Goal: Task Accomplishment & Management: Manage account settings

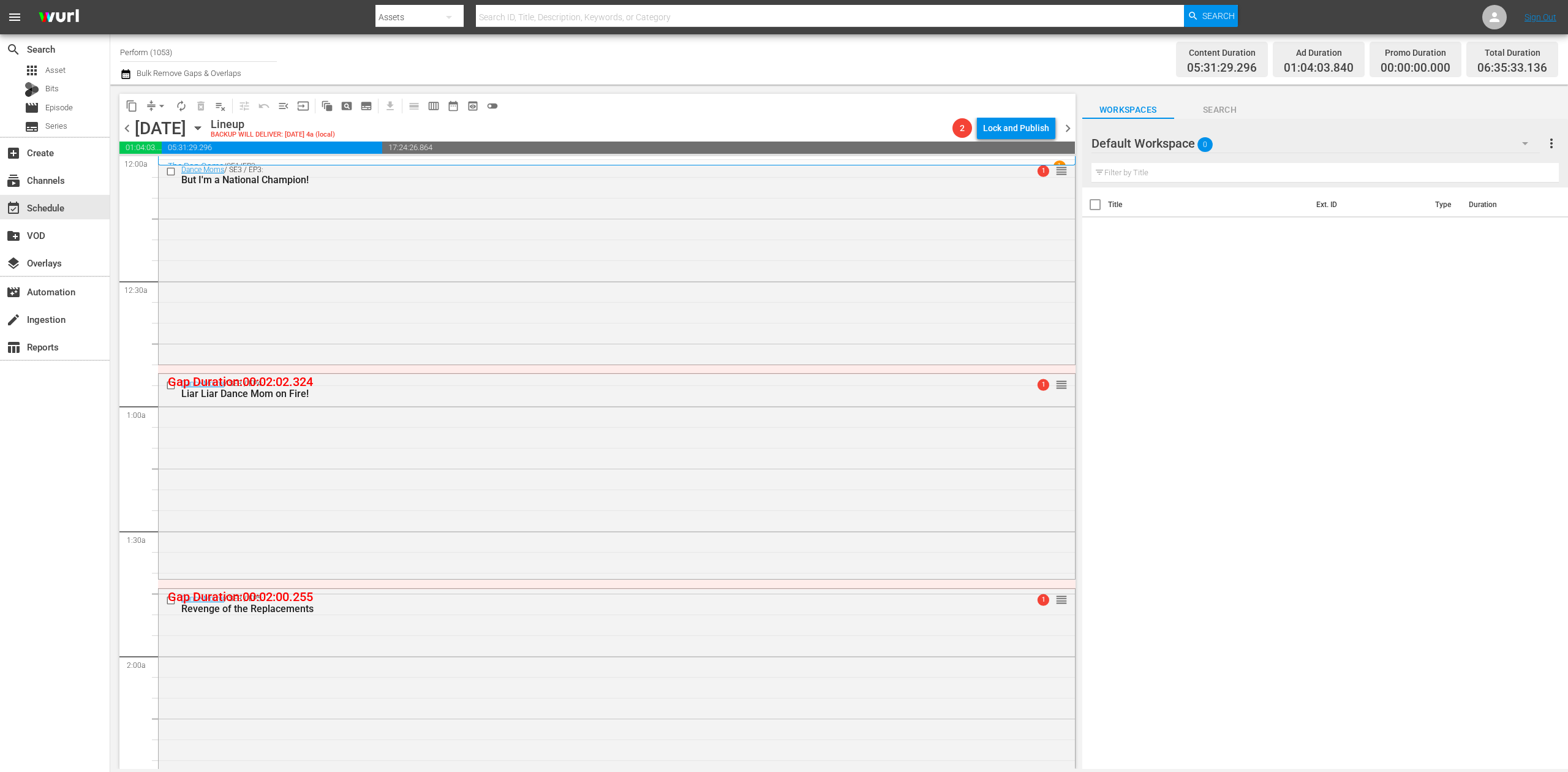
drag, startPoint x: 60, startPoint y: 478, endPoint x: 31, endPoint y: 481, distance: 29.2
click at [60, 478] on div "search Search apps Asset Bits movie Episode subtitles Series add_box Create sub…" at bounding box center [55, 420] width 111 height 772
click at [147, 106] on span "compress" at bounding box center [151, 106] width 12 height 12
click at [160, 106] on span "arrow_drop_down" at bounding box center [162, 106] width 12 height 12
click at [152, 130] on li "Align to Midnight" at bounding box center [162, 130] width 128 height 20
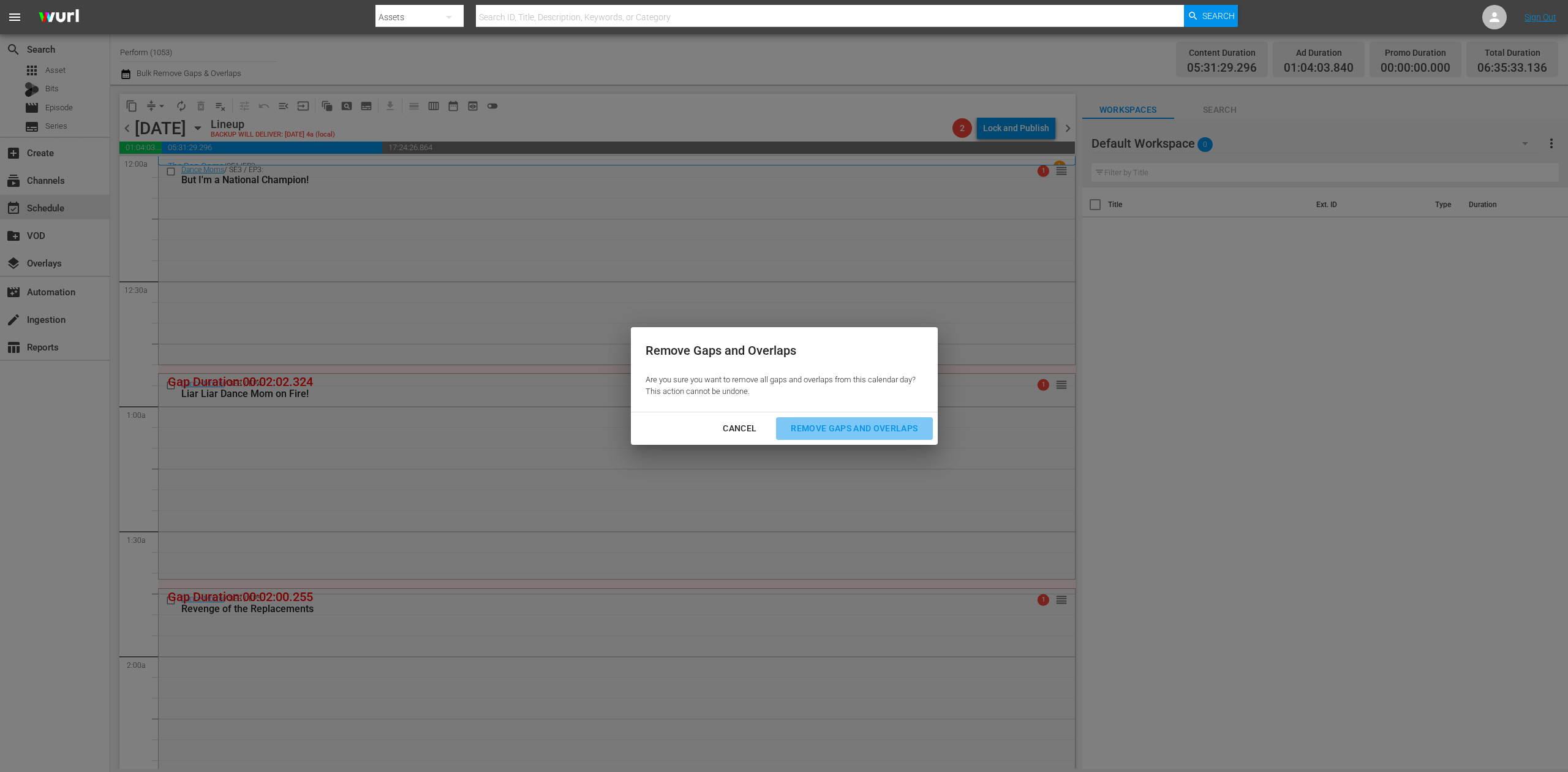
click at [834, 434] on div "Remove Gaps and Overlaps" at bounding box center [854, 428] width 146 height 15
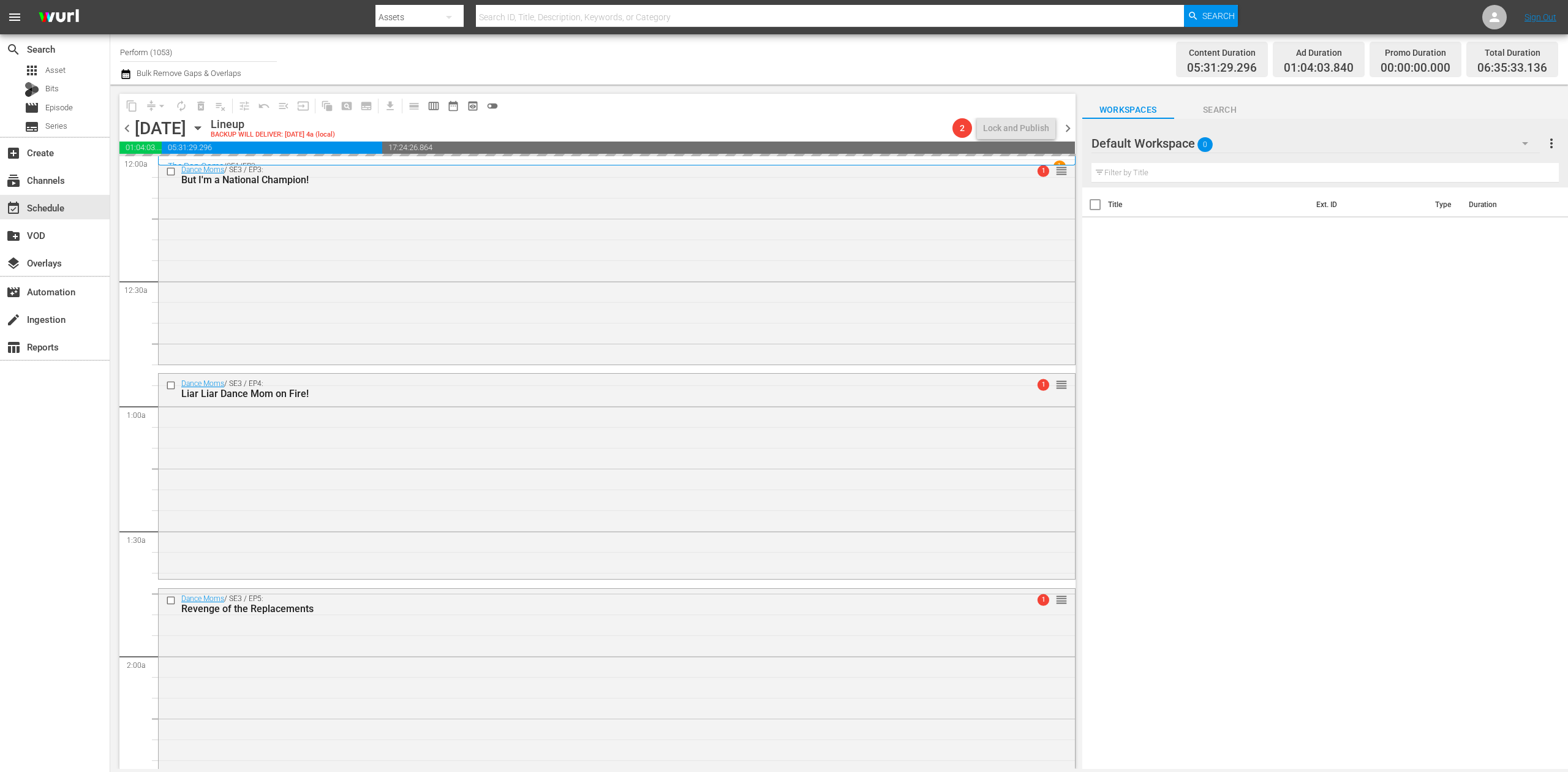
drag, startPoint x: 834, startPoint y: 434, endPoint x: 18, endPoint y: 513, distance: 819.8
click at [18, 513] on div "search Search apps Asset Bits movie Episode subtitles Series add_box Create sub…" at bounding box center [55, 420] width 111 height 772
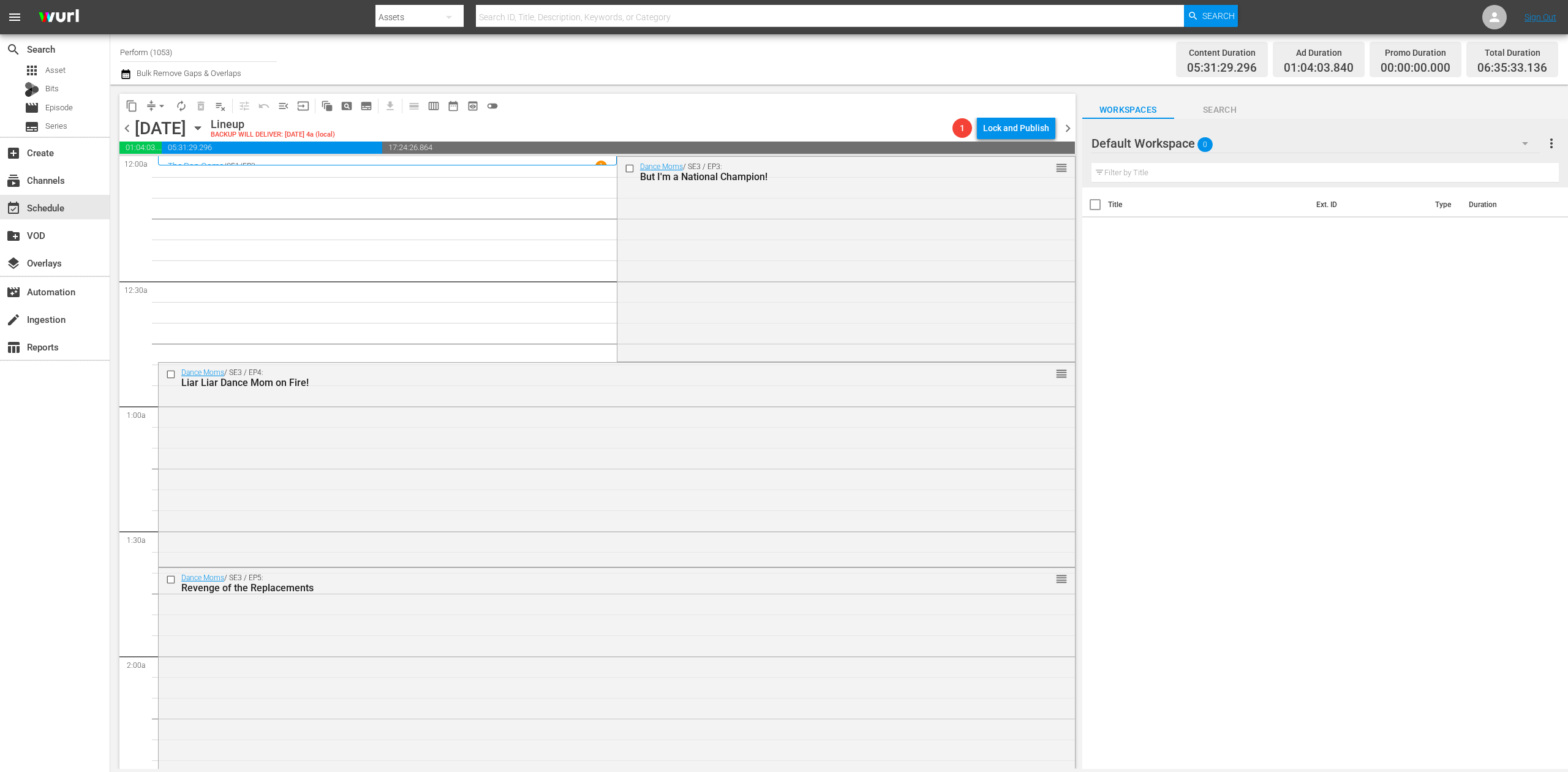
click at [60, 473] on div "search Search apps Asset Bits movie Episode subtitles Series add_box Create sub…" at bounding box center [55, 420] width 111 height 772
click at [45, 485] on div "search Search apps Asset Bits movie Episode subtitles Series add_box Create sub…" at bounding box center [55, 420] width 111 height 772
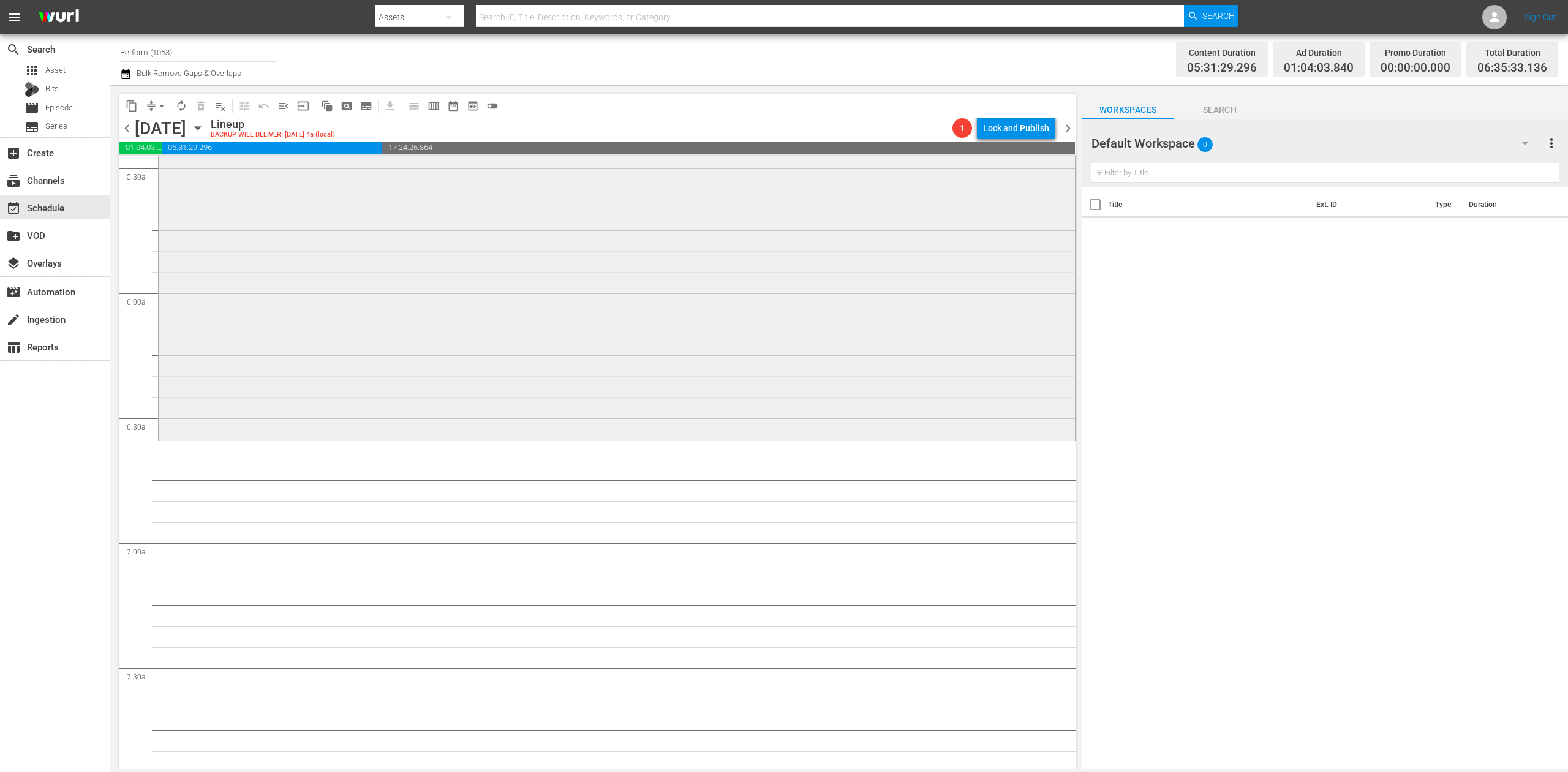
scroll to position [1388, 0]
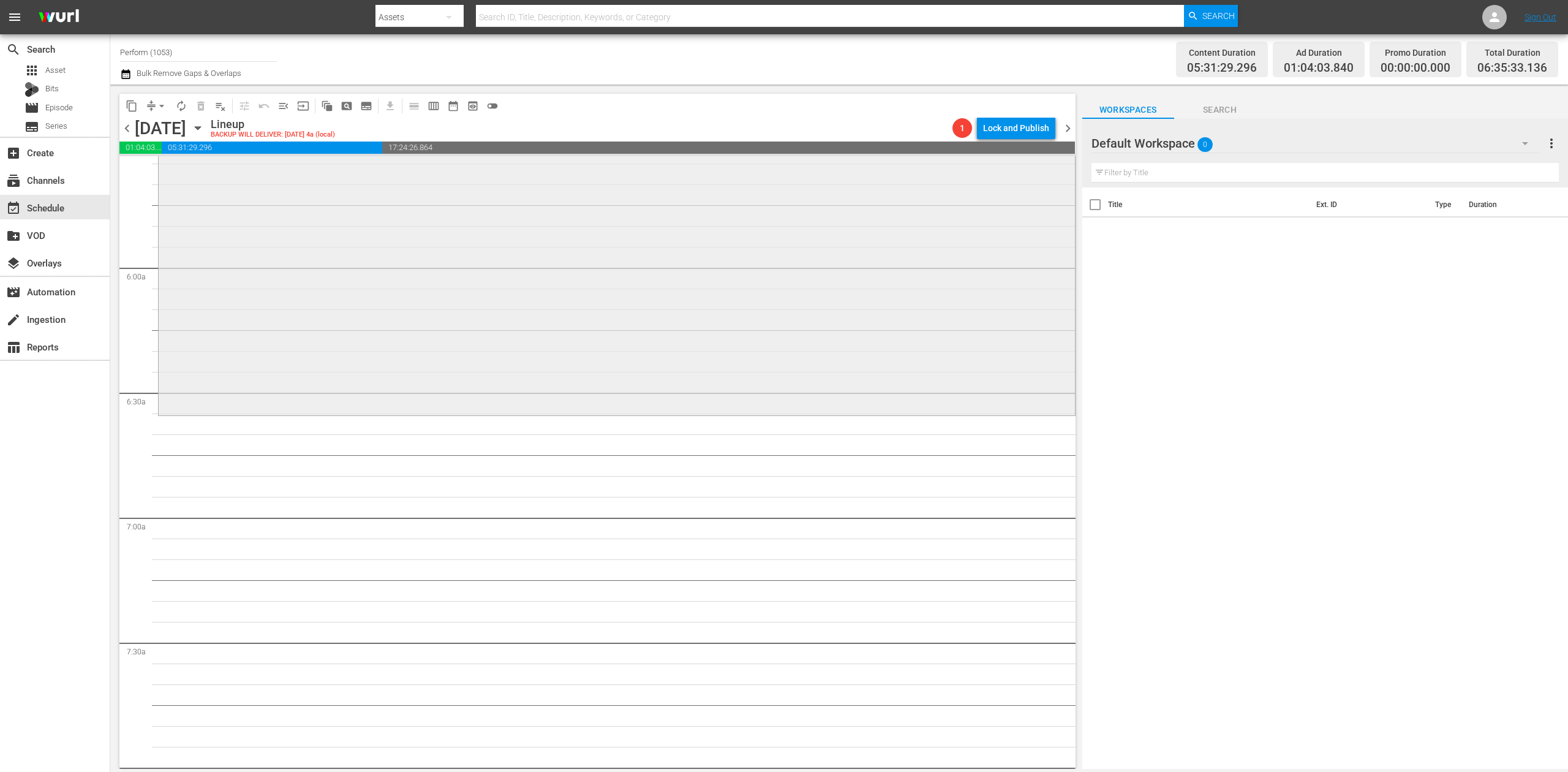
click at [489, 334] on div "Dance Moms / SE3 / EP11: Camouflaged Maneuvers reorder" at bounding box center [617, 208] width 916 height 409
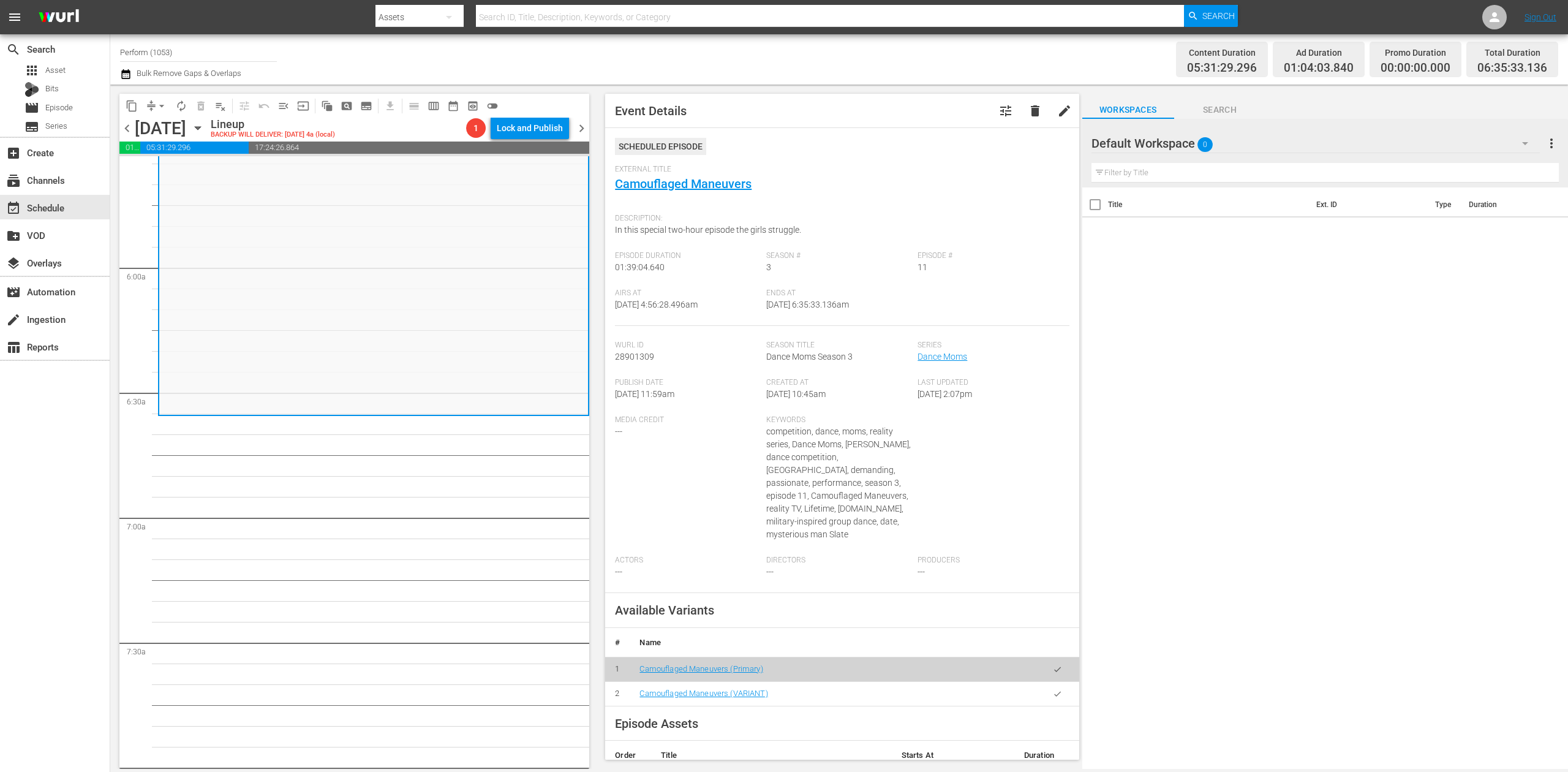
click at [214, 53] on input "Perform (1053)" at bounding box center [198, 52] width 157 height 29
drag, startPoint x: 233, startPoint y: 52, endPoint x: -61, endPoint y: -2, distance: 298.9
click at [0, 0] on html "menu Search By Assets Search ID, Title, Description, Keywords, or Category Sear…" at bounding box center [784, 386] width 1568 height 772
click at [185, 117] on div "60 Days In by A&E (1603 - aenetworks_60daysin_1)" at bounding box center [288, 116] width 318 height 29
type input "60 Days In by A&E (1603 - aenetworks_60daysin_1)"
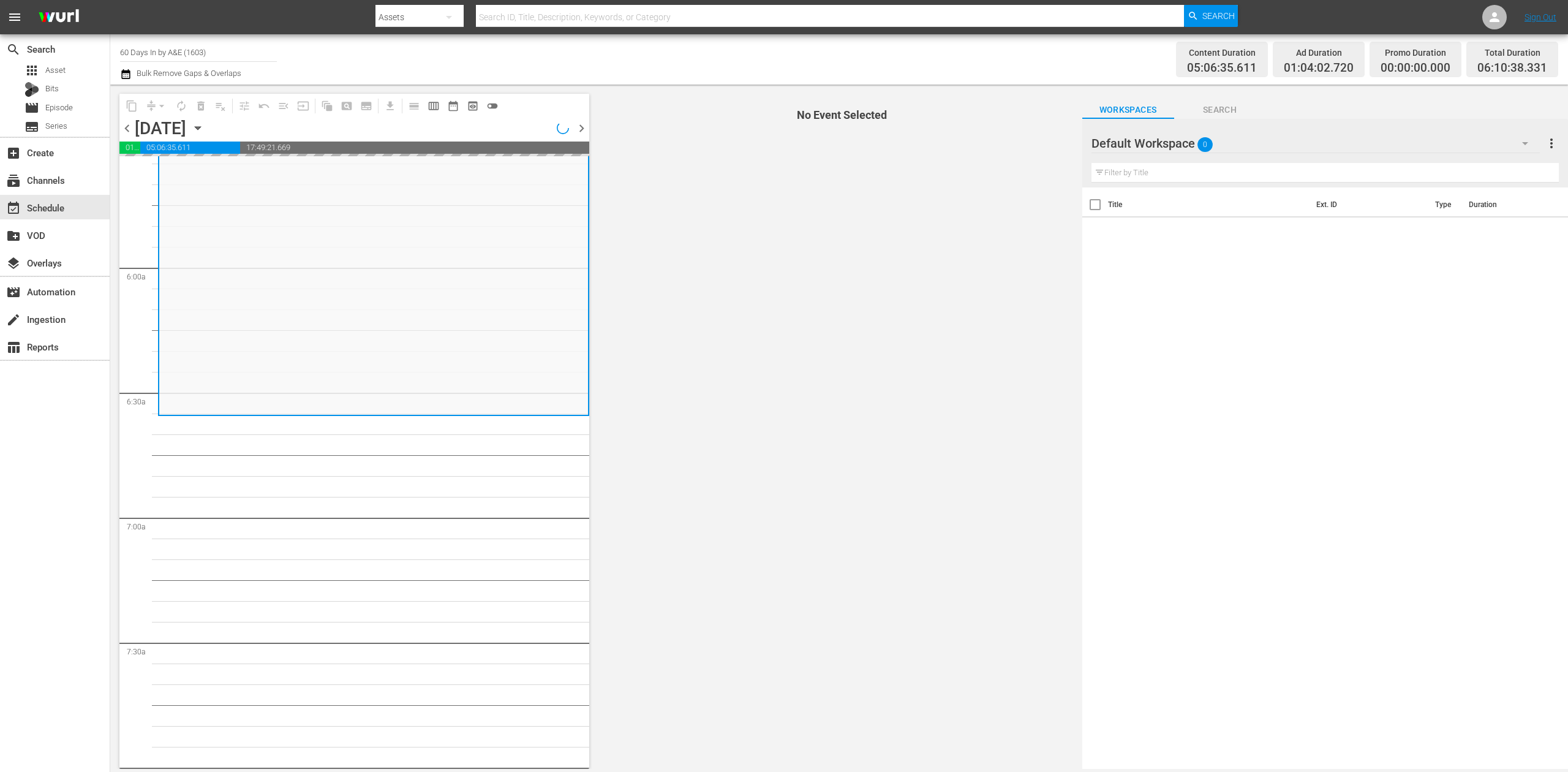
scroll to position [1409, 0]
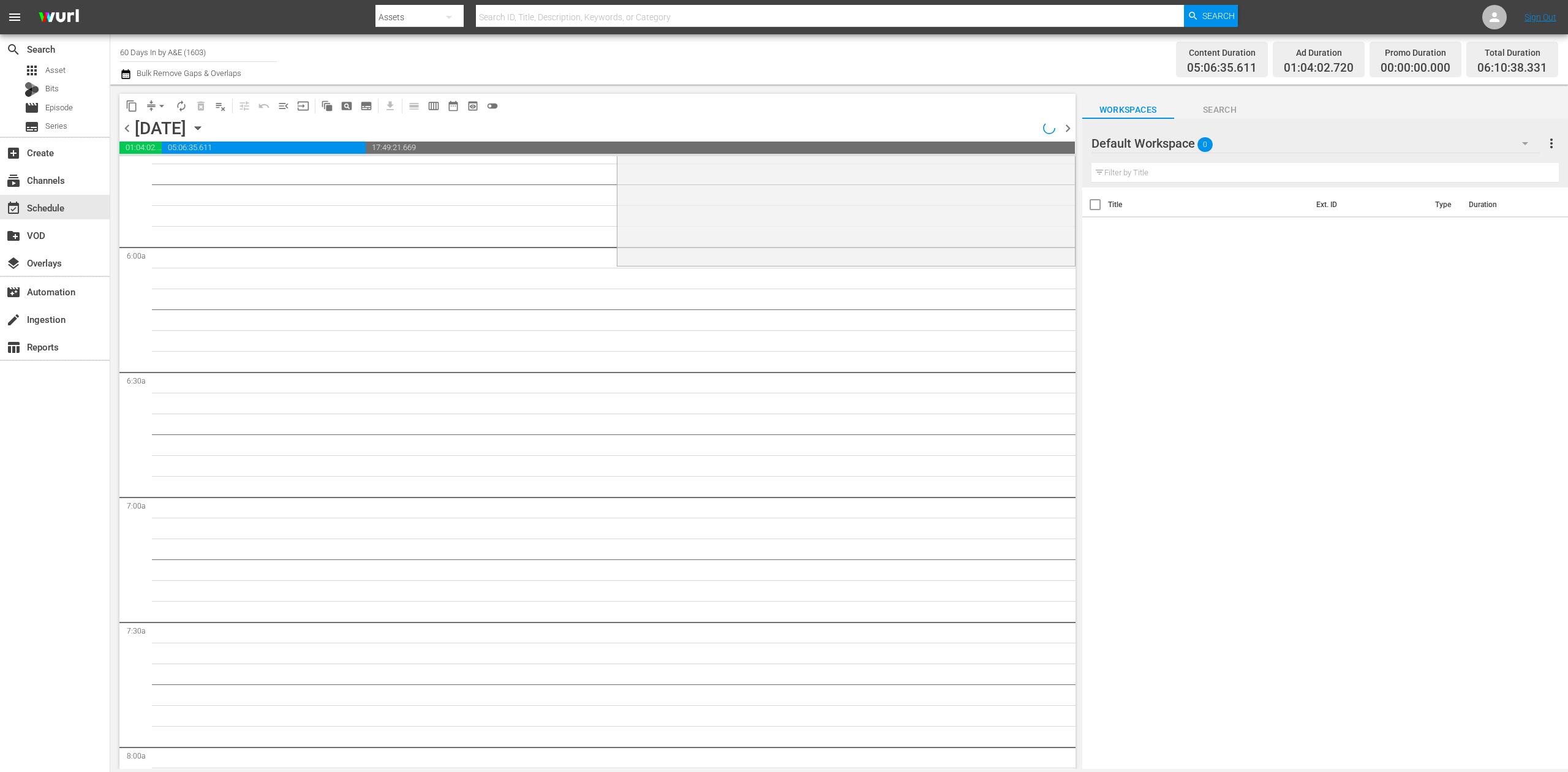
click at [200, 127] on icon "button" at bounding box center [197, 128] width 6 height 3
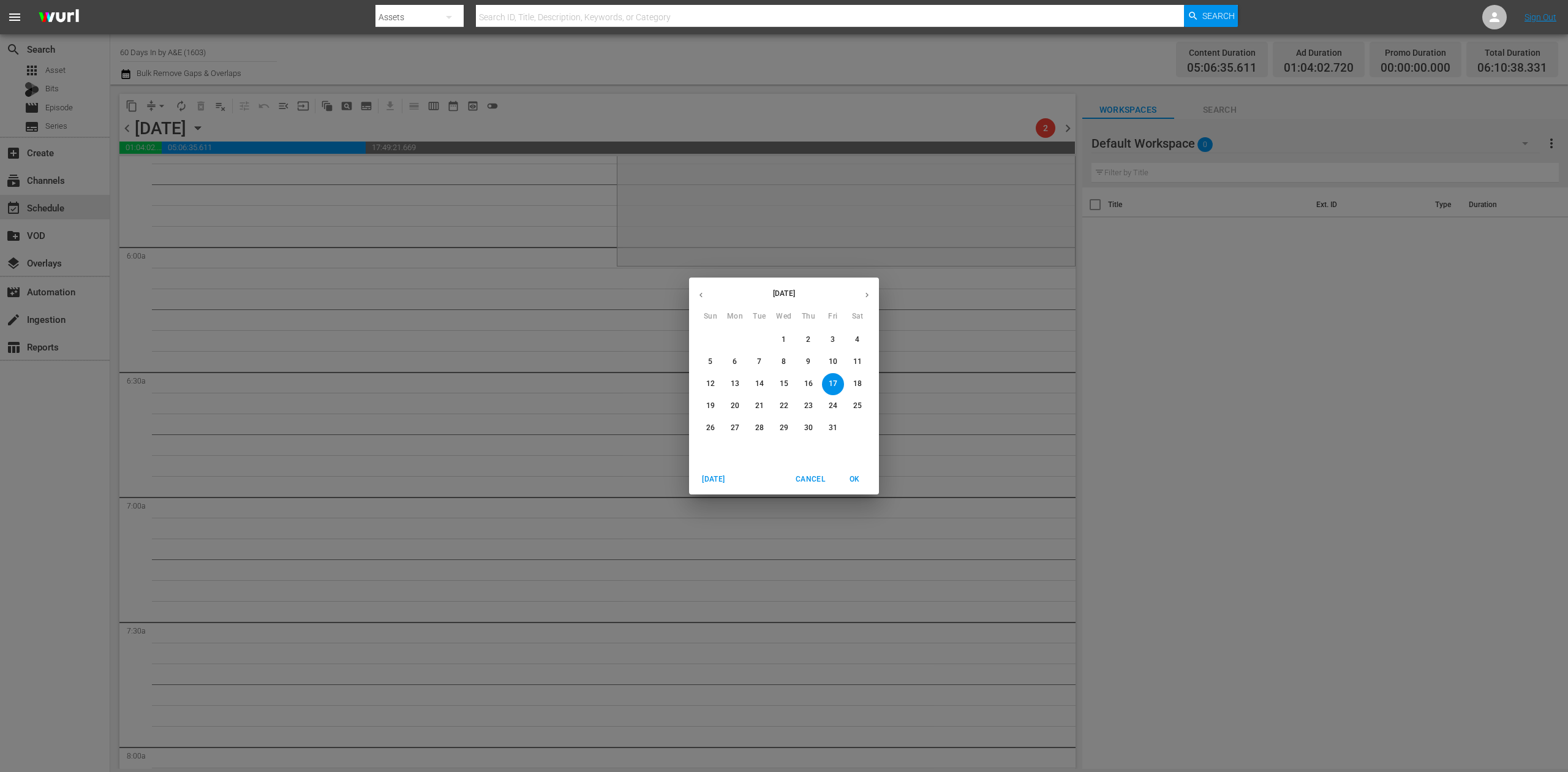
click at [736, 378] on p "13" at bounding box center [735, 383] width 9 height 10
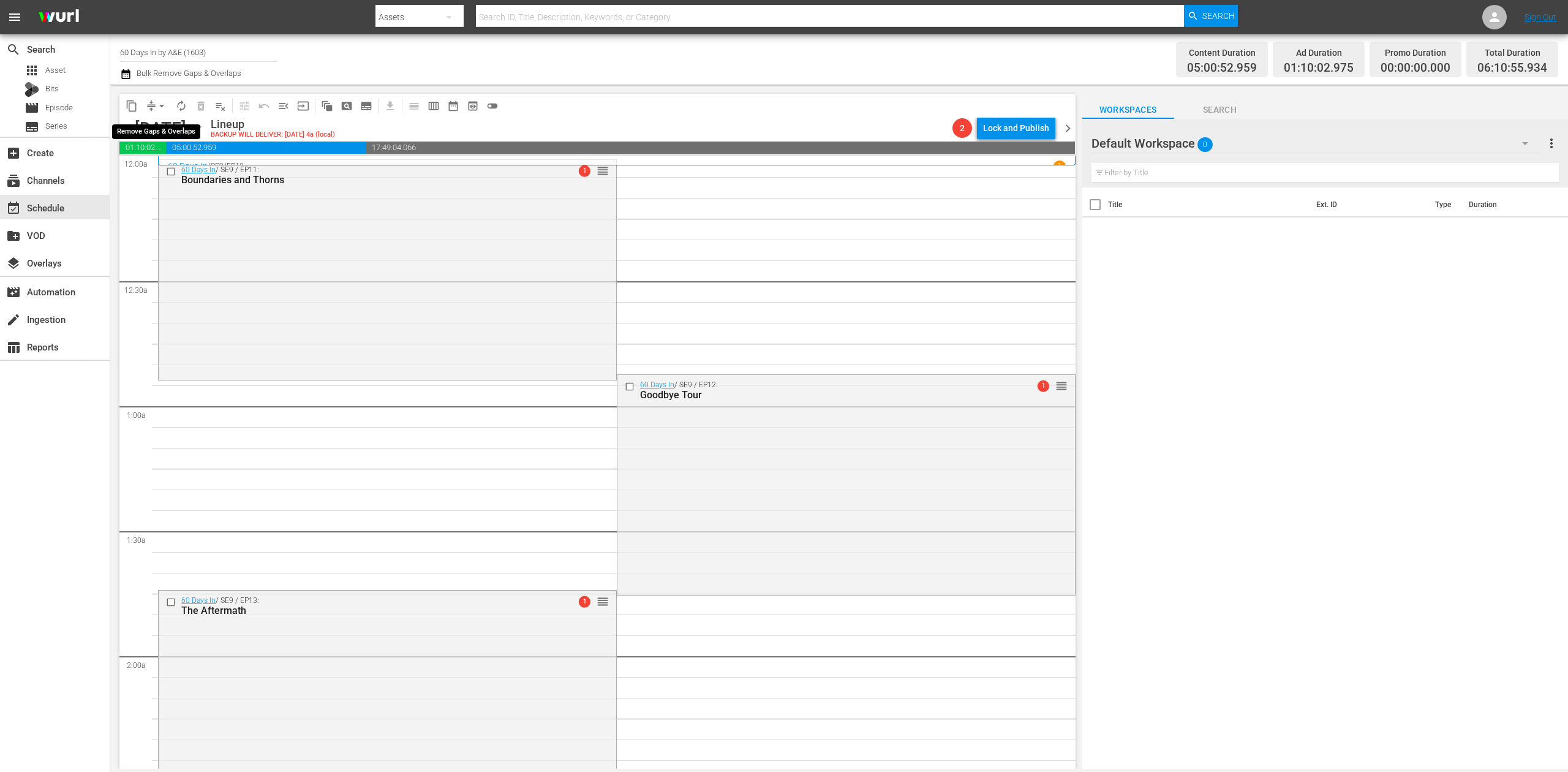
click at [154, 103] on button "arrow_drop_down" at bounding box center [162, 106] width 20 height 20
click at [172, 126] on li "Align to Midnight" at bounding box center [162, 130] width 128 height 20
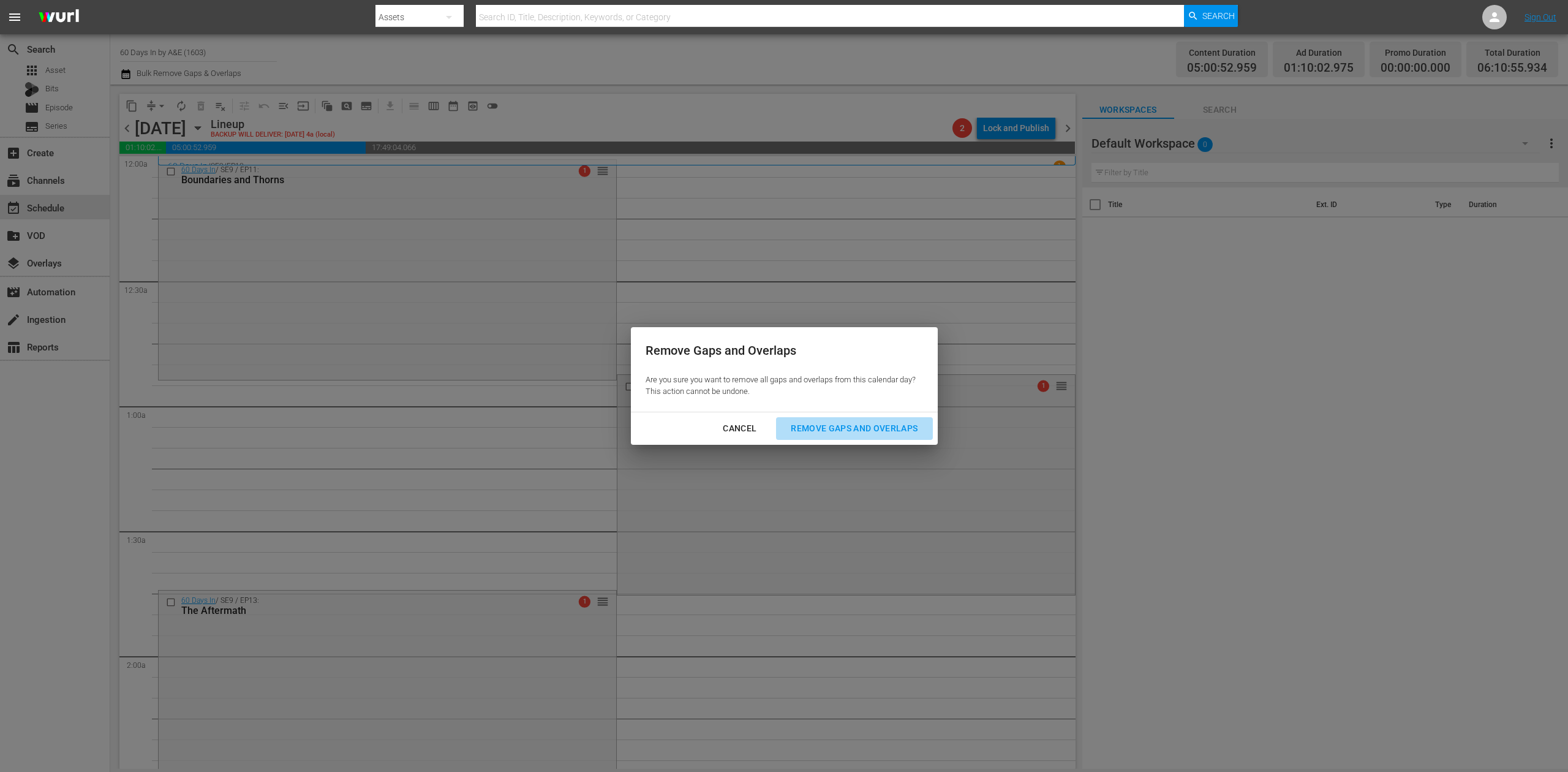
click at [848, 423] on div "Remove Gaps and Overlaps" at bounding box center [854, 428] width 146 height 15
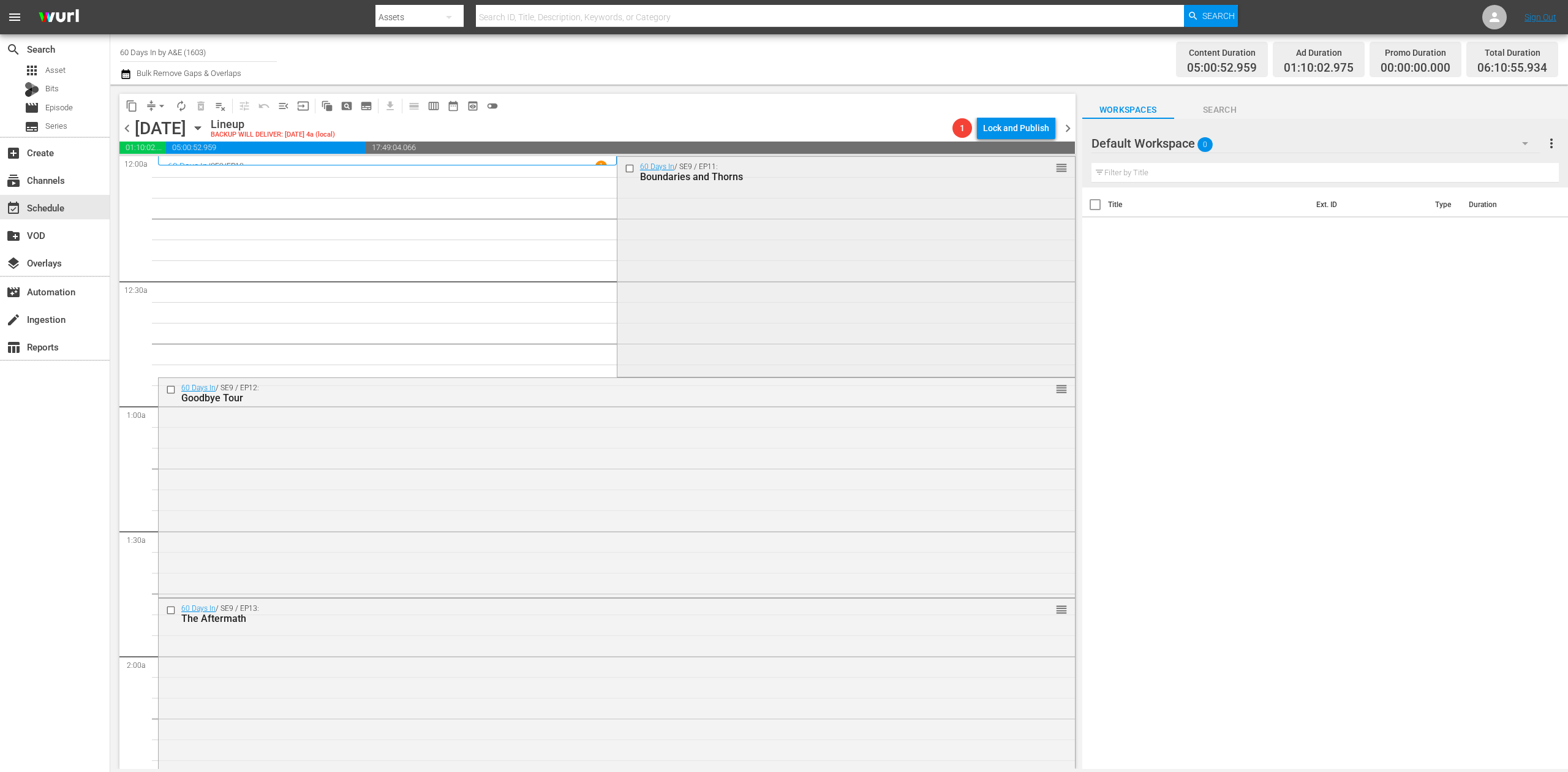
click at [711, 273] on div "60 Days In / SE9 / EP11: Boundaries and Thorns reorder" at bounding box center [846, 265] width 458 height 217
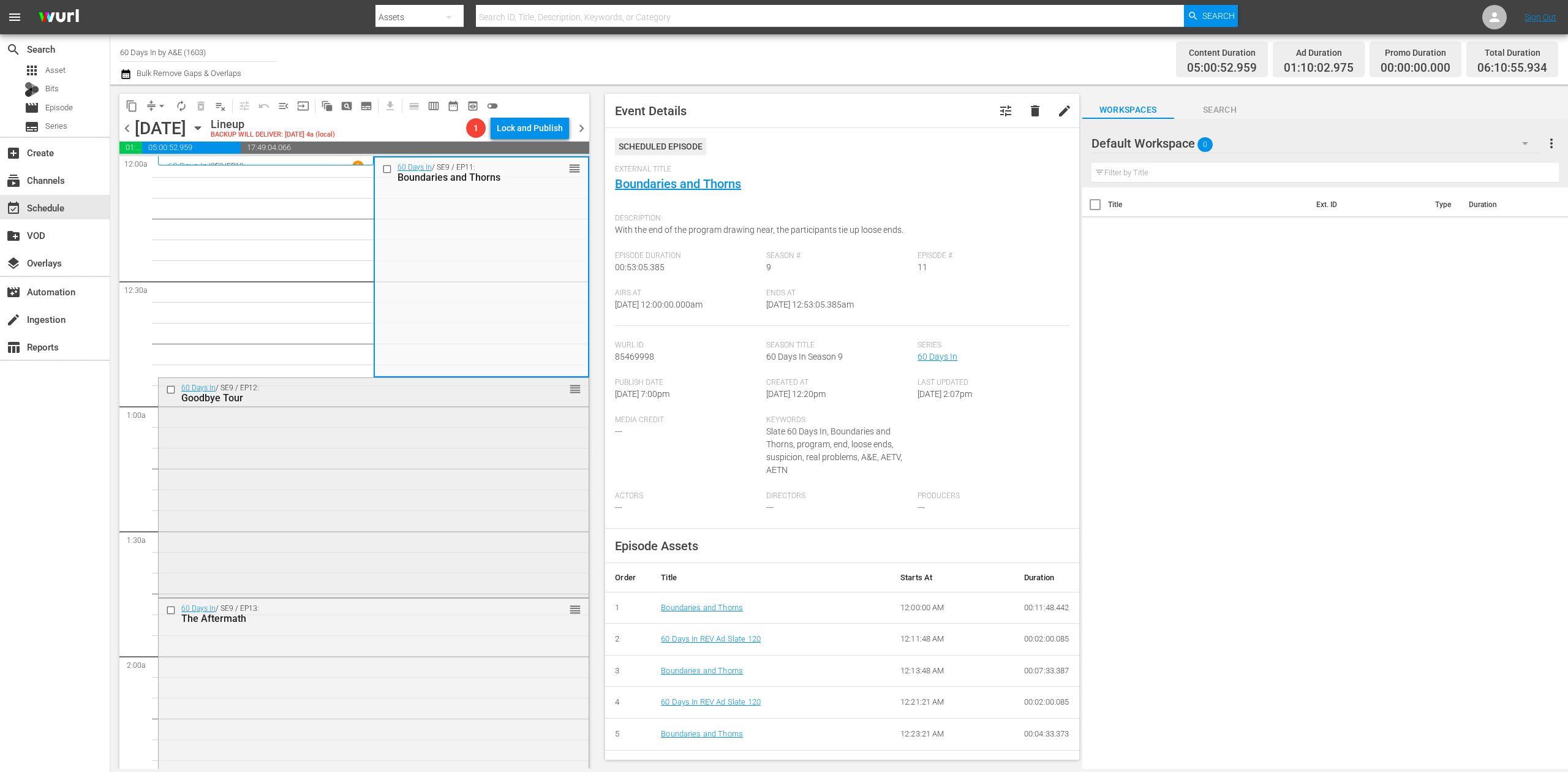
click at [423, 464] on div "60 Days In / SE9 / EP12: Goodbye Tour reorder" at bounding box center [373, 486] width 430 height 217
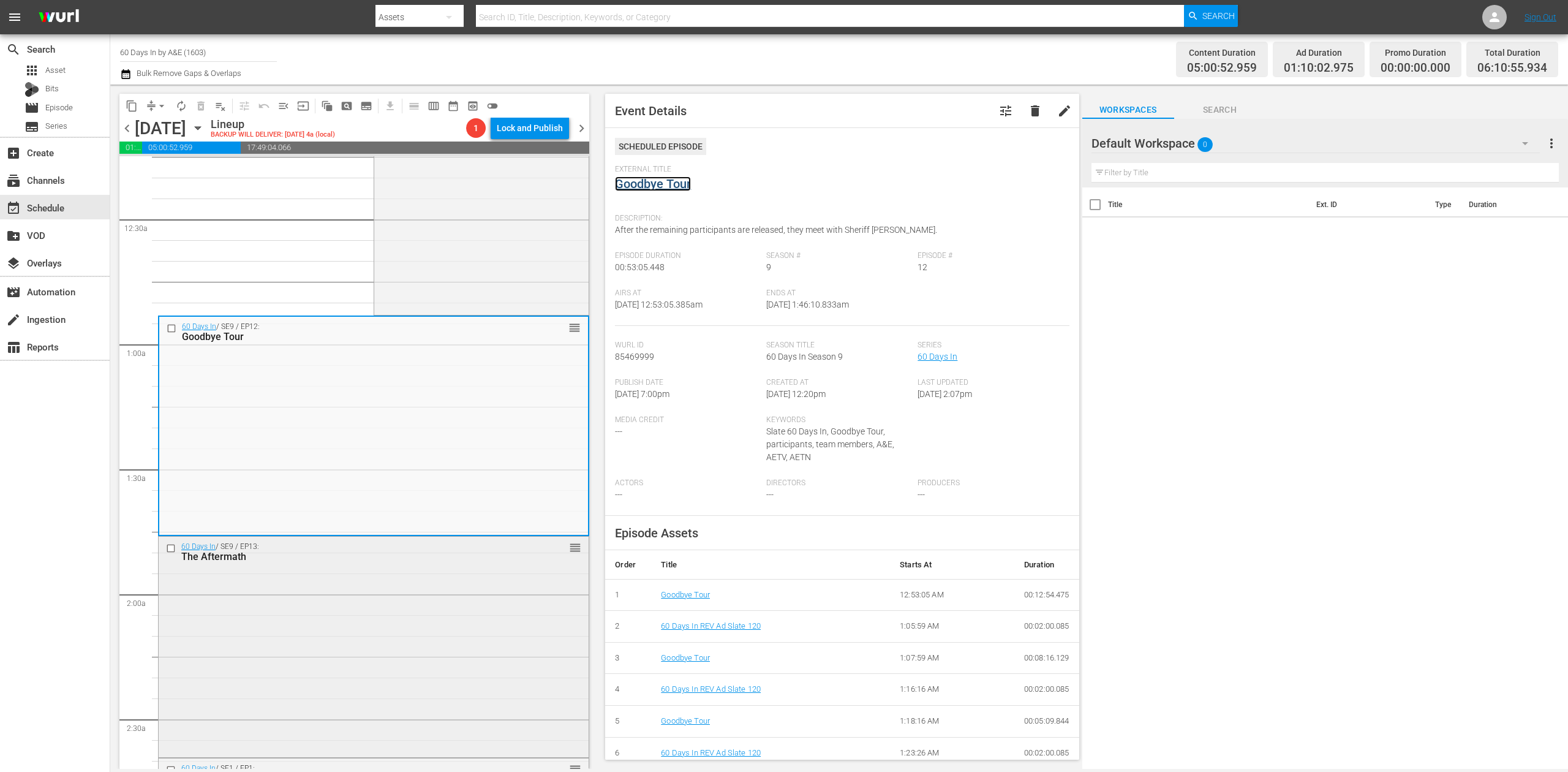
scroll to position [245, 0]
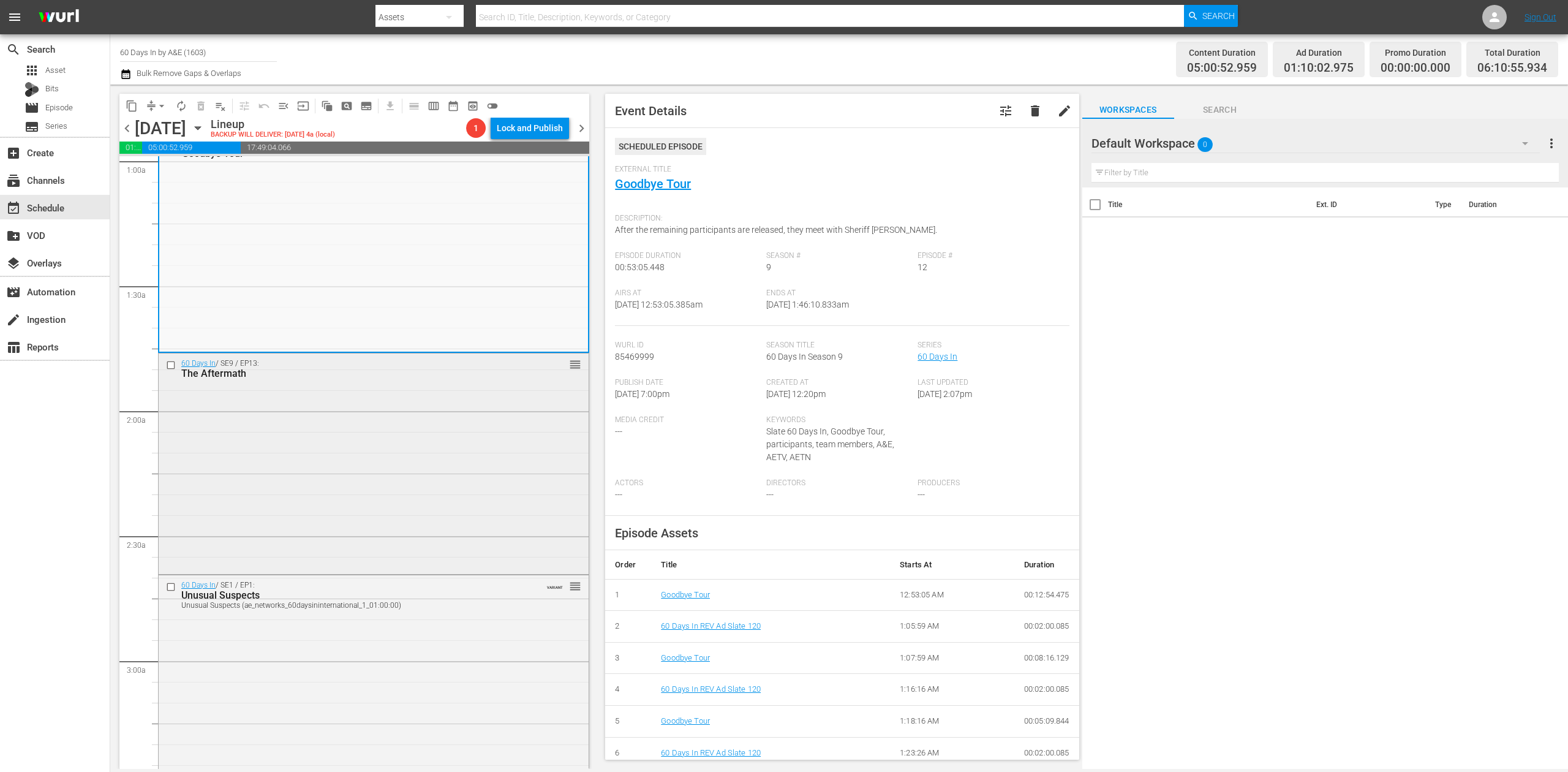
click at [447, 458] on div "60 Days In / SE9 / EP13: The Aftermath reorder" at bounding box center [373, 462] width 430 height 217
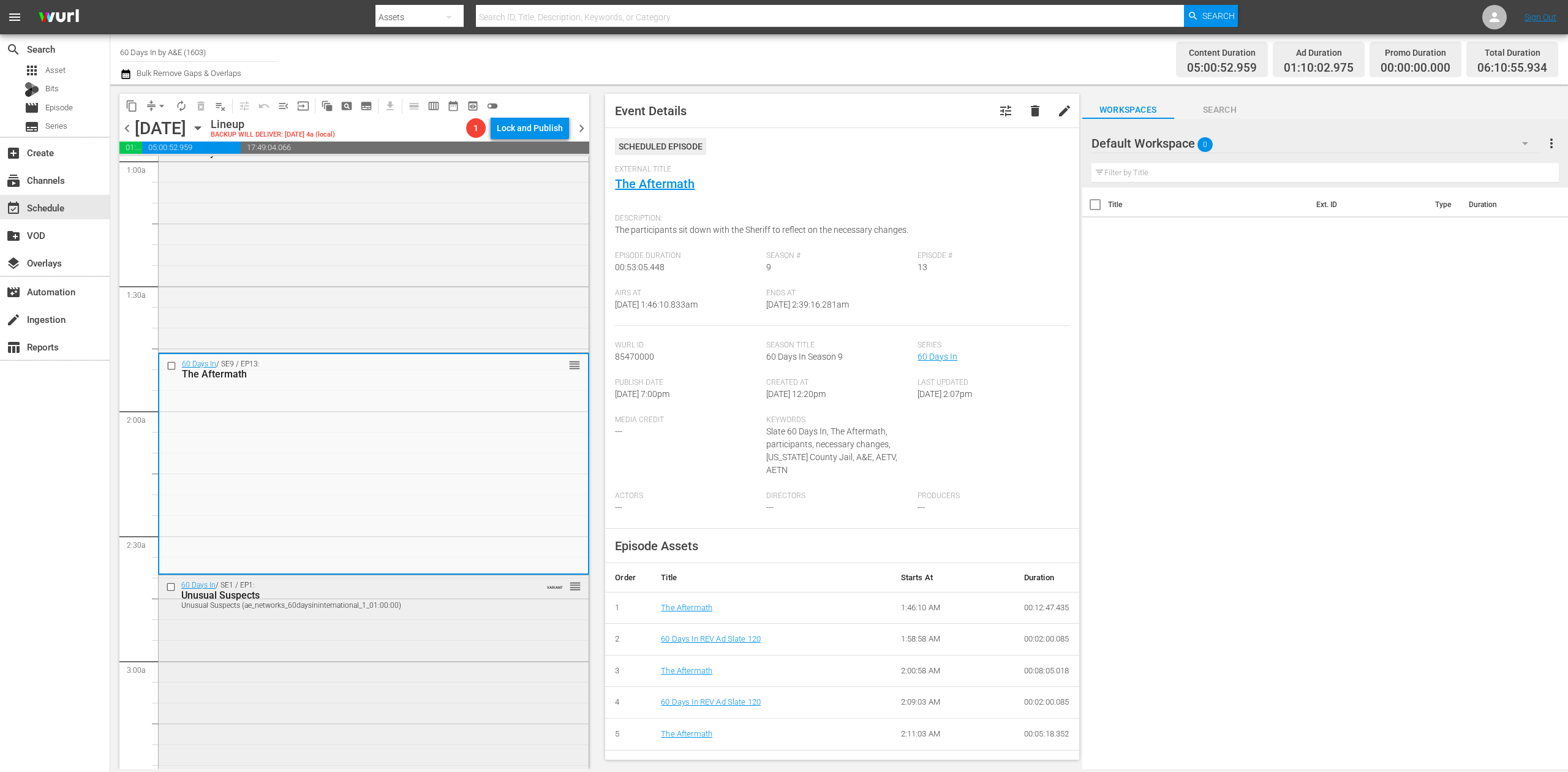
click at [479, 684] on div "60 Days In / SE1 / EP1: Unusual Suspects Unusual Suspects (ae_networks_60daysin…" at bounding box center [373, 684] width 430 height 216
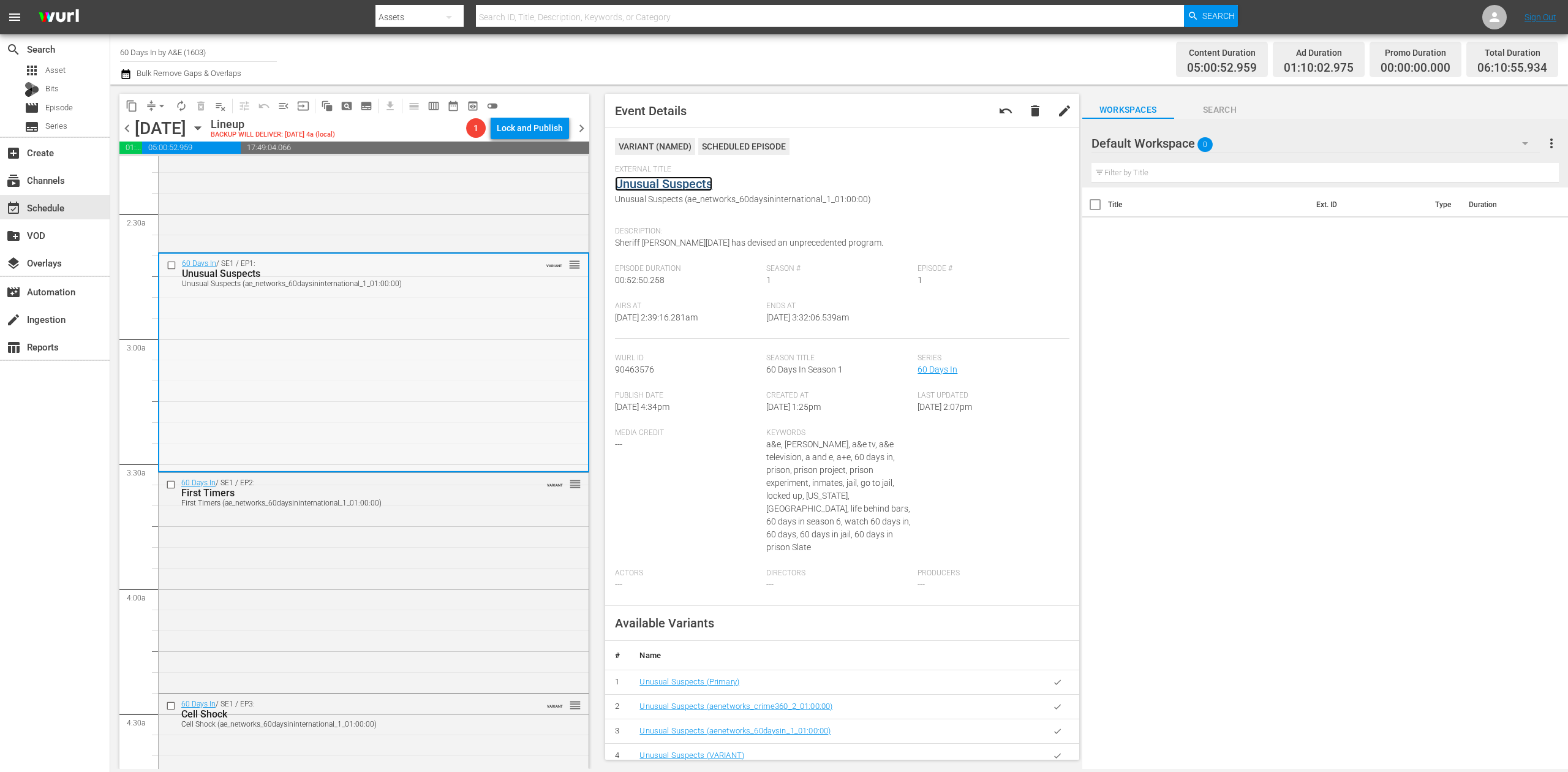
scroll to position [735, 0]
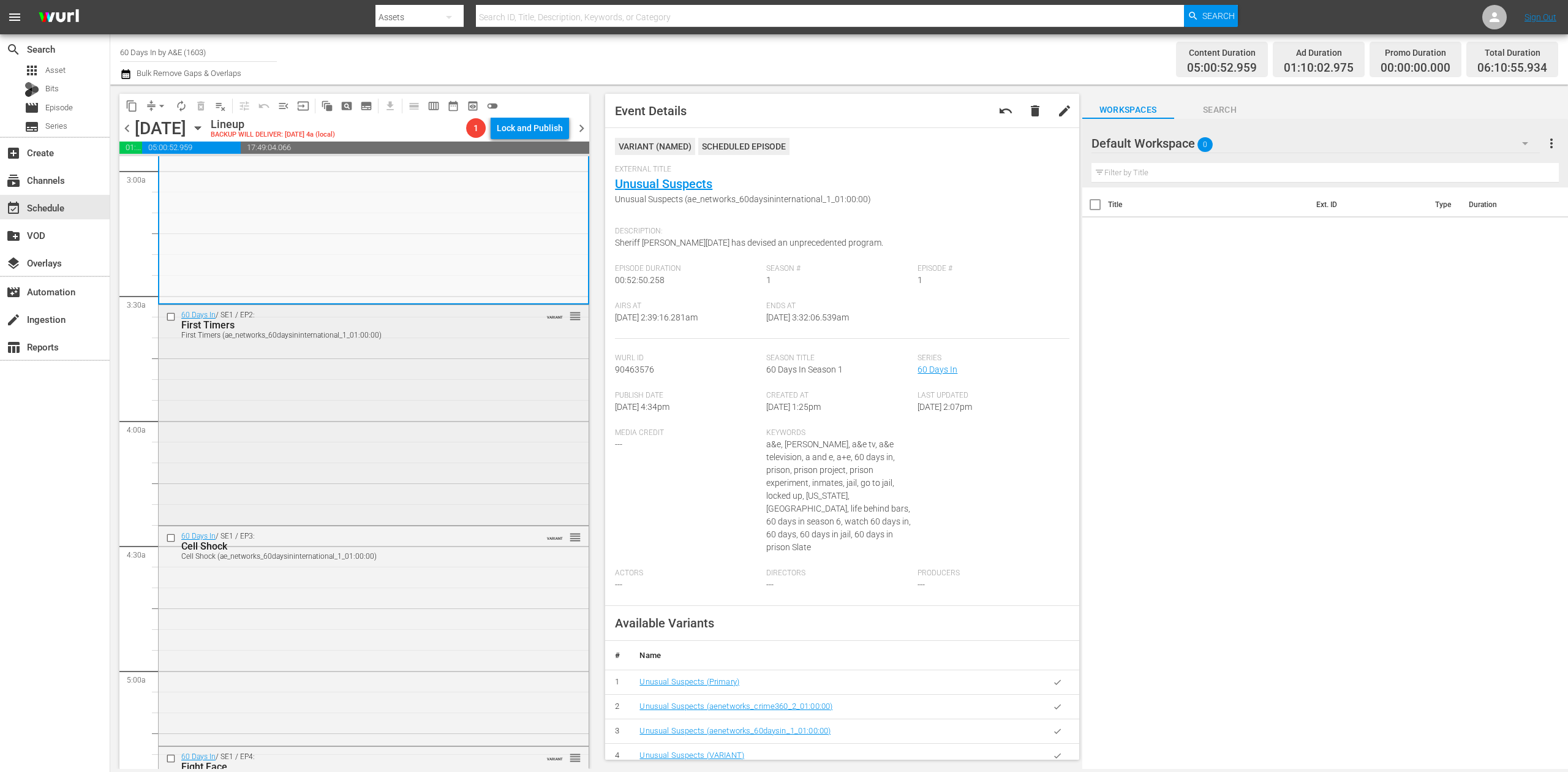
click at [416, 473] on div "60 Days In / SE1 / EP2: First Timers First Timers (ae_networks_60daysininternat…" at bounding box center [373, 414] width 430 height 218
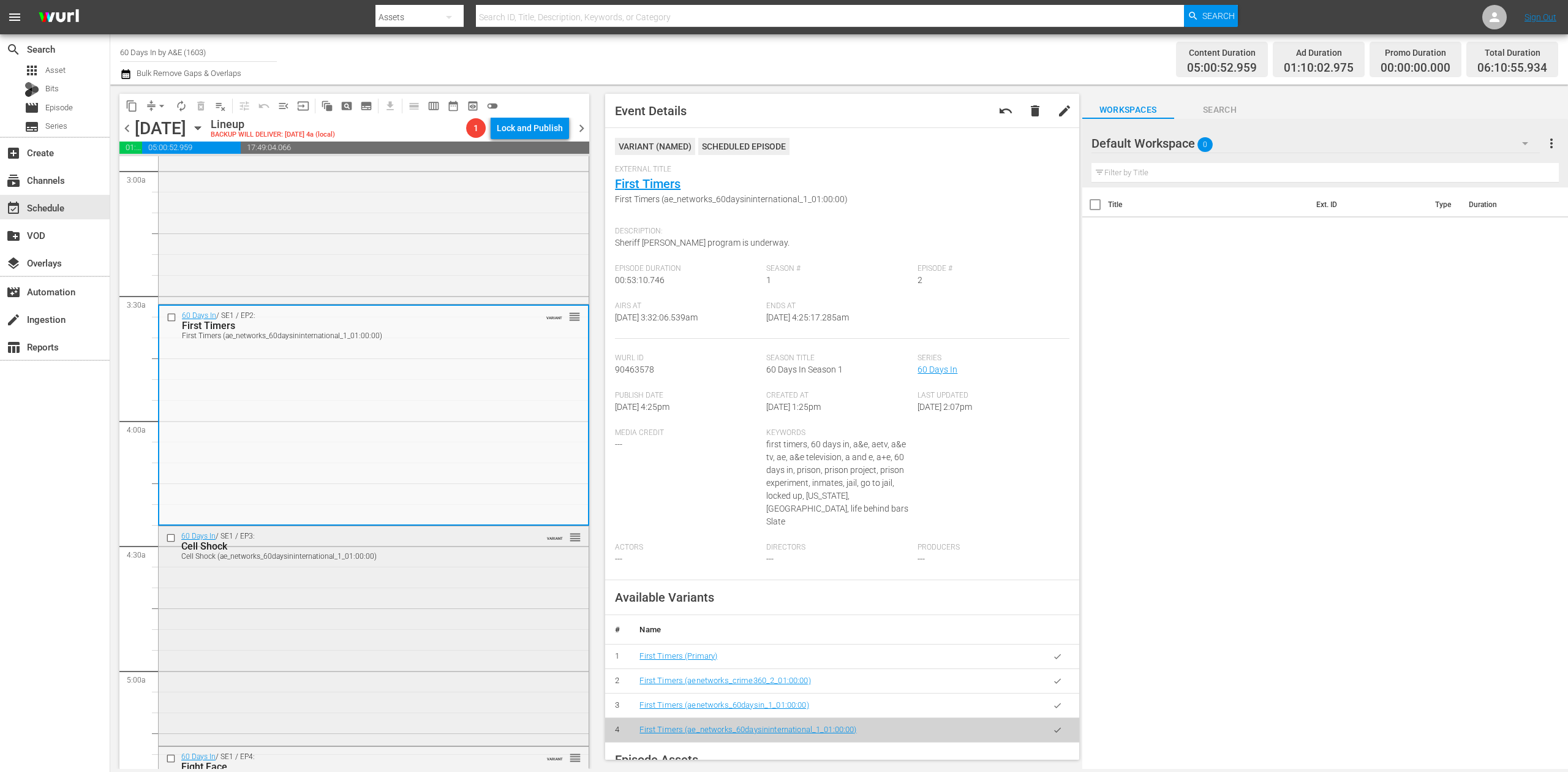
click at [430, 582] on div "60 Days In / SE1 / EP3: Cell Shock Cell Shock (ae_networks_60daysininternationa…" at bounding box center [373, 634] width 430 height 216
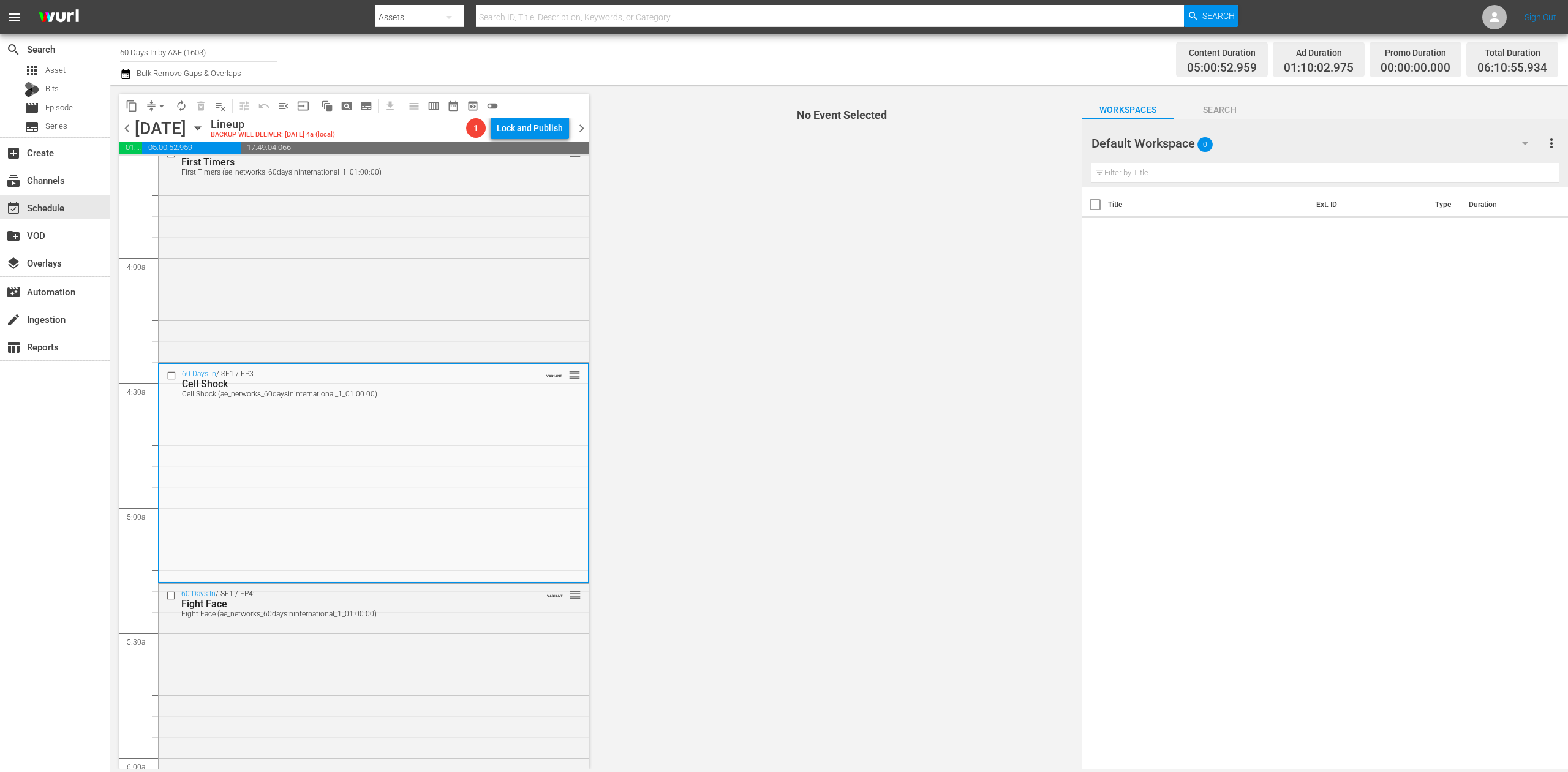
scroll to position [1061, 0]
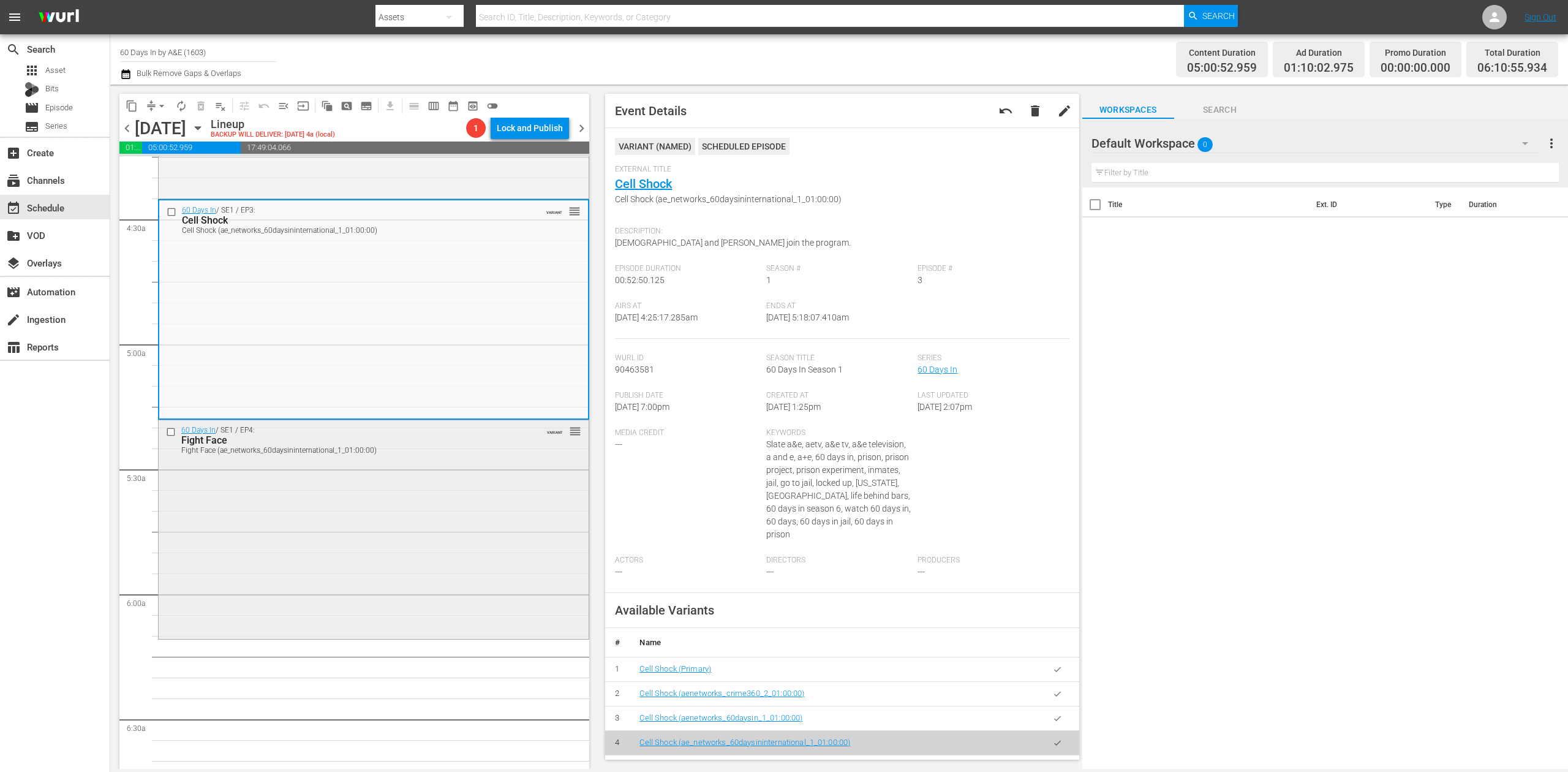
click at [338, 528] on div "60 Days In / SE1 / EP4: Fight Face Fight Face (ae_networks_60daysininternationa…" at bounding box center [373, 528] width 430 height 216
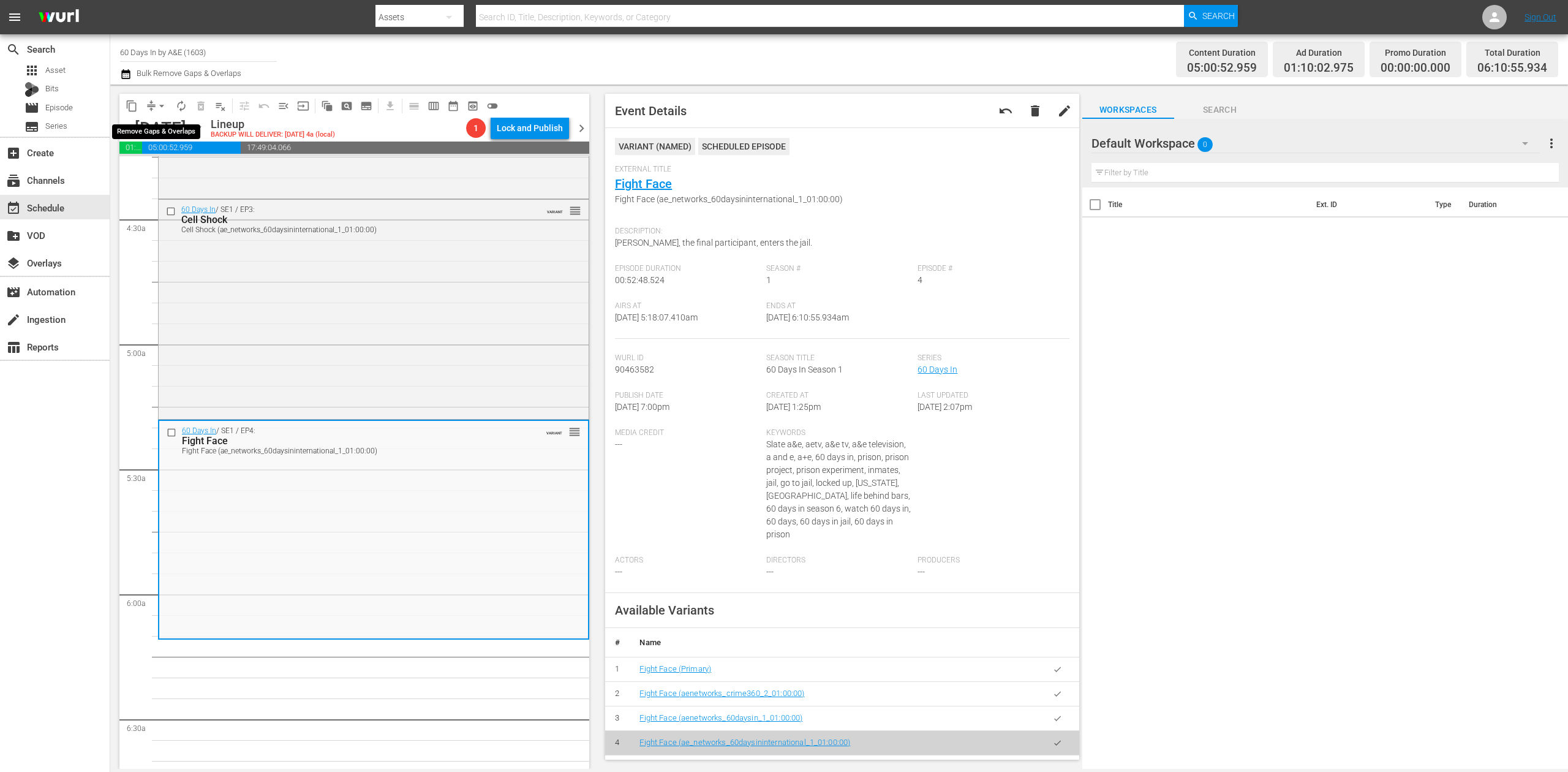
click at [154, 104] on button "arrow_drop_down" at bounding box center [162, 106] width 20 height 20
click at [173, 127] on li "Align to Midnight" at bounding box center [162, 130] width 128 height 20
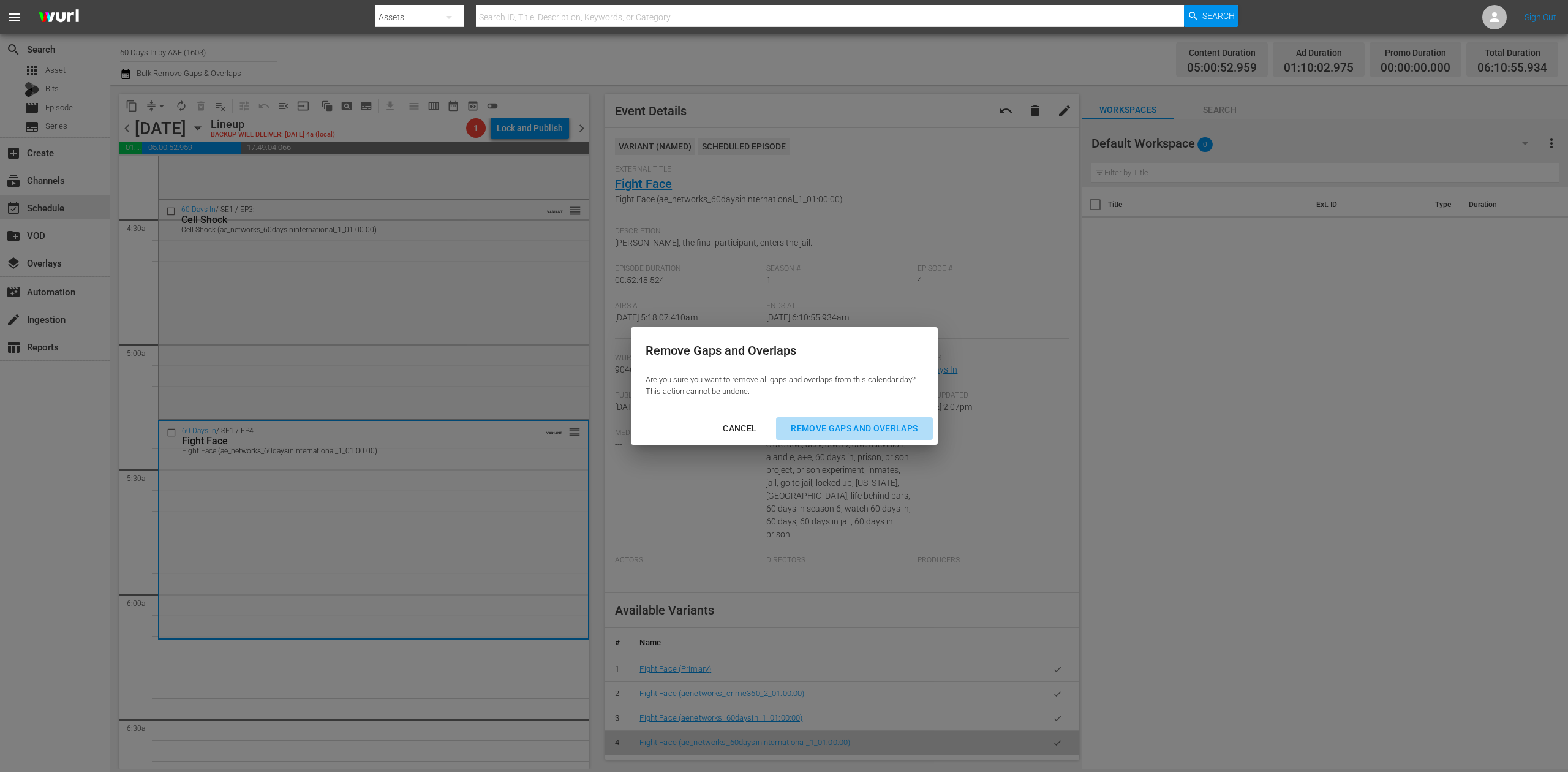
click at [877, 427] on div "Remove Gaps and Overlaps" at bounding box center [854, 428] width 146 height 15
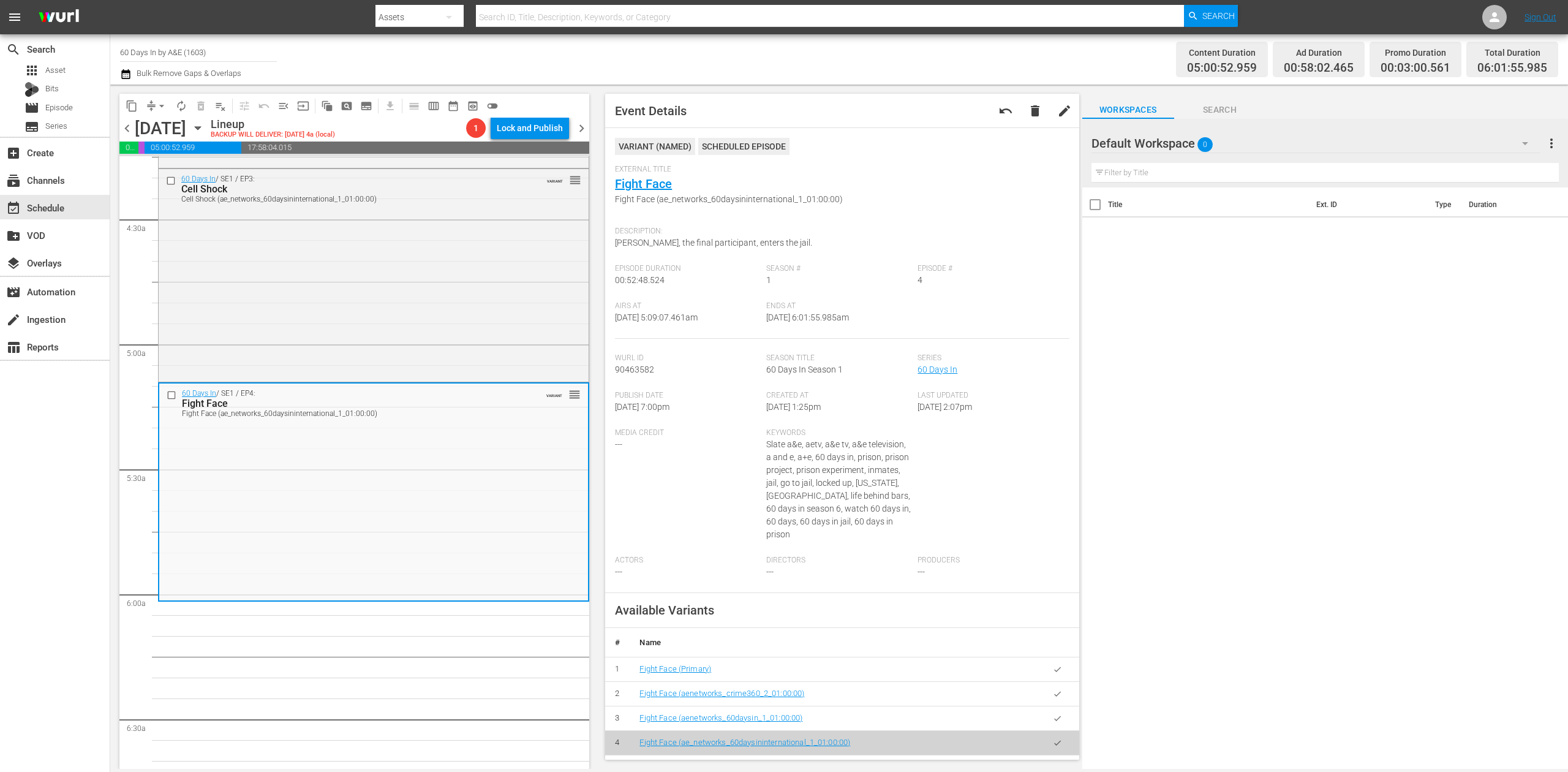
click at [123, 80] on icon "button" at bounding box center [125, 74] width 12 height 15
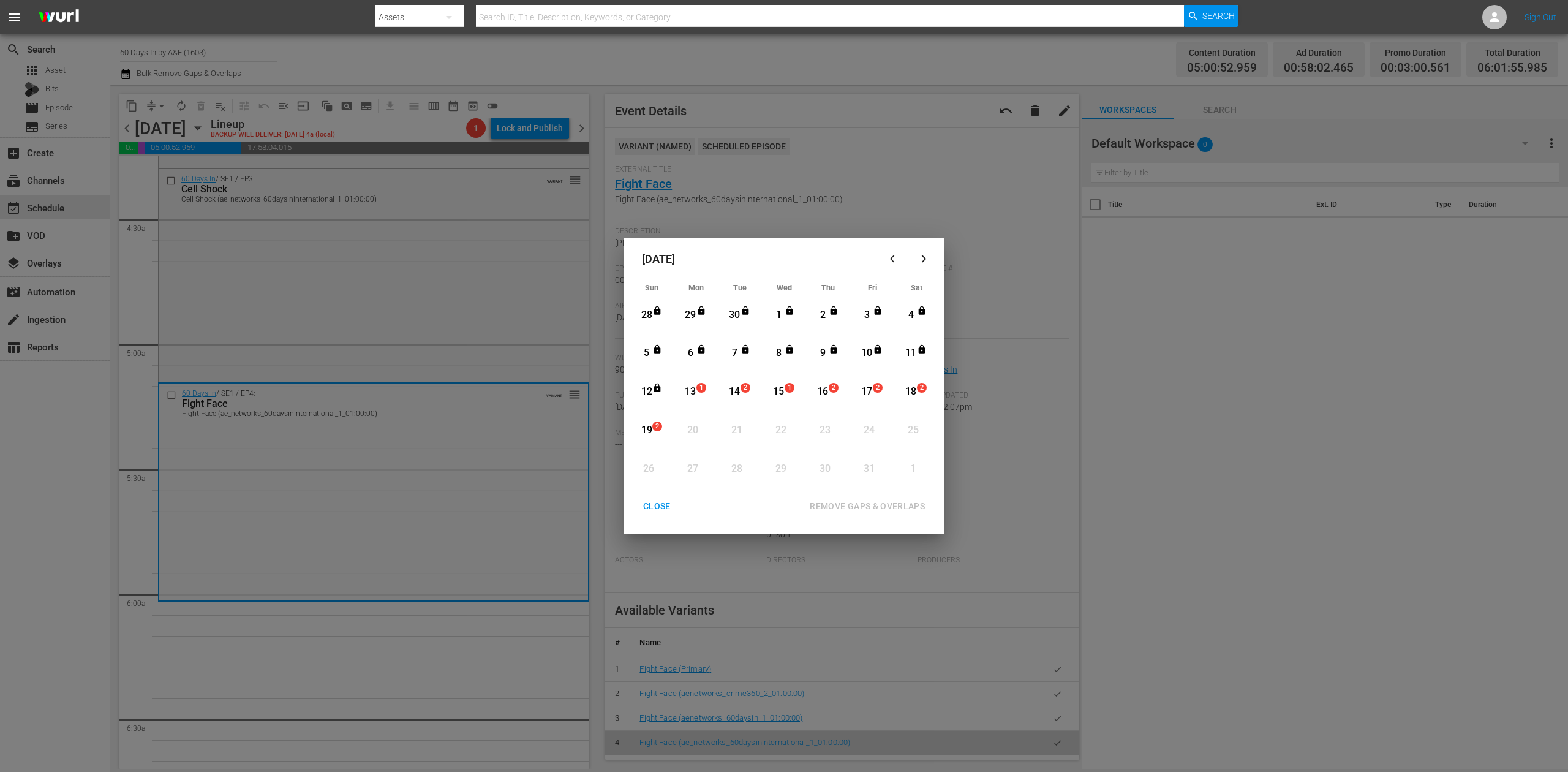
click at [693, 392] on div "13" at bounding box center [690, 391] width 15 height 14
click at [848, 505] on div "REMOVE GAPS & OVERLAPS" at bounding box center [867, 506] width 135 height 15
click at [648, 505] on div "CLOSE" at bounding box center [657, 506] width 47 height 15
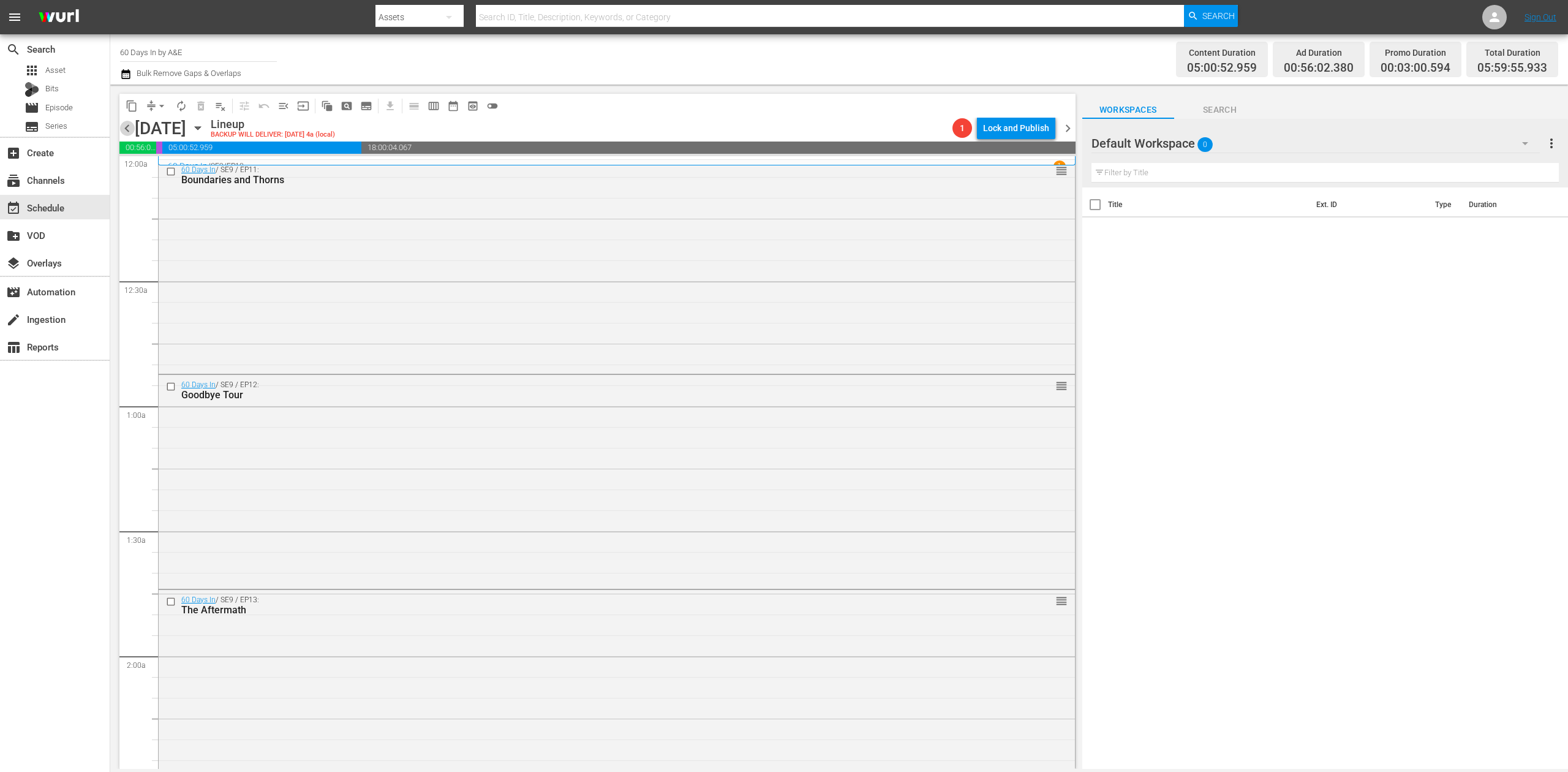
click at [123, 130] on span "chevron_left" at bounding box center [127, 128] width 15 height 15
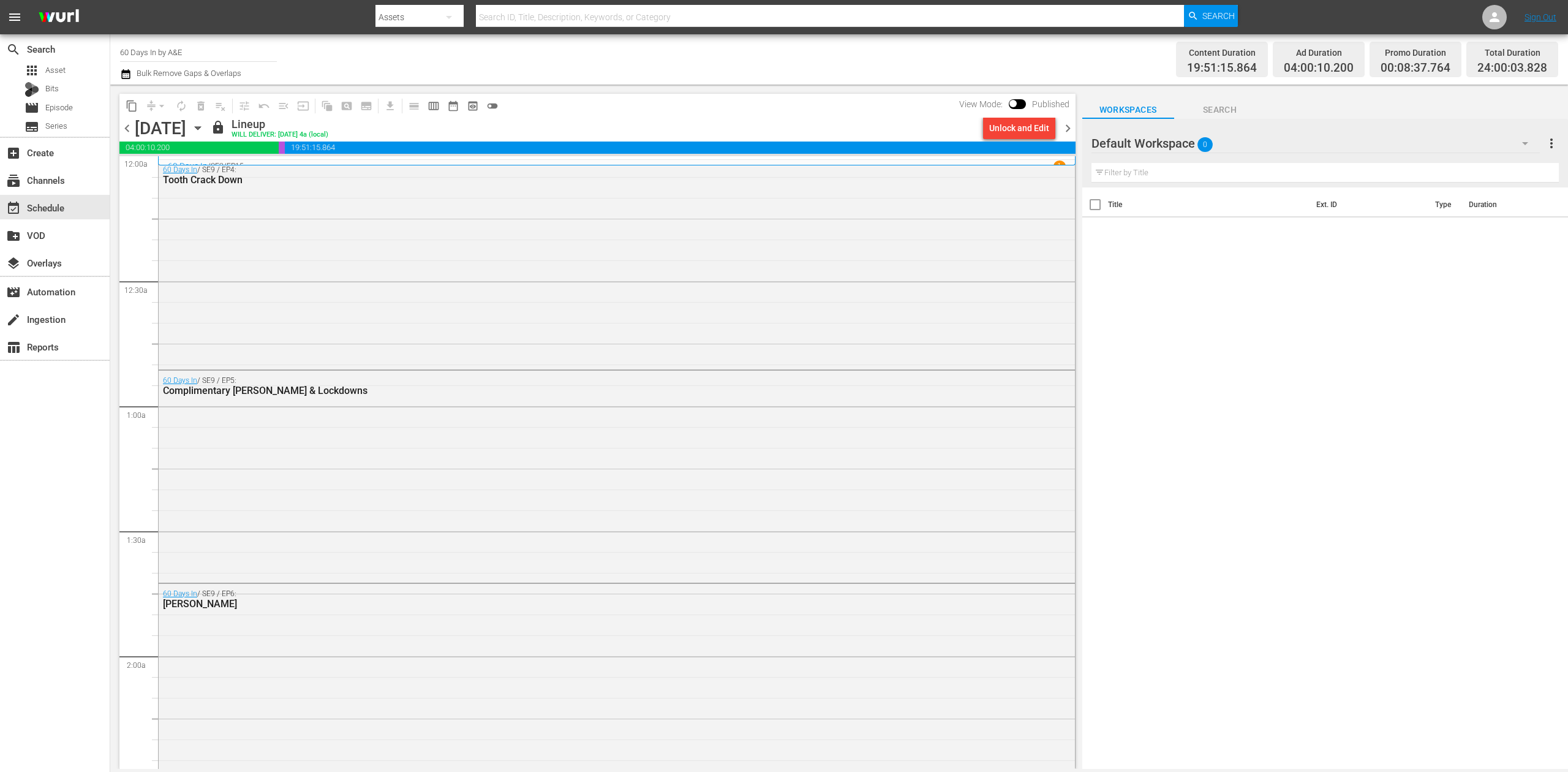
click at [1064, 128] on span "chevron_right" at bounding box center [1067, 128] width 15 height 15
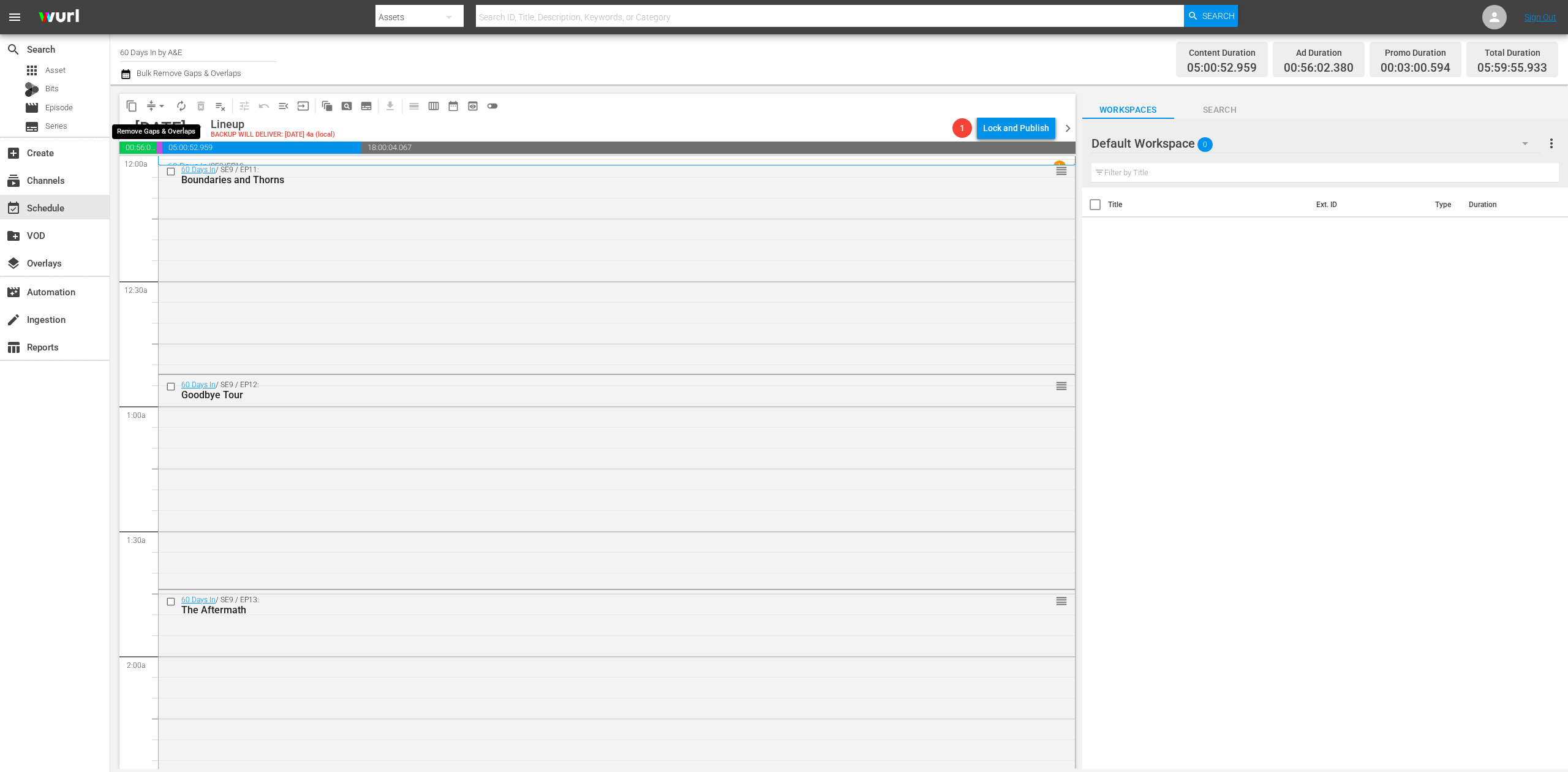
click at [153, 106] on button "arrow_drop_down" at bounding box center [162, 106] width 20 height 20
click at [157, 130] on li "Align to Midnight" at bounding box center [162, 130] width 128 height 20
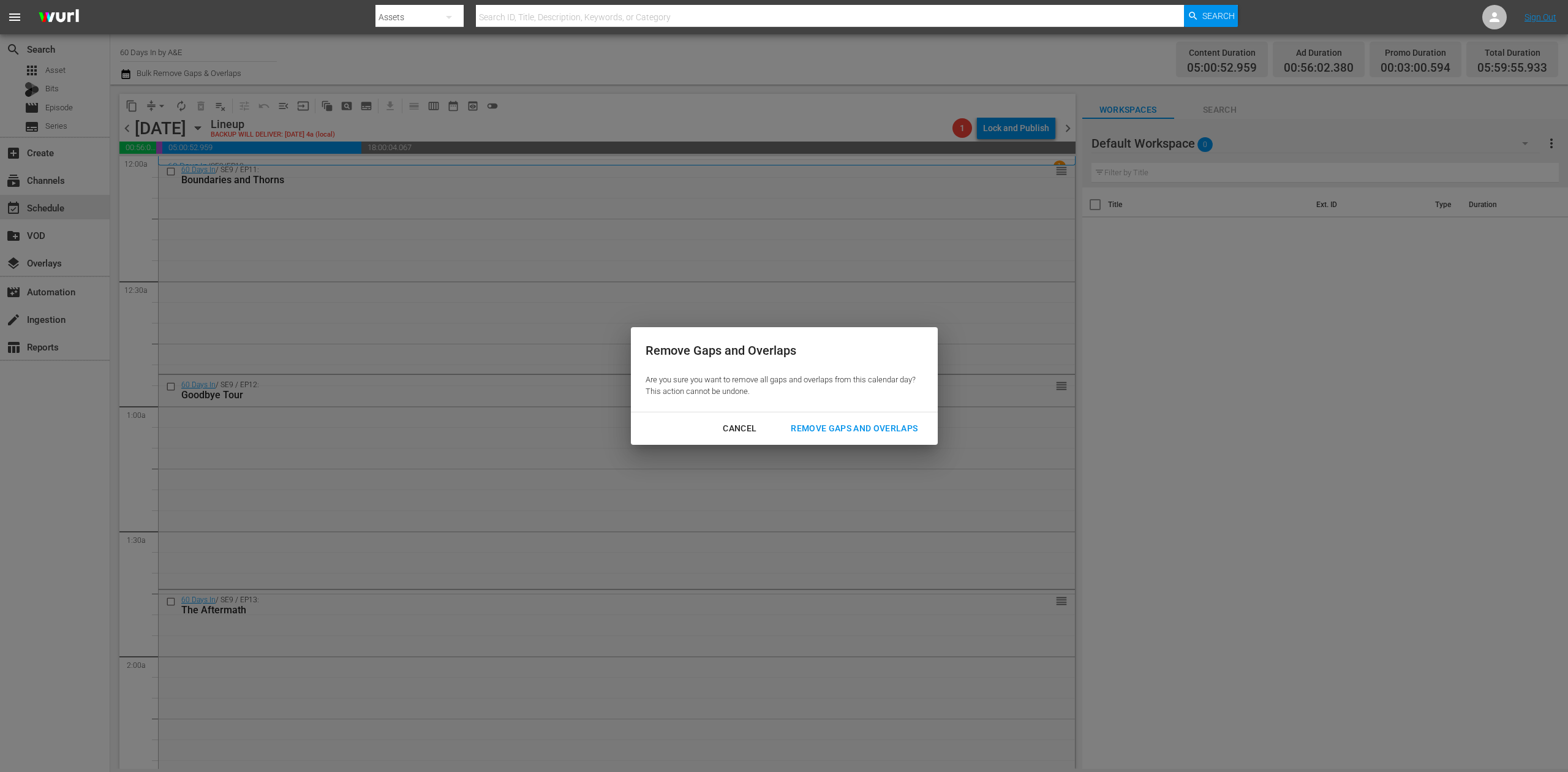
click at [864, 424] on div "Remove Gaps and Overlaps" at bounding box center [854, 428] width 146 height 15
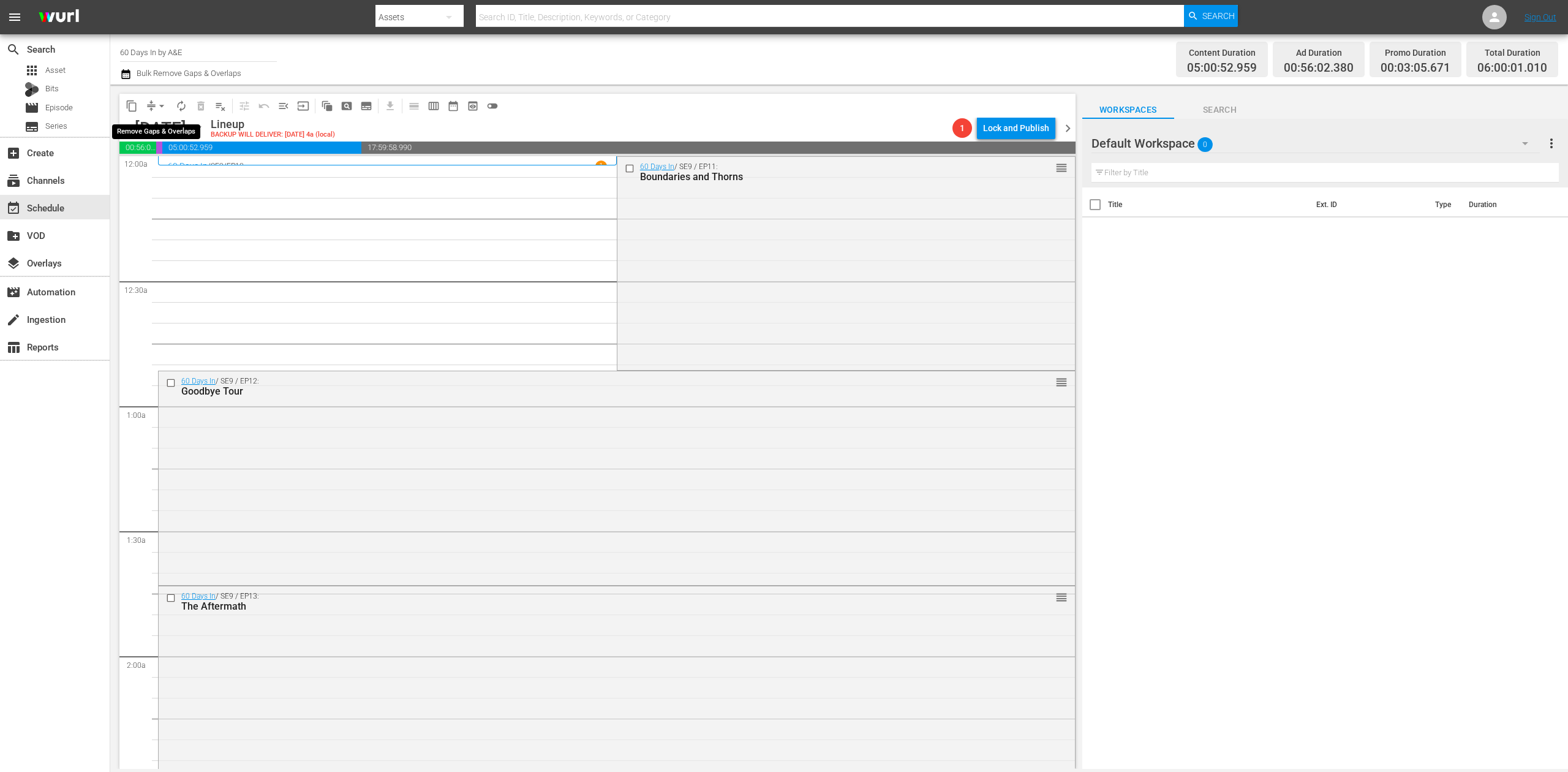
click at [152, 111] on span "compress" at bounding box center [151, 106] width 12 height 12
click at [160, 107] on span "arrow_drop_down" at bounding box center [162, 106] width 12 height 12
click at [148, 128] on li "Align to Midnight" at bounding box center [162, 130] width 128 height 20
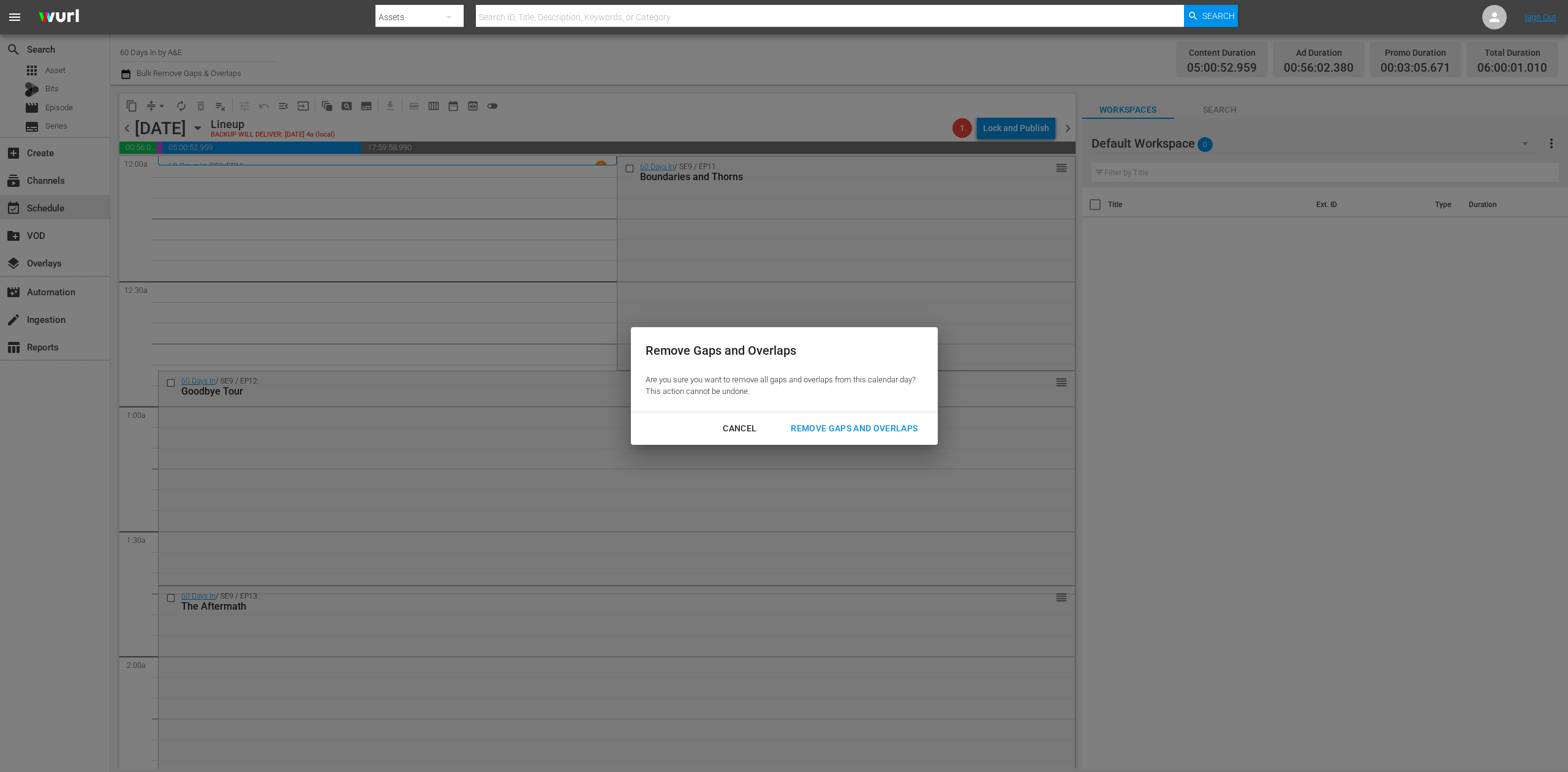
click at [890, 424] on div "Remove Gaps and Overlaps" at bounding box center [854, 428] width 146 height 15
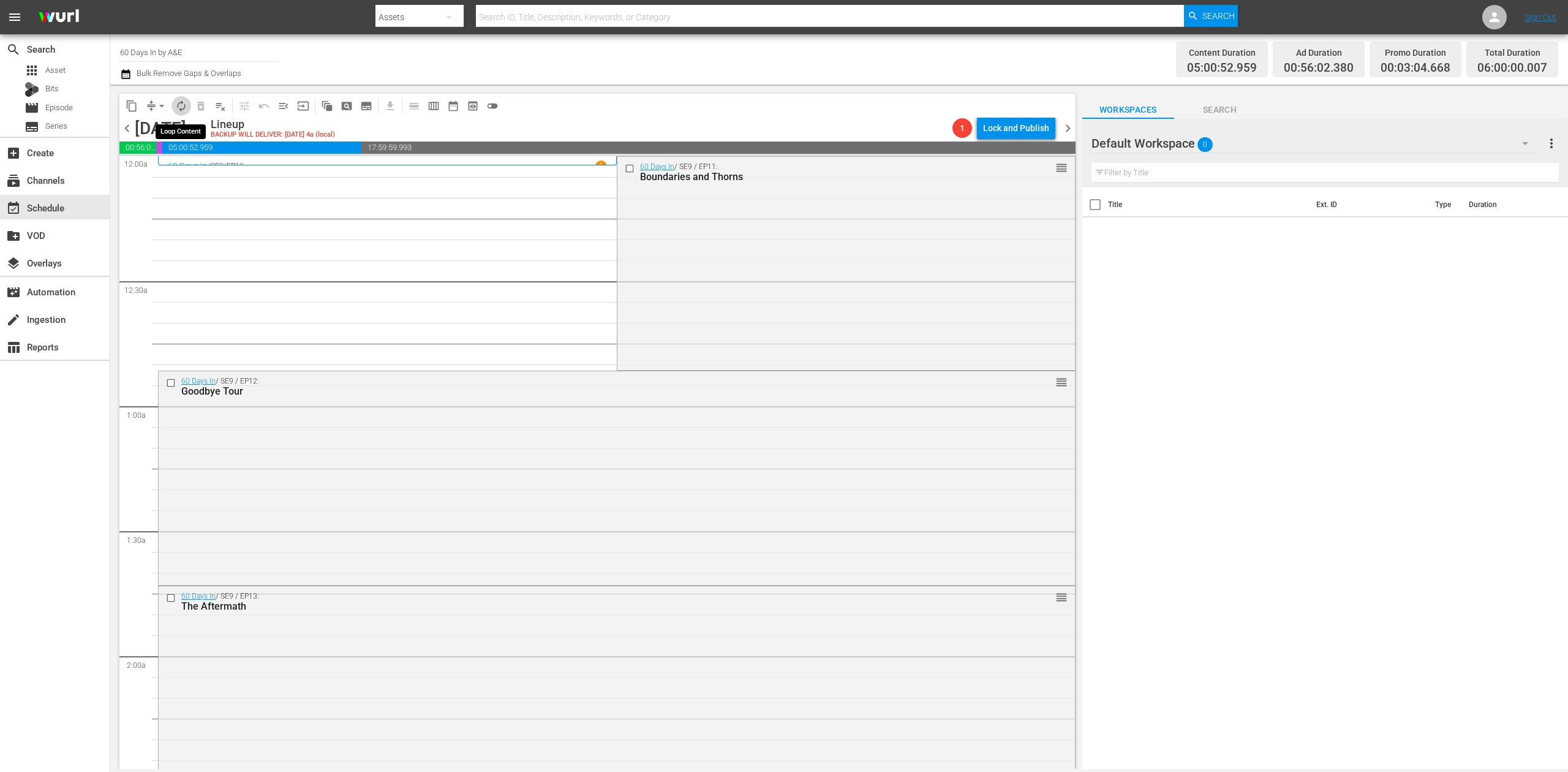
click at [179, 106] on span "autorenew_outlined" at bounding box center [181, 106] width 12 height 12
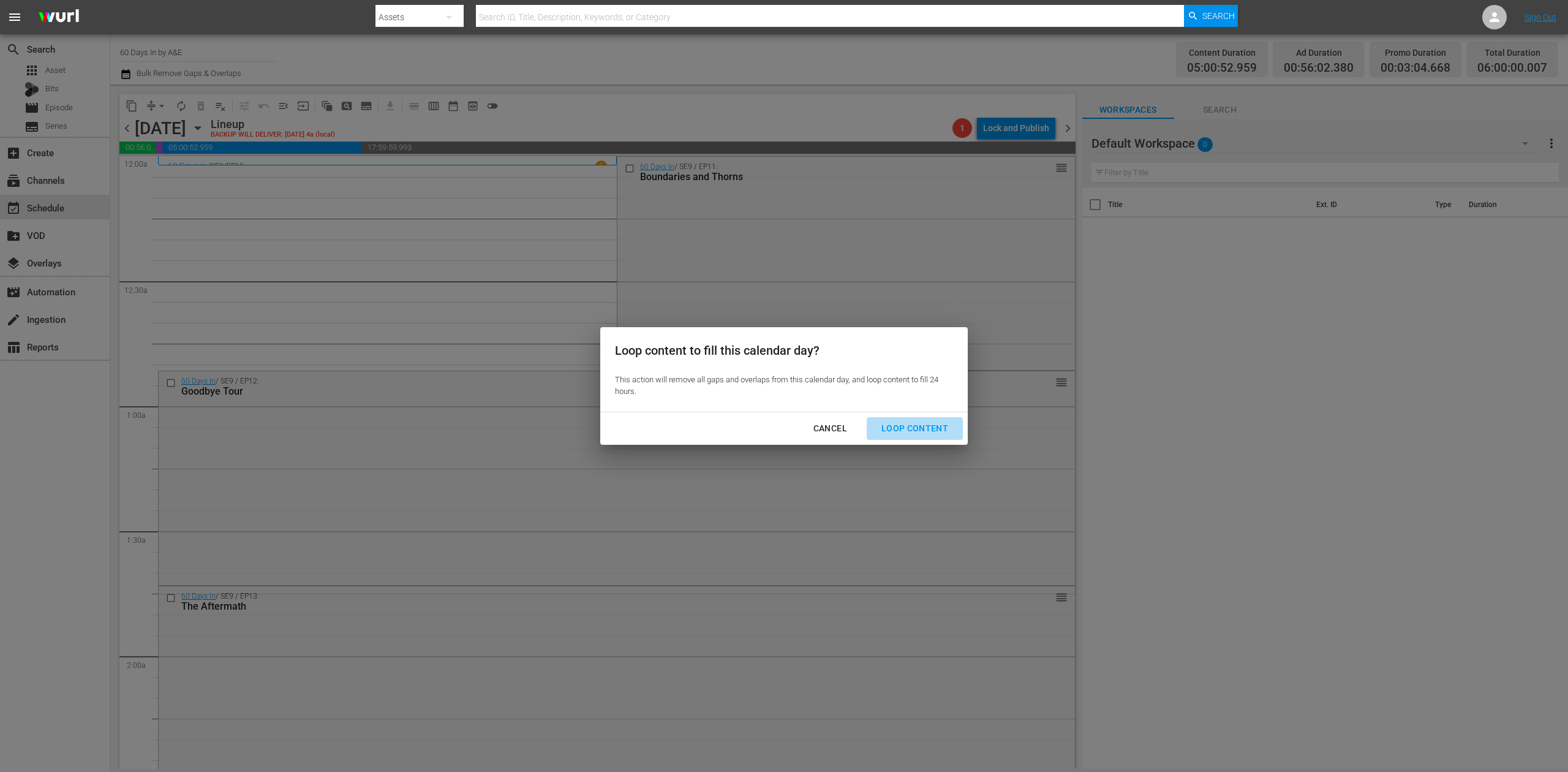
click at [917, 426] on div "Loop Content" at bounding box center [915, 428] width 87 height 15
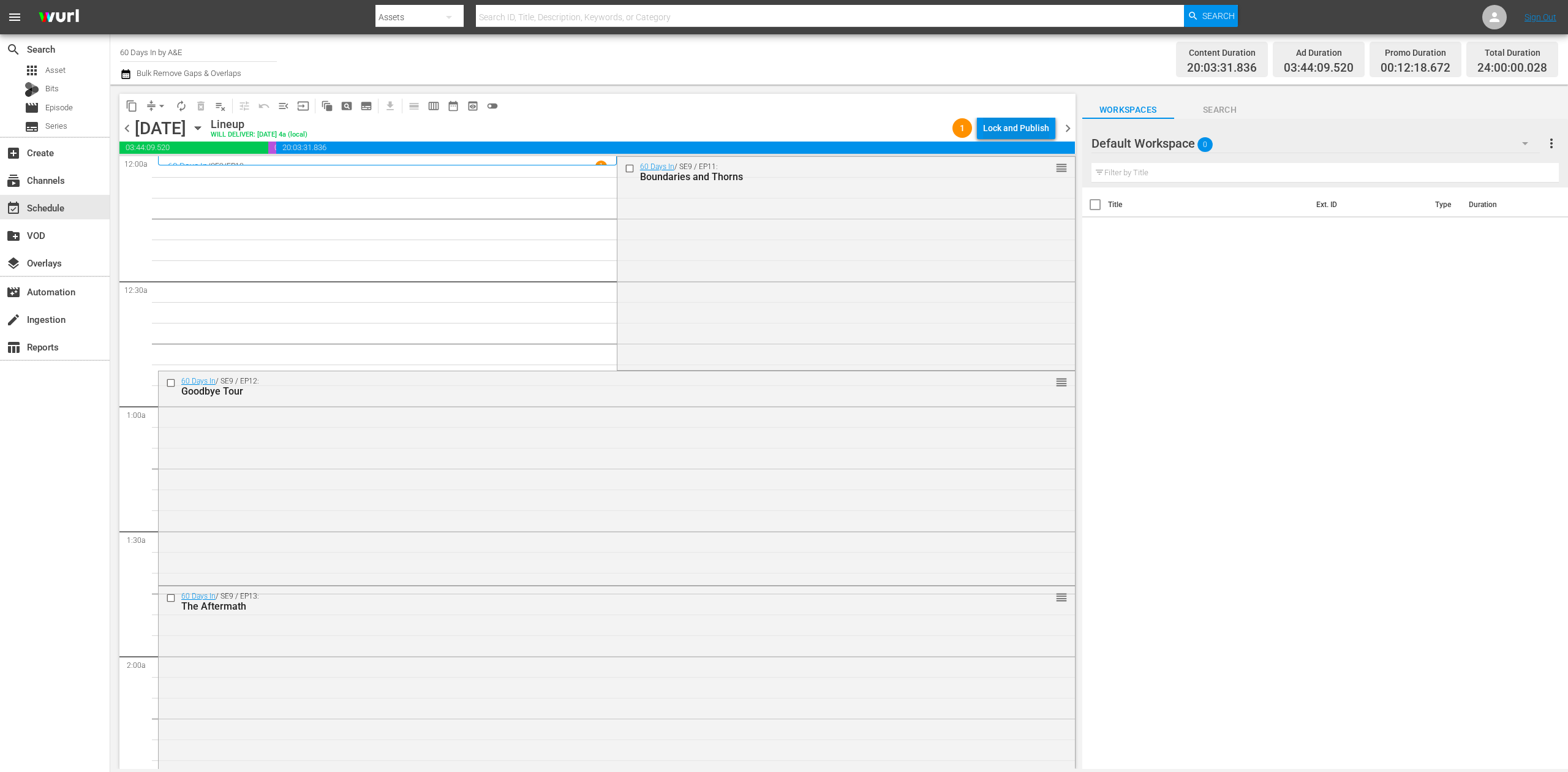
click at [1024, 123] on div "Lock and Publish" at bounding box center [1016, 128] width 66 height 22
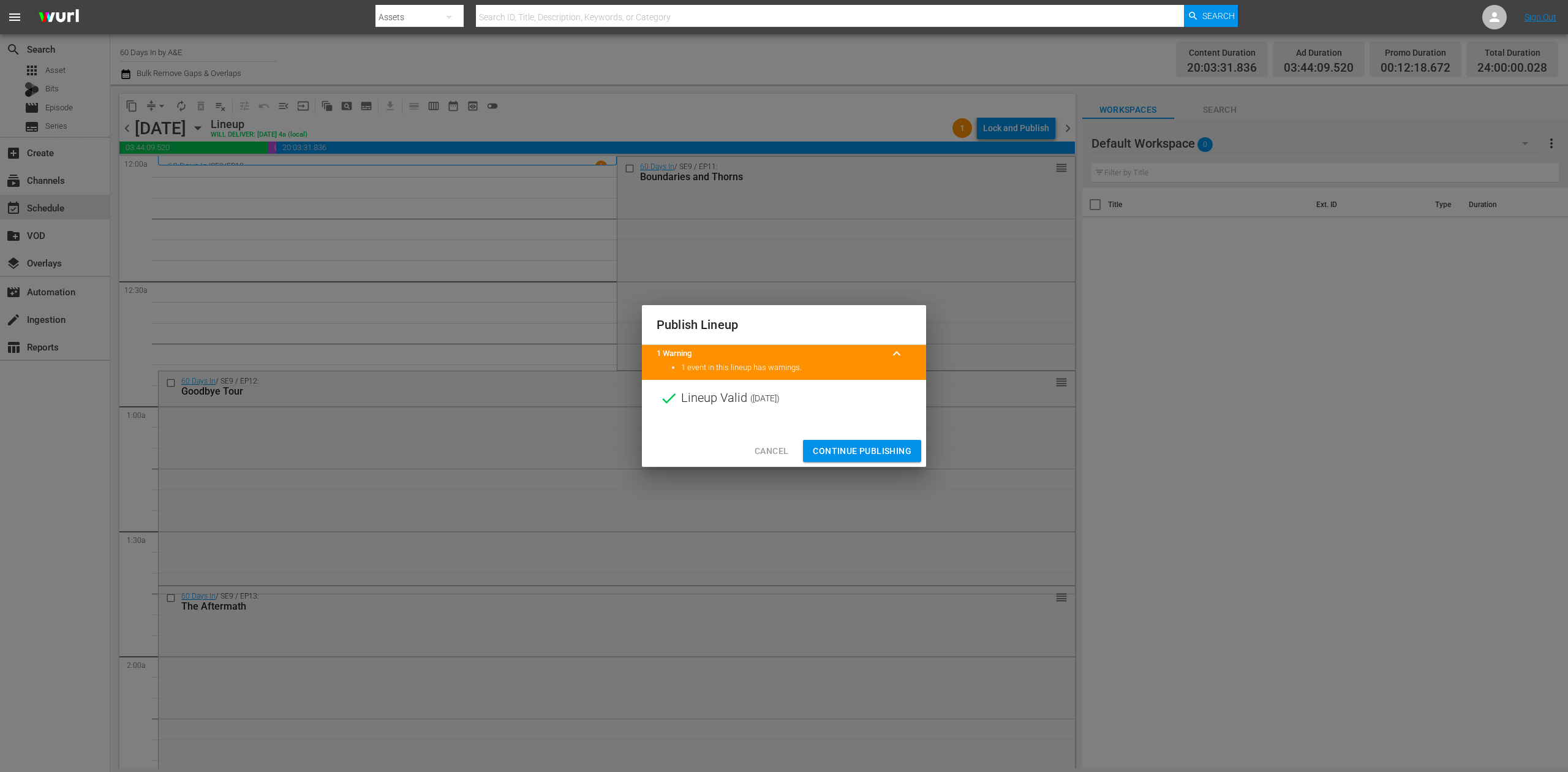
click at [873, 446] on span "Continue Publishing" at bounding box center [862, 451] width 99 height 15
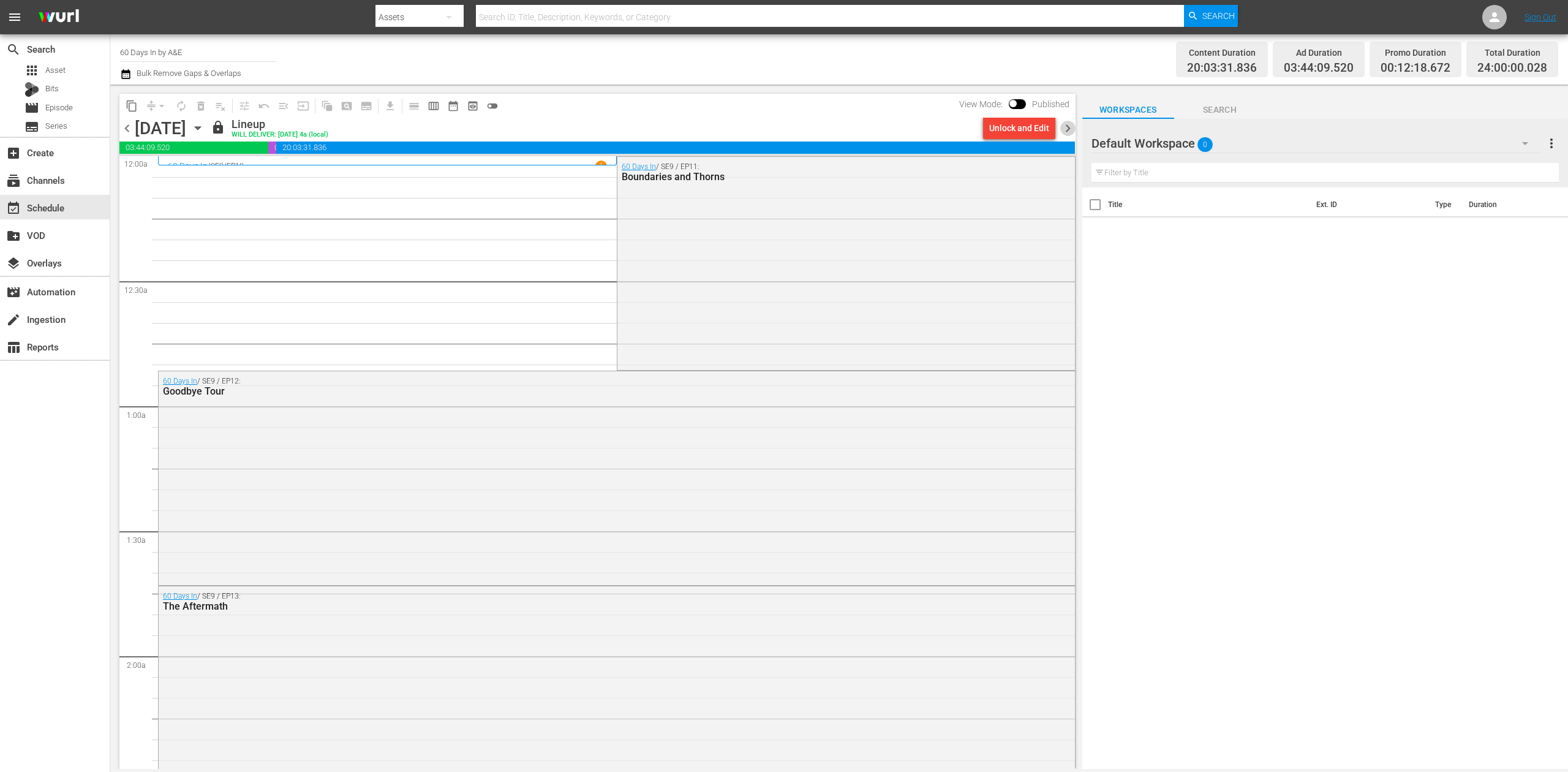
click at [1069, 126] on span "chevron_right" at bounding box center [1067, 128] width 15 height 15
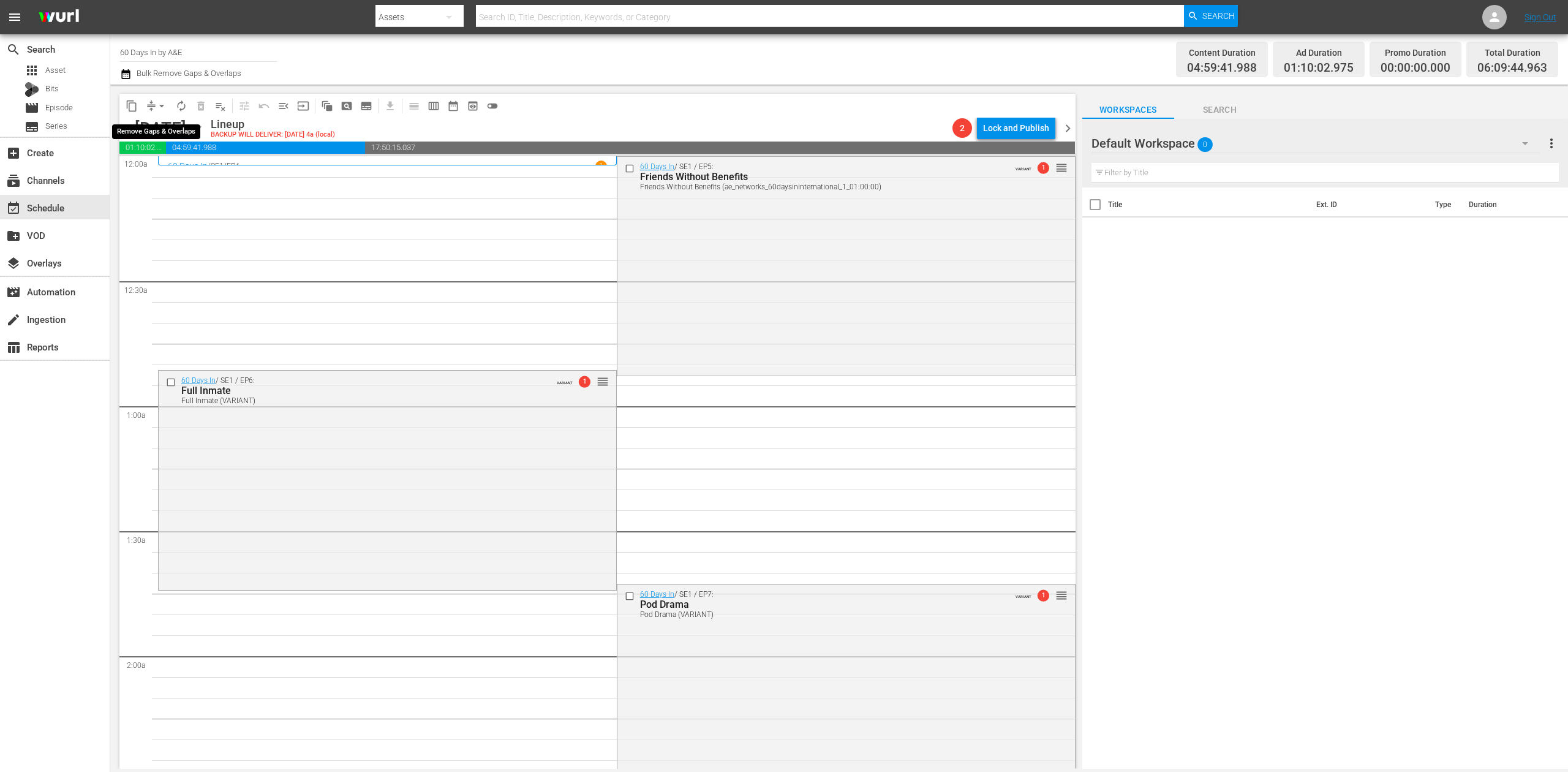
click at [159, 106] on span "arrow_drop_down" at bounding box center [162, 106] width 12 height 12
click at [160, 127] on li "Align to Midnight" at bounding box center [162, 130] width 128 height 20
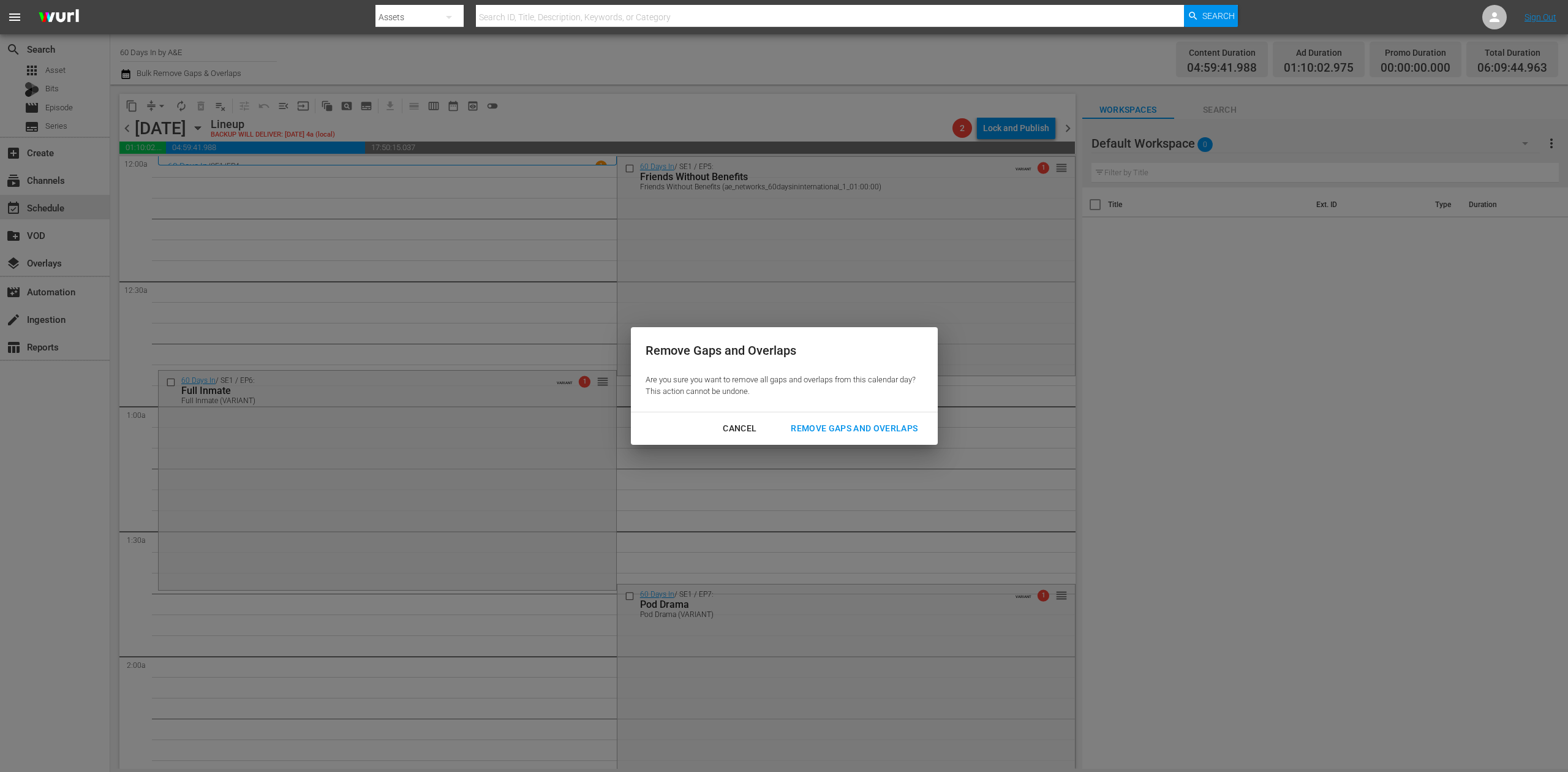
click at [893, 421] on div "Remove Gaps and Overlaps" at bounding box center [854, 428] width 146 height 15
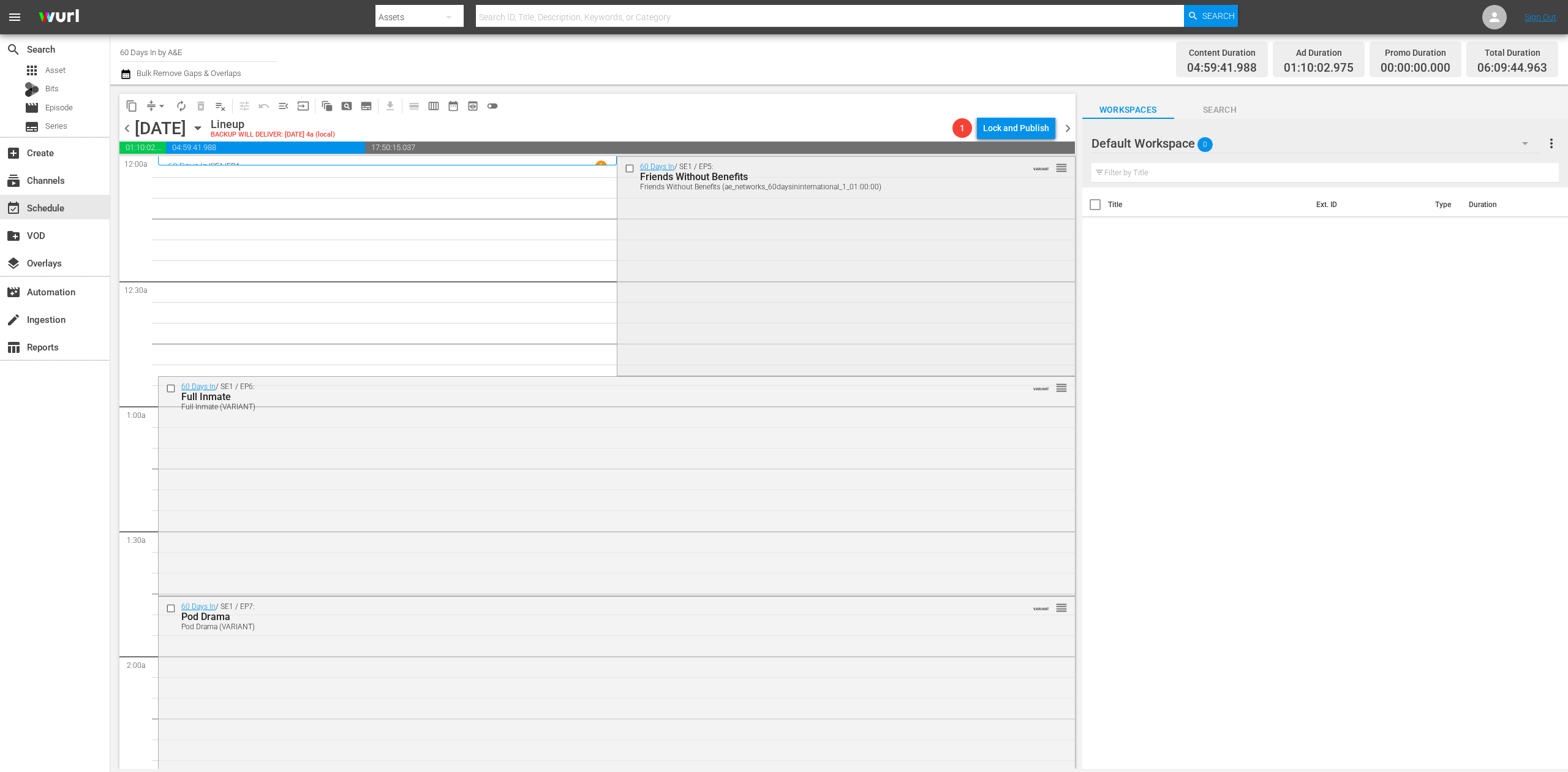
click at [789, 238] on div "60 Days In / SE1 / EP5: Friends Without Benefits Friends Without Benefits (ae_n…" at bounding box center [846, 265] width 458 height 216
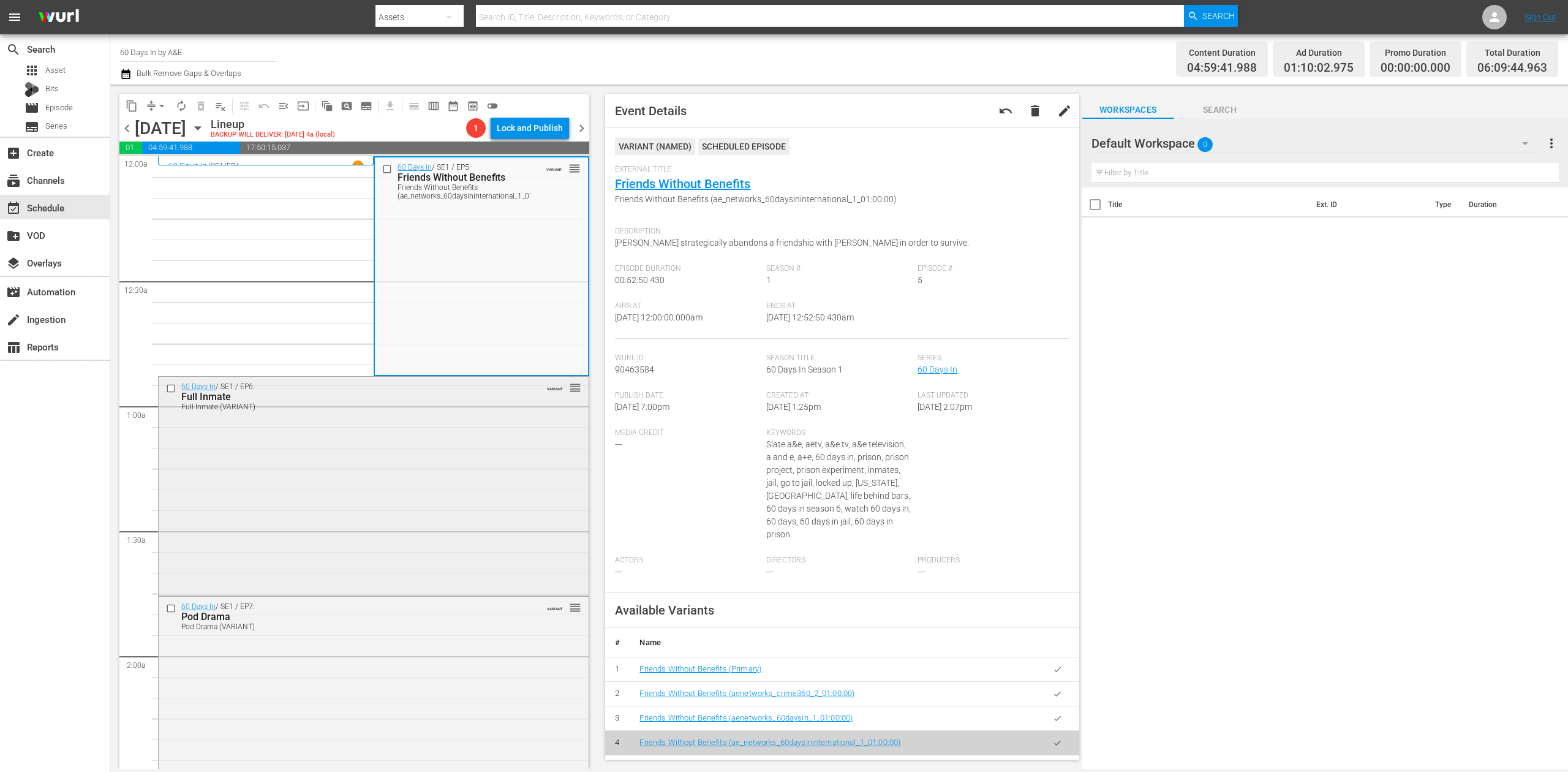
click at [391, 451] on div "60 Days In / SE1 / EP6: Full Inmate Full Inmate (VARIANT) VARIANT reorder" at bounding box center [373, 485] width 430 height 216
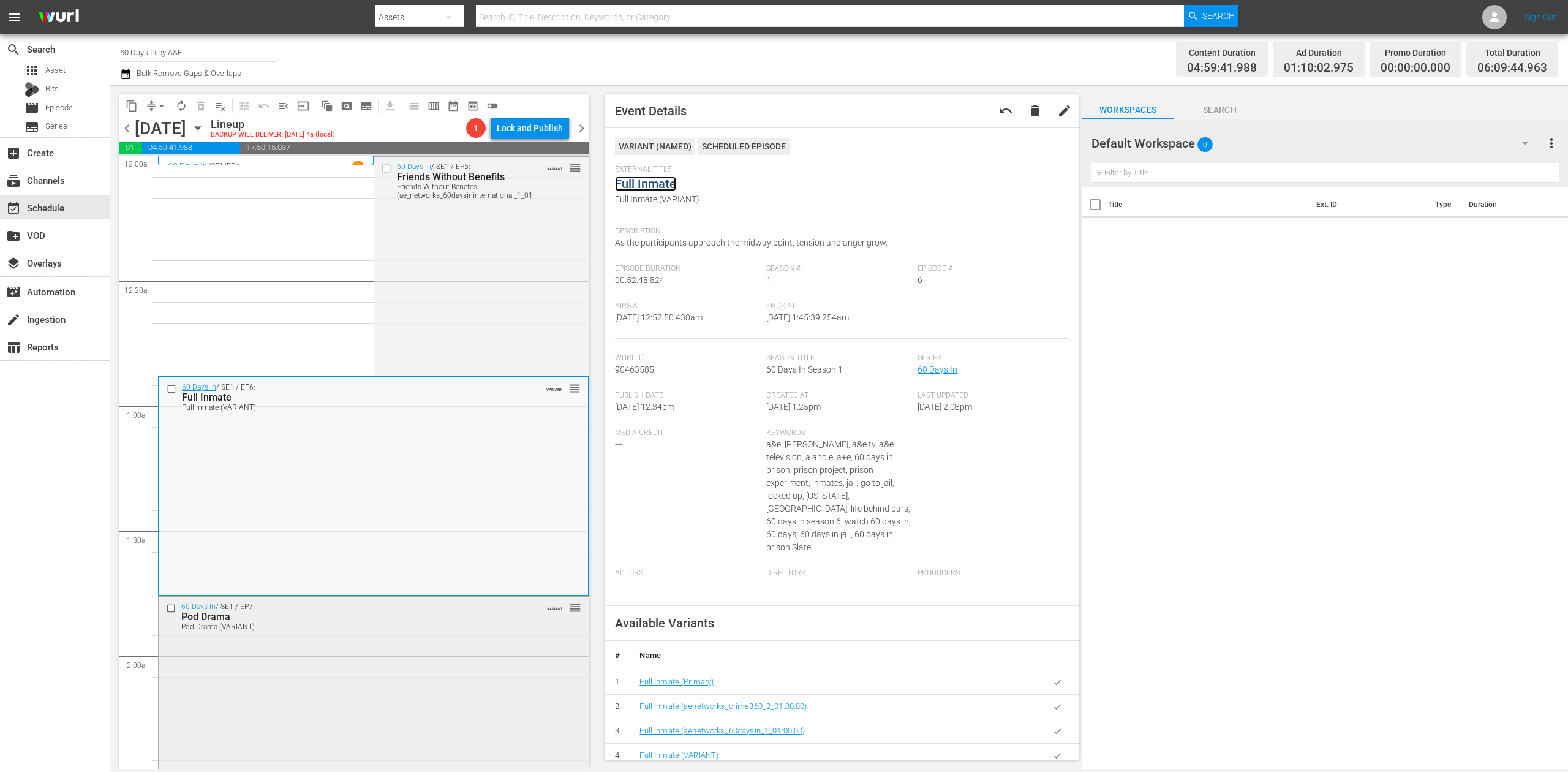
scroll to position [327, 0]
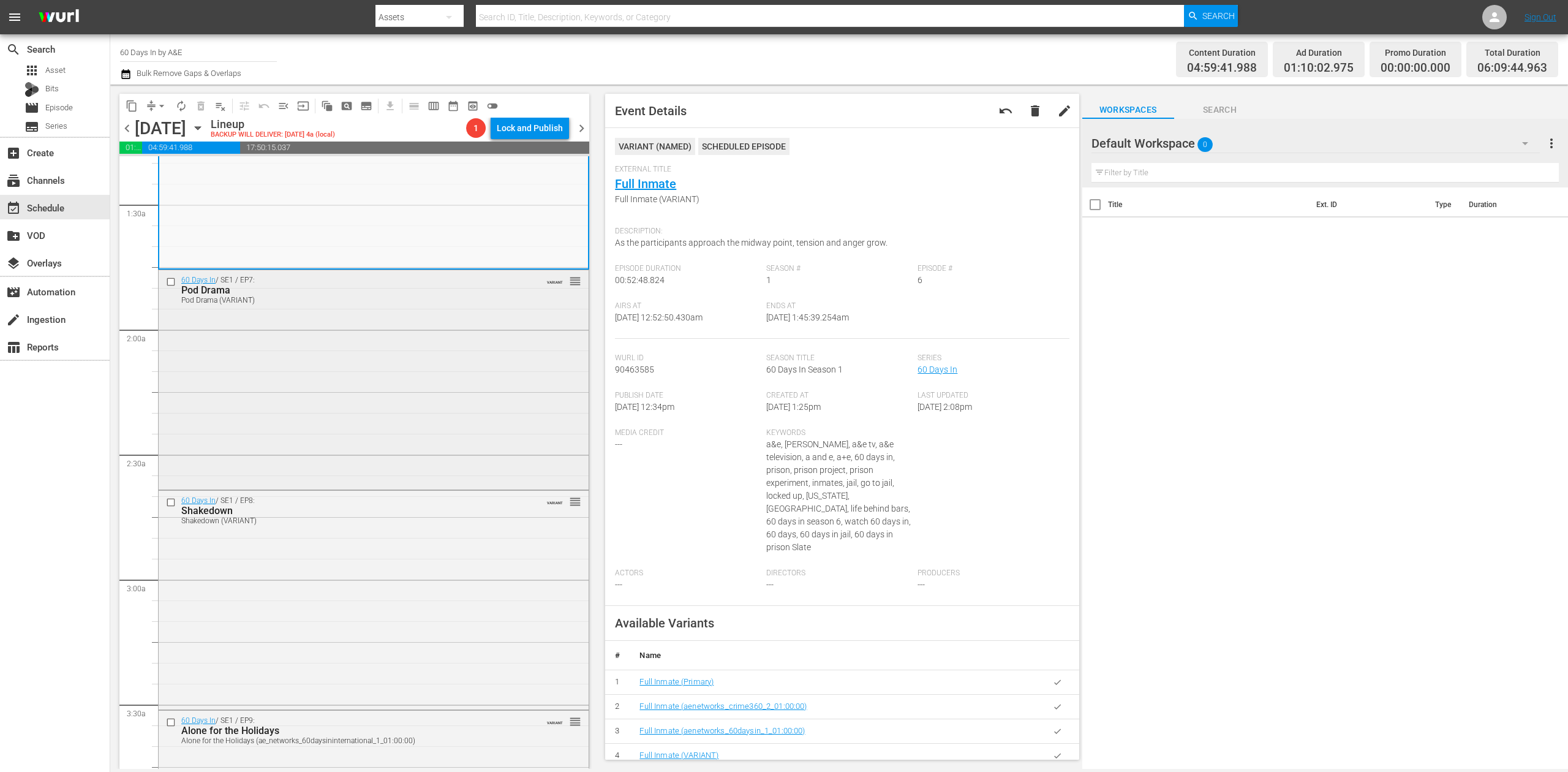
click at [469, 397] on div "60 Days In / SE1 / EP7: Pod Drama Pod Drama (VARIANT) VARIANT reorder" at bounding box center [373, 378] width 430 height 216
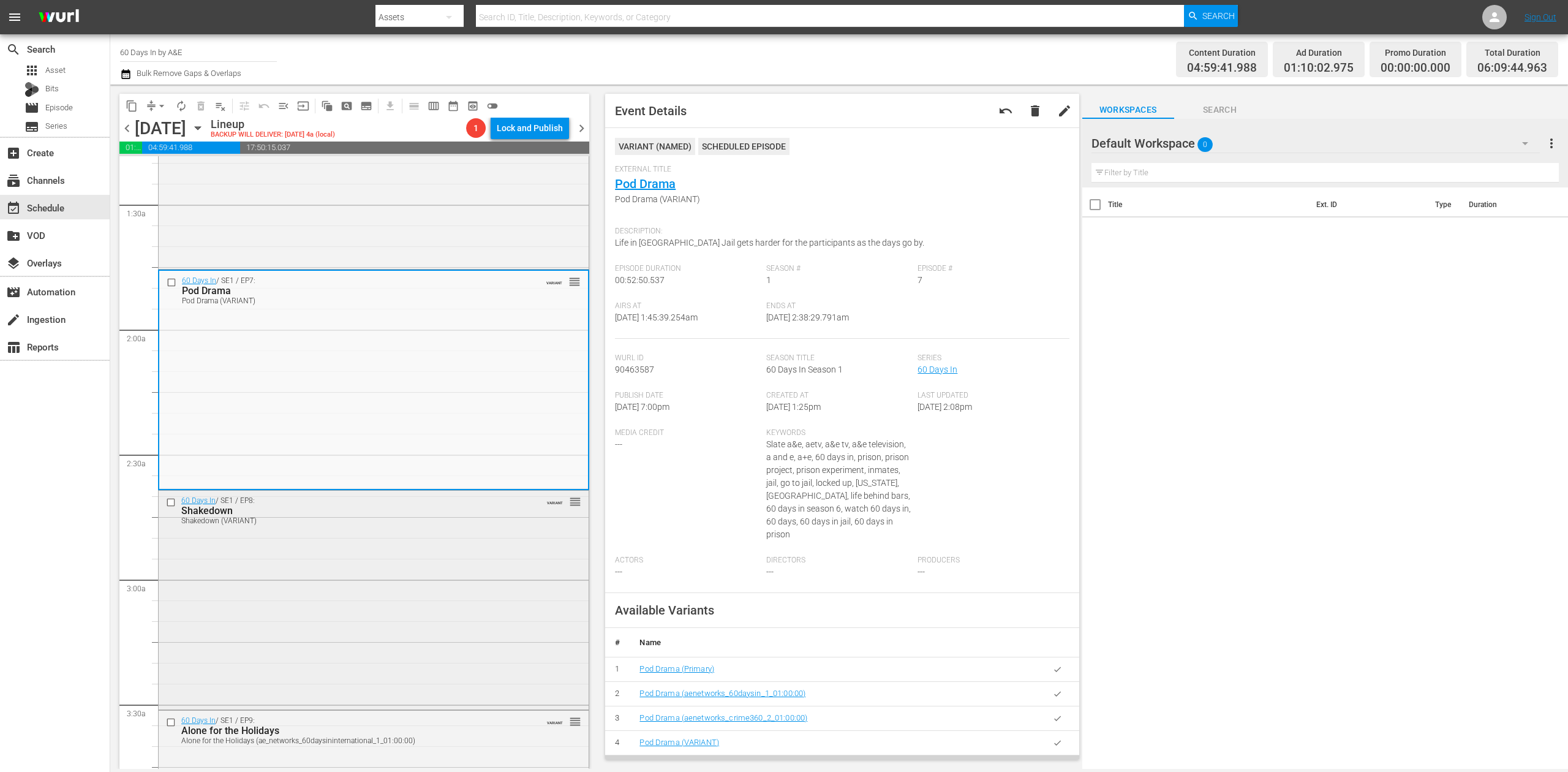
click at [446, 585] on div "60 Days In / SE1 / EP8: Shakedown Shakedown (VARIANT) VARIANT reorder" at bounding box center [373, 599] width 430 height 216
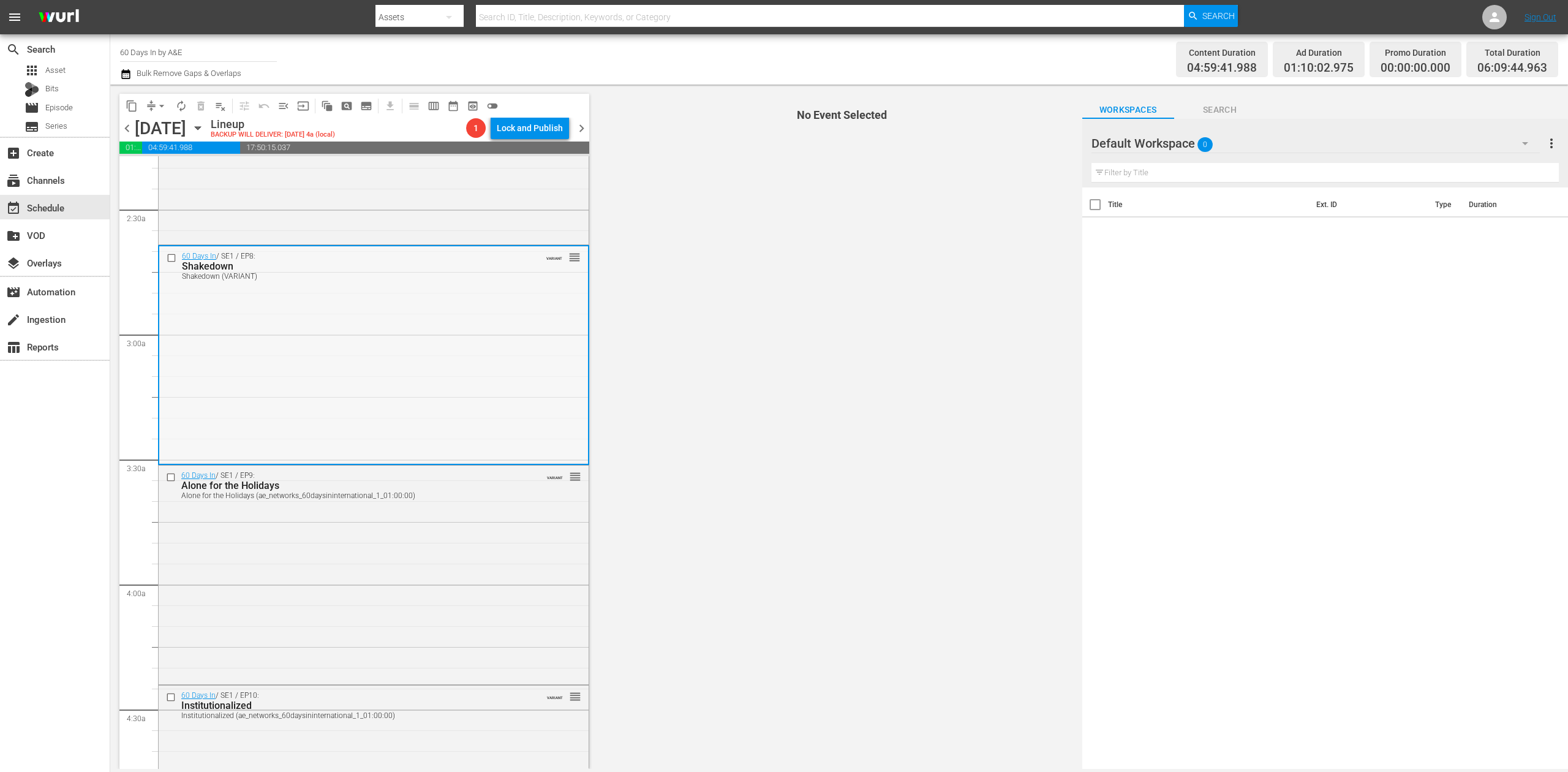
scroll to position [653, 0]
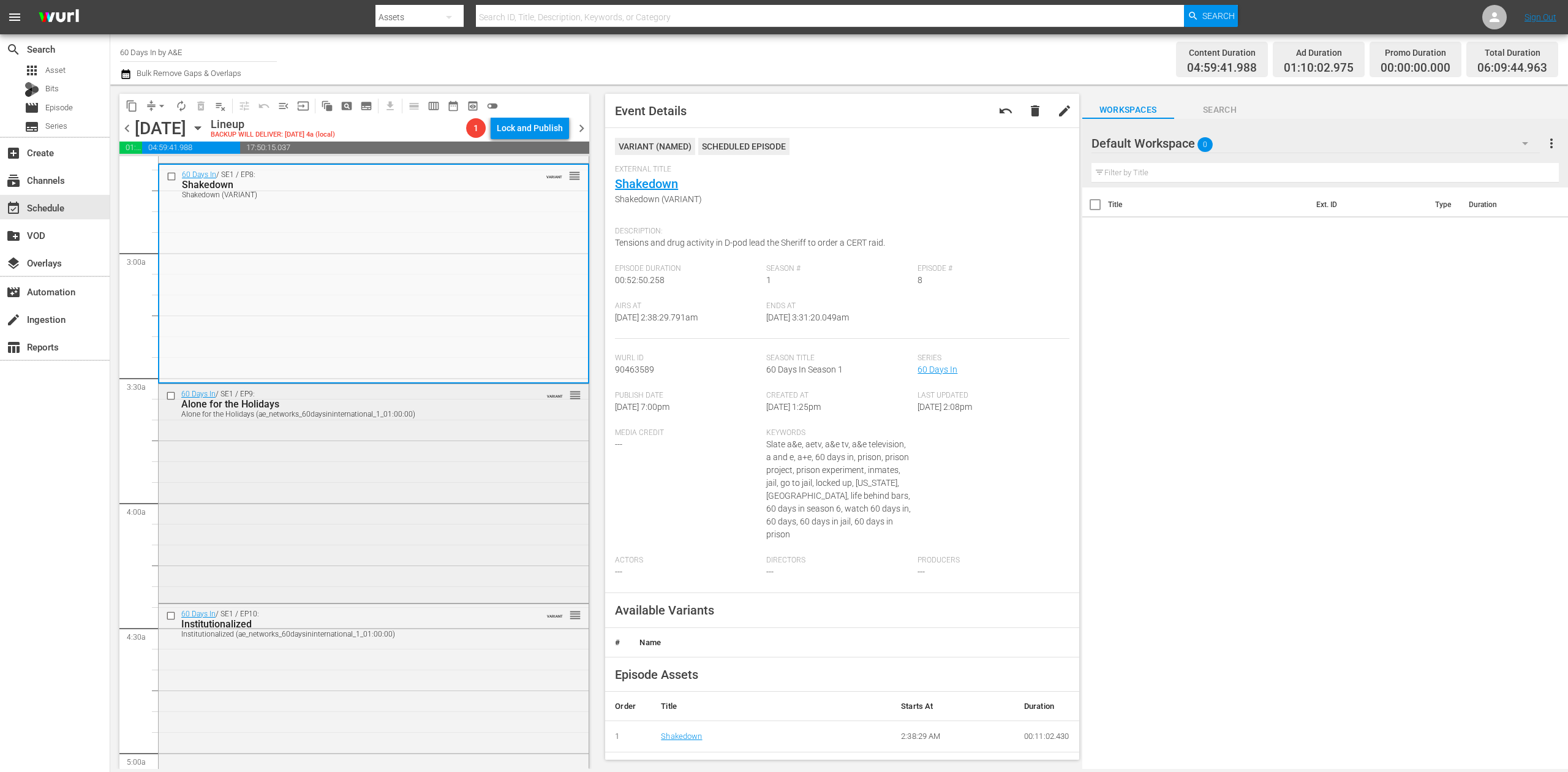
click at [456, 461] on div "60 Days In / SE1 / EP9: Alone for the Holidays Alone for the Holidays (ae_netwo…" at bounding box center [373, 492] width 430 height 216
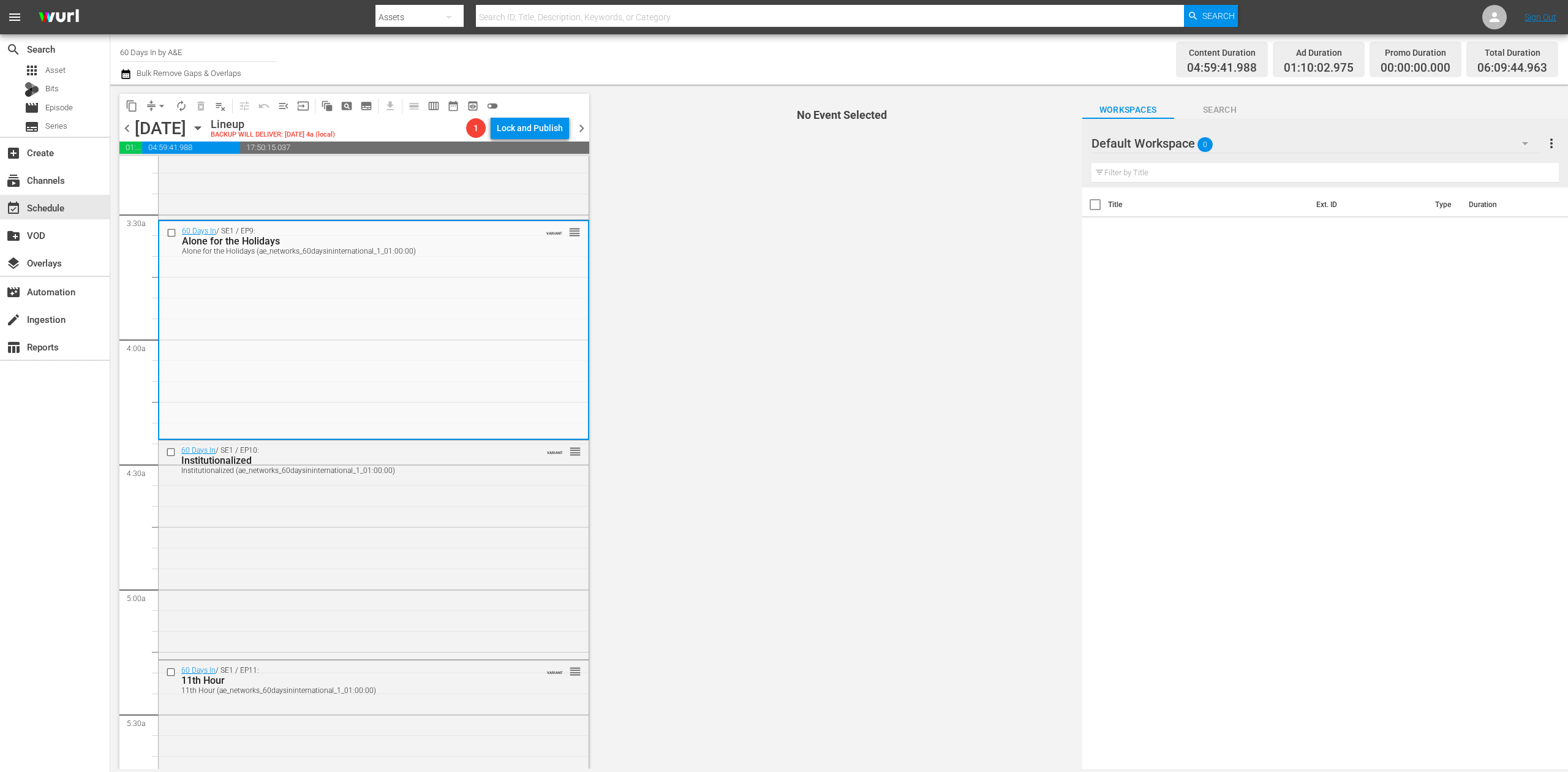
scroll to position [898, 0]
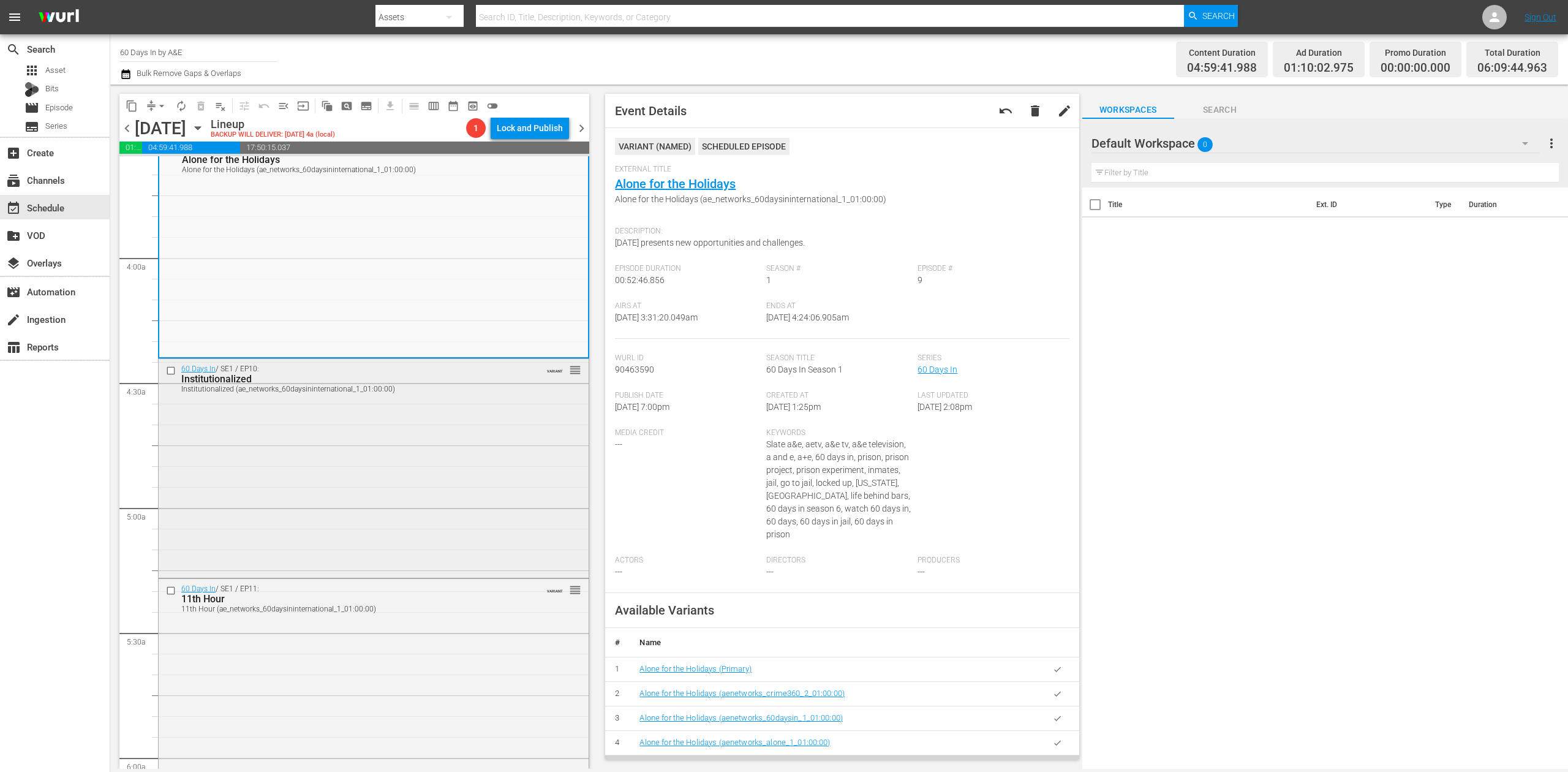
click at [402, 464] on div "60 Days In / SE1 / EP10: Institutionalized Institutionalized (ae_networks_60day…" at bounding box center [373, 467] width 430 height 216
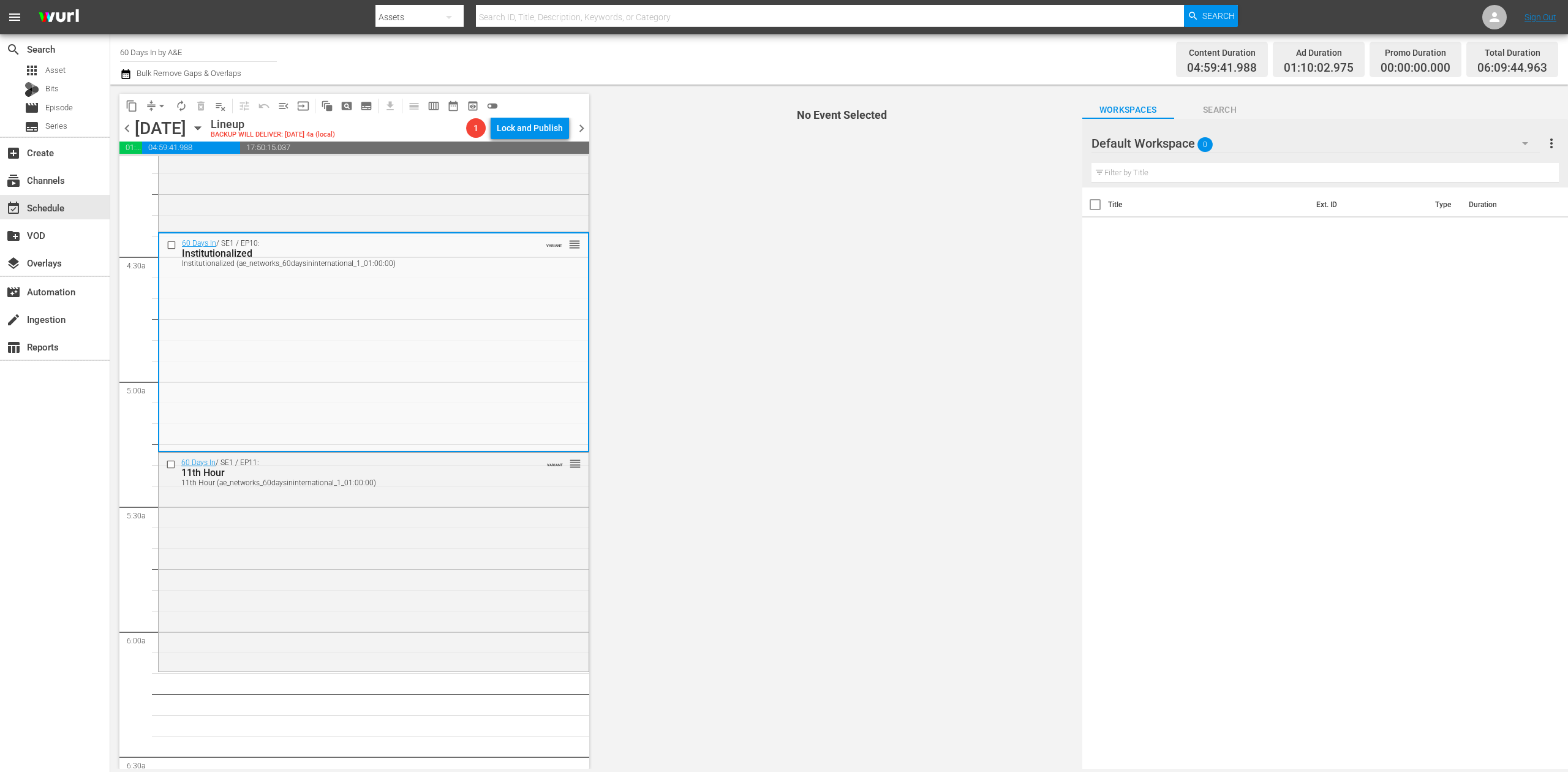
scroll to position [1061, 0]
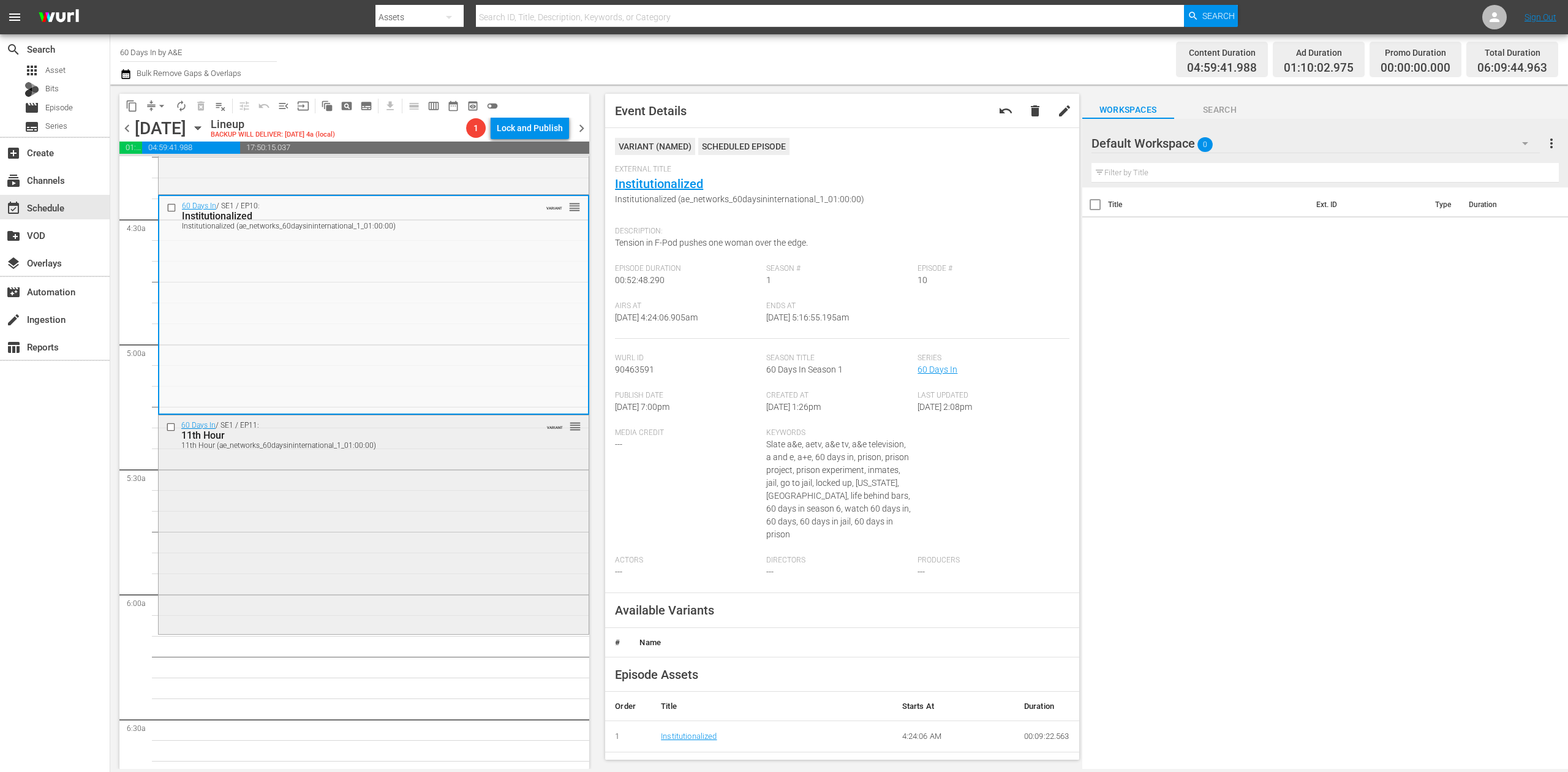
click at [423, 518] on div "60 Days In / SE1 / EP11: 11th Hour 11th Hour (ae_networks_60daysininternational…" at bounding box center [373, 523] width 430 height 216
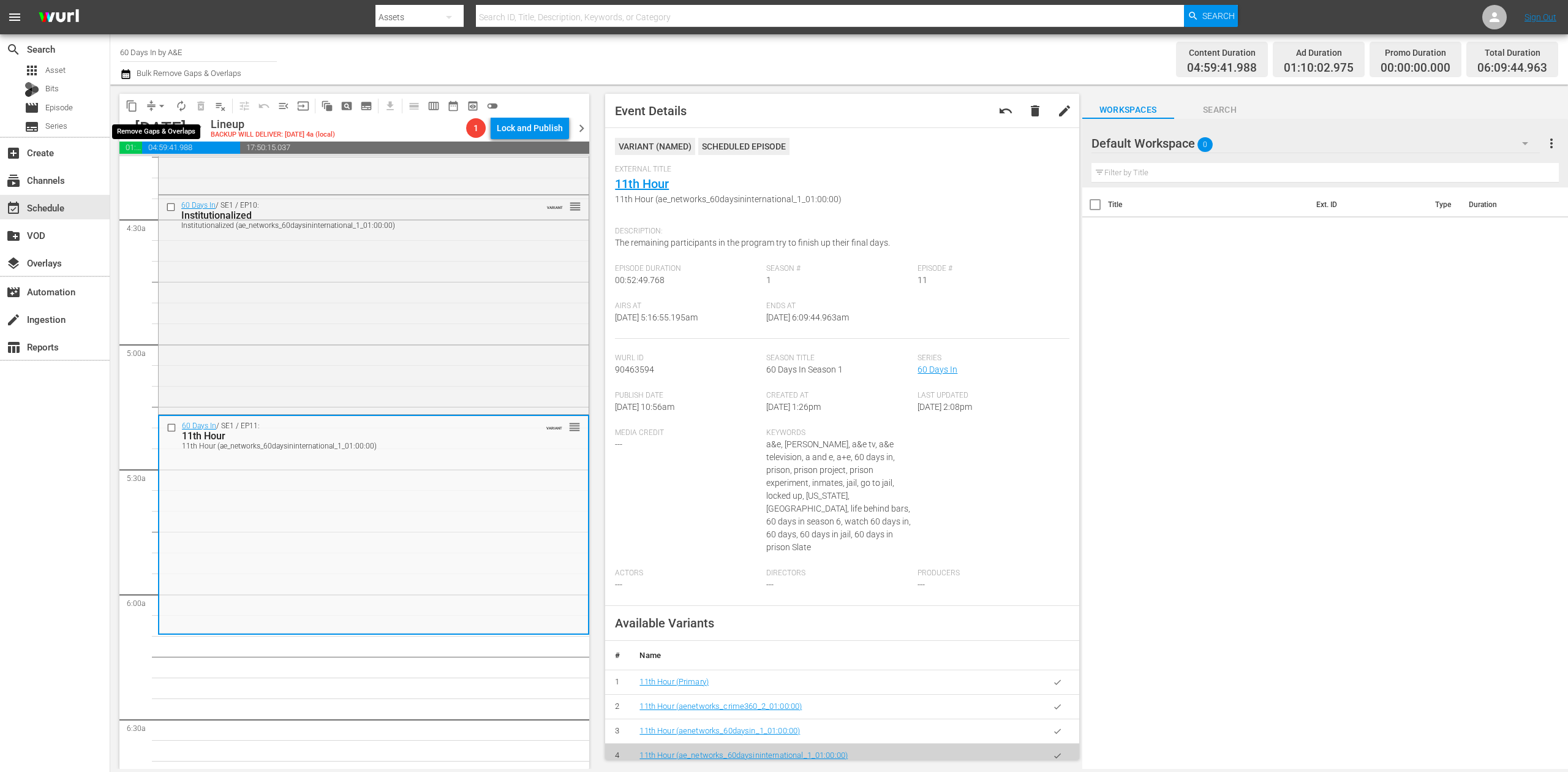
click at [162, 106] on span "arrow_drop_down" at bounding box center [162, 106] width 12 height 12
click at [154, 130] on li "Align to Midnight" at bounding box center [162, 130] width 128 height 20
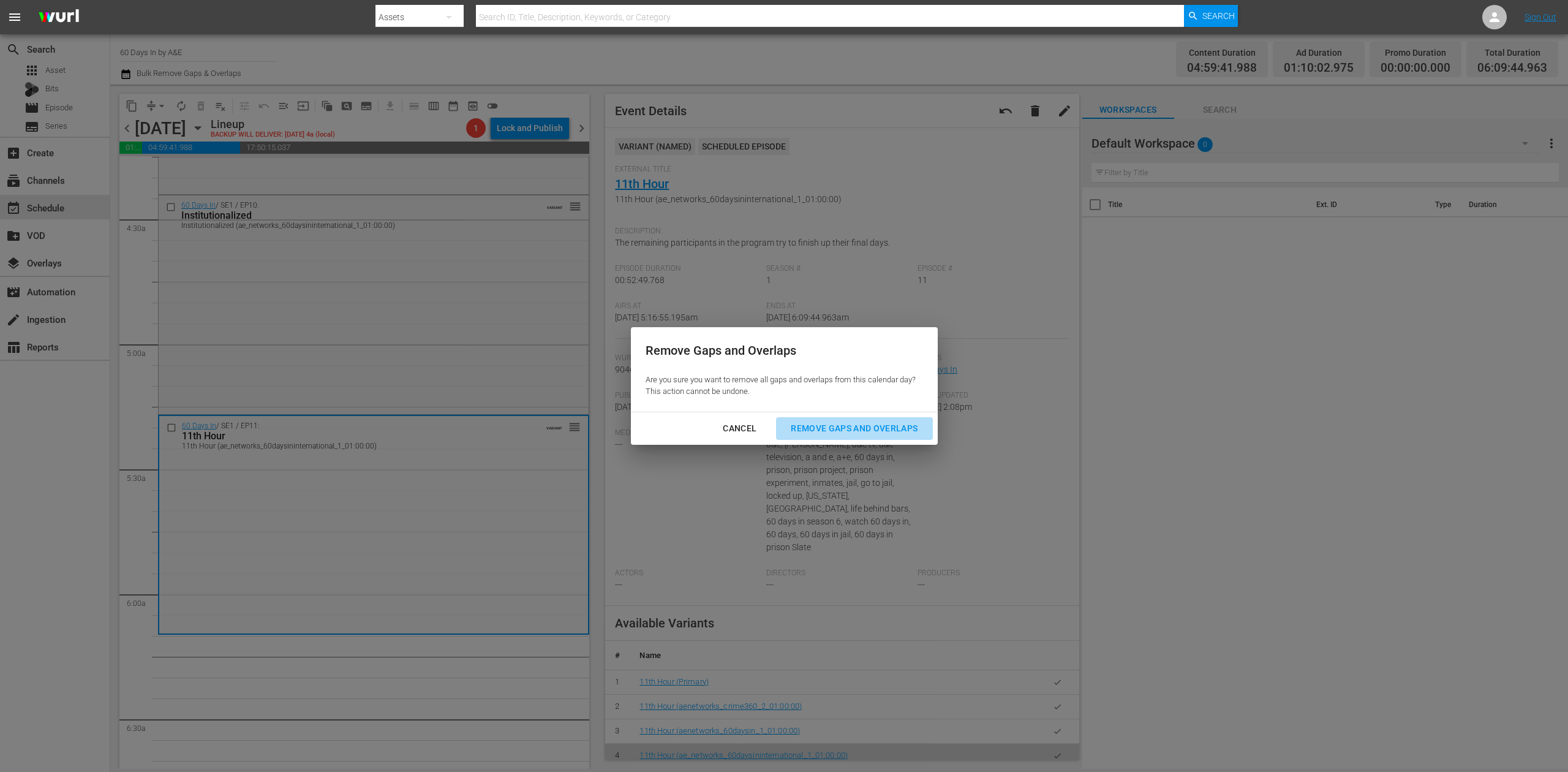
click at [846, 429] on div "Remove Gaps and Overlaps" at bounding box center [854, 428] width 146 height 15
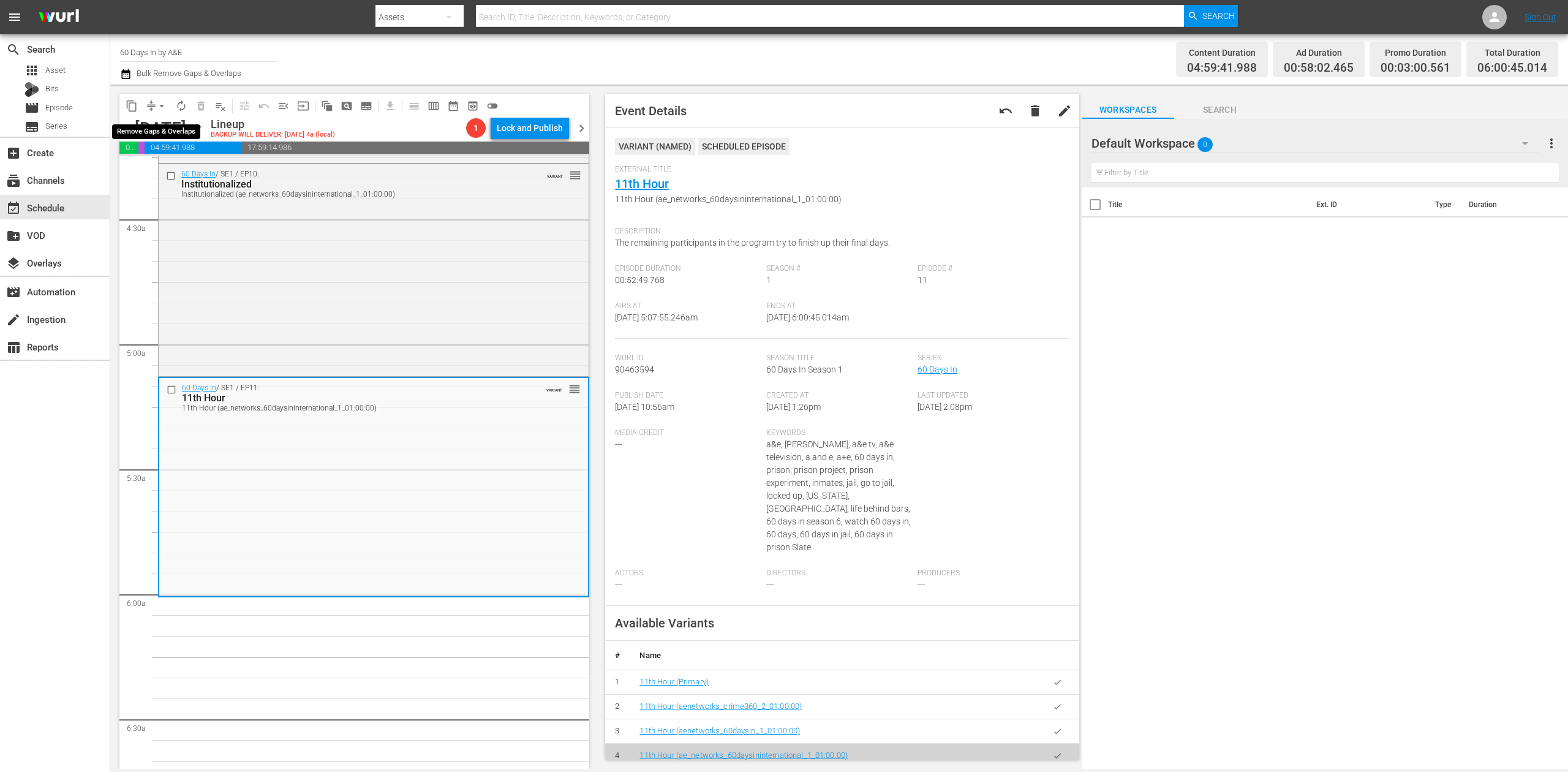
click at [162, 106] on span "arrow_drop_down" at bounding box center [162, 106] width 12 height 12
click at [171, 133] on li "Align to Midnight" at bounding box center [162, 130] width 128 height 20
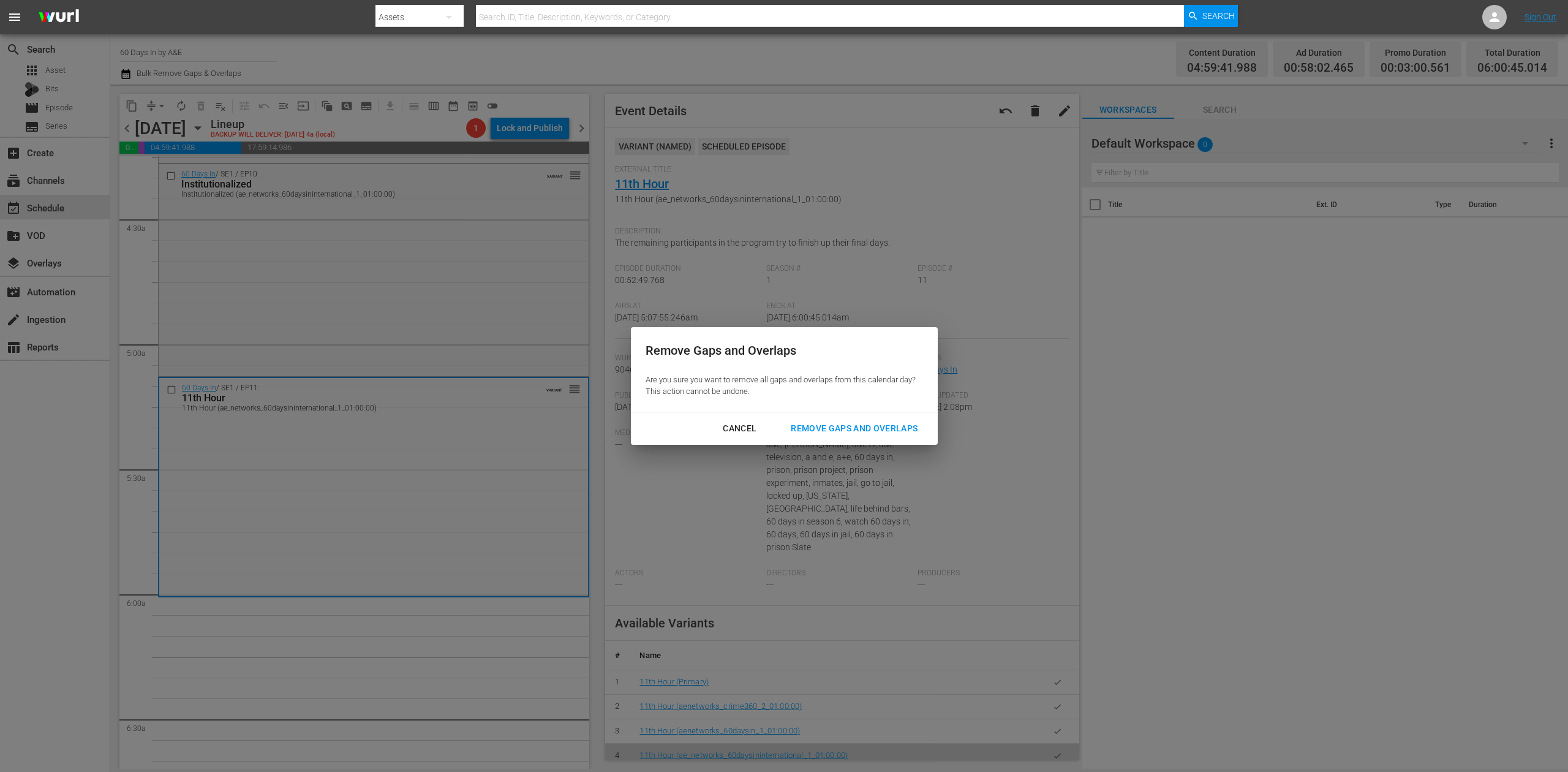
click at [859, 424] on div "Remove Gaps and Overlaps" at bounding box center [854, 428] width 146 height 15
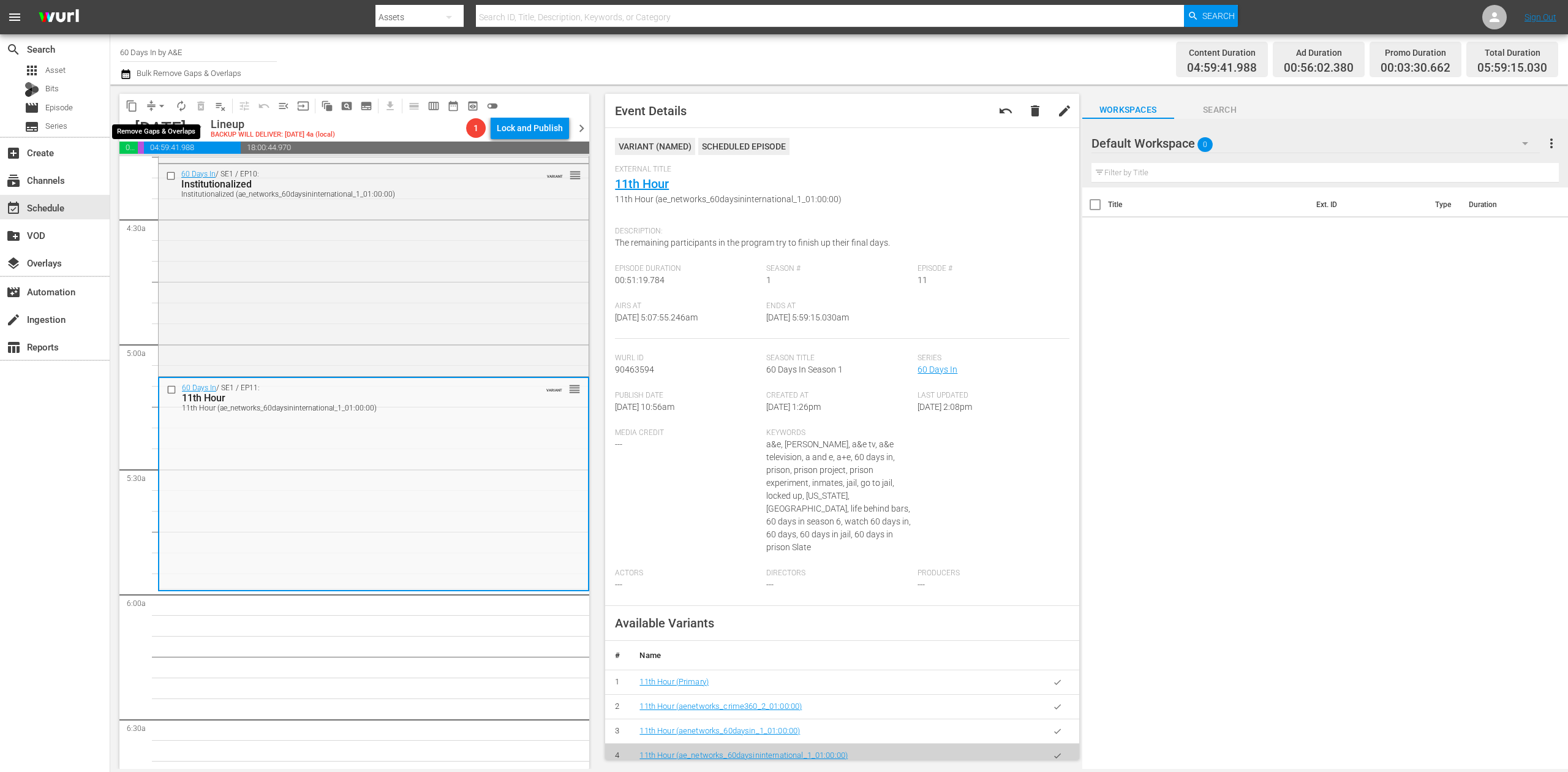
click at [160, 107] on span "arrow_drop_down" at bounding box center [162, 106] width 12 height 12
click at [168, 121] on li "Align to Midnight" at bounding box center [162, 130] width 128 height 20
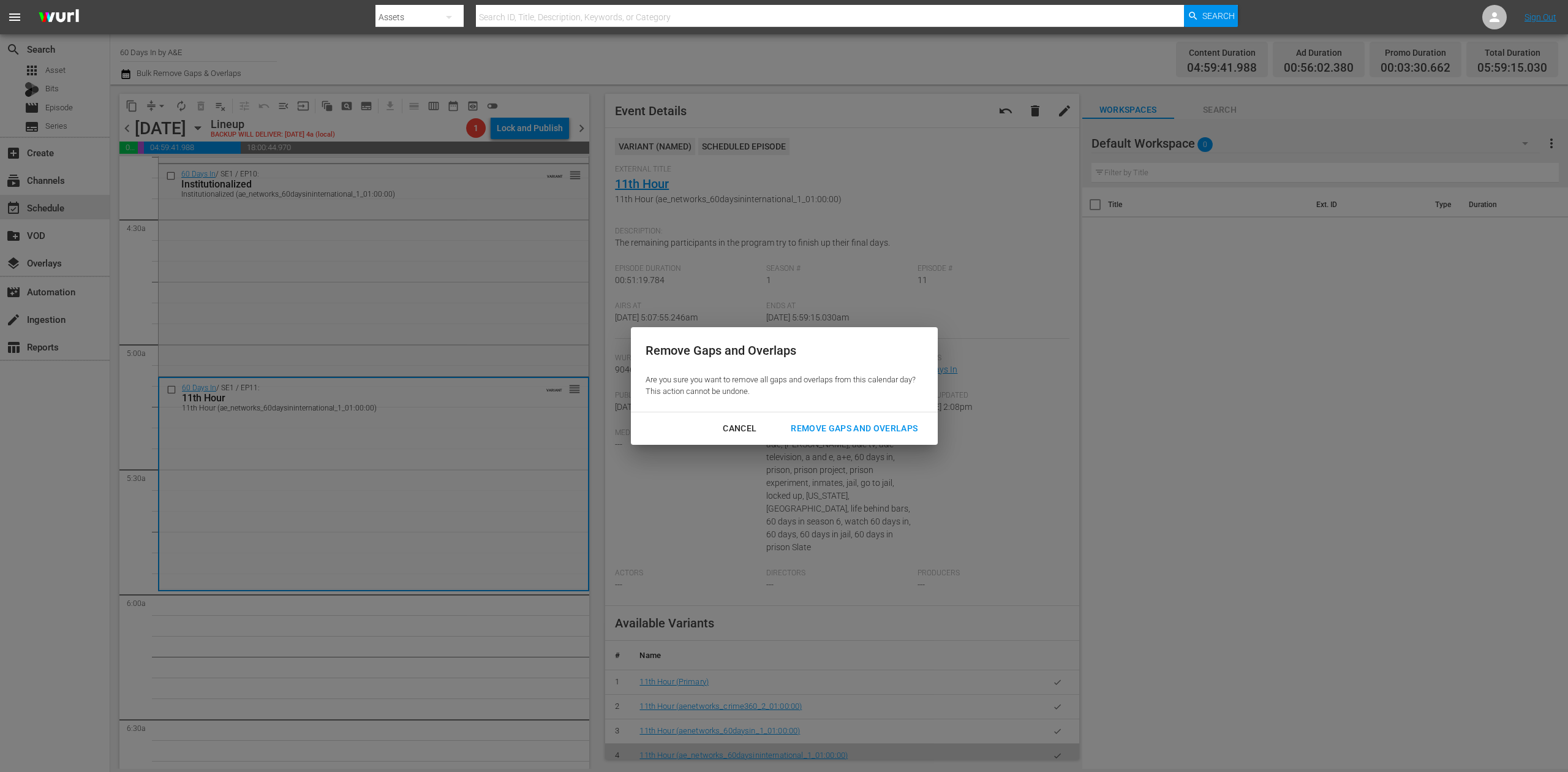
click at [885, 430] on div "Remove Gaps and Overlaps" at bounding box center [854, 428] width 146 height 15
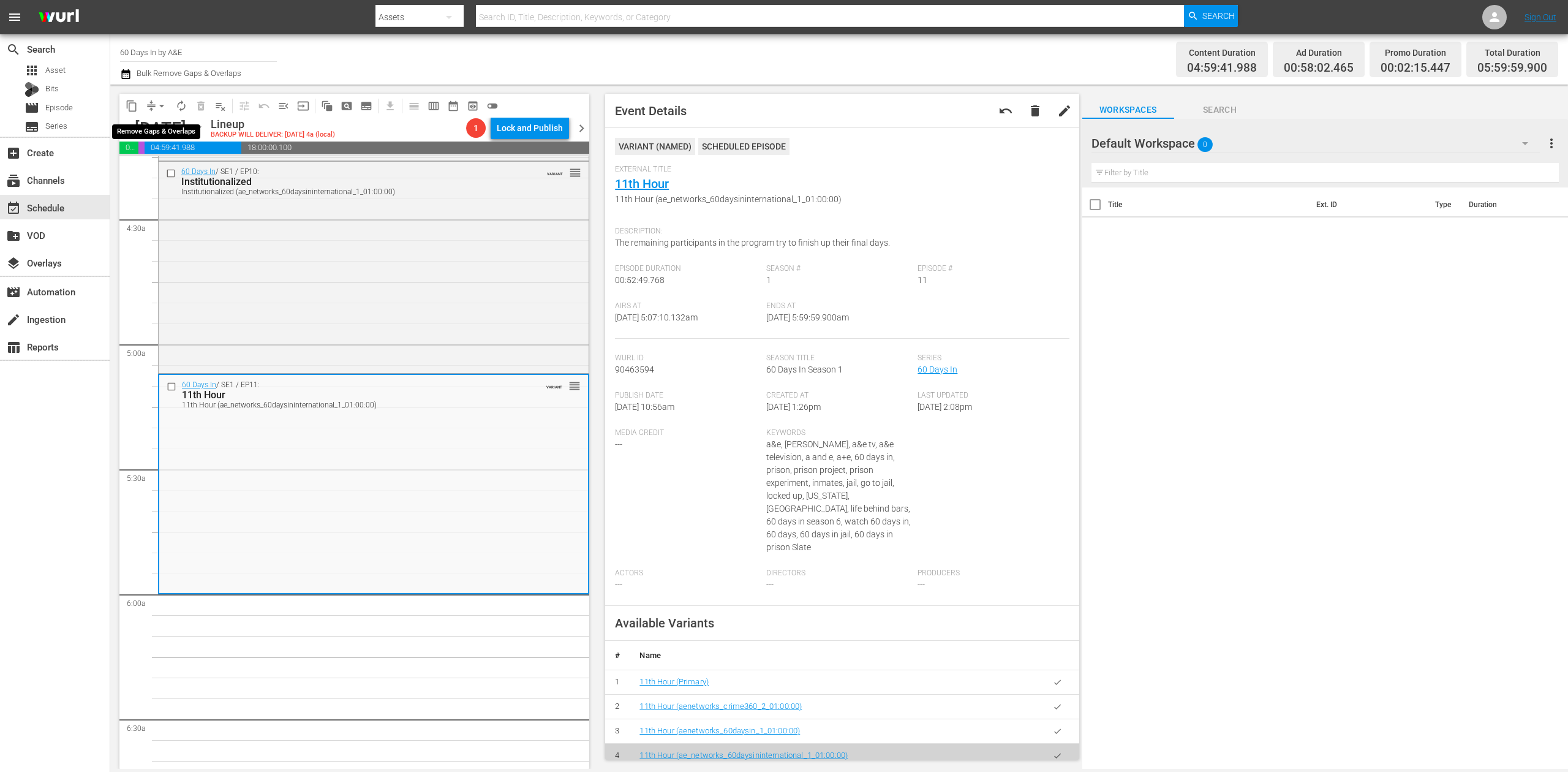
click at [162, 106] on span "arrow_drop_down" at bounding box center [162, 106] width 12 height 12
click at [164, 125] on li "Align to Midnight" at bounding box center [162, 130] width 128 height 20
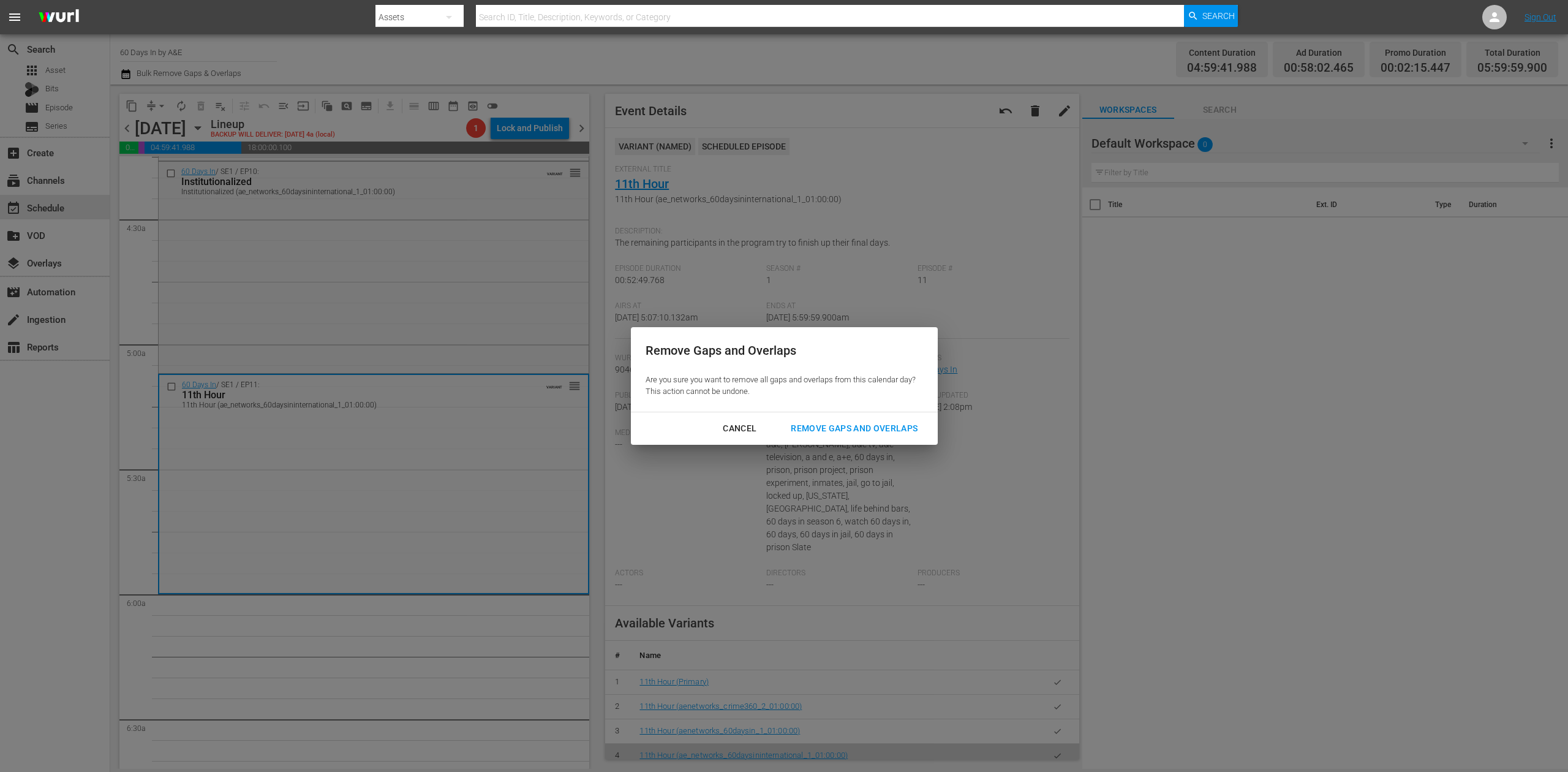
click at [730, 421] on div "Cancel" at bounding box center [739, 428] width 53 height 15
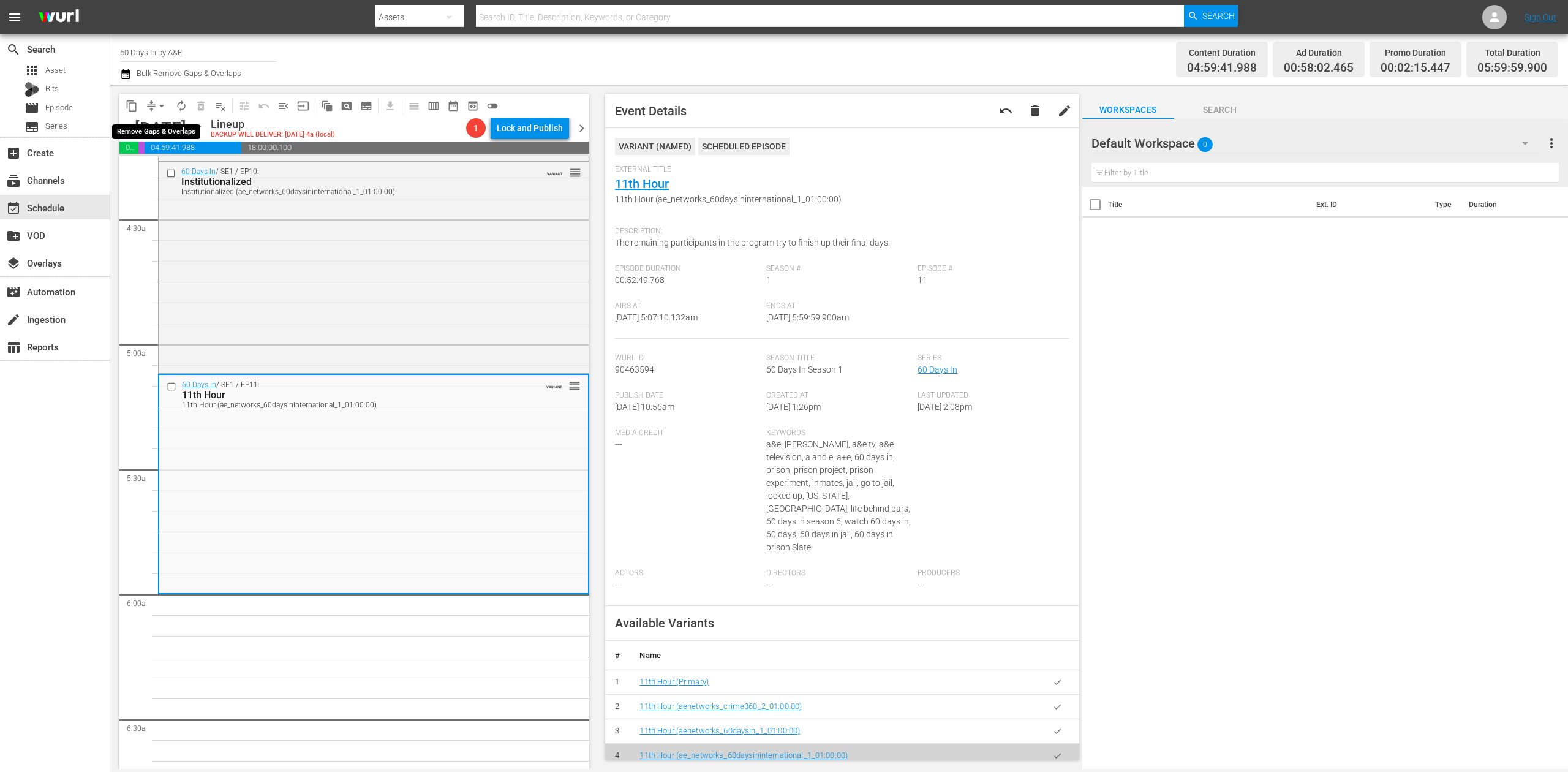
click at [162, 106] on span "arrow_drop_down" at bounding box center [162, 106] width 12 height 12
click at [162, 128] on li "Align to Midnight" at bounding box center [162, 130] width 128 height 20
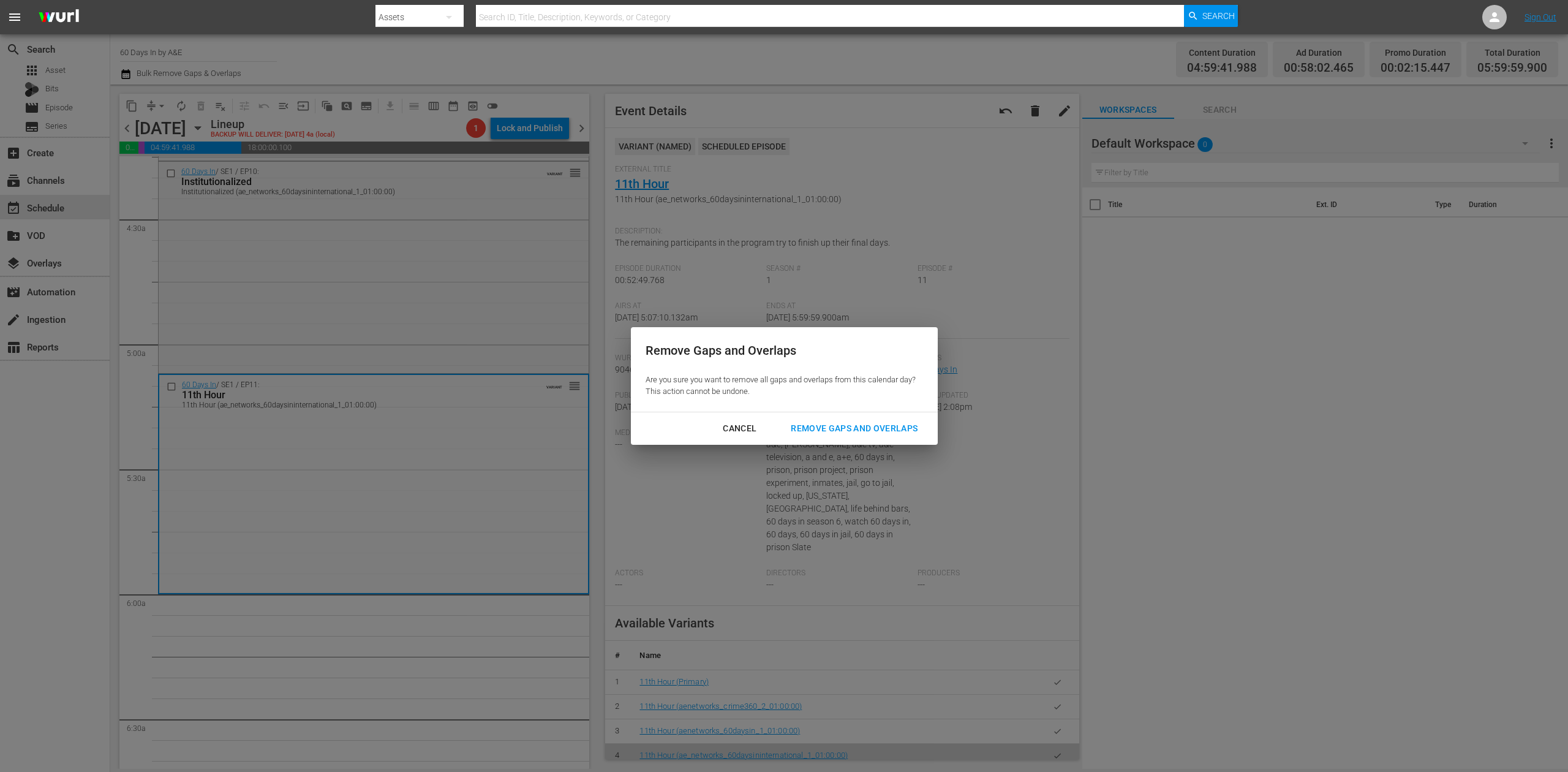
click at [871, 425] on div "Remove Gaps and Overlaps" at bounding box center [854, 428] width 146 height 15
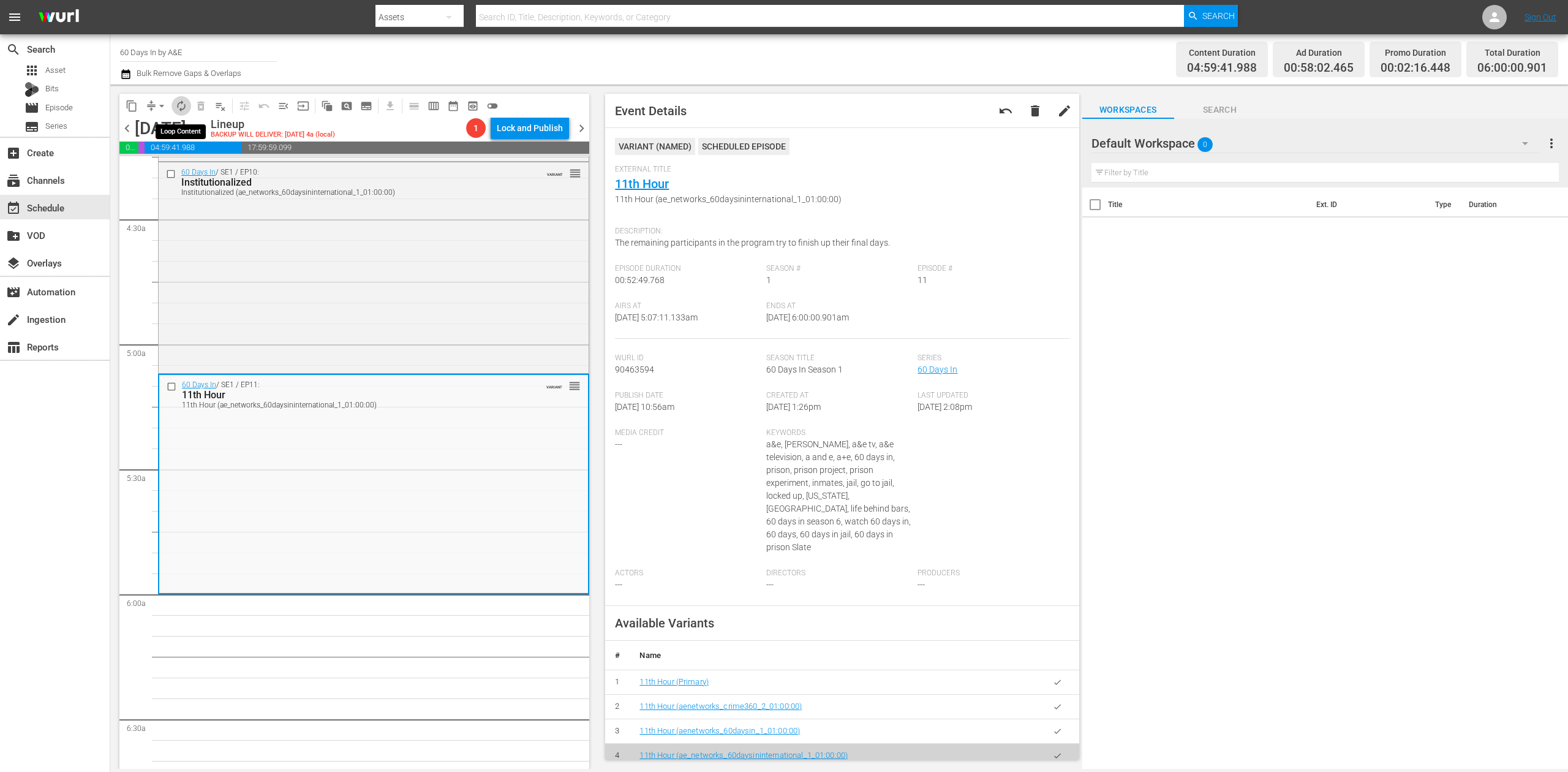
click at [181, 107] on span "autorenew_outlined" at bounding box center [181, 106] width 12 height 12
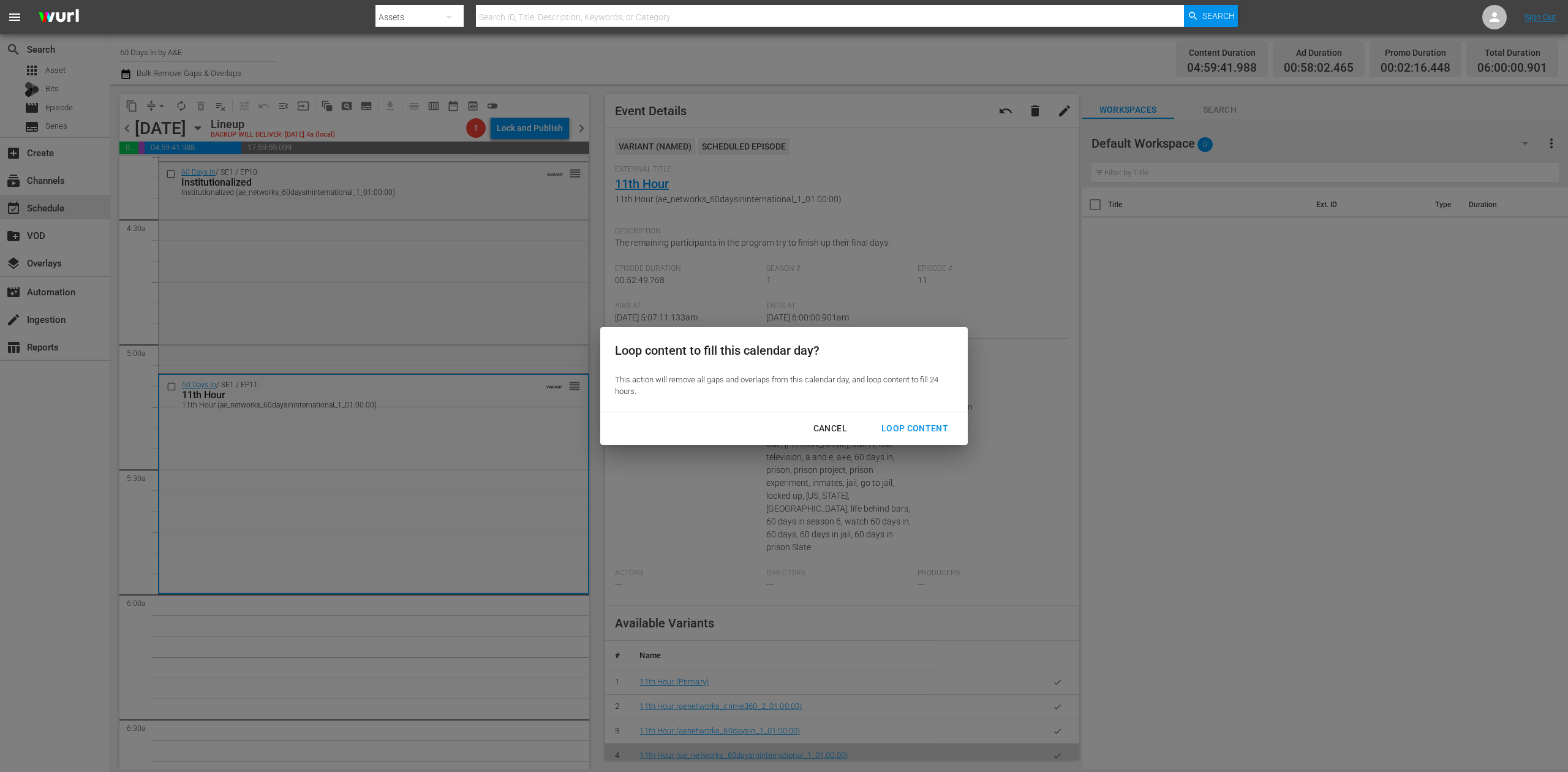
click at [919, 424] on div "Loop Content" at bounding box center [915, 428] width 87 height 15
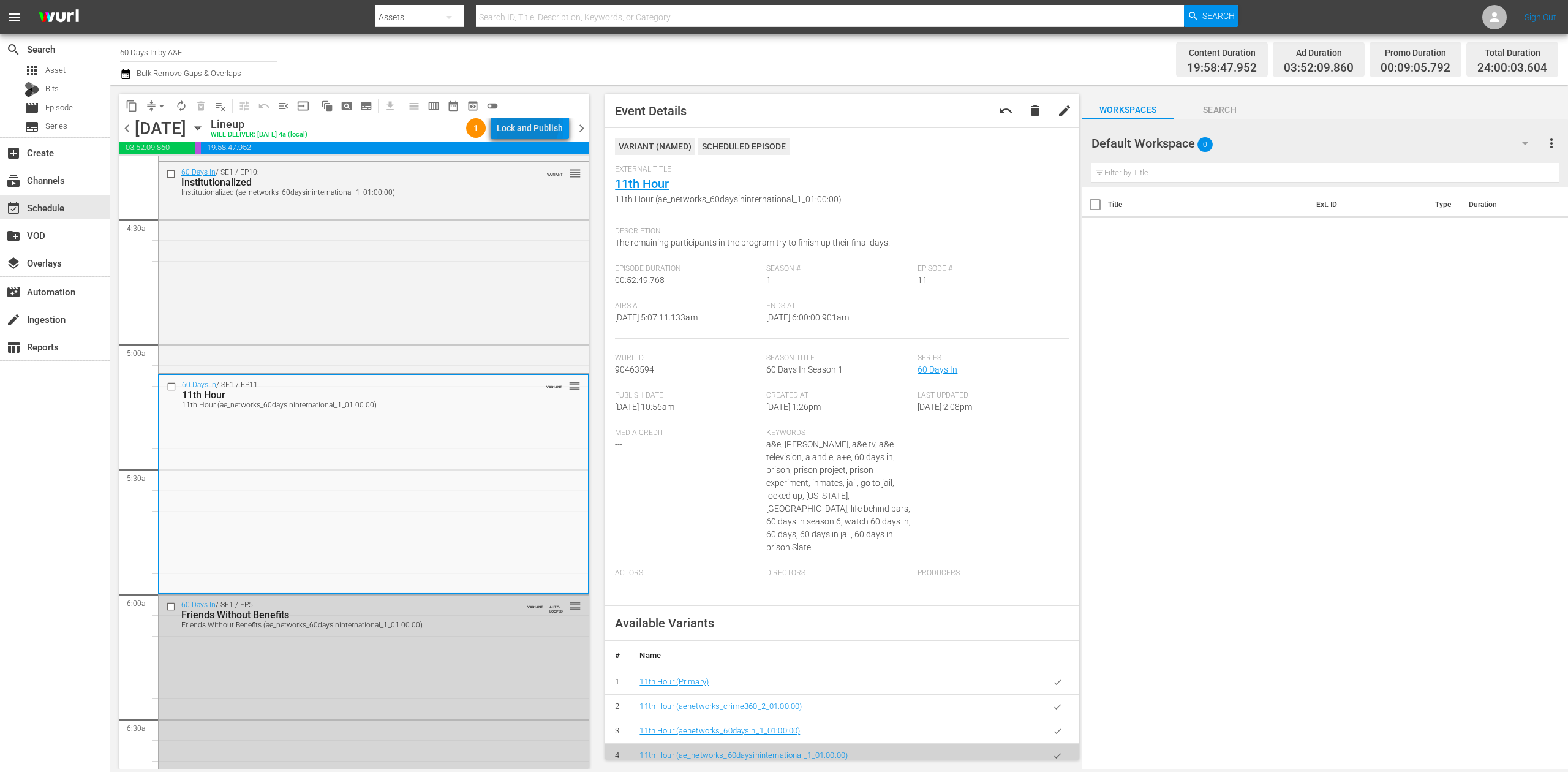
click at [517, 122] on div "Lock and Publish" at bounding box center [530, 128] width 66 height 22
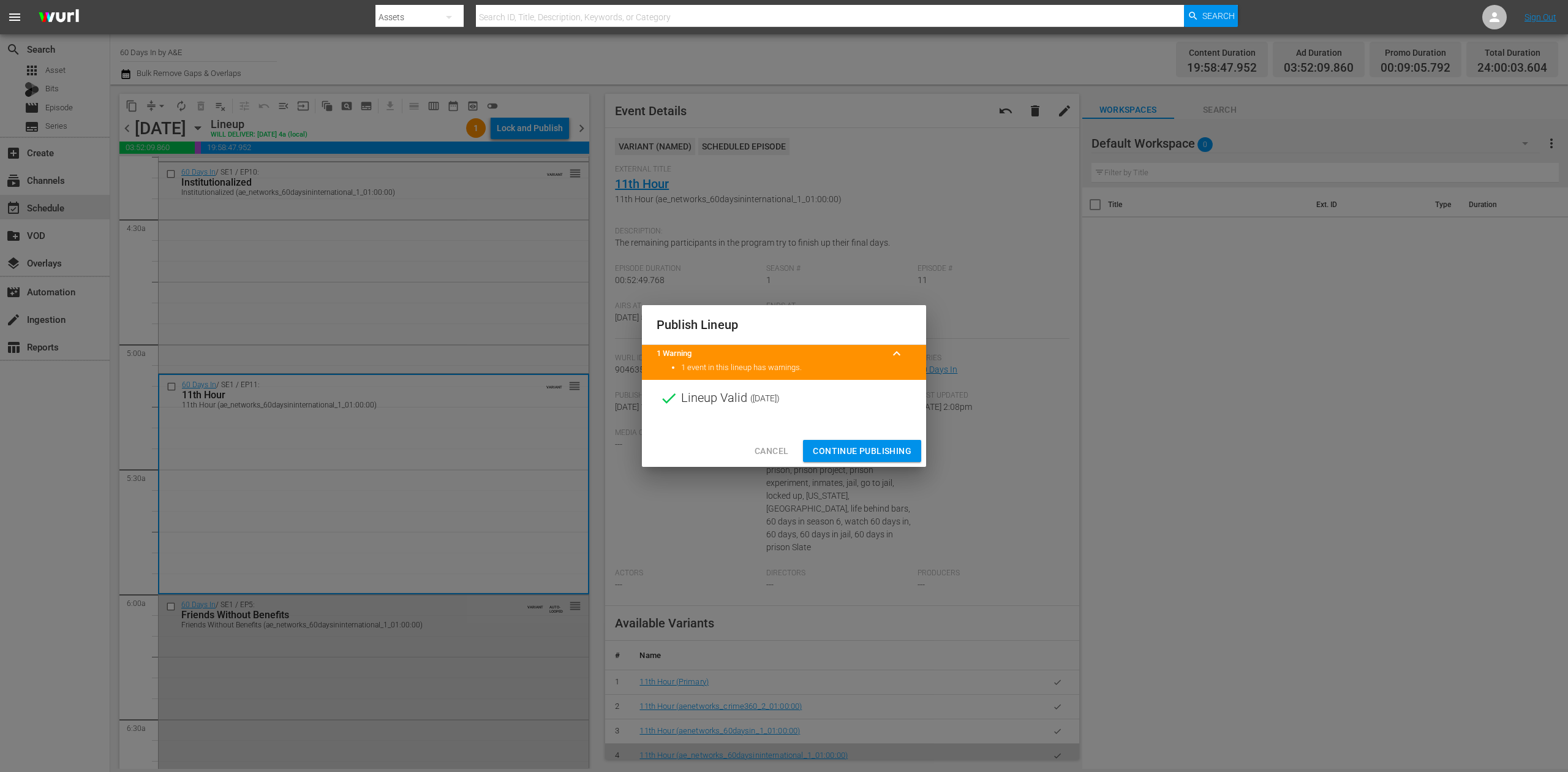
click at [880, 447] on span "Continue Publishing" at bounding box center [862, 451] width 99 height 15
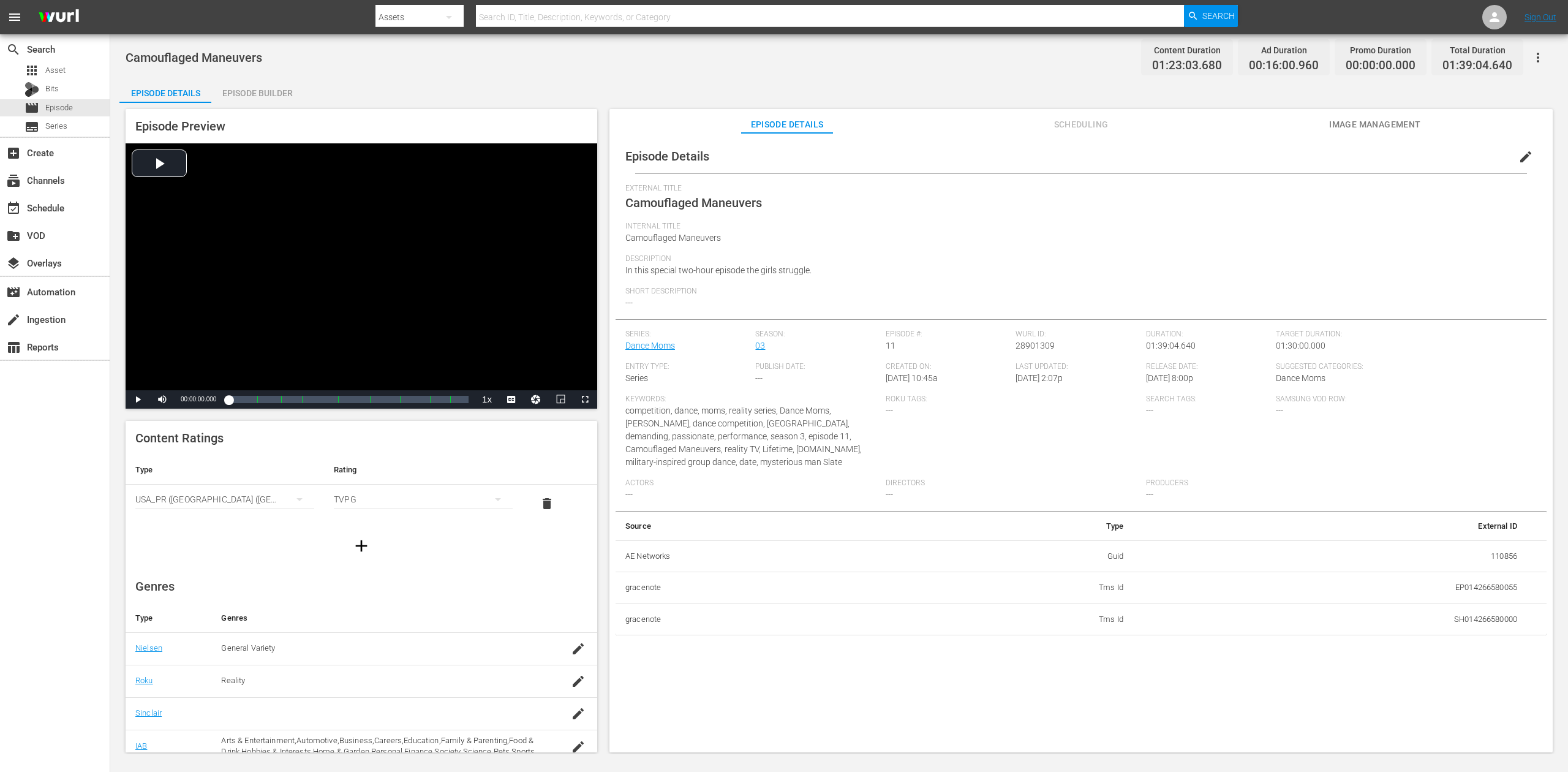
click at [261, 98] on div "Episode Builder" at bounding box center [257, 93] width 92 height 29
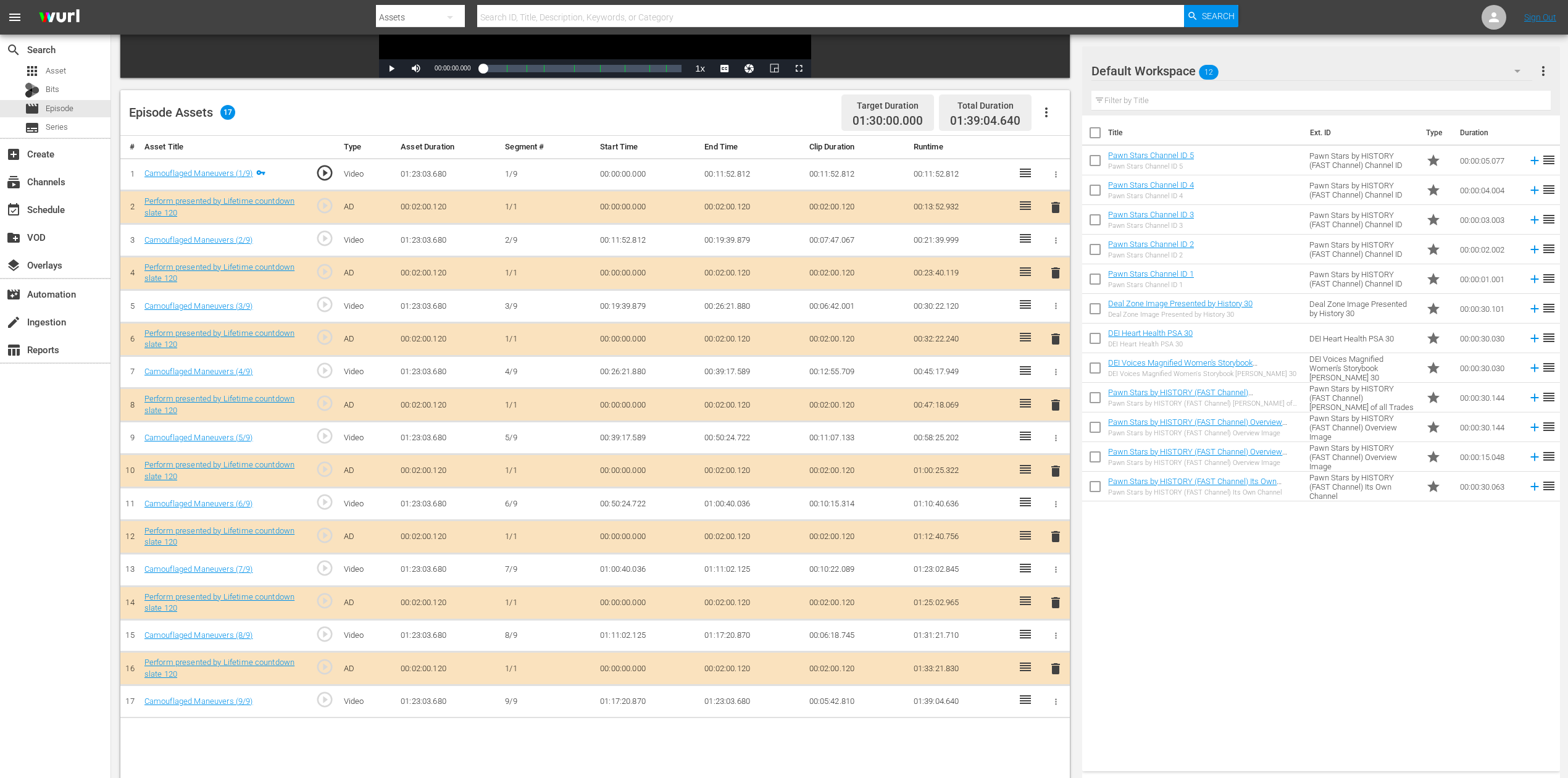
scroll to position [322, 0]
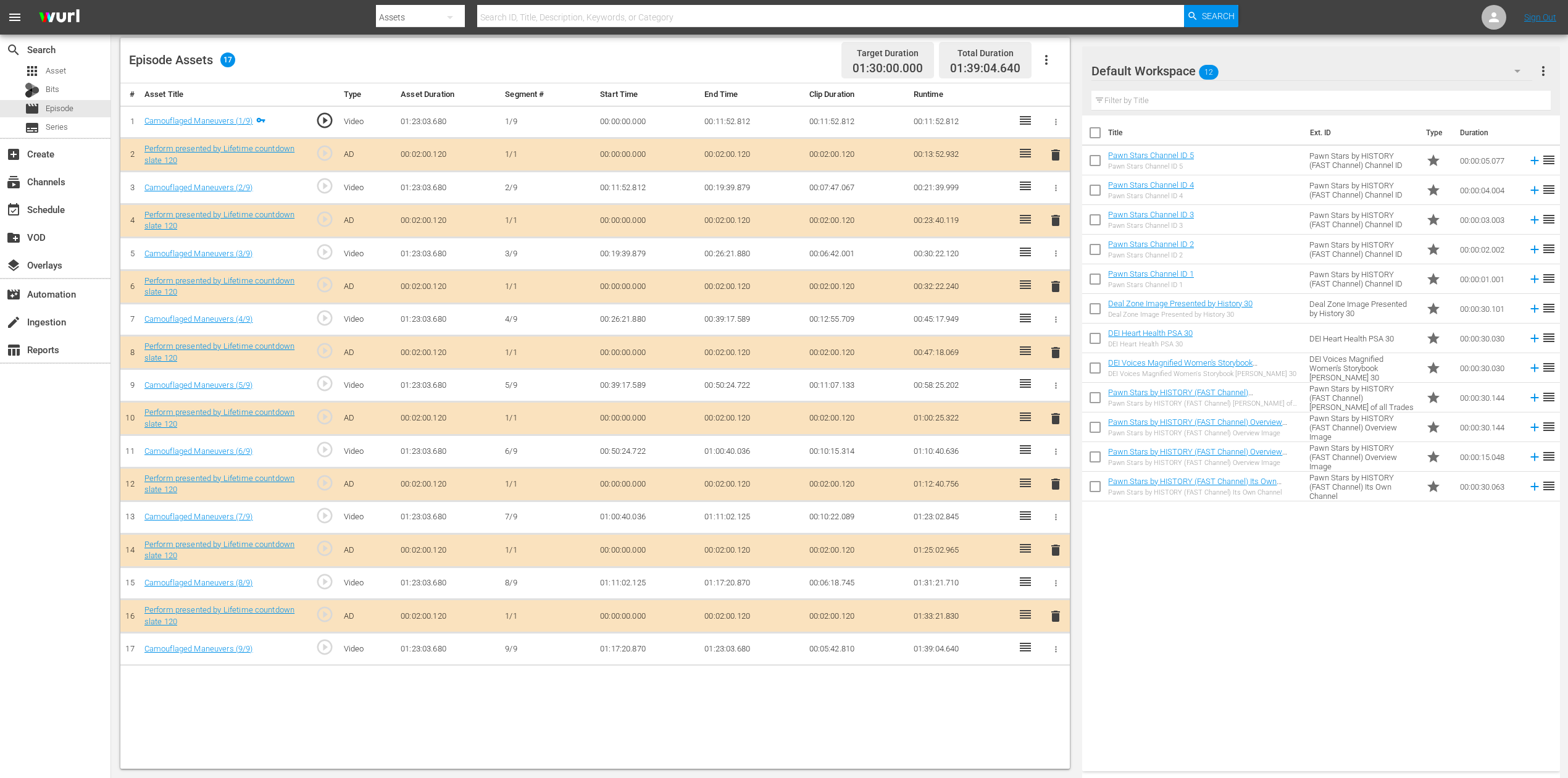
click at [438, 714] on div "# Asset Title Type Asset Duration Segment # Start Time End Time Clip Duration R…" at bounding box center [595, 426] width 950 height 685
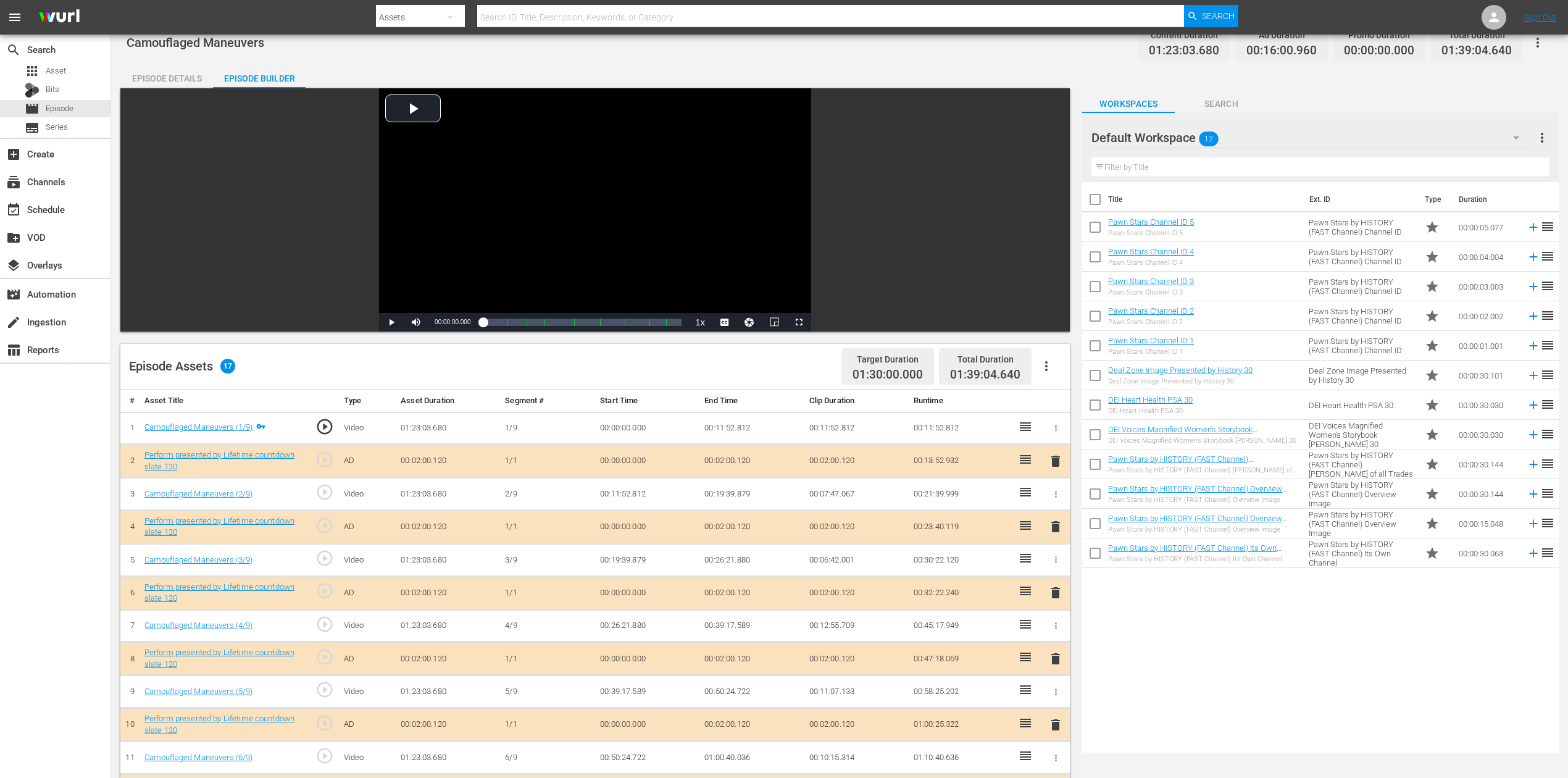
scroll to position [0, 0]
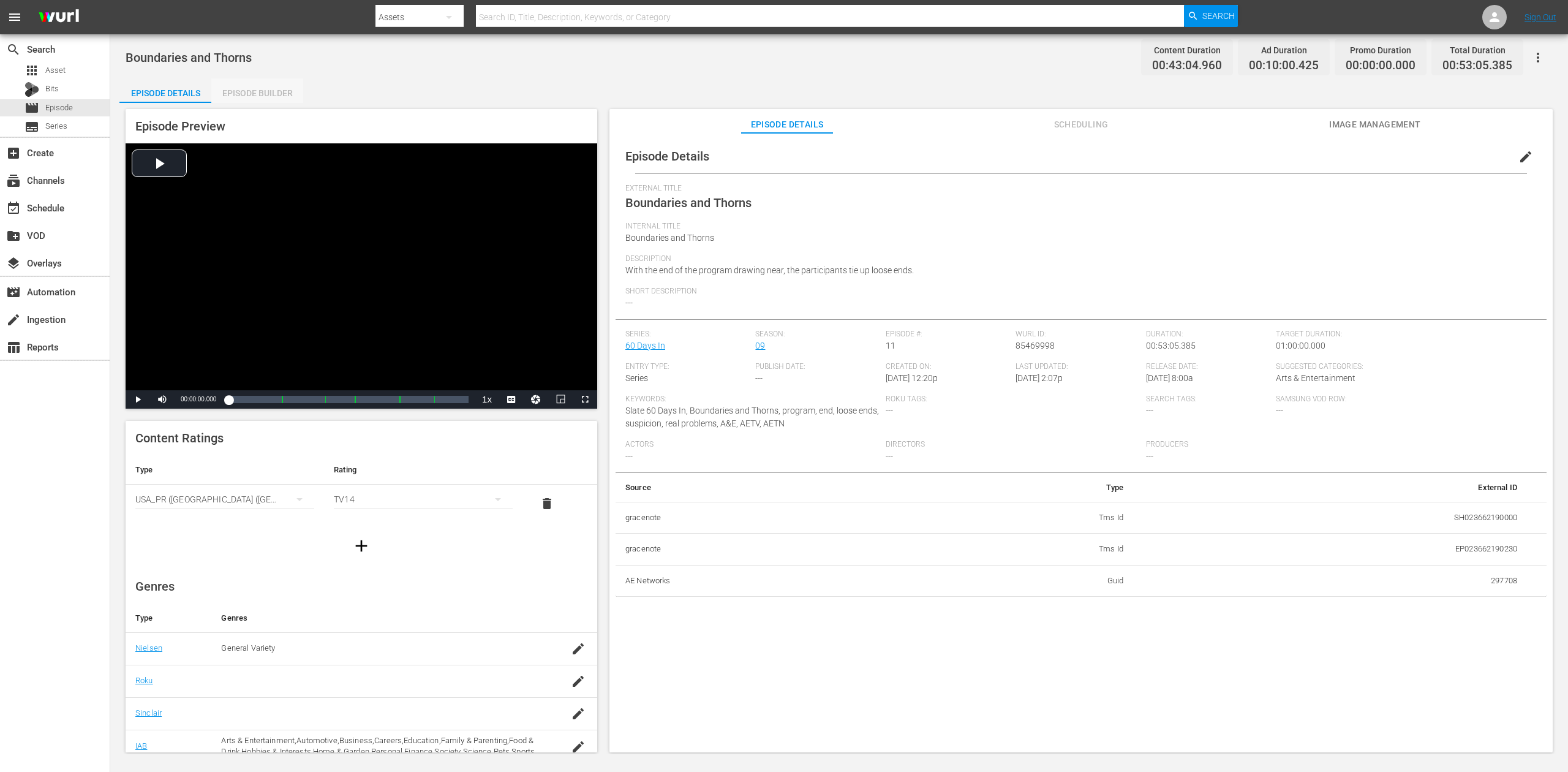
click at [251, 88] on div "Episode Builder" at bounding box center [257, 93] width 92 height 29
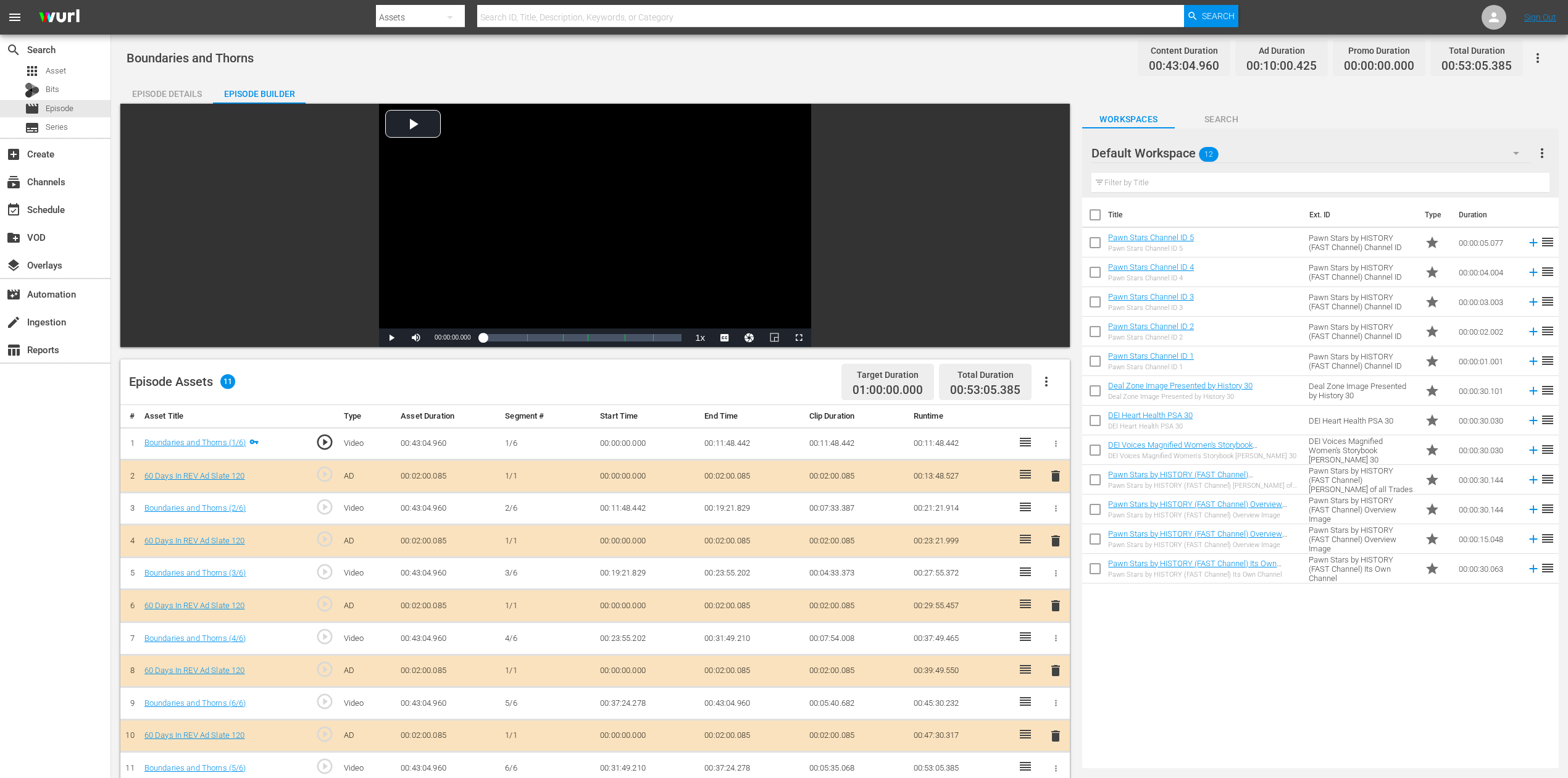
click at [1185, 150] on icon "button" at bounding box center [1517, 153] width 15 height 15
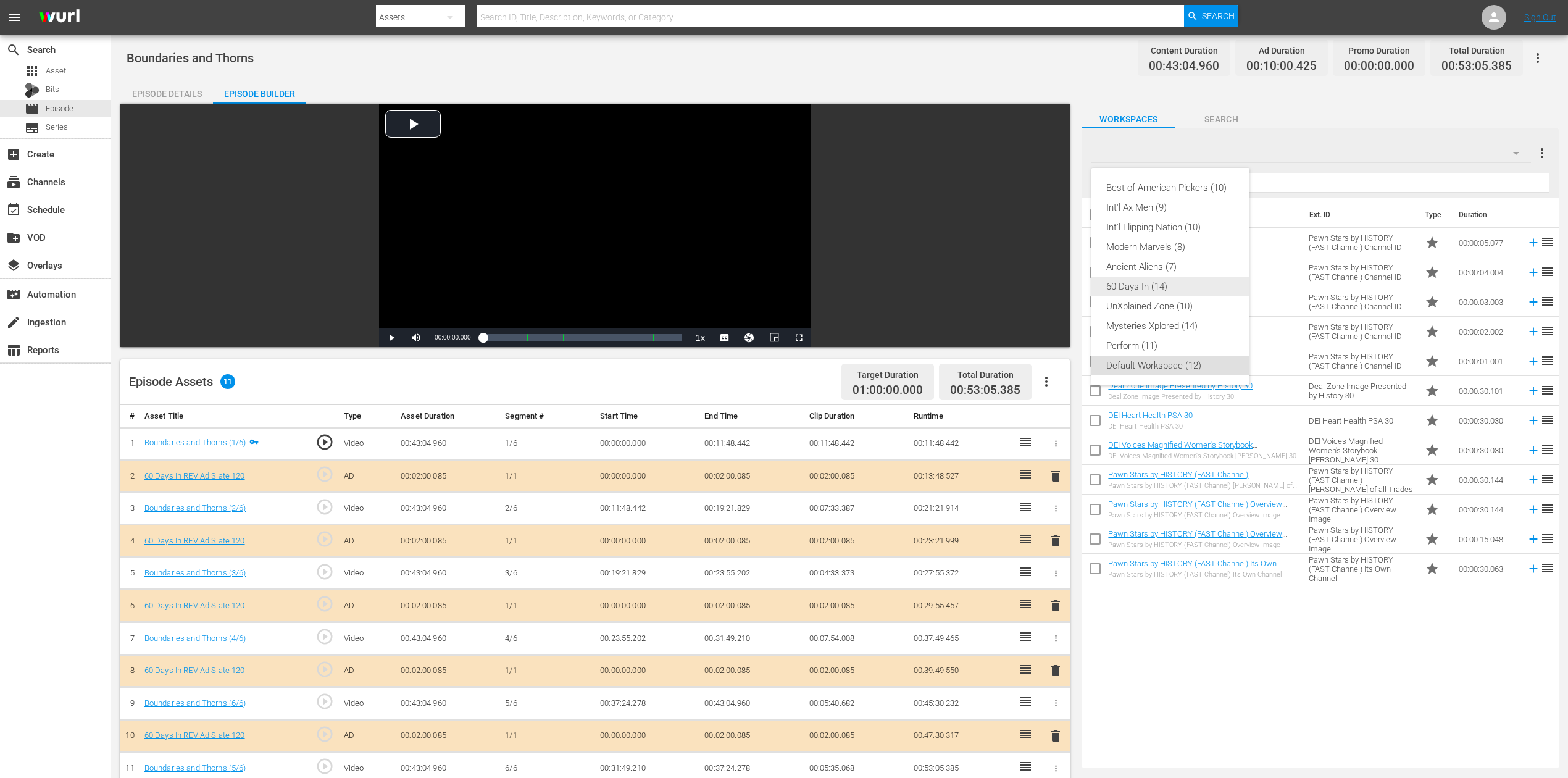
click at [1158, 280] on div "60 Days In (14)" at bounding box center [1170, 287] width 128 height 20
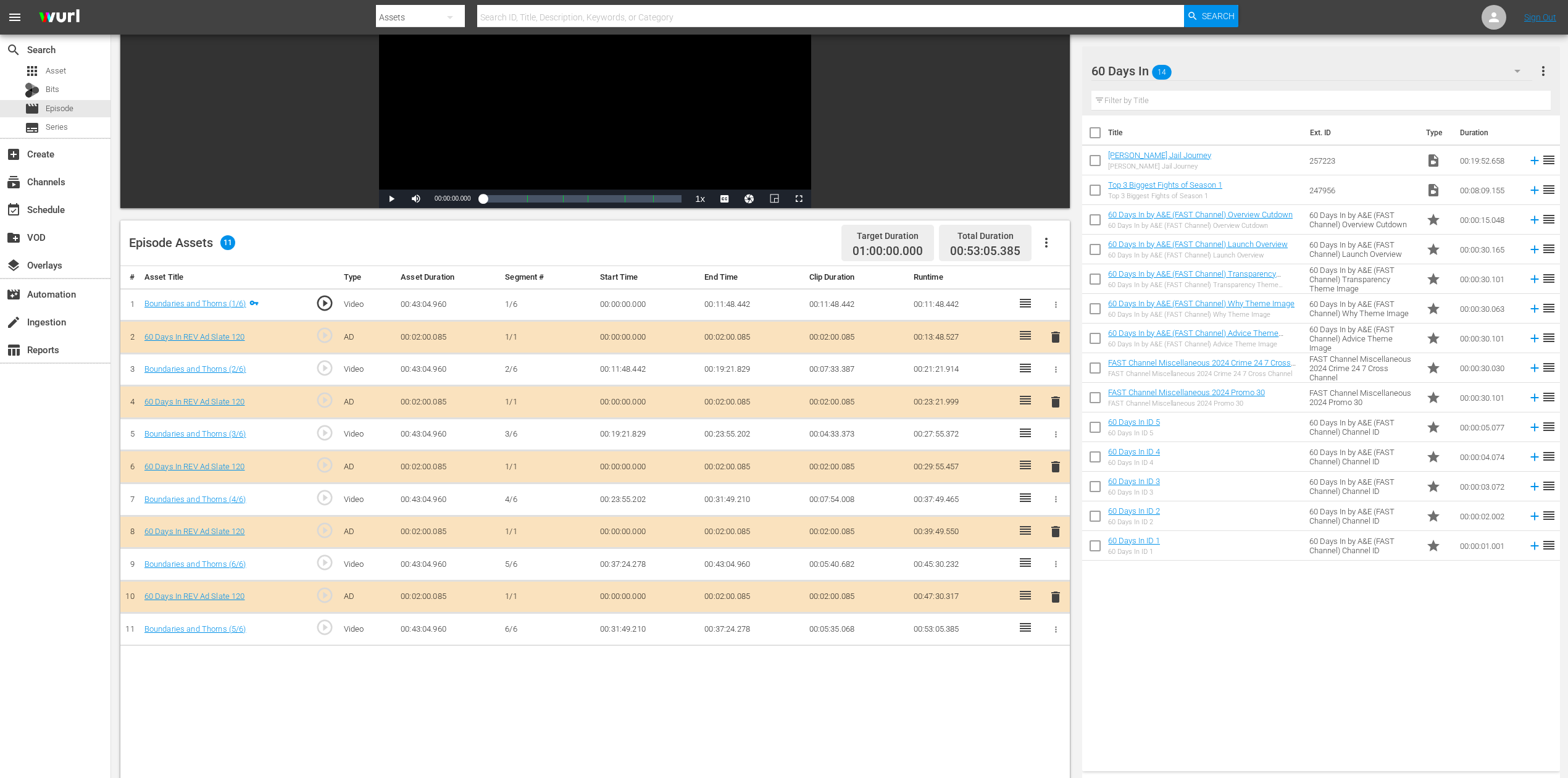
scroll to position [164, 0]
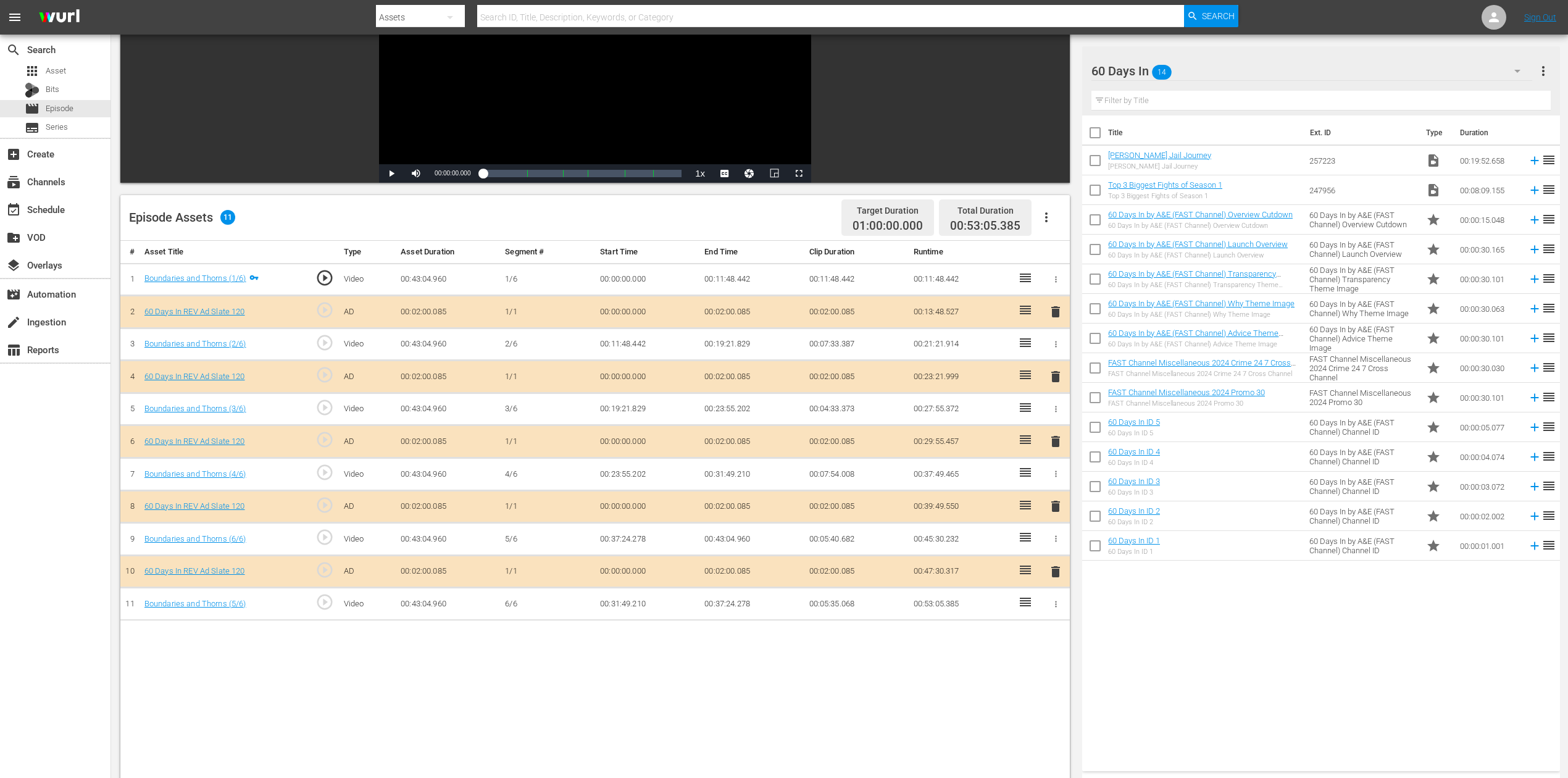
click at [1056, 434] on span "delete" at bounding box center [1056, 441] width 15 height 15
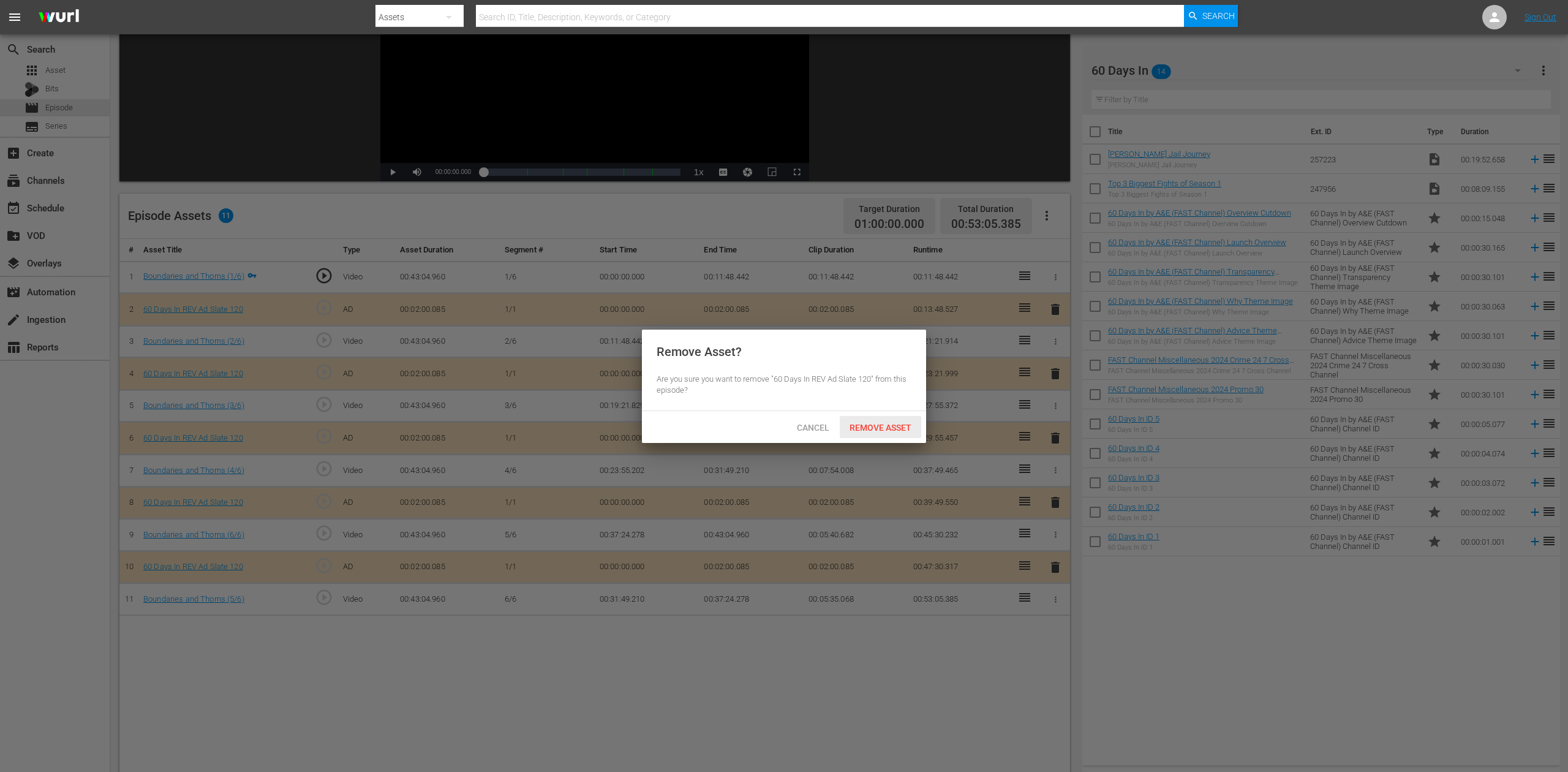
click at [894, 421] on div "Remove Asset" at bounding box center [880, 427] width 82 height 23
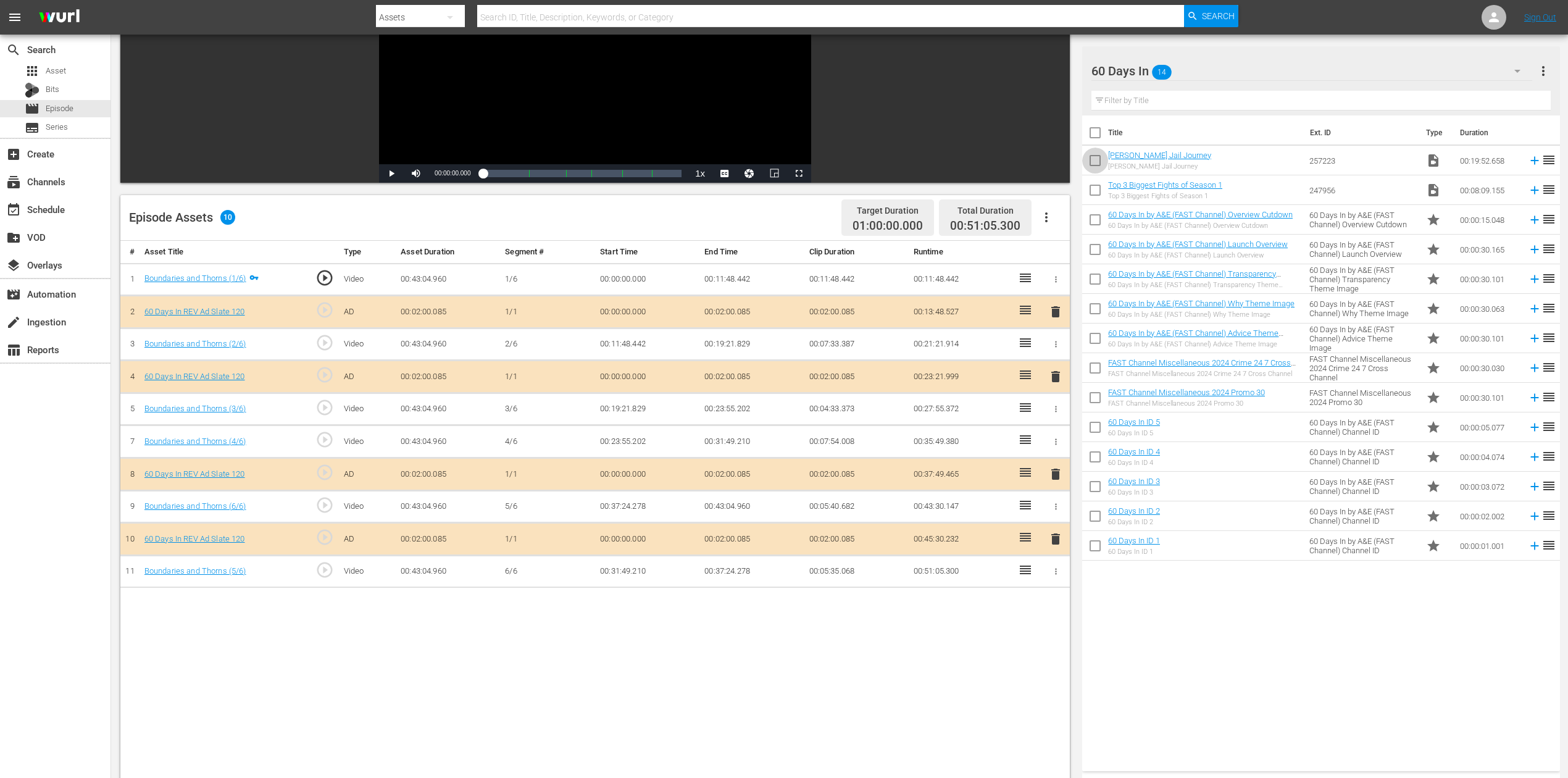
click at [1099, 157] on input "checkbox" at bounding box center [1095, 163] width 26 height 26
checkbox input "true"
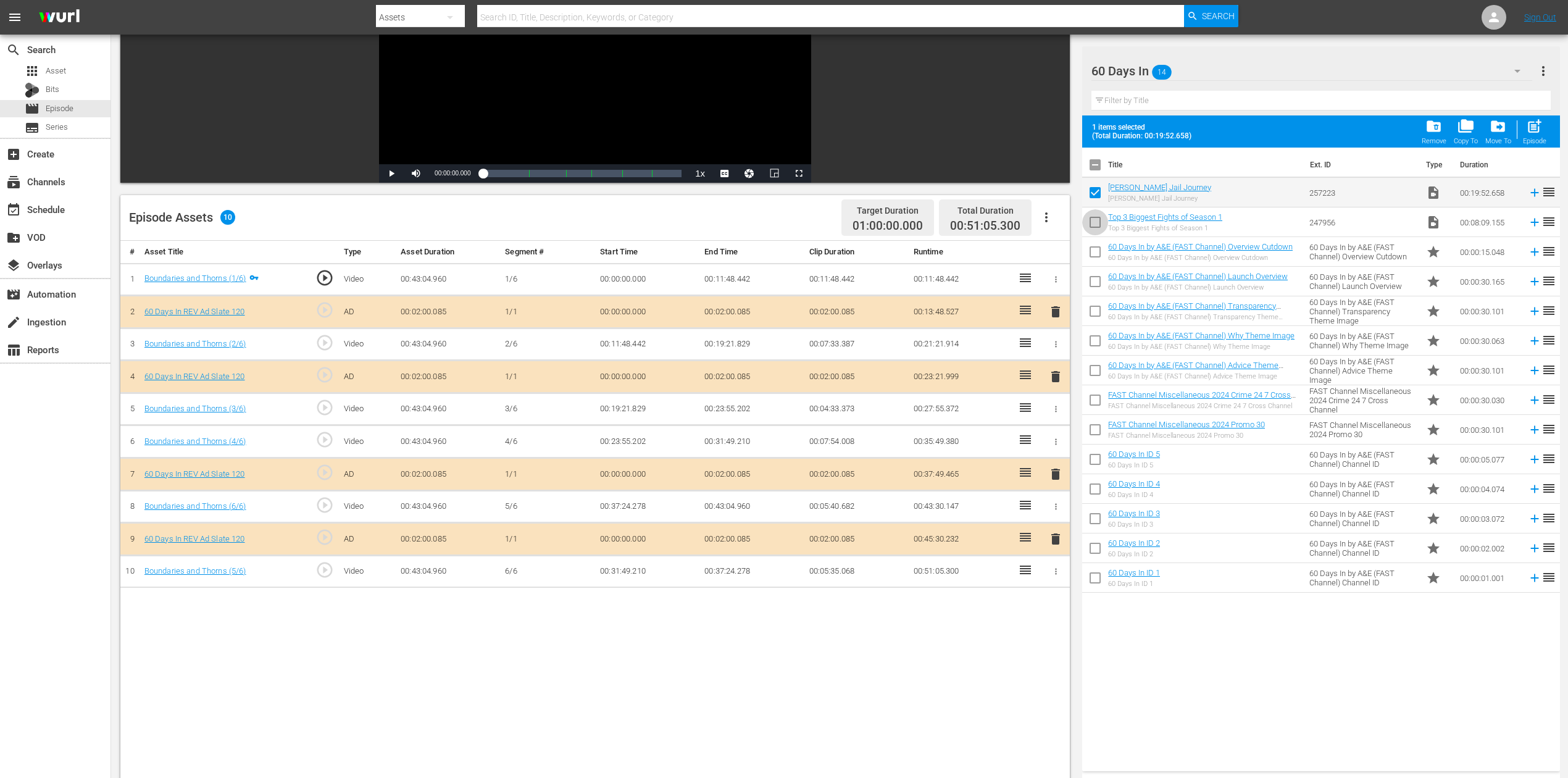
click at [1093, 221] on input "checkbox" at bounding box center [1095, 225] width 26 height 26
checkbox input "true"
click at [1185, 129] on span "folder_delete" at bounding box center [1434, 126] width 17 height 17
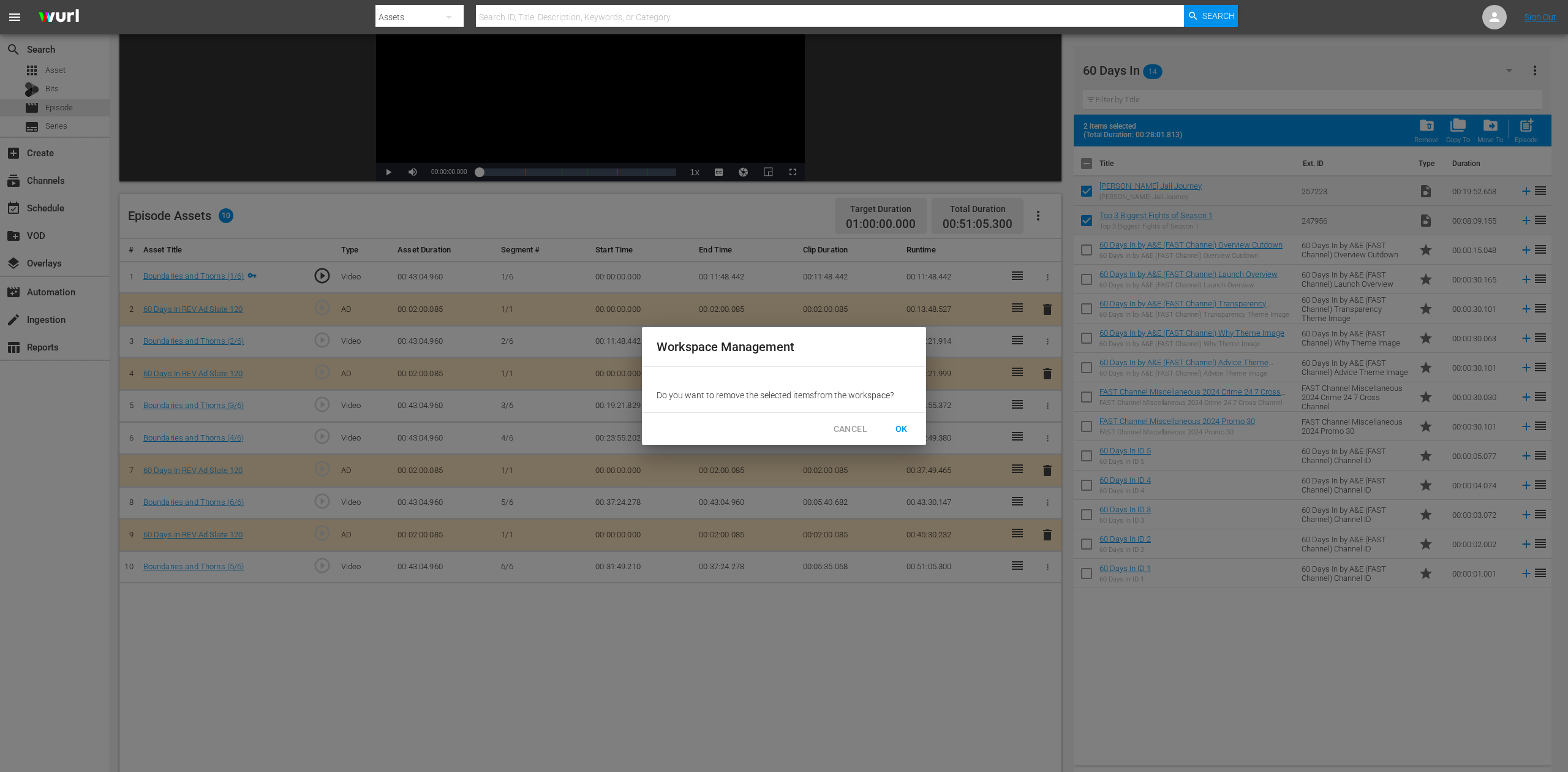
click at [902, 426] on span "OK" at bounding box center [902, 429] width 20 height 15
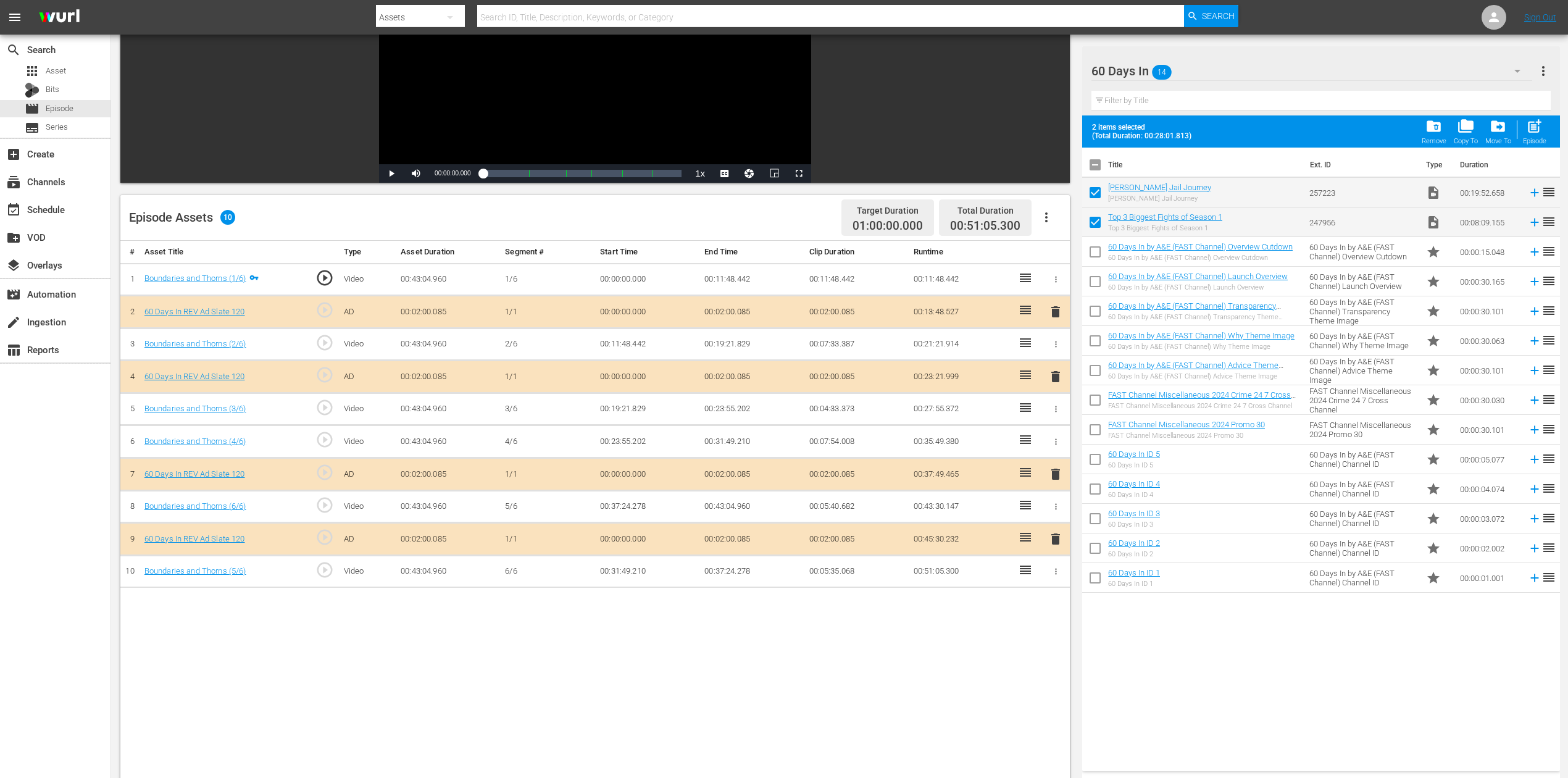
checkbox input "false"
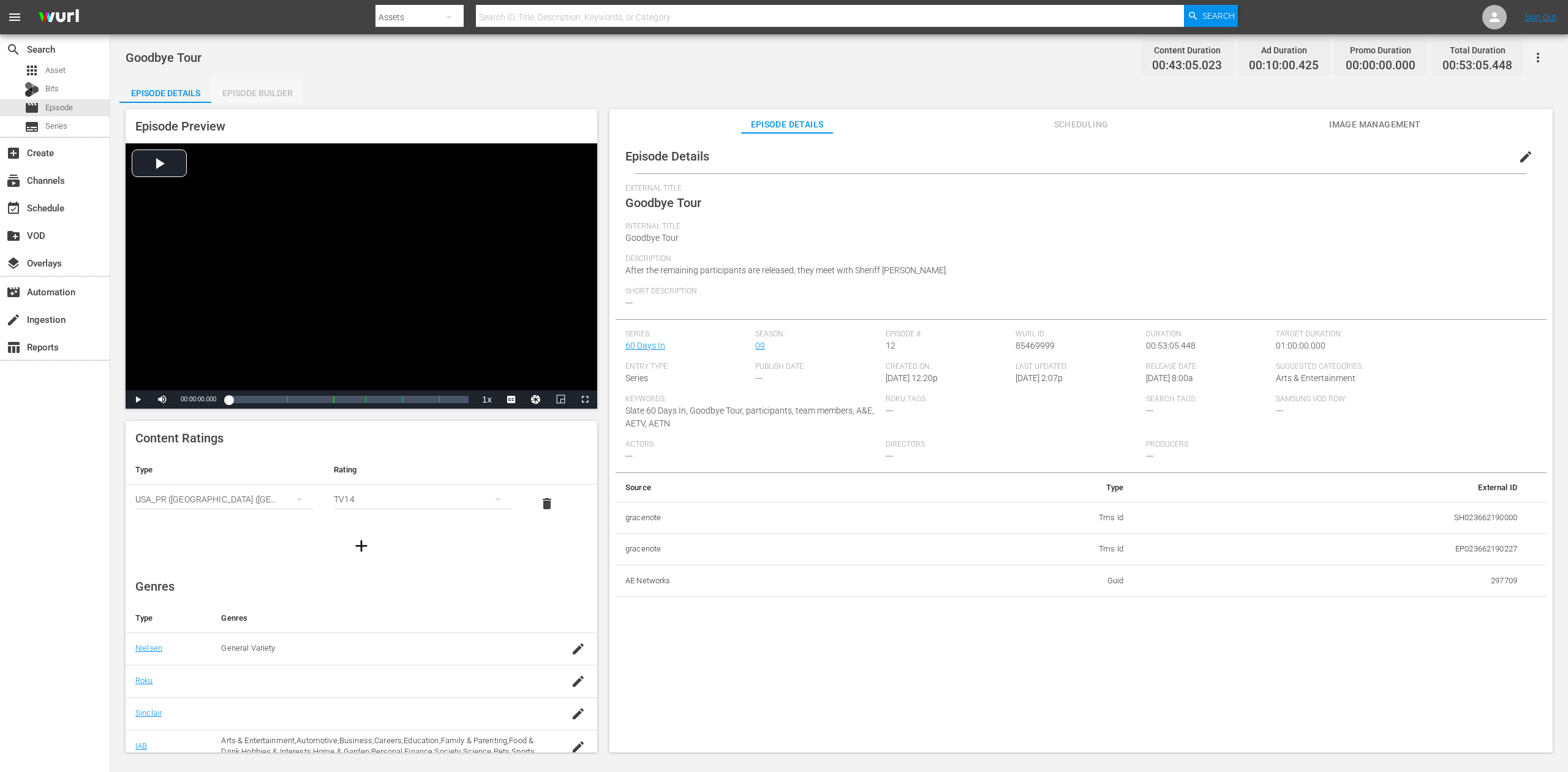
click at [241, 91] on div "Episode Builder" at bounding box center [257, 93] width 92 height 29
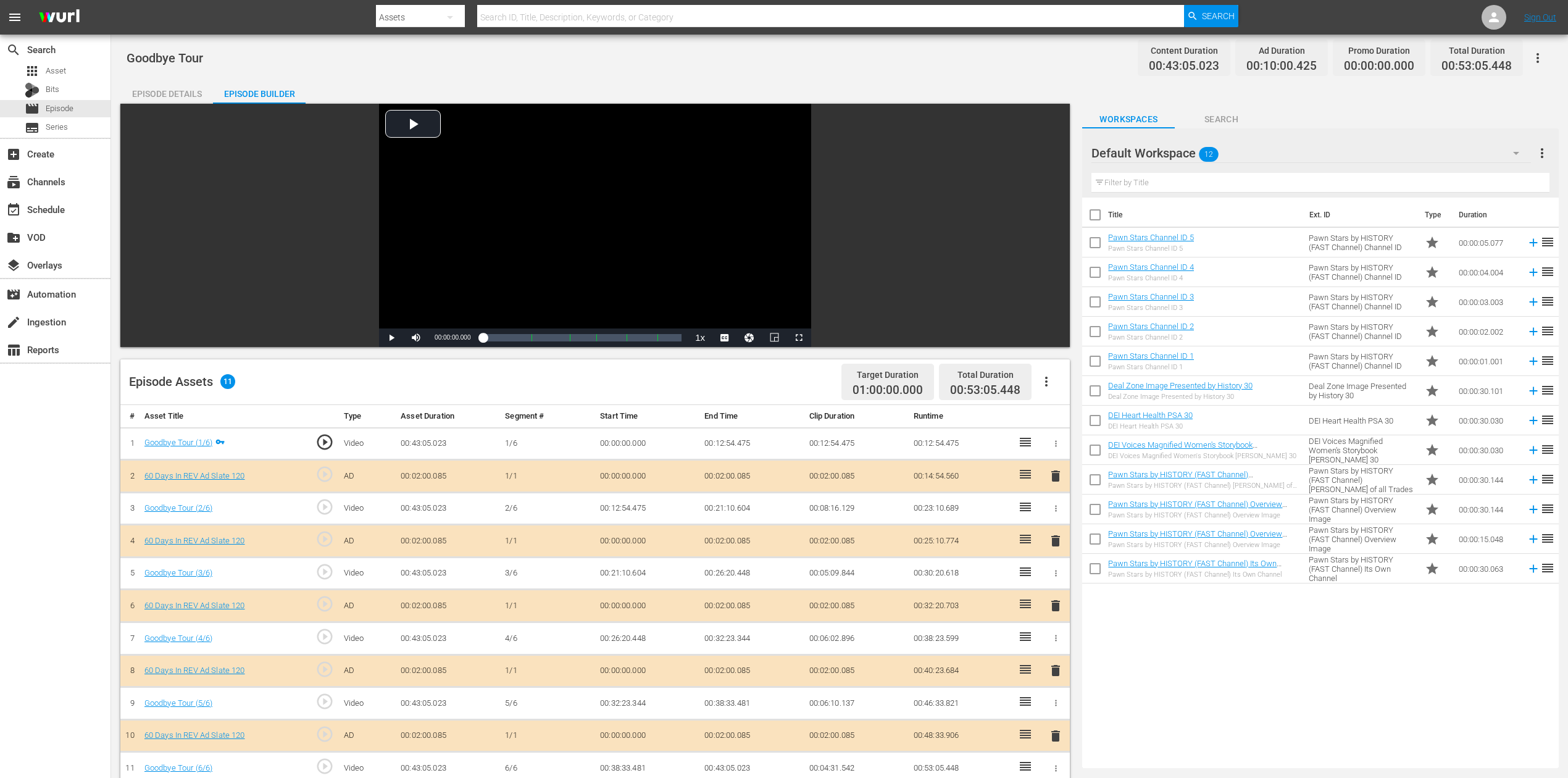
click at [1185, 156] on icon "button" at bounding box center [1517, 153] width 15 height 15
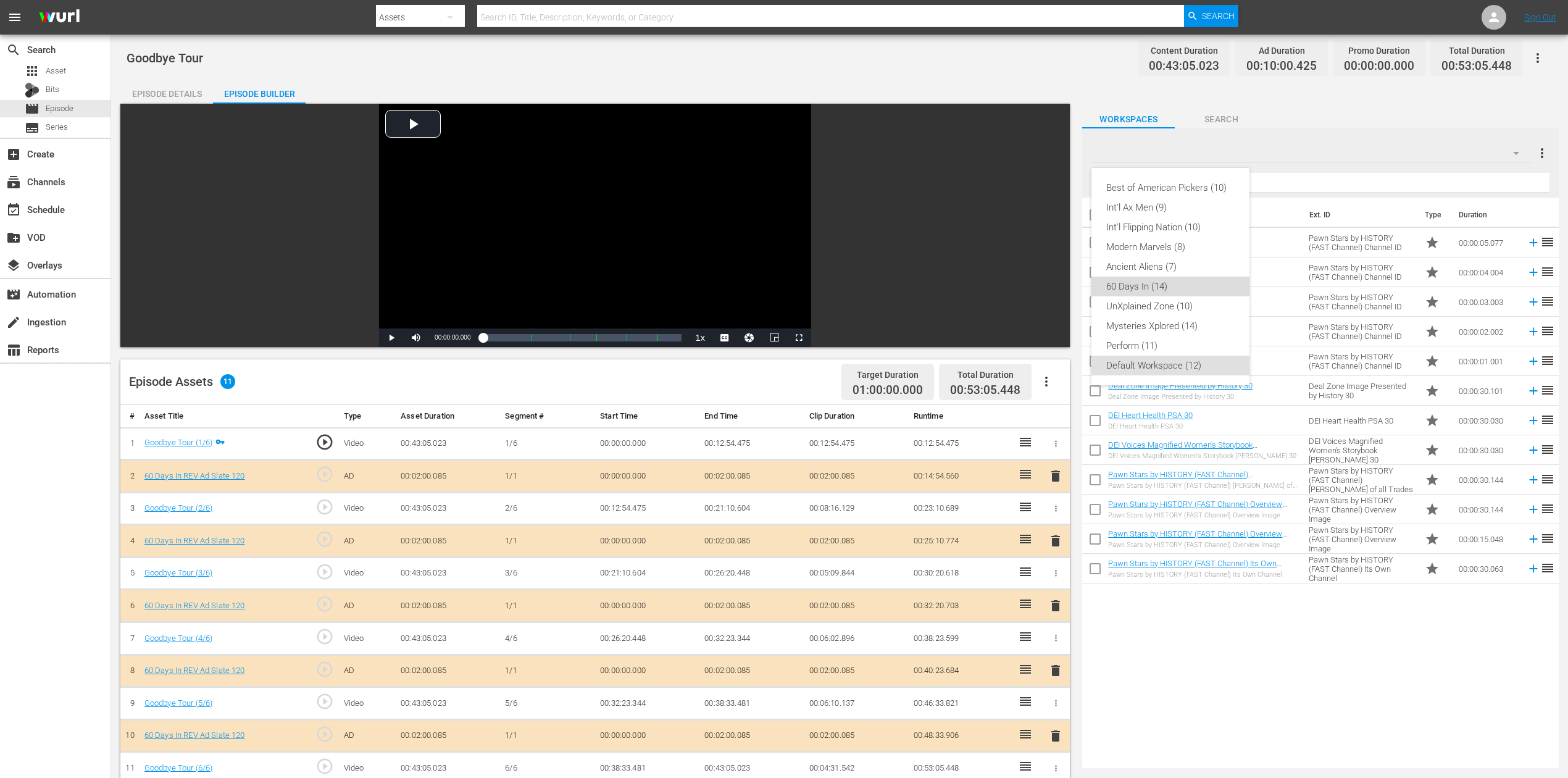
click at [1156, 282] on div "60 Days In (14)" at bounding box center [1170, 287] width 128 height 20
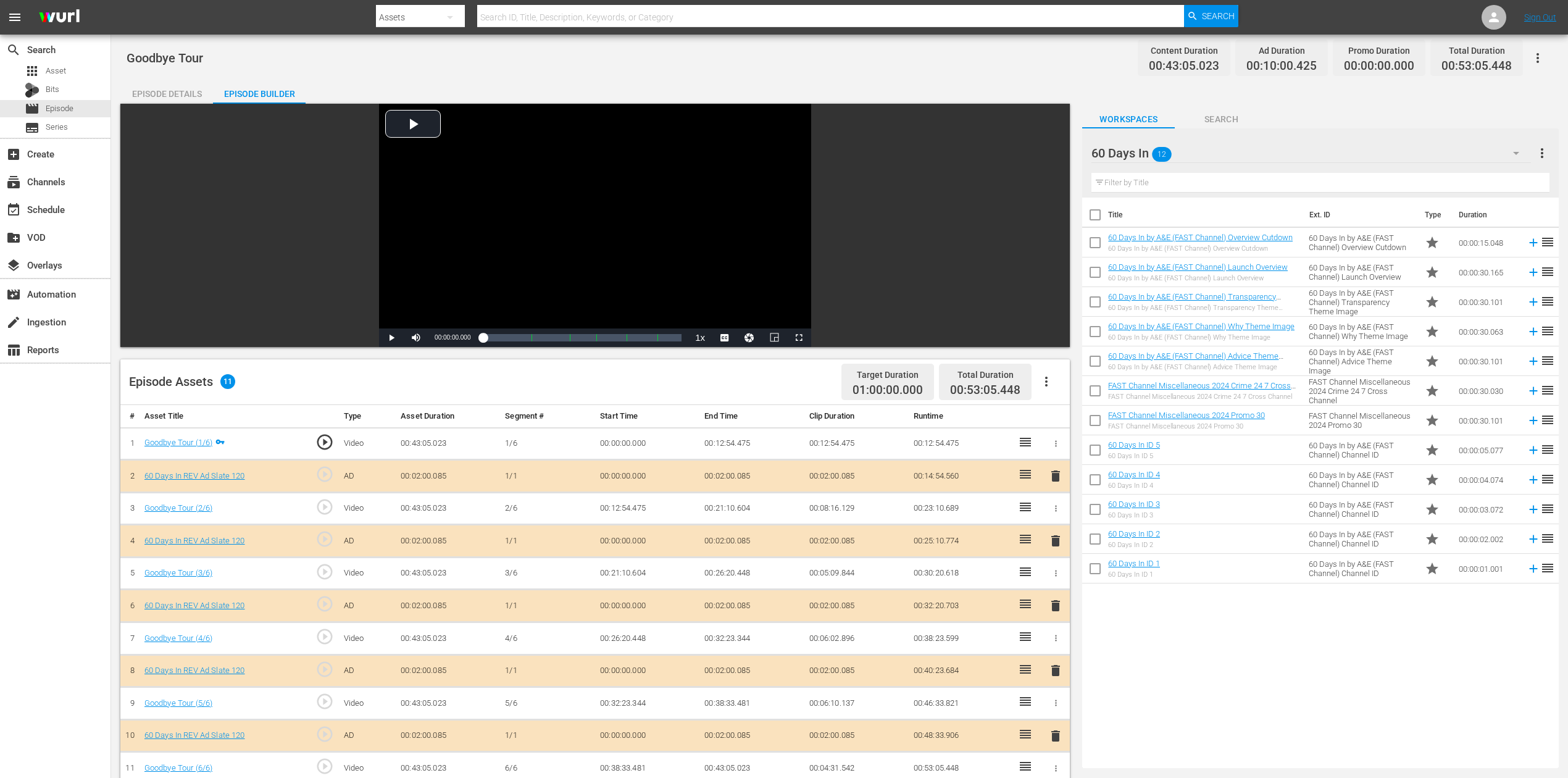
click at [1055, 583] on span "delete" at bounding box center [1056, 605] width 15 height 15
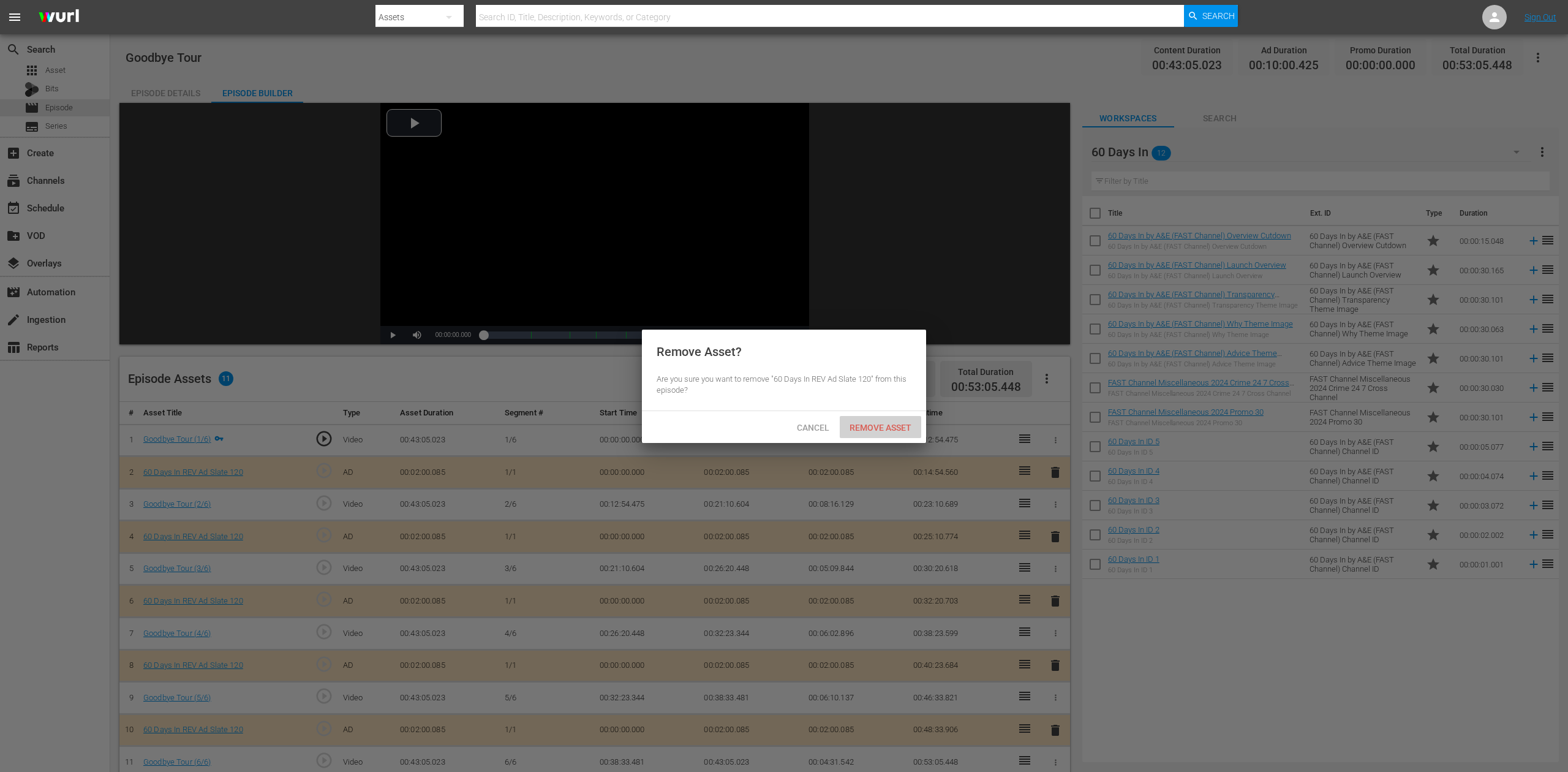
click at [893, 418] on div "Remove Asset" at bounding box center [880, 427] width 82 height 23
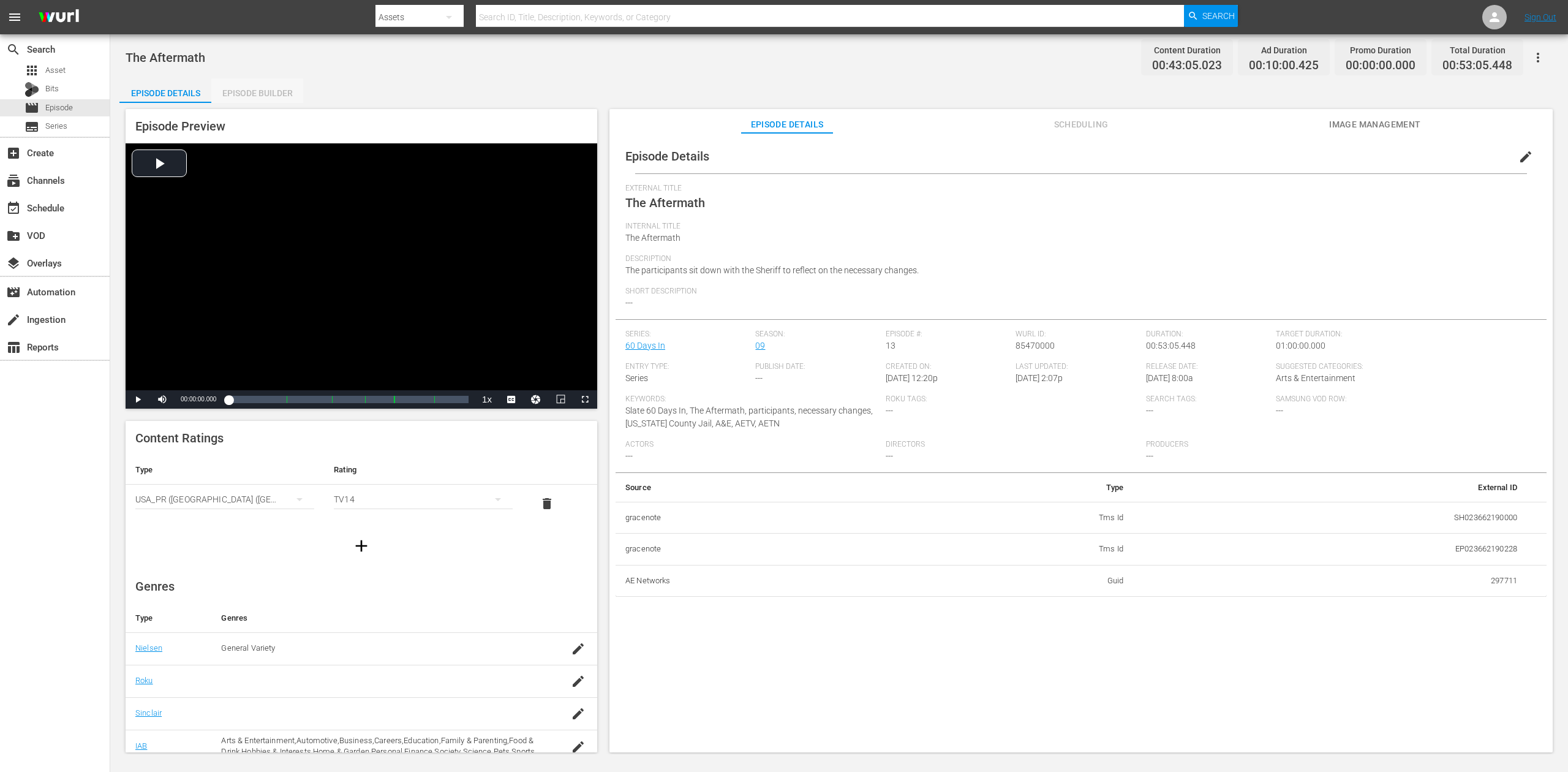
click at [255, 89] on div "Episode Builder" at bounding box center [257, 93] width 92 height 29
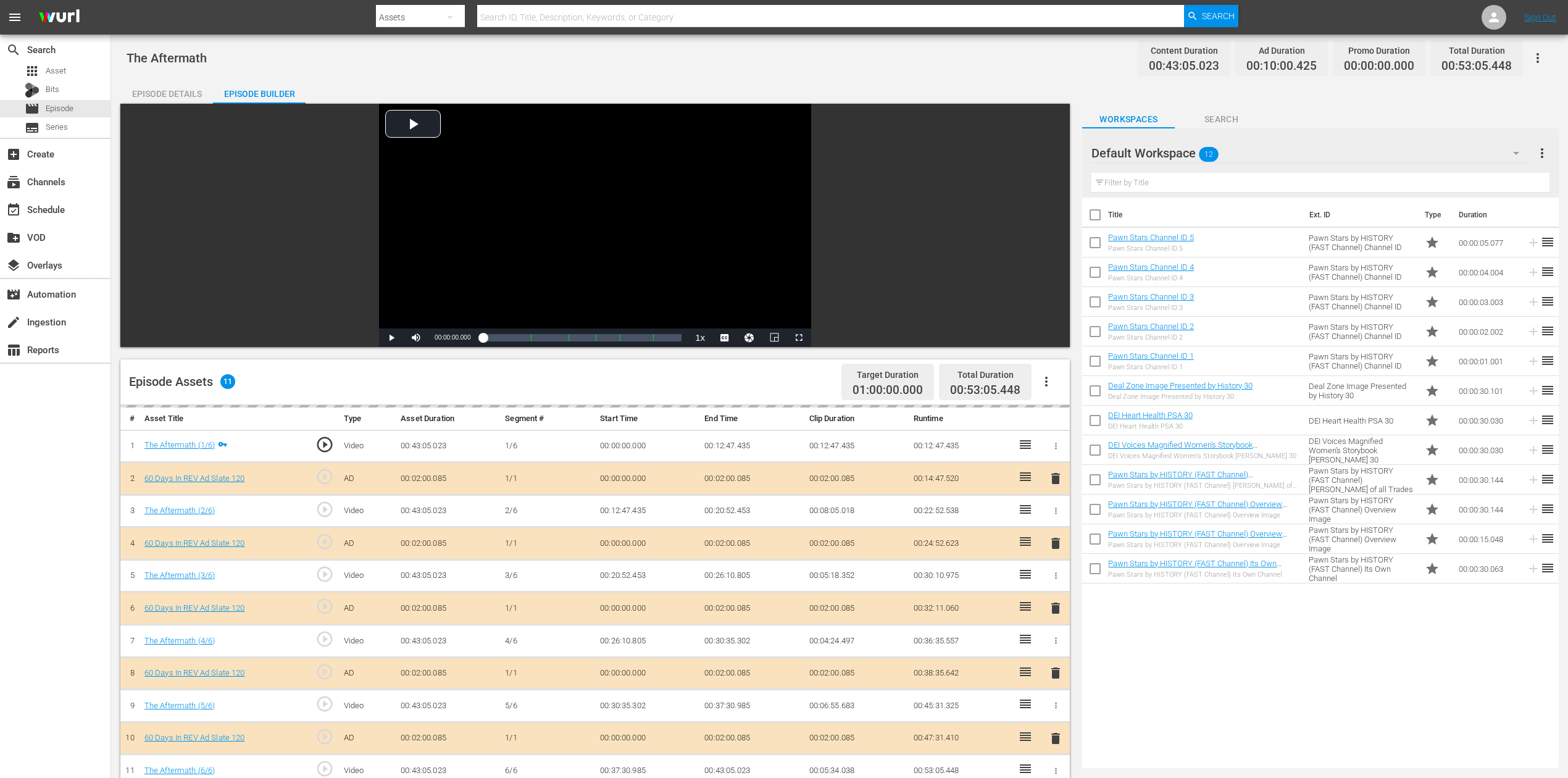
click at [1060, 583] on div "delete" at bounding box center [1056, 608] width 19 height 18
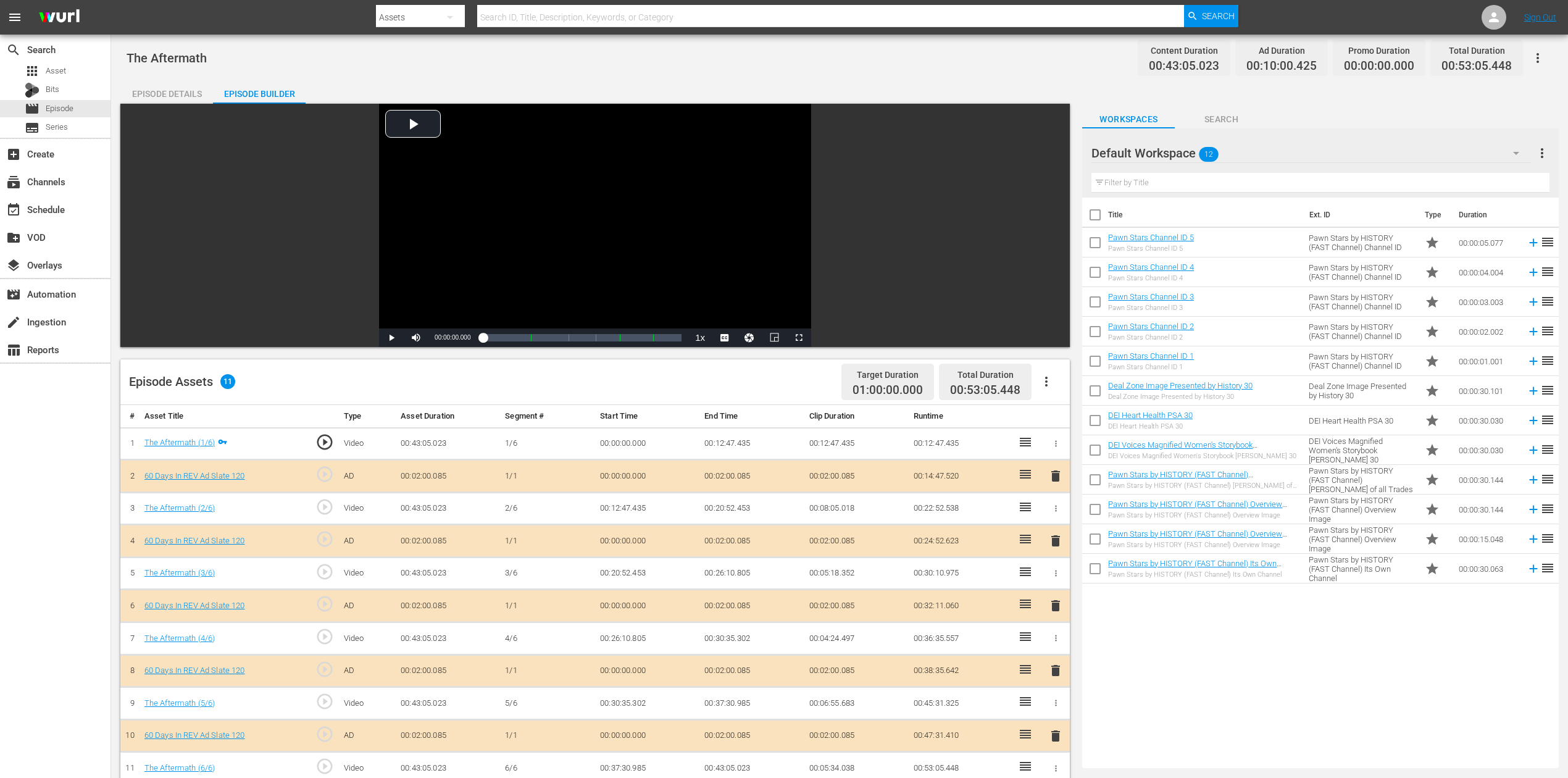
click at [1057, 583] on span "delete" at bounding box center [1056, 605] width 15 height 15
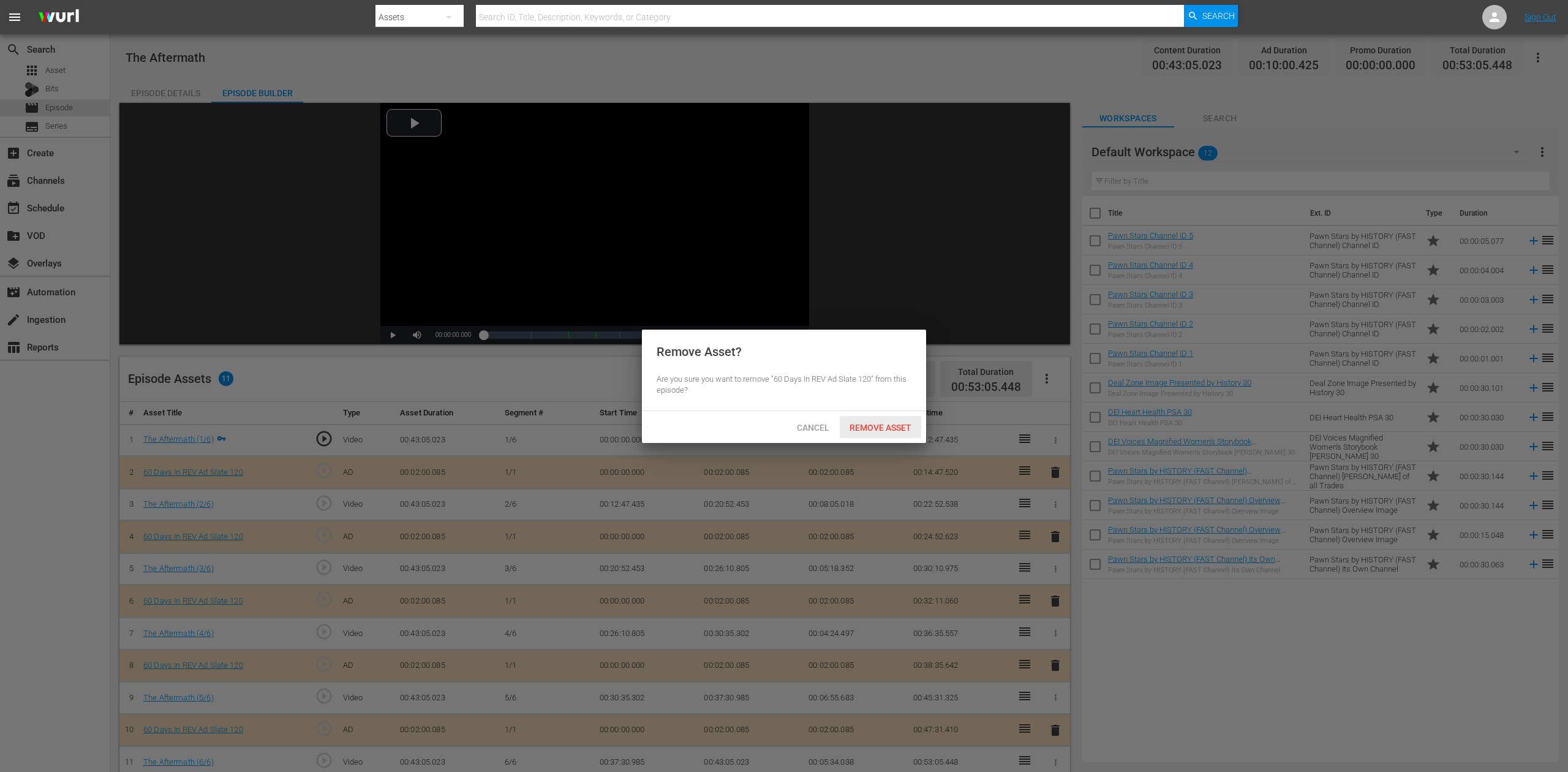
click at [885, 429] on span "Remove Asset" at bounding box center [880, 427] width 82 height 10
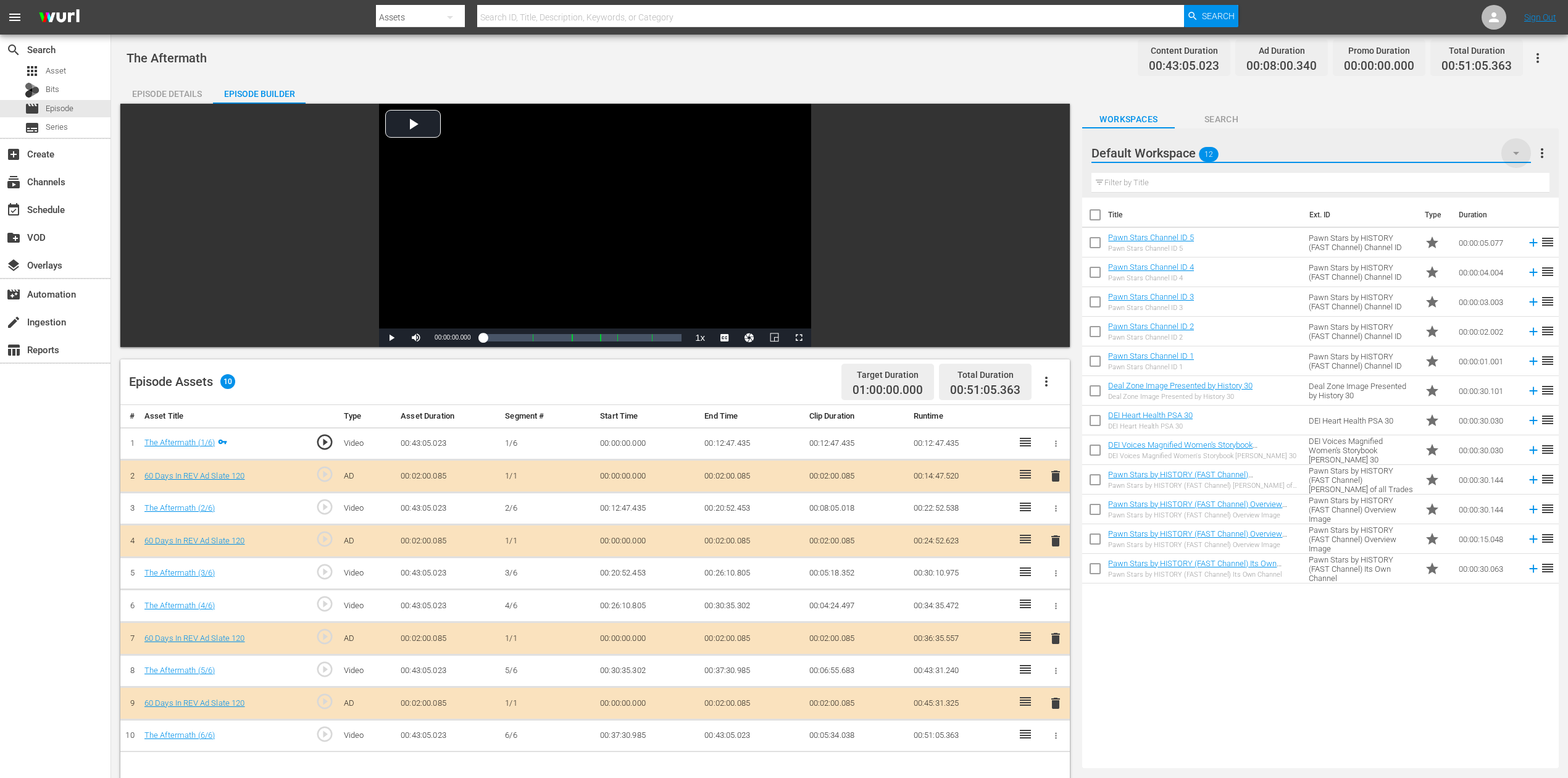
click at [1185, 148] on icon "button" at bounding box center [1517, 153] width 15 height 15
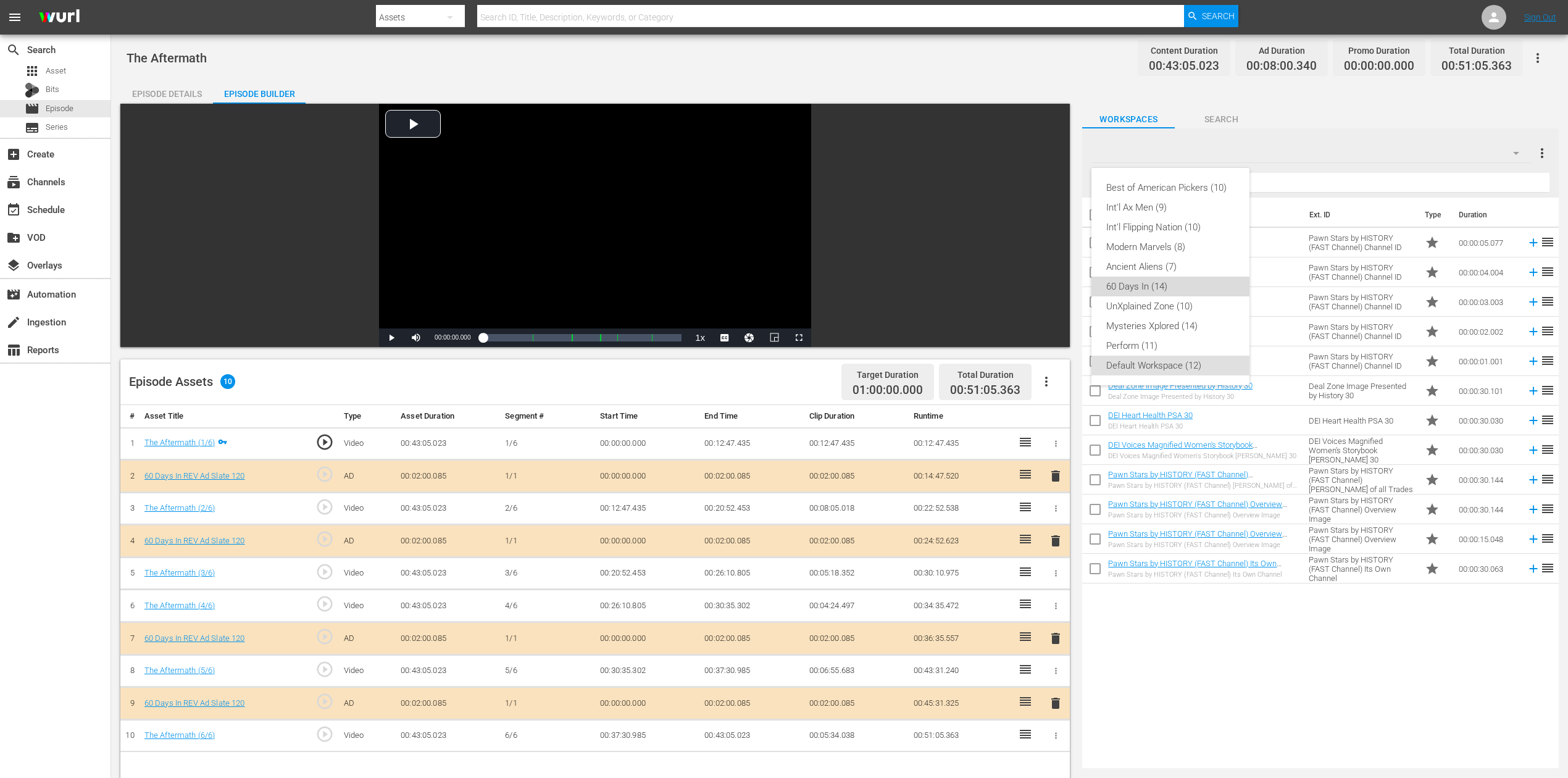
click at [1143, 290] on div "60 Days In (14)" at bounding box center [1170, 287] width 128 height 20
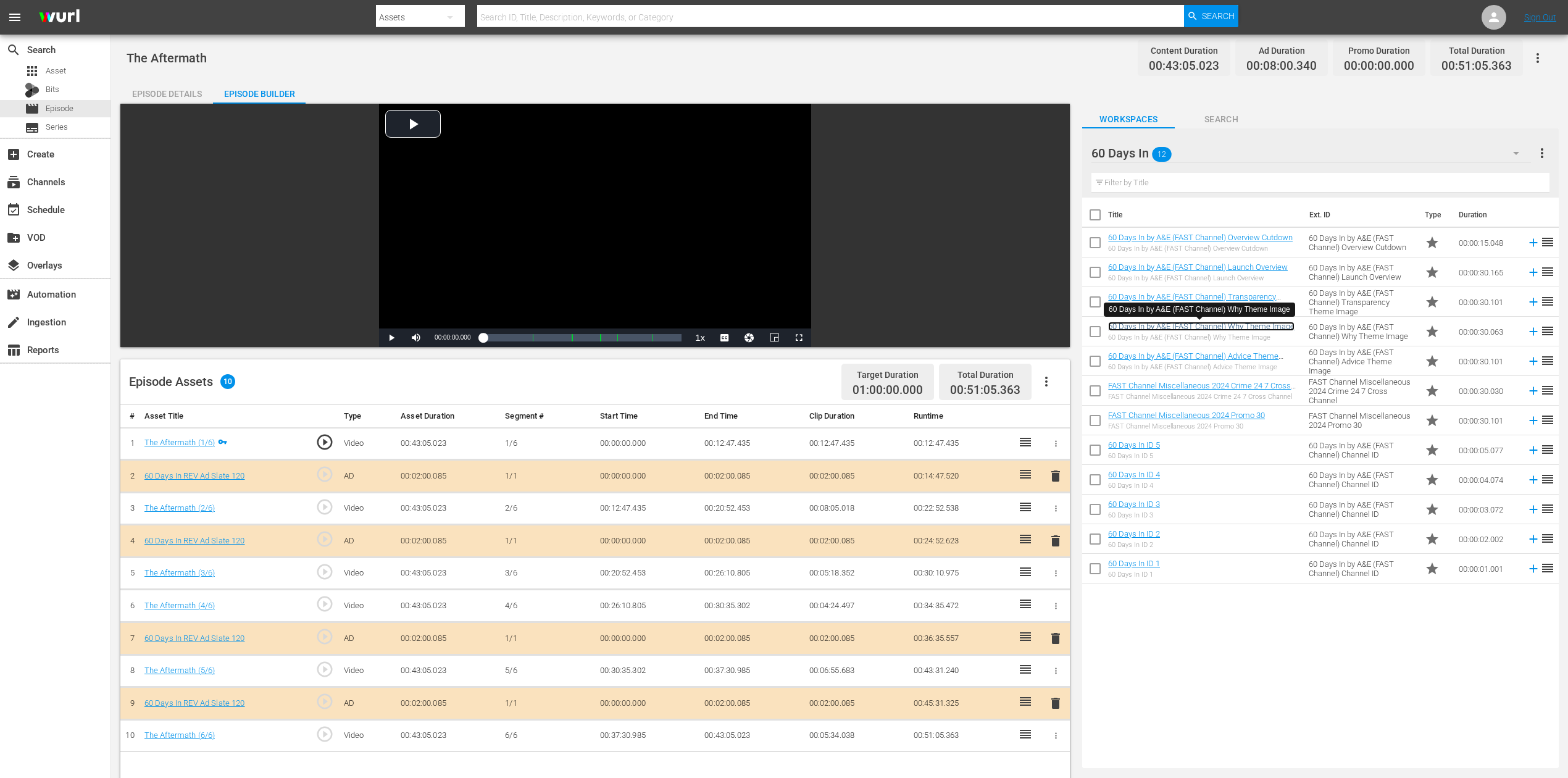
click at [1185, 329] on link "60 Days In by A&E (FAST Channel) Why Theme Image" at bounding box center [1201, 326] width 186 height 9
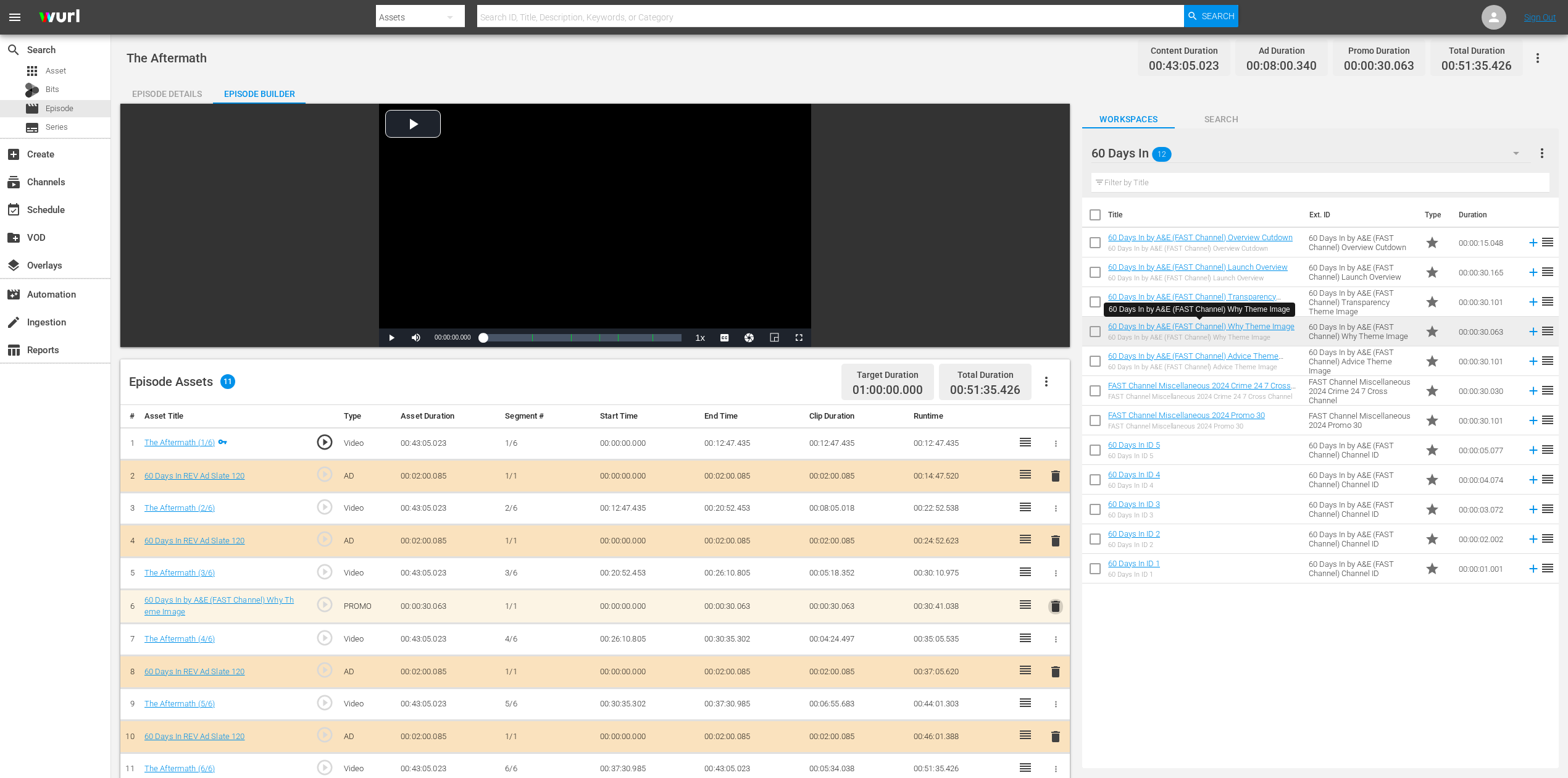
click at [1053, 583] on span "delete" at bounding box center [1056, 606] width 15 height 15
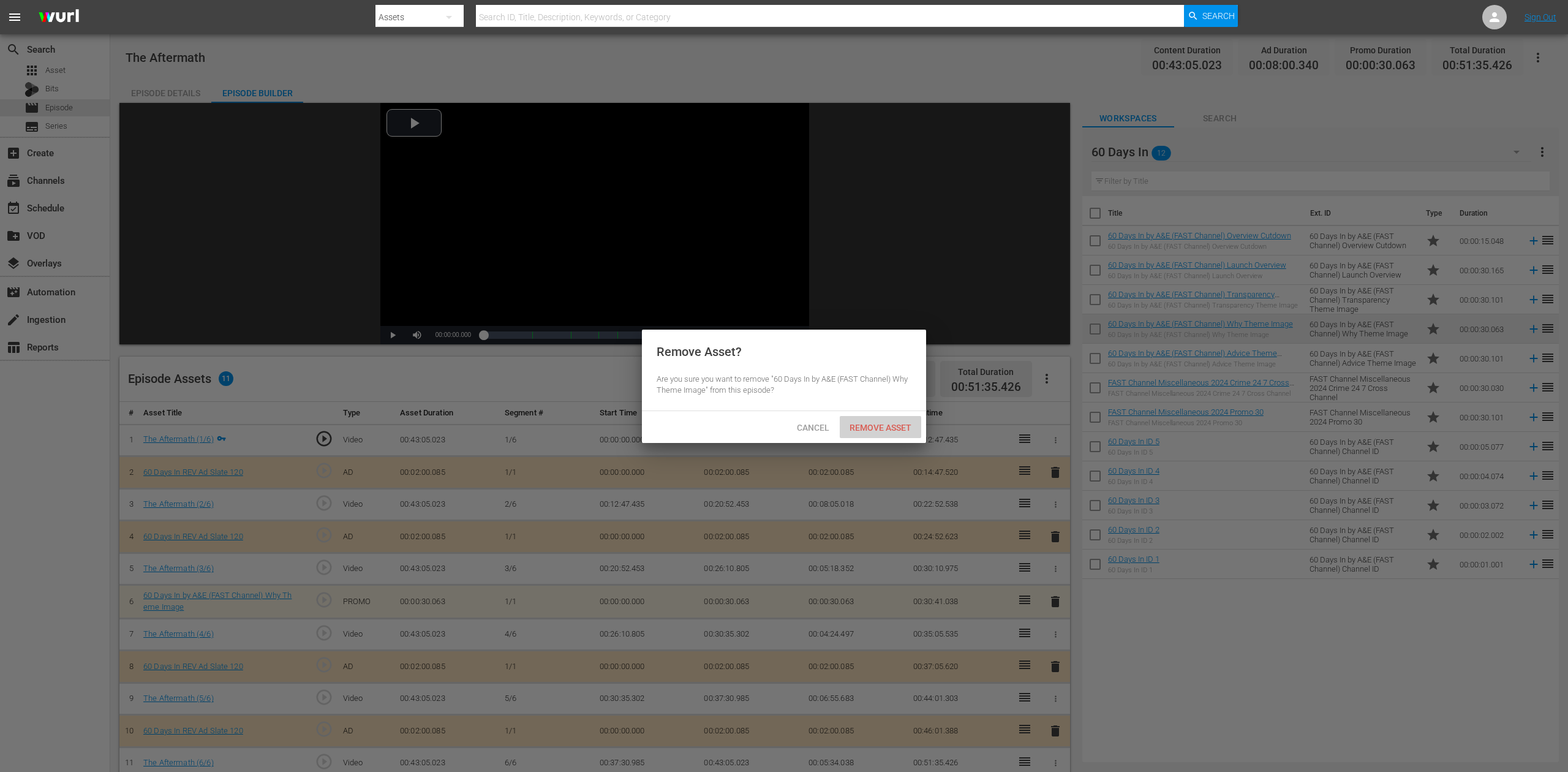
click at [894, 423] on span "Remove Asset" at bounding box center [880, 427] width 82 height 10
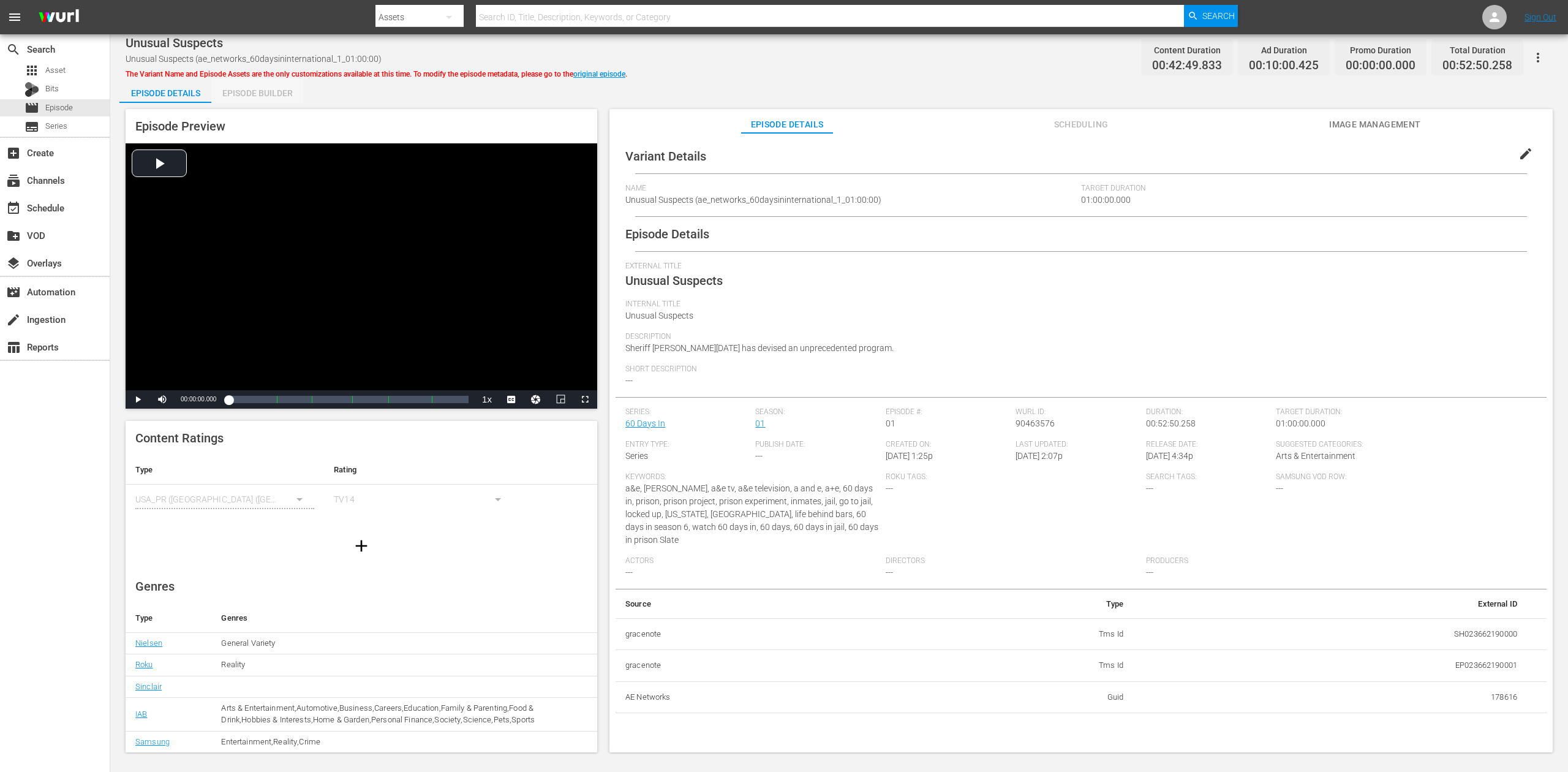
click at [256, 92] on div "Episode Builder" at bounding box center [257, 93] width 92 height 29
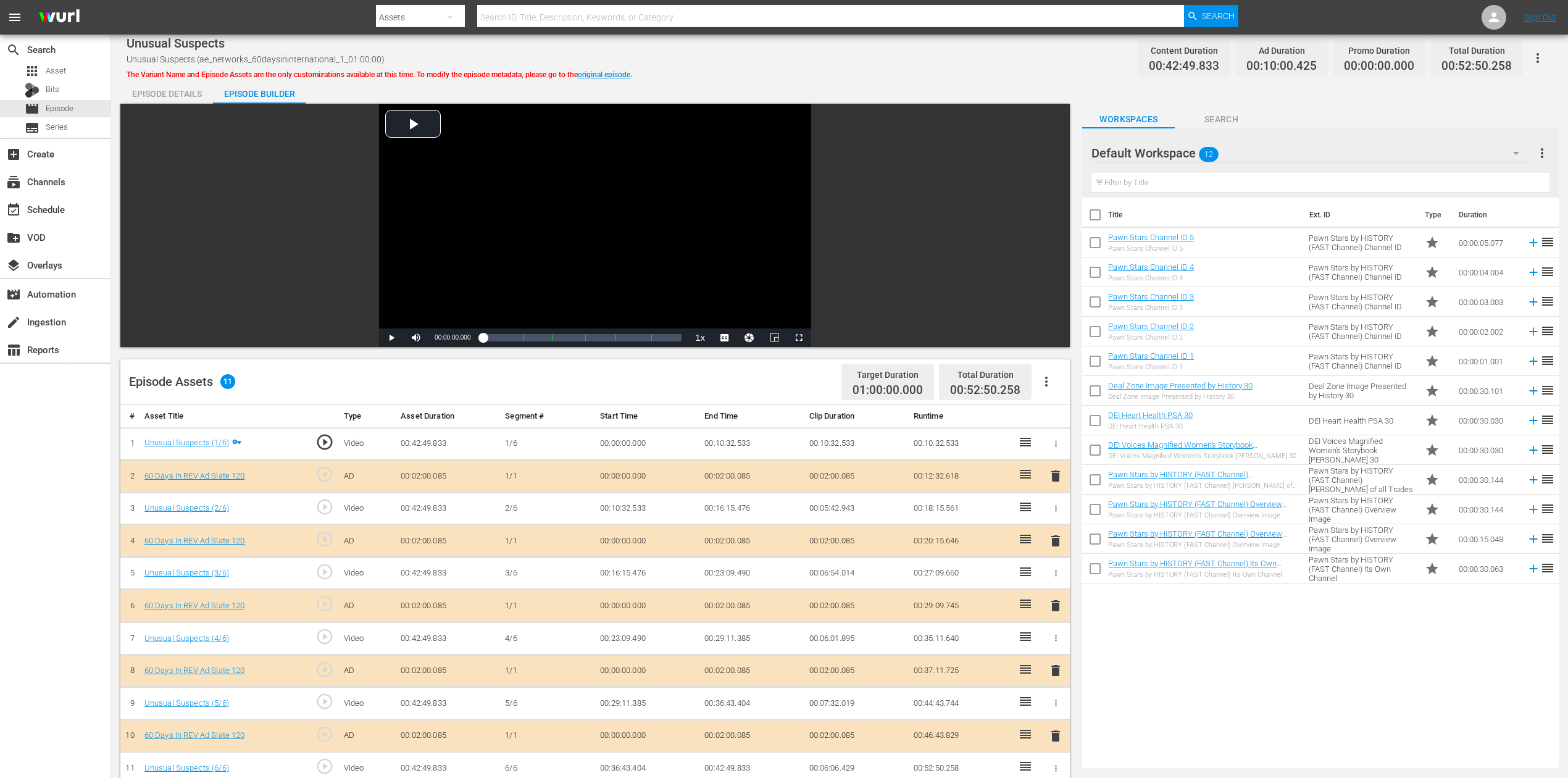
click at [1061, 583] on span "delete" at bounding box center [1056, 605] width 15 height 15
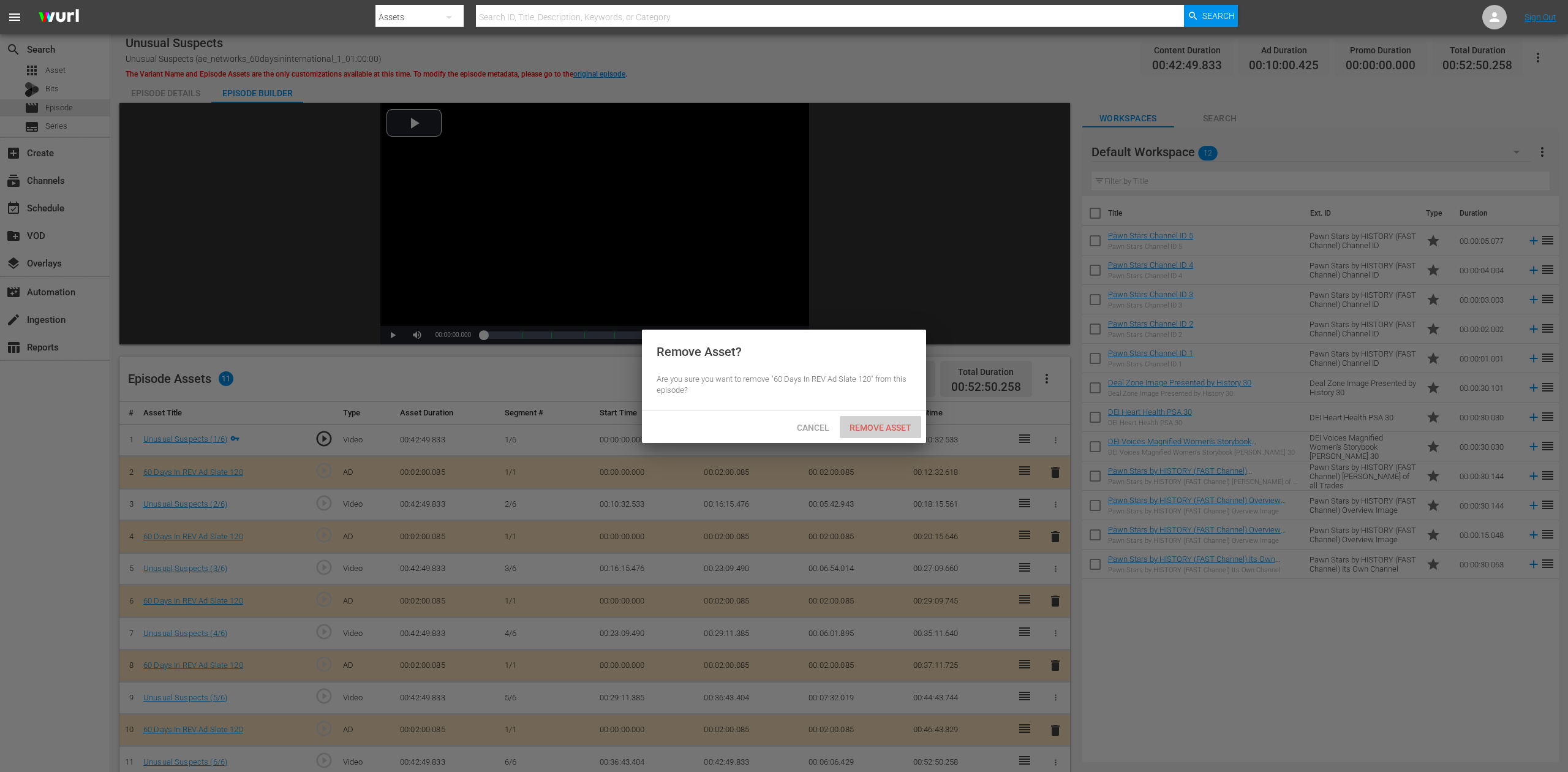
click at [875, 424] on span "Remove Asset" at bounding box center [880, 427] width 82 height 10
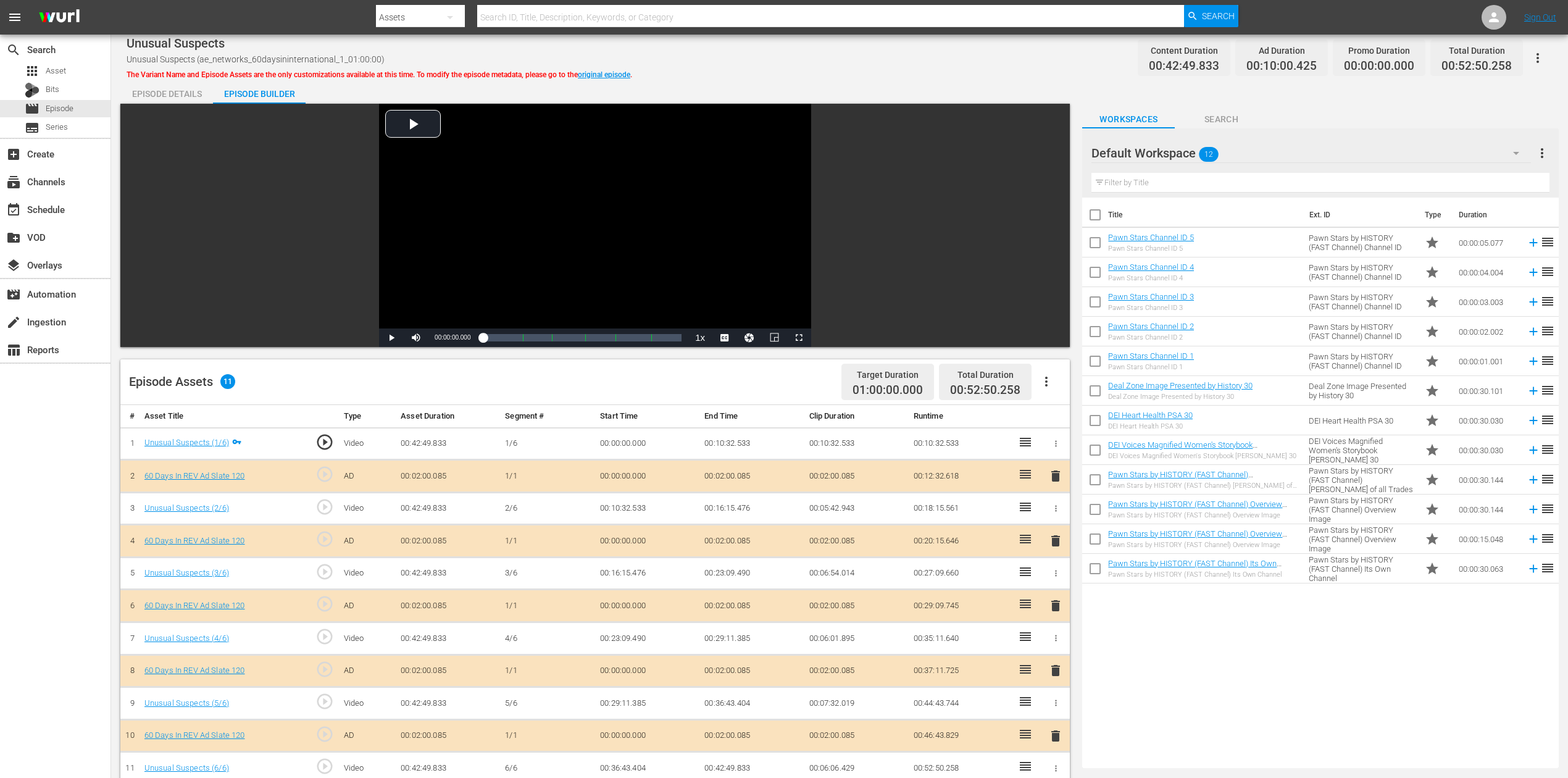
click at [1185, 155] on icon "button" at bounding box center [1517, 153] width 15 height 15
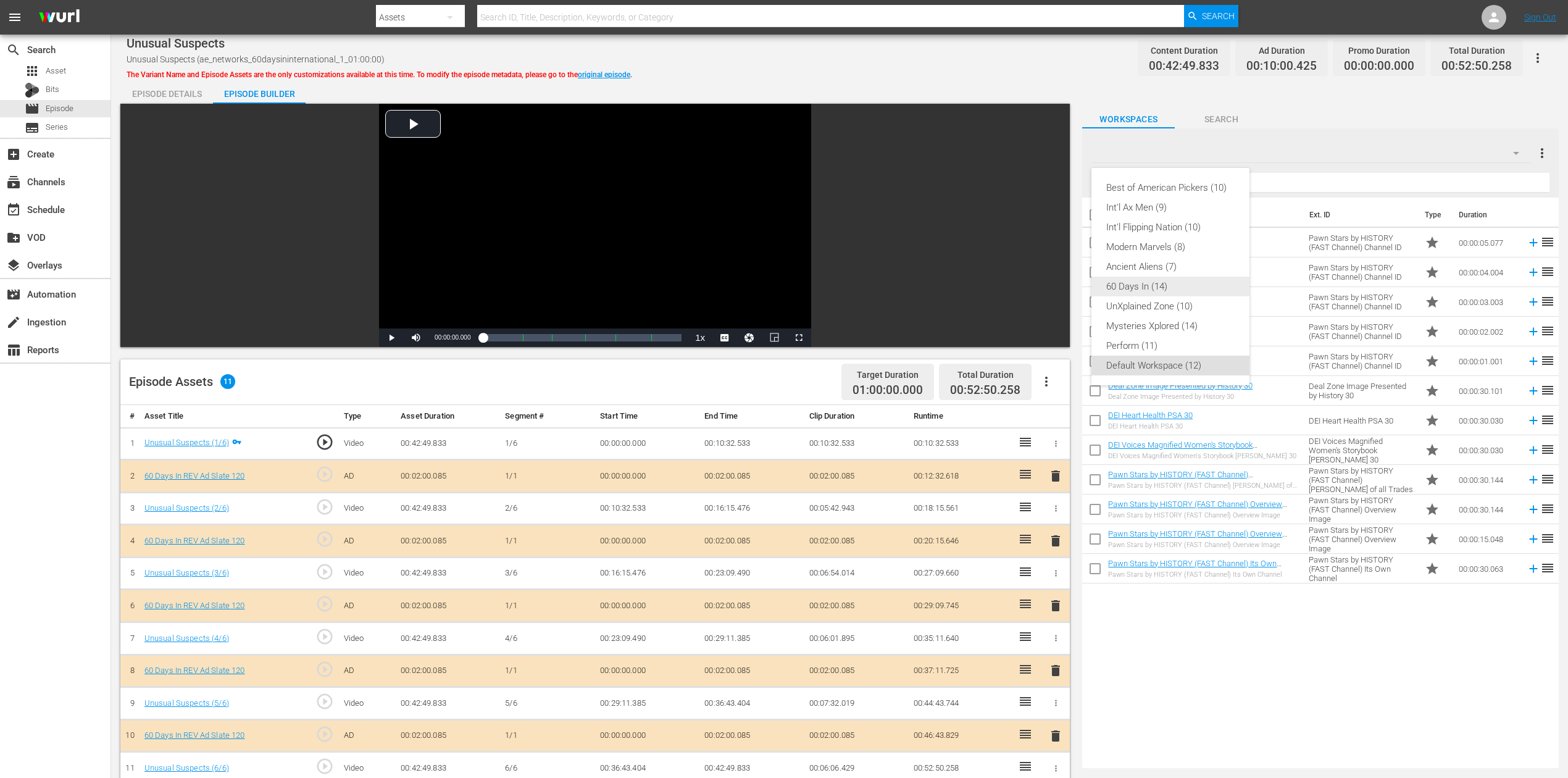
click at [1137, 282] on div "60 Days In (14)" at bounding box center [1170, 287] width 128 height 20
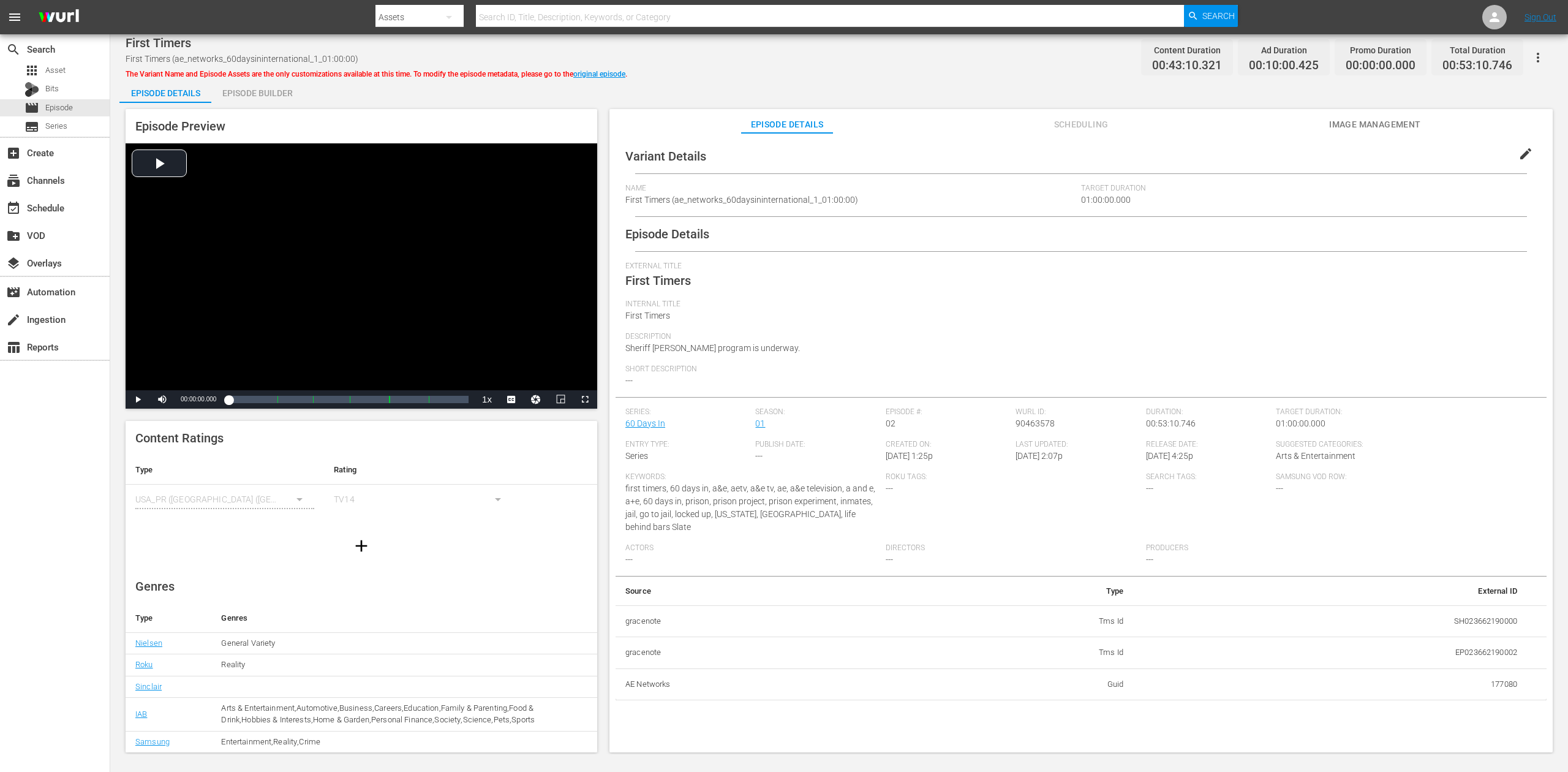
click at [243, 96] on div "Episode Builder" at bounding box center [257, 93] width 92 height 29
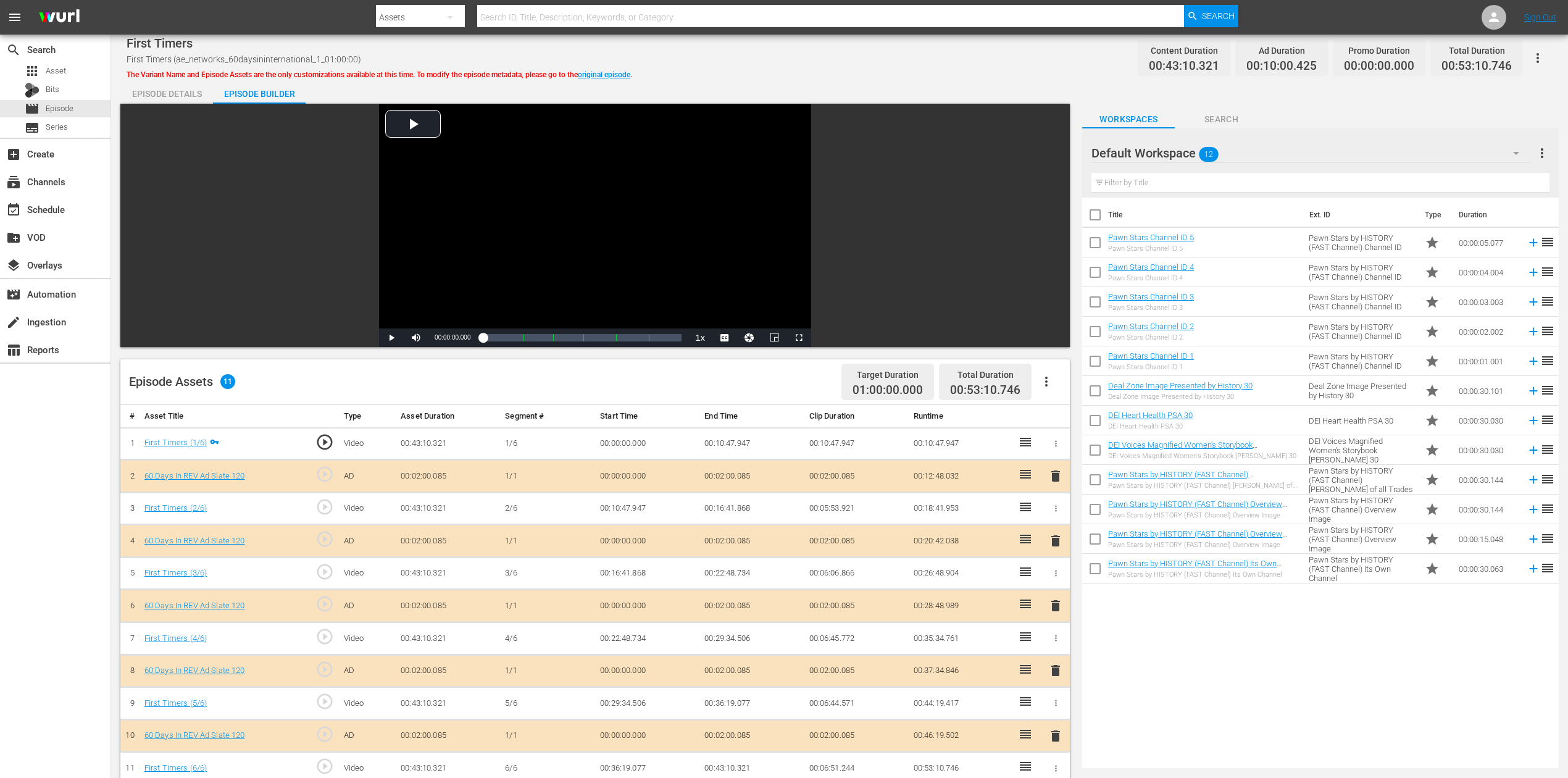
click at [1185, 152] on icon "button" at bounding box center [1517, 153] width 6 height 3
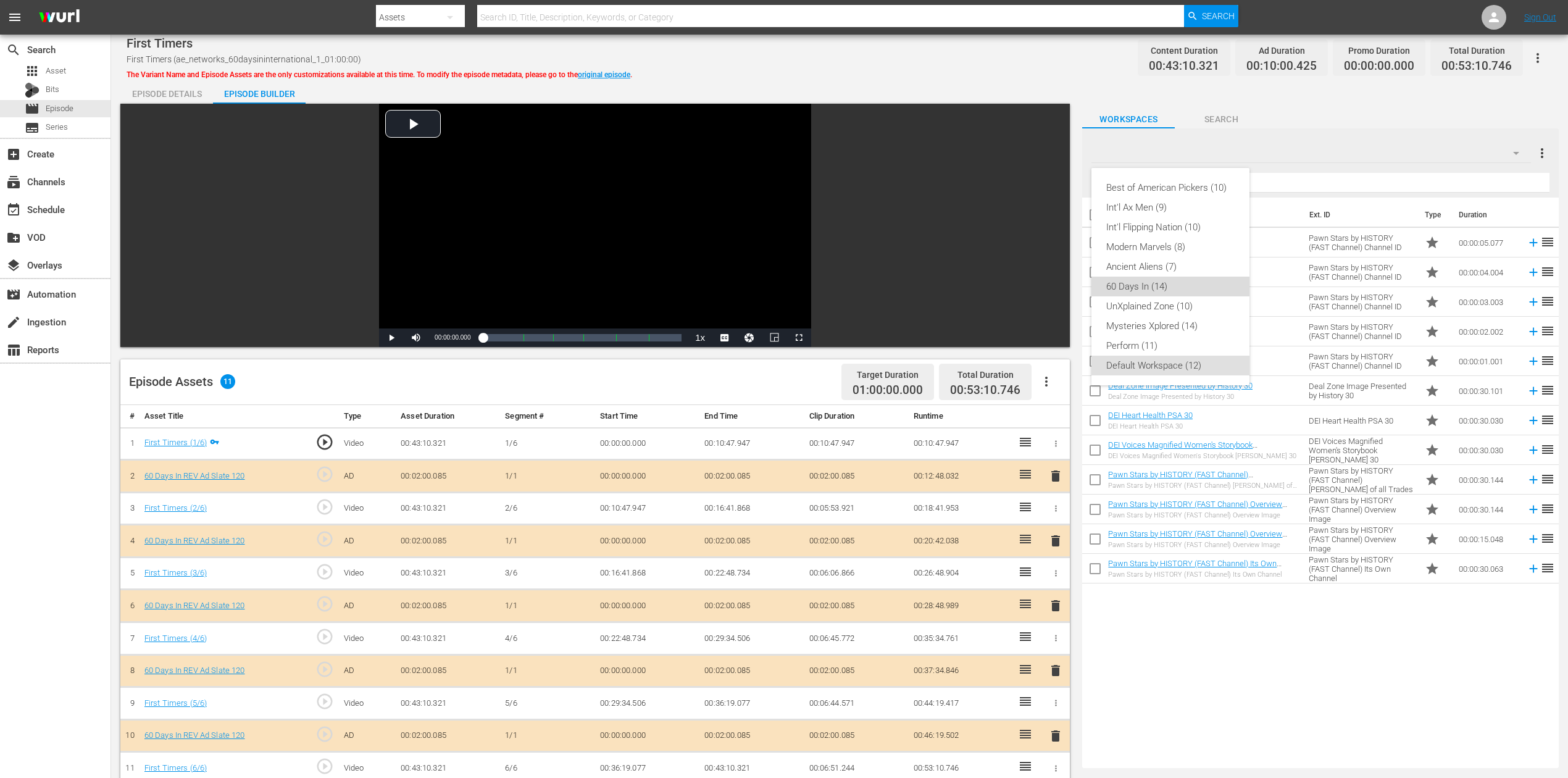
click at [1152, 285] on div "60 Days In (14)" at bounding box center [1170, 287] width 128 height 20
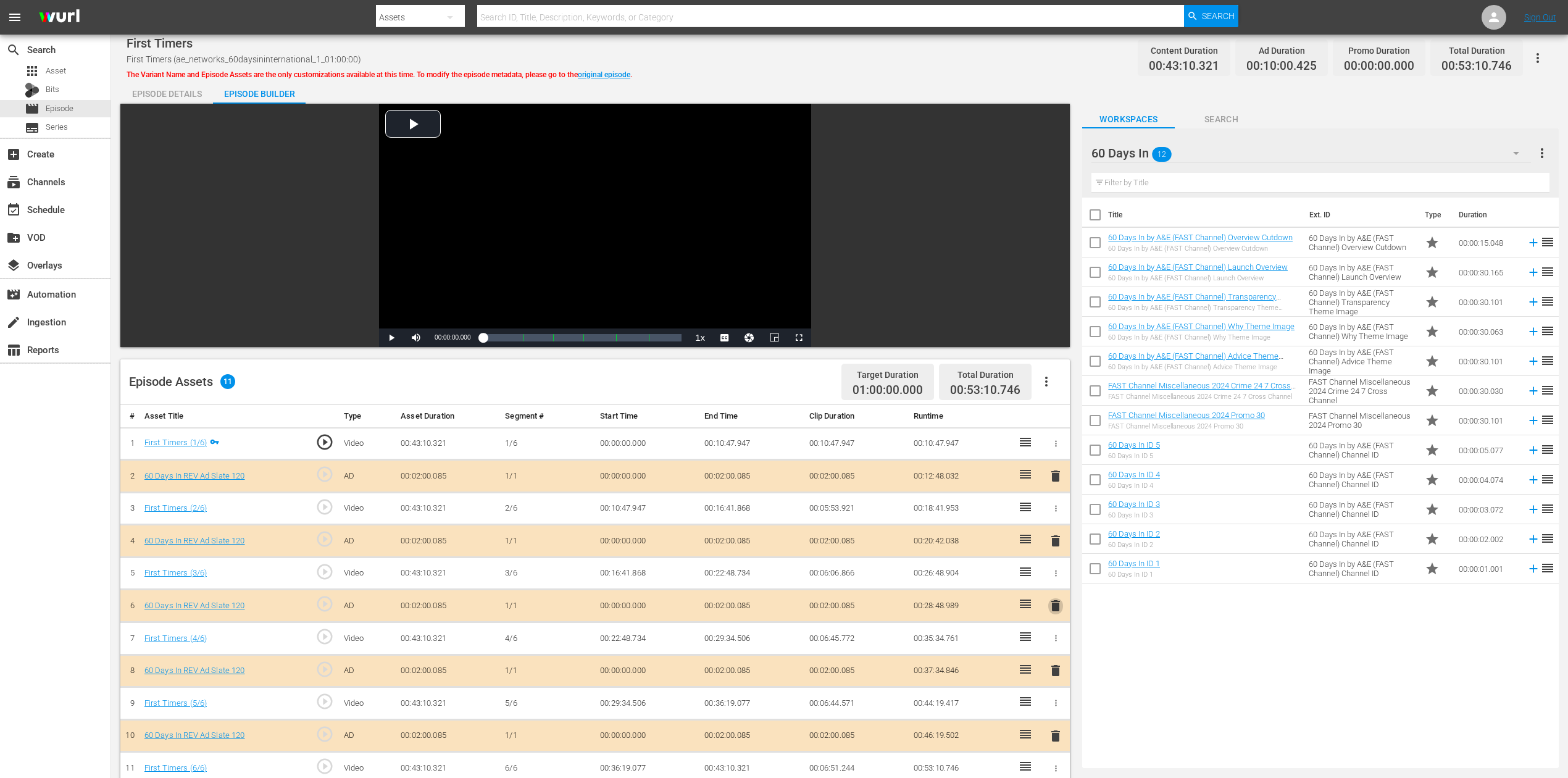
click at [1055, 583] on span "delete" at bounding box center [1056, 605] width 15 height 15
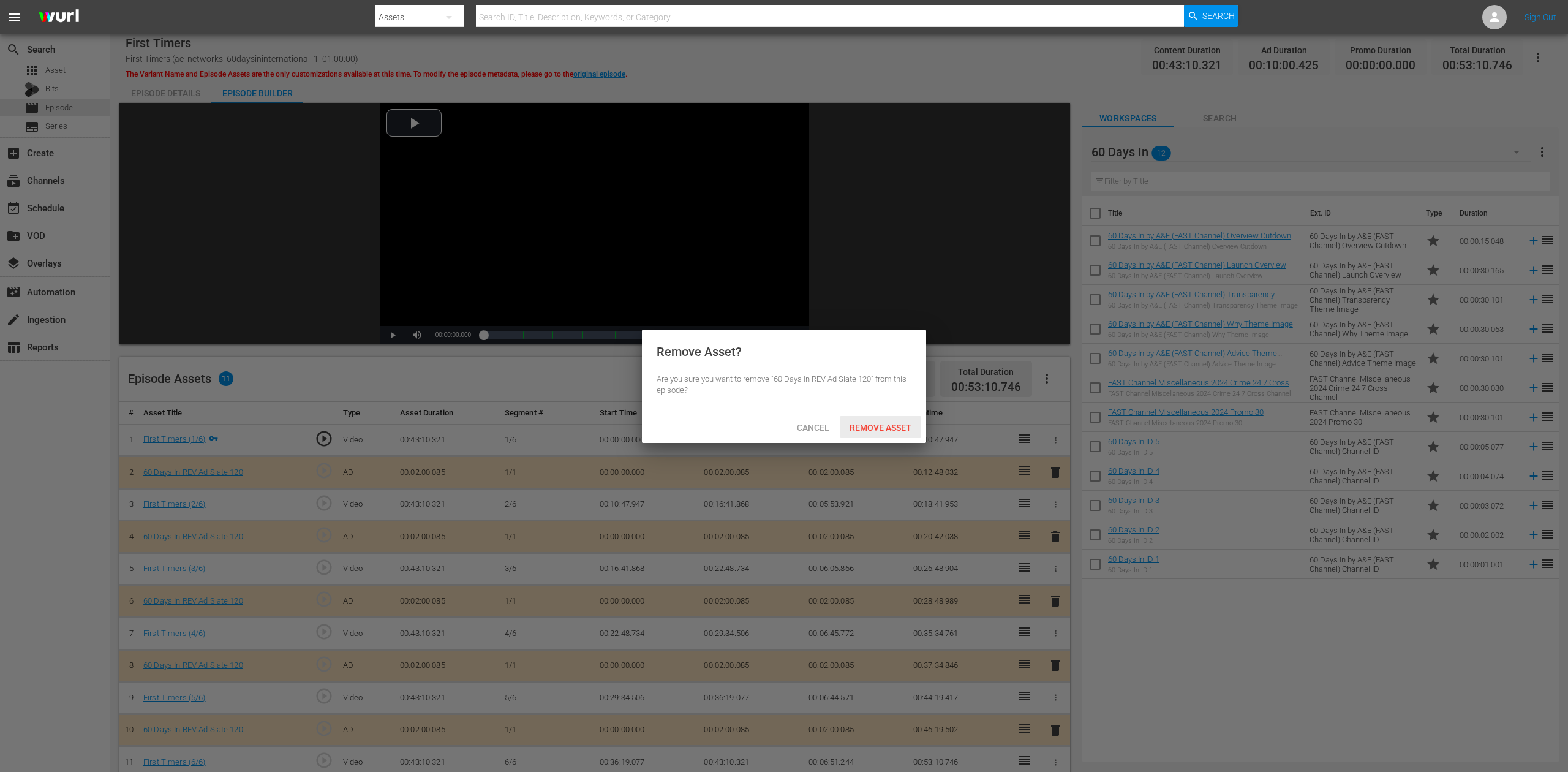
click at [878, 423] on span "Remove Asset" at bounding box center [880, 427] width 82 height 10
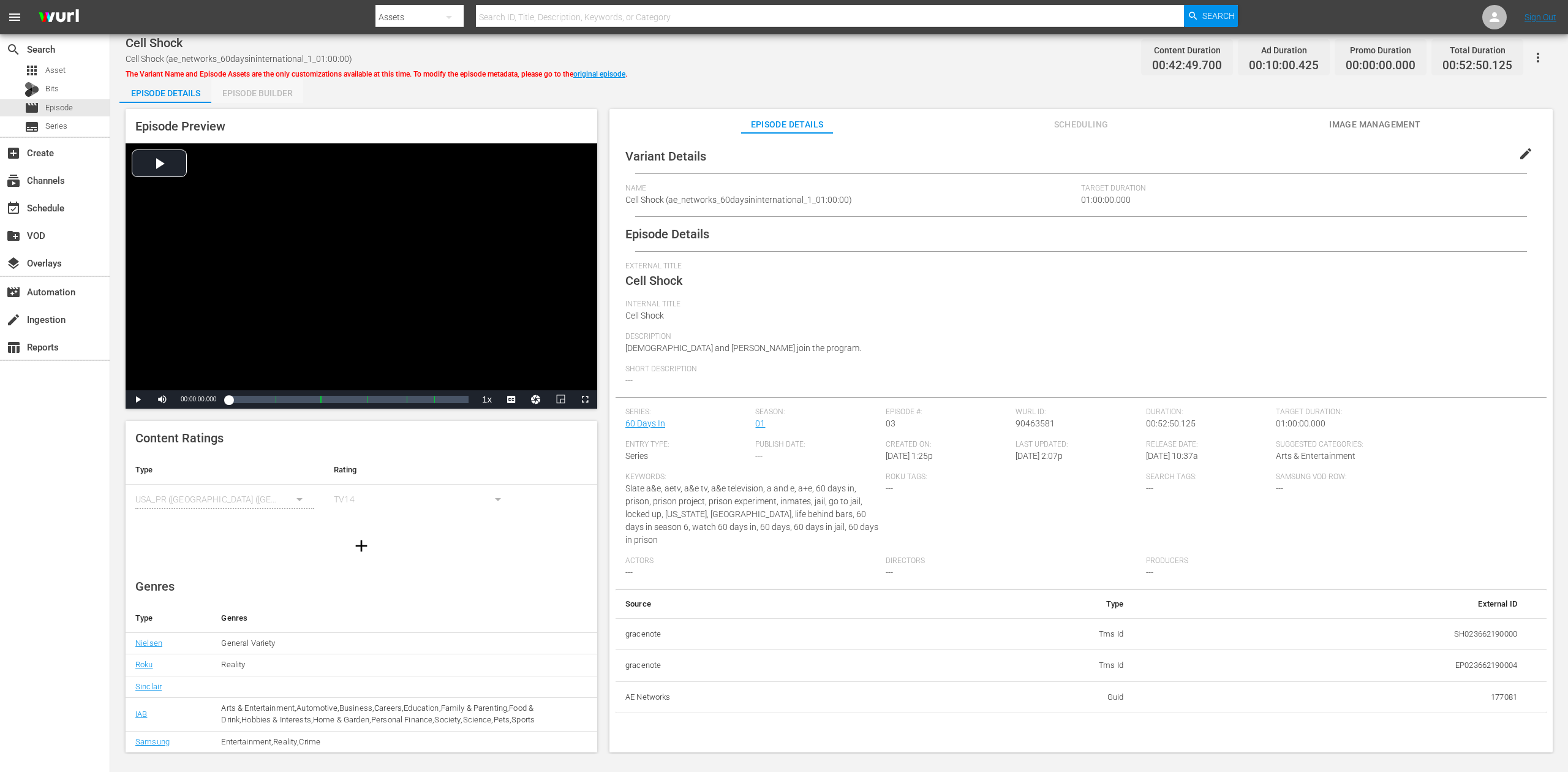
click at [268, 93] on div "Episode Builder" at bounding box center [257, 93] width 92 height 29
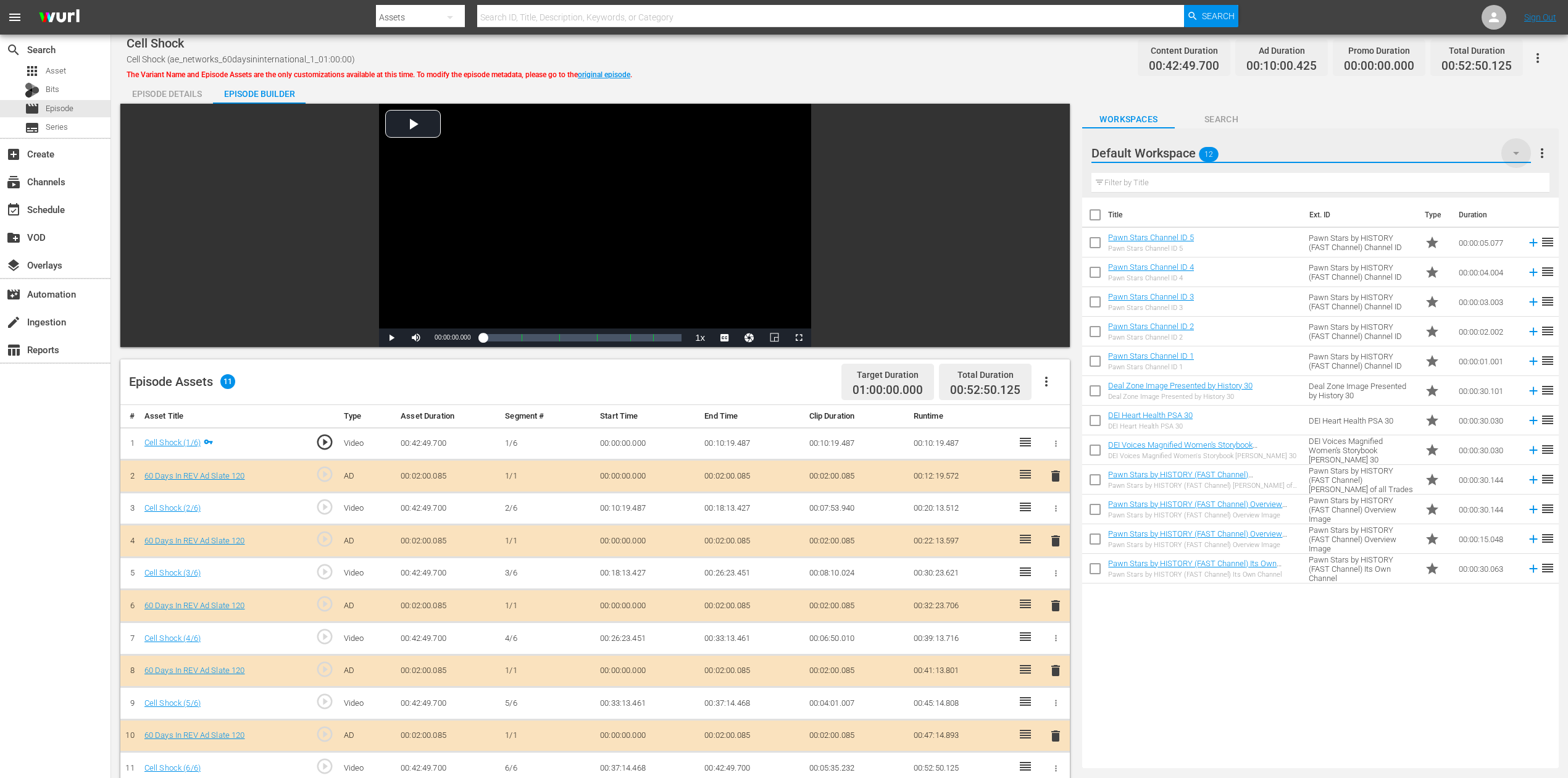
click at [1185, 155] on icon "button" at bounding box center [1517, 153] width 15 height 15
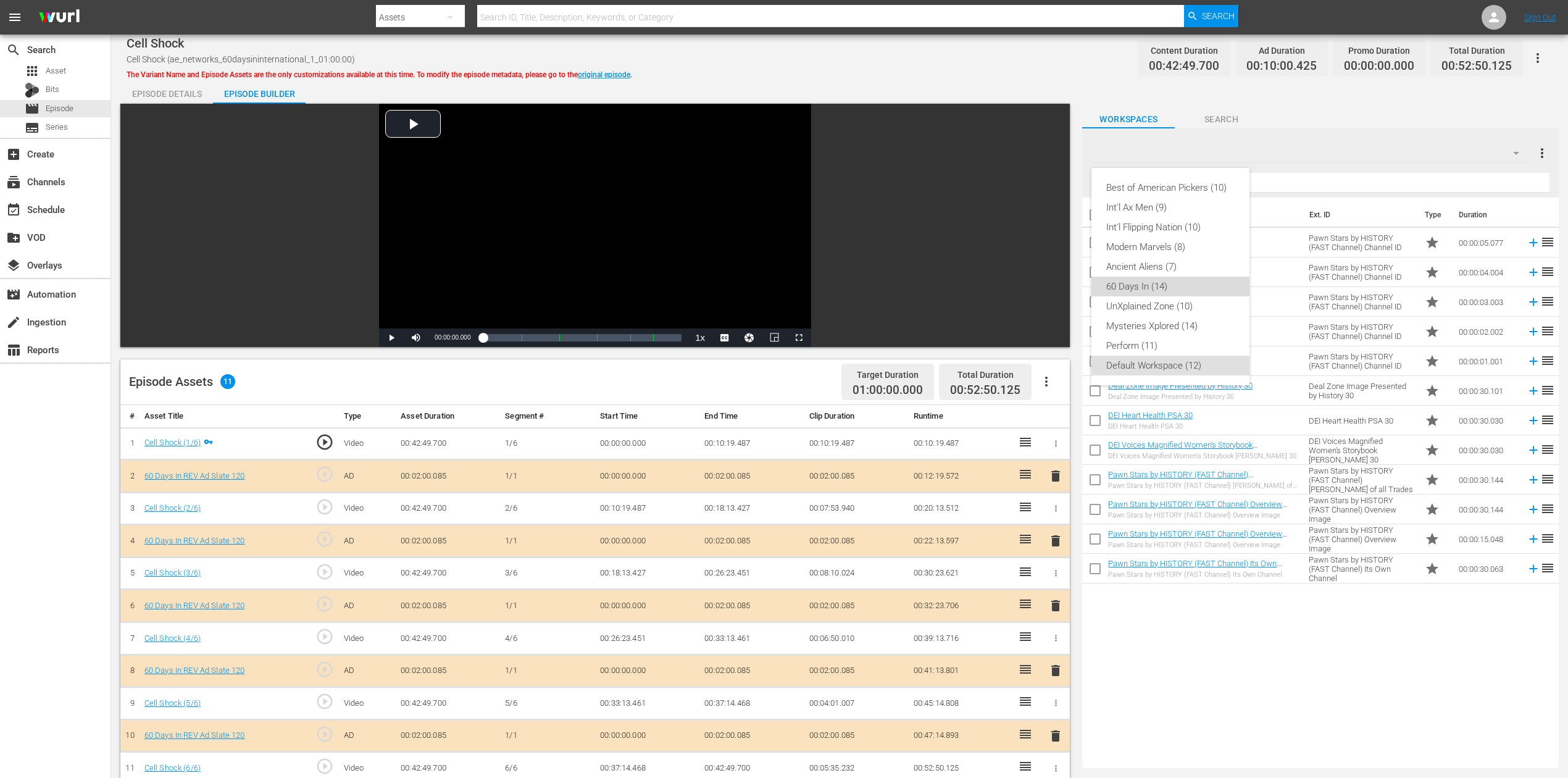
click at [1161, 285] on div "60 Days In (14)" at bounding box center [1170, 287] width 128 height 20
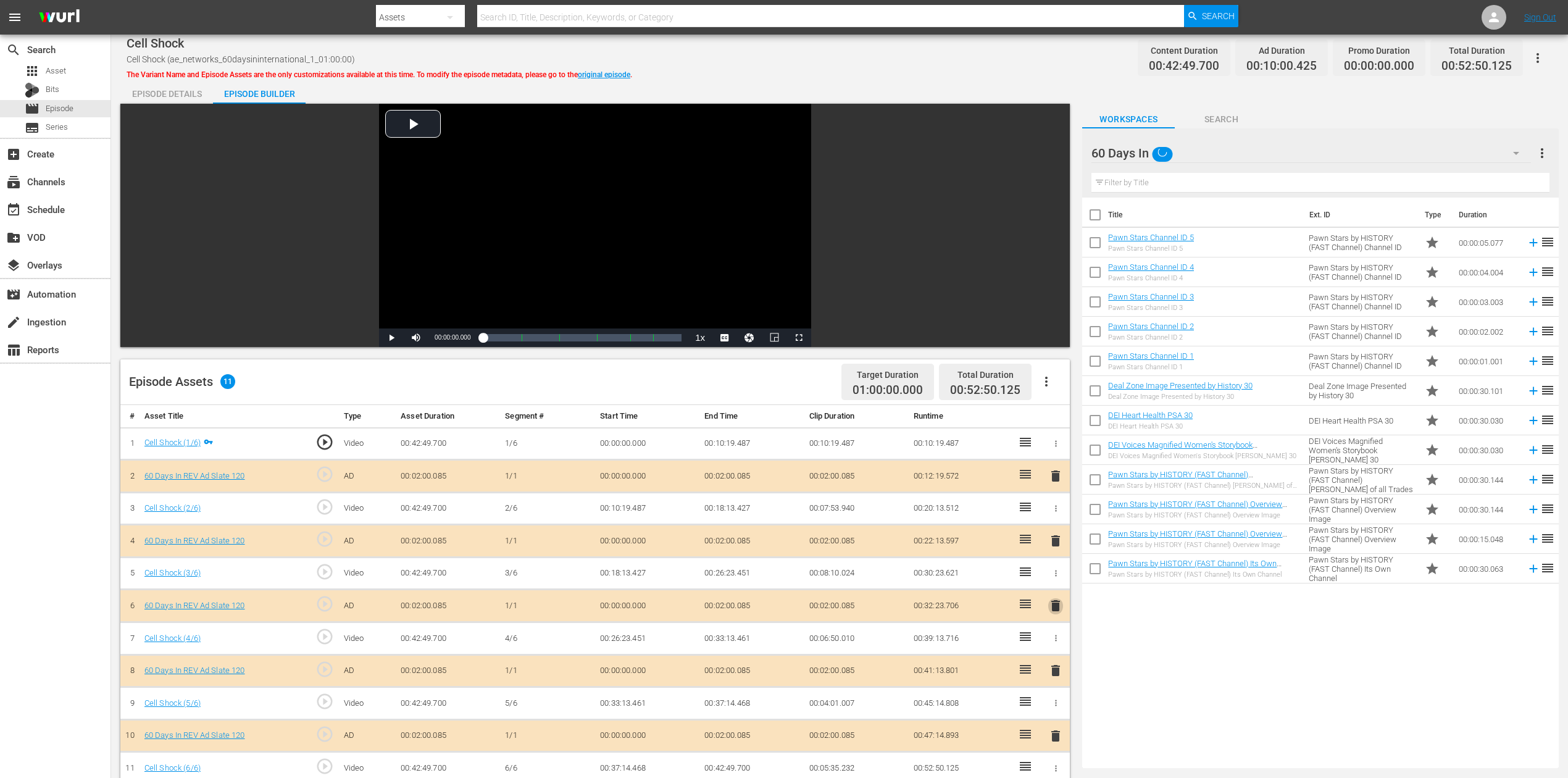
click at [1057, 583] on span "delete" at bounding box center [1056, 605] width 15 height 15
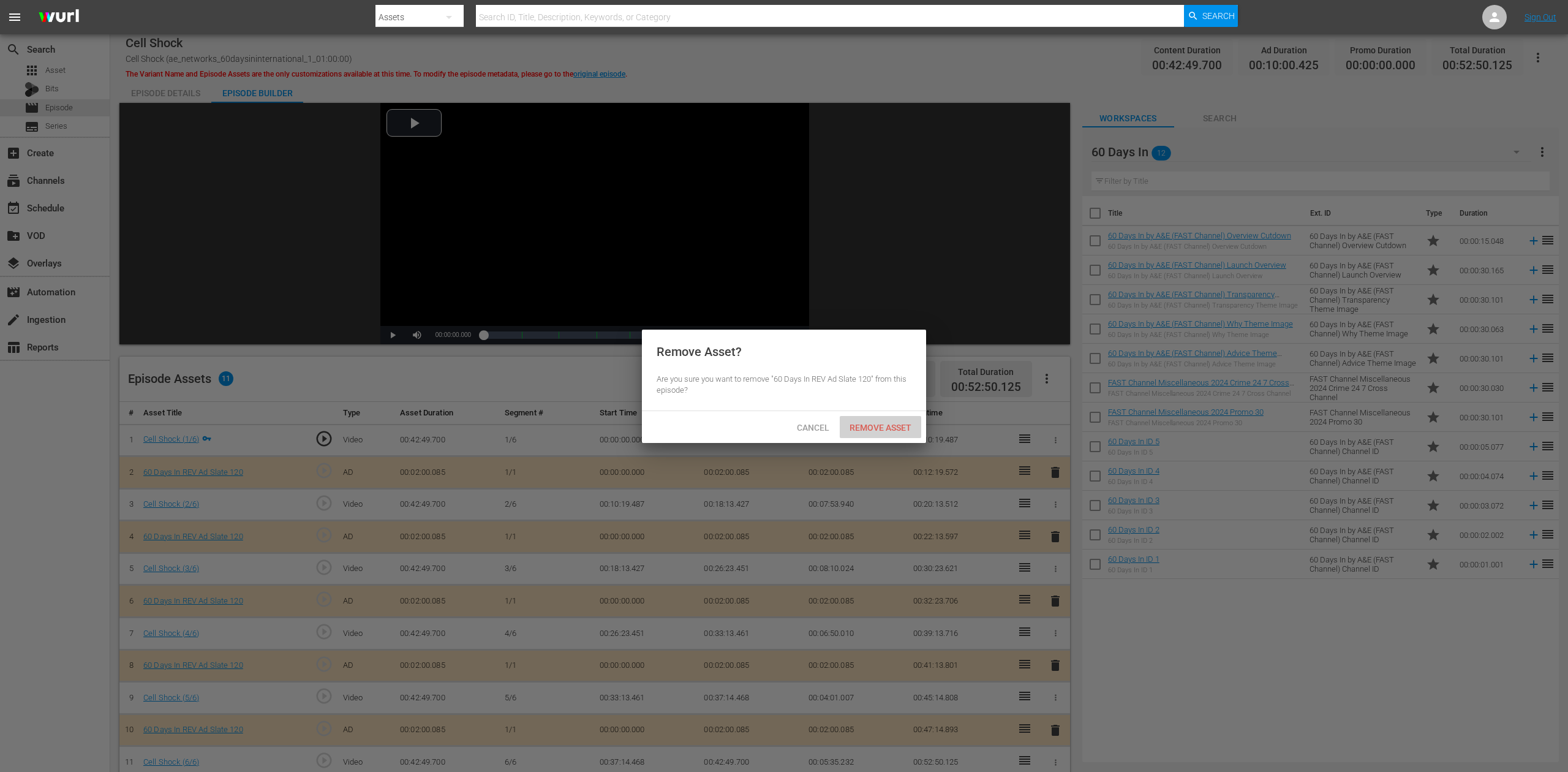
click at [897, 424] on span "Remove Asset" at bounding box center [880, 427] width 82 height 10
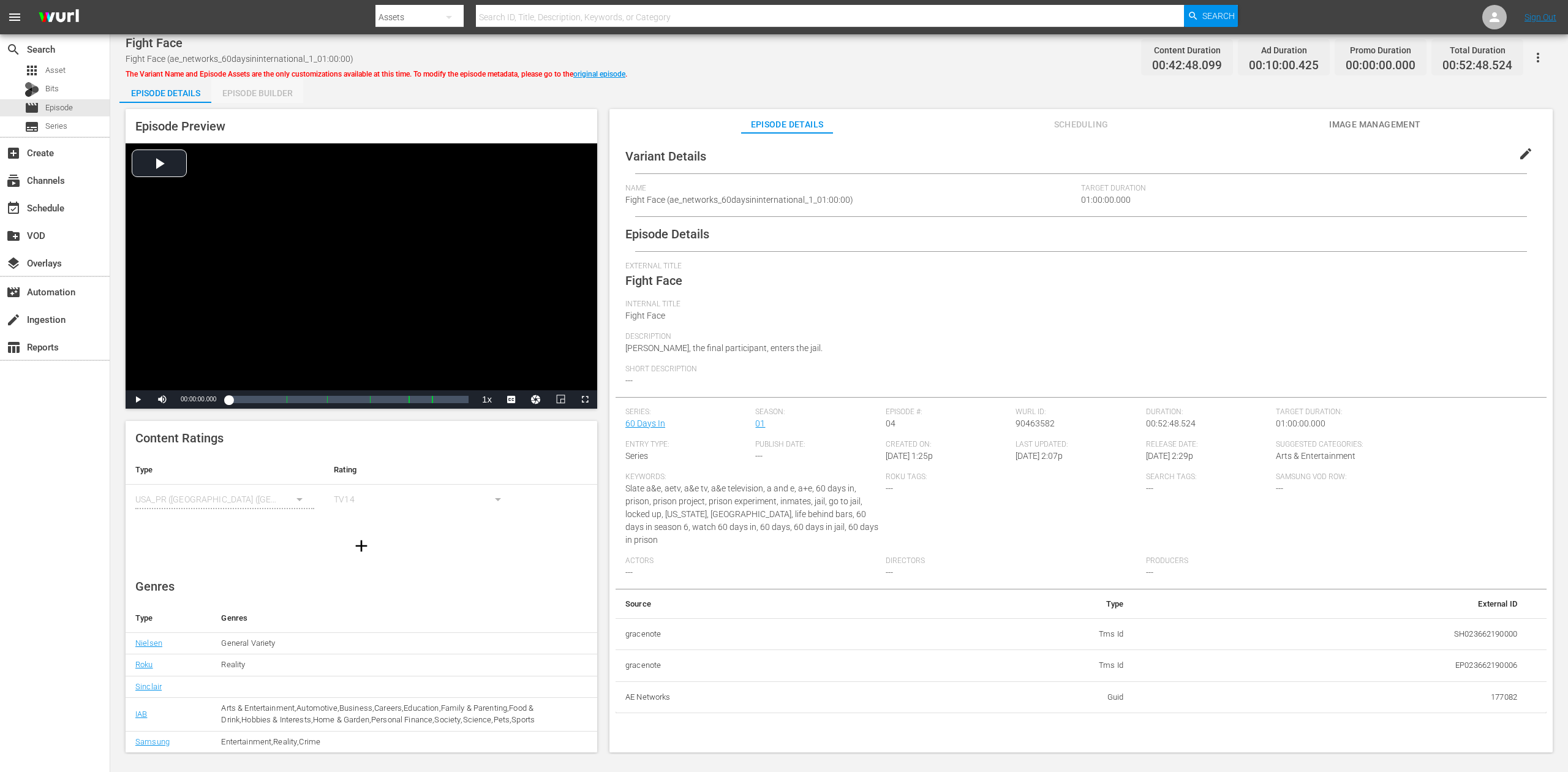
click at [266, 92] on div "Episode Builder" at bounding box center [257, 93] width 92 height 29
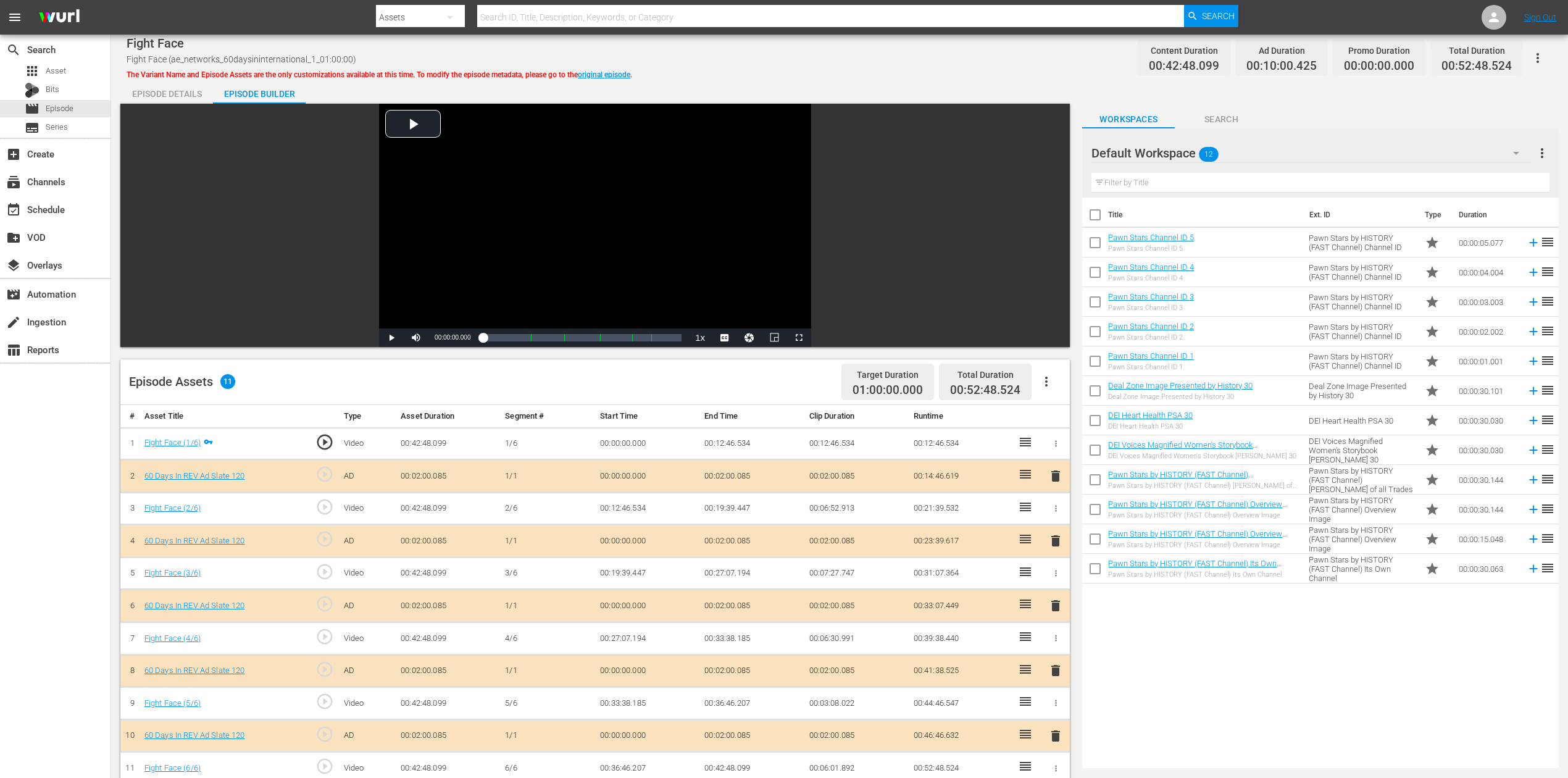
click at [1047, 583] on div "delete" at bounding box center [1056, 605] width 19 height 18
click at [1053, 583] on span "delete" at bounding box center [1056, 605] width 15 height 15
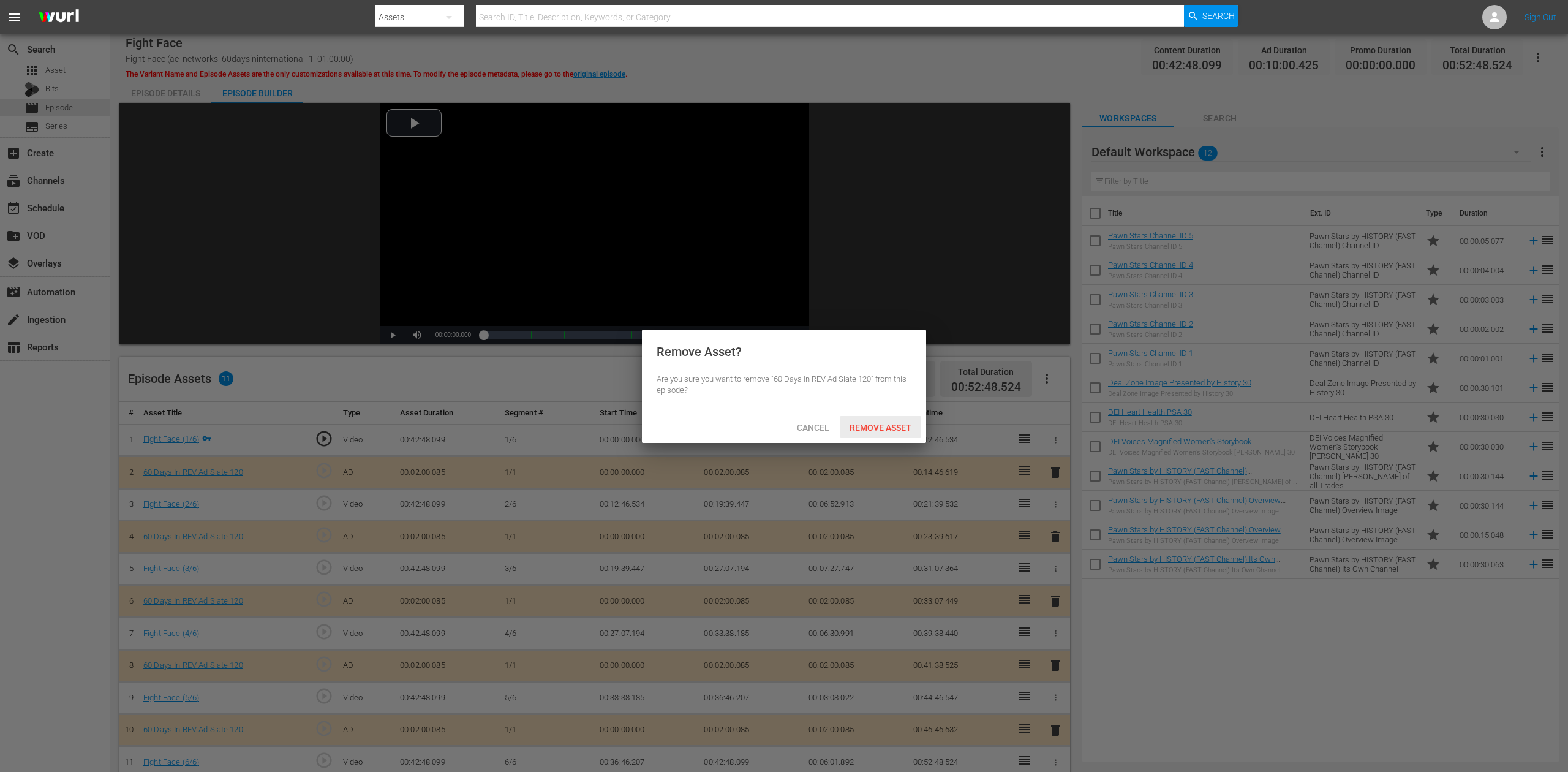
click at [907, 423] on span "Remove Asset" at bounding box center [880, 427] width 82 height 10
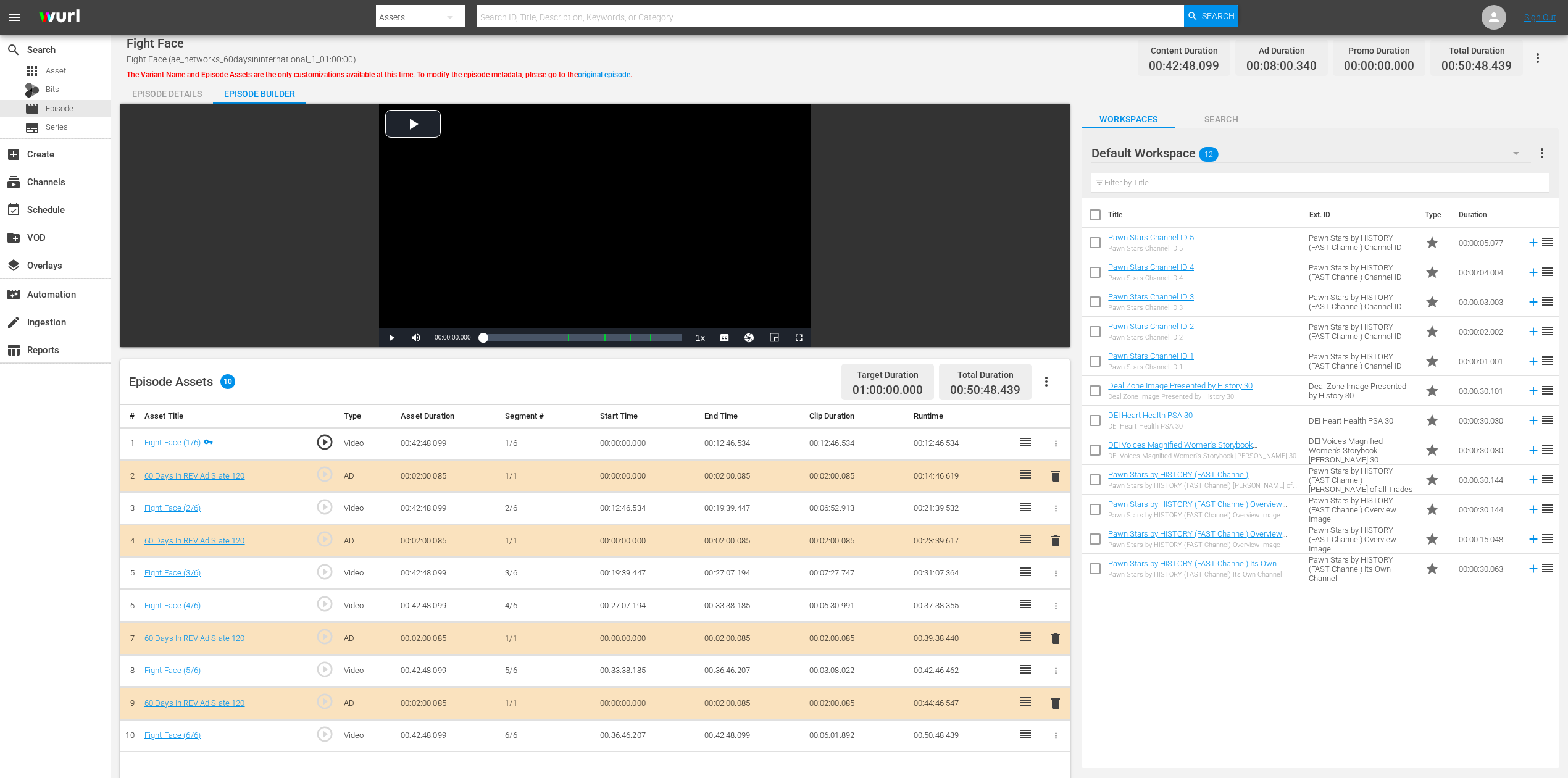
click at [1185, 153] on icon "button" at bounding box center [1517, 153] width 15 height 15
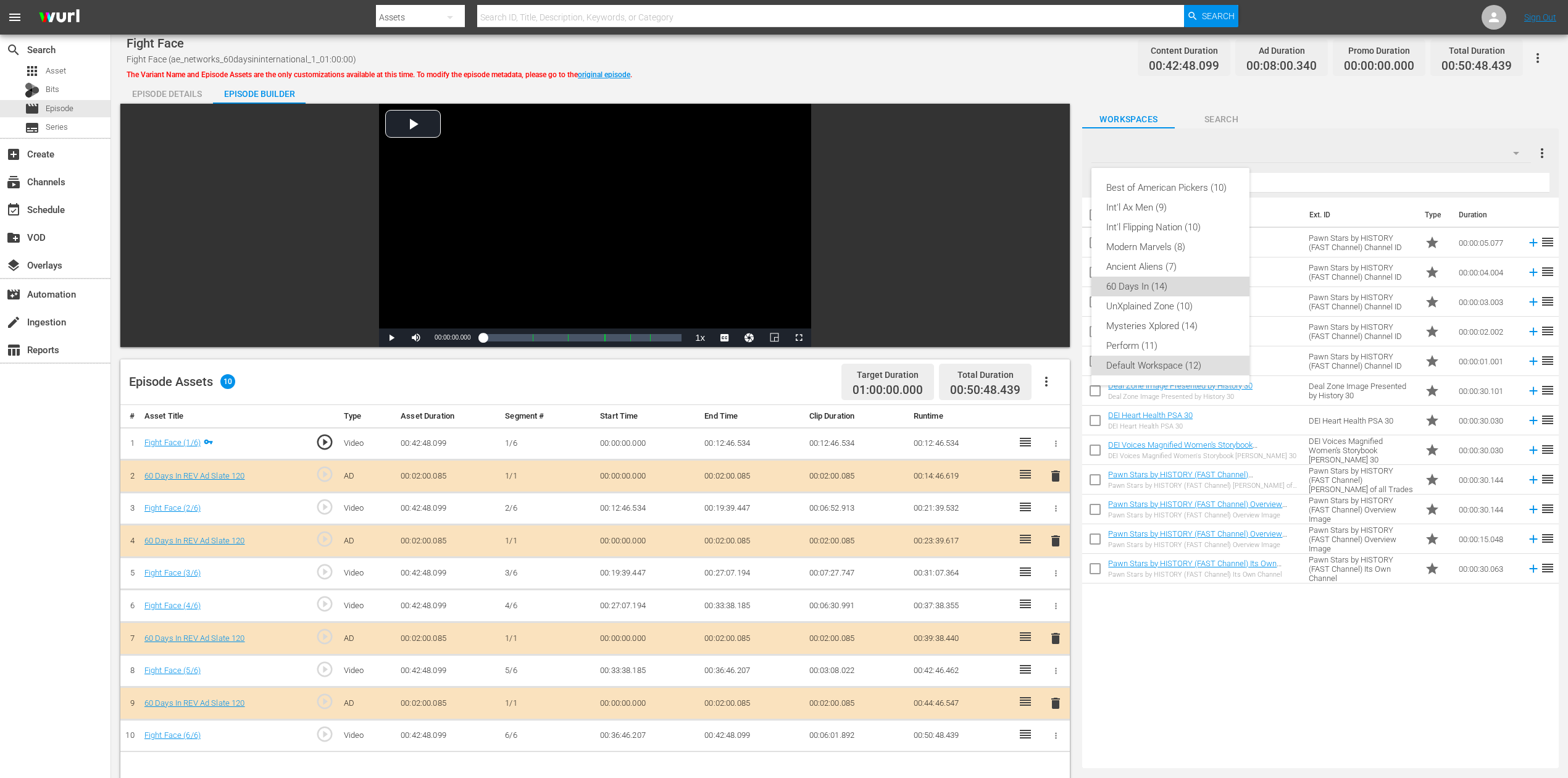
click at [1153, 285] on div "60 Days In (14)" at bounding box center [1170, 287] width 128 height 20
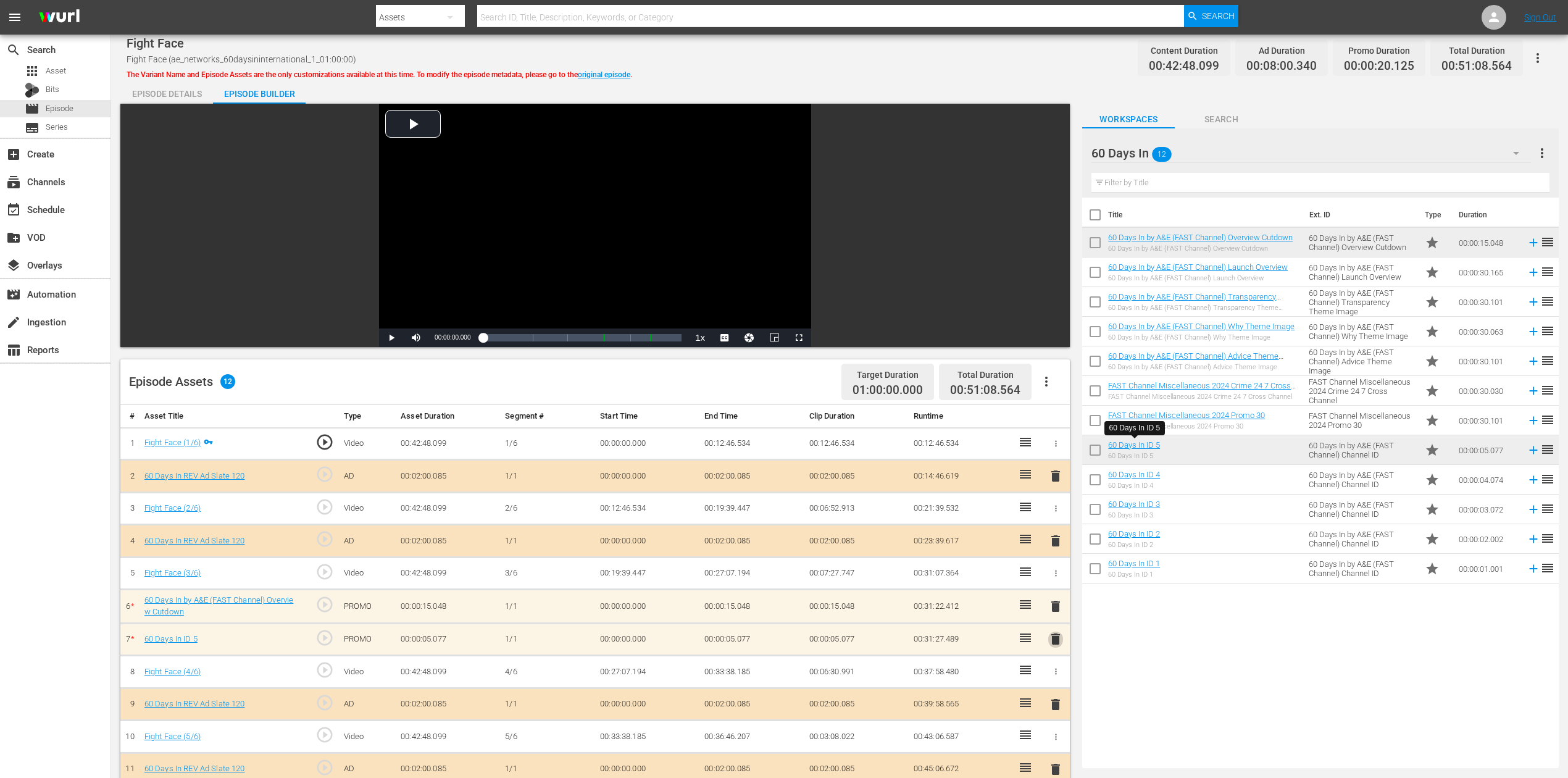
click at [1053, 583] on span "delete" at bounding box center [1056, 639] width 15 height 15
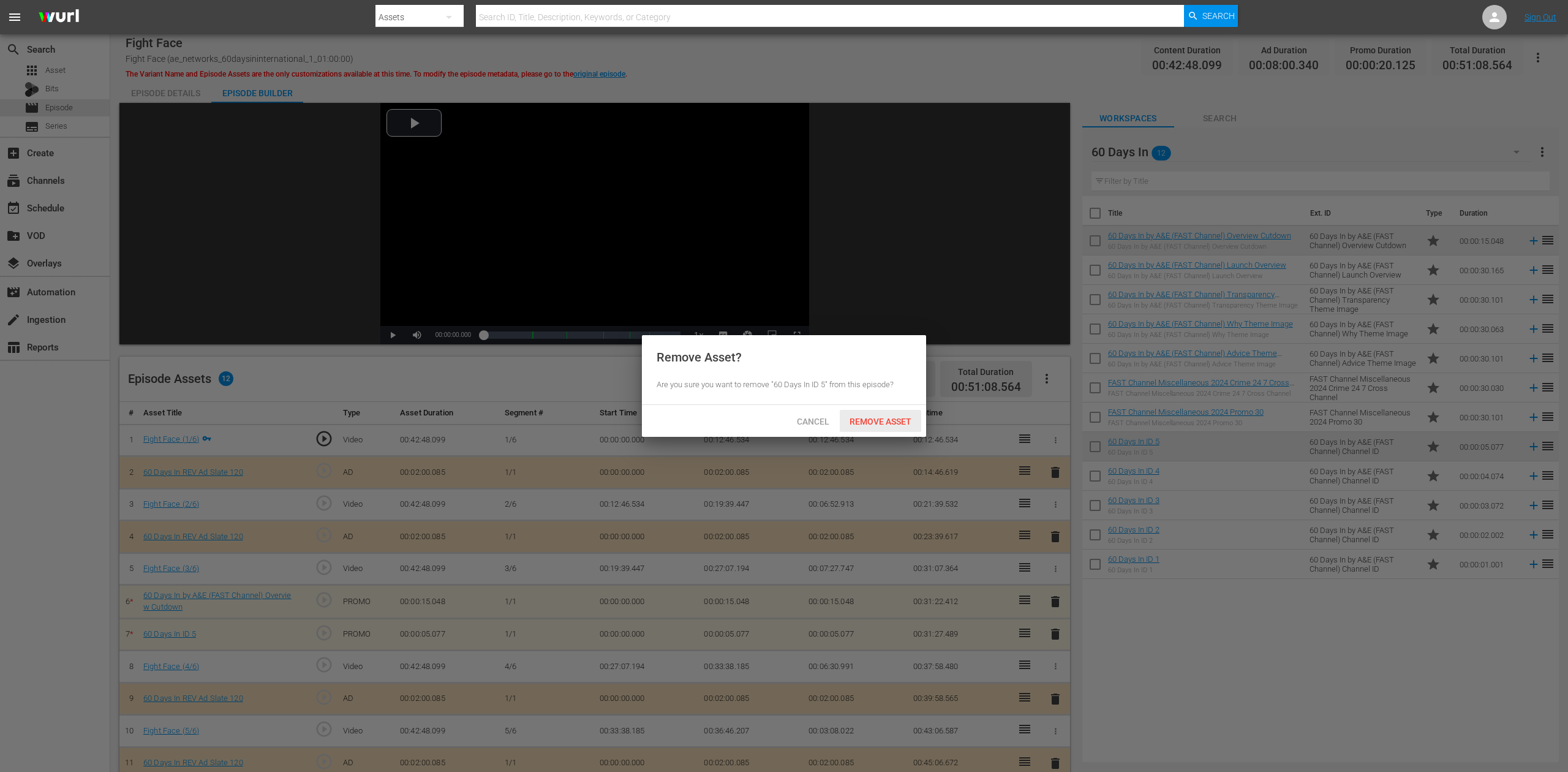
click at [883, 422] on span "Remove Asset" at bounding box center [880, 421] width 82 height 10
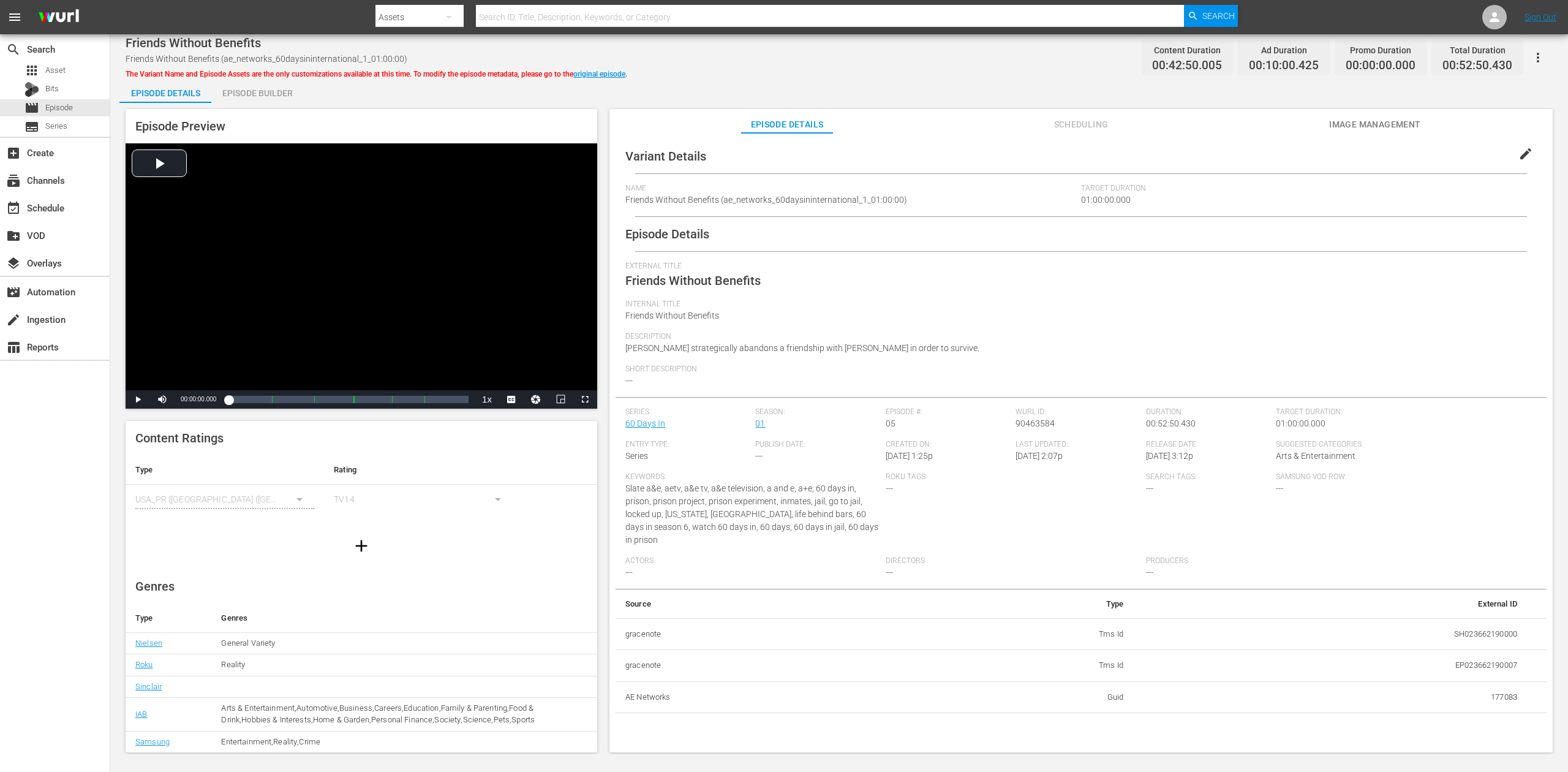
click at [277, 94] on div "Episode Builder" at bounding box center [257, 93] width 92 height 29
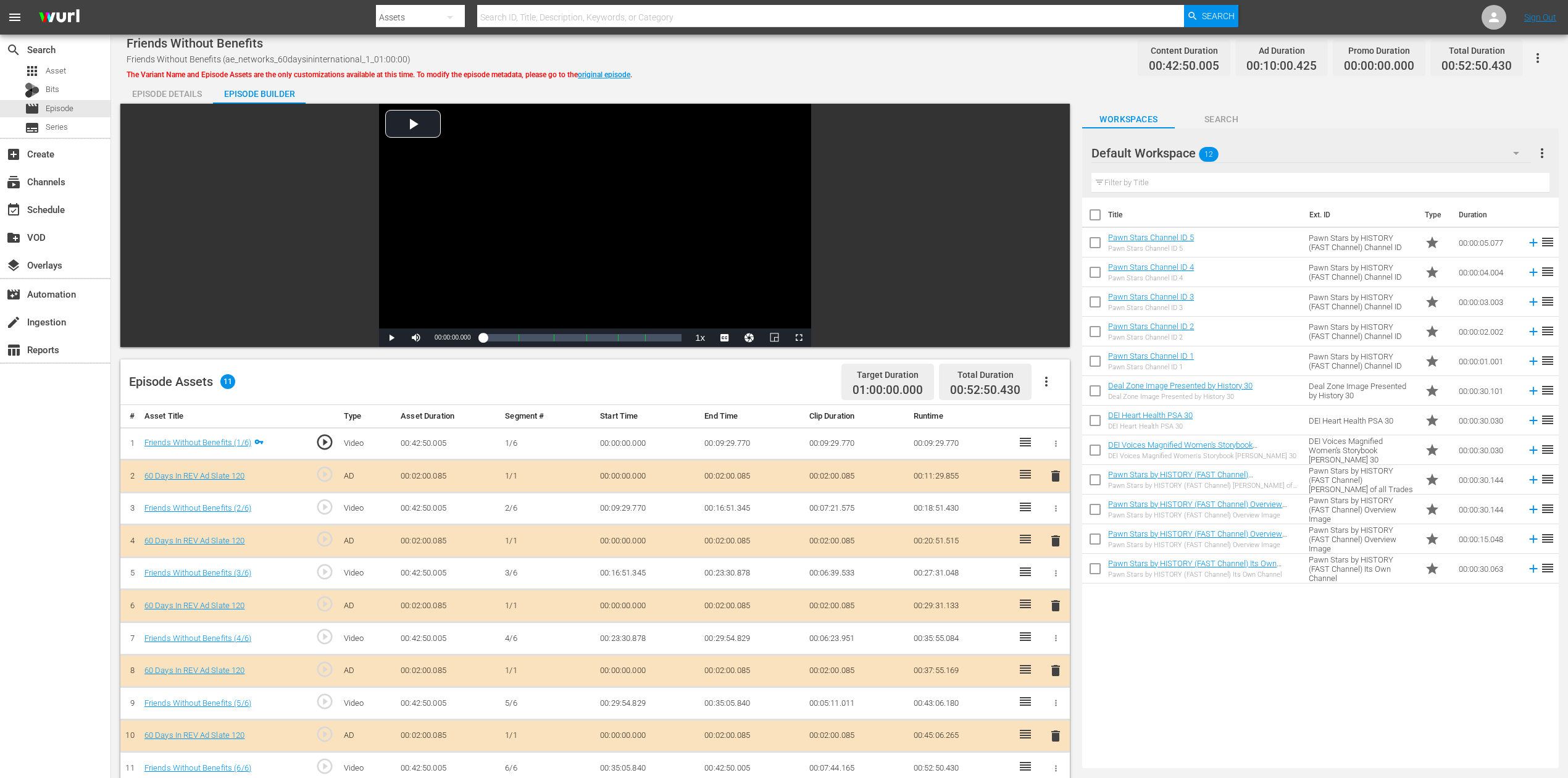
click at [1185, 151] on icon "button" at bounding box center [1517, 153] width 15 height 15
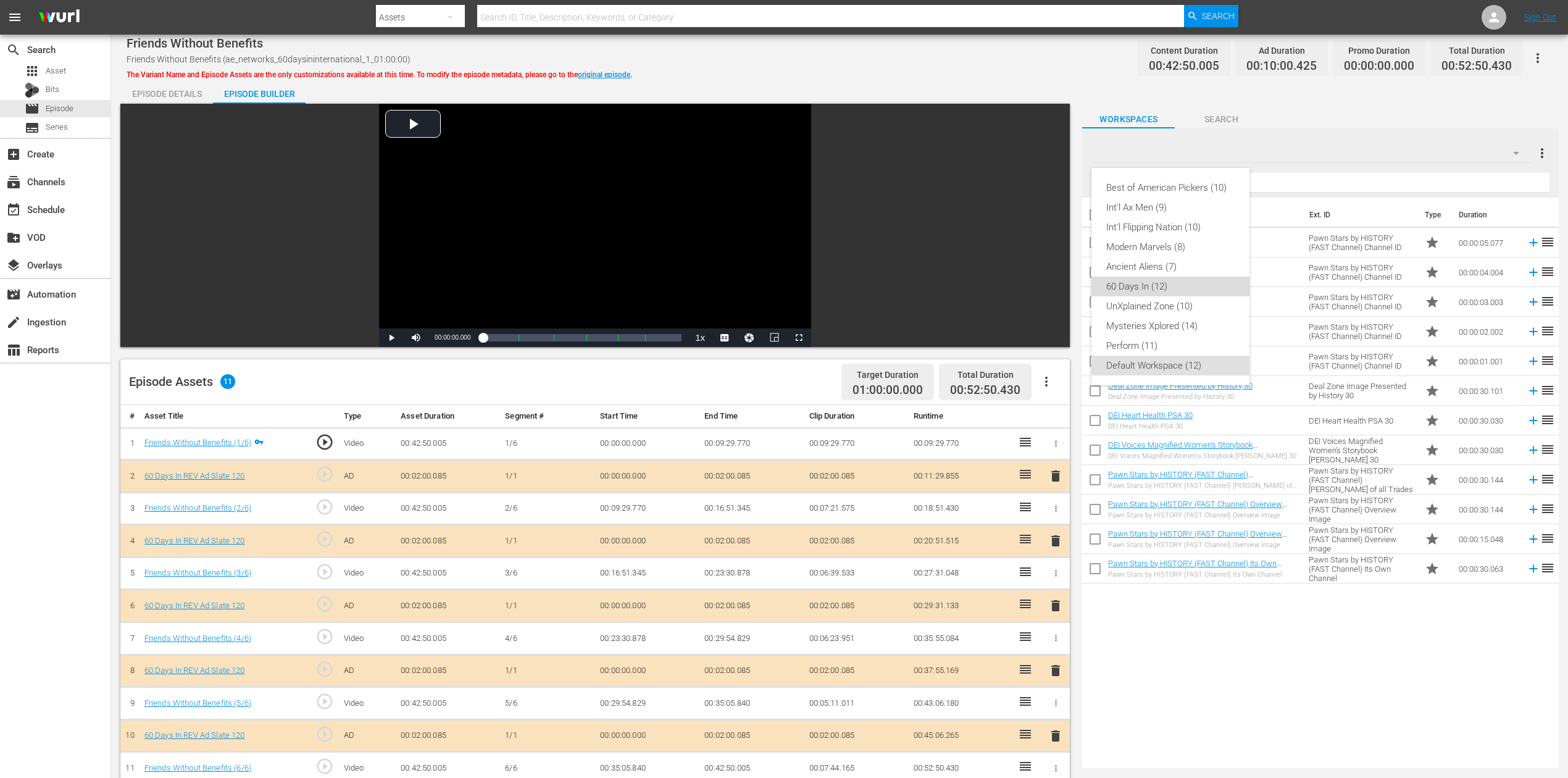
click at [1141, 285] on div "60 Days In (12)" at bounding box center [1170, 287] width 128 height 20
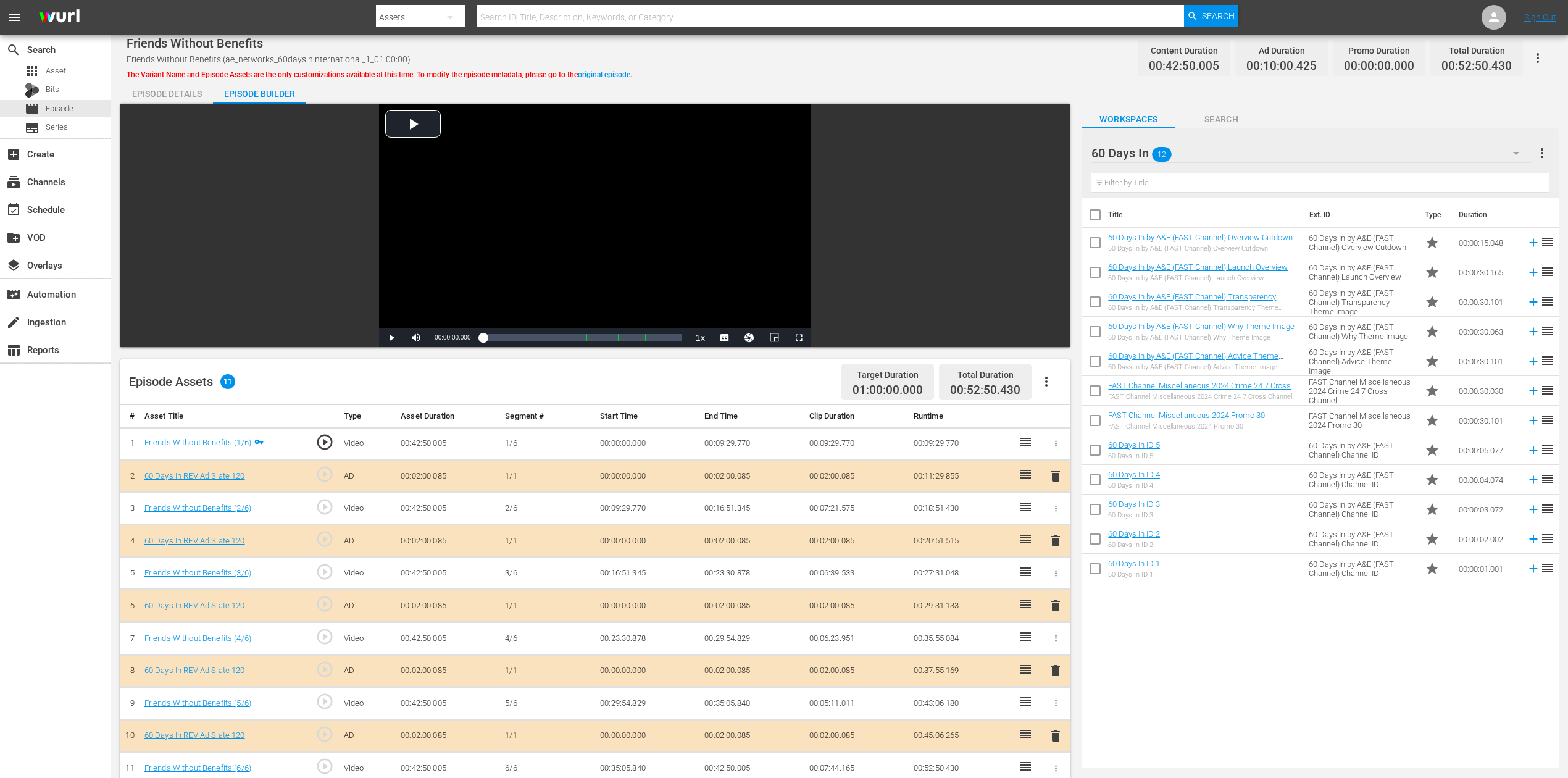
click at [1055, 583] on span "delete" at bounding box center [1056, 605] width 15 height 15
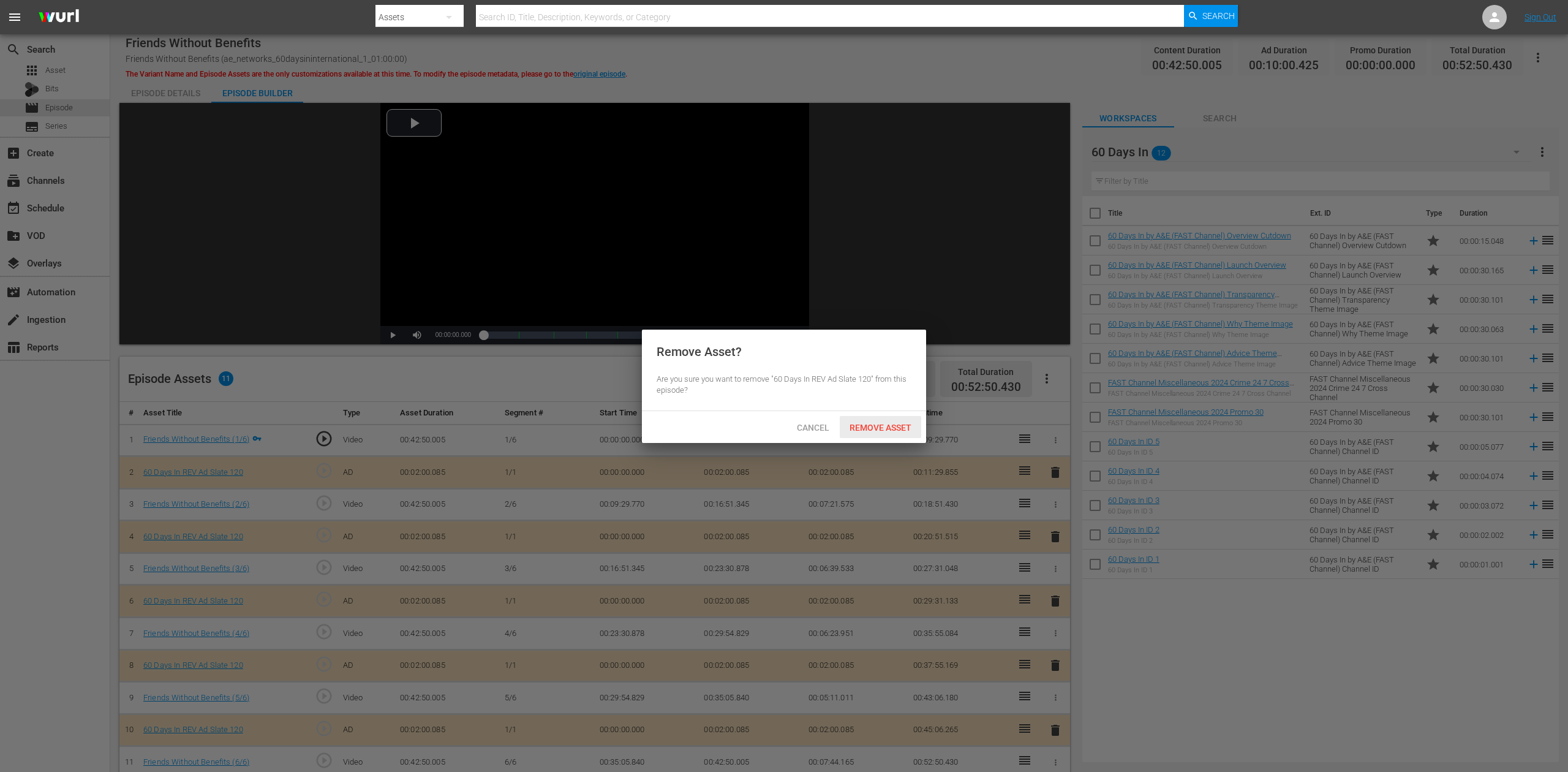
click at [890, 423] on span "Remove Asset" at bounding box center [880, 427] width 82 height 10
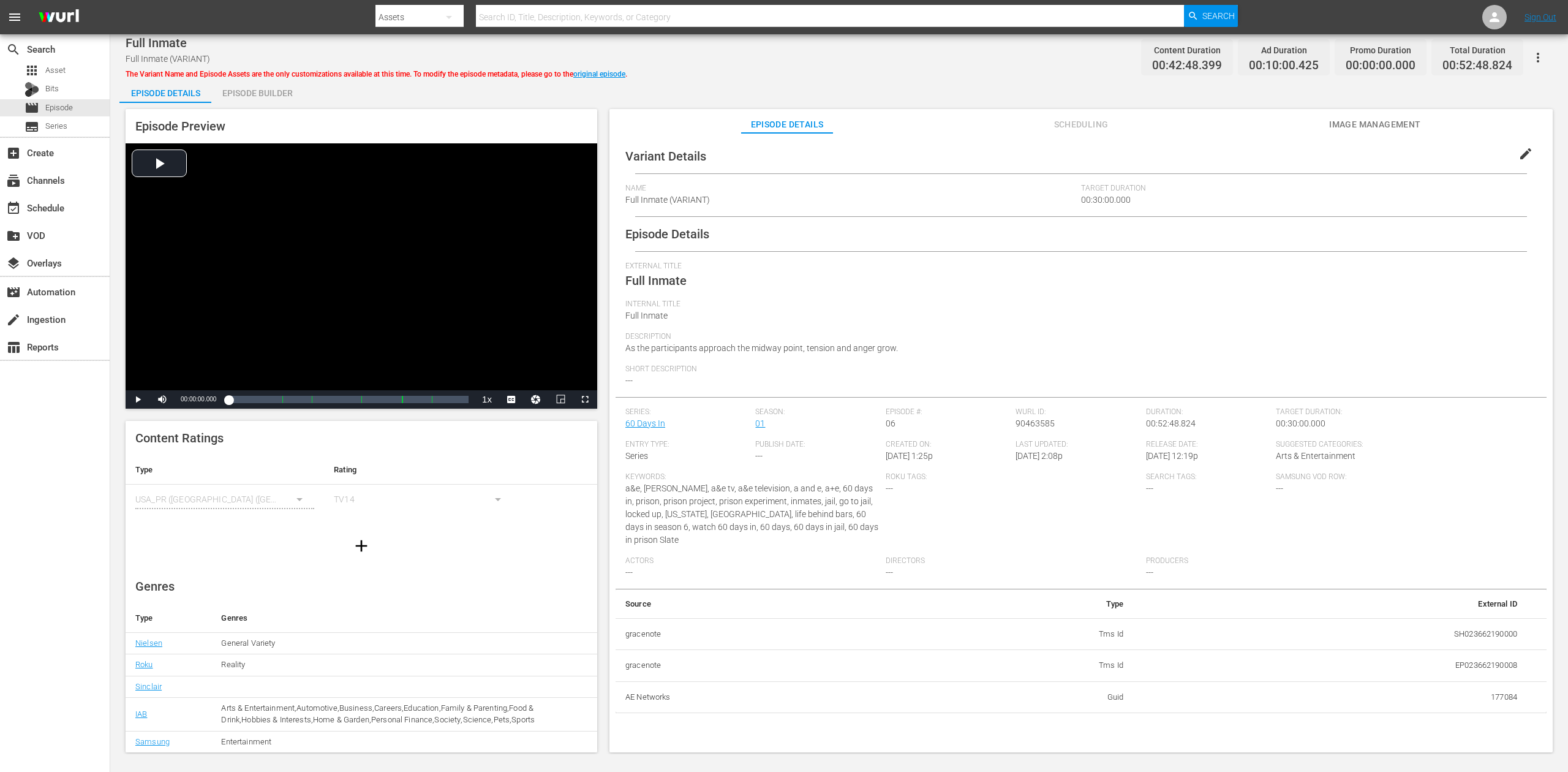
click at [262, 88] on div "Episode Builder" at bounding box center [257, 93] width 92 height 29
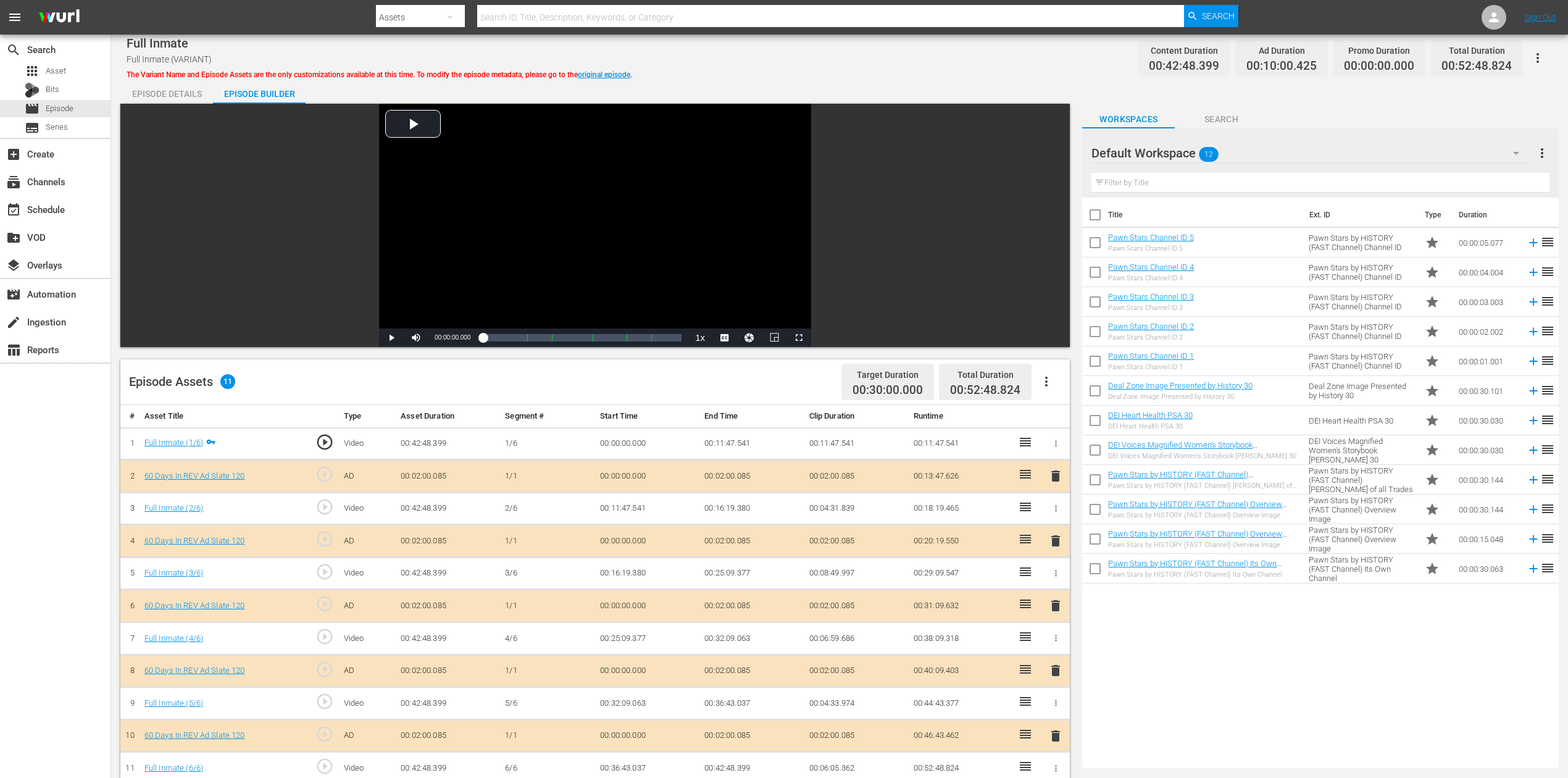
click at [1185, 150] on icon "button" at bounding box center [1517, 153] width 15 height 15
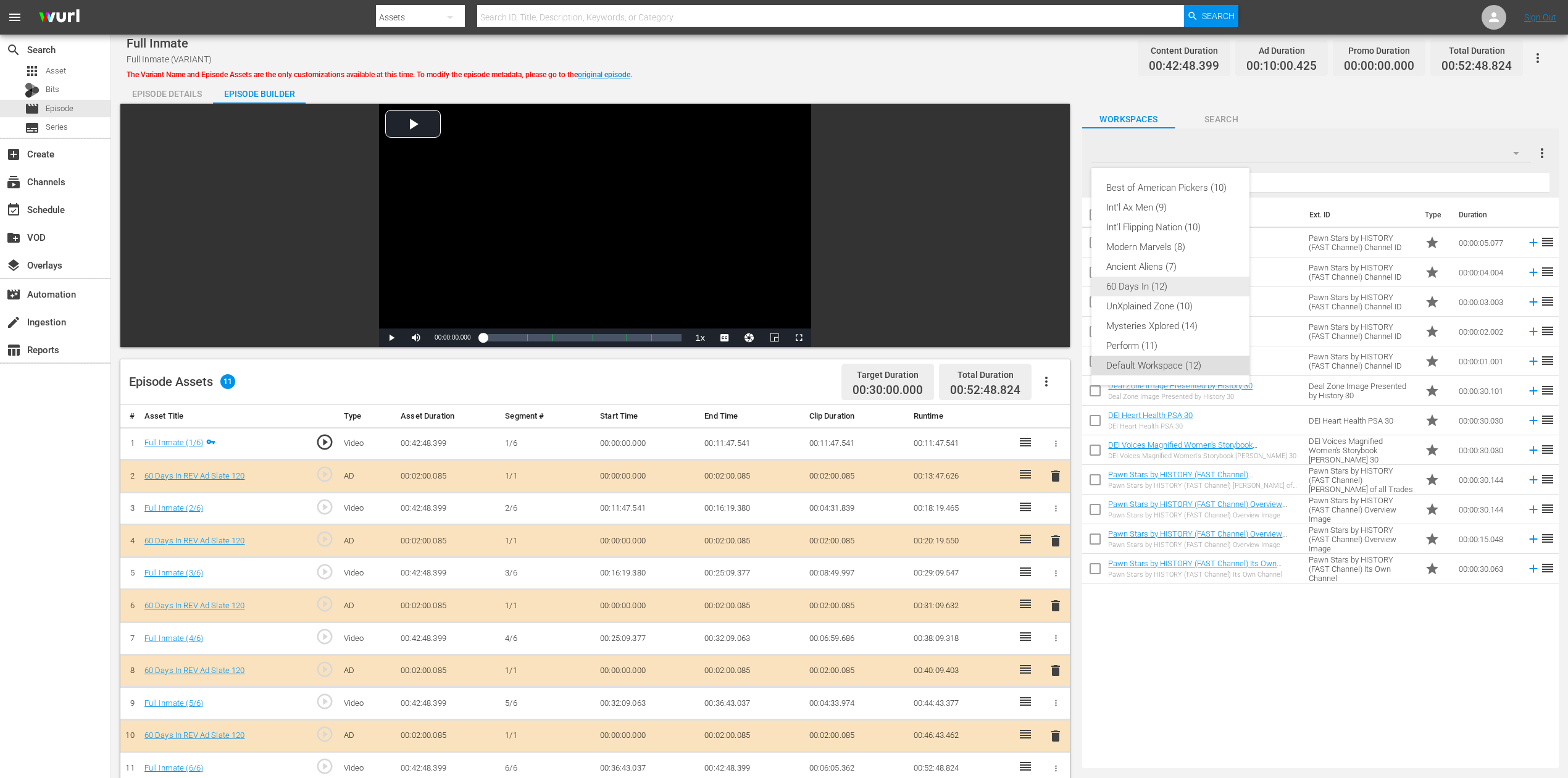
click at [1150, 287] on div "60 Days In (12)" at bounding box center [1170, 287] width 128 height 20
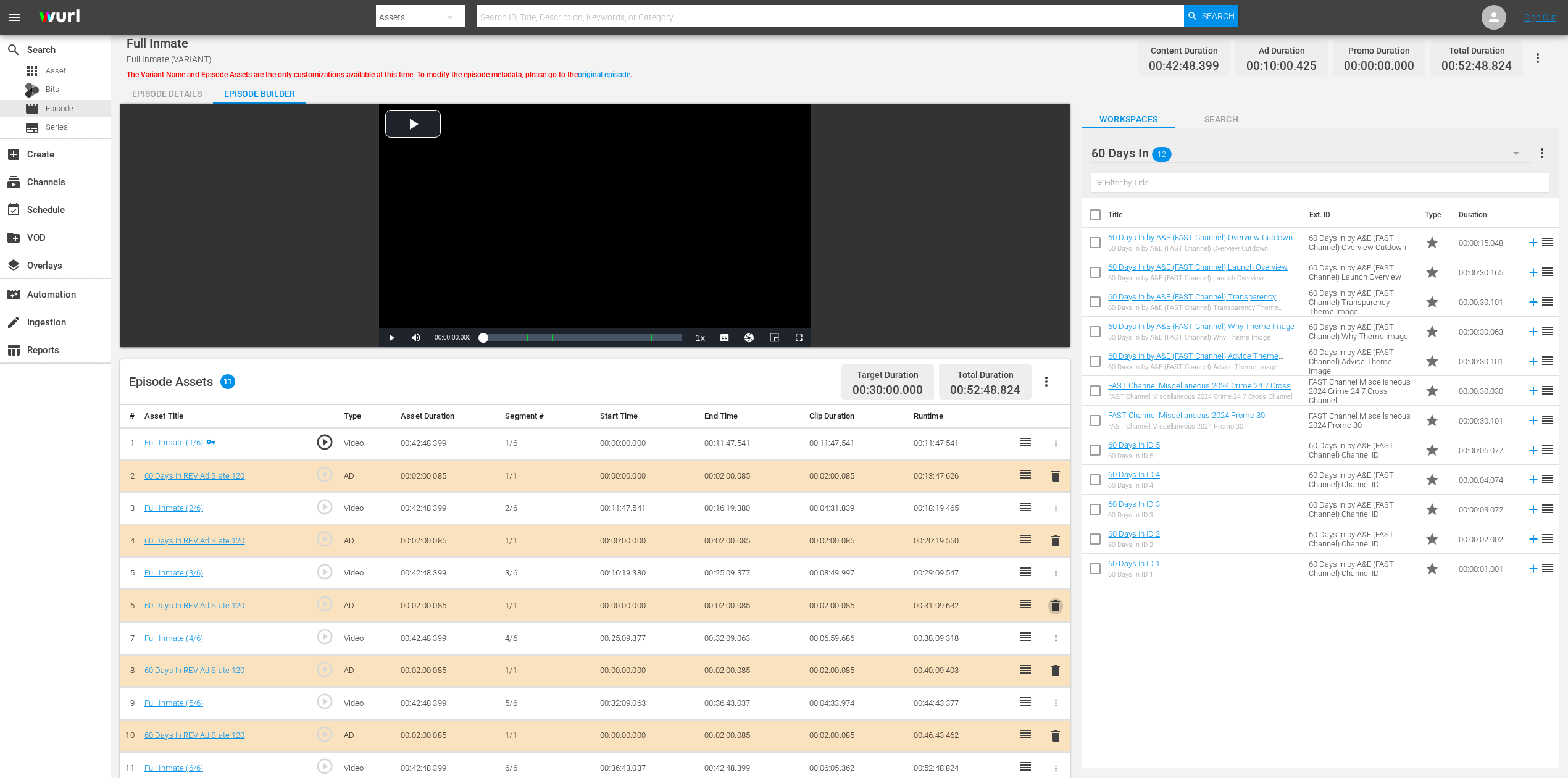
click at [1054, 583] on span "delete" at bounding box center [1056, 605] width 15 height 15
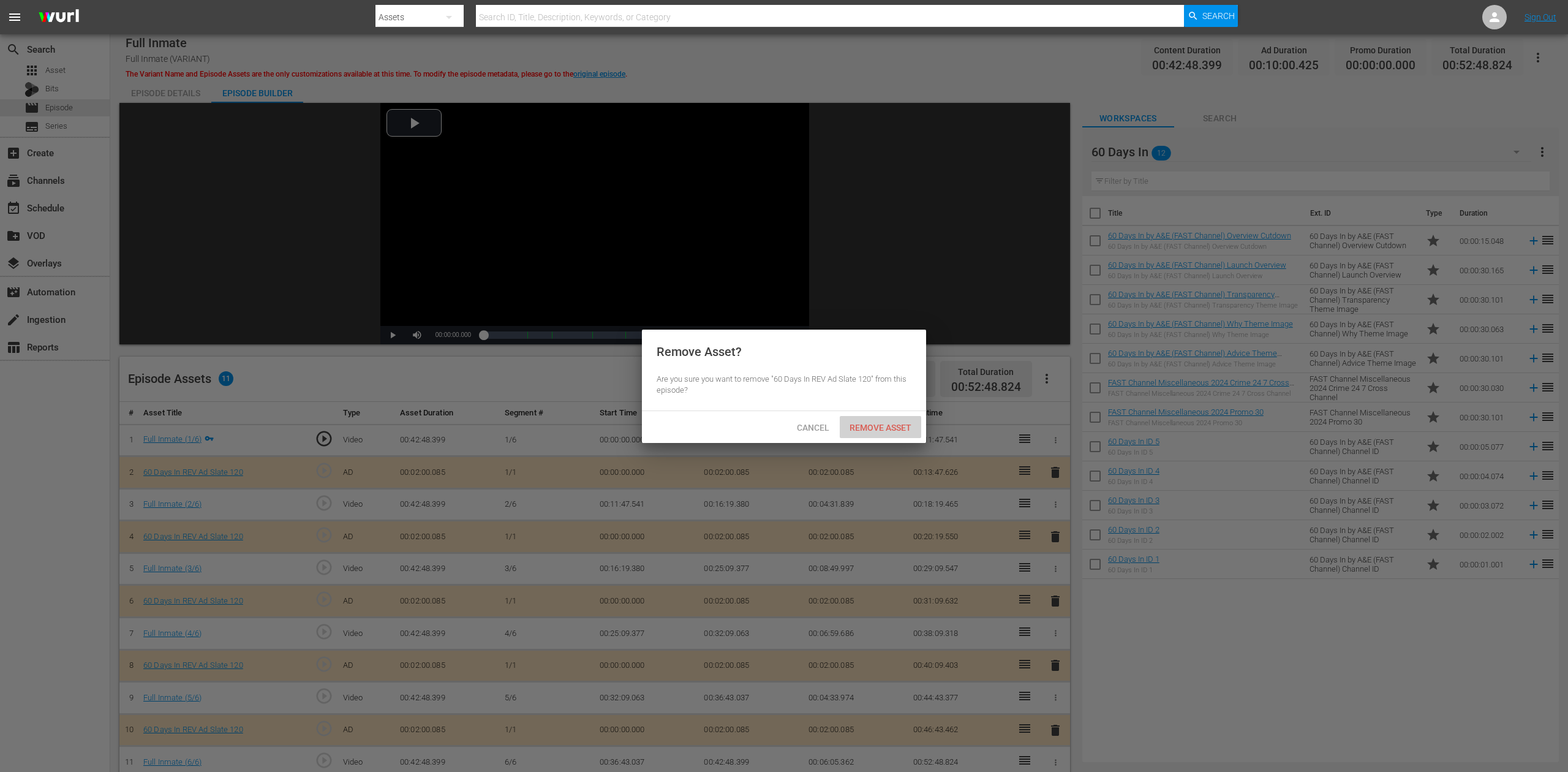
click at [886, 427] on span "Remove Asset" at bounding box center [880, 427] width 82 height 10
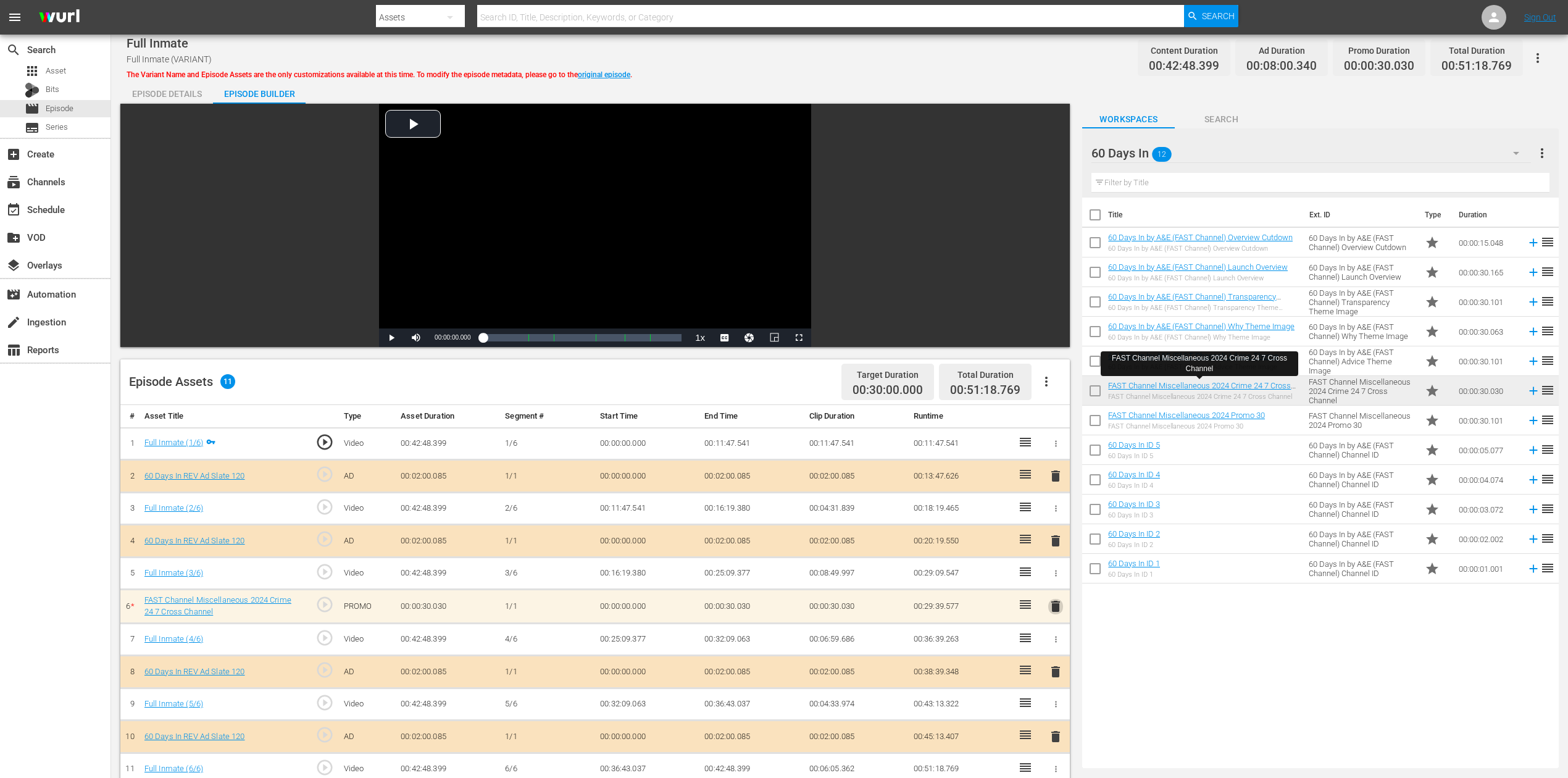
click at [1054, 583] on span "delete" at bounding box center [1056, 606] width 15 height 15
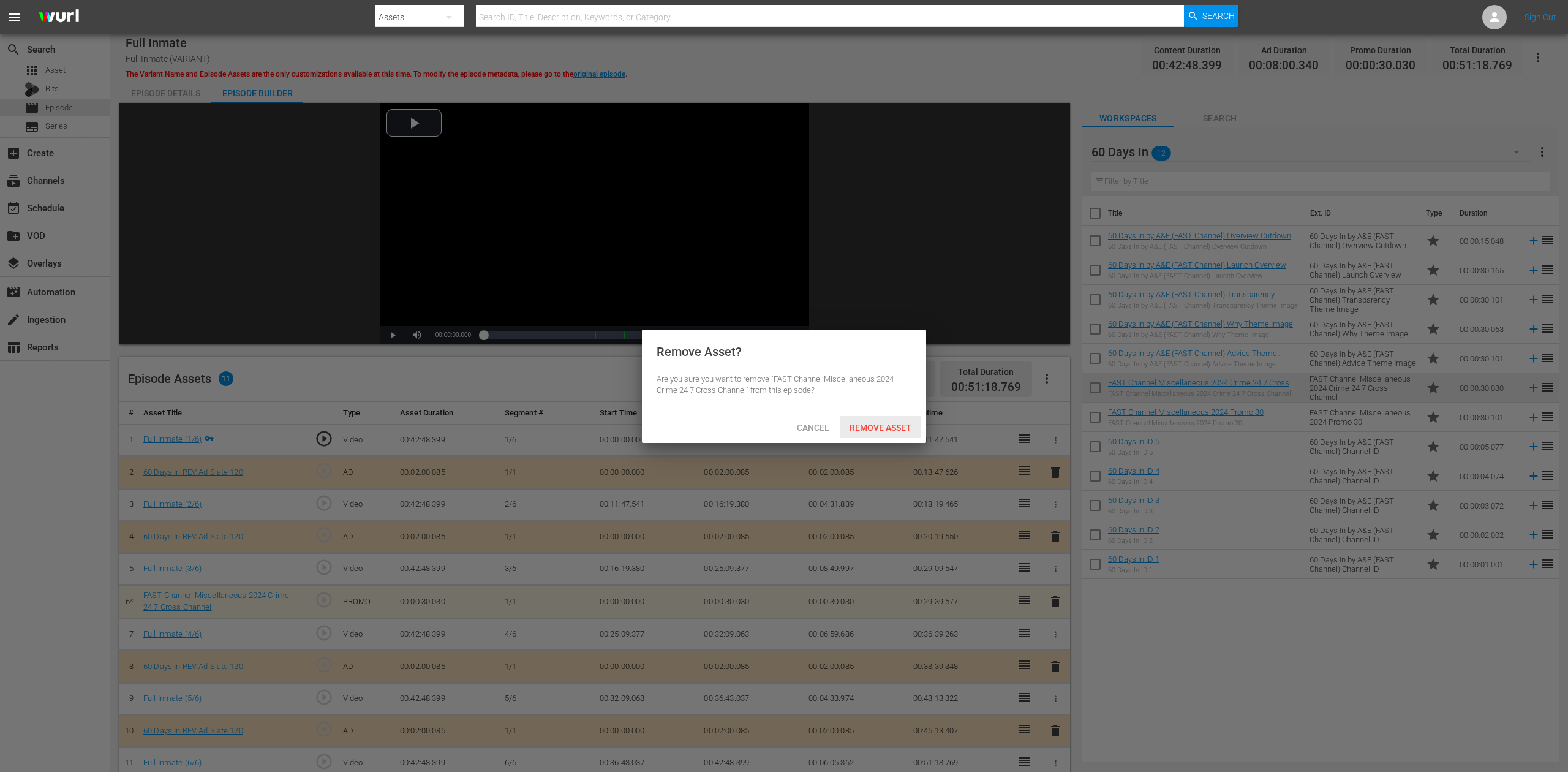
click at [889, 423] on span "Remove Asset" at bounding box center [880, 427] width 82 height 10
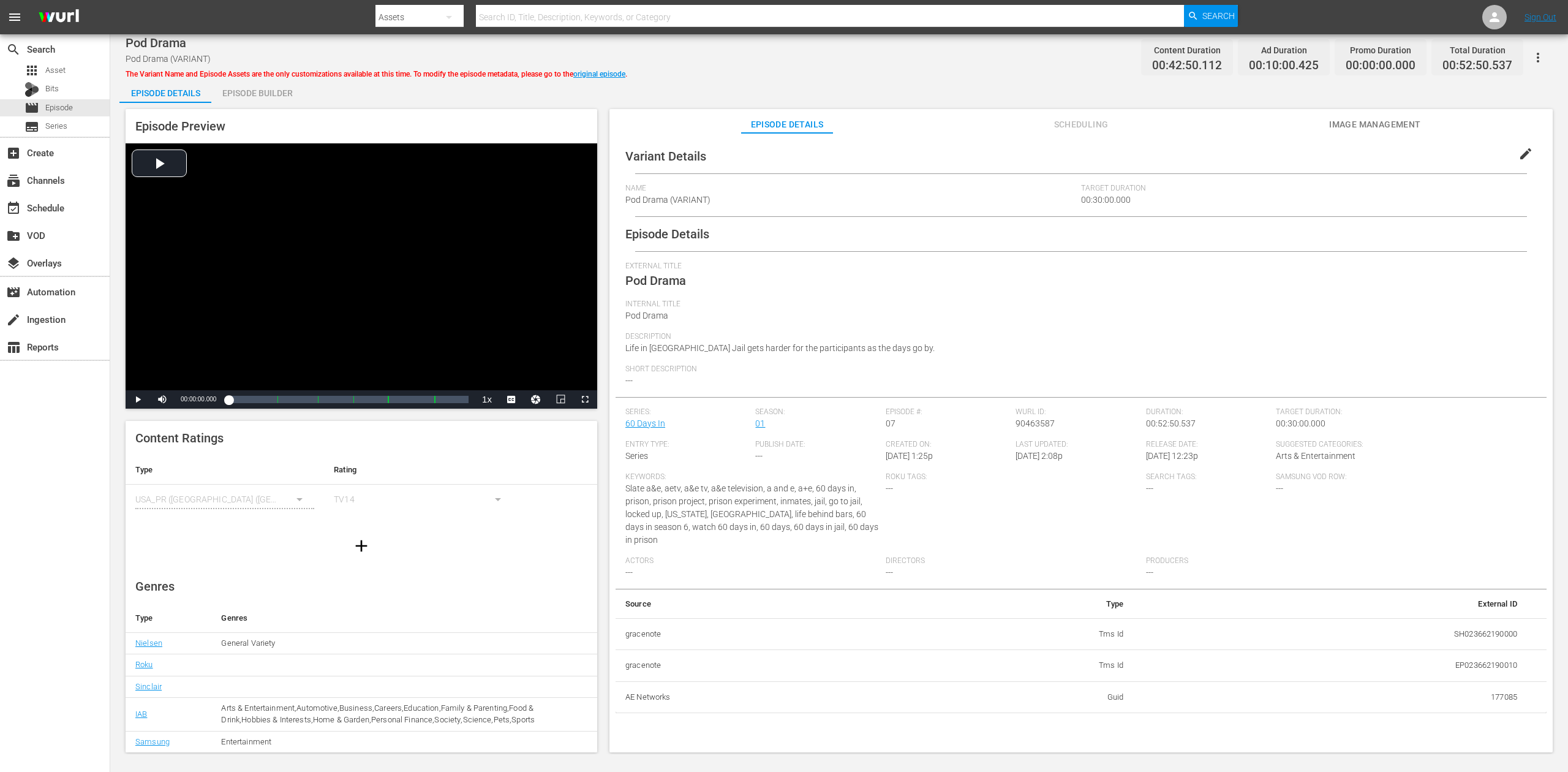
click at [271, 94] on div "Episode Builder" at bounding box center [257, 93] width 92 height 29
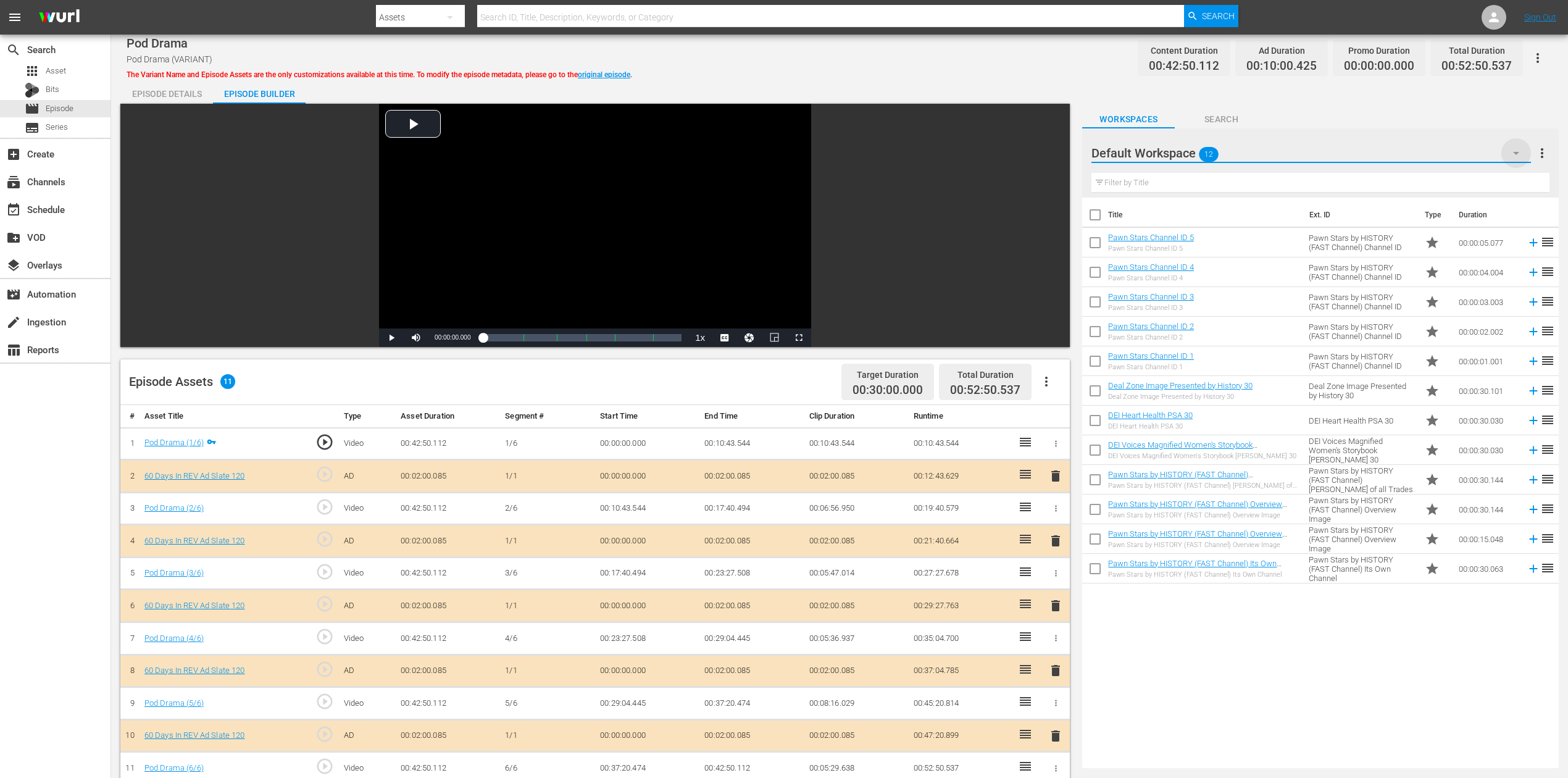
click at [1185, 149] on icon "button" at bounding box center [1517, 153] width 15 height 15
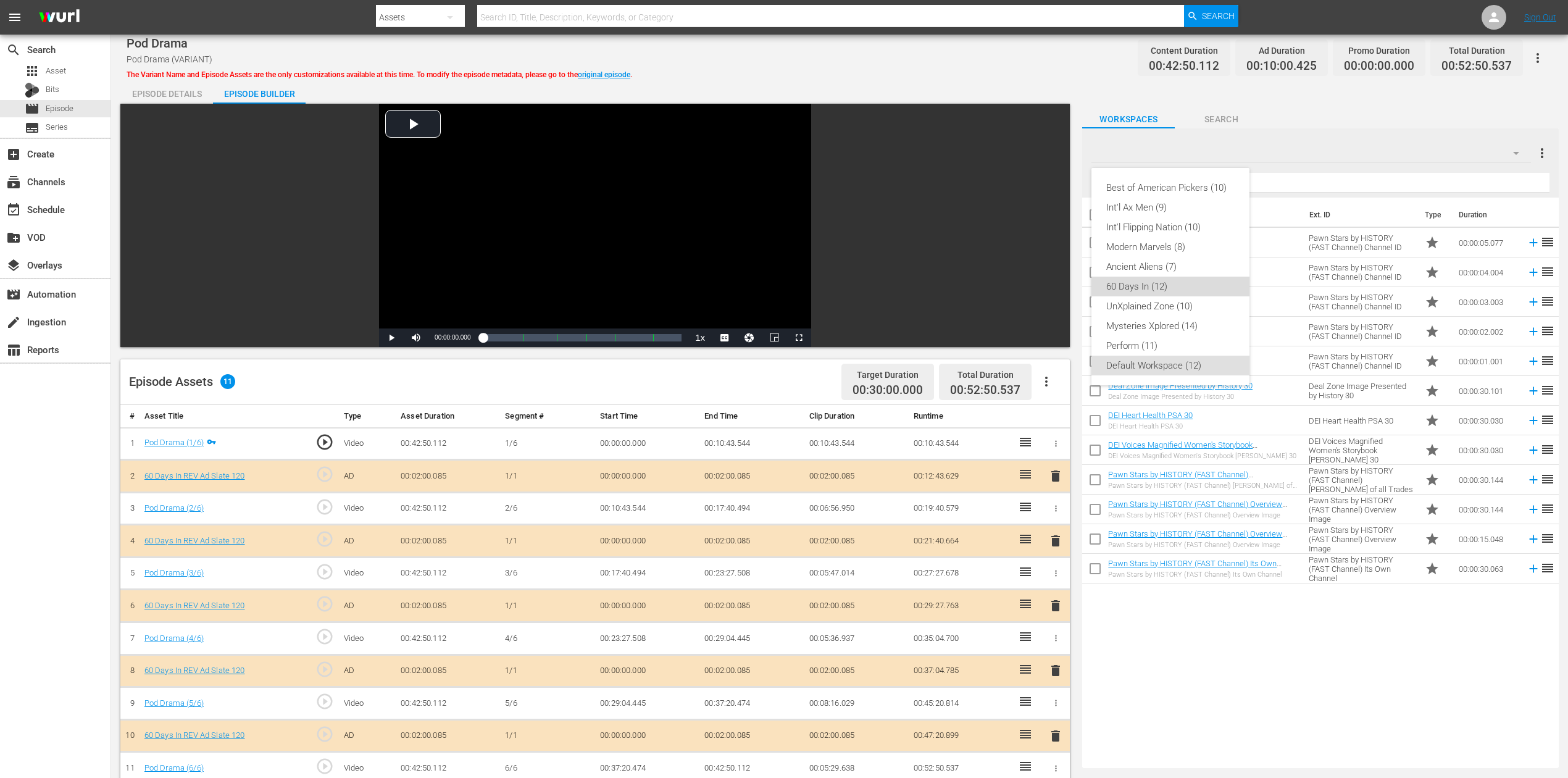
click at [1145, 287] on div "60 Days In (12)" at bounding box center [1170, 287] width 128 height 20
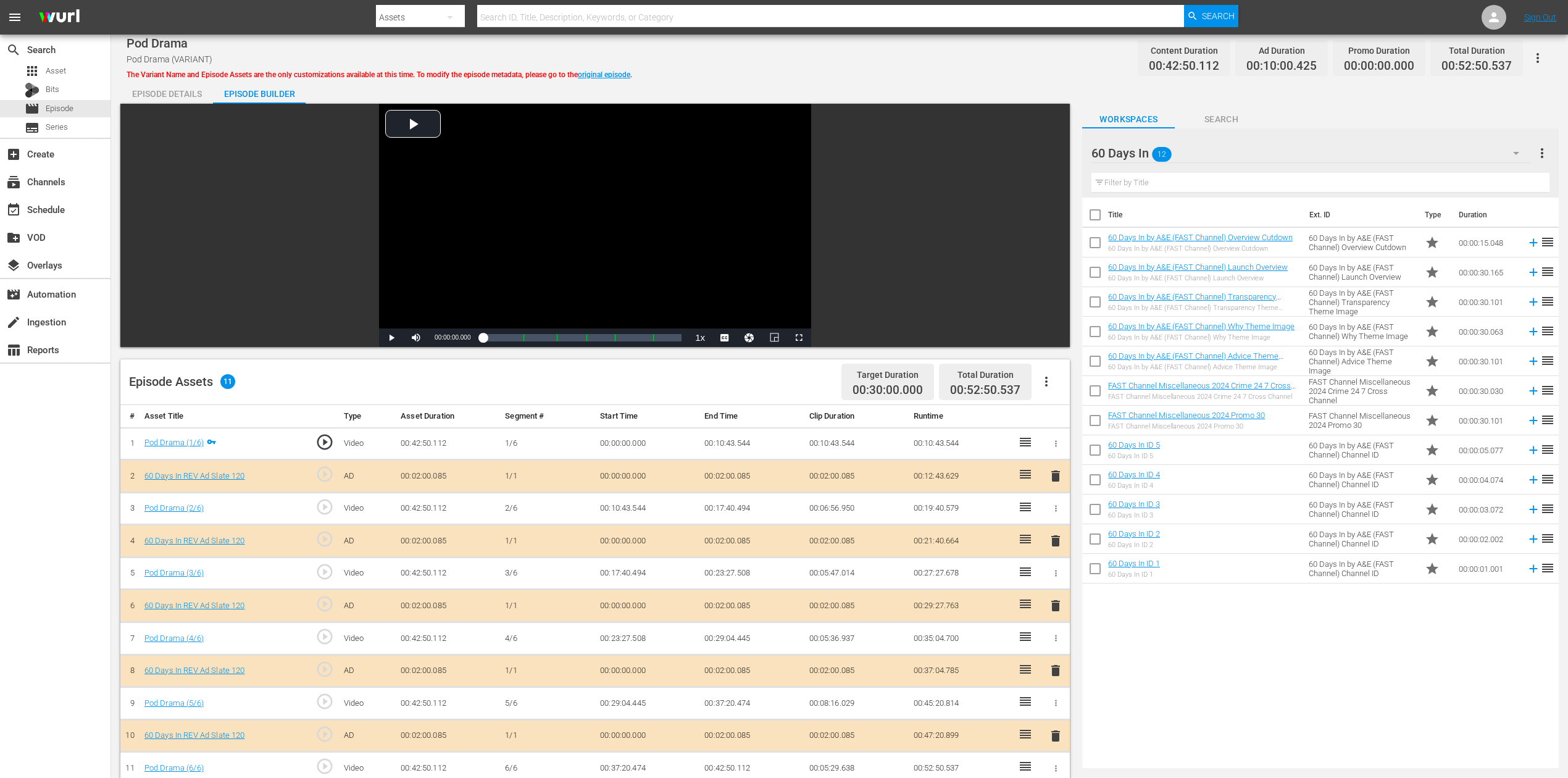
click at [1060, 583] on span "delete" at bounding box center [1056, 605] width 15 height 15
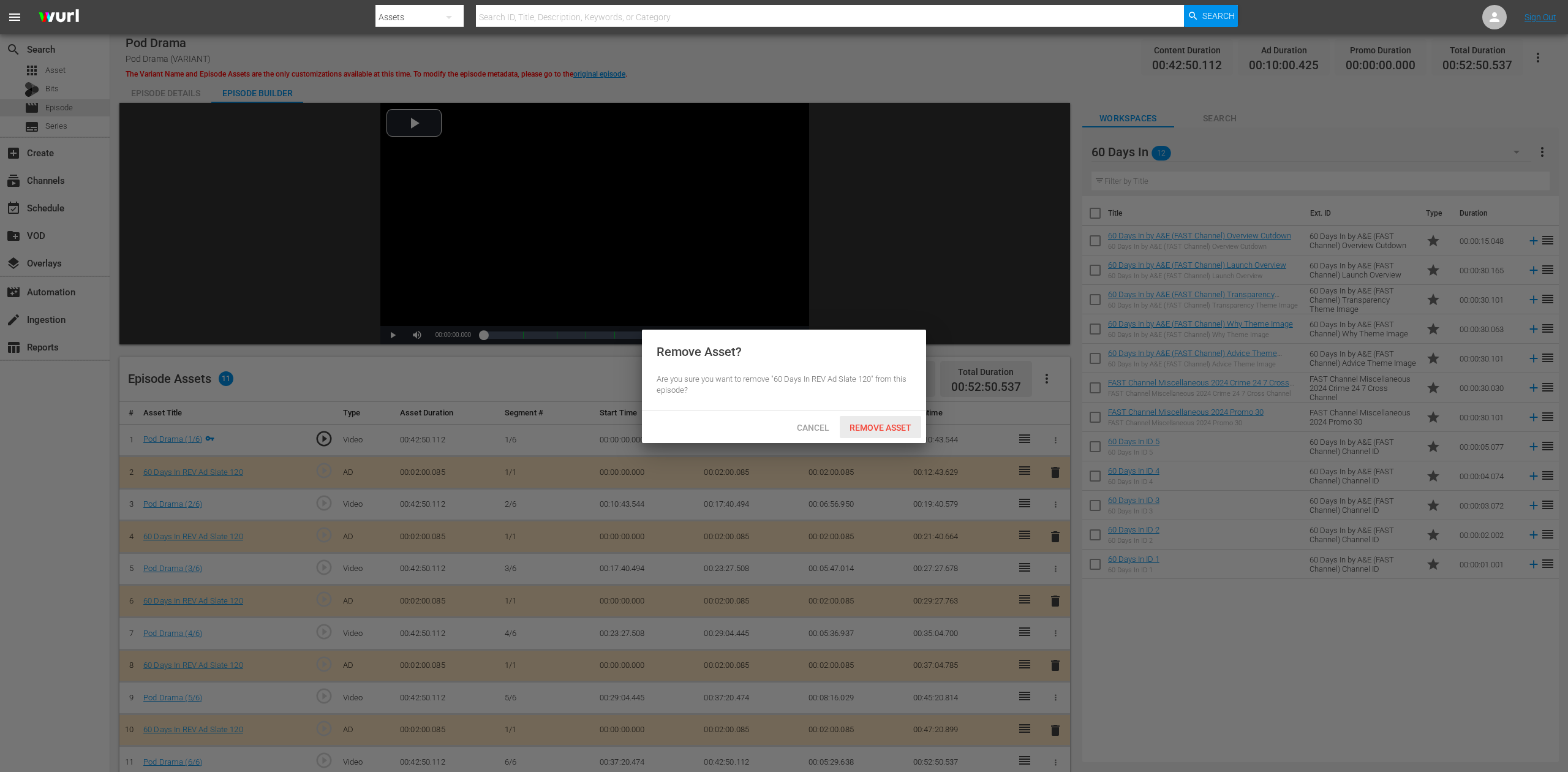
click at [897, 424] on span "Remove Asset" at bounding box center [880, 427] width 82 height 10
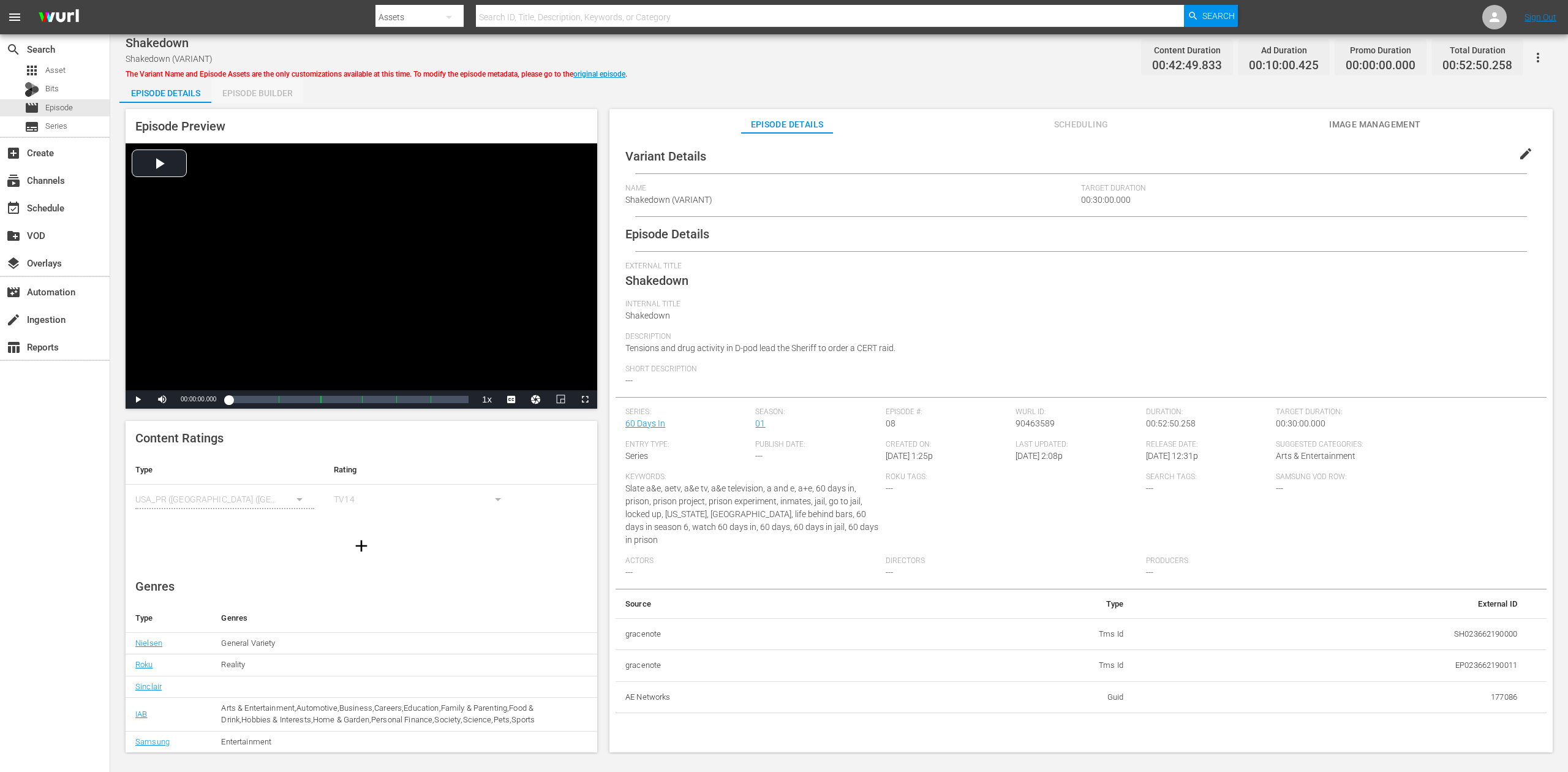
click at [248, 96] on div "Episode Builder" at bounding box center [257, 93] width 92 height 29
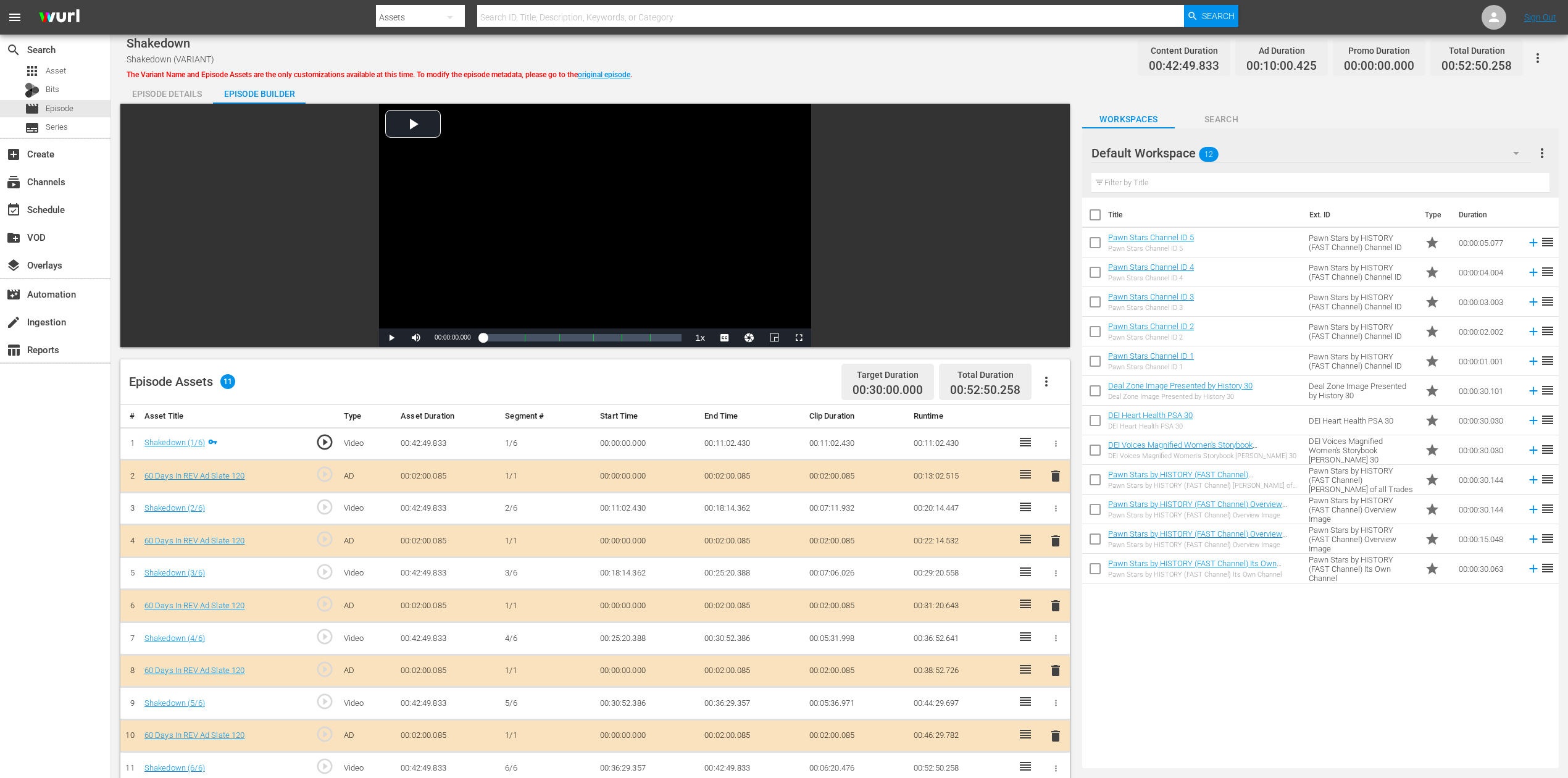
click at [1185, 154] on icon "button" at bounding box center [1517, 153] width 15 height 15
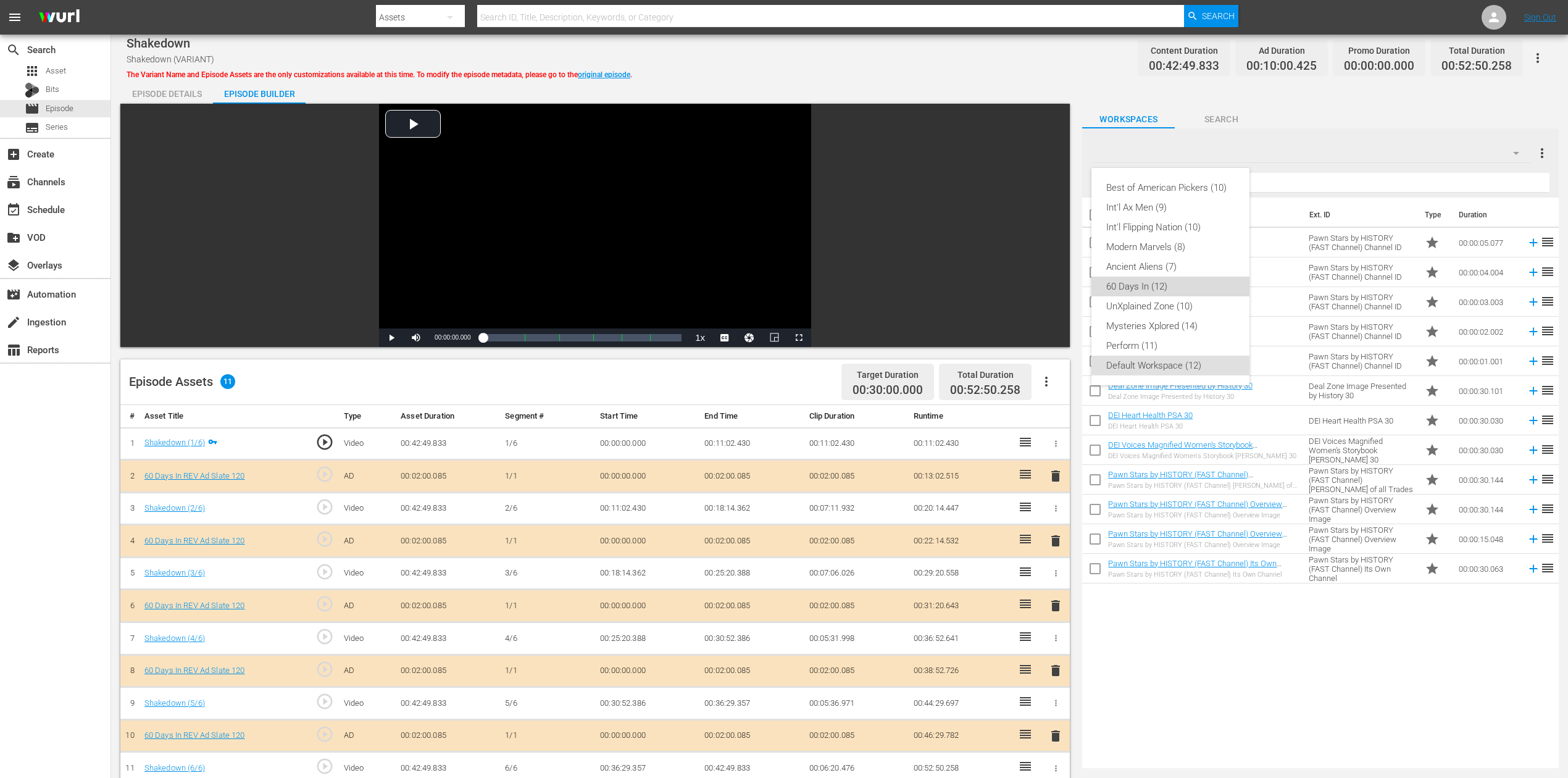
click at [1154, 284] on div "60 Days In (12)" at bounding box center [1170, 287] width 128 height 20
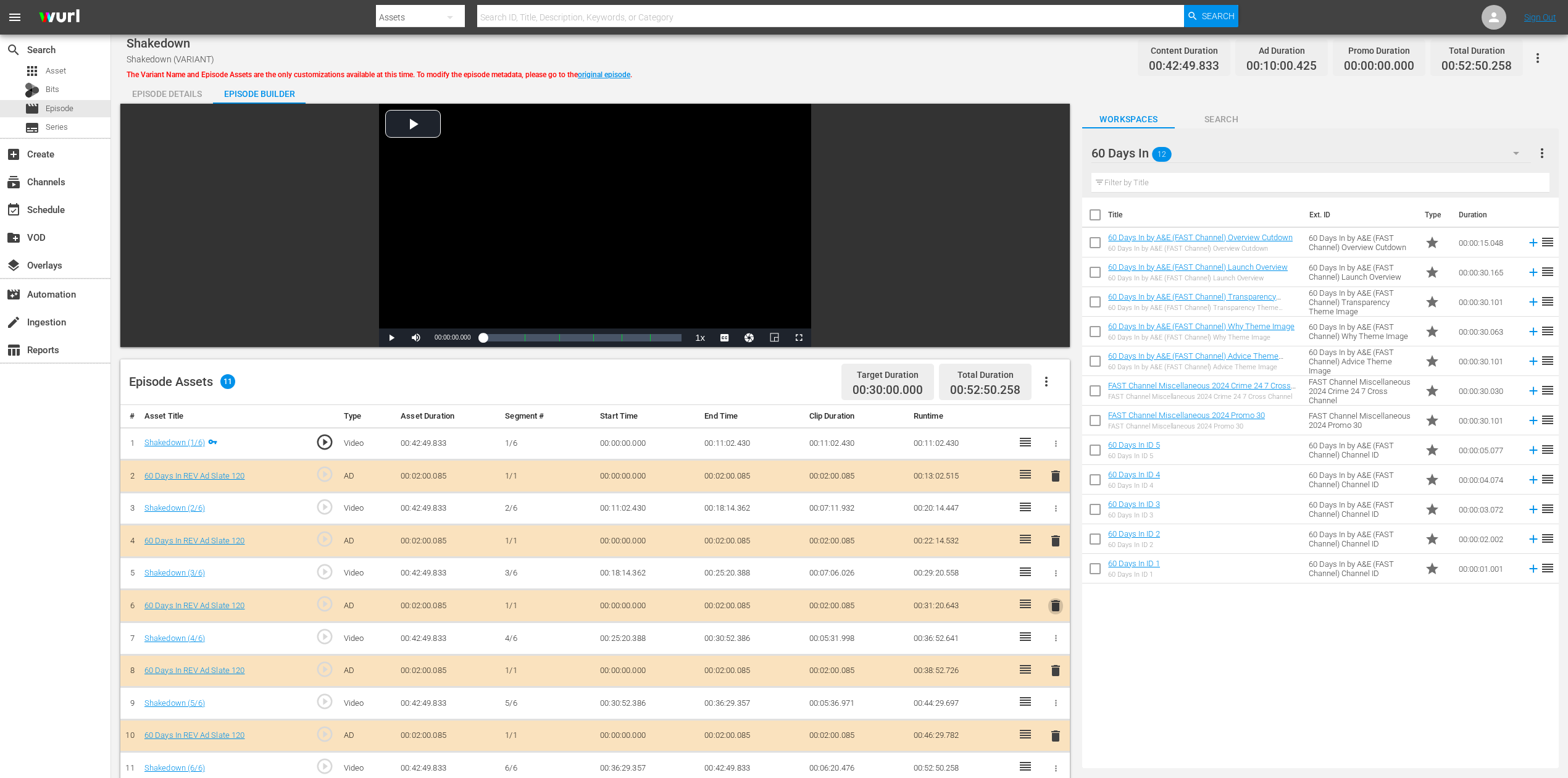
click at [1054, 583] on span "delete" at bounding box center [1056, 605] width 15 height 15
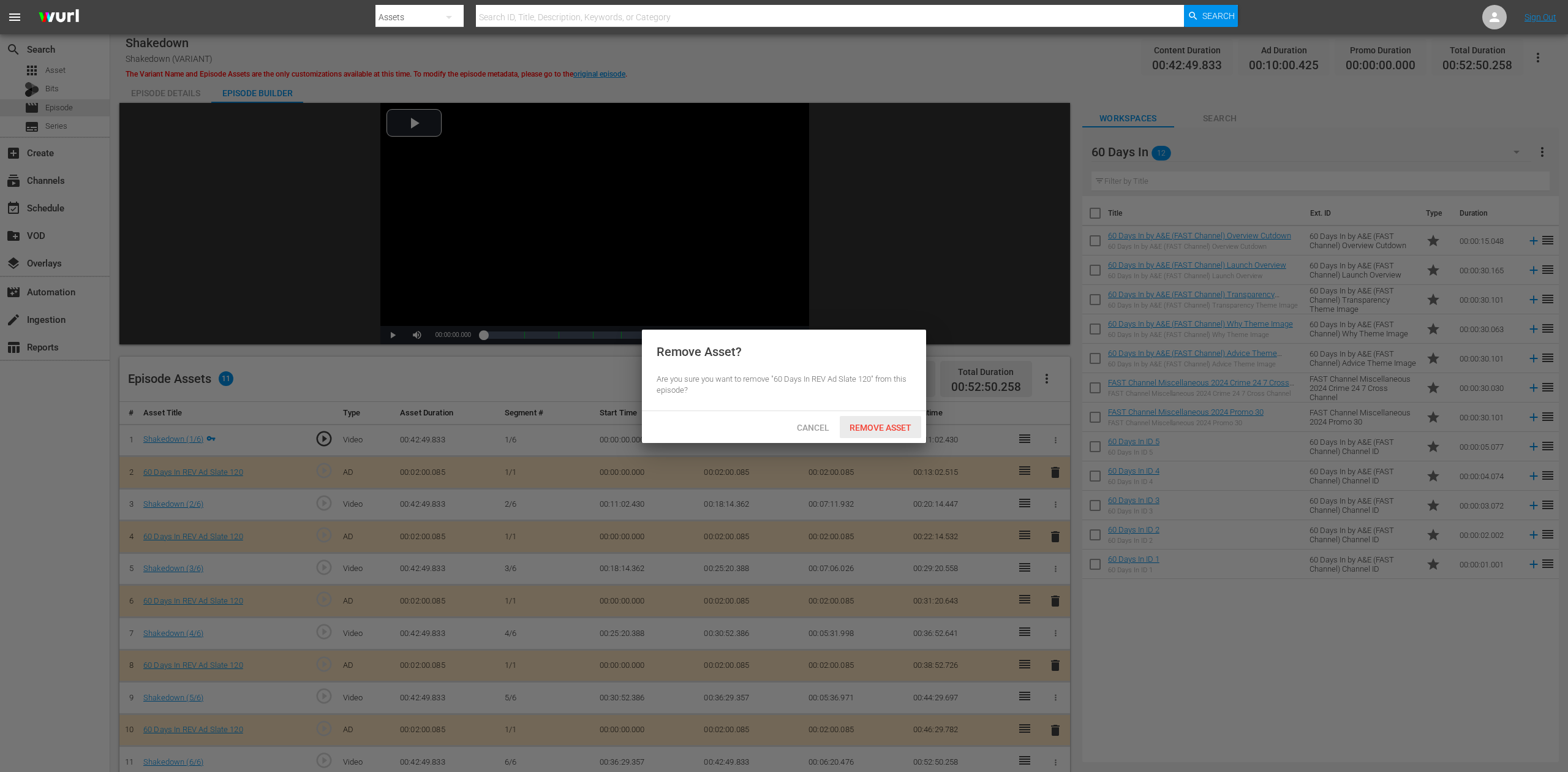
click at [878, 432] on span "Remove Asset" at bounding box center [880, 427] width 82 height 10
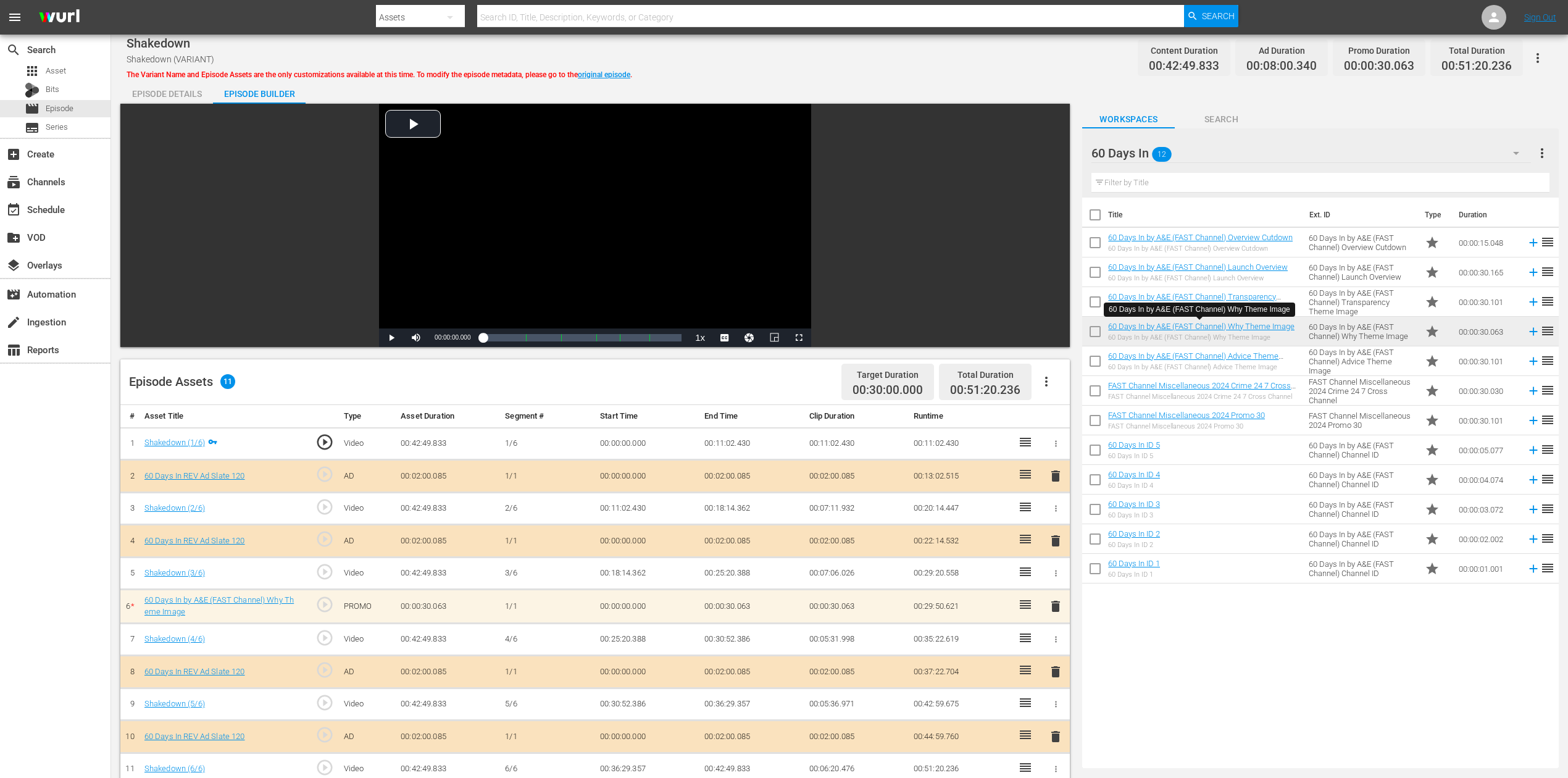
click at [1055, 583] on span "delete" at bounding box center [1056, 606] width 15 height 15
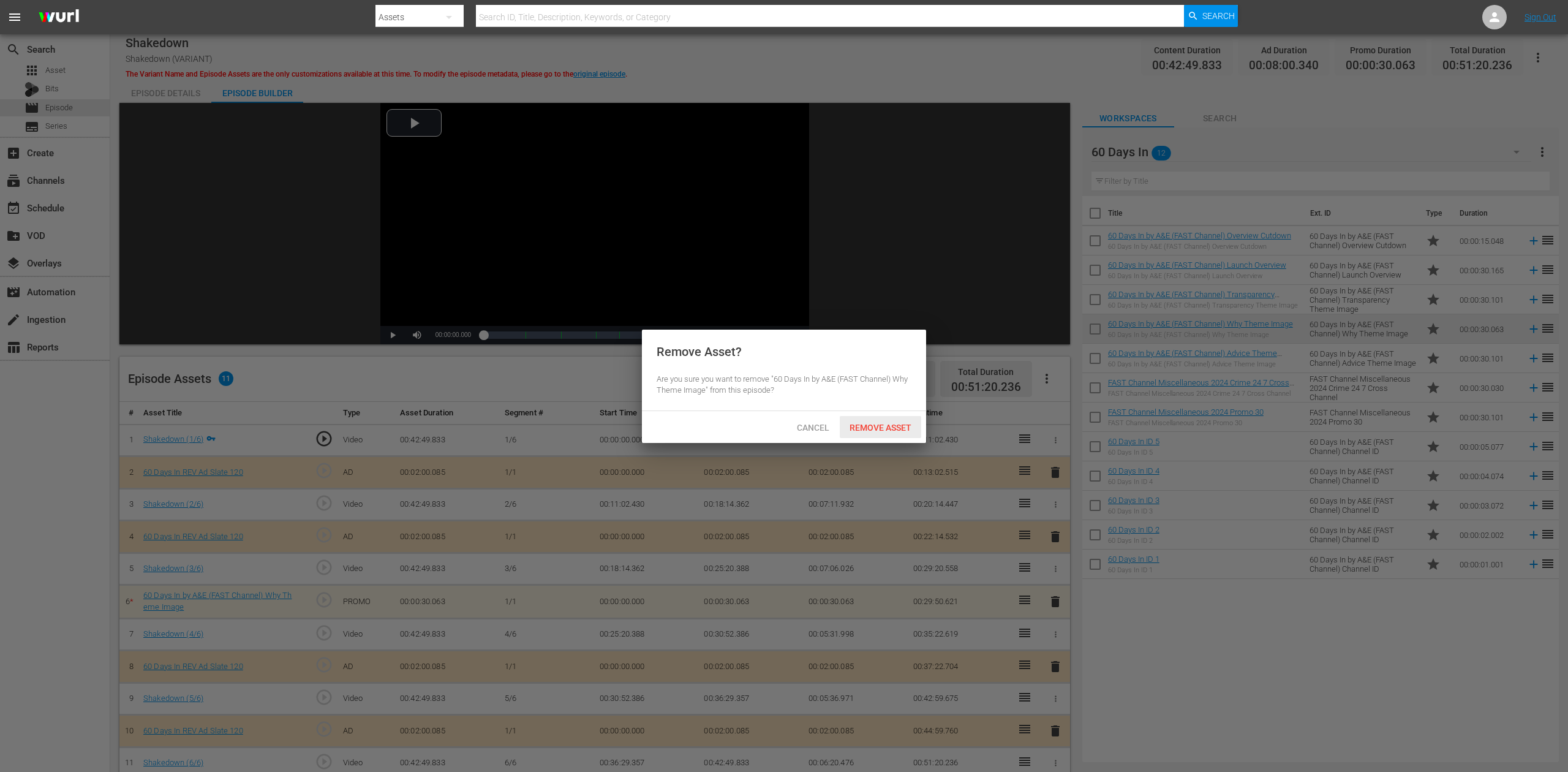
click at [861, 430] on span "Remove Asset" at bounding box center [880, 427] width 82 height 10
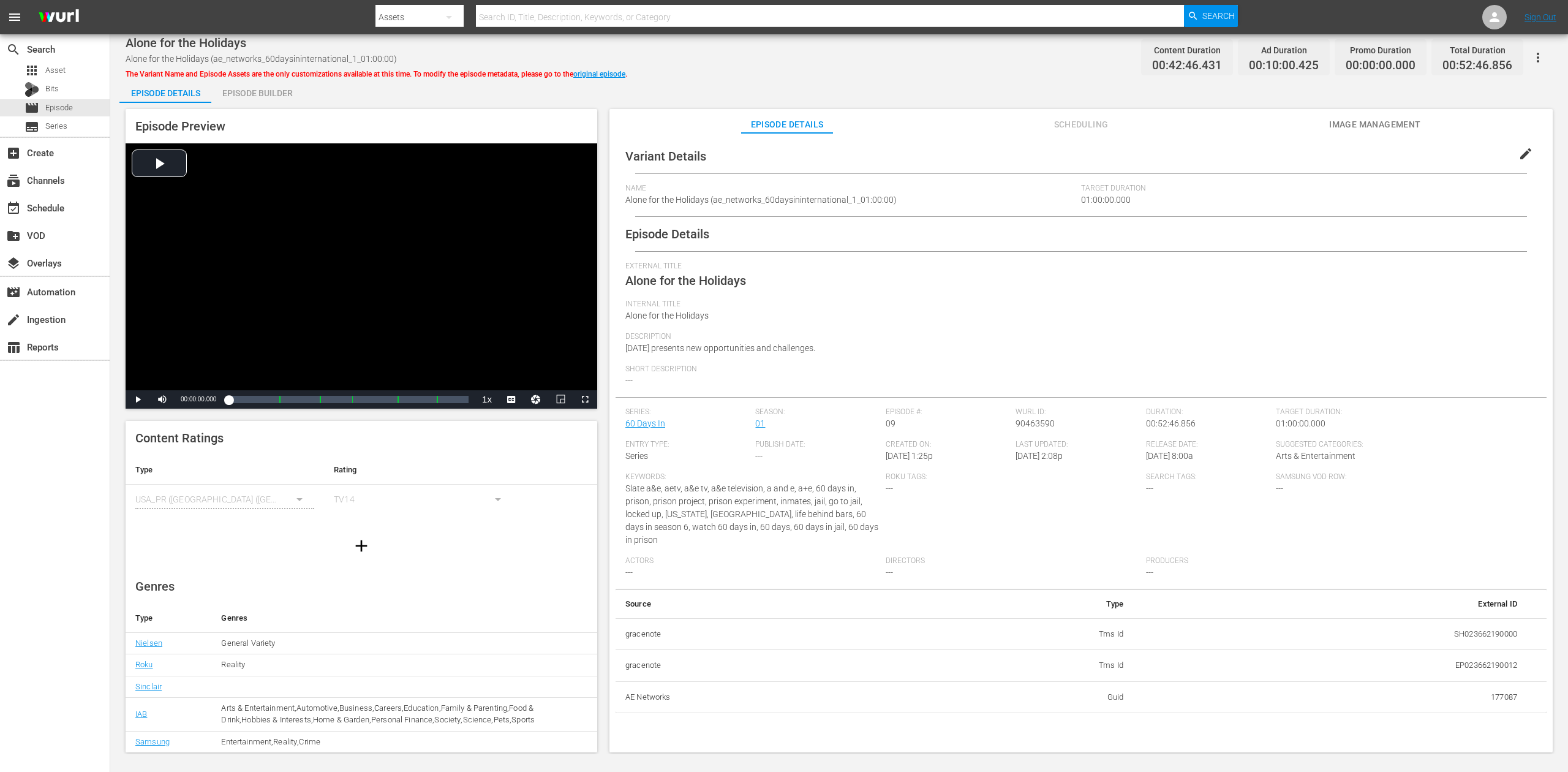
click at [270, 95] on div "Episode Builder" at bounding box center [257, 93] width 92 height 29
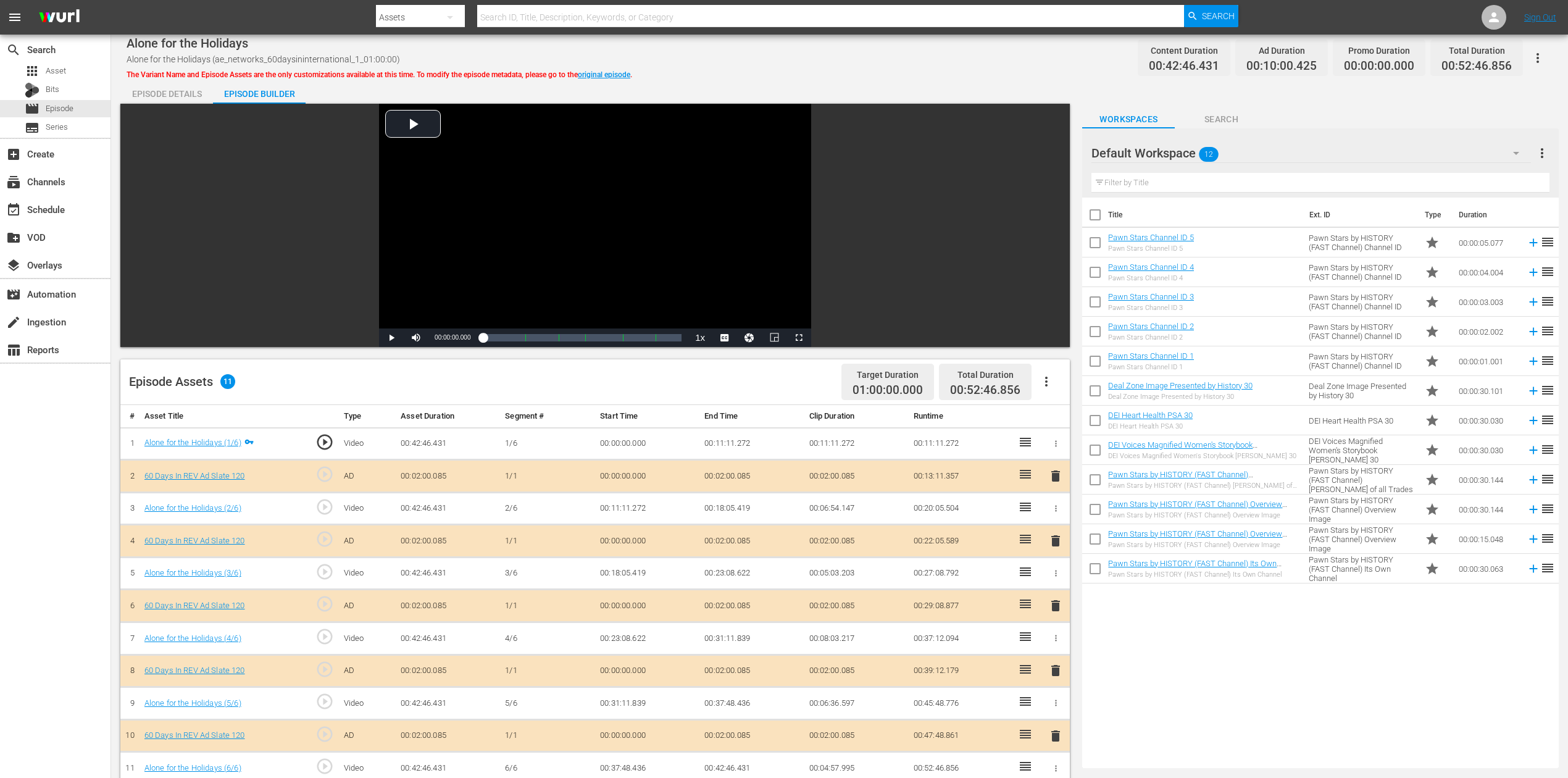
click at [1185, 155] on icon "button" at bounding box center [1517, 153] width 15 height 15
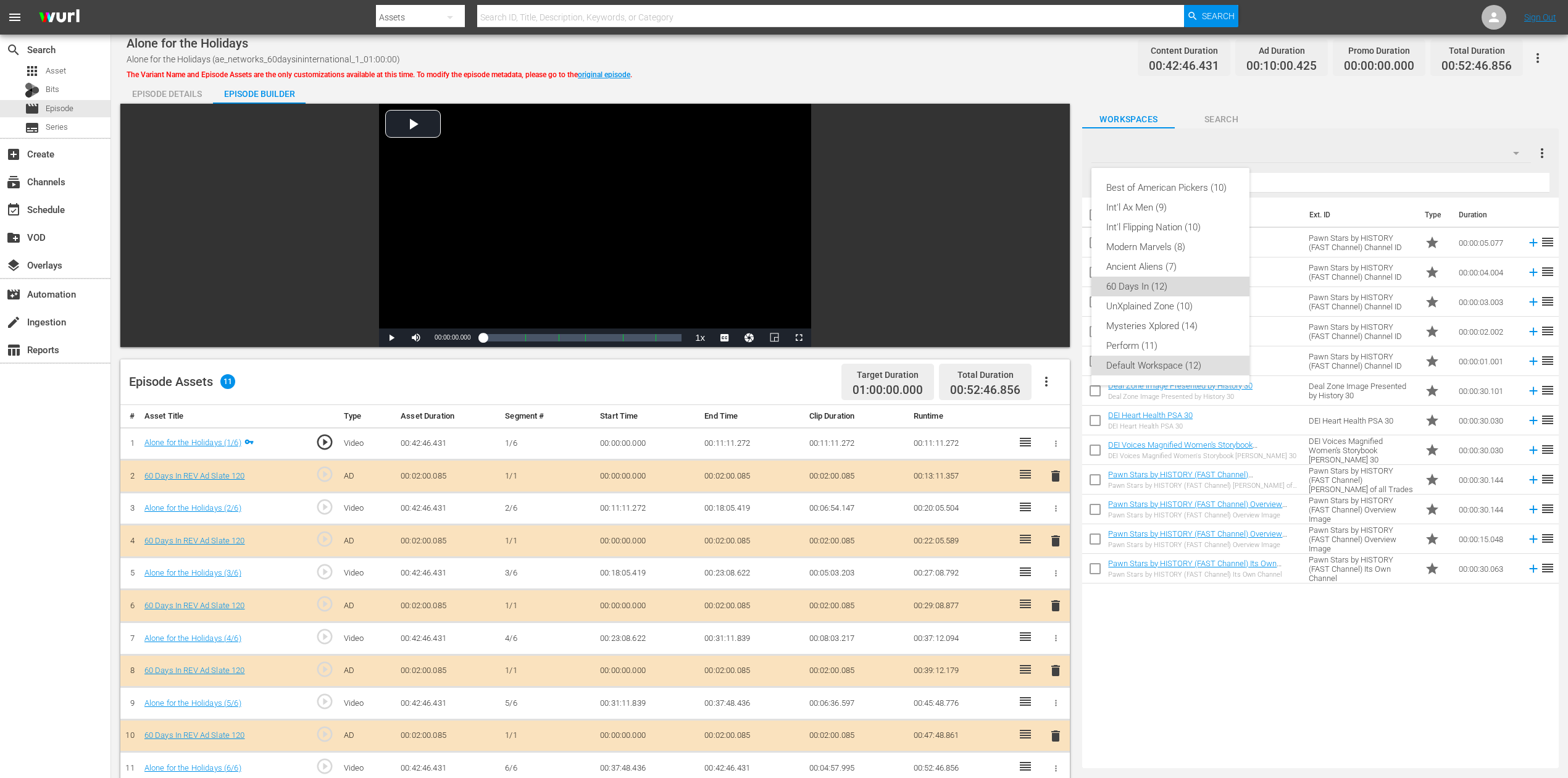
click at [1161, 287] on div "60 Days In (12)" at bounding box center [1170, 287] width 128 height 20
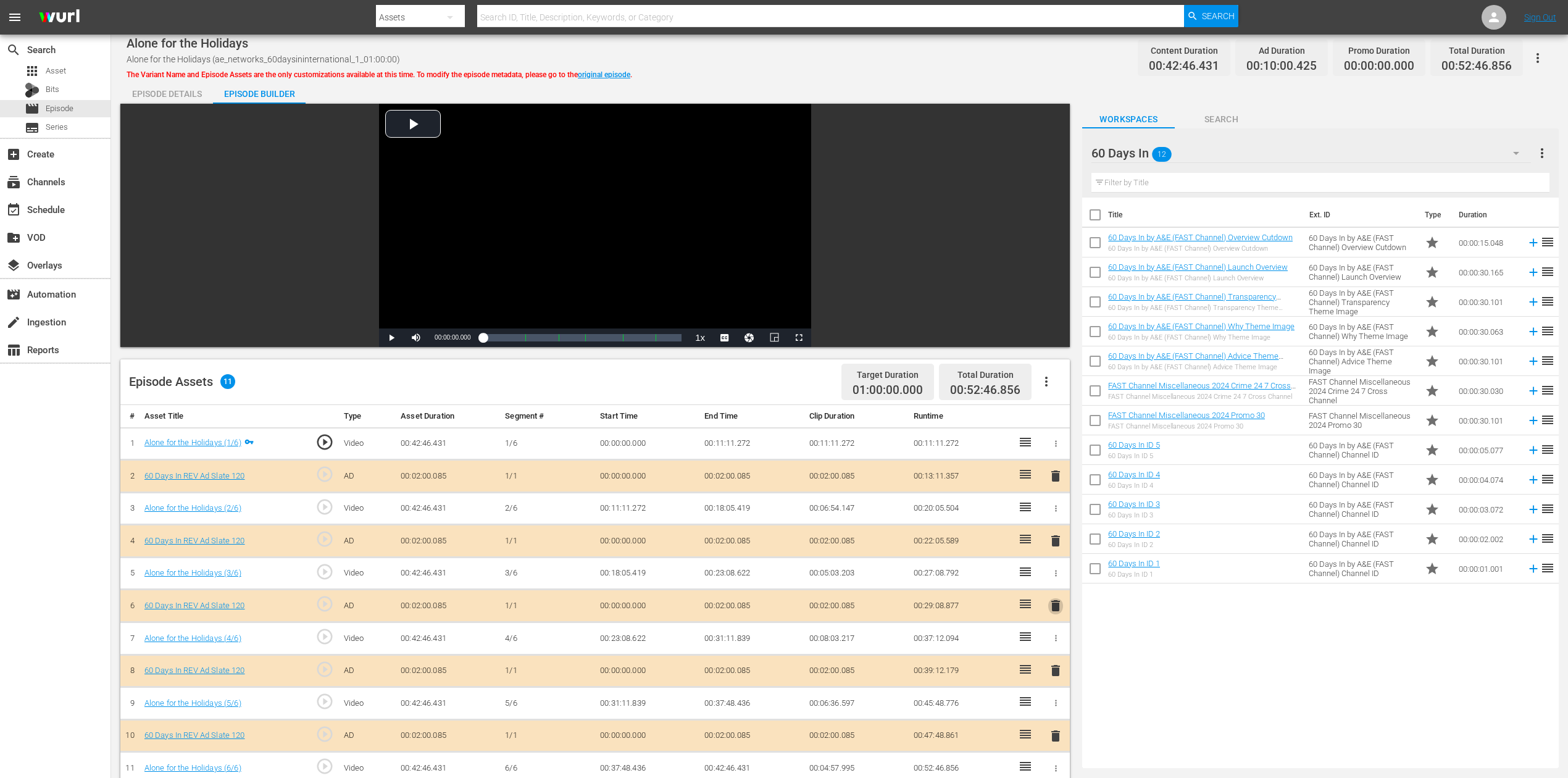
click at [1052, 583] on span "delete" at bounding box center [1056, 605] width 15 height 15
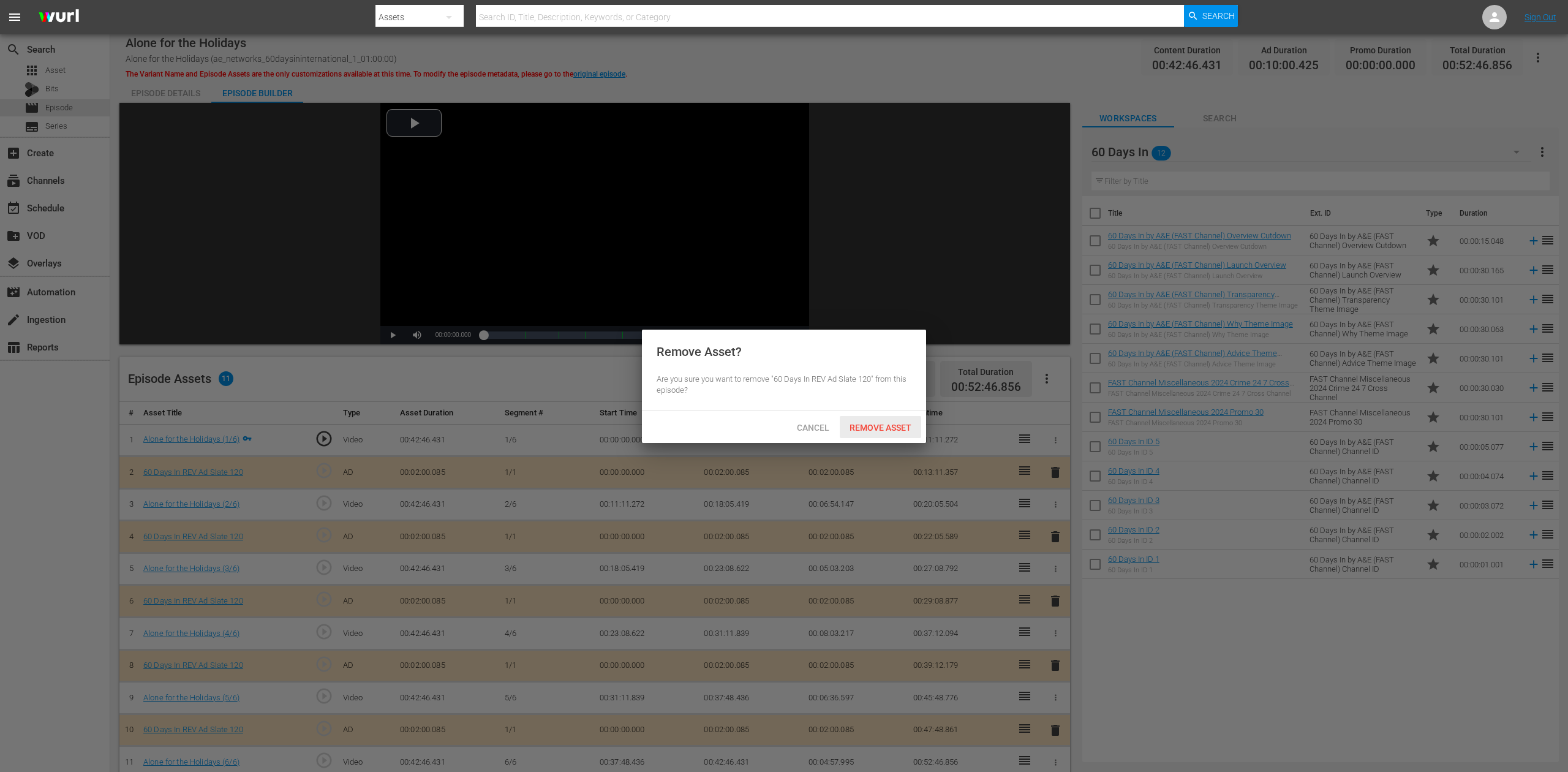
click at [884, 424] on span "Remove Asset" at bounding box center [880, 427] width 82 height 10
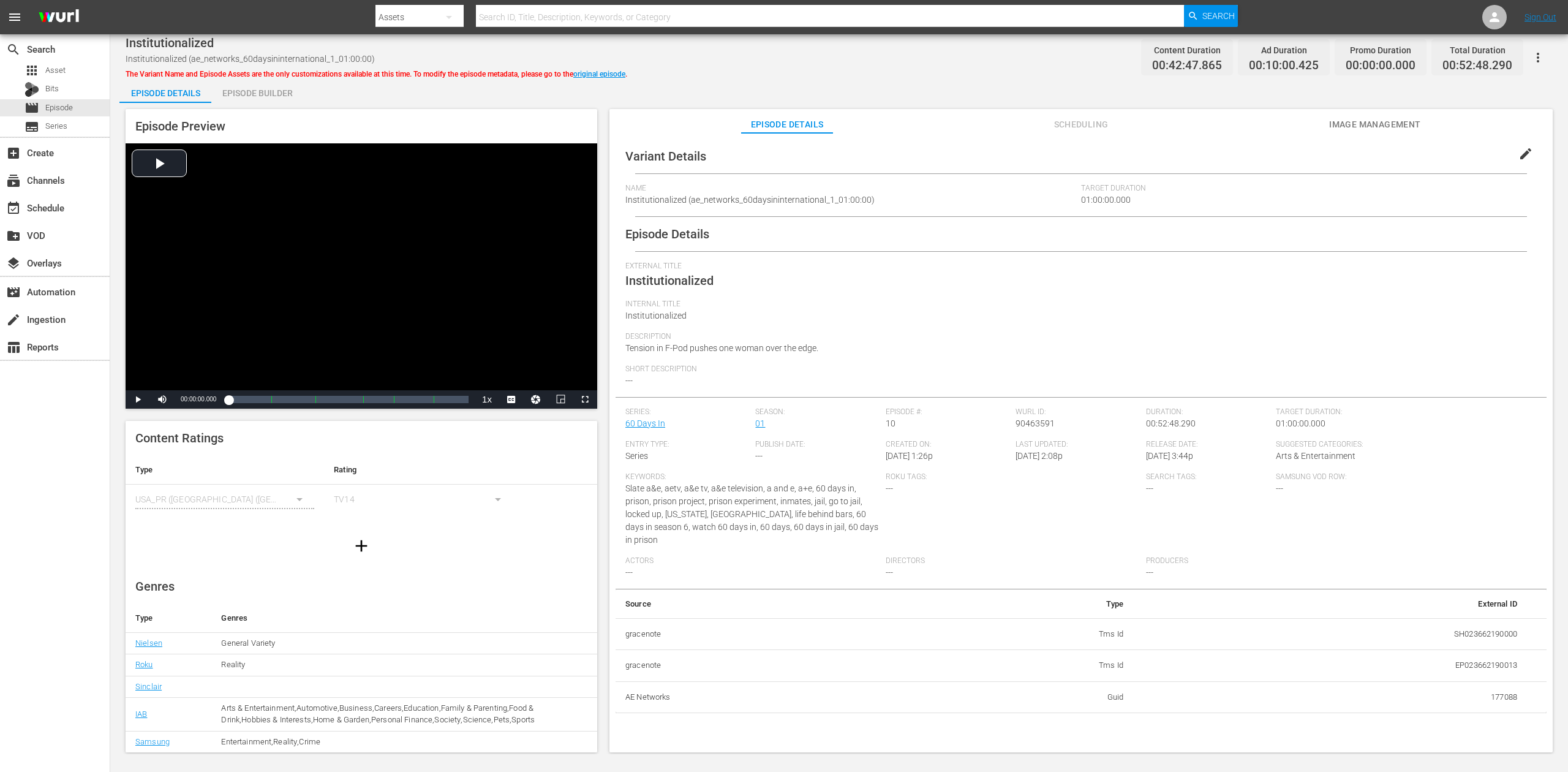
click at [260, 95] on div "Episode Builder" at bounding box center [257, 93] width 92 height 29
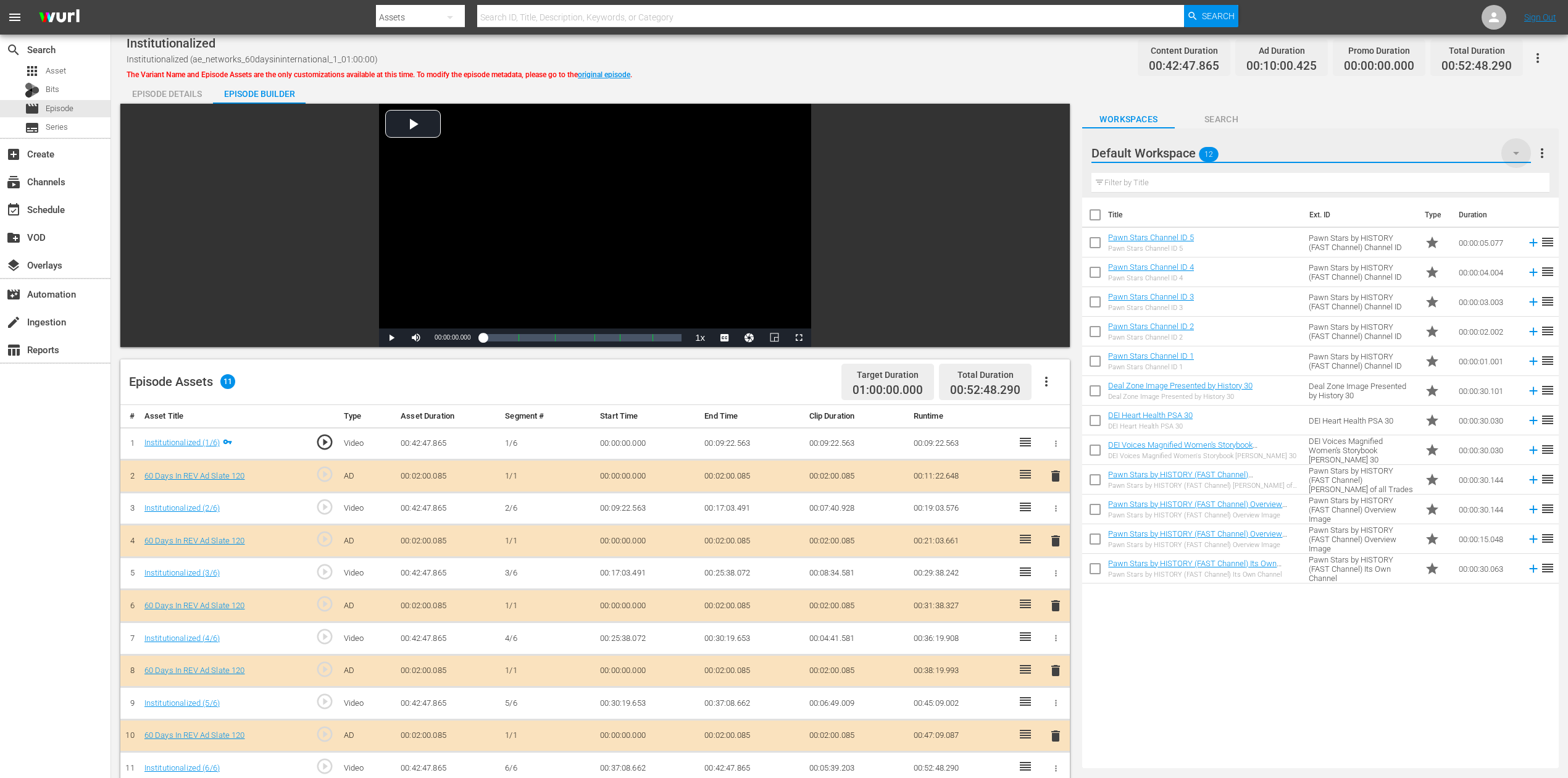
click at [1185, 154] on icon "button" at bounding box center [1517, 153] width 15 height 15
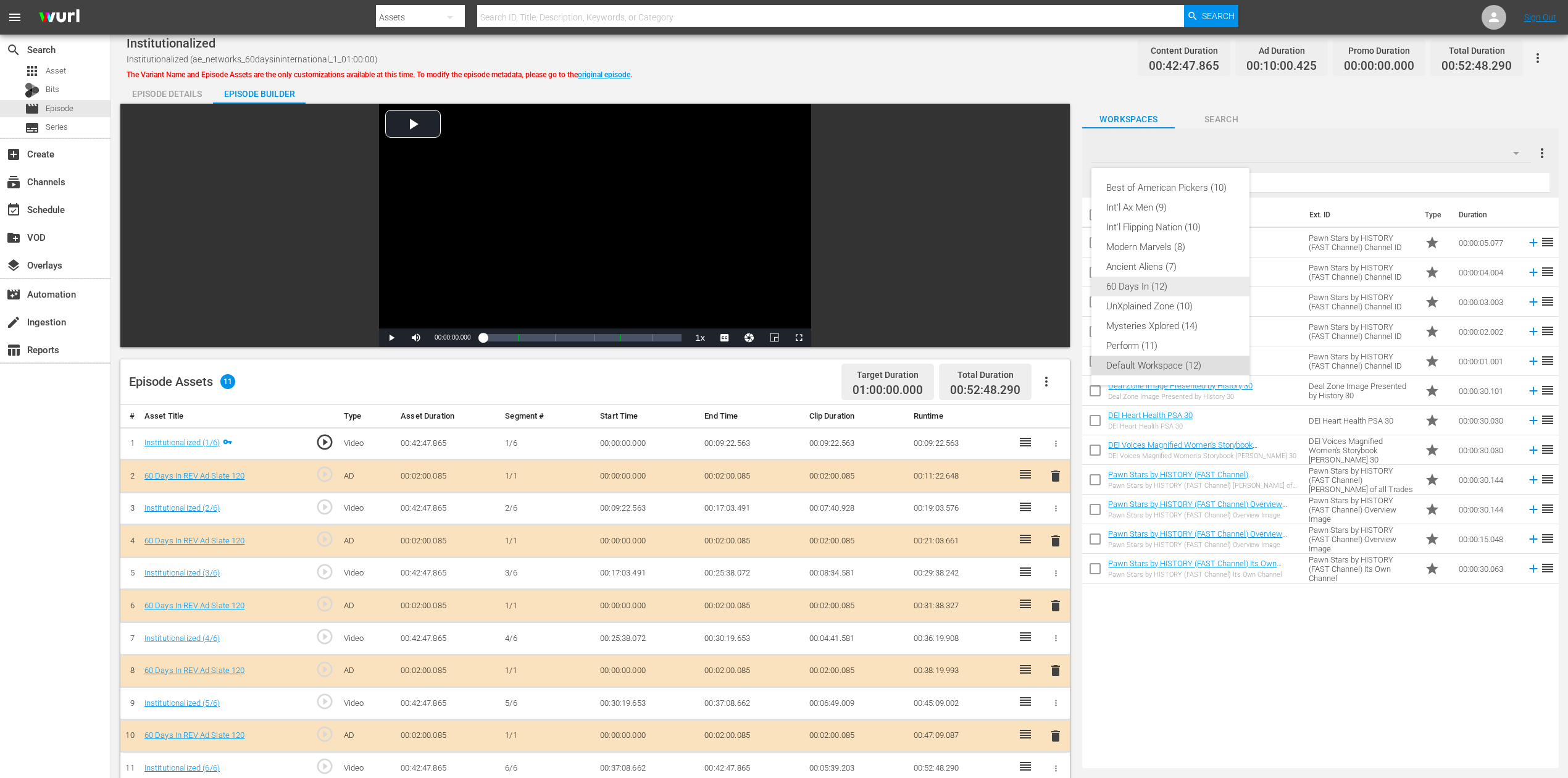
click at [1148, 287] on div "60 Days In (12)" at bounding box center [1170, 287] width 128 height 20
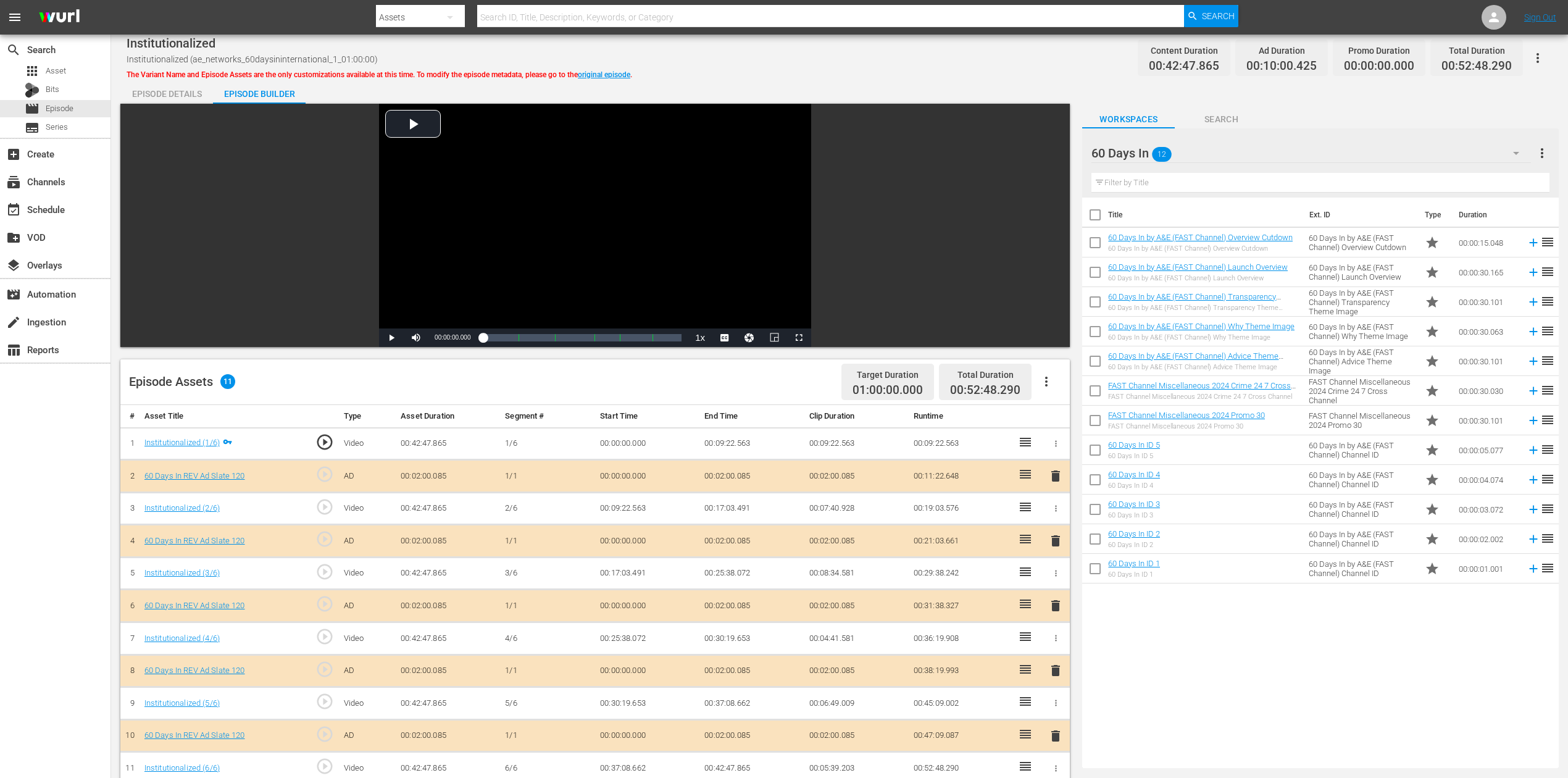
click at [1053, 583] on span "delete" at bounding box center [1056, 605] width 15 height 15
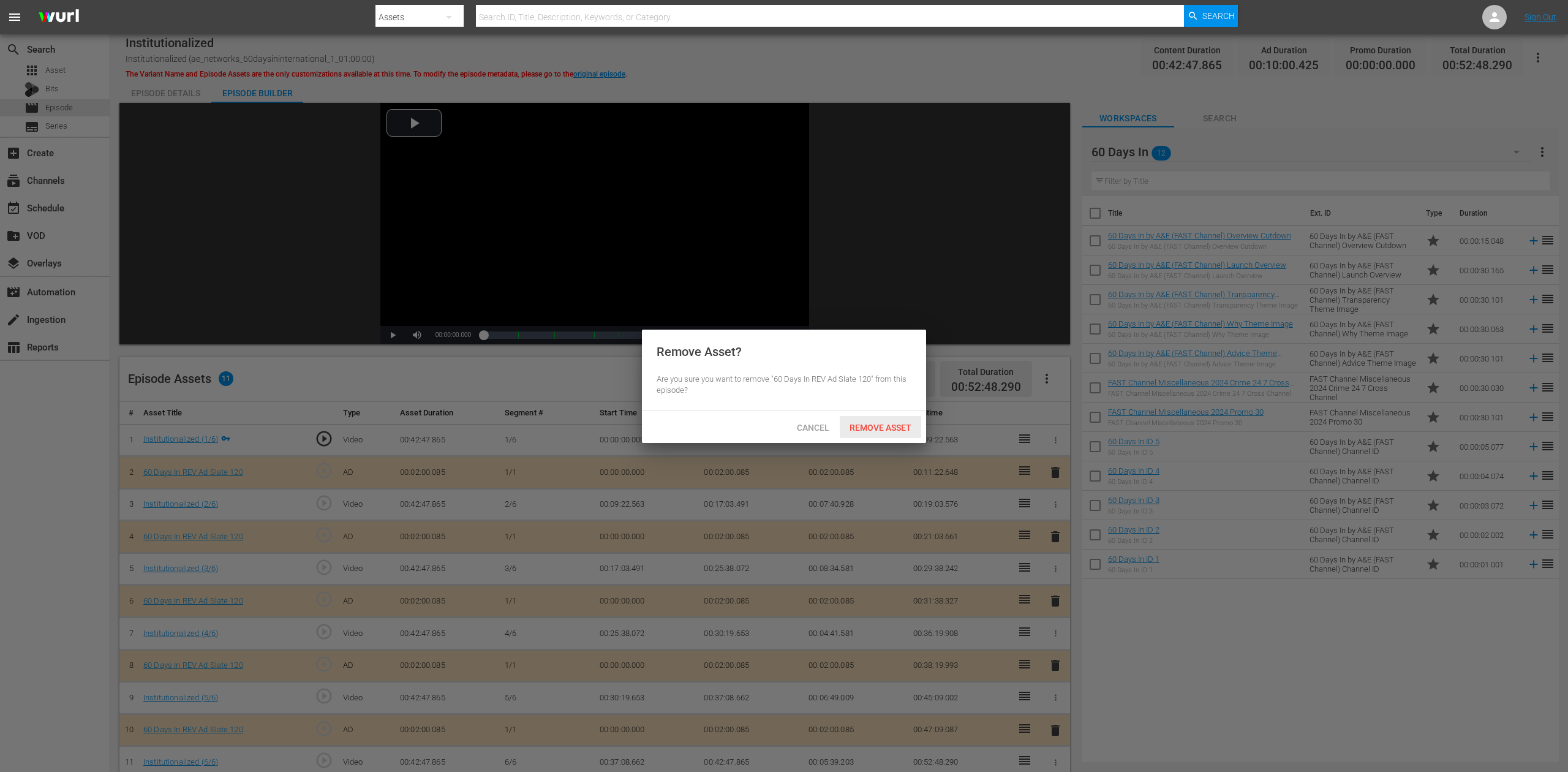
click at [887, 427] on span "Remove Asset" at bounding box center [880, 427] width 82 height 10
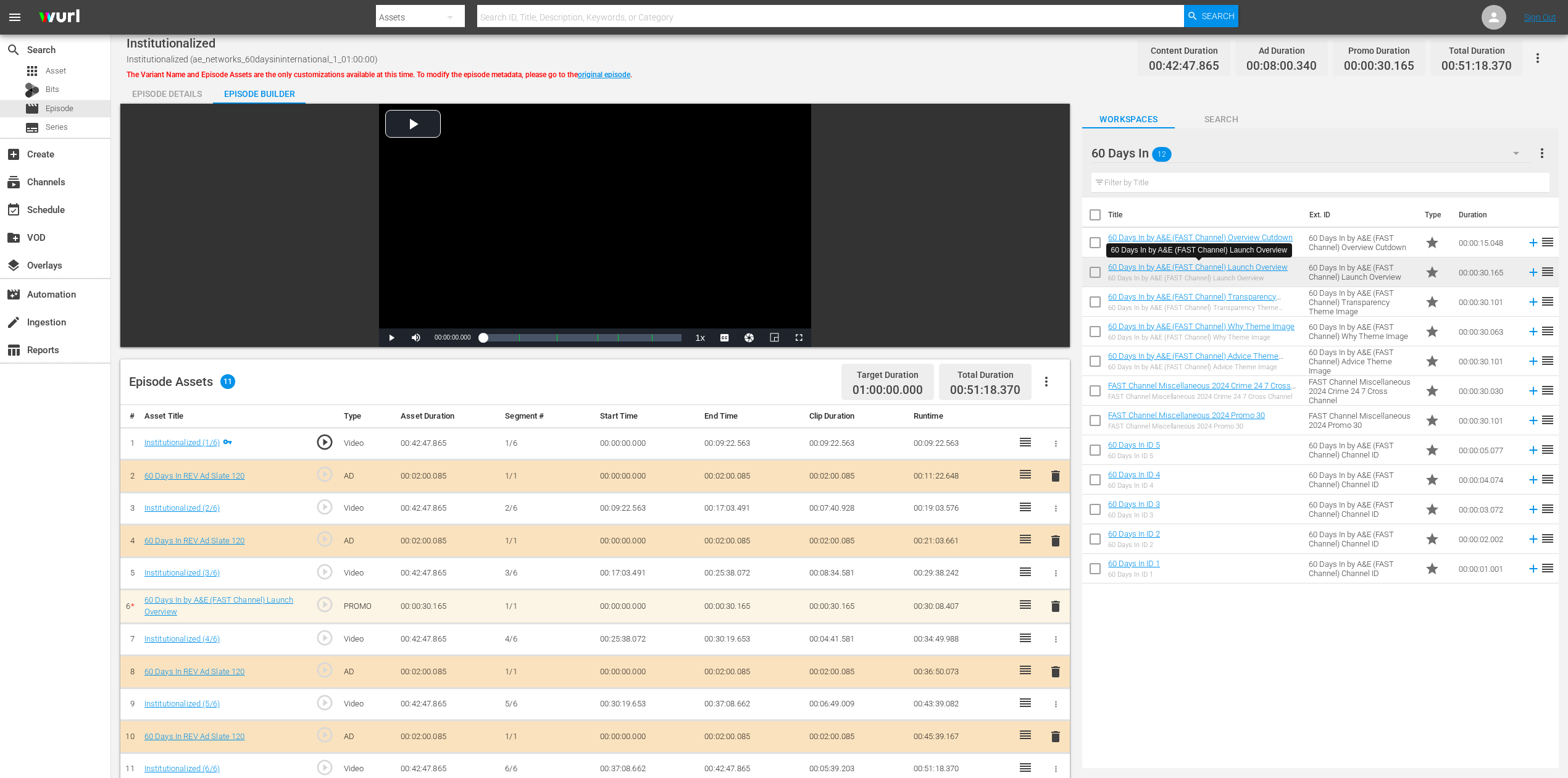
click at [1056, 583] on span "delete" at bounding box center [1056, 606] width 15 height 15
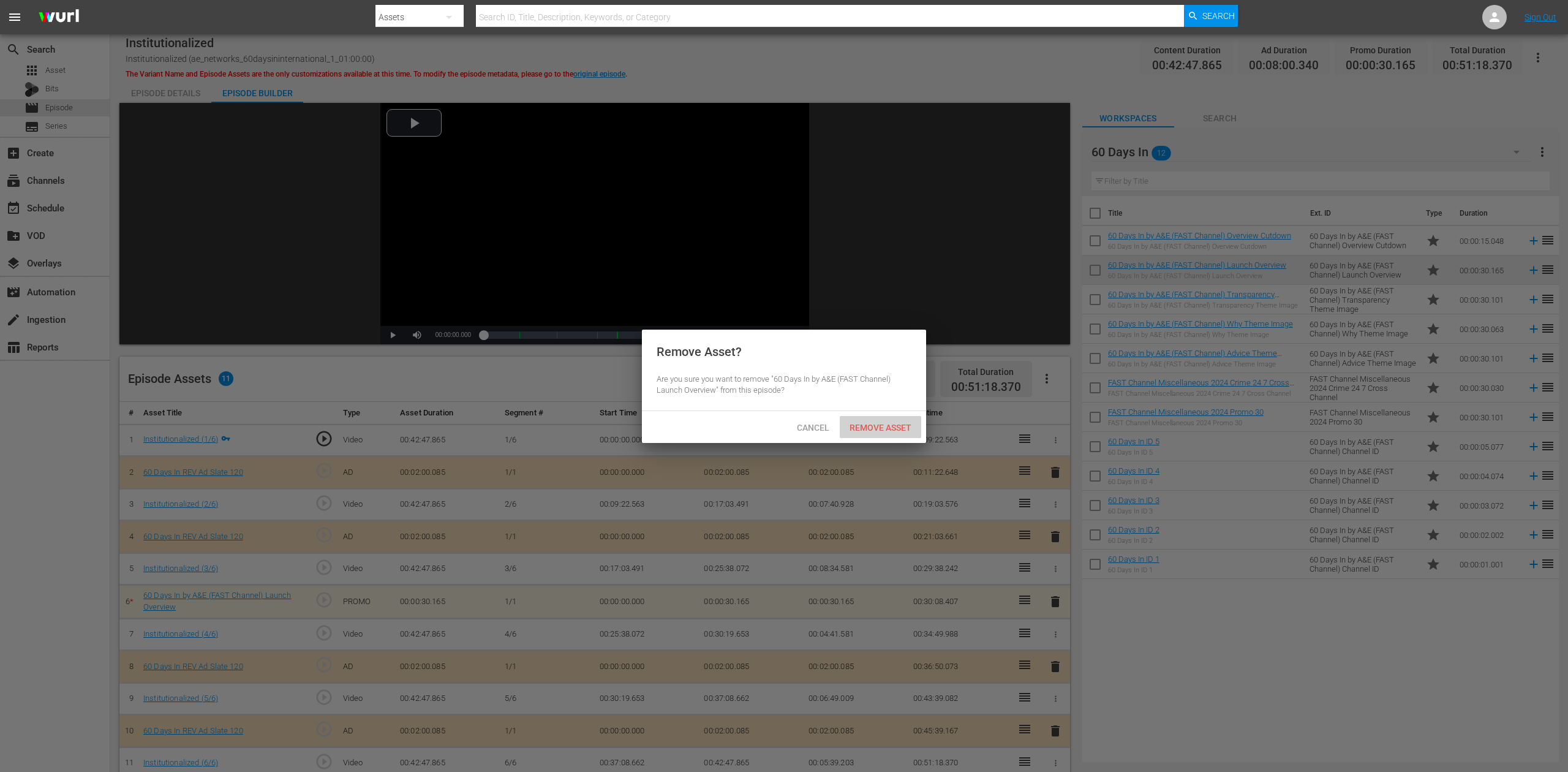
click at [884, 424] on span "Remove Asset" at bounding box center [880, 427] width 82 height 10
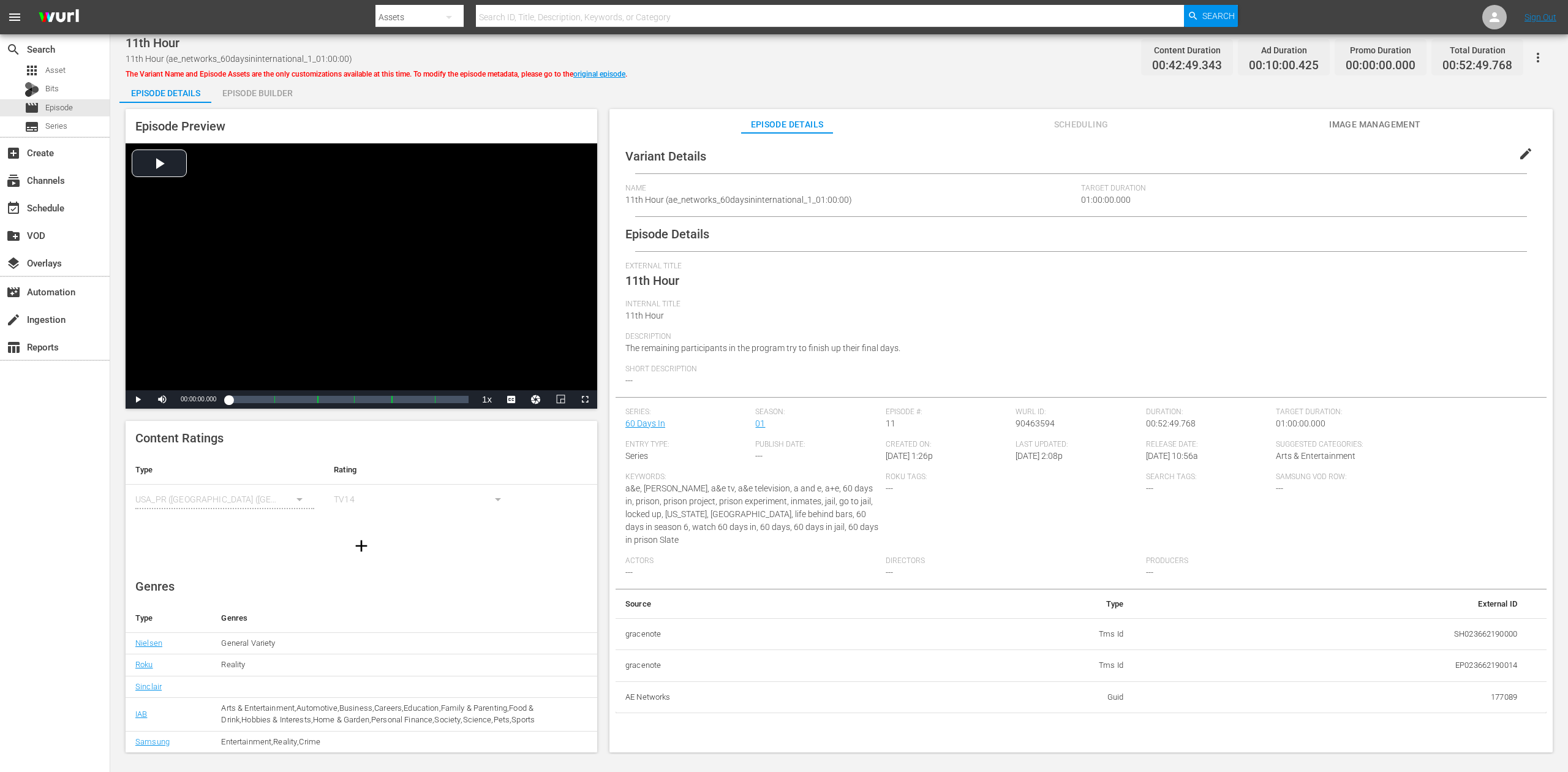
click at [275, 96] on div "Episode Builder" at bounding box center [257, 93] width 92 height 29
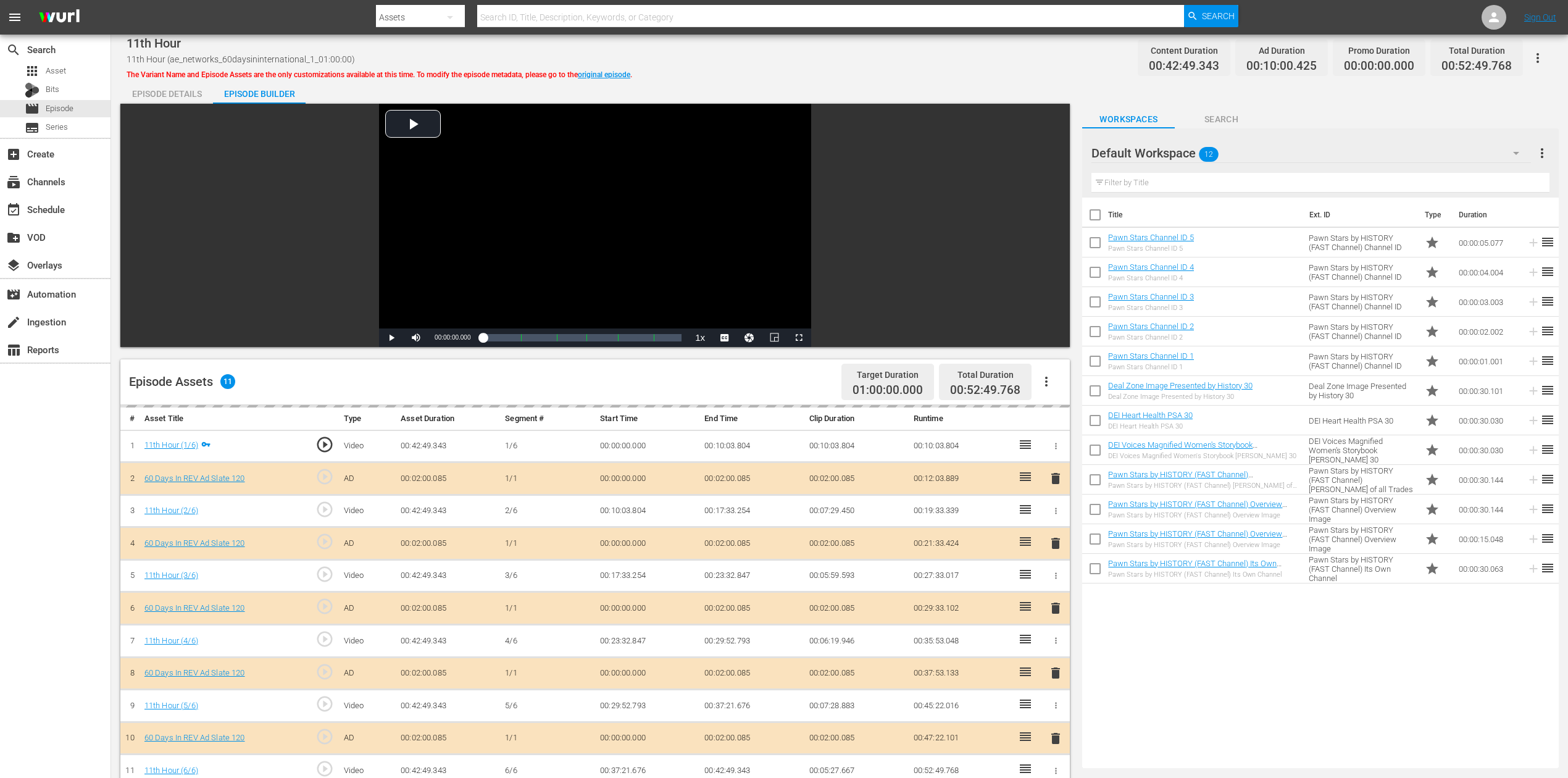
click at [1185, 153] on icon "button" at bounding box center [1517, 153] width 15 height 15
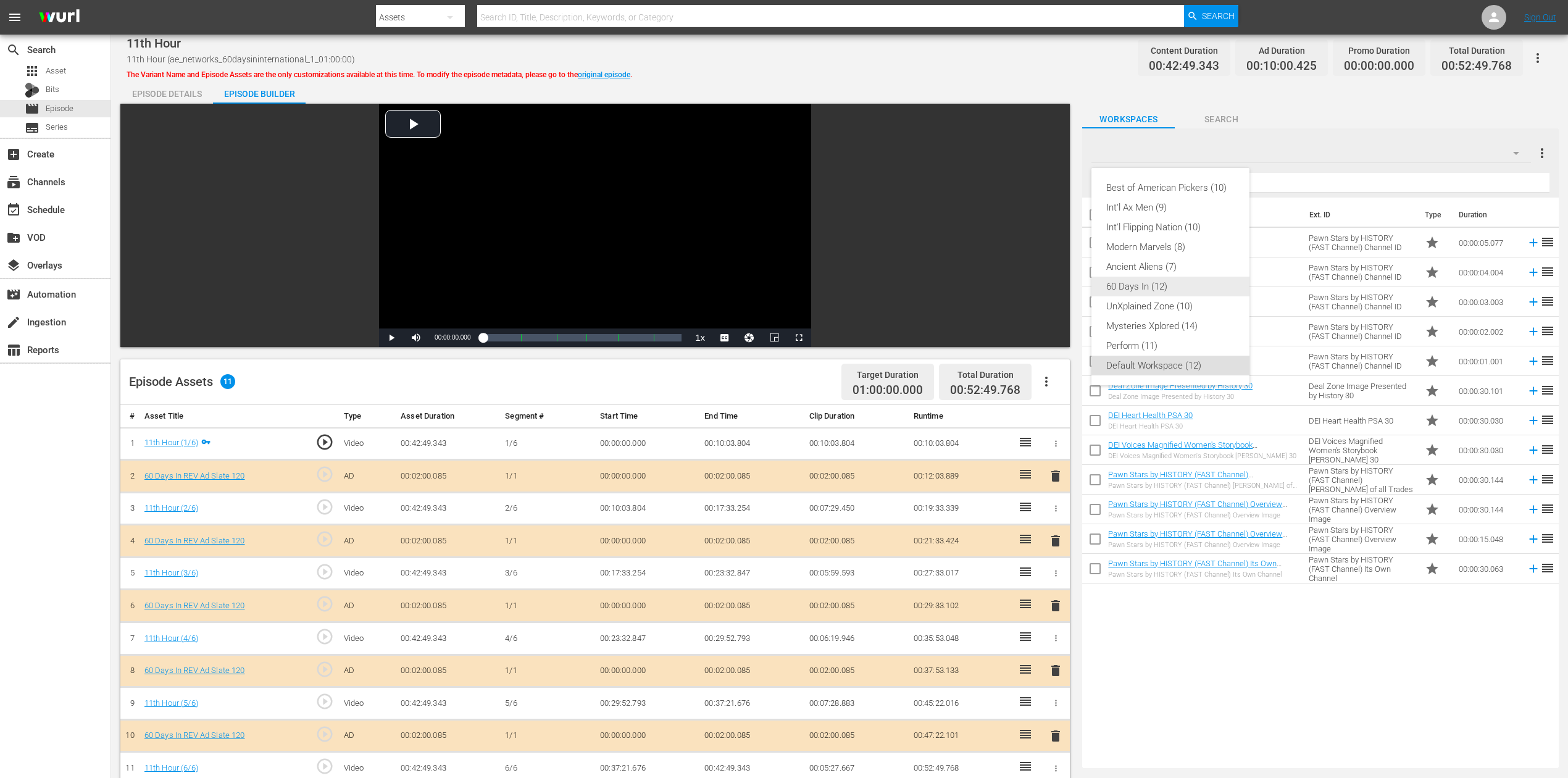
click at [1142, 287] on div "60 Days In (12)" at bounding box center [1170, 287] width 128 height 20
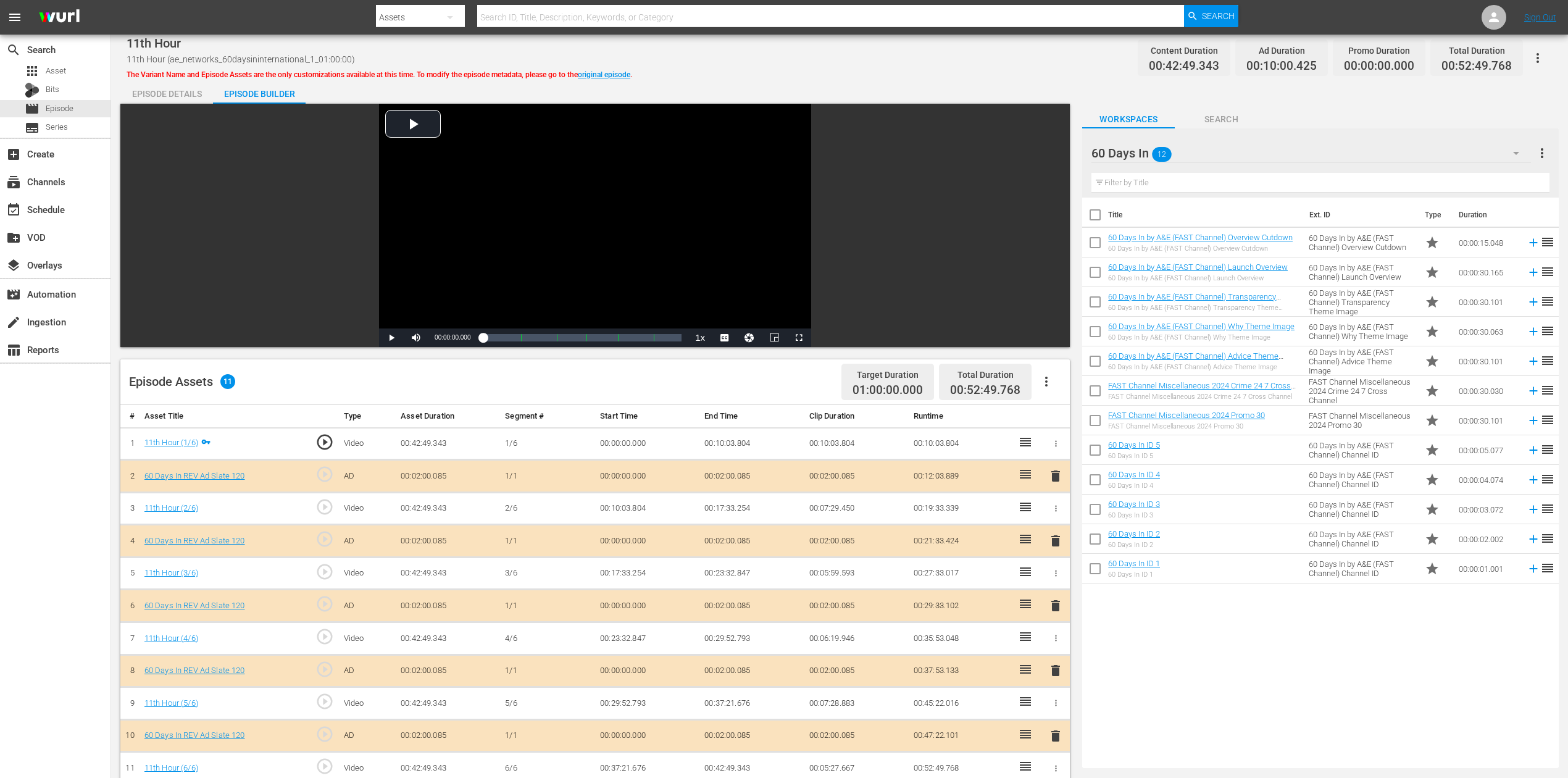
click at [1054, 583] on span "delete" at bounding box center [1056, 605] width 15 height 15
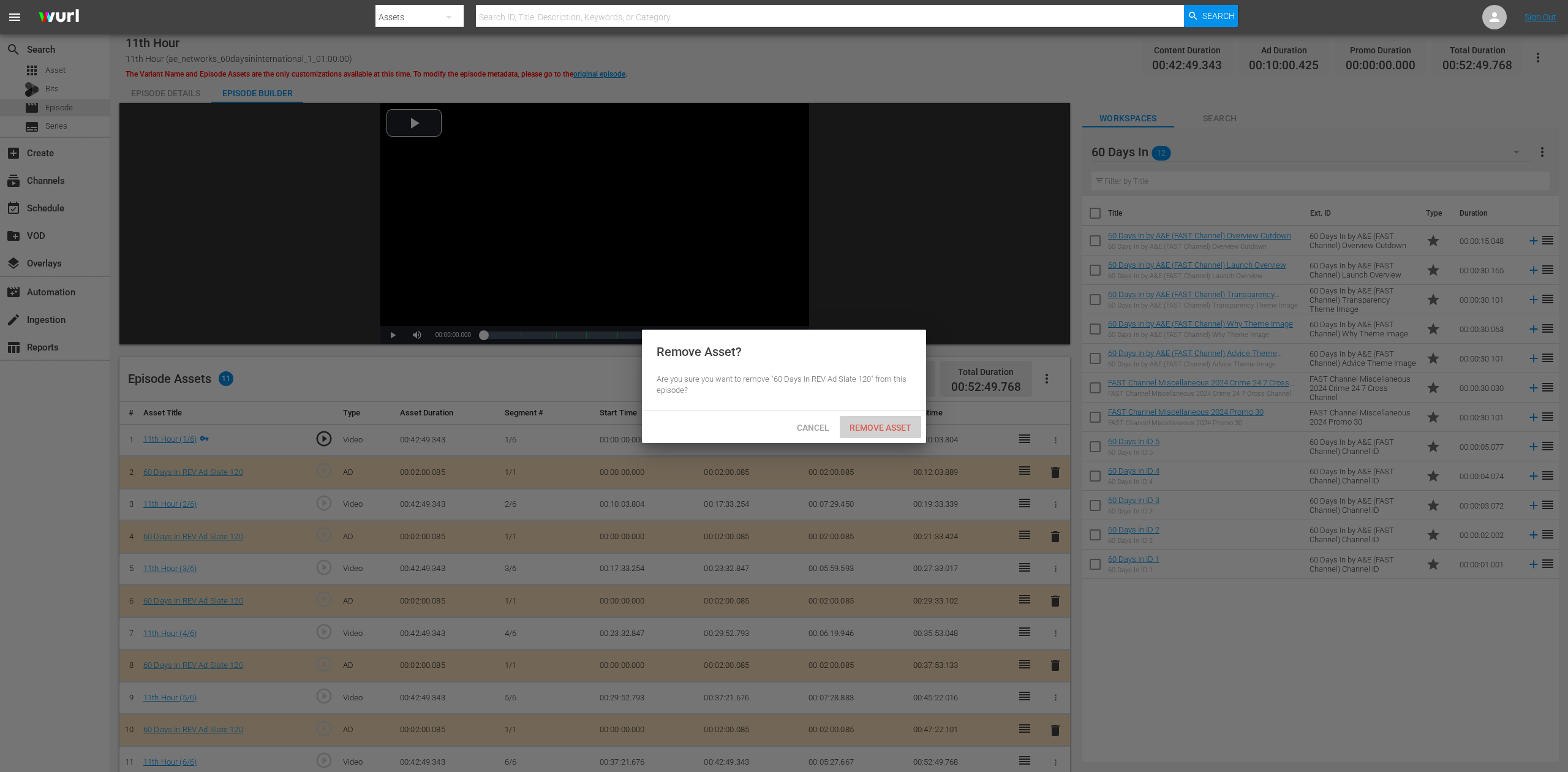
click at [897, 424] on span "Remove Asset" at bounding box center [880, 427] width 82 height 10
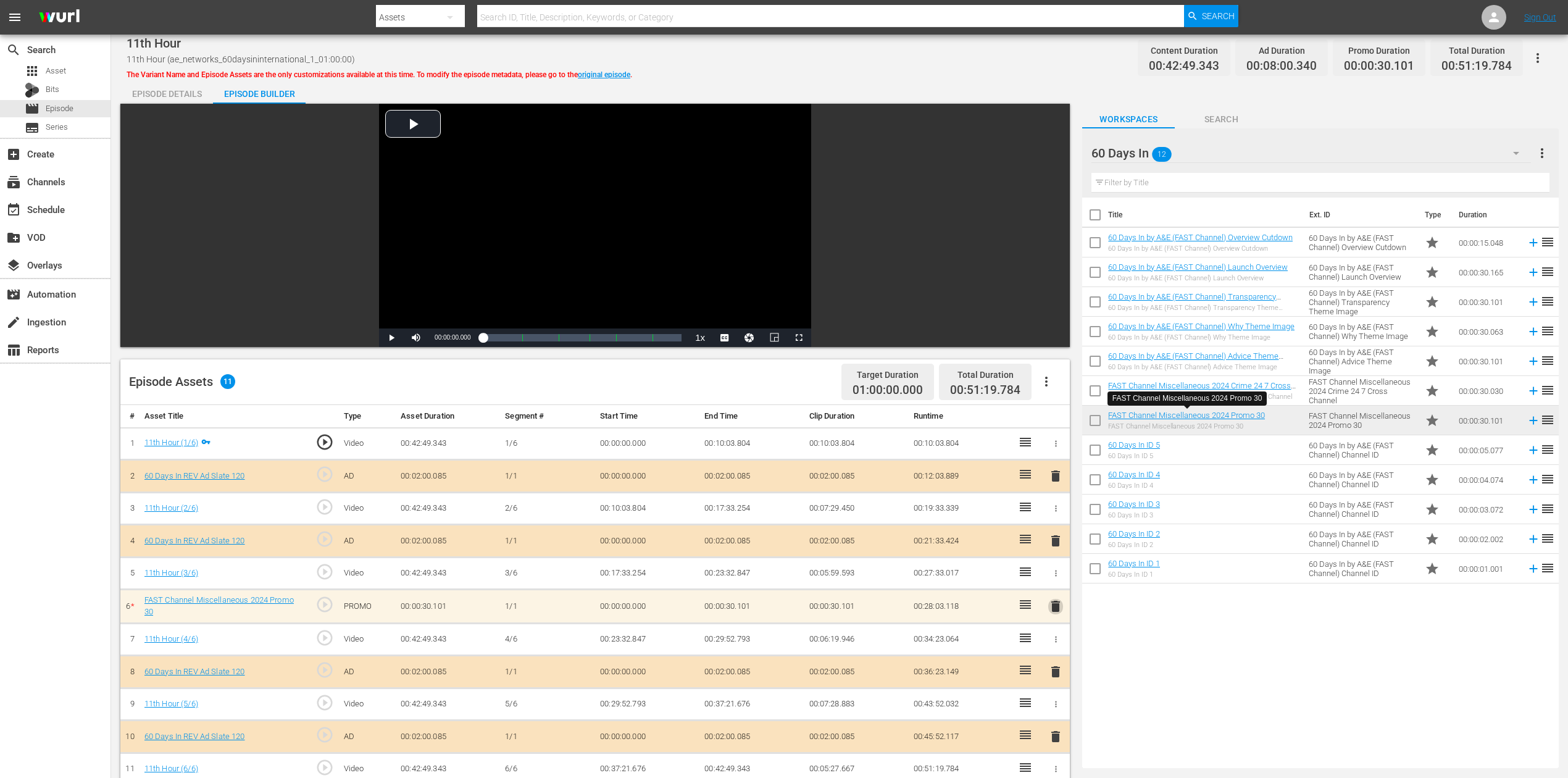
click at [1057, 583] on span "delete" at bounding box center [1056, 606] width 15 height 15
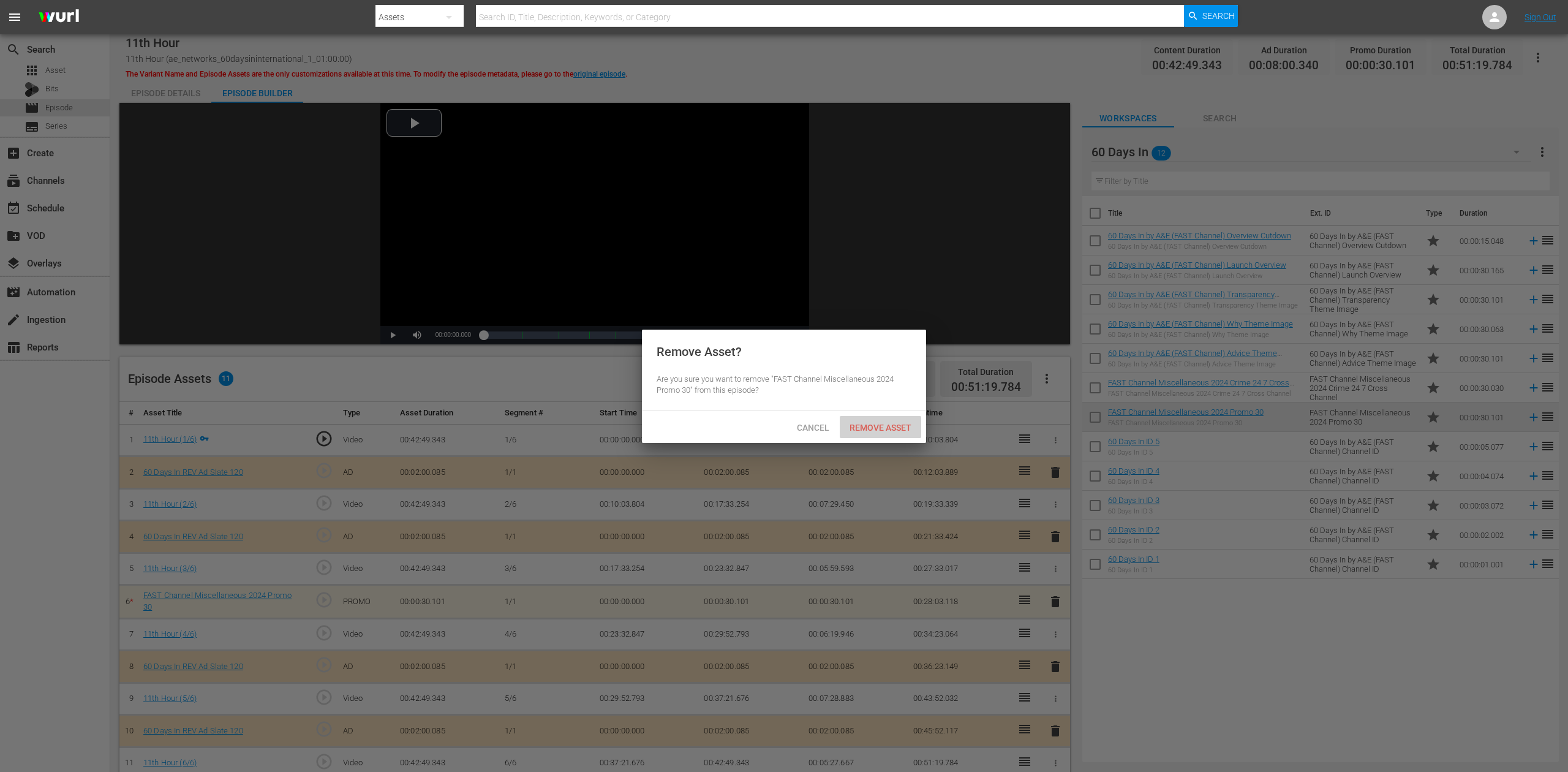
click at [883, 429] on span "Remove Asset" at bounding box center [880, 427] width 82 height 10
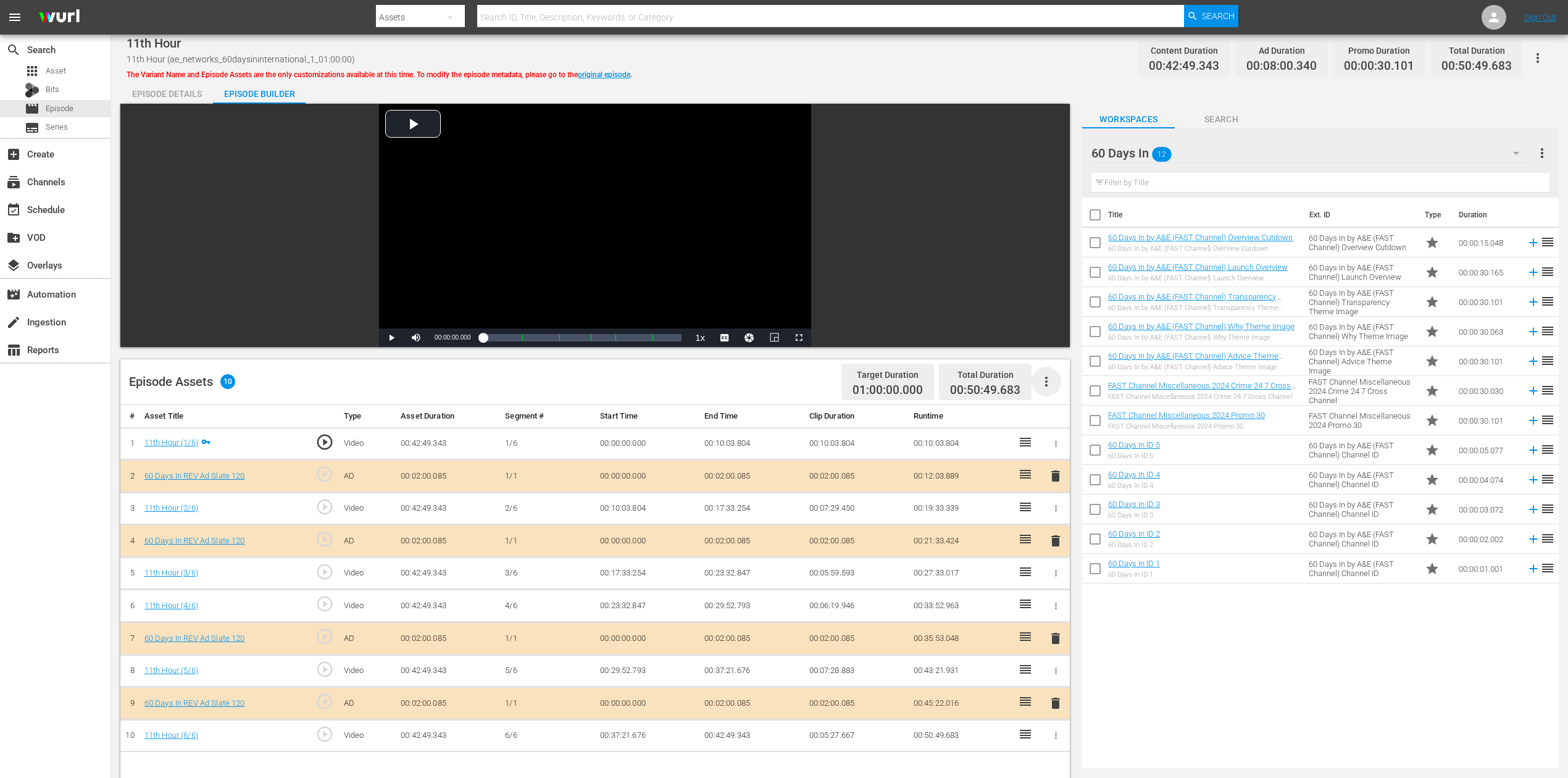
click at [1047, 380] on icon "button" at bounding box center [1047, 381] width 15 height 15
click at [1059, 386] on div "Fill with Ads" at bounding box center [1084, 386] width 84 height 30
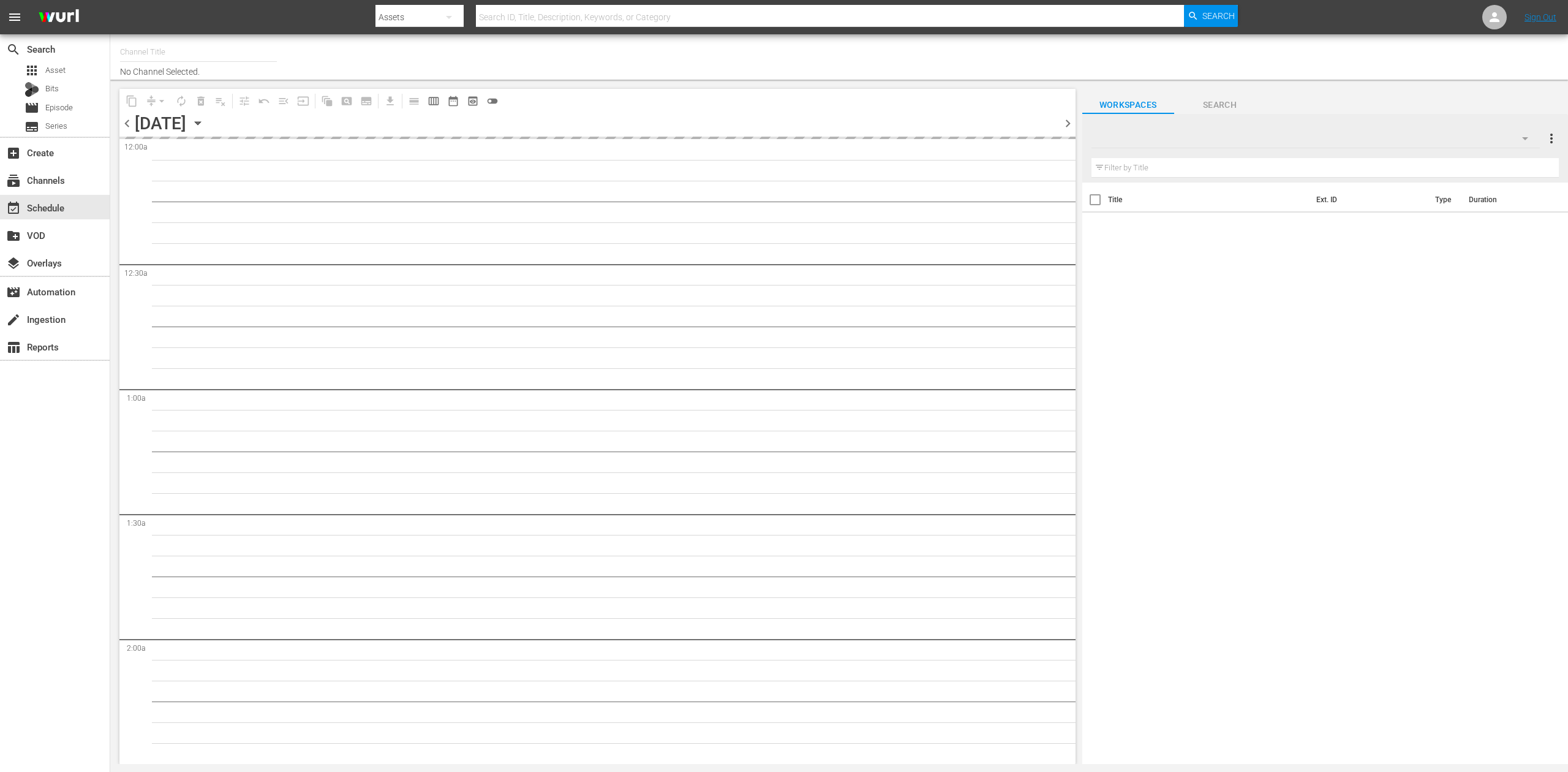
type input "60 Days In by A&E (1603)"
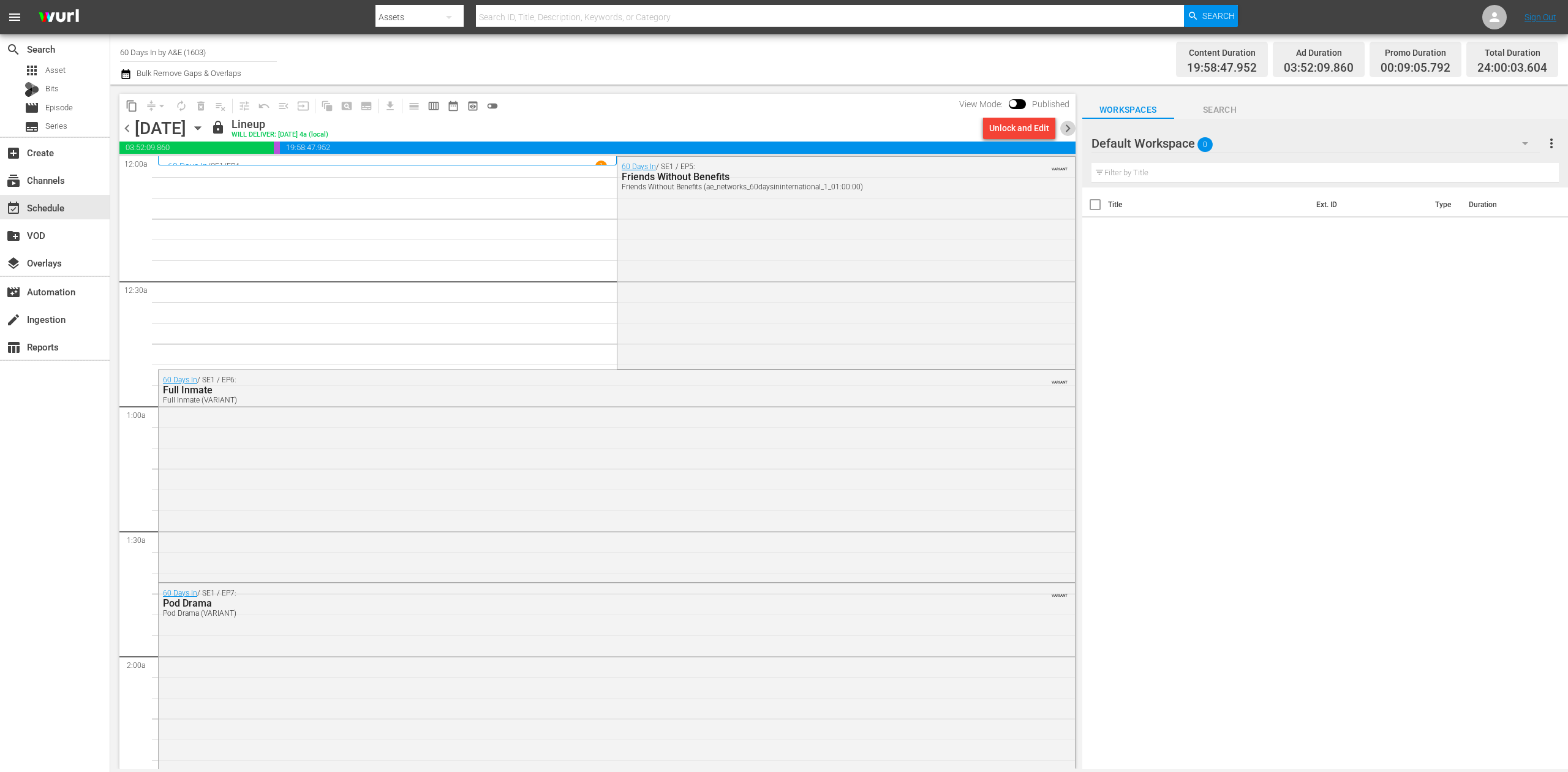
click at [1061, 128] on span "chevron_right" at bounding box center [1067, 128] width 15 height 15
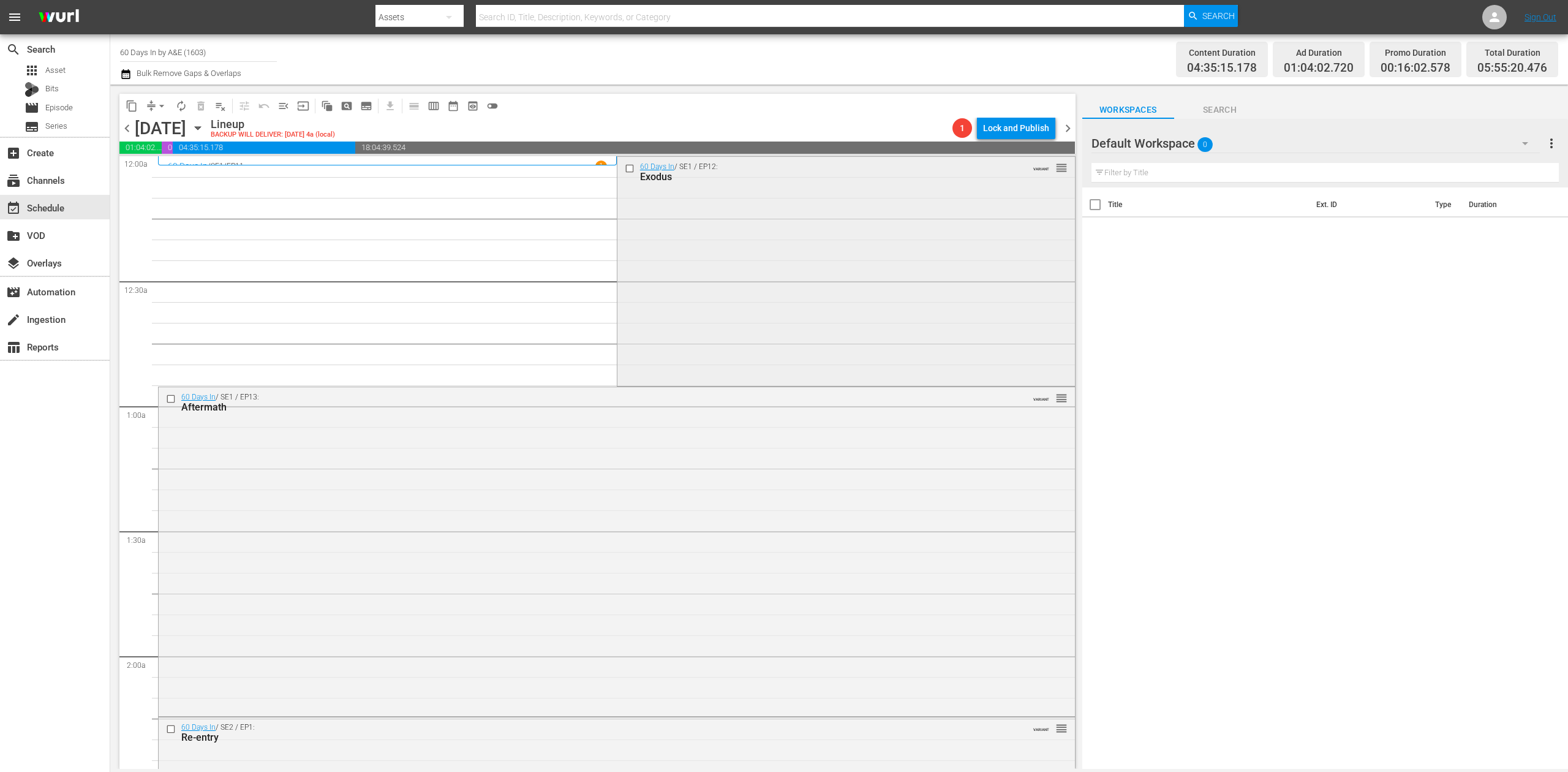
click at [738, 260] on div "60 Days In / SE1 / EP12: Exodus VARIANT reorder" at bounding box center [846, 270] width 458 height 227
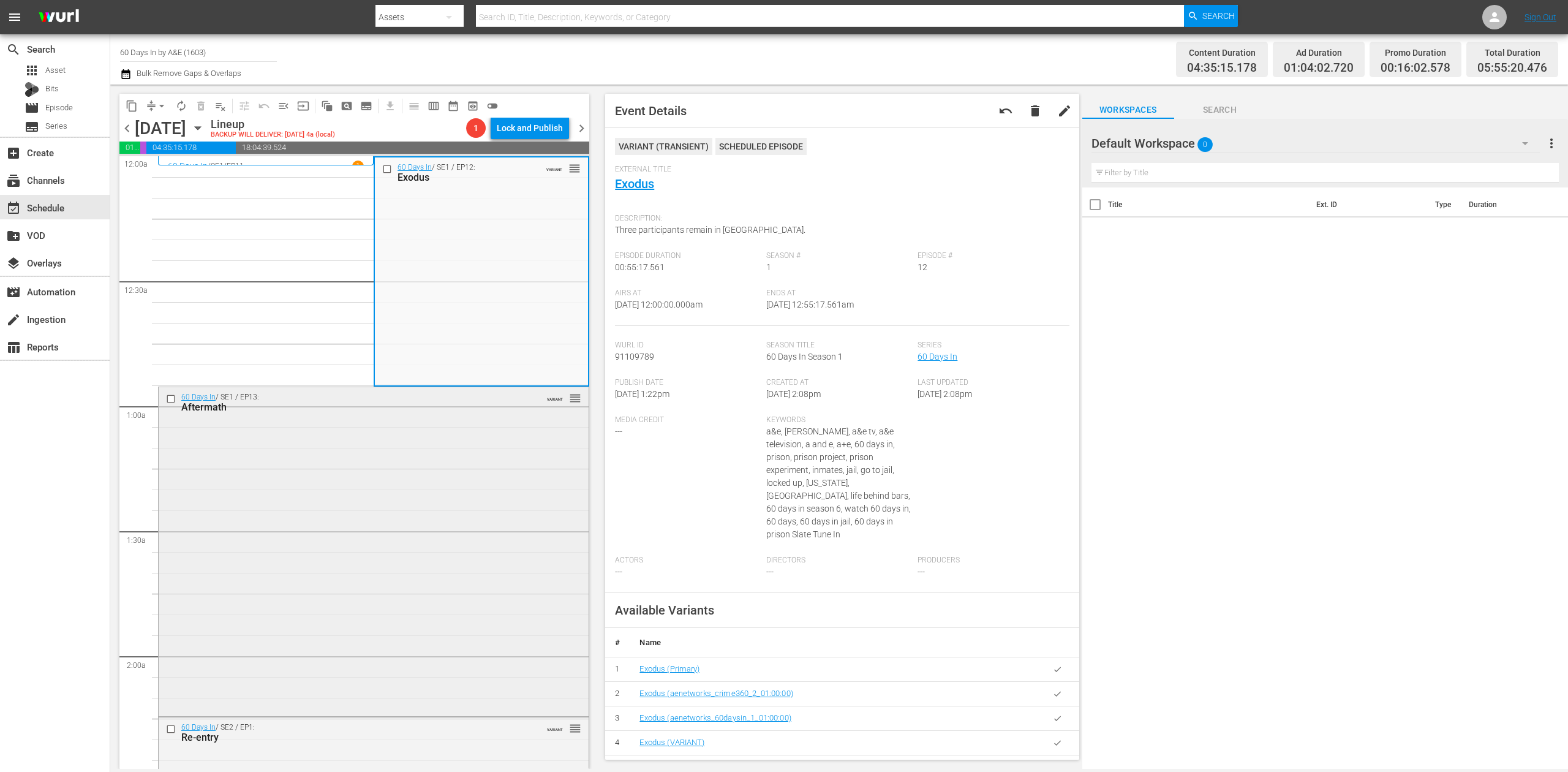
click at [451, 518] on div "60 Days In / SE1 / EP13: Aftermath VARIANT reorder" at bounding box center [373, 550] width 430 height 327
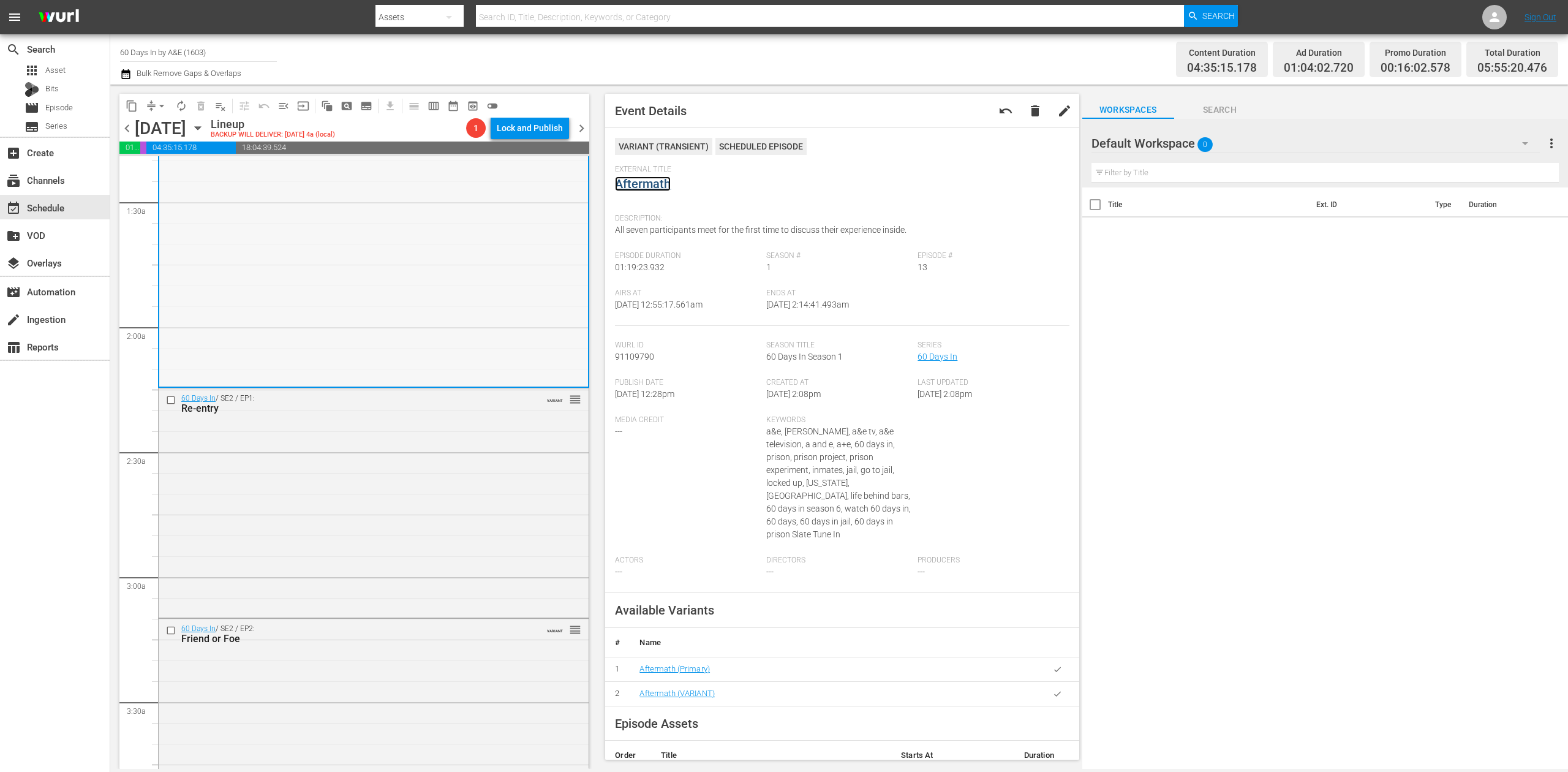
scroll to position [408, 0]
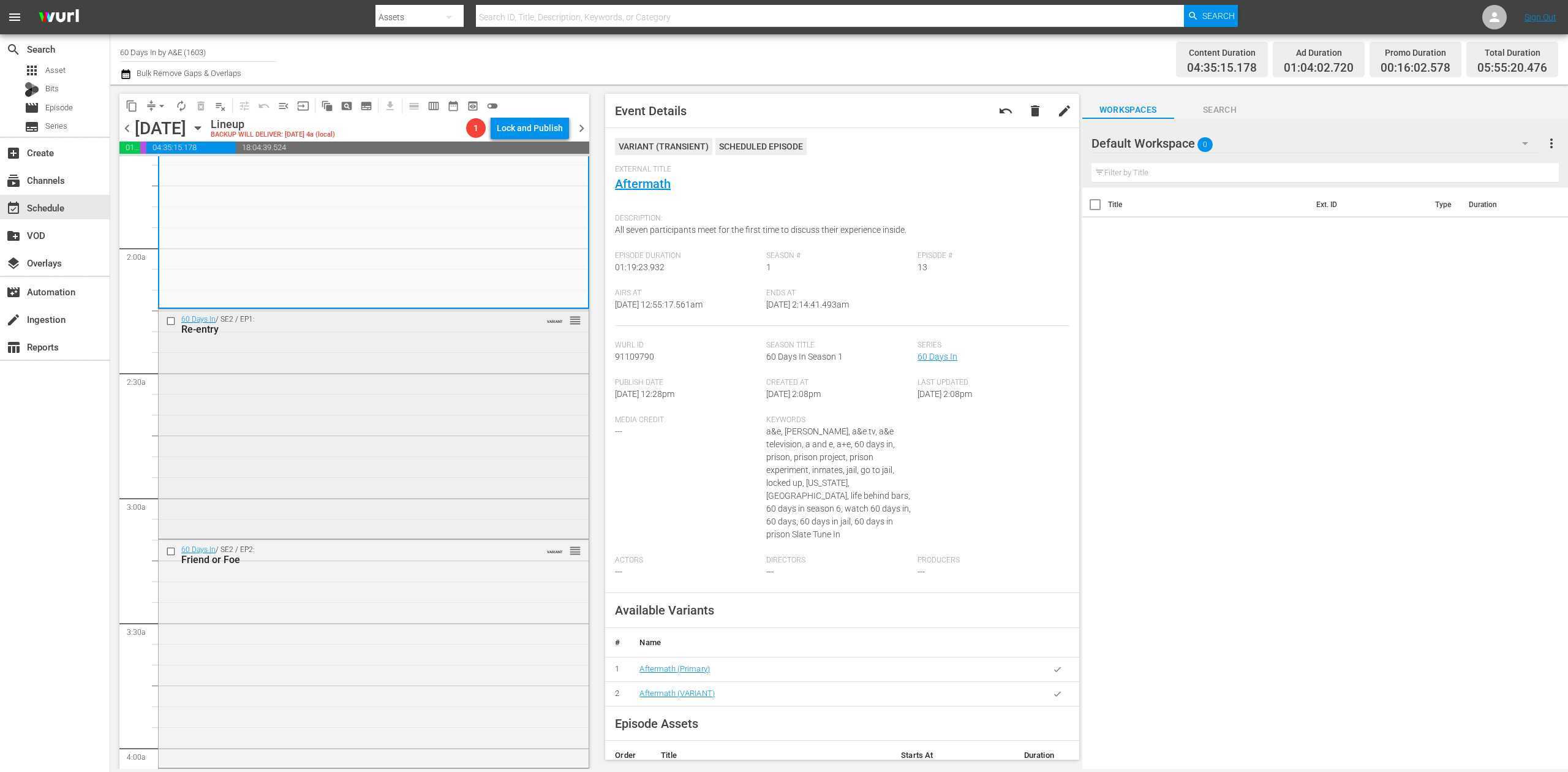
click at [457, 419] on div "60 Days In / SE2 / EP1: Re-entry VARIANT reorder" at bounding box center [373, 423] width 430 height 227
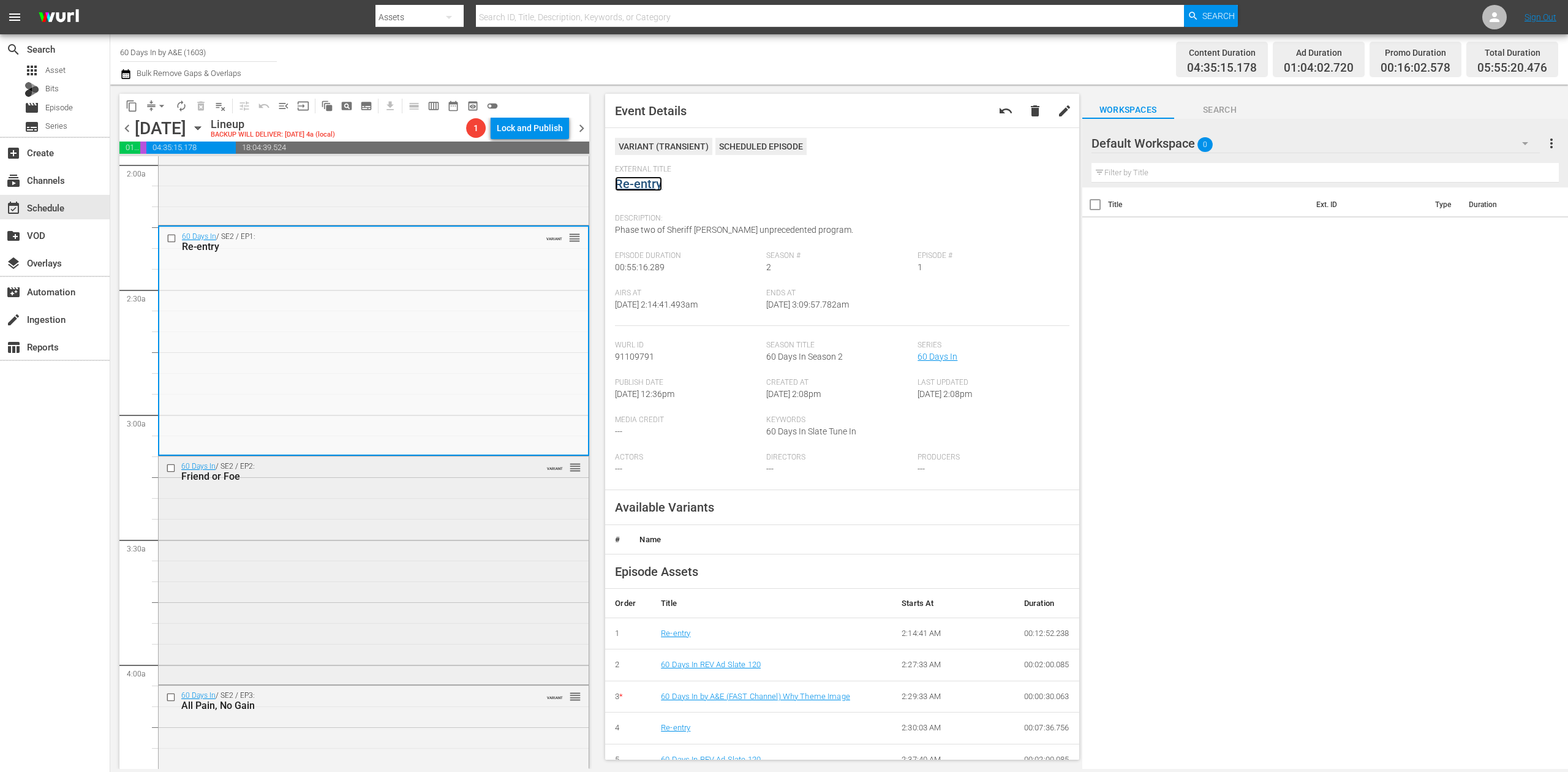
scroll to position [572, 0]
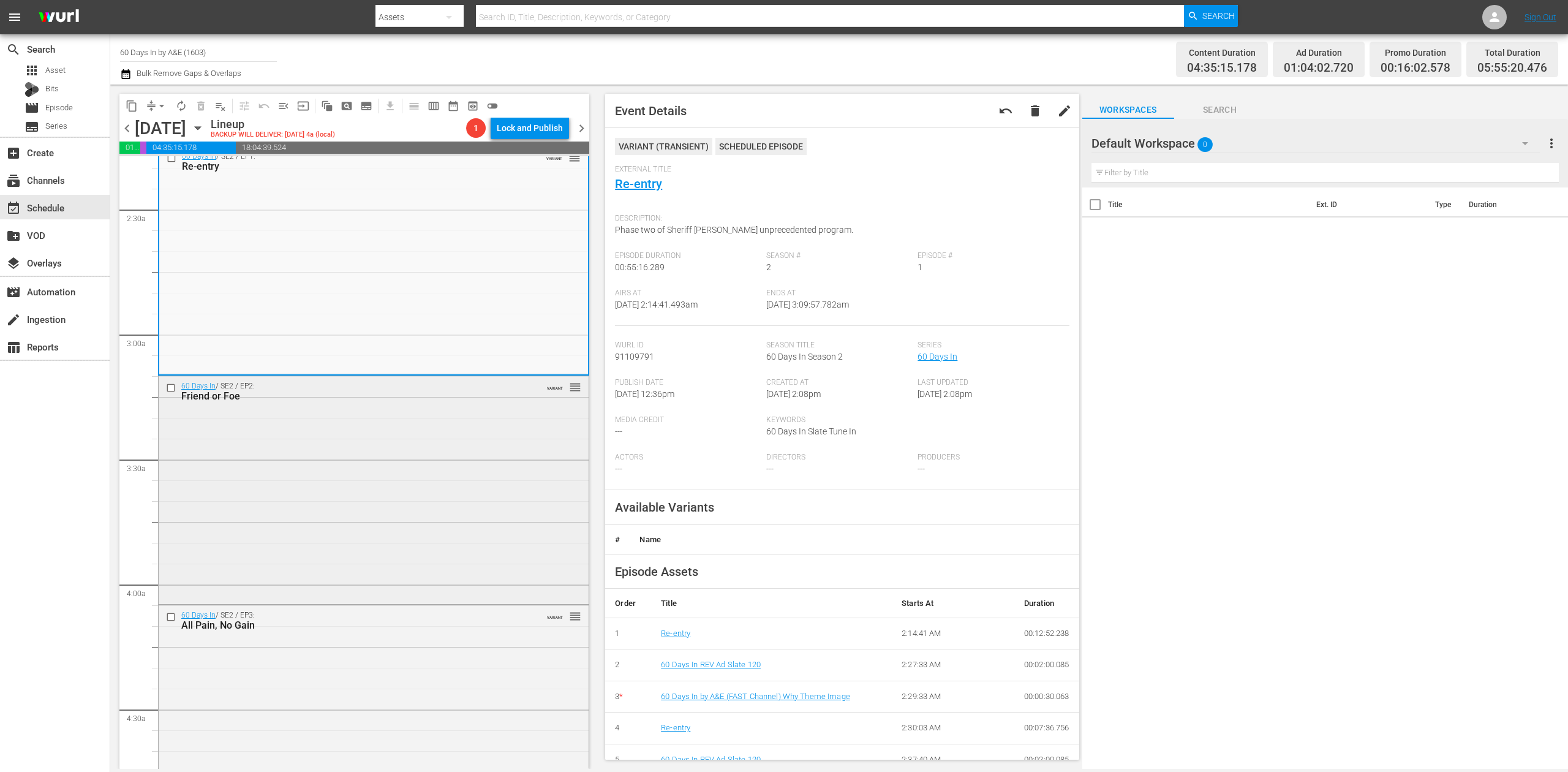
click at [470, 469] on div "60 Days In / SE2 / EP2: Friend or Foe VARIANT reorder" at bounding box center [373, 488] width 430 height 225
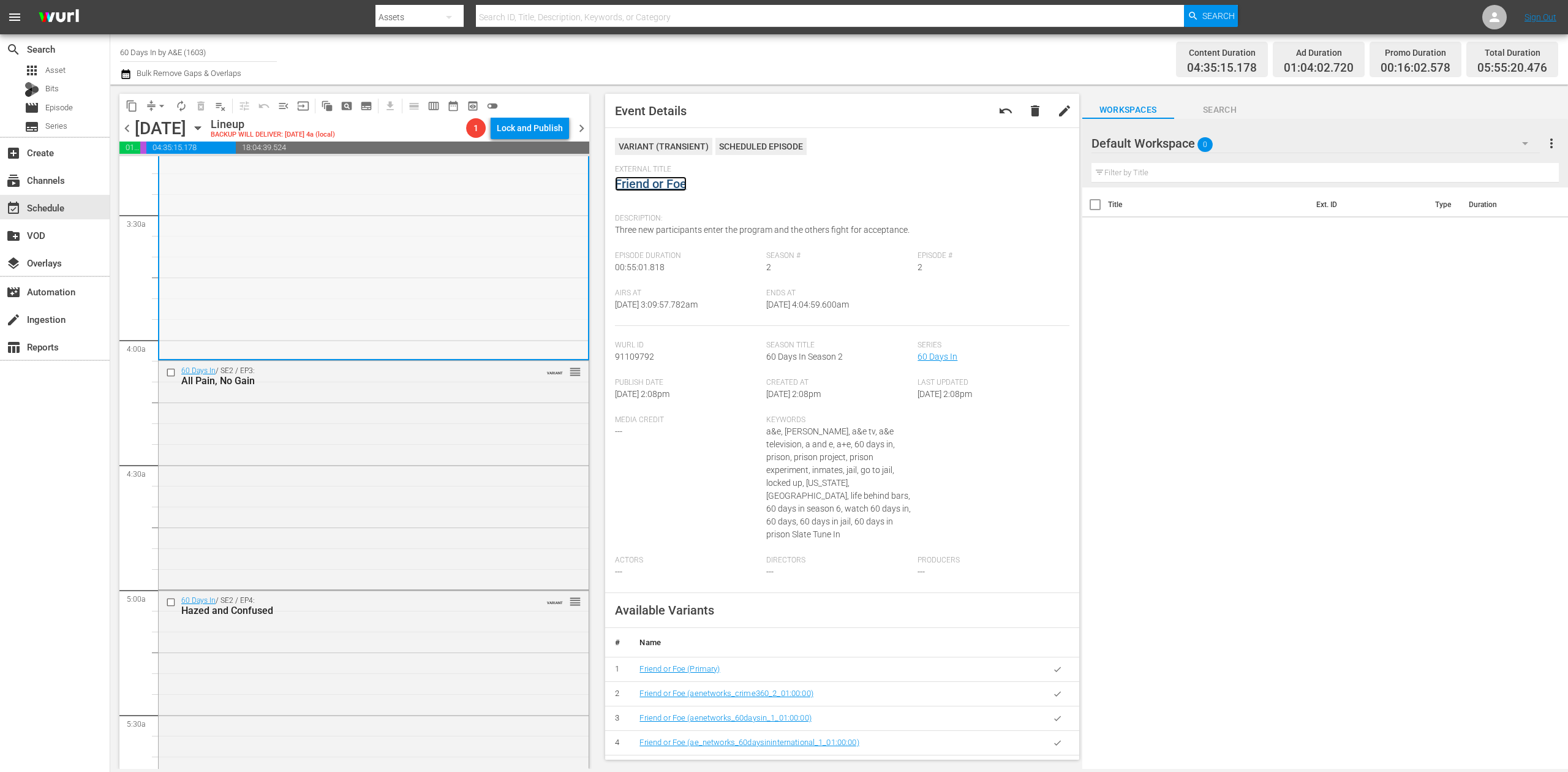
scroll to position [817, 0]
click at [434, 464] on div "60 Days In / SE2 / EP3: All Pain, No Gain VARIANT reorder" at bounding box center [373, 473] width 430 height 226
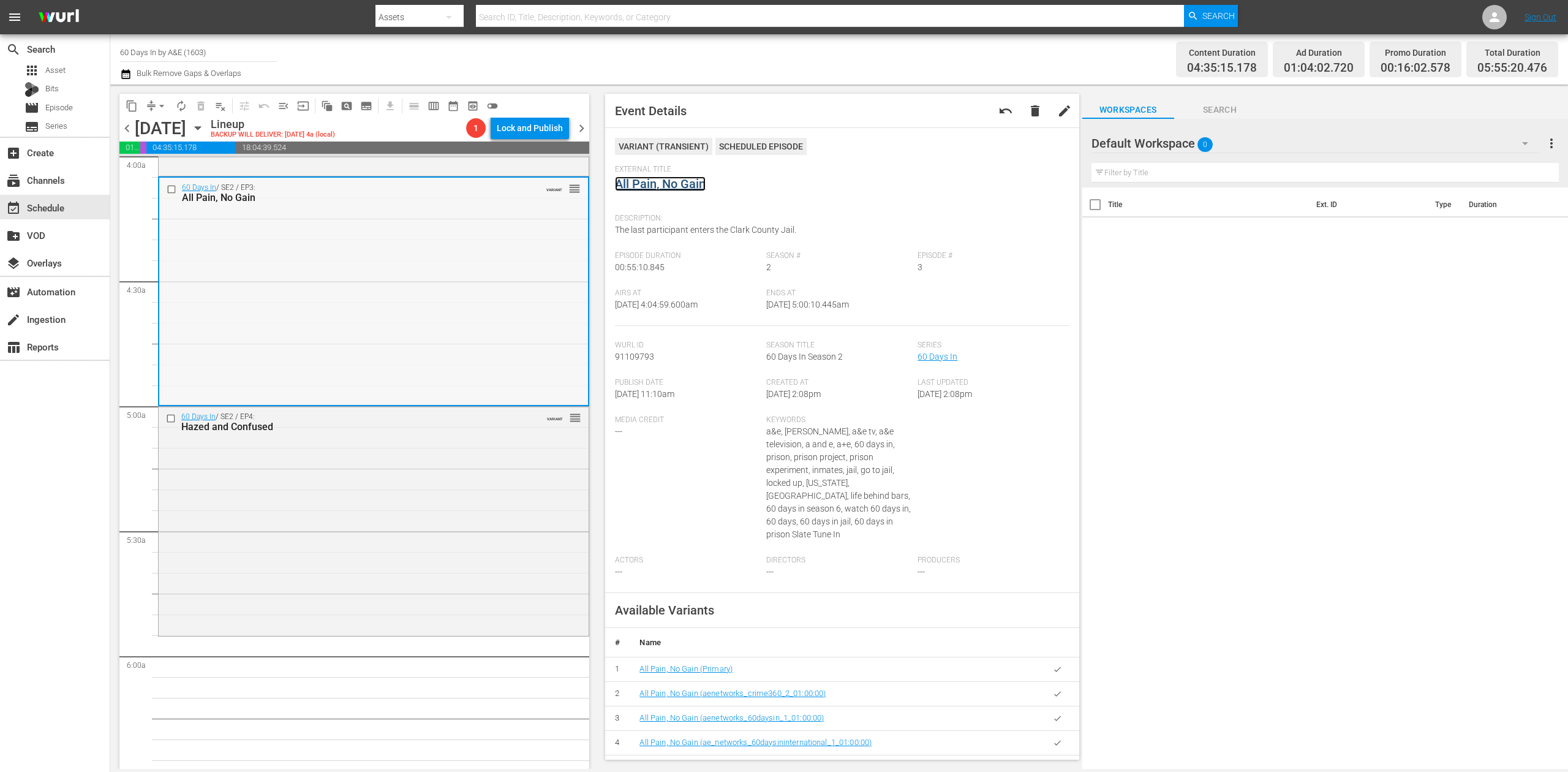
scroll to position [1061, 0]
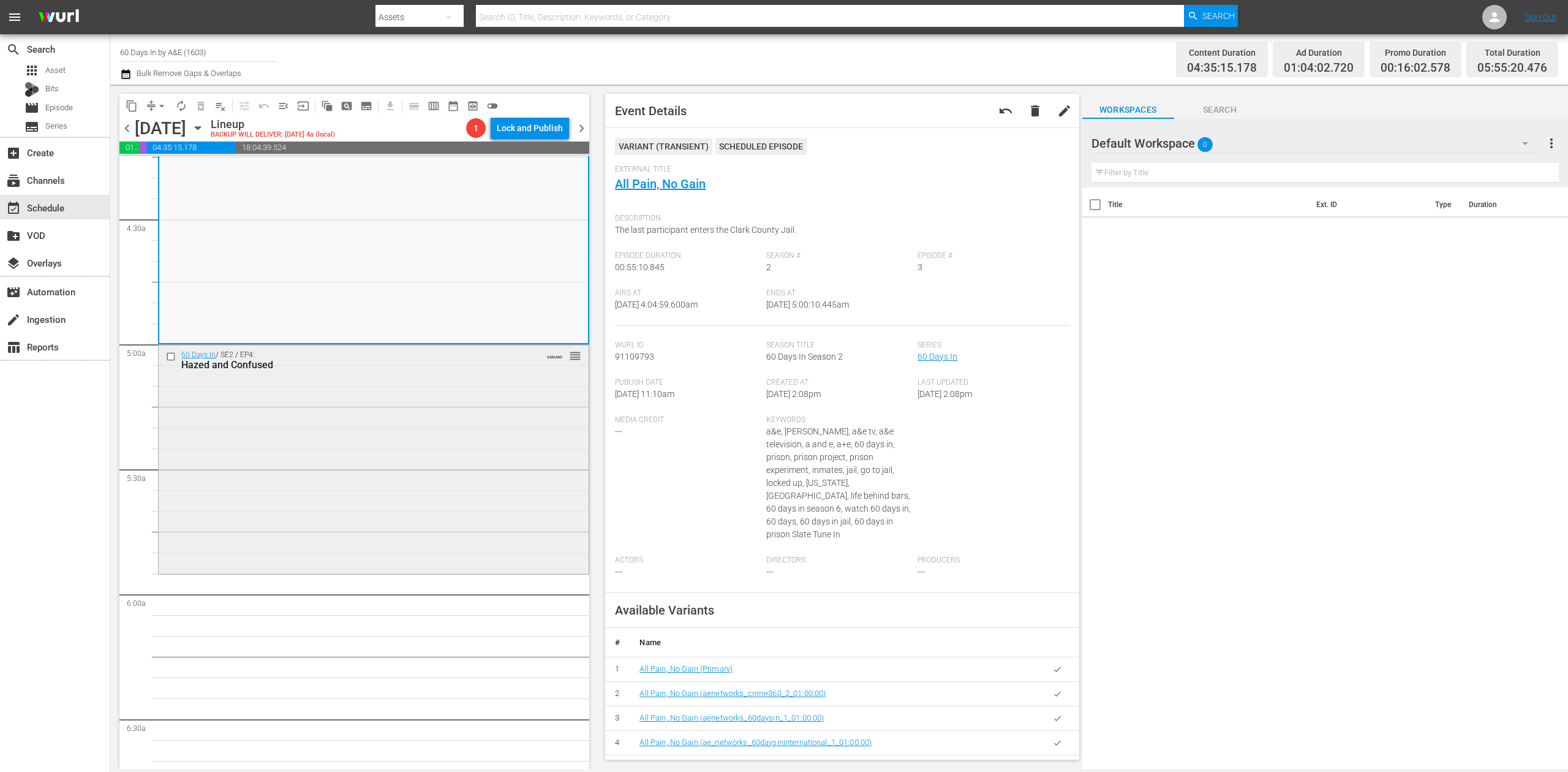
click at [365, 454] on div "60 Days In / SE2 / EP4: Hazed and Confused VARIANT reorder" at bounding box center [373, 458] width 430 height 226
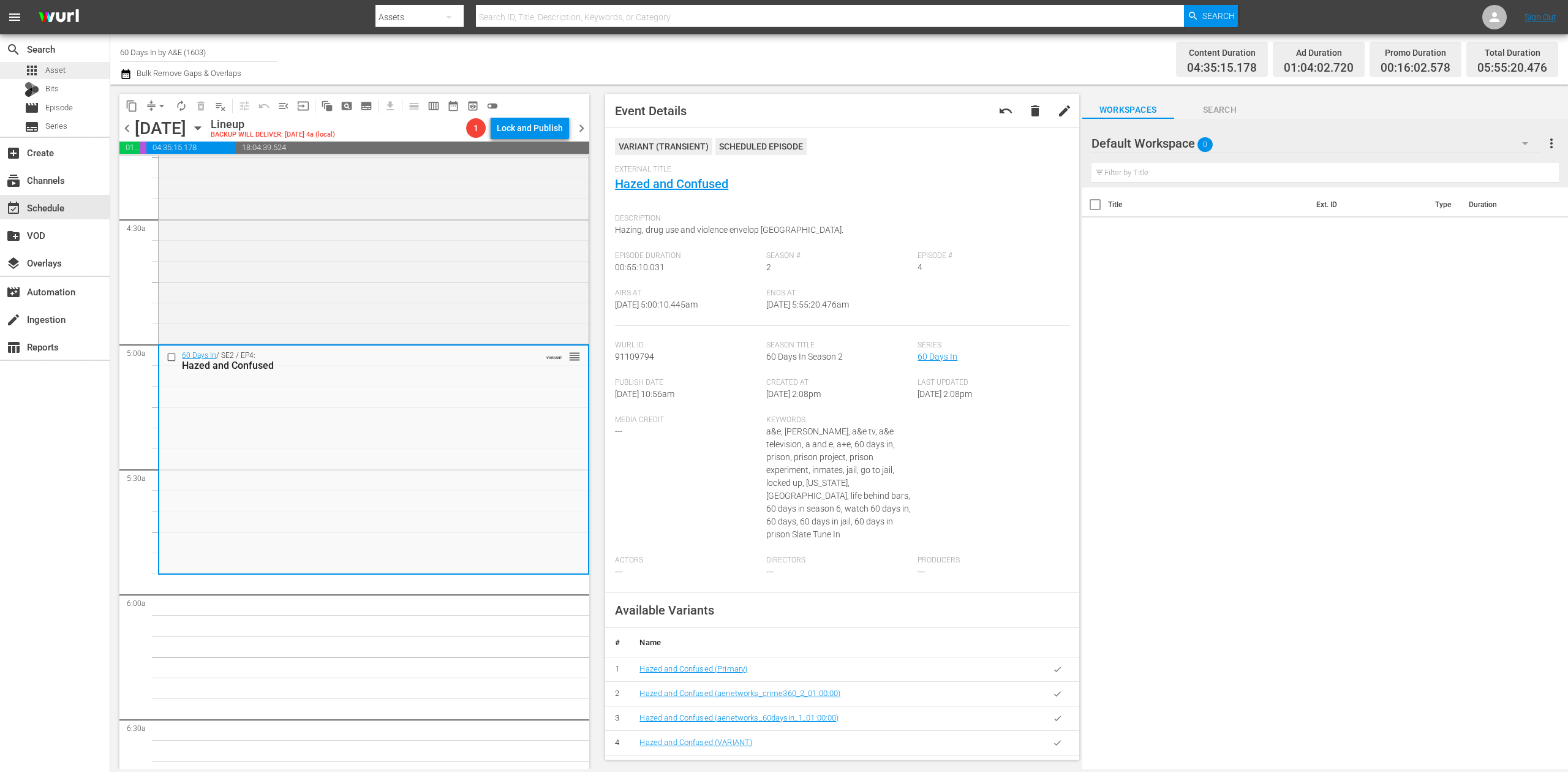
click at [55, 71] on span "Asset" at bounding box center [55, 71] width 20 height 12
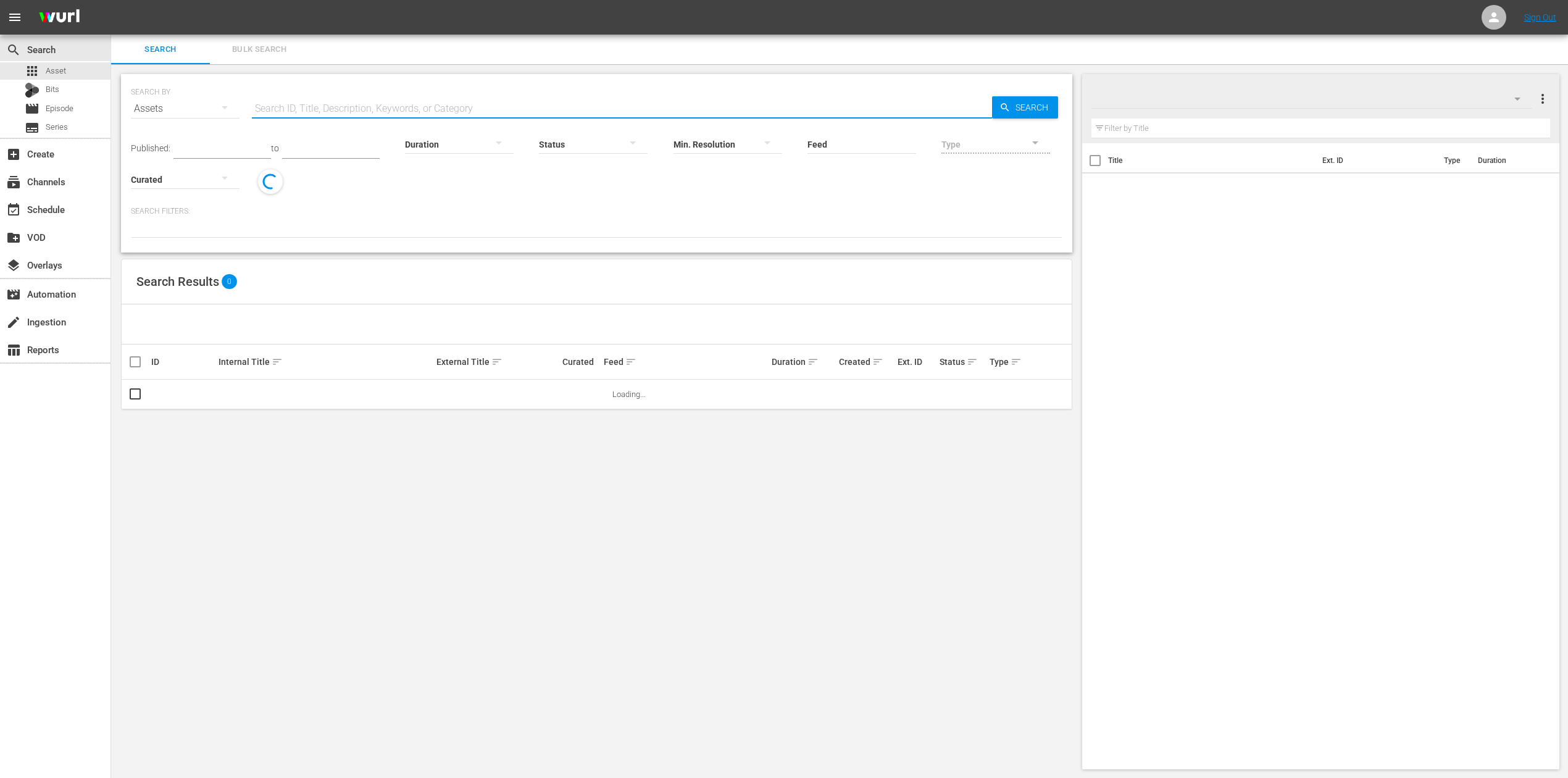
click at [315, 107] on input "text" at bounding box center [622, 109] width 740 height 30
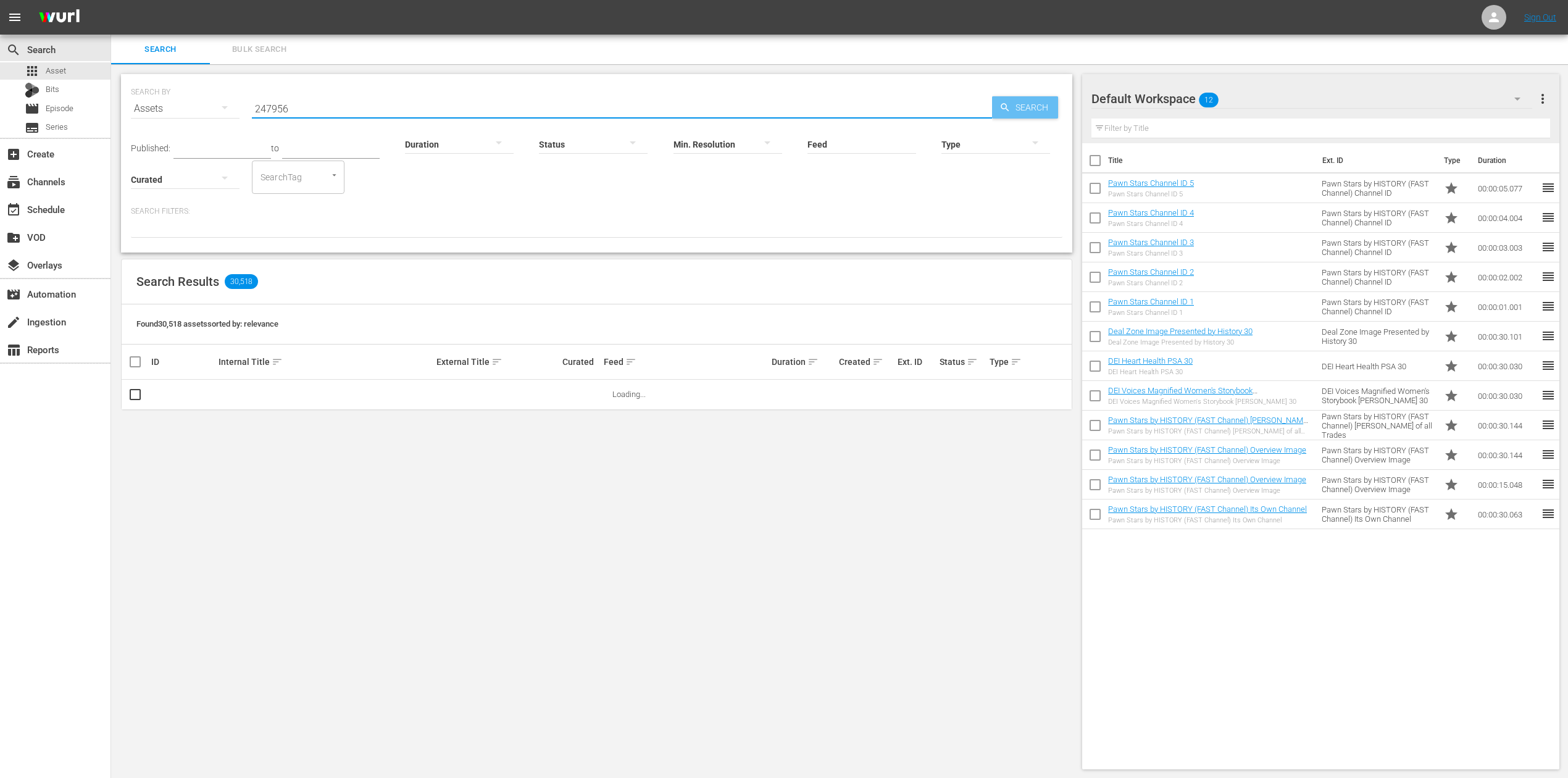
type input "247956"
click at [1039, 100] on span "Search" at bounding box center [1034, 108] width 48 height 22
click at [1517, 97] on icon "button" at bounding box center [1518, 99] width 15 height 15
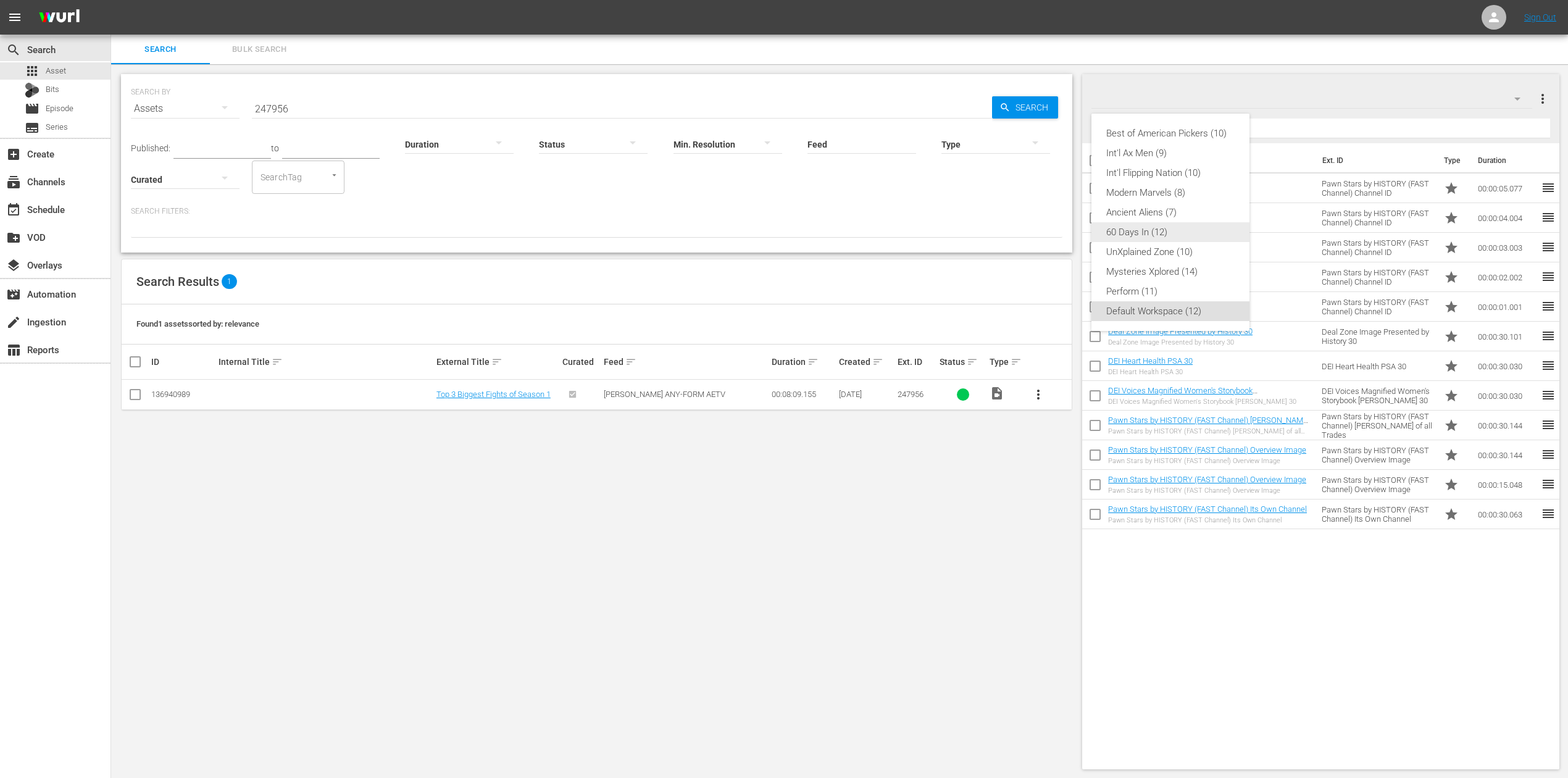
click at [1174, 231] on div "60 Days In (12)" at bounding box center [1170, 232] width 128 height 20
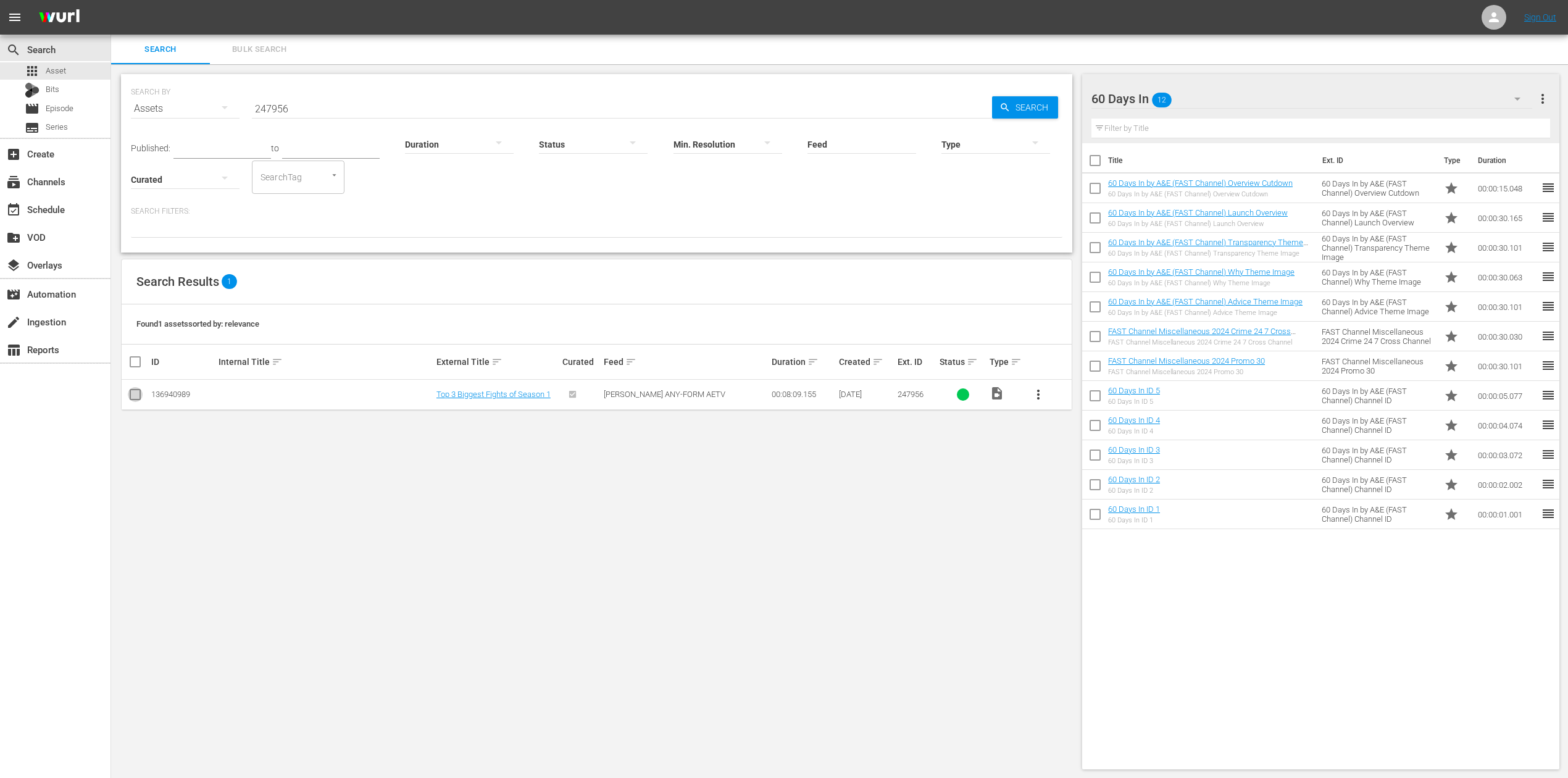
drag, startPoint x: 139, startPoint y: 393, endPoint x: 145, endPoint y: 397, distance: 7.2
click at [139, 394] on input "checkbox" at bounding box center [135, 397] width 15 height 15
checkbox input "true"
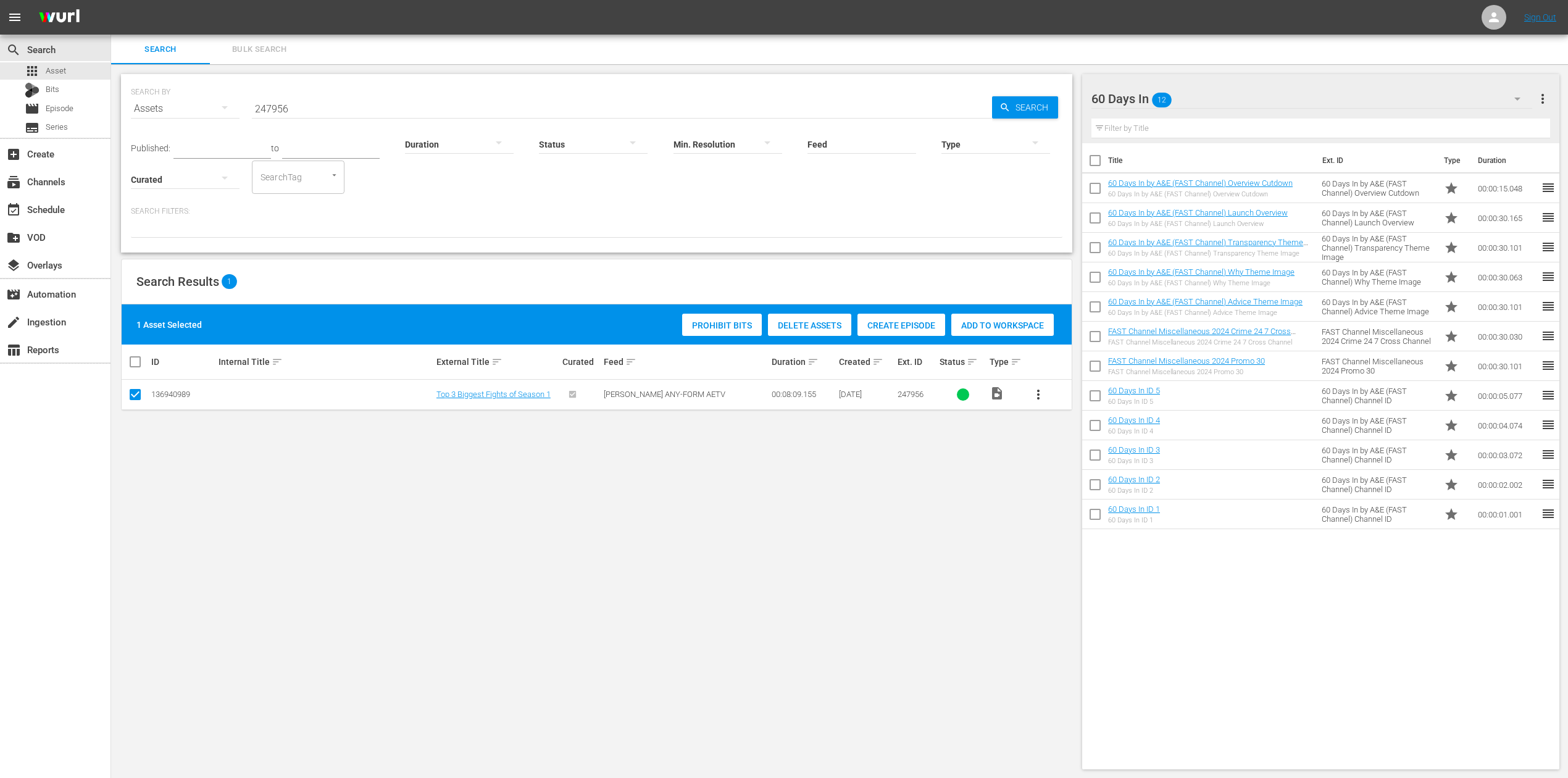
click at [995, 322] on span "Add to Workspace" at bounding box center [1003, 326] width 103 height 10
click at [58, 205] on div "event_available Schedule" at bounding box center [35, 207] width 69 height 11
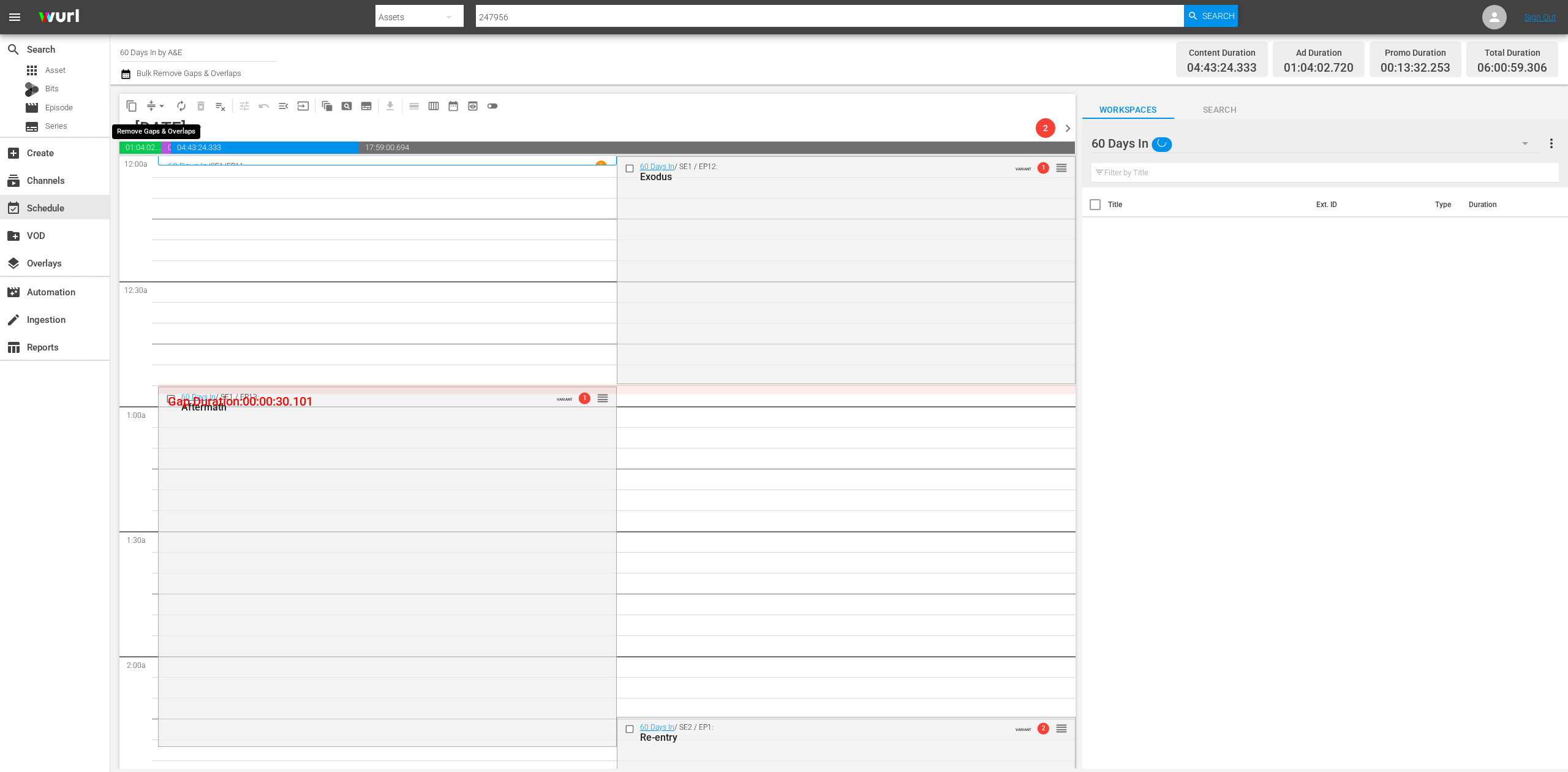
click at [160, 106] on span "arrow_drop_down" at bounding box center [162, 106] width 12 height 12
click at [159, 122] on li "Align to Midnight" at bounding box center [162, 130] width 128 height 20
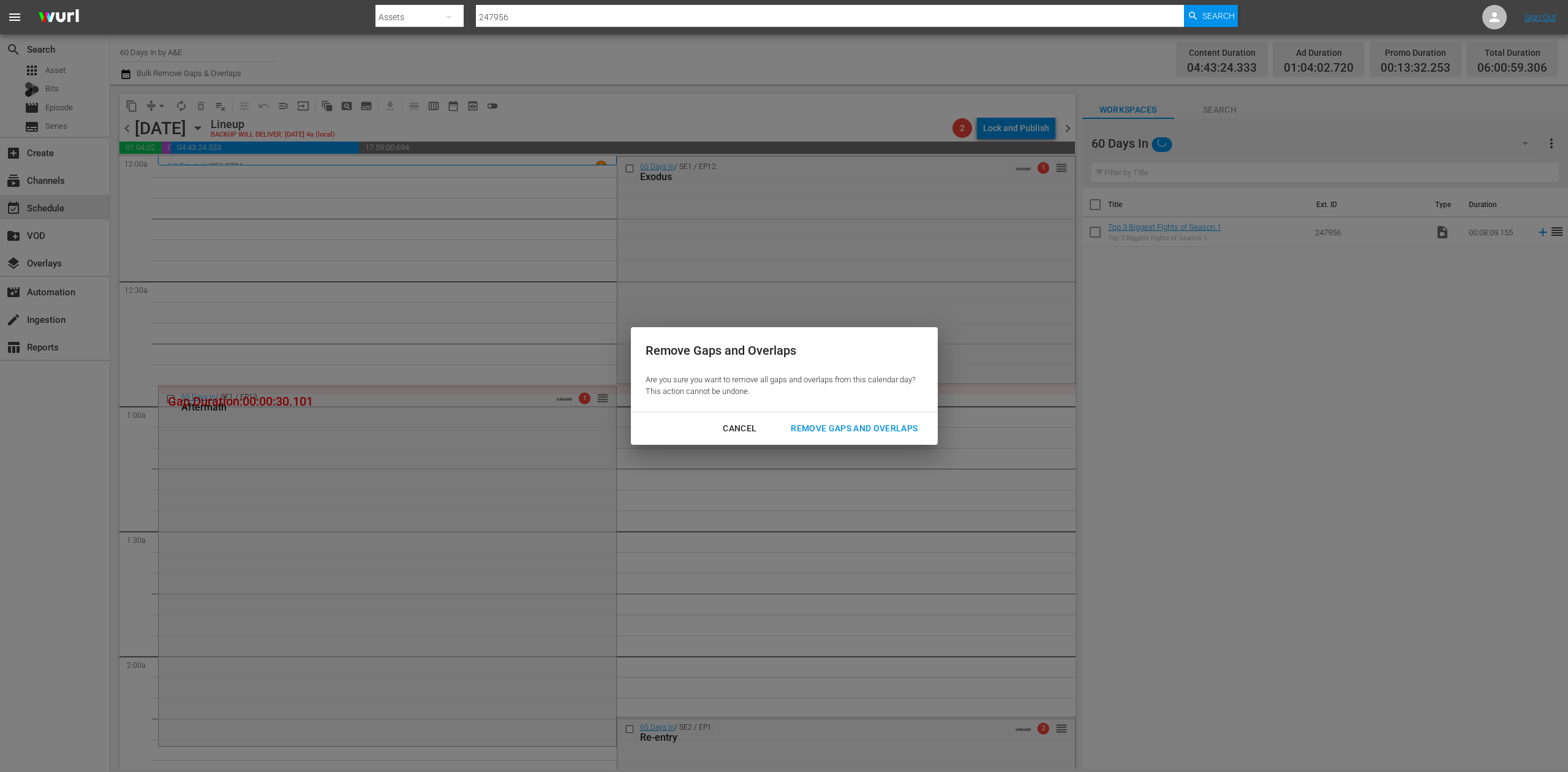
click at [875, 429] on div "Remove Gaps and Overlaps" at bounding box center [854, 428] width 146 height 15
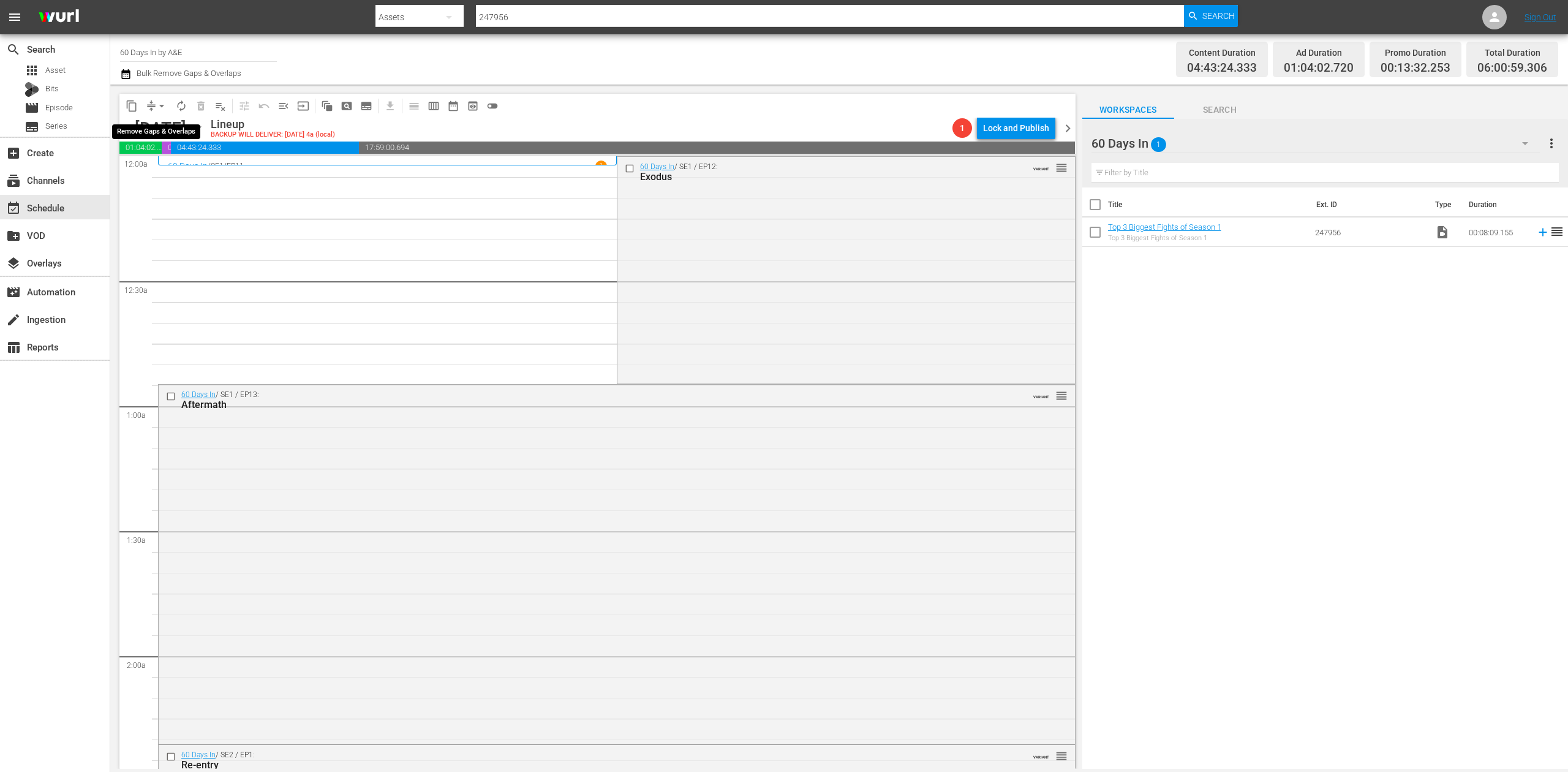
click at [158, 106] on span "arrow_drop_down" at bounding box center [162, 106] width 12 height 12
click at [160, 123] on li "Align to Midnight" at bounding box center [162, 130] width 128 height 20
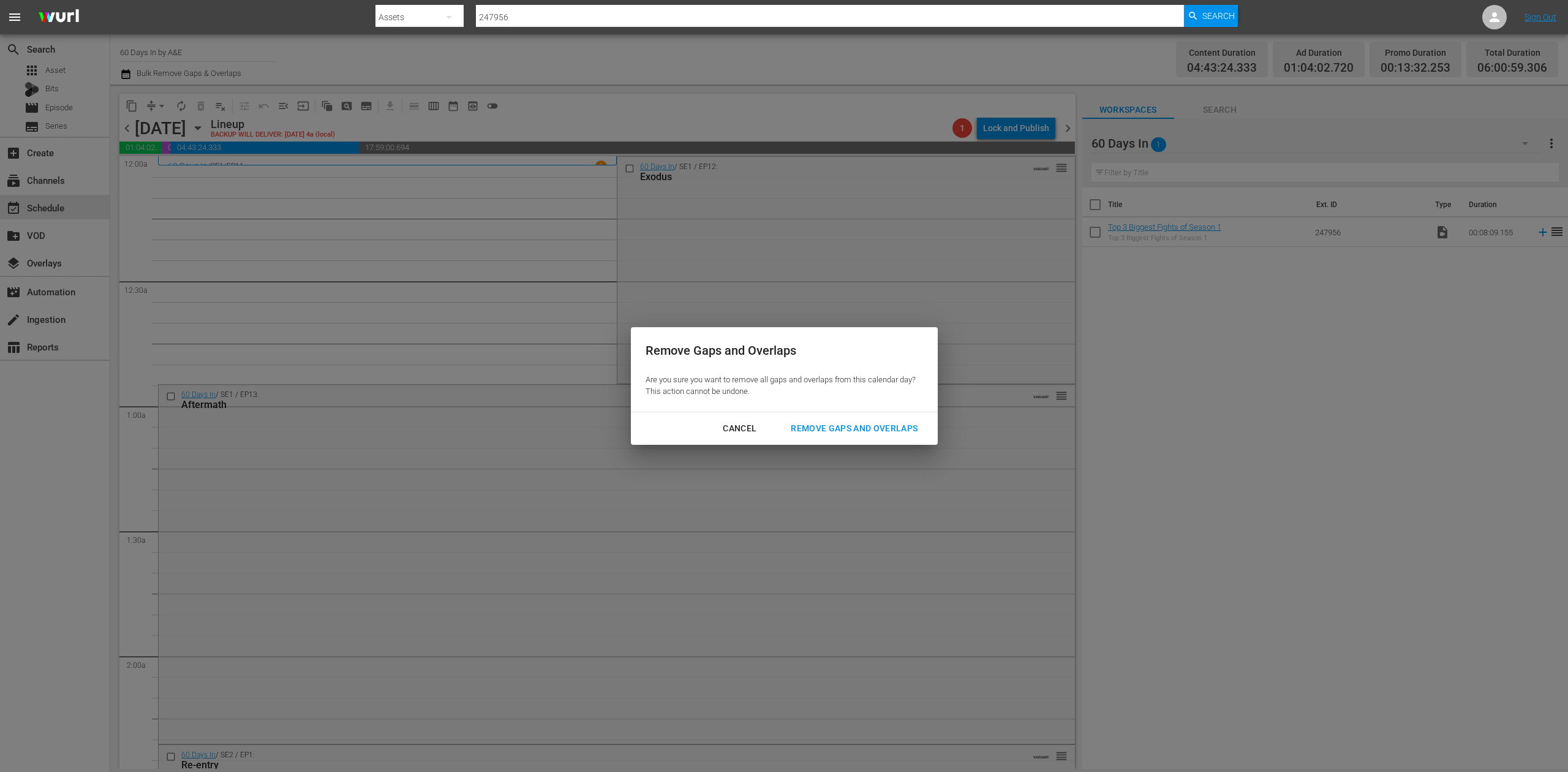
click at [851, 426] on div "Remove Gaps and Overlaps" at bounding box center [854, 428] width 146 height 15
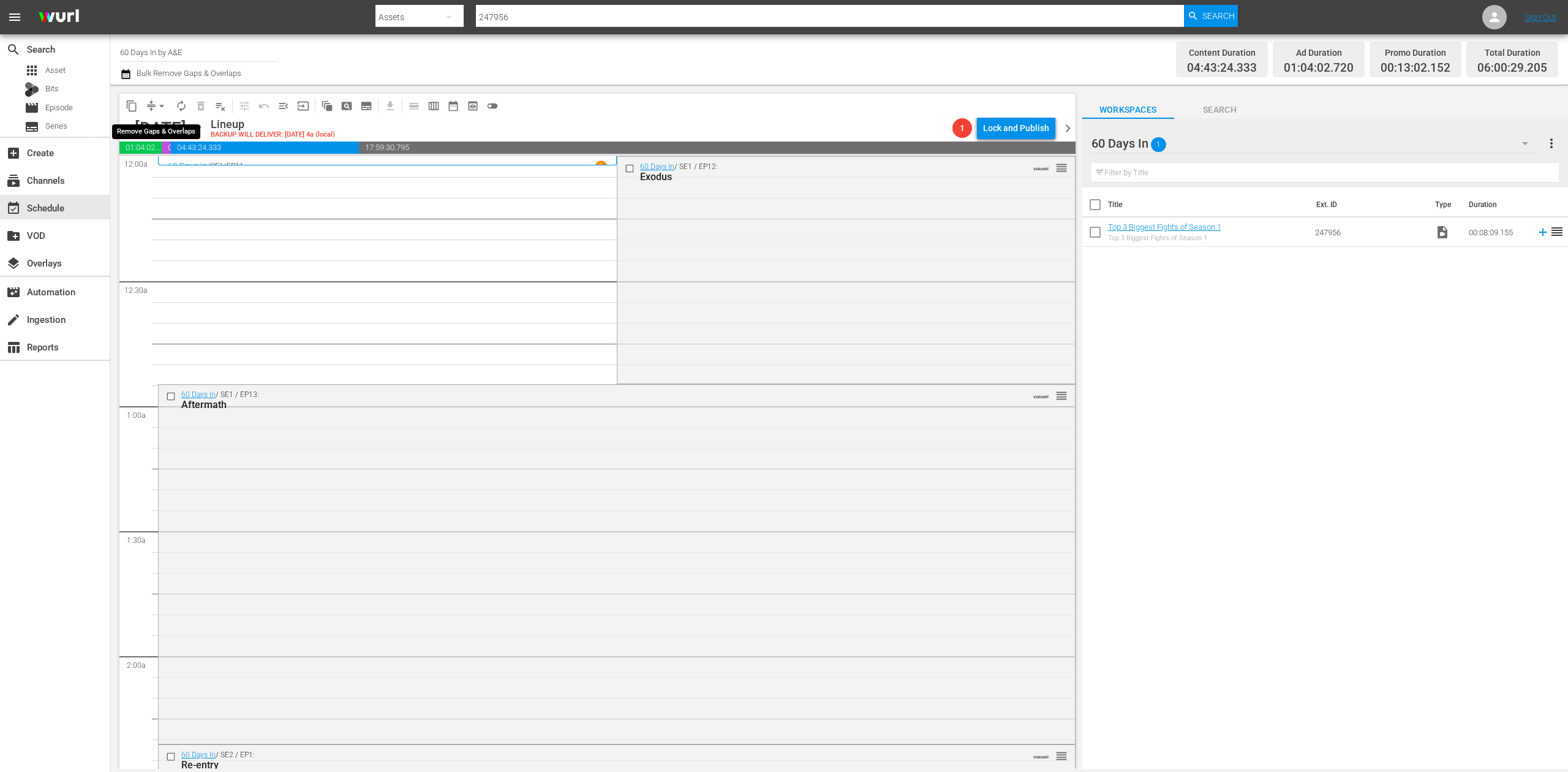
click at [158, 106] on span "arrow_drop_down" at bounding box center [162, 106] width 12 height 12
click at [170, 123] on li "Align to Midnight" at bounding box center [162, 130] width 128 height 20
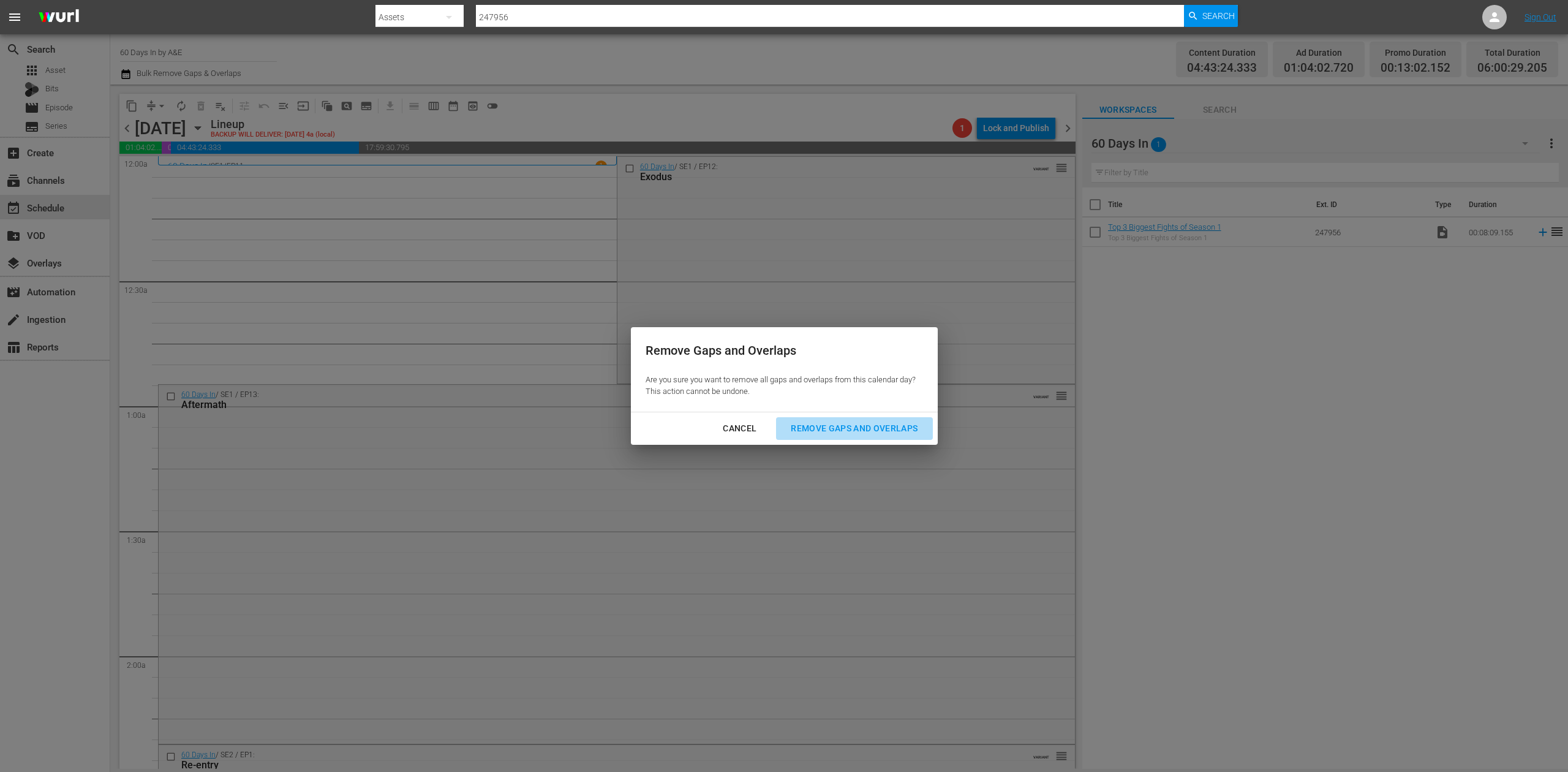
click at [880, 426] on div "Remove Gaps and Overlaps" at bounding box center [854, 428] width 146 height 15
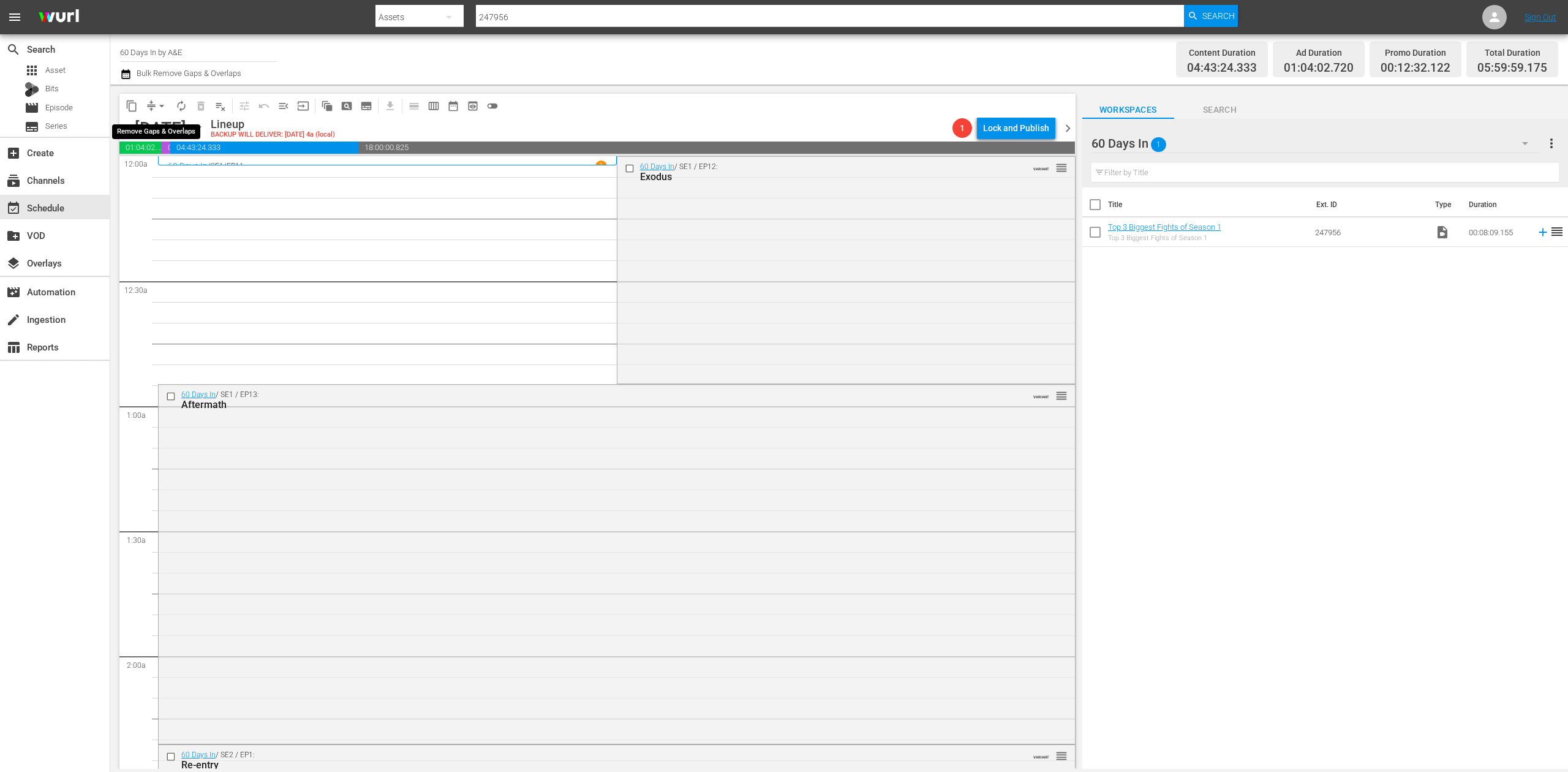
click at [160, 106] on span "arrow_drop_down" at bounding box center [162, 106] width 12 height 12
click at [162, 128] on li "Align to Midnight" at bounding box center [162, 130] width 128 height 20
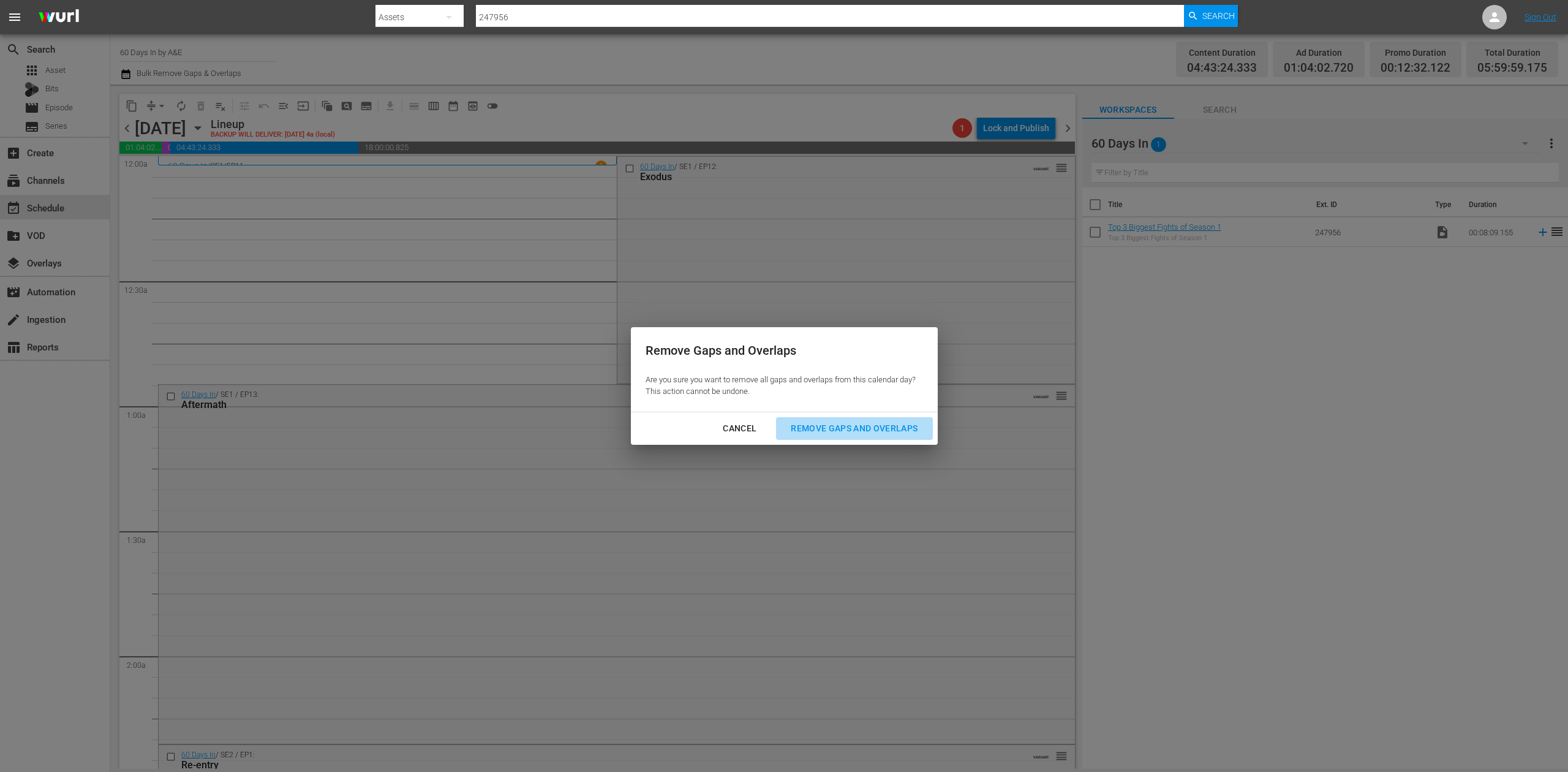
click at [867, 426] on div "Remove Gaps and Overlaps" at bounding box center [854, 428] width 146 height 15
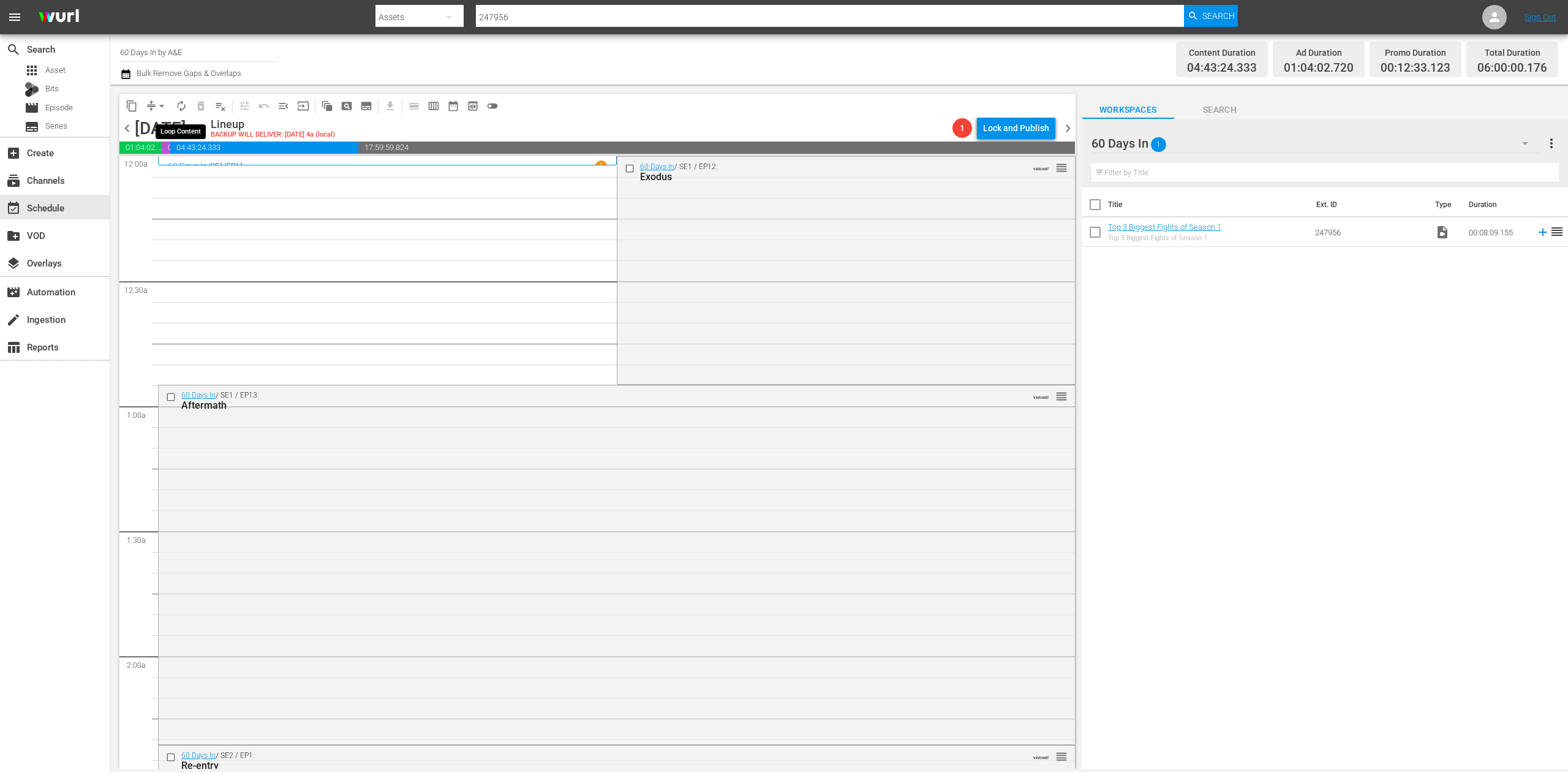
click at [182, 107] on span "autorenew_outlined" at bounding box center [181, 106] width 12 height 12
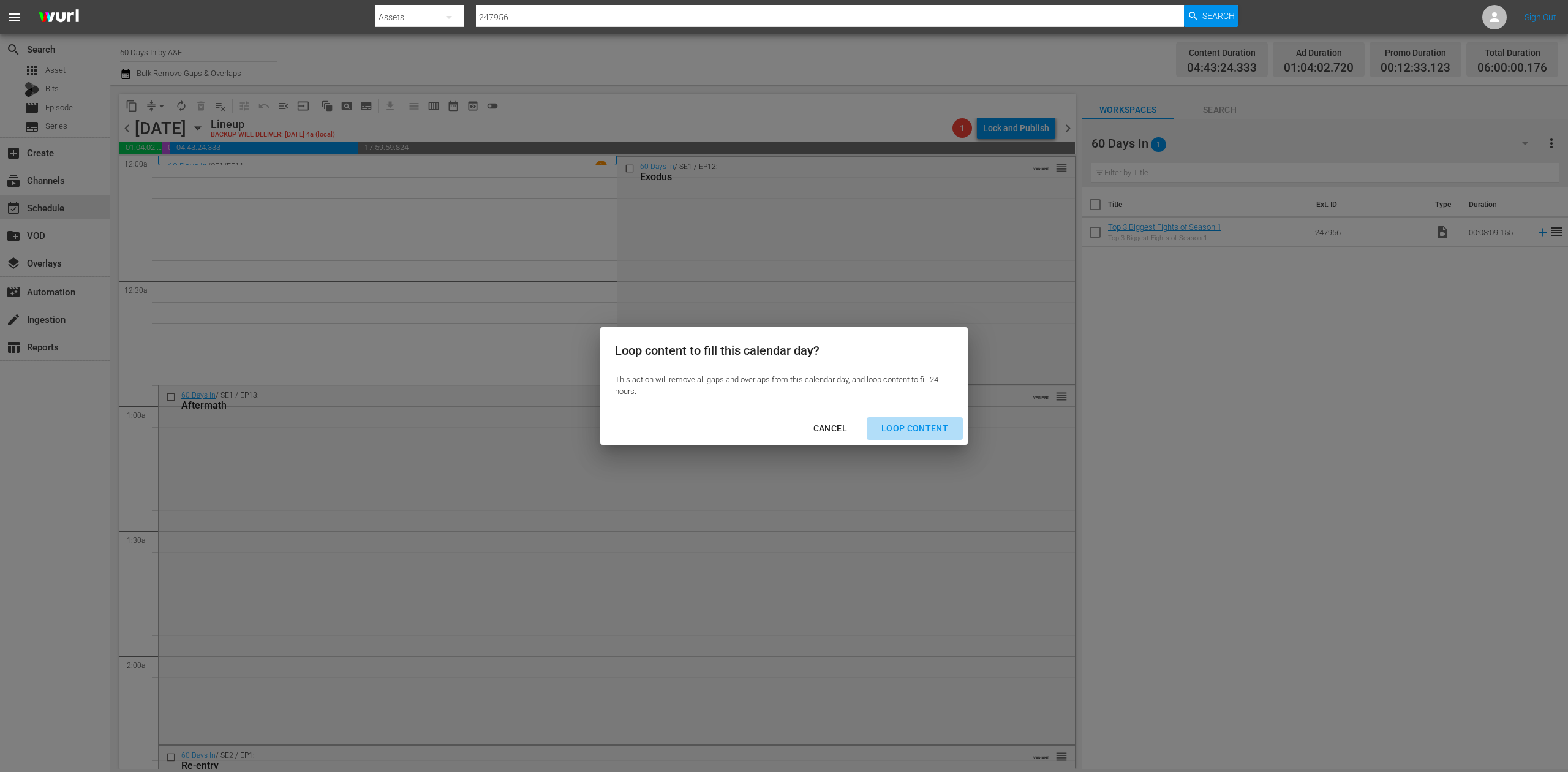
click at [927, 424] on div "Loop Content" at bounding box center [915, 428] width 87 height 15
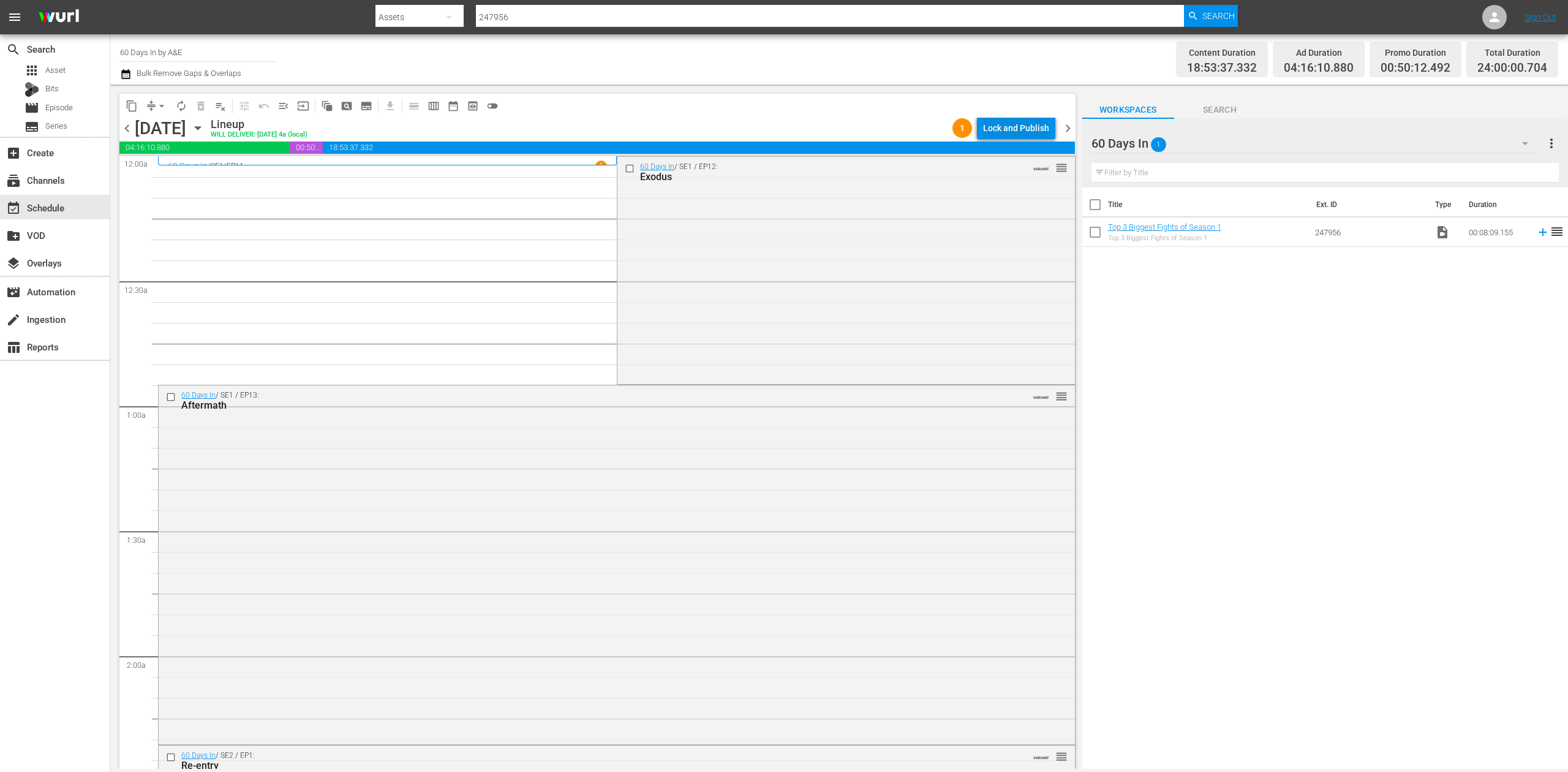
click at [1021, 127] on div "Lock and Publish" at bounding box center [1016, 128] width 66 height 22
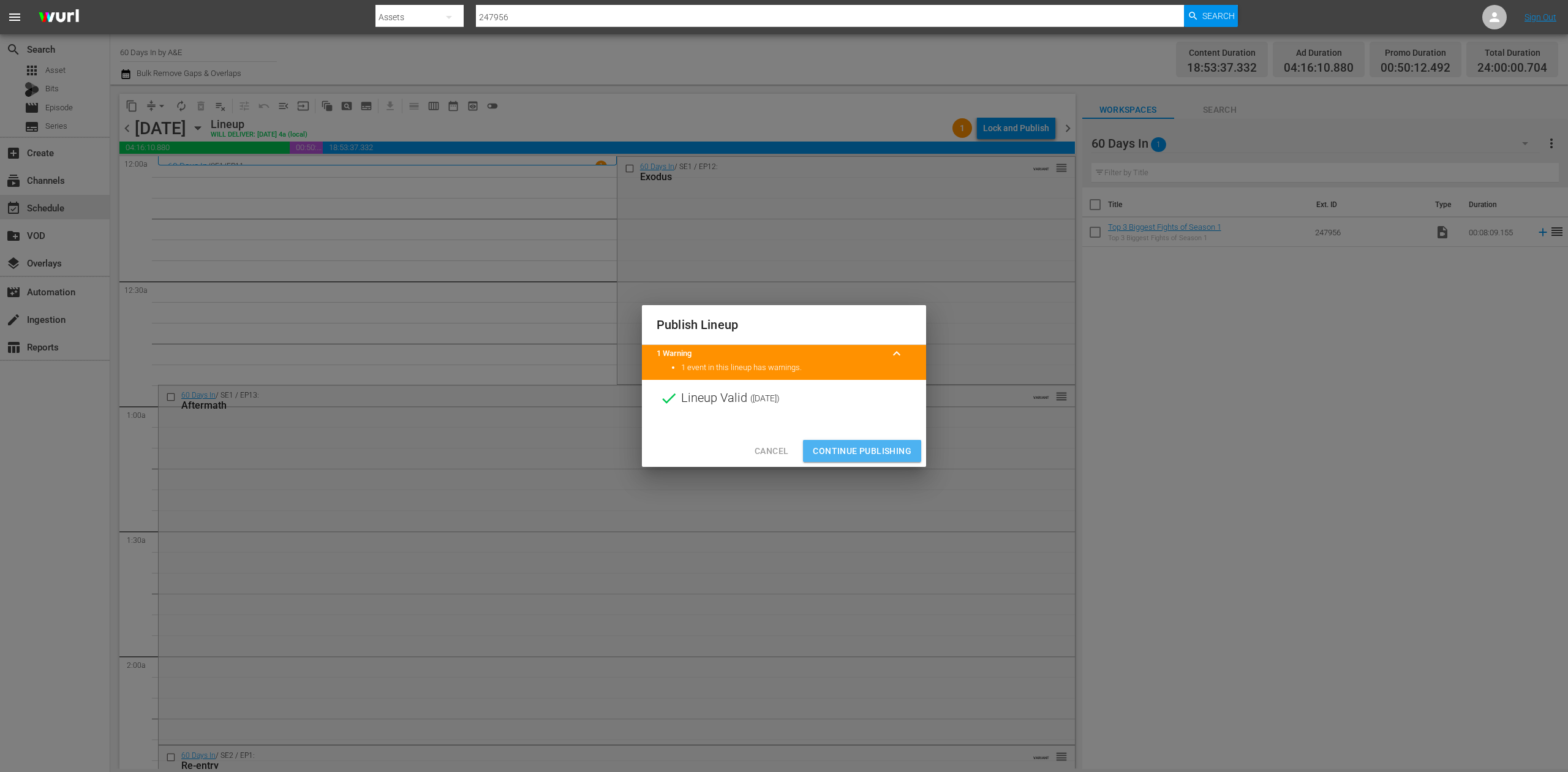
click at [870, 451] on span "Continue Publishing" at bounding box center [862, 451] width 99 height 15
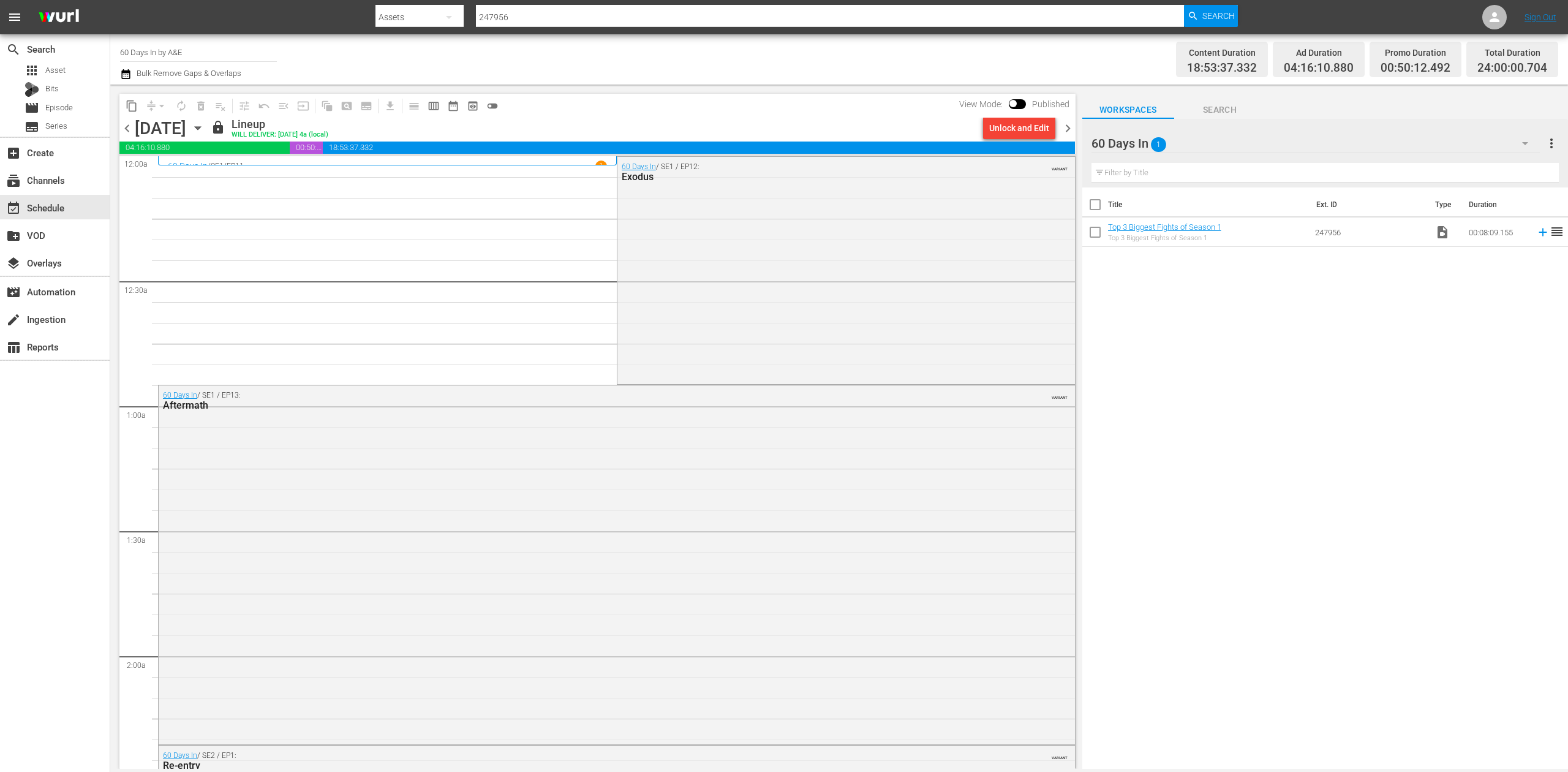
click at [1066, 128] on span "chevron_right" at bounding box center [1067, 128] width 15 height 15
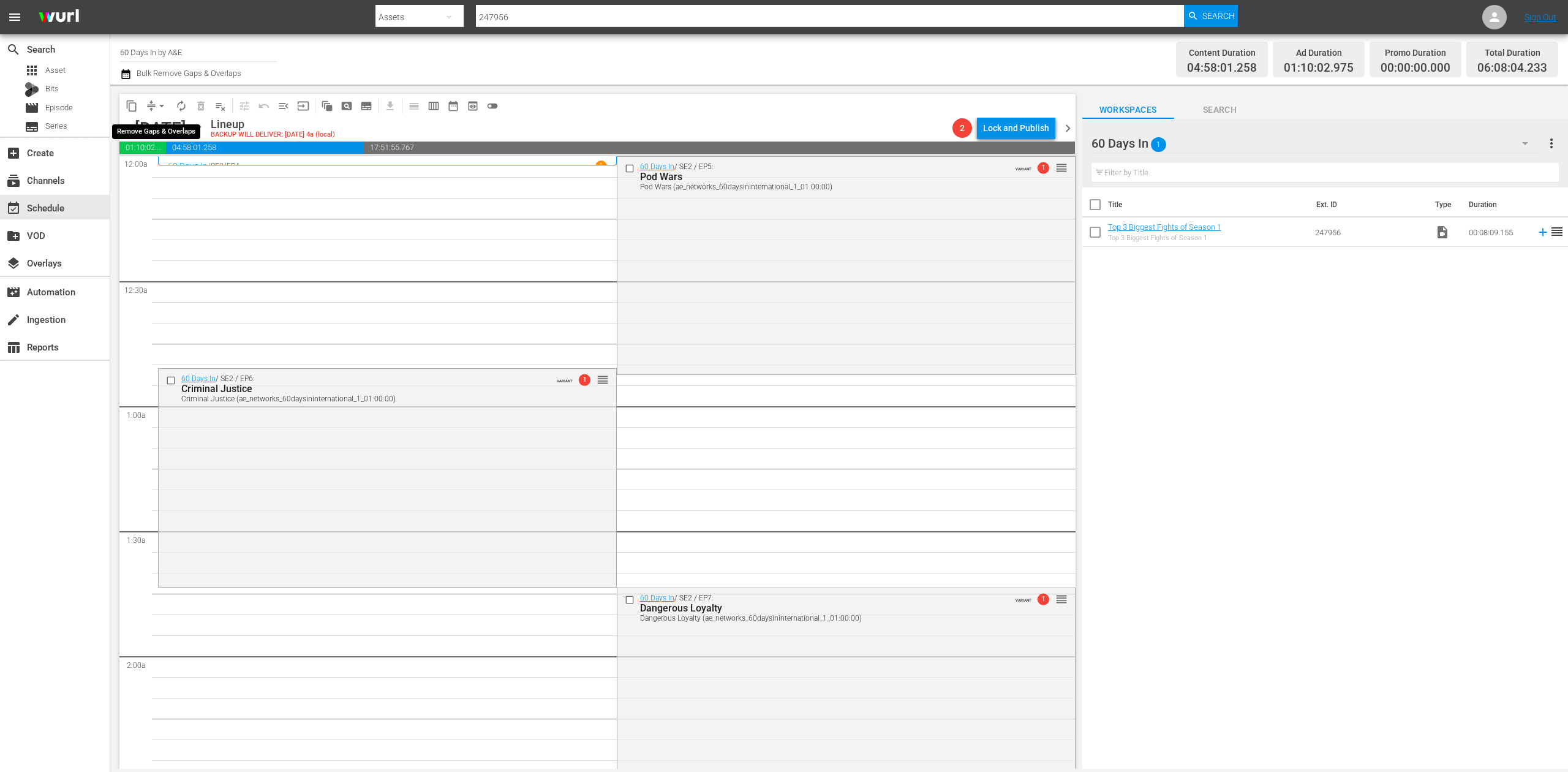
click at [160, 109] on span "arrow_drop_down" at bounding box center [162, 106] width 12 height 12
click at [152, 135] on li "Align to Midnight" at bounding box center [162, 130] width 128 height 20
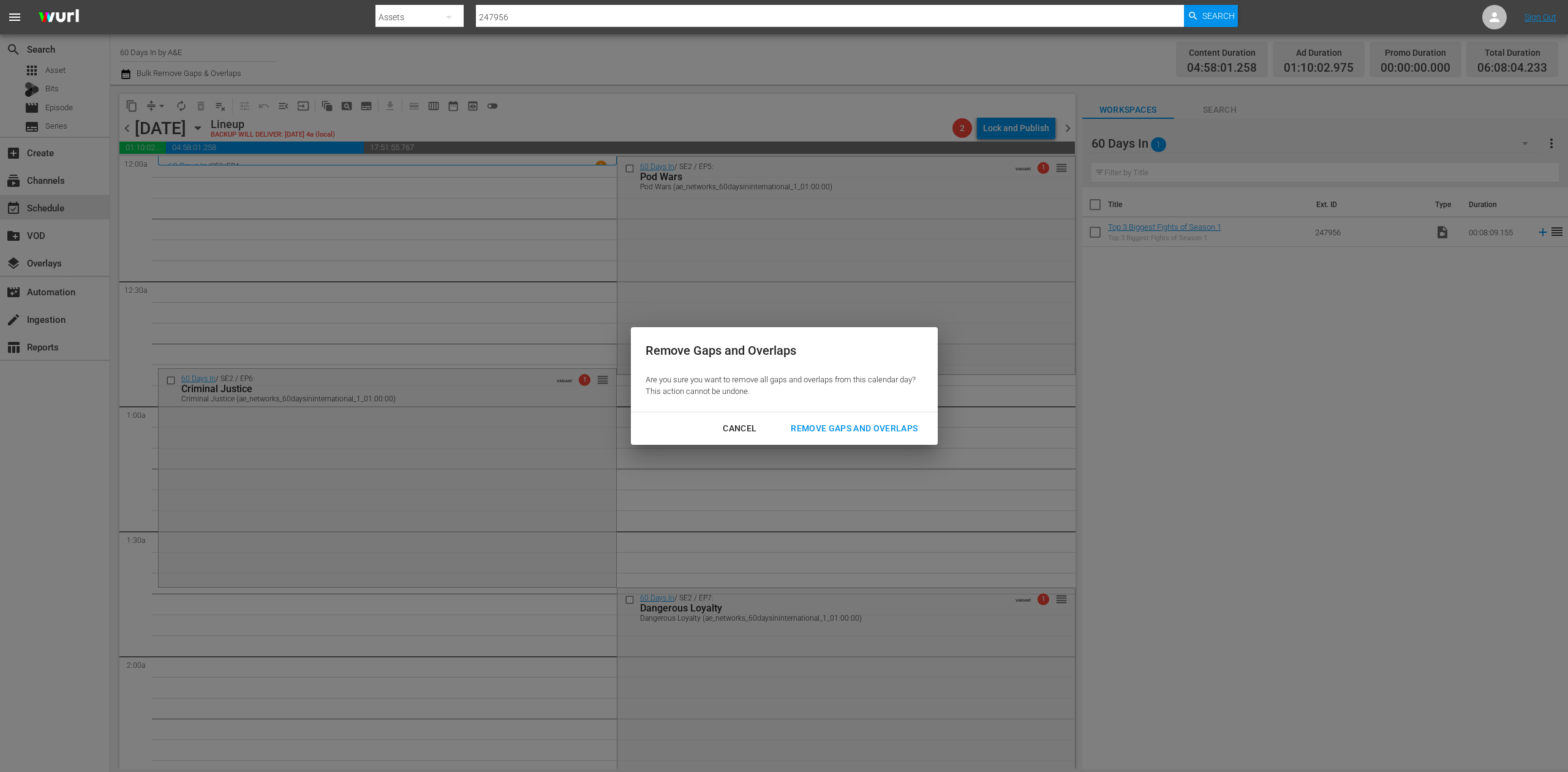
click at [835, 422] on div "Remove Gaps and Overlaps" at bounding box center [854, 428] width 146 height 15
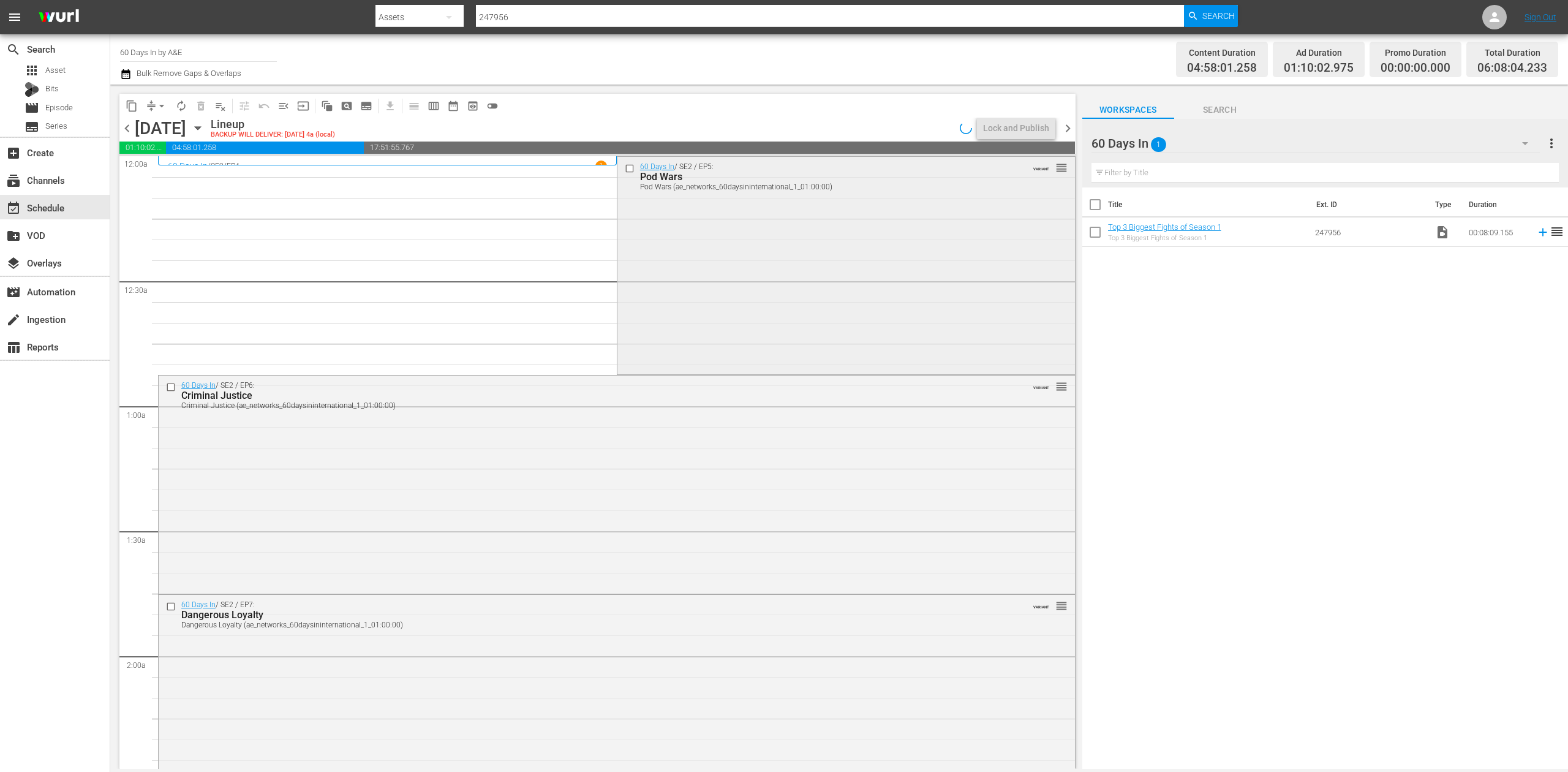
click at [730, 267] on div "60 Days In / SE2 / EP5: Pod Wars Pod Wars (ae_networks_60daysininternational_1_…" at bounding box center [846, 264] width 458 height 215
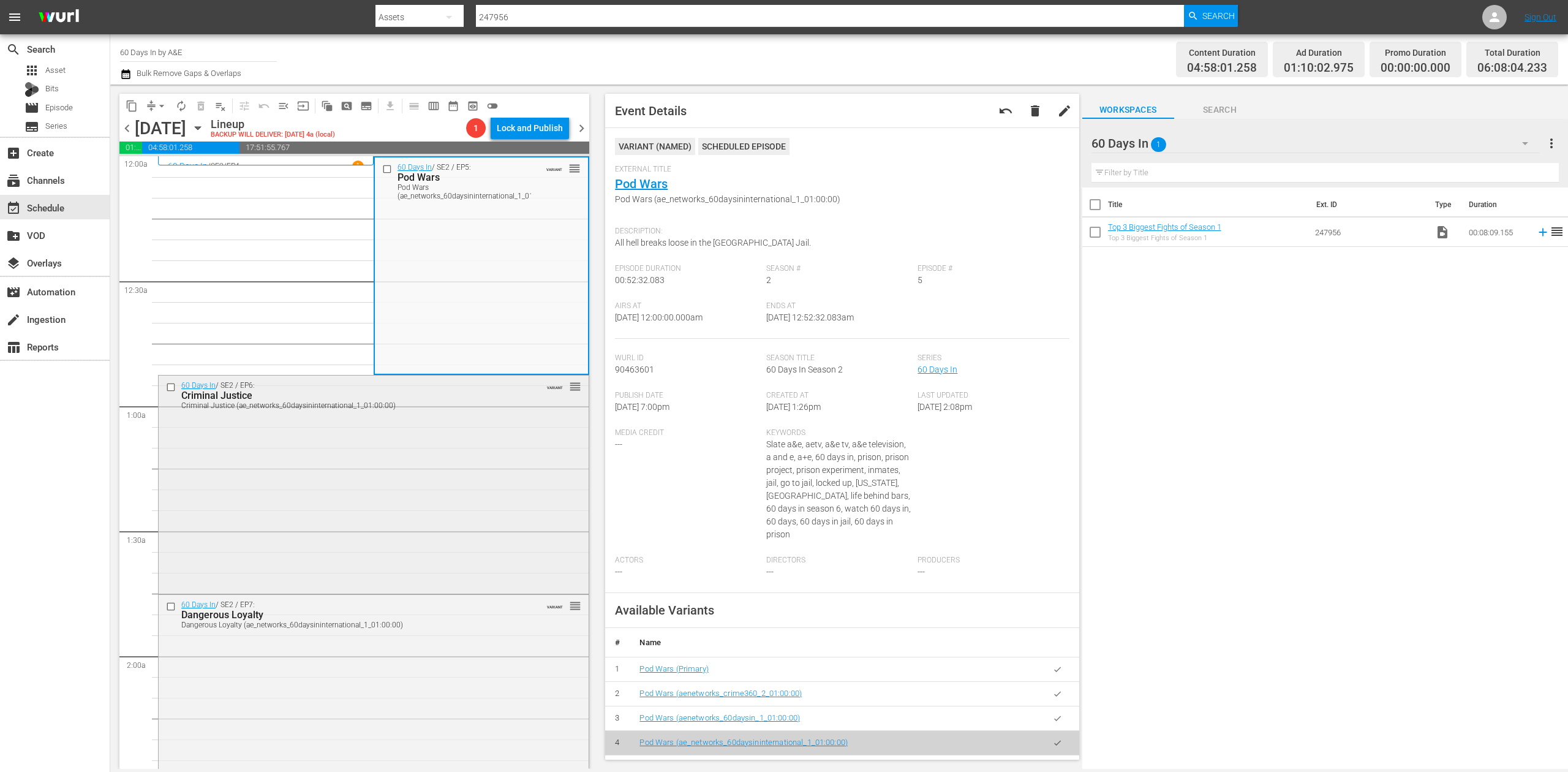
click at [462, 437] on div "60 Days In / SE2 / EP6: Criminal Justice Criminal Justice (ae_networks_60daysin…" at bounding box center [373, 483] width 430 height 215
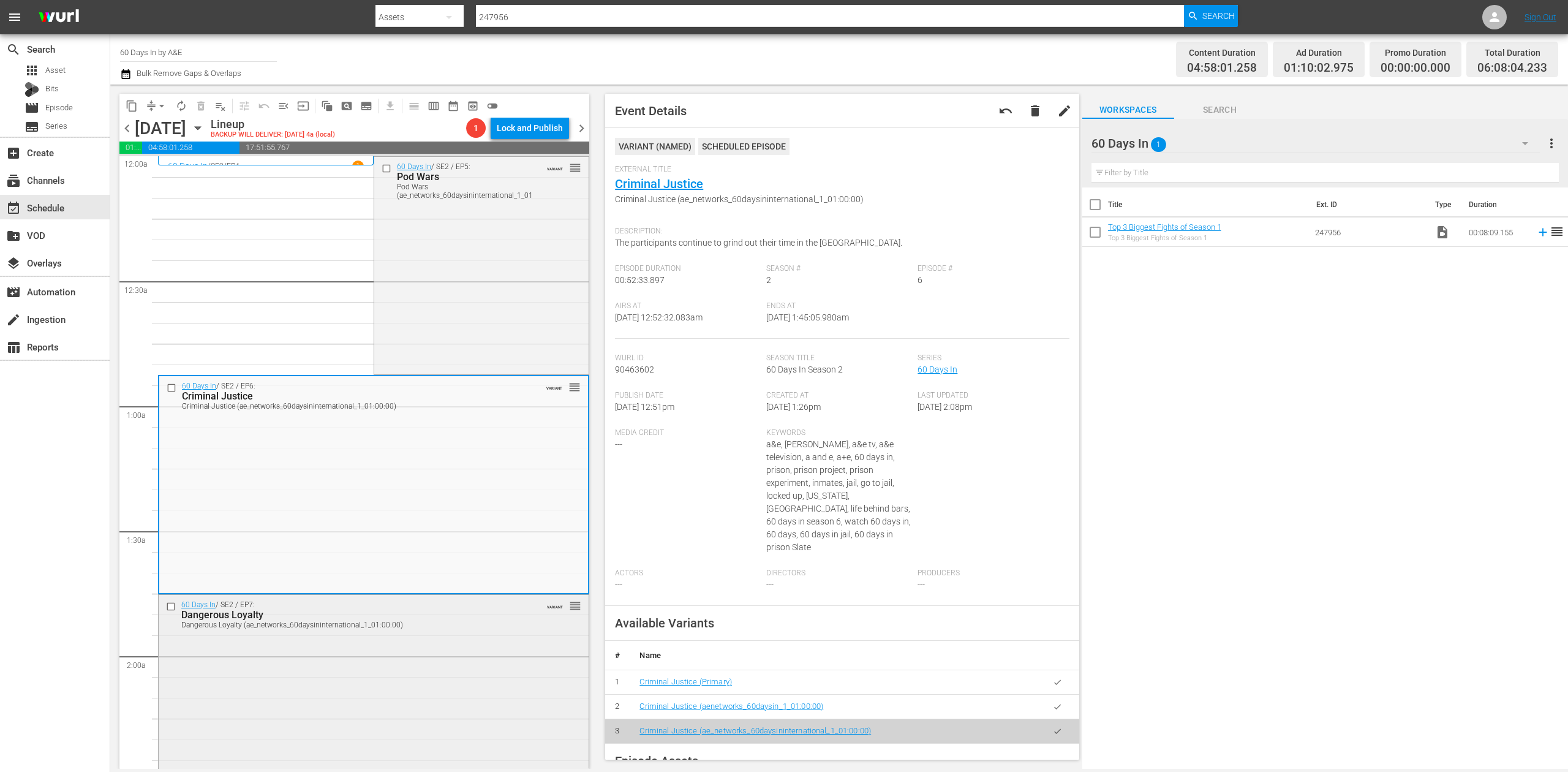
click at [464, 676] on div "60 Days In / SE2 / EP7: Dangerous Loyalty Dangerous Loyalty (ae_networks_60days…" at bounding box center [373, 702] width 430 height 216
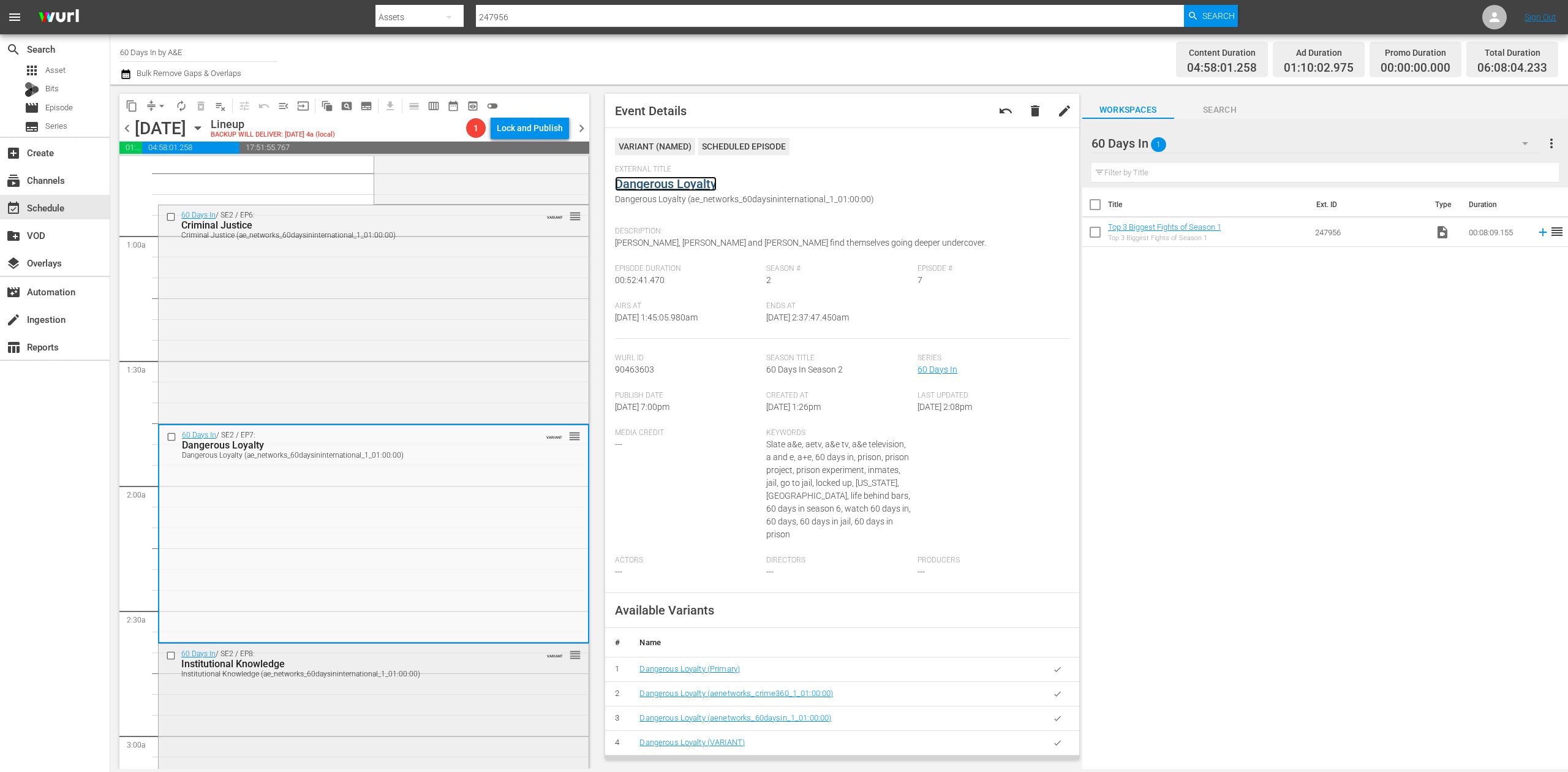
scroll to position [408, 0]
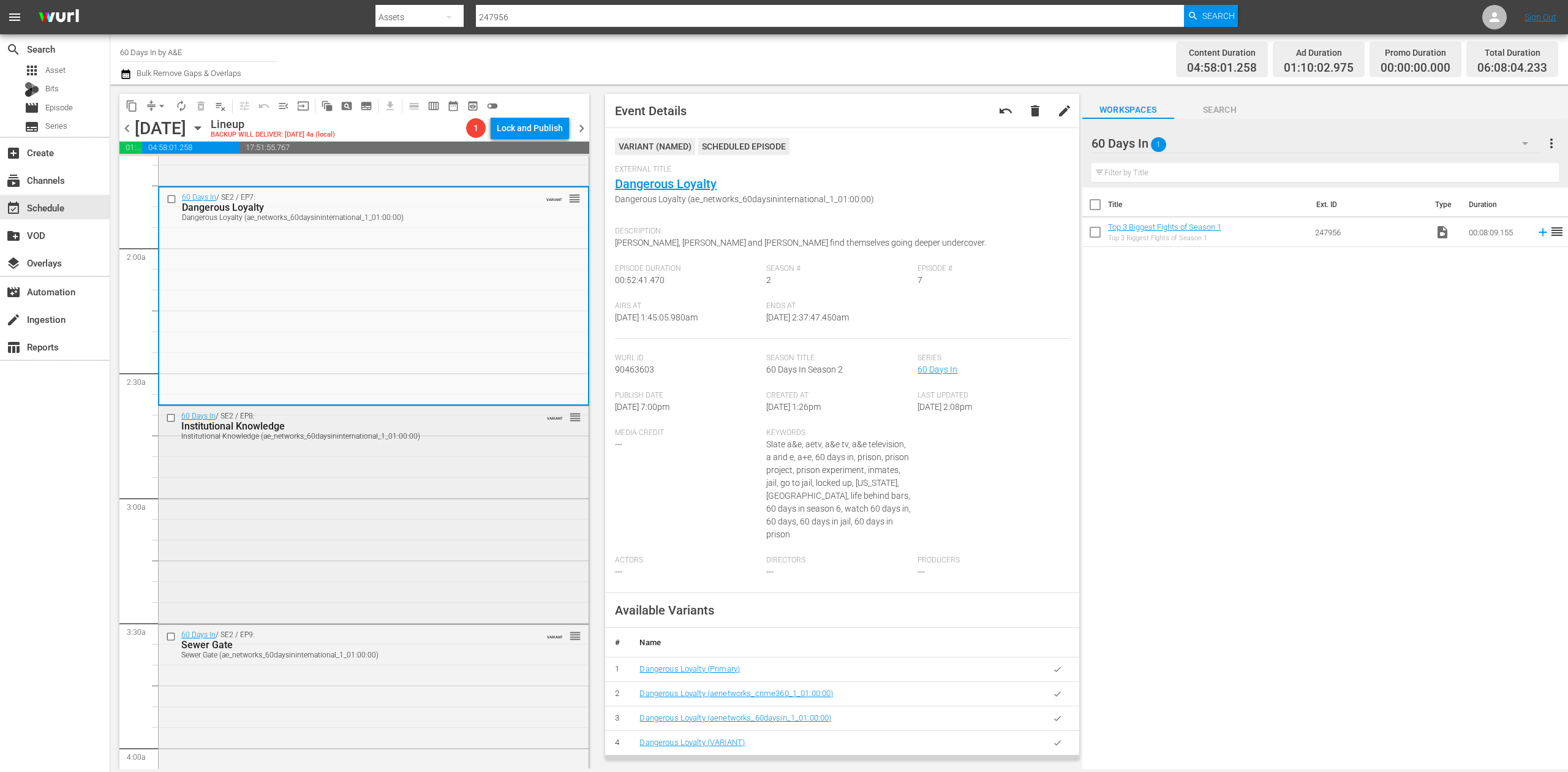
click at [450, 524] on div "60 Days In / SE2 / EP8: Institutional Knowledge Institutional Knowledge (ae_net…" at bounding box center [373, 513] width 430 height 215
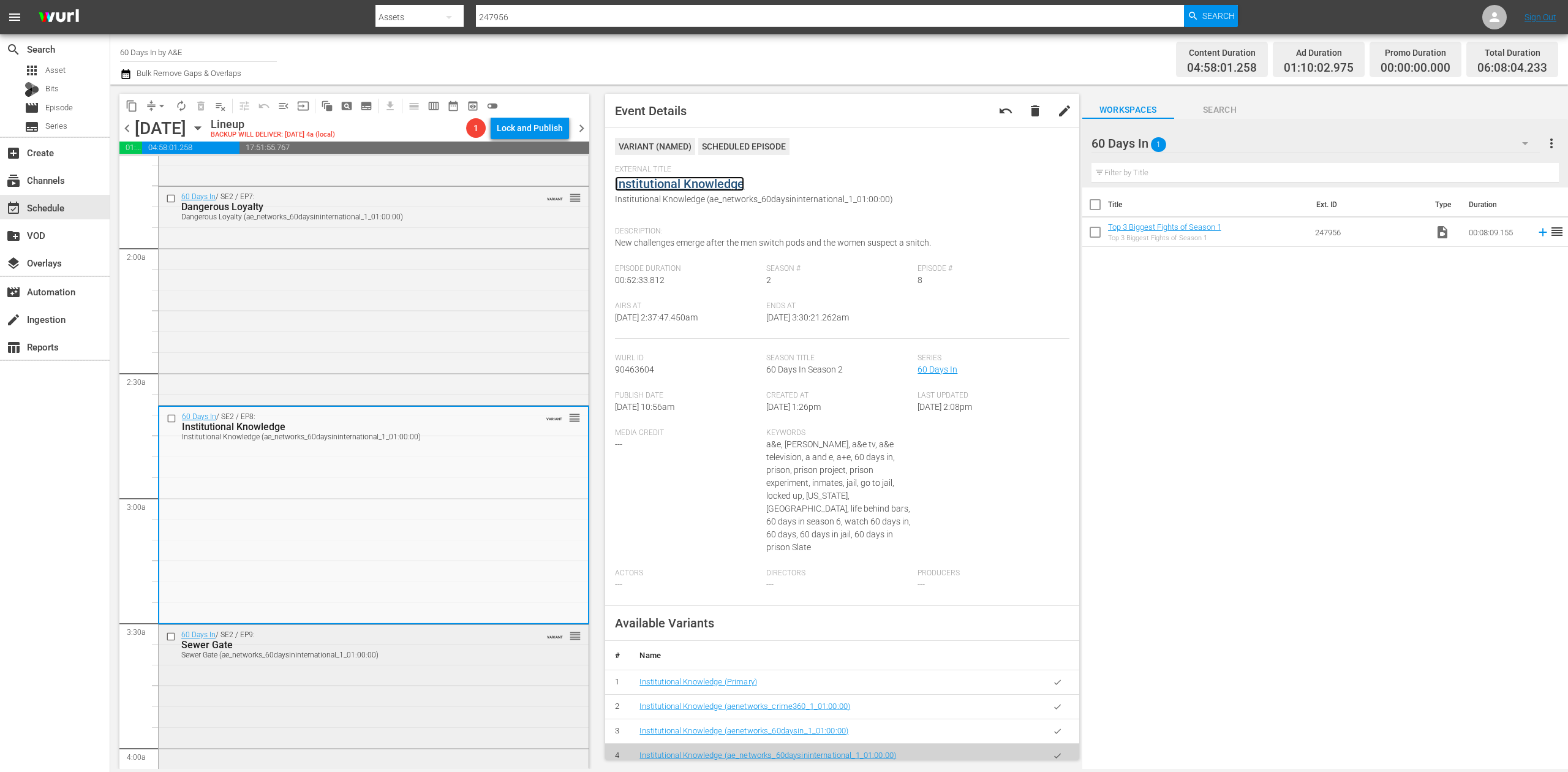
scroll to position [735, 0]
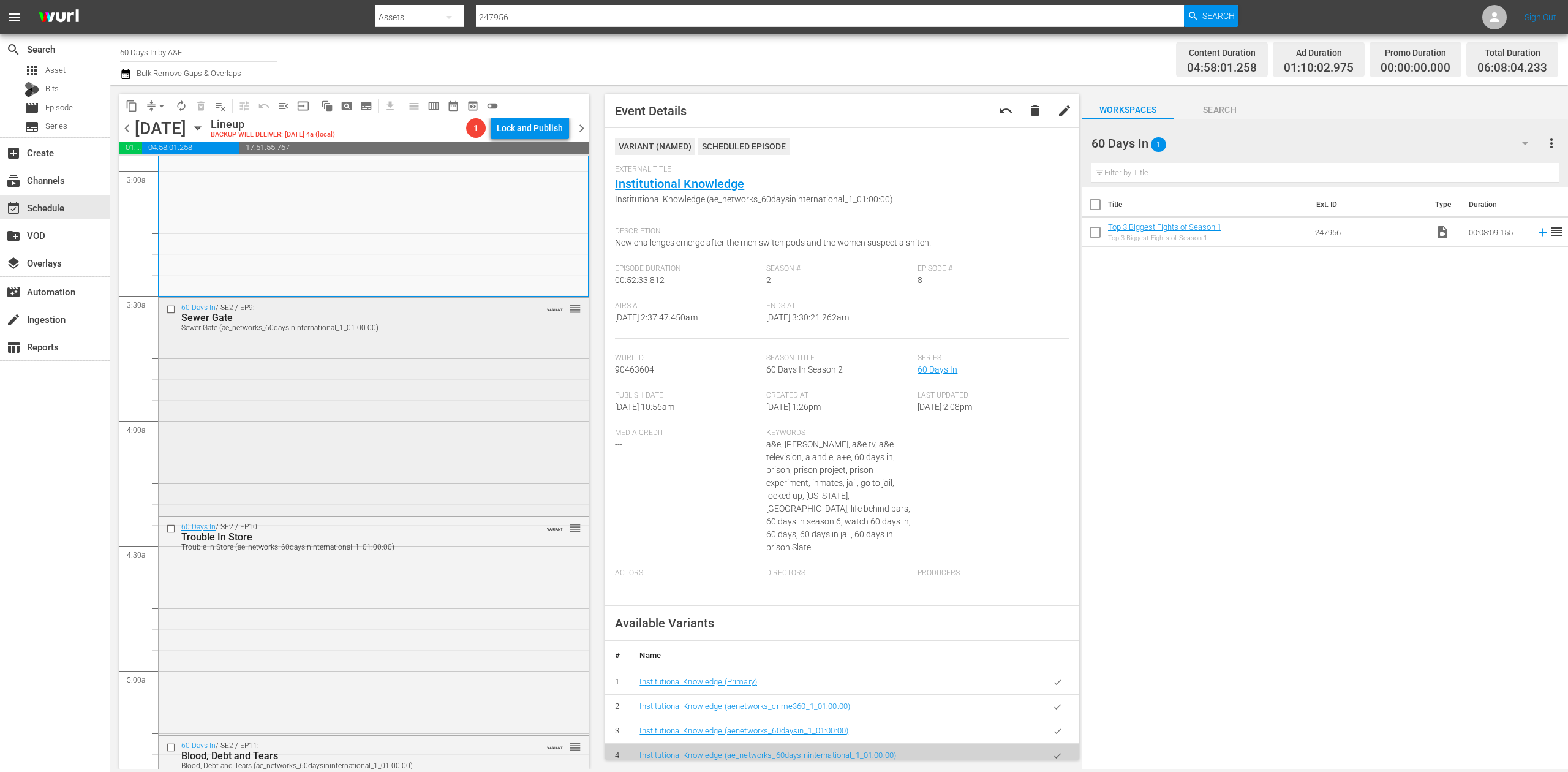
click at [468, 410] on div "60 Days In / SE2 / EP9: Sewer Gate Sewer Gate (ae_networks_60daysininternationa…" at bounding box center [373, 405] width 430 height 216
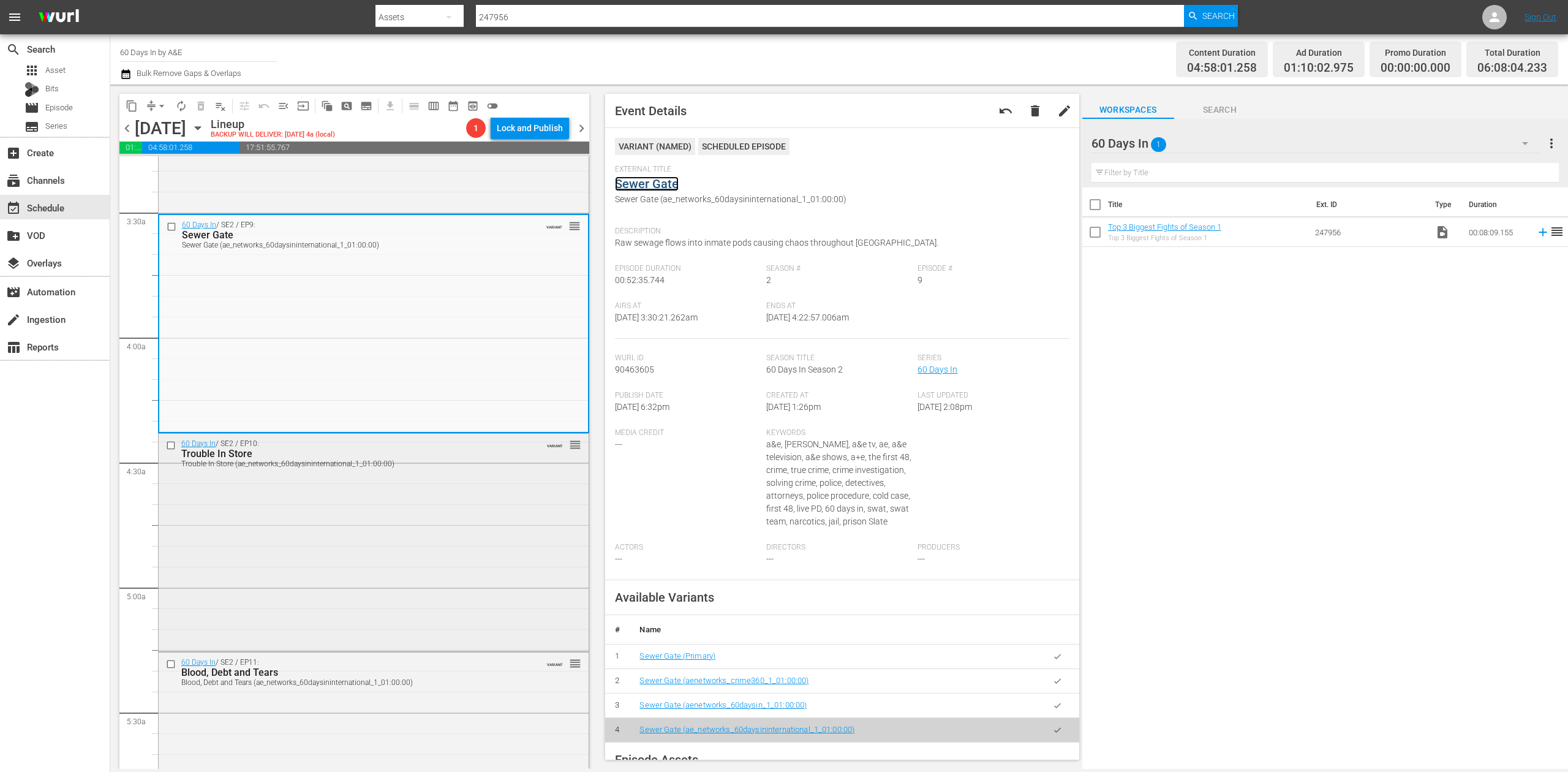
scroll to position [898, 0]
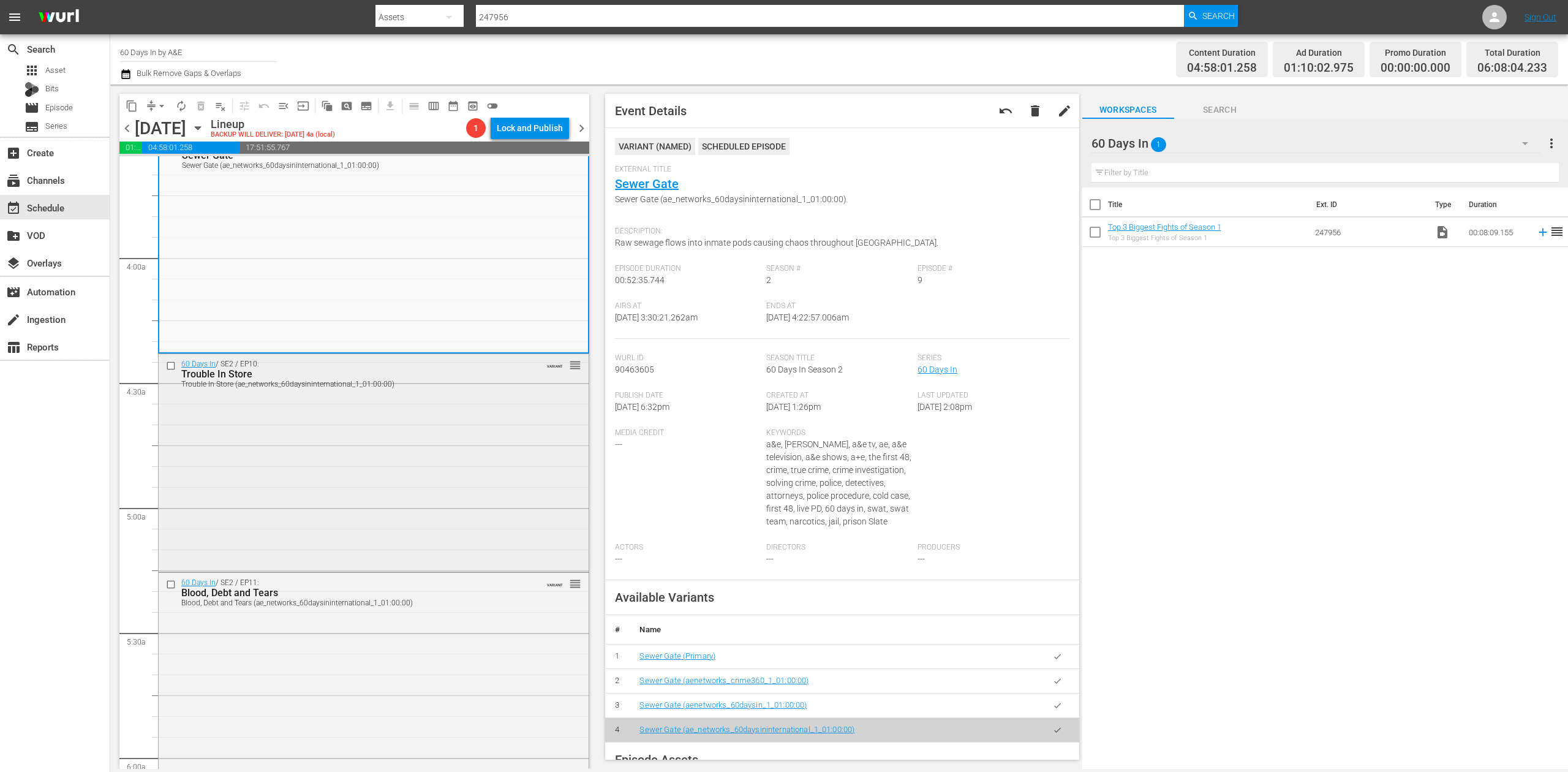
click at [469, 444] on div "60 Days In / SE2 / EP10: Trouble In Store Trouble In Store (ae_networks_60daysi…" at bounding box center [373, 461] width 430 height 215
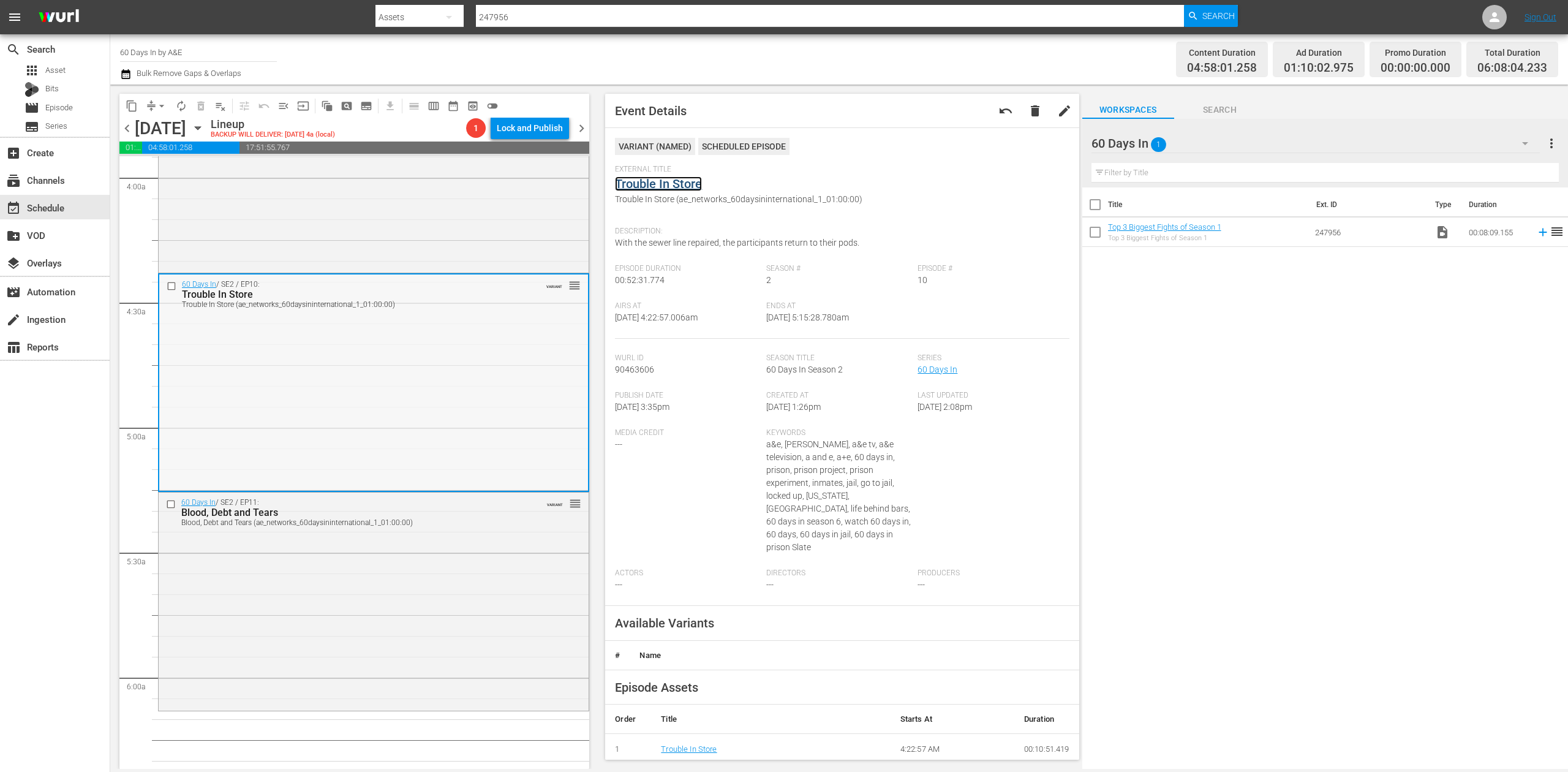
scroll to position [1225, 0]
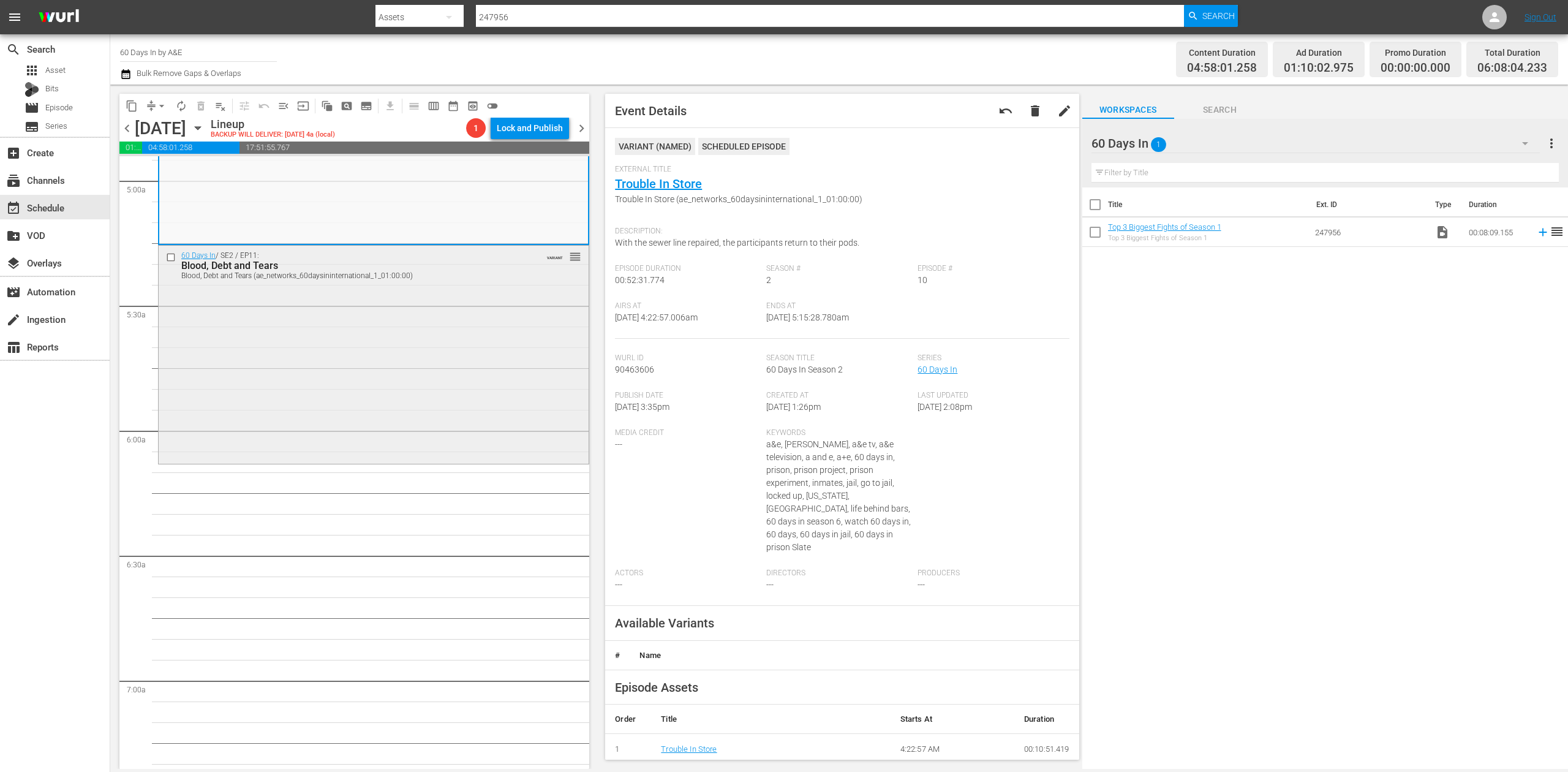
click at [474, 368] on div "60 Days In / SE2 / EP11: Blood, Debt and Tears Blood, Debt and Tears (ae_networ…" at bounding box center [373, 353] width 430 height 216
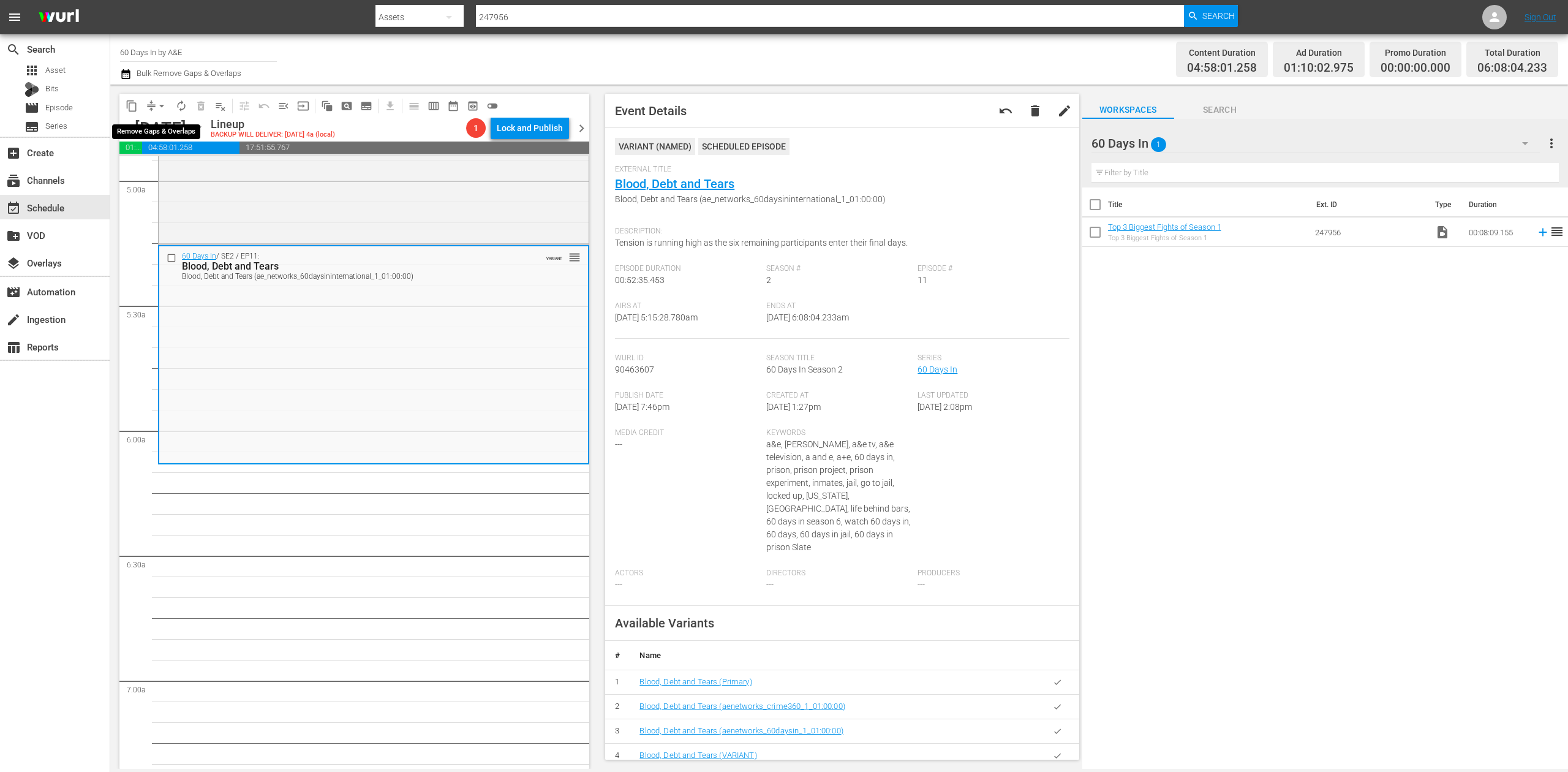
click at [159, 109] on span "arrow_drop_down" at bounding box center [162, 106] width 12 height 12
click at [170, 128] on li "Align to Midnight" at bounding box center [162, 130] width 128 height 20
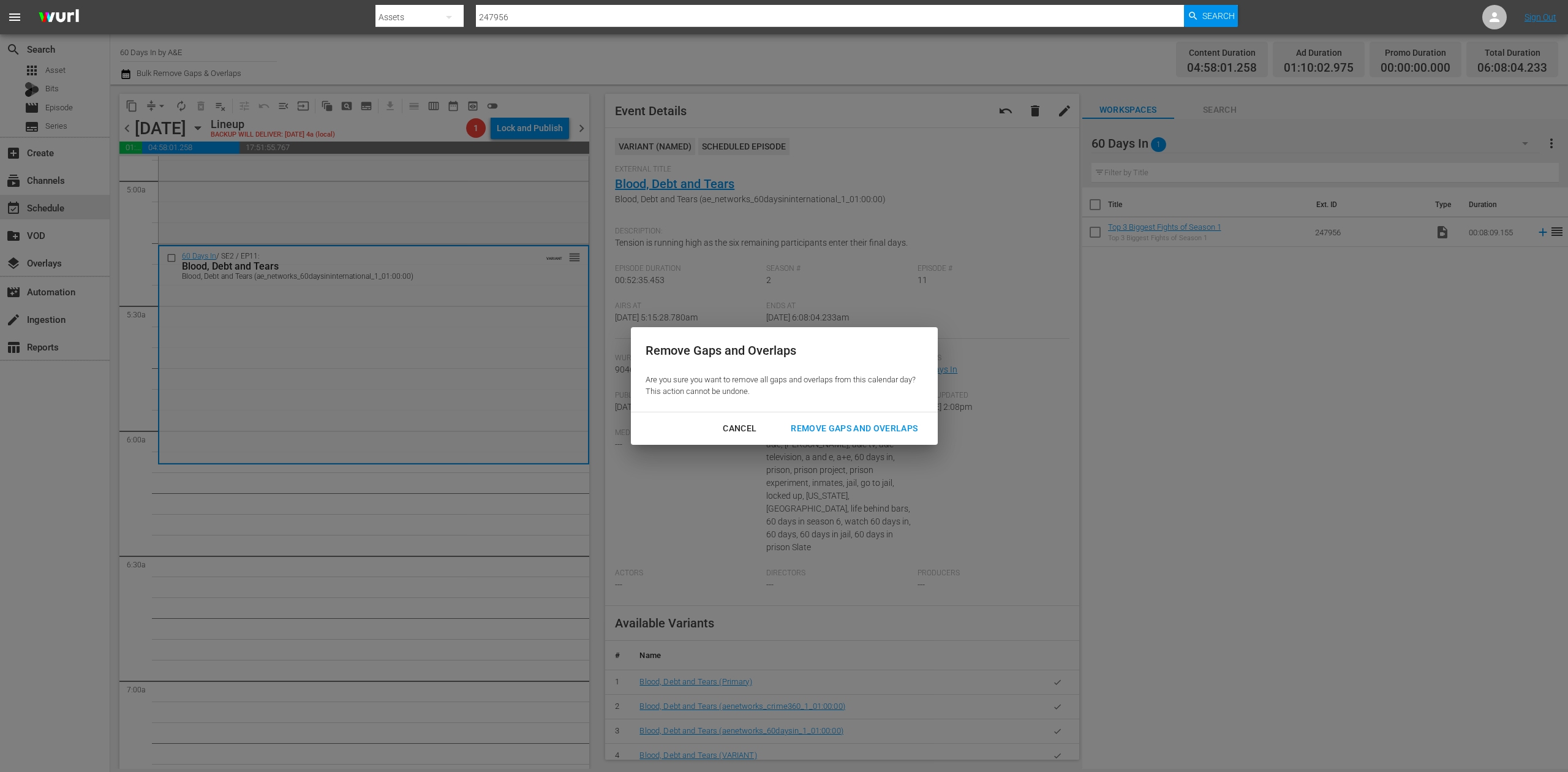
click at [823, 424] on div "Remove Gaps and Overlaps" at bounding box center [854, 428] width 146 height 15
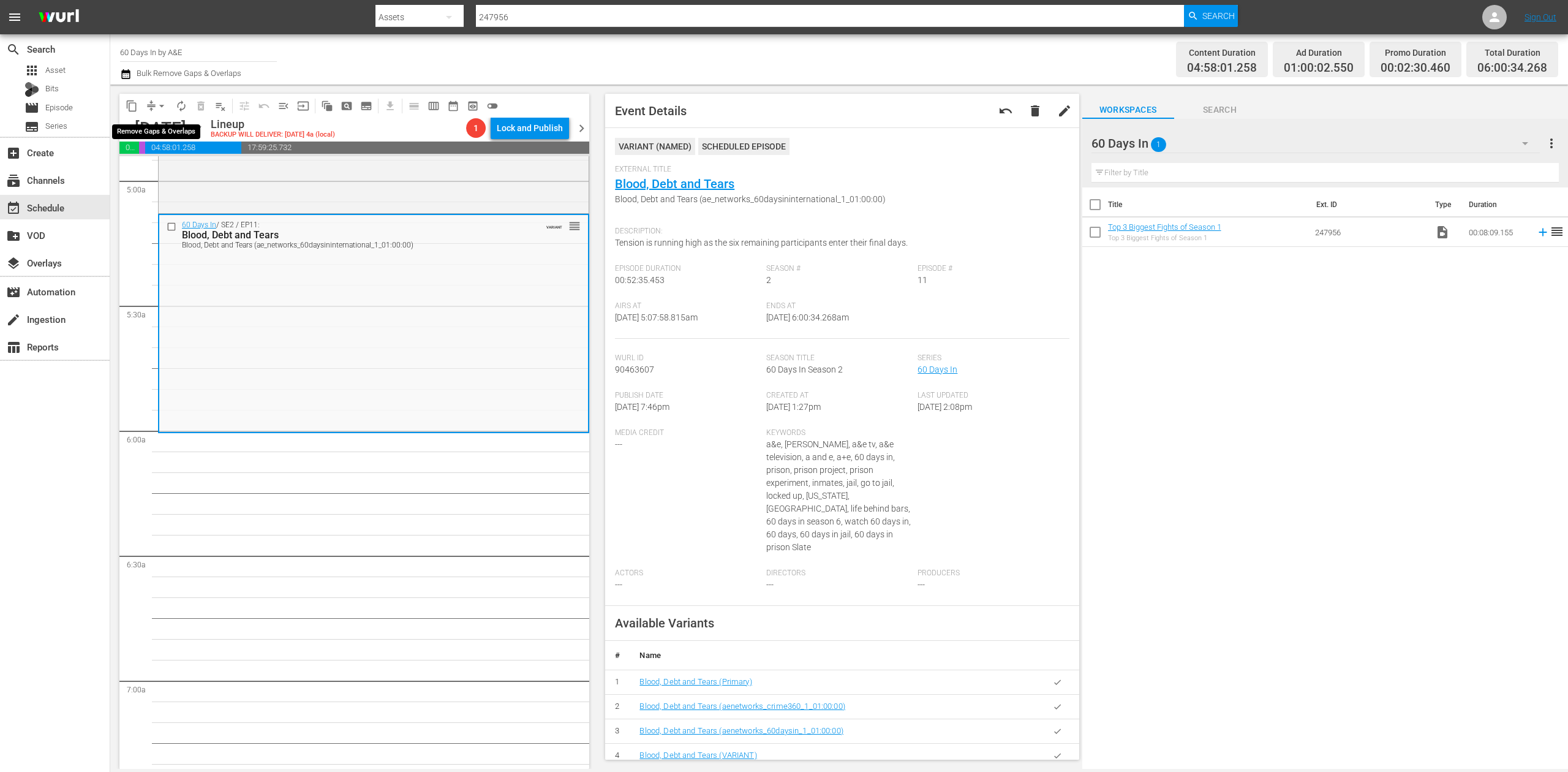
click at [157, 106] on span "arrow_drop_down" at bounding box center [162, 106] width 12 height 12
click at [171, 130] on li "Align to Midnight" at bounding box center [162, 130] width 128 height 20
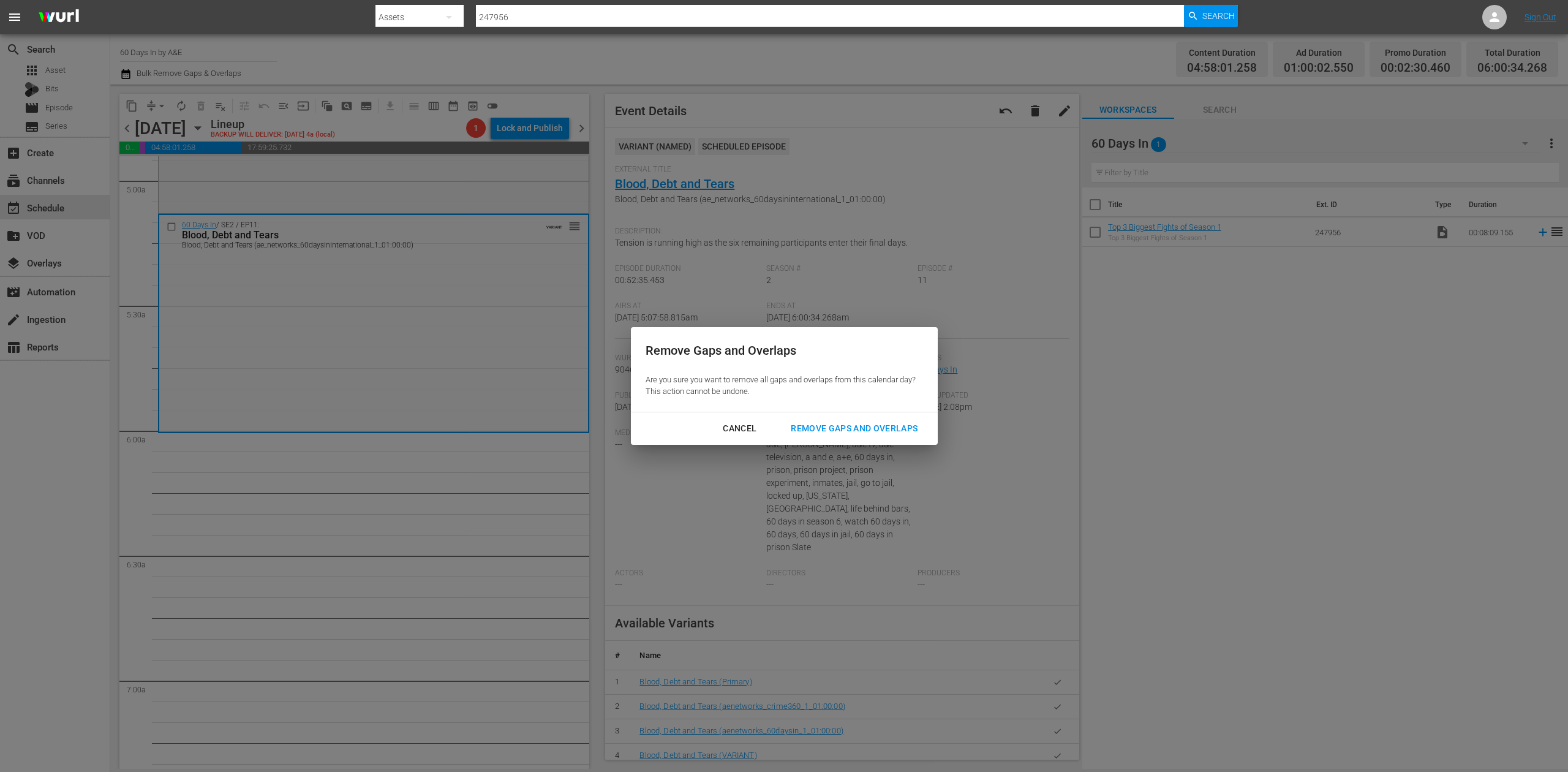
click at [875, 427] on div "Remove Gaps and Overlaps" at bounding box center [854, 428] width 146 height 15
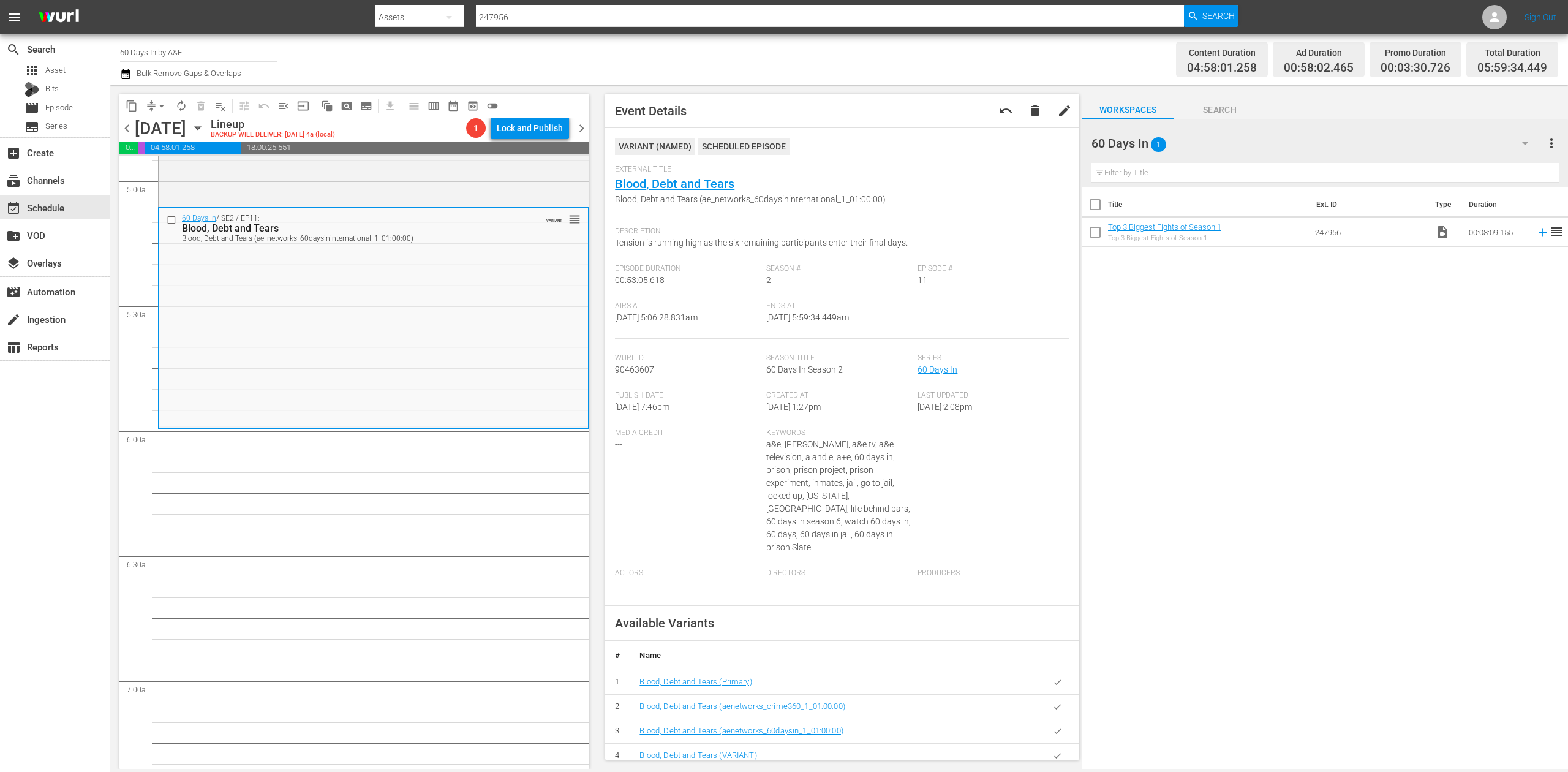
click at [152, 103] on button "arrow_drop_down" at bounding box center [162, 106] width 20 height 20
click at [187, 131] on li "Align to Midnight" at bounding box center [162, 130] width 128 height 20
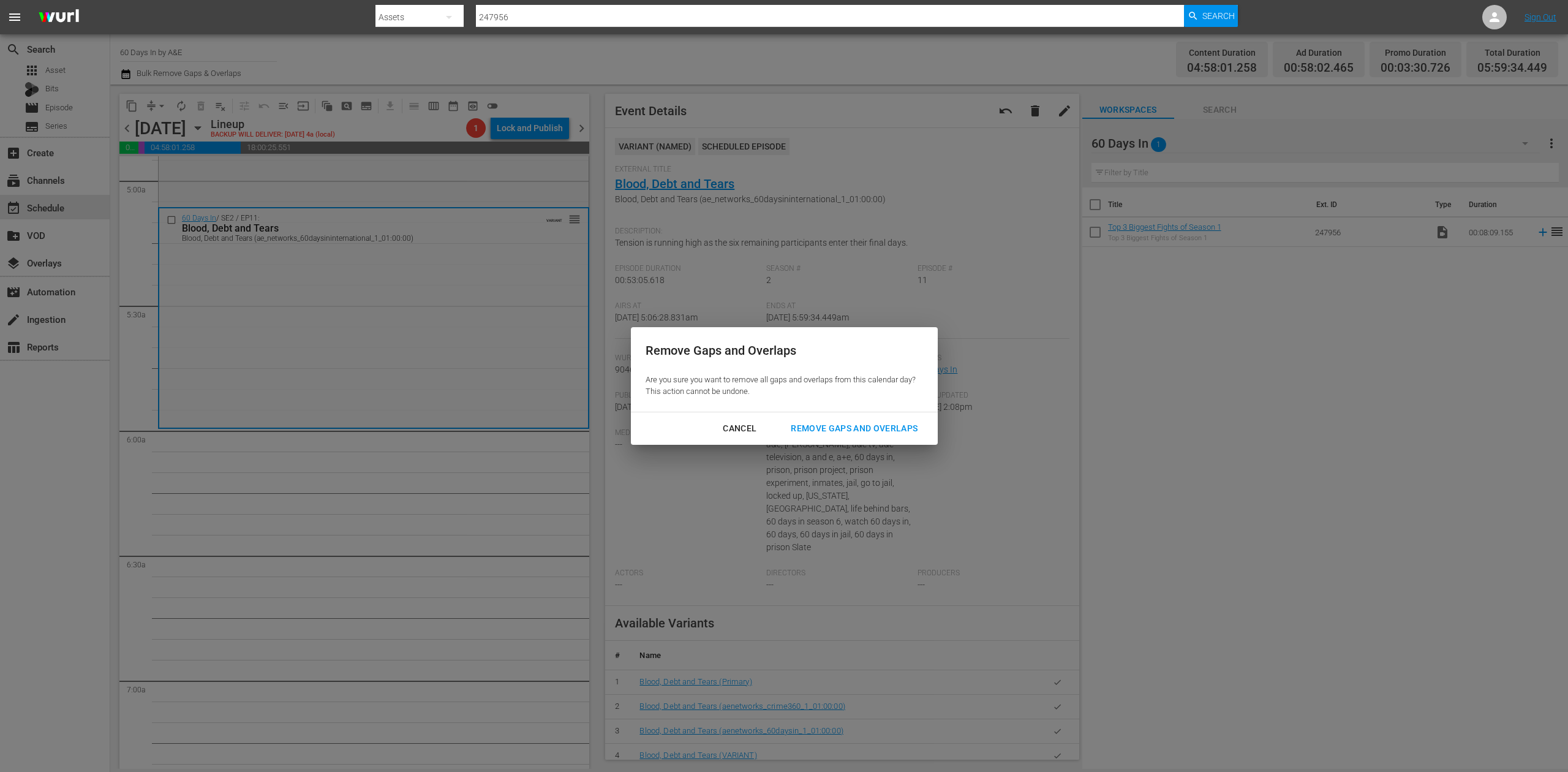
click at [888, 430] on div "Remove Gaps and Overlaps" at bounding box center [854, 428] width 146 height 15
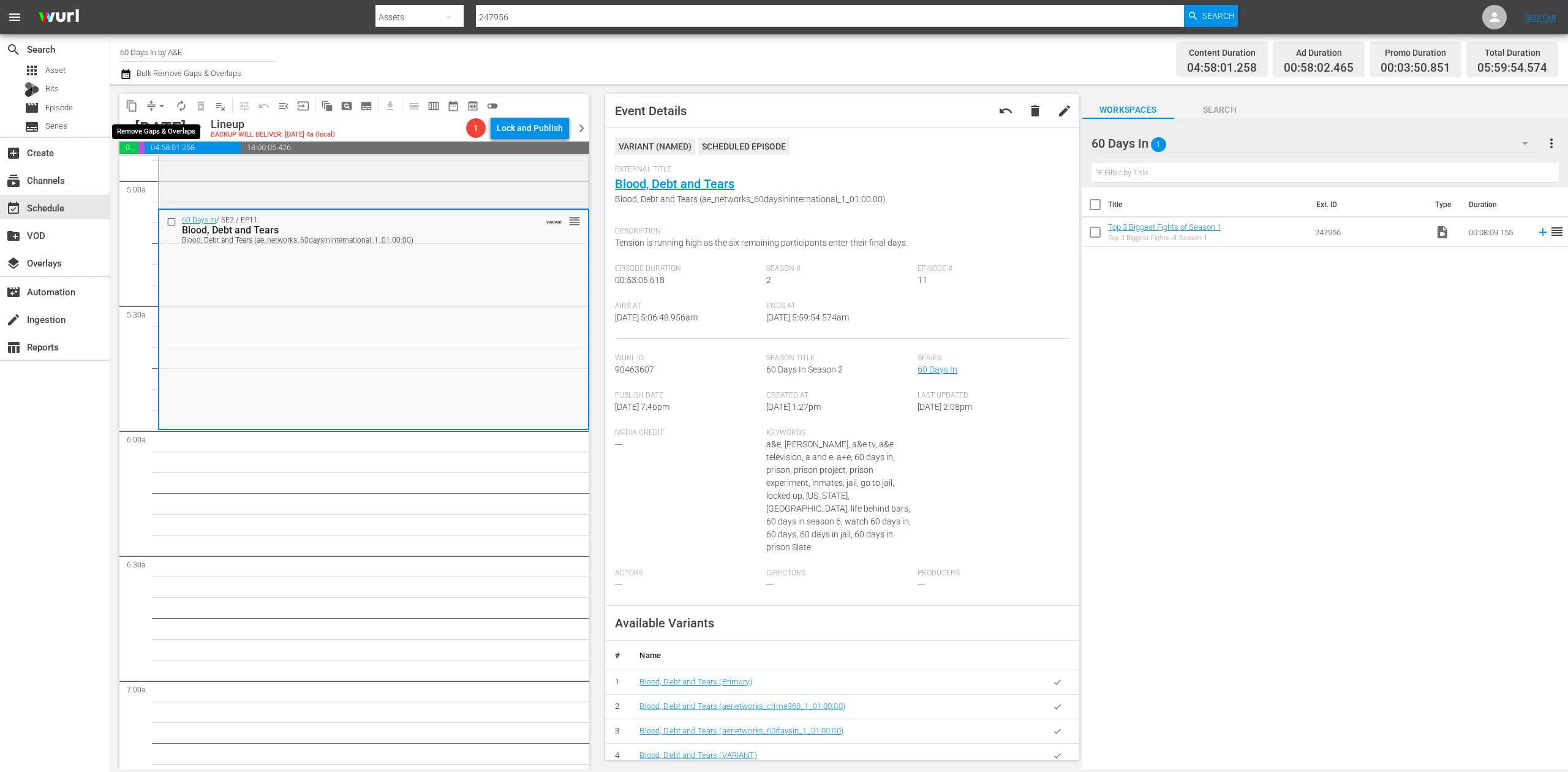
click at [157, 108] on span "arrow_drop_down" at bounding box center [162, 106] width 12 height 12
click at [162, 126] on li "Align to Midnight" at bounding box center [162, 130] width 128 height 20
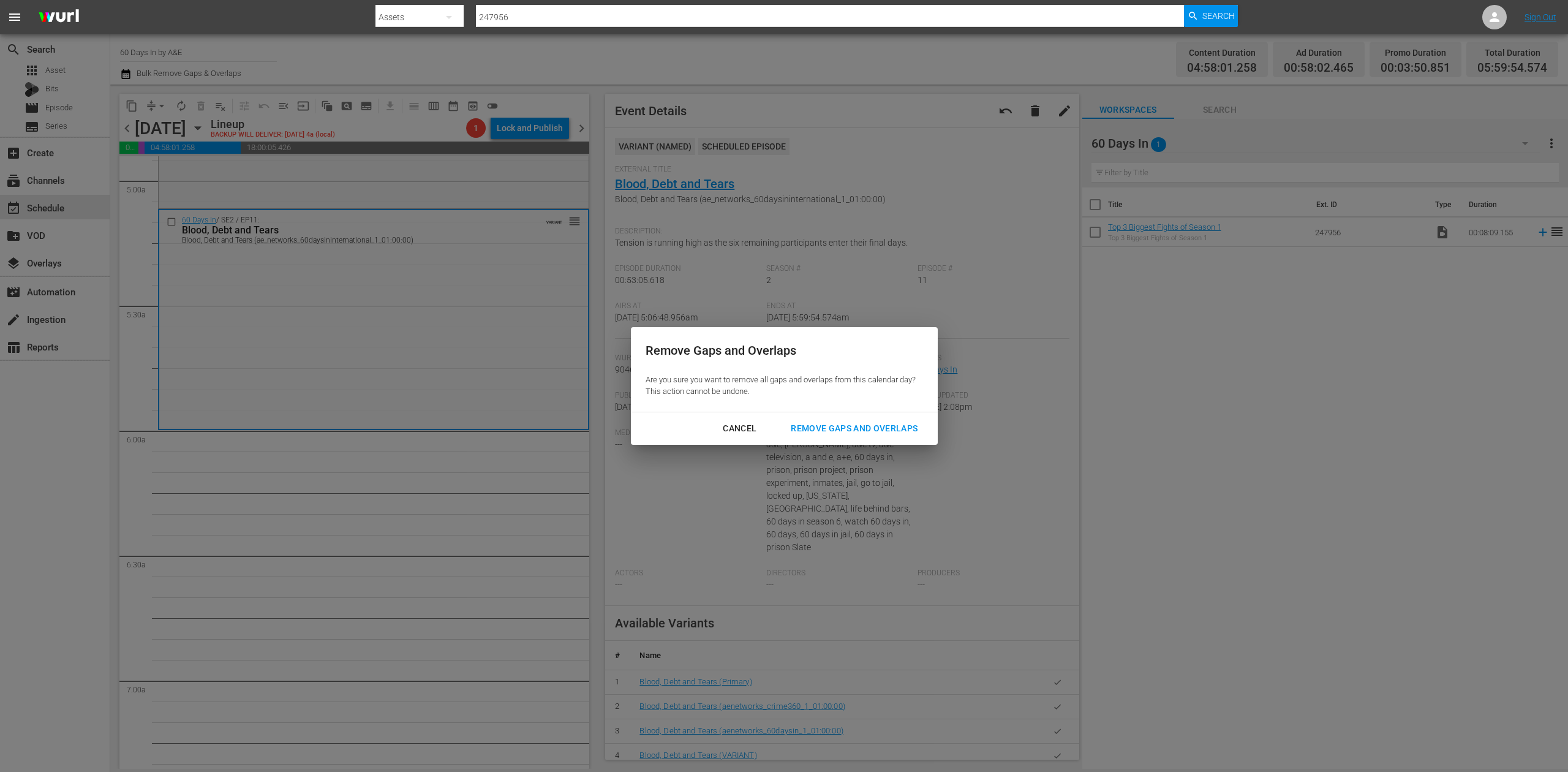
click at [892, 419] on button "Remove Gaps and Overlaps" at bounding box center [854, 428] width 156 height 23
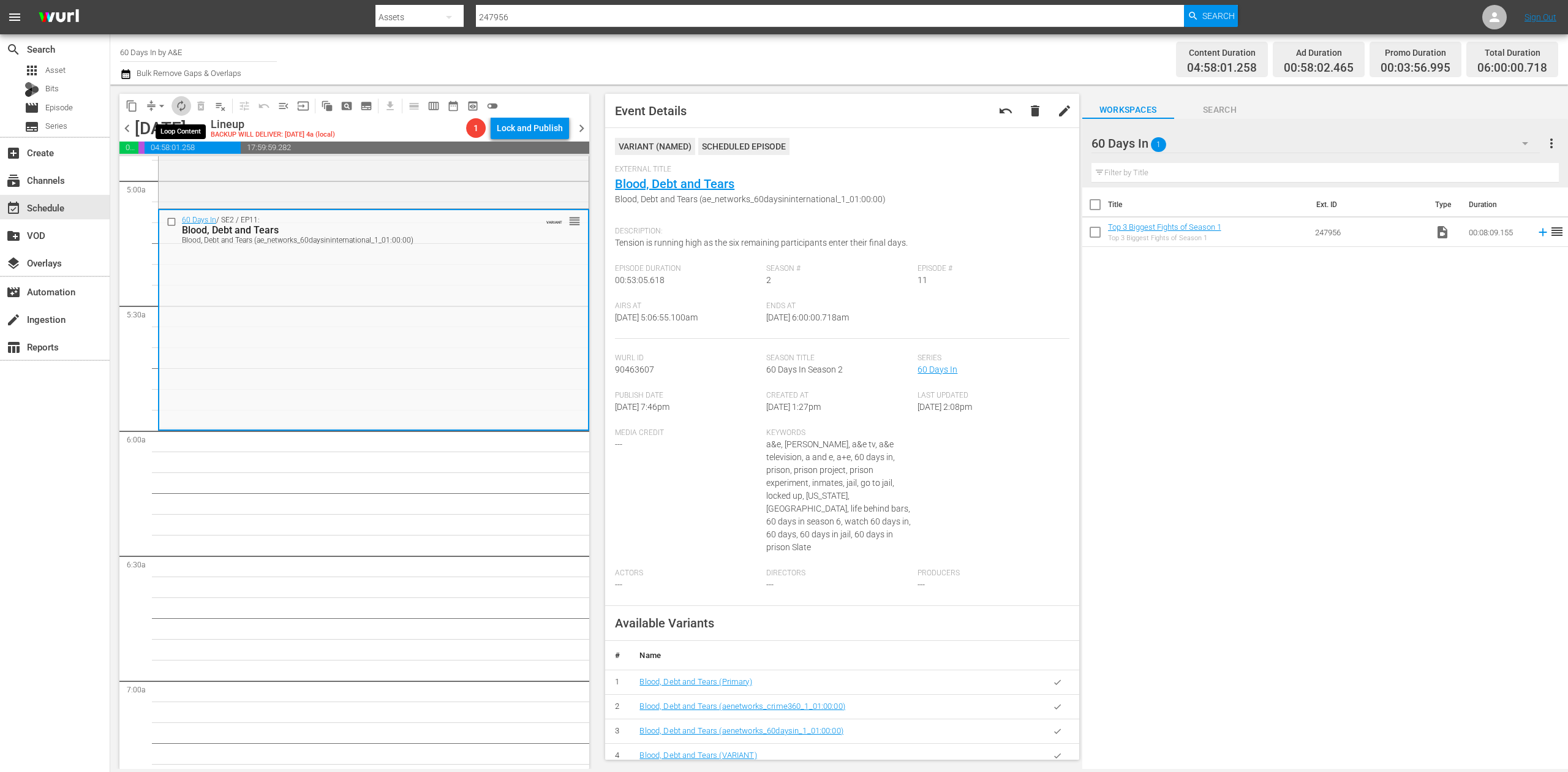
click at [180, 104] on span "autorenew_outlined" at bounding box center [181, 106] width 12 height 12
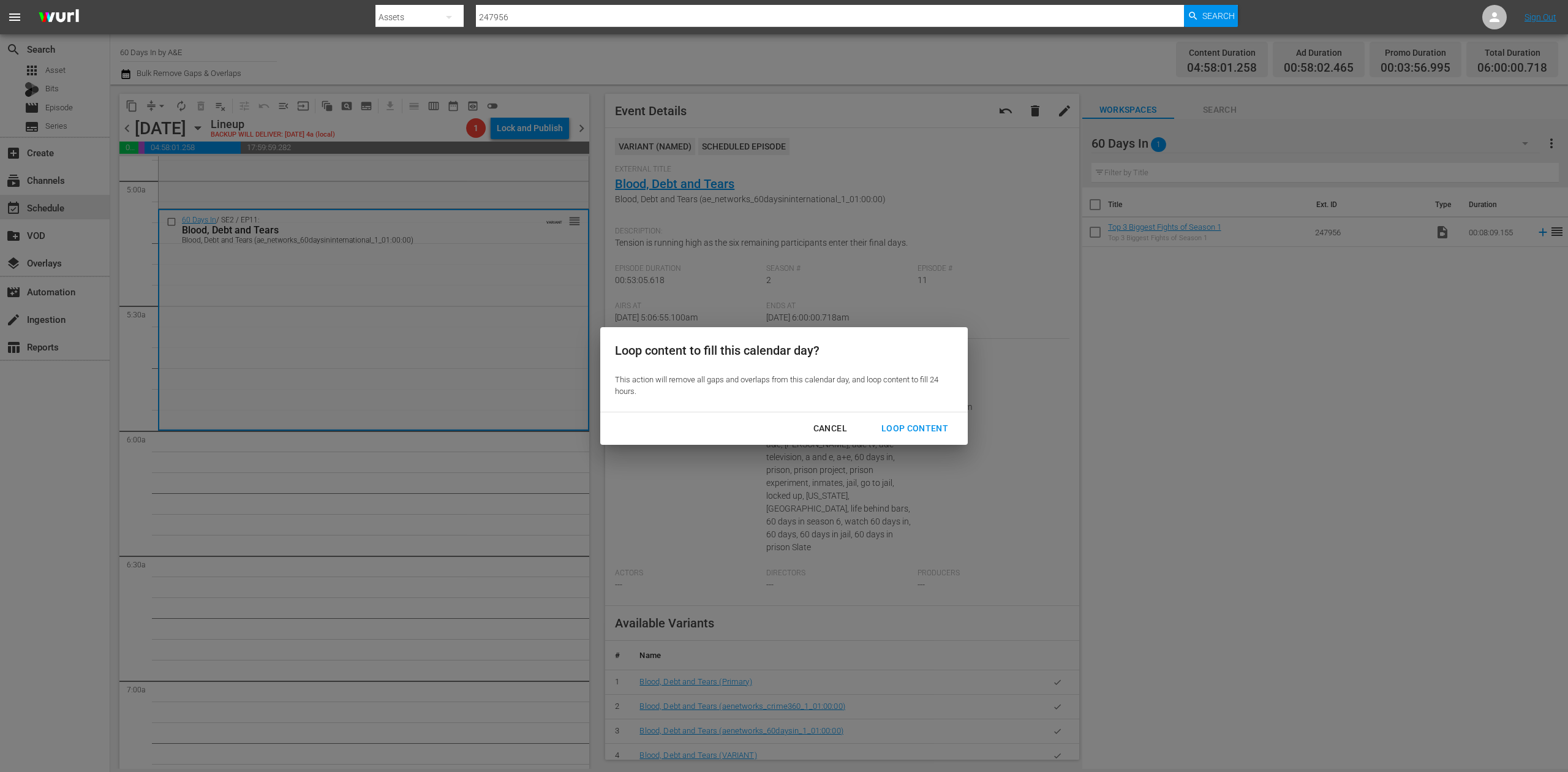
click at [907, 429] on div "Loop Content" at bounding box center [915, 428] width 87 height 15
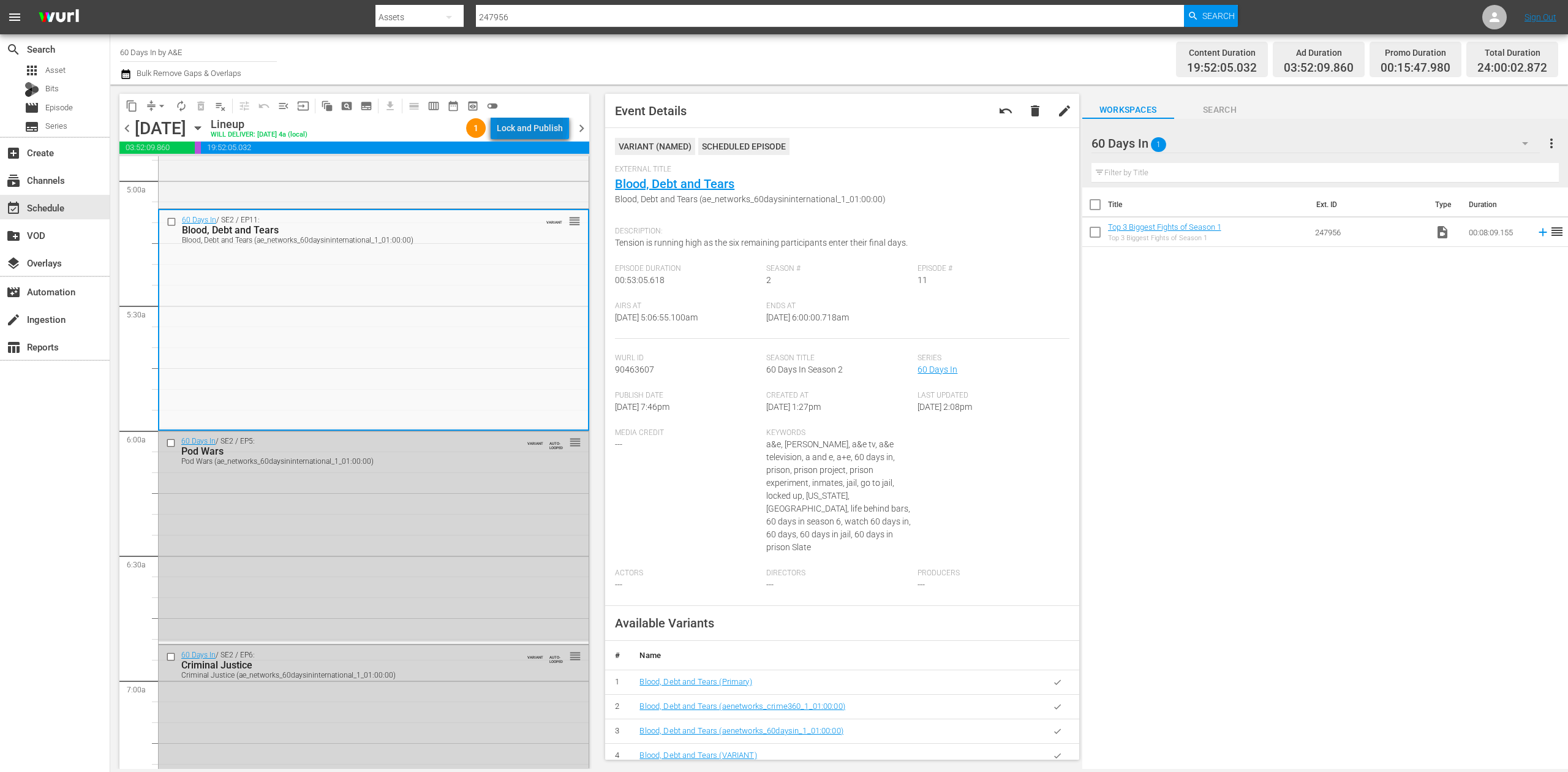
click at [535, 125] on div "Lock and Publish" at bounding box center [530, 128] width 66 height 22
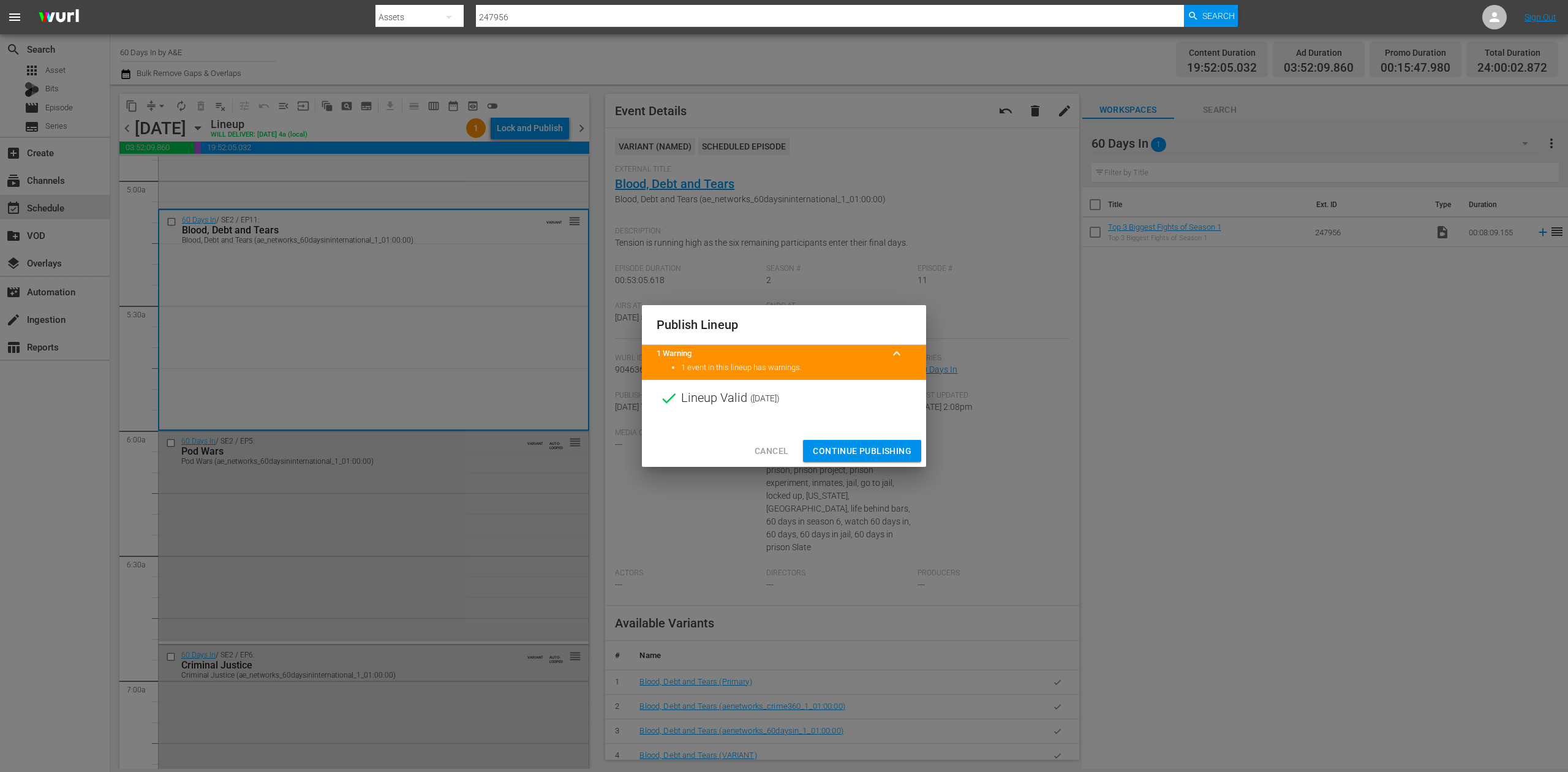
click at [856, 451] on span "Continue Publishing" at bounding box center [862, 451] width 99 height 15
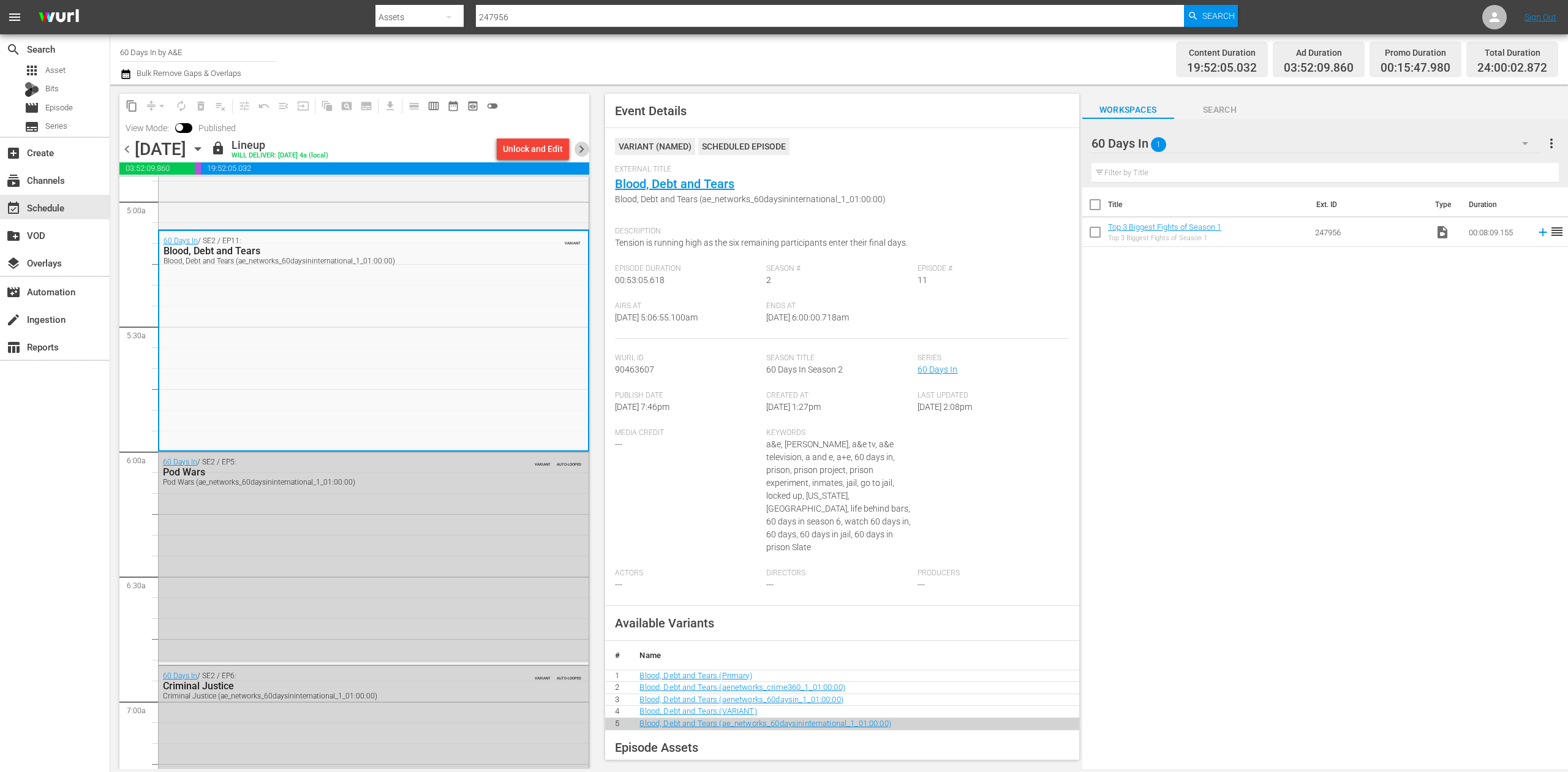
click at [579, 145] on span "chevron_right" at bounding box center [582, 149] width 15 height 15
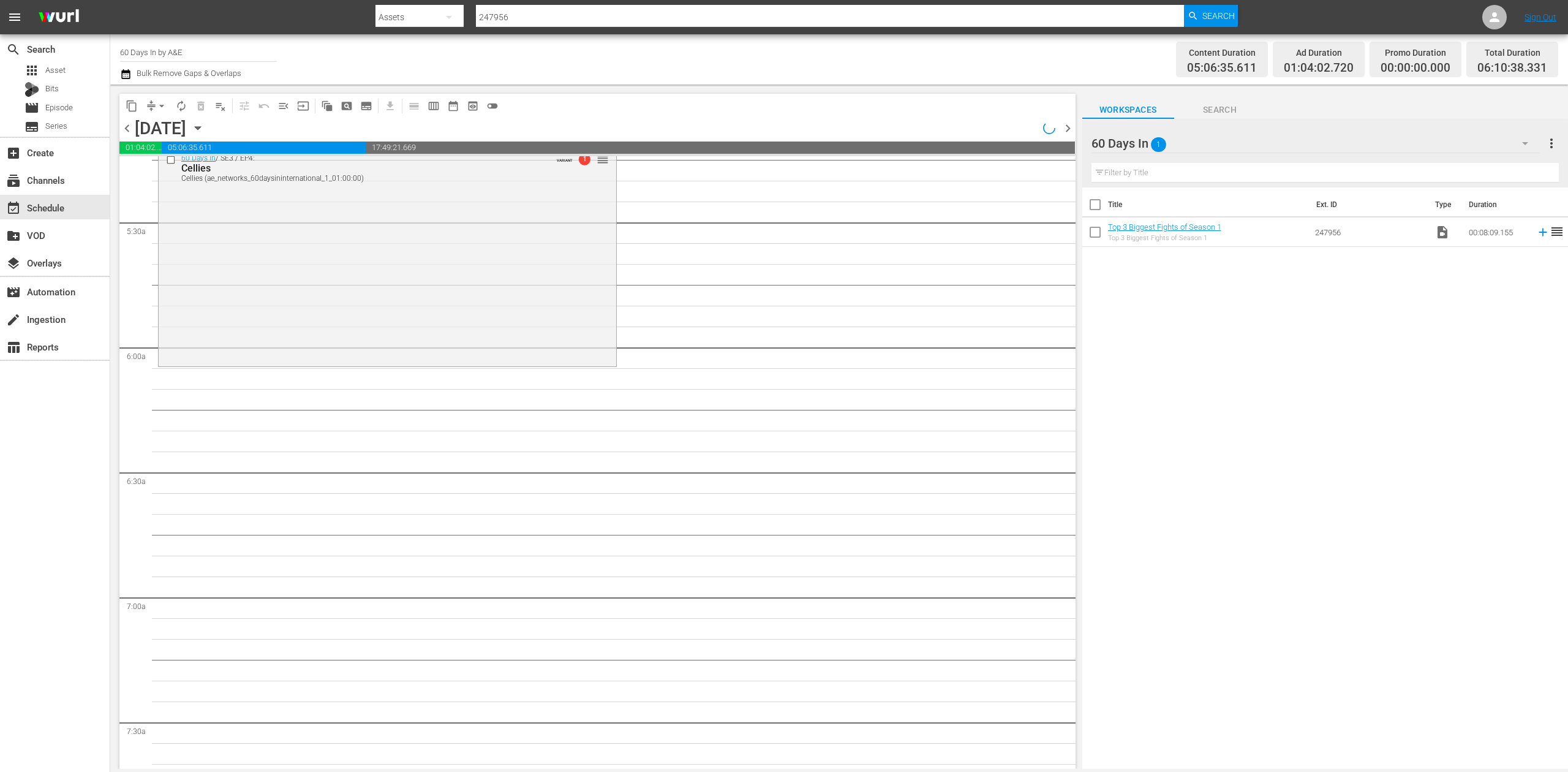
scroll to position [1204, 0]
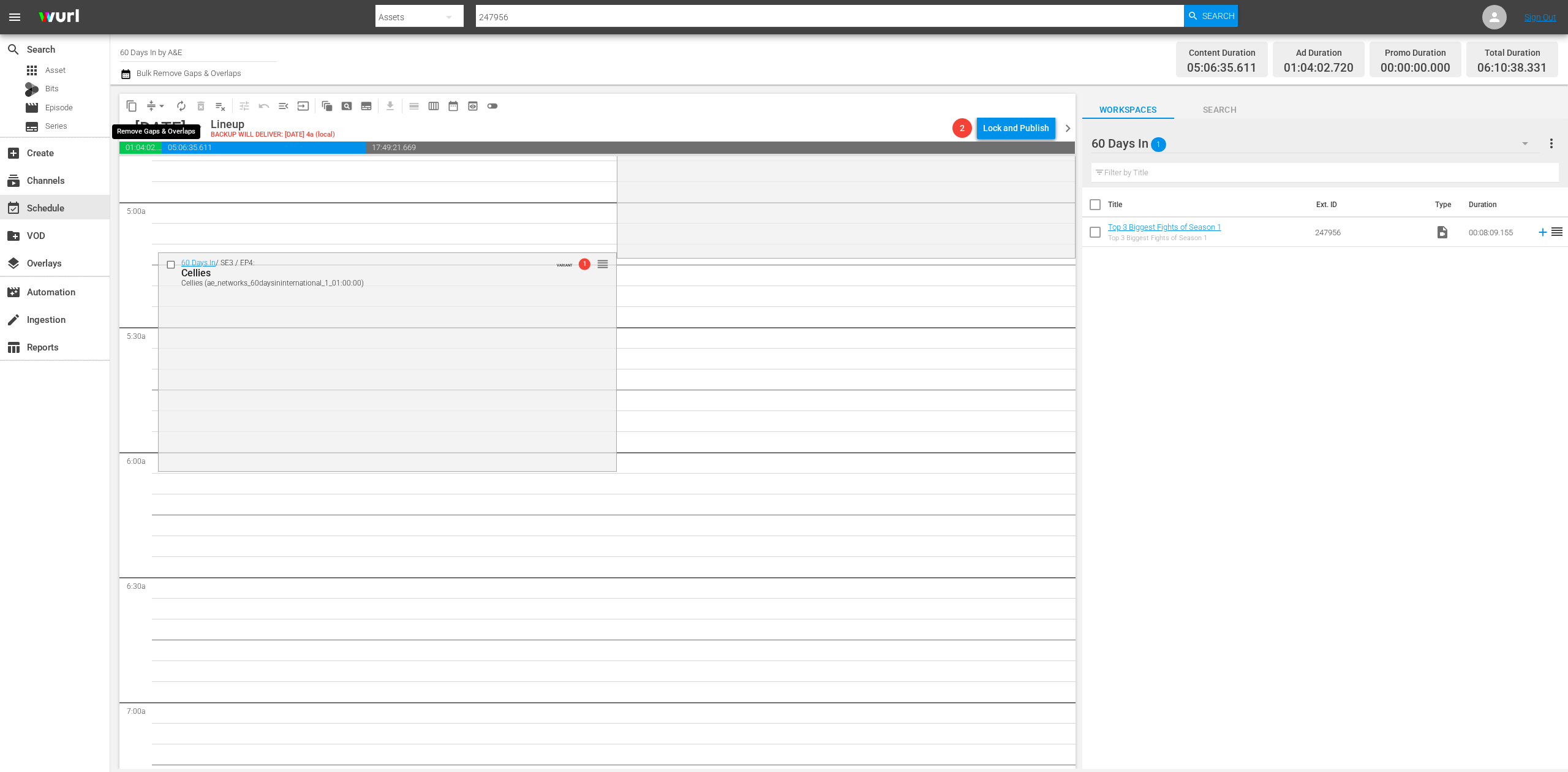
click at [154, 109] on button "arrow_drop_down" at bounding box center [162, 106] width 20 height 20
click at [177, 126] on li "Align to Midnight" at bounding box center [162, 130] width 128 height 20
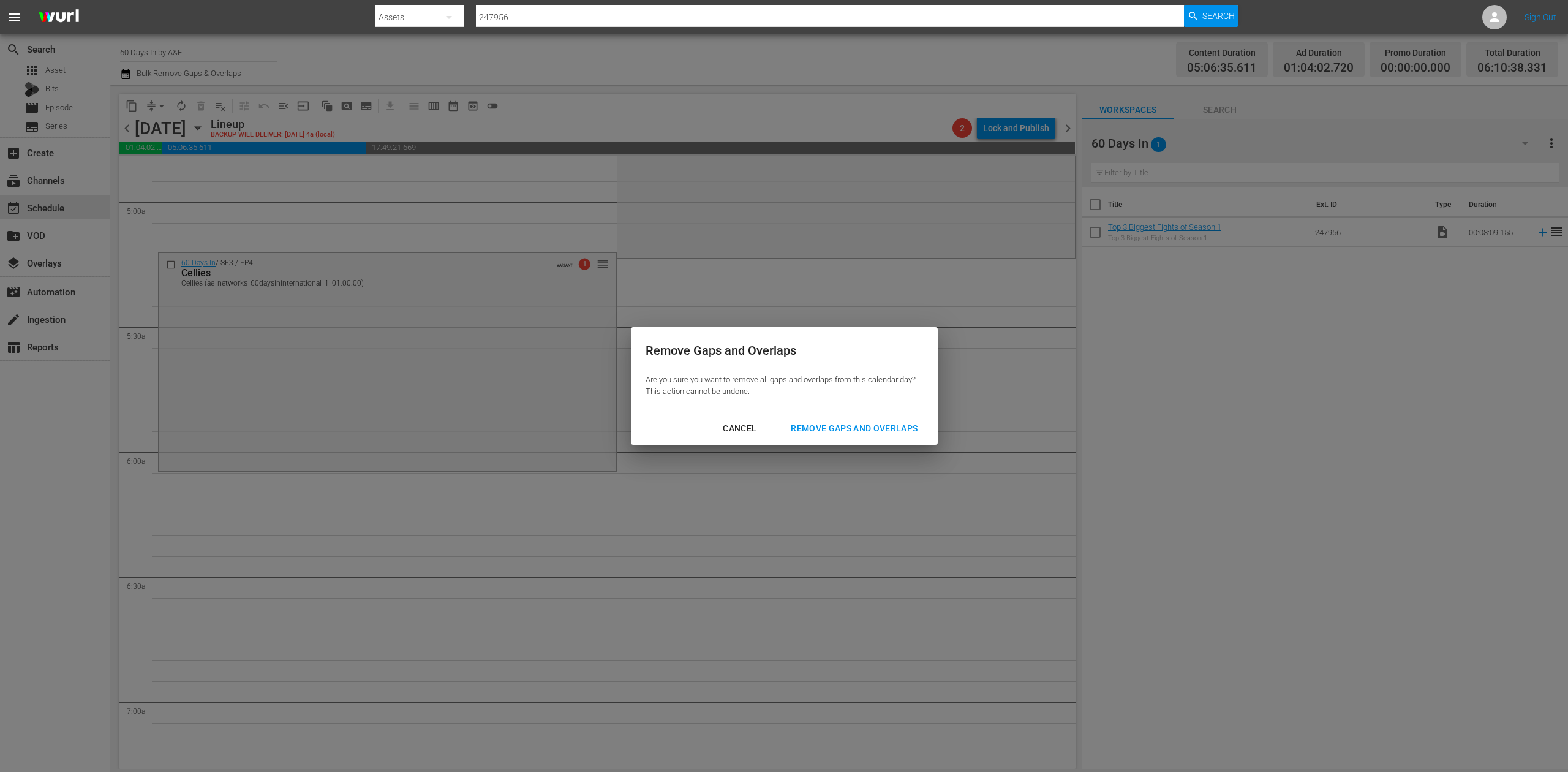
click at [856, 421] on div "Remove Gaps and Overlaps" at bounding box center [854, 428] width 146 height 15
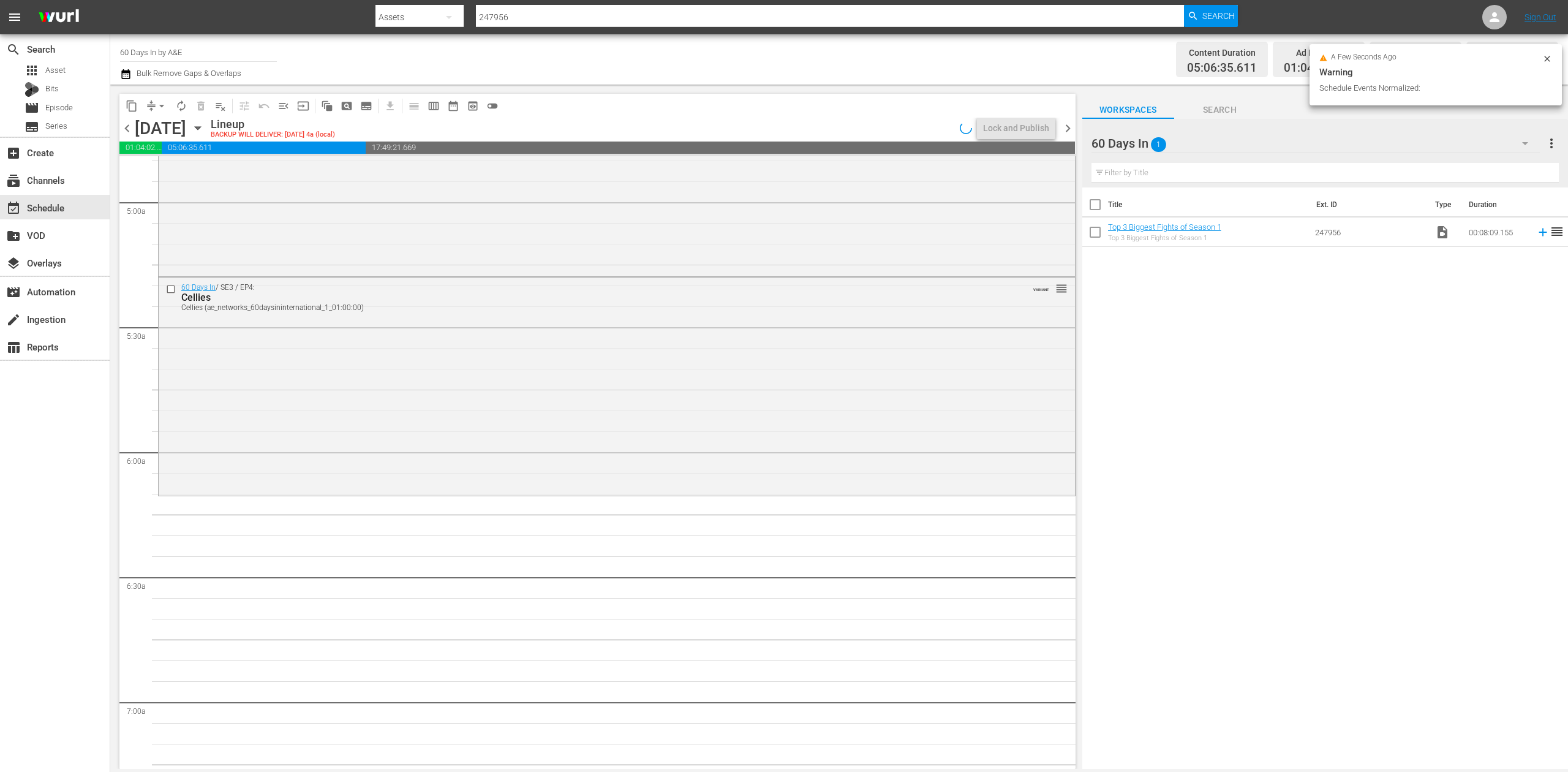
scroll to position [1225, 0]
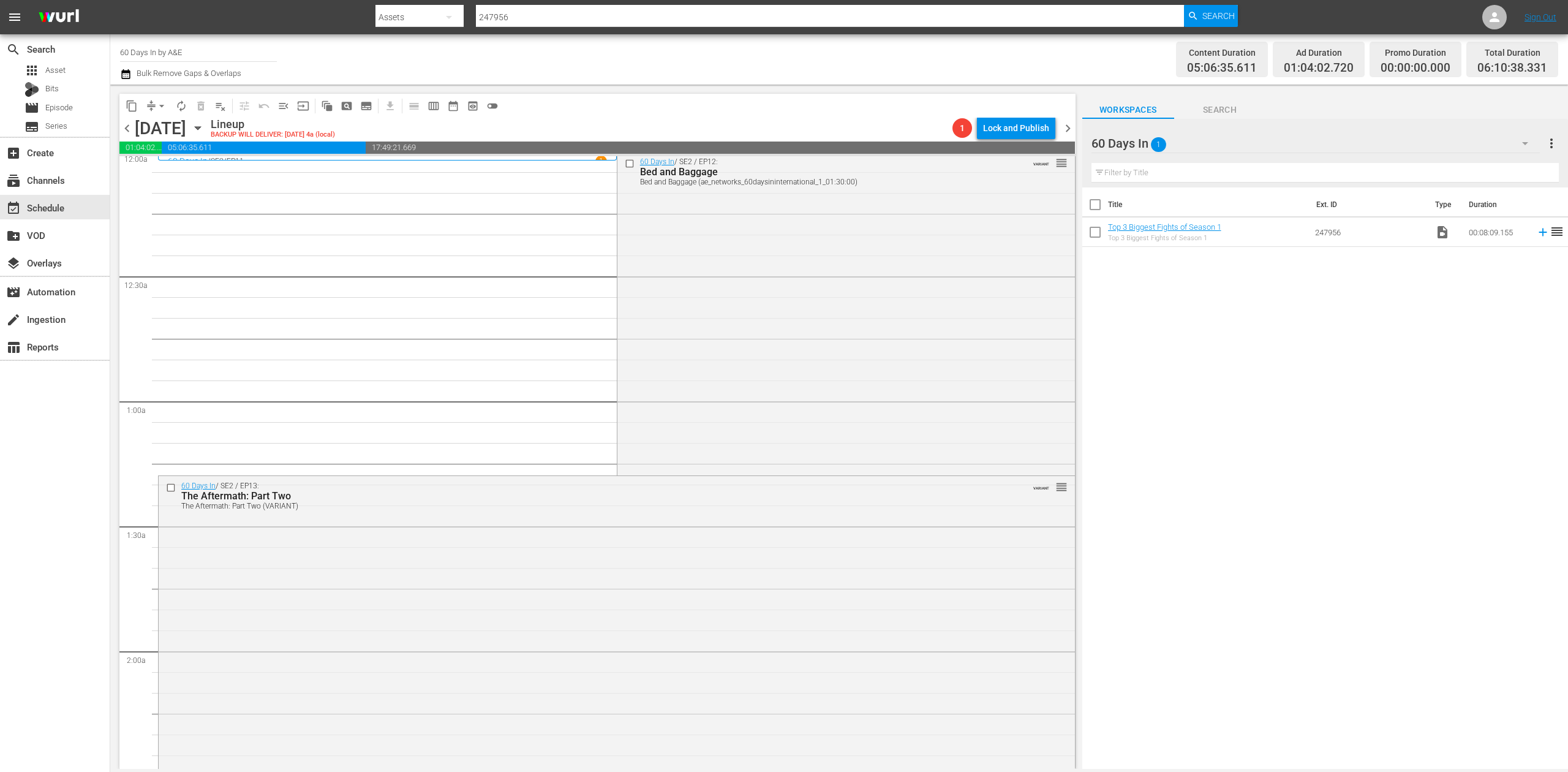
scroll to position [0, 0]
click at [736, 342] on div "60 Days In / SE2 / EP12: Bed and Baggage Bed and Baggage (ae_networks_60daysini…" at bounding box center [846, 317] width 458 height 321
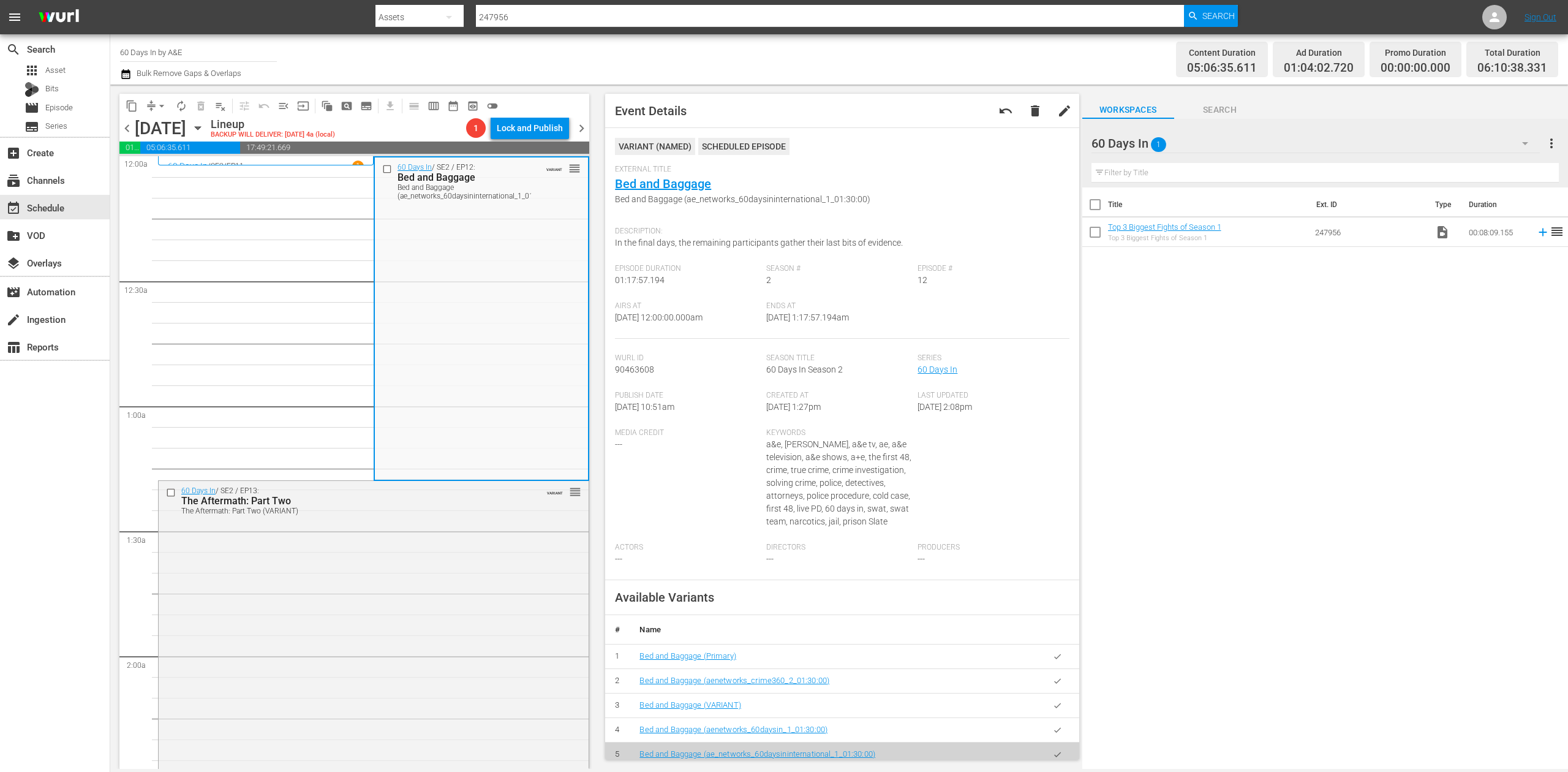
click at [665, 517] on div "Media Credit ---" at bounding box center [690, 485] width 151 height 115
click at [442, 558] on div "60 Days In / SE2 / EP13: The Aftermath: Part Two The Aftermath: Part Two (VARIA…" at bounding box center [373, 637] width 430 height 313
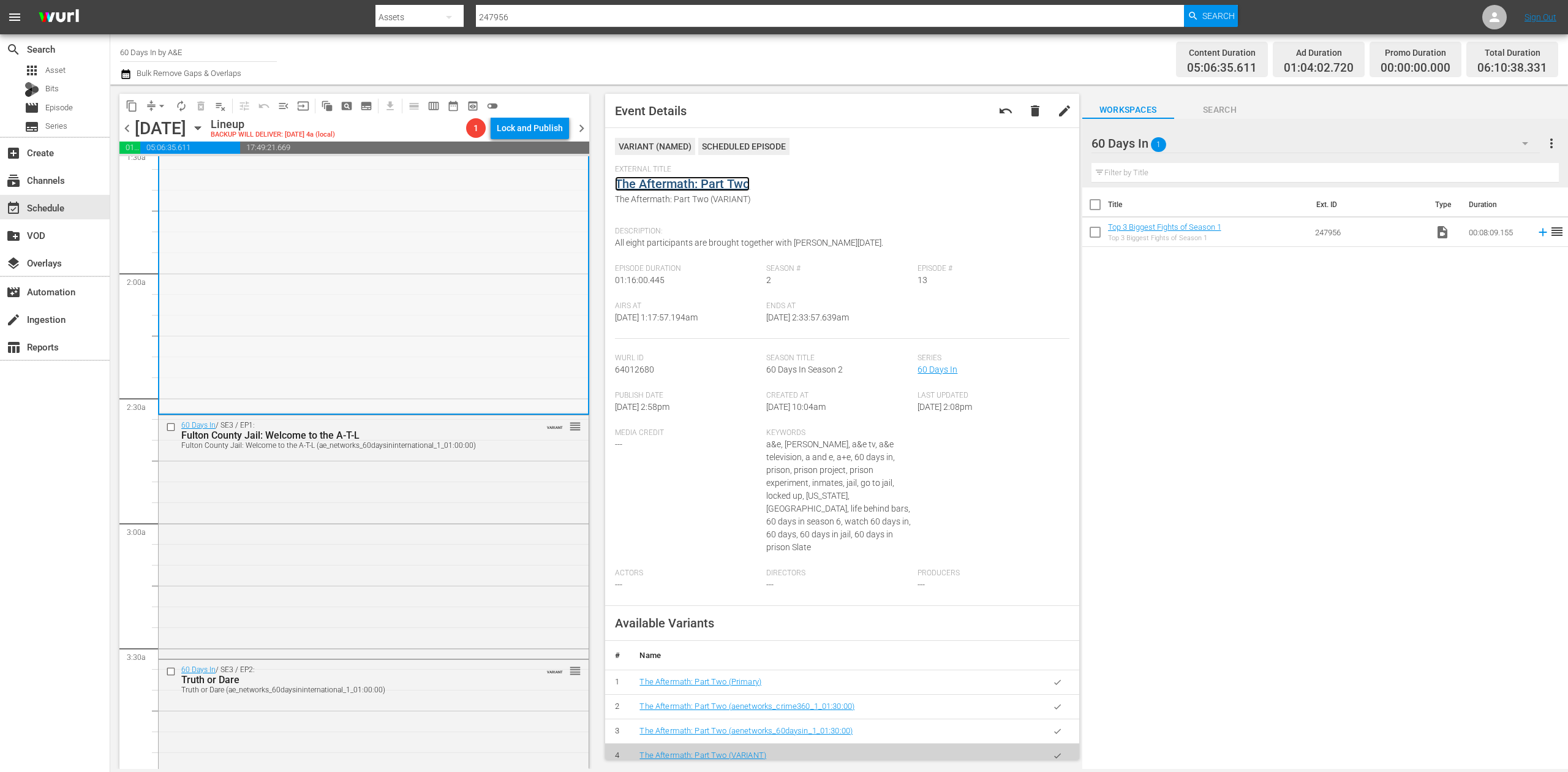
scroll to position [408, 0]
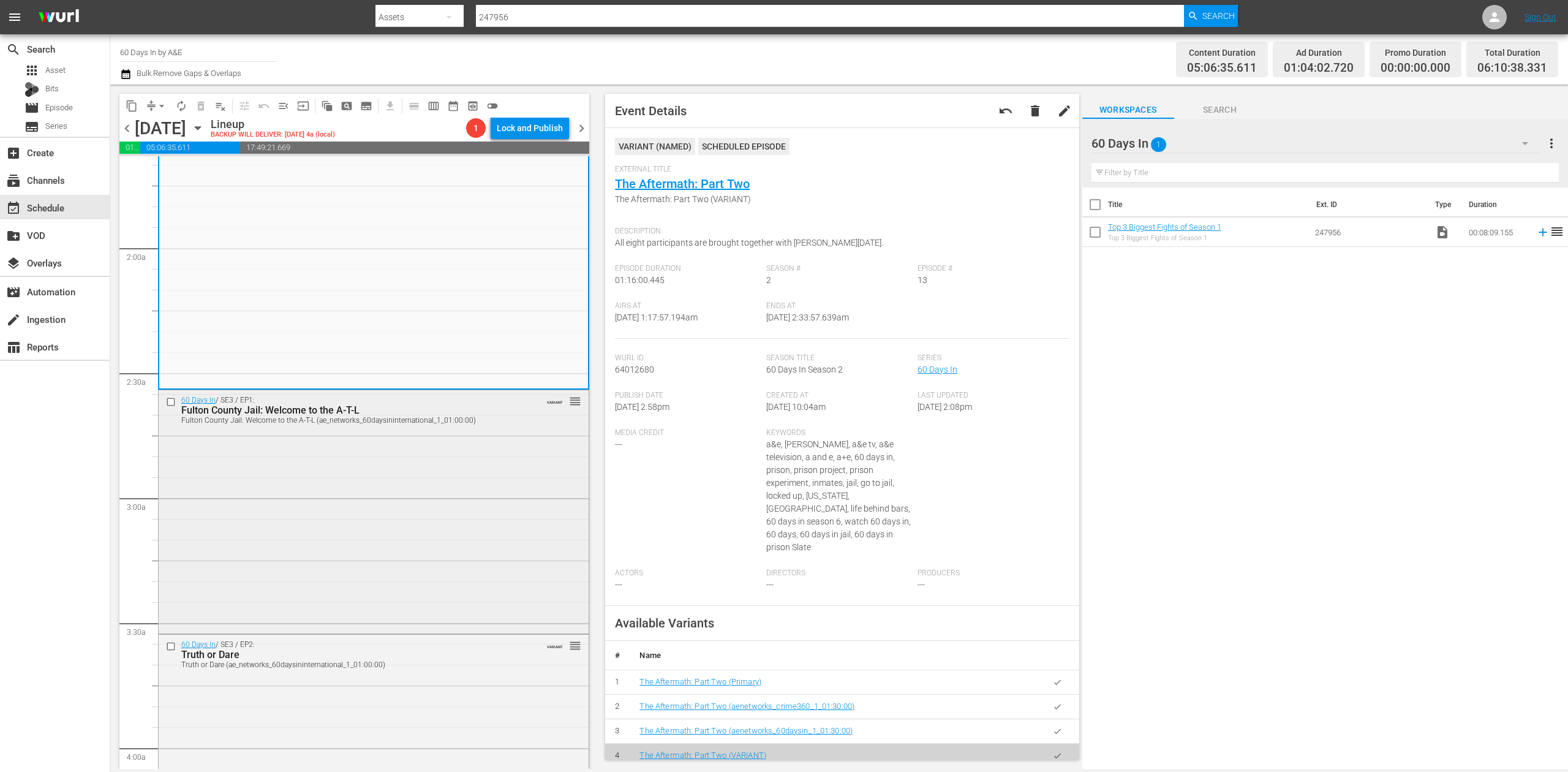
click at [420, 520] on div "60 Days In / SE3 / EP1: Fulton County Jail: Welcome to the A-T-L Fulton County …" at bounding box center [373, 510] width 430 height 241
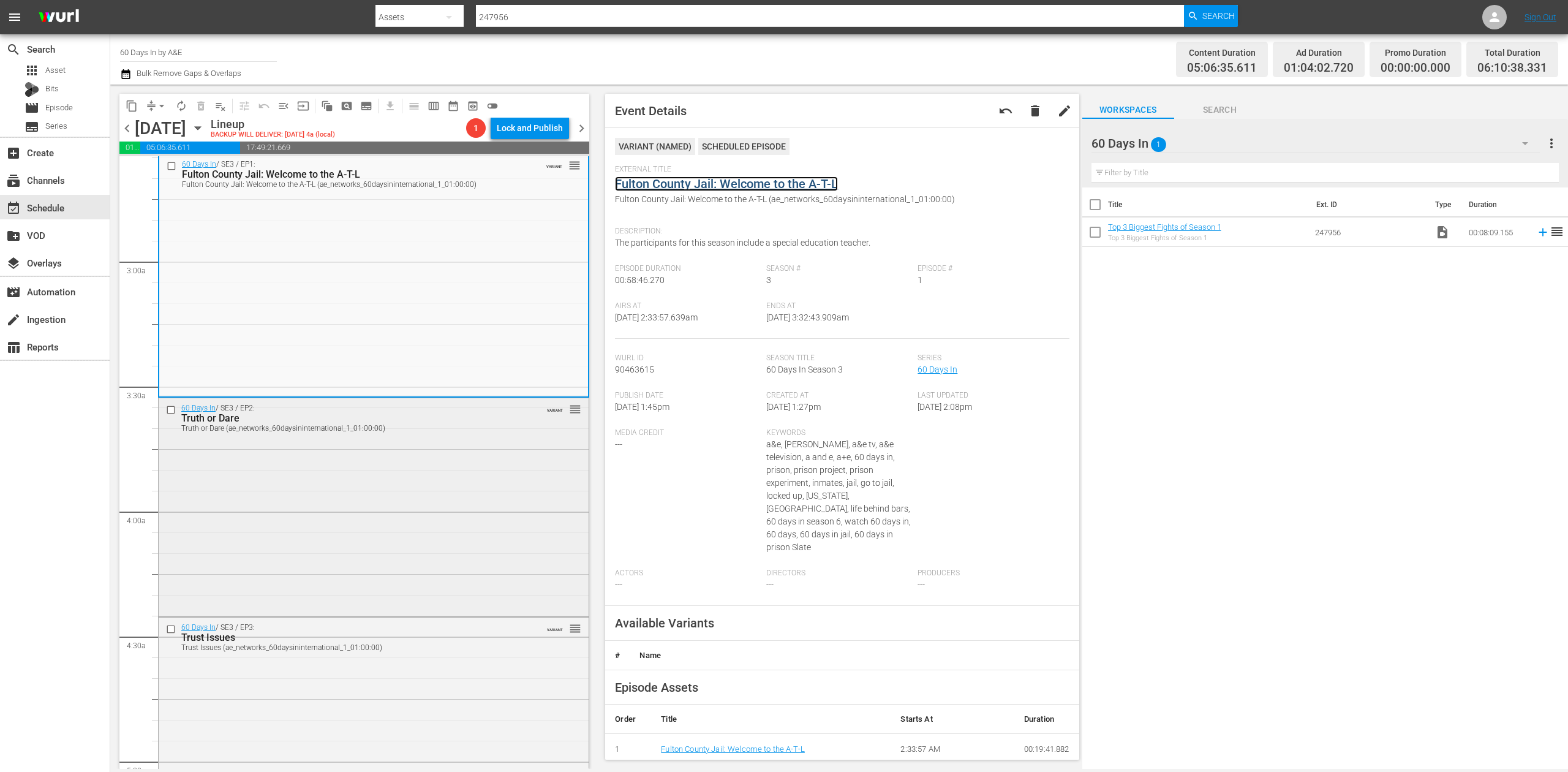
scroll to position [653, 0]
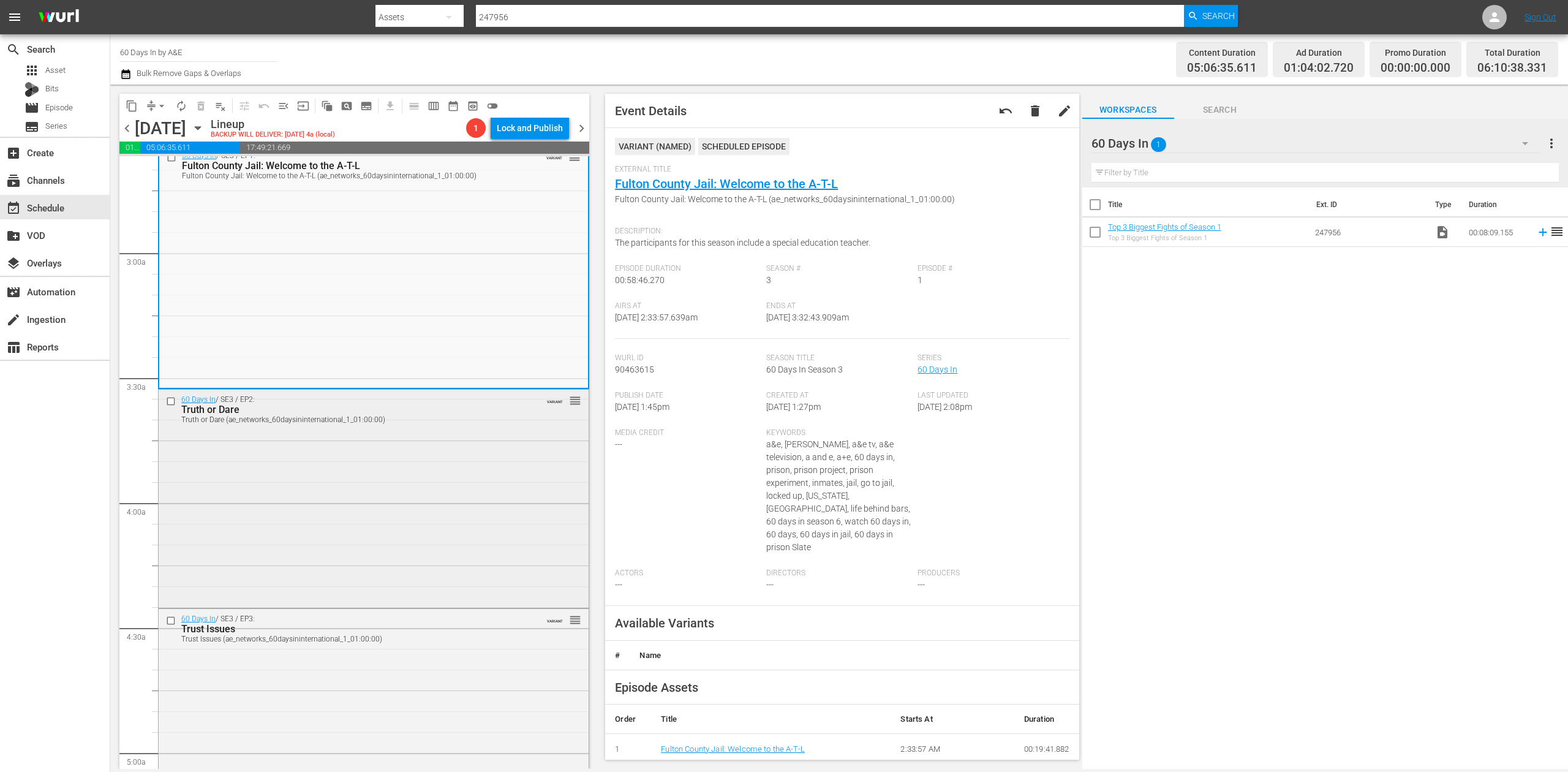
click at [447, 515] on div "60 Days In / SE3 / EP2: Truth or Dare Truth or Dare (ae_networks_60daysinintern…" at bounding box center [373, 497] width 430 height 216
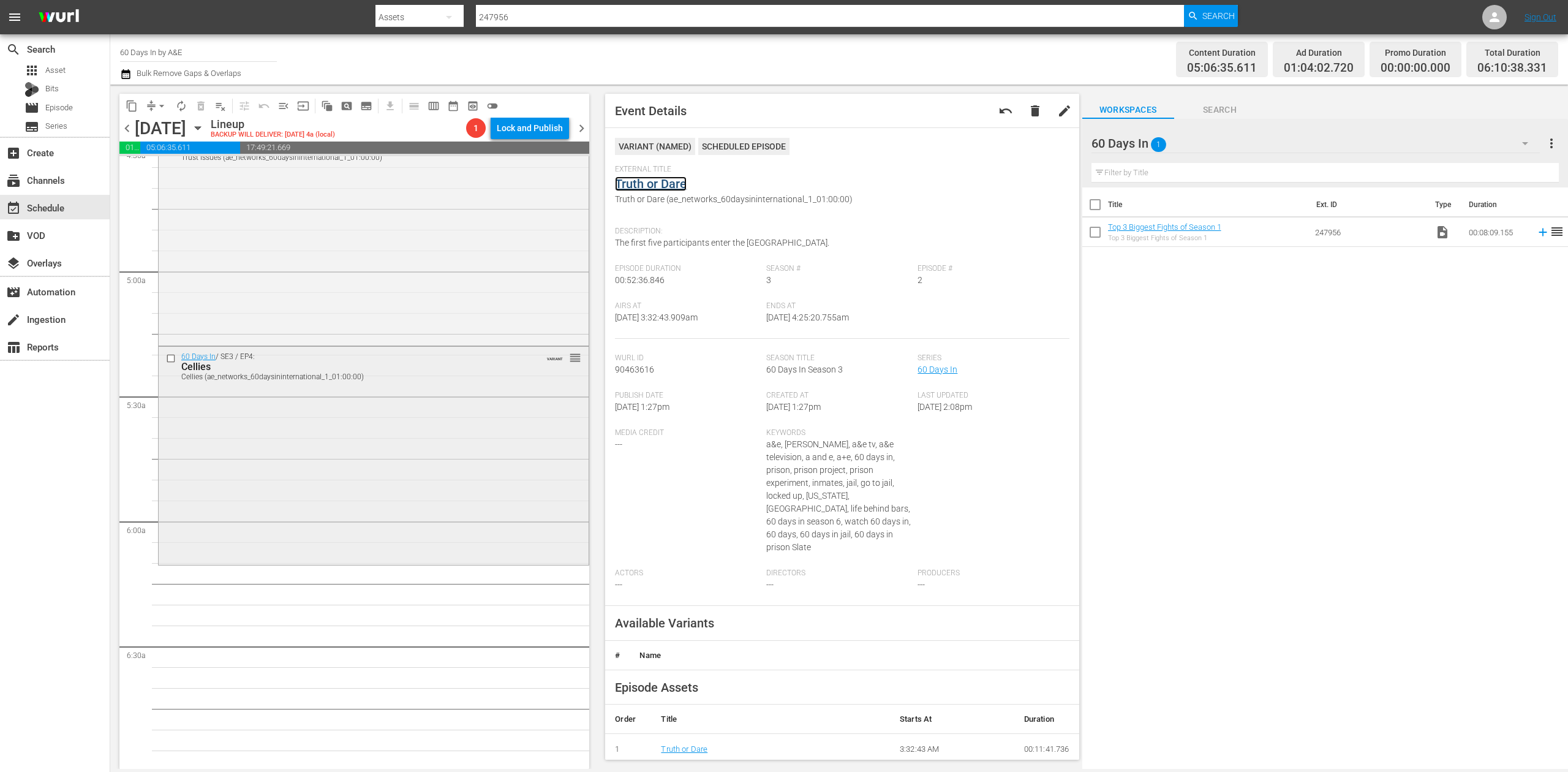
scroll to position [1143, 0]
click at [403, 256] on div "60 Days In / SE3 / EP3: Trust Issues Trust Issues (ae_networks_60daysininternat…" at bounding box center [373, 226] width 430 height 216
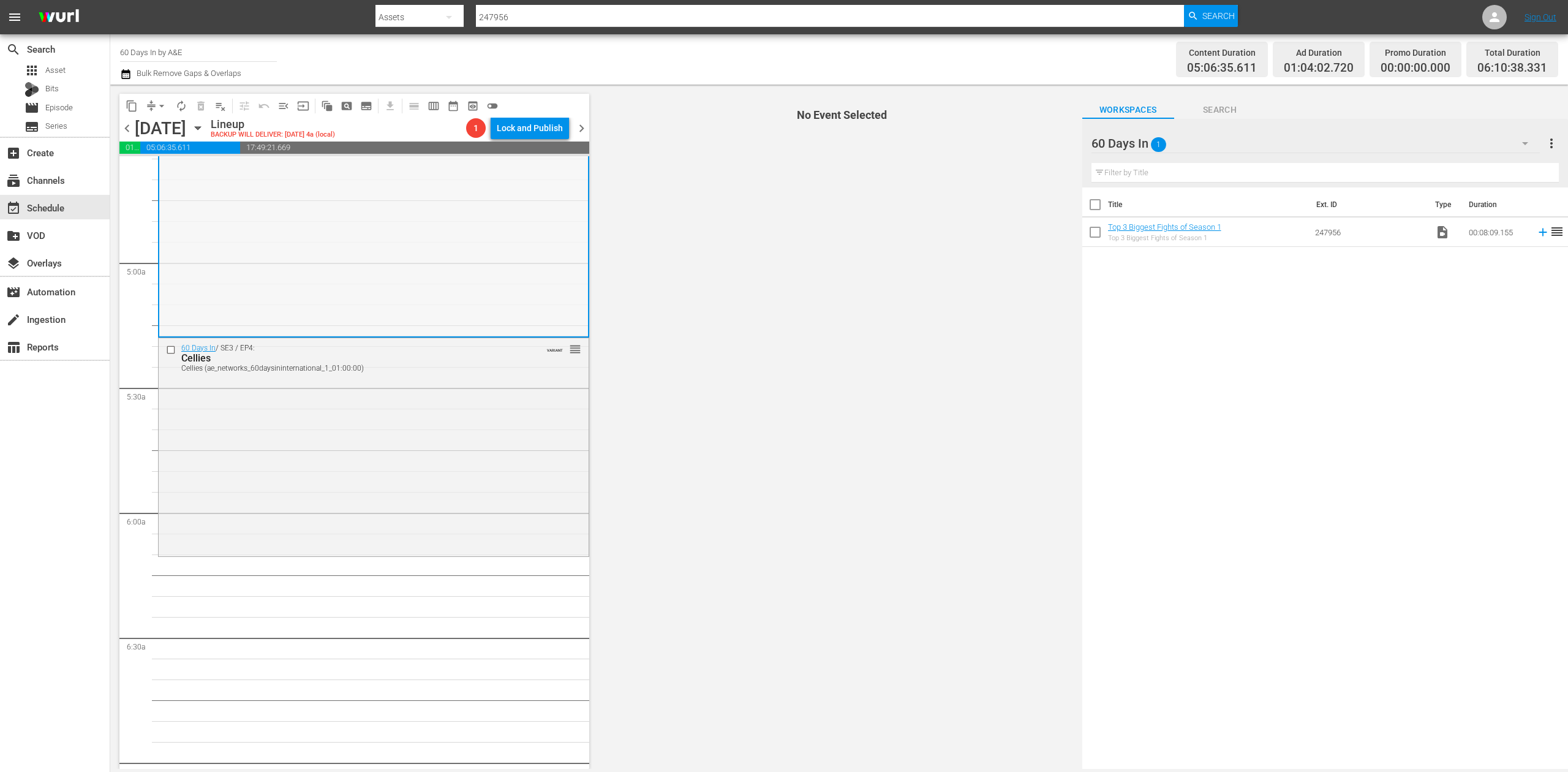
scroll to position [1061, 0]
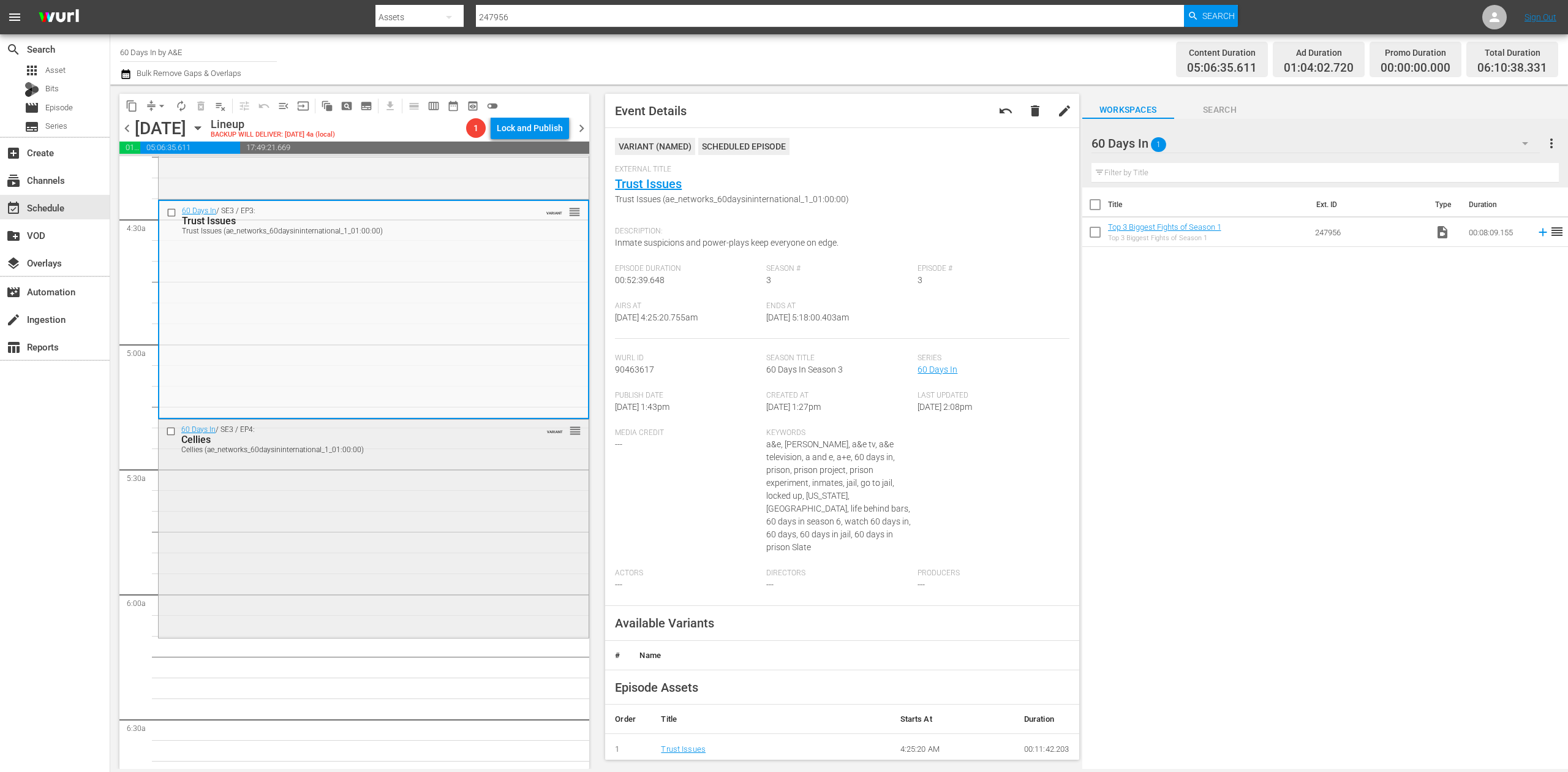
click at [447, 538] on div "60 Days In / SE3 / EP4: Cellies Cellies (ae_networks_60daysininternational_1_01…" at bounding box center [373, 527] width 430 height 216
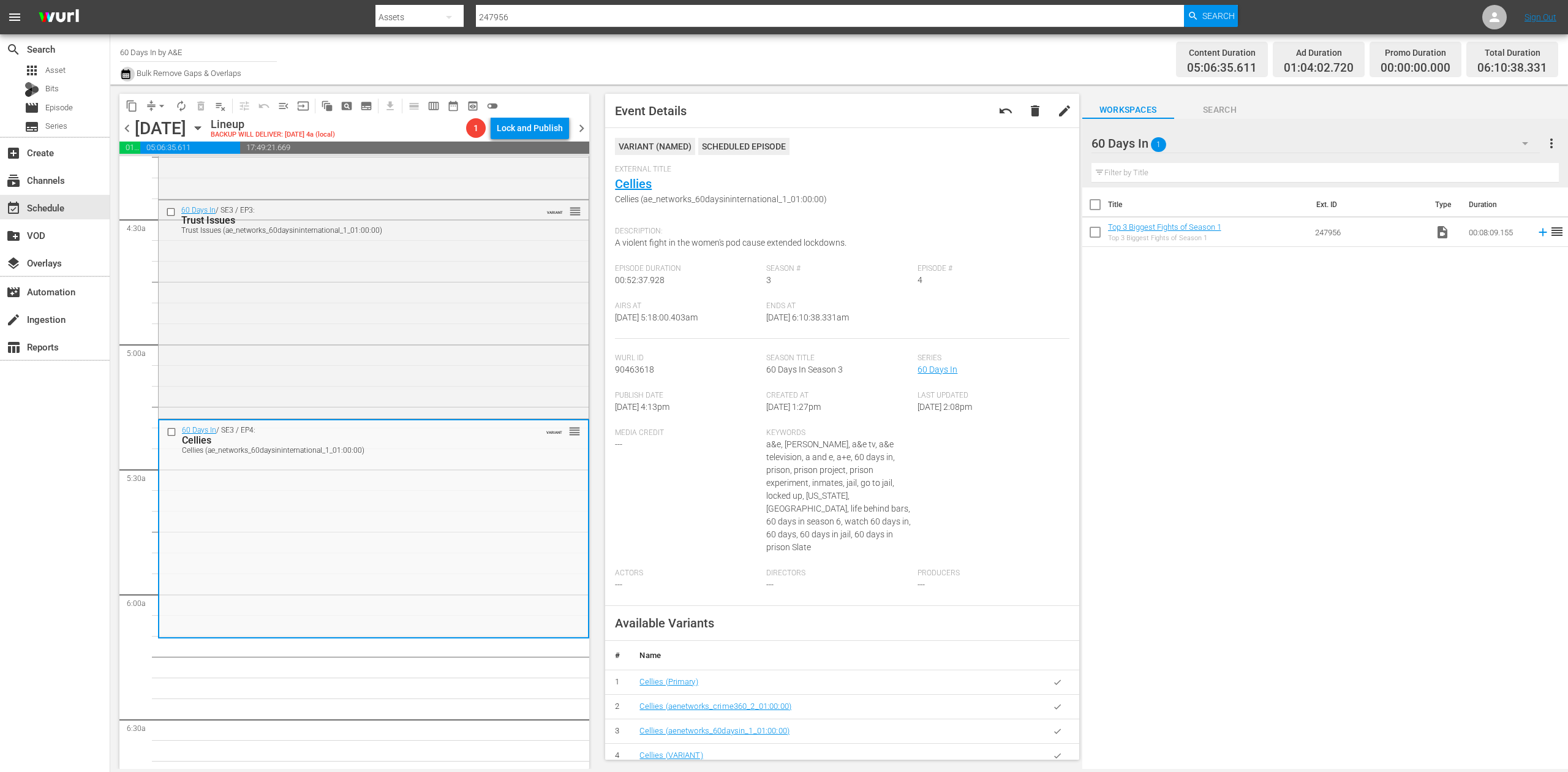
click at [123, 74] on icon "button" at bounding box center [125, 74] width 12 height 15
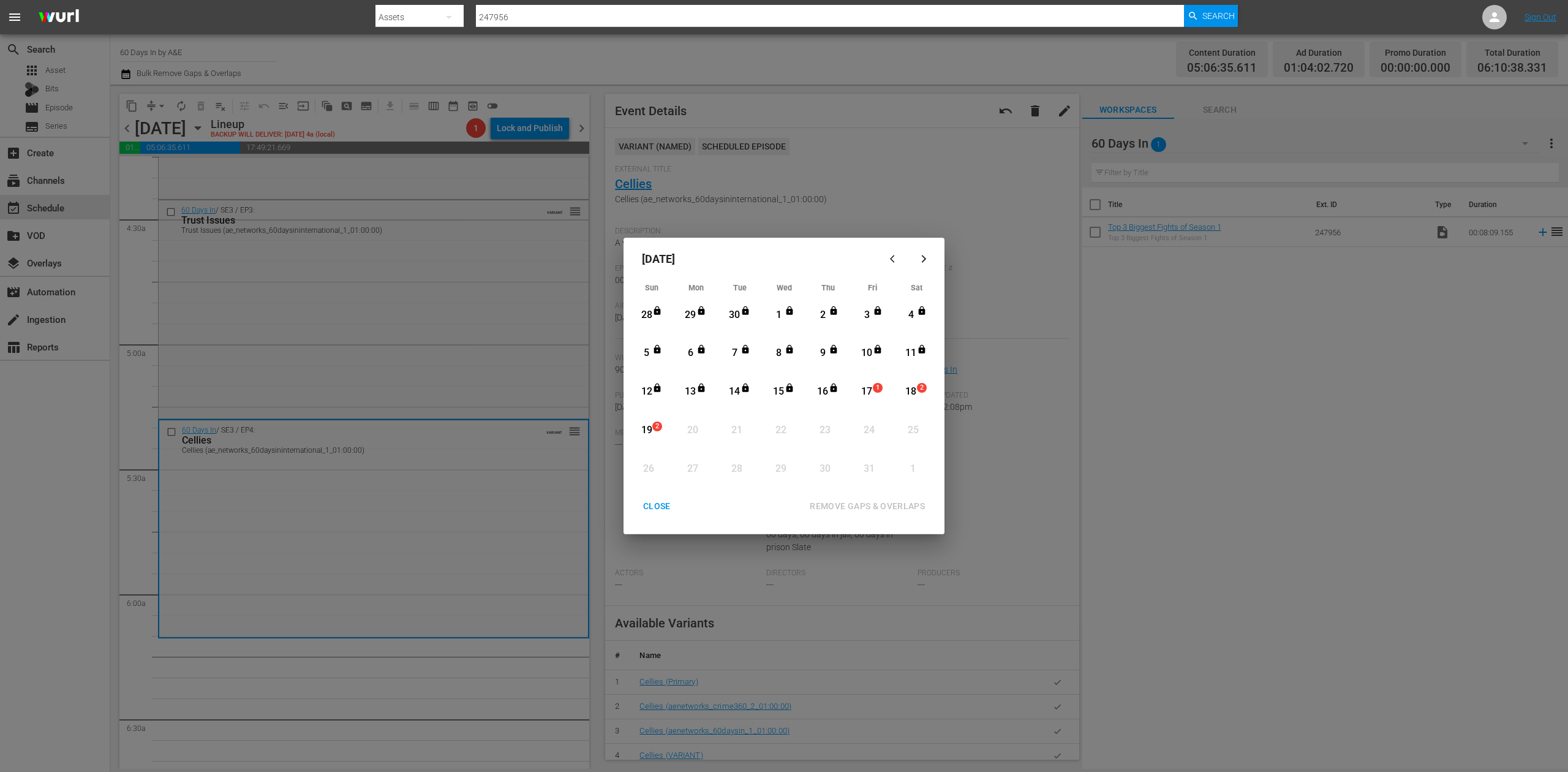
click at [866, 396] on div "17" at bounding box center [867, 391] width 15 height 14
click at [643, 511] on div "CLOSE" at bounding box center [657, 506] width 47 height 15
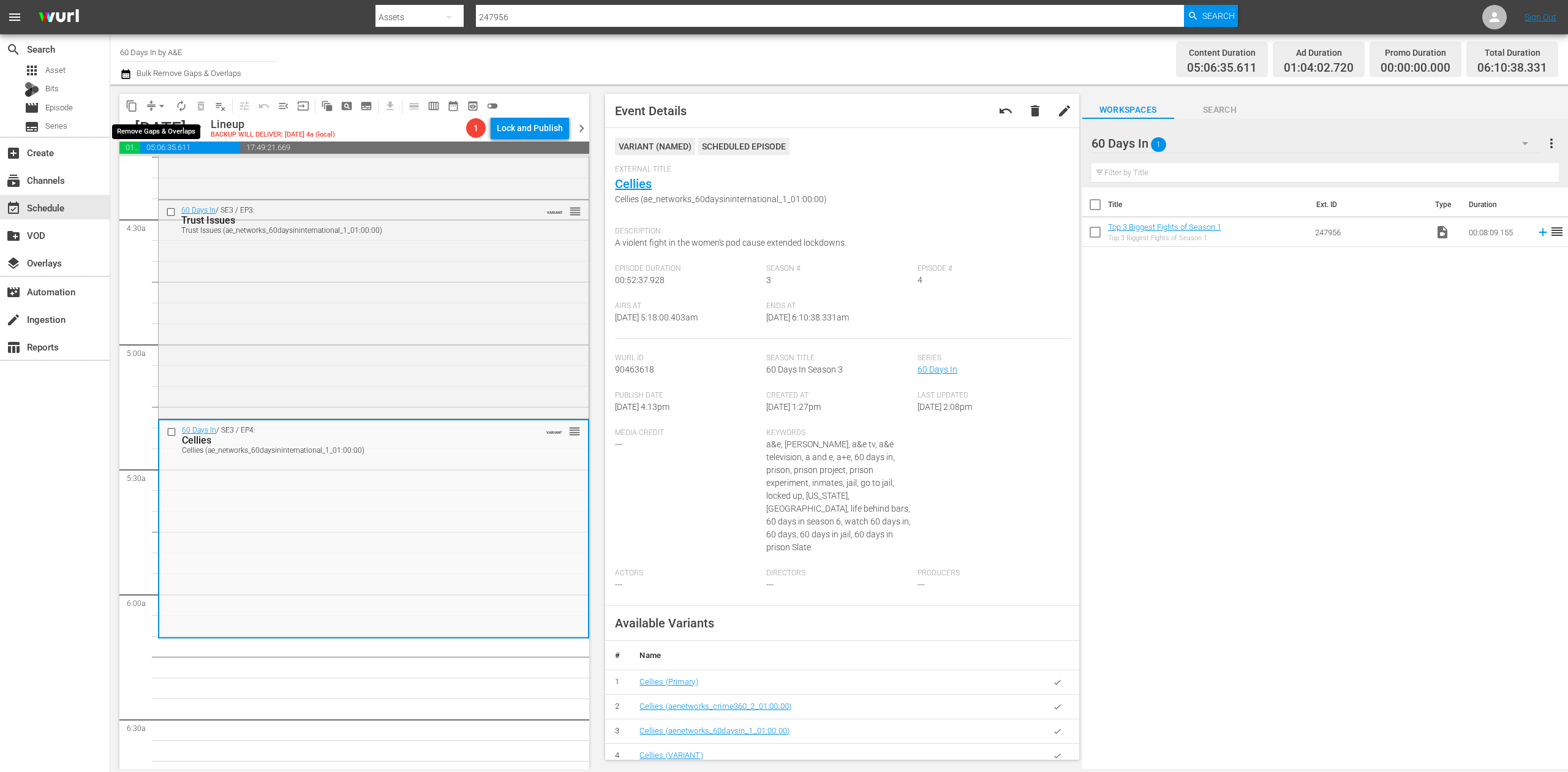
click at [160, 107] on span "arrow_drop_down" at bounding box center [162, 106] width 12 height 12
click at [150, 128] on li "Align to Midnight" at bounding box center [162, 130] width 128 height 20
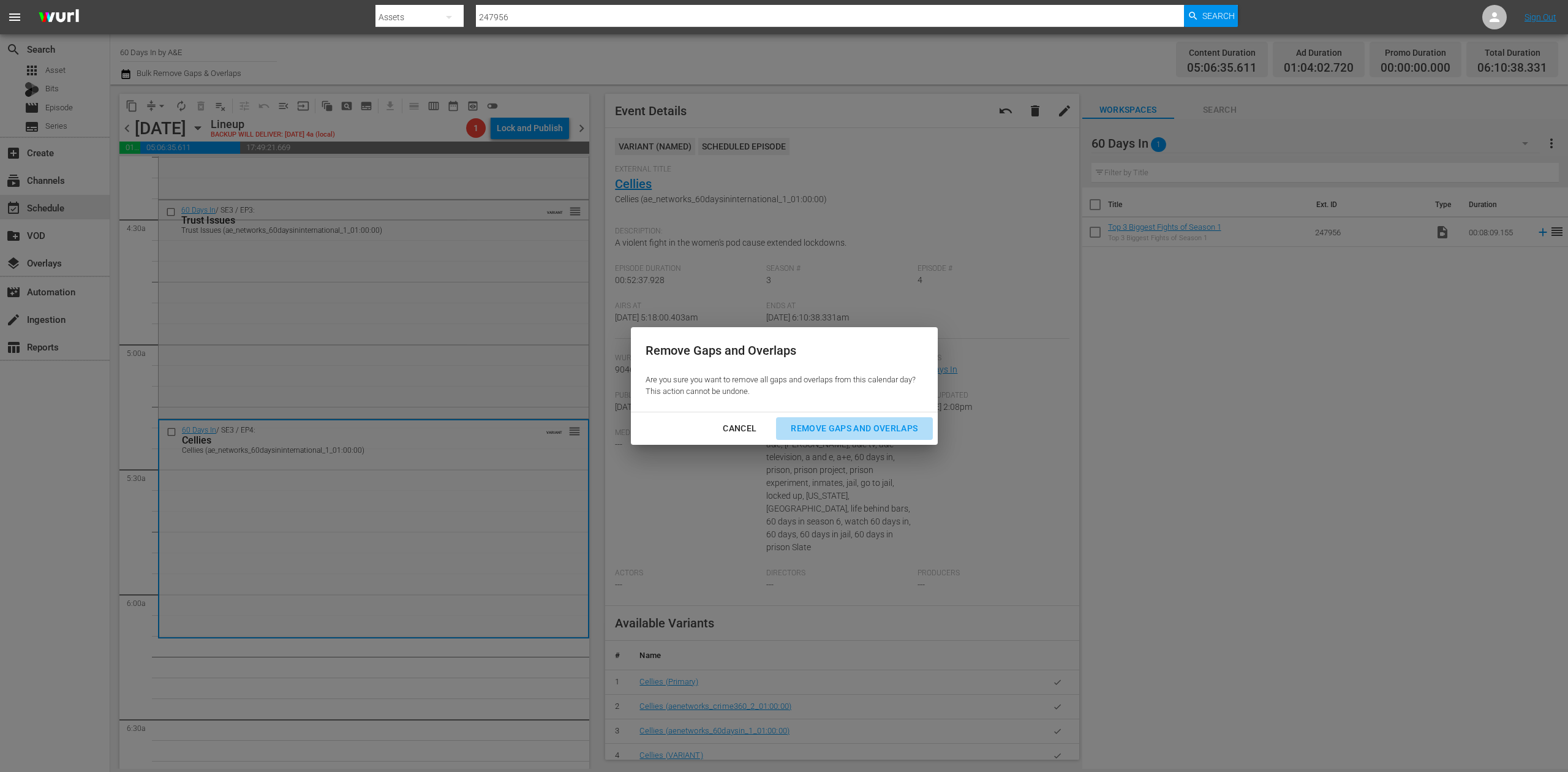
click at [887, 429] on div "Remove Gaps and Overlaps" at bounding box center [854, 428] width 146 height 15
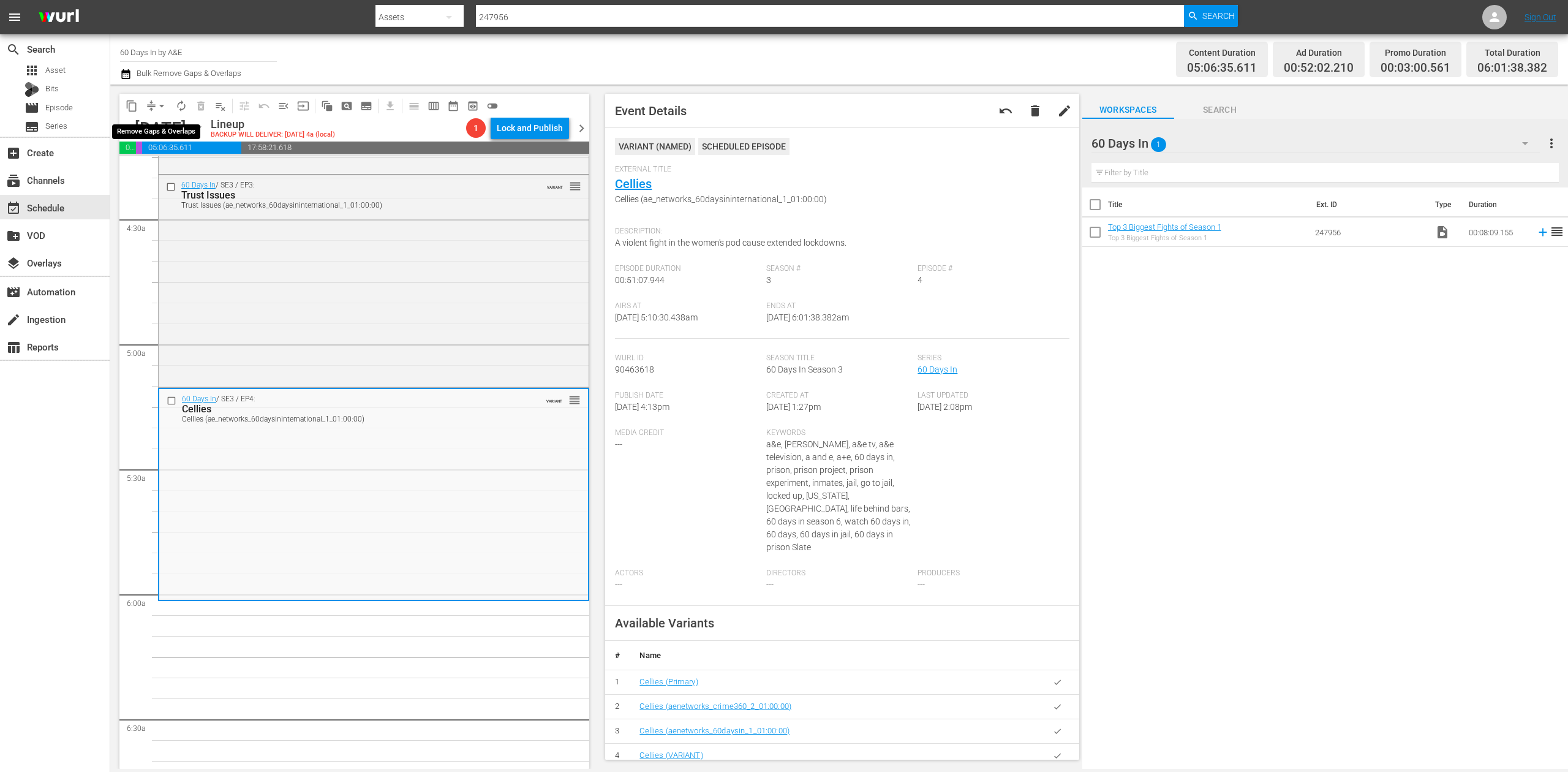
click at [149, 102] on span "compress" at bounding box center [151, 106] width 12 height 12
click at [160, 107] on span "arrow_drop_down" at bounding box center [162, 106] width 12 height 12
click at [153, 133] on li "Align to Midnight" at bounding box center [162, 130] width 128 height 20
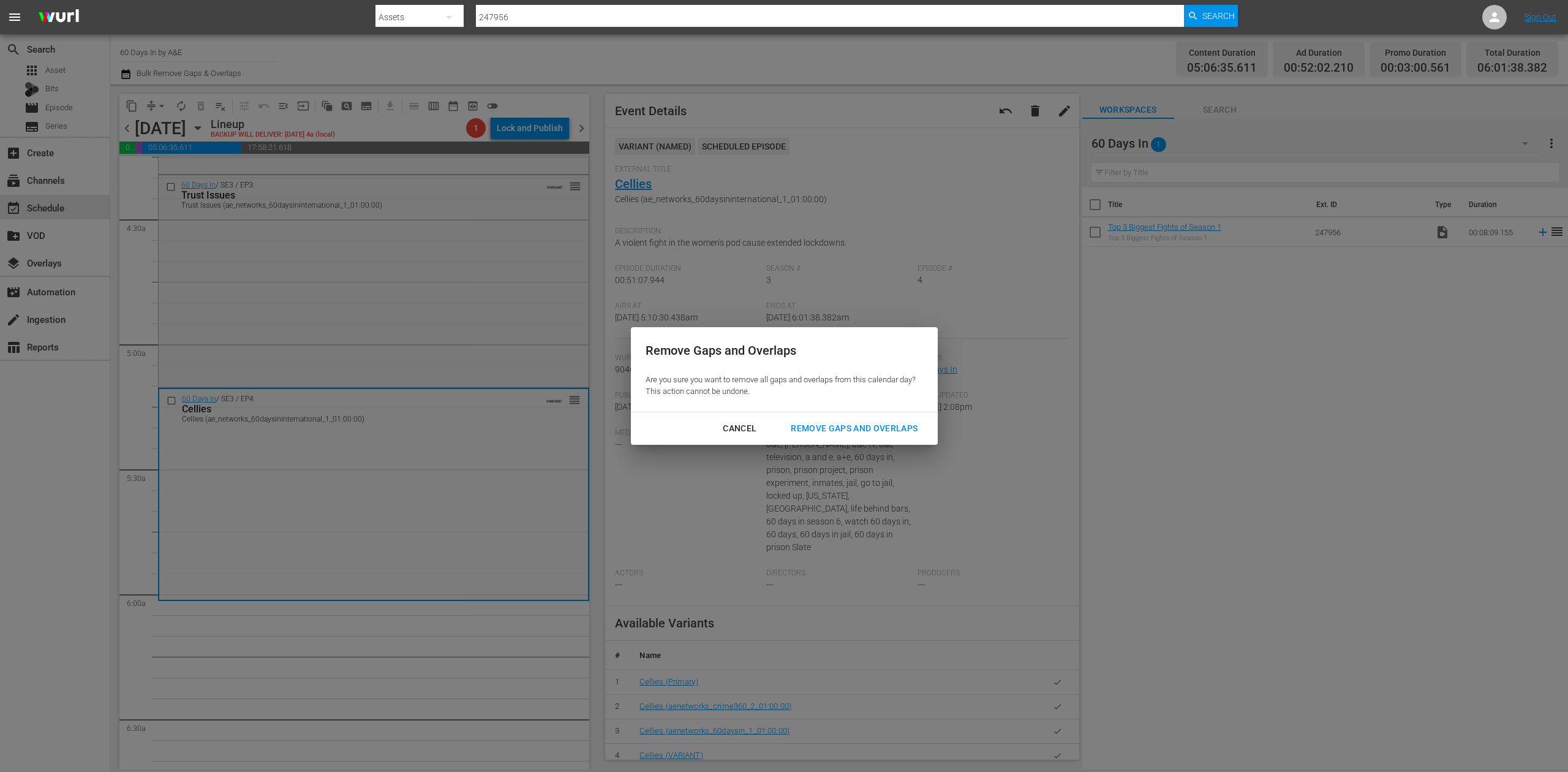
click at [897, 427] on div "Remove Gaps and Overlaps" at bounding box center [854, 428] width 146 height 15
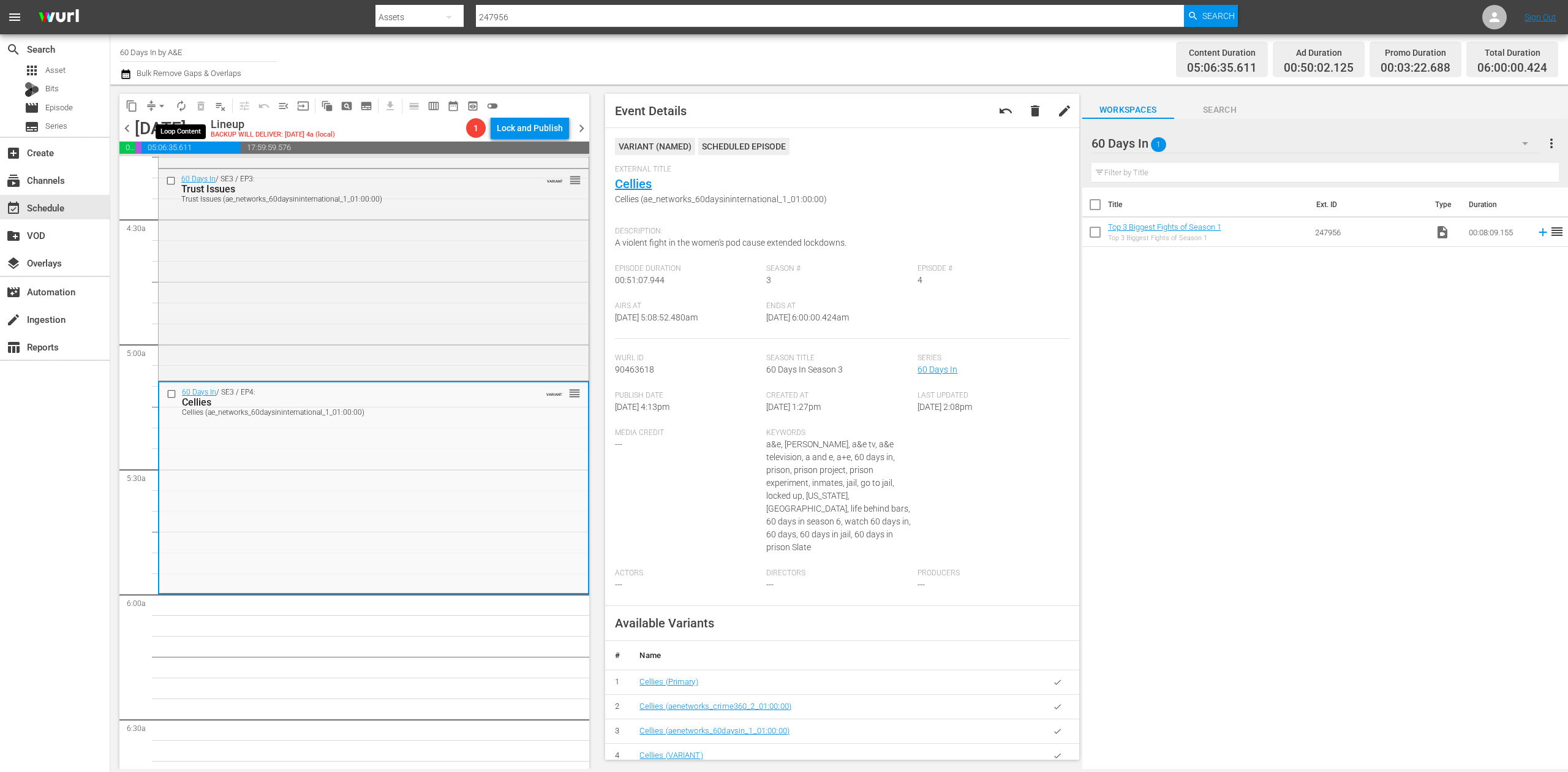
click at [186, 100] on span "autorenew_outlined" at bounding box center [181, 106] width 12 height 12
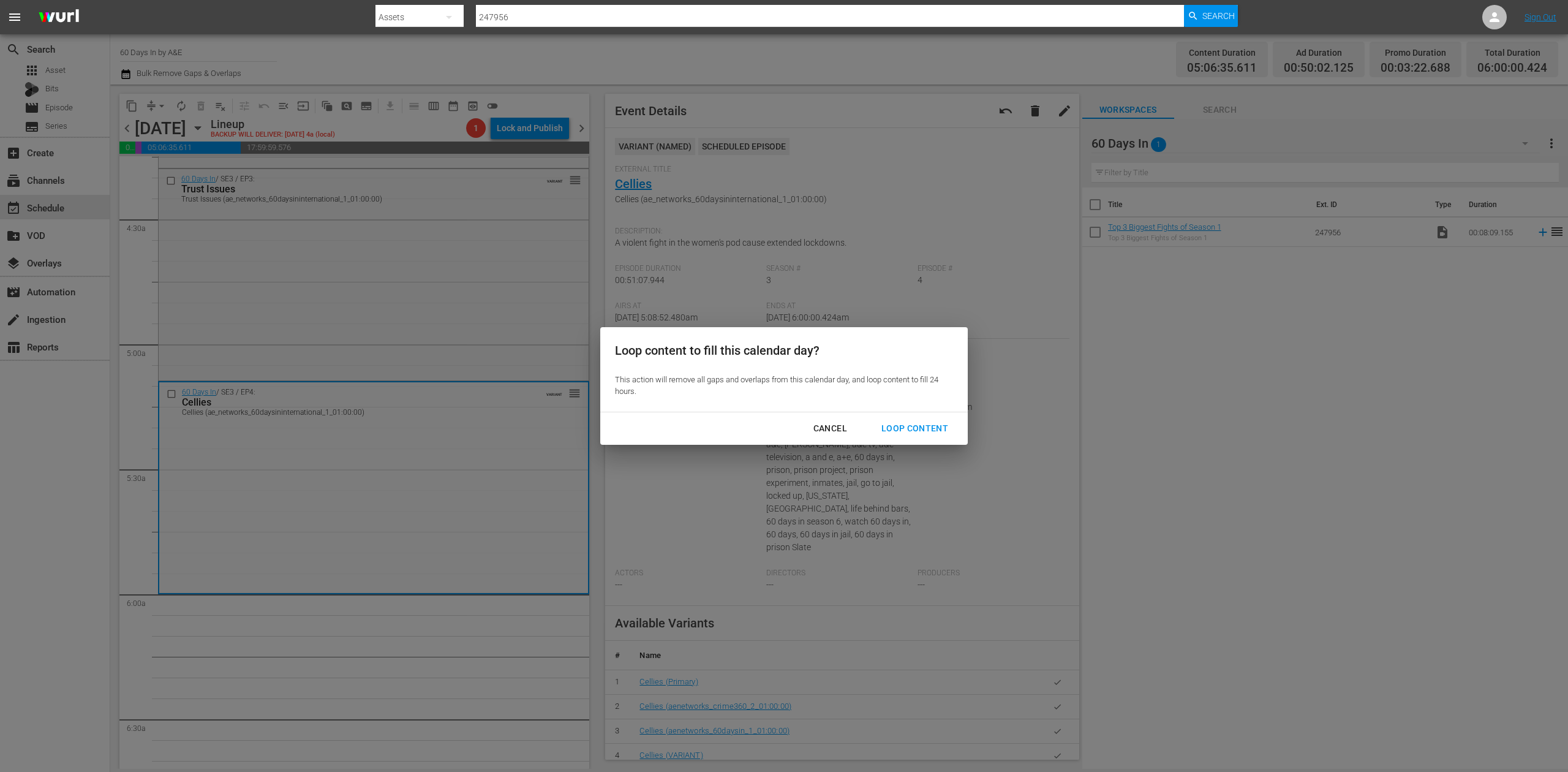
click at [929, 424] on div "Loop Content" at bounding box center [915, 428] width 87 height 15
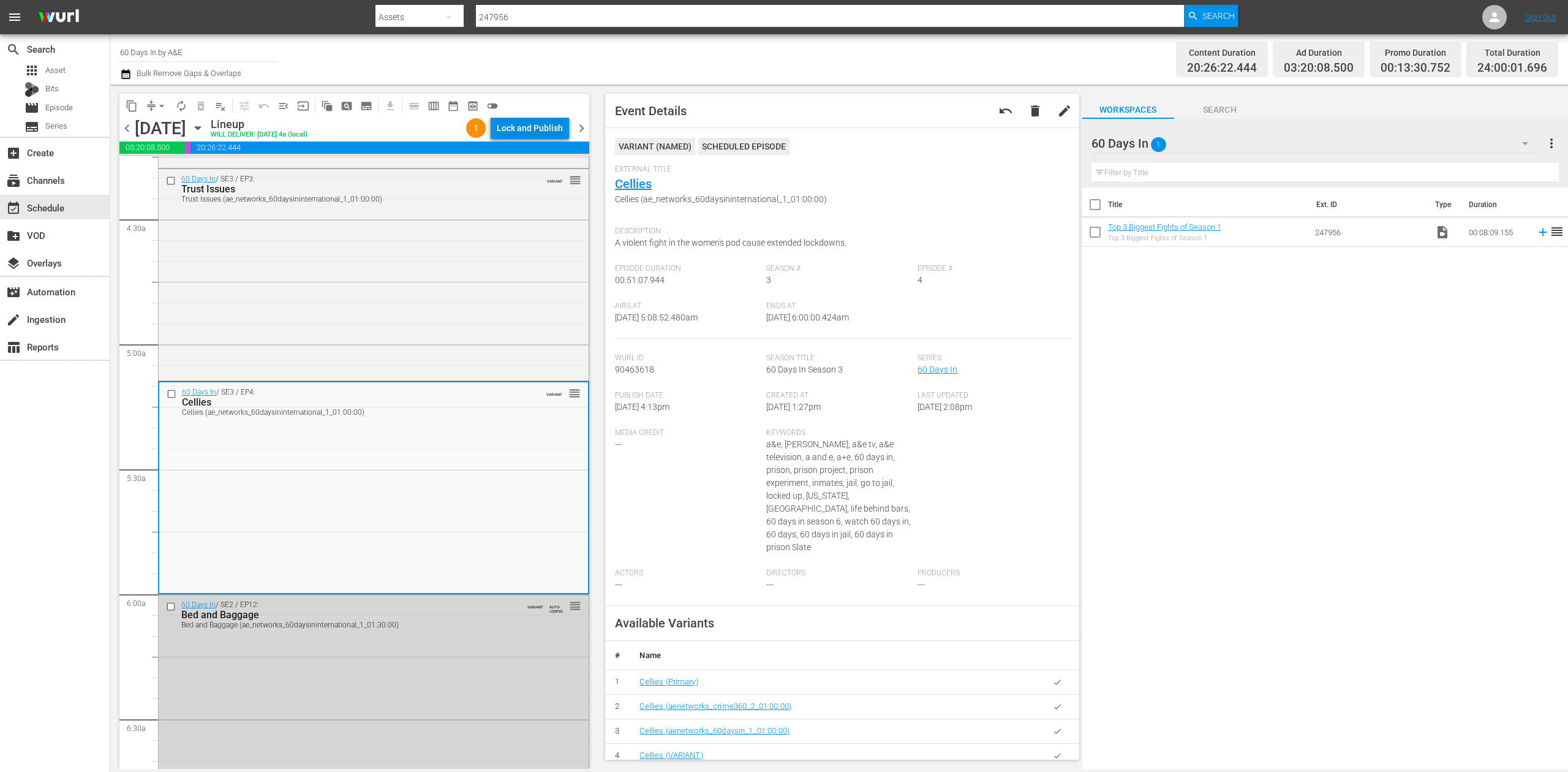
click at [534, 126] on div "Lock and Publish" at bounding box center [530, 128] width 66 height 22
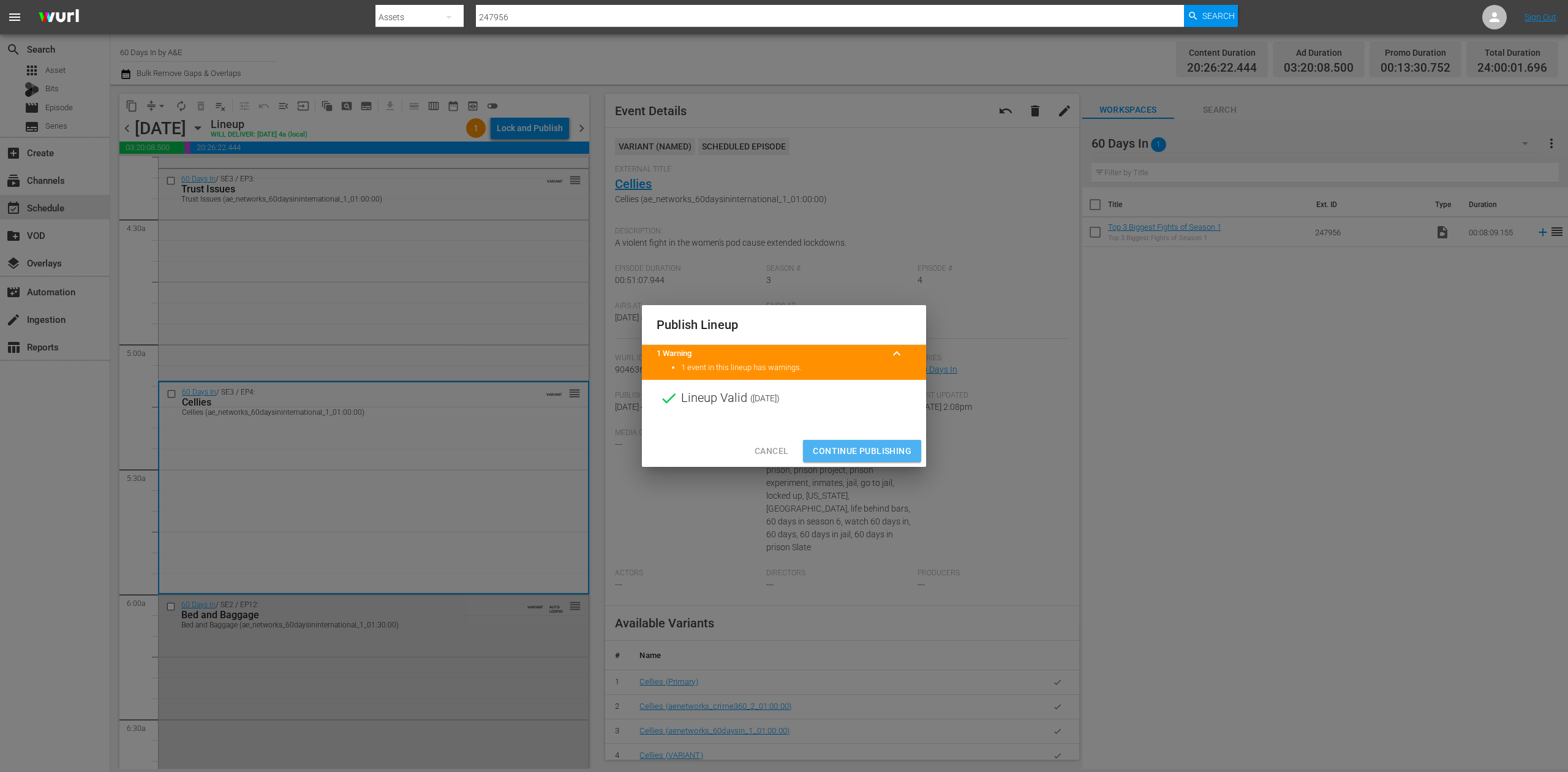
click at [853, 453] on span "Continue Publishing" at bounding box center [862, 451] width 99 height 15
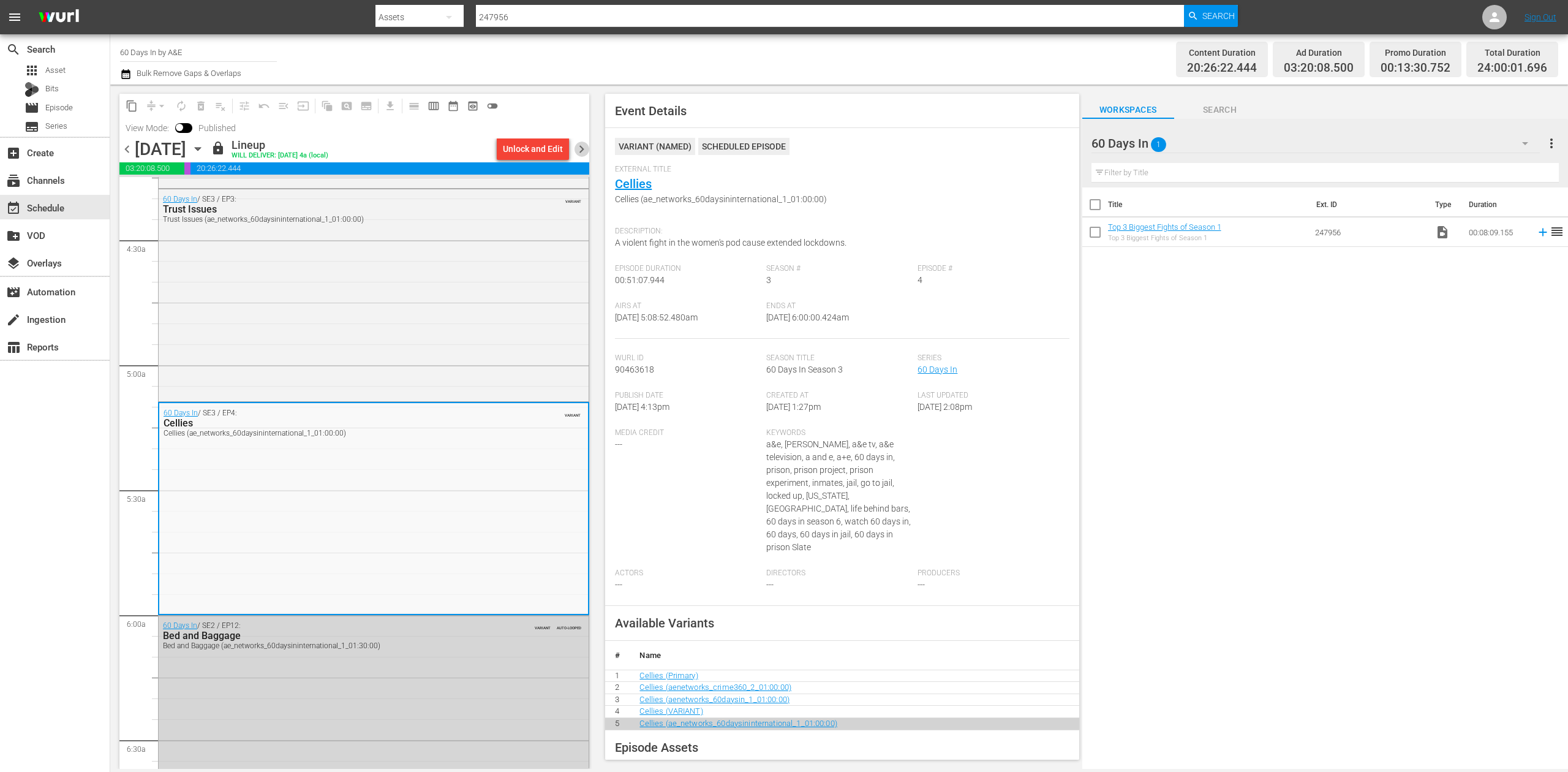
click at [583, 150] on span "chevron_right" at bounding box center [582, 149] width 15 height 15
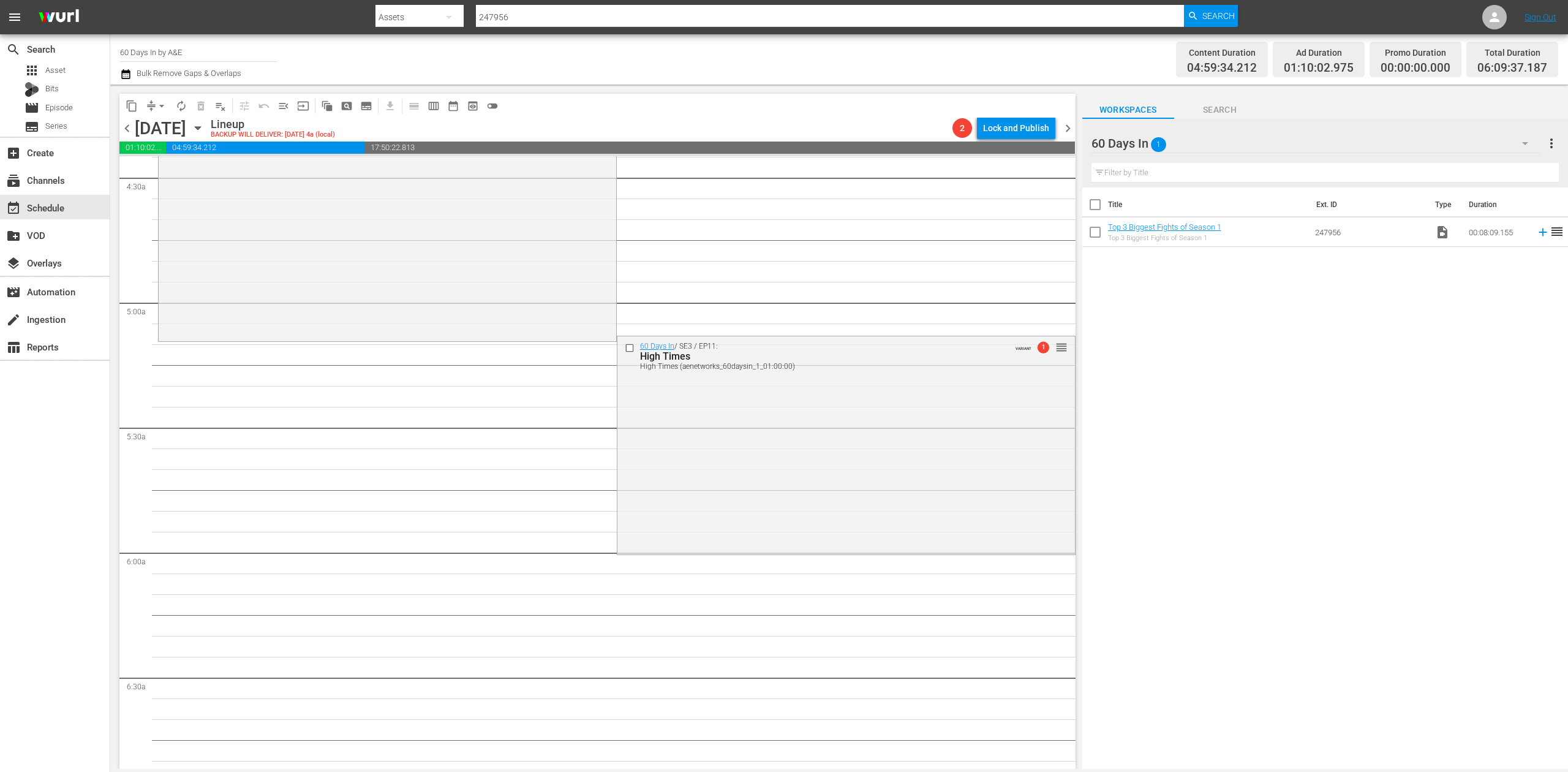
scroll to position [1020, 0]
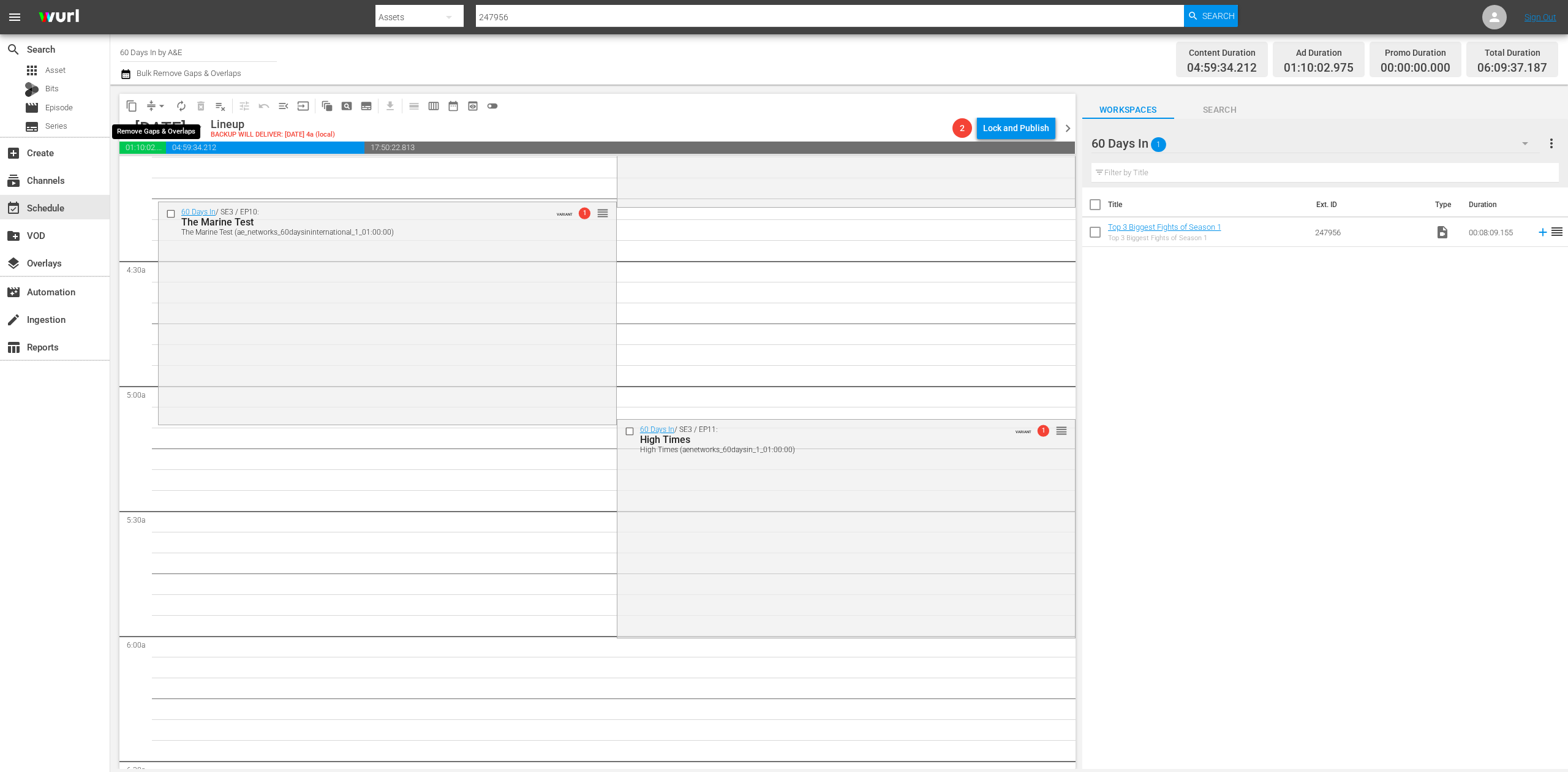
click at [157, 109] on span "arrow_drop_down" at bounding box center [162, 106] width 12 height 12
click at [163, 131] on li "Align to Midnight" at bounding box center [162, 130] width 128 height 20
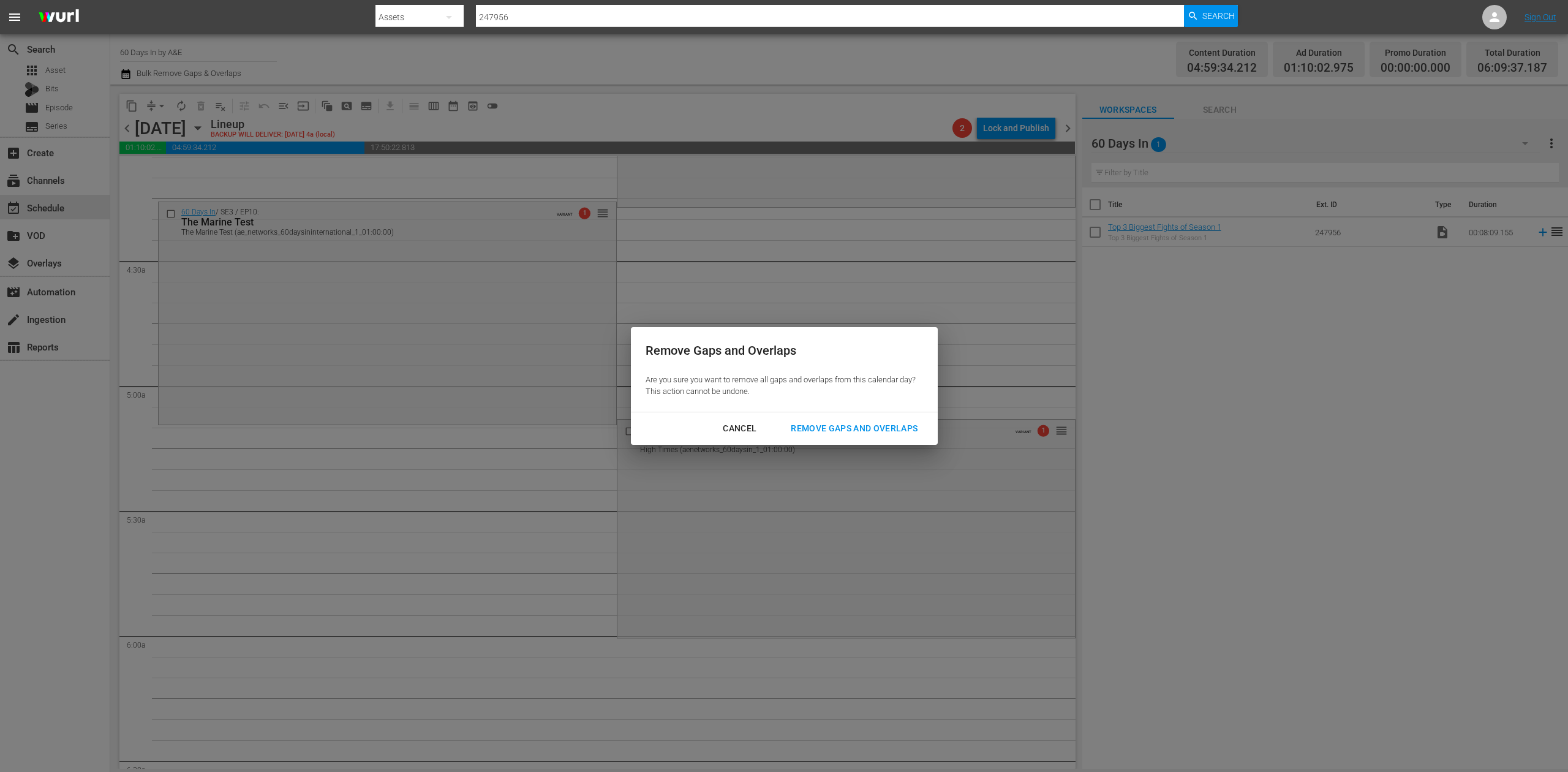
click at [891, 425] on div "Remove Gaps and Overlaps" at bounding box center [854, 428] width 146 height 15
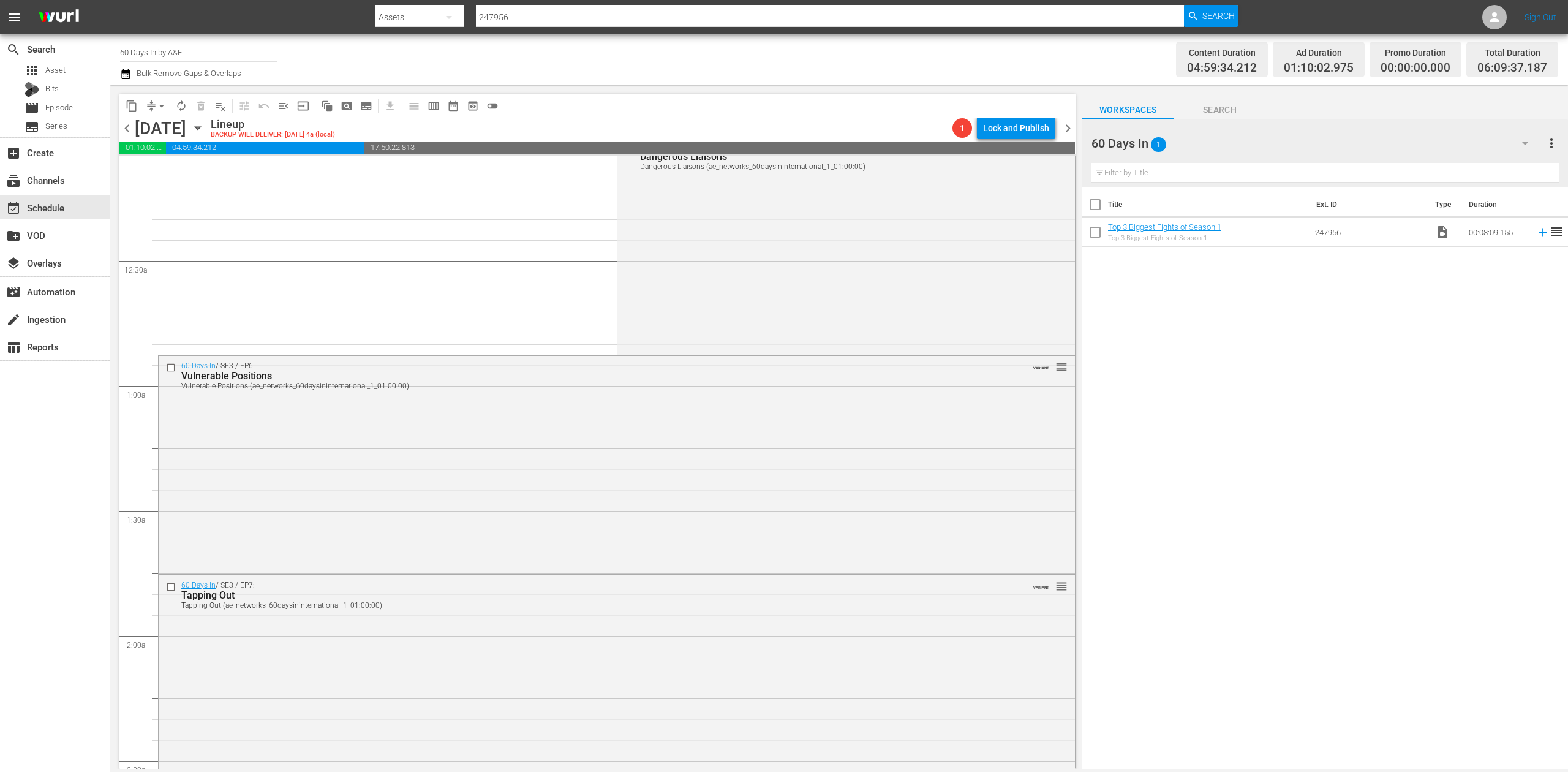
scroll to position [0, 0]
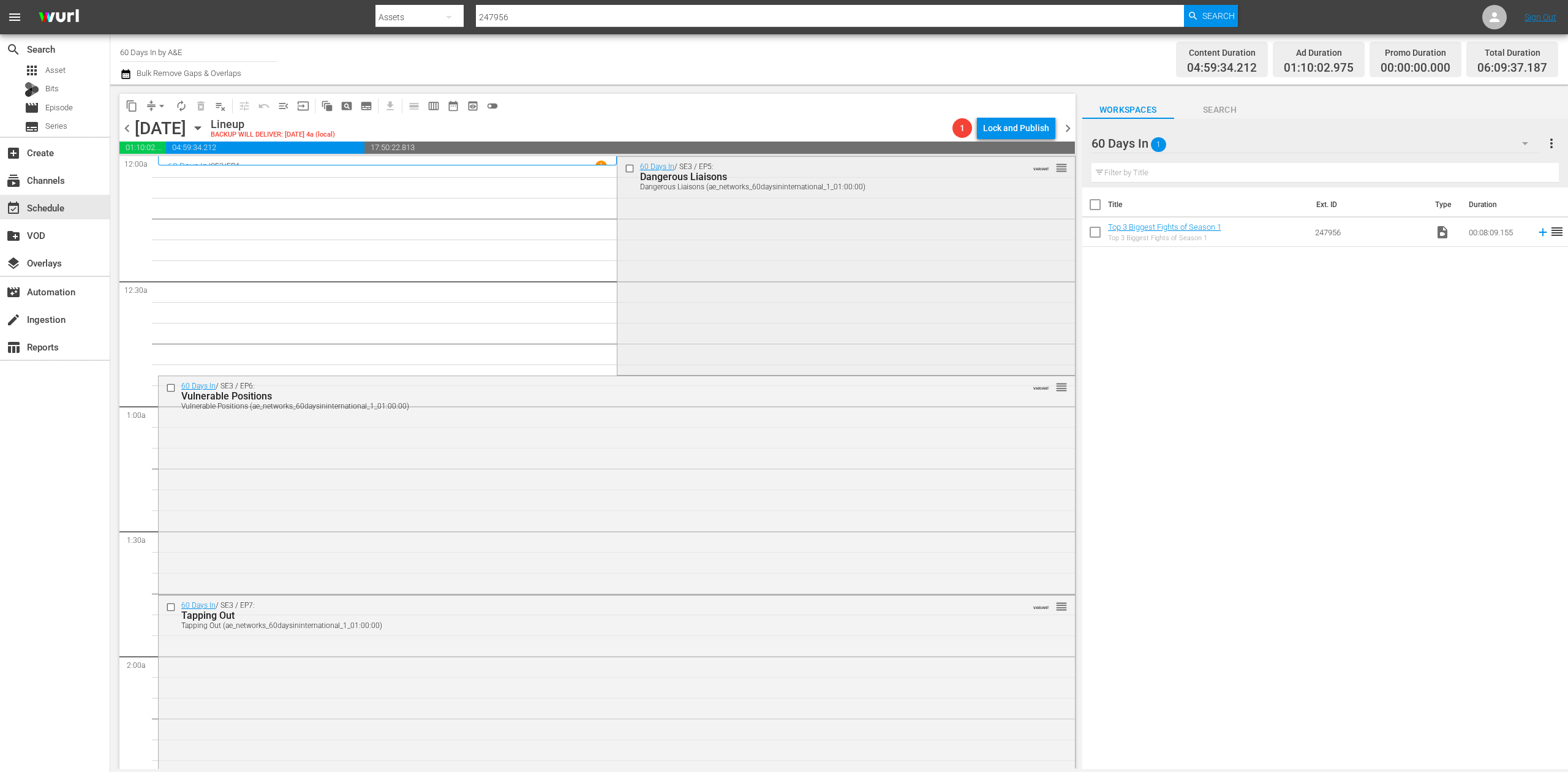
click at [647, 251] on div "60 Days In / SE3 / EP5: Dangerous Liaisons Dangerous Liaisons (ae_networks_60da…" at bounding box center [846, 264] width 458 height 216
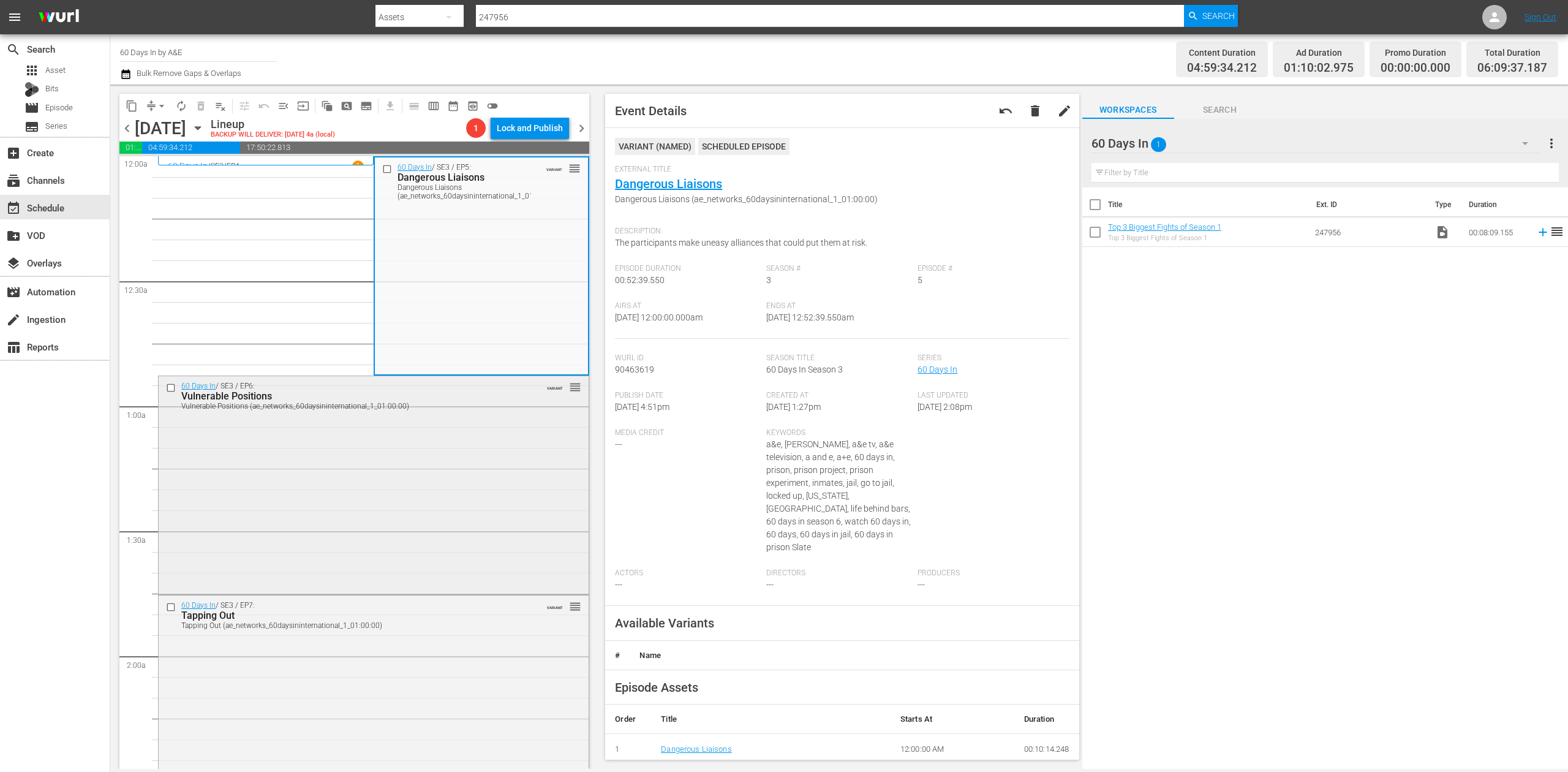
click at [464, 434] on div "60 Days In / SE3 / EP6: Vulnerable Positions Vulnerable Positions (ae_networks_…" at bounding box center [373, 483] width 430 height 216
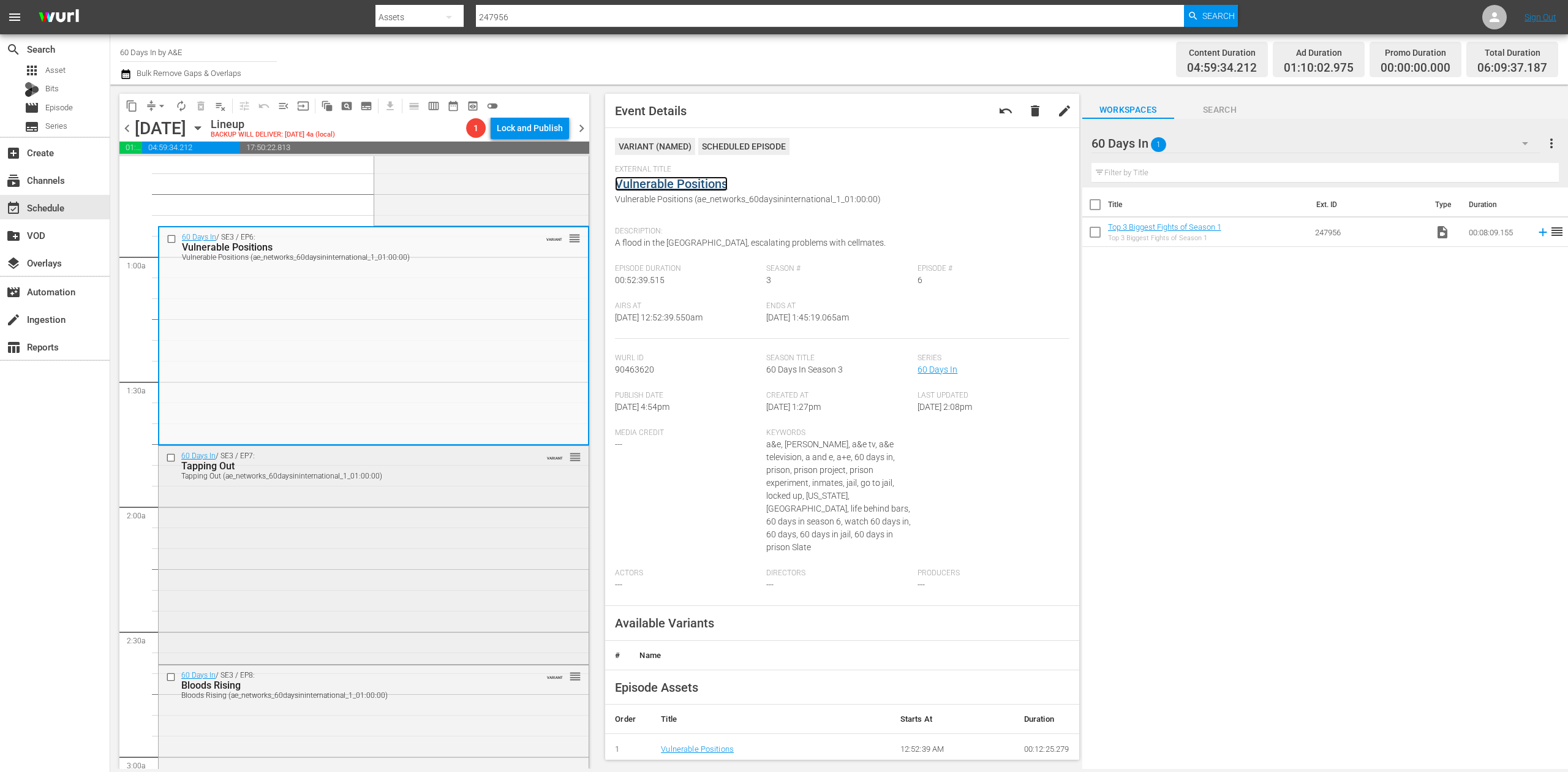
scroll to position [163, 0]
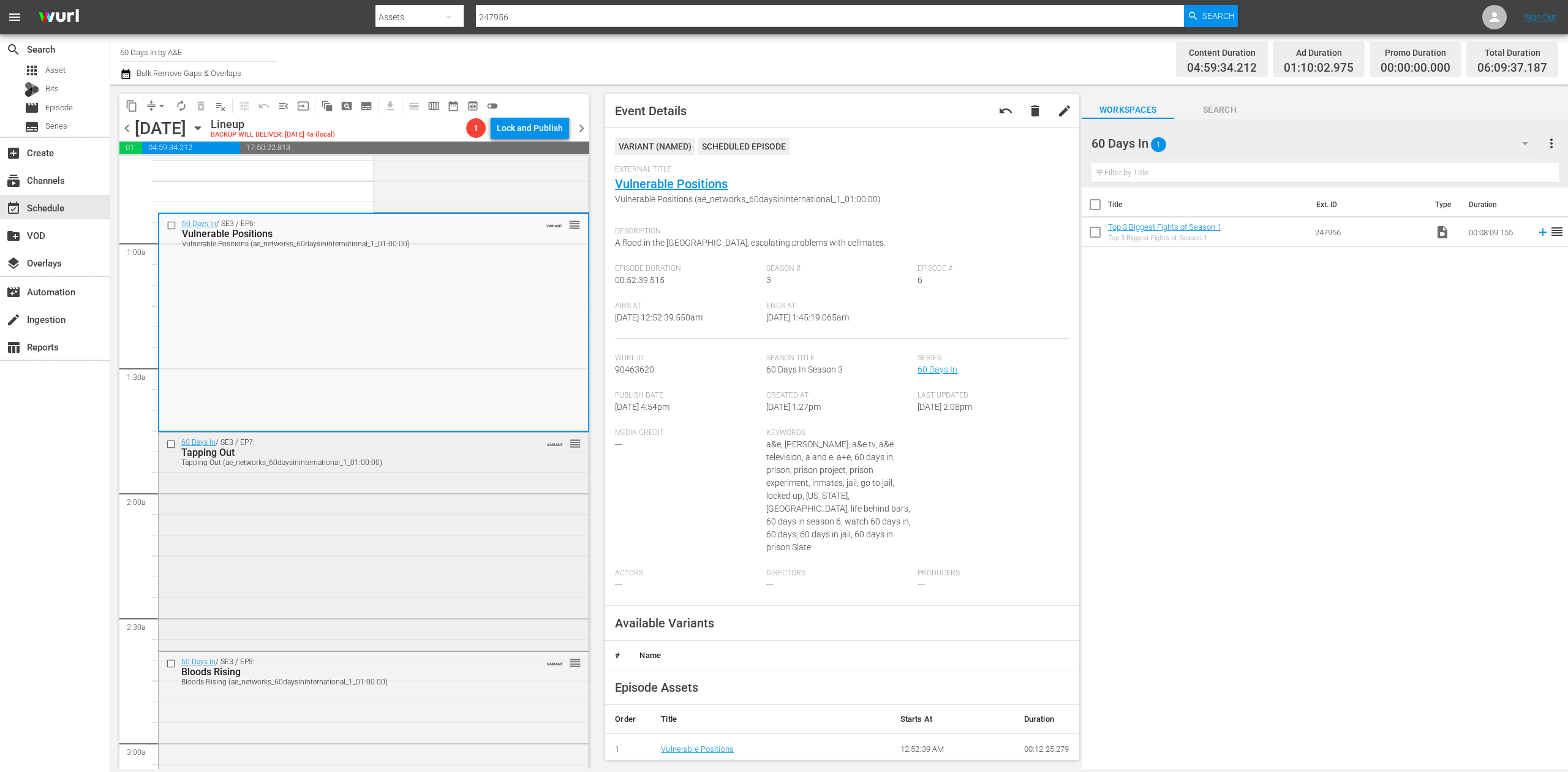
click at [477, 544] on div "60 Days In / SE3 / EP7: Tapping Out Tapping Out (ae_networks_60daysininternatio…" at bounding box center [373, 540] width 430 height 216
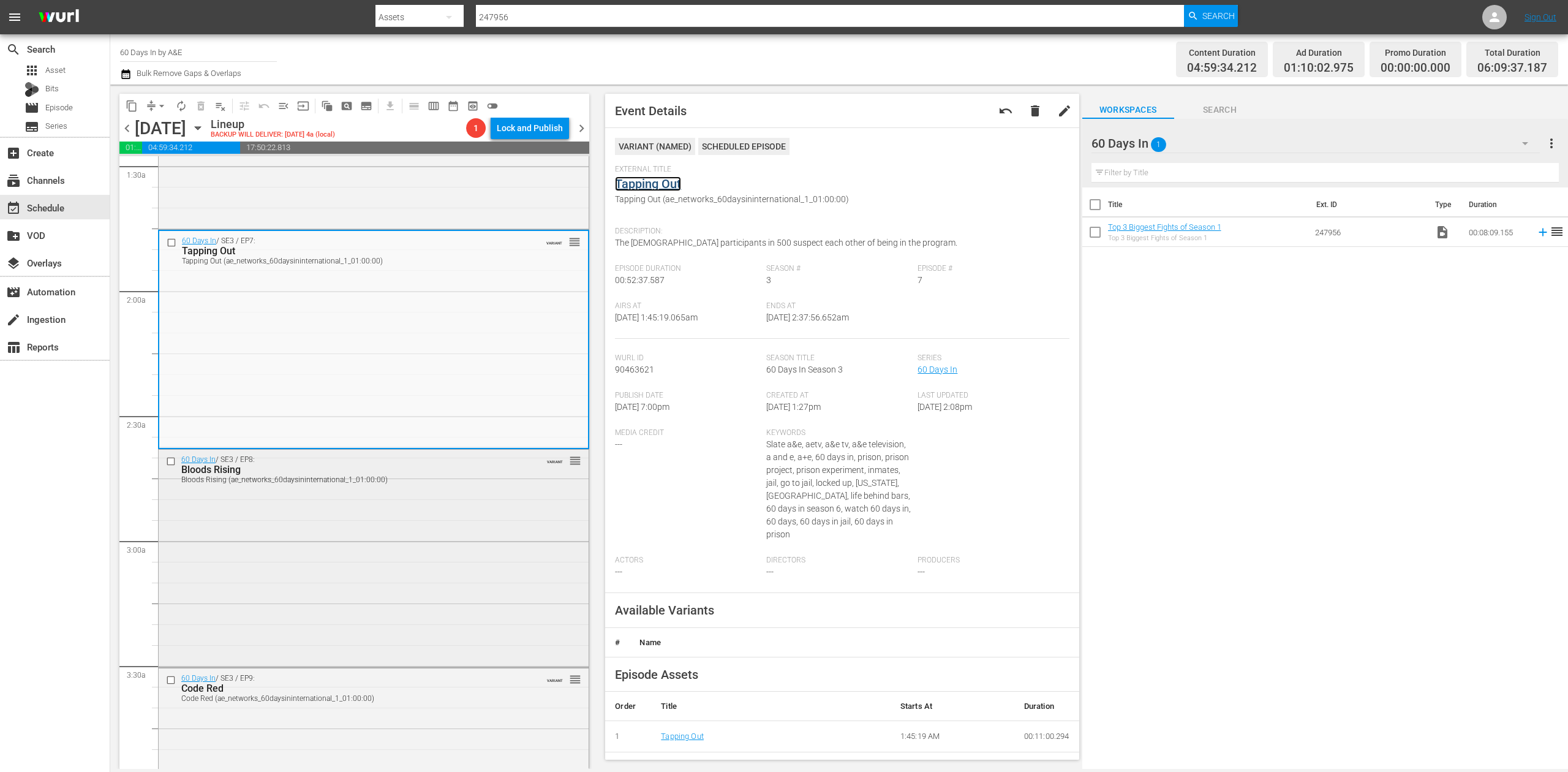
scroll to position [408, 0]
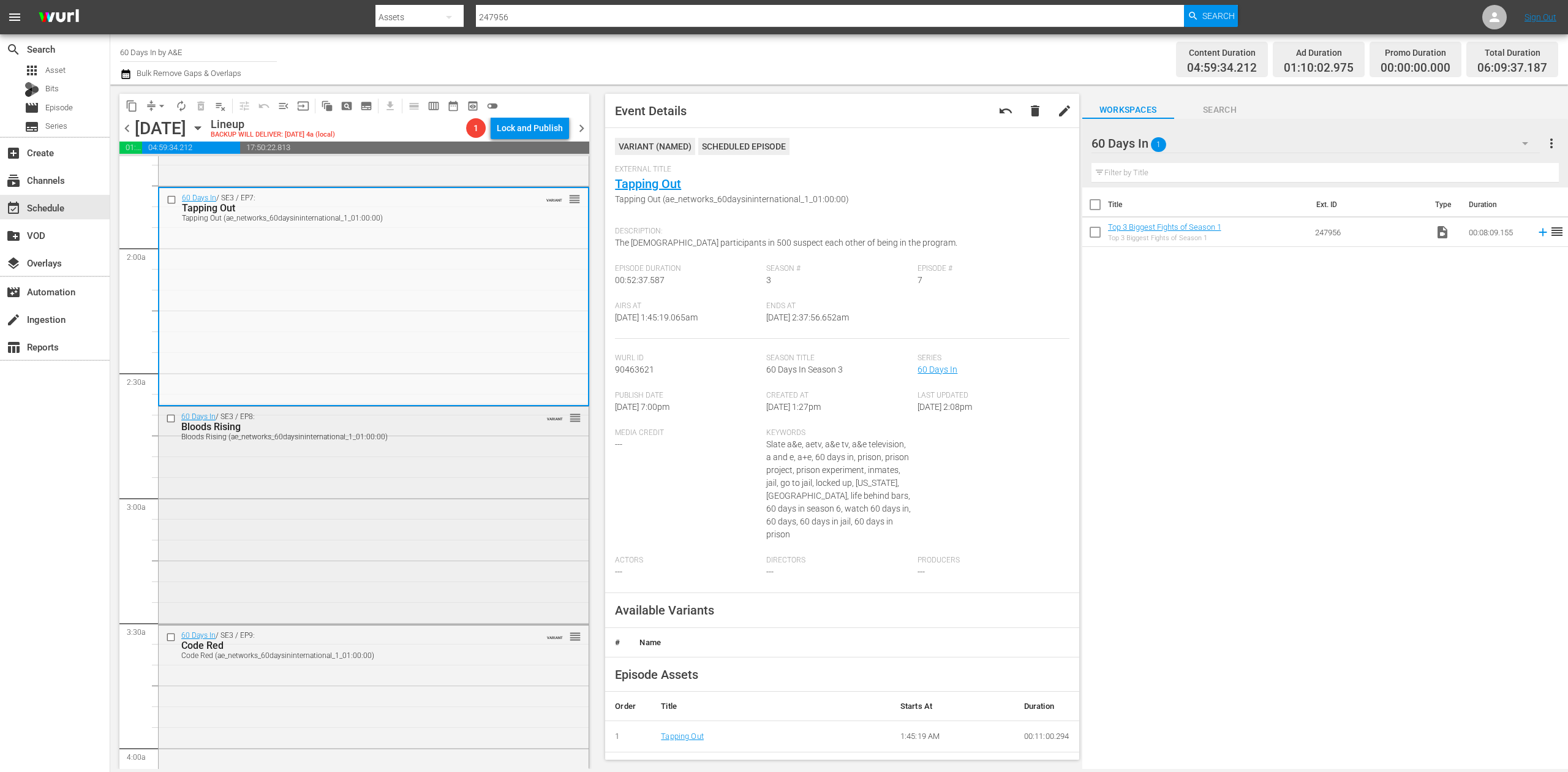
click at [475, 496] on div "60 Days In / SE3 / EP8: Bloods Rising Bloods Rising (ae_networks_60daysinintern…" at bounding box center [373, 514] width 430 height 216
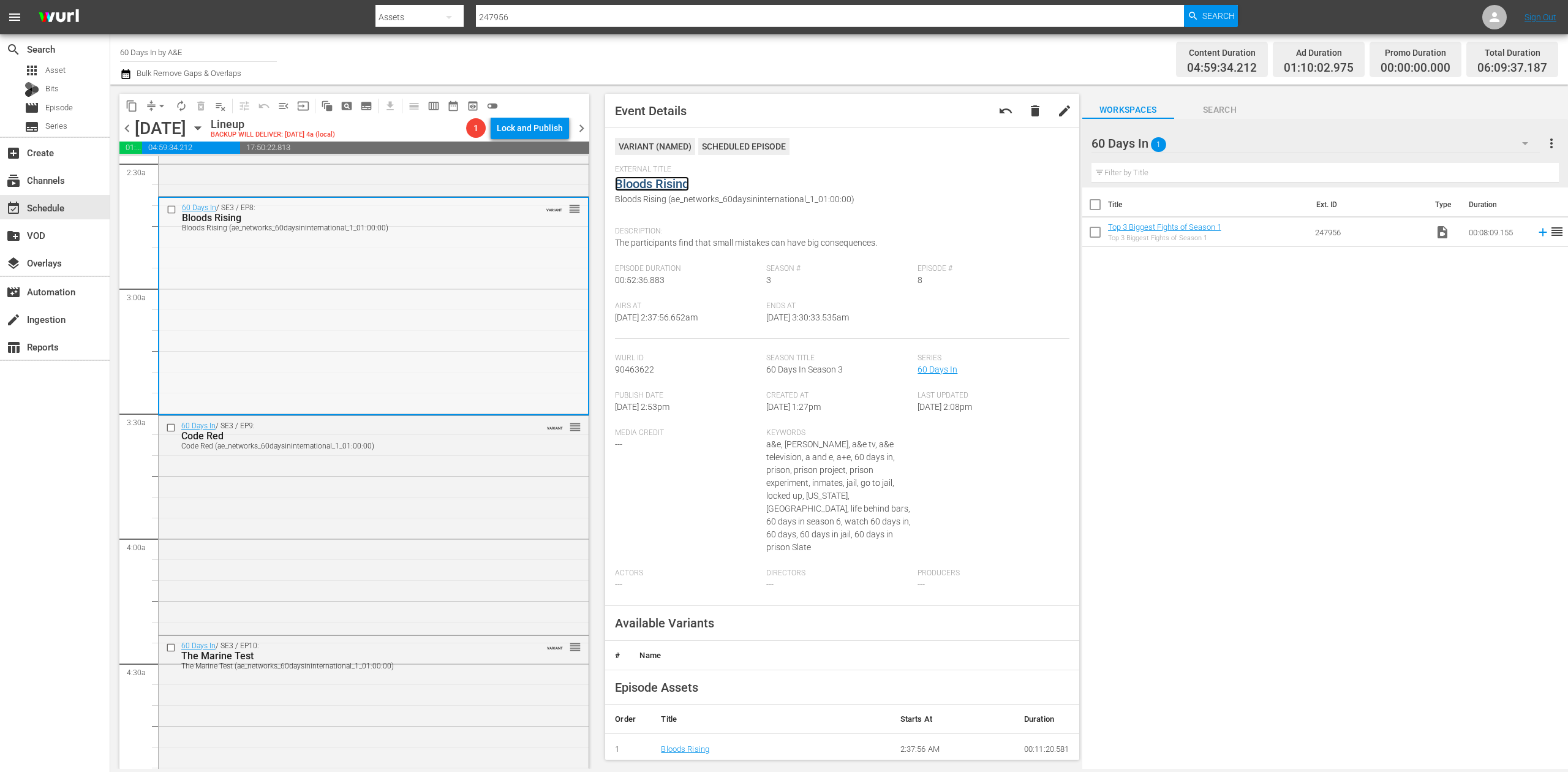
scroll to position [653, 0]
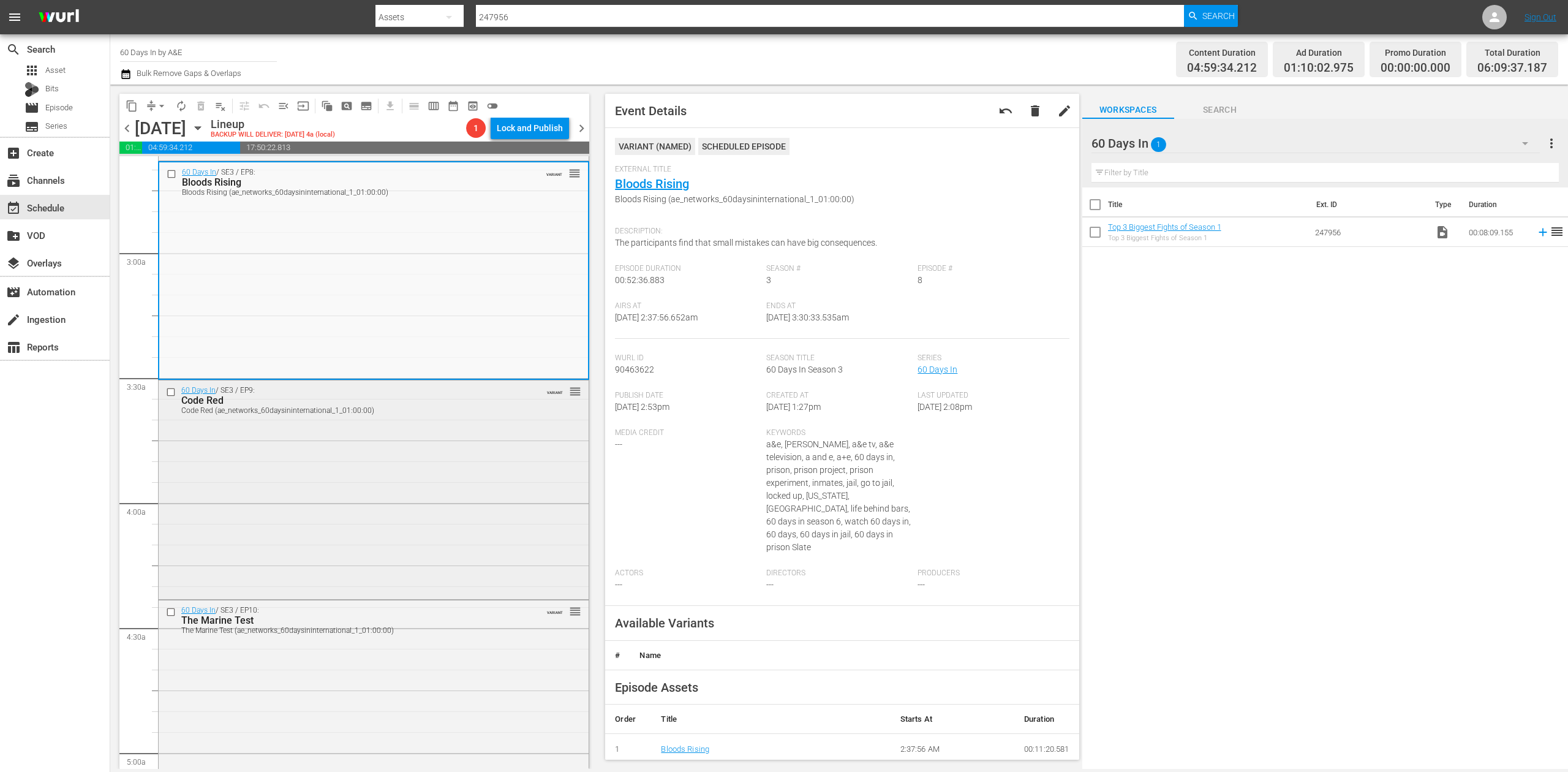
click at [452, 482] on div "60 Days In / SE3 / EP9: Code Red Code Red (ae_networks_60daysininternational_1_…" at bounding box center [373, 488] width 430 height 216
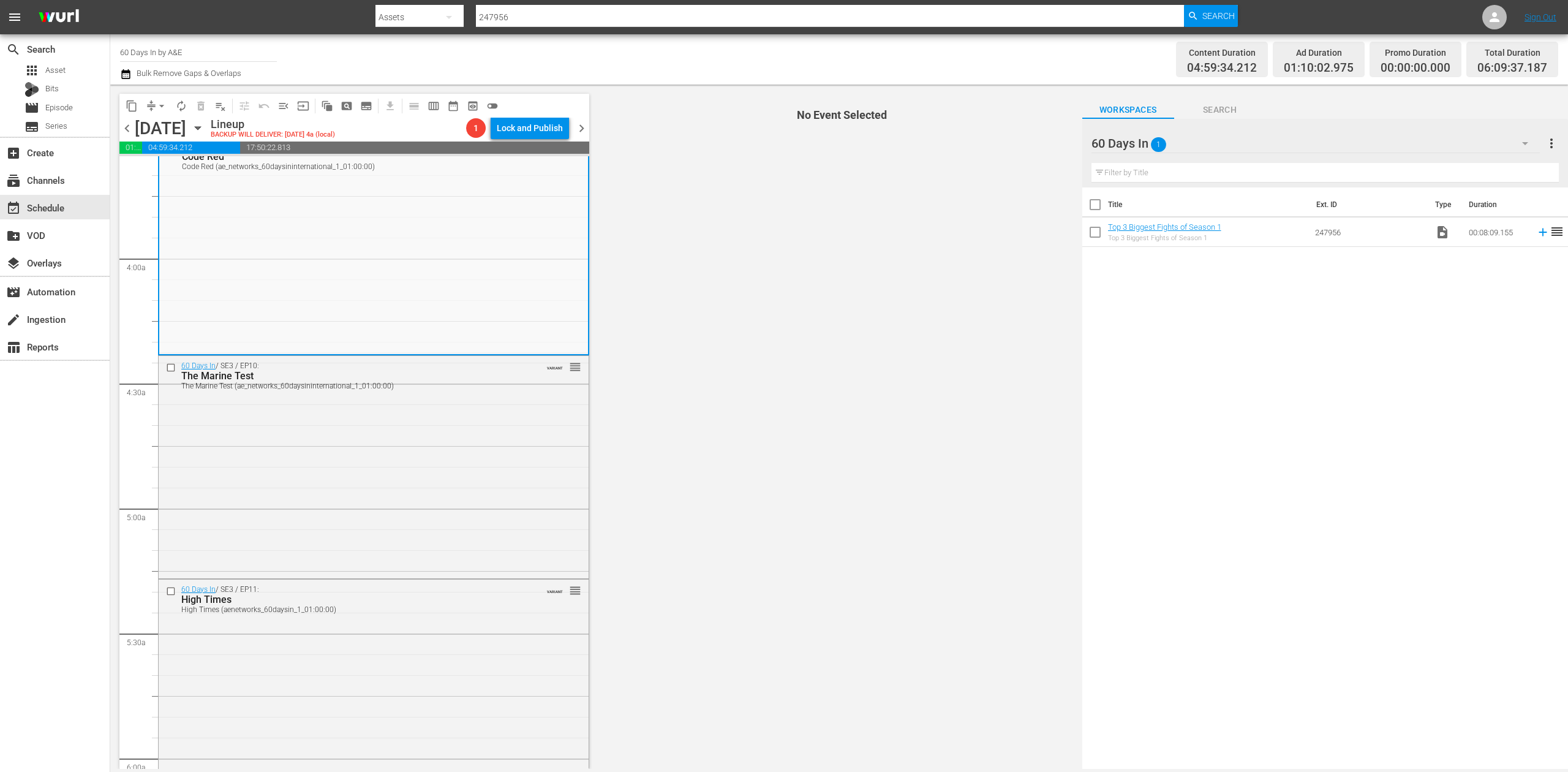
scroll to position [898, 0]
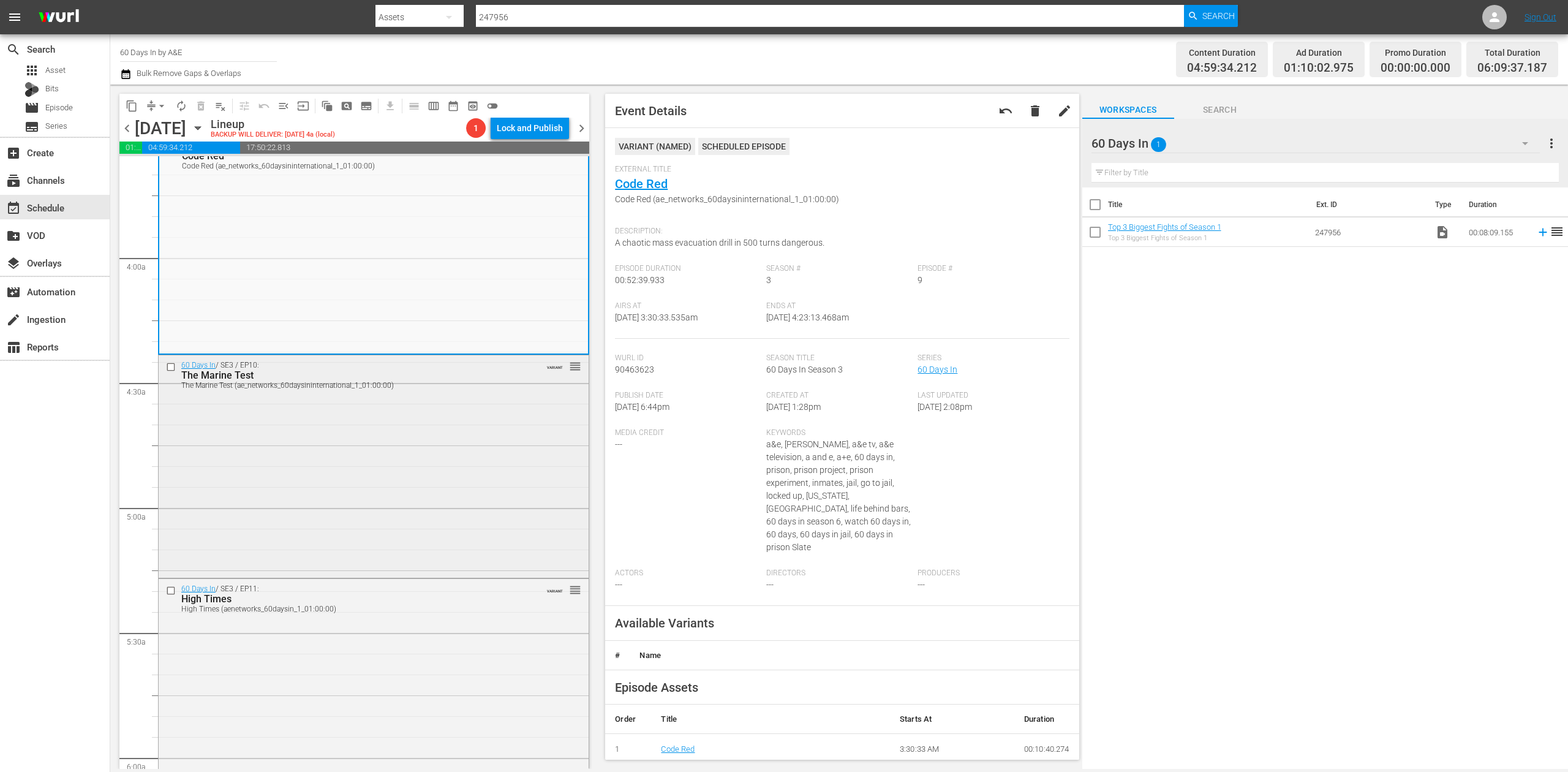
click at [427, 474] on div "60 Days In / SE3 / EP10: The Marine Test The Marine Test (ae_networks_60daysini…" at bounding box center [373, 465] width 430 height 220
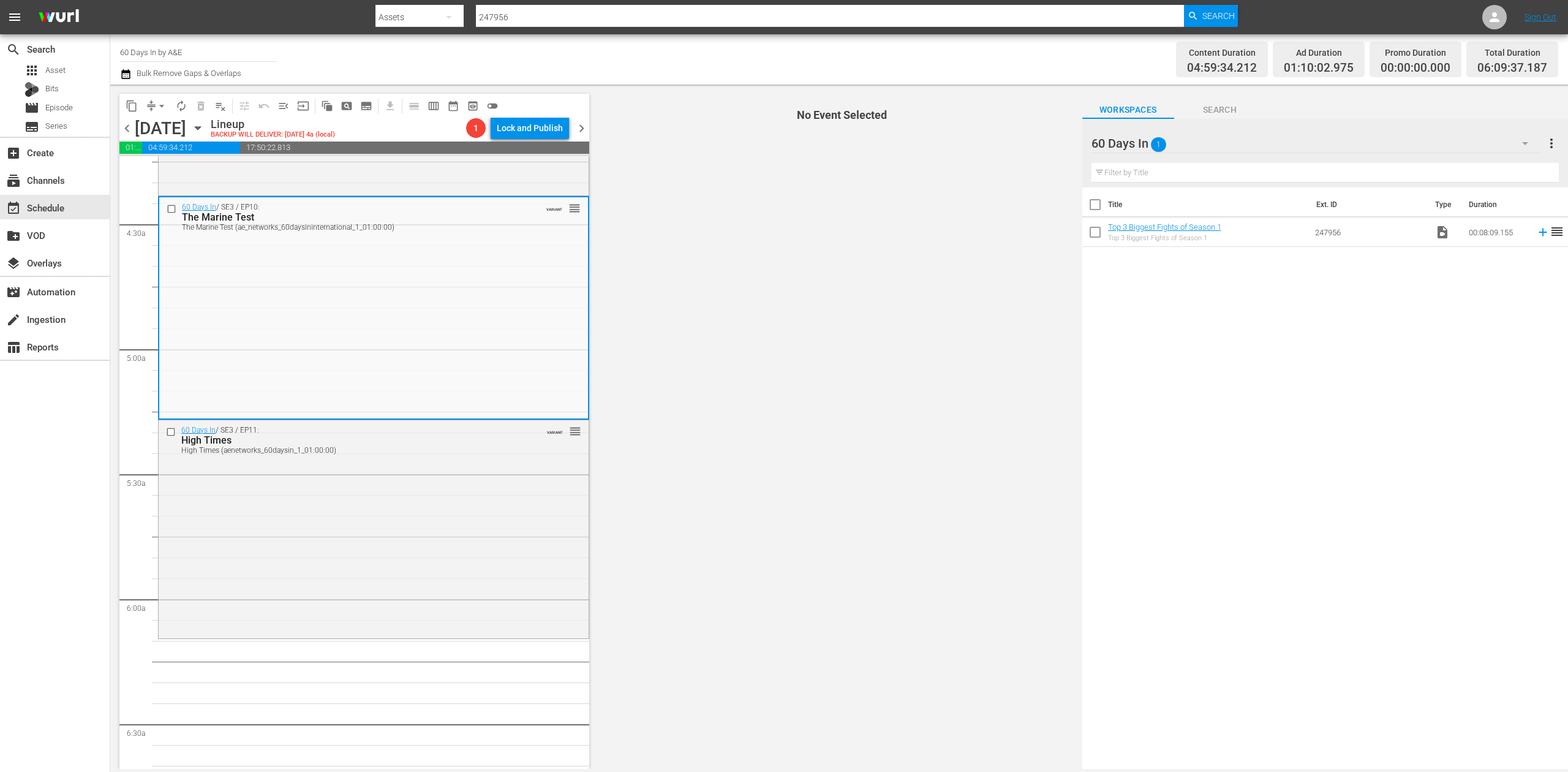
scroll to position [1061, 0]
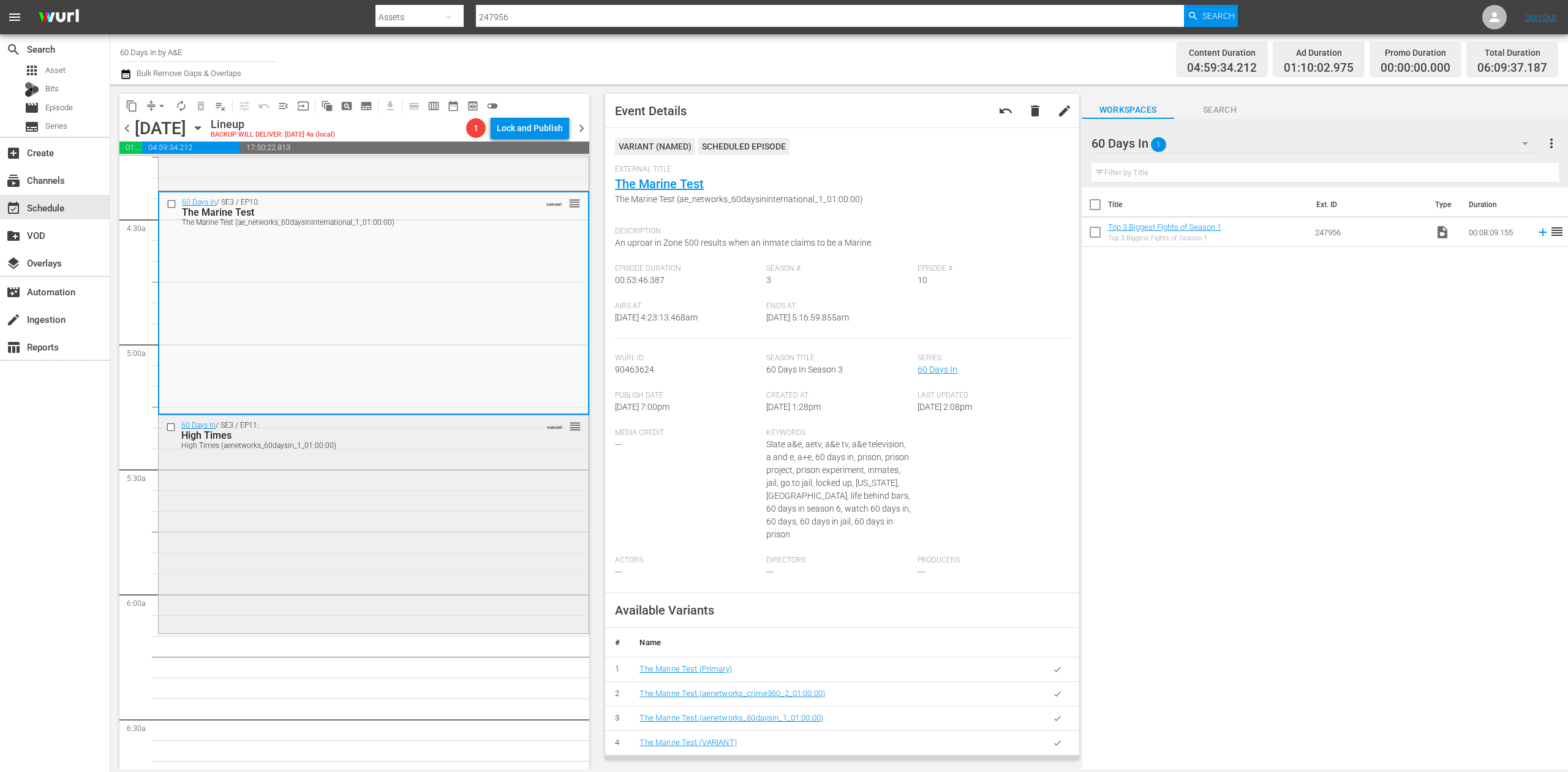
click at [474, 517] on div "60 Days In / SE3 / EP11: High Times High Times (aenetworks_60daysin_1_01:00:00)…" at bounding box center [373, 523] width 430 height 216
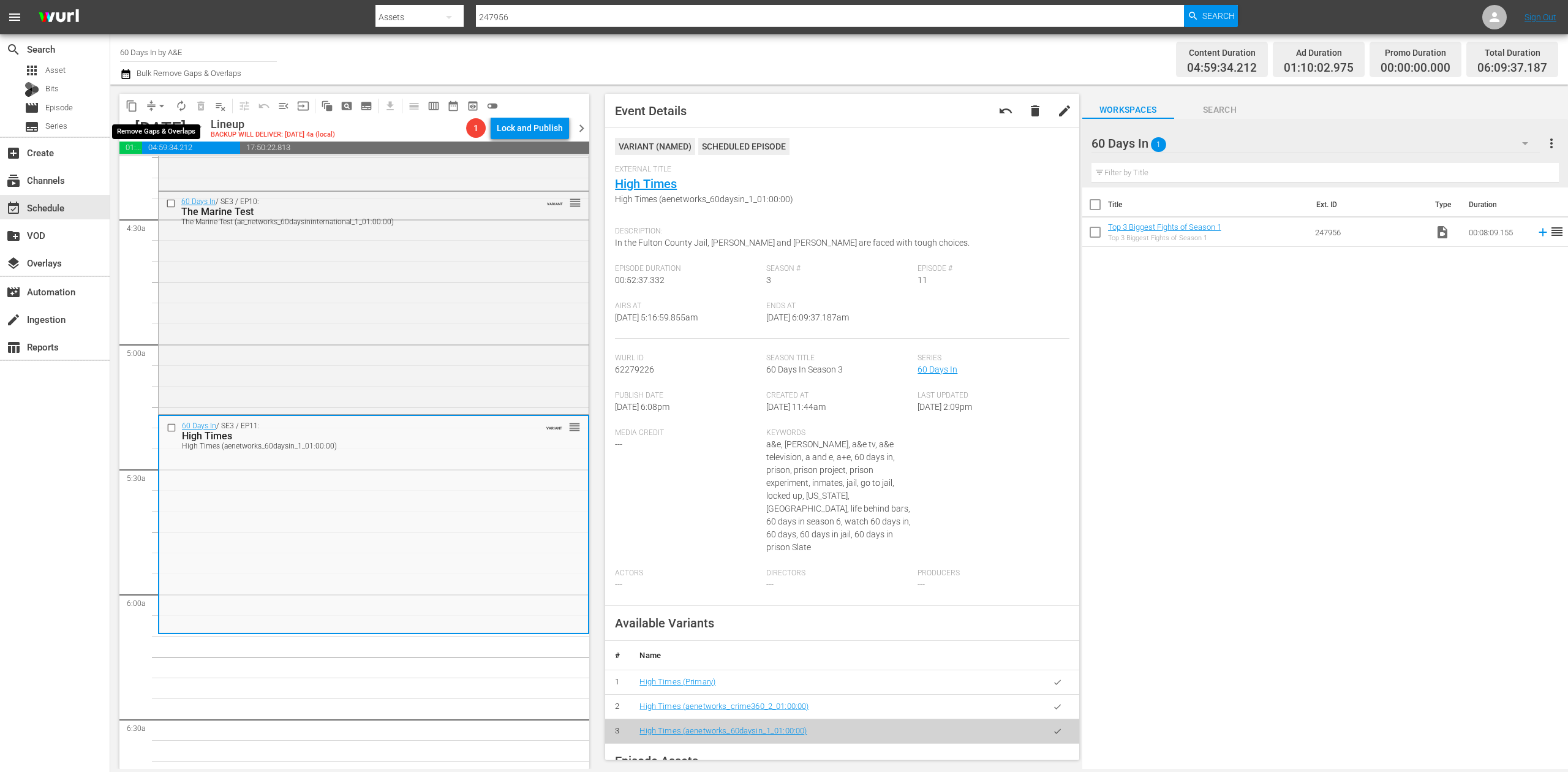
click at [159, 106] on span "arrow_drop_down" at bounding box center [162, 106] width 12 height 12
click at [155, 131] on li "Align to Midnight" at bounding box center [162, 130] width 128 height 20
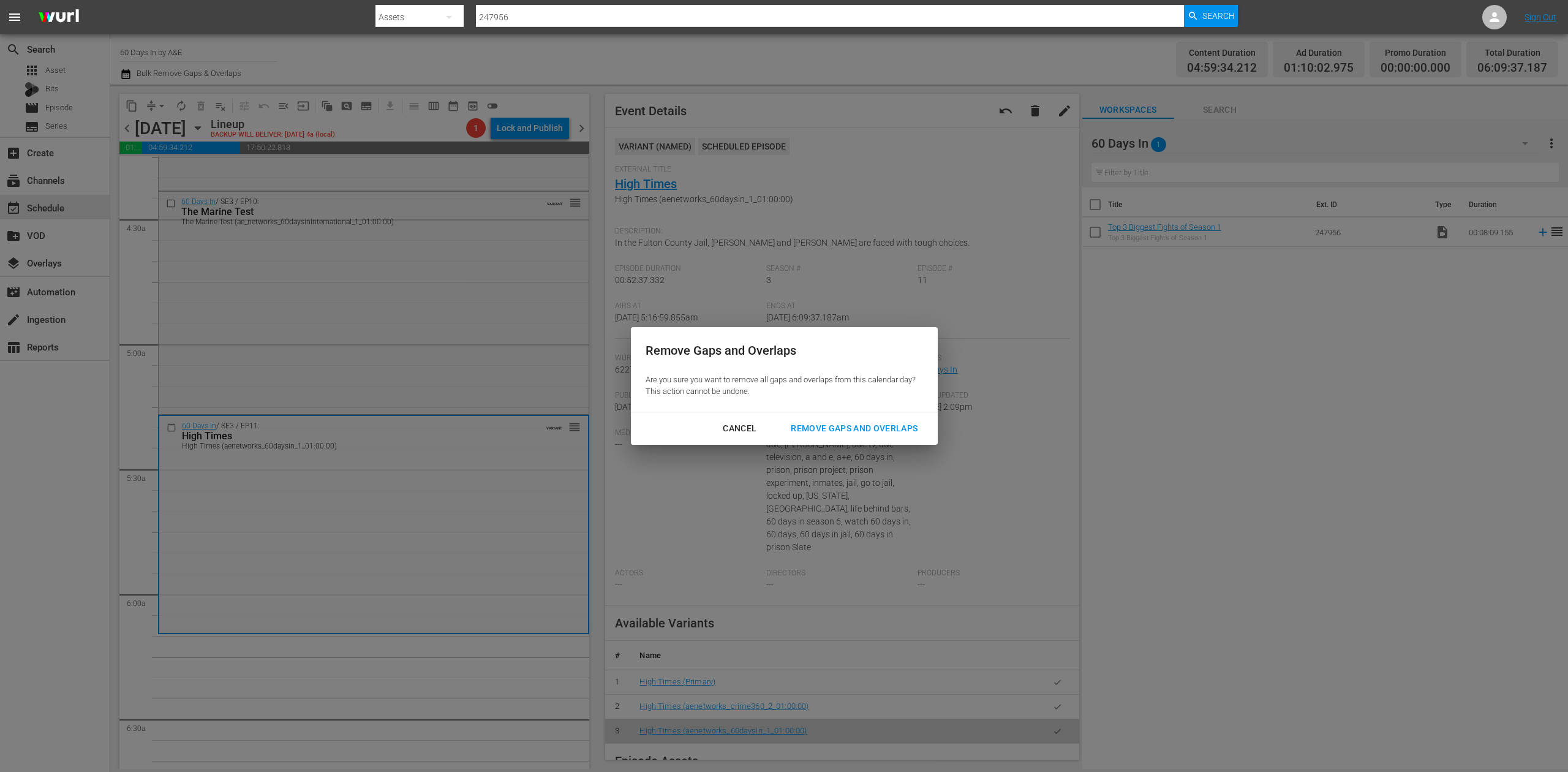
click at [840, 429] on div "Remove Gaps and Overlaps" at bounding box center [854, 428] width 146 height 15
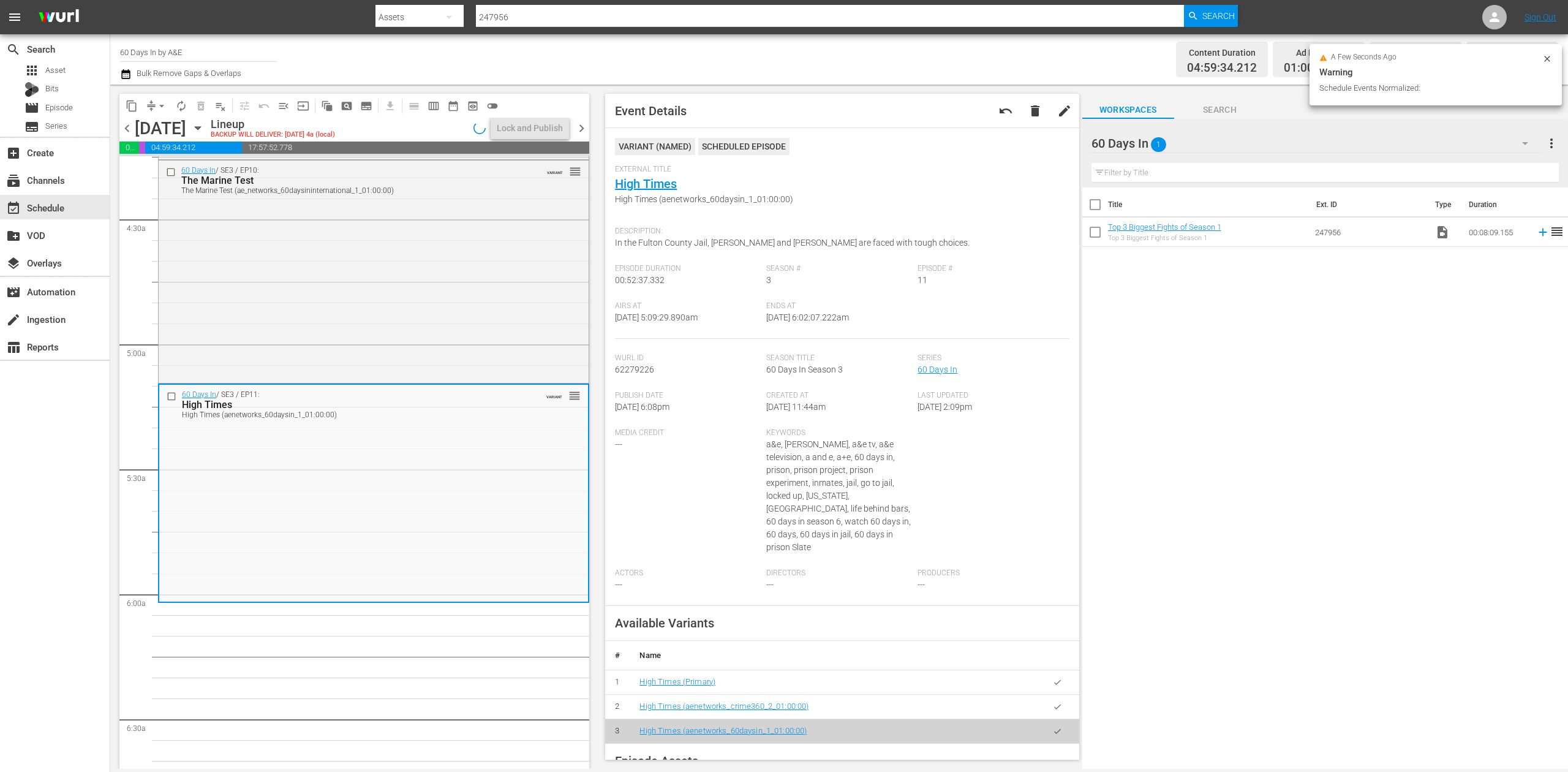
scroll to position [1040, 0]
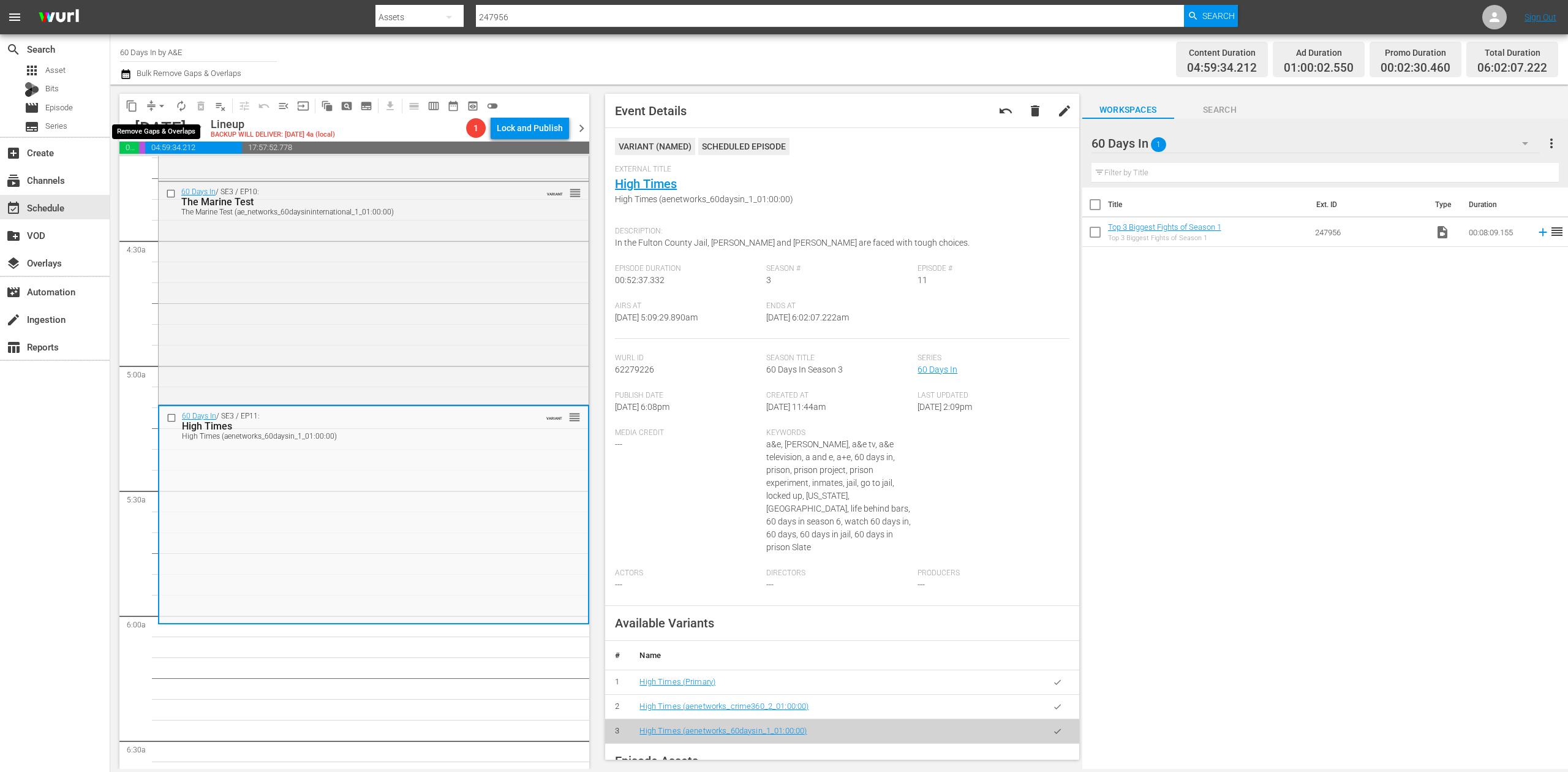
click at [147, 101] on span "compress" at bounding box center [151, 106] width 12 height 12
click at [157, 106] on span "arrow_drop_down" at bounding box center [162, 106] width 12 height 12
click at [155, 125] on li "Align to Midnight" at bounding box center [162, 130] width 128 height 20
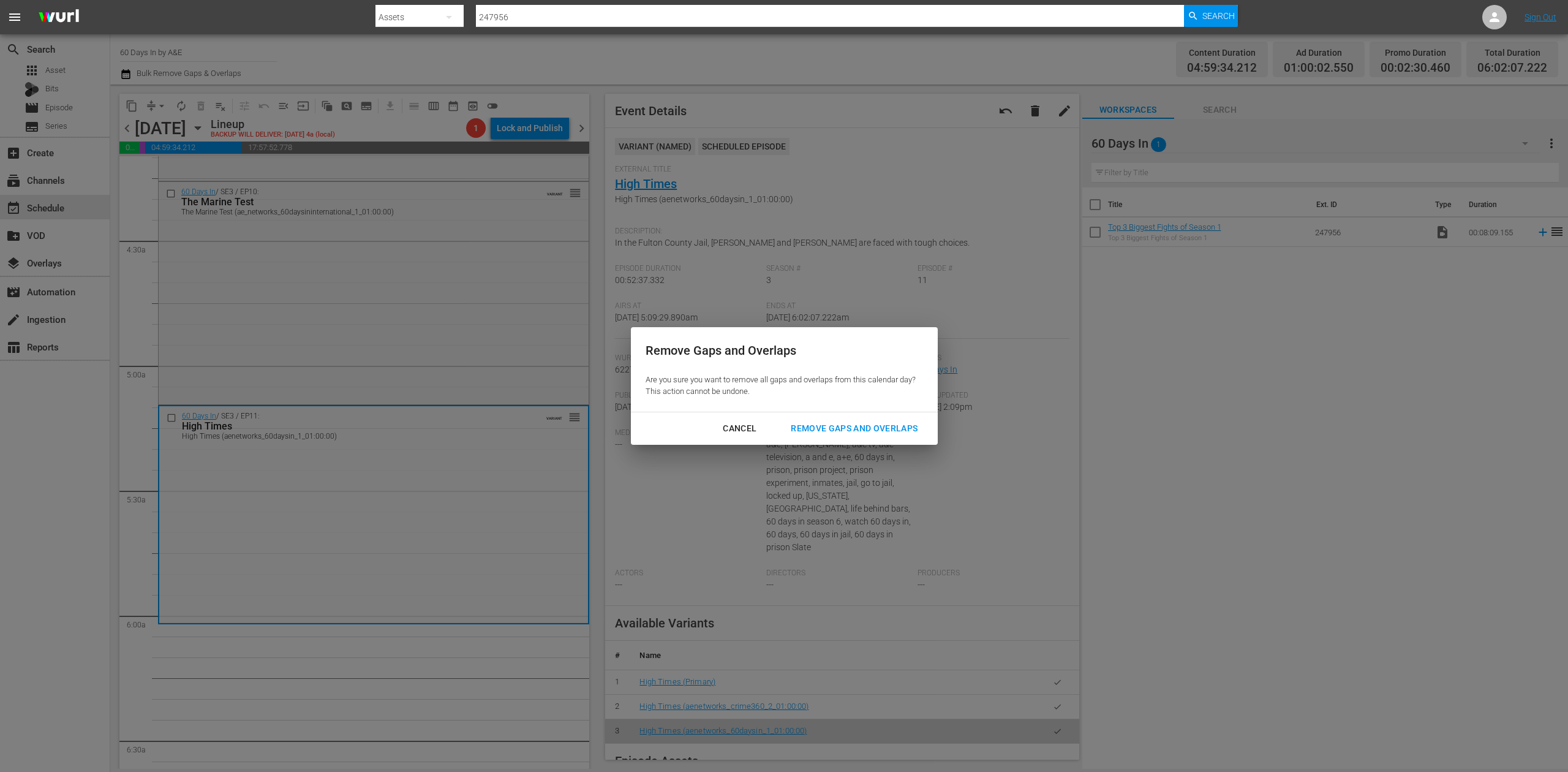
click at [868, 422] on div "Remove Gaps and Overlaps" at bounding box center [854, 428] width 146 height 15
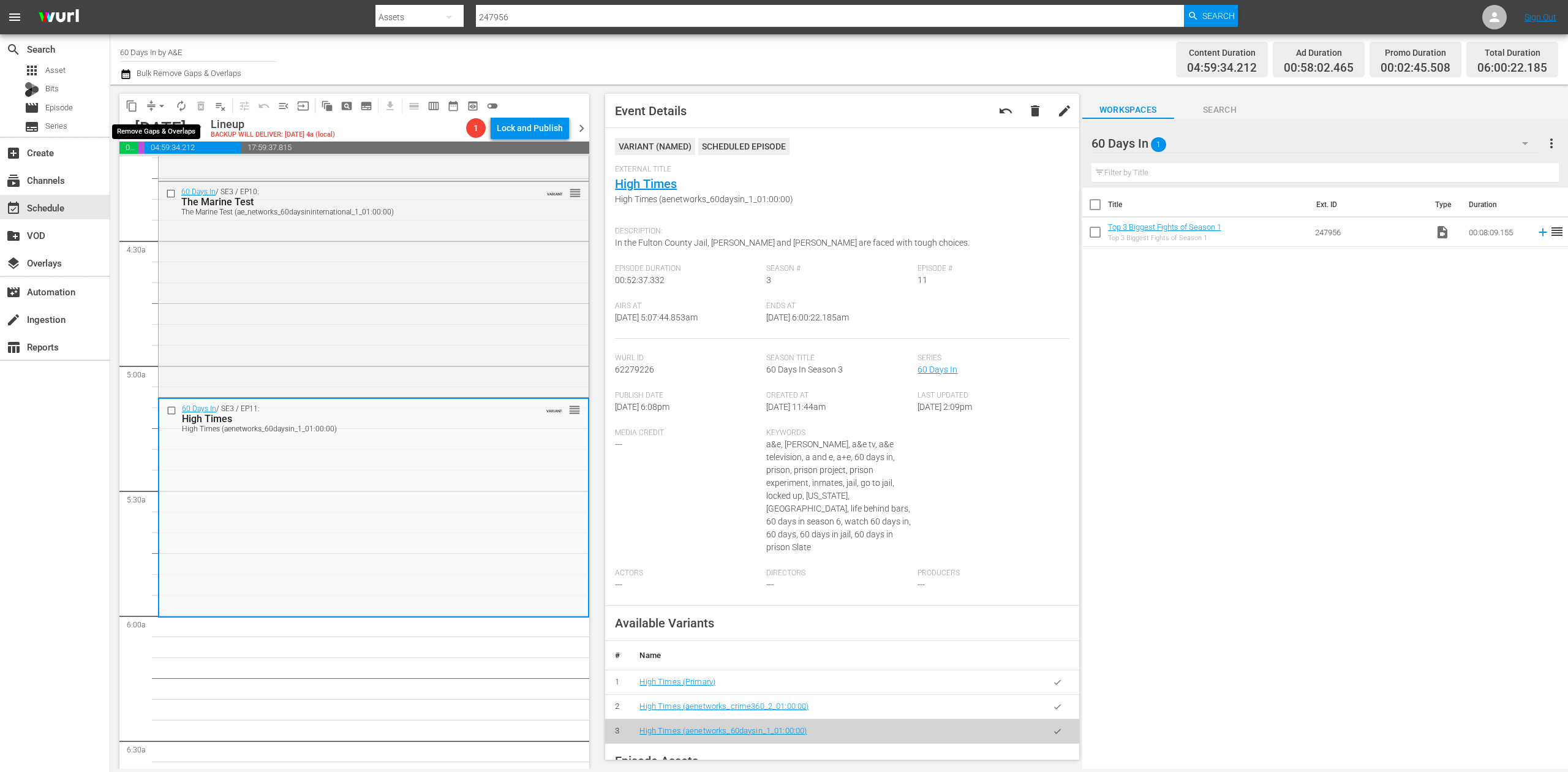
click at [155, 109] on span "arrow_drop_down" at bounding box center [162, 106] width 12 height 12
click at [167, 133] on li "Align to Midnight" at bounding box center [162, 130] width 128 height 20
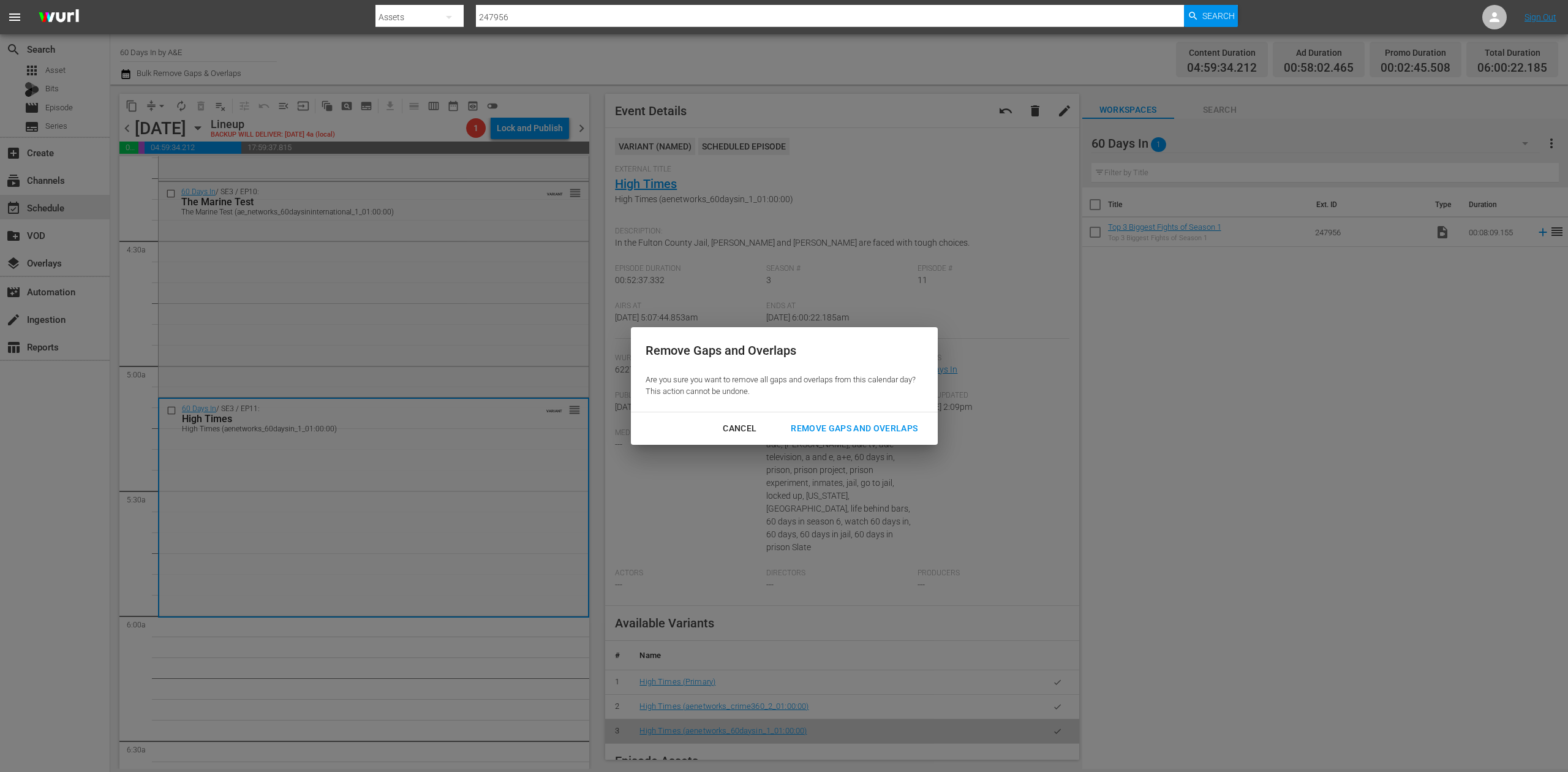
click at [853, 425] on div "Remove Gaps and Overlaps" at bounding box center [854, 428] width 146 height 15
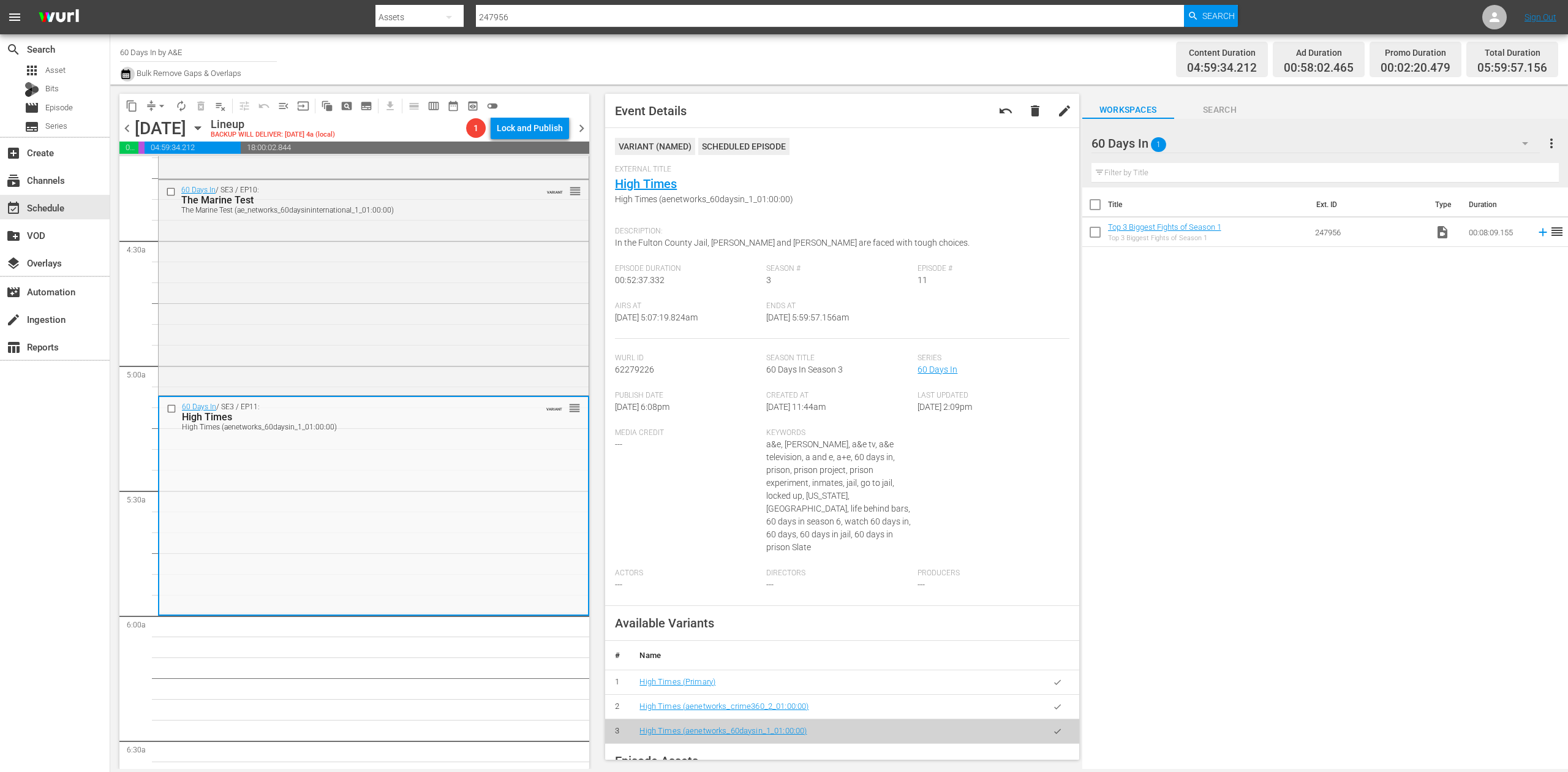
click at [123, 74] on icon "button" at bounding box center [125, 74] width 12 height 15
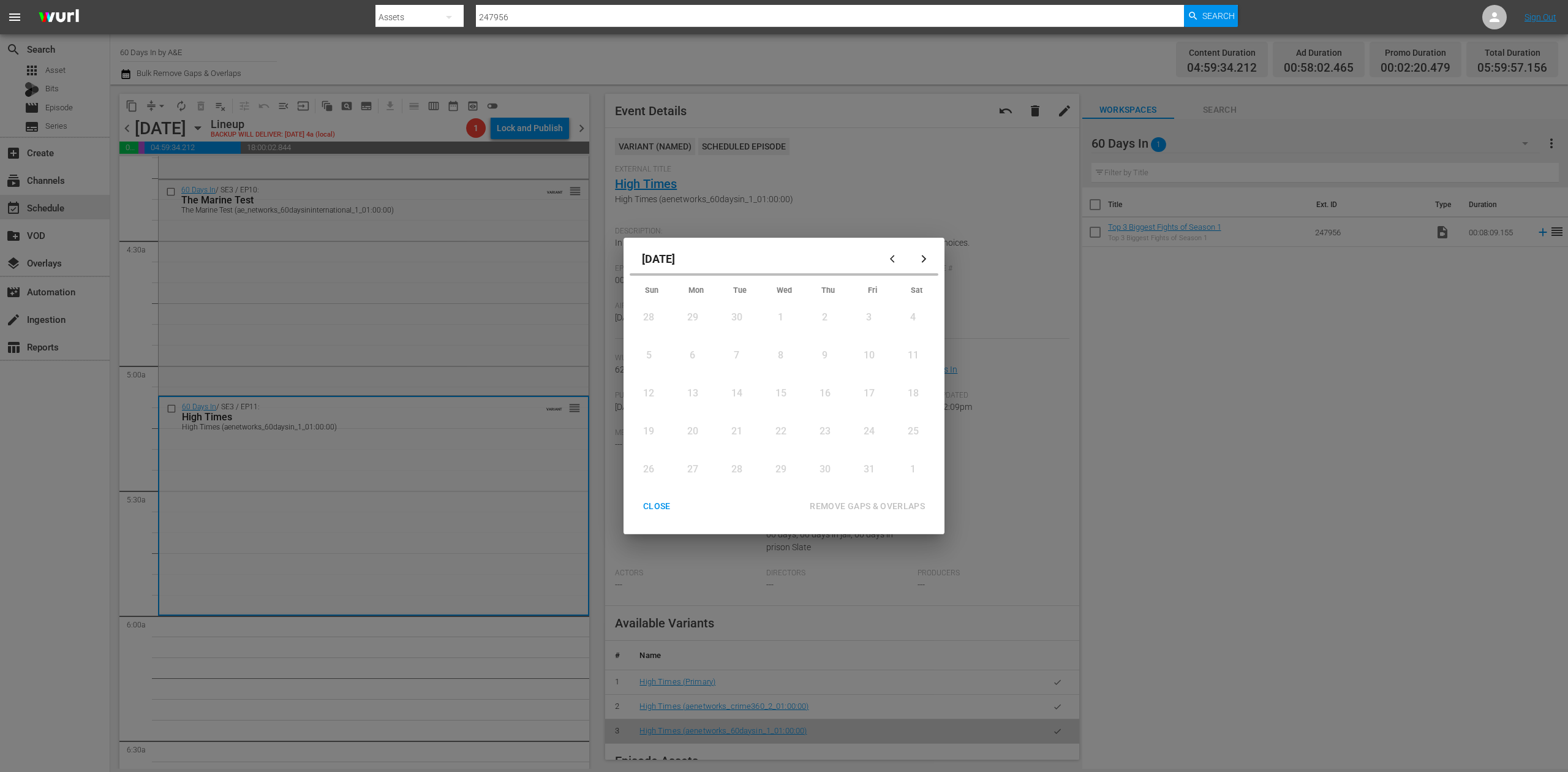
click at [649, 505] on div "CLOSE" at bounding box center [657, 506] width 47 height 15
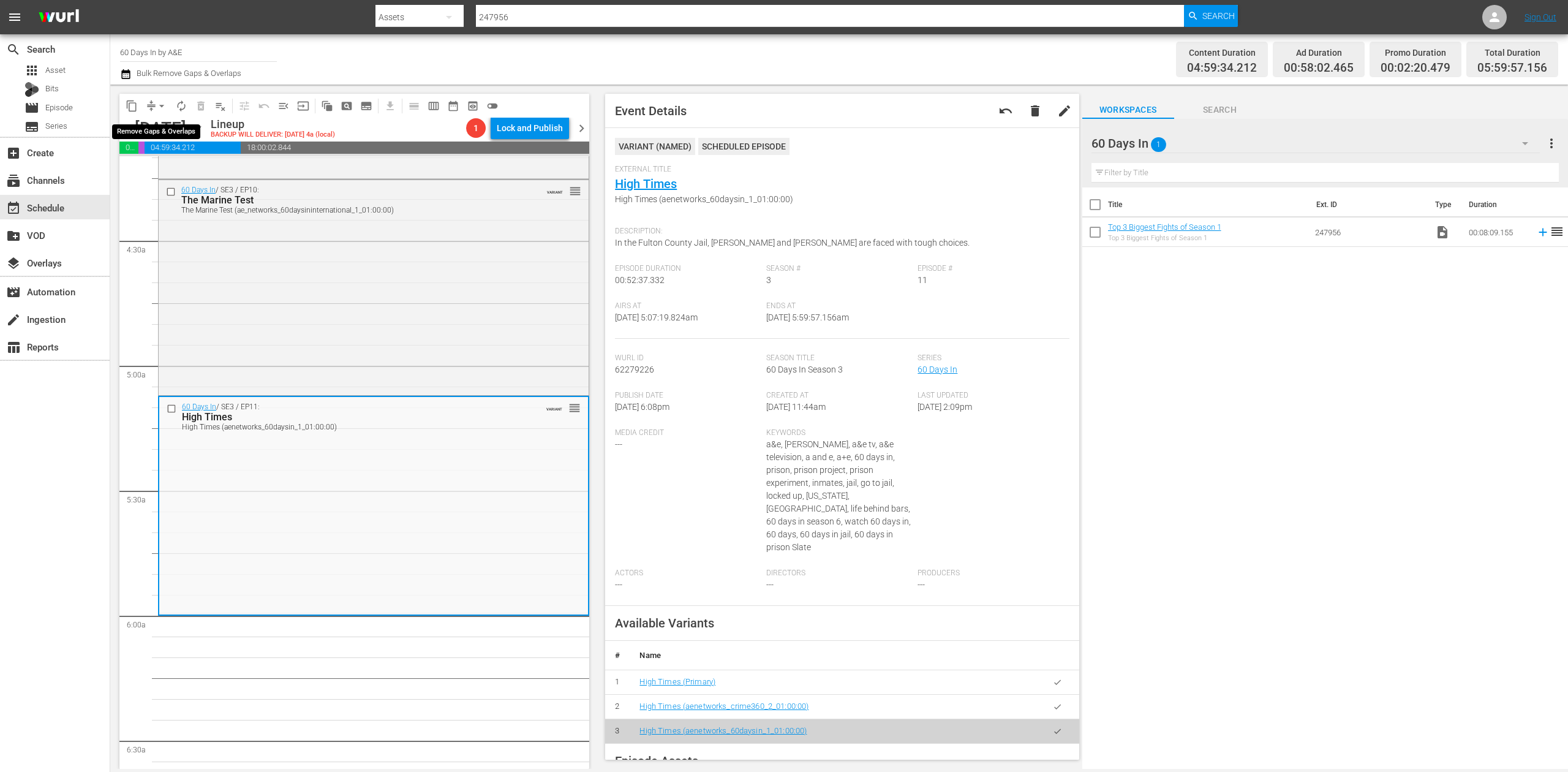
click at [162, 106] on span "arrow_drop_down" at bounding box center [162, 106] width 12 height 12
click at [163, 125] on li "Align to Midnight" at bounding box center [162, 130] width 128 height 20
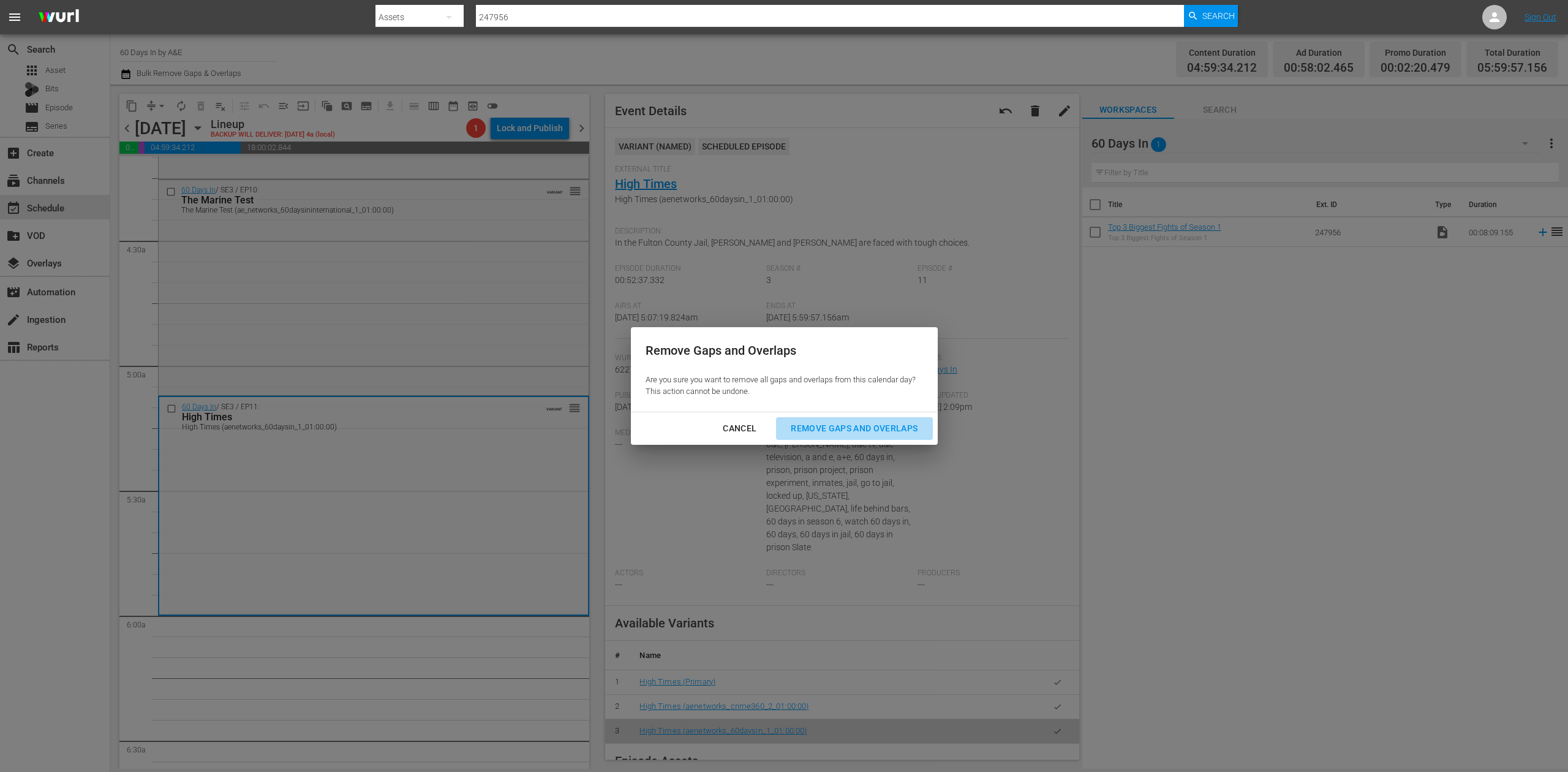
click at [851, 427] on div "Remove Gaps and Overlaps" at bounding box center [854, 428] width 146 height 15
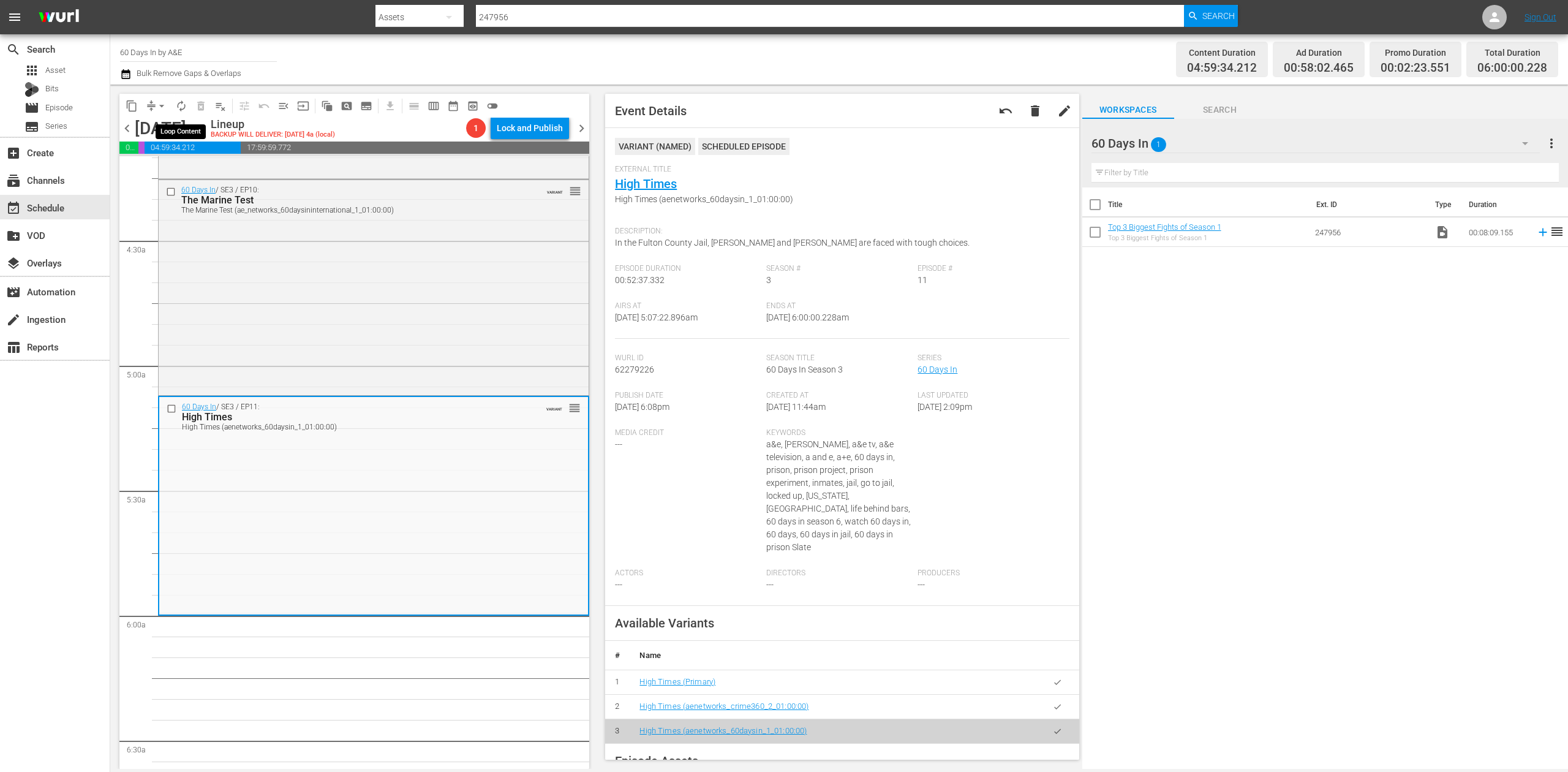
click at [181, 109] on span "autorenew_outlined" at bounding box center [181, 106] width 12 height 12
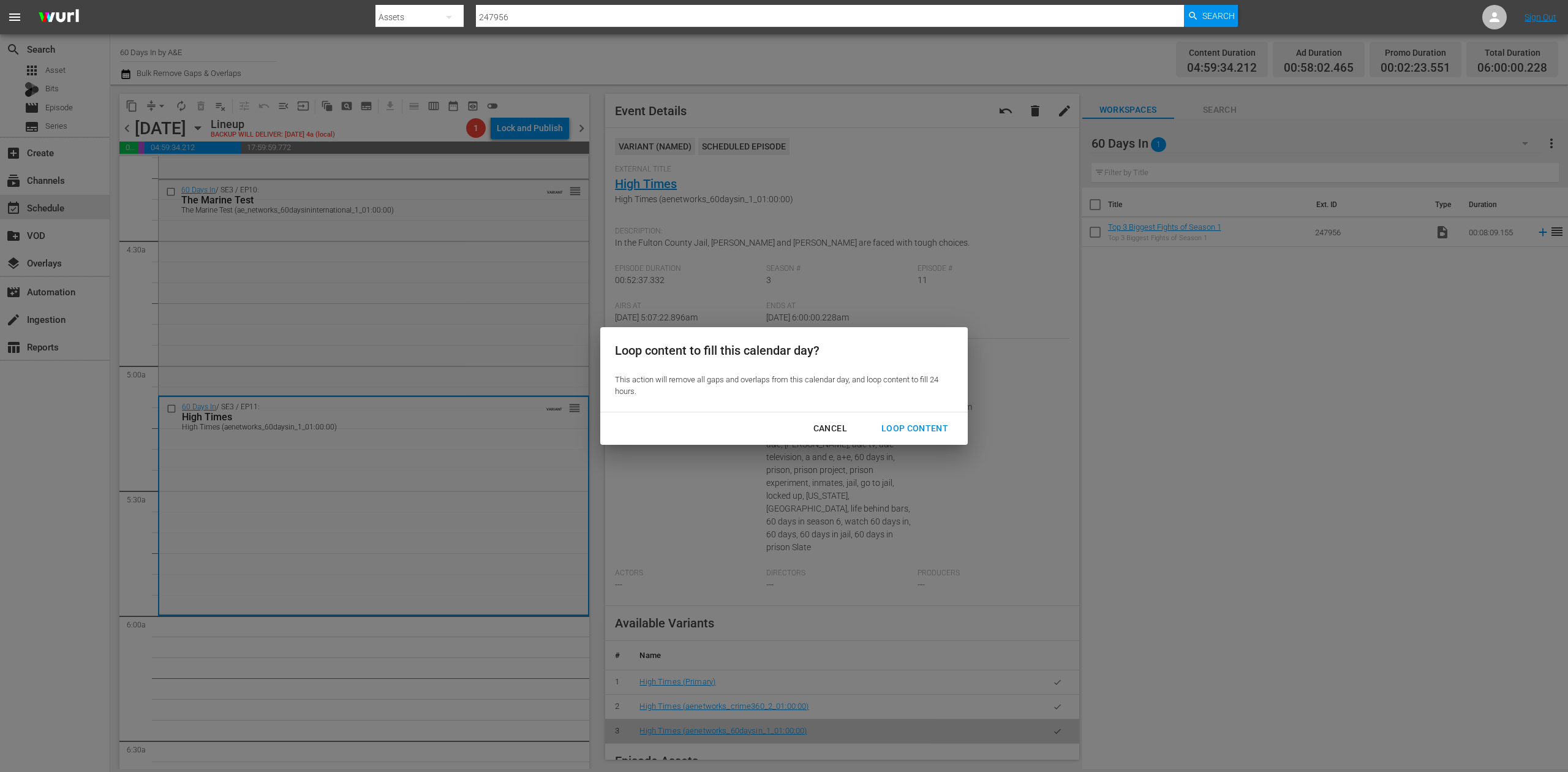
click at [926, 419] on button "Loop Content" at bounding box center [915, 428] width 96 height 23
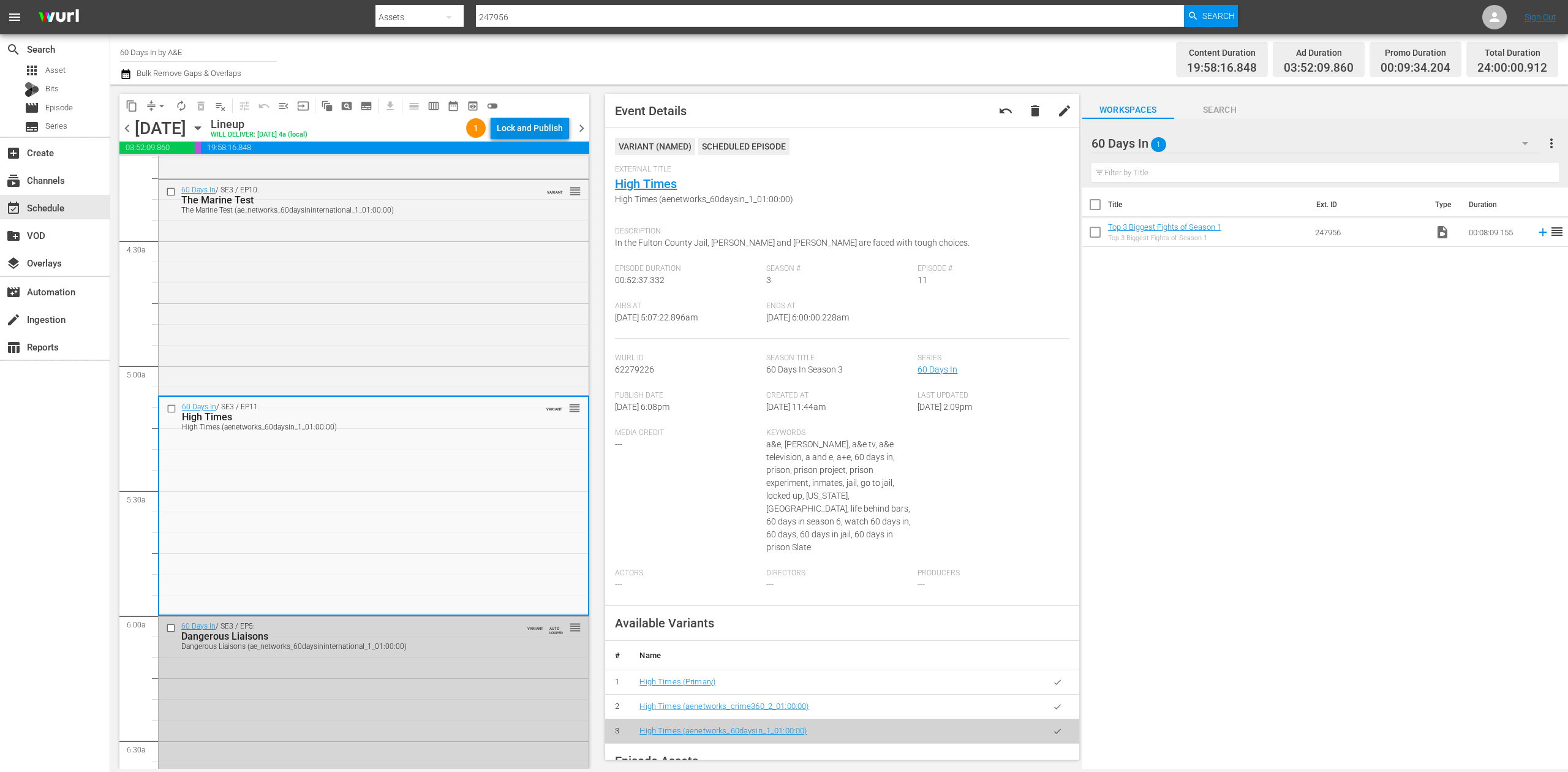
click at [534, 126] on div "Lock and Publish" at bounding box center [530, 128] width 66 height 22
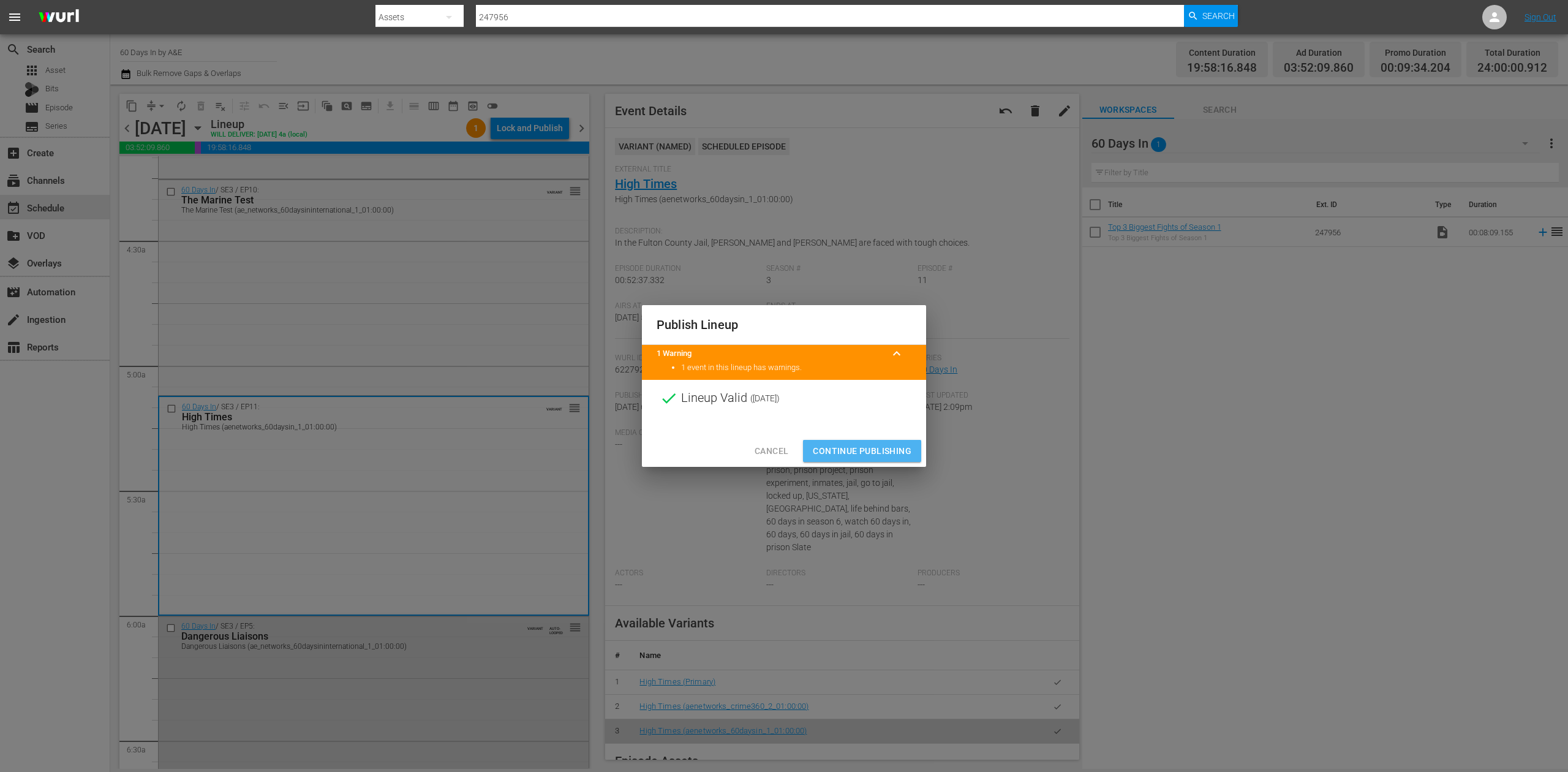
click at [867, 444] on span "Continue Publishing" at bounding box center [862, 451] width 99 height 15
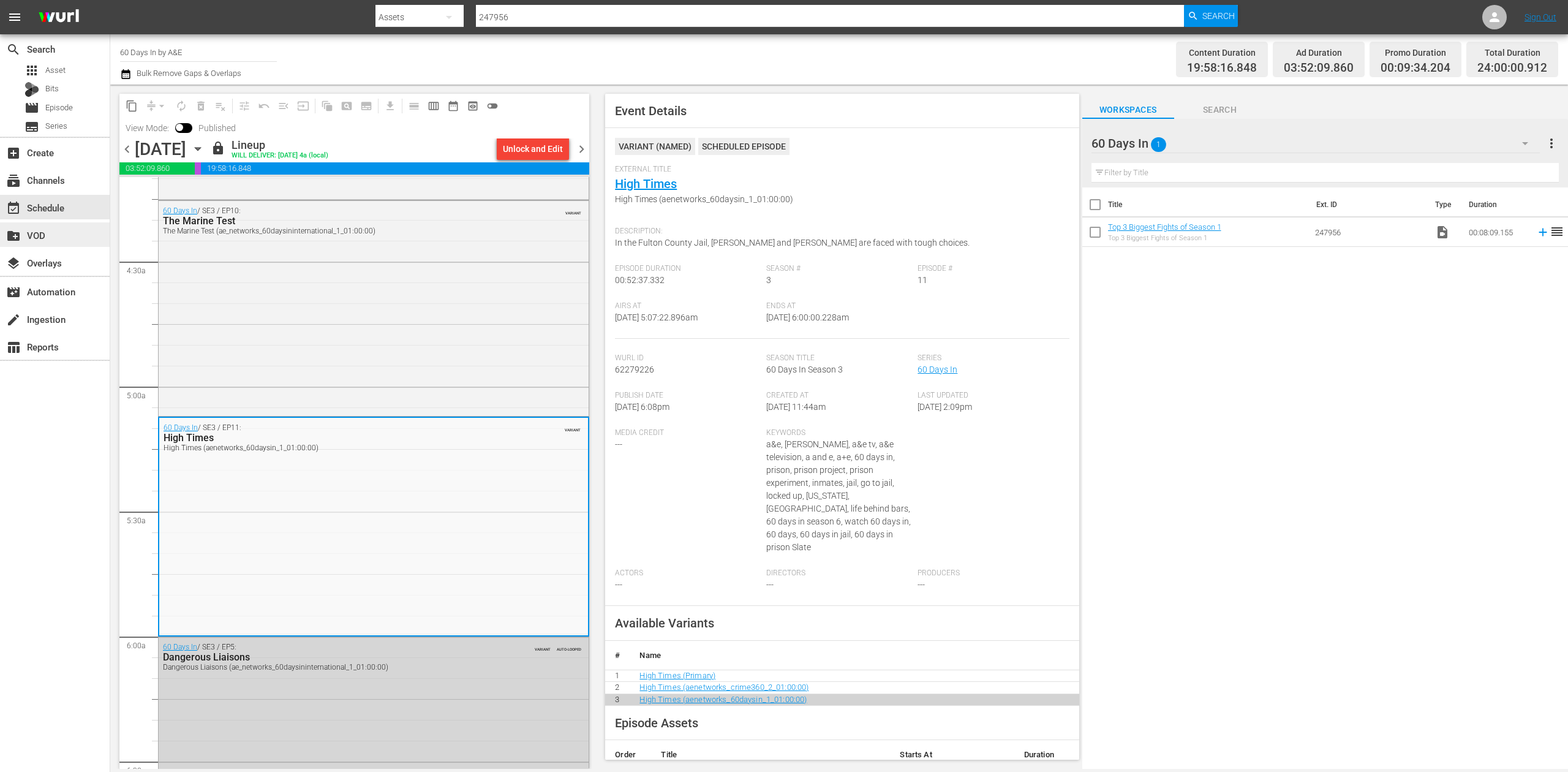
click at [61, 233] on div "create_new_folder VOD" at bounding box center [34, 233] width 69 height 11
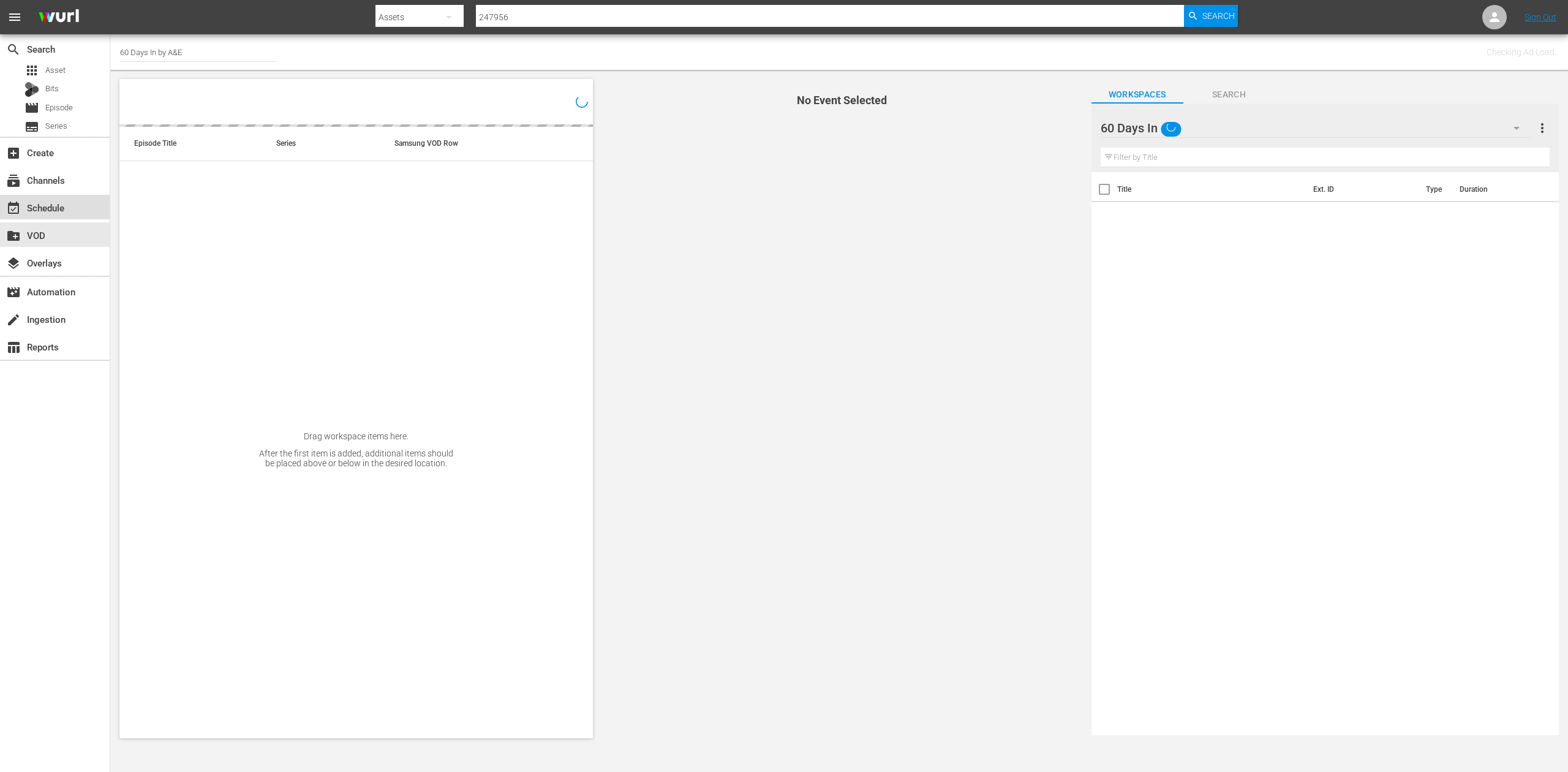
click at [47, 203] on div "event_available Schedule" at bounding box center [34, 206] width 69 height 11
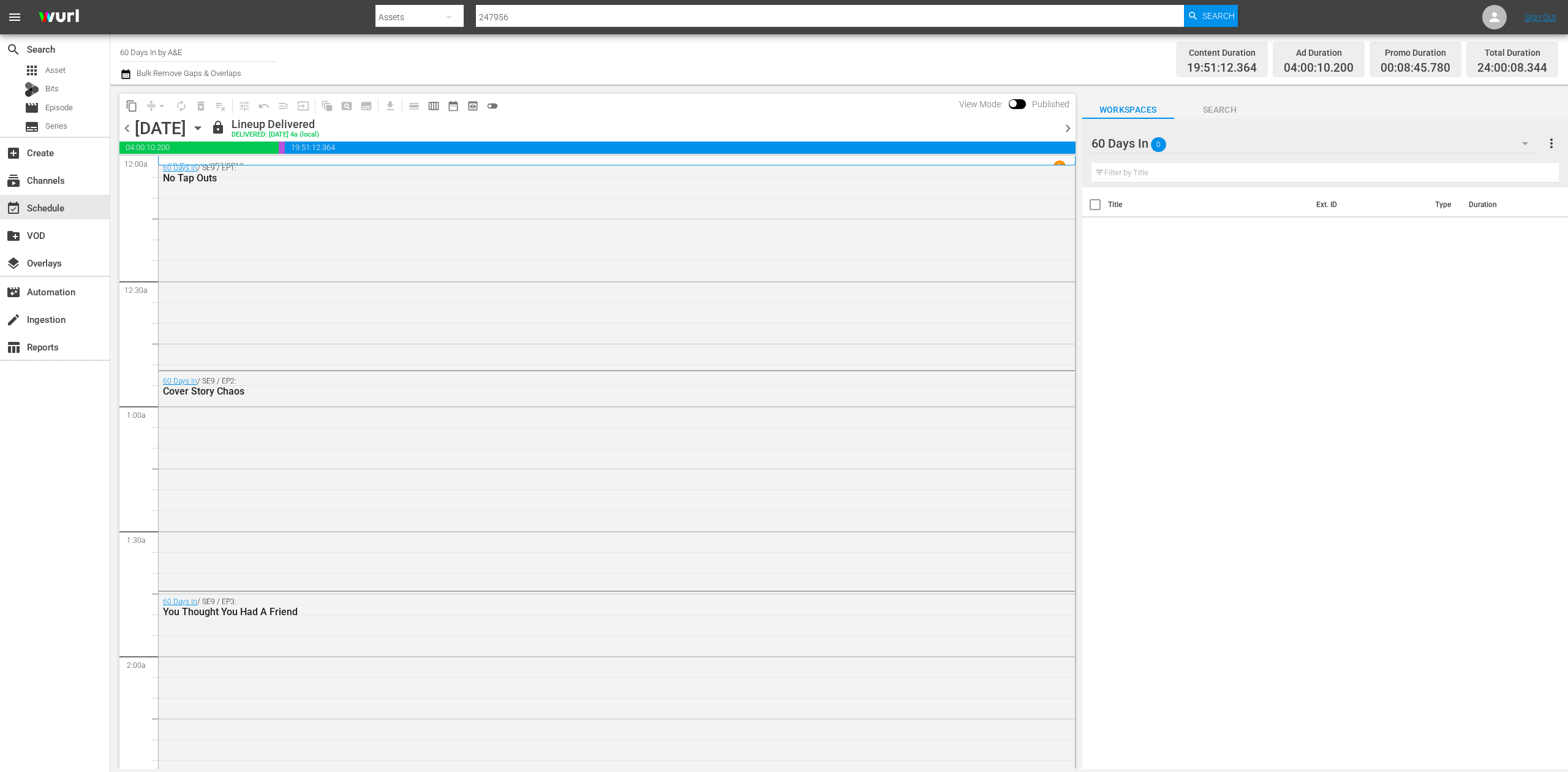
click at [200, 128] on icon "button" at bounding box center [197, 128] width 6 height 3
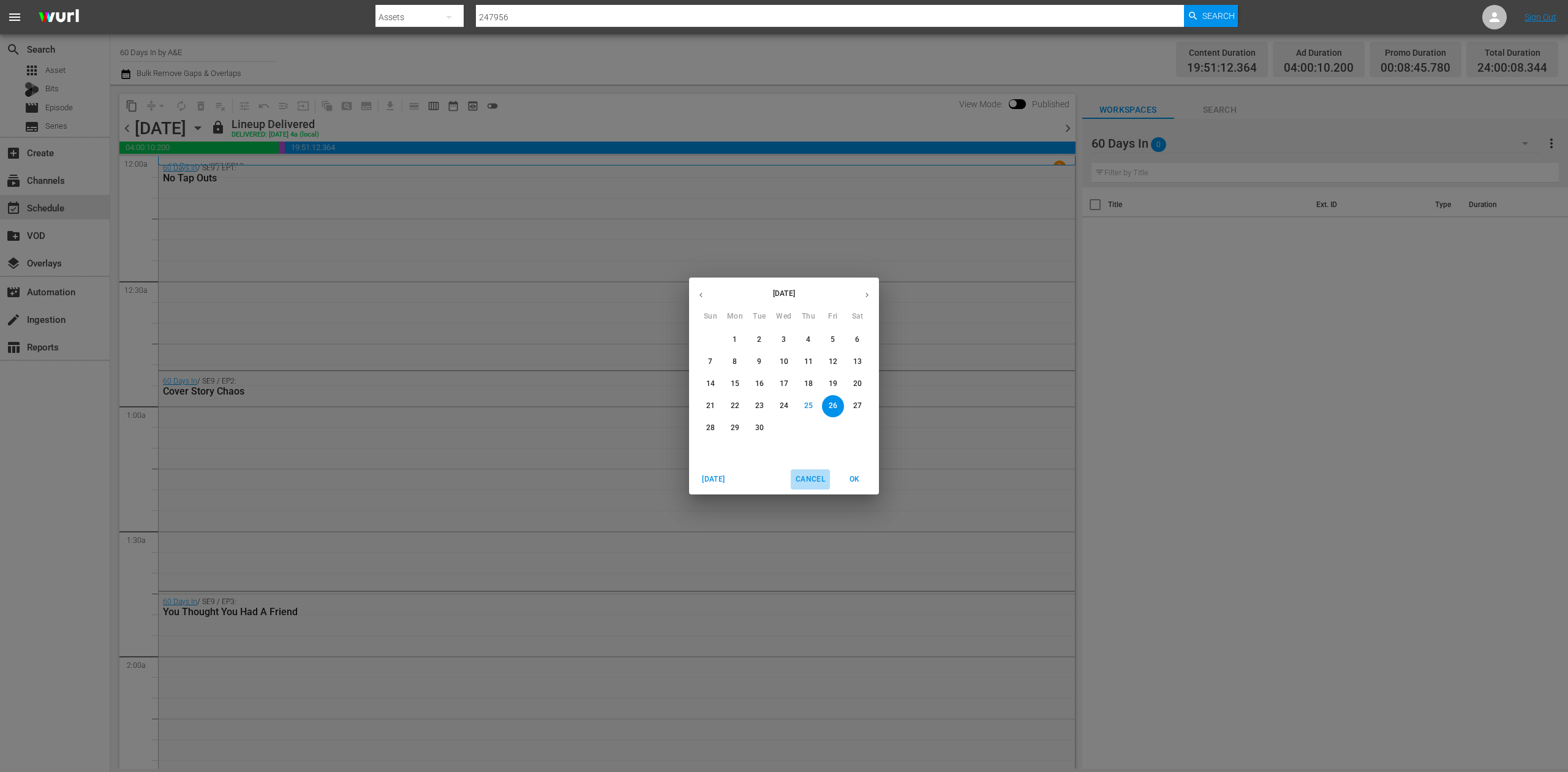
click at [820, 478] on span "Cancel" at bounding box center [811, 479] width 29 height 13
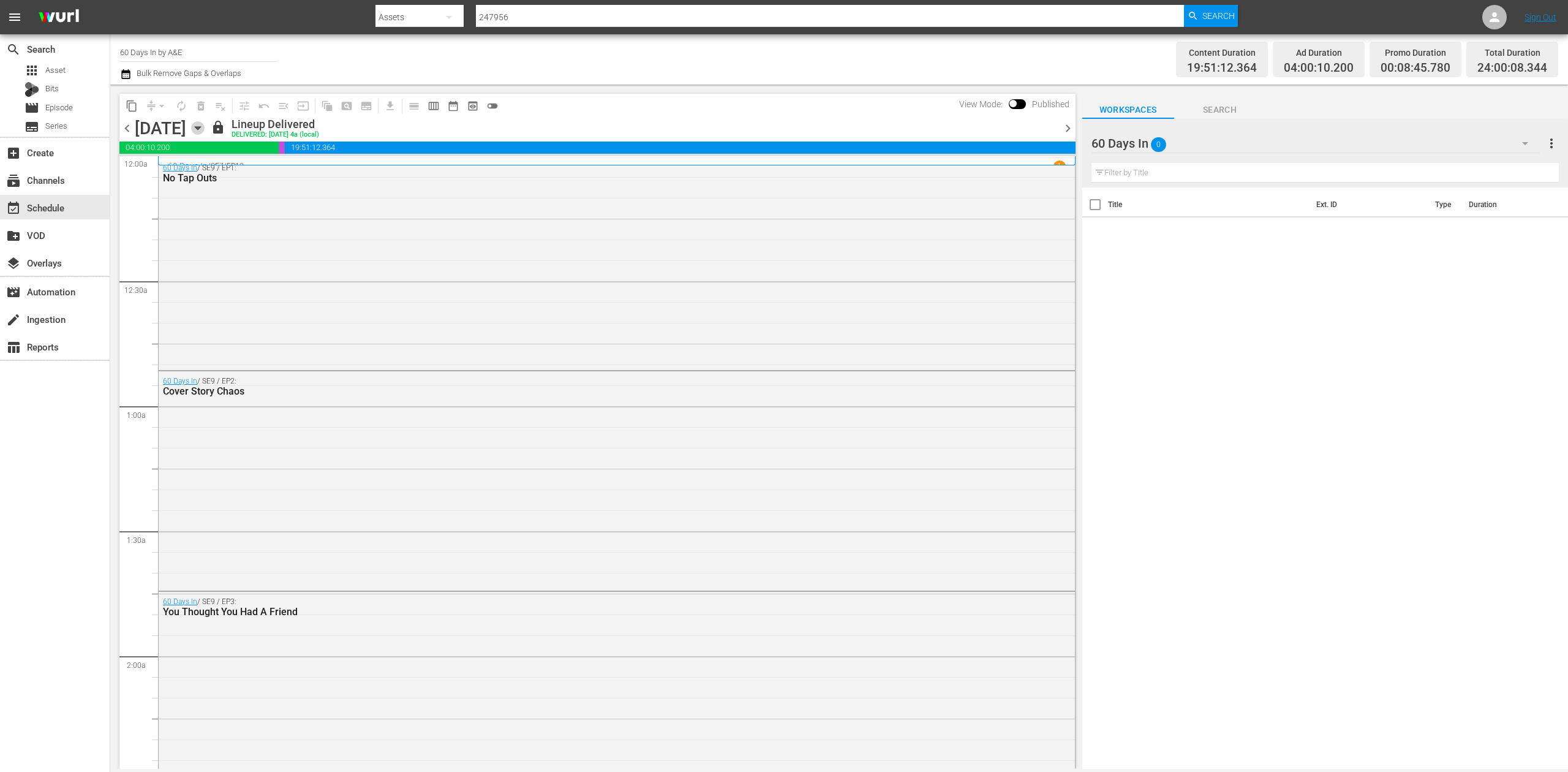
click at [205, 121] on icon "button" at bounding box center [198, 128] width 14 height 14
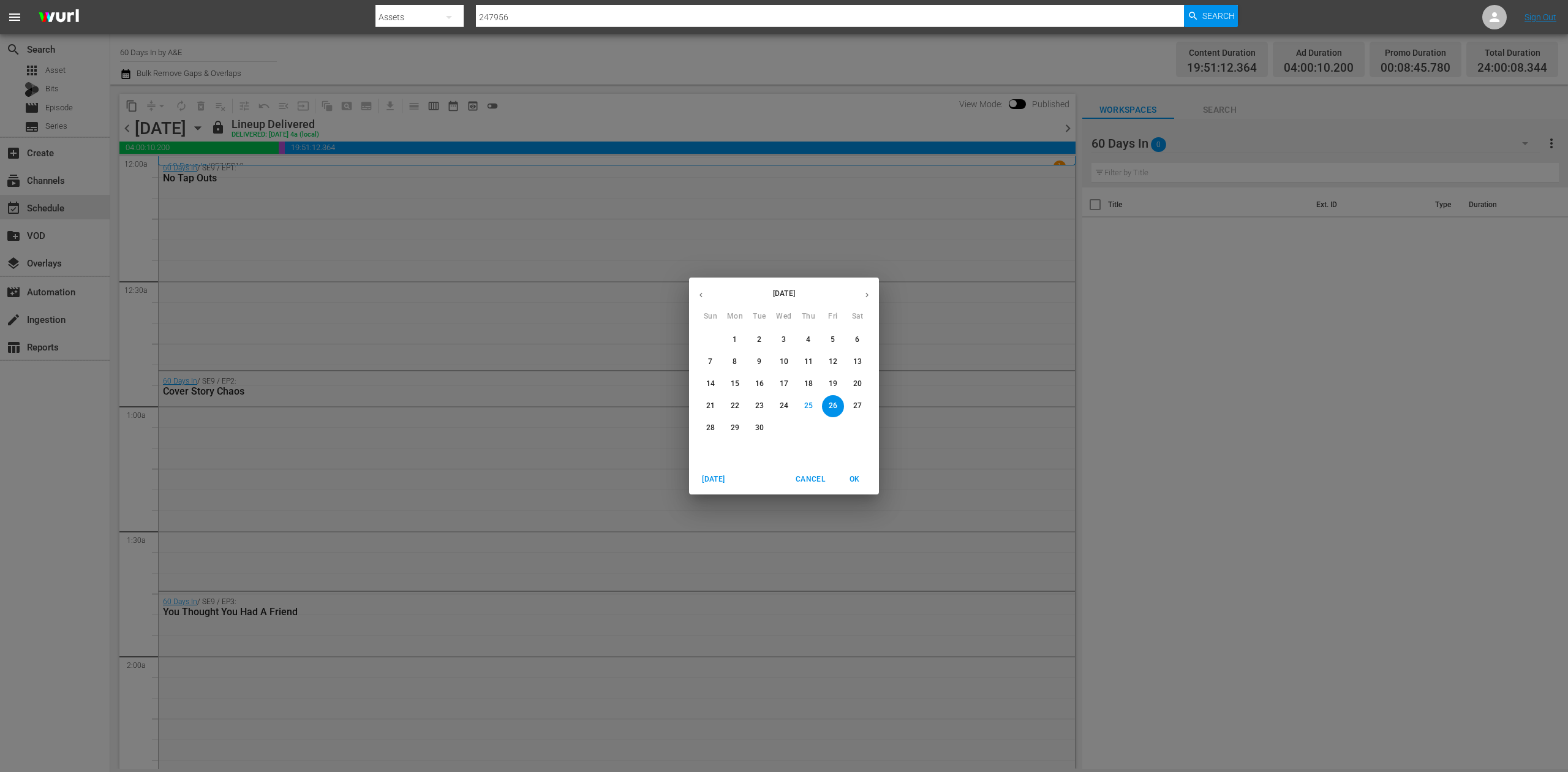
click at [868, 292] on icon "button" at bounding box center [867, 295] width 9 height 9
click at [709, 411] on button "19" at bounding box center [711, 406] width 22 height 22
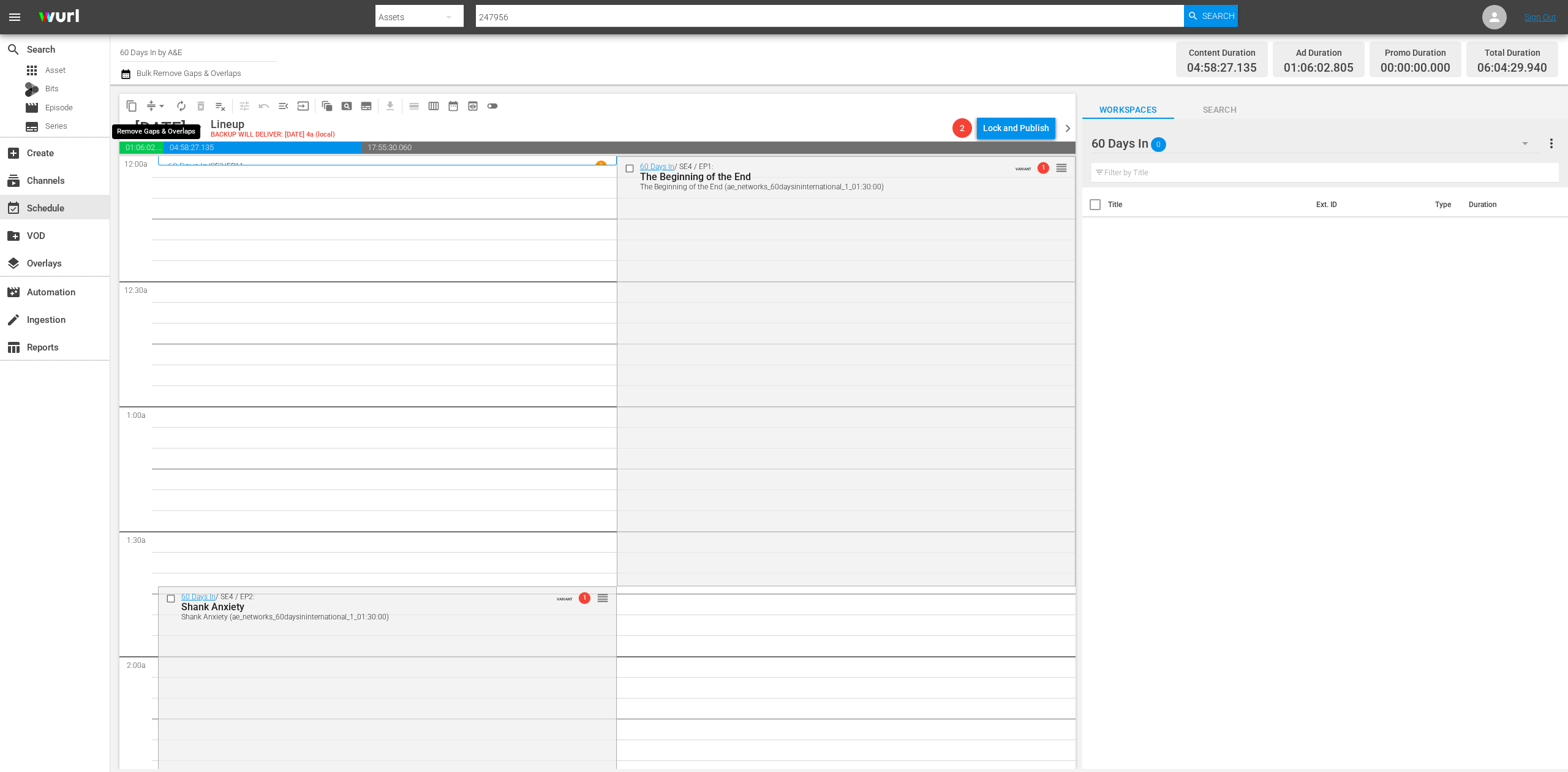
click at [148, 107] on span "compress" at bounding box center [151, 106] width 12 height 12
click at [159, 107] on span "arrow_drop_down" at bounding box center [162, 106] width 12 height 12
click at [157, 123] on li "Align to Midnight" at bounding box center [162, 130] width 128 height 20
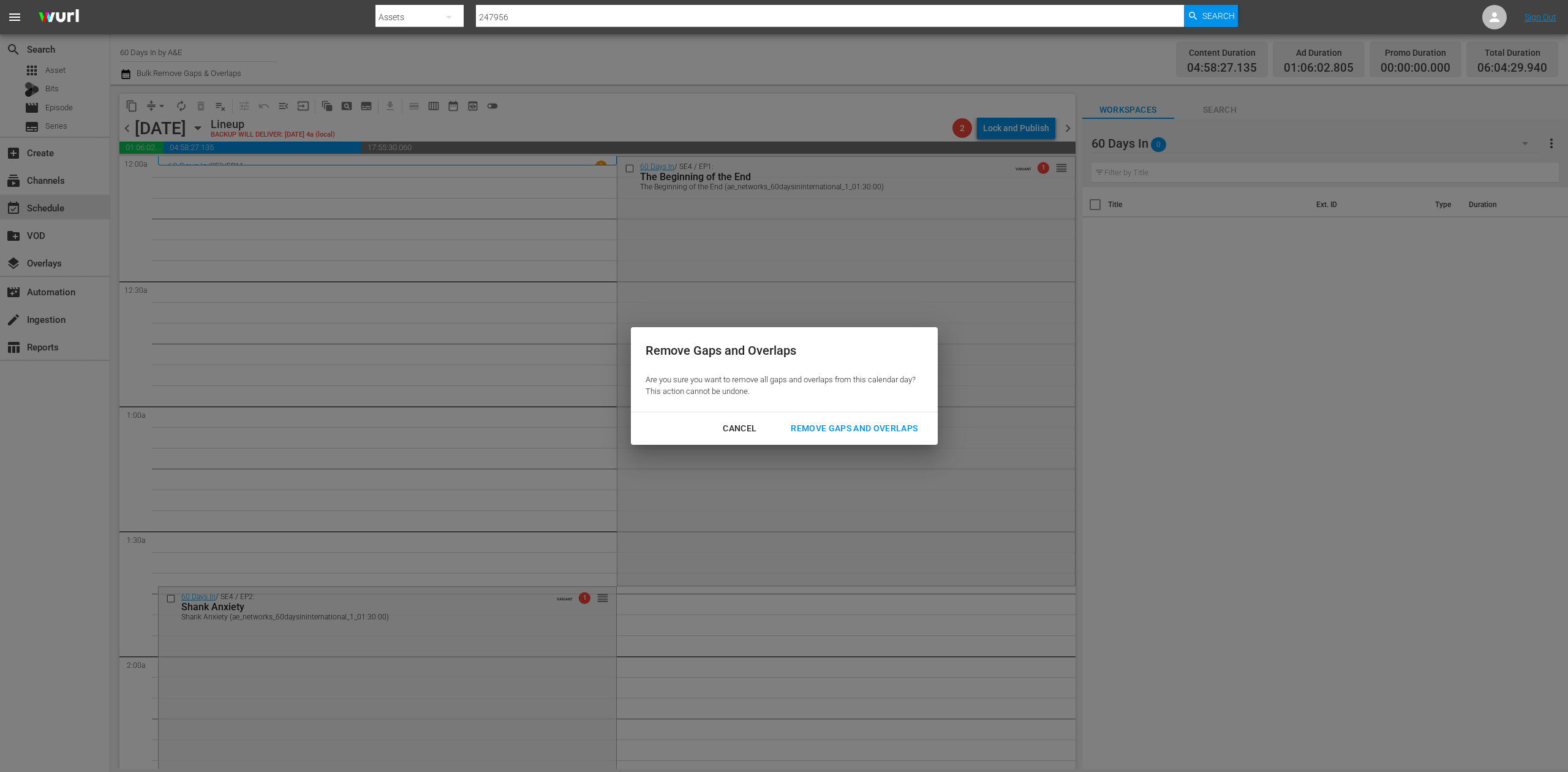
click at [838, 425] on div "Remove Gaps and Overlaps" at bounding box center [854, 428] width 146 height 15
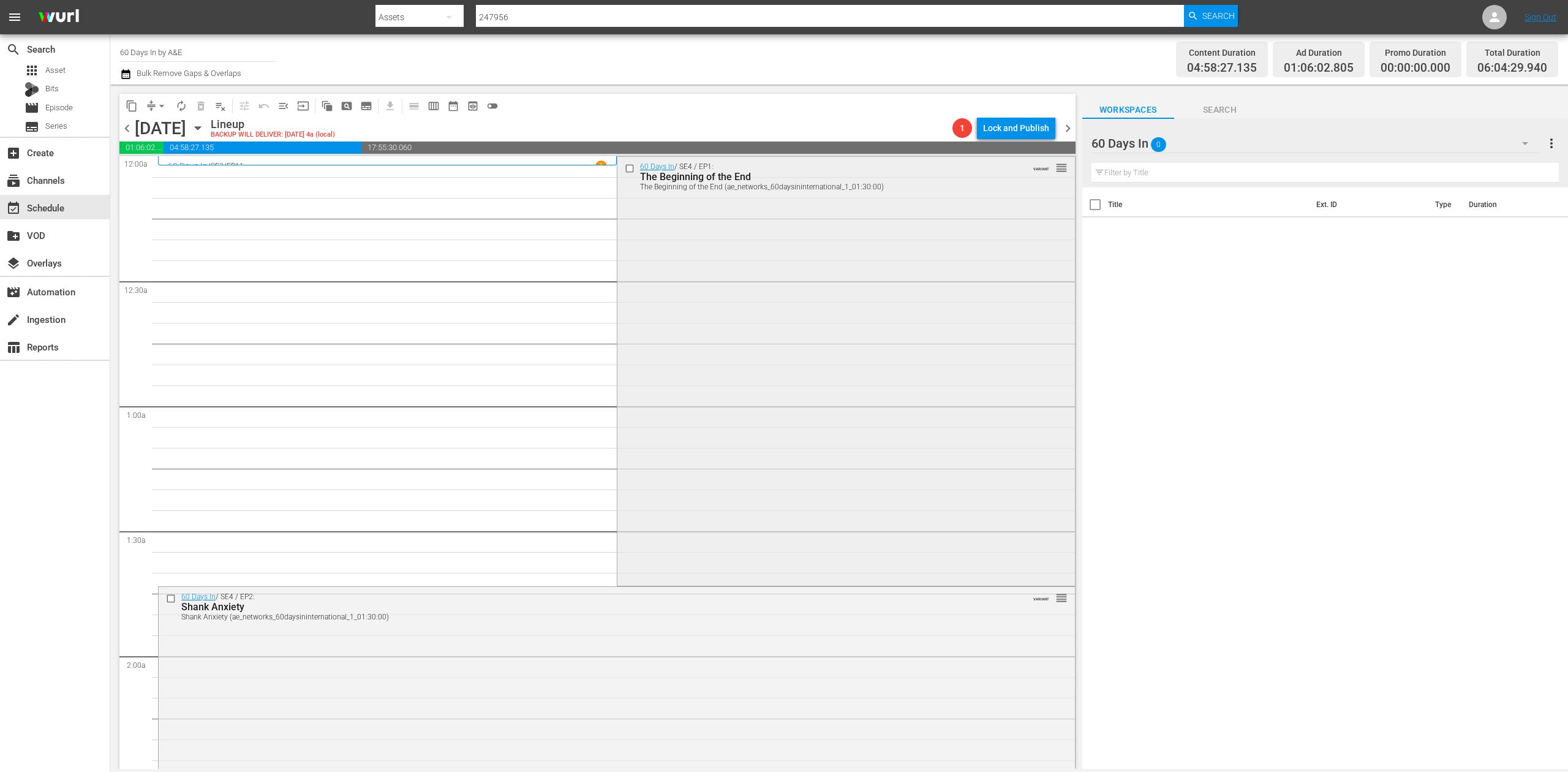
click at [746, 355] on div "60 Days In / SE4 / EP1: The Beginning of the End The Beginning of the End (ae_n…" at bounding box center [846, 370] width 458 height 427
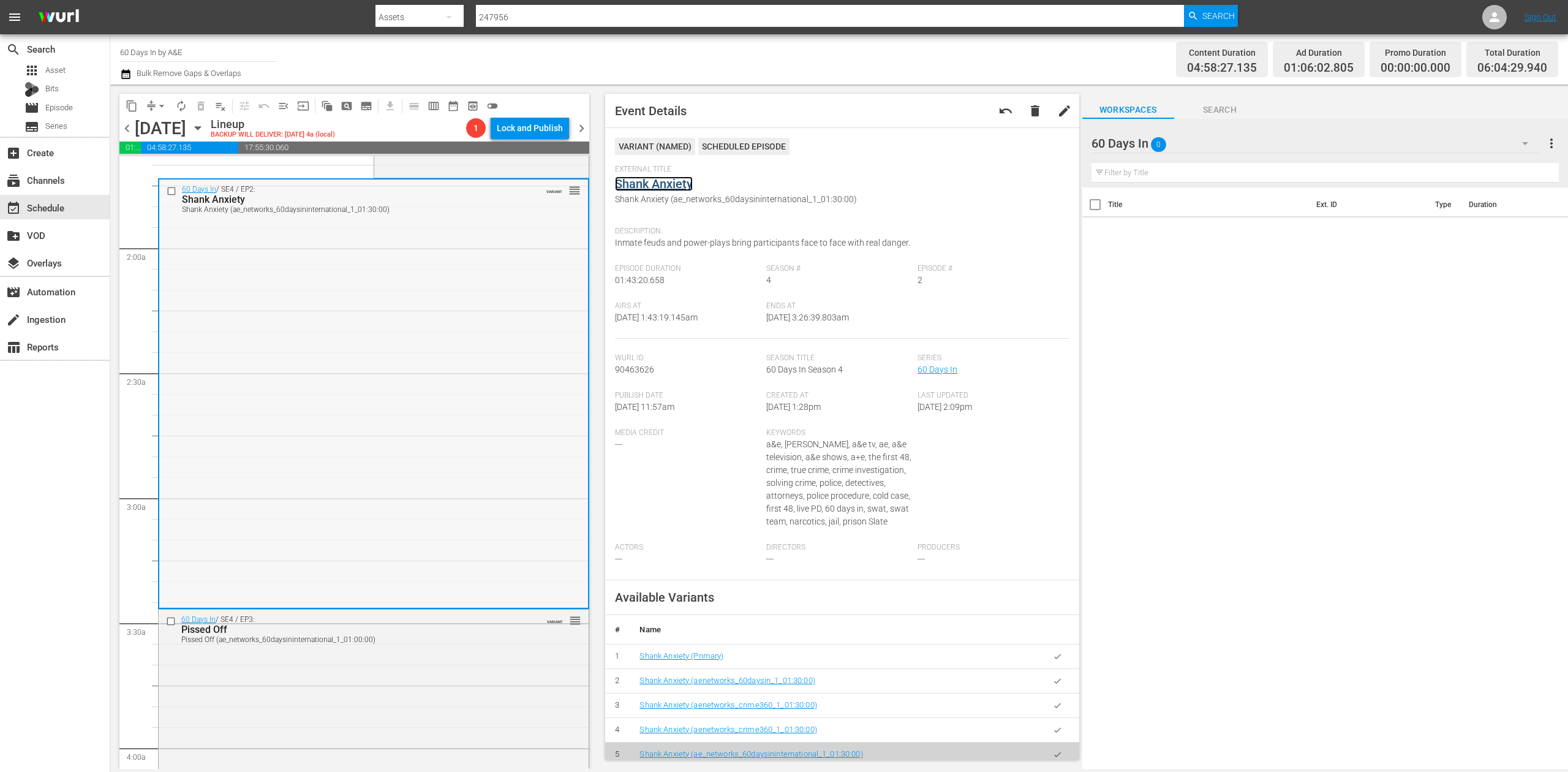
scroll to position [572, 0]
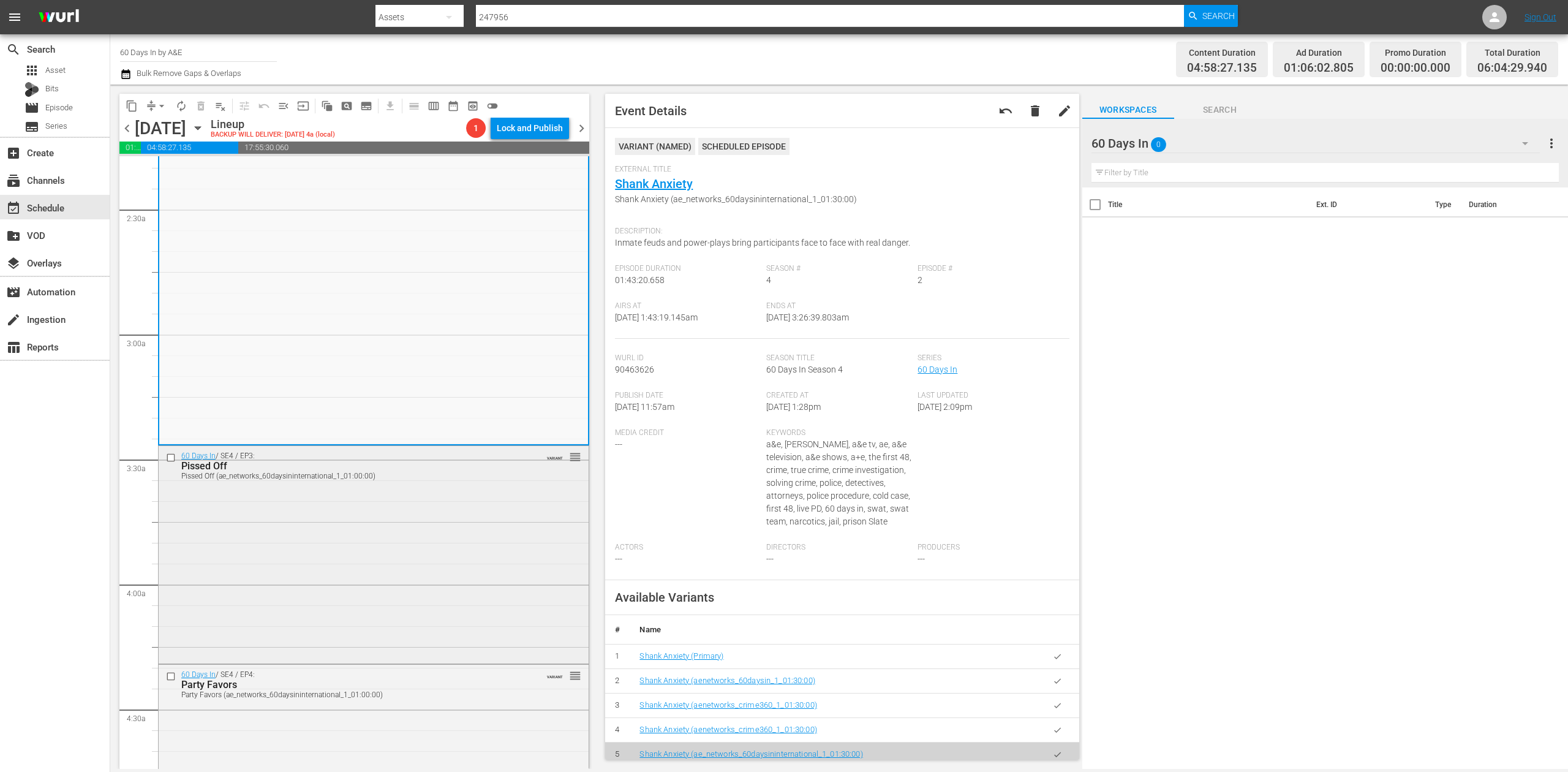
click at [469, 556] on div "60 Days In / SE4 / EP3: Pissed Off Pissed Off (ae_networks_60daysininternationa…" at bounding box center [373, 553] width 430 height 216
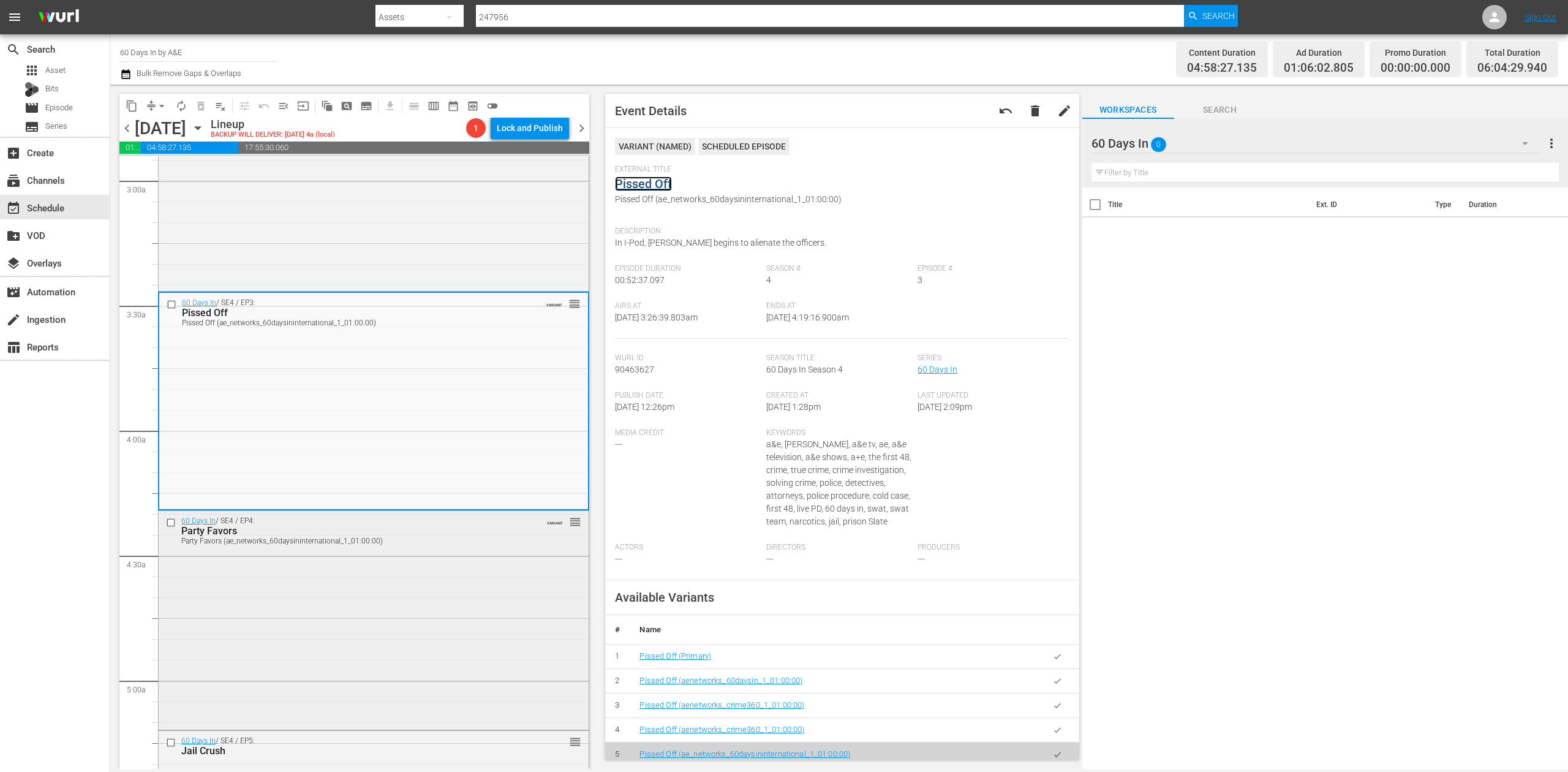
scroll to position [735, 0]
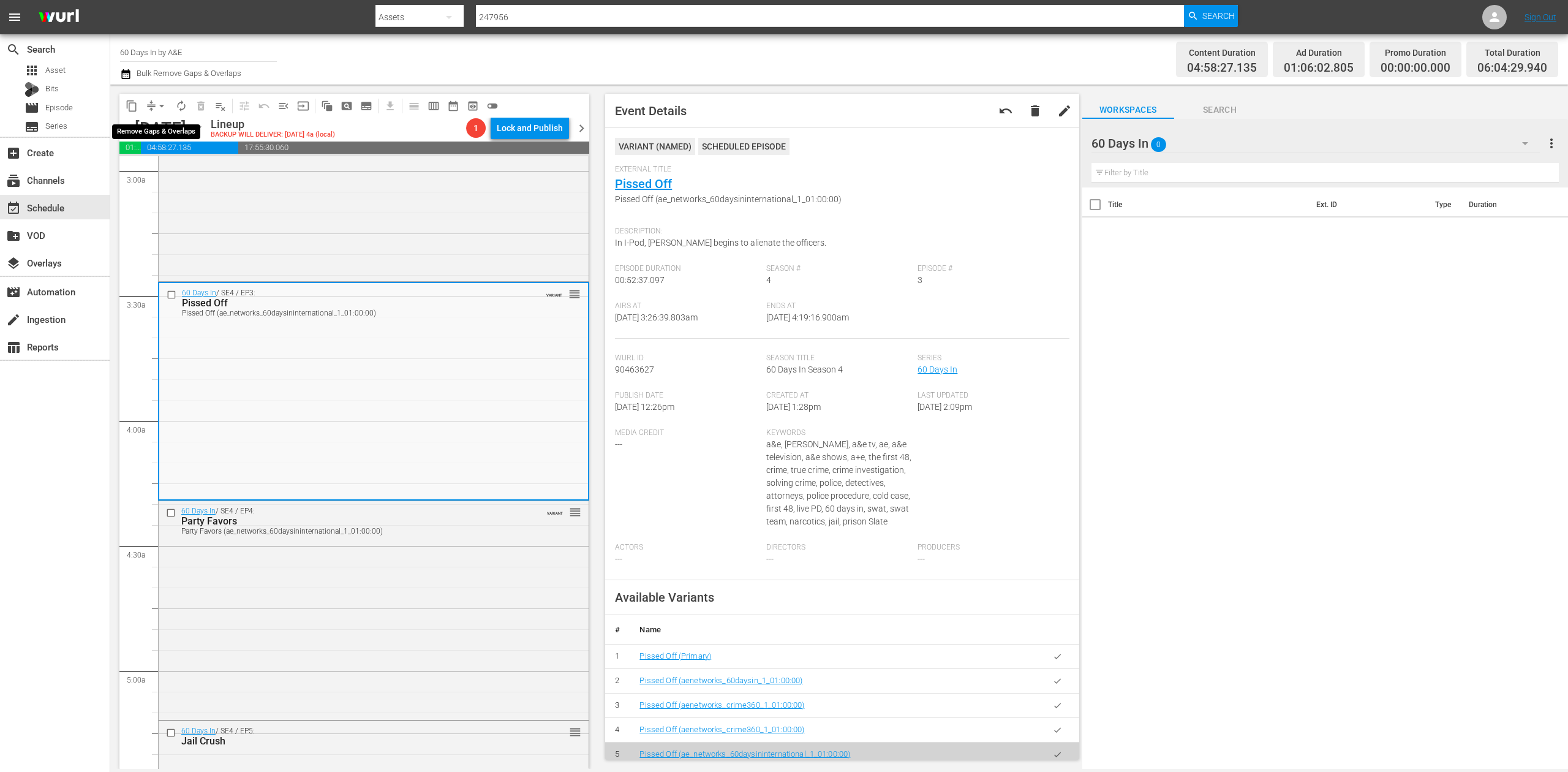
click at [160, 103] on span "arrow_drop_down" at bounding box center [162, 106] width 12 height 12
click at [168, 133] on li "Align to Midnight" at bounding box center [162, 130] width 128 height 20
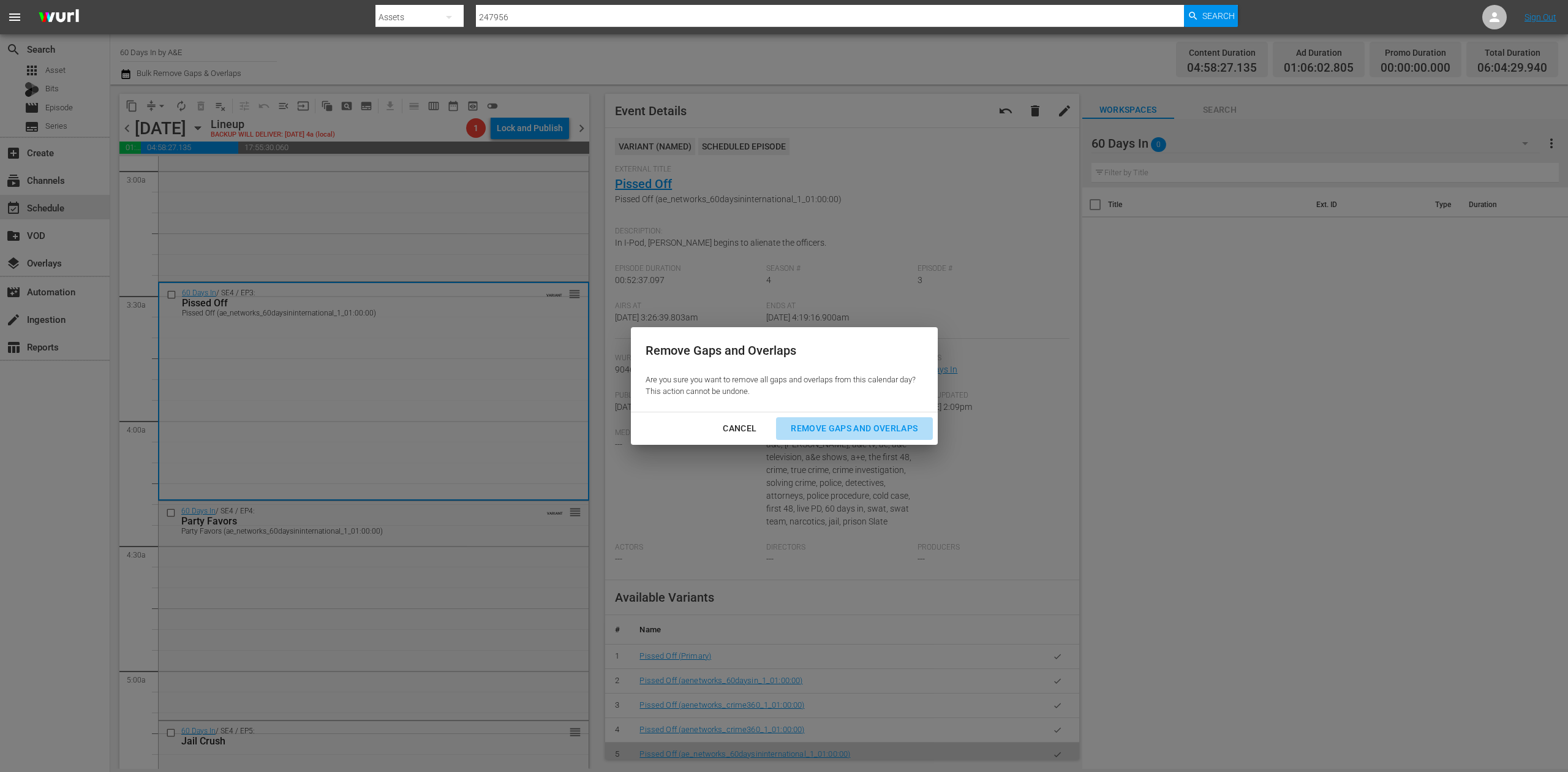
click at [833, 425] on div "Remove Gaps and Overlaps" at bounding box center [854, 428] width 146 height 15
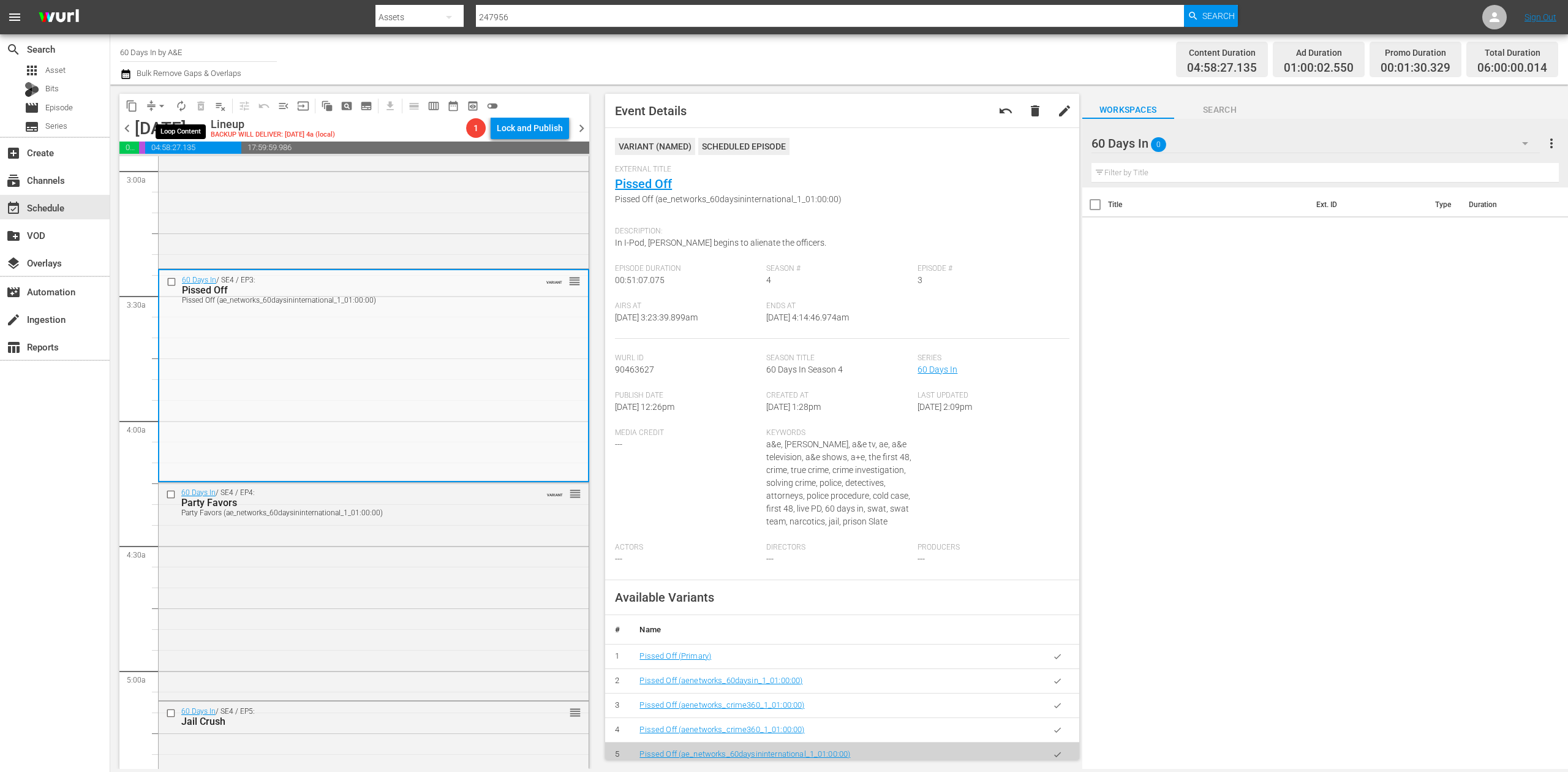
click at [182, 104] on span "autorenew_outlined" at bounding box center [181, 106] width 12 height 12
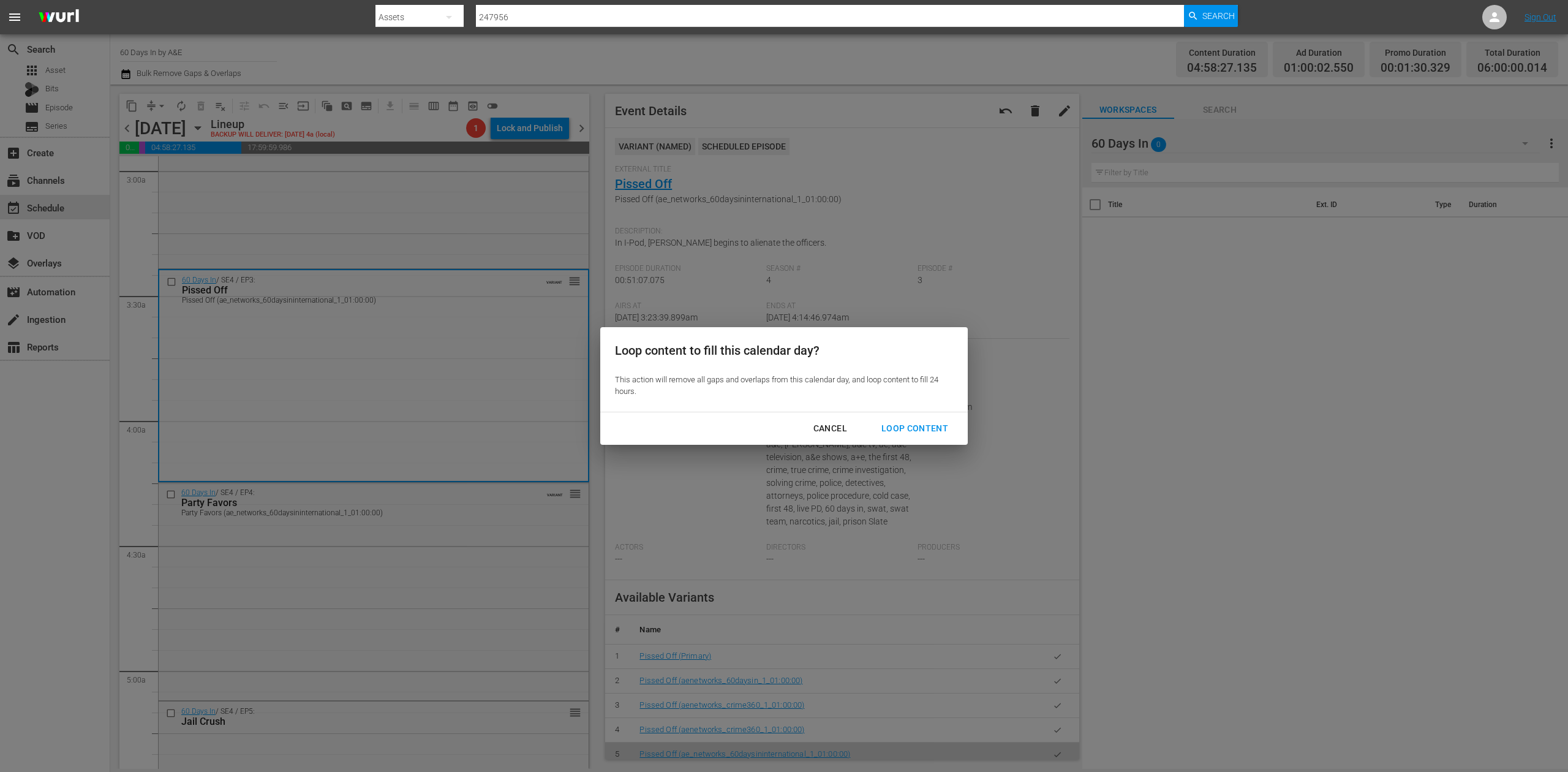
click at [924, 424] on div "Loop Content" at bounding box center [915, 428] width 87 height 15
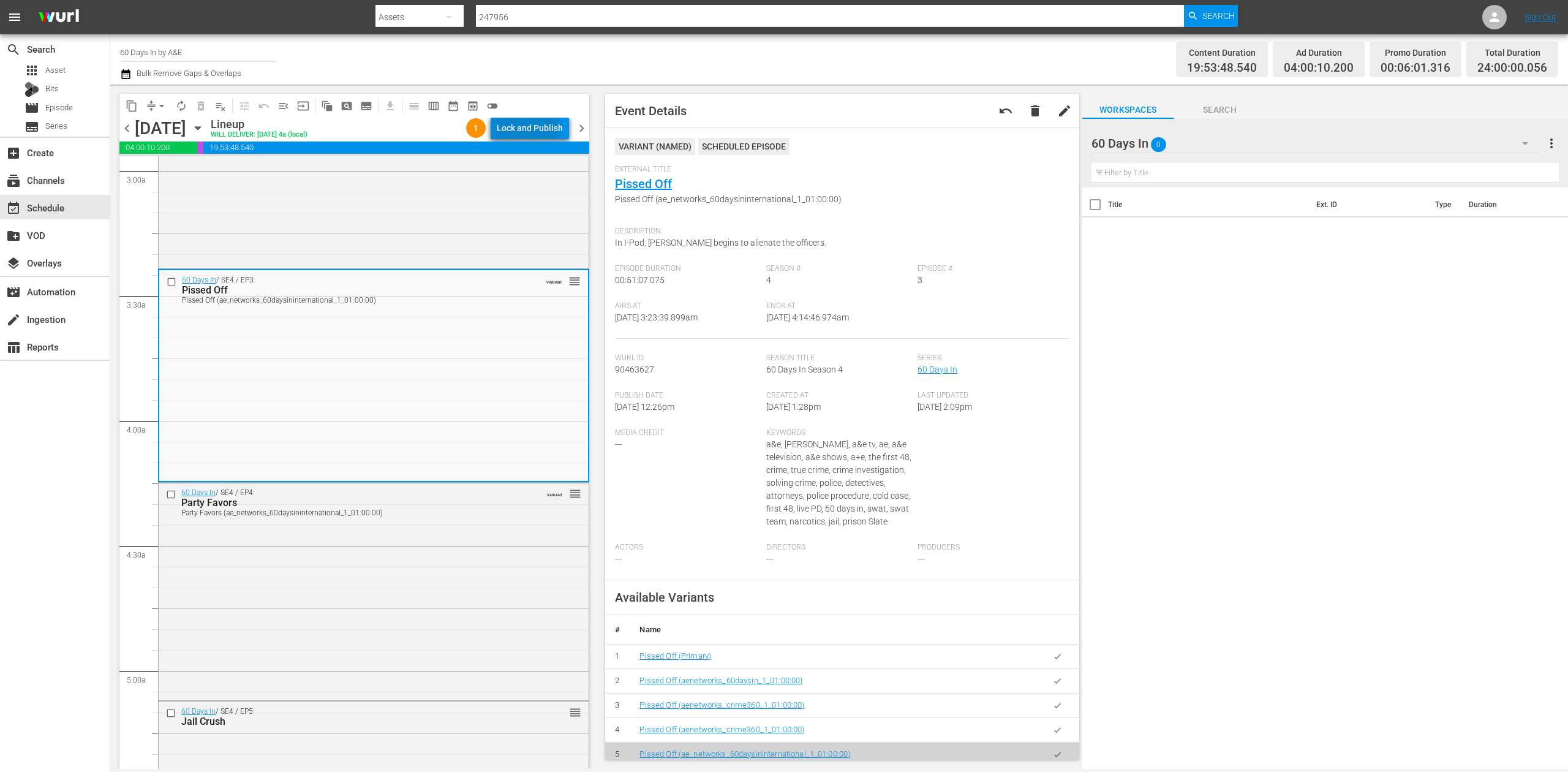
click at [525, 125] on div "Lock and Publish" at bounding box center [530, 128] width 66 height 22
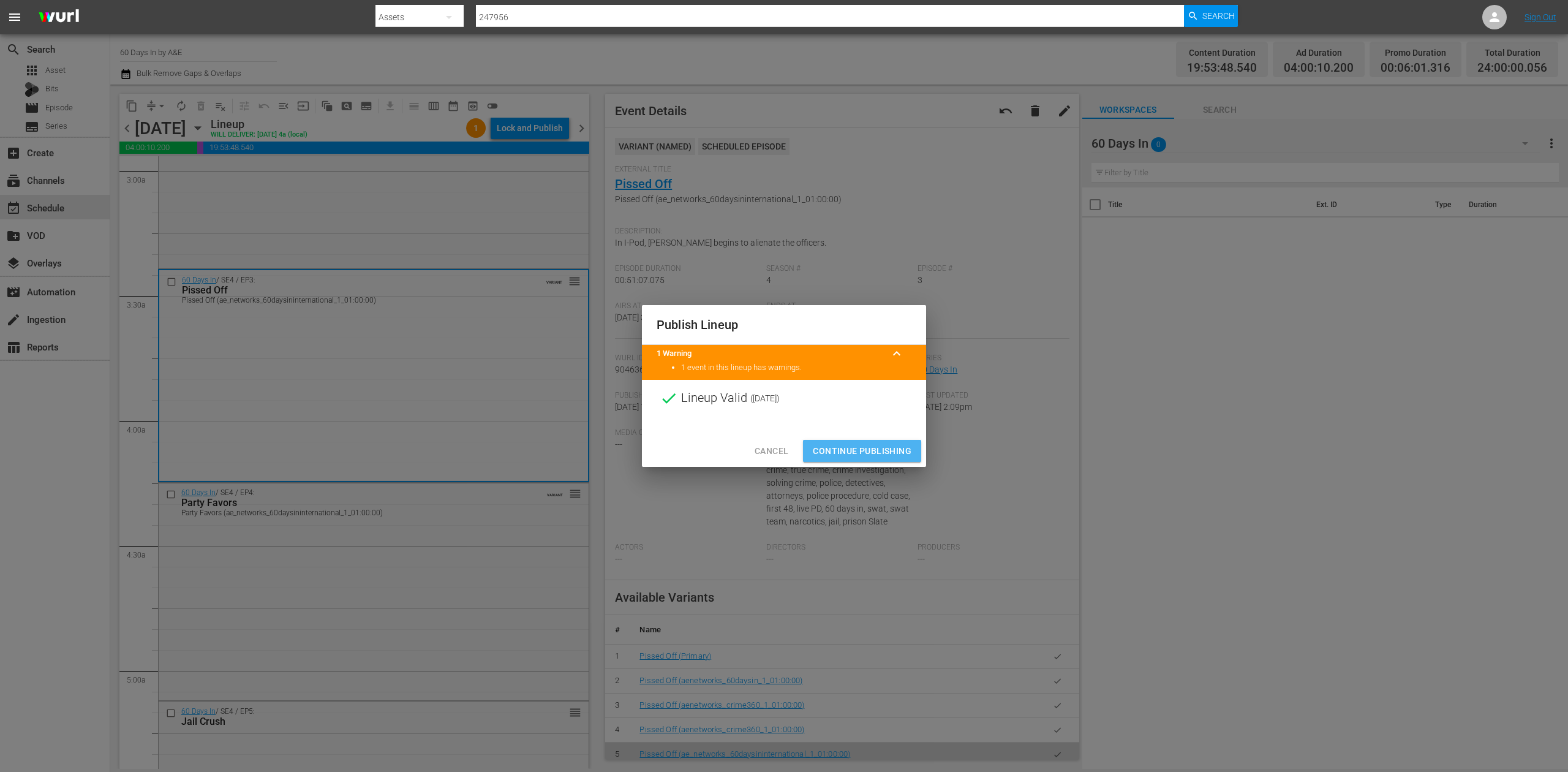
click at [882, 444] on span "Continue Publishing" at bounding box center [862, 451] width 99 height 15
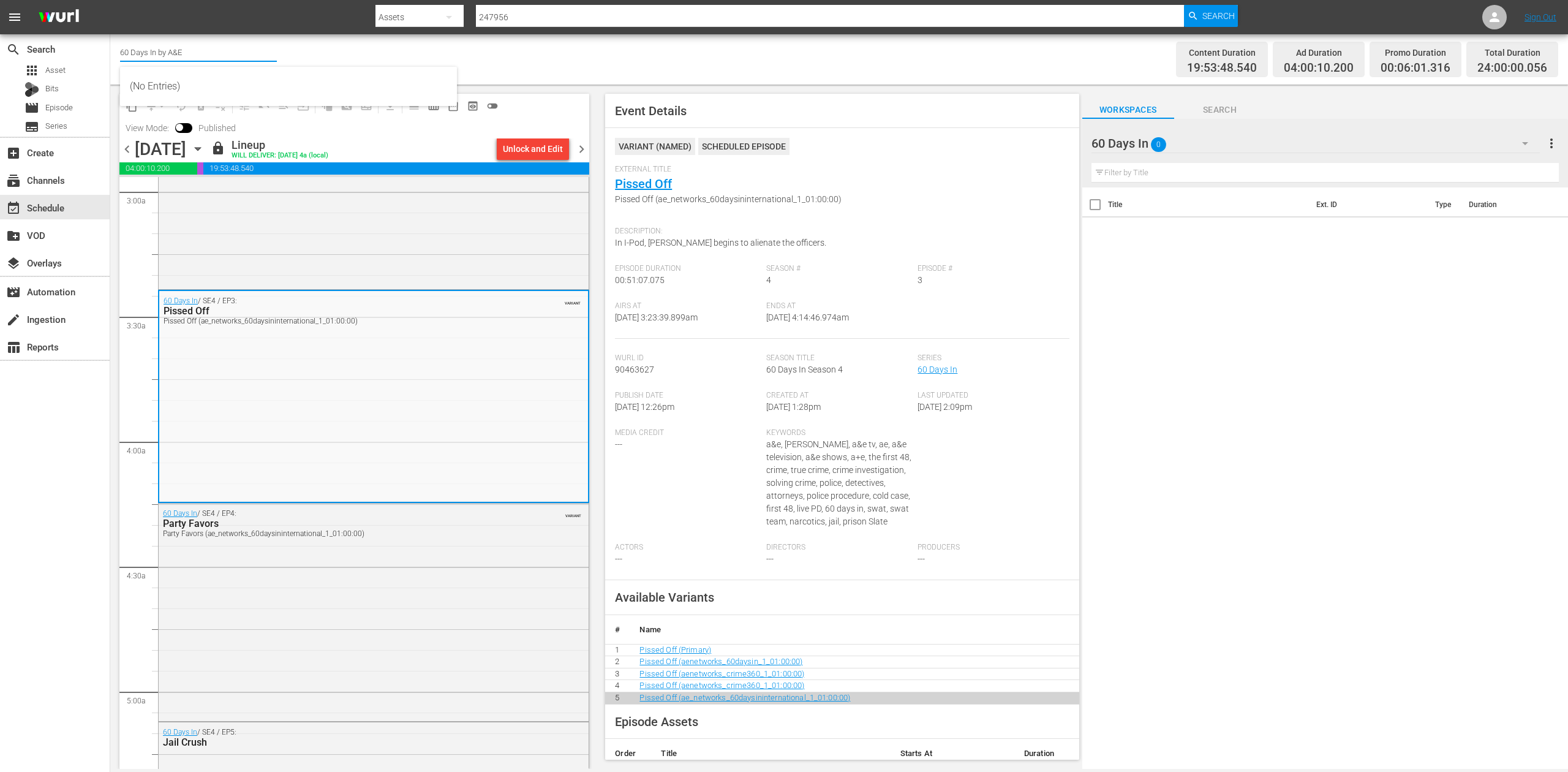
click at [197, 55] on input "60 Days In by A&E" at bounding box center [198, 52] width 157 height 29
drag, startPoint x: 200, startPoint y: 55, endPoint x: 32, endPoint y: 42, distance: 168.5
click at [111, 0] on div "search Search apps Asset Bits movie Episode subtitles Series add_box Create sub…" at bounding box center [840, 0] width 1458 height 0
click at [211, 91] on div "UnXplained Zone (1018 - aenetworks_unxplainedzone_1)" at bounding box center [288, 87] width 318 height 29
type input "UnXplained Zone (1018 - aenetworks_unxplainedzone_1)"
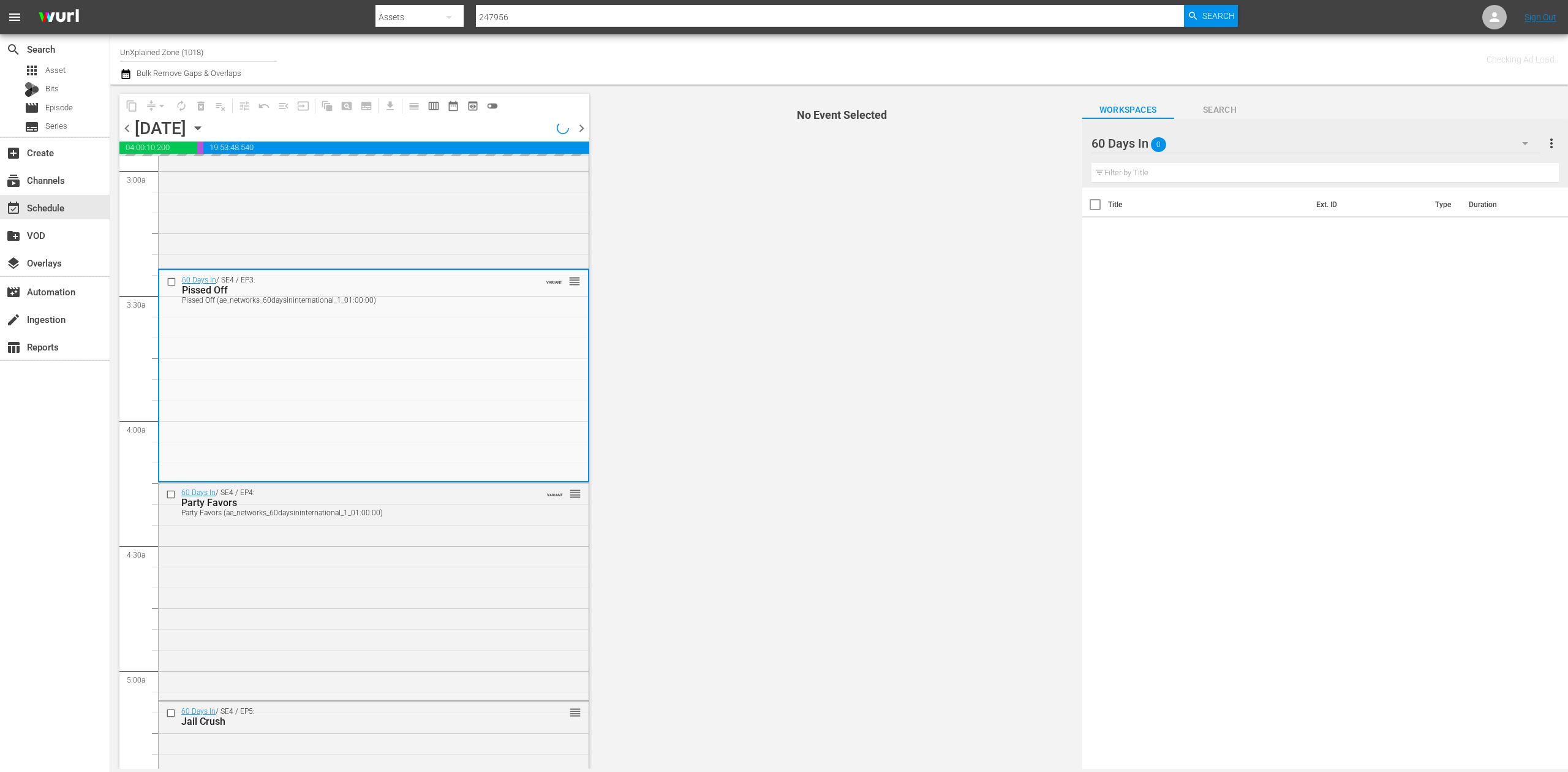
click at [205, 128] on icon "button" at bounding box center [198, 128] width 14 height 14
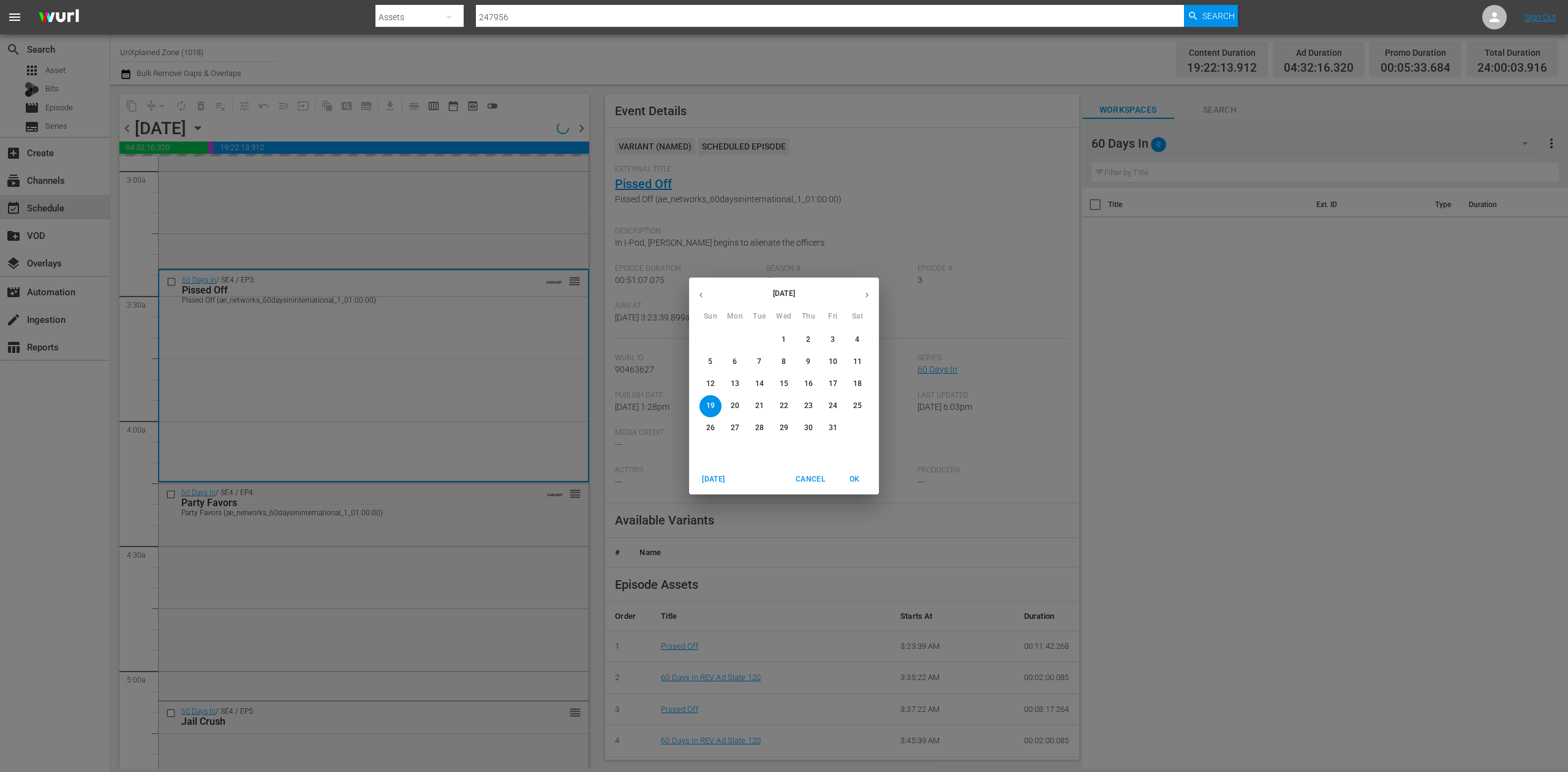
click at [735, 405] on p "20" at bounding box center [735, 405] width 9 height 10
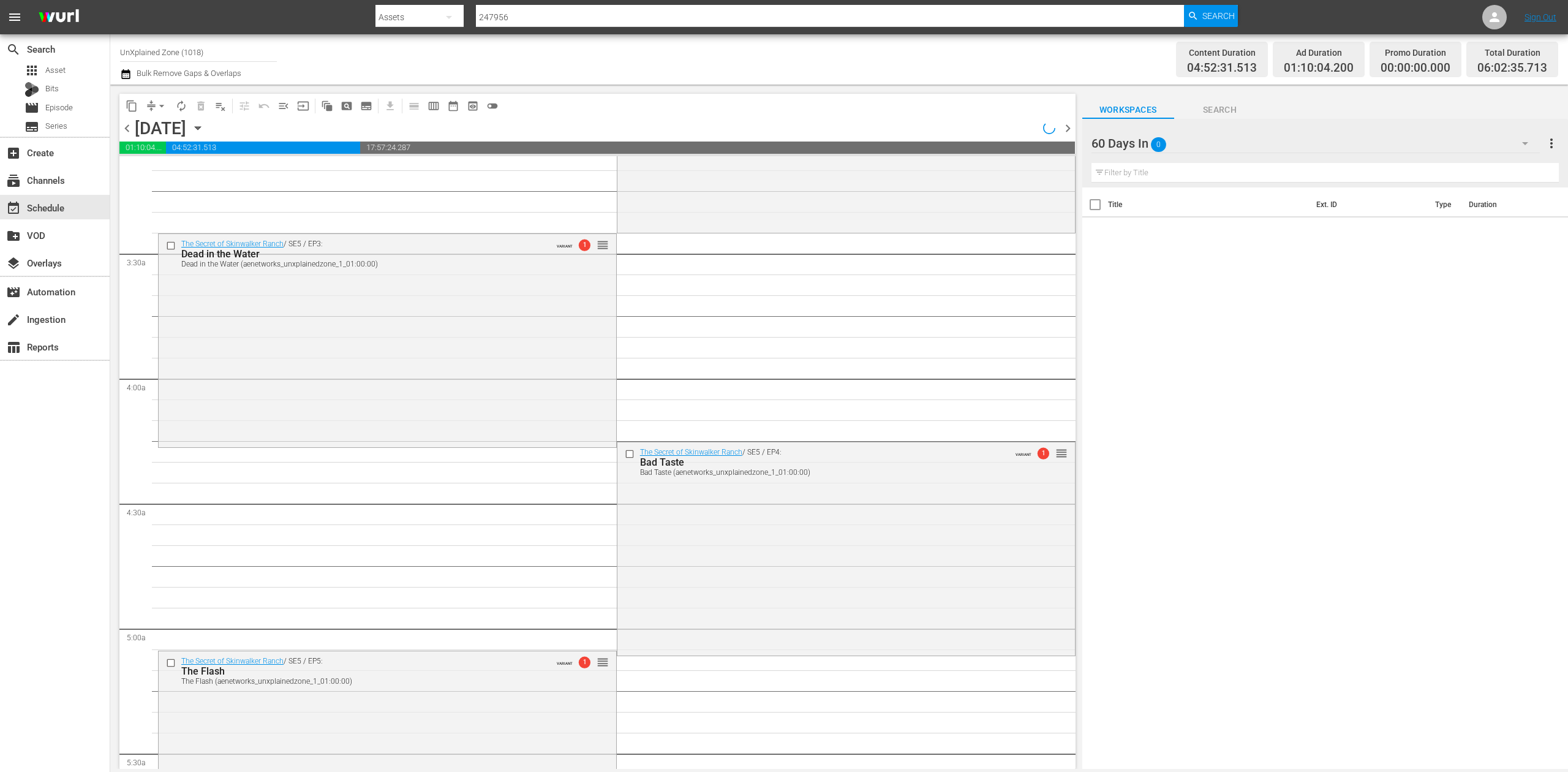
scroll to position [756, 0]
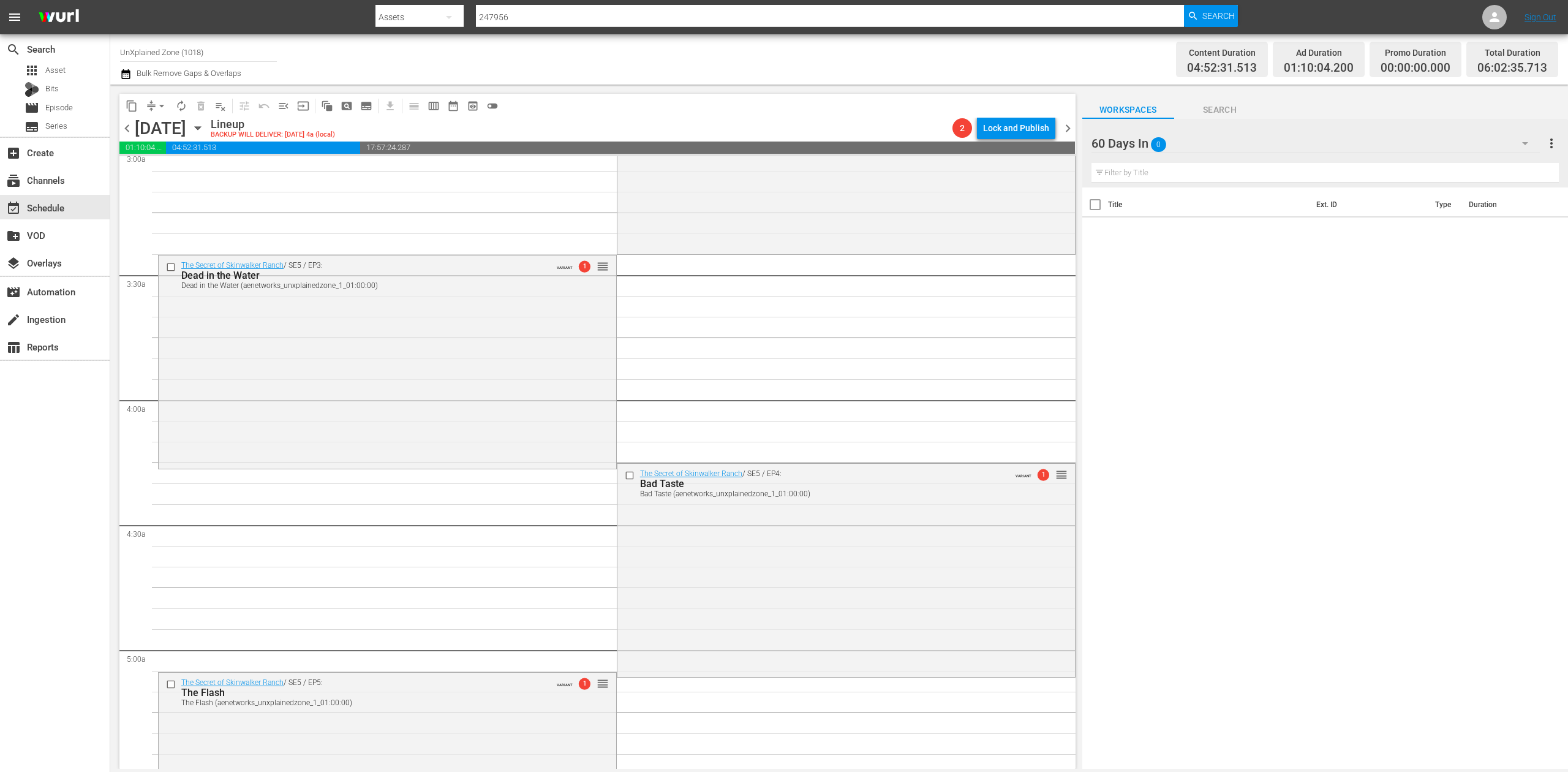
click at [154, 108] on button "arrow_drop_down" at bounding box center [162, 106] width 20 height 20
click at [165, 128] on li "Align to Midnight" at bounding box center [162, 130] width 128 height 20
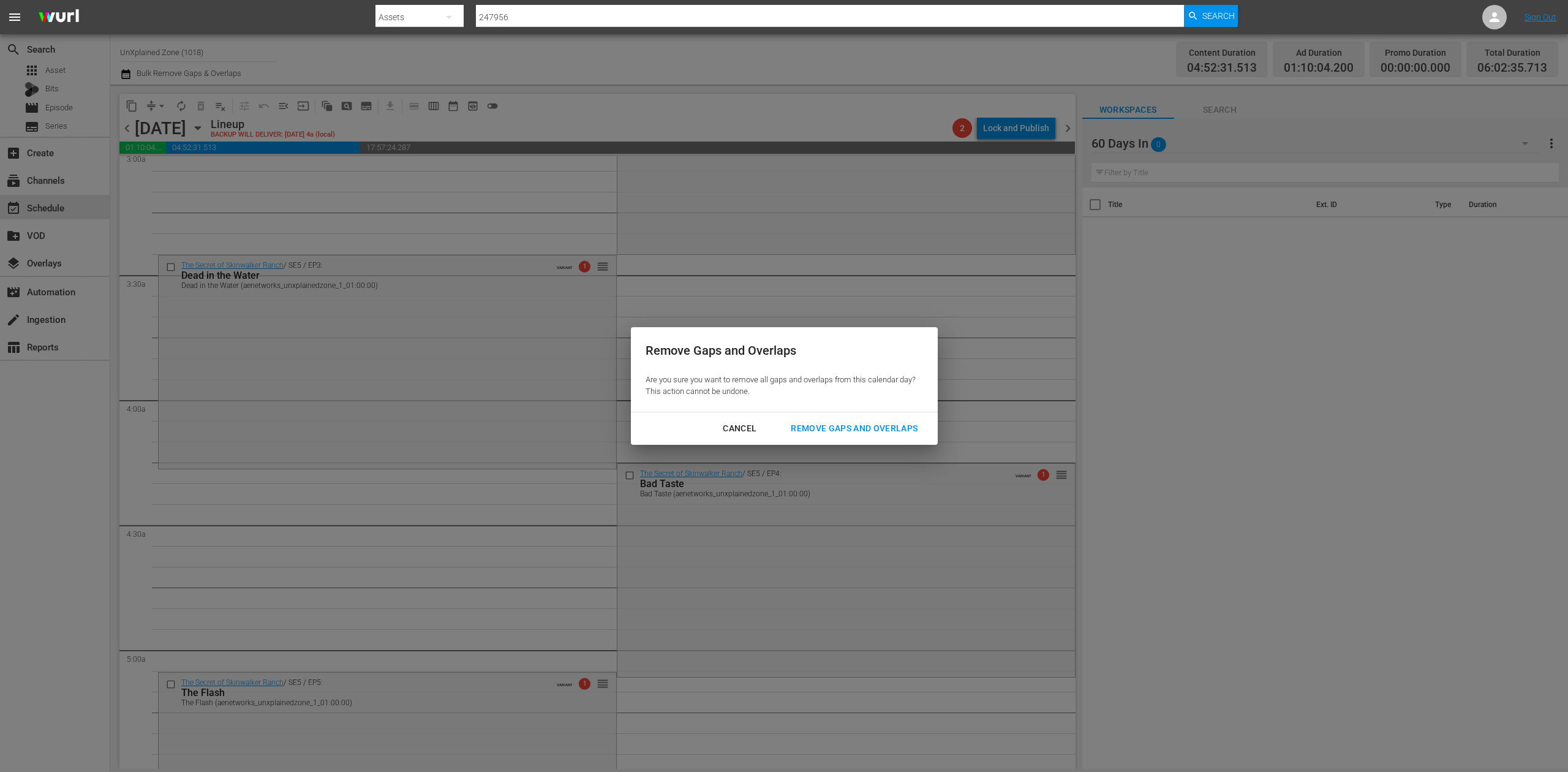
click at [880, 421] on div "Remove Gaps and Overlaps" at bounding box center [854, 428] width 146 height 15
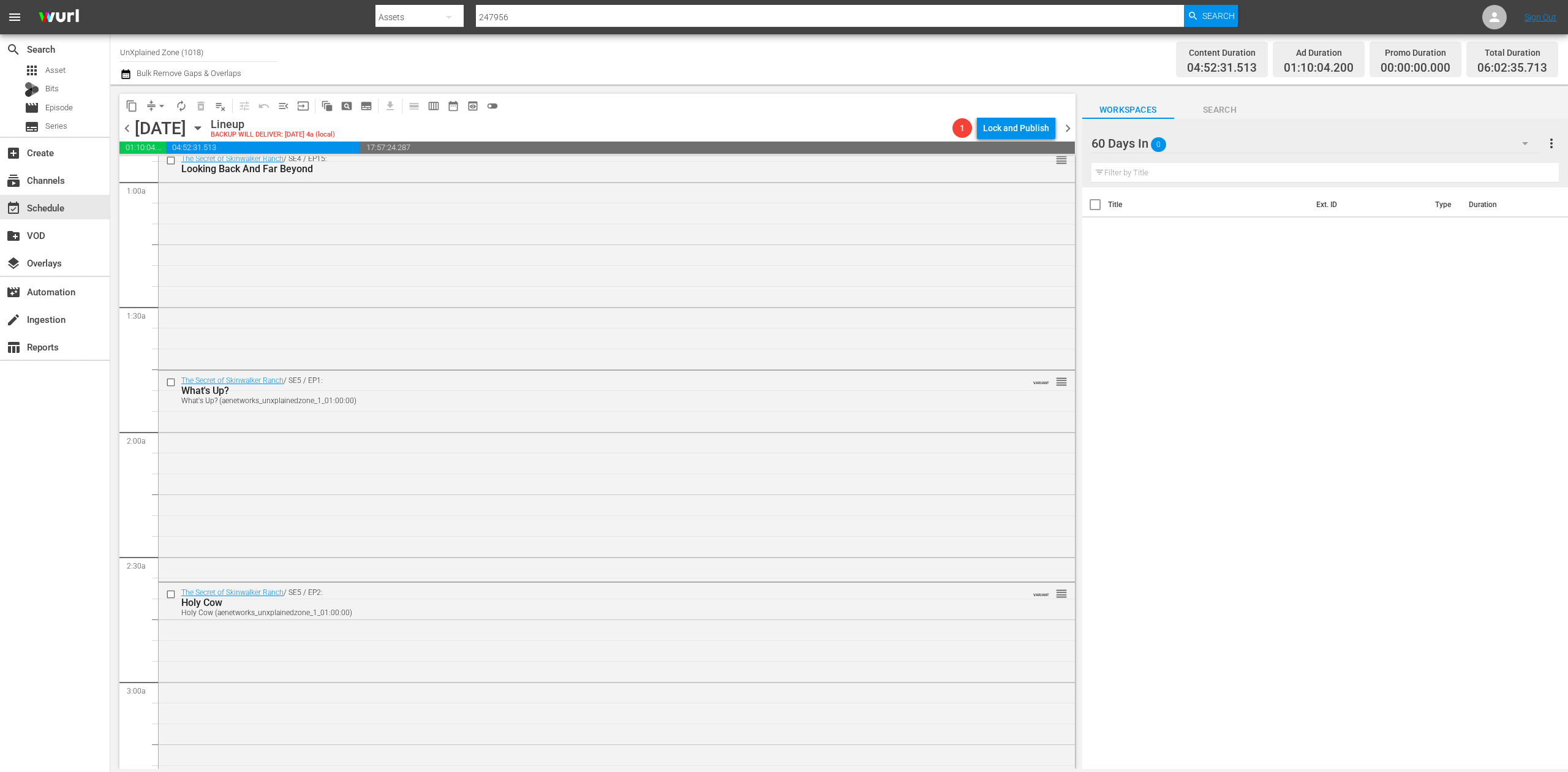
scroll to position [0, 0]
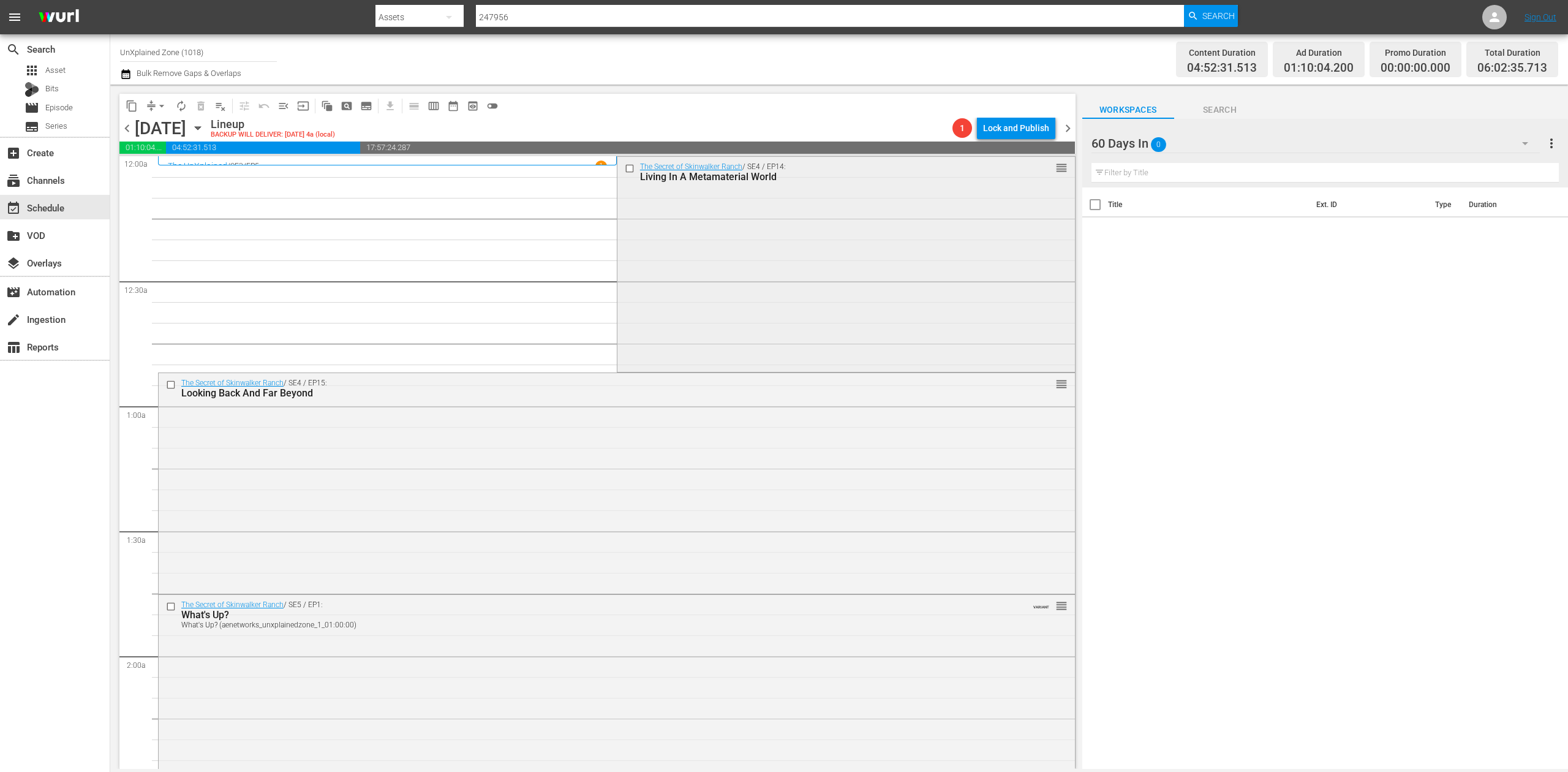
click at [746, 256] on div "The Secret of Skinwalker Ranch / SE4 / EP14: Living In A Metamaterial World reo…" at bounding box center [846, 263] width 458 height 213
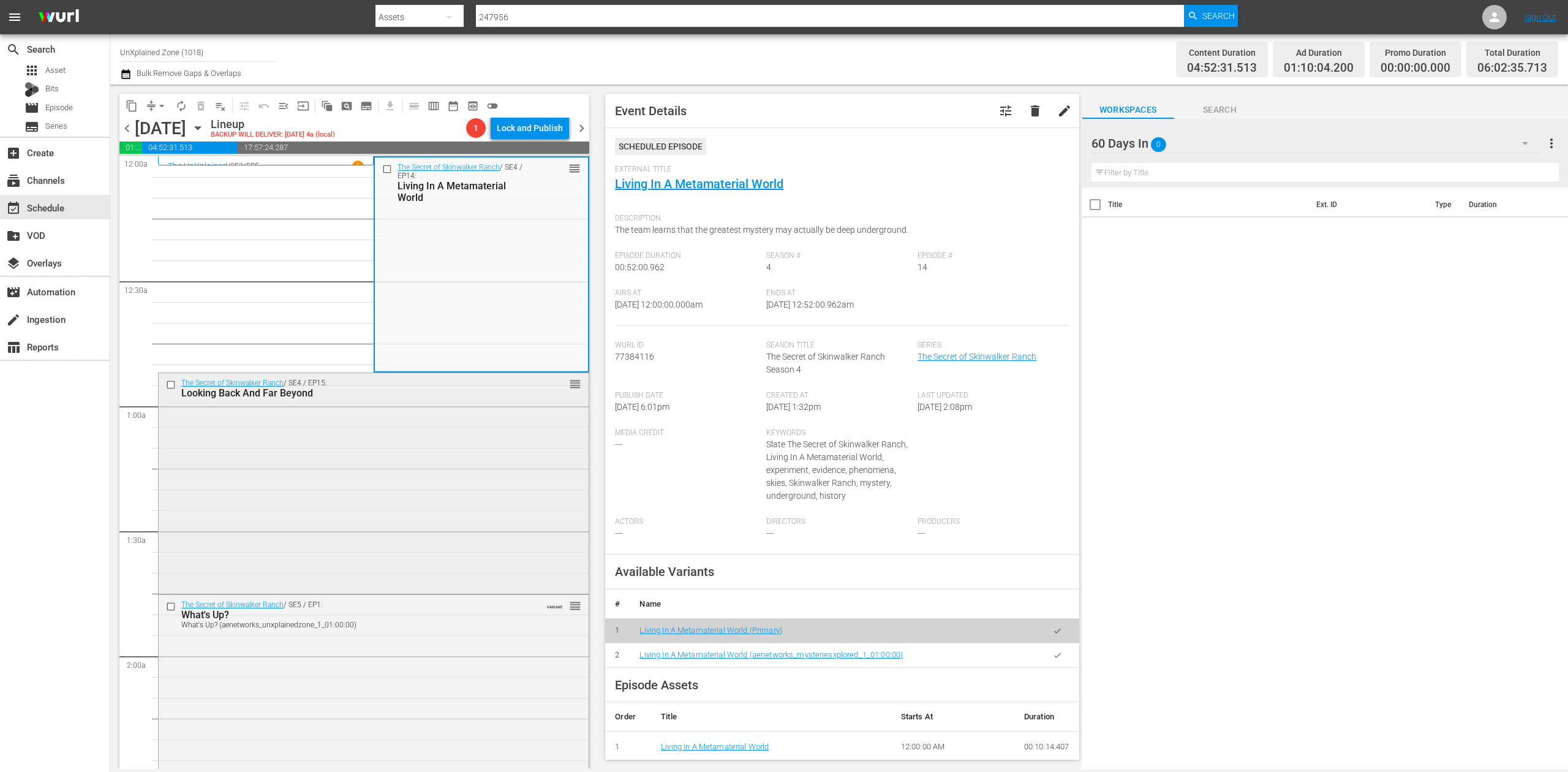
click at [474, 515] on div "The Secret of Skinwalker Ranch / SE4 / EP15: Looking Back And Far Beyond reorder" at bounding box center [373, 482] width 430 height 217
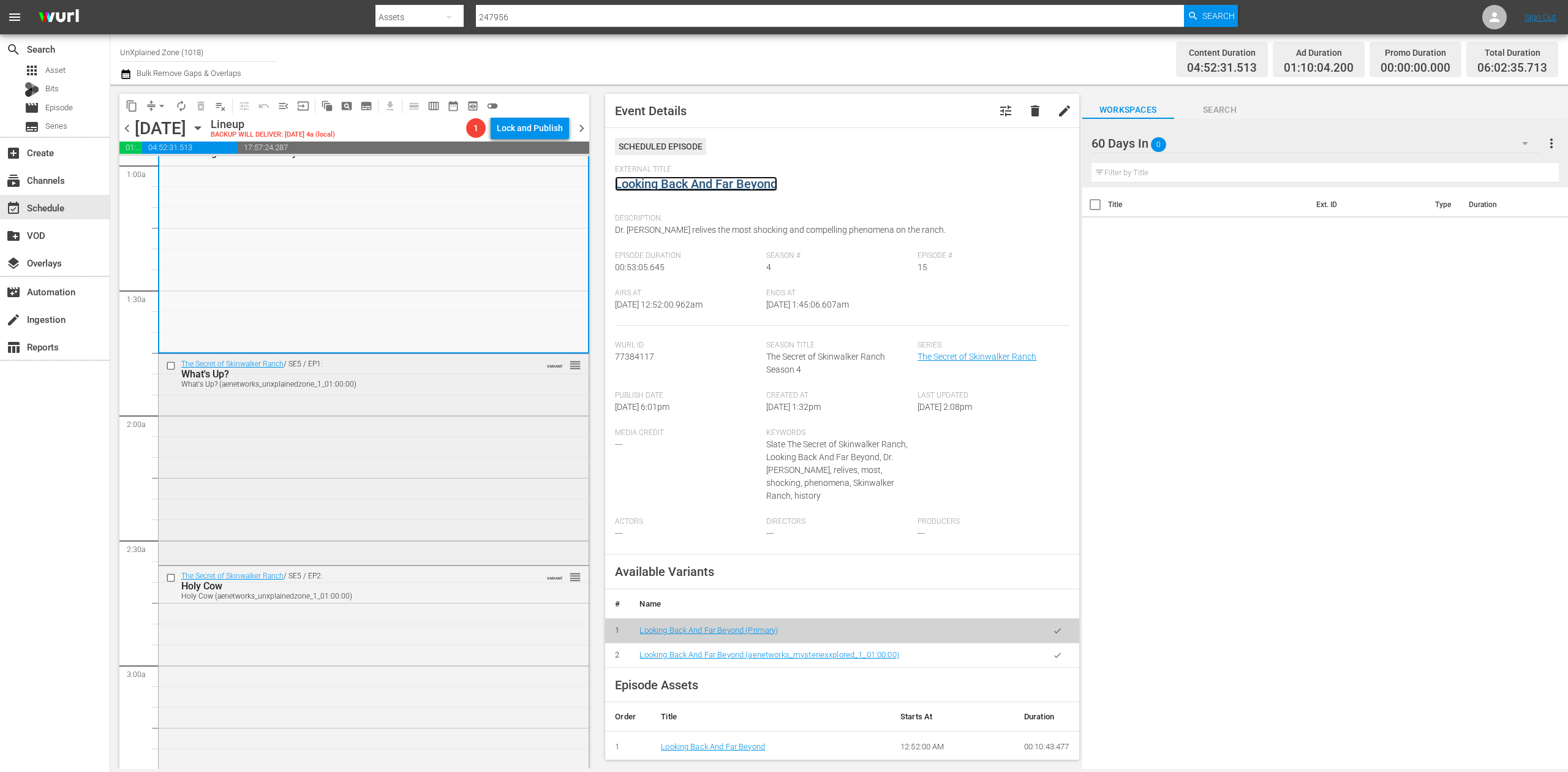
scroll to position [245, 0]
click at [425, 473] on div "The Secret of Skinwalker Ranch / SE5 / EP1: What's Up? What's Up? (aenetworks_u…" at bounding box center [373, 454] width 430 height 208
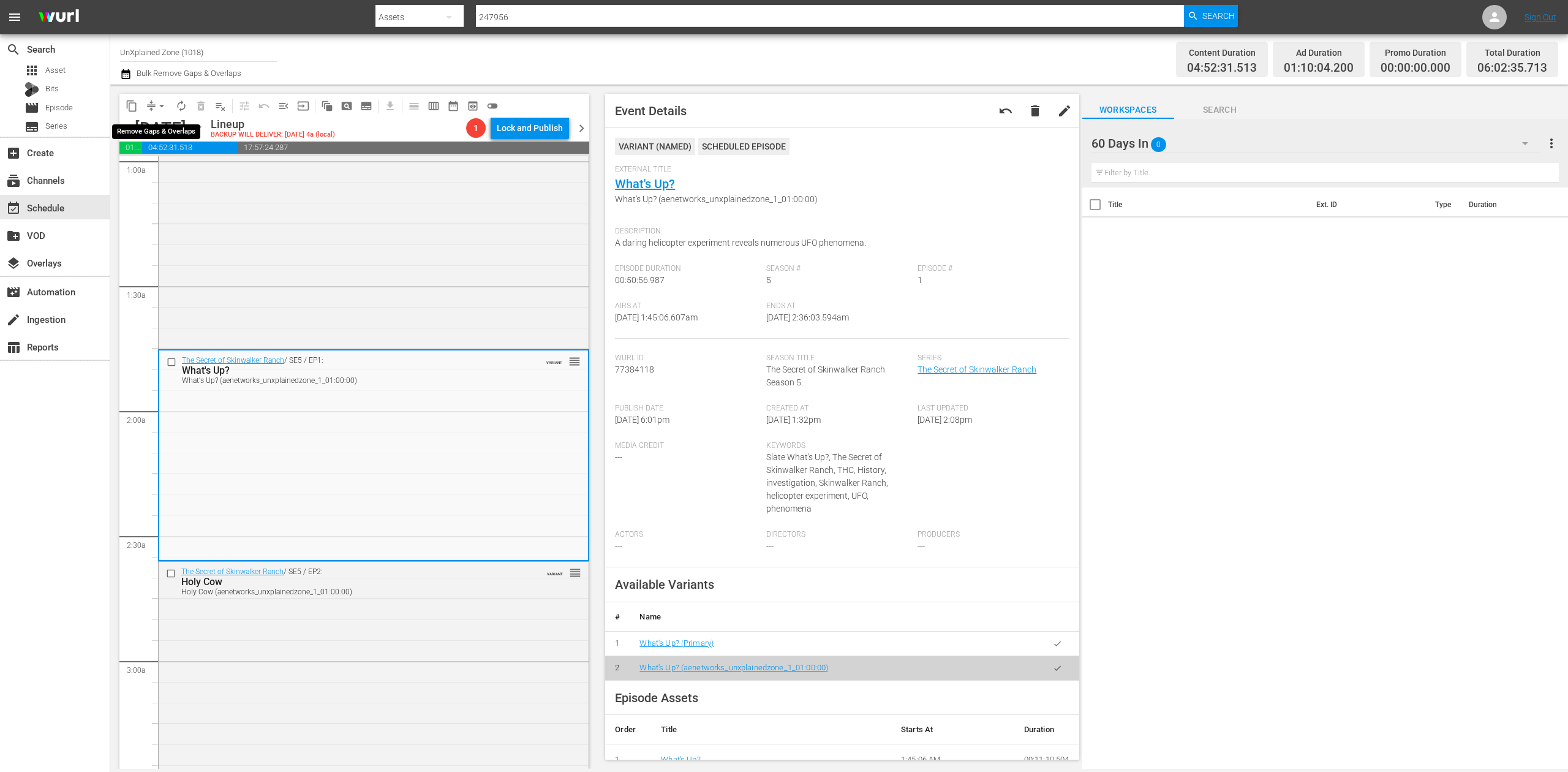
click at [155, 111] on span "arrow_drop_down" at bounding box center [162, 106] width 12 height 12
click at [157, 131] on li "Align to Midnight" at bounding box center [162, 130] width 128 height 20
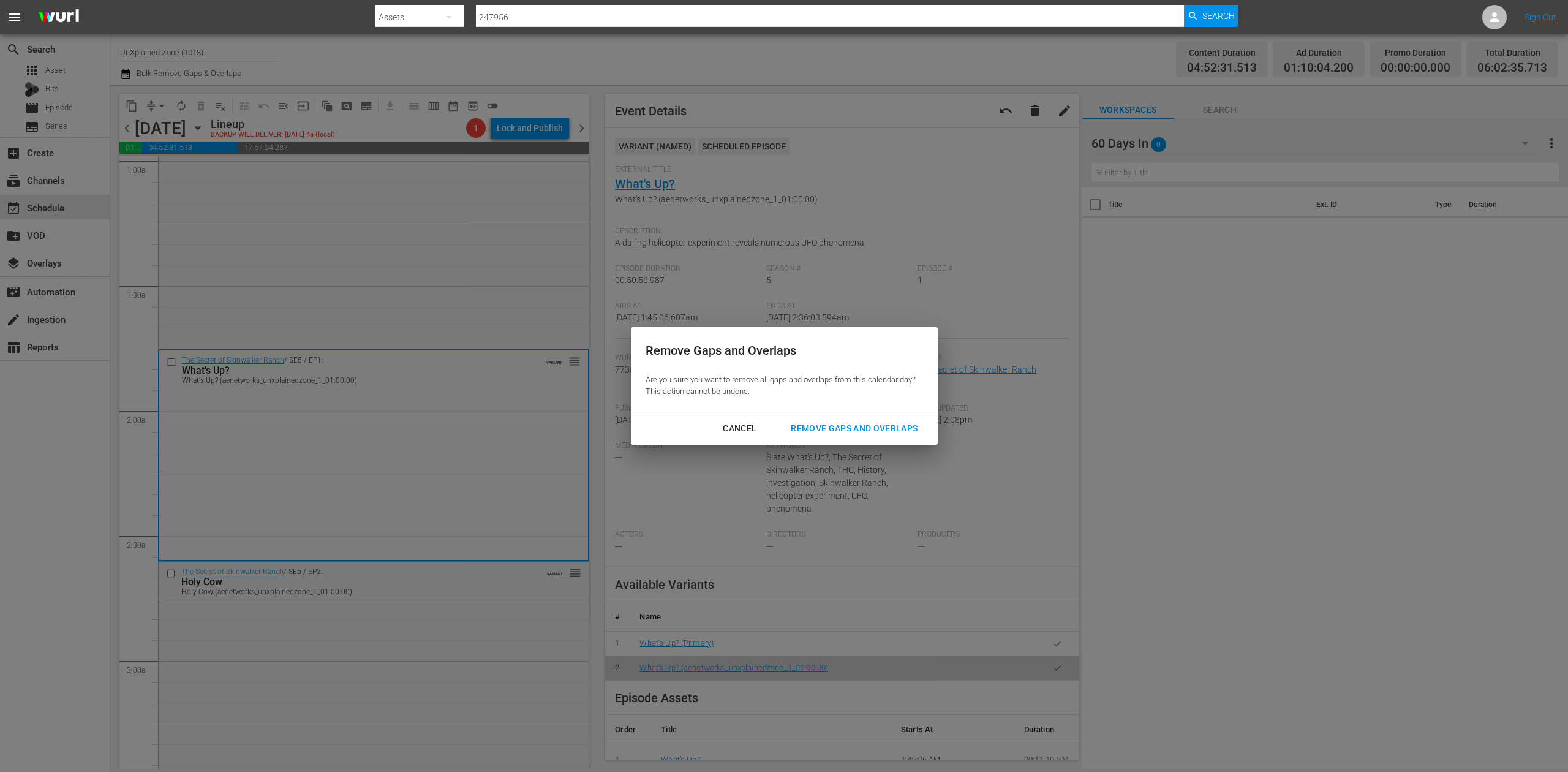
click at [885, 424] on div "Remove Gaps and Overlaps" at bounding box center [854, 428] width 146 height 15
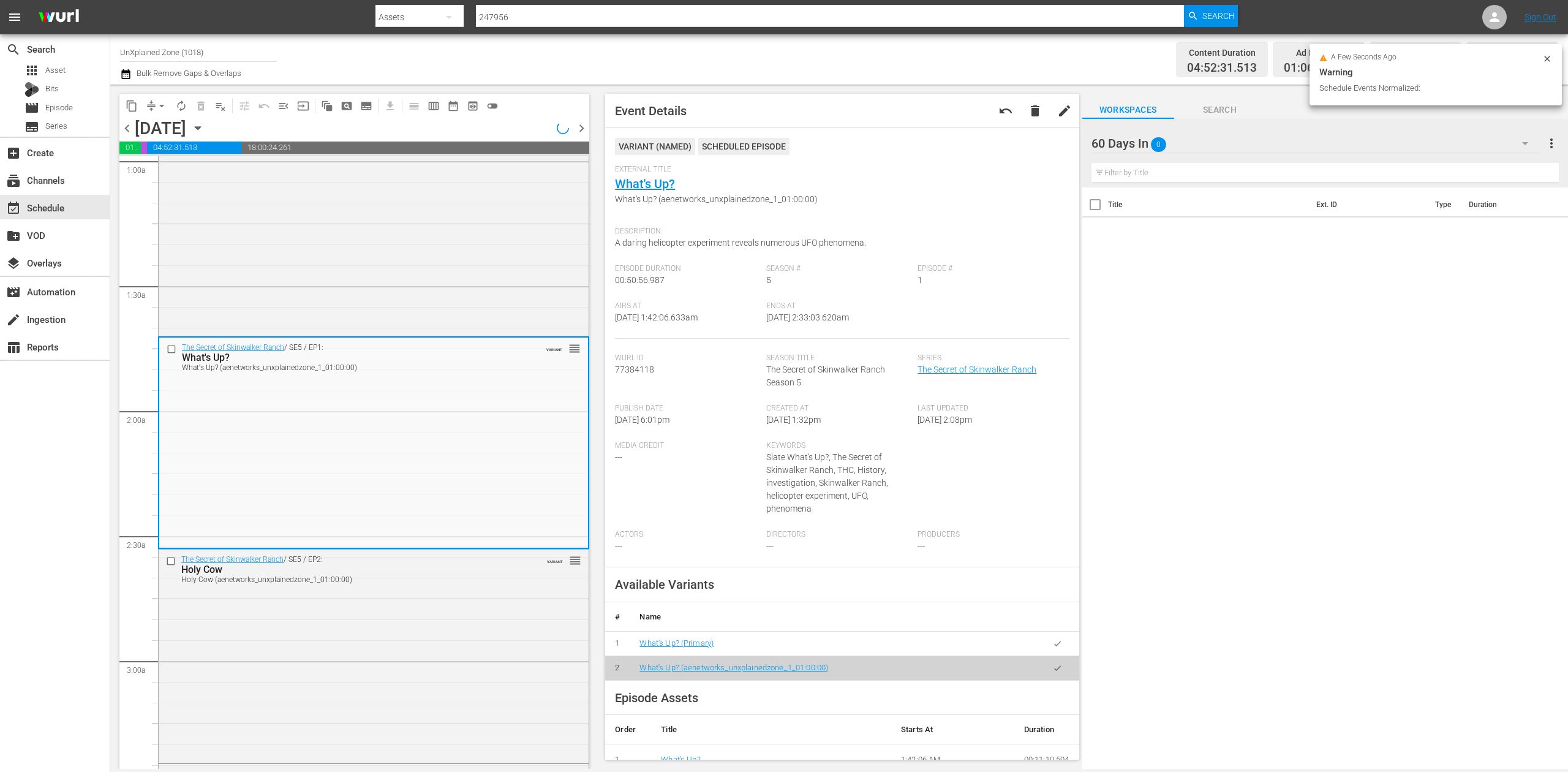
scroll to position [266, 0]
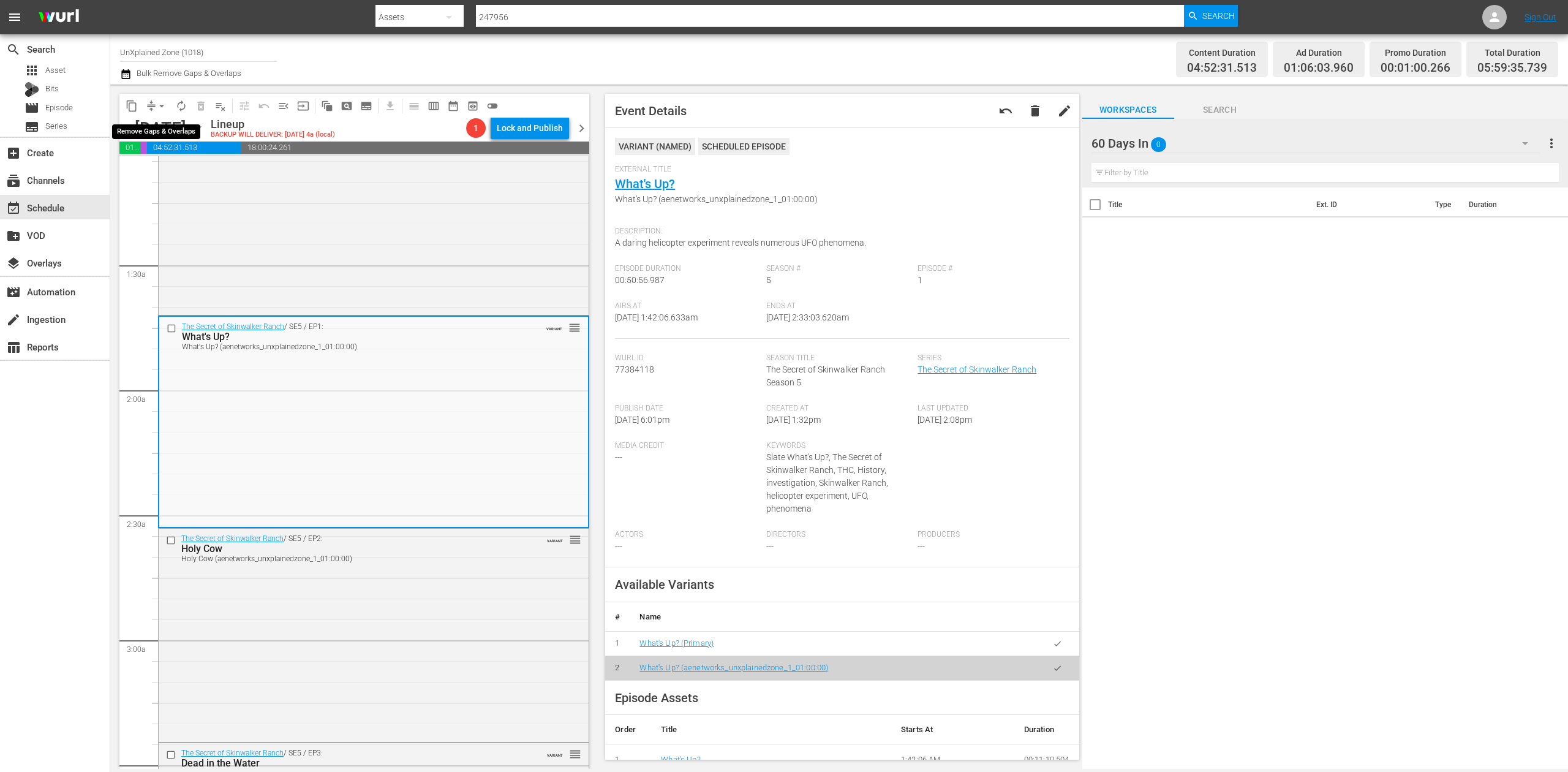
click at [154, 109] on button "arrow_drop_down" at bounding box center [162, 106] width 20 height 20
click at [154, 133] on li "Align to Midnight" at bounding box center [162, 130] width 128 height 20
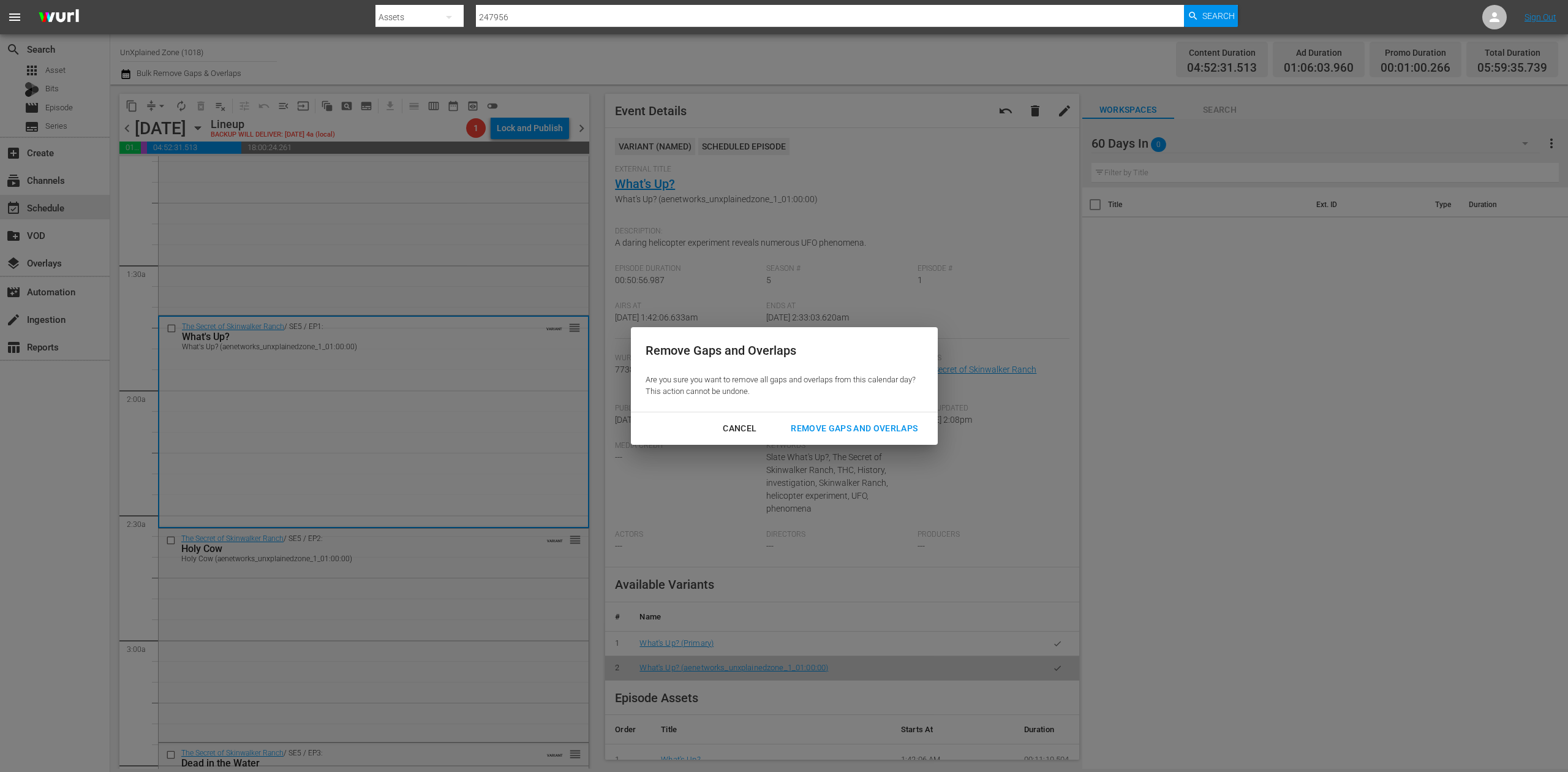
click at [880, 424] on div "Remove Gaps and Overlaps" at bounding box center [854, 428] width 146 height 15
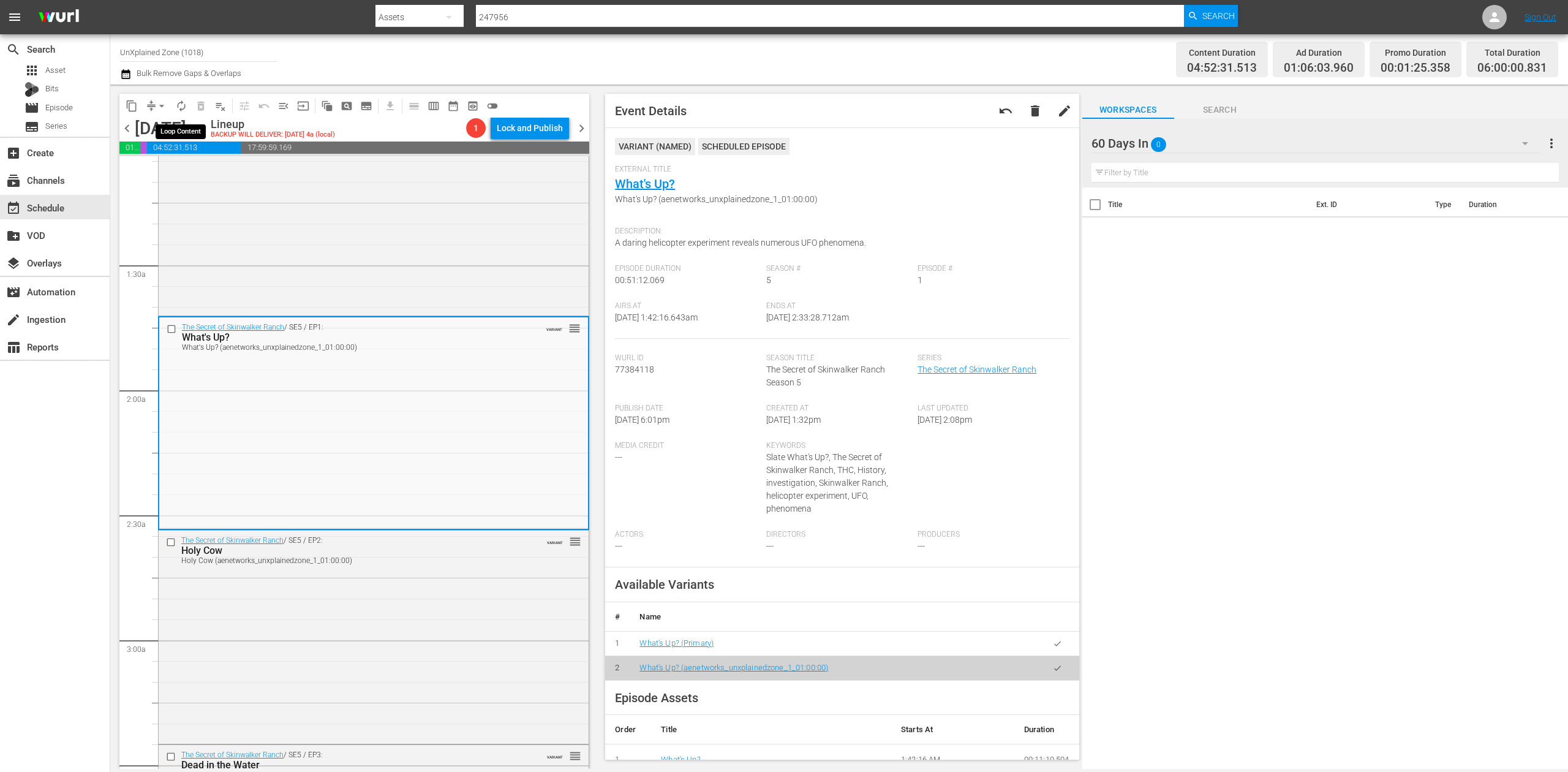
click at [177, 106] on span "autorenew_outlined" at bounding box center [181, 106] width 12 height 12
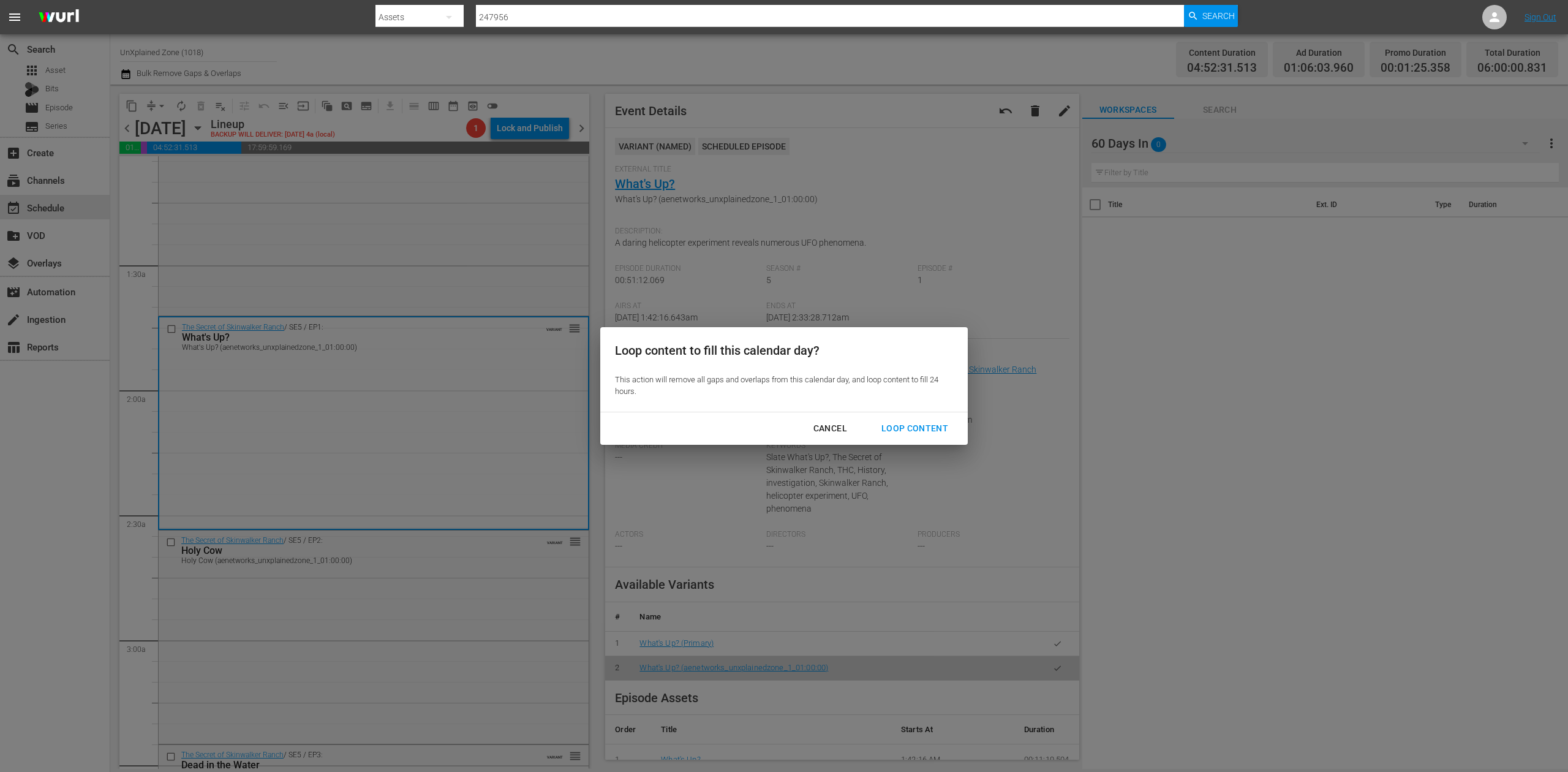
click at [942, 424] on div "Loop Content" at bounding box center [915, 428] width 87 height 15
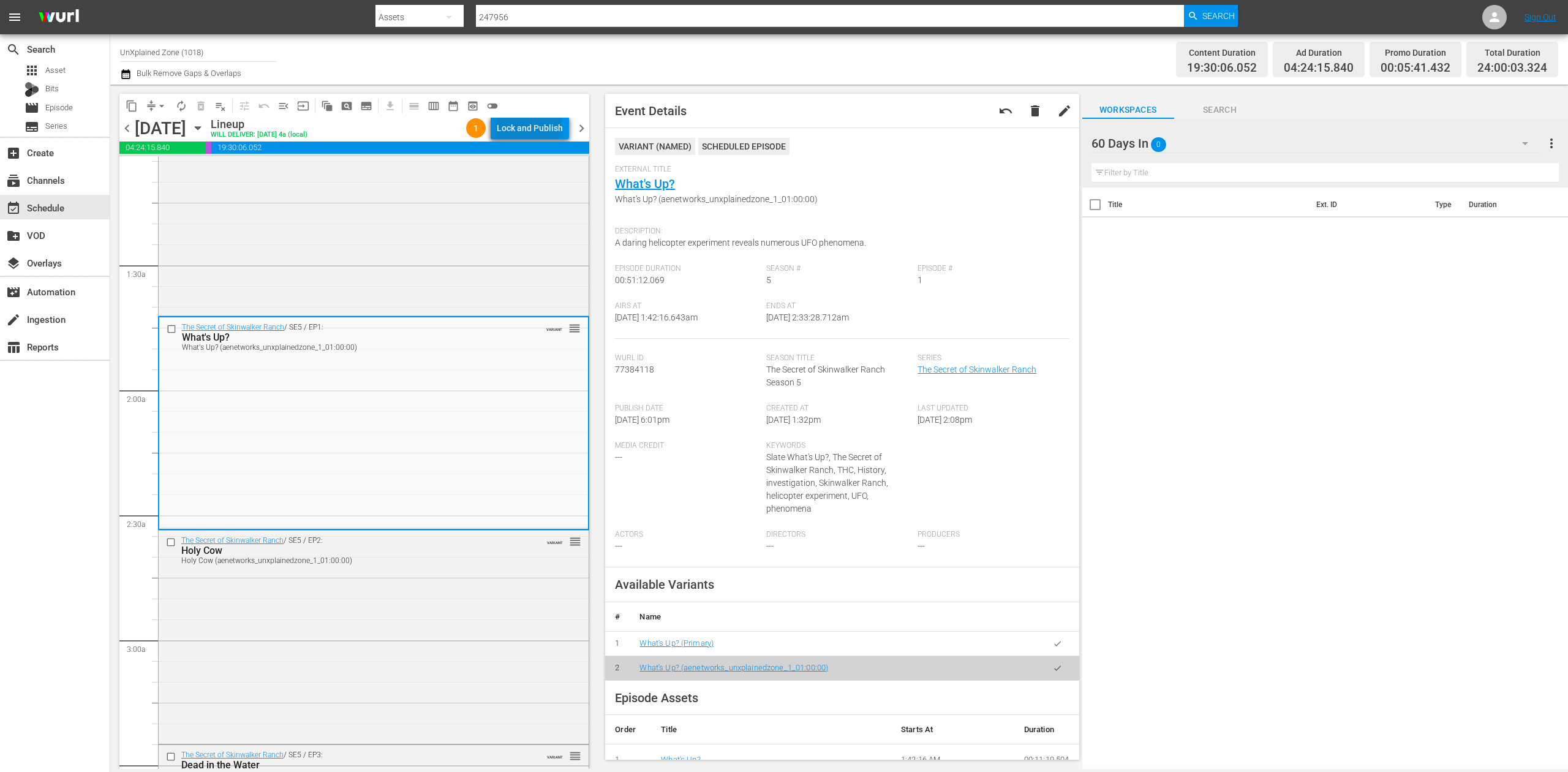
click at [528, 120] on div "Lock and Publish" at bounding box center [530, 128] width 66 height 22
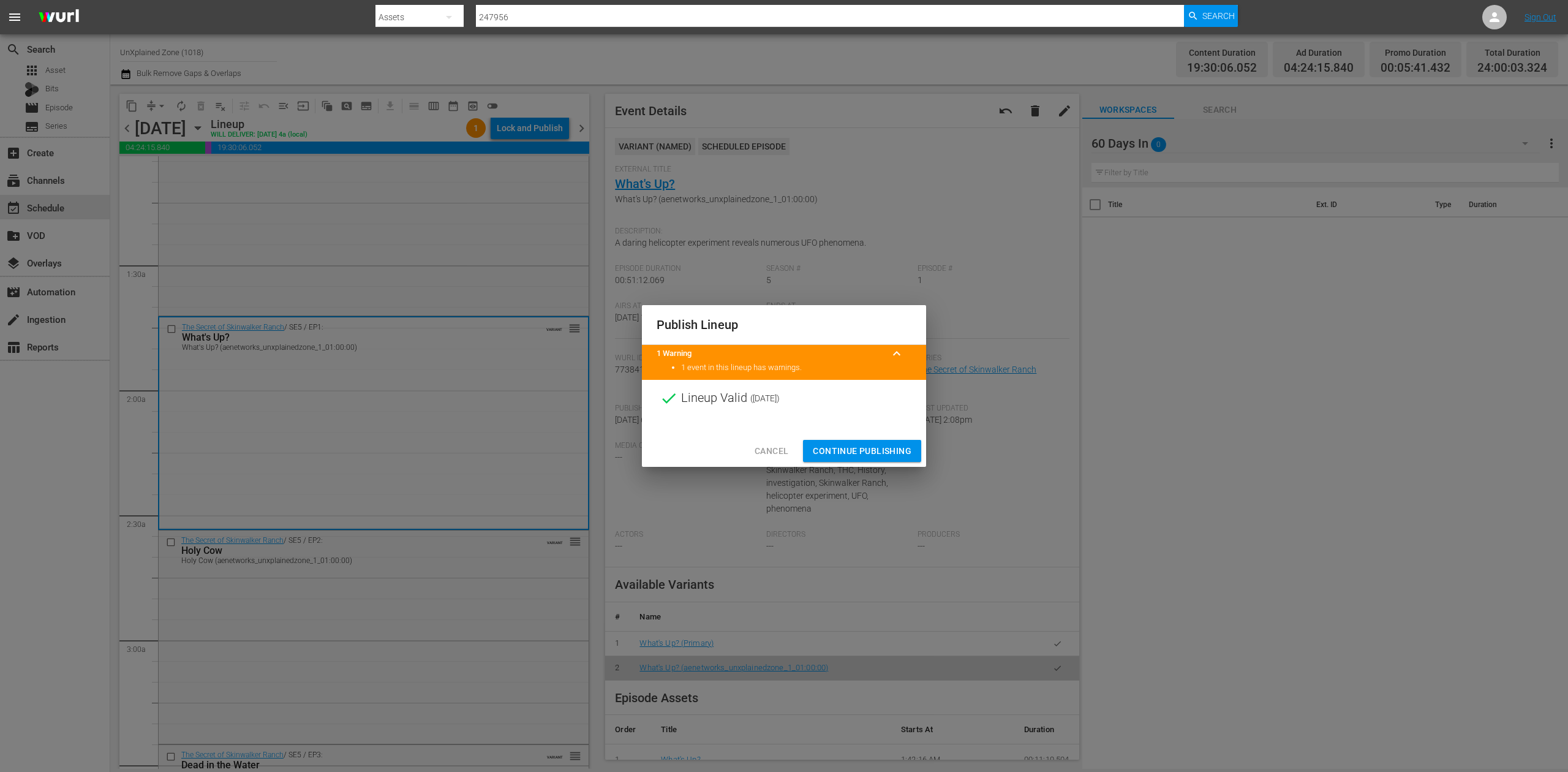
click at [880, 447] on span "Continue Publishing" at bounding box center [862, 451] width 99 height 15
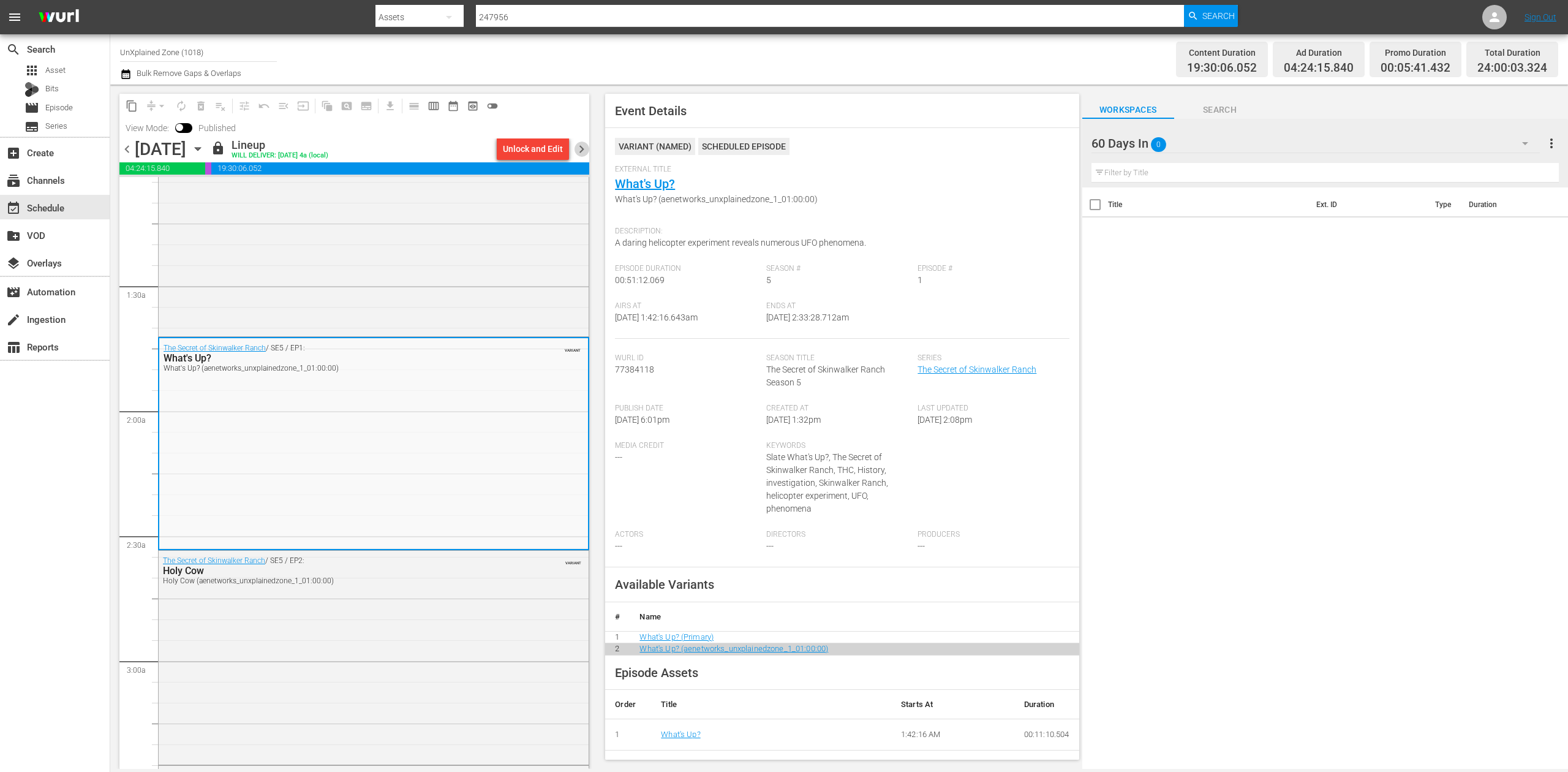
click at [582, 149] on span "chevron_right" at bounding box center [582, 149] width 15 height 15
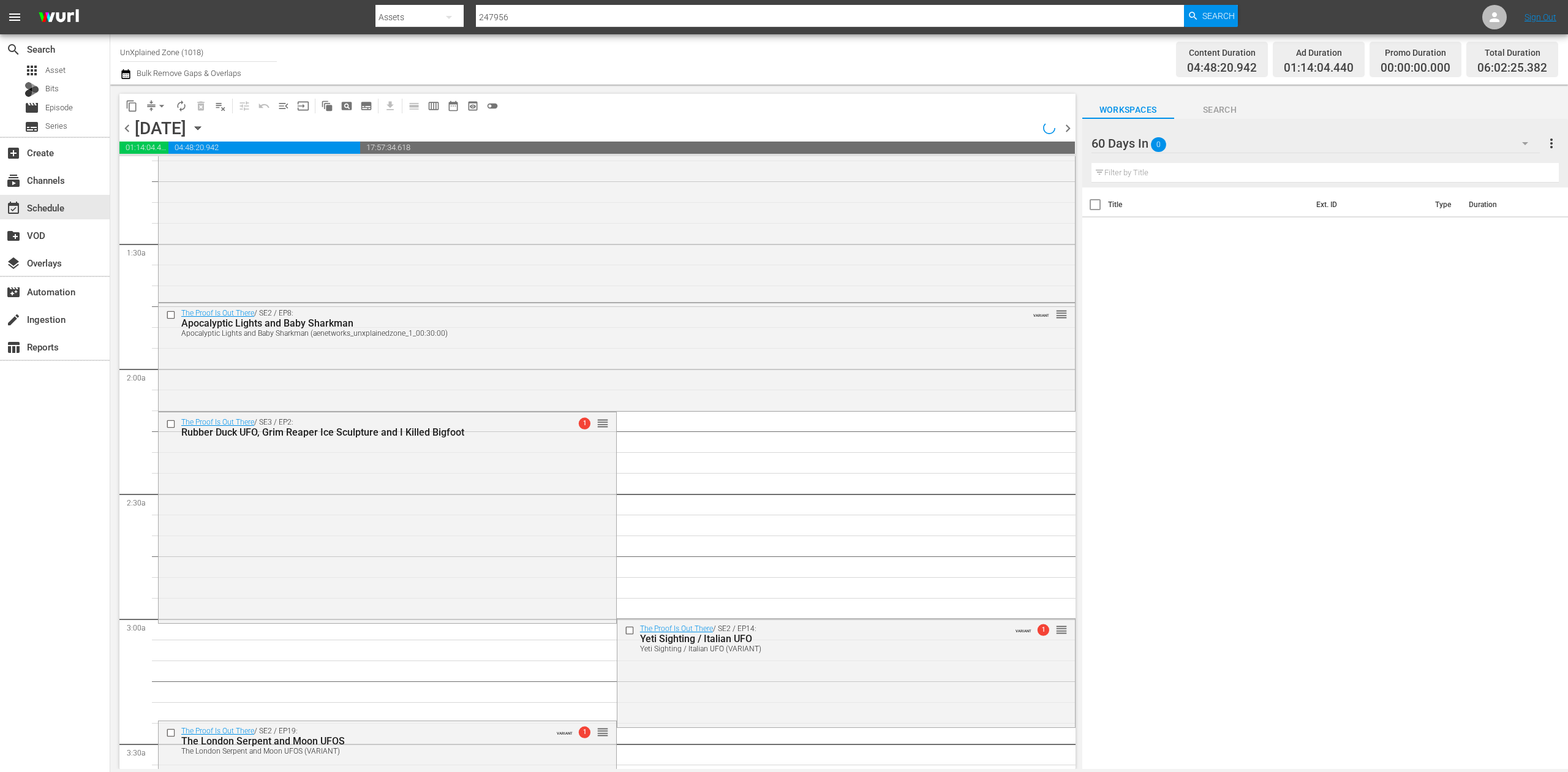
scroll to position [245, 0]
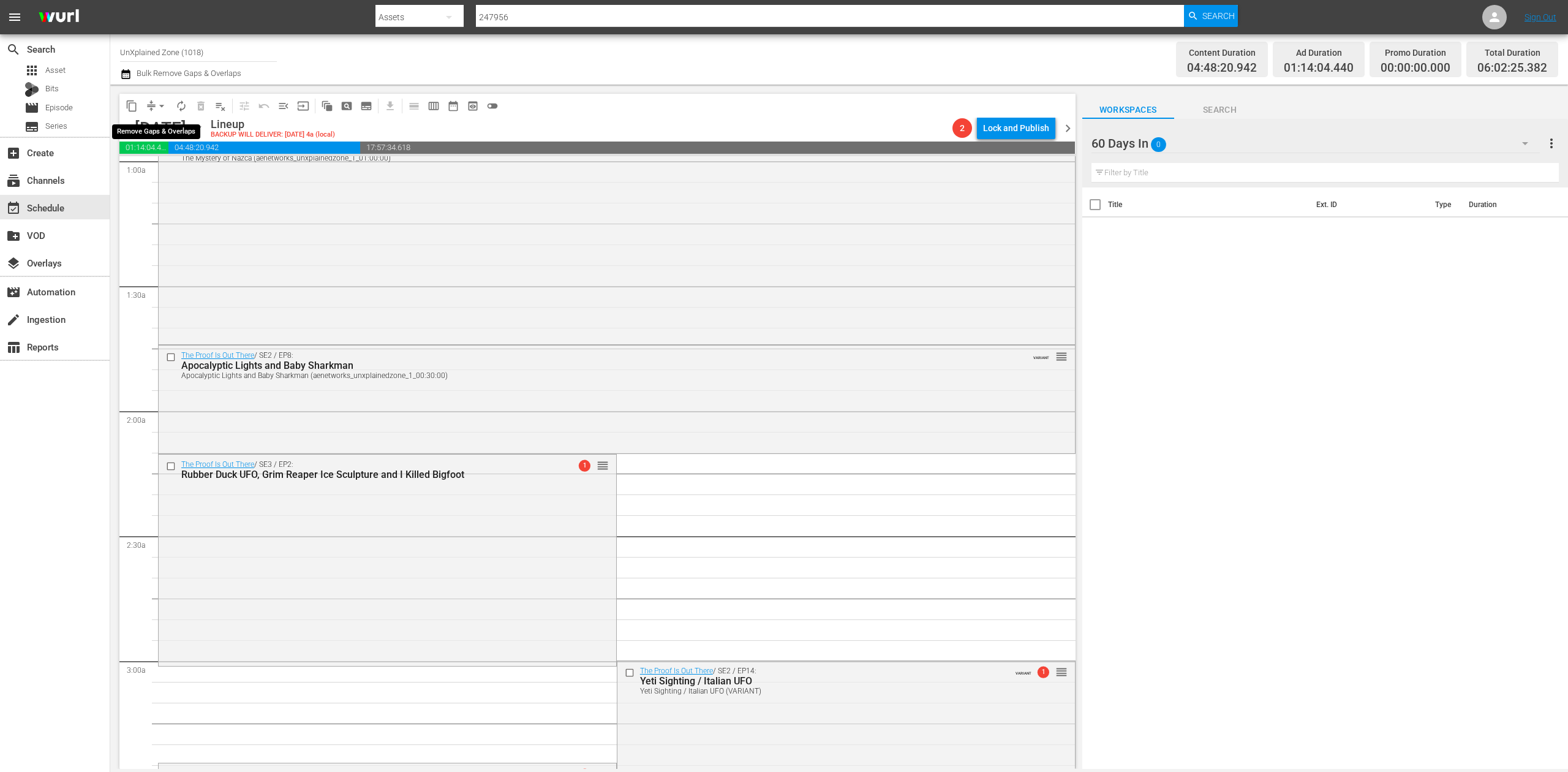
click at [160, 107] on span "arrow_drop_down" at bounding box center [162, 106] width 12 height 12
click at [148, 127] on li "Align to Midnight" at bounding box center [162, 130] width 128 height 20
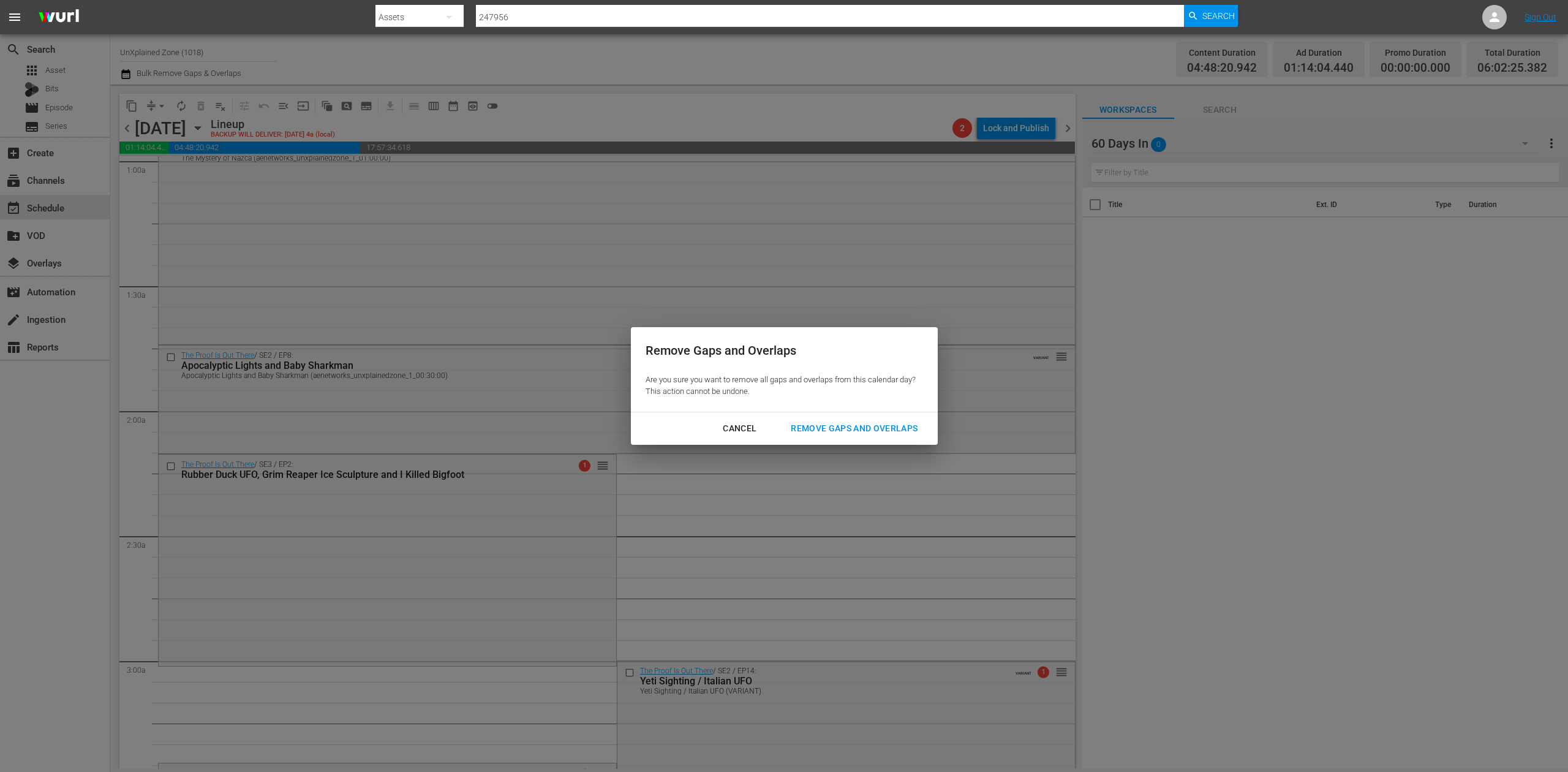
click at [868, 424] on div "Remove Gaps and Overlaps" at bounding box center [854, 428] width 146 height 15
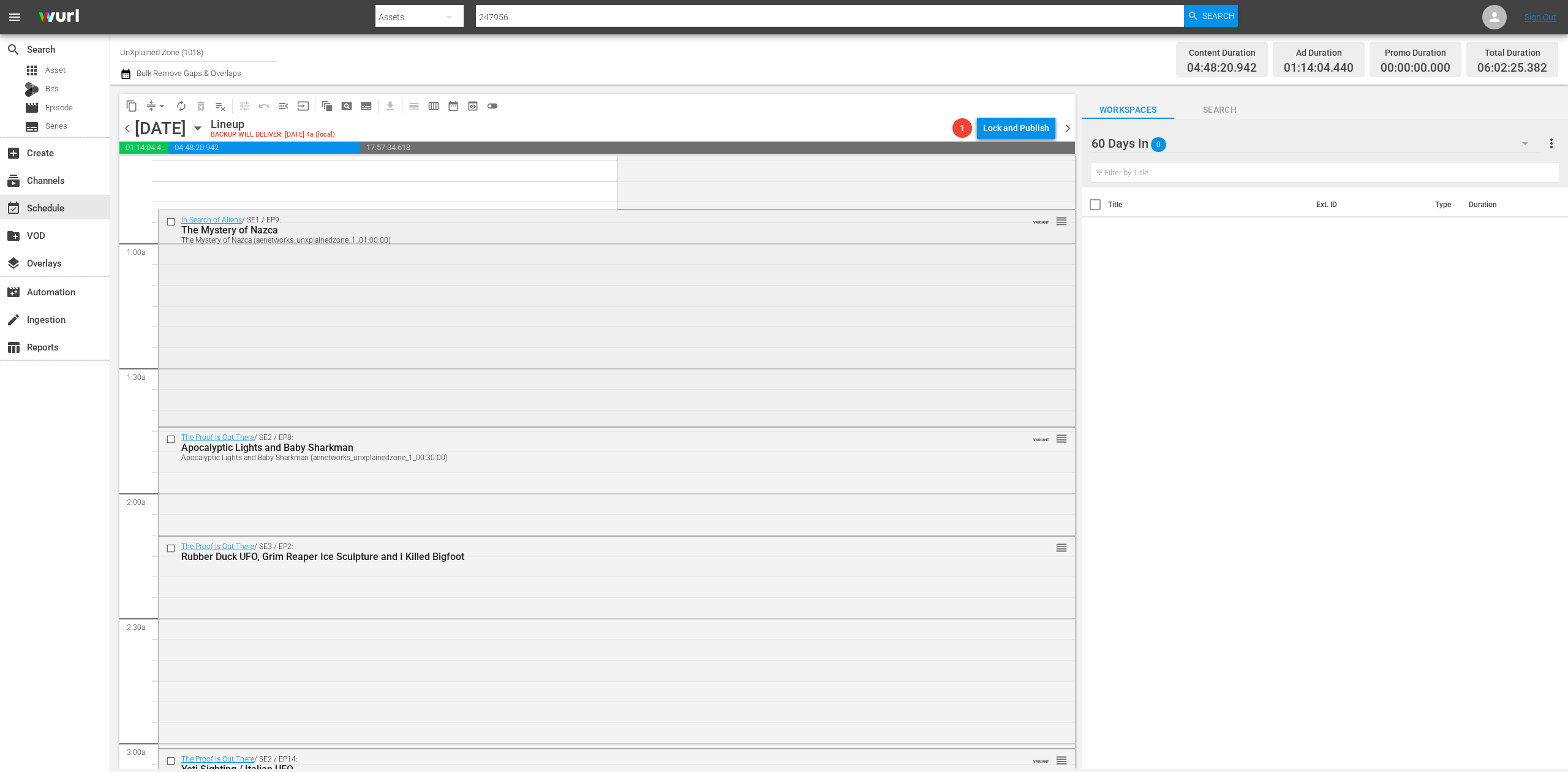
scroll to position [0, 0]
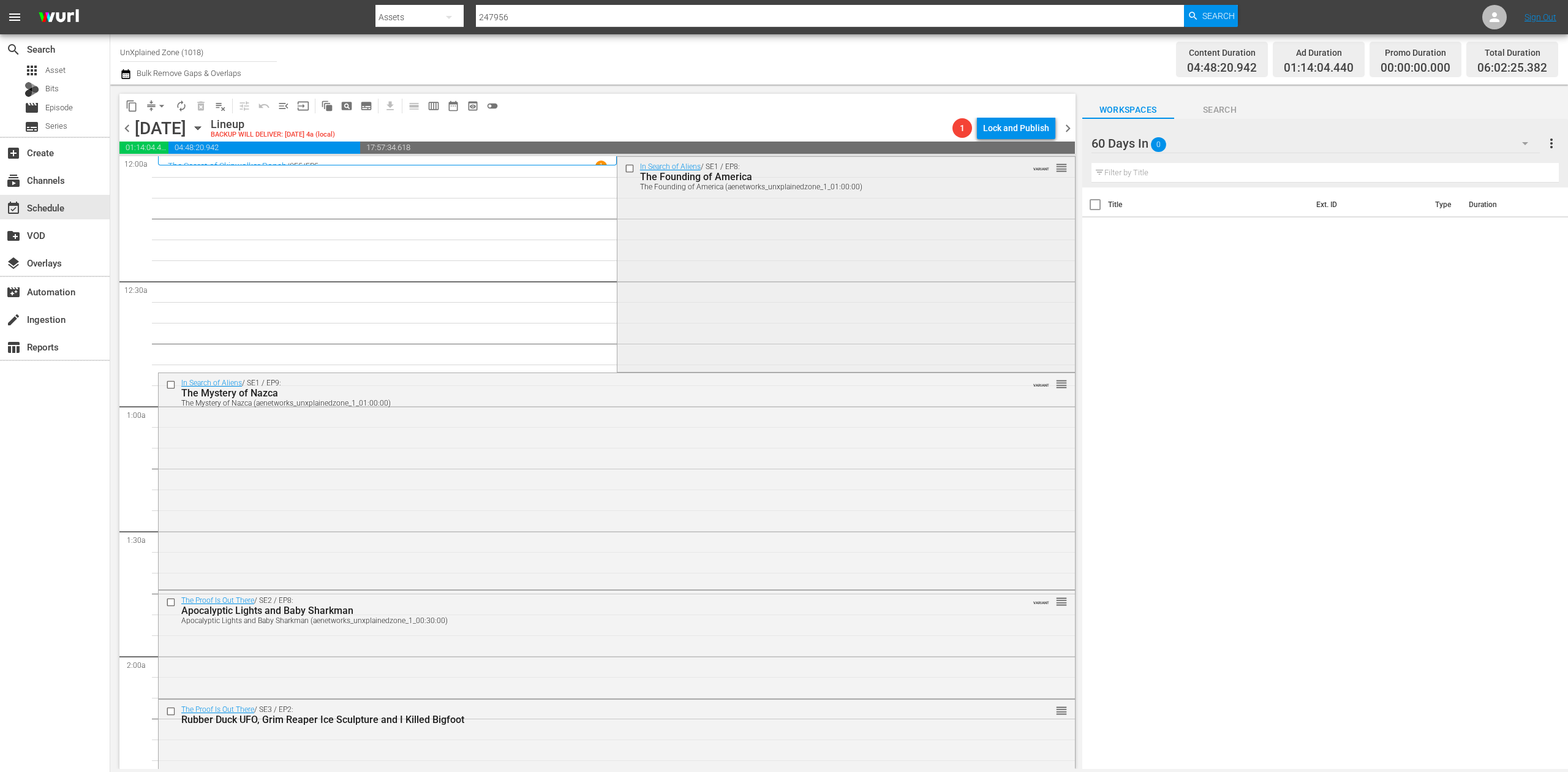
click at [735, 276] on div "In Search of Aliens / SE1 / EP8: The Founding of America The Founding of Americ…" at bounding box center [846, 263] width 458 height 212
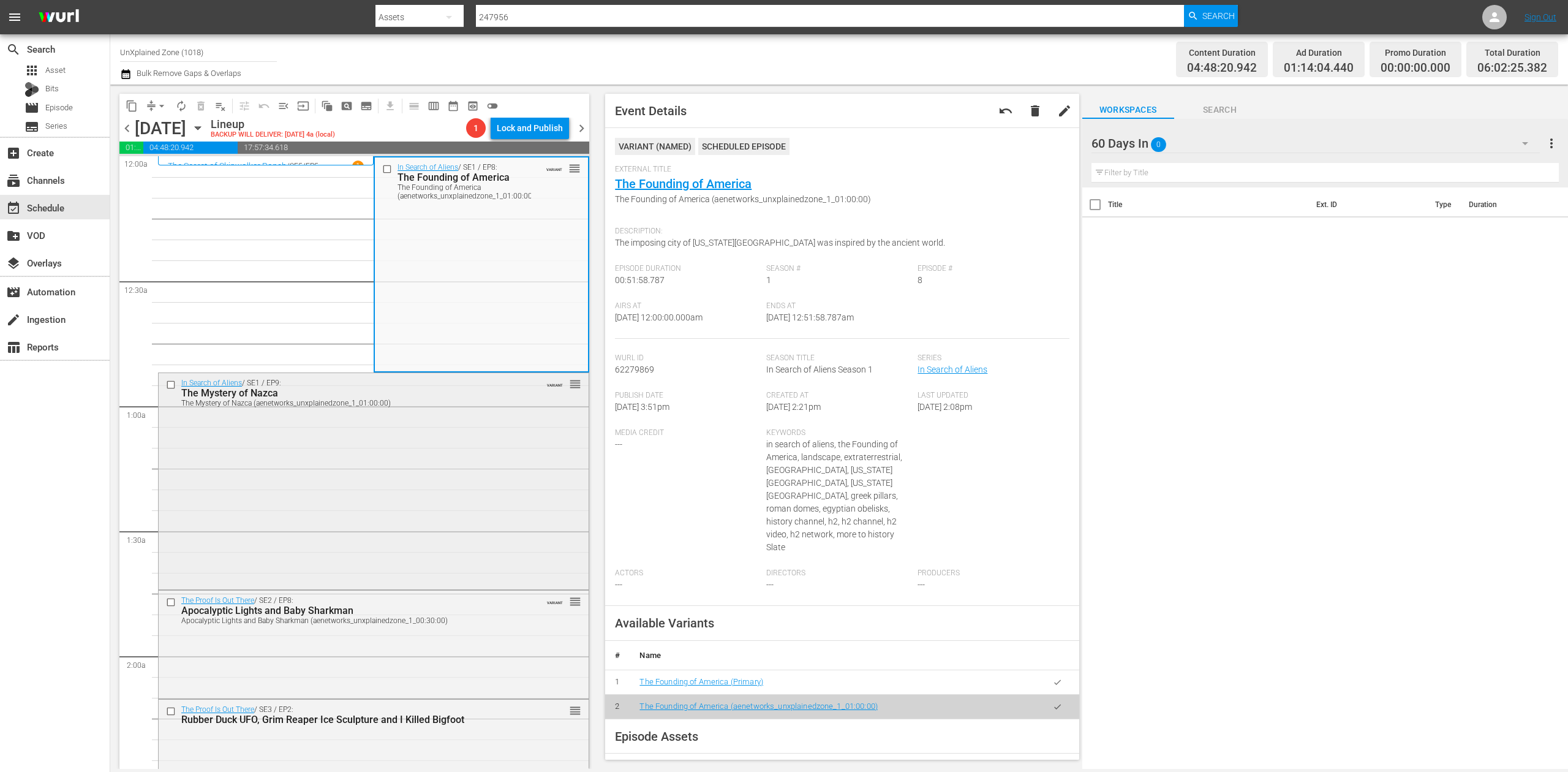
click at [442, 481] on div "In Search of Aliens / SE1 / EP9: The Mystery of Nazca The Mystery of Nazca (aen…" at bounding box center [373, 479] width 430 height 213
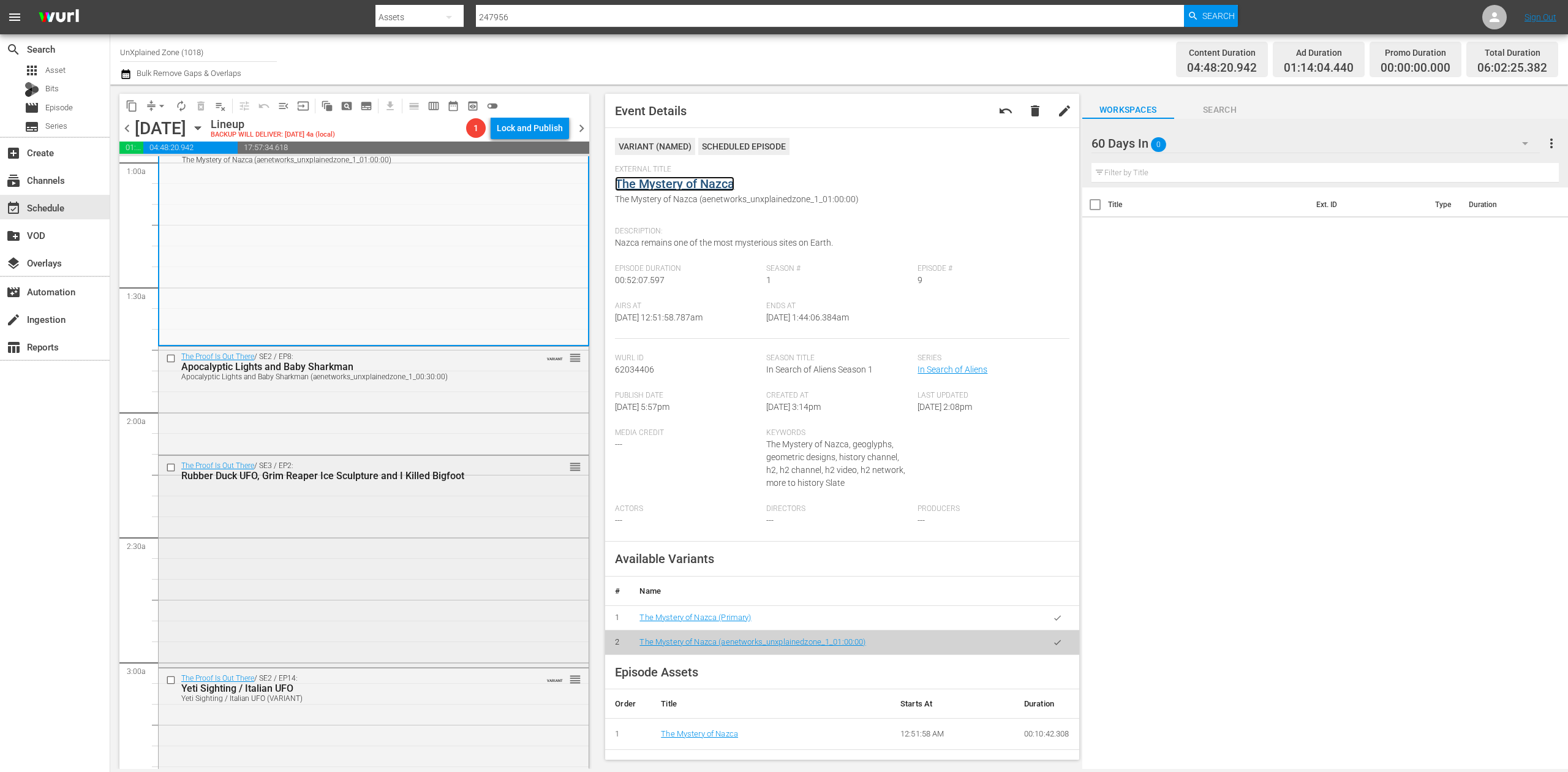
scroll to position [245, 0]
click at [439, 424] on div "The Proof Is Out There / SE2 / EP8: Apocalyptic Lights and Baby Sharkman Apocal…" at bounding box center [373, 399] width 430 height 106
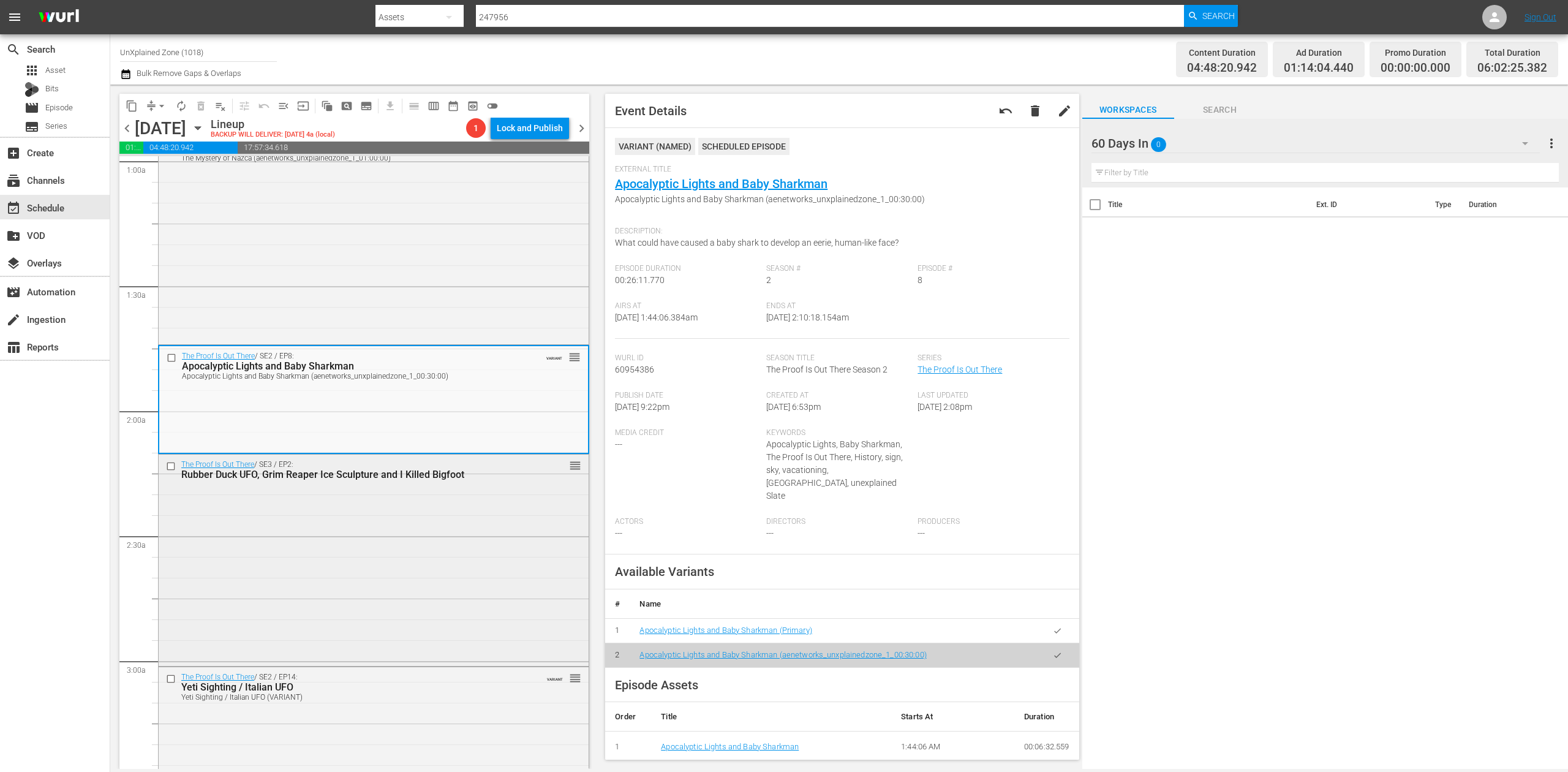
click at [427, 600] on div "The Proof Is Out There / SE3 / EP2: Rubber Duck UFO, Grim Reaper Ice Sculpture …" at bounding box center [373, 559] width 430 height 209
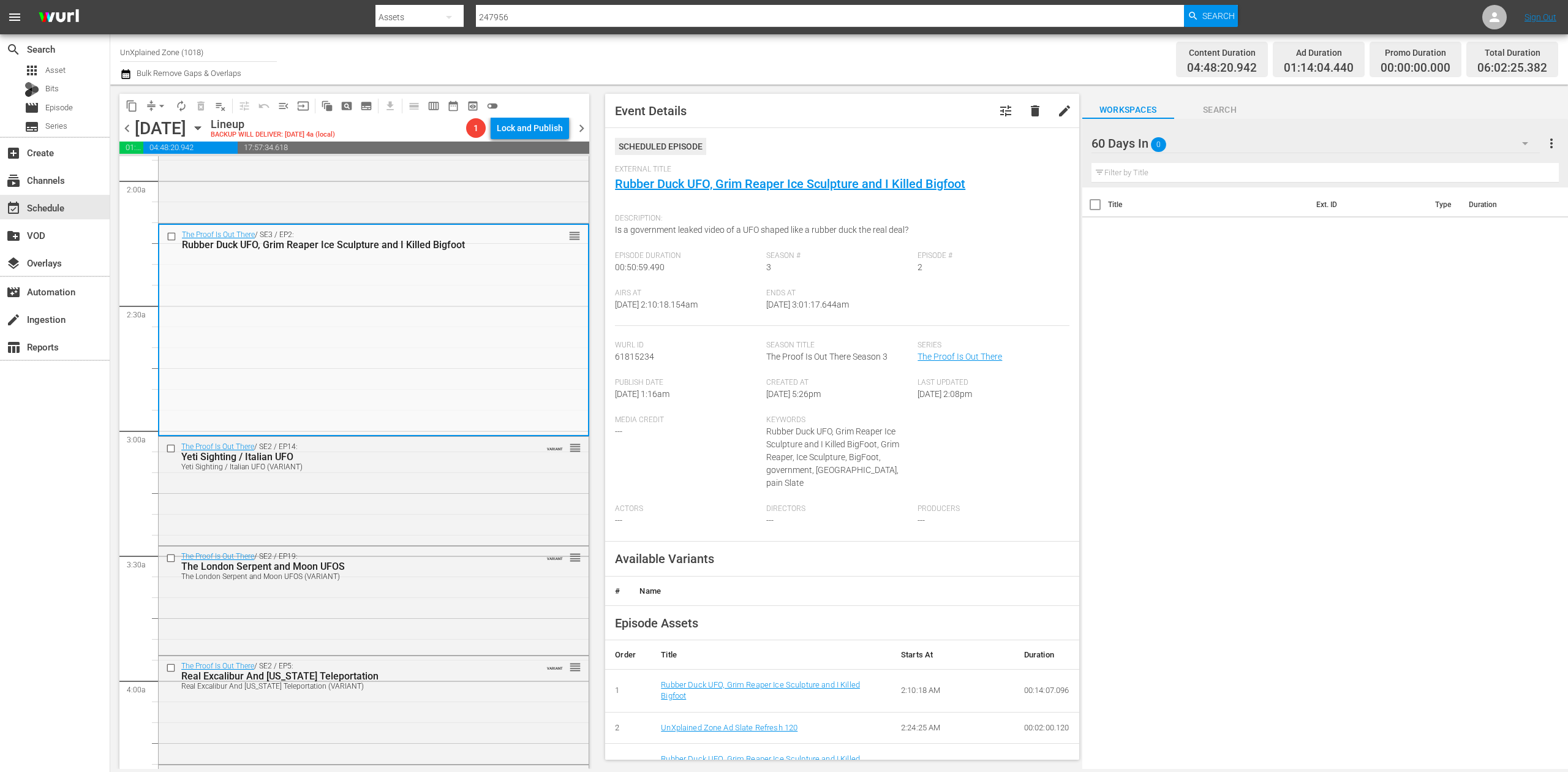
scroll to position [490, 0]
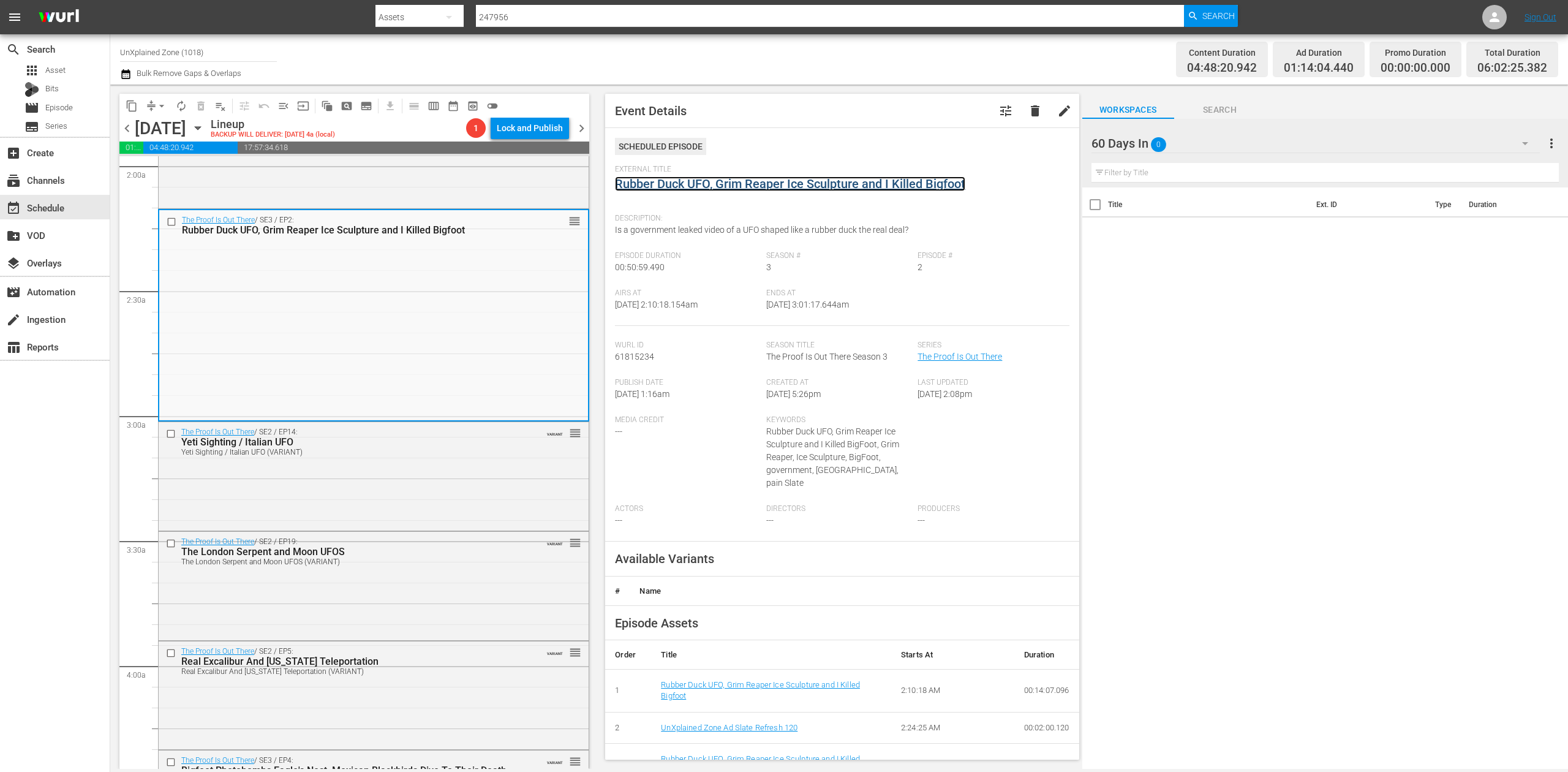
click at [694, 182] on link "Rubber Duck UFO, Grim Reaper Ice Sculpture and I Killed Bigfoot" at bounding box center [790, 184] width 351 height 15
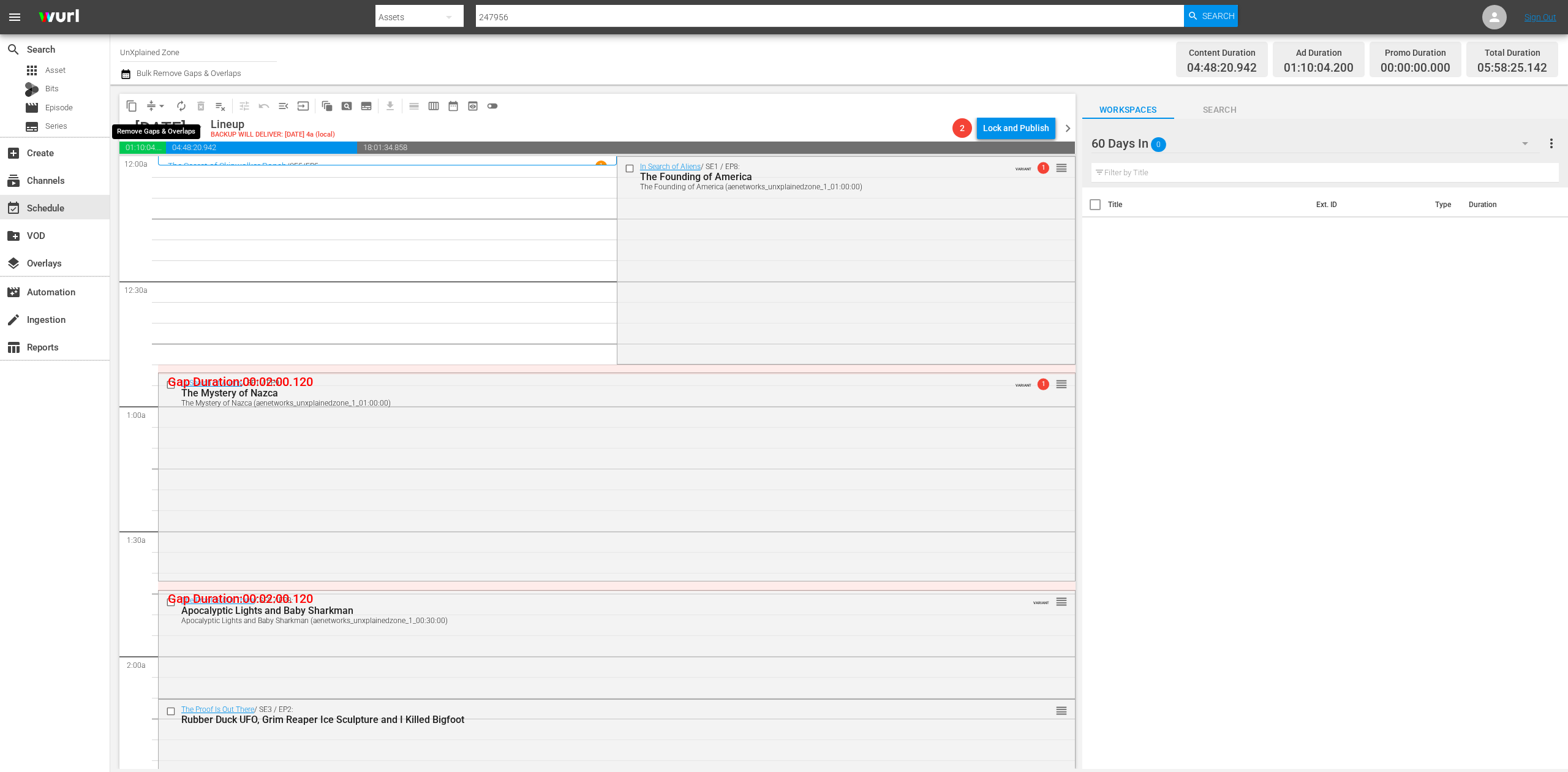
click at [150, 103] on span "compress" at bounding box center [151, 106] width 12 height 12
click at [159, 106] on span "arrow_drop_down" at bounding box center [162, 106] width 12 height 12
click at [159, 126] on li "Align to Midnight" at bounding box center [162, 130] width 128 height 20
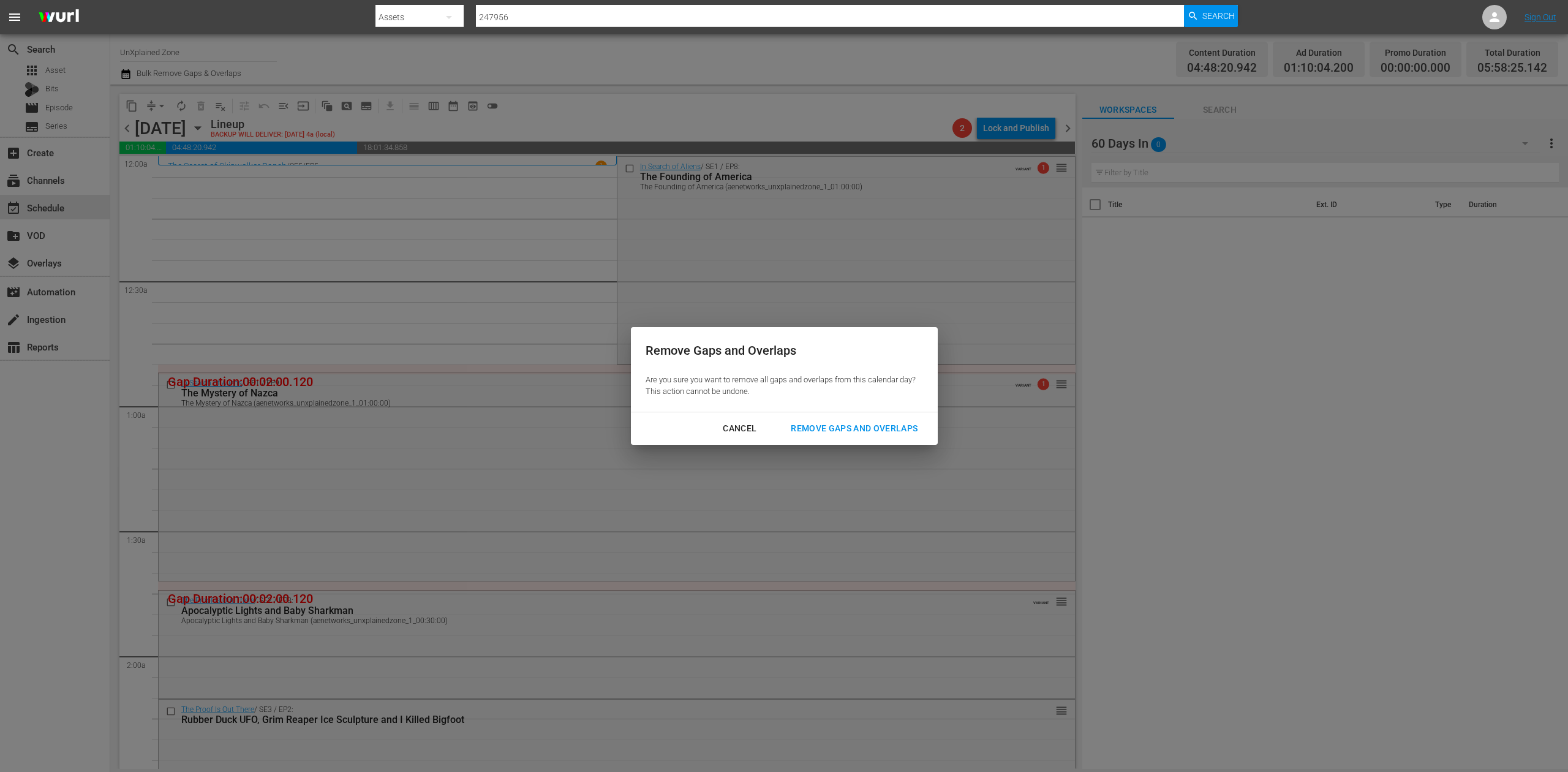
click at [894, 424] on div "Remove Gaps and Overlaps" at bounding box center [854, 428] width 146 height 15
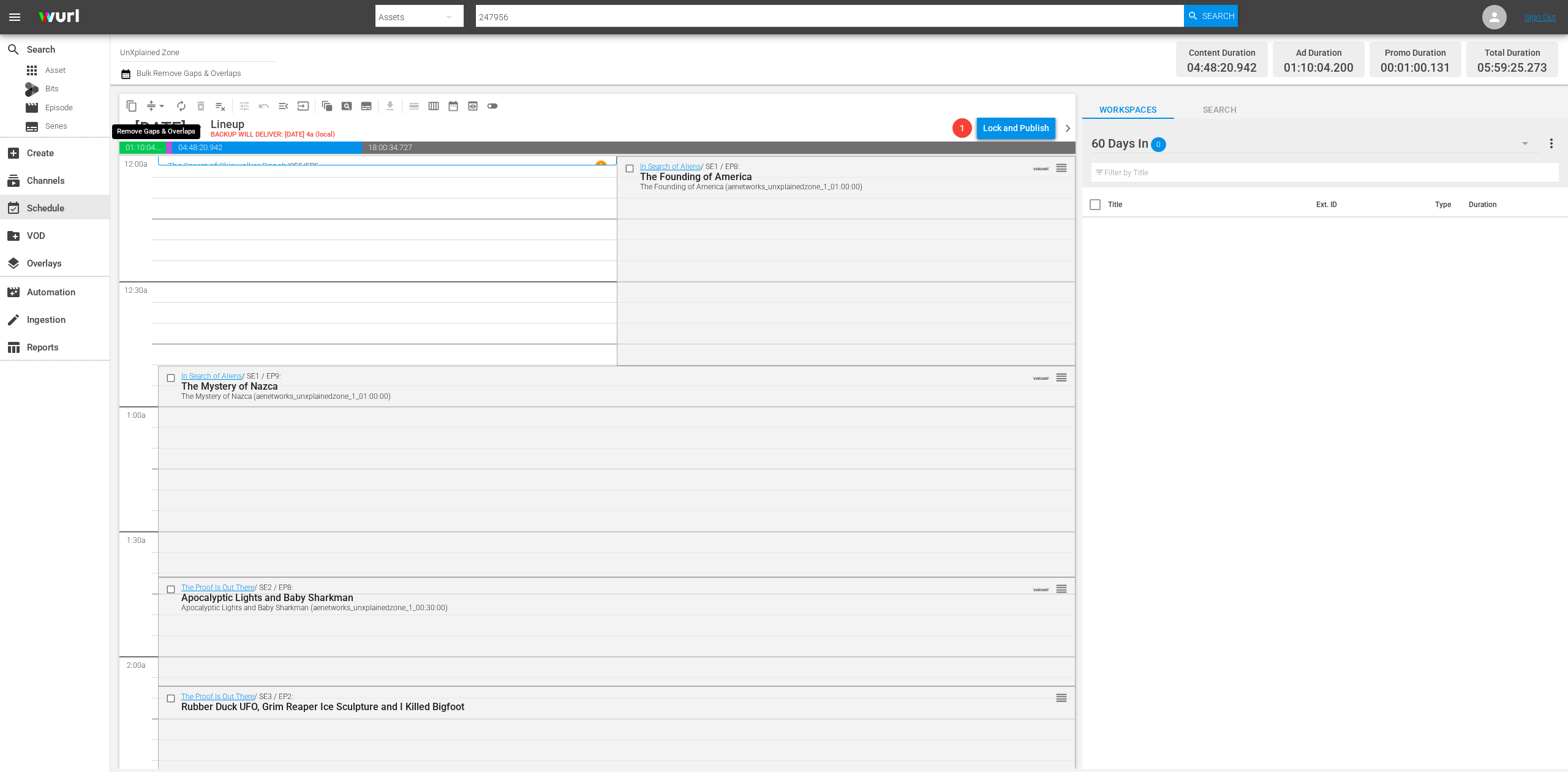
click at [153, 108] on button "arrow_drop_down" at bounding box center [162, 106] width 20 height 20
click at [150, 130] on li "Align to Midnight" at bounding box center [162, 130] width 128 height 20
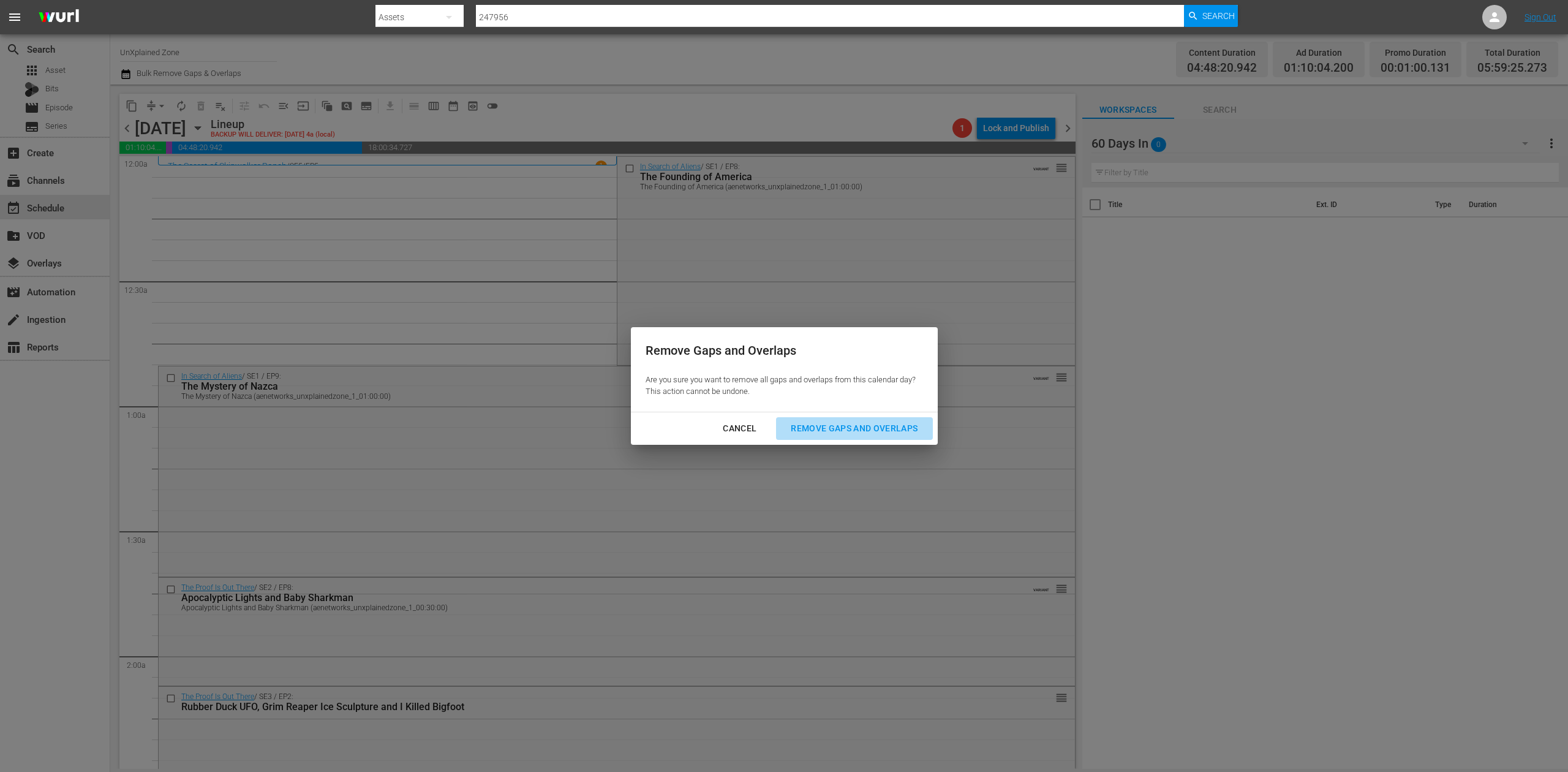
click at [846, 430] on div "Remove Gaps and Overlaps" at bounding box center [854, 428] width 146 height 15
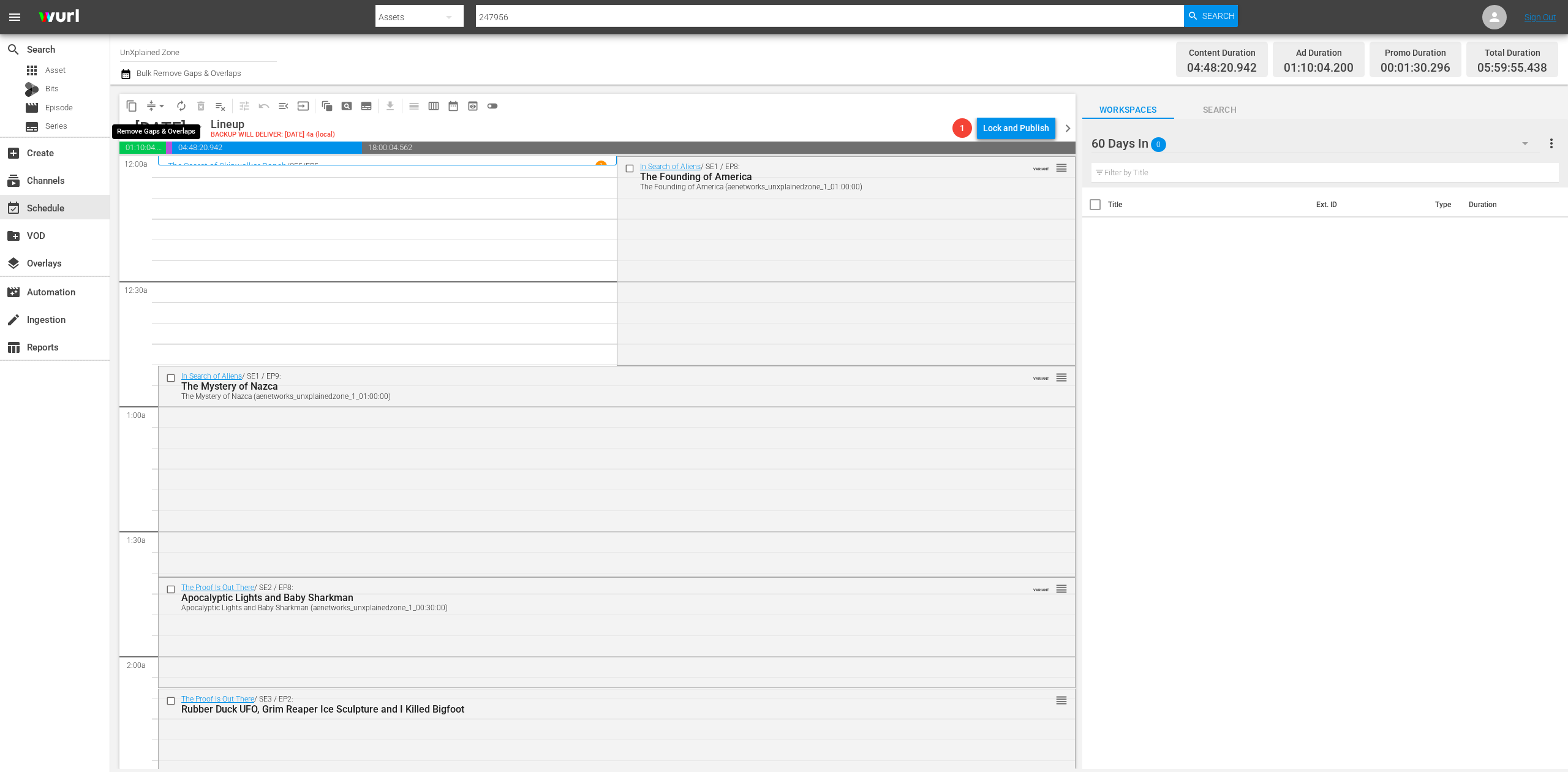
click at [157, 111] on span "arrow_drop_down" at bounding box center [162, 106] width 12 height 12
click at [163, 131] on li "Align to Midnight" at bounding box center [162, 130] width 128 height 20
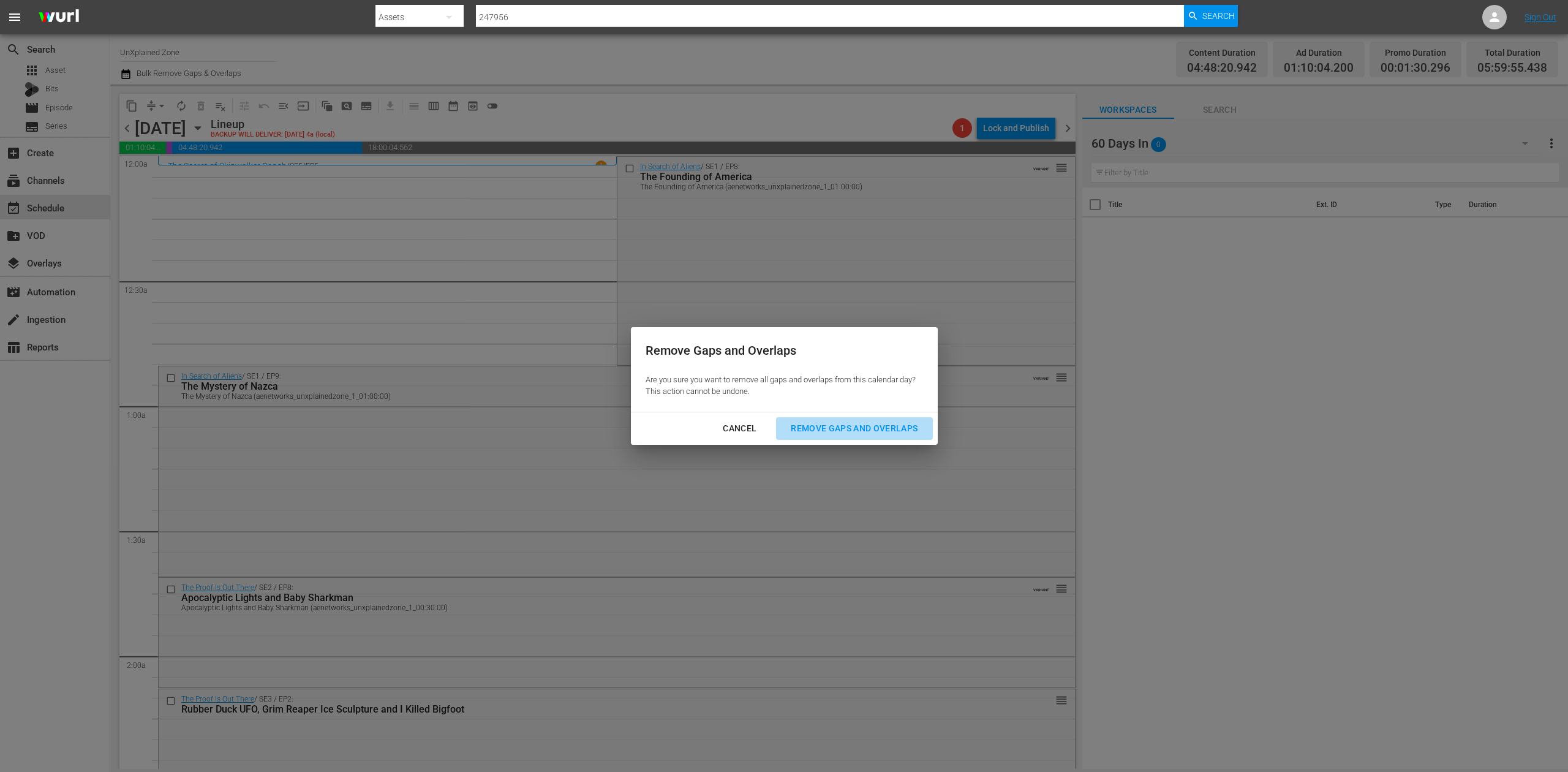
click at [885, 425] on div "Remove Gaps and Overlaps" at bounding box center [854, 428] width 146 height 15
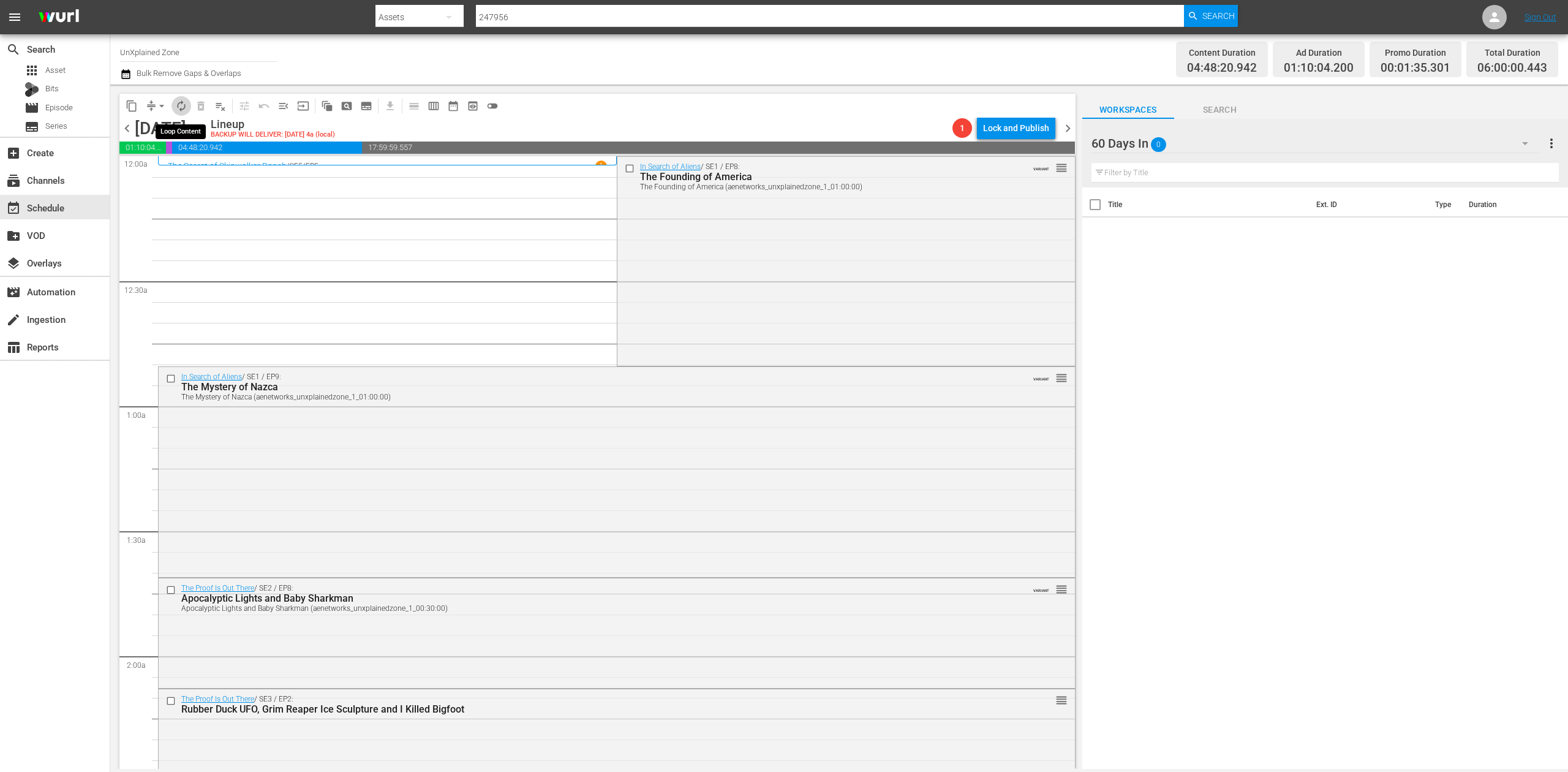
click at [179, 107] on span "autorenew_outlined" at bounding box center [181, 106] width 12 height 12
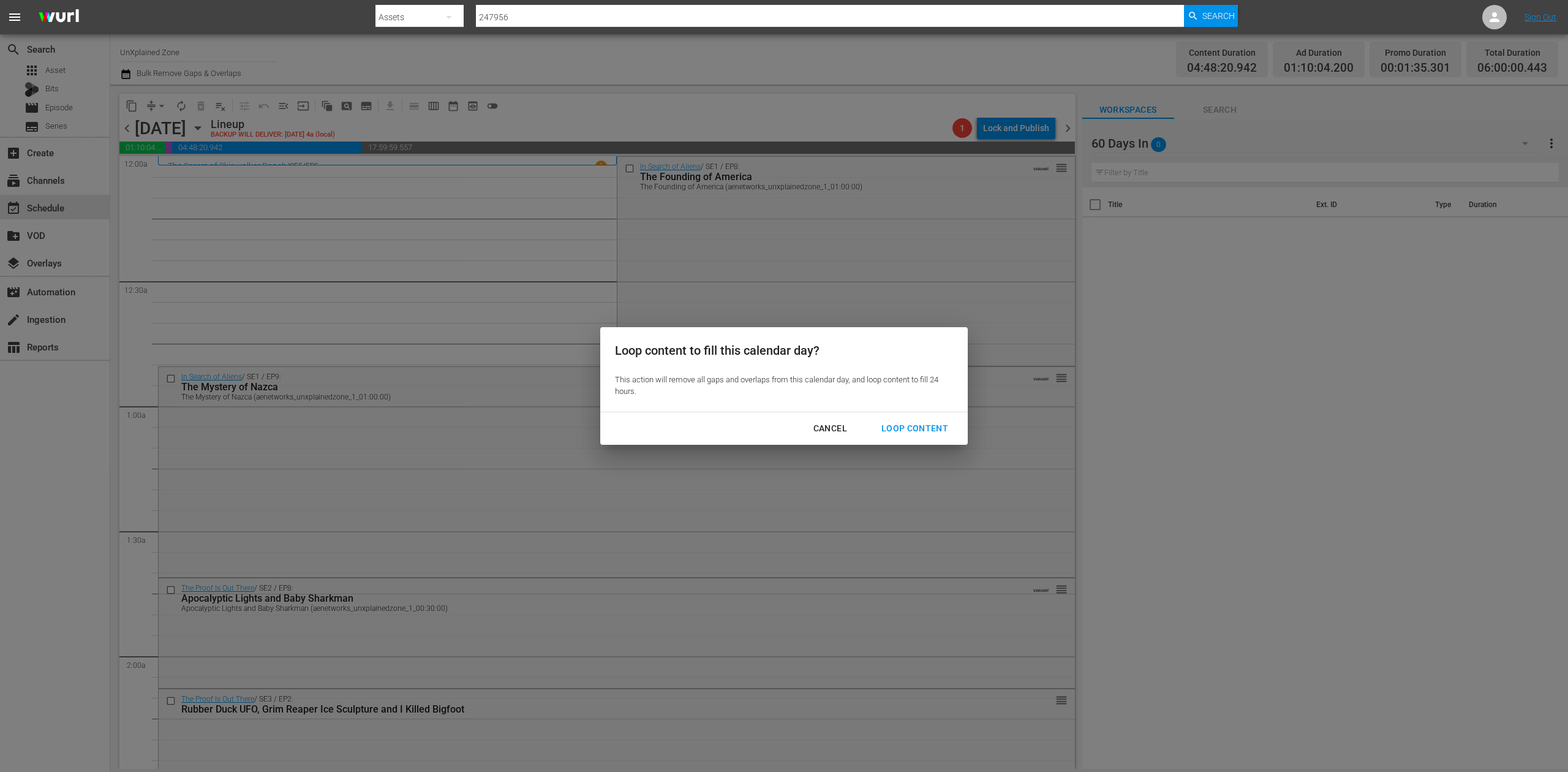
click at [934, 429] on div "Loop Content" at bounding box center [915, 428] width 87 height 15
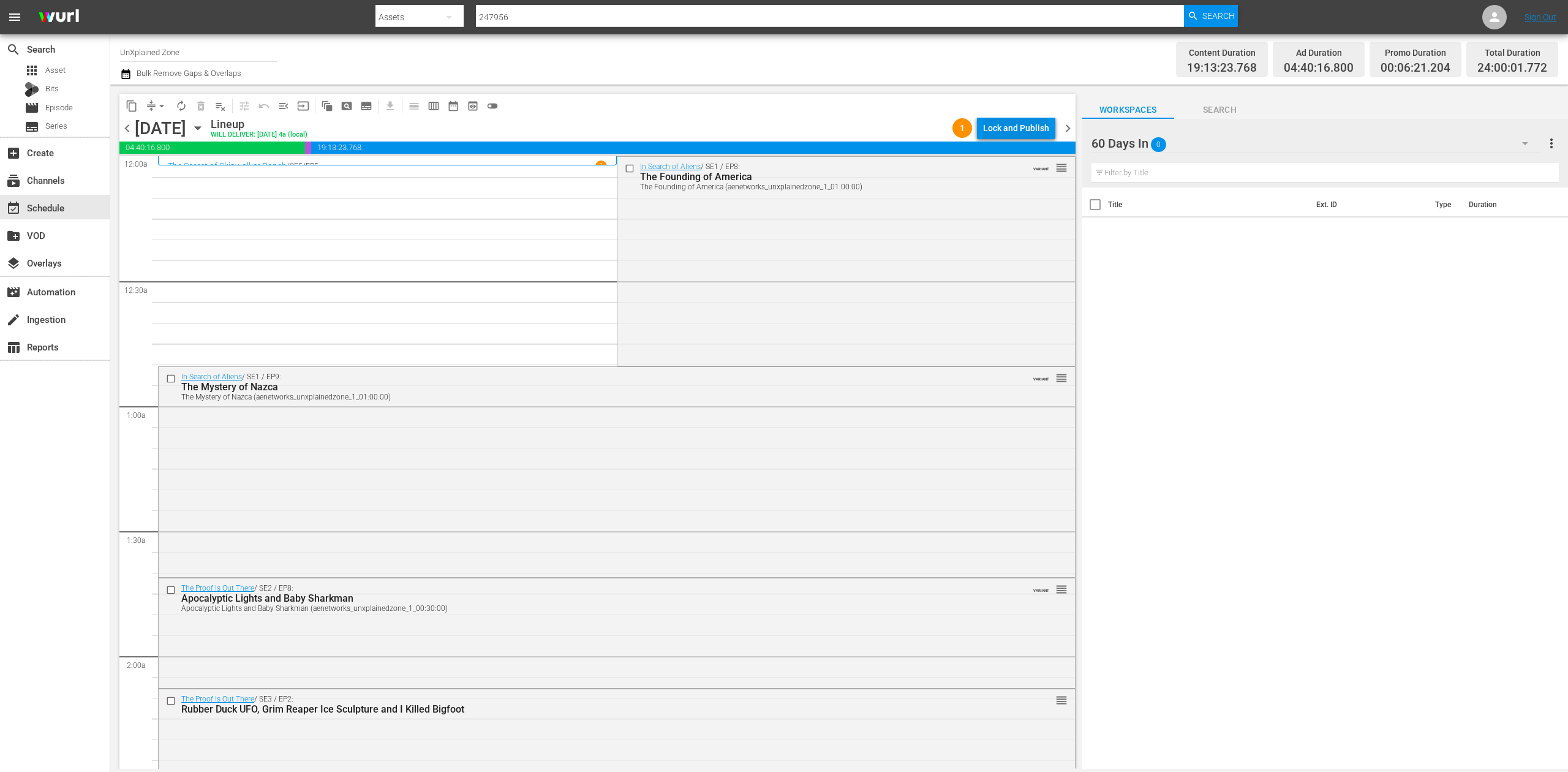
click at [1012, 130] on div "Lock and Publish" at bounding box center [1016, 128] width 66 height 22
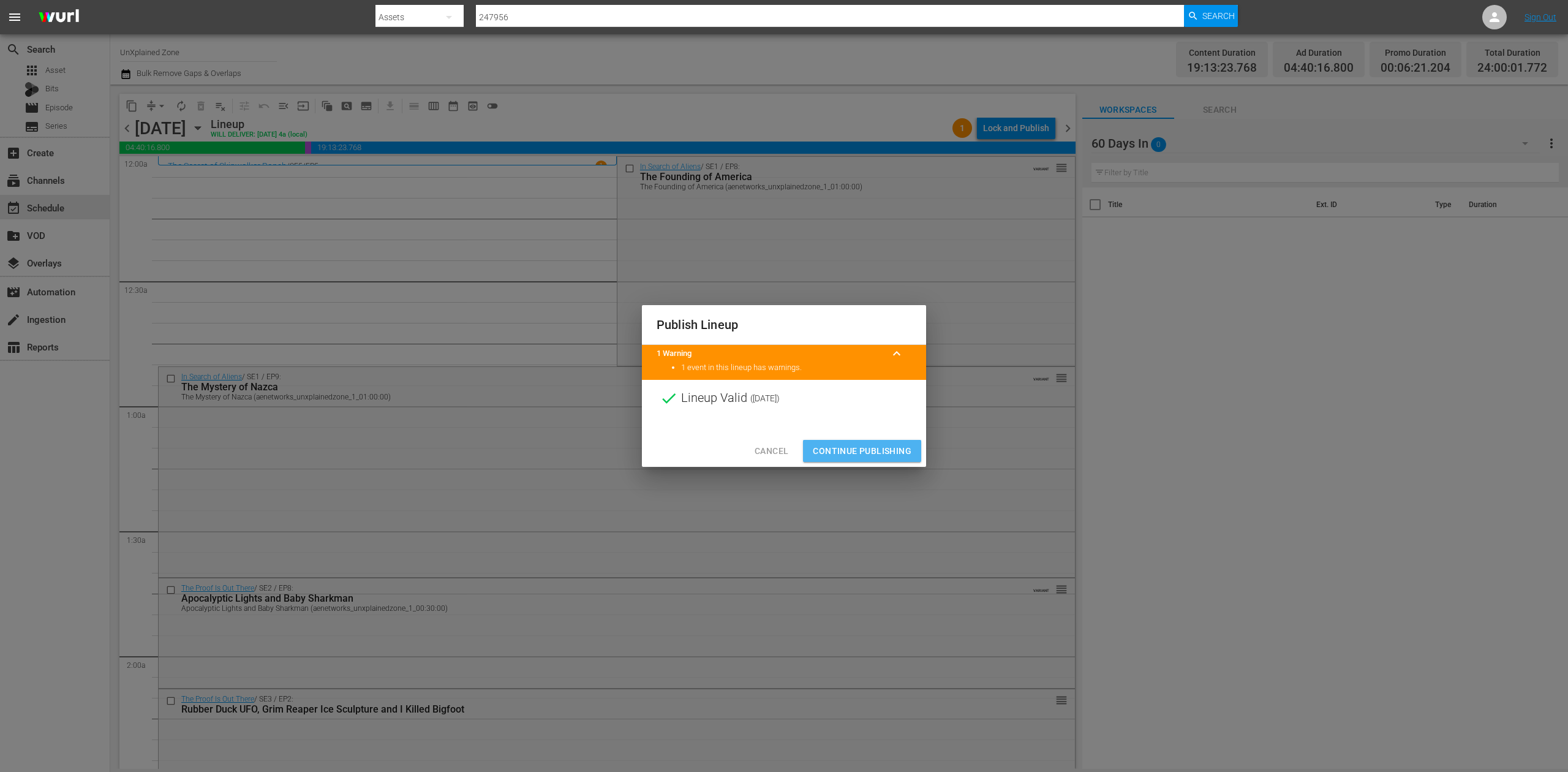
click at [865, 450] on span "Continue Publishing" at bounding box center [862, 451] width 99 height 15
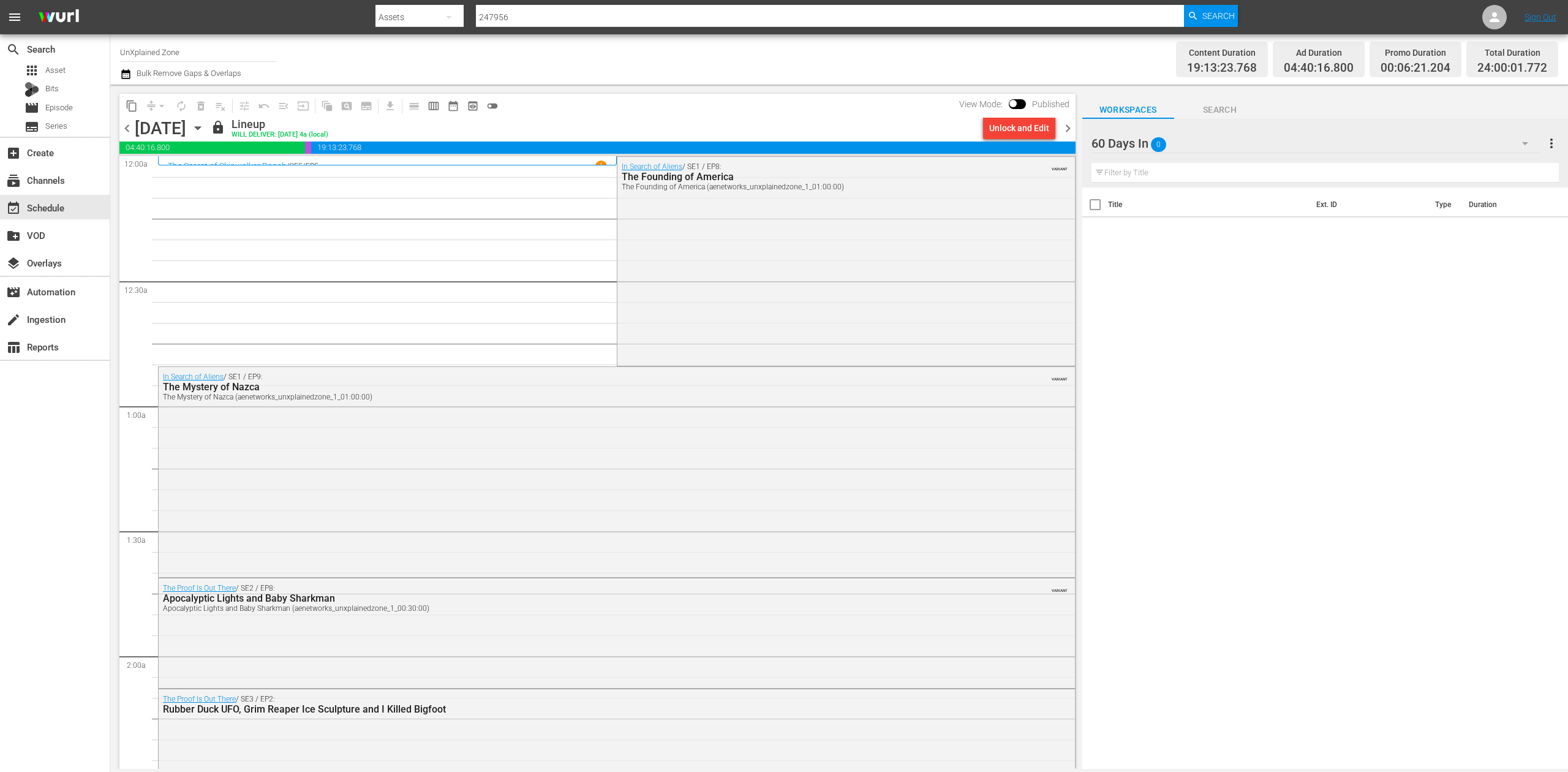
click at [1067, 126] on span "chevron_right" at bounding box center [1067, 128] width 15 height 15
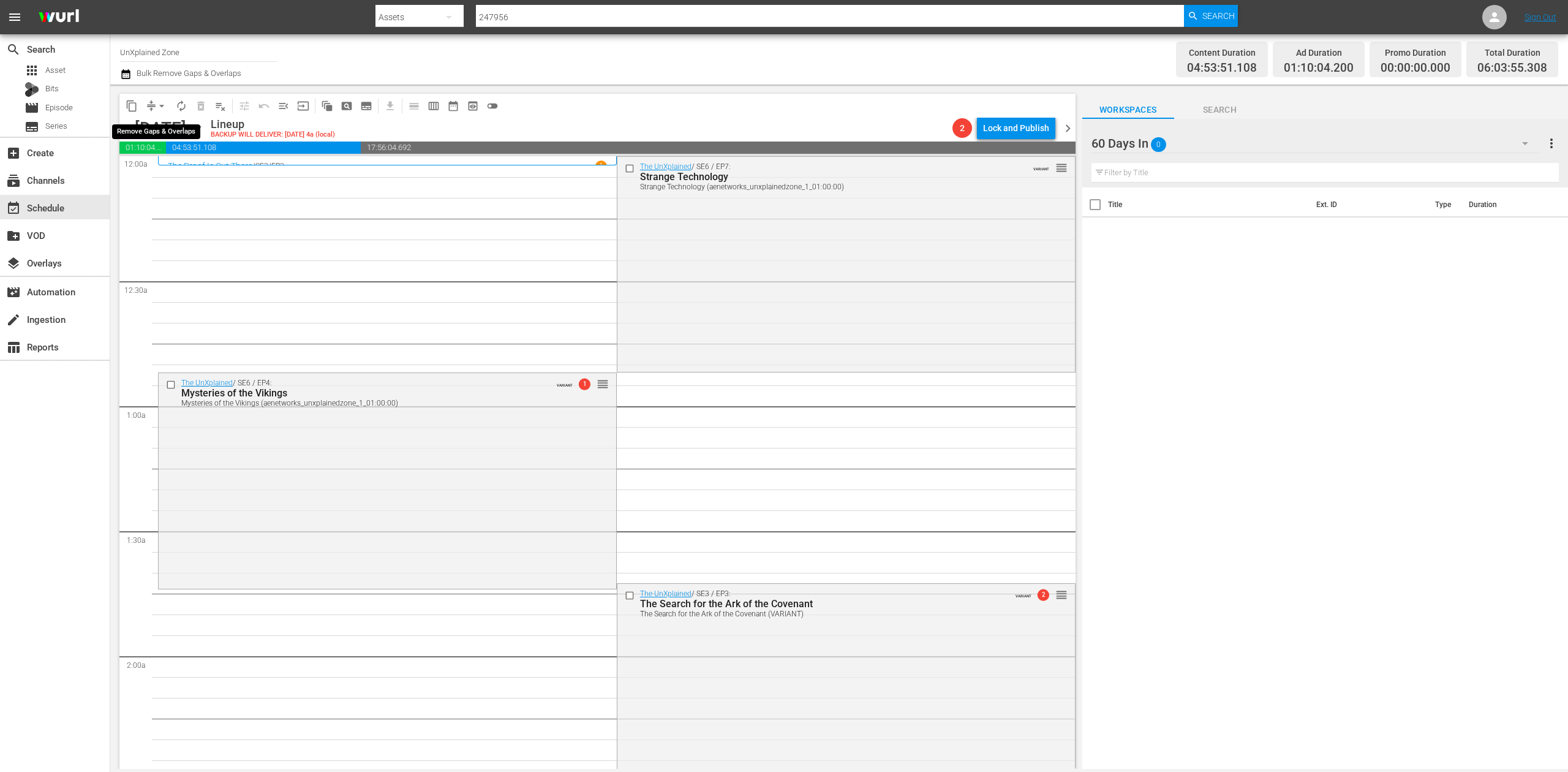
click at [160, 107] on span "arrow_drop_down" at bounding box center [162, 106] width 12 height 12
click at [150, 130] on li "Align to Midnight" at bounding box center [162, 130] width 128 height 20
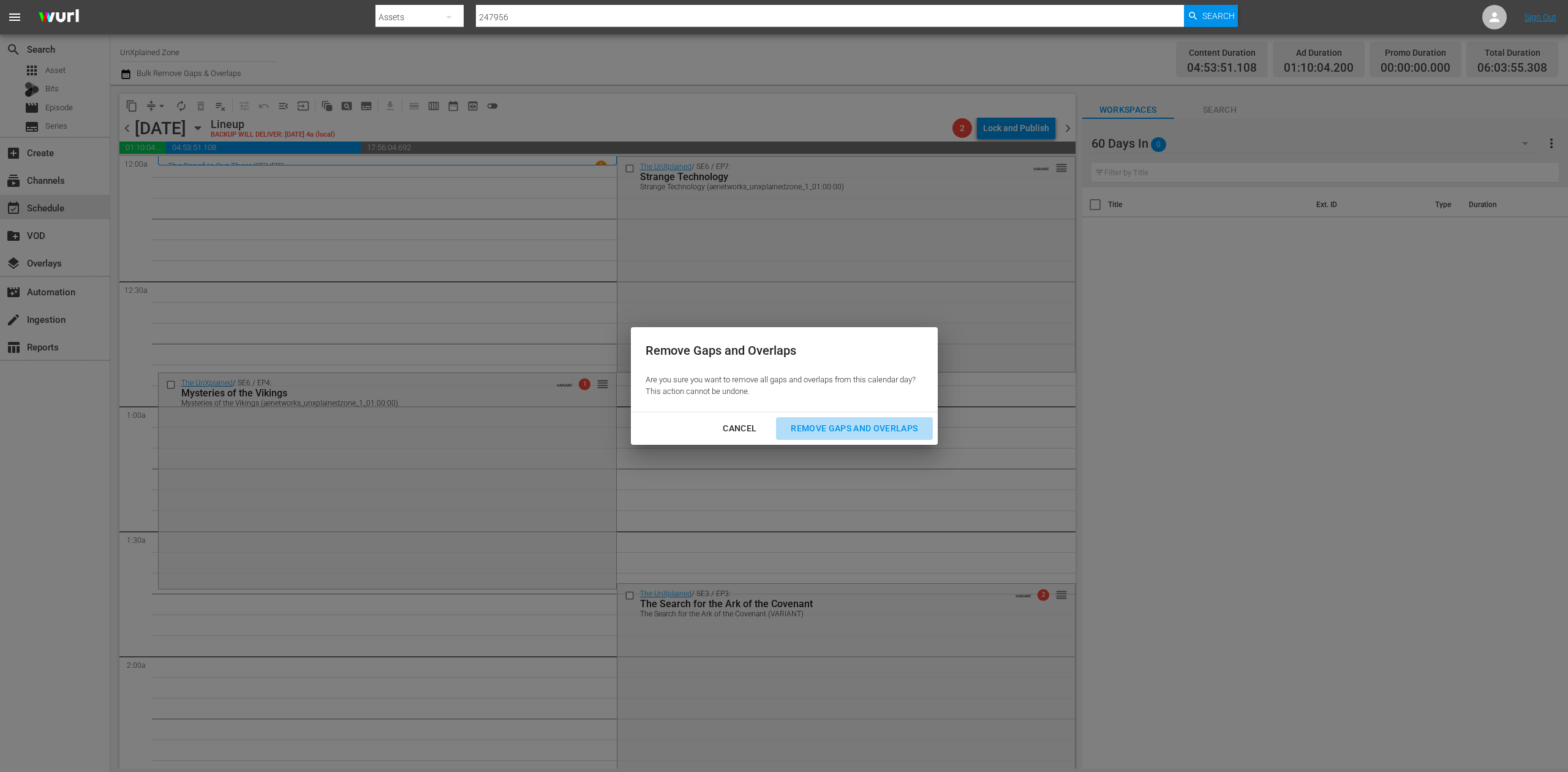
click at [877, 427] on div "Remove Gaps and Overlaps" at bounding box center [854, 428] width 146 height 15
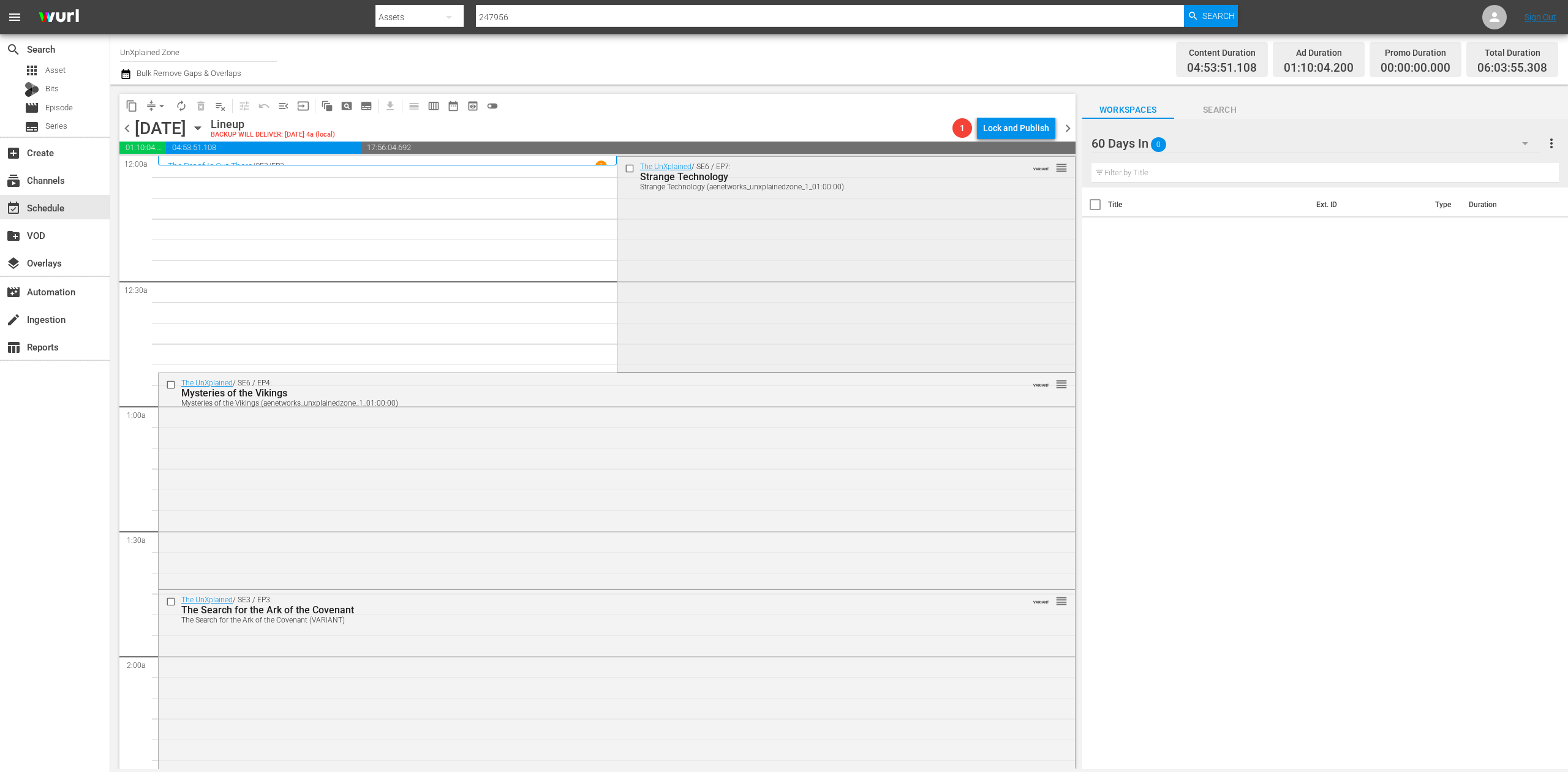
click at [698, 278] on div "The UnXplained / SE6 / EP7: Strange Technology Strange Technology (aenetworks_u…" at bounding box center [846, 263] width 458 height 212
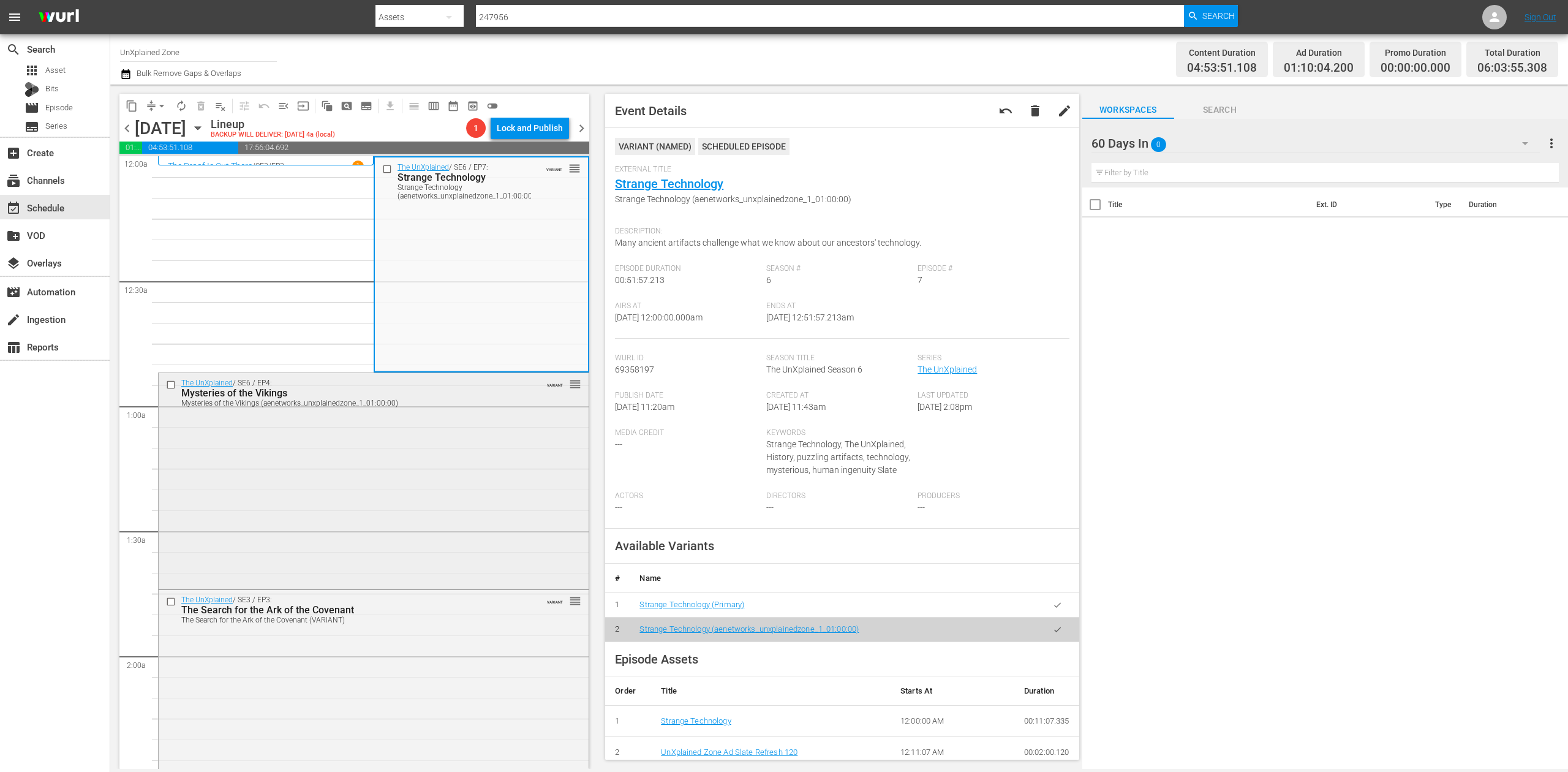
click at [392, 496] on div "The UnXplained / SE6 / EP4: Mysteries of the Vikings Mysteries of the Vikings (…" at bounding box center [373, 479] width 430 height 213
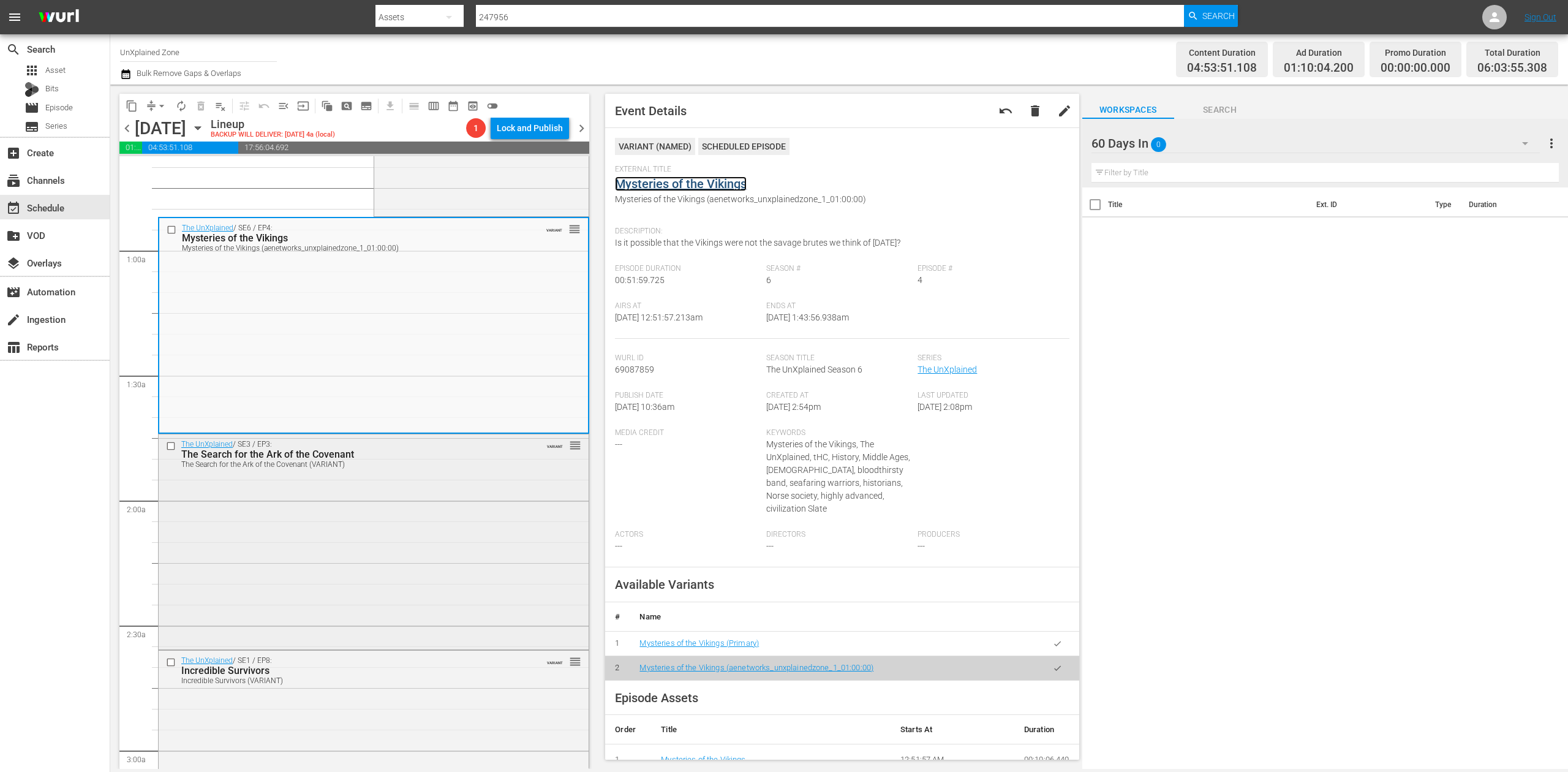
scroll to position [163, 0]
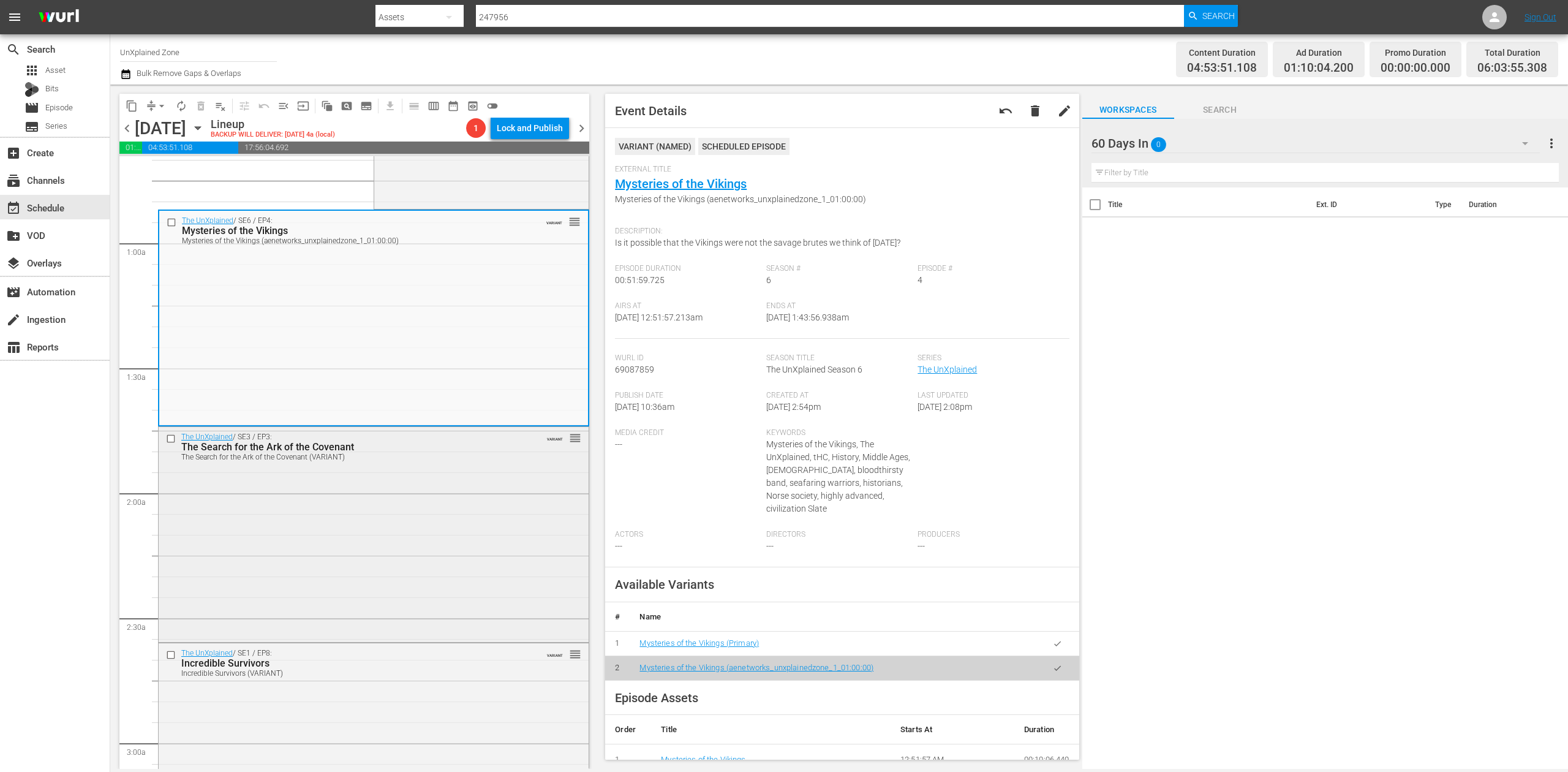
click at [478, 542] on div "The UnXplained / SE3 / EP3: The Search for the Ark of the Covenant The Search f…" at bounding box center [373, 533] width 430 height 213
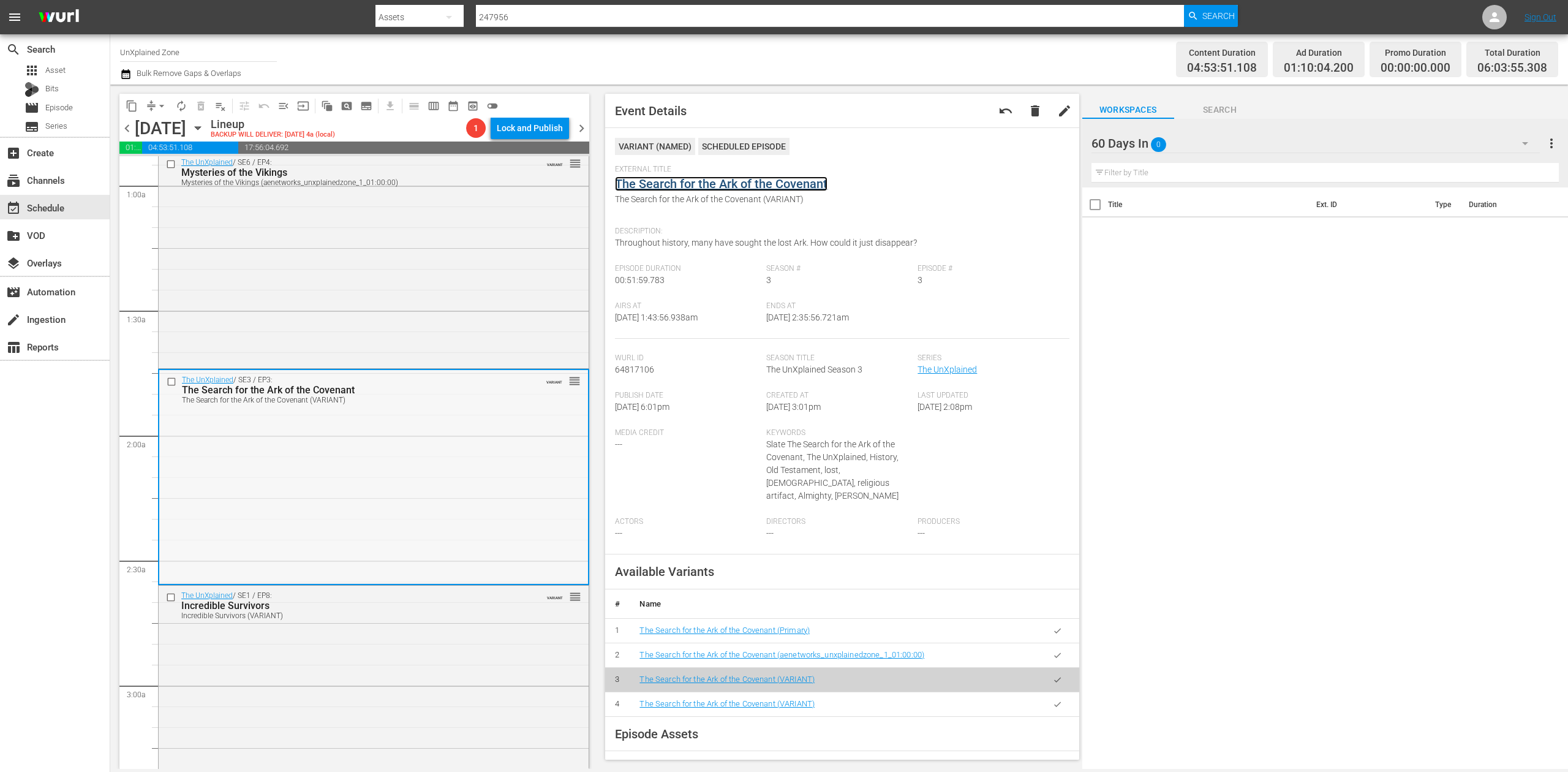
scroll to position [245, 0]
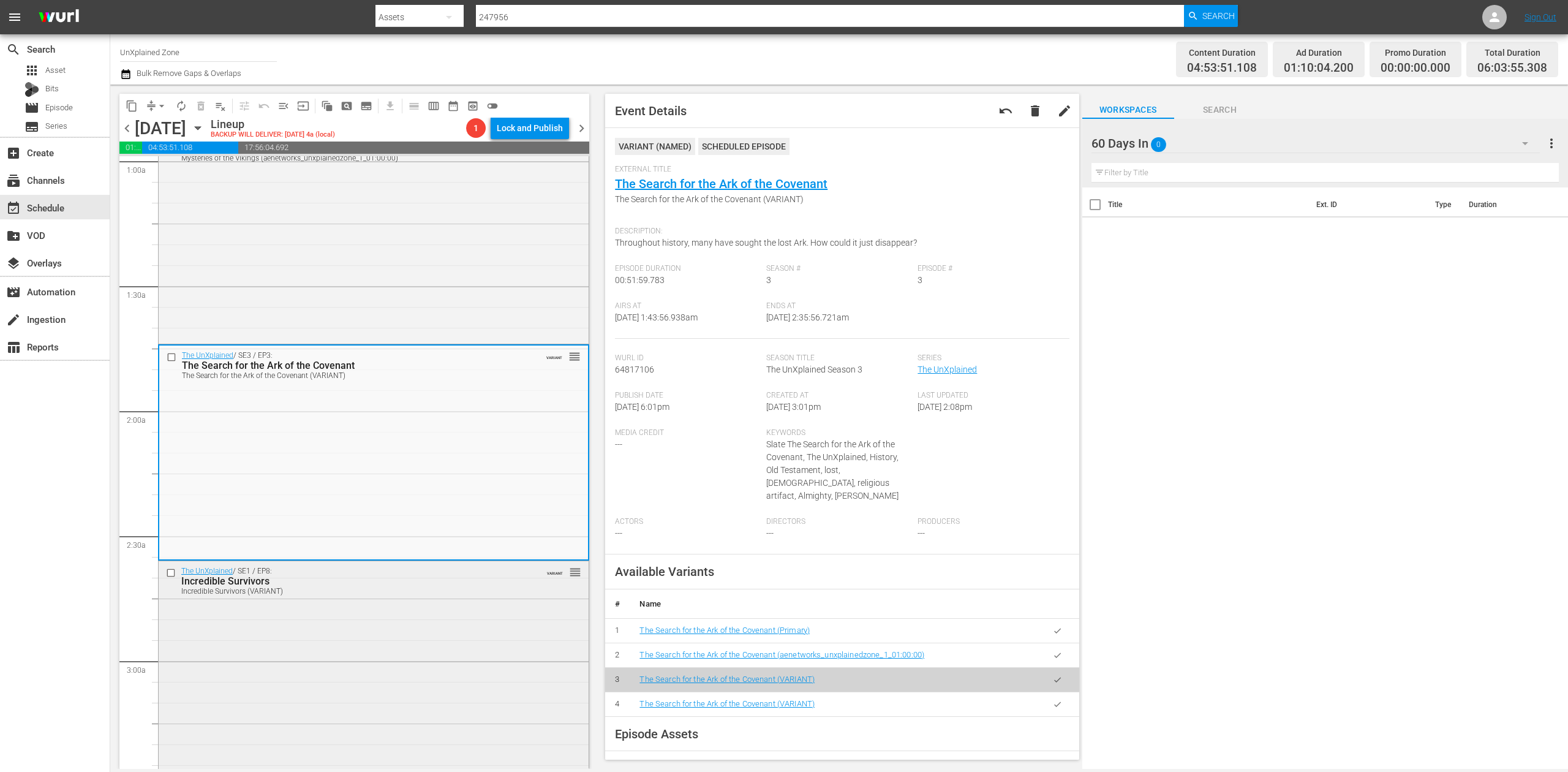
click at [346, 645] on div "The UnXplained / SE1 / EP8: Incredible Survivors Incredible Survivors (VARIANT)…" at bounding box center [373, 668] width 430 height 213
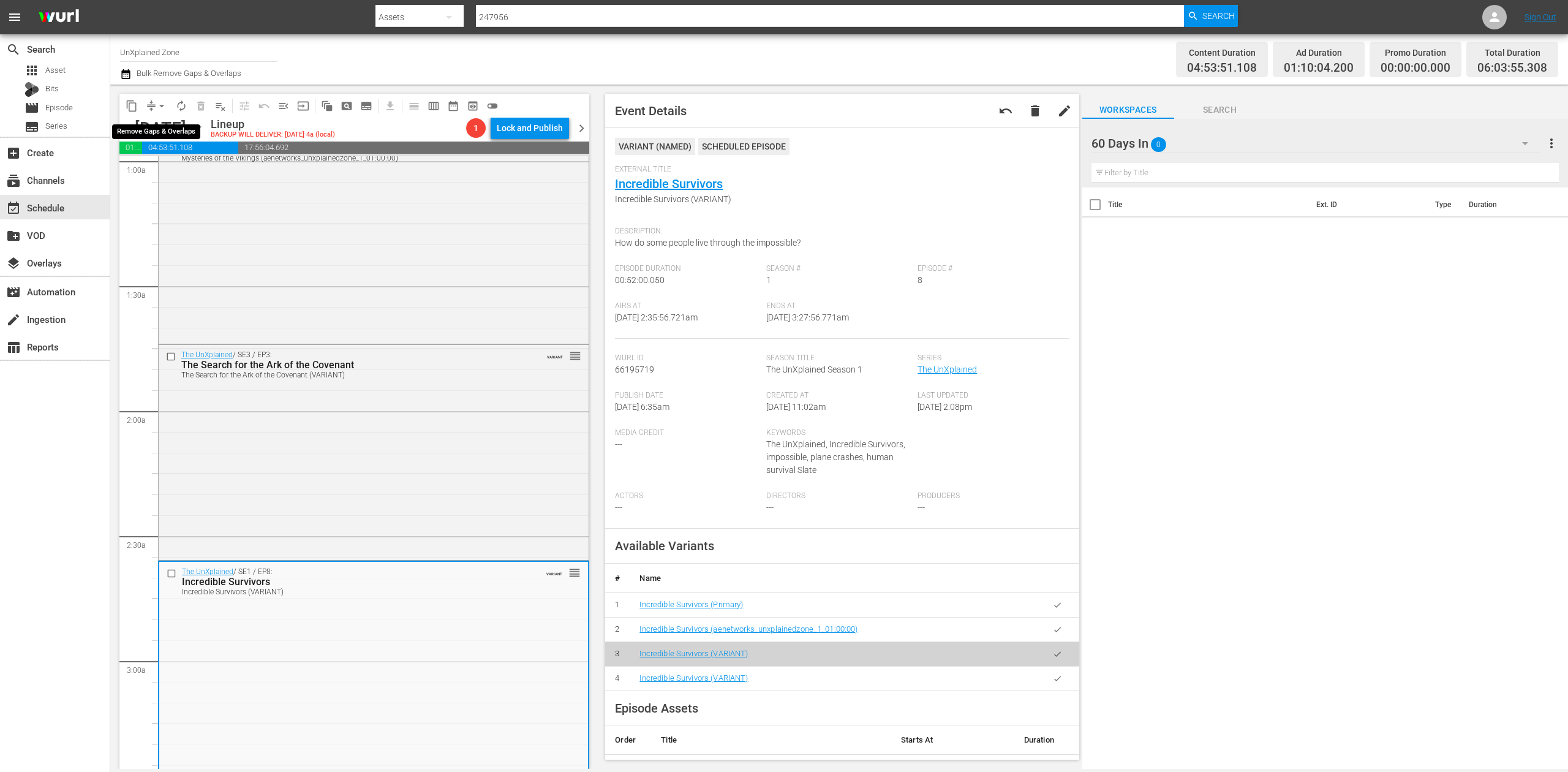
click at [152, 106] on button "arrow_drop_down" at bounding box center [162, 106] width 20 height 20
click at [147, 135] on li "Align to Midnight" at bounding box center [162, 130] width 128 height 20
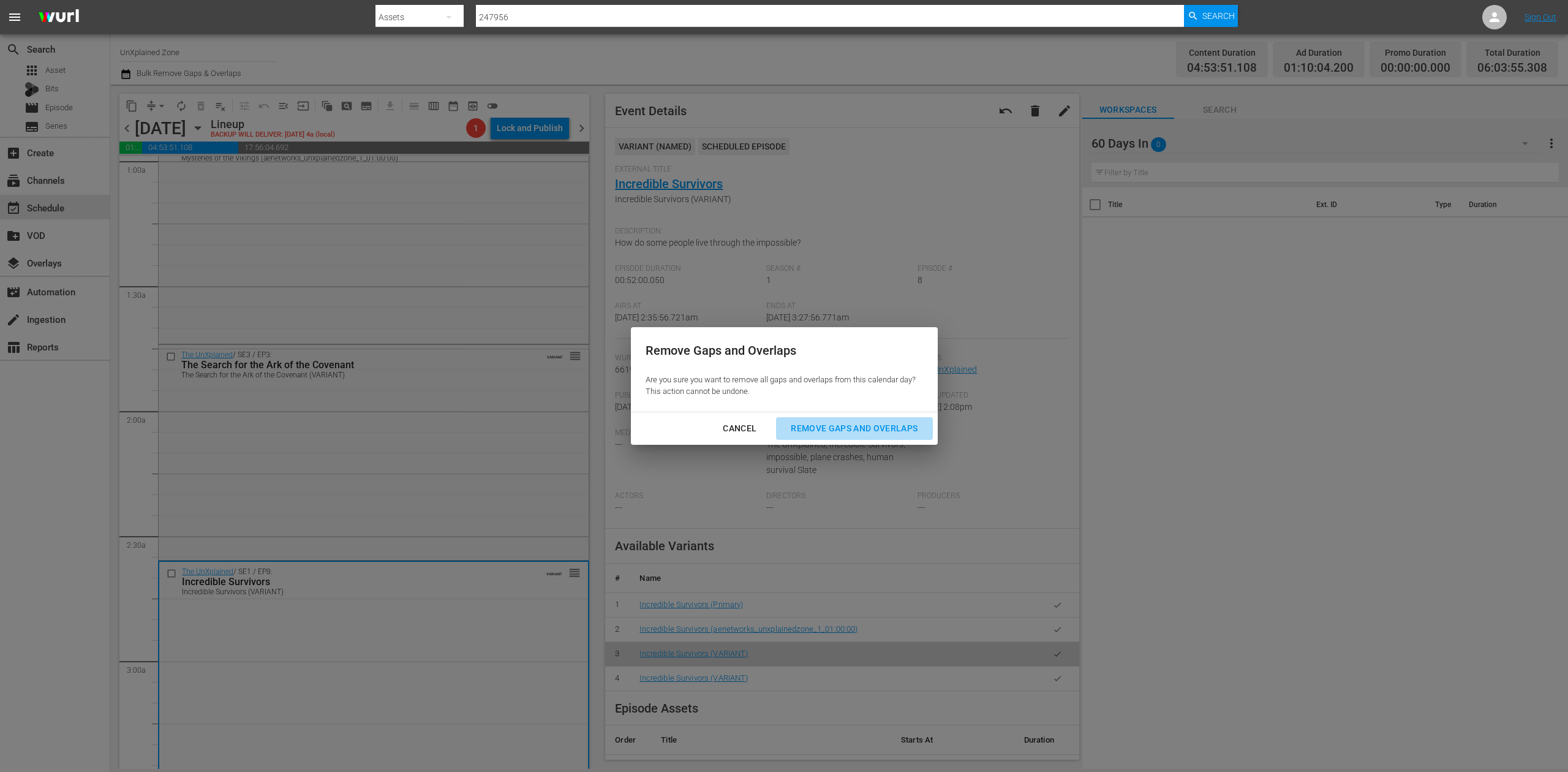
click at [868, 427] on div "Remove Gaps and Overlaps" at bounding box center [854, 428] width 146 height 15
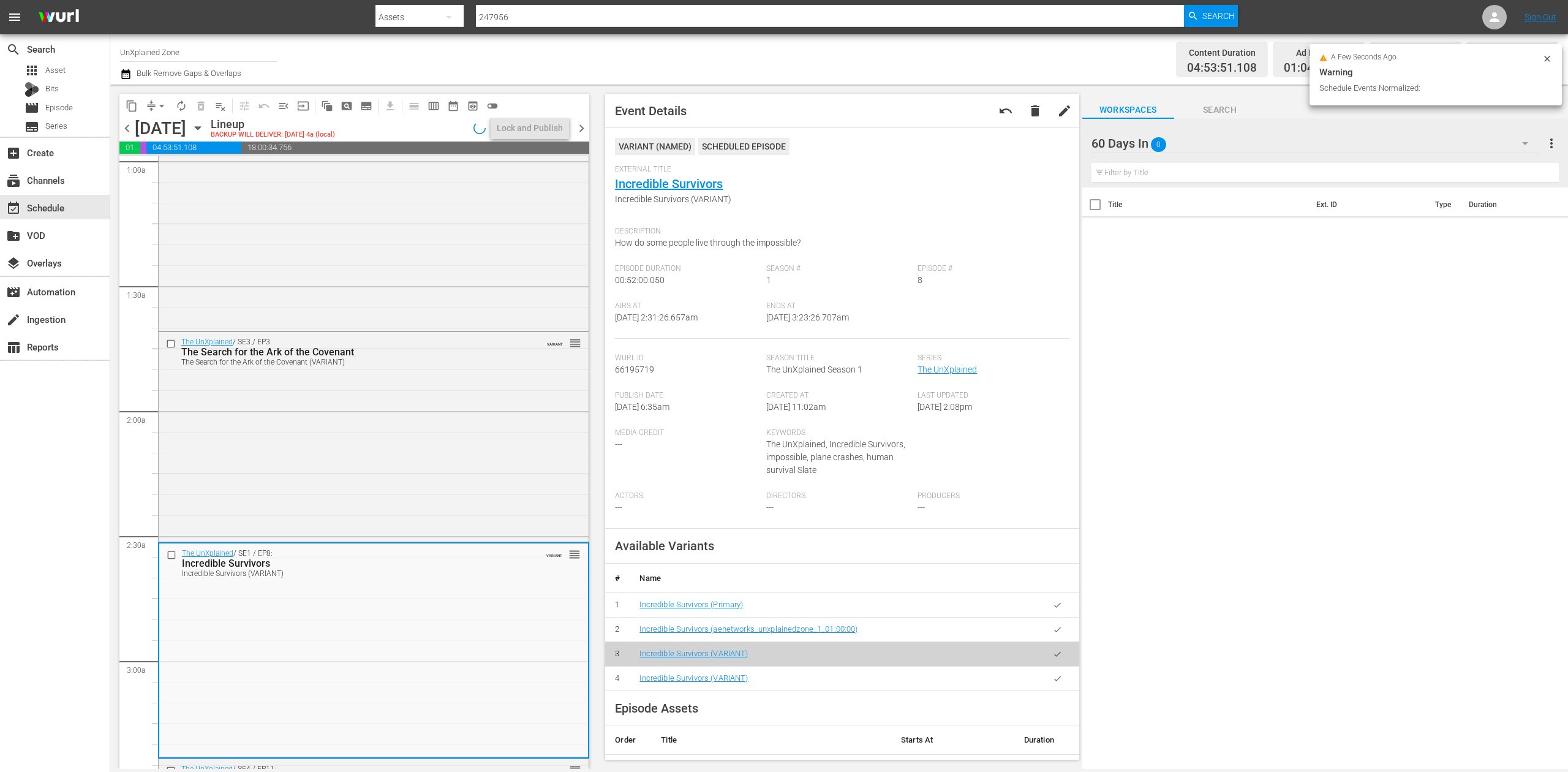
scroll to position [266, 0]
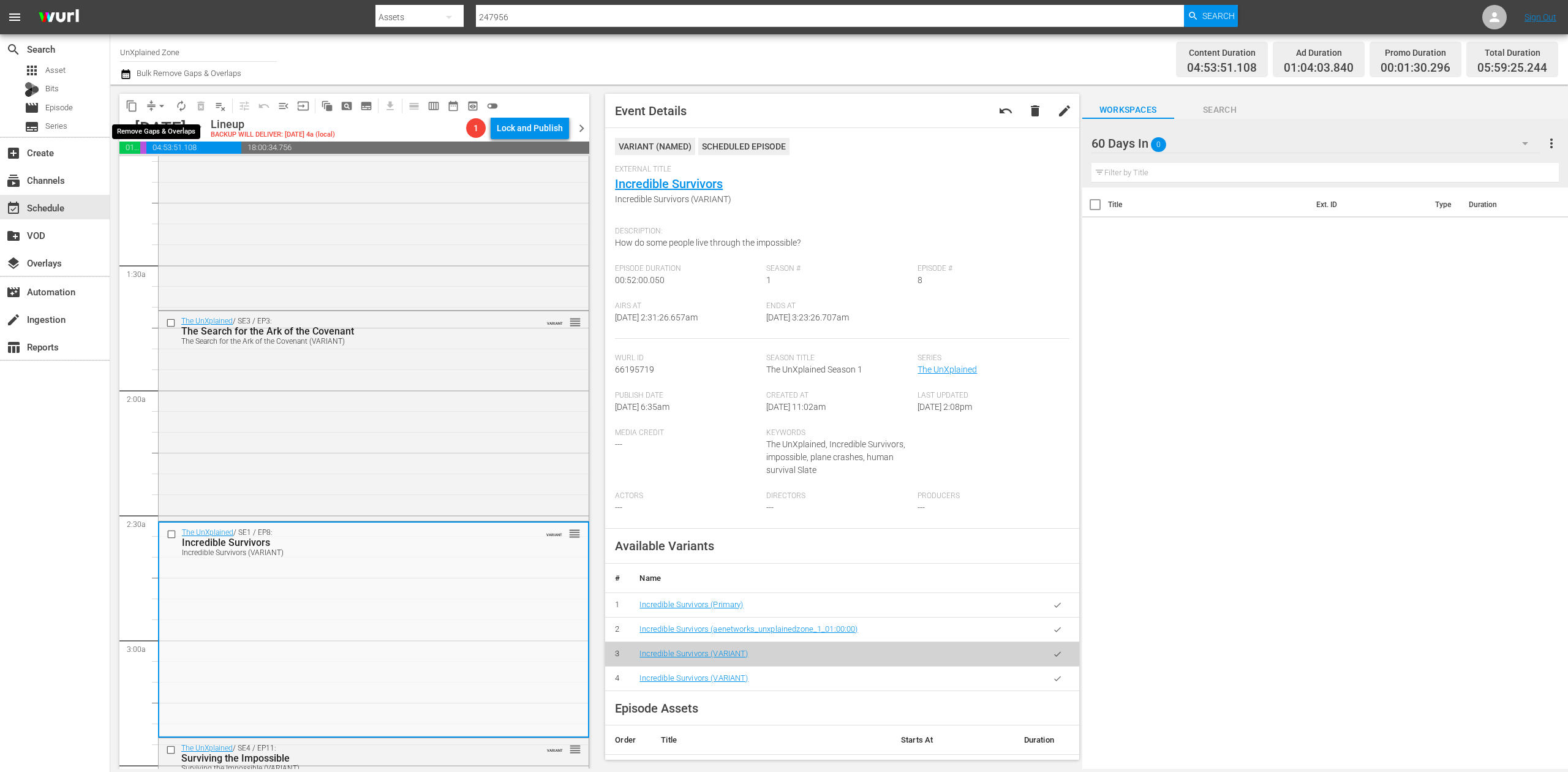
click at [157, 104] on span "arrow_drop_down" at bounding box center [162, 106] width 12 height 12
click at [160, 126] on li "Align to Midnight" at bounding box center [162, 130] width 128 height 20
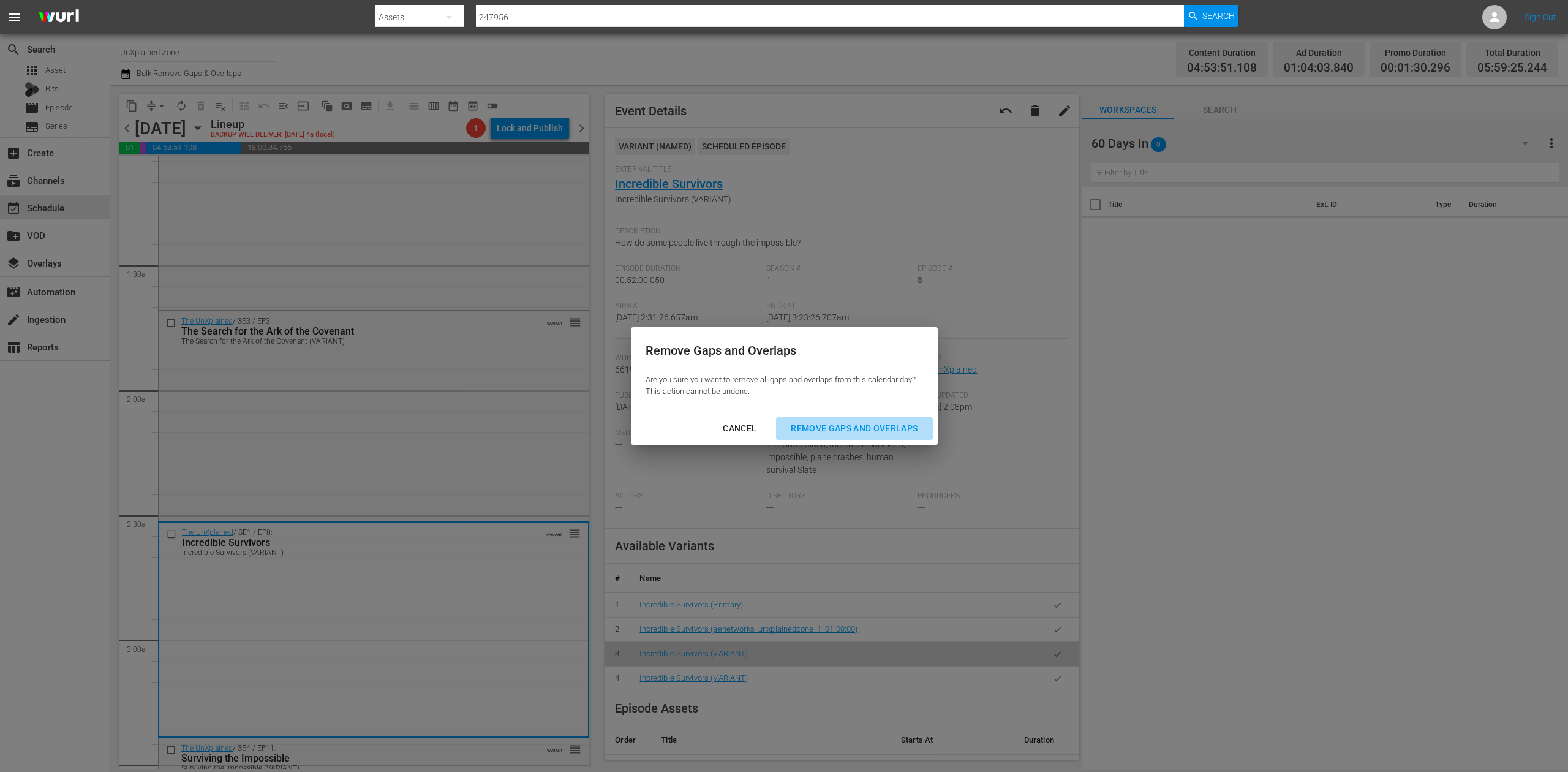
click at [821, 419] on button "Remove Gaps and Overlaps" at bounding box center [854, 428] width 156 height 23
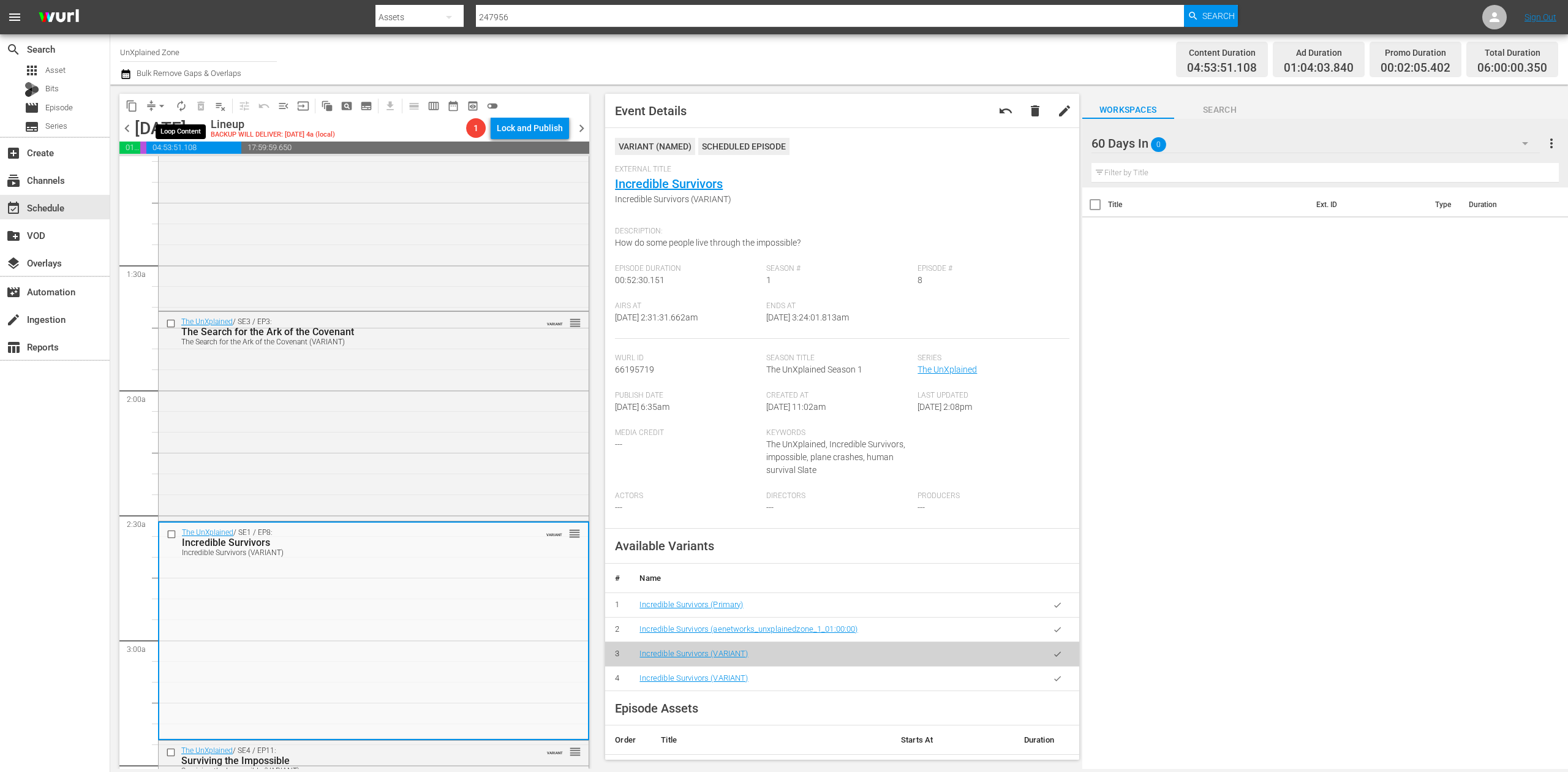
click at [180, 101] on span "autorenew_outlined" at bounding box center [181, 106] width 12 height 12
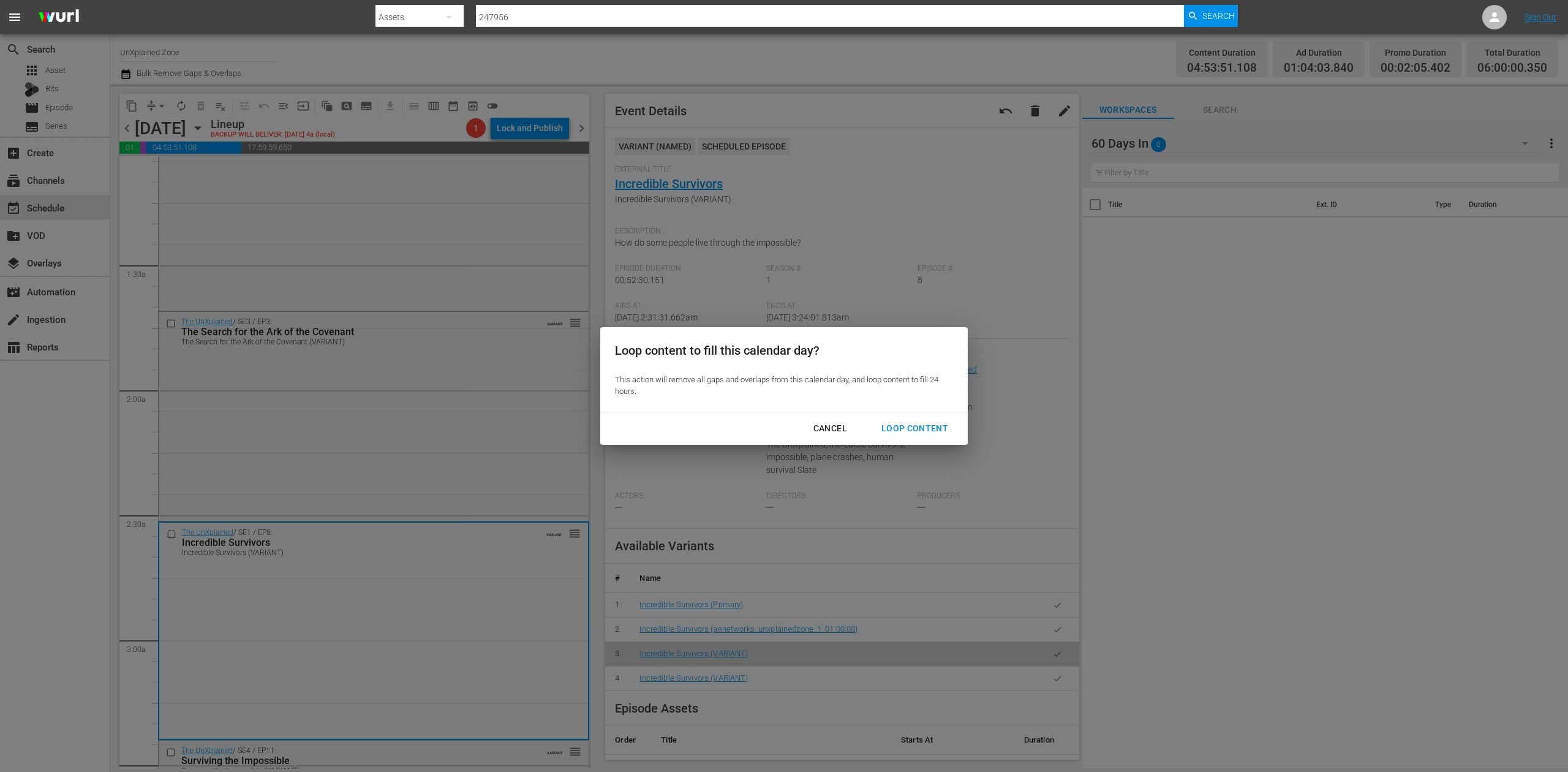
click at [920, 427] on div "Loop Content" at bounding box center [915, 428] width 87 height 15
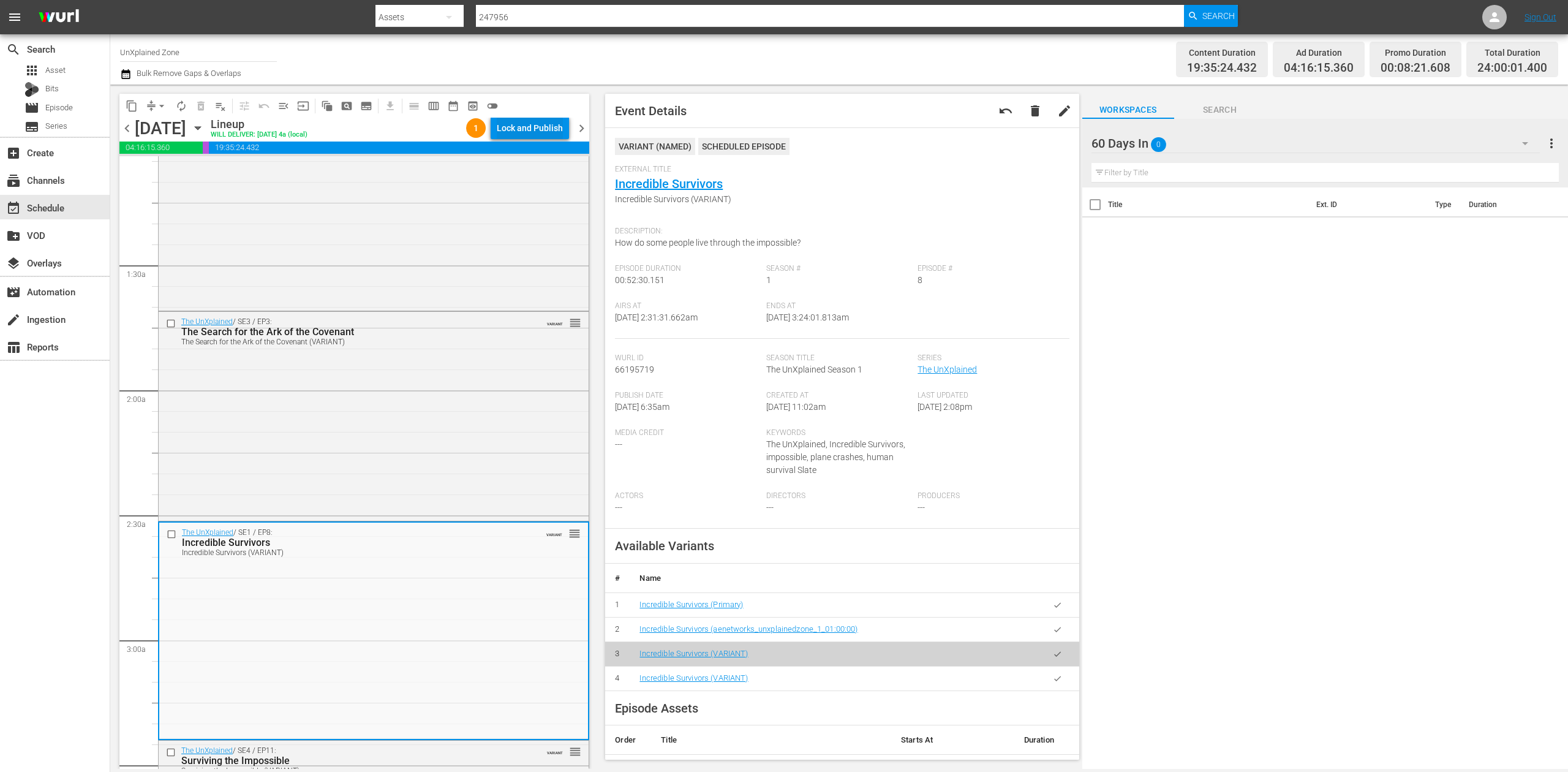
click at [538, 122] on div "Lock and Publish" at bounding box center [530, 128] width 66 height 22
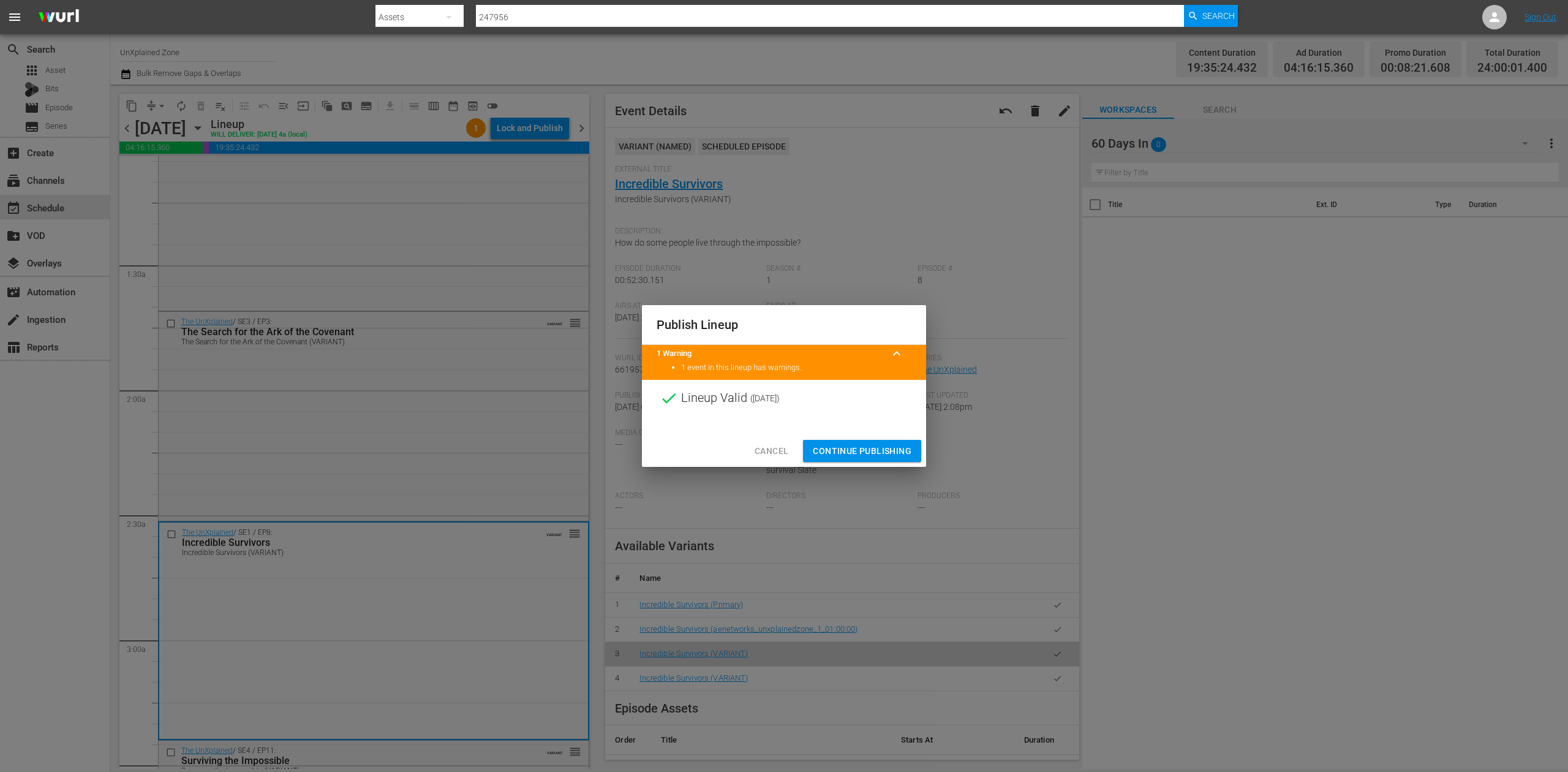
click at [868, 446] on span "Continue Publishing" at bounding box center [862, 451] width 99 height 15
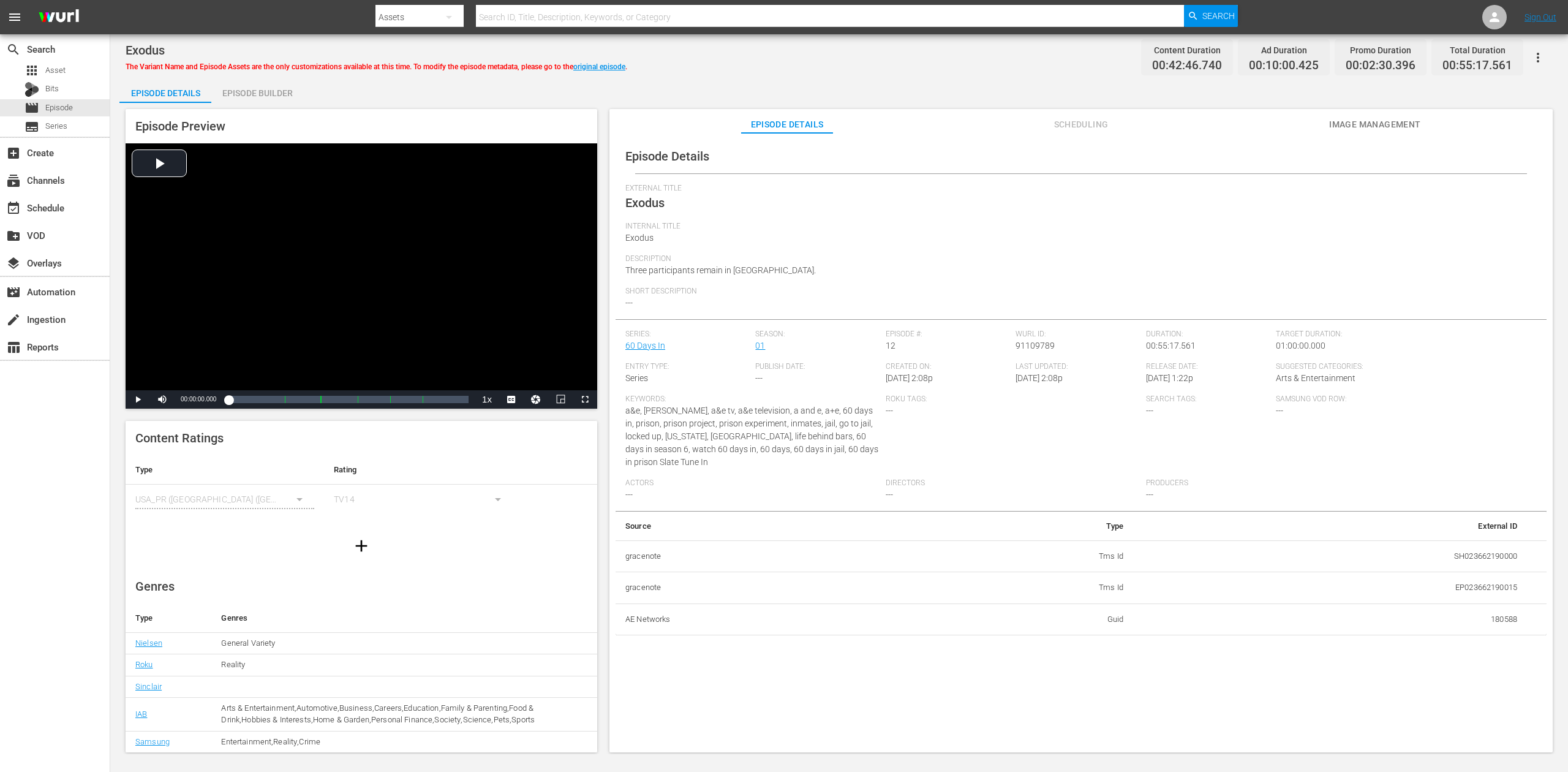
click at [255, 97] on div "Episode Builder" at bounding box center [257, 93] width 92 height 29
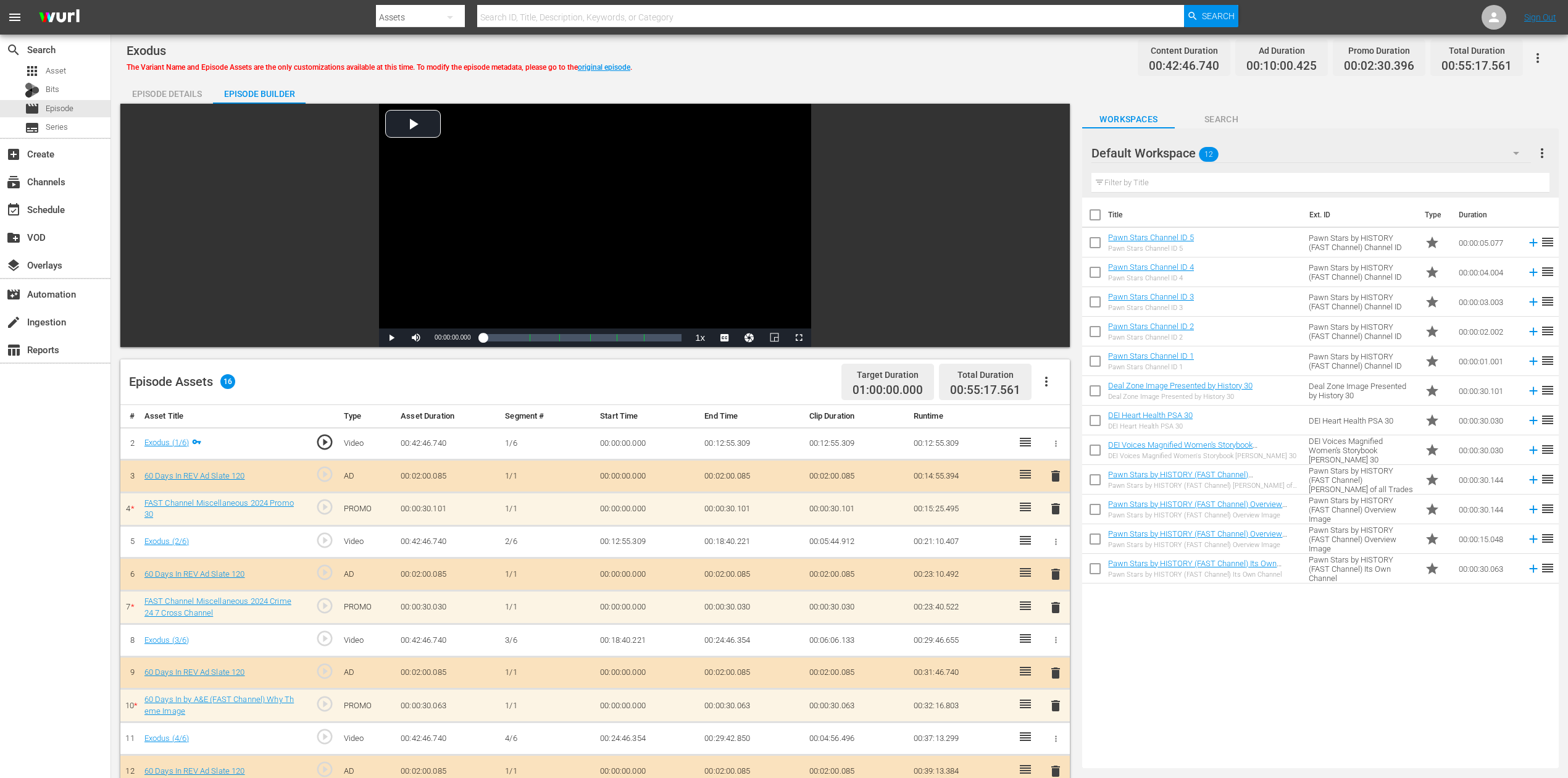
click at [163, 84] on div "Episode Details" at bounding box center [167, 94] width 93 height 30
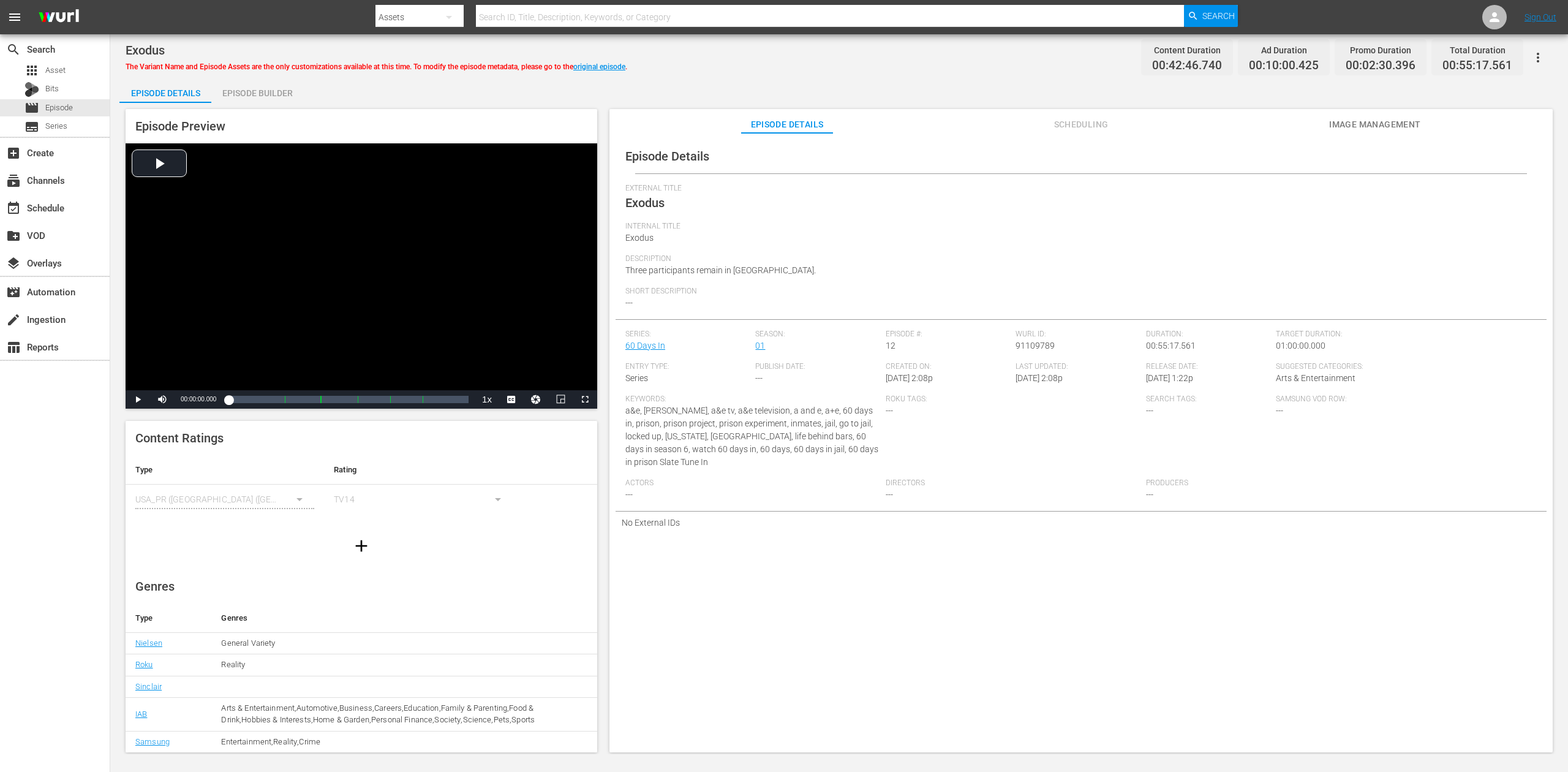
click at [239, 88] on div "Episode Builder" at bounding box center [257, 93] width 92 height 29
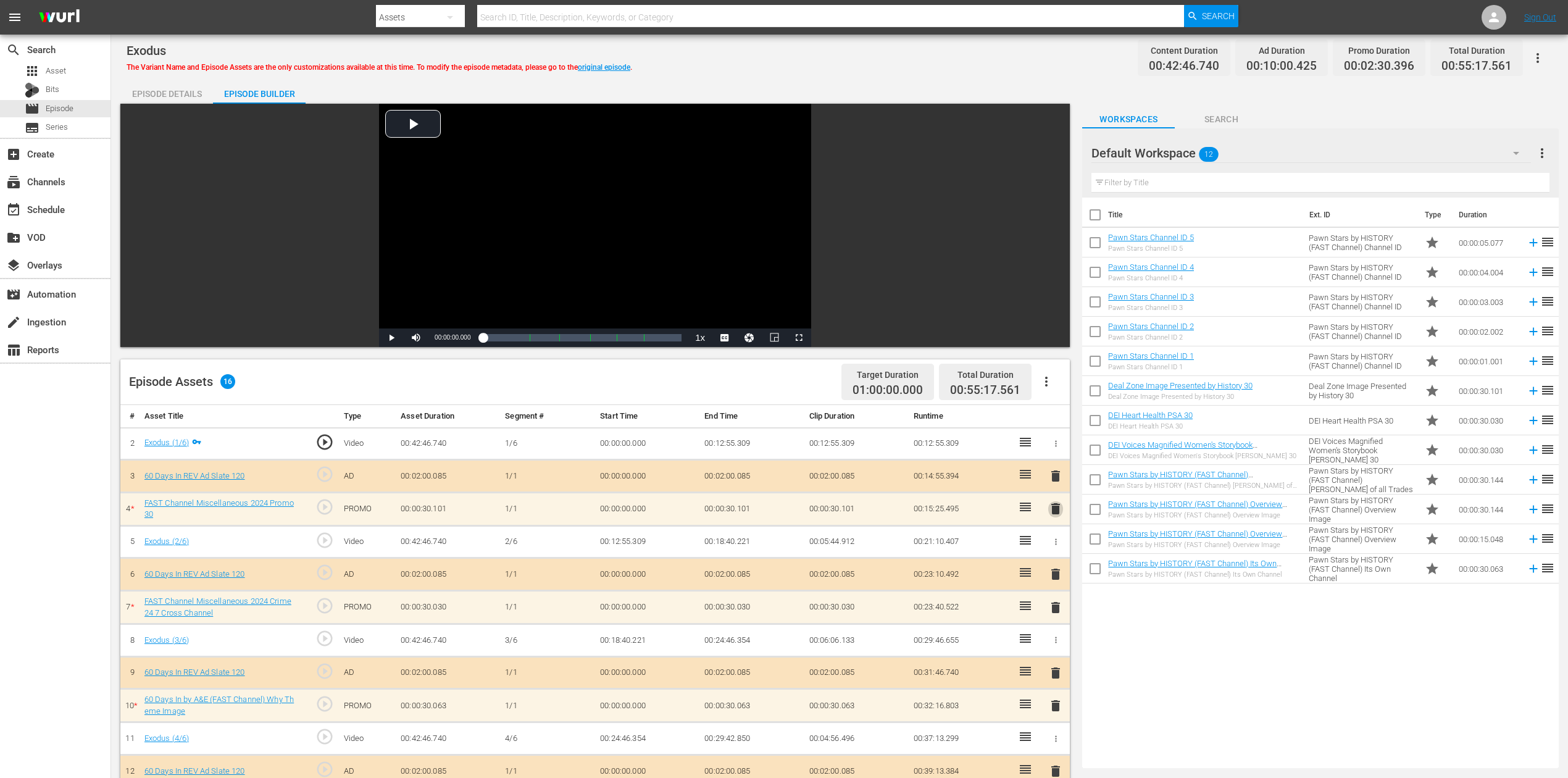
click at [1052, 511] on span "delete" at bounding box center [1056, 509] width 15 height 15
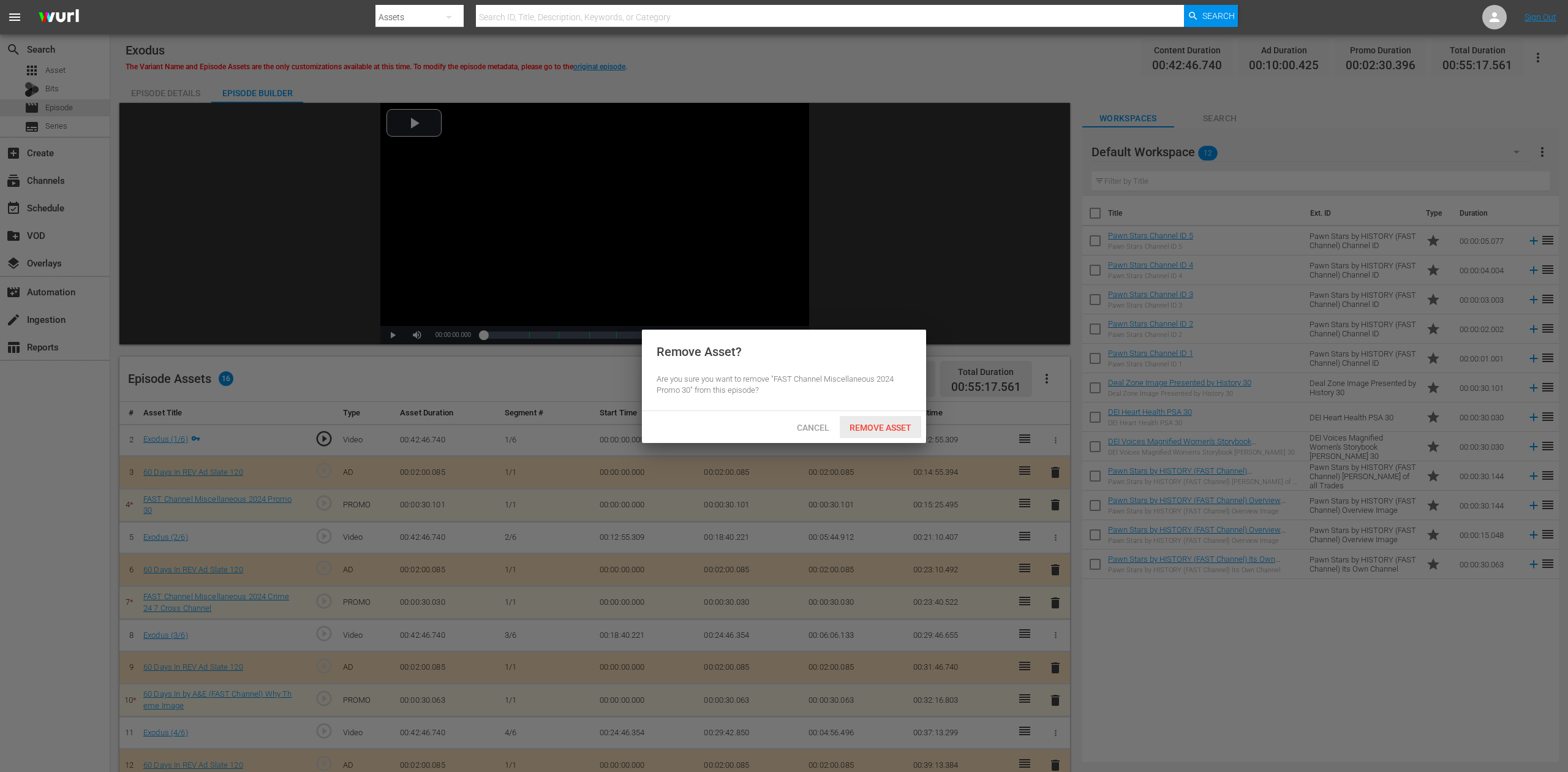
click at [873, 426] on span "Remove Asset" at bounding box center [880, 427] width 82 height 10
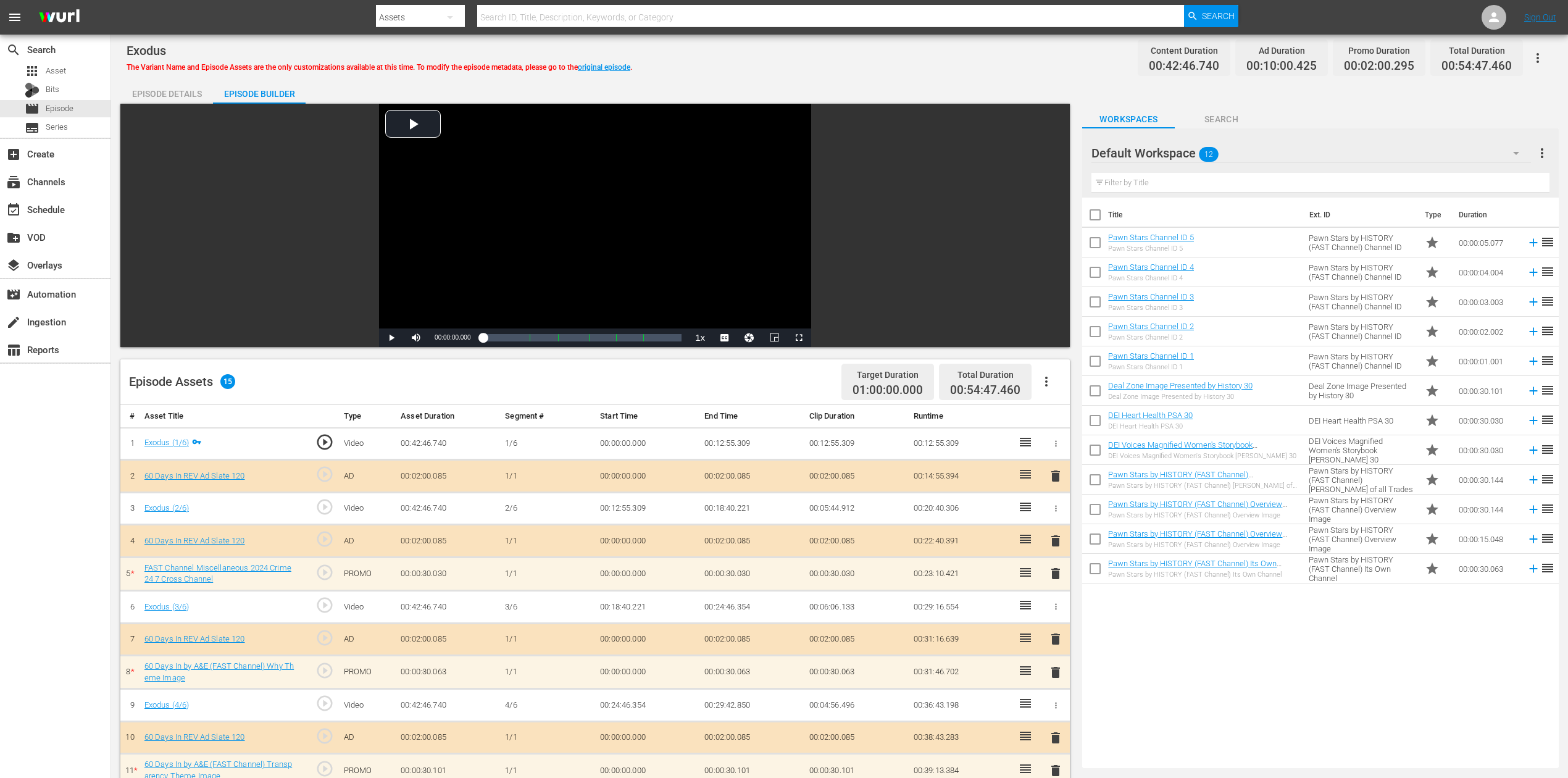
click at [1185, 151] on icon "button" at bounding box center [1517, 153] width 15 height 15
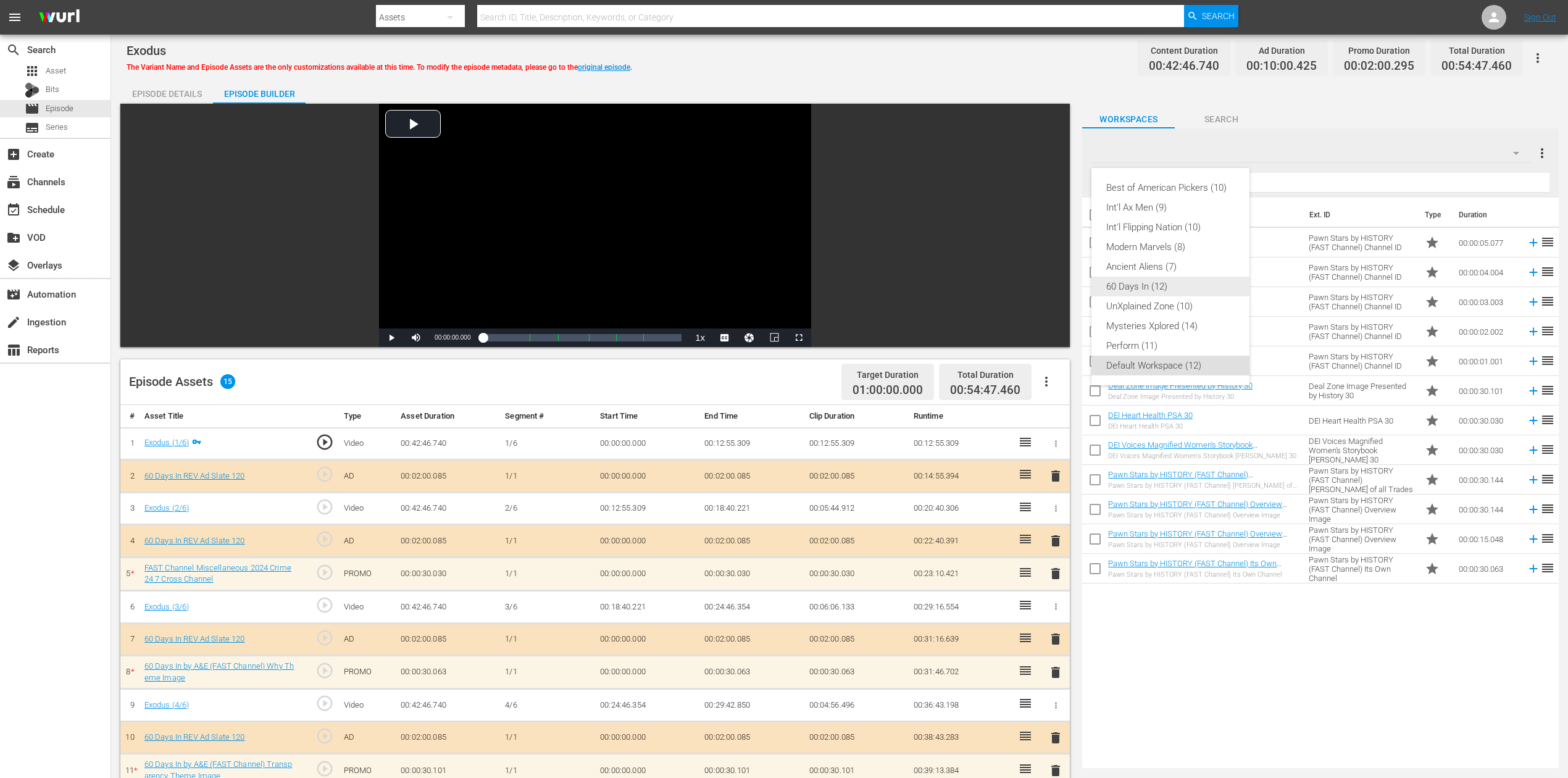
click at [1154, 280] on div "60 Days In (12)" at bounding box center [1170, 287] width 128 height 20
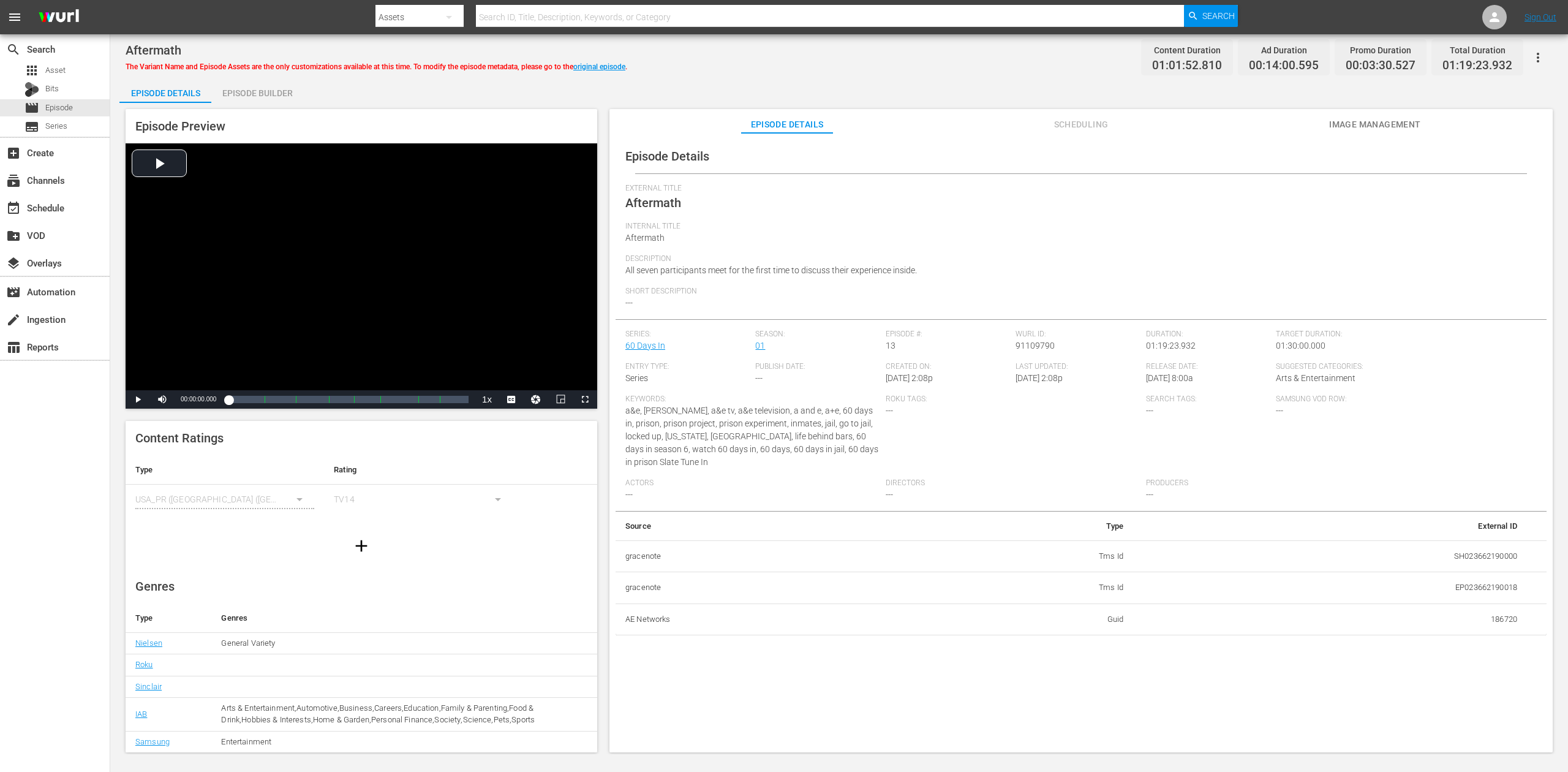
click at [263, 87] on div "Episode Builder" at bounding box center [257, 93] width 92 height 29
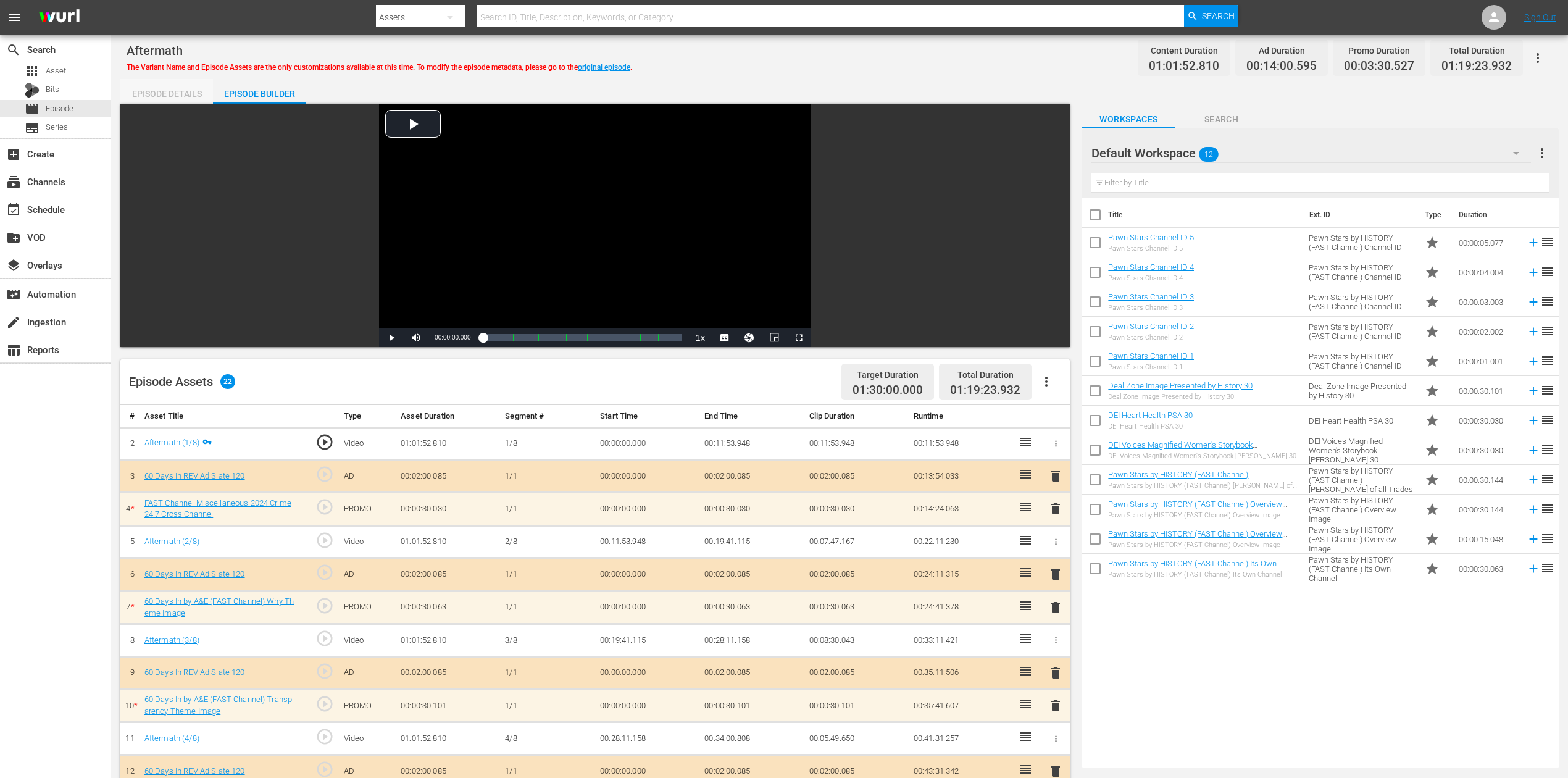
click at [176, 90] on div "Episode Details" at bounding box center [167, 94] width 93 height 30
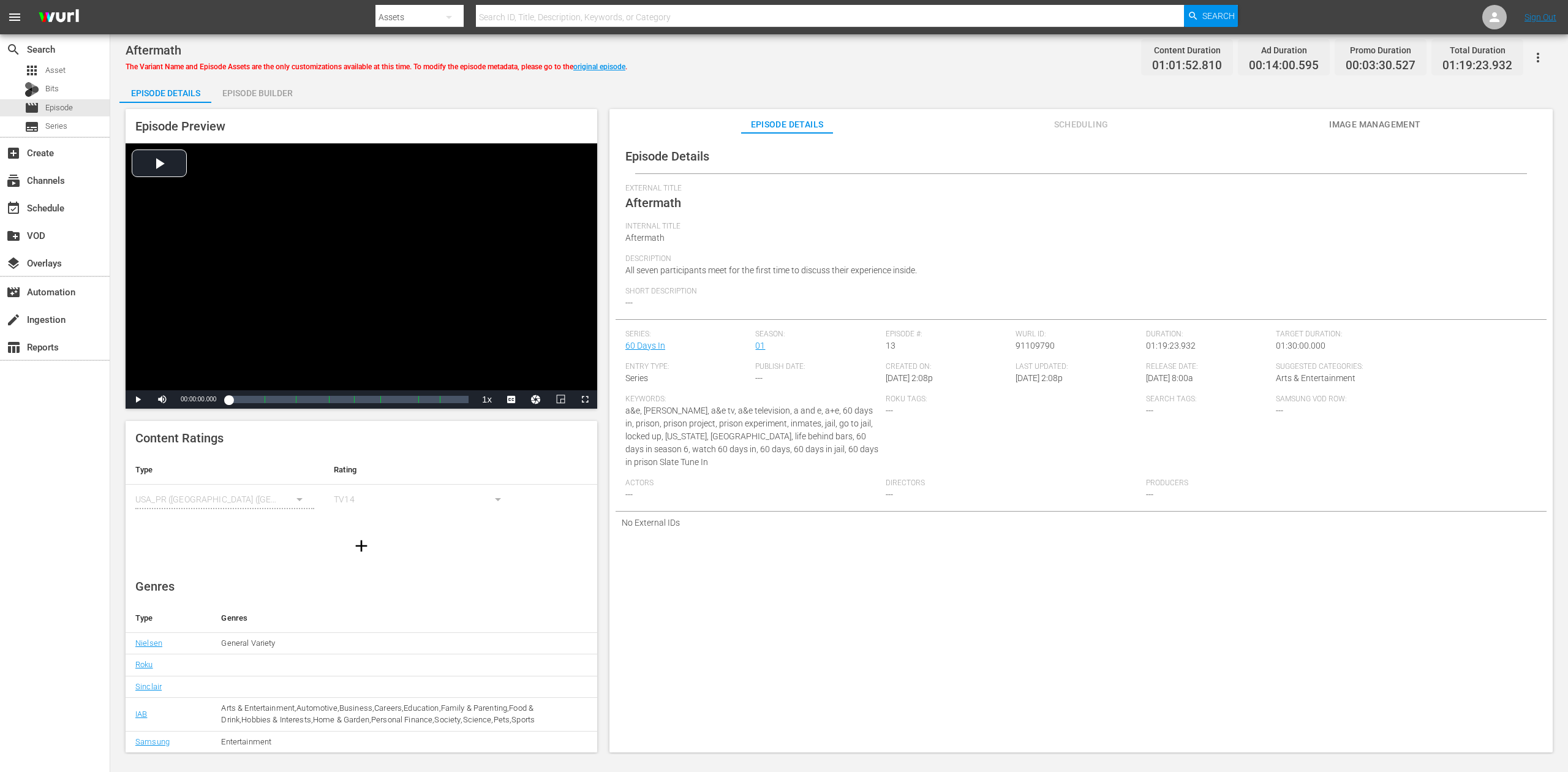
click at [249, 91] on div "Episode Builder" at bounding box center [257, 93] width 92 height 29
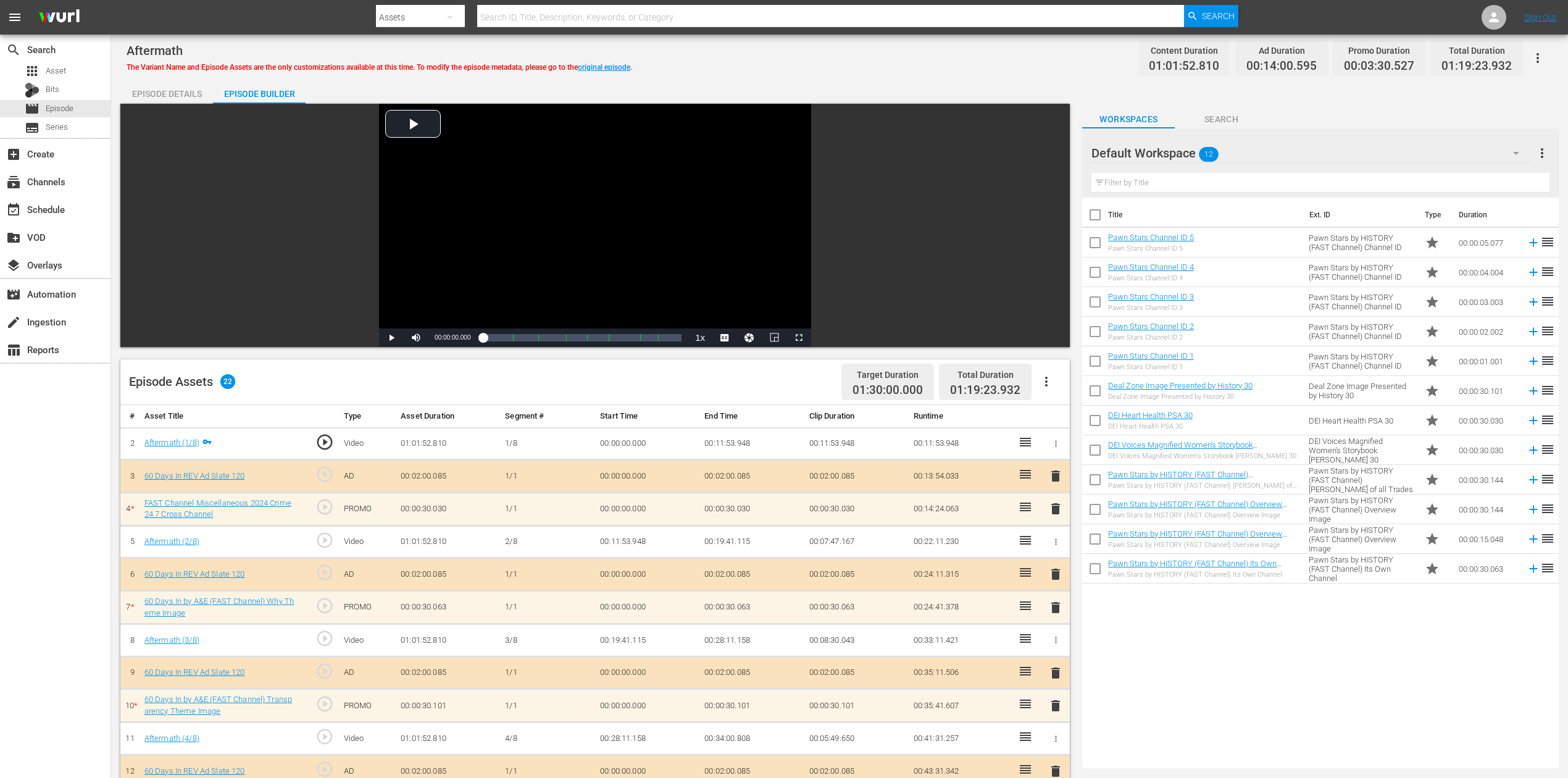
click at [1185, 149] on icon "button" at bounding box center [1517, 153] width 15 height 15
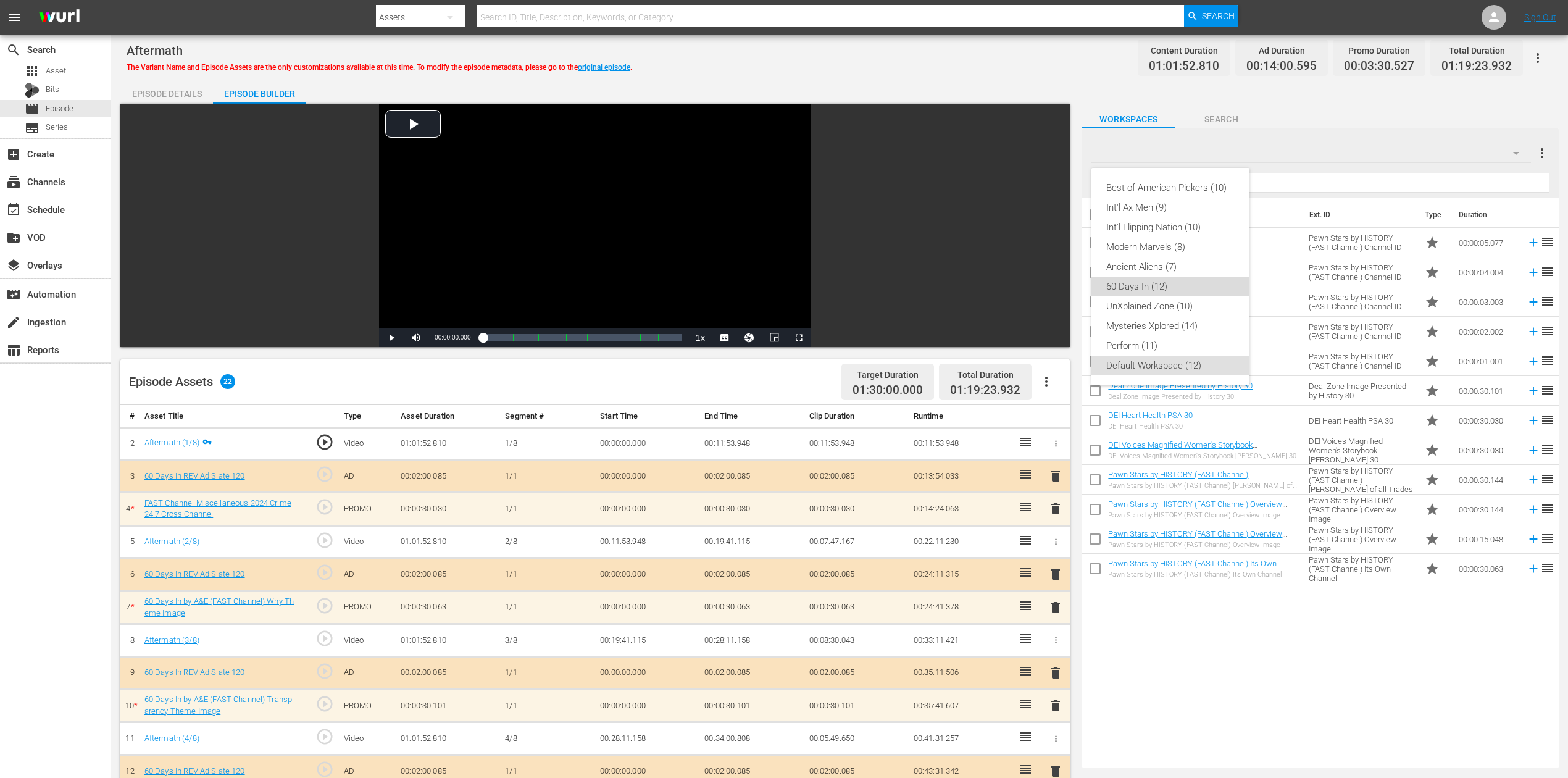
click at [1168, 290] on div "60 Days In (12)" at bounding box center [1170, 287] width 128 height 20
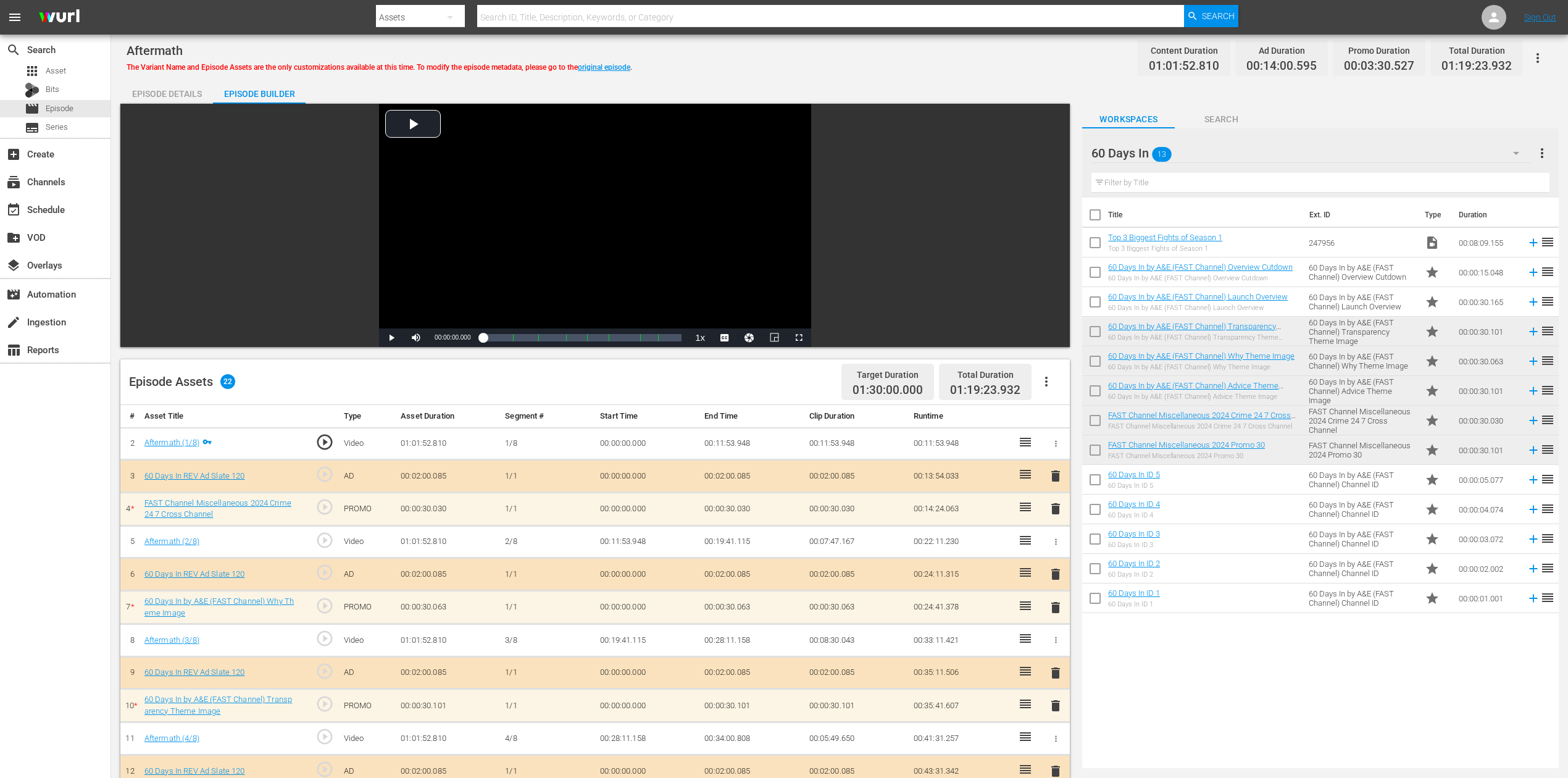
scroll to position [375, 0]
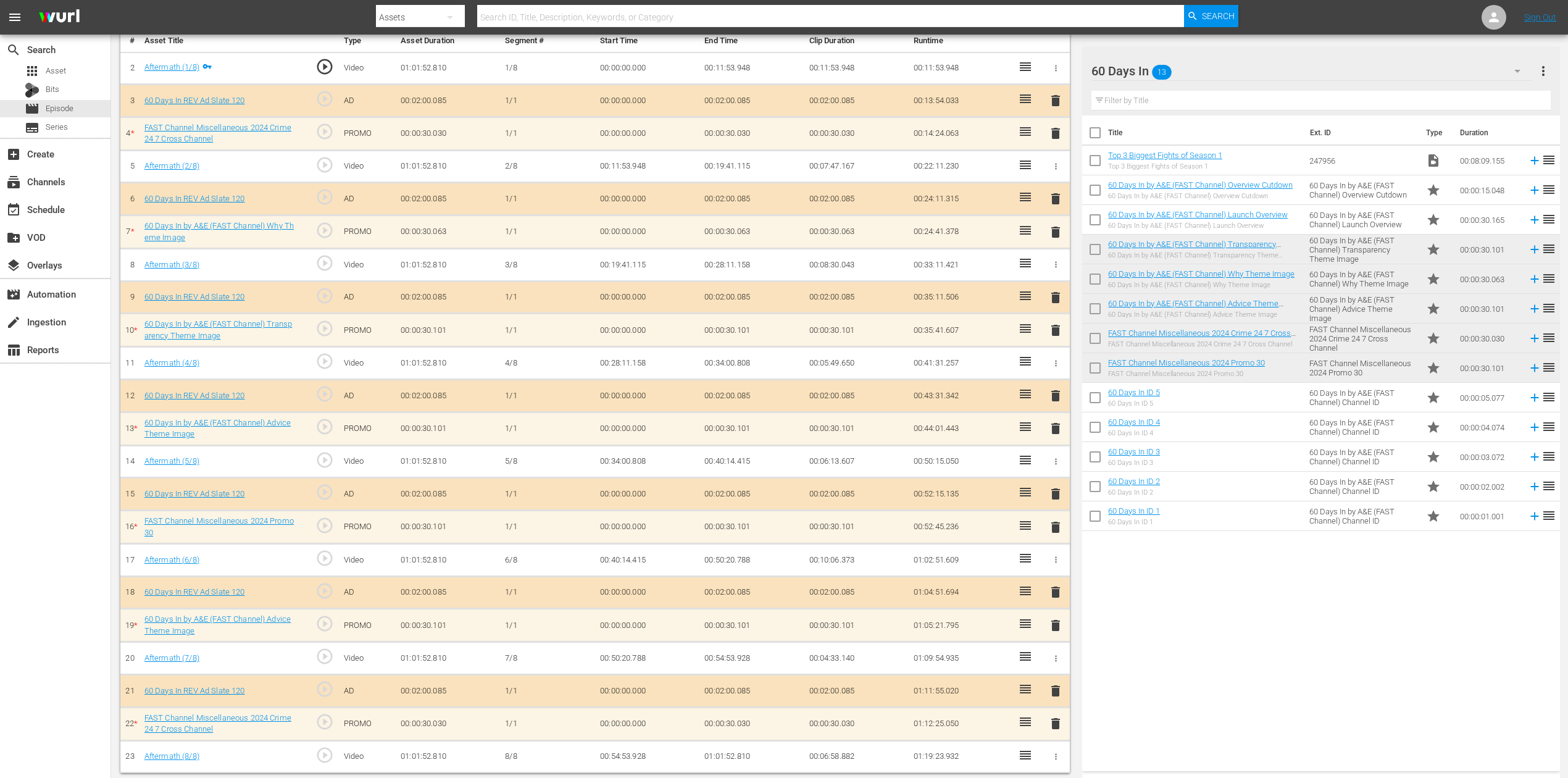
click at [1060, 583] on span "delete" at bounding box center [1056, 724] width 15 height 15
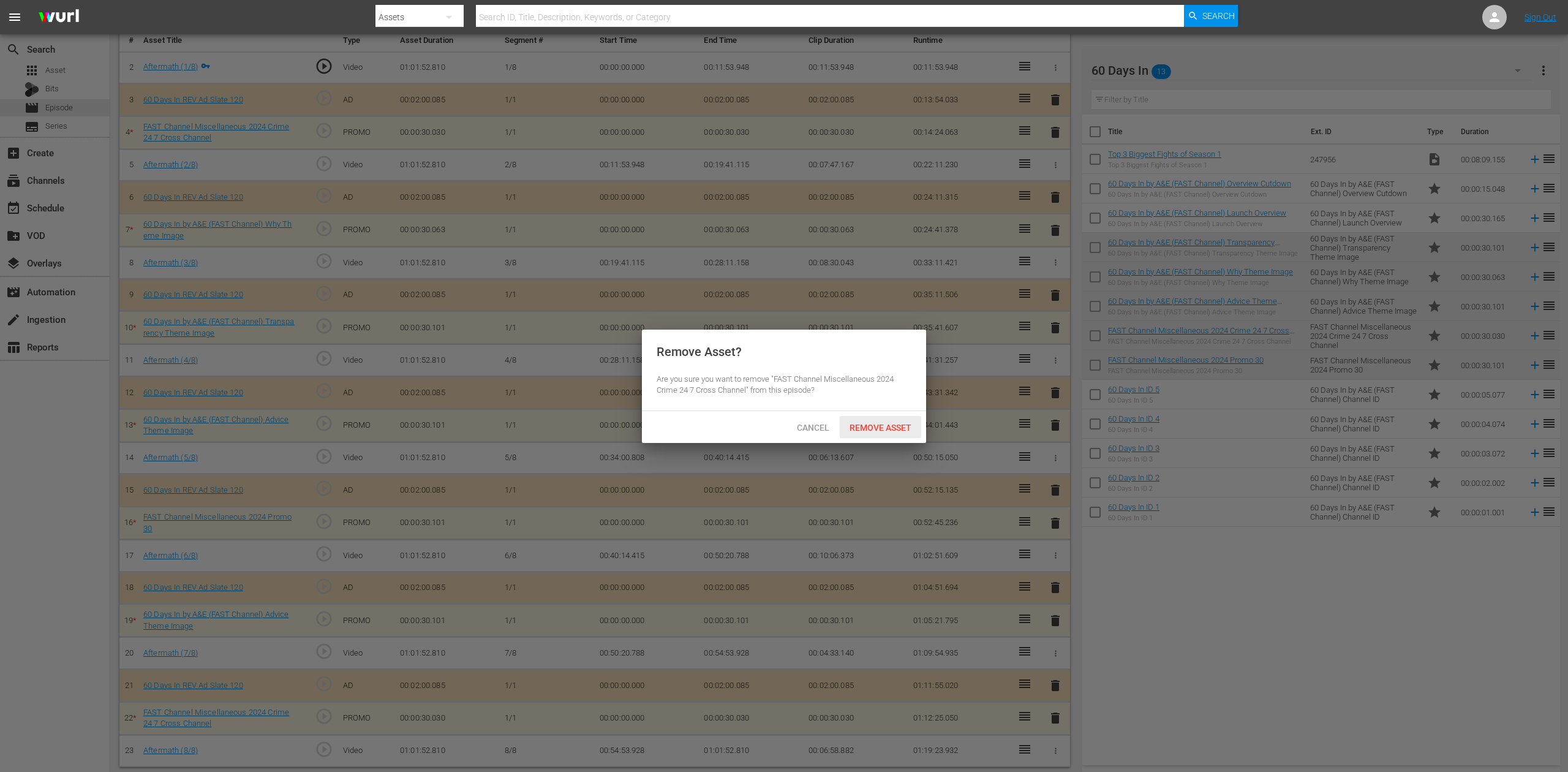
click at [898, 426] on span "Remove Asset" at bounding box center [880, 427] width 82 height 10
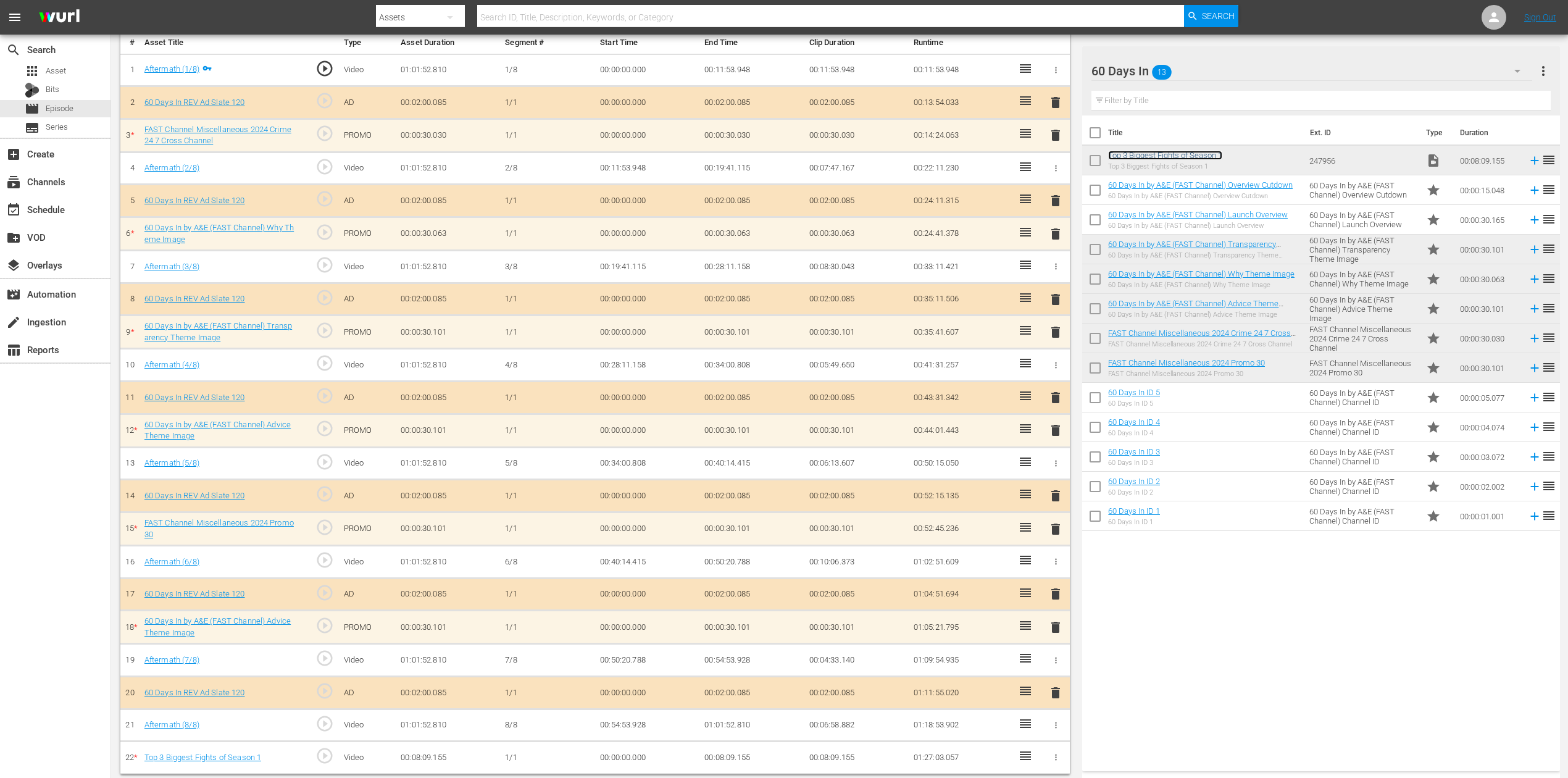
scroll to position [126, 0]
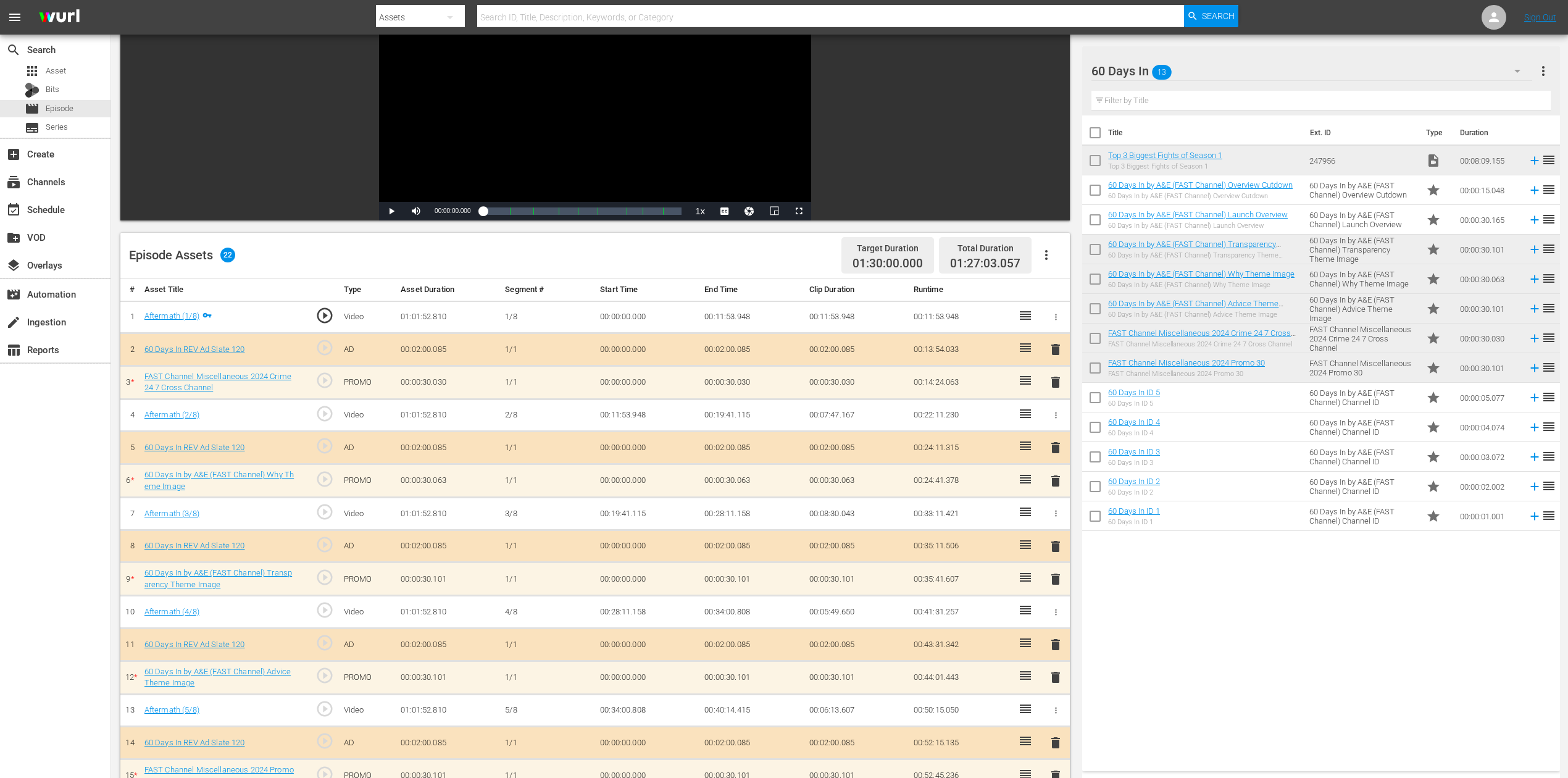
click at [1058, 380] on span "delete" at bounding box center [1056, 382] width 15 height 15
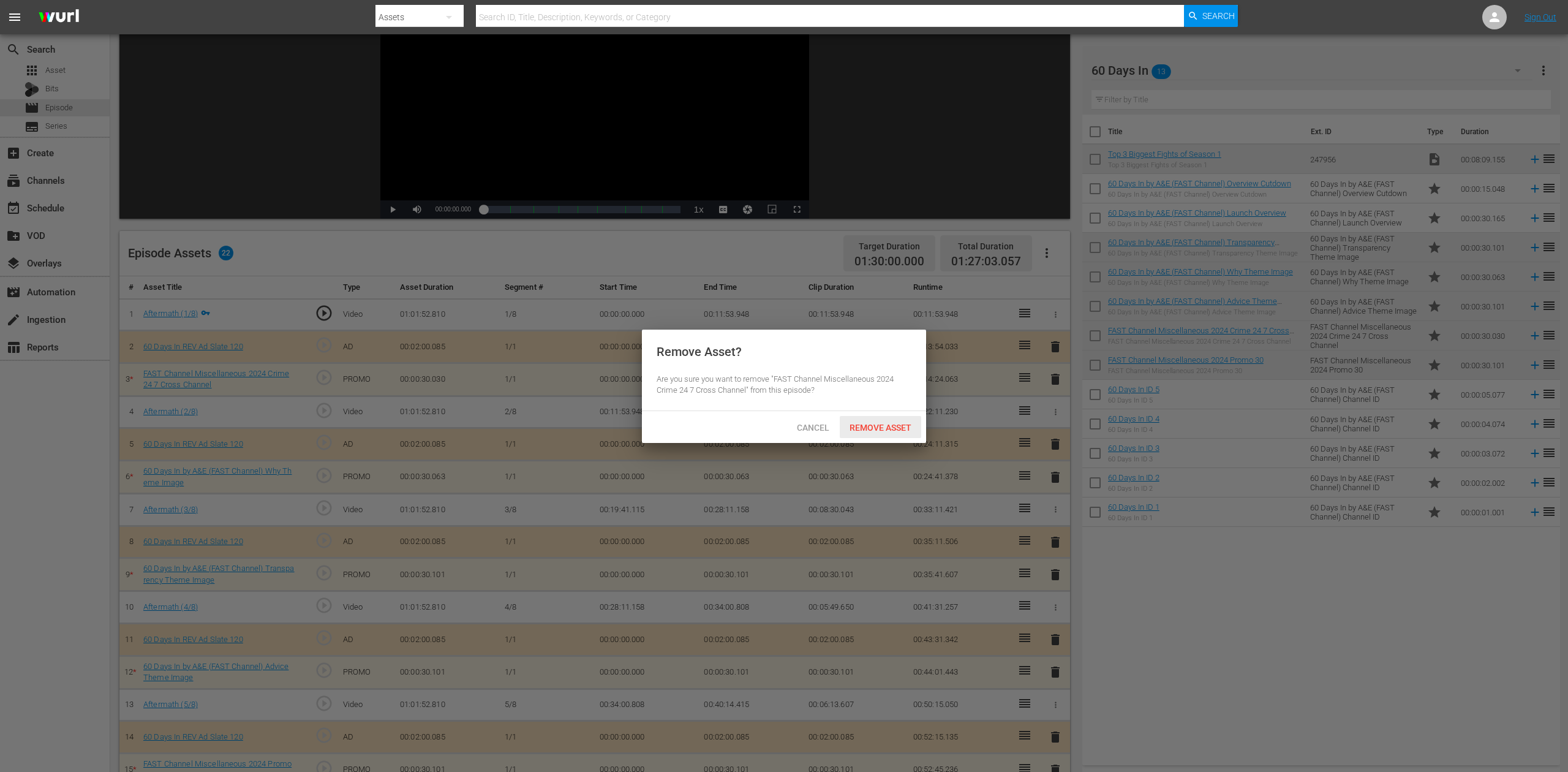
click at [892, 424] on span "Remove Asset" at bounding box center [880, 427] width 82 height 10
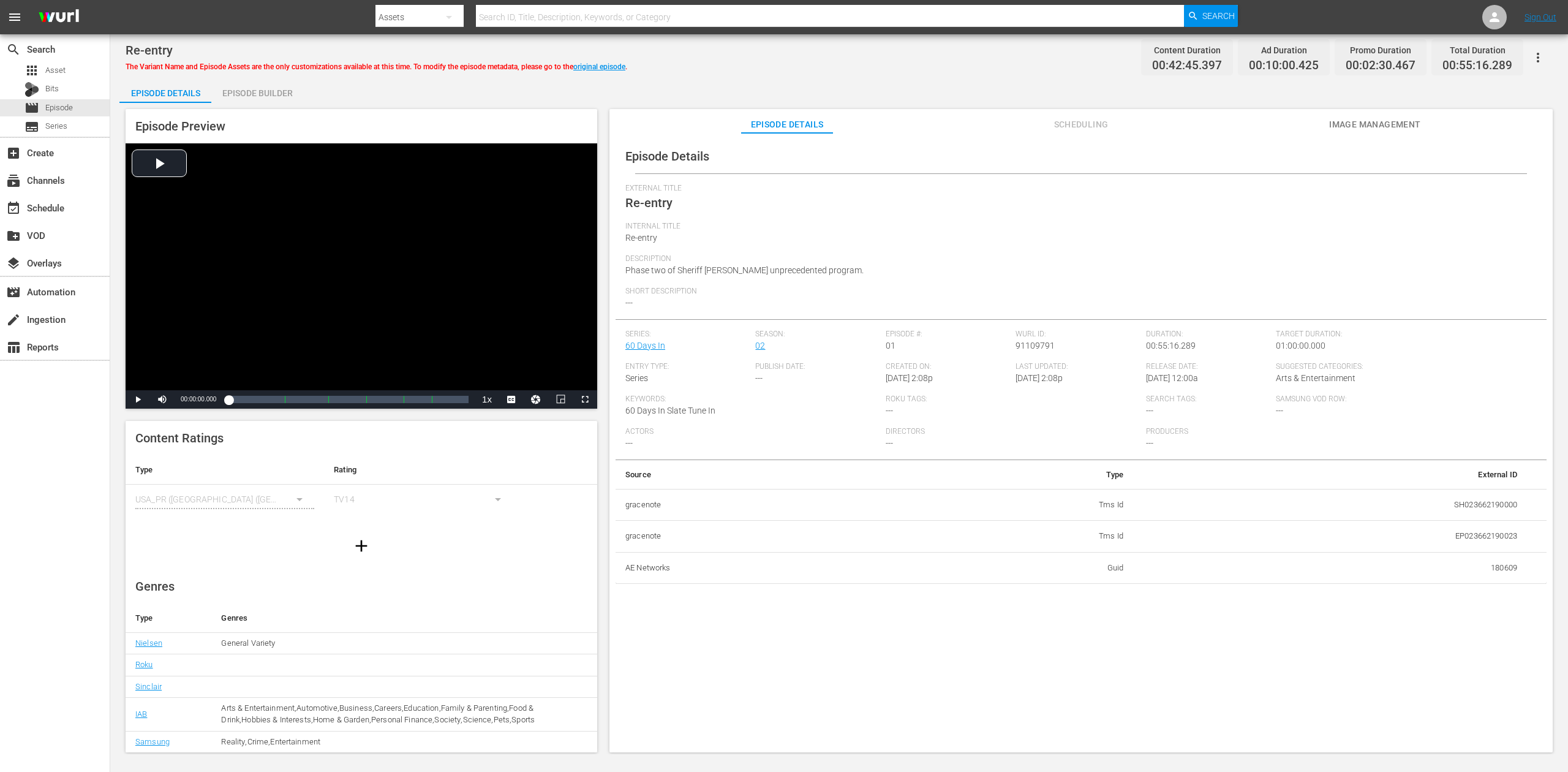
click at [268, 95] on div "Episode Builder" at bounding box center [257, 93] width 92 height 29
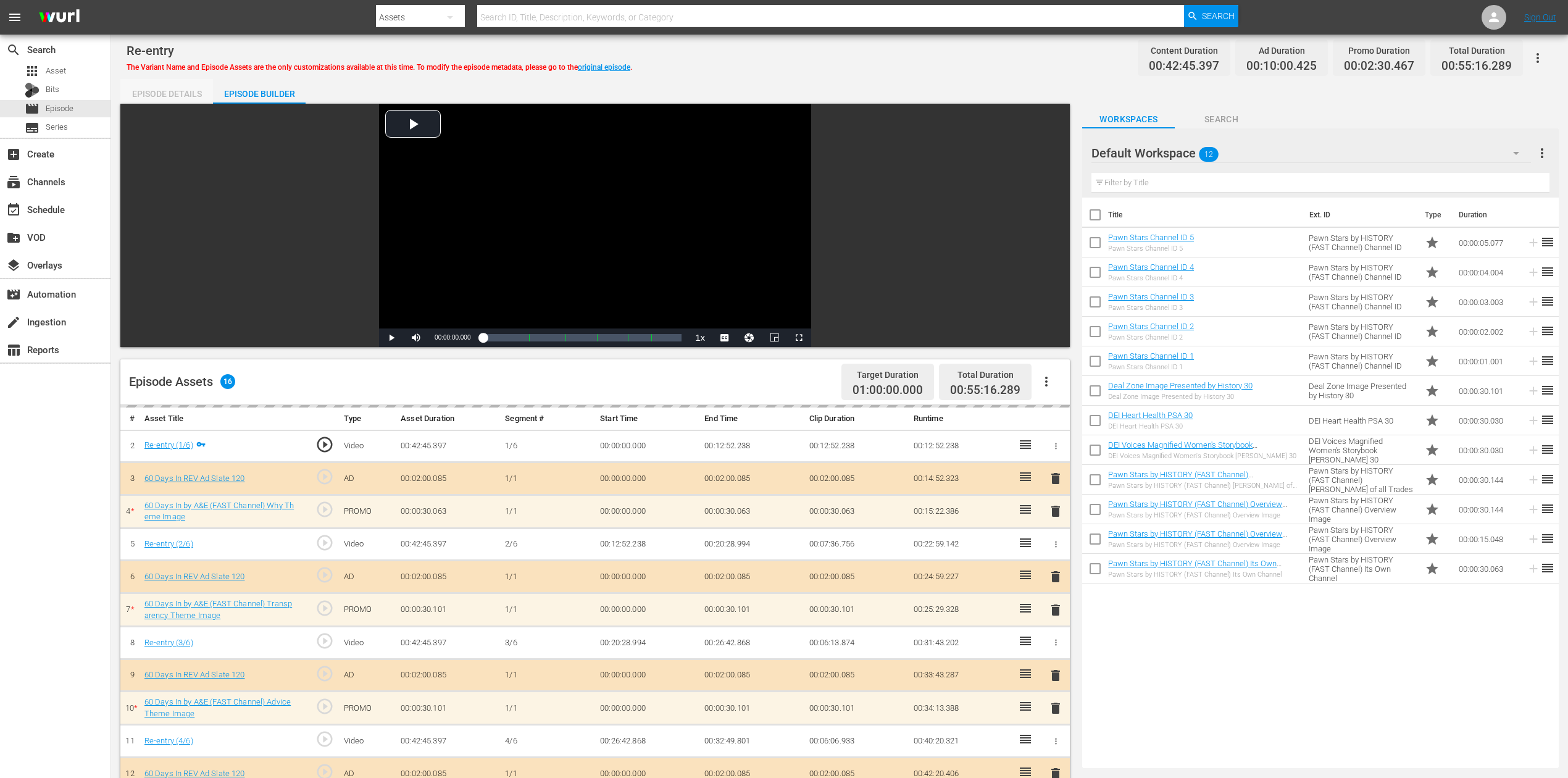
click at [161, 92] on div "Episode Details" at bounding box center [167, 94] width 93 height 30
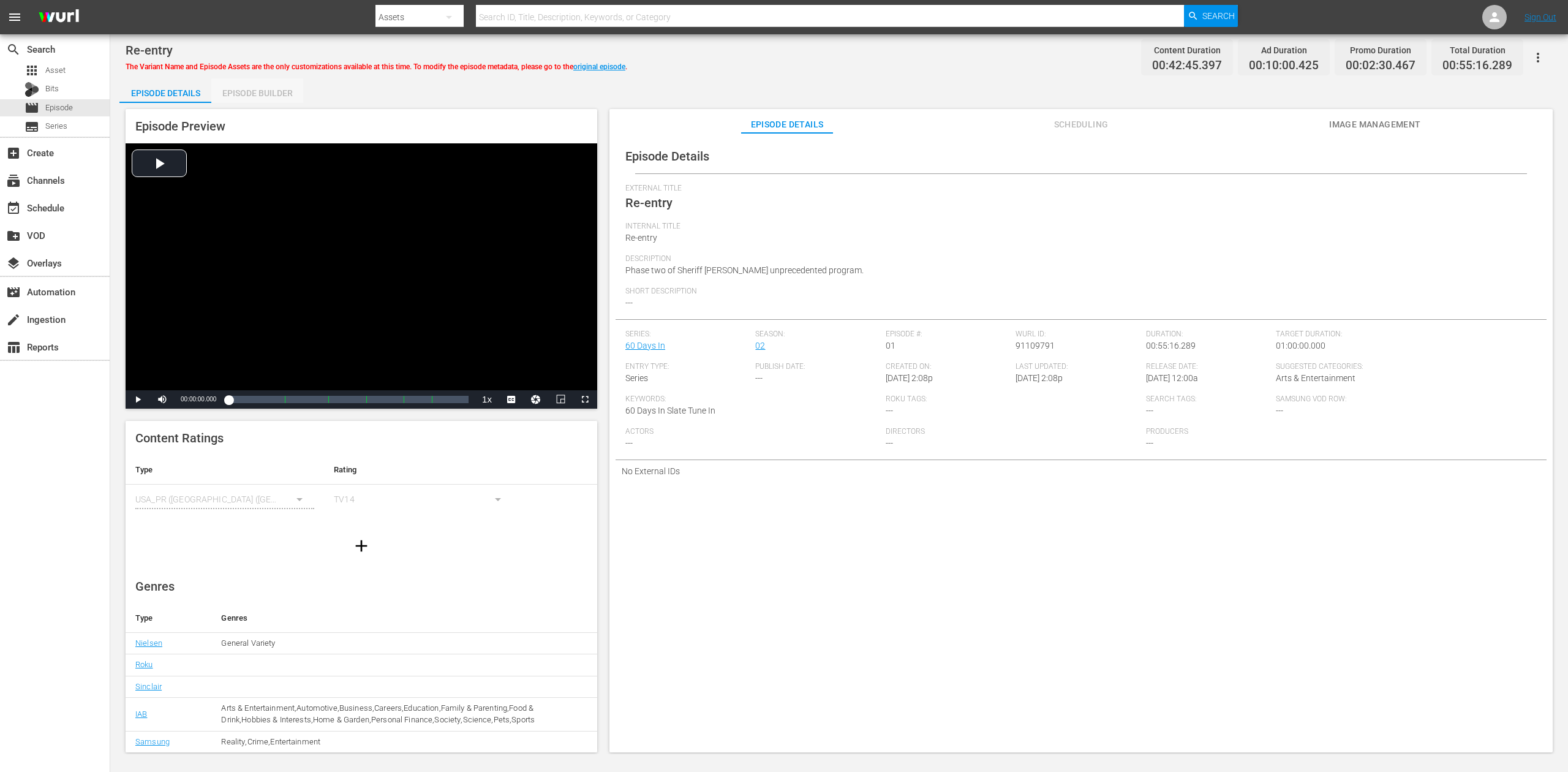
click at [266, 90] on div "Episode Builder" at bounding box center [257, 93] width 92 height 29
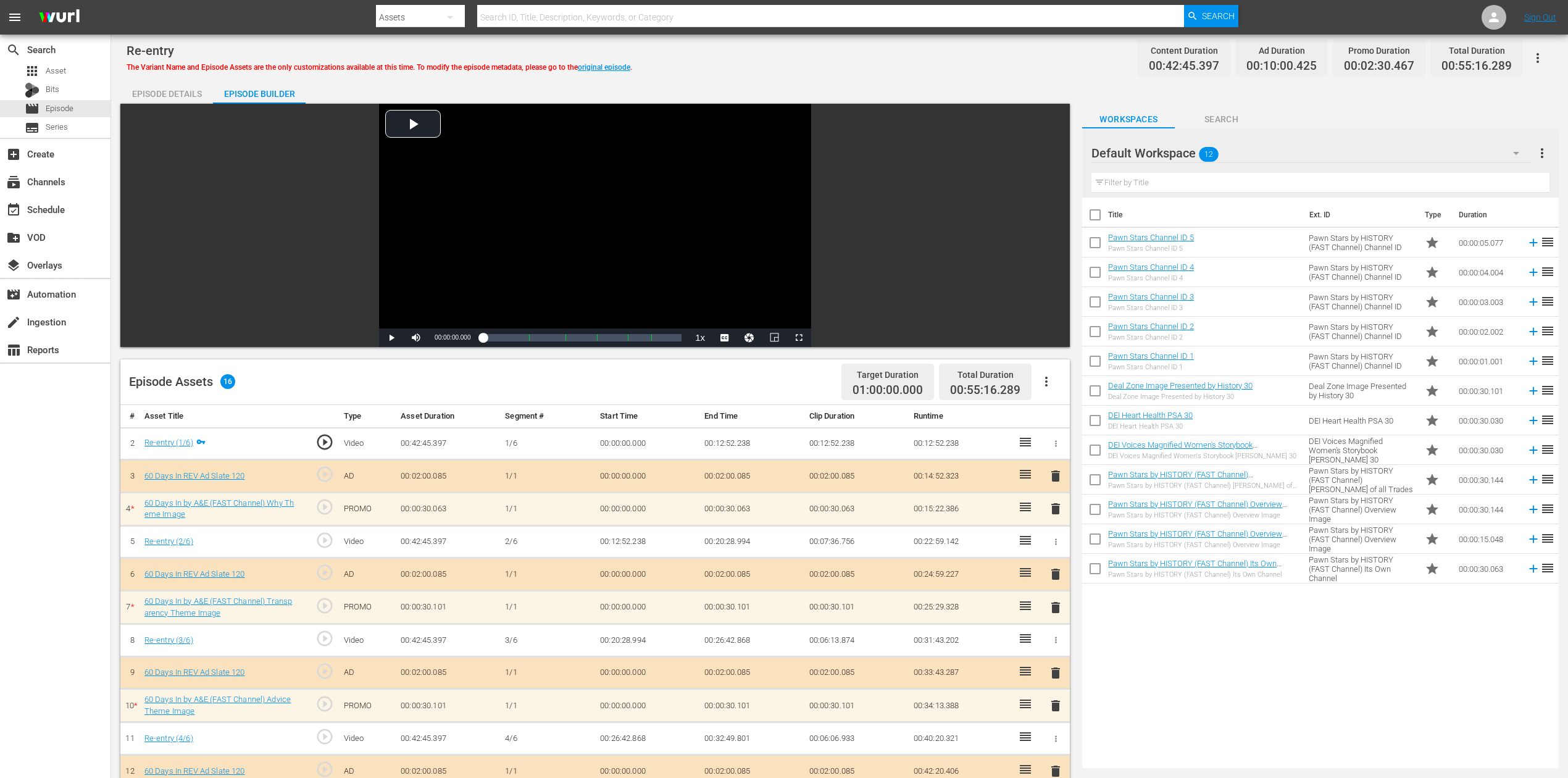
click at [1055, 511] on span "delete" at bounding box center [1056, 509] width 15 height 15
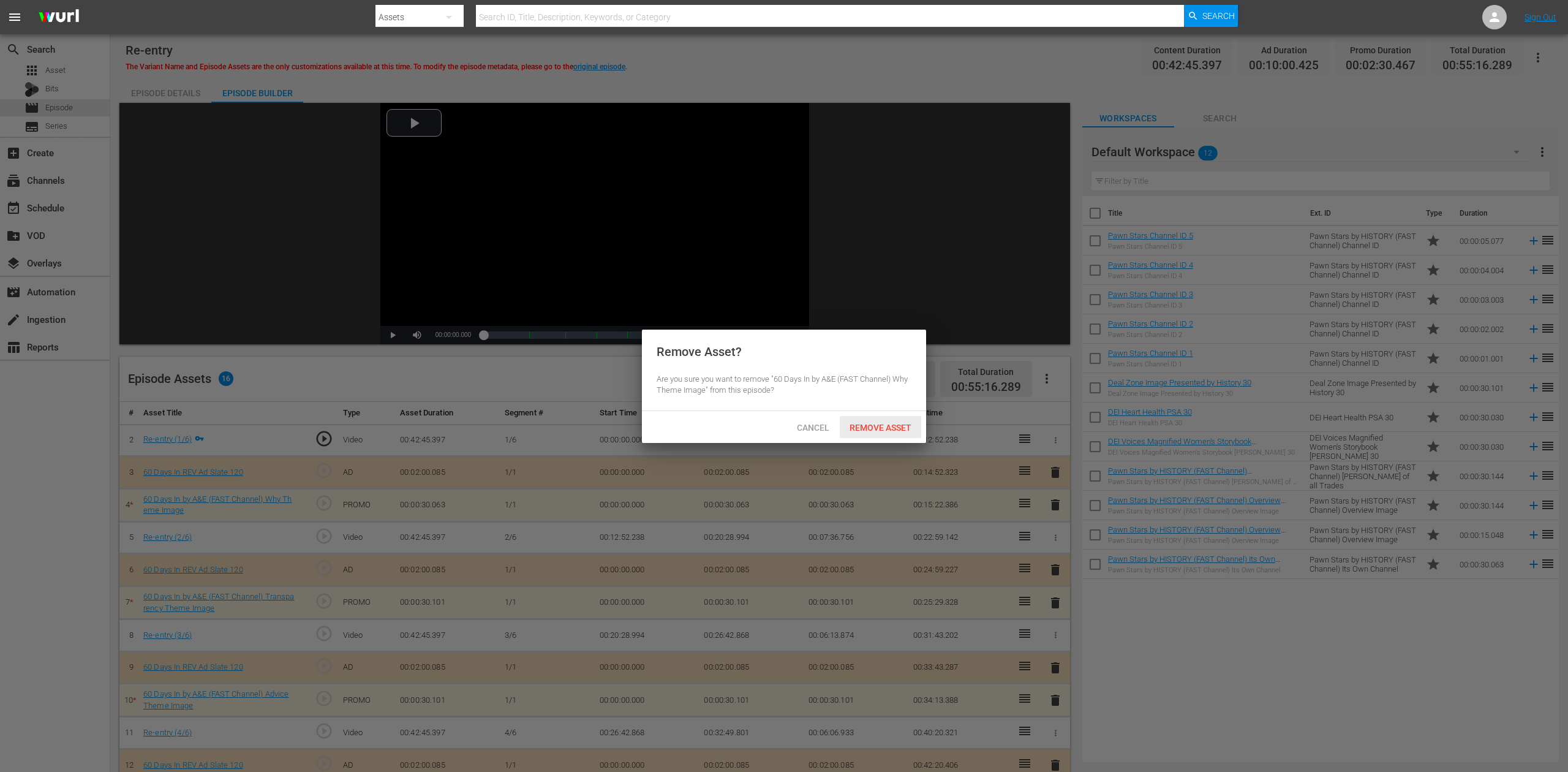
click at [886, 424] on span "Remove Asset" at bounding box center [880, 427] width 82 height 10
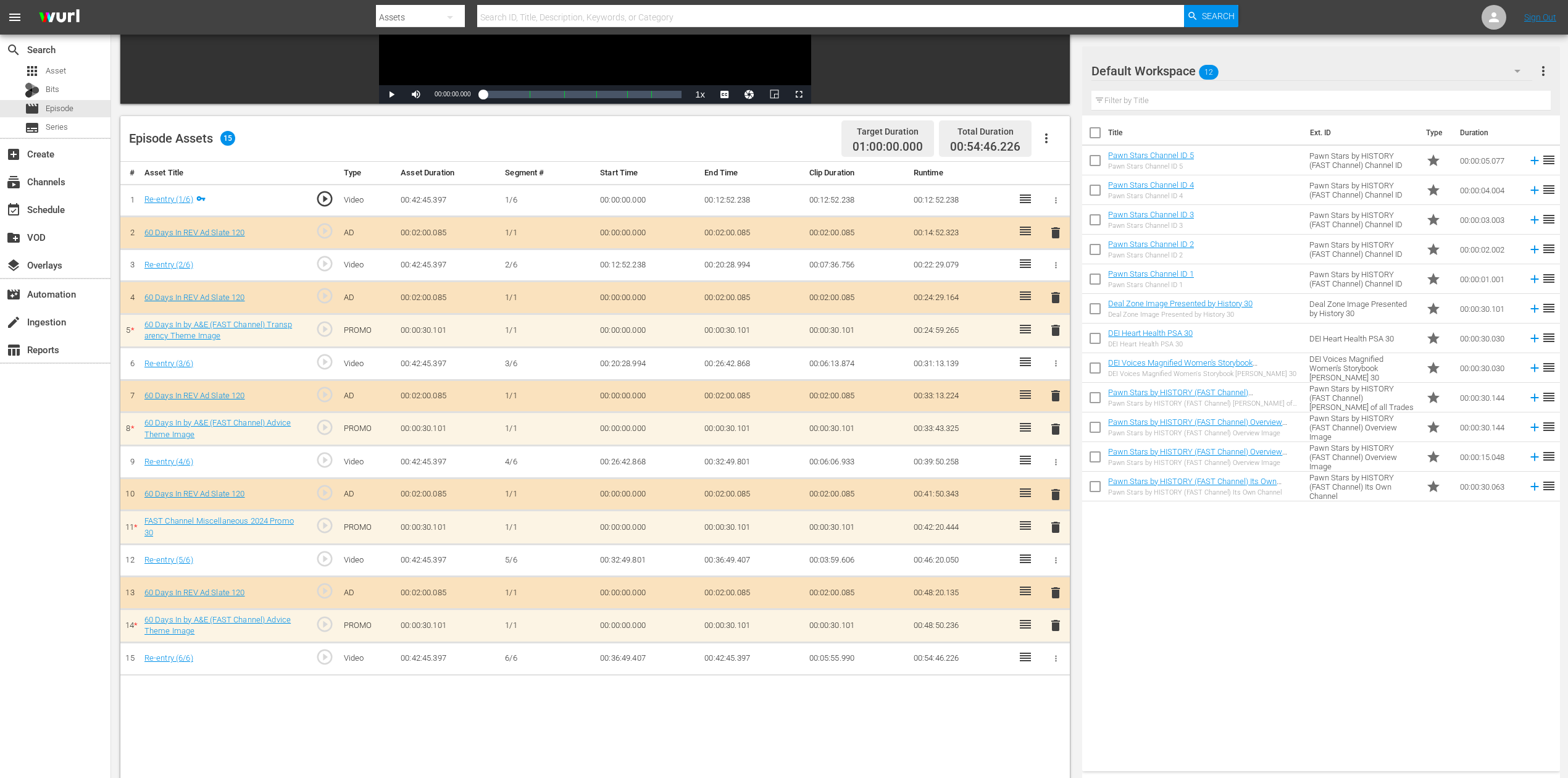
scroll to position [322, 0]
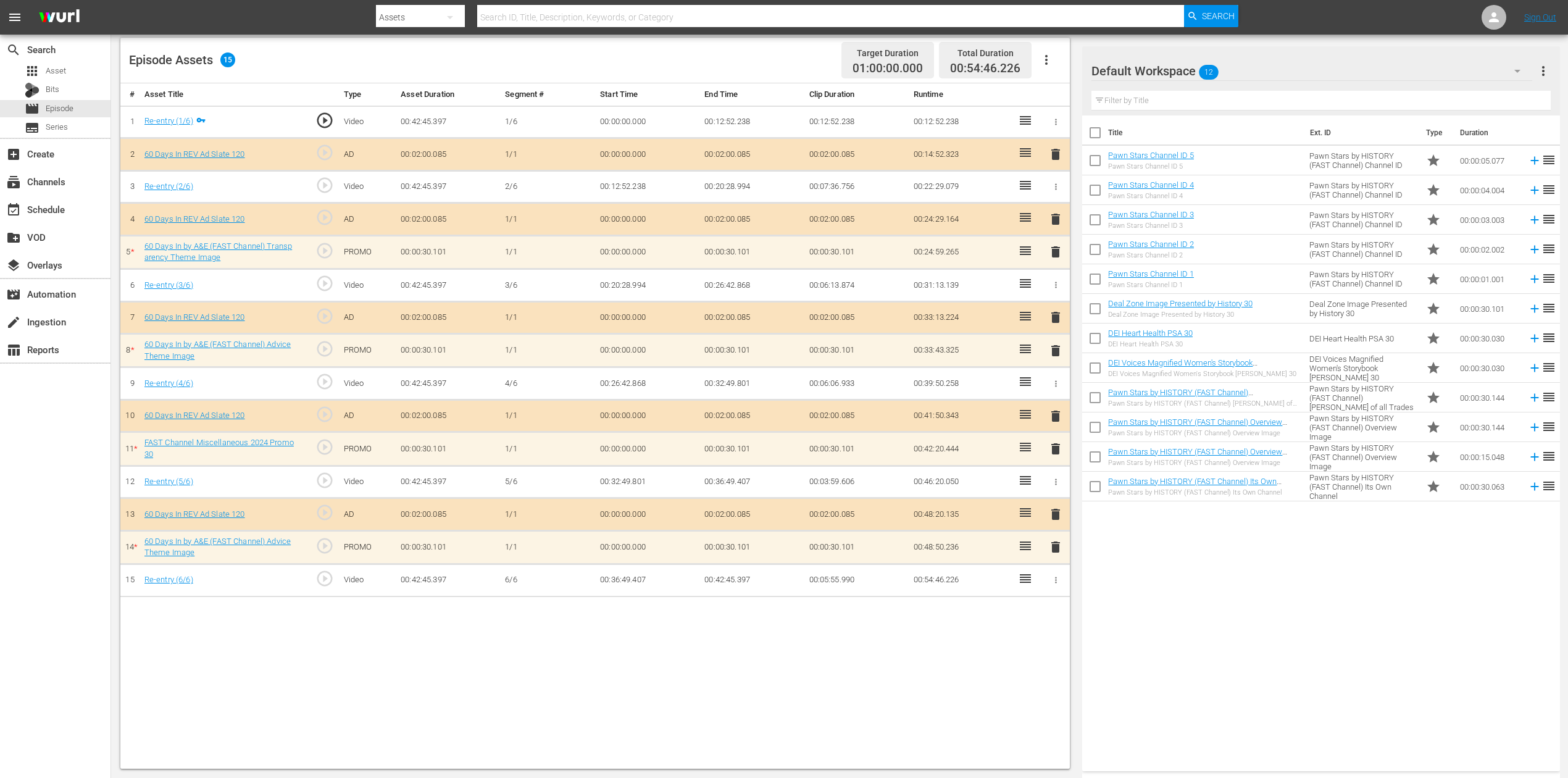
click at [1054, 541] on span "delete" at bounding box center [1056, 547] width 15 height 15
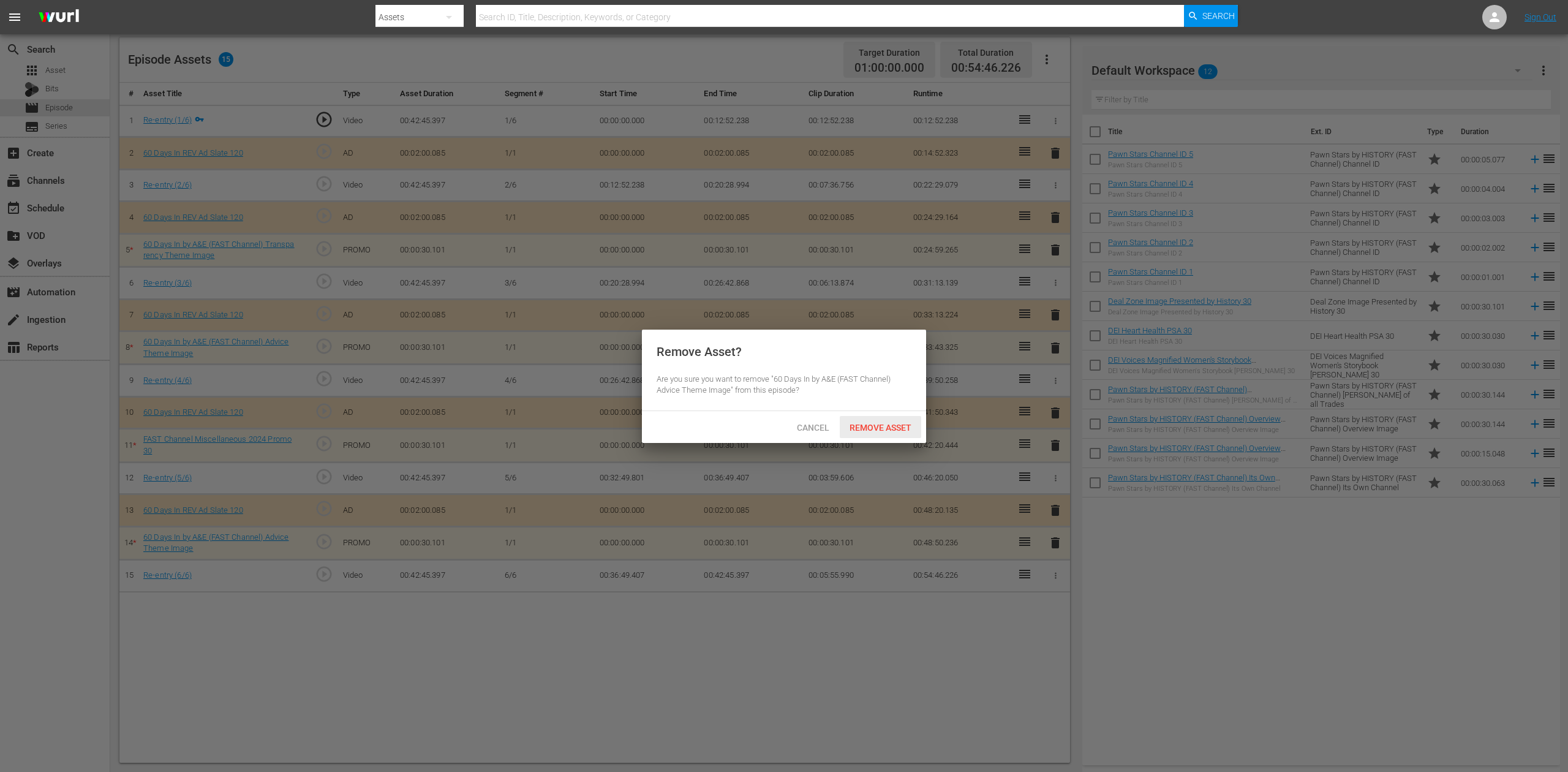
click at [868, 427] on span "Remove Asset" at bounding box center [880, 427] width 82 height 10
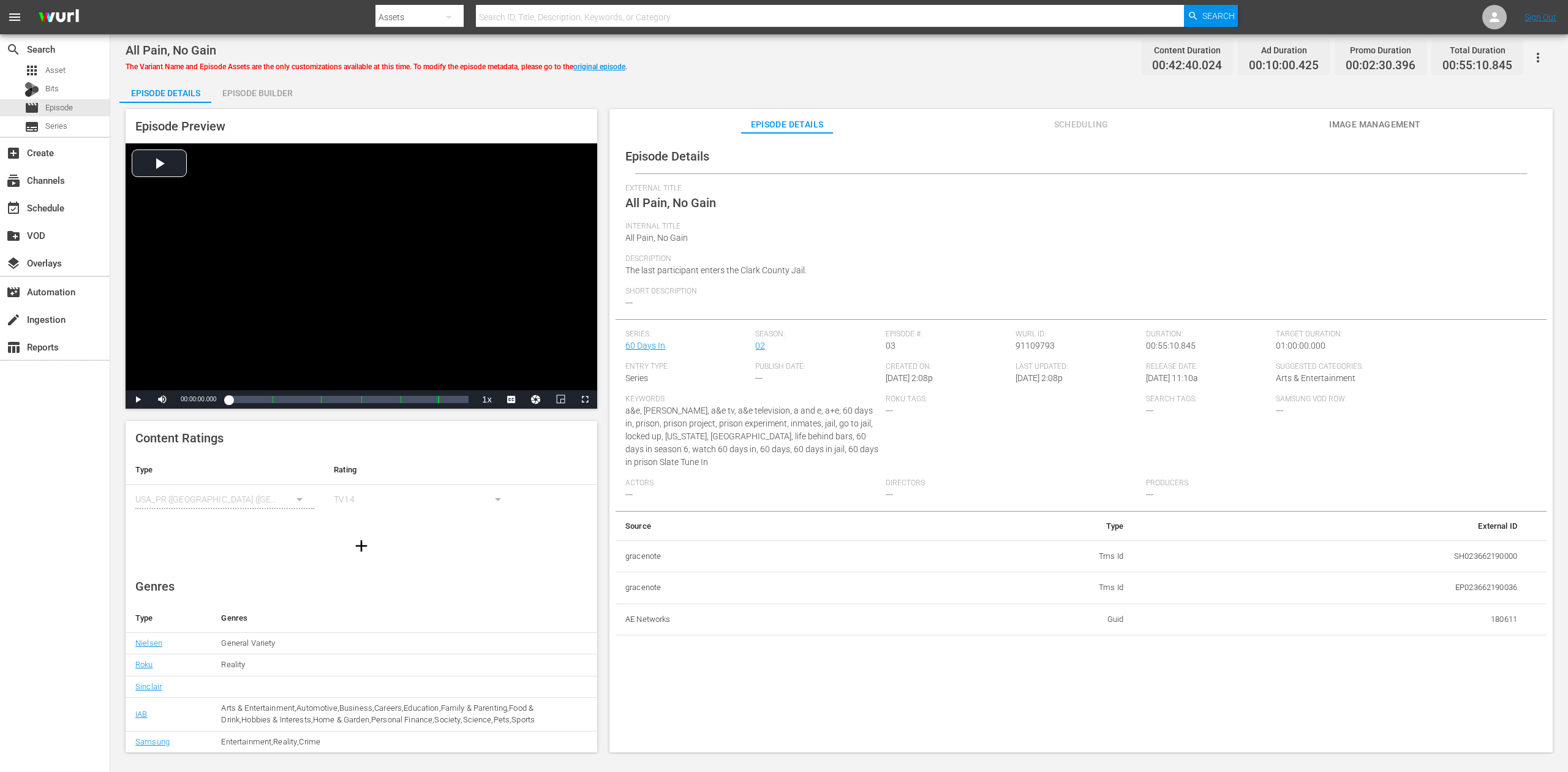
click at [270, 95] on div "Episode Builder" at bounding box center [257, 93] width 92 height 29
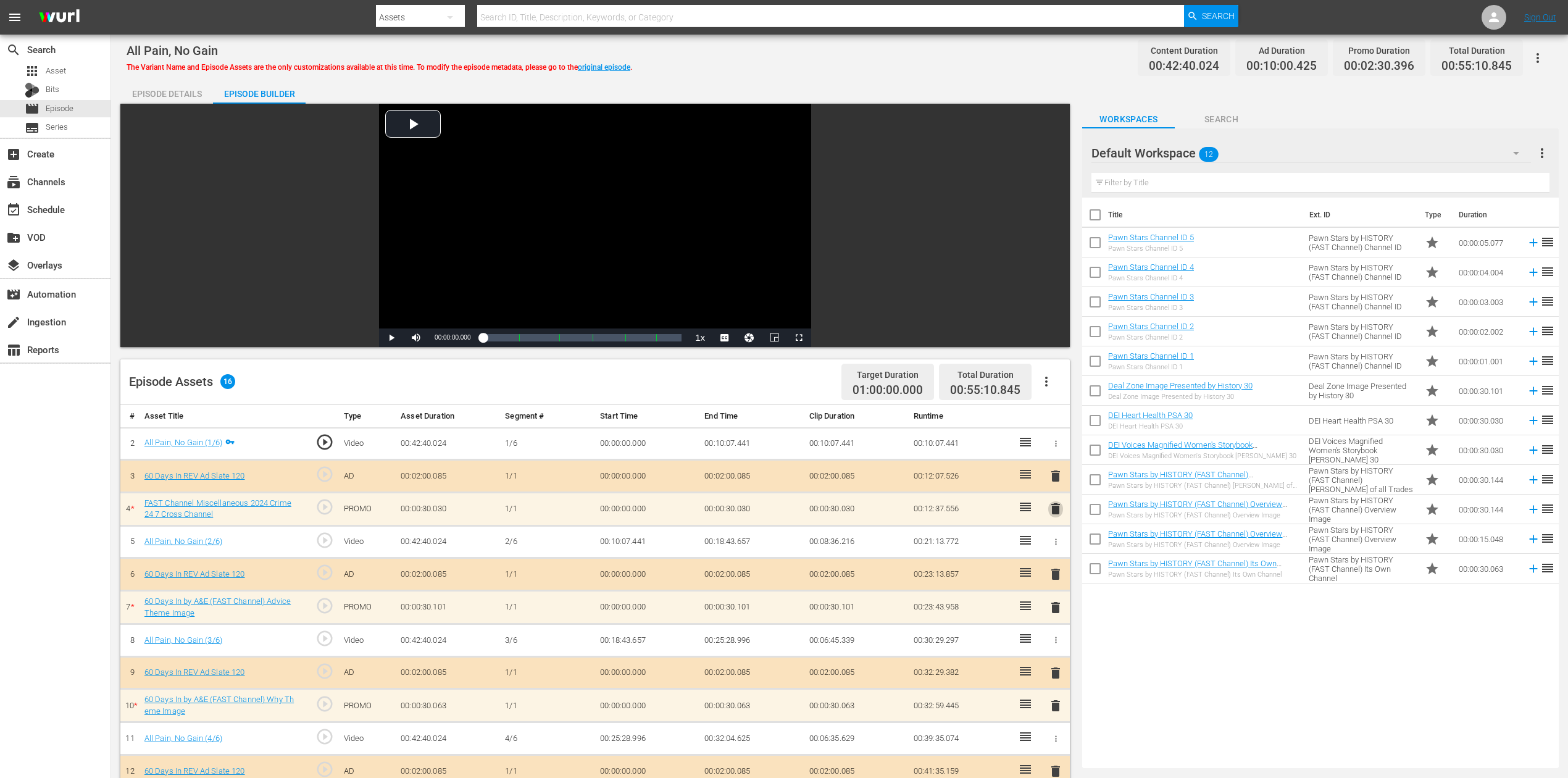
click at [1058, 508] on span "delete" at bounding box center [1056, 509] width 15 height 15
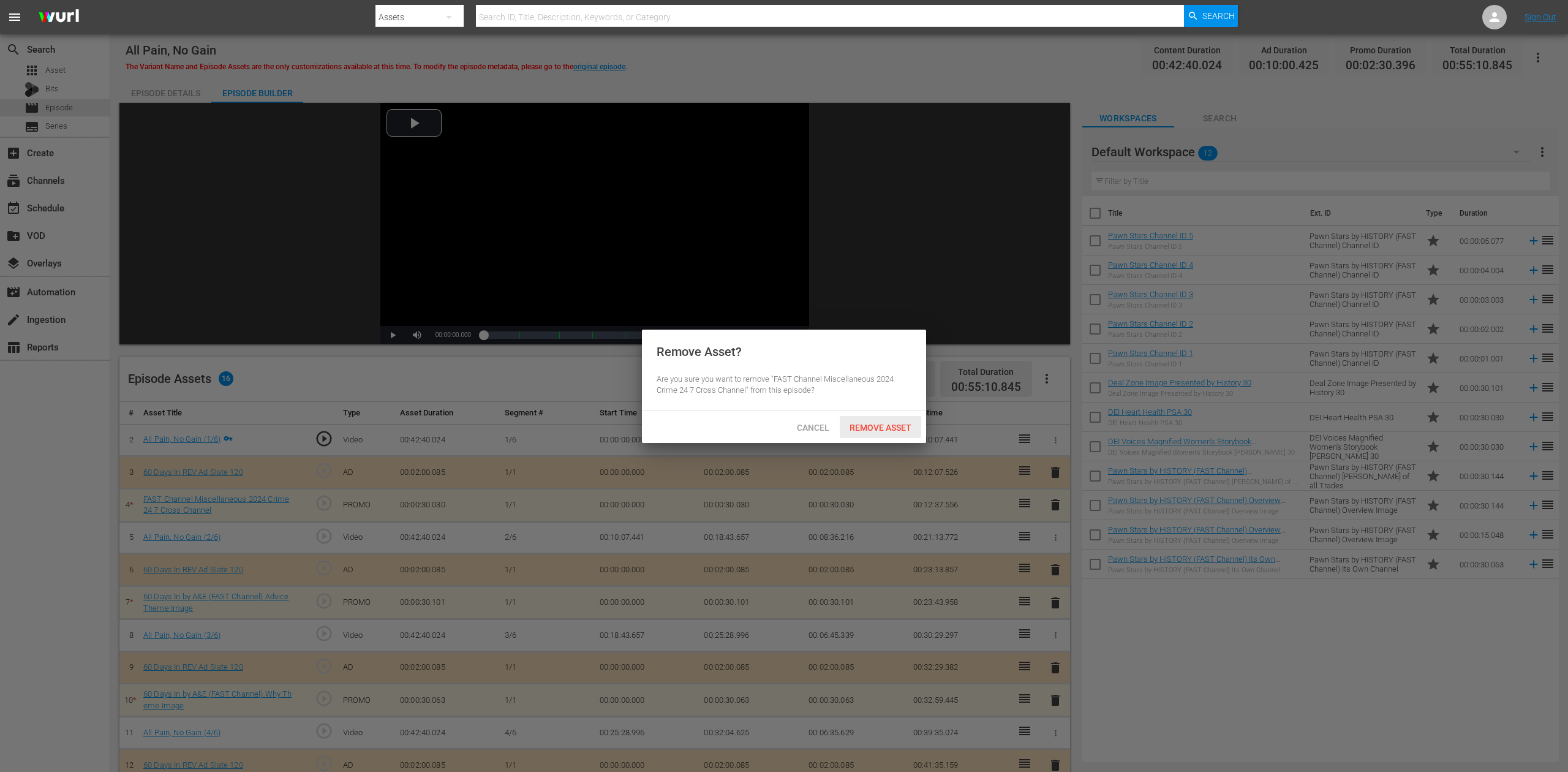
click at [895, 419] on div "Remove Asset" at bounding box center [880, 427] width 82 height 23
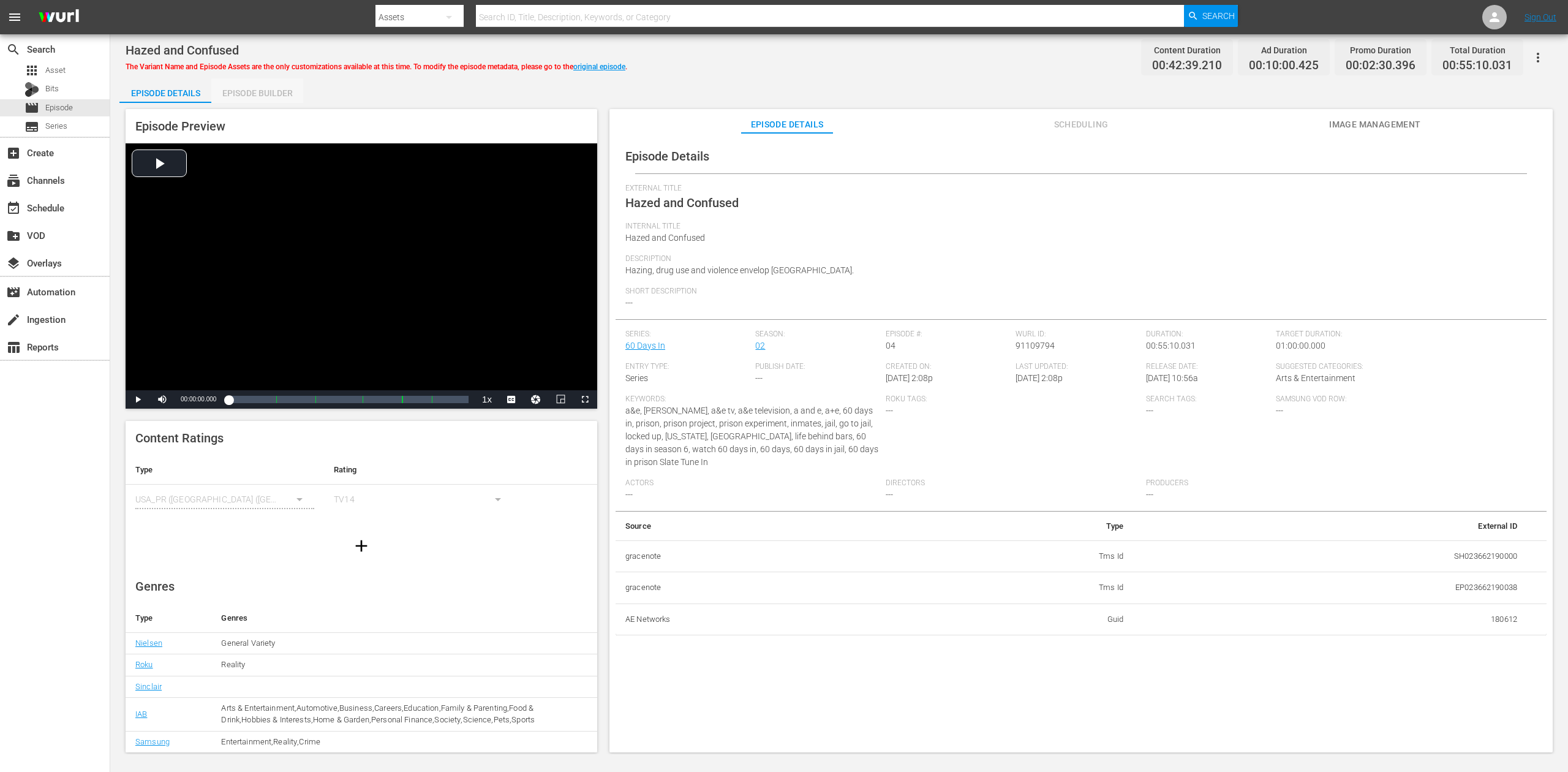
click at [280, 94] on div "Episode Builder" at bounding box center [257, 93] width 92 height 29
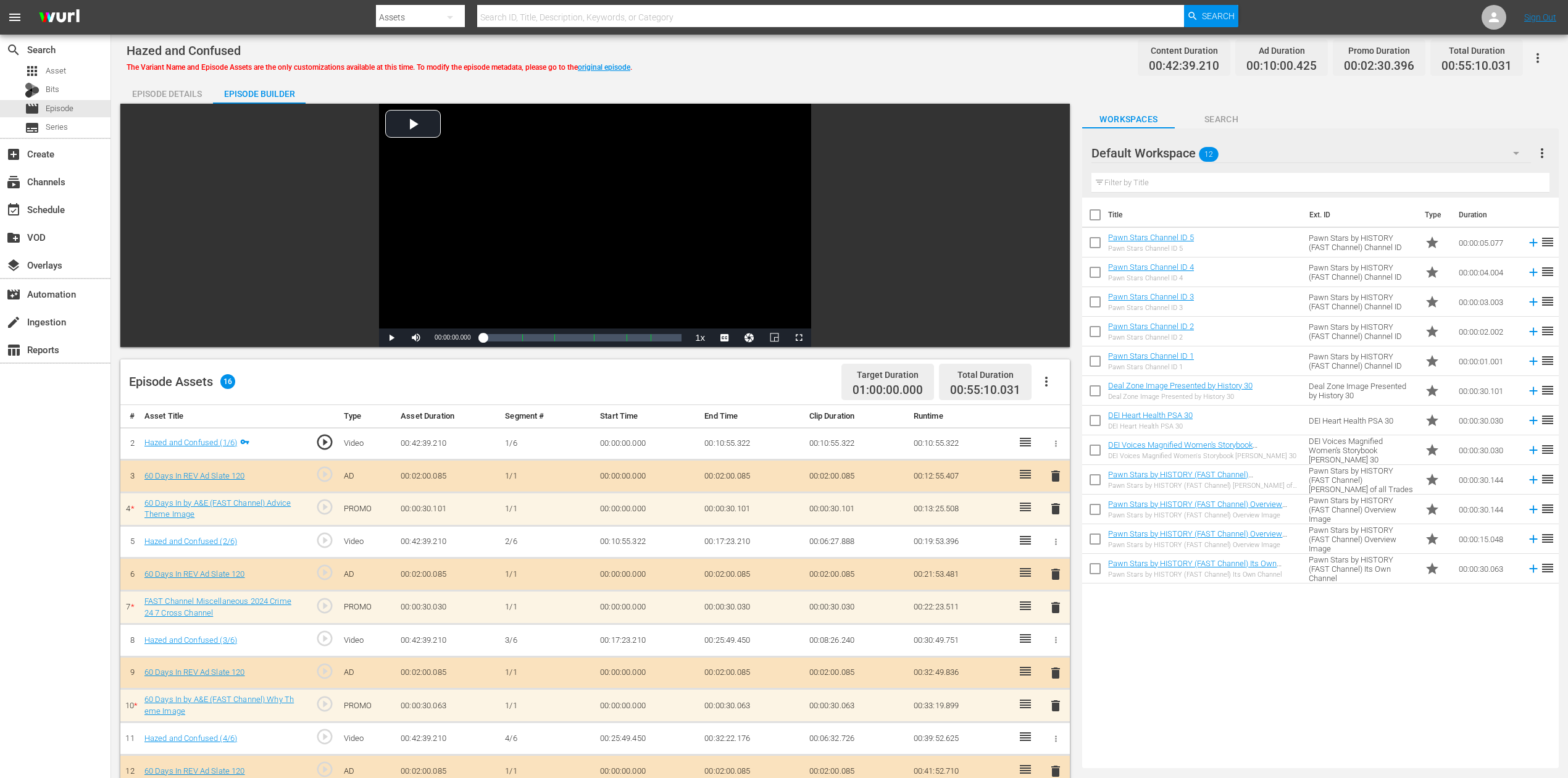
click at [1053, 511] on span "delete" at bounding box center [1056, 509] width 15 height 15
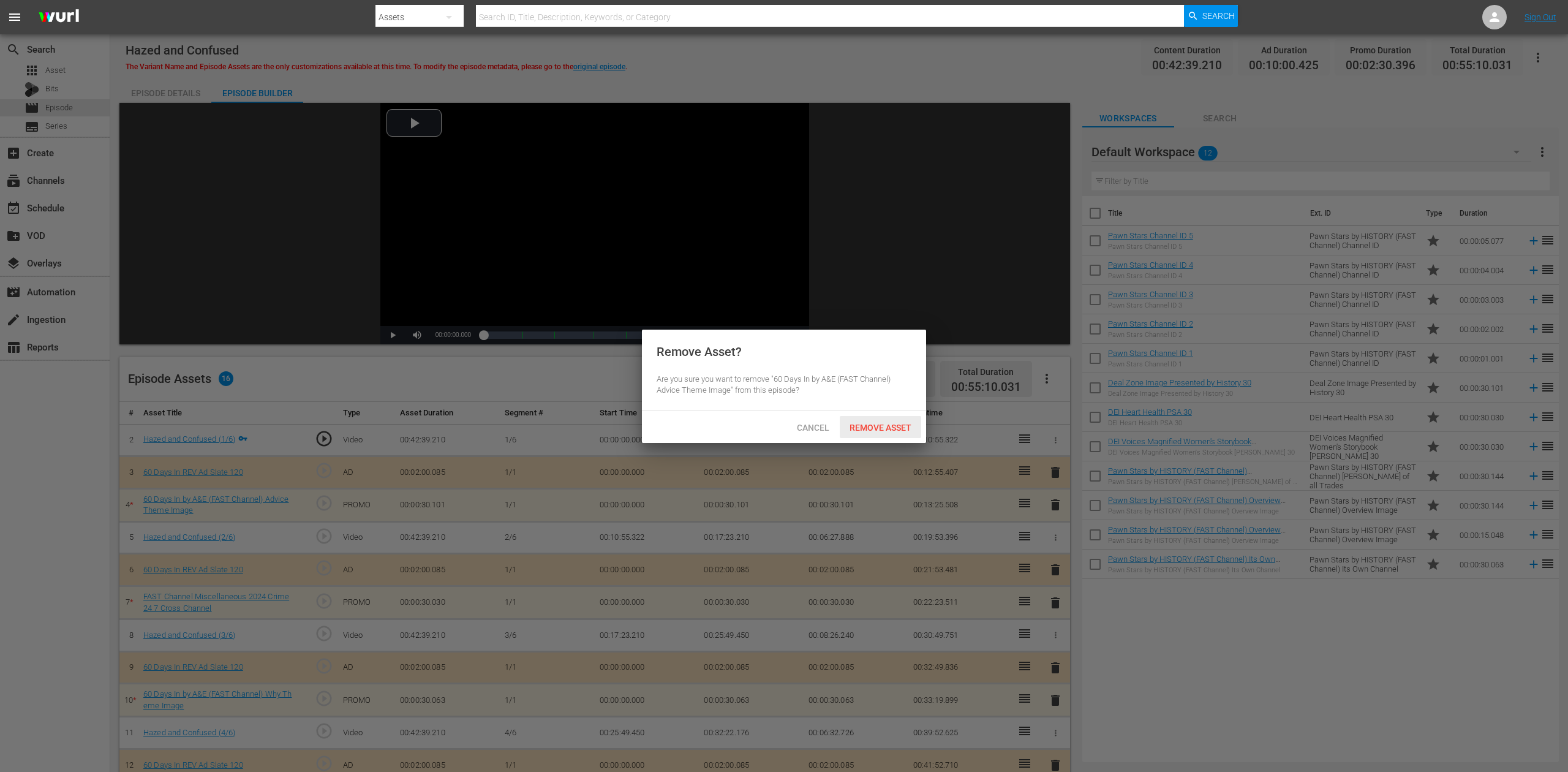
click at [891, 427] on span "Remove Asset" at bounding box center [880, 427] width 82 height 10
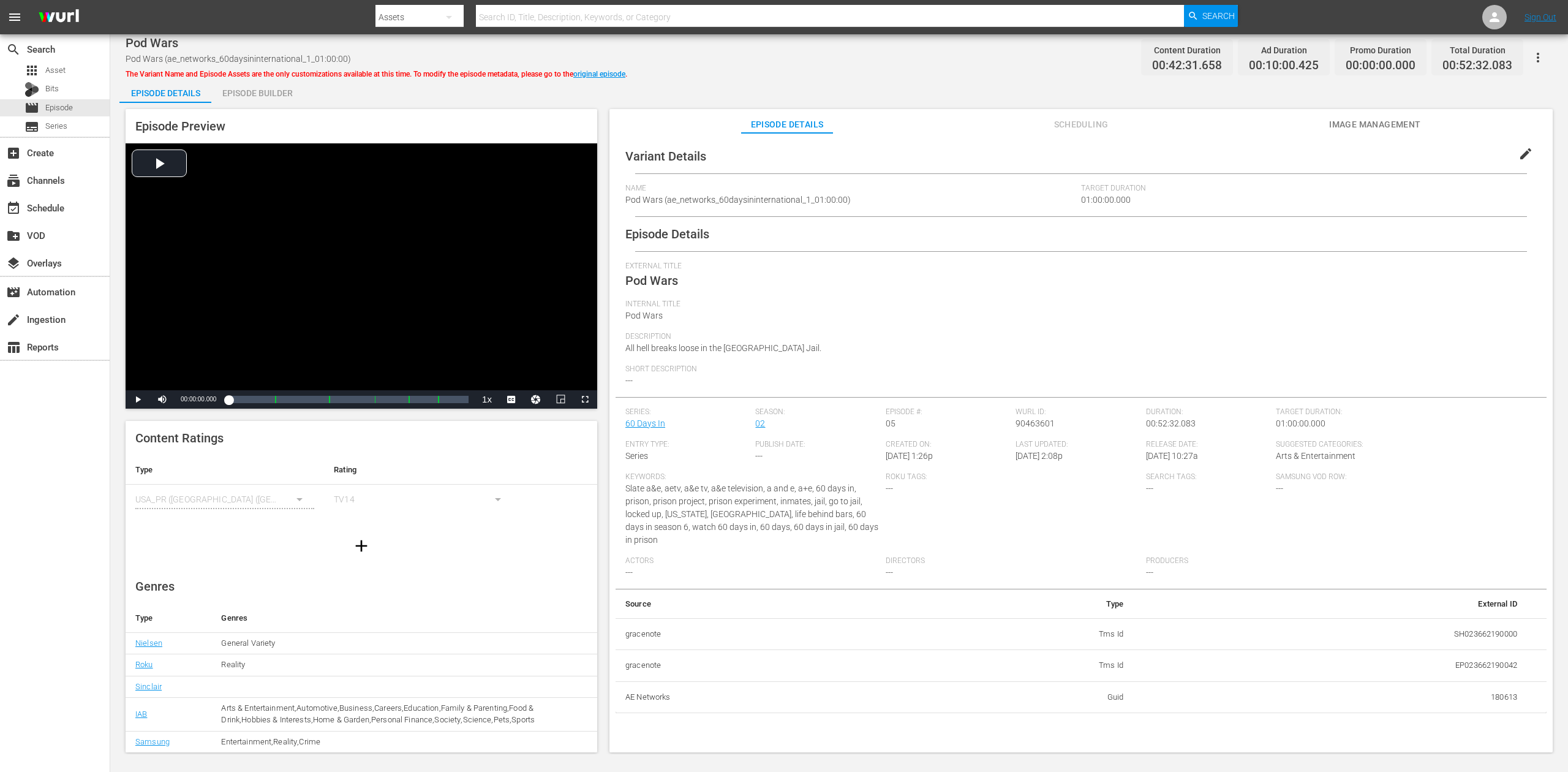
click at [245, 91] on div "Episode Builder" at bounding box center [257, 93] width 92 height 29
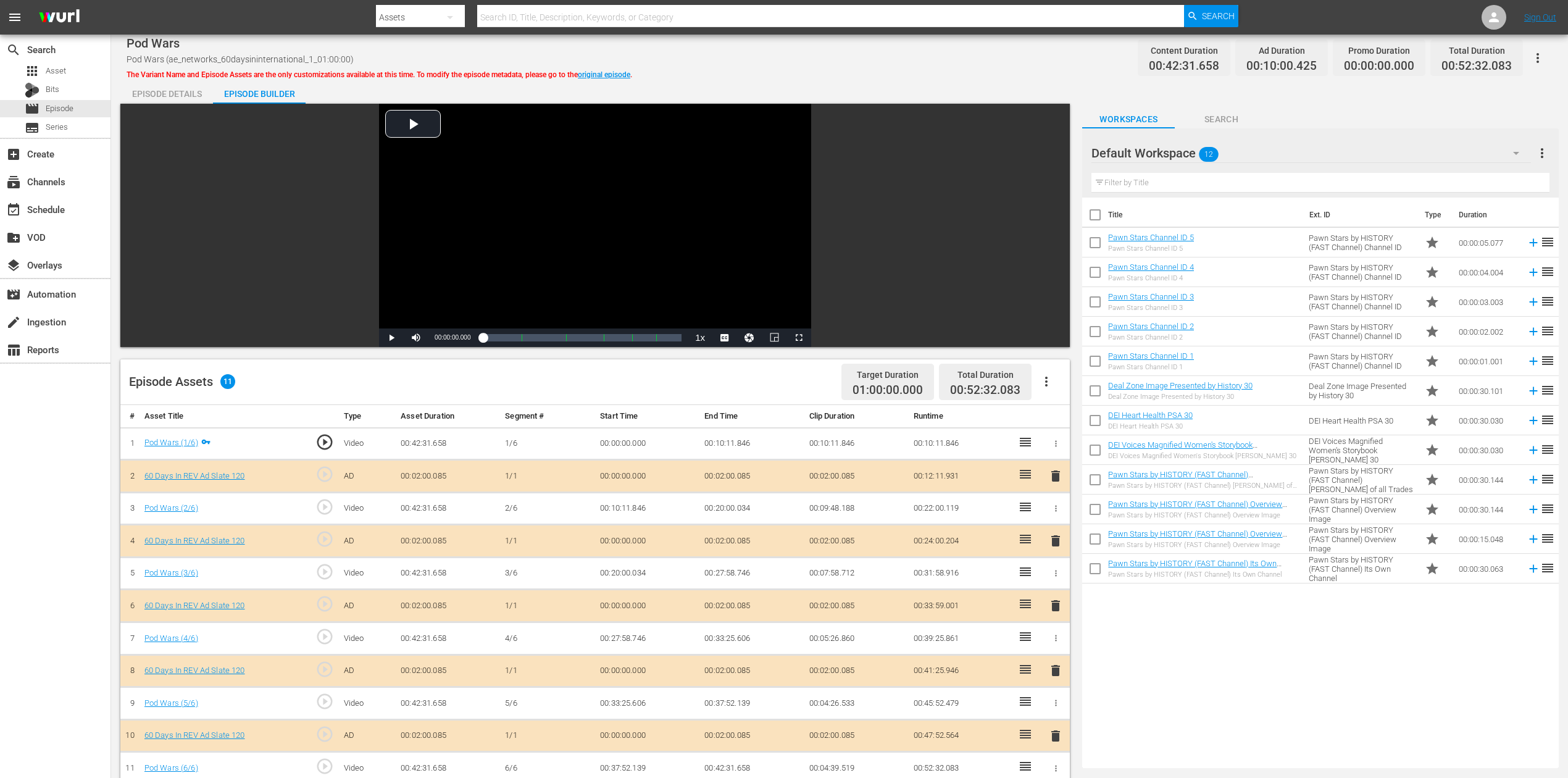
click at [1185, 148] on icon "button" at bounding box center [1517, 153] width 15 height 15
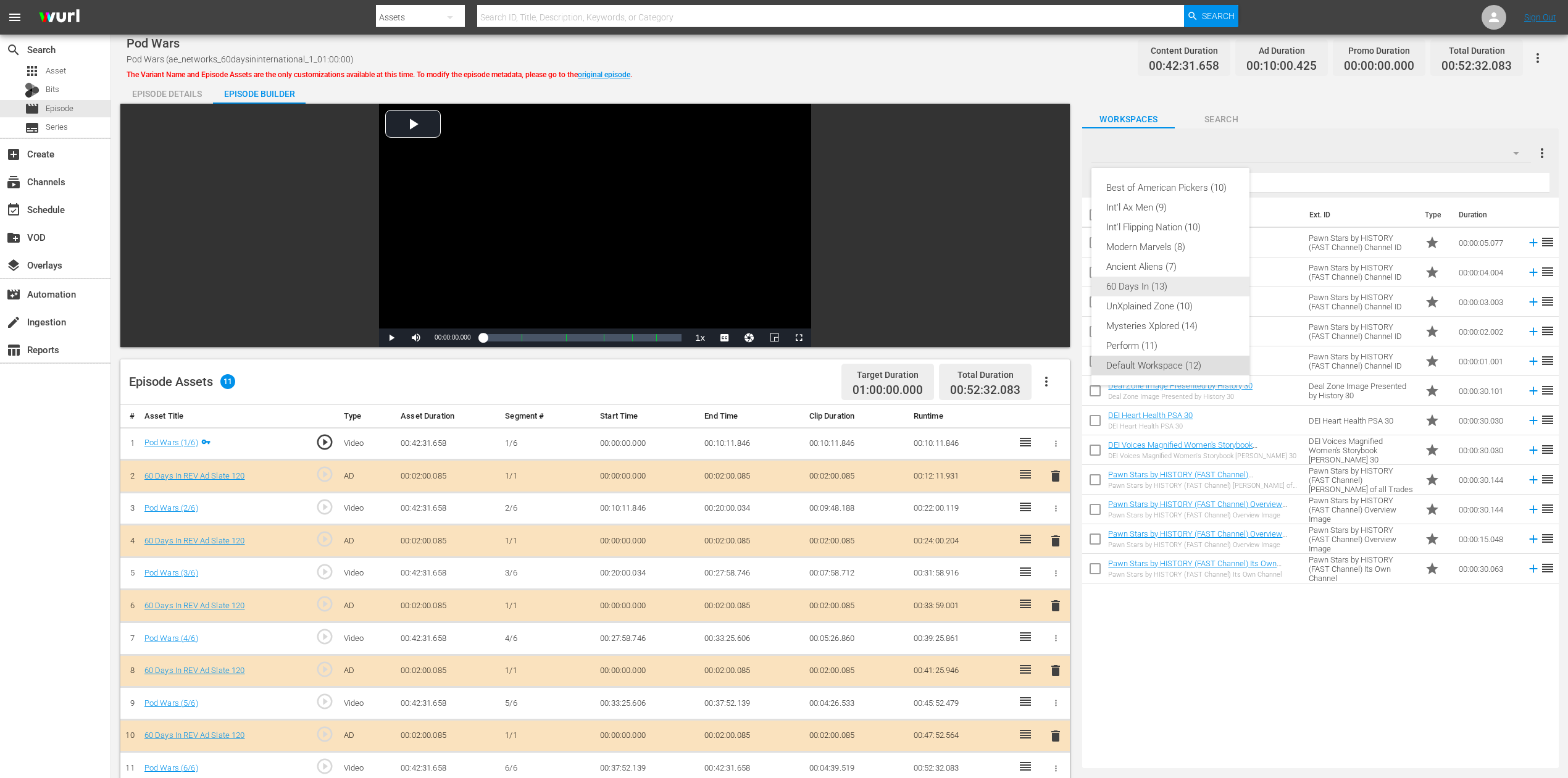
click at [1152, 282] on div "60 Days In (13)" at bounding box center [1170, 287] width 128 height 20
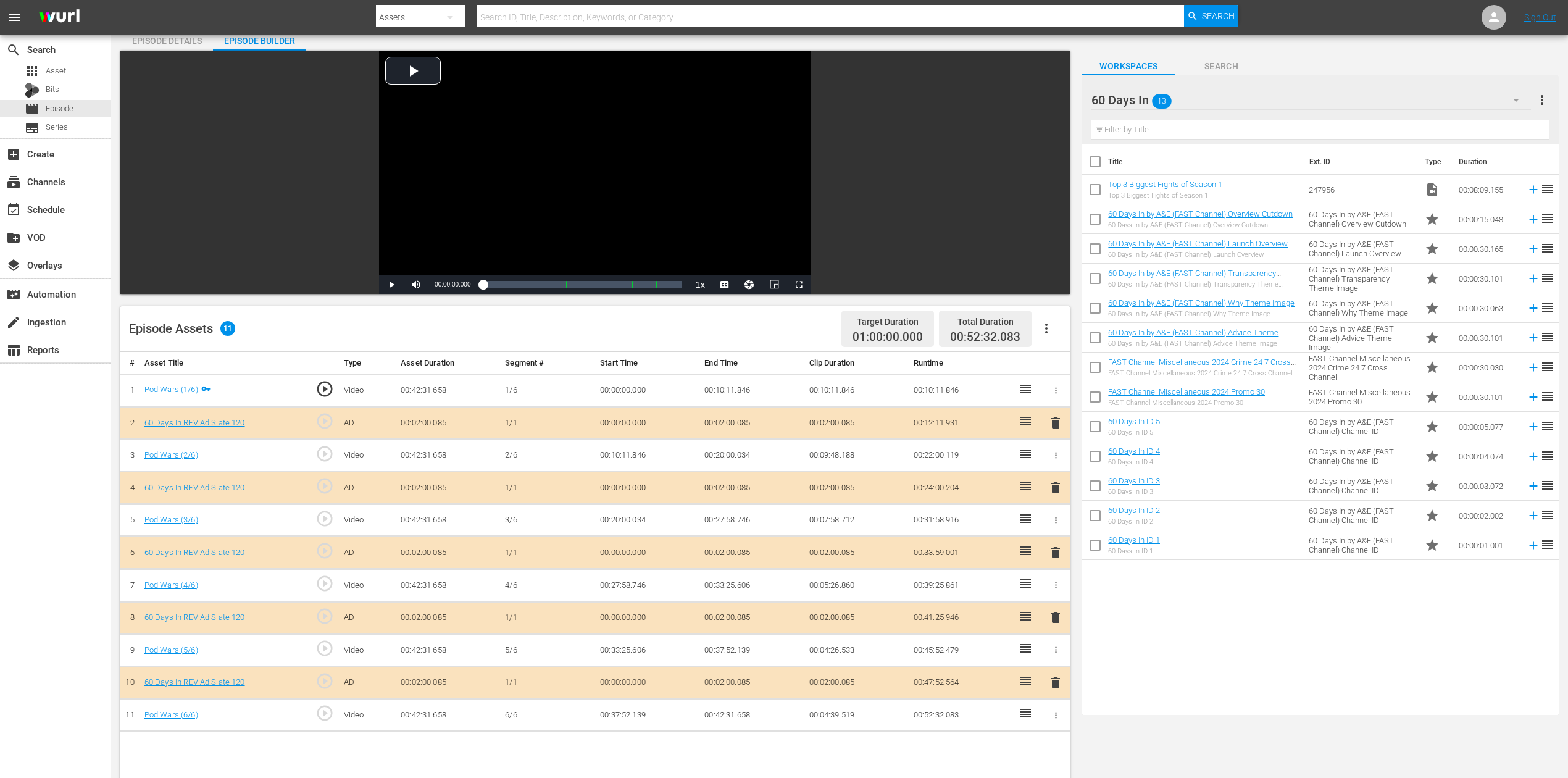
scroll to position [82, 0]
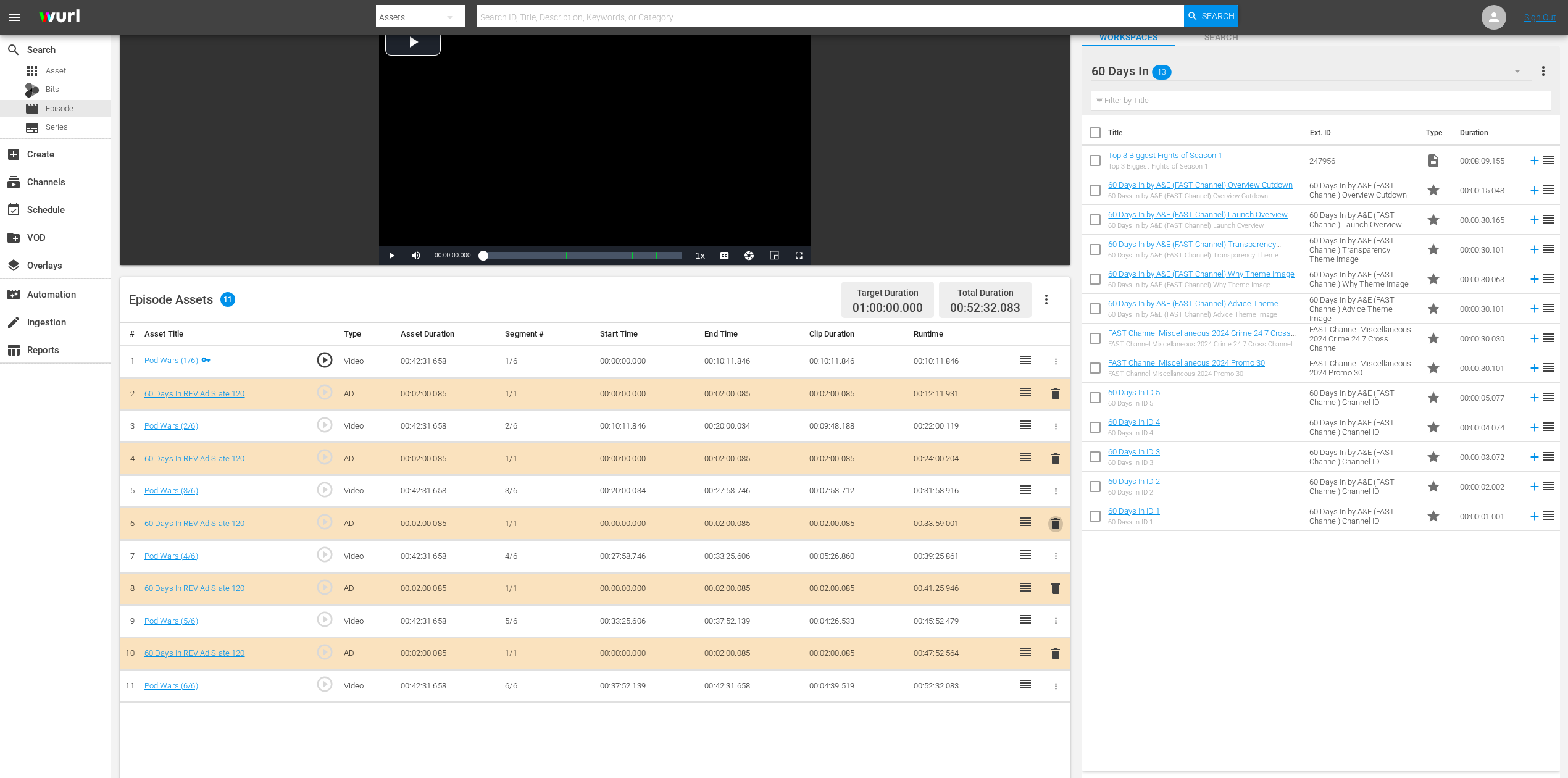
click at [1057, 525] on span "delete" at bounding box center [1056, 524] width 15 height 15
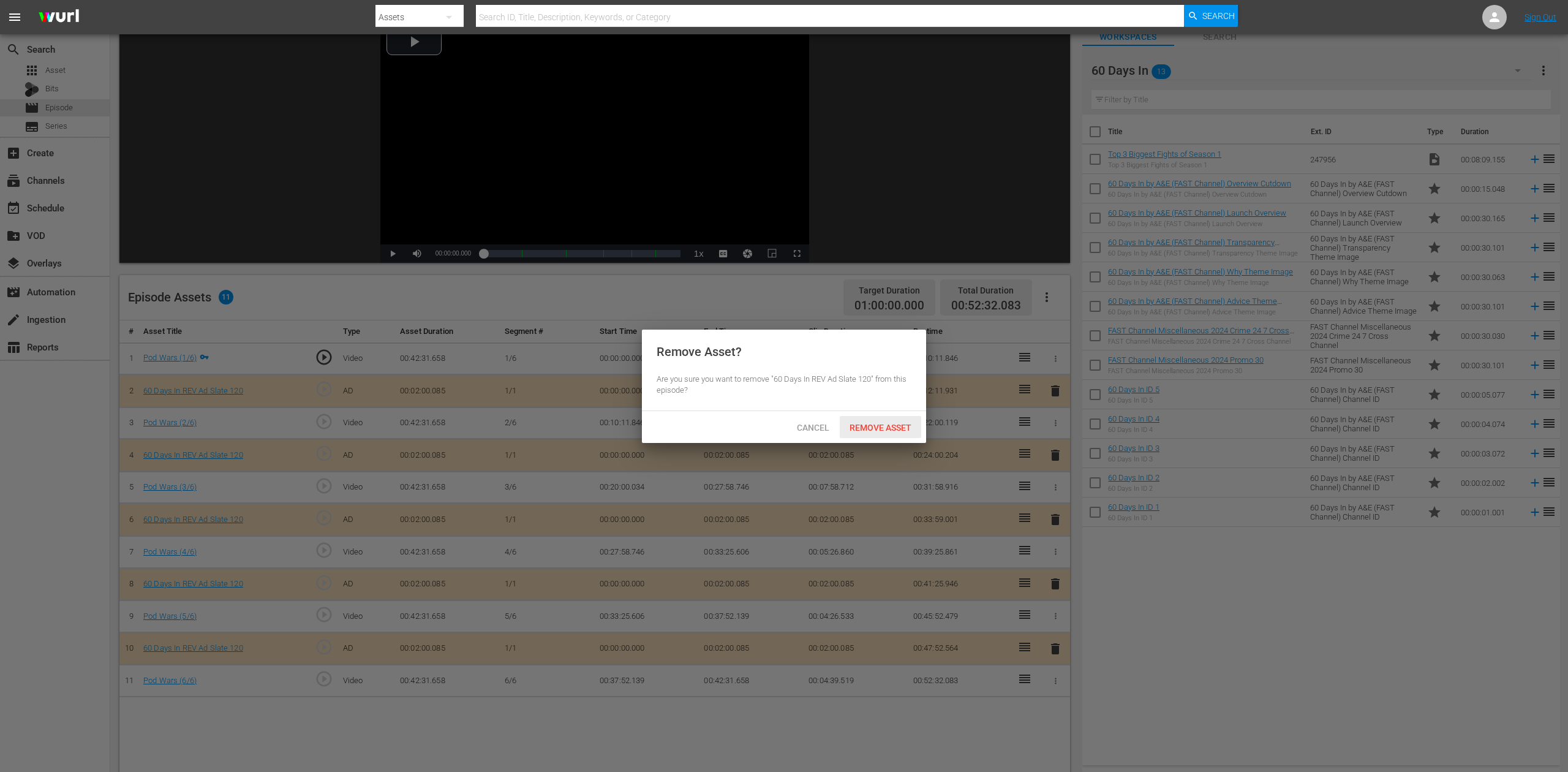
click at [877, 424] on span "Remove Asset" at bounding box center [880, 427] width 82 height 10
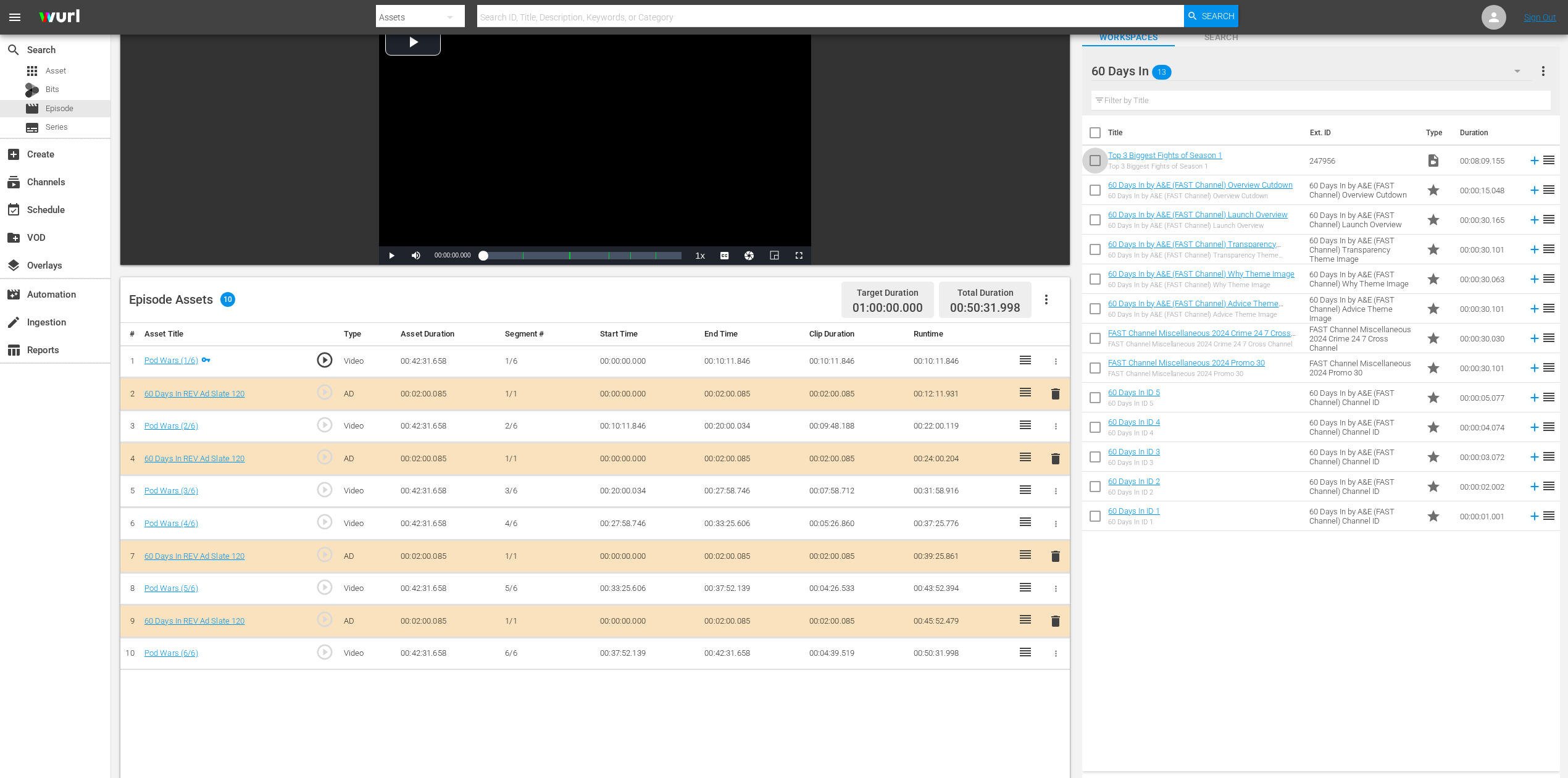
click at [1096, 159] on input "checkbox" at bounding box center [1095, 163] width 26 height 26
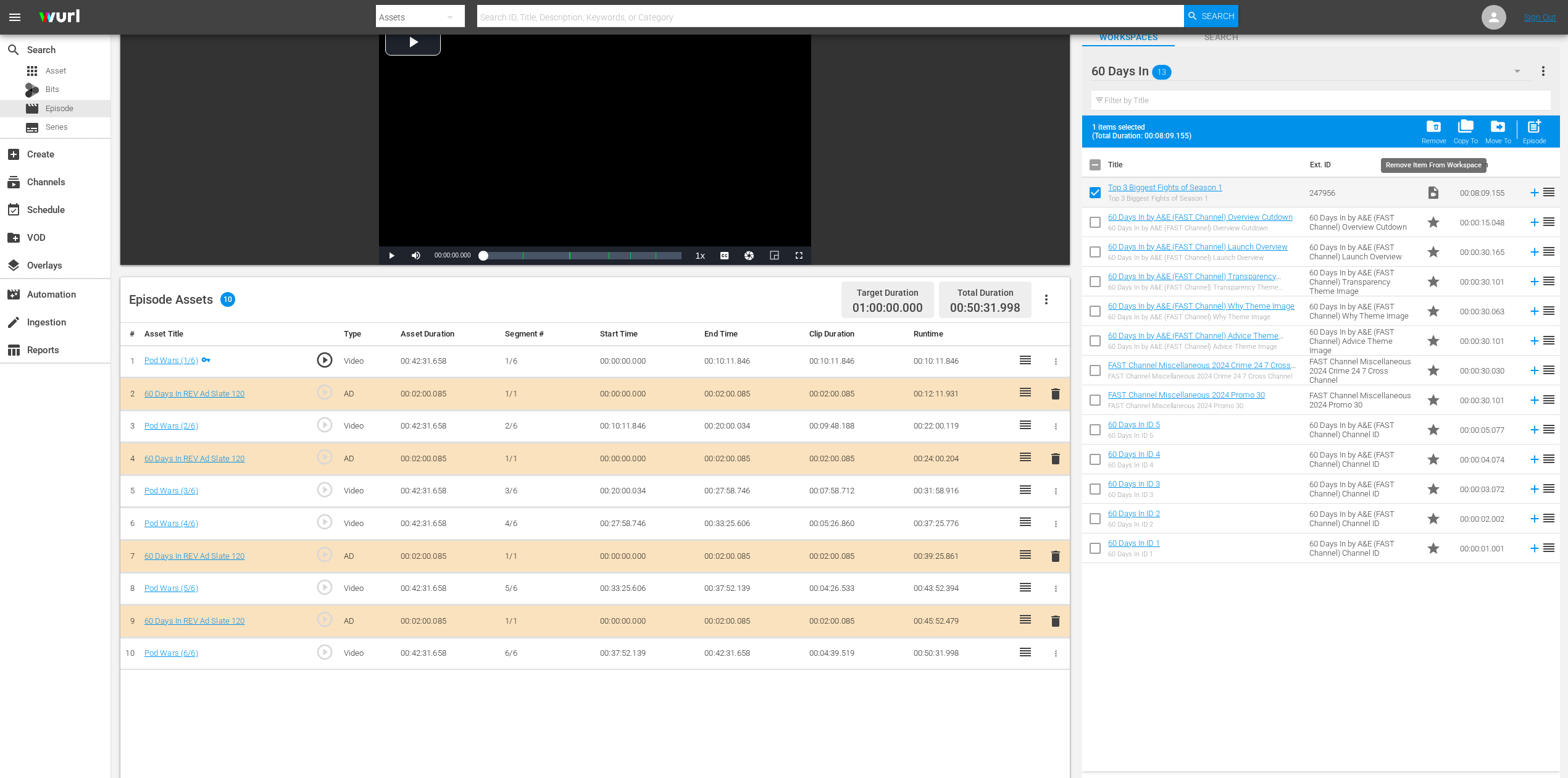
click at [1185, 121] on span "folder_delete" at bounding box center [1434, 126] width 17 height 17
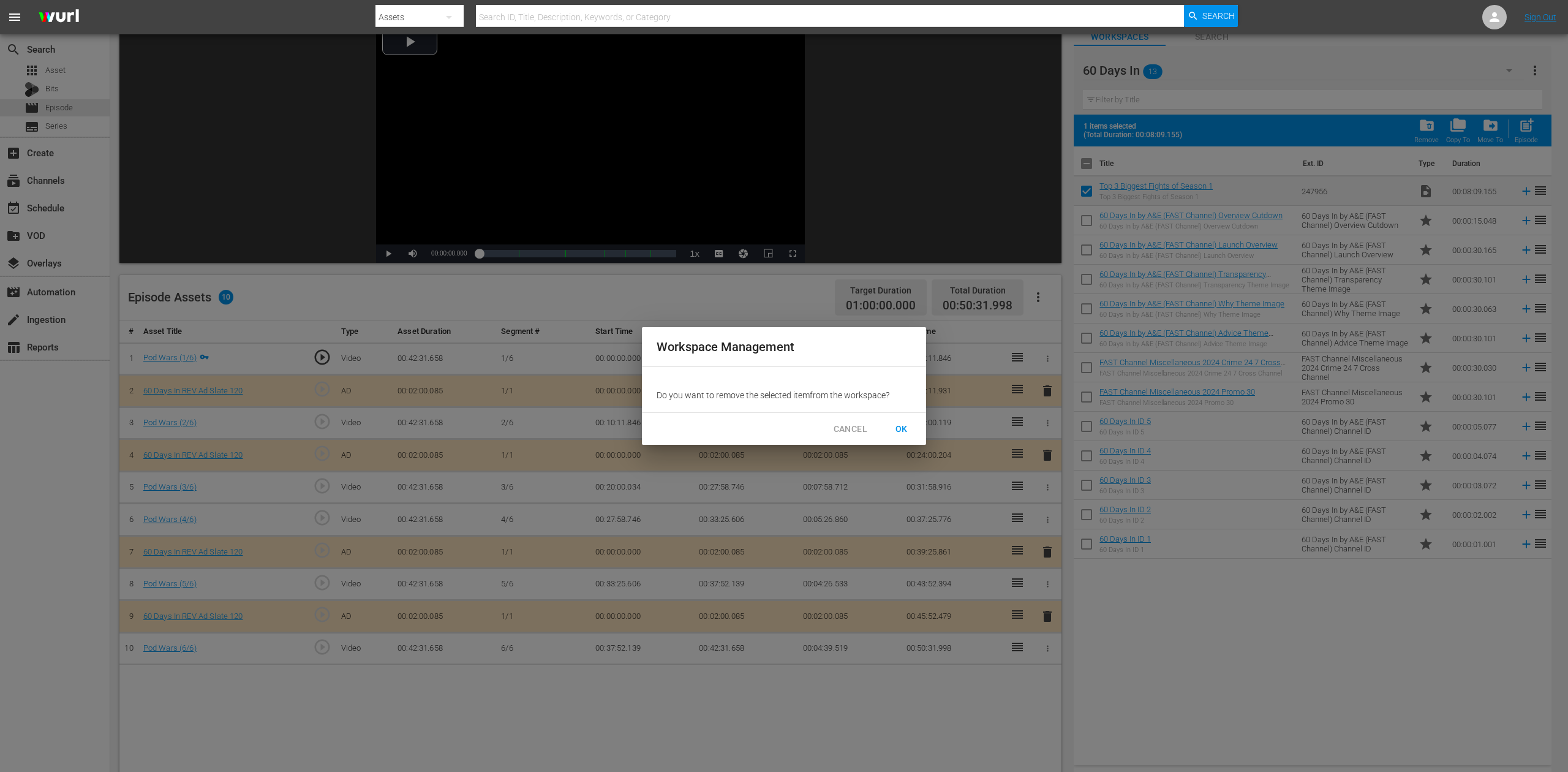
click at [903, 424] on span "OK" at bounding box center [902, 429] width 20 height 15
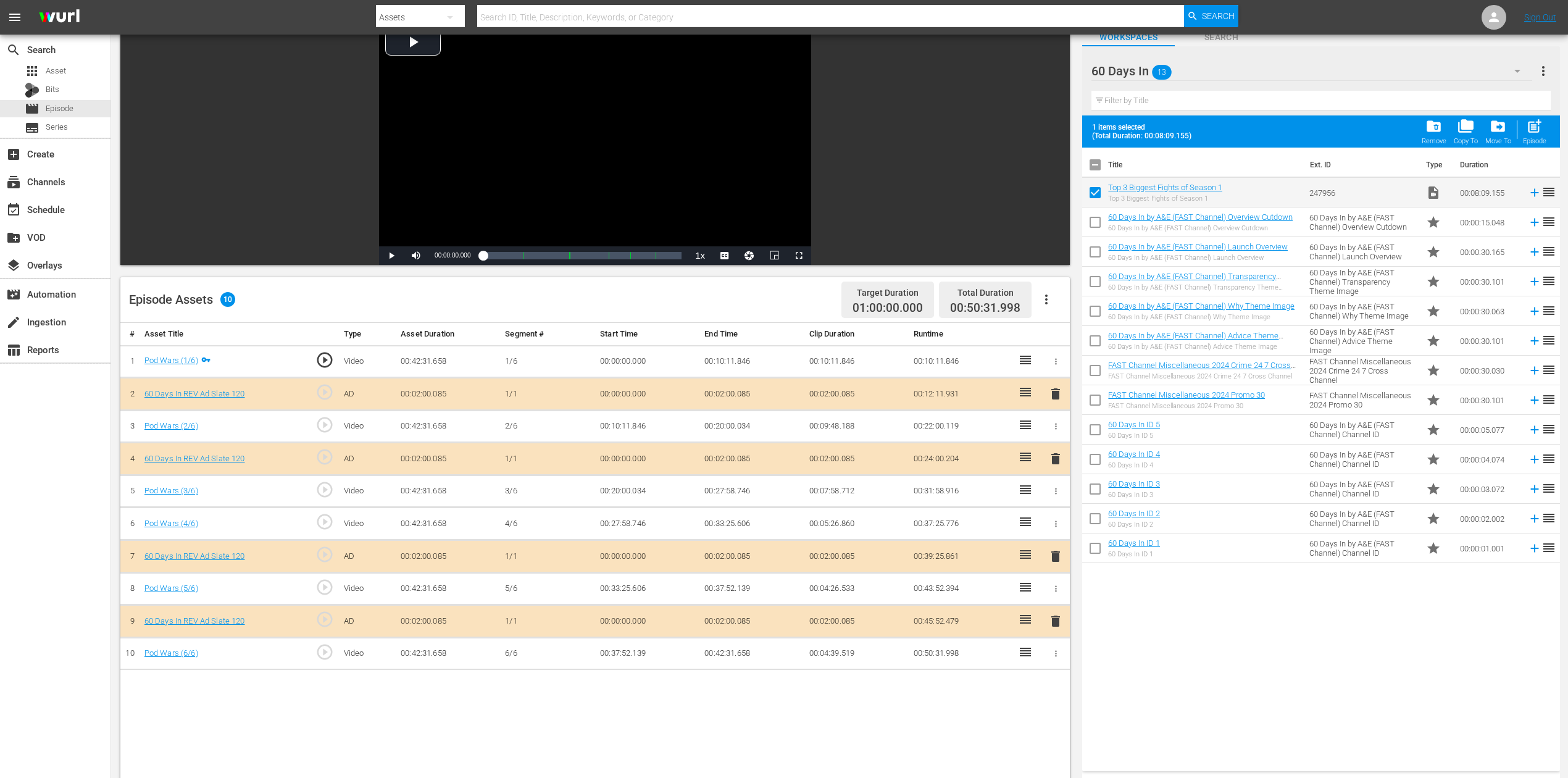
checkbox input "false"
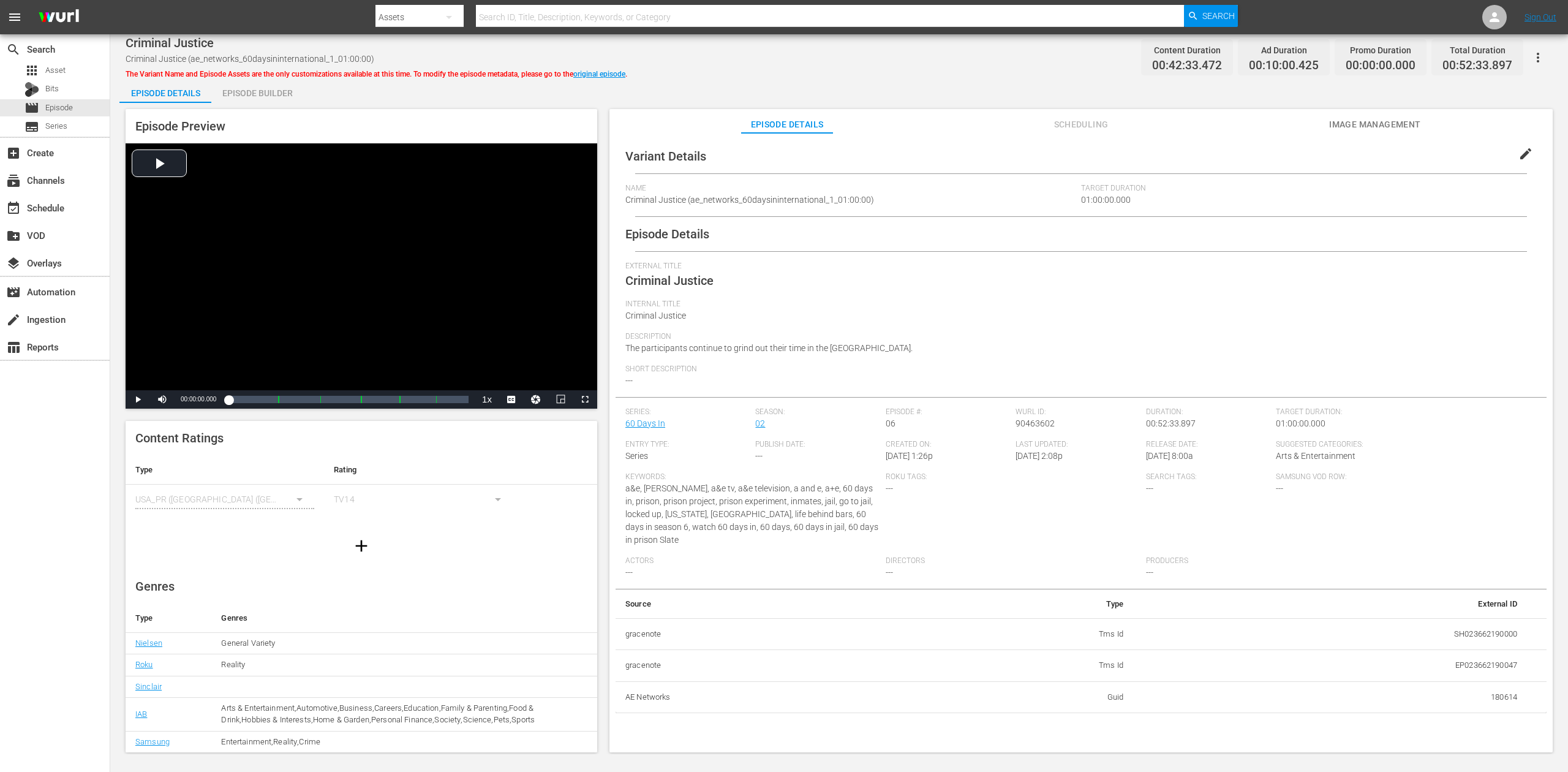
click at [273, 92] on div "Episode Builder" at bounding box center [257, 93] width 92 height 29
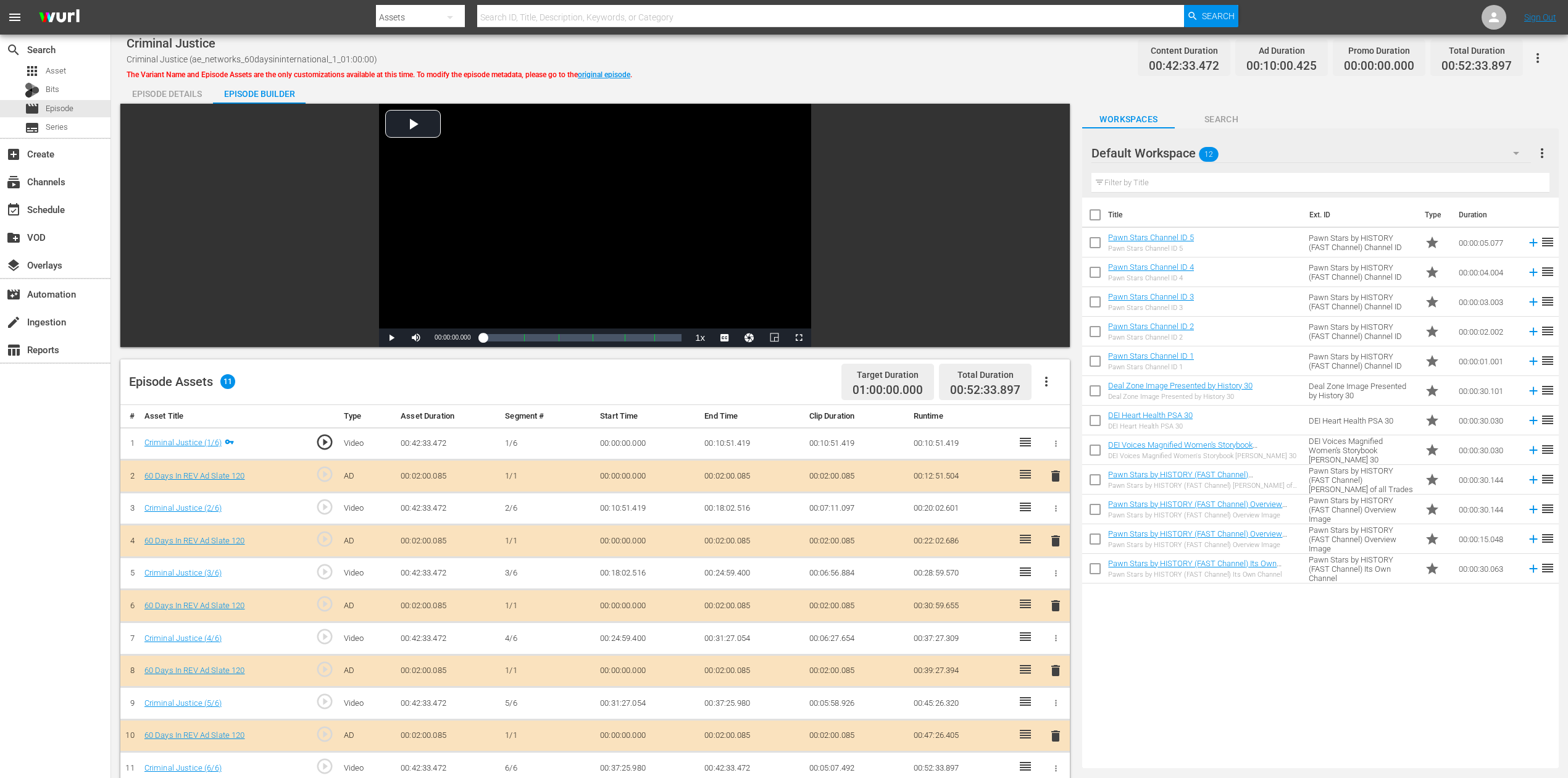
click at [1185, 147] on icon "button" at bounding box center [1517, 153] width 15 height 15
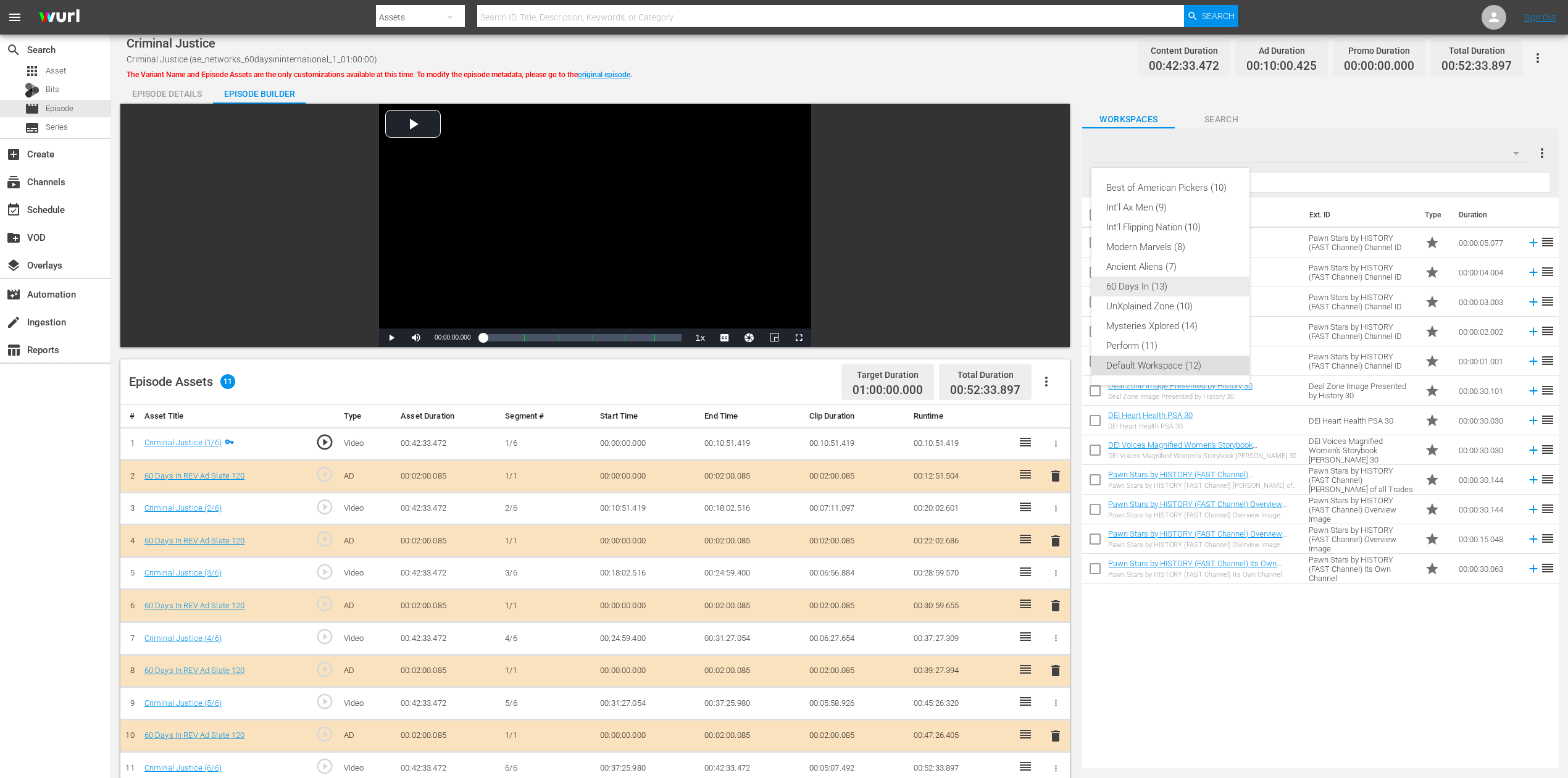
click at [1164, 287] on div "60 Days In (13)" at bounding box center [1170, 287] width 128 height 20
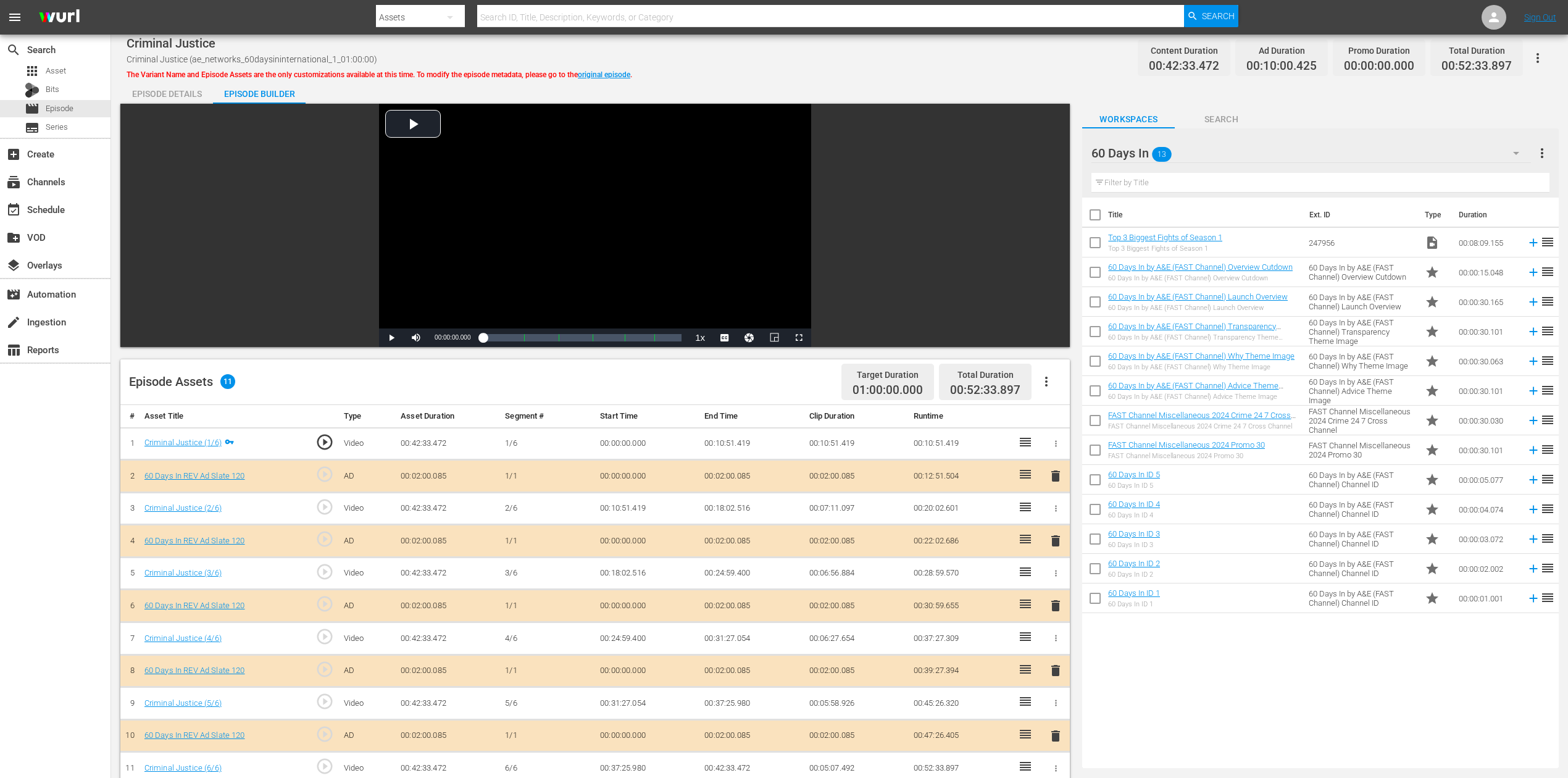
click at [1056, 583] on span "delete" at bounding box center [1056, 605] width 15 height 15
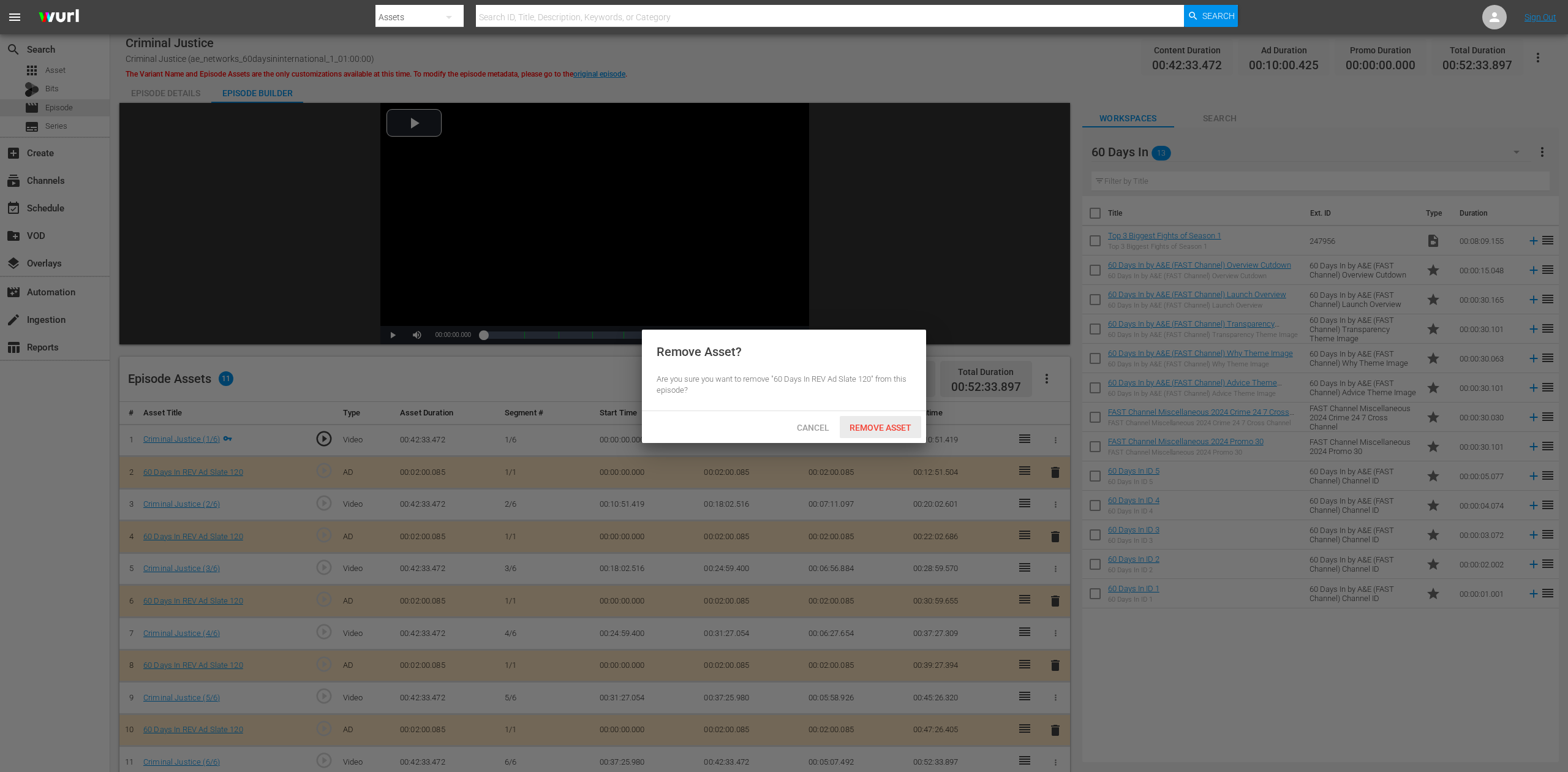
click at [894, 426] on span "Remove Asset" at bounding box center [880, 427] width 82 height 10
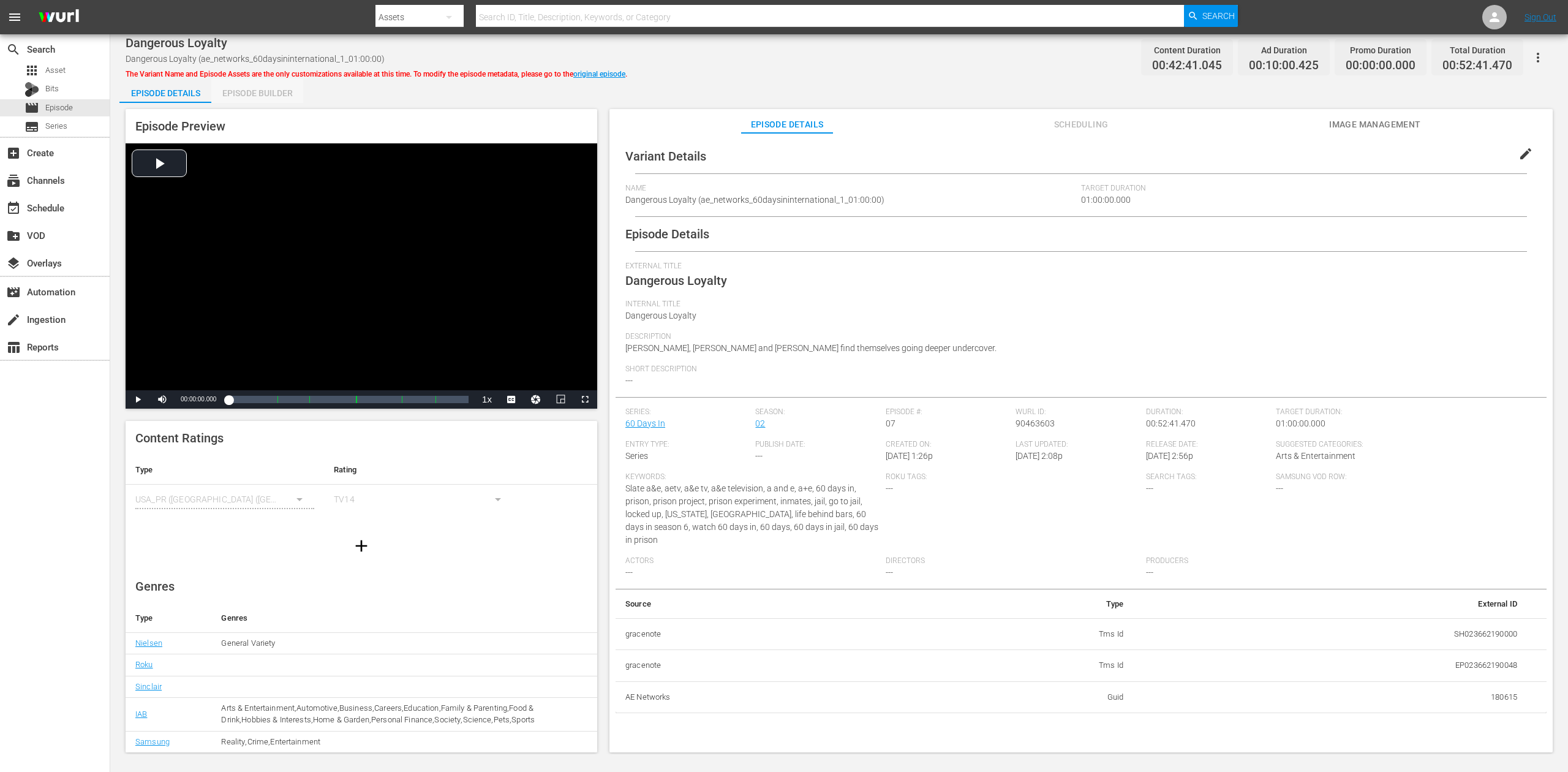
click at [262, 96] on div "Episode Builder" at bounding box center [257, 93] width 92 height 29
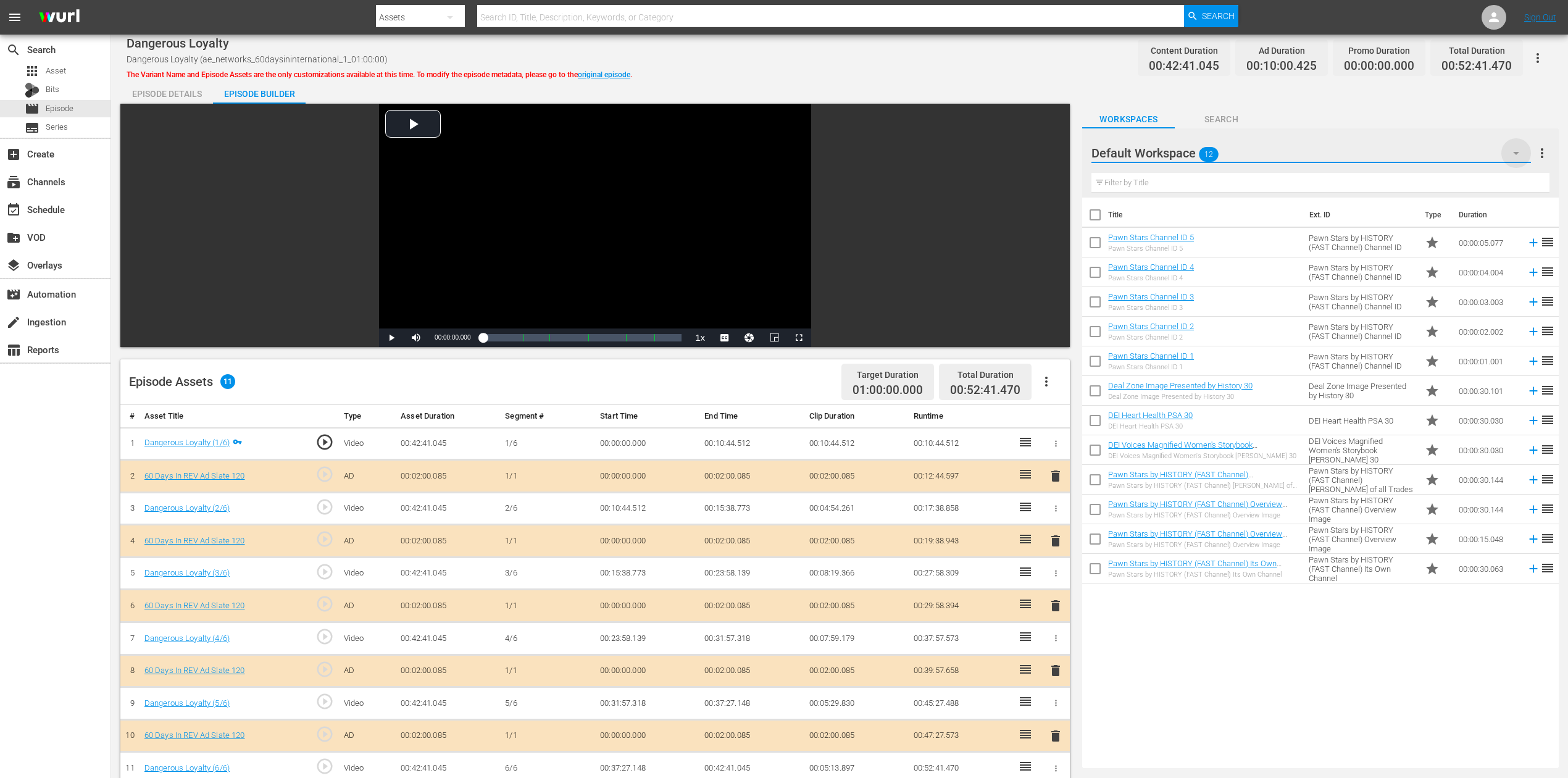
click at [1185, 152] on icon "button" at bounding box center [1517, 153] width 6 height 3
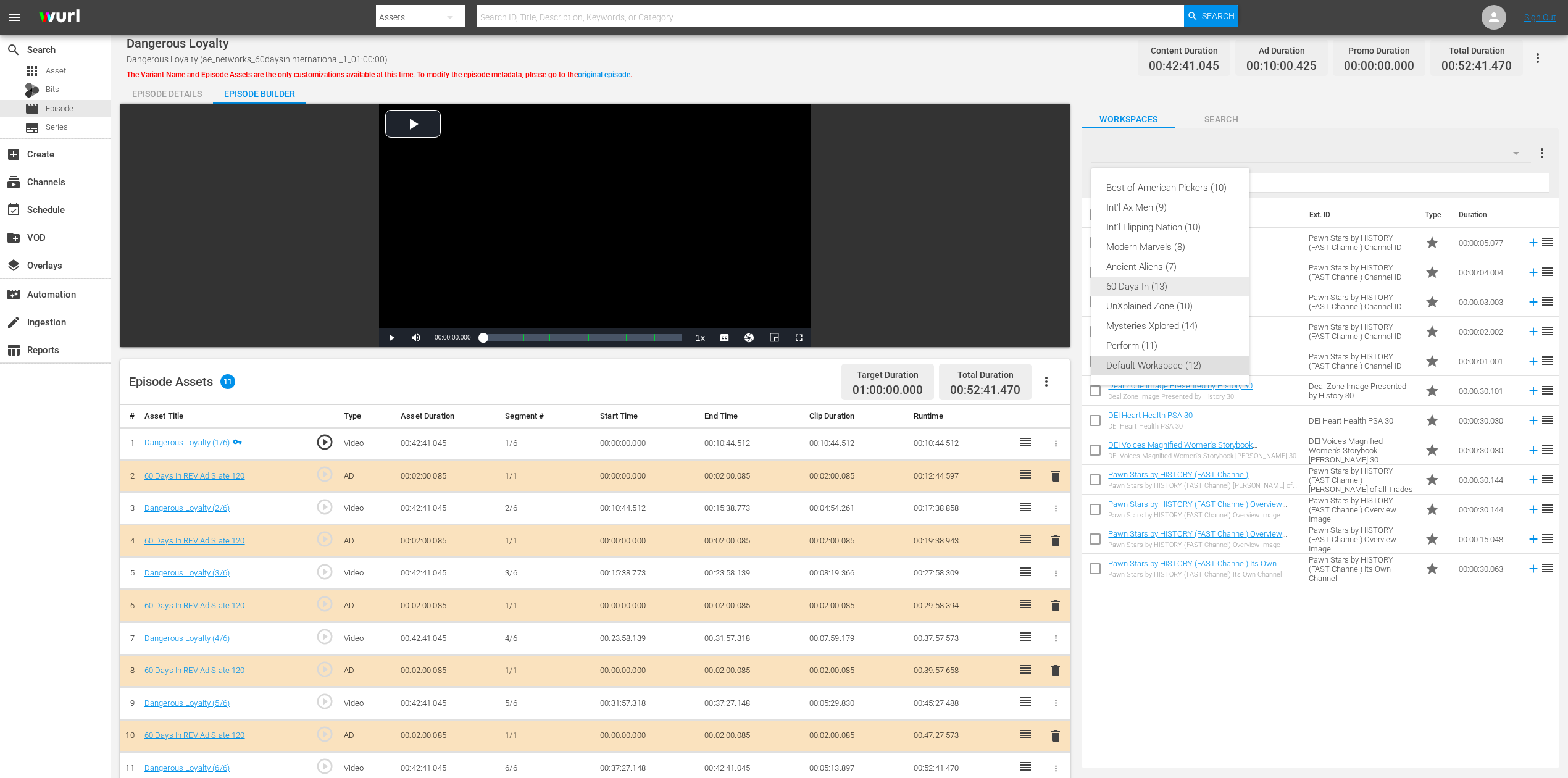
click at [1142, 285] on div "60 Days In (13)" at bounding box center [1170, 287] width 128 height 20
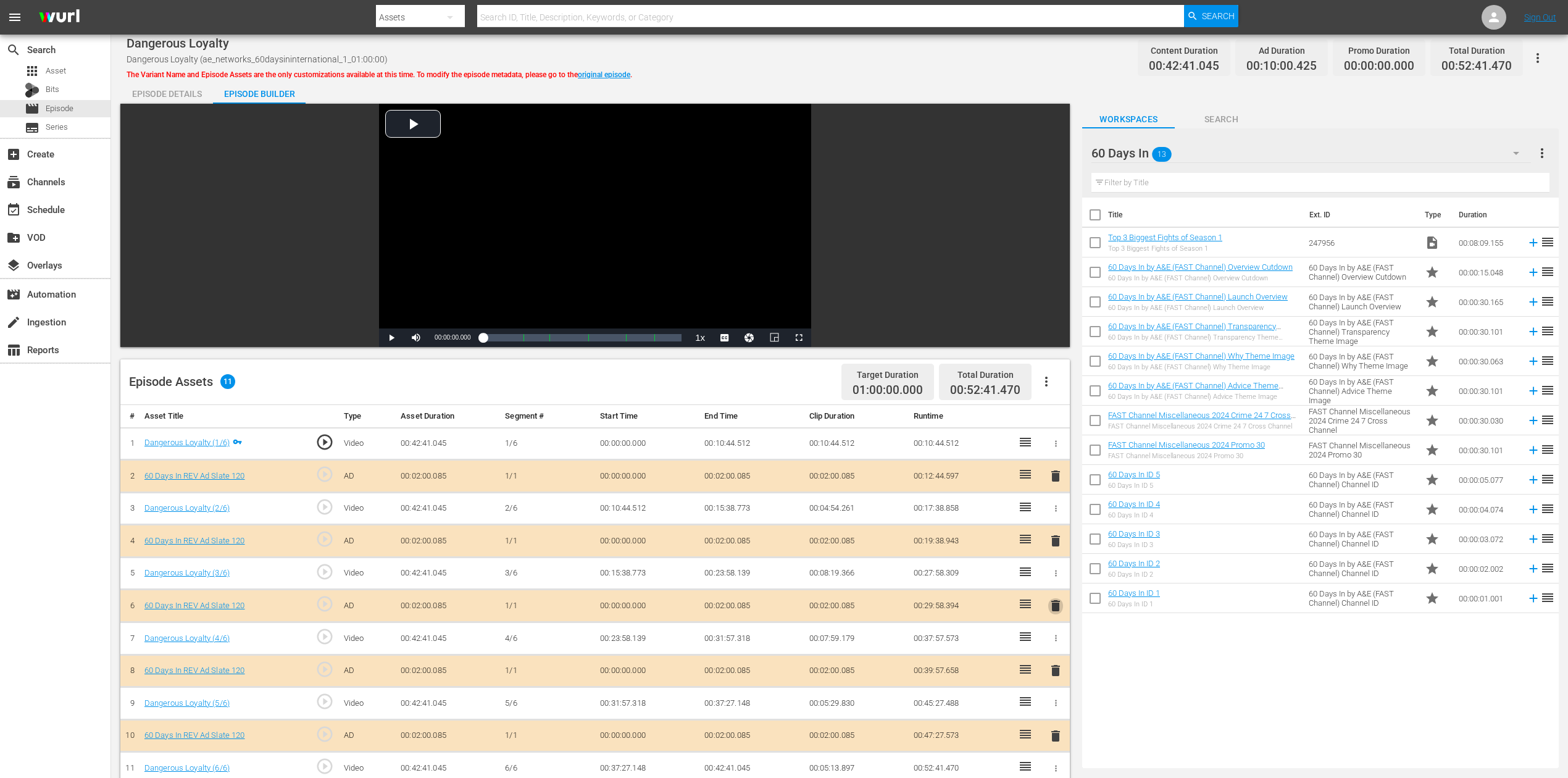
click at [1058, 583] on span "delete" at bounding box center [1056, 605] width 15 height 15
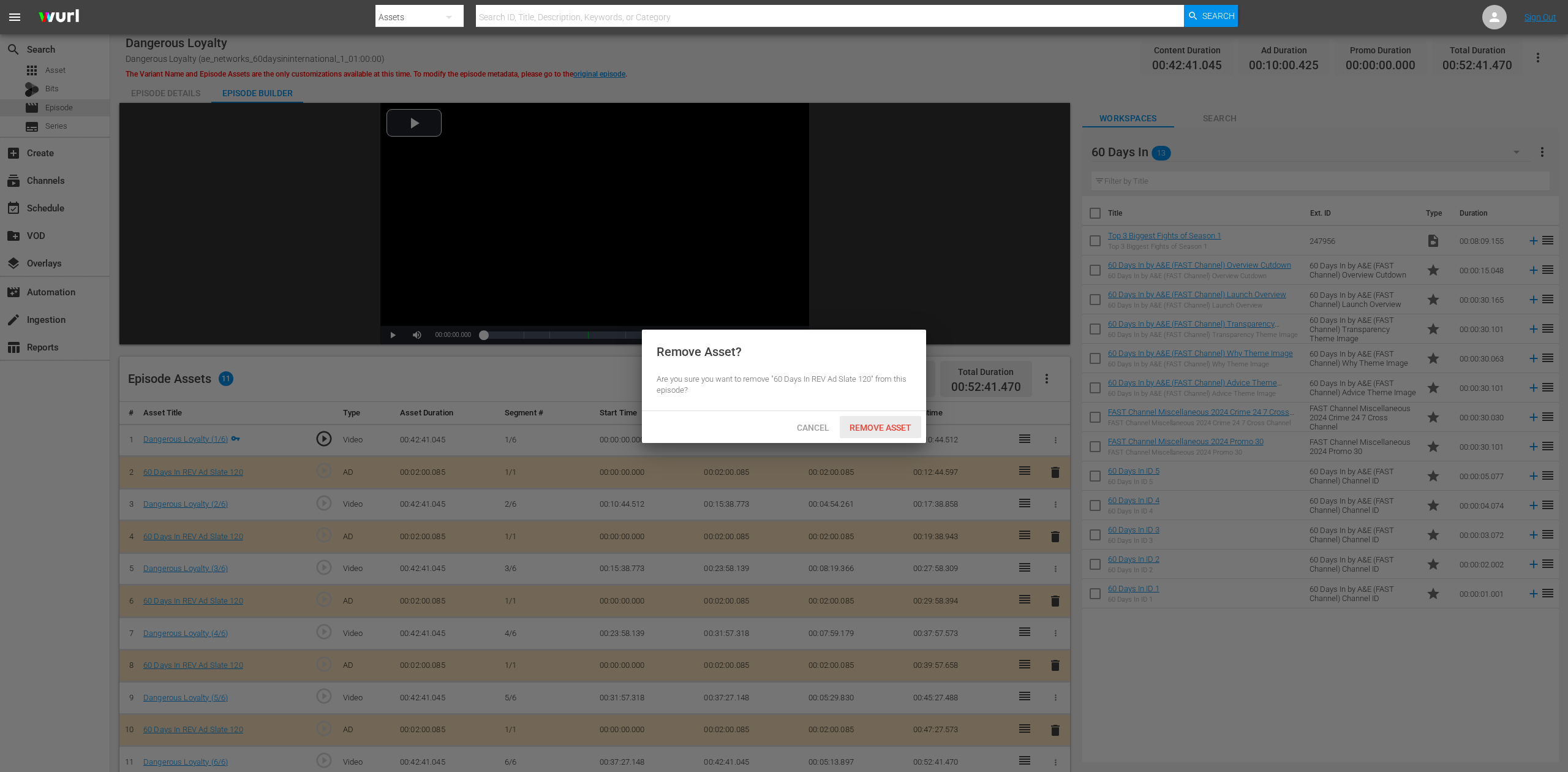
click at [886, 425] on span "Remove Asset" at bounding box center [880, 427] width 82 height 10
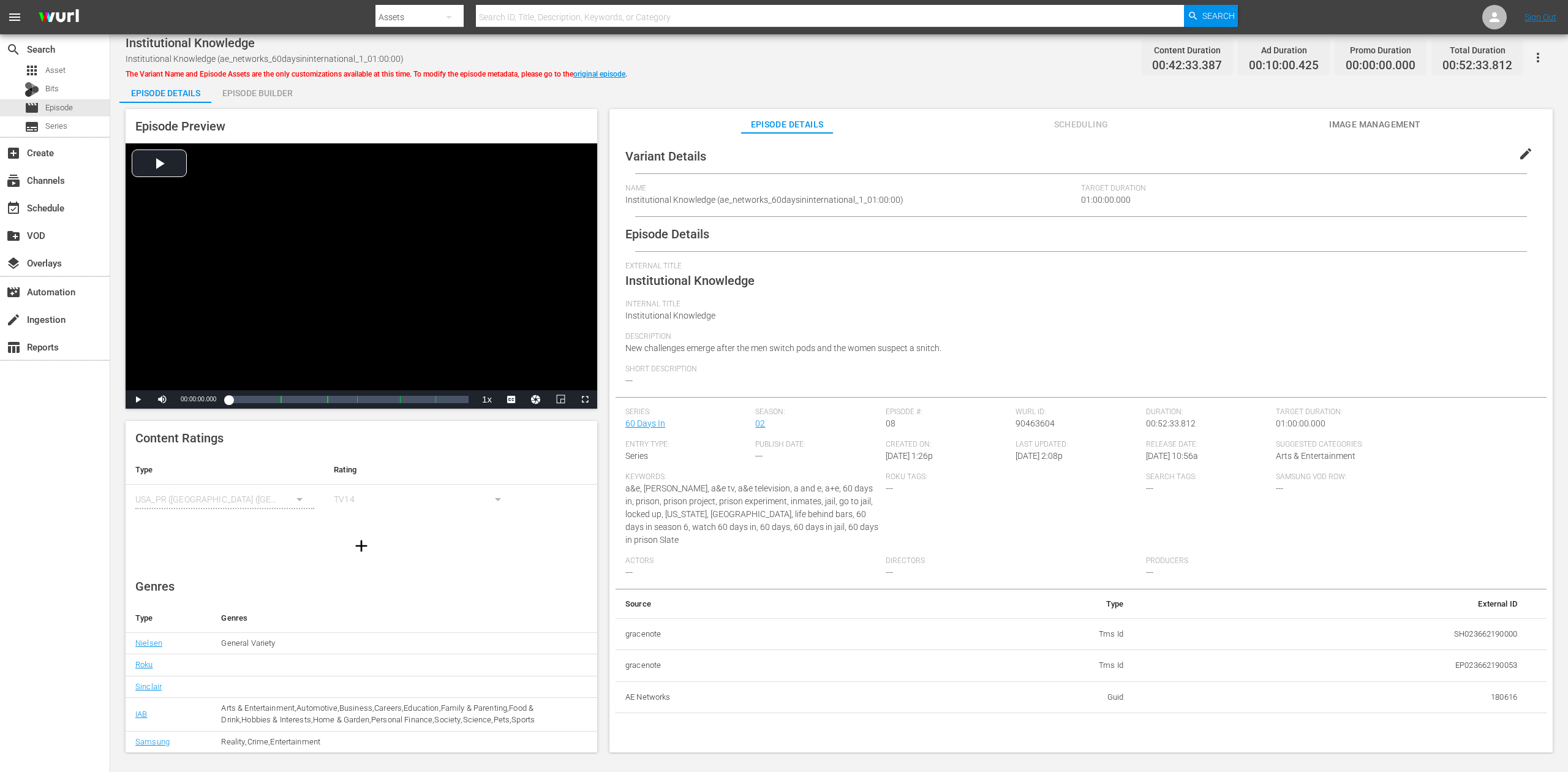
click at [273, 92] on div "Episode Builder" at bounding box center [257, 93] width 92 height 29
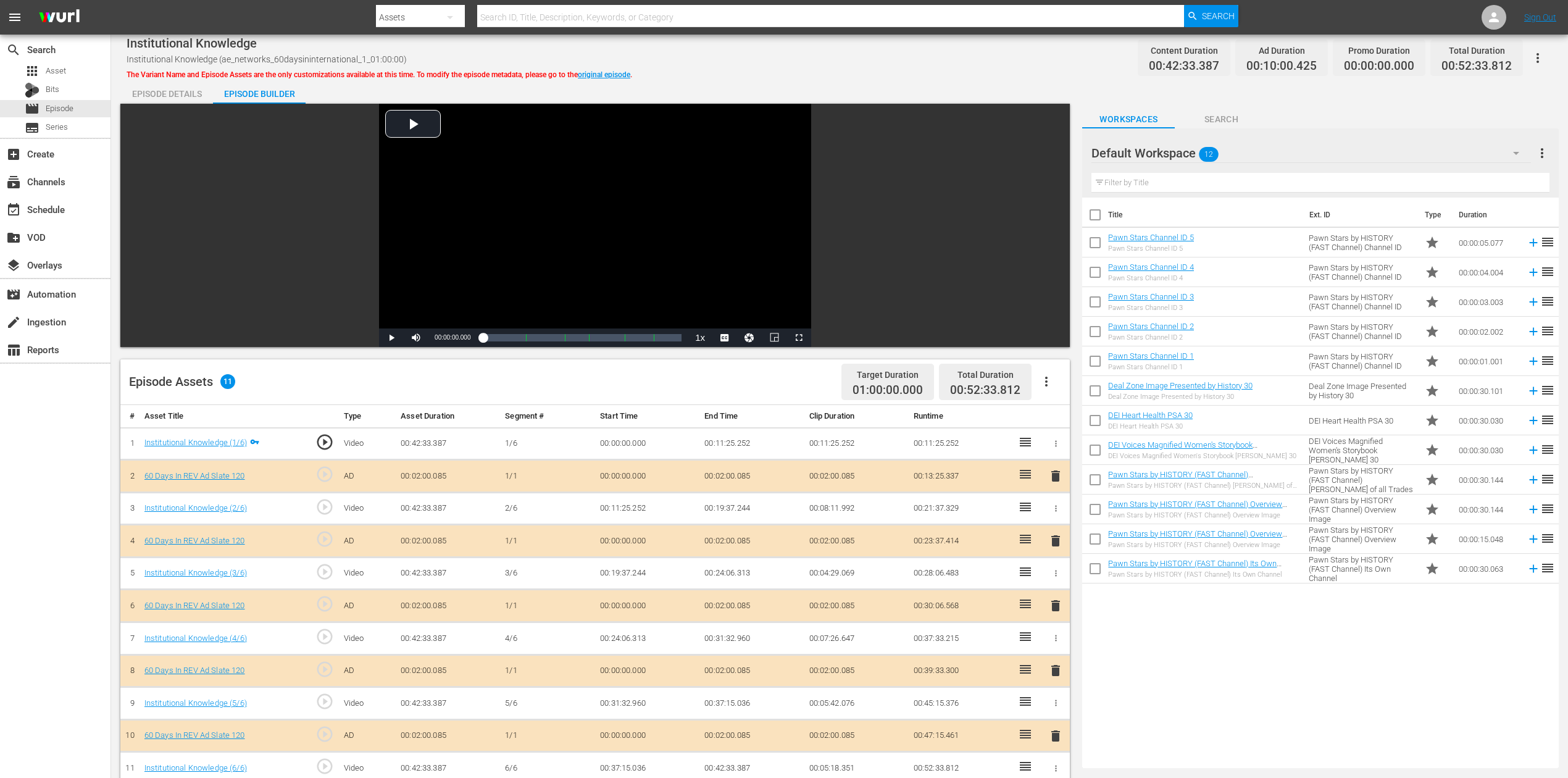
click at [1185, 150] on icon "button" at bounding box center [1517, 153] width 15 height 15
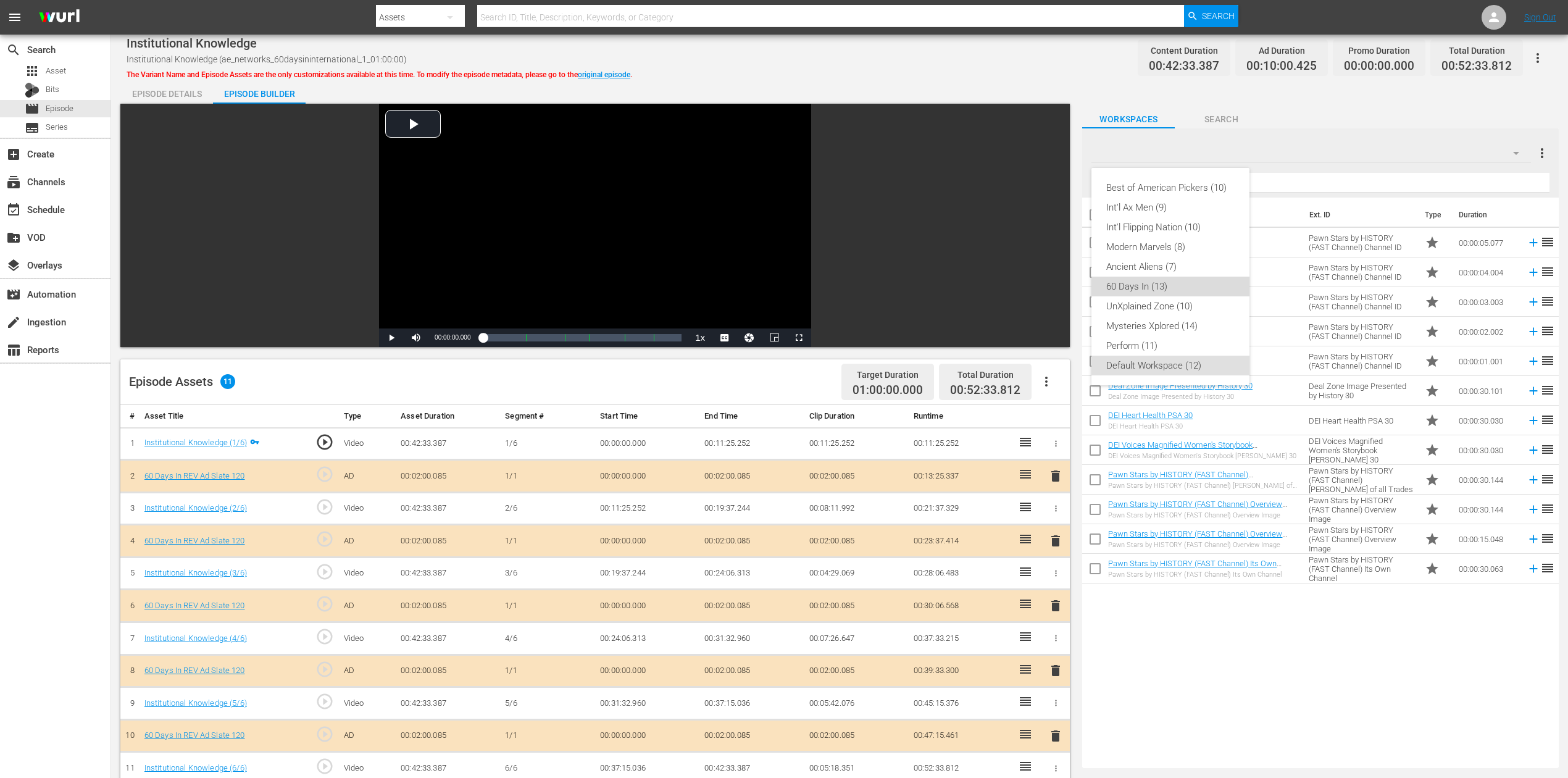
click at [1158, 280] on div "60 Days In (13)" at bounding box center [1170, 287] width 128 height 20
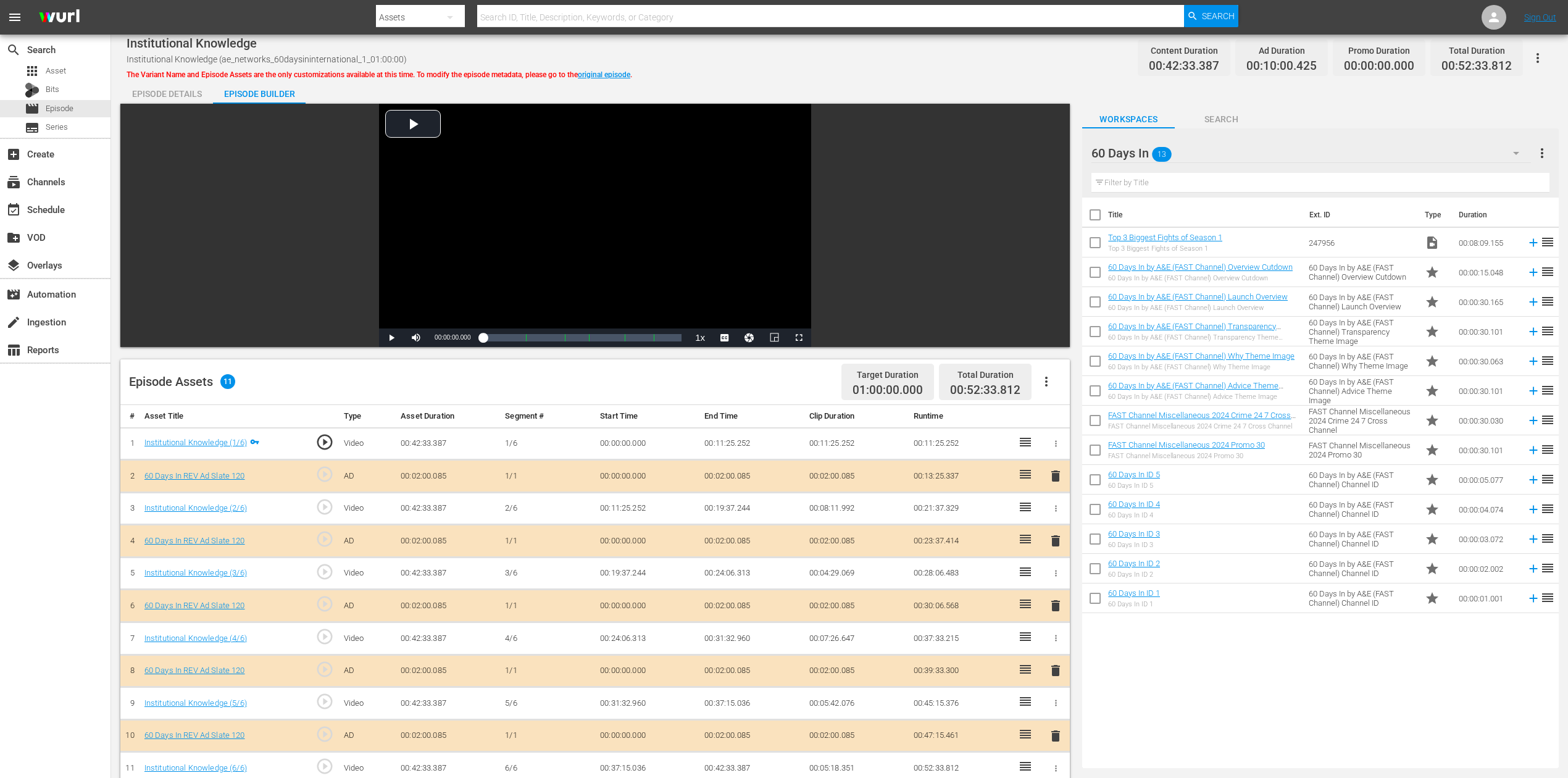
click at [1056, 583] on span "delete" at bounding box center [1056, 605] width 15 height 15
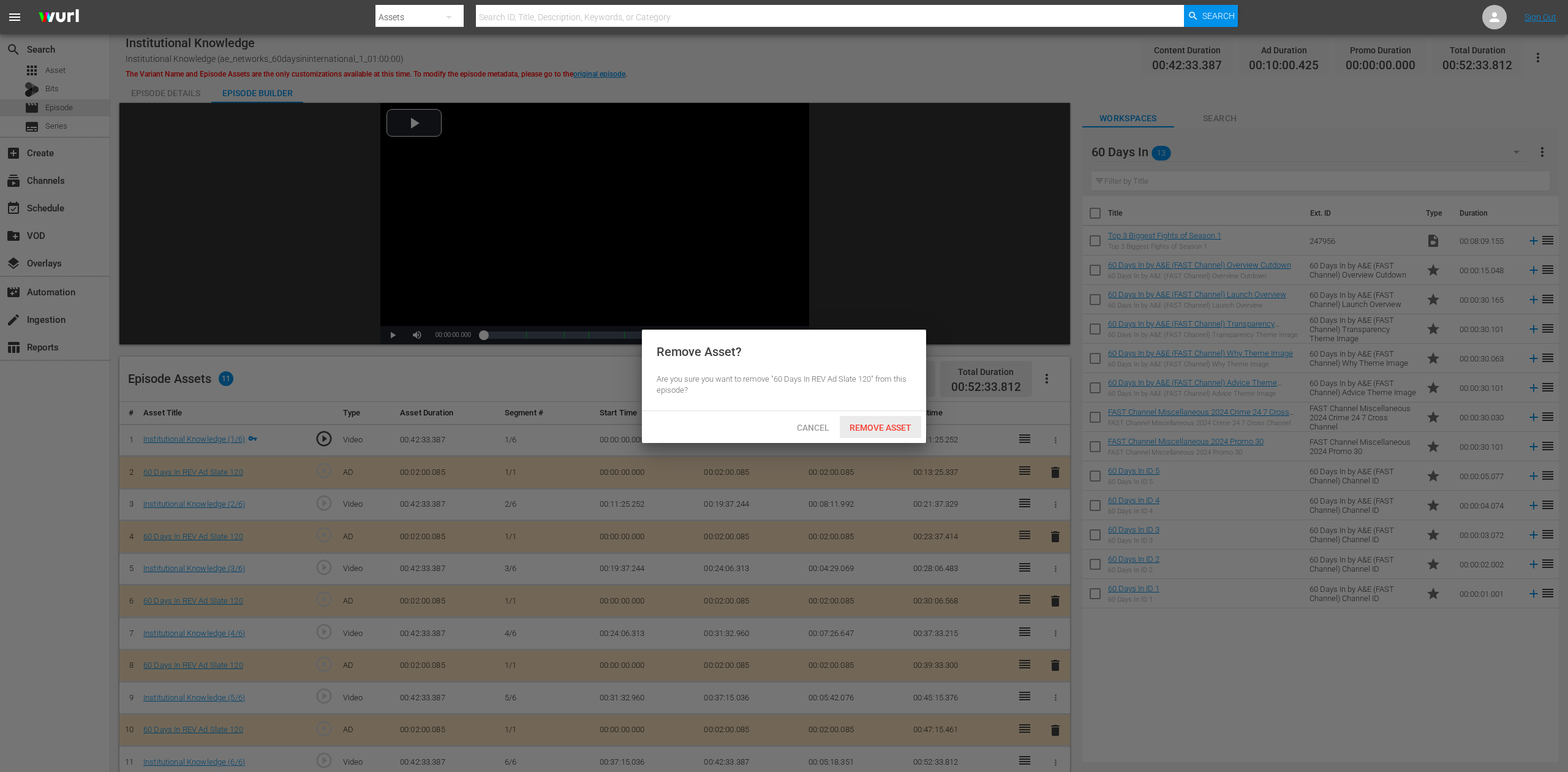
click at [873, 429] on span "Remove Asset" at bounding box center [880, 427] width 82 height 10
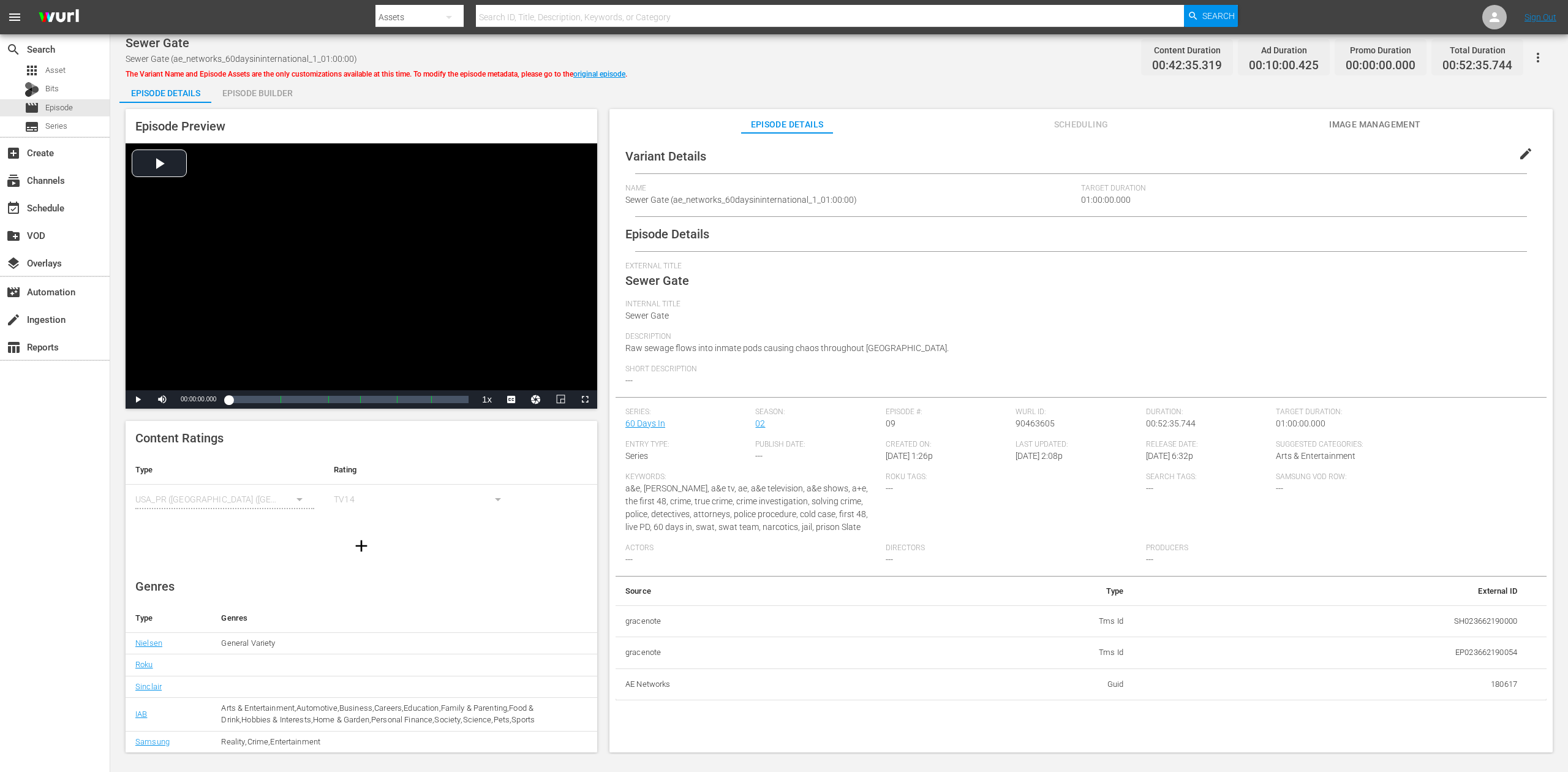
click at [273, 95] on div "Episode Builder" at bounding box center [257, 93] width 92 height 29
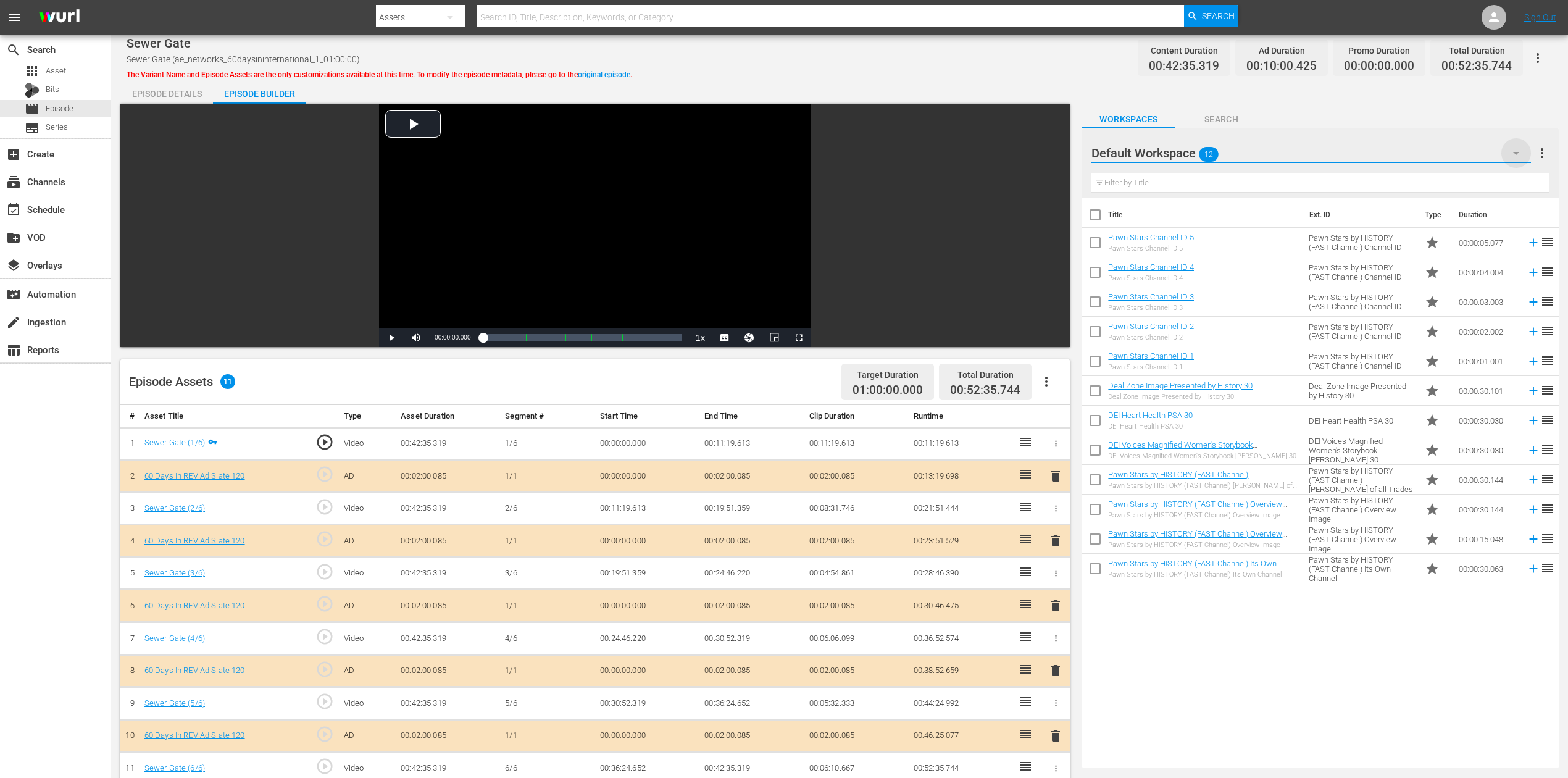
click at [1185, 147] on icon "button" at bounding box center [1517, 153] width 15 height 15
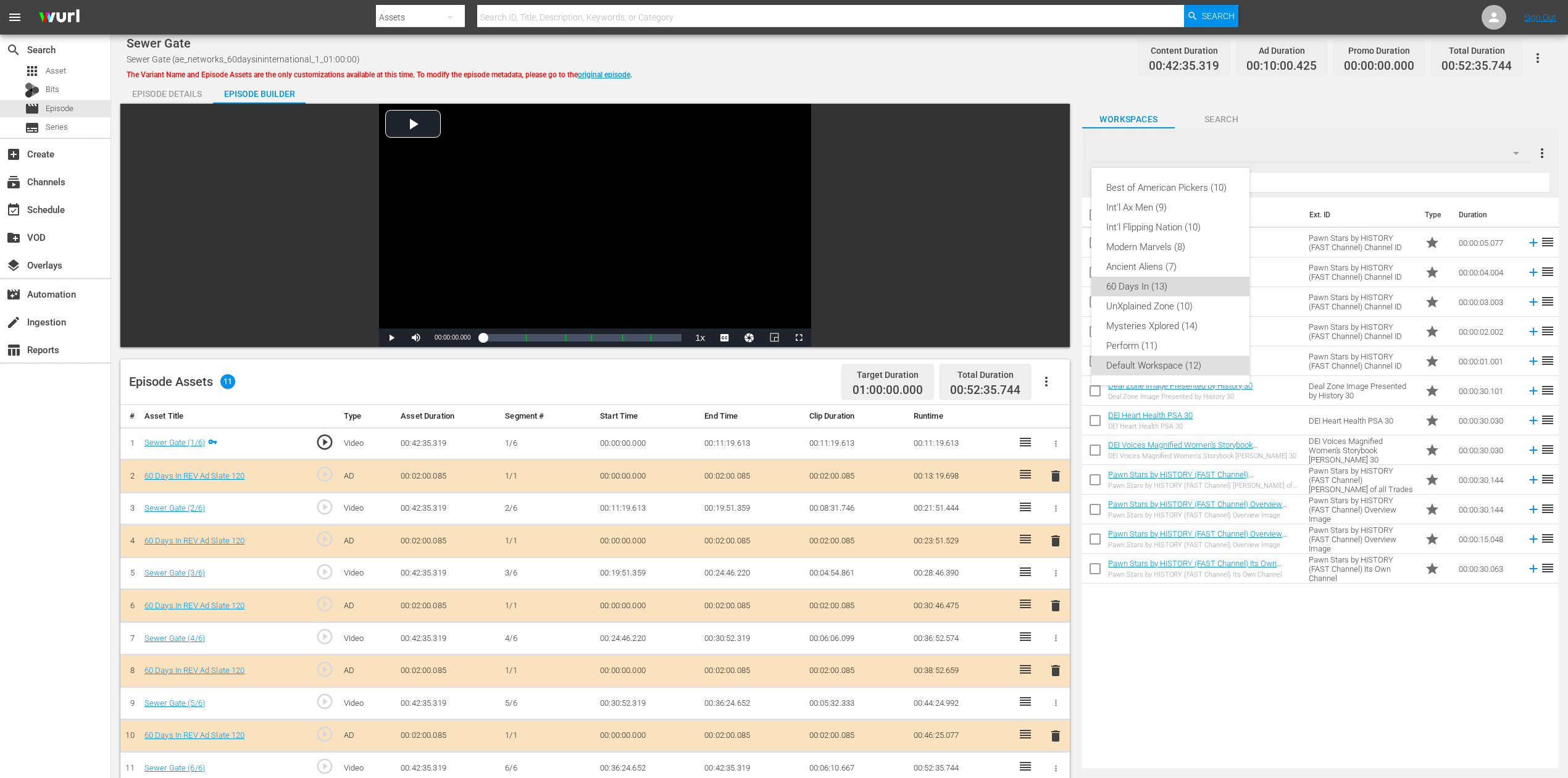
click at [1158, 285] on div "60 Days In (13)" at bounding box center [1170, 287] width 128 height 20
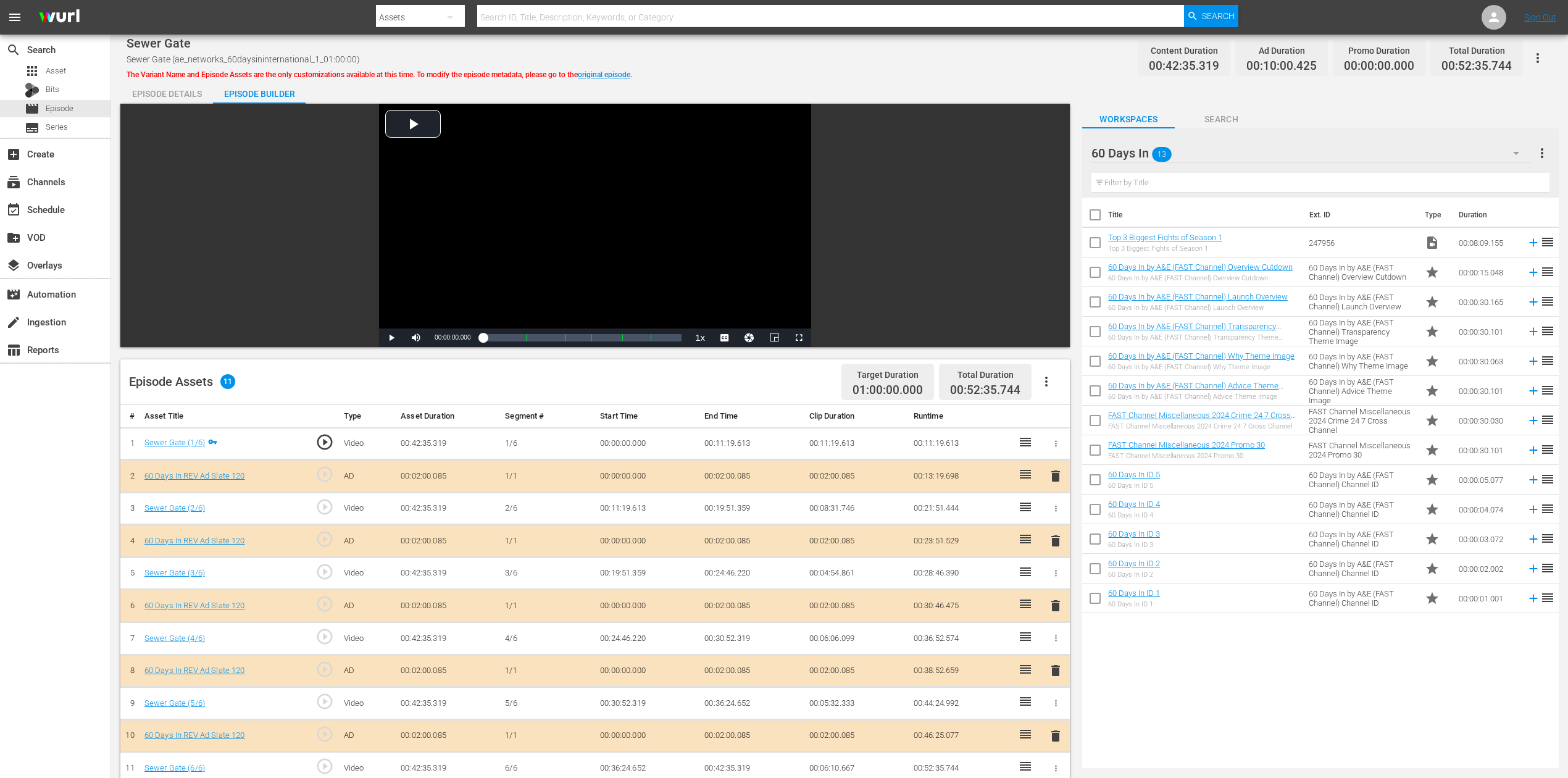
click at [1049, 583] on span "delete" at bounding box center [1056, 605] width 15 height 15
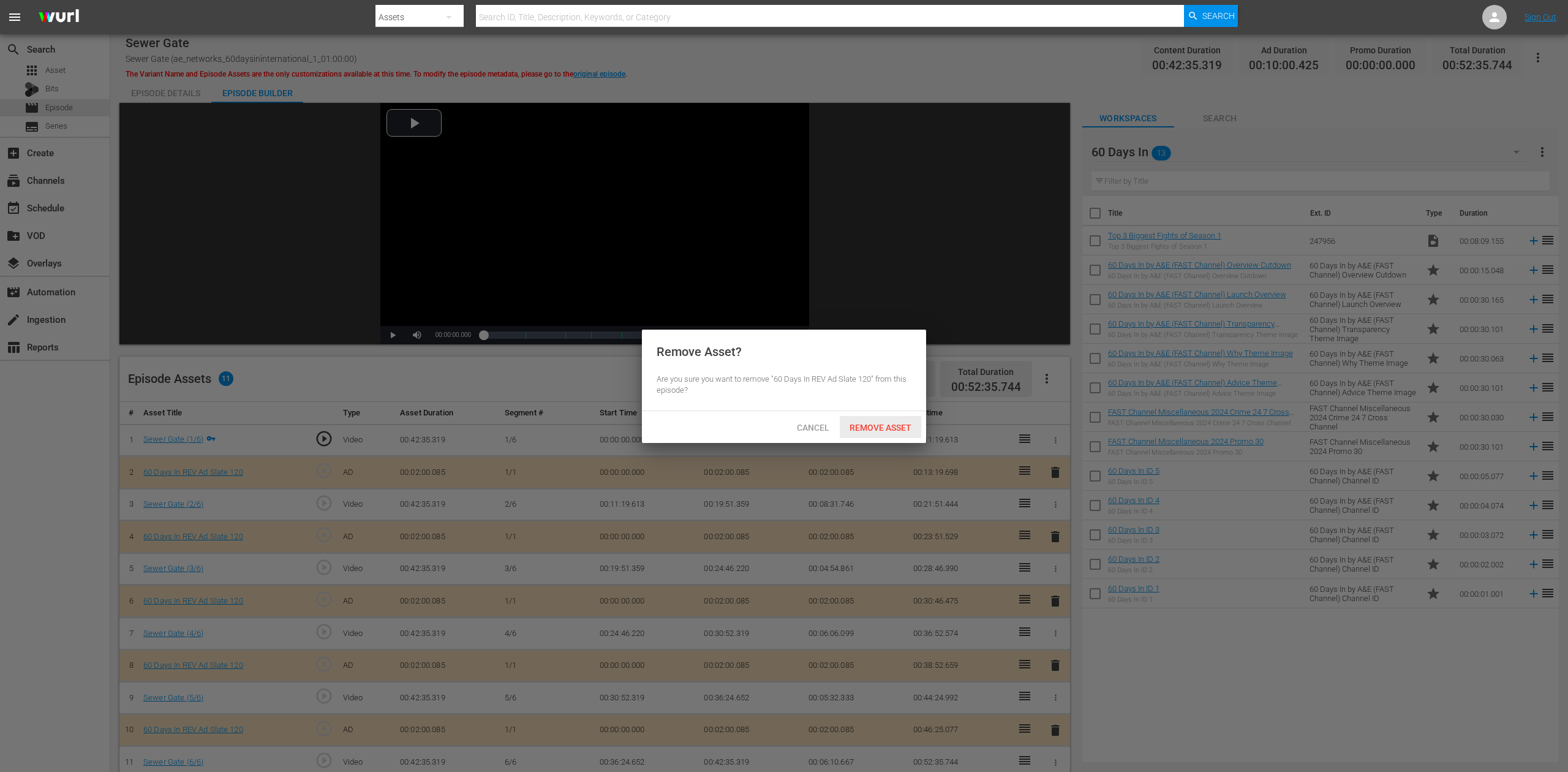
click at [900, 421] on div "Remove Asset" at bounding box center [880, 427] width 82 height 23
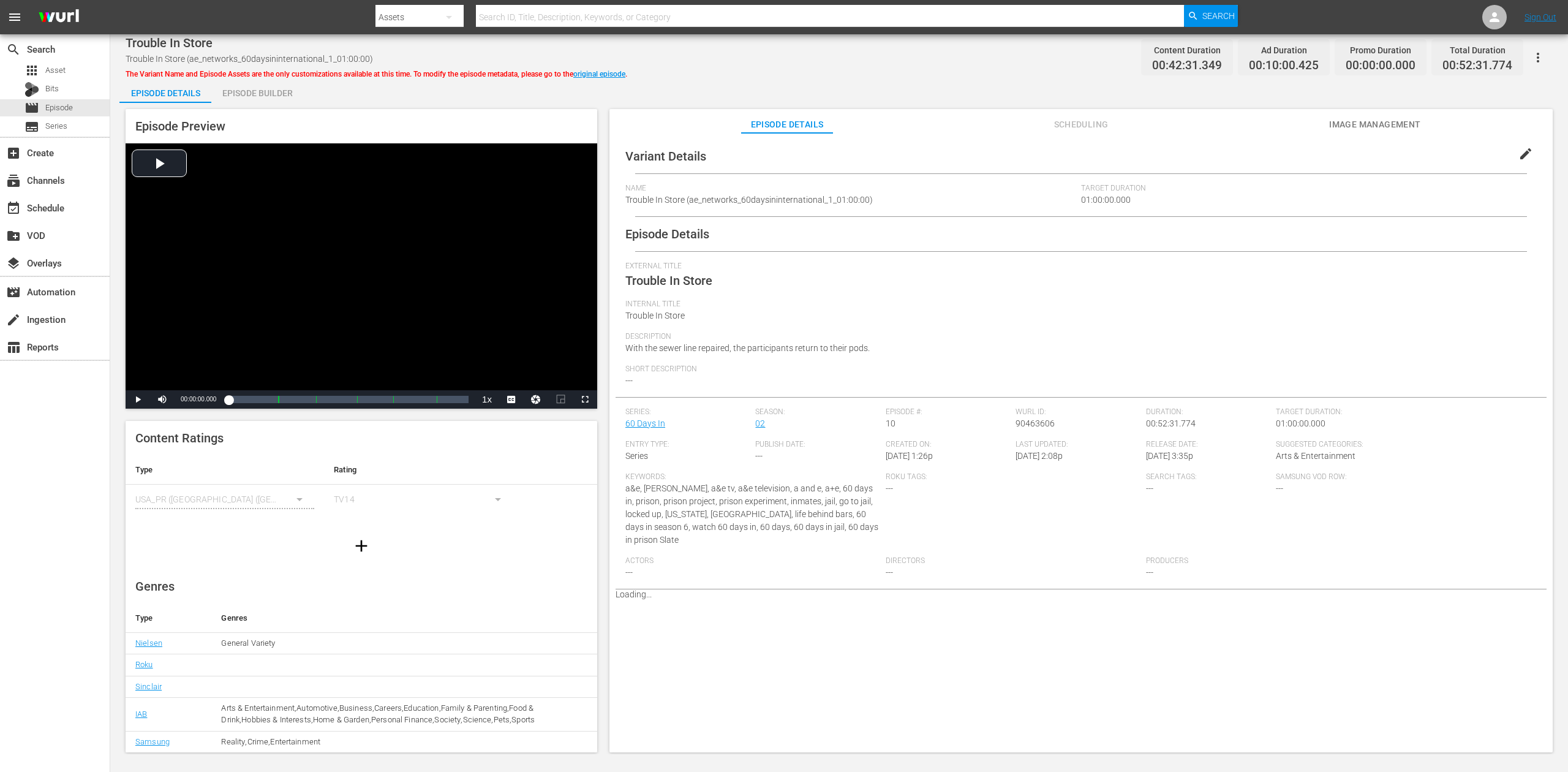
click at [270, 95] on div "Episode Builder" at bounding box center [257, 93] width 92 height 29
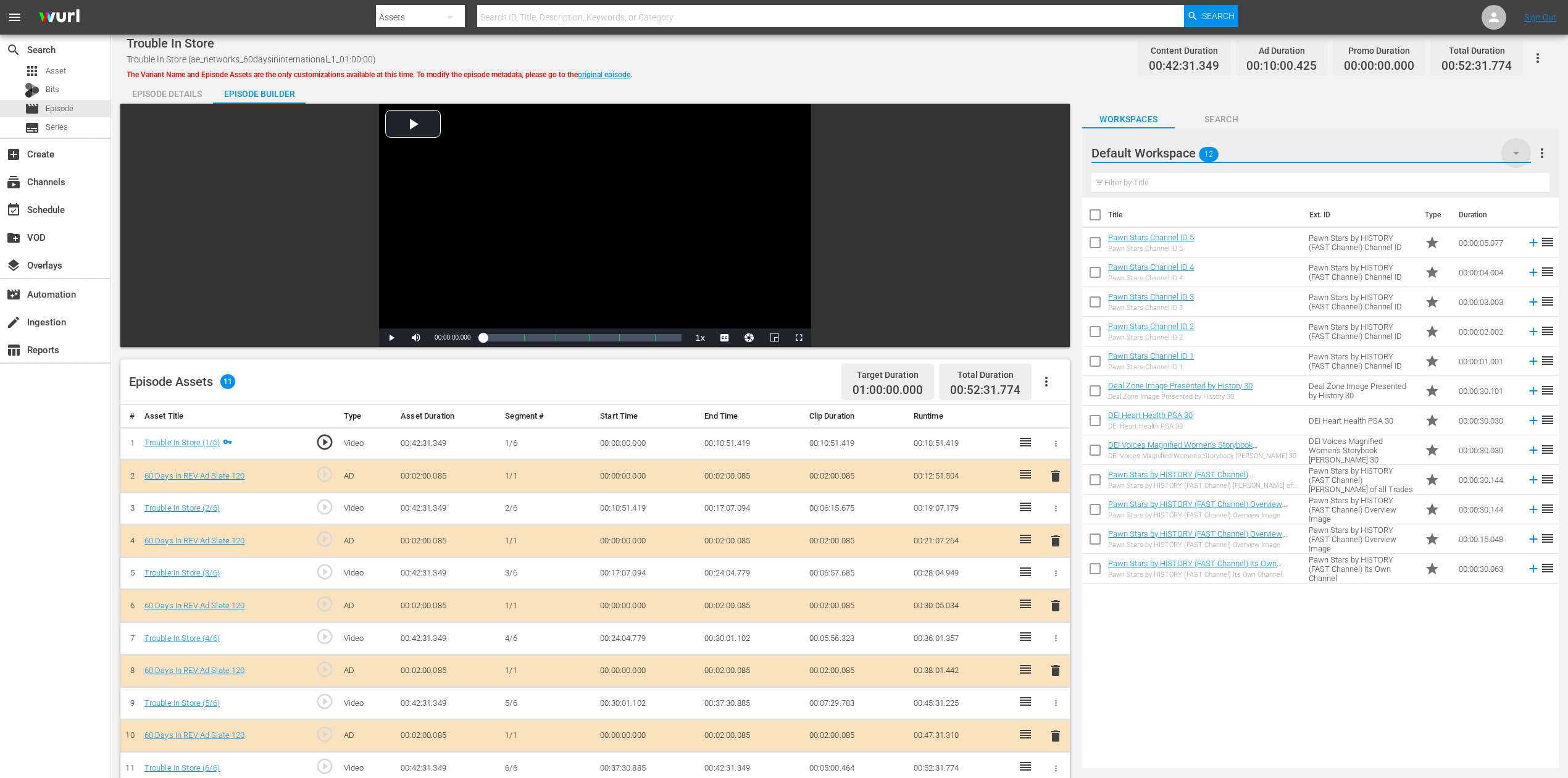
click at [1185, 148] on icon "button" at bounding box center [1517, 153] width 15 height 15
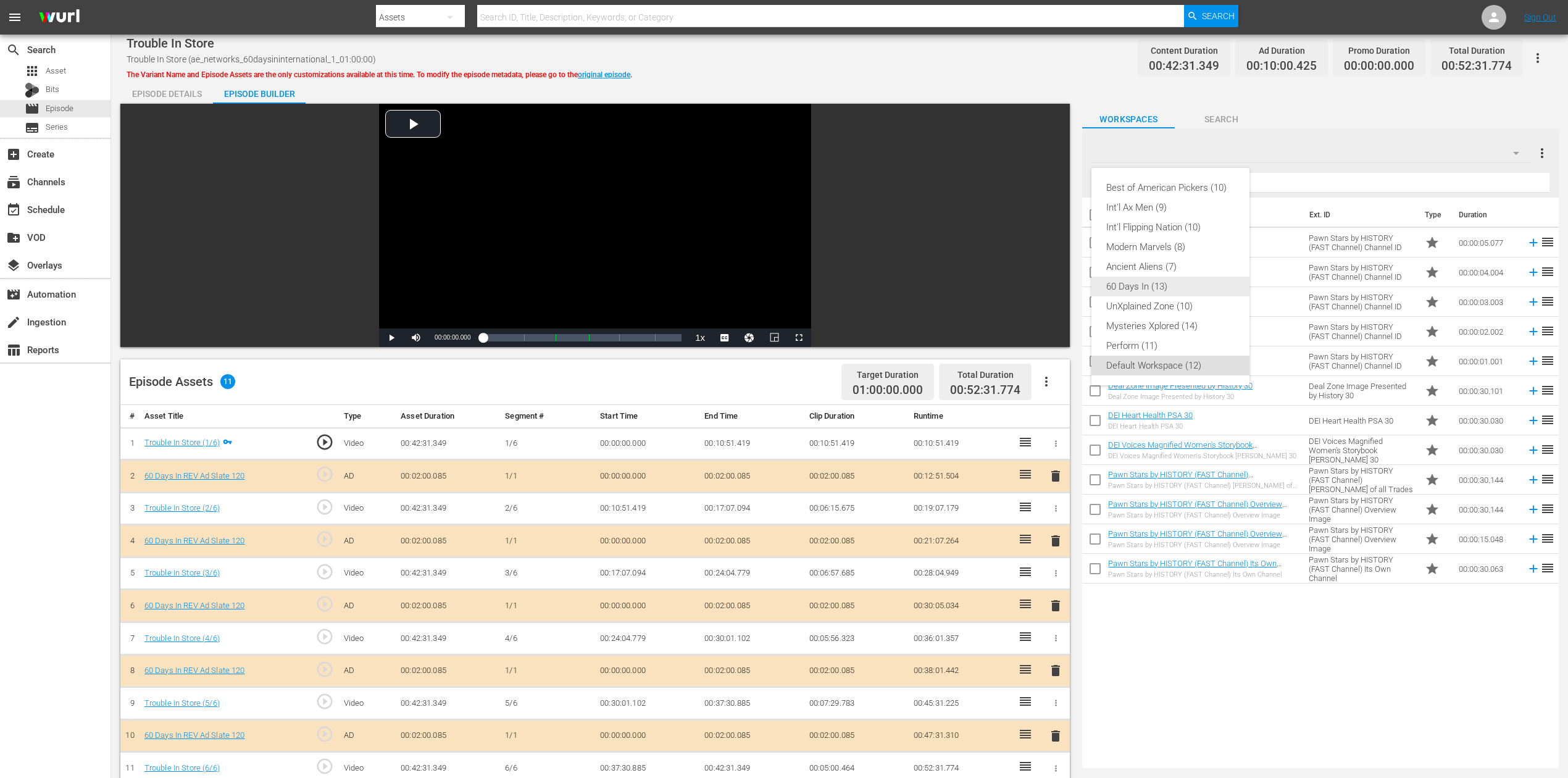
click at [1167, 285] on div "60 Days In (13)" at bounding box center [1170, 287] width 128 height 20
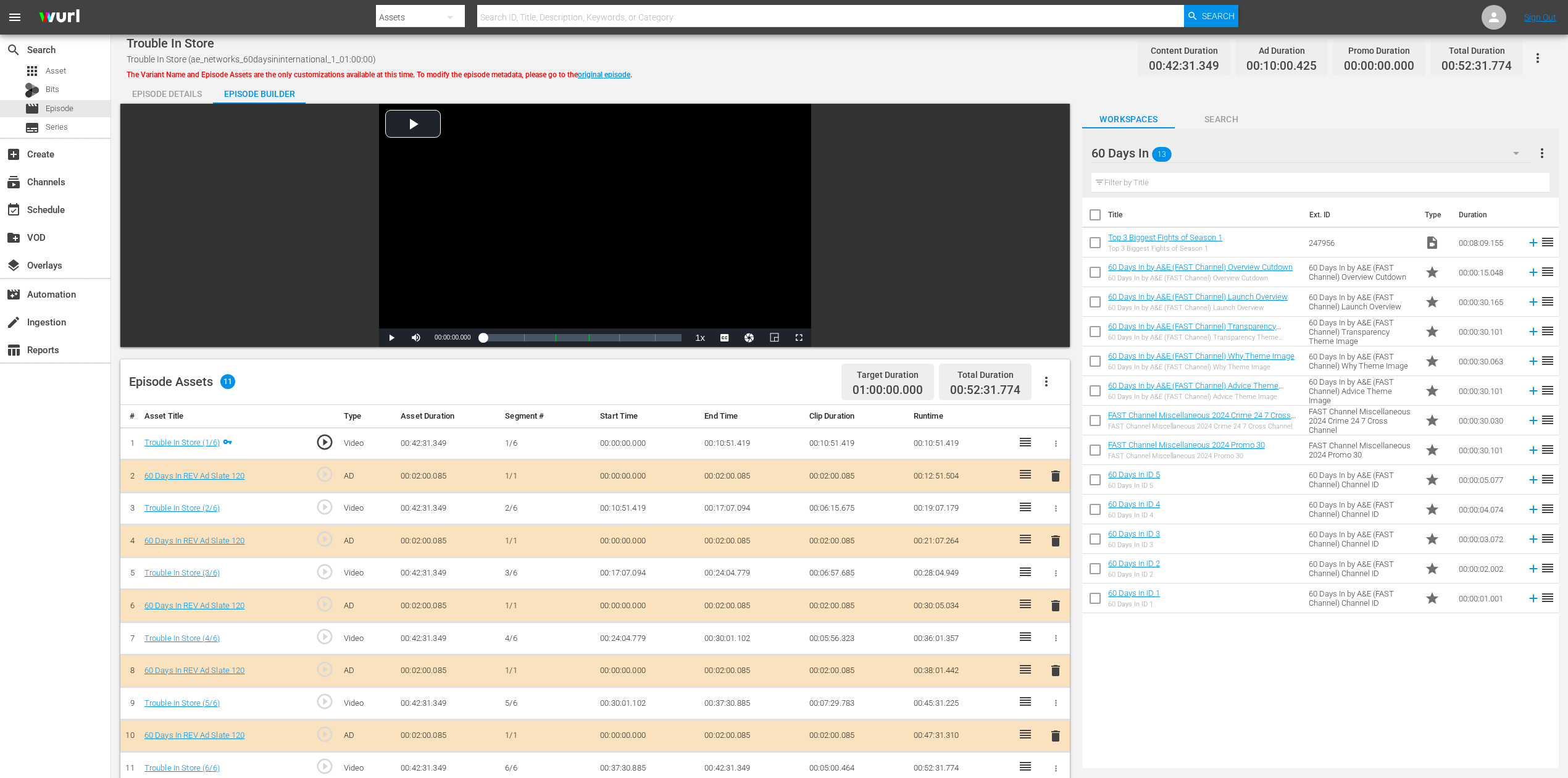
click at [1055, 583] on span "delete" at bounding box center [1056, 605] width 15 height 15
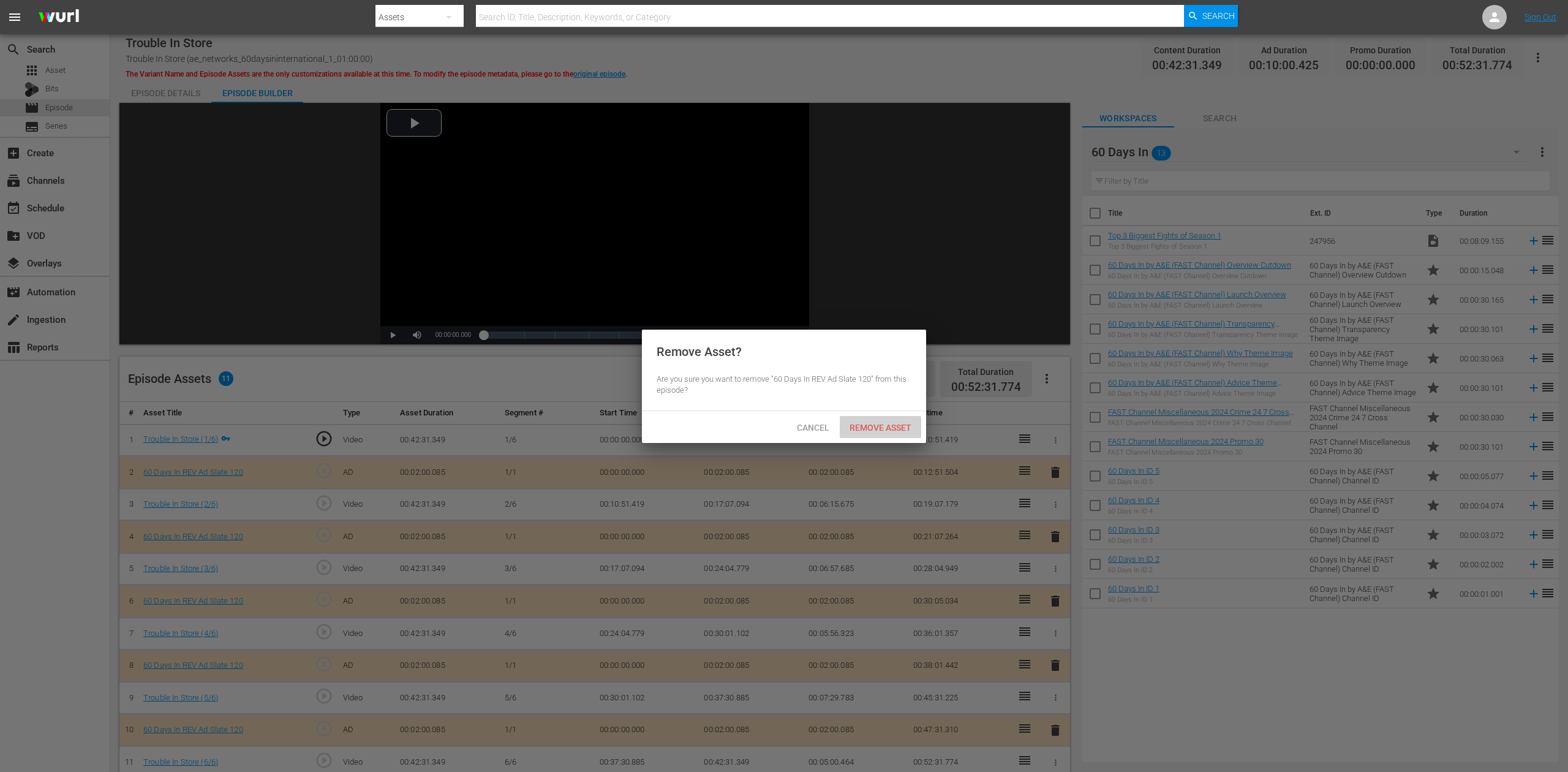
click at [892, 421] on div "Remove Asset" at bounding box center [880, 427] width 82 height 23
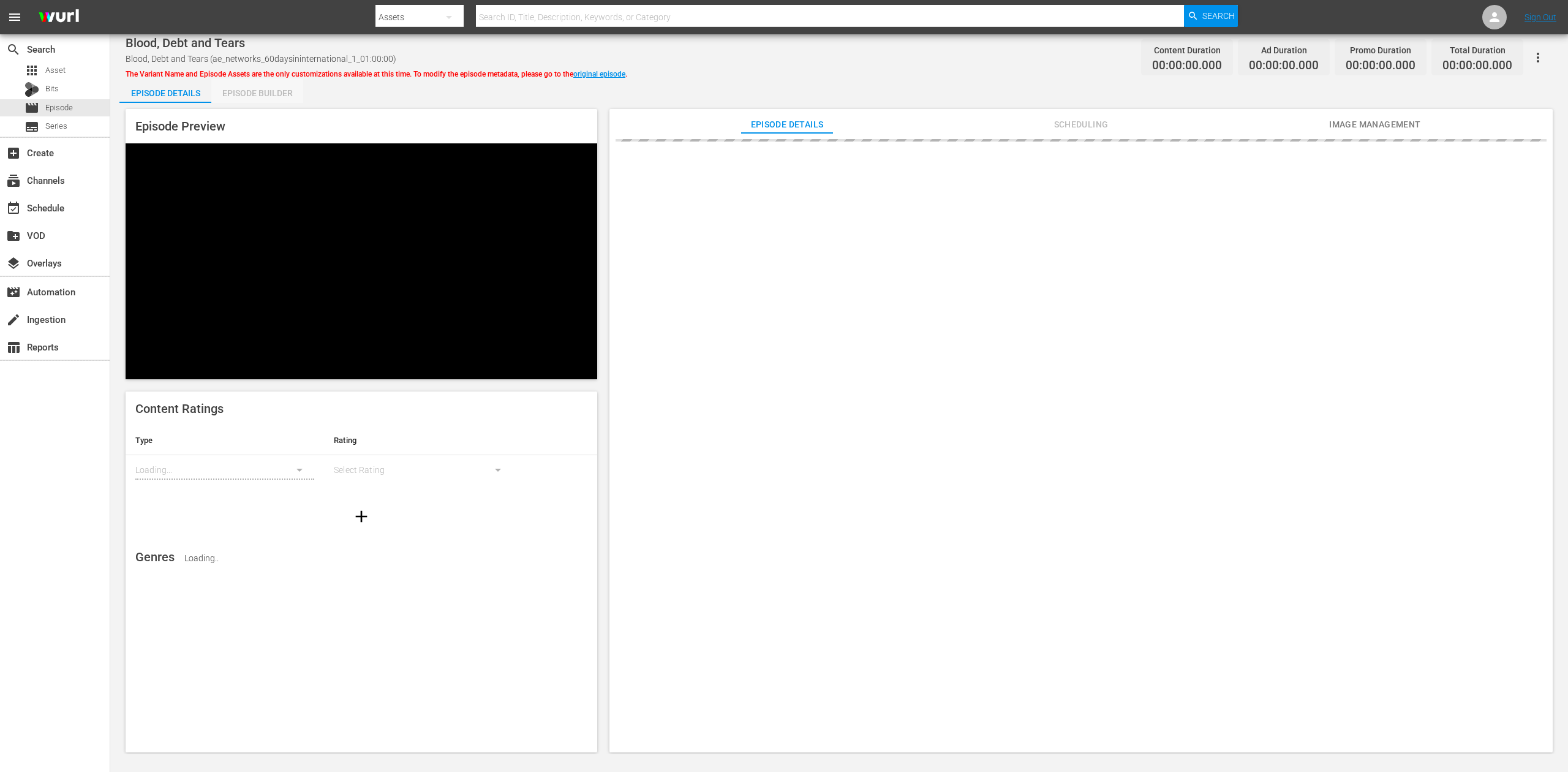
click at [258, 95] on div "Episode Builder" at bounding box center [257, 93] width 92 height 29
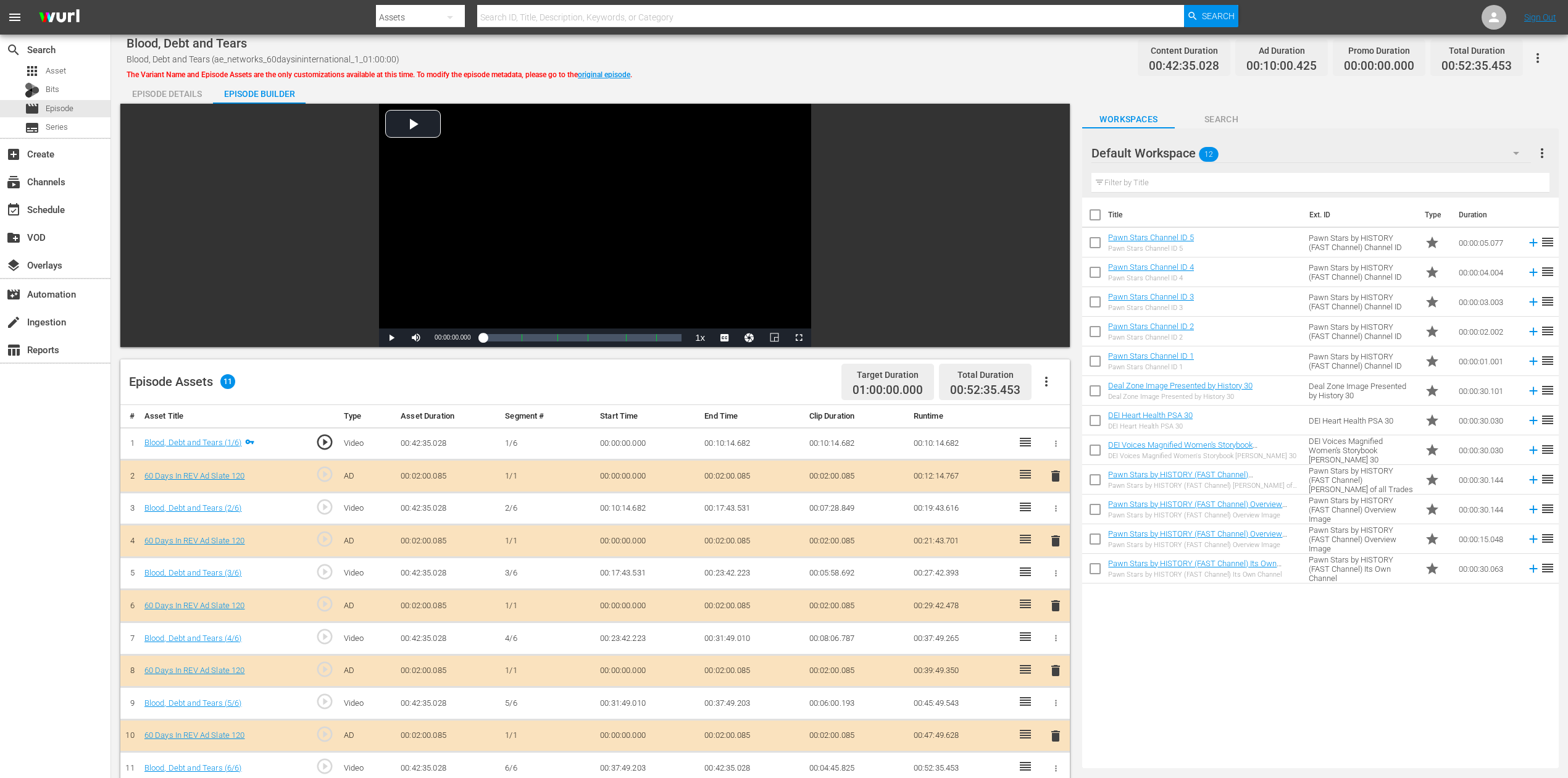
click at [1185, 149] on icon "button" at bounding box center [1517, 153] width 15 height 15
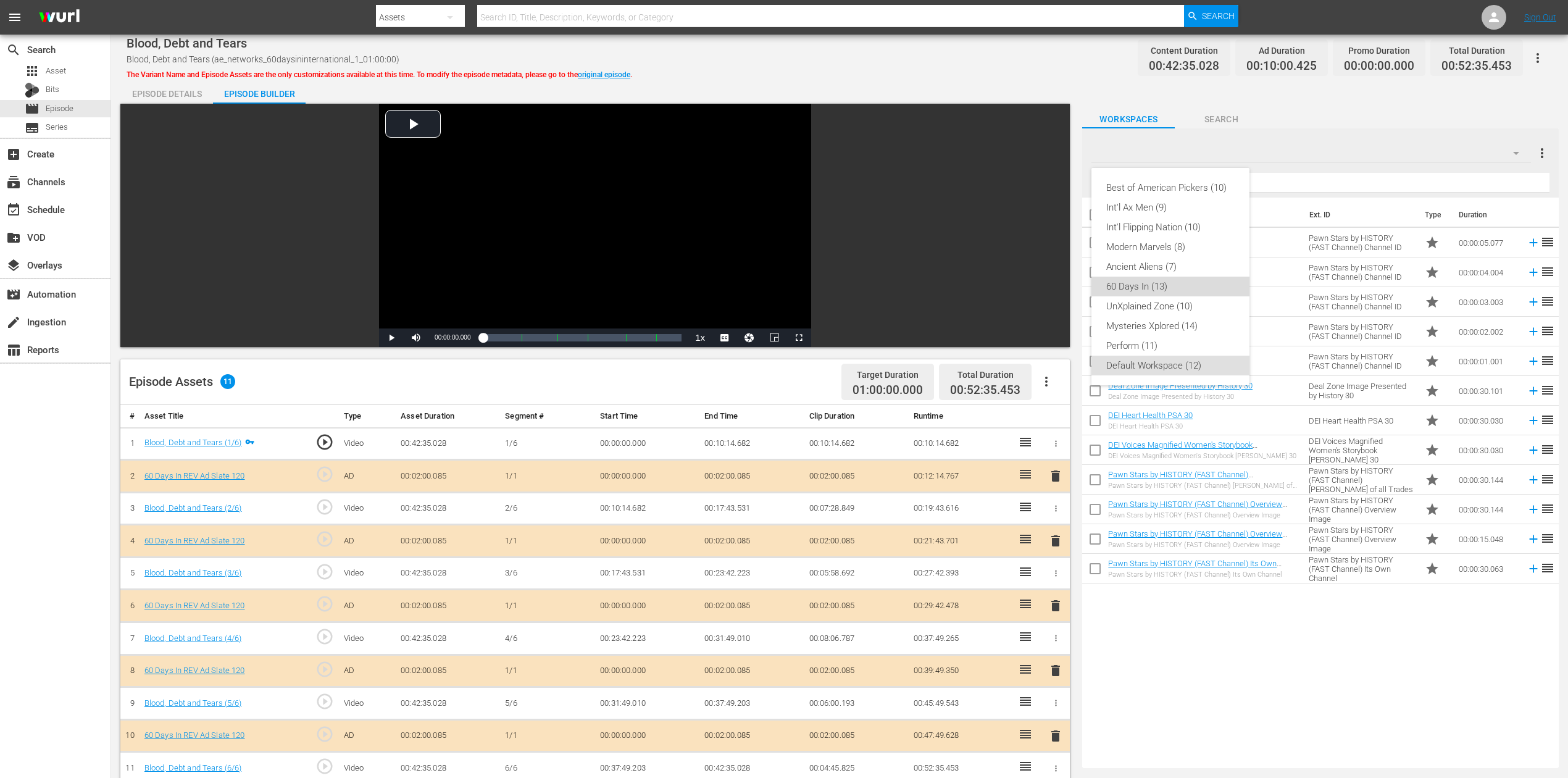
click at [1162, 282] on div "60 Days In (13)" at bounding box center [1170, 287] width 128 height 20
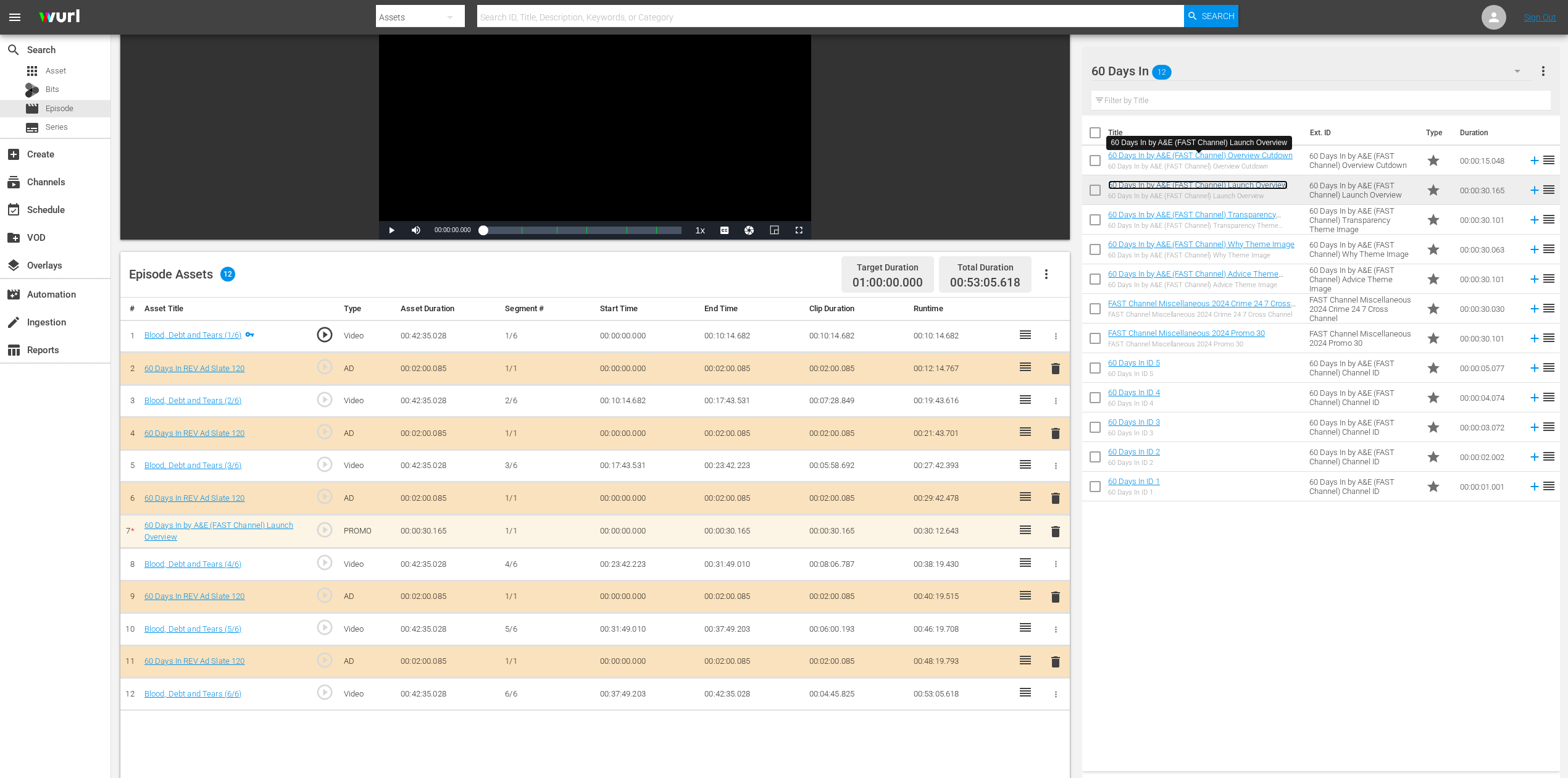
scroll to position [164, 0]
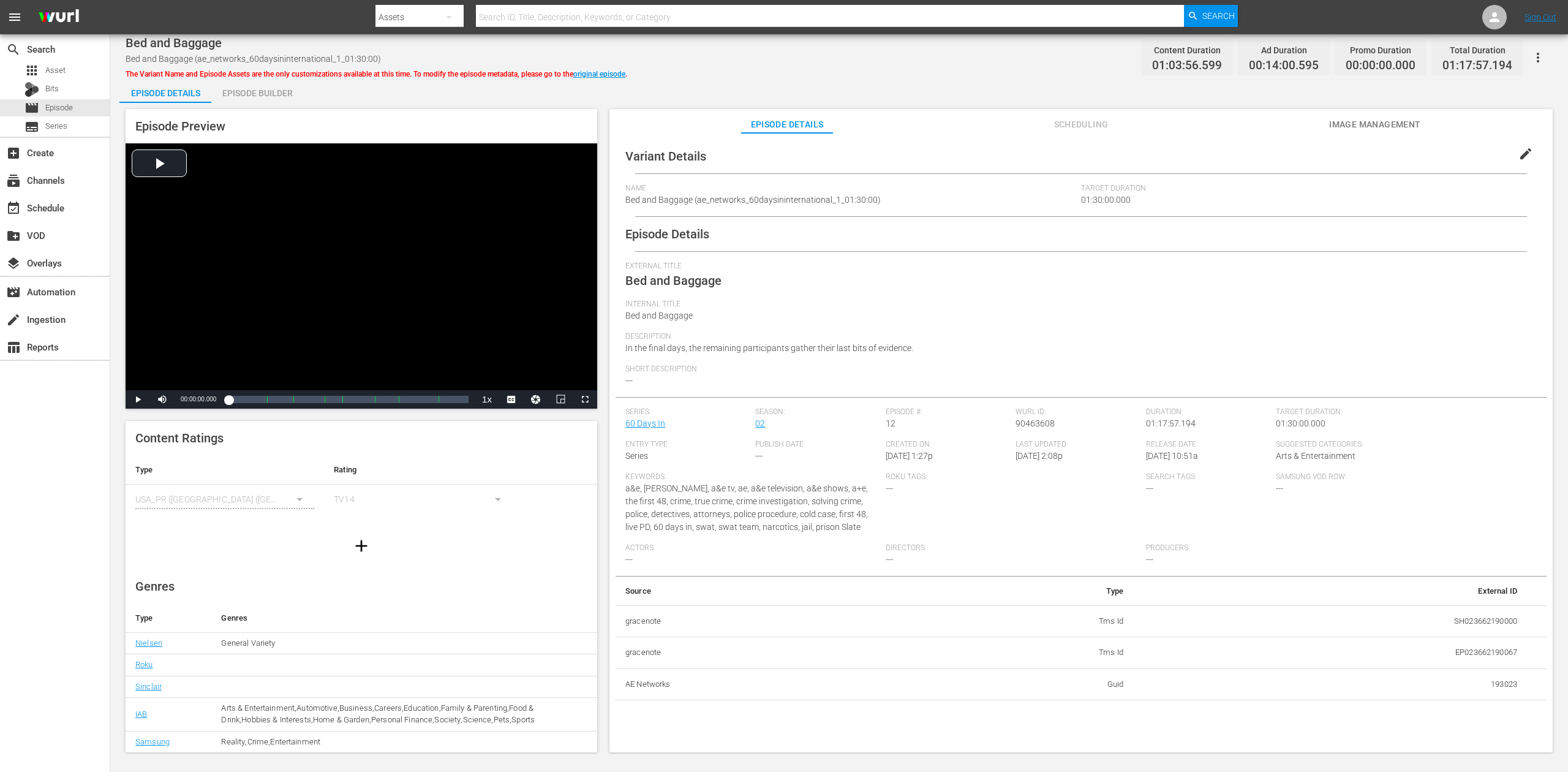
click at [257, 96] on div "Episode Builder" at bounding box center [257, 93] width 92 height 29
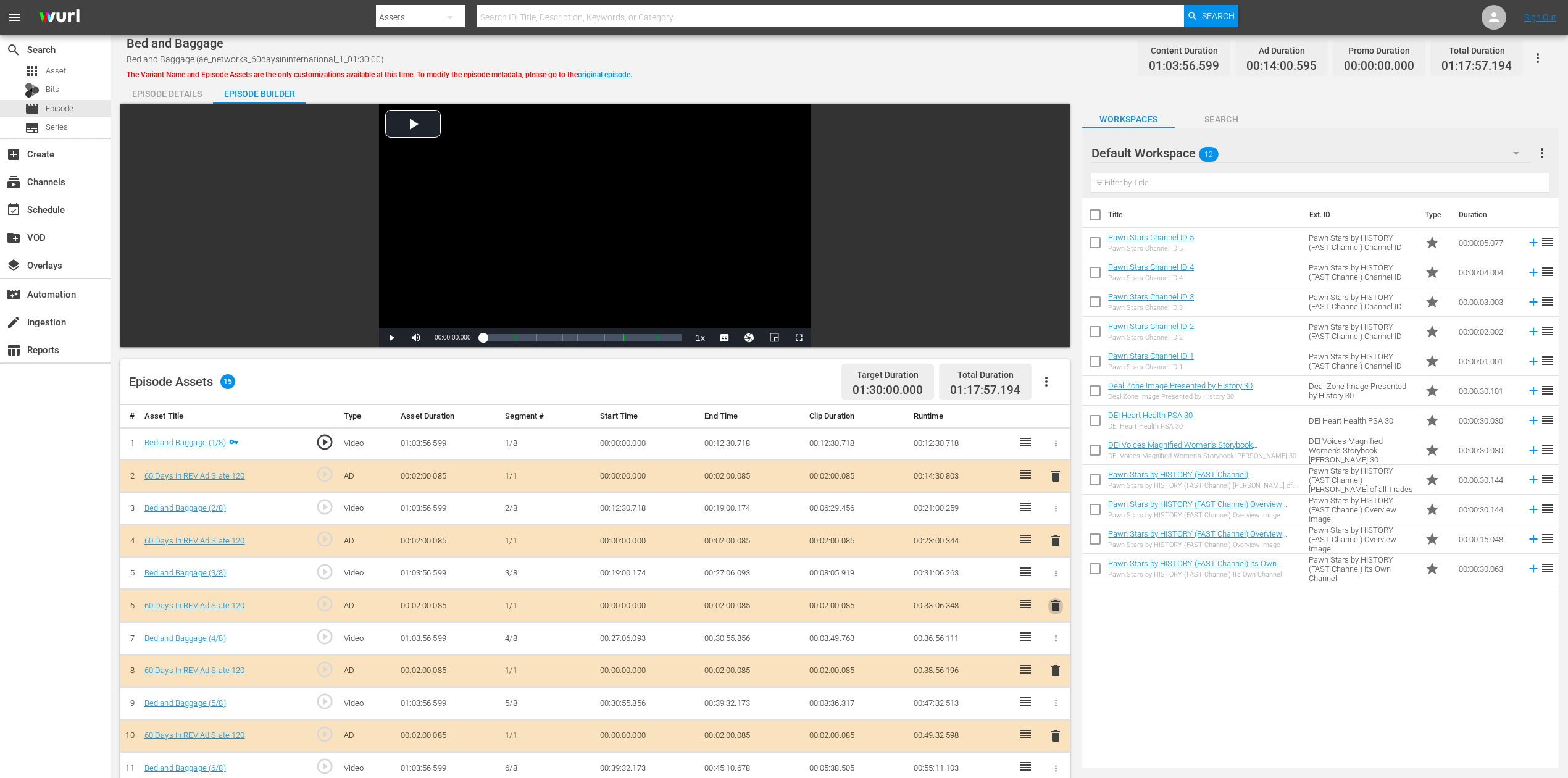
click at [1058, 583] on span "delete" at bounding box center [1056, 605] width 15 height 15
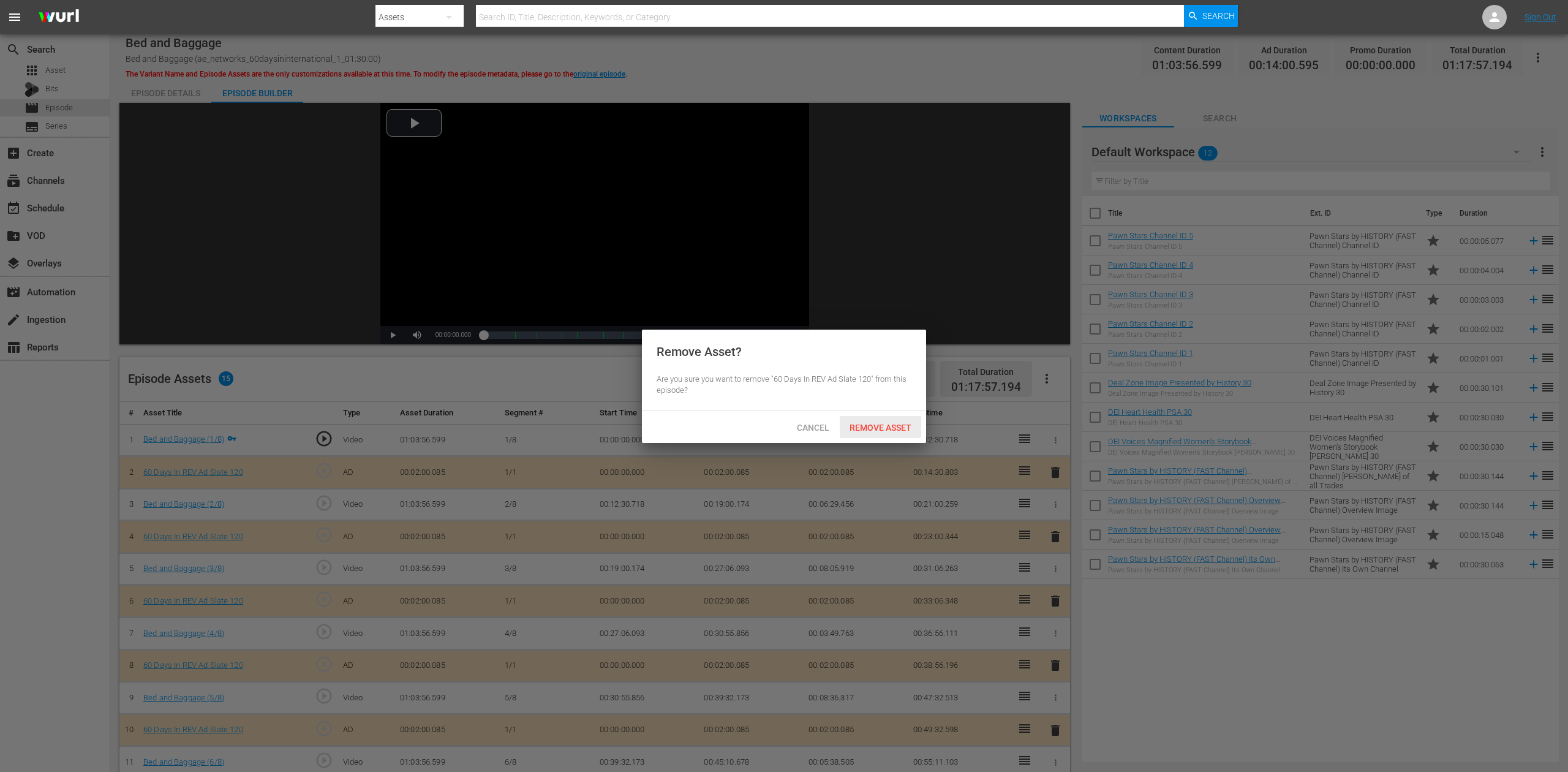
click at [893, 427] on span "Remove Asset" at bounding box center [880, 427] width 82 height 10
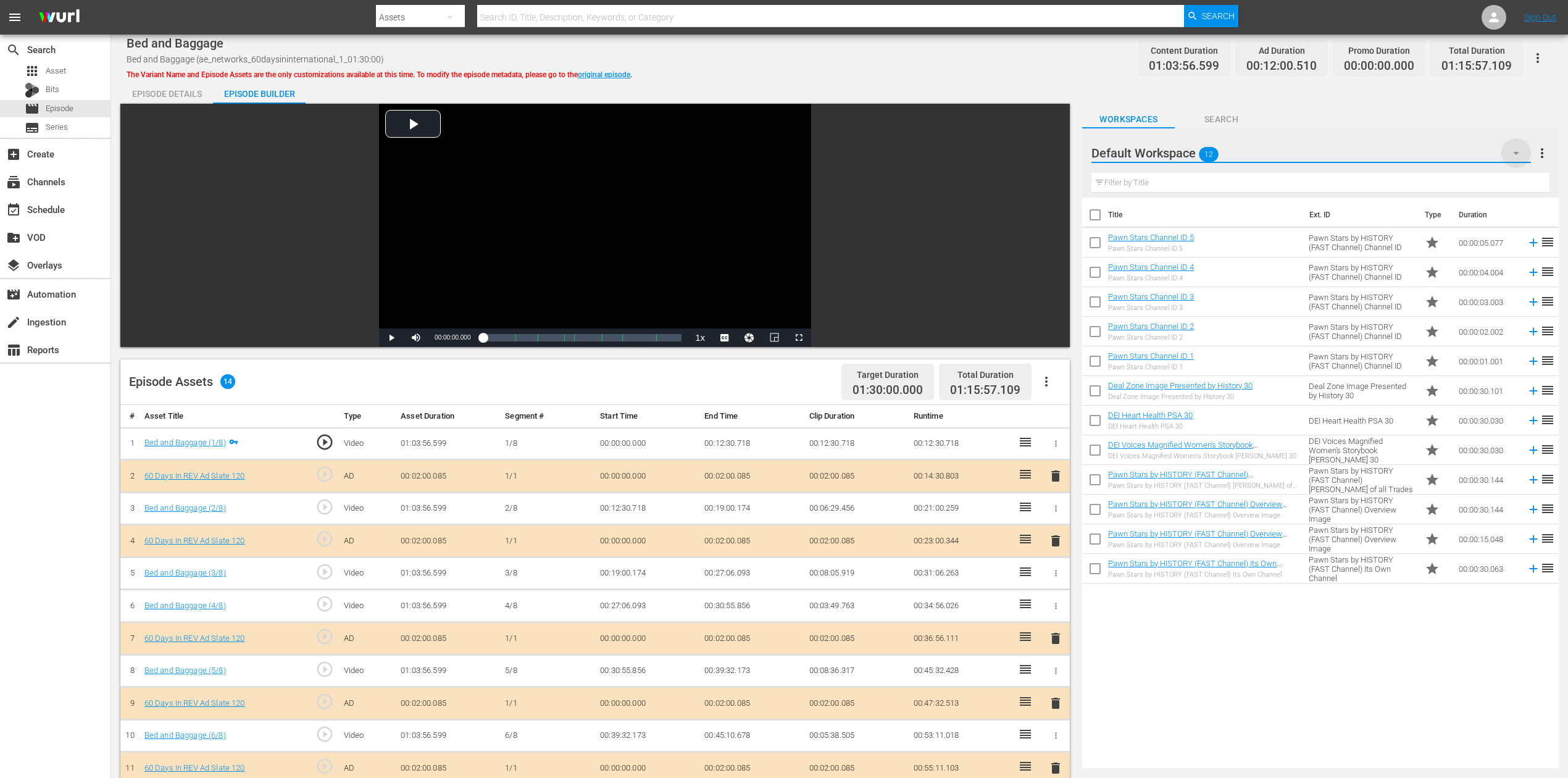
click at [1185, 150] on icon "button" at bounding box center [1517, 153] width 15 height 15
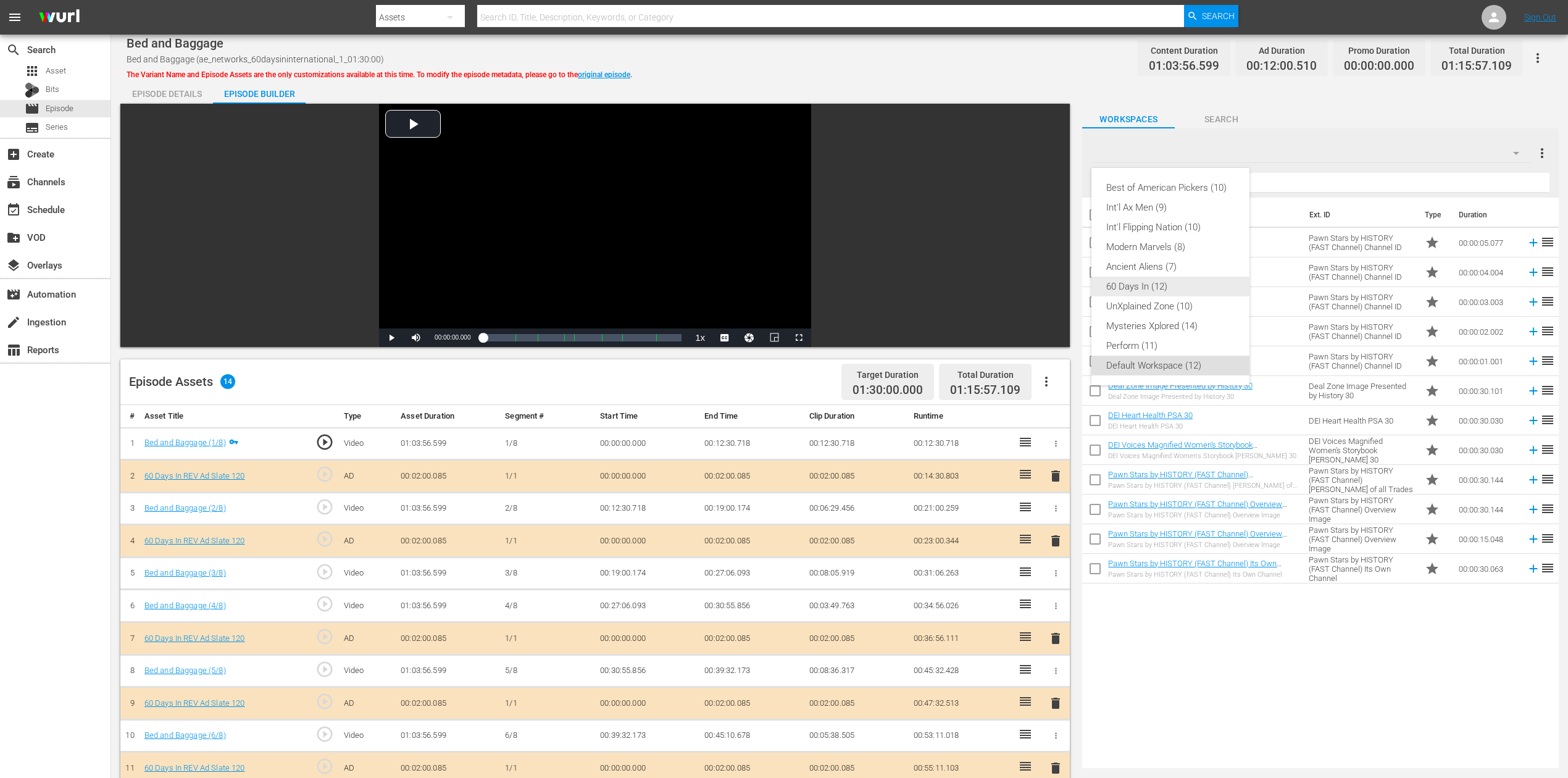
click at [1157, 285] on div "60 Days In (12)" at bounding box center [1170, 287] width 128 height 20
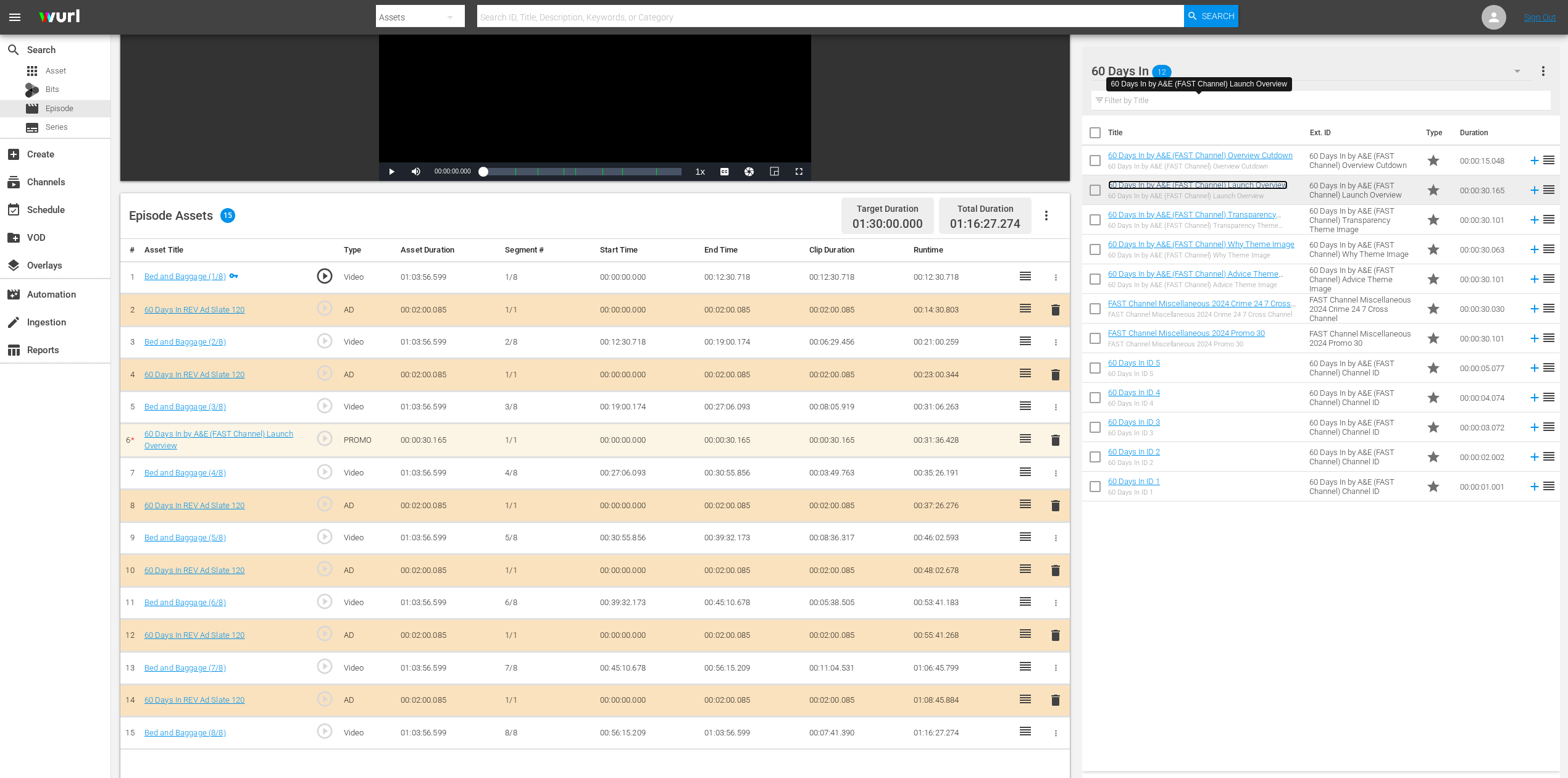
scroll to position [247, 0]
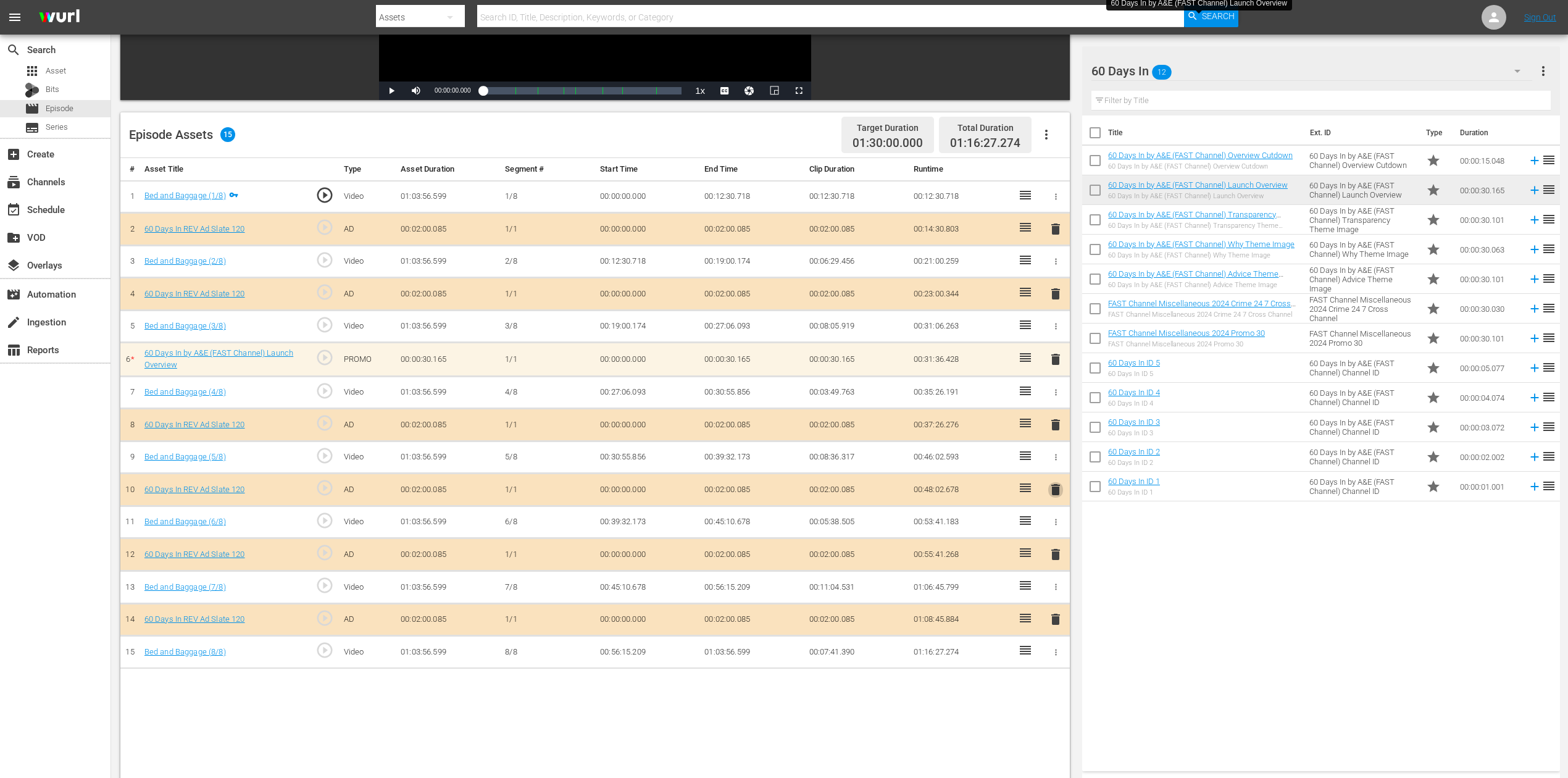
click at [1055, 484] on span "delete" at bounding box center [1056, 490] width 15 height 15
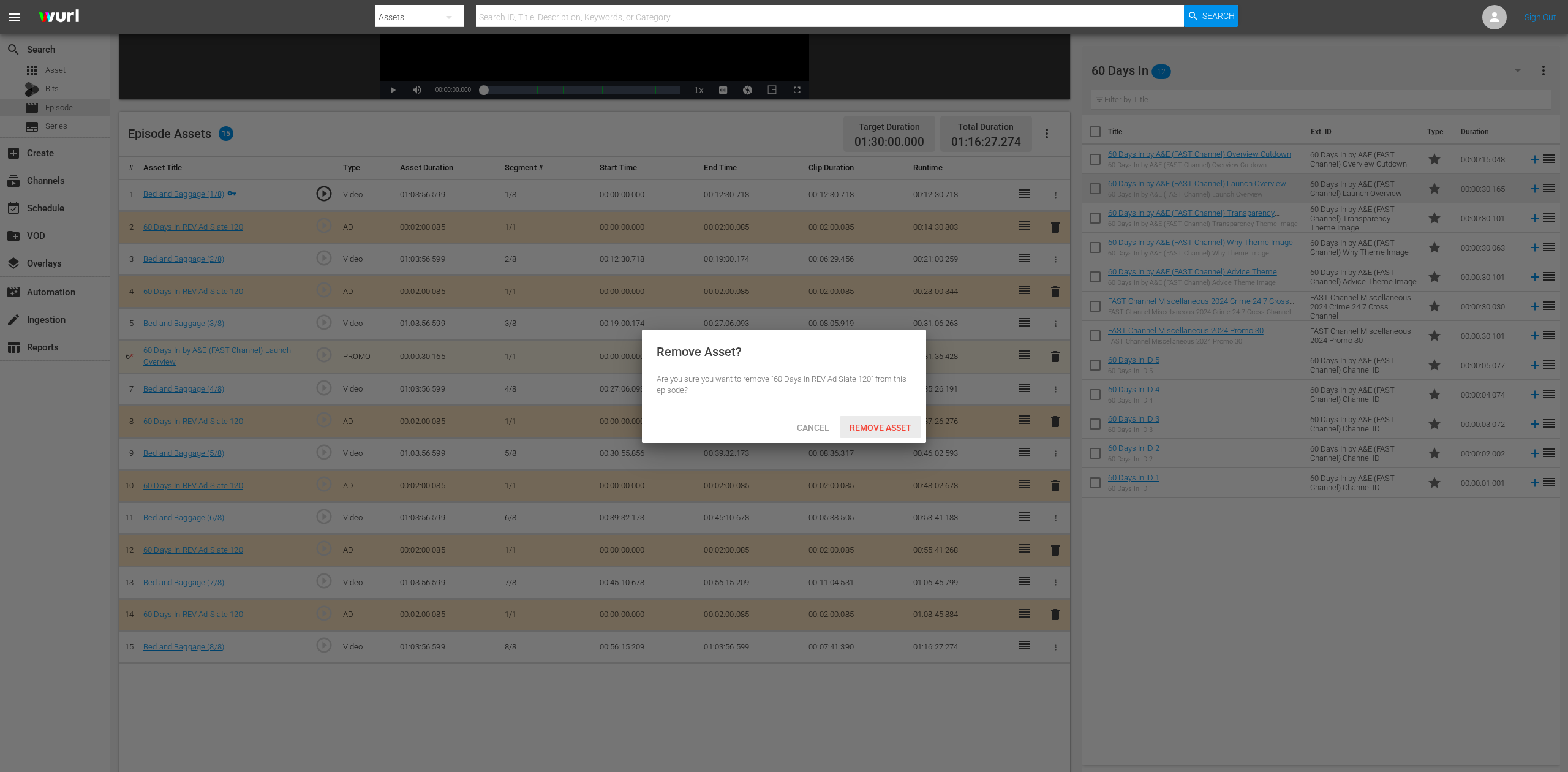
click at [902, 429] on span "Remove Asset" at bounding box center [880, 427] width 82 height 10
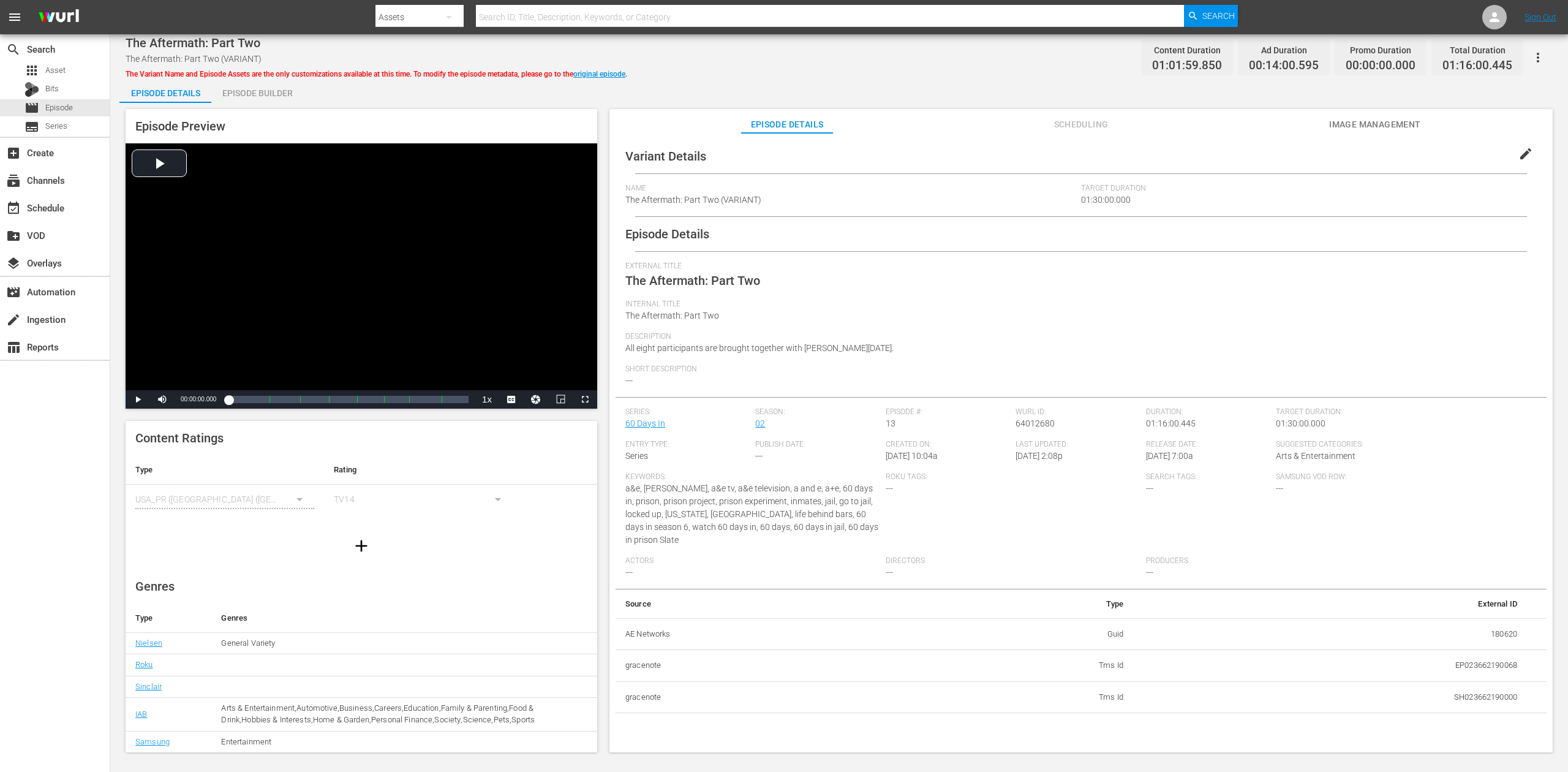
click at [245, 84] on div "Episode Builder" at bounding box center [257, 93] width 92 height 29
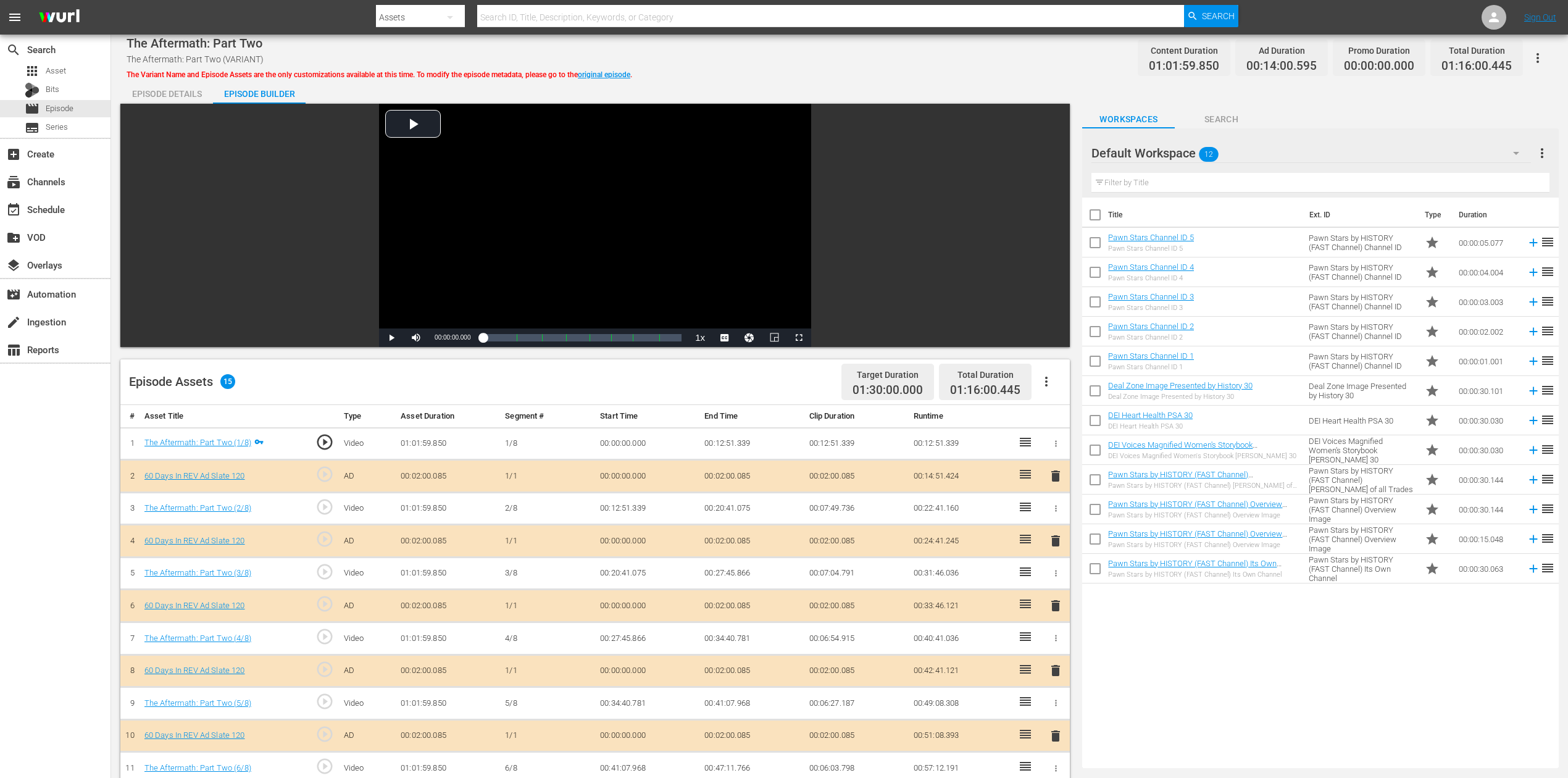
click at [1057, 583] on span "delete" at bounding box center [1056, 605] width 15 height 15
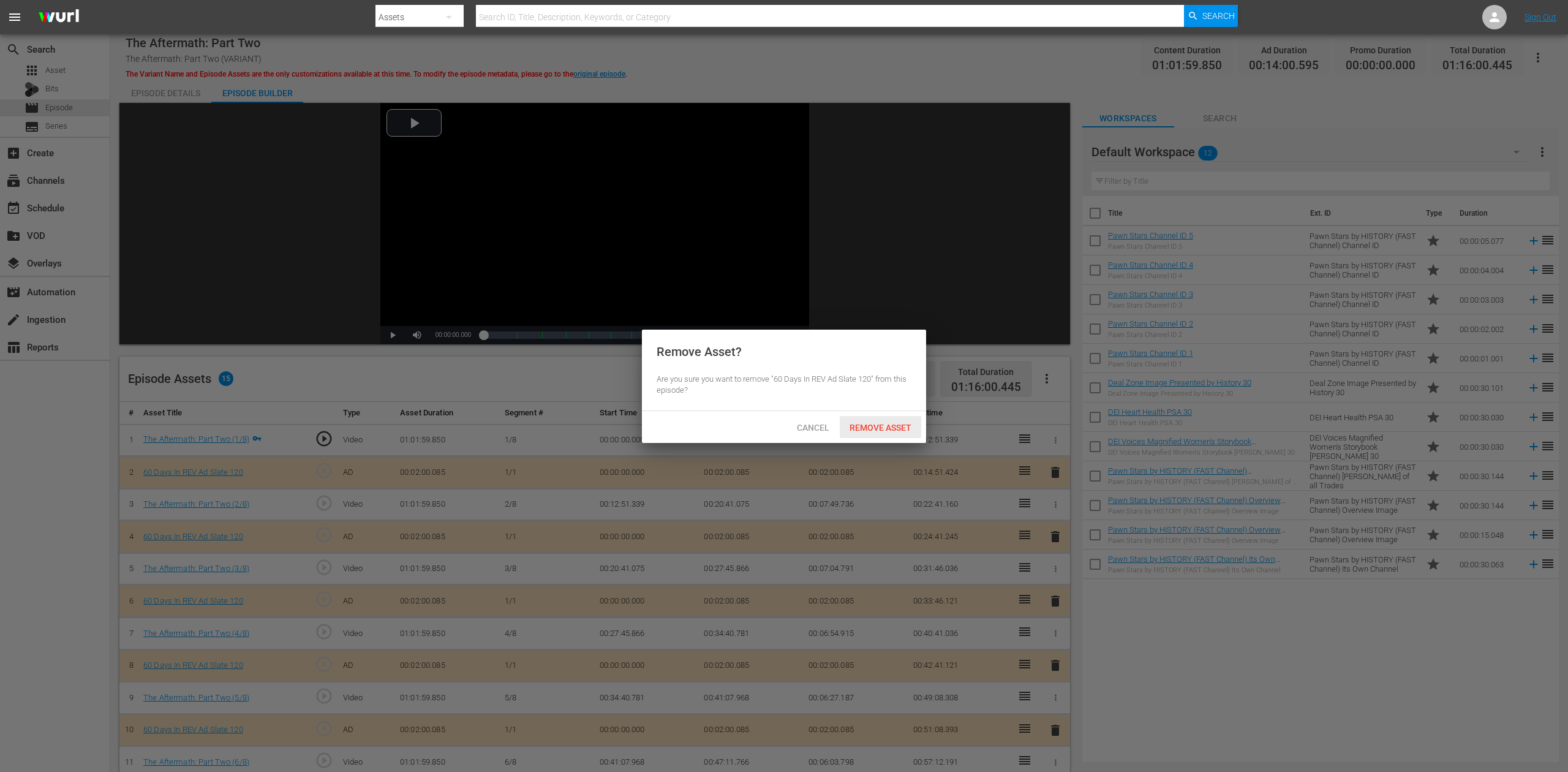
click at [880, 431] on span "Remove Asset" at bounding box center [880, 427] width 82 height 10
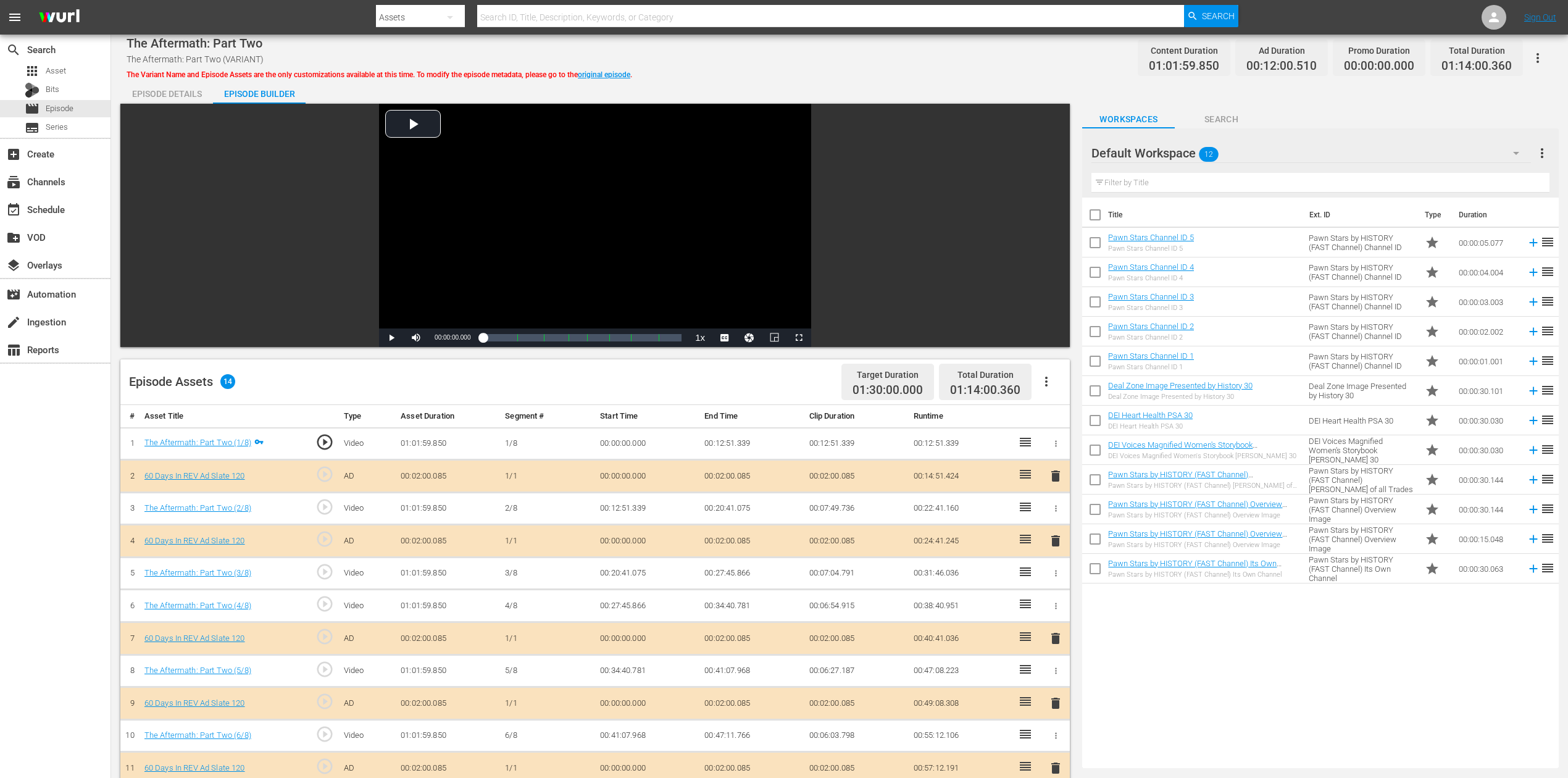
click at [1185, 147] on button "button" at bounding box center [1517, 153] width 30 height 30
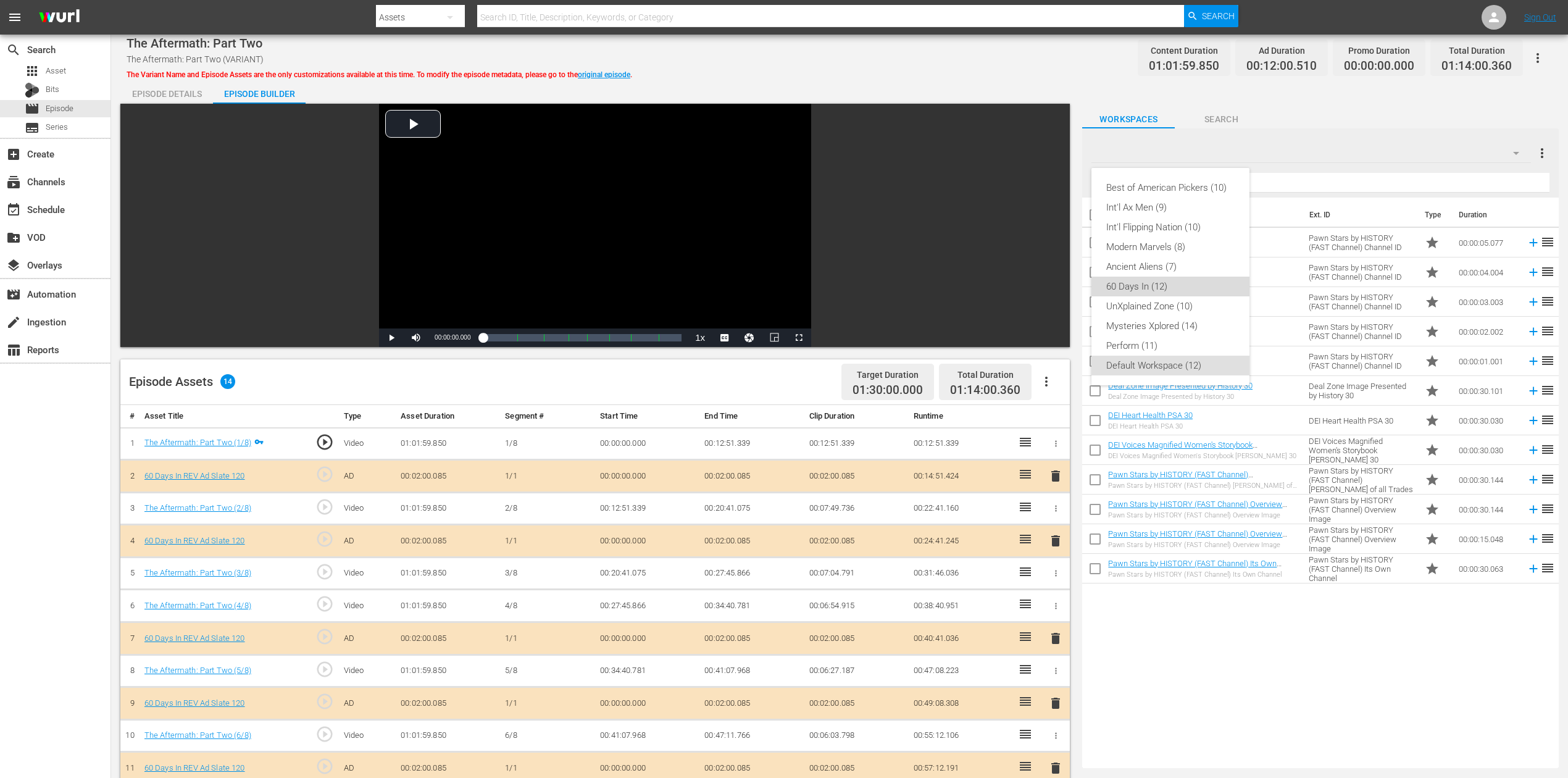
click at [1154, 285] on div "60 Days In (12)" at bounding box center [1170, 287] width 128 height 20
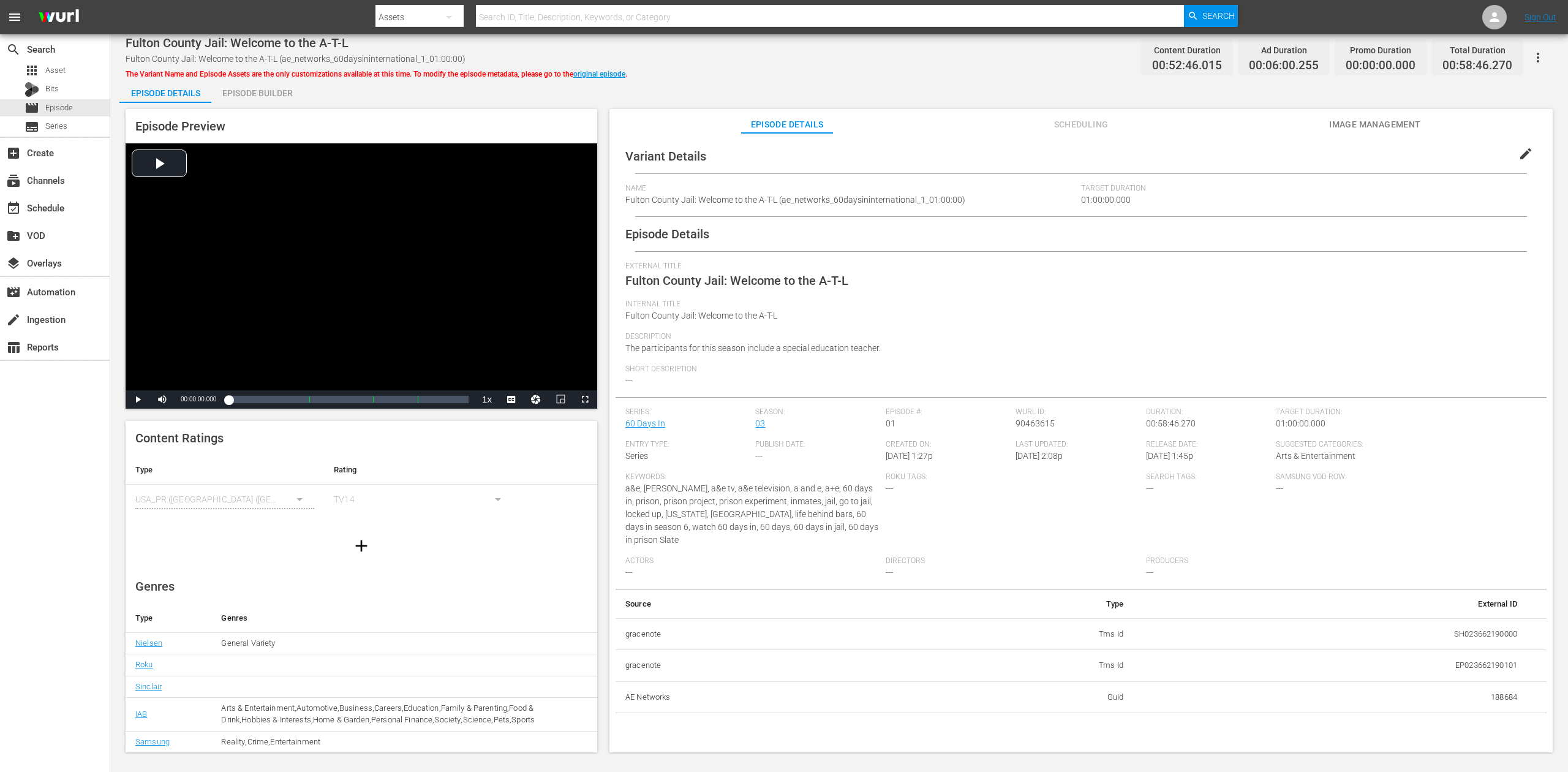
click at [265, 86] on div "Episode Builder" at bounding box center [257, 93] width 92 height 29
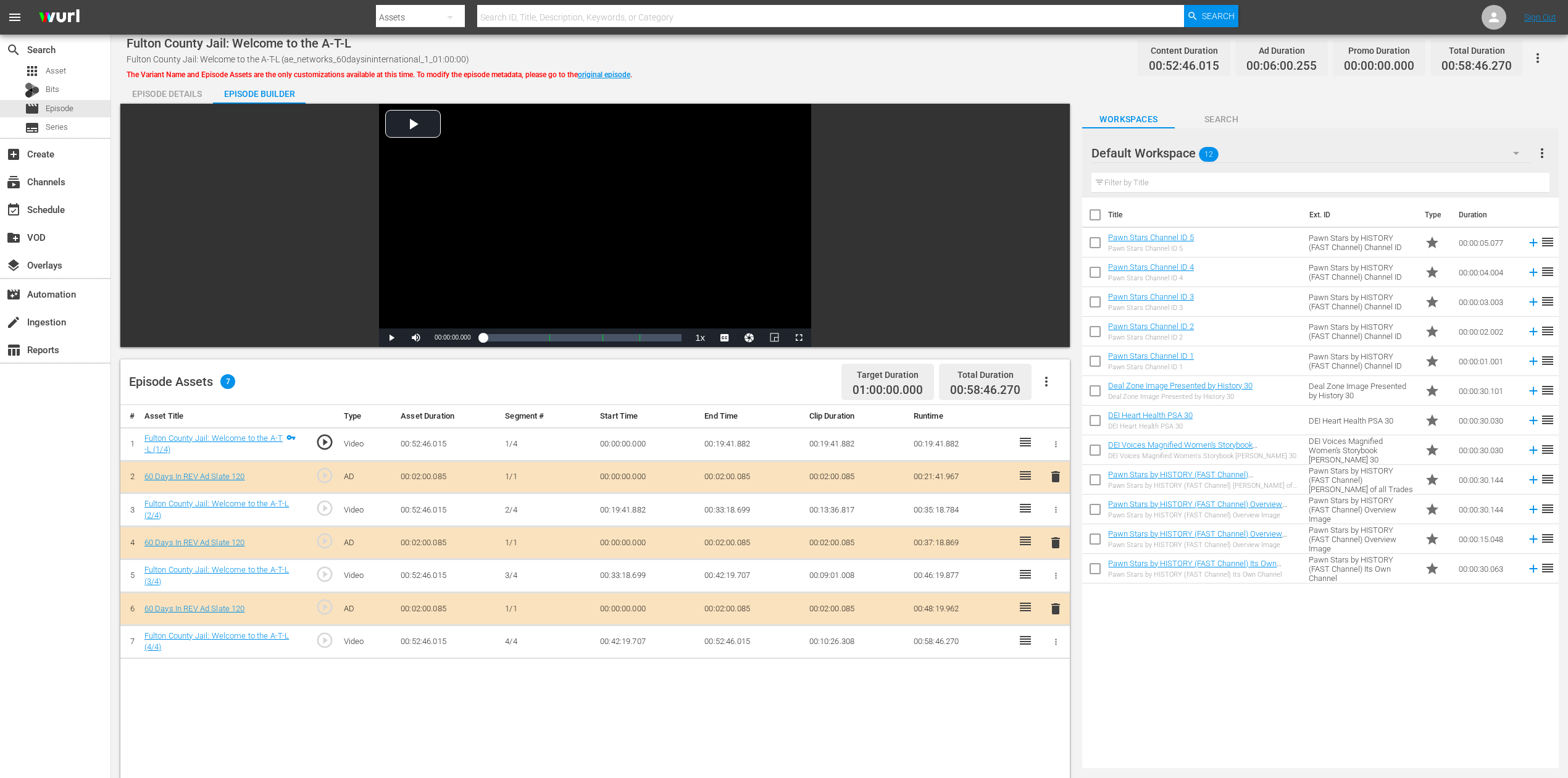
click at [1057, 547] on span "delete" at bounding box center [1056, 543] width 15 height 15
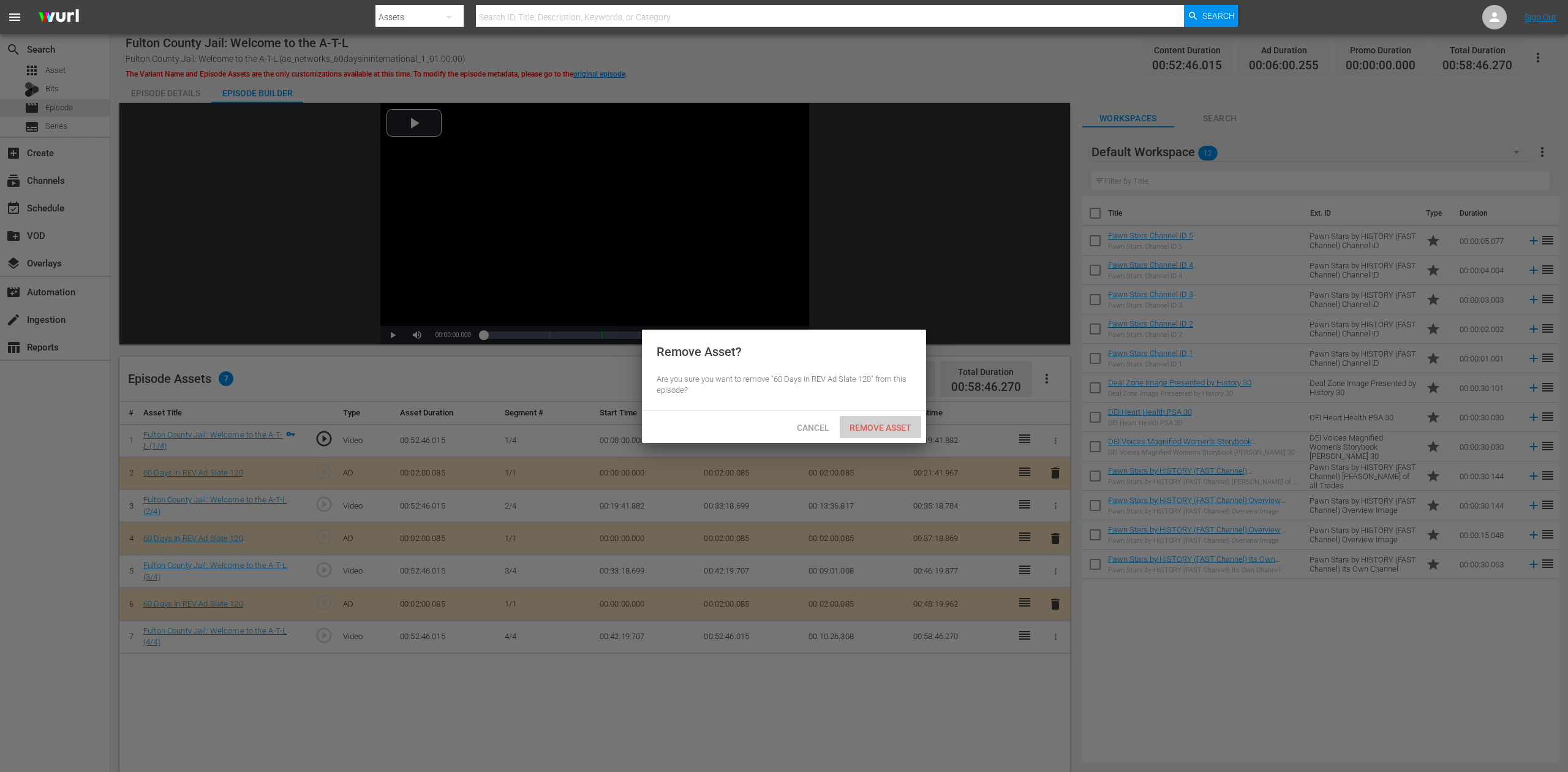
click at [890, 425] on span "Remove Asset" at bounding box center [880, 427] width 82 height 10
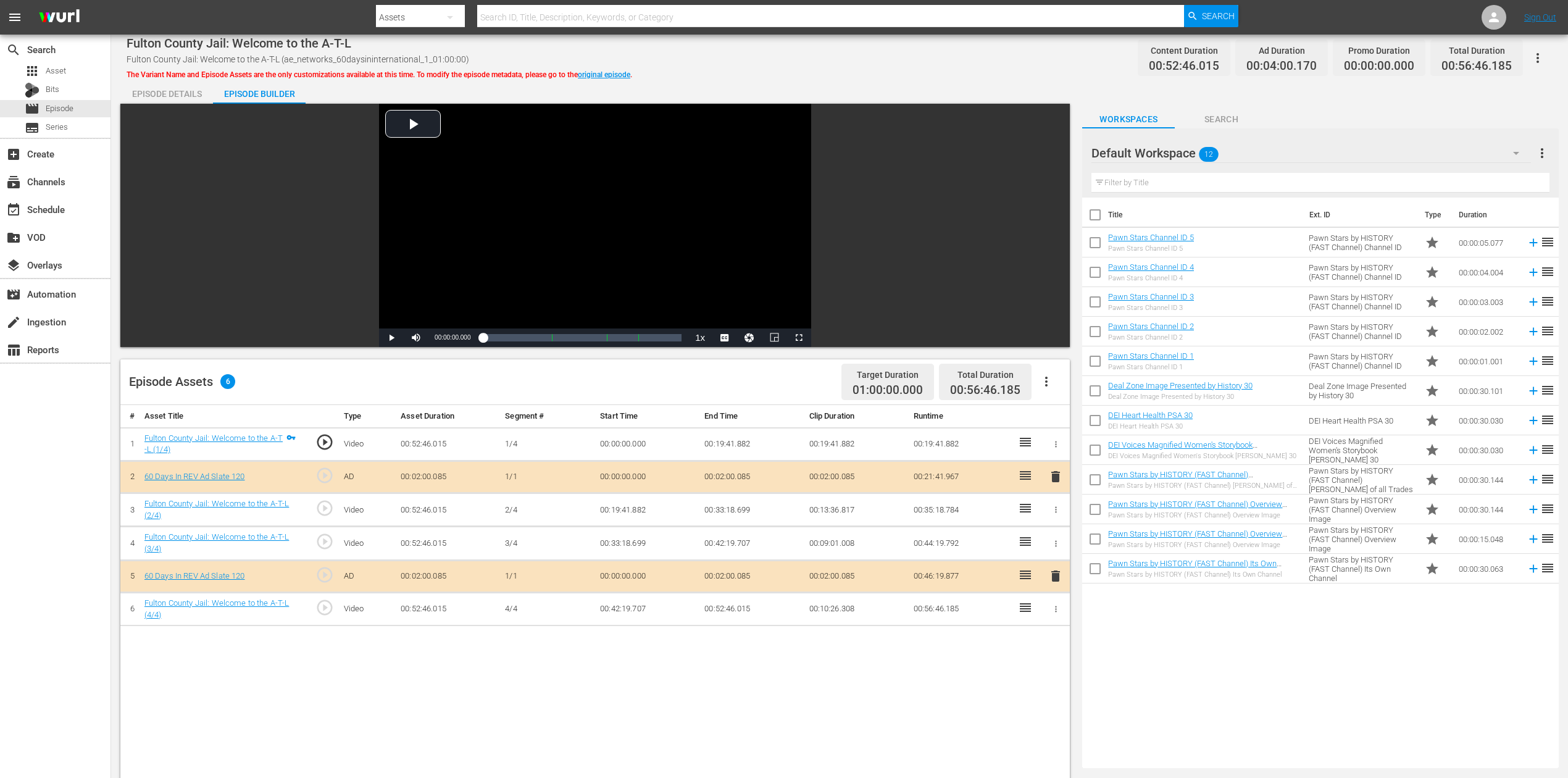
click at [1185, 148] on button "button" at bounding box center [1517, 153] width 30 height 30
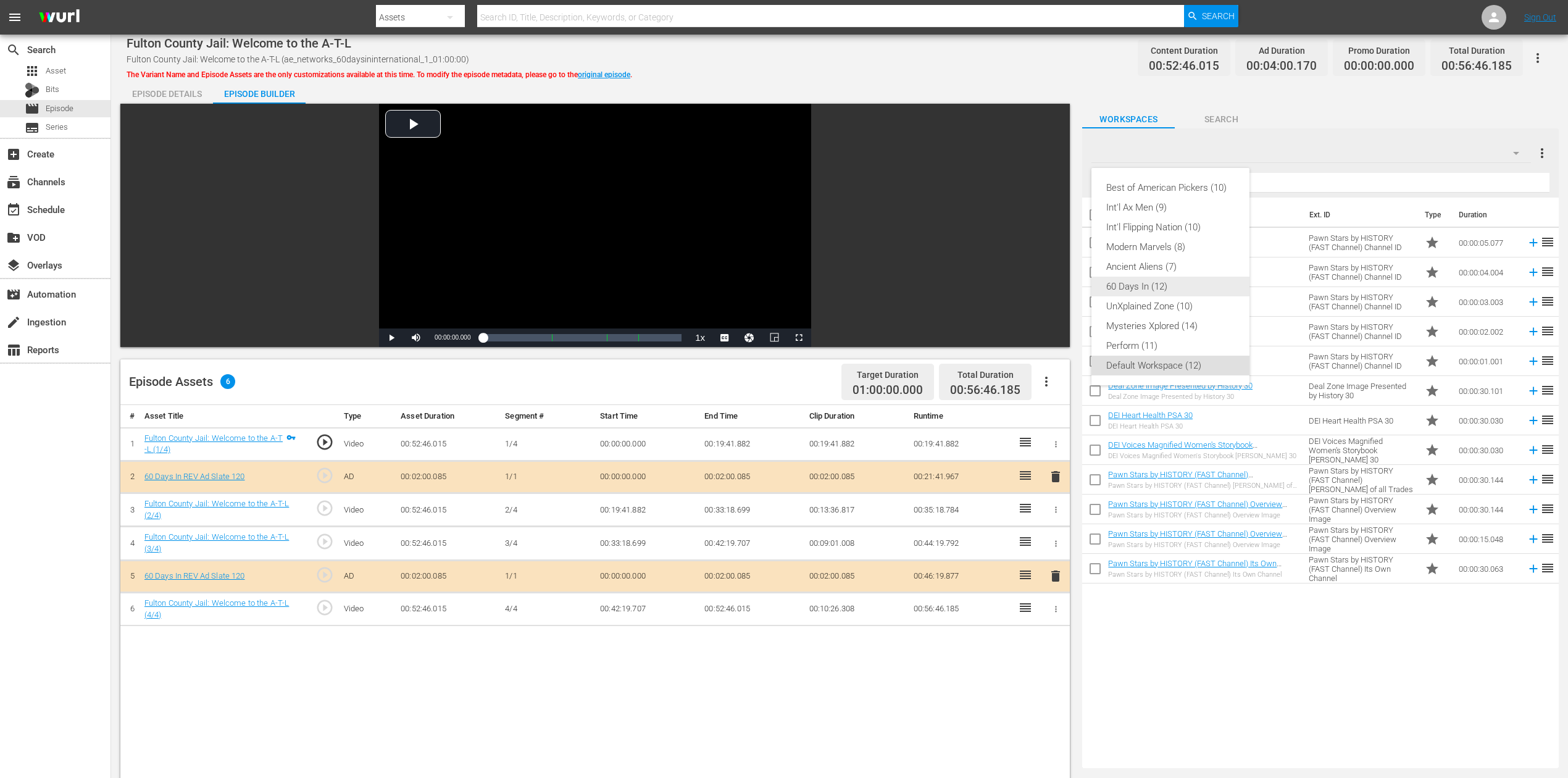
click at [1141, 285] on div "60 Days In (12)" at bounding box center [1170, 287] width 128 height 20
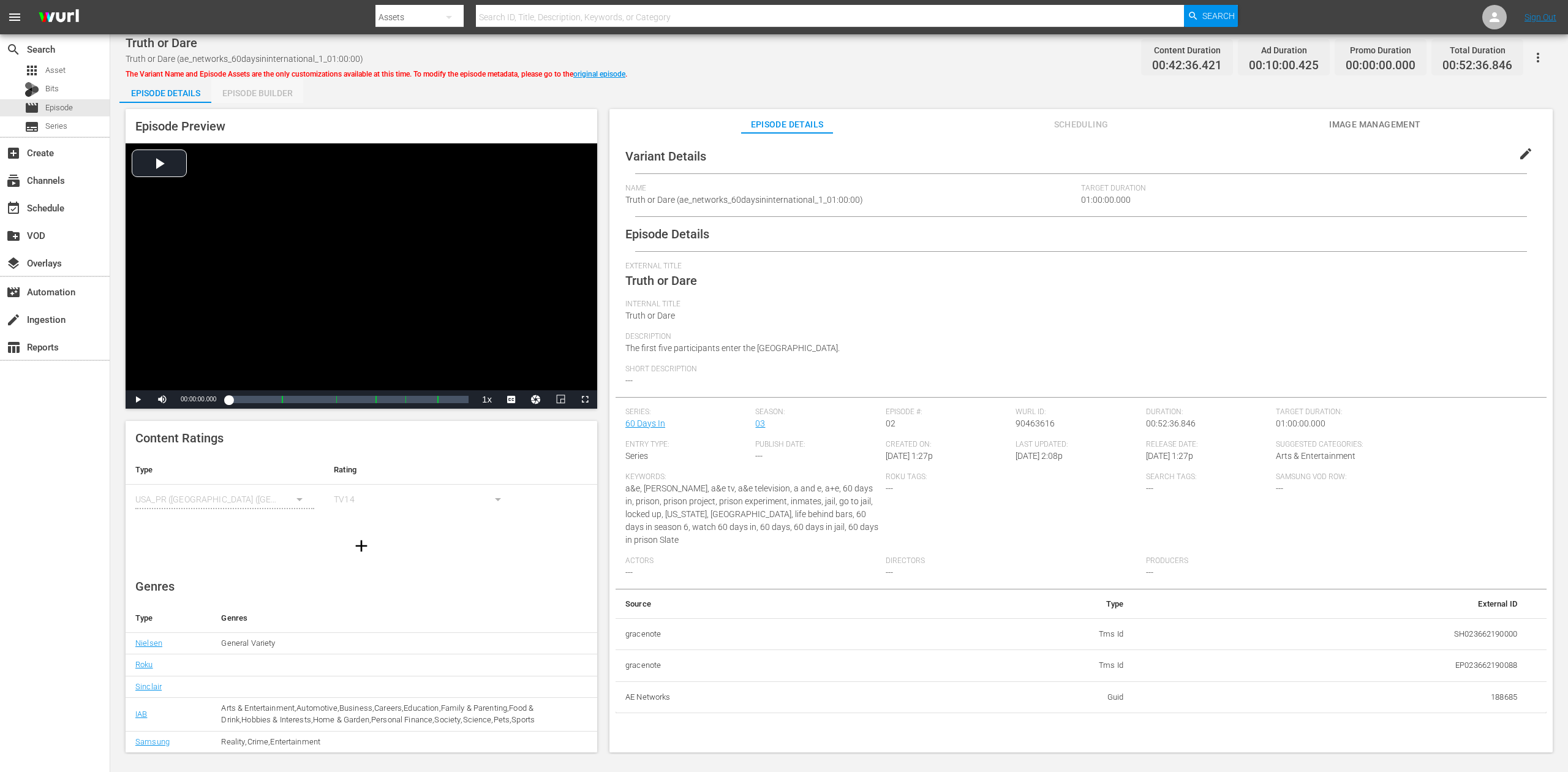
click at [270, 93] on div "Episode Builder" at bounding box center [257, 93] width 92 height 29
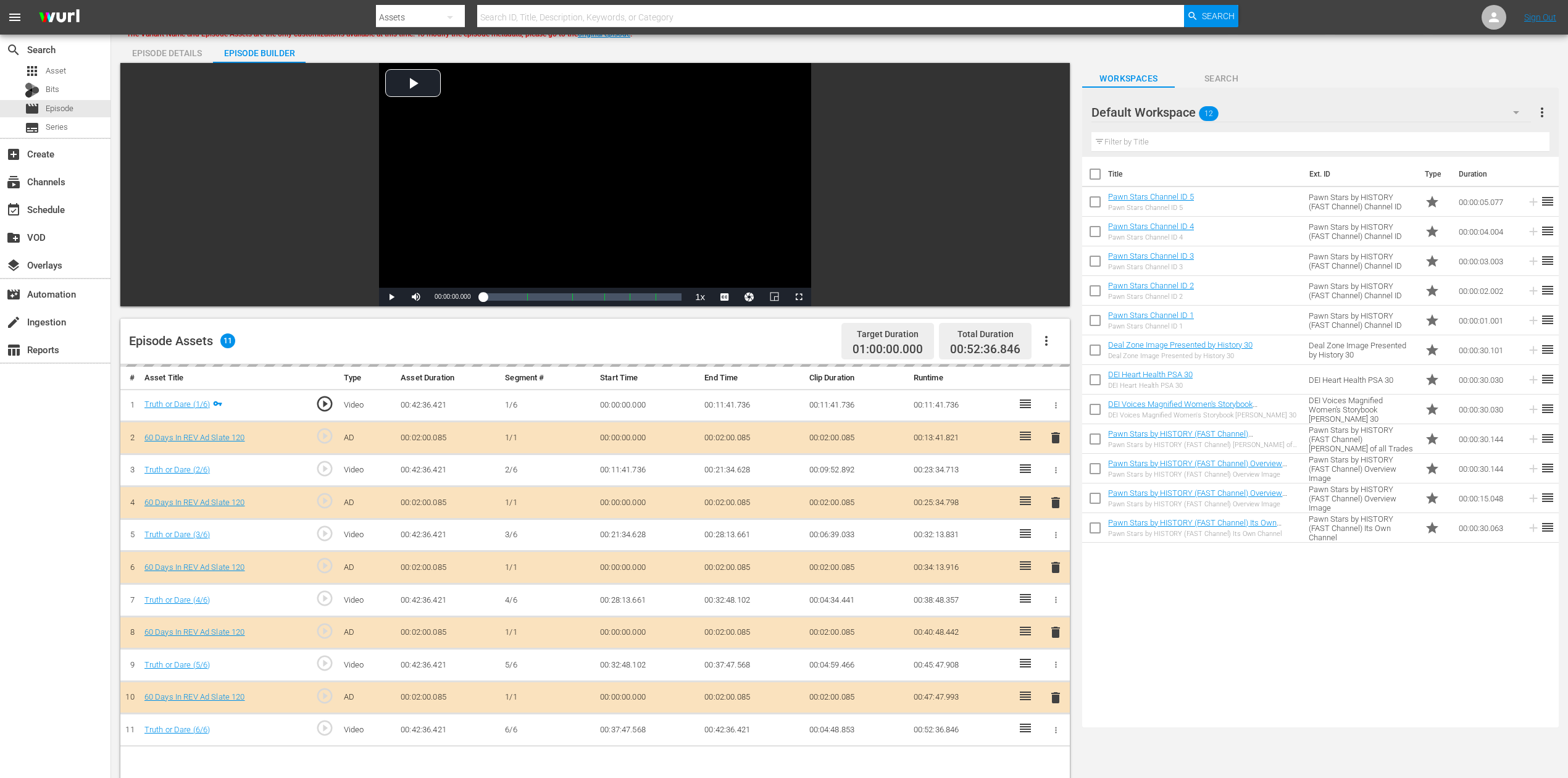
scroll to position [82, 0]
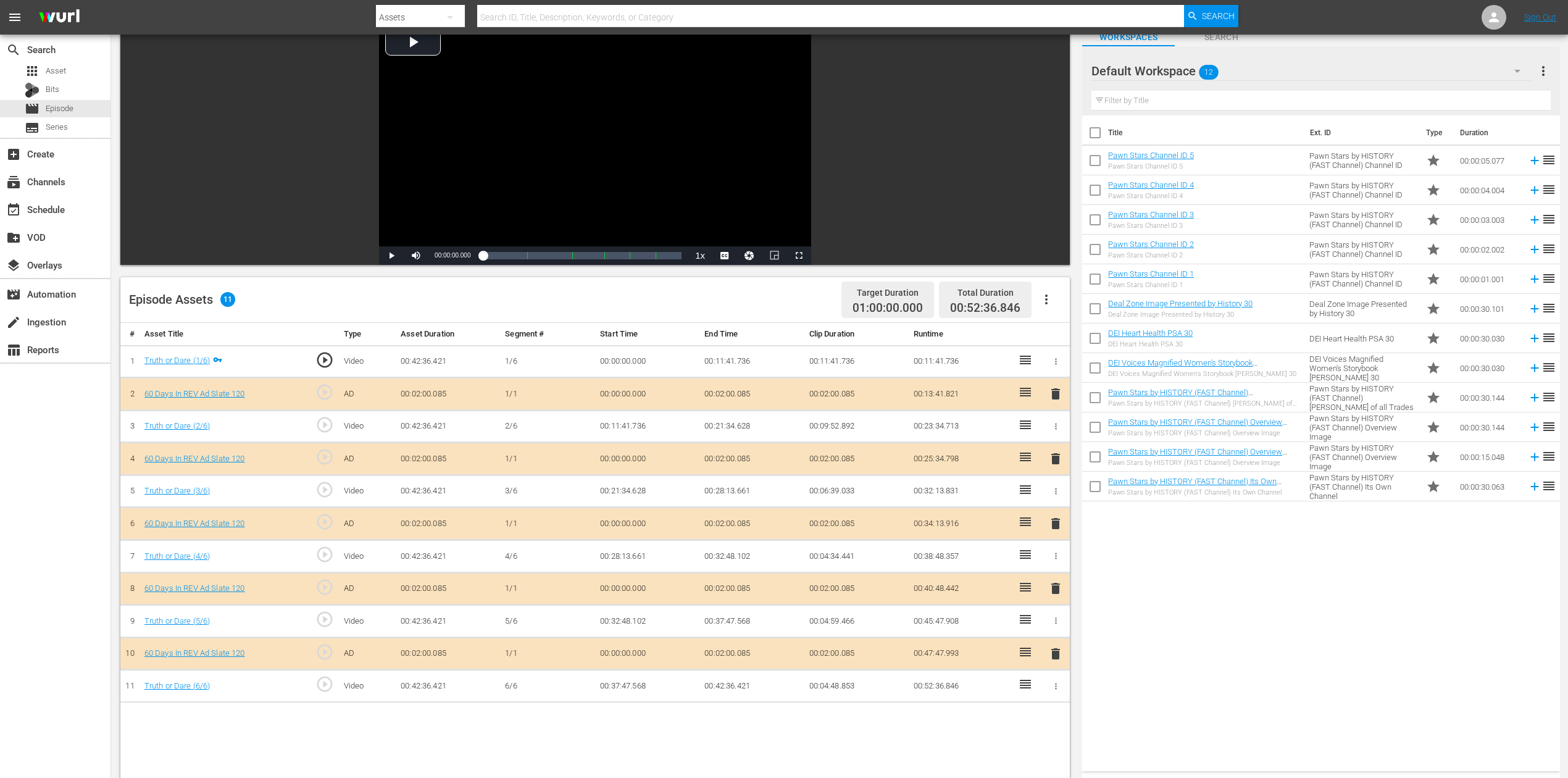
click at [1056, 521] on span "delete" at bounding box center [1056, 524] width 15 height 15
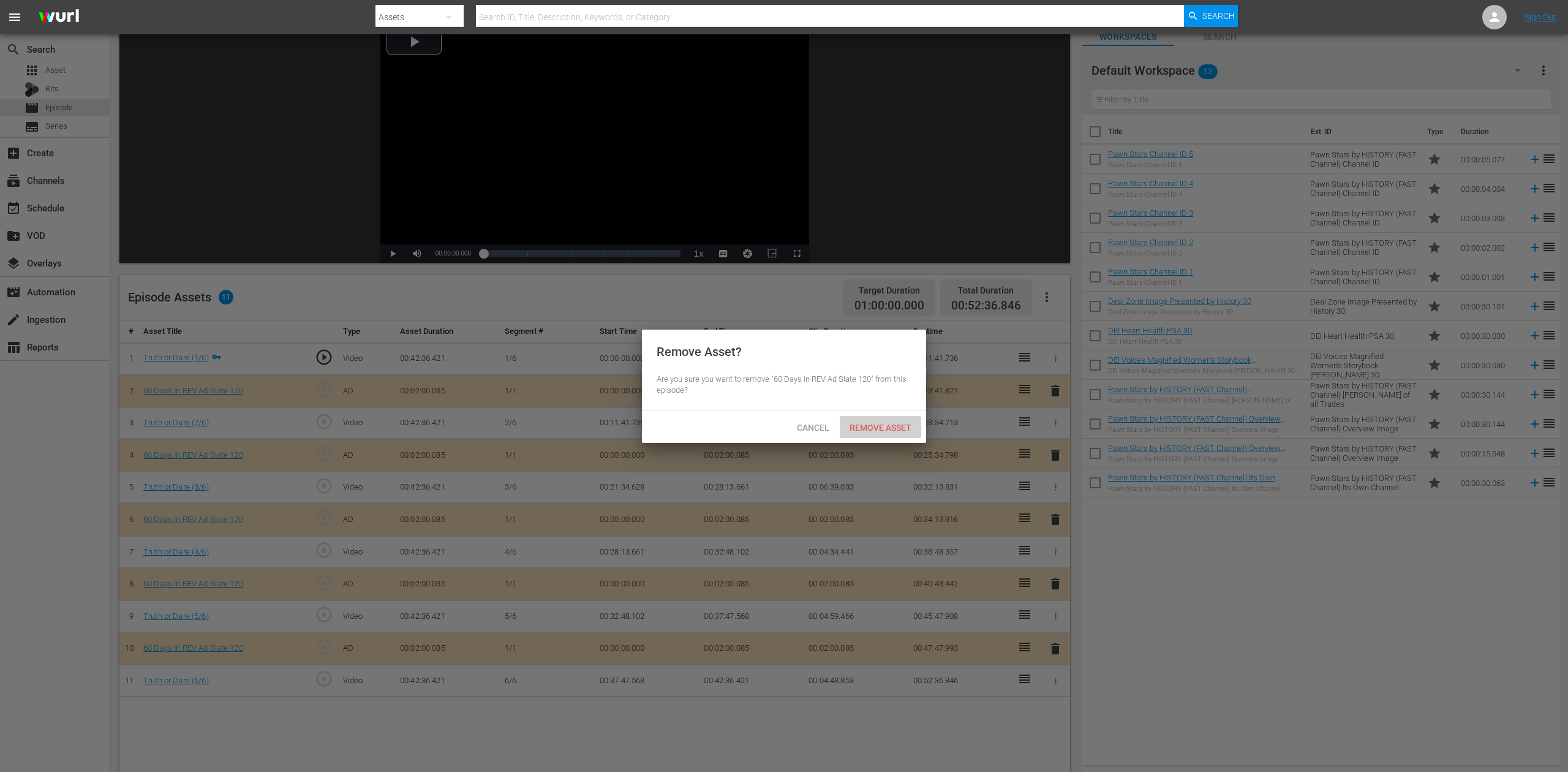
click at [902, 427] on span "Remove Asset" at bounding box center [880, 427] width 82 height 10
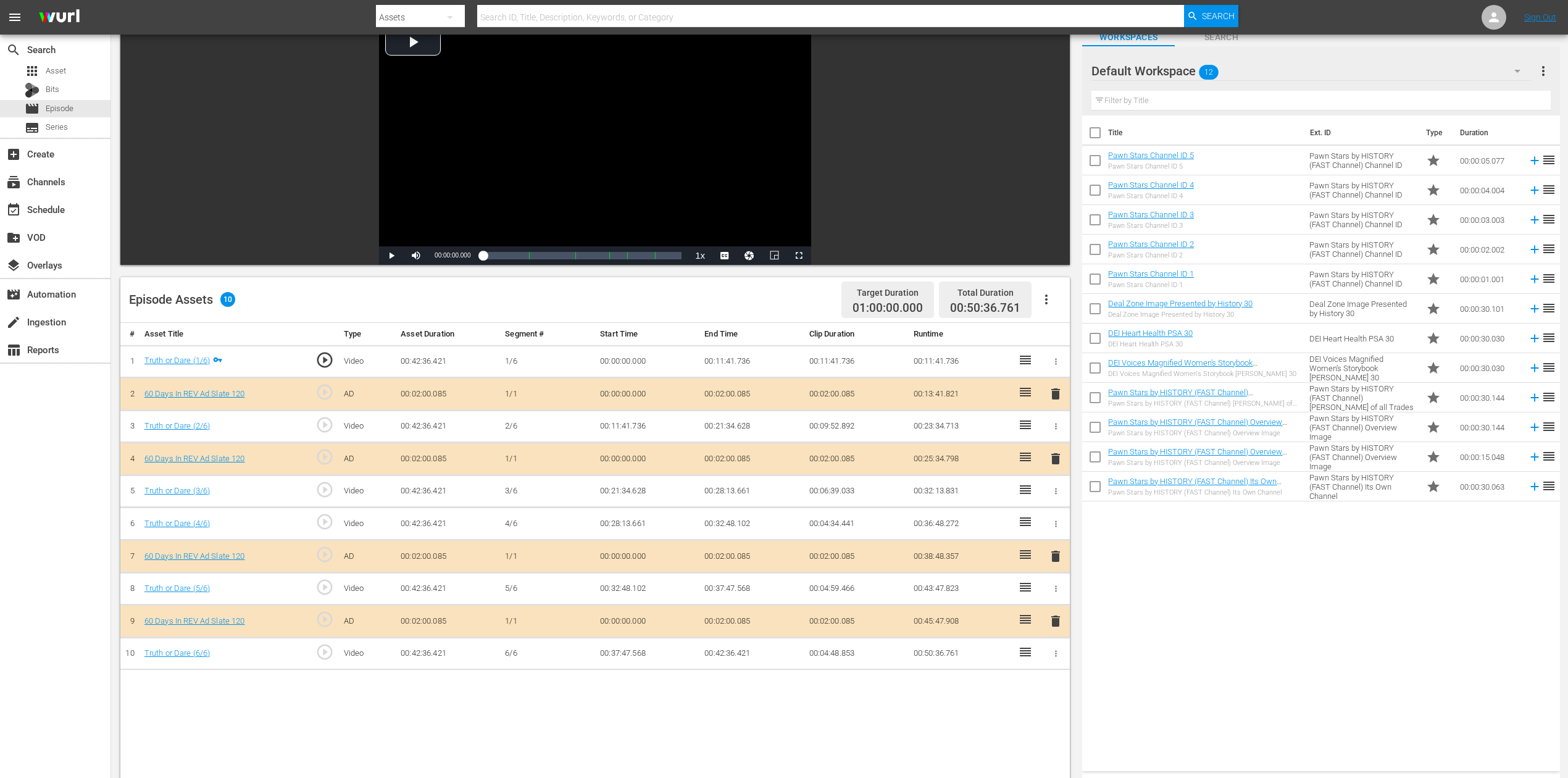
click at [1185, 73] on icon "button" at bounding box center [1518, 71] width 15 height 15
click at [1156, 202] on div "60 Days In (12)" at bounding box center [1170, 204] width 128 height 20
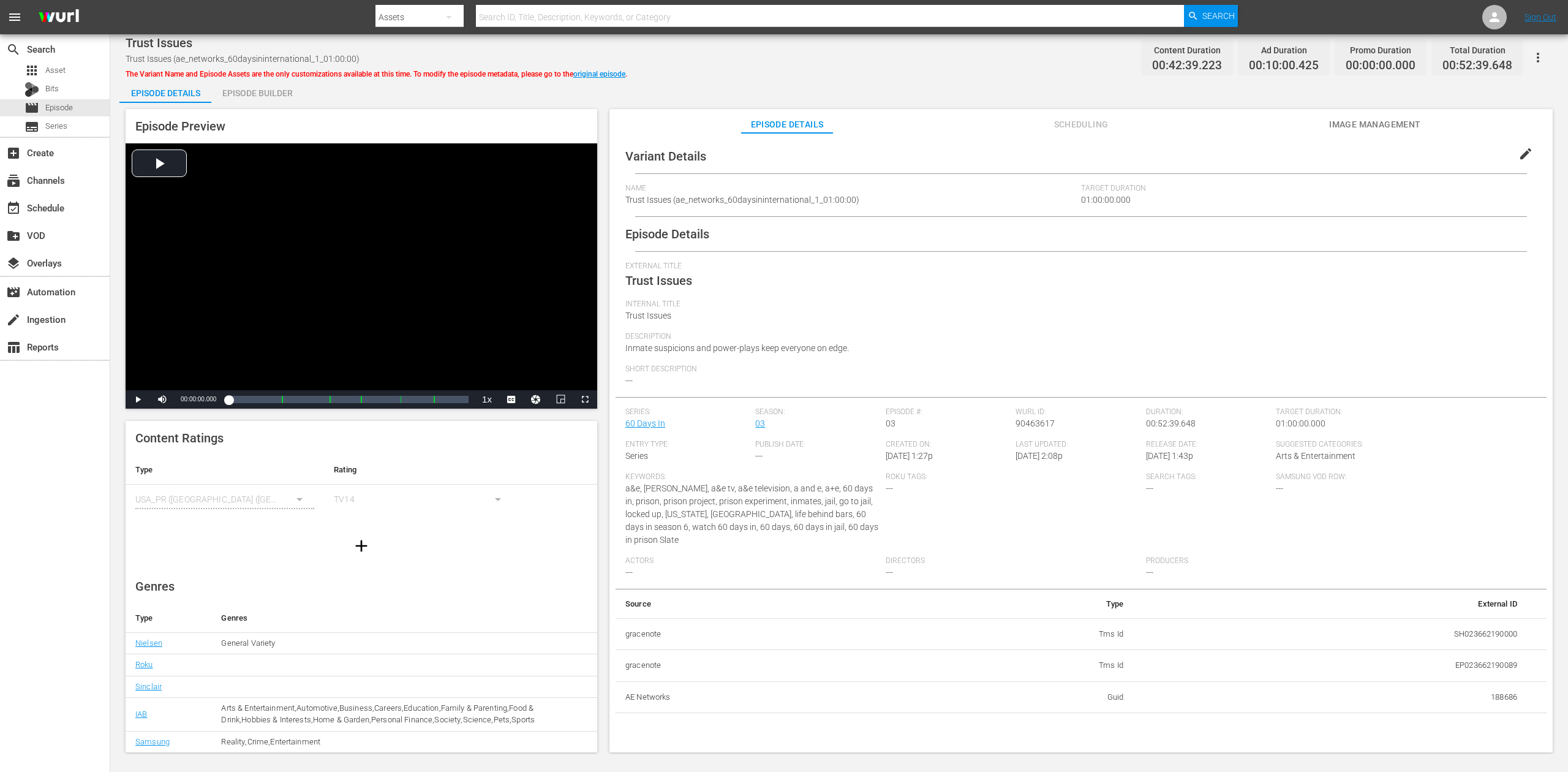
click at [255, 97] on div "Episode Builder" at bounding box center [257, 93] width 92 height 29
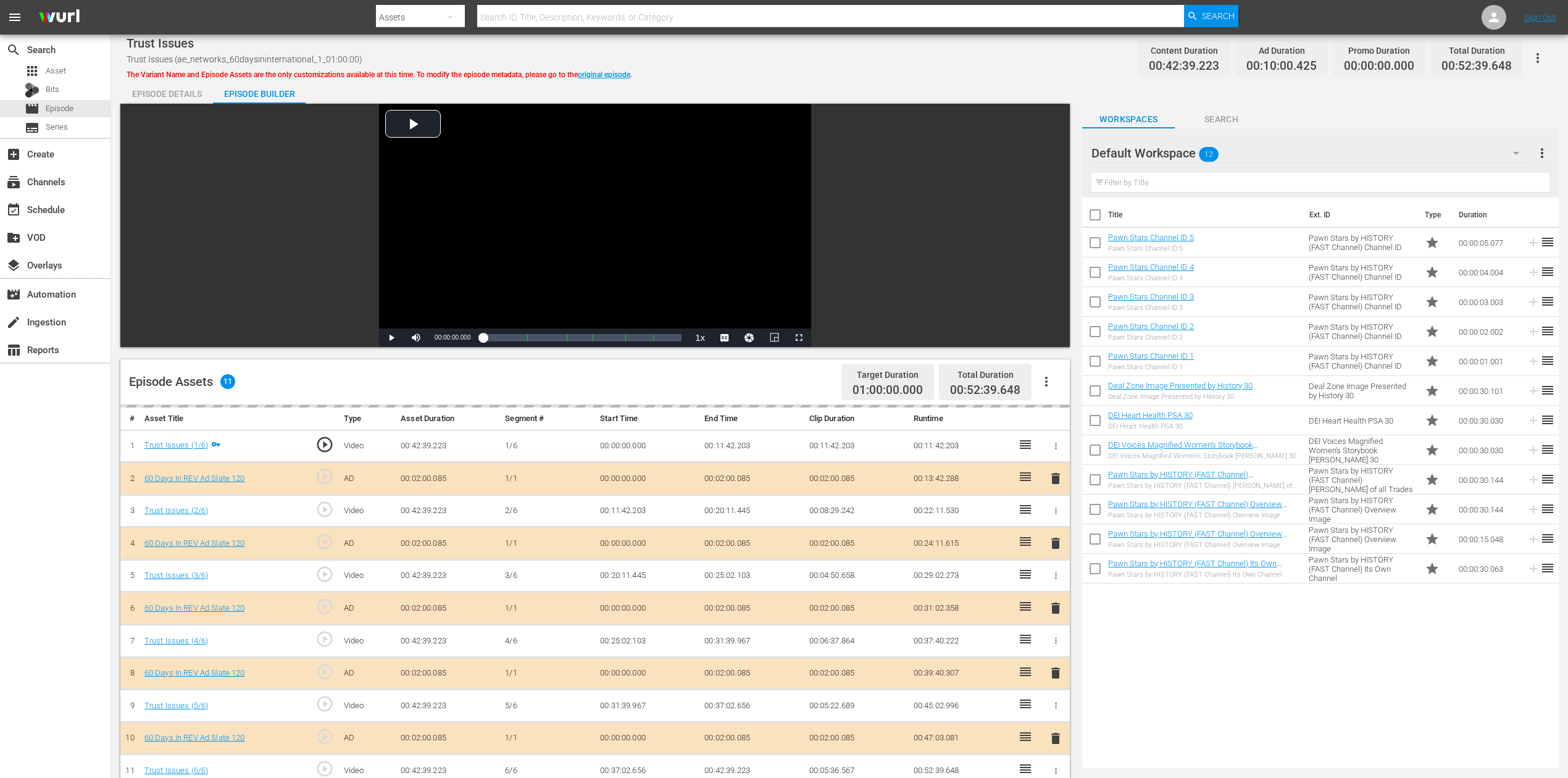
click at [1055, 583] on div "delete" at bounding box center [1056, 608] width 19 height 18
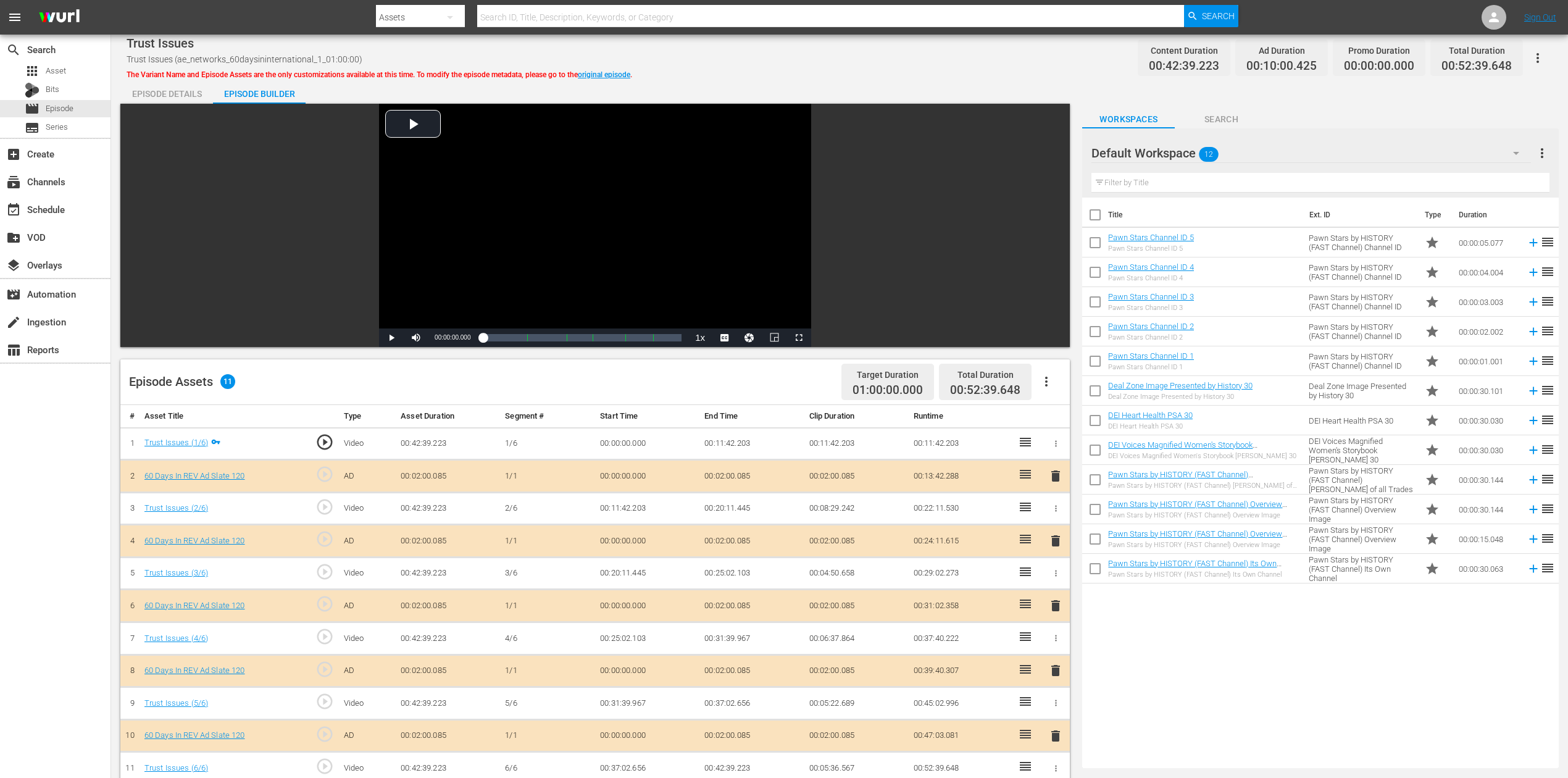
click at [1055, 583] on span "delete" at bounding box center [1056, 605] width 15 height 15
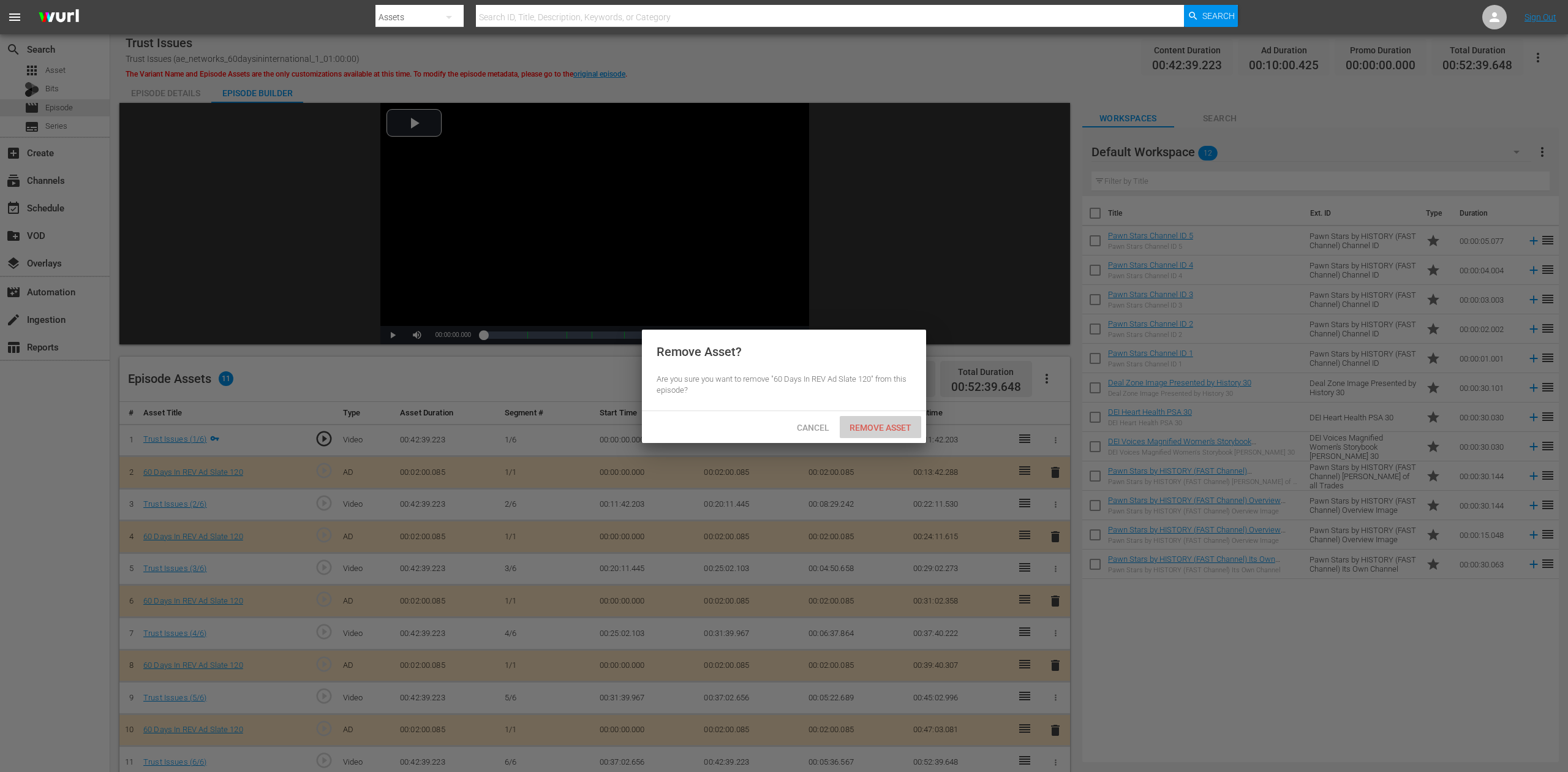
click at [892, 427] on span "Remove Asset" at bounding box center [880, 427] width 82 height 10
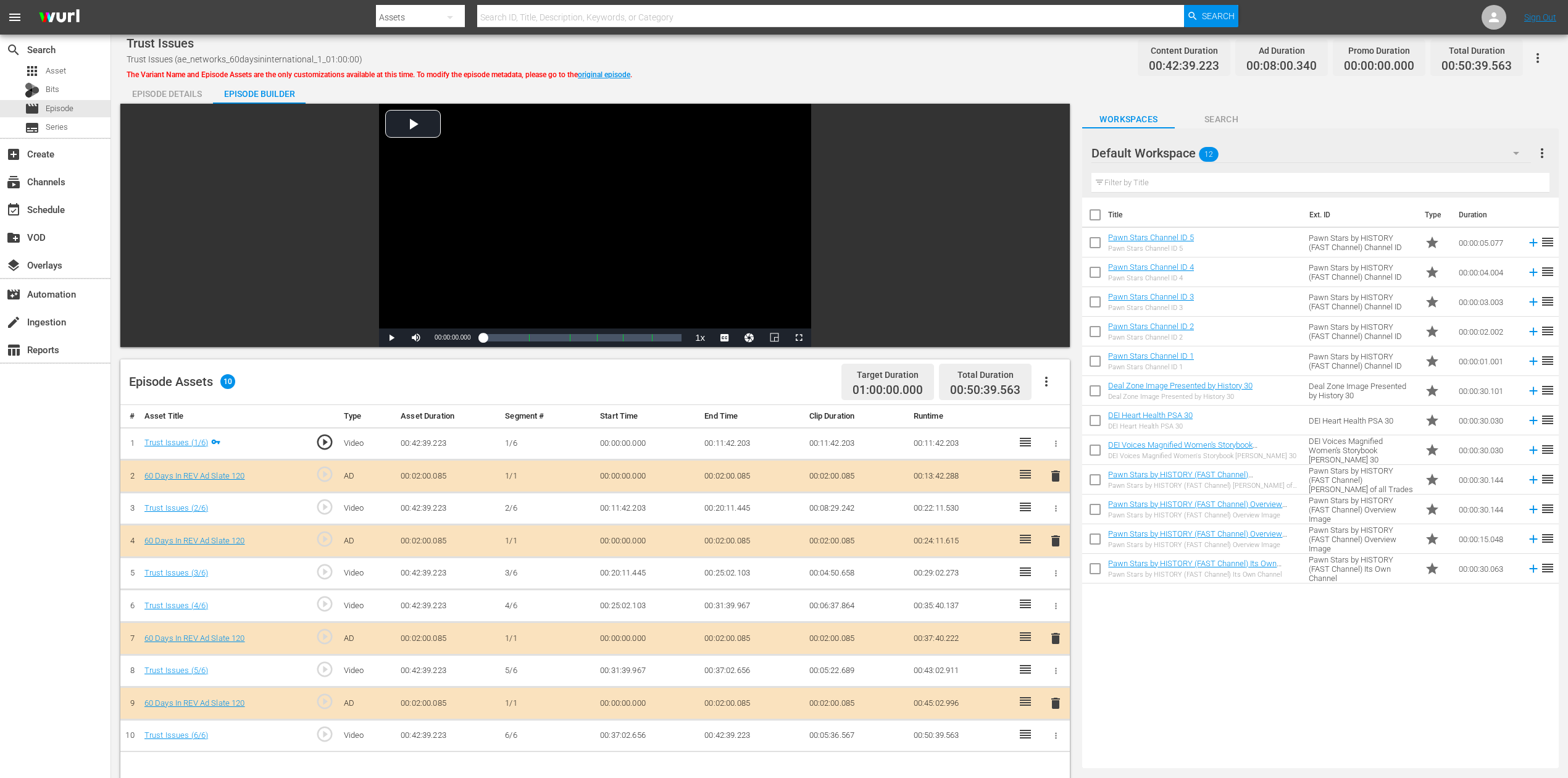
click at [1185, 149] on icon "button" at bounding box center [1517, 153] width 15 height 15
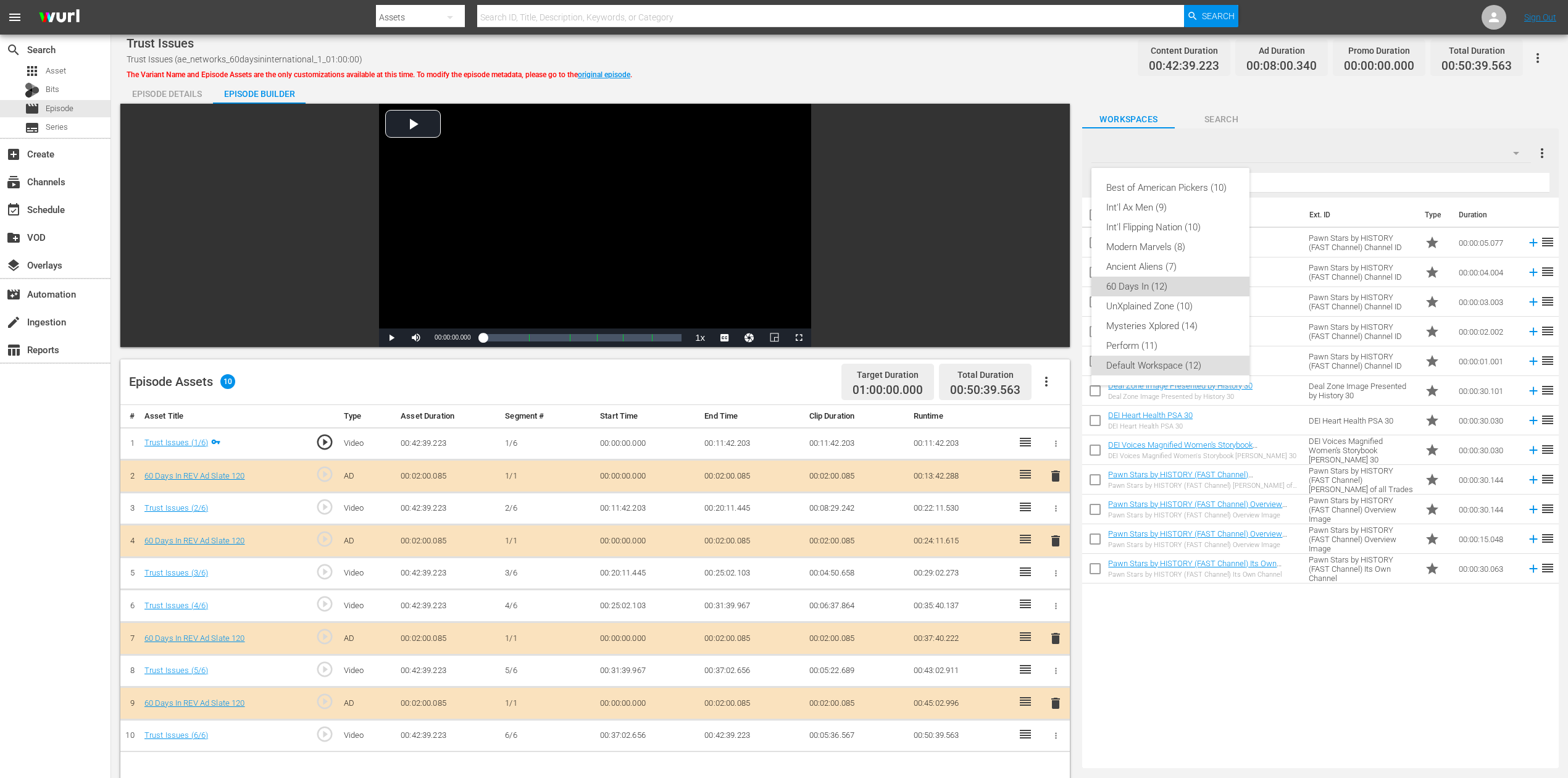
click at [1161, 282] on div "60 Days In (12)" at bounding box center [1170, 287] width 128 height 20
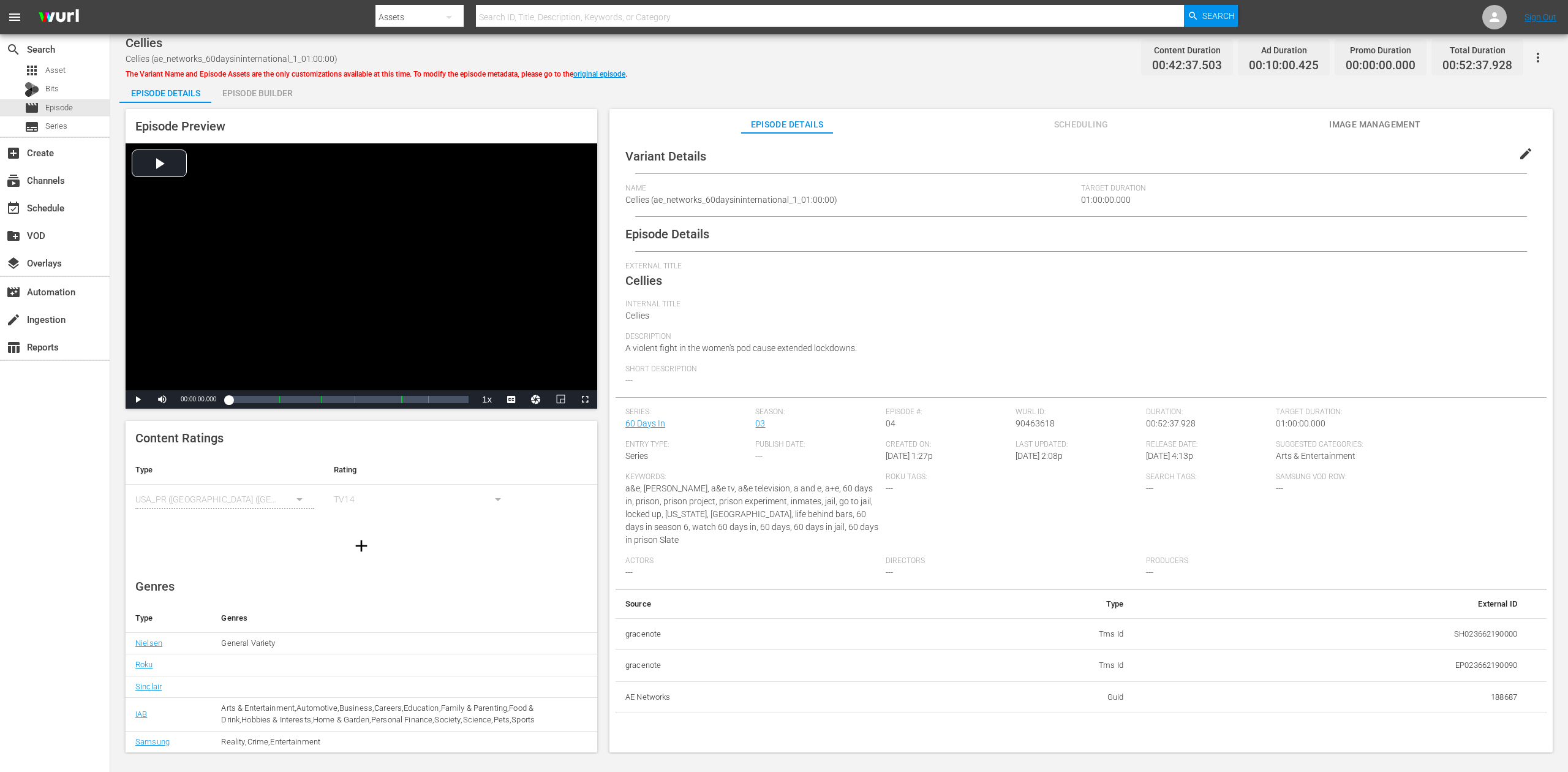
click at [265, 99] on div "Episode Builder" at bounding box center [257, 93] width 92 height 29
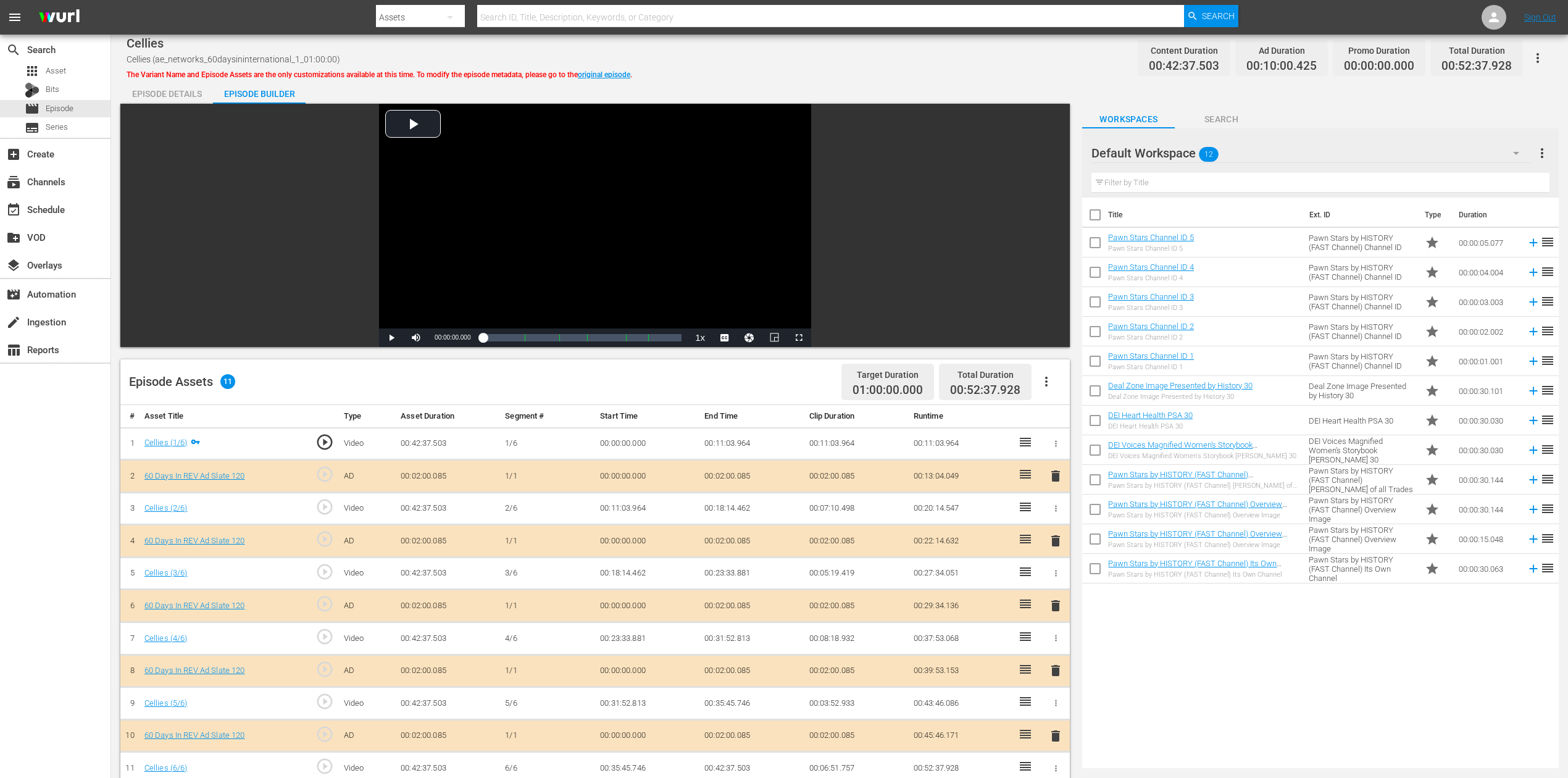
click at [1055, 583] on span "delete" at bounding box center [1056, 605] width 15 height 15
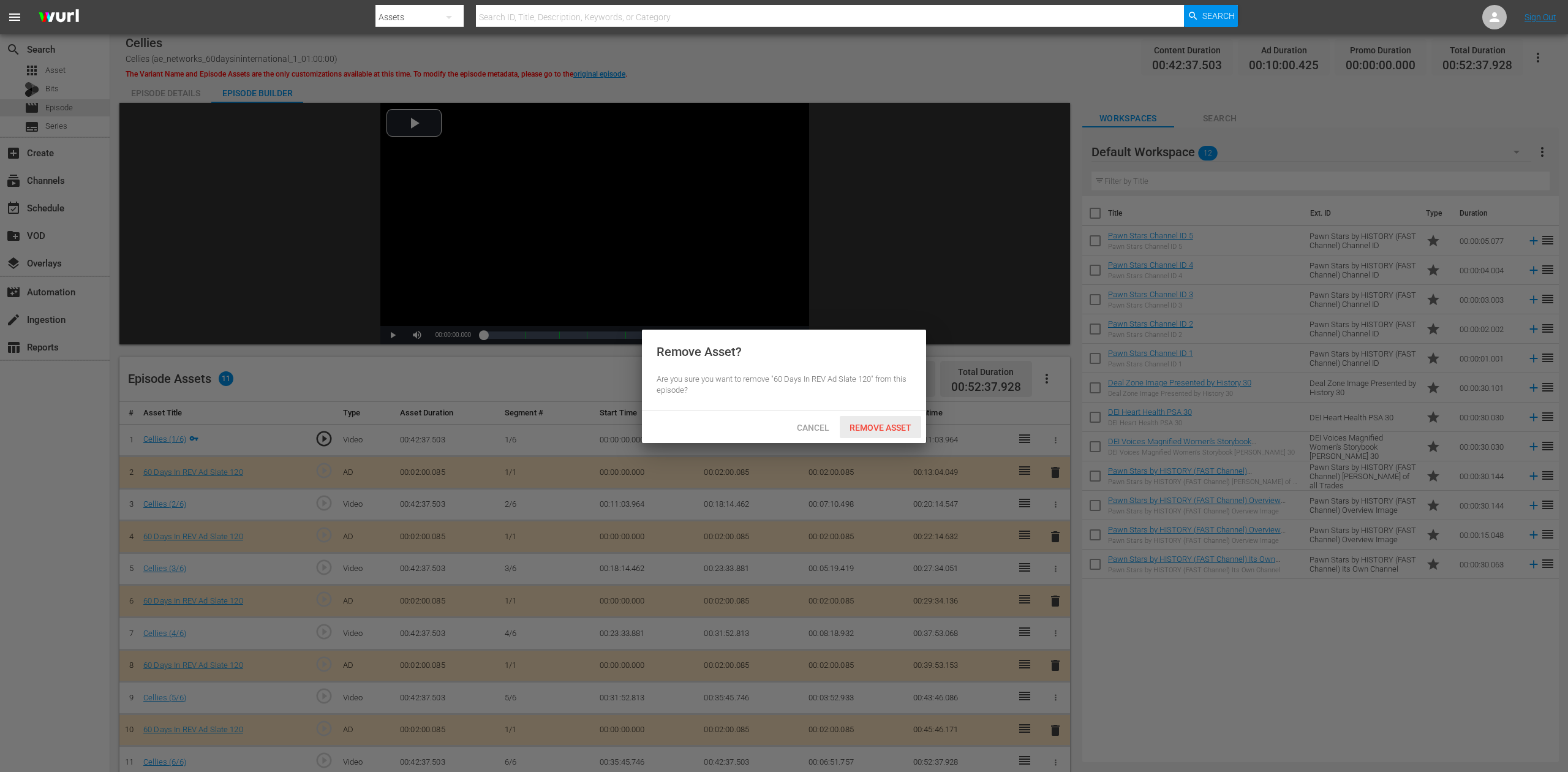
click at [883, 426] on span "Remove Asset" at bounding box center [880, 427] width 82 height 10
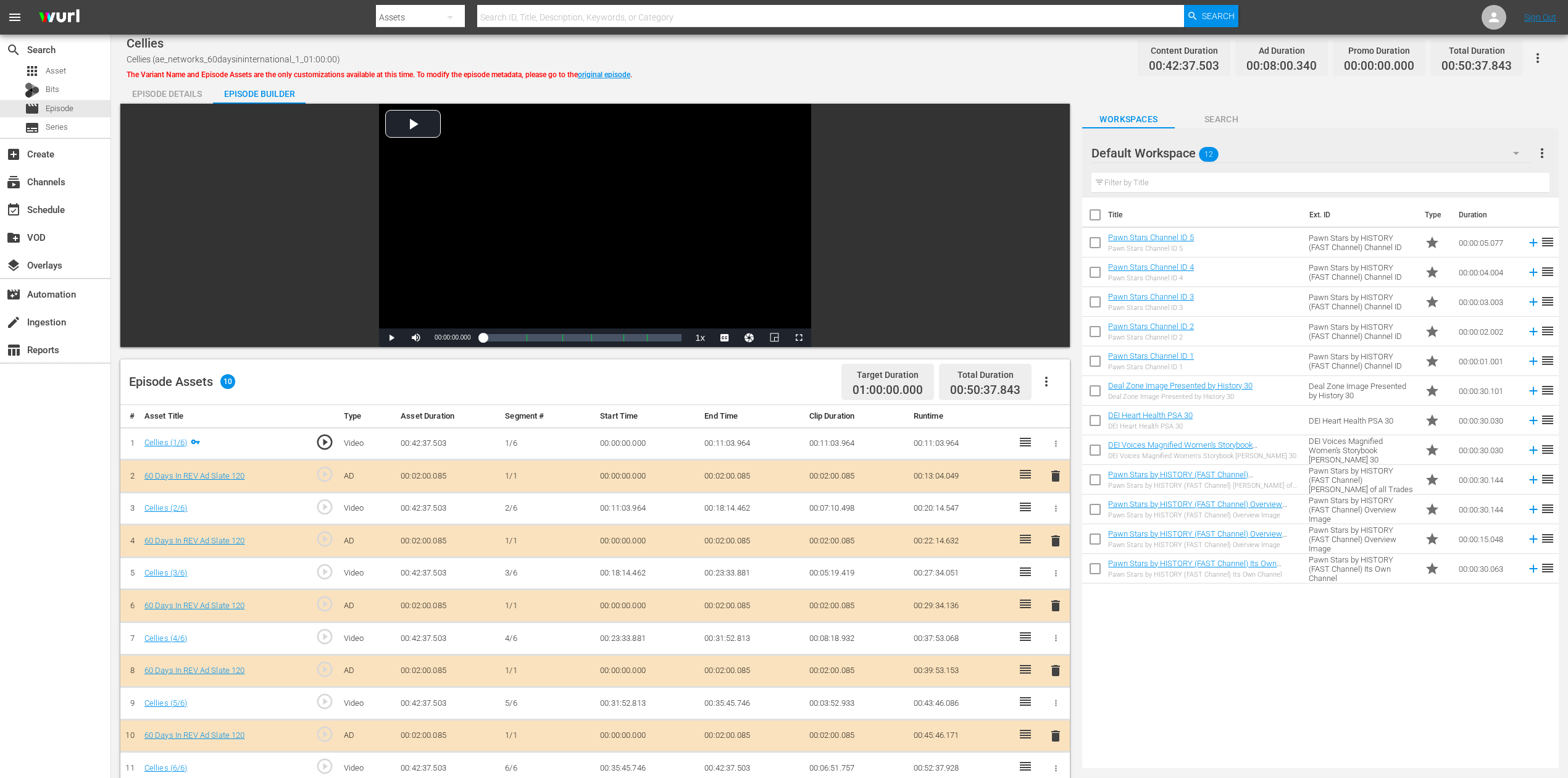
click at [1185, 152] on icon "button" at bounding box center [1517, 153] width 6 height 3
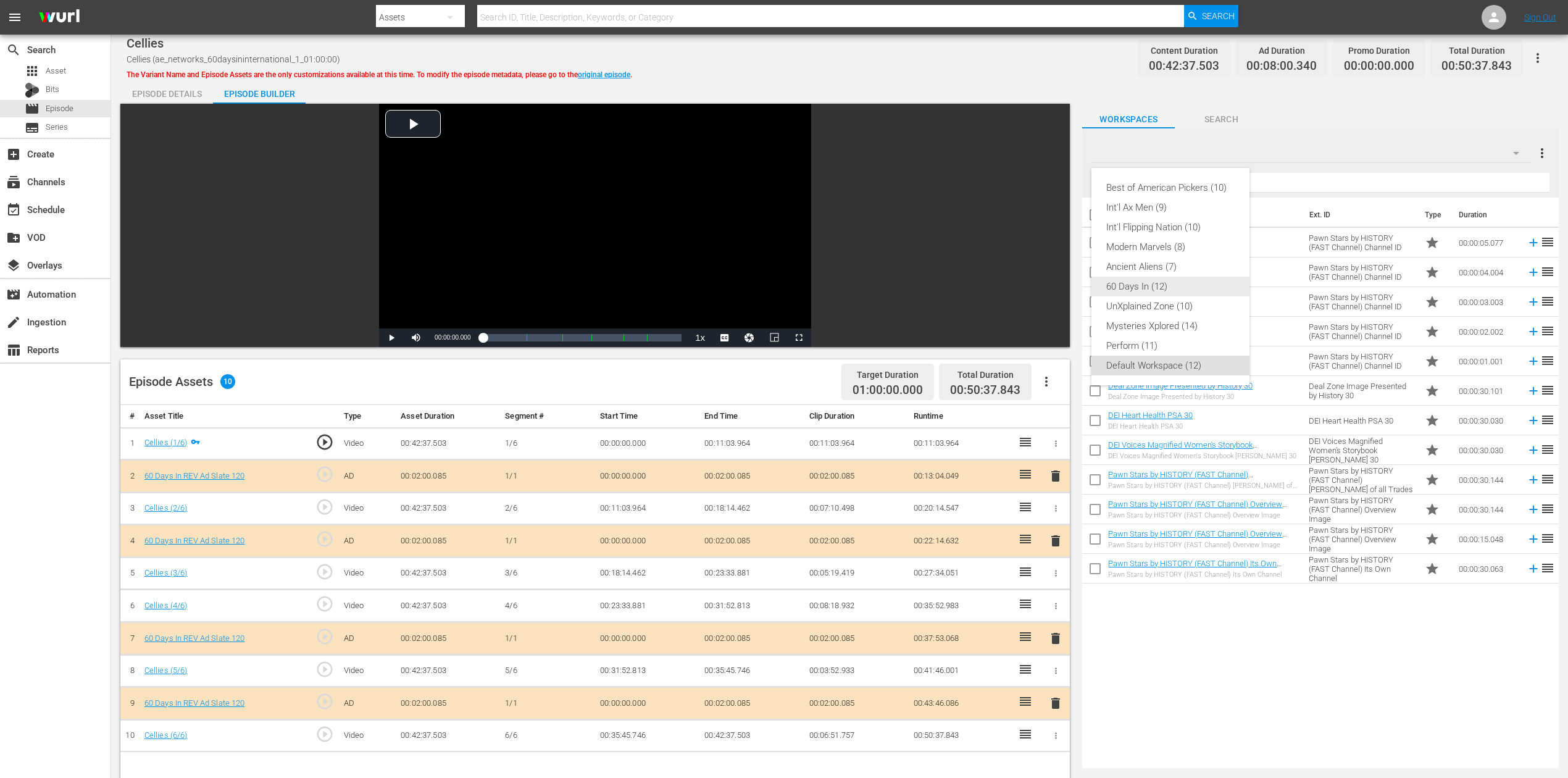
click at [1117, 287] on div "60 Days In (12)" at bounding box center [1170, 287] width 128 height 20
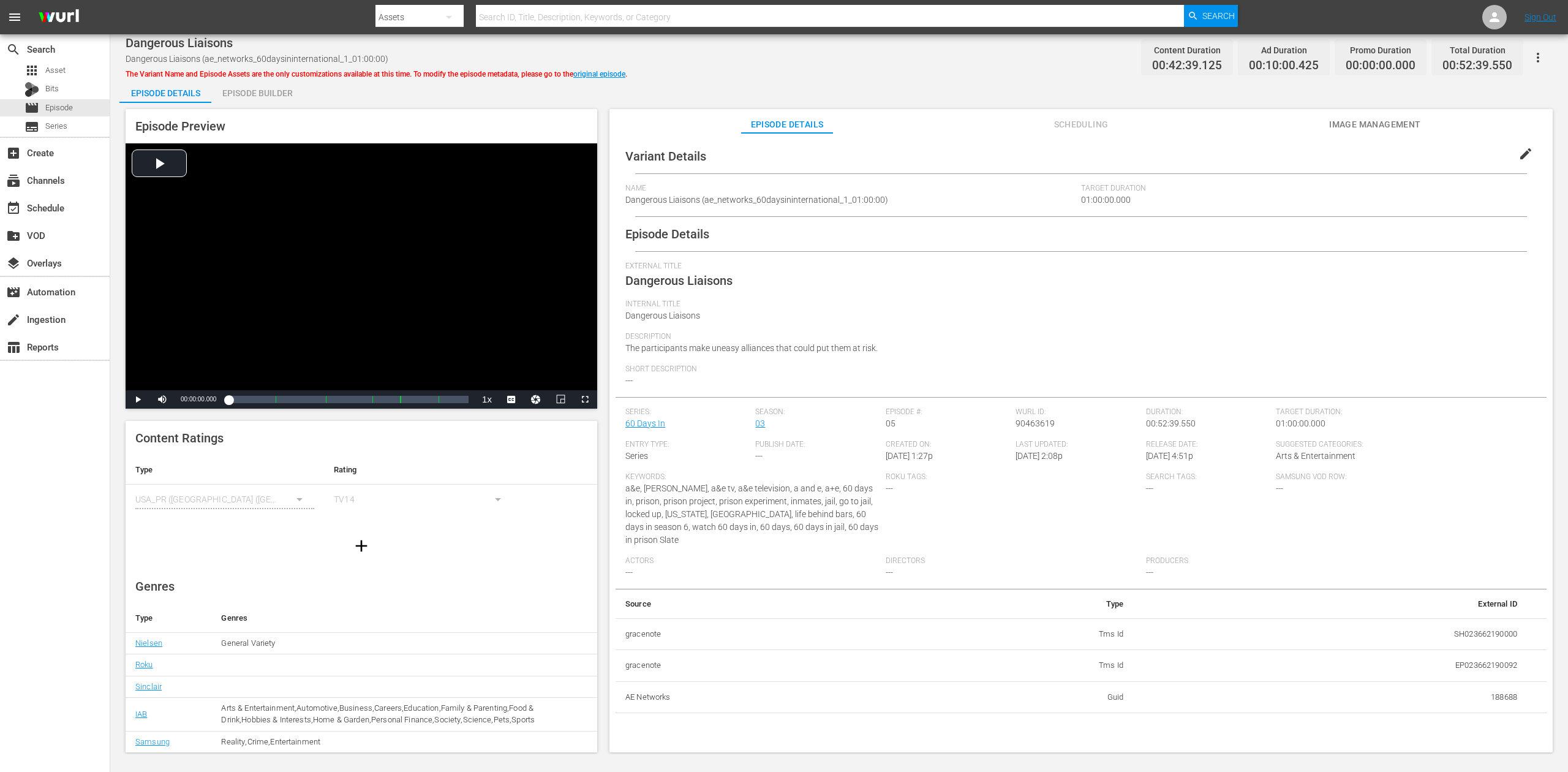
click at [259, 93] on div "Episode Builder" at bounding box center [257, 93] width 92 height 29
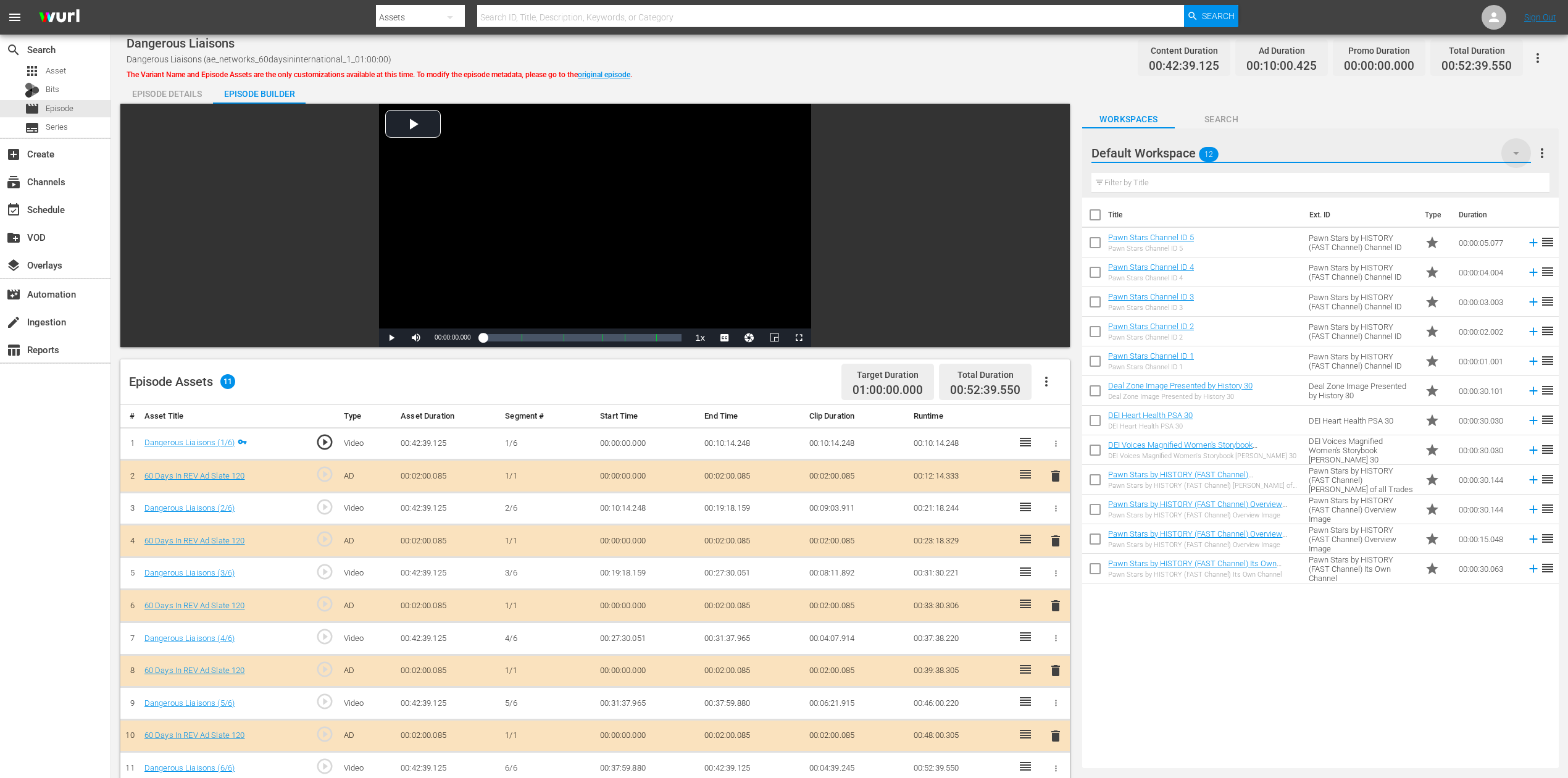
click at [1185, 151] on icon "button" at bounding box center [1517, 153] width 15 height 15
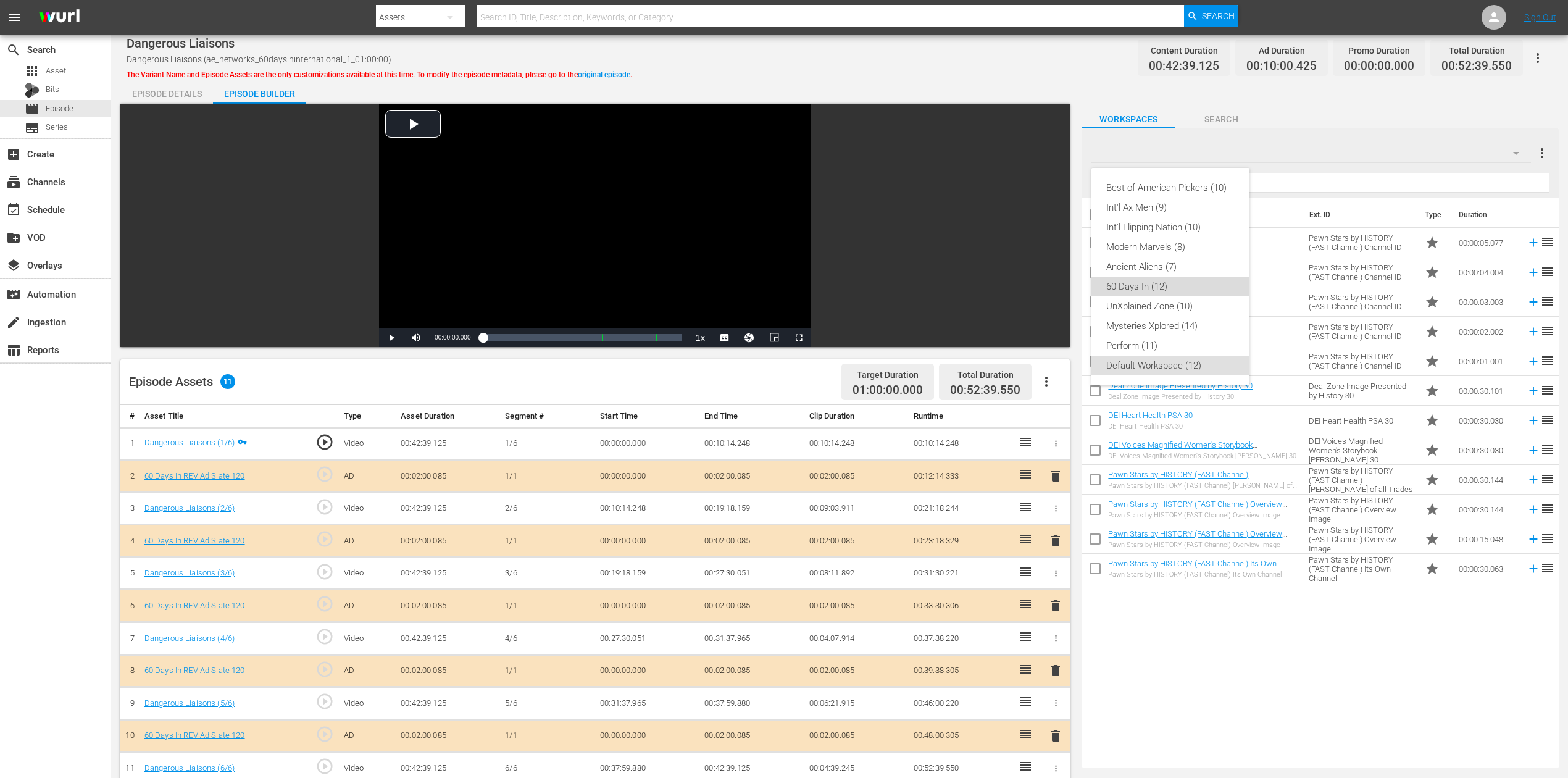
click at [1151, 284] on div "60 Days In (12)" at bounding box center [1170, 287] width 128 height 20
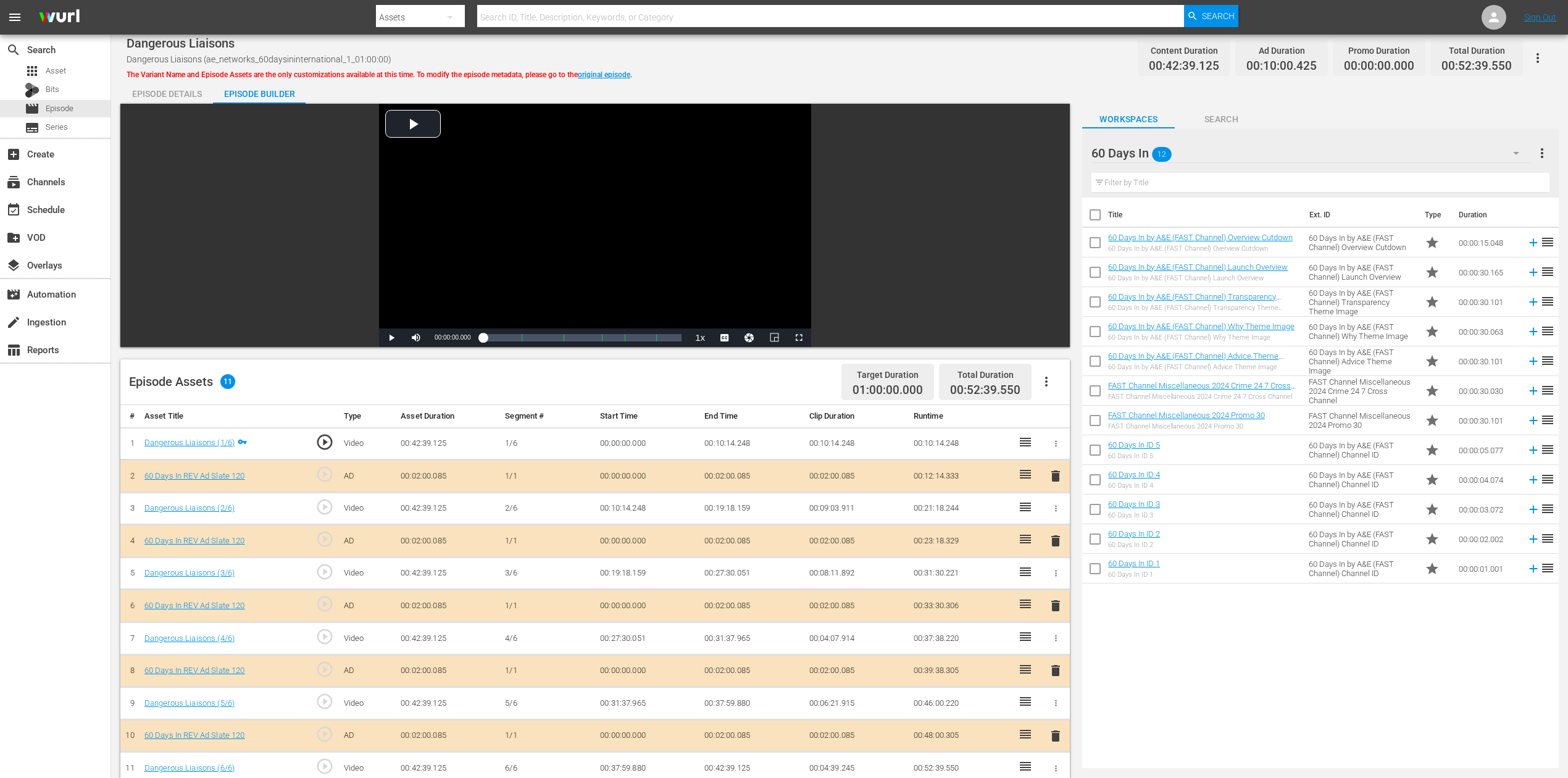
click at [1052, 583] on span "delete" at bounding box center [1056, 605] width 15 height 15
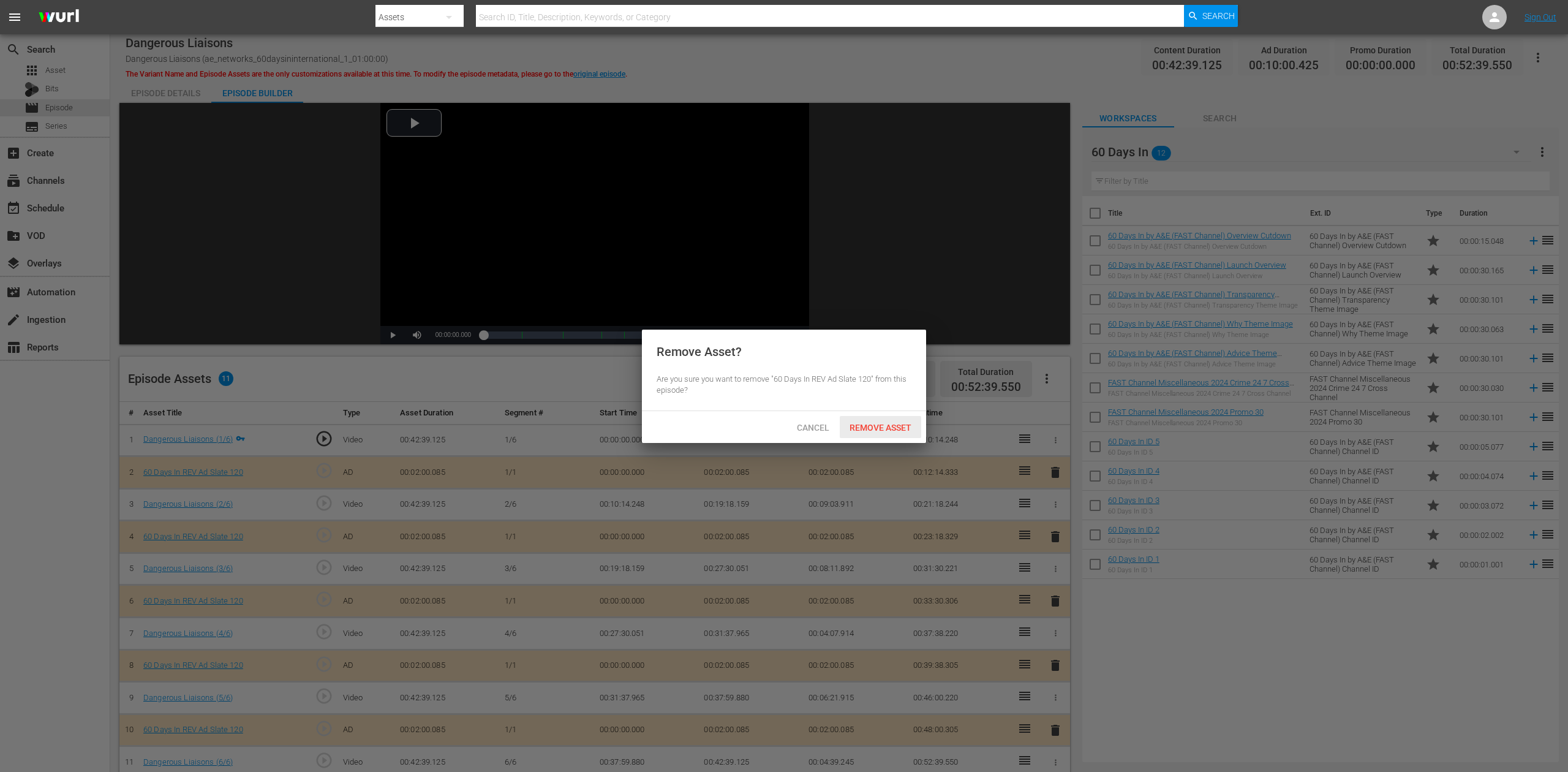
click at [866, 423] on span "Remove Asset" at bounding box center [880, 427] width 82 height 10
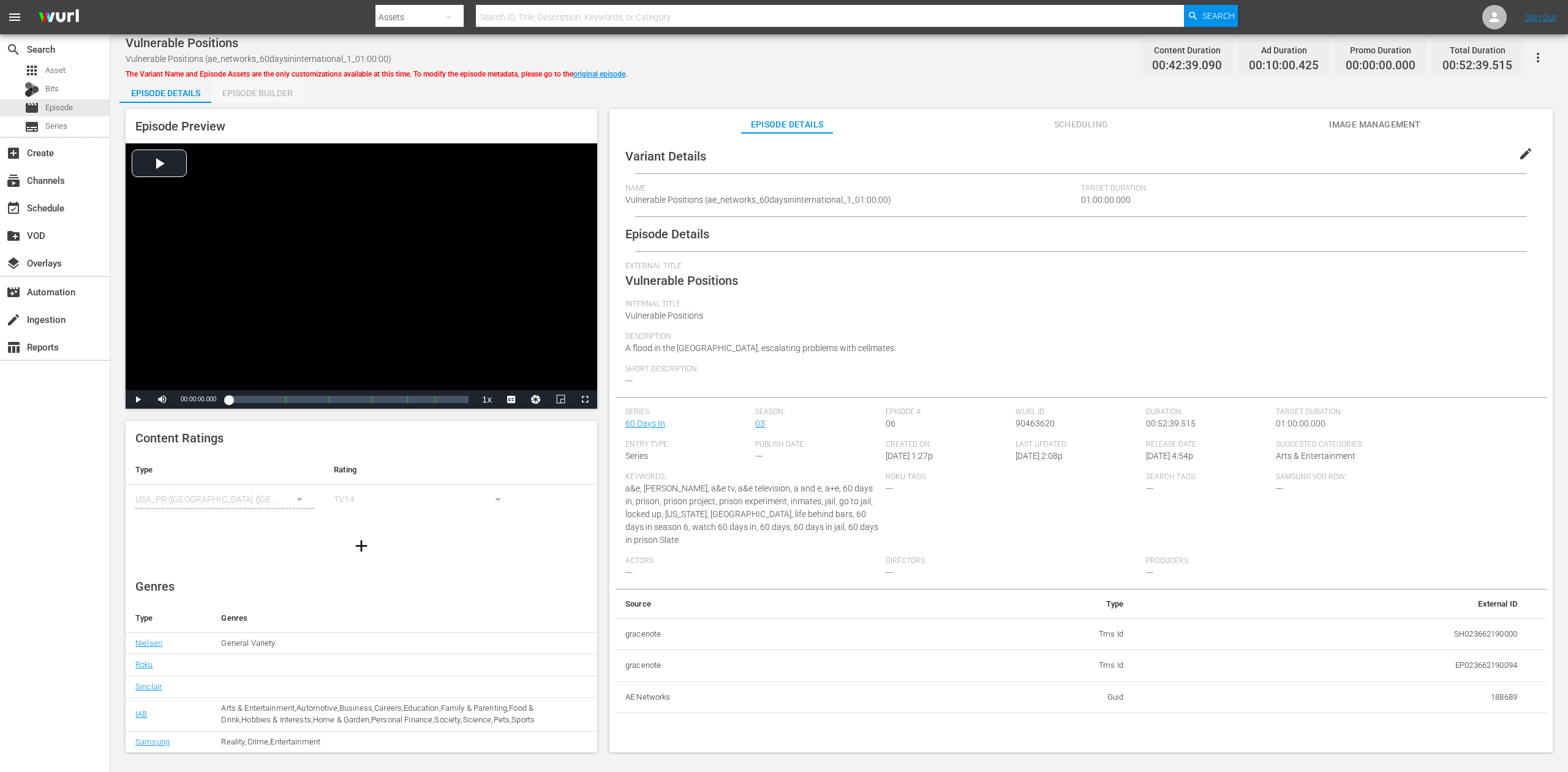
click at [252, 87] on div "Episode Builder" at bounding box center [257, 93] width 92 height 29
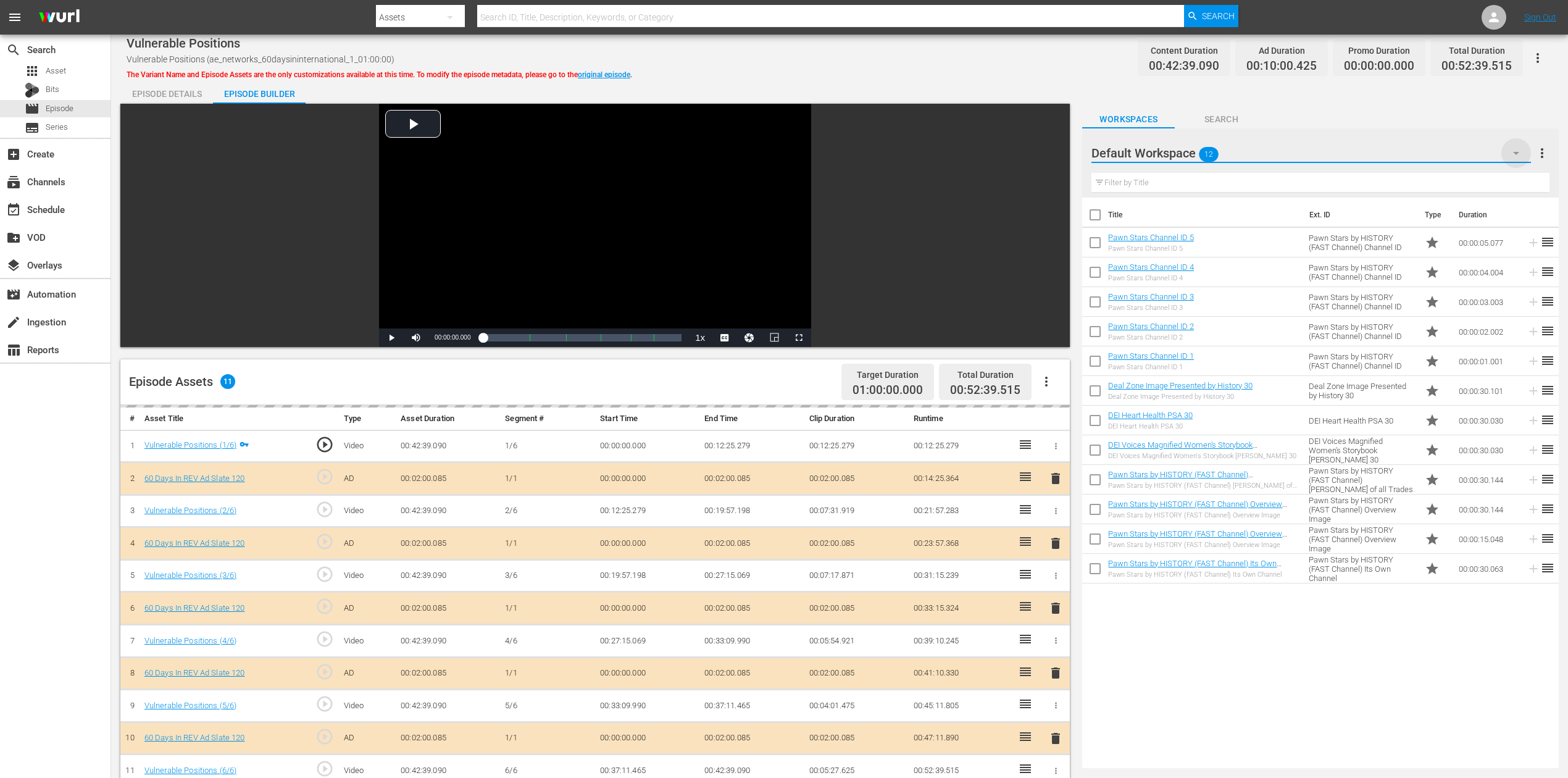
click at [1185, 151] on icon "button" at bounding box center [1517, 153] width 15 height 15
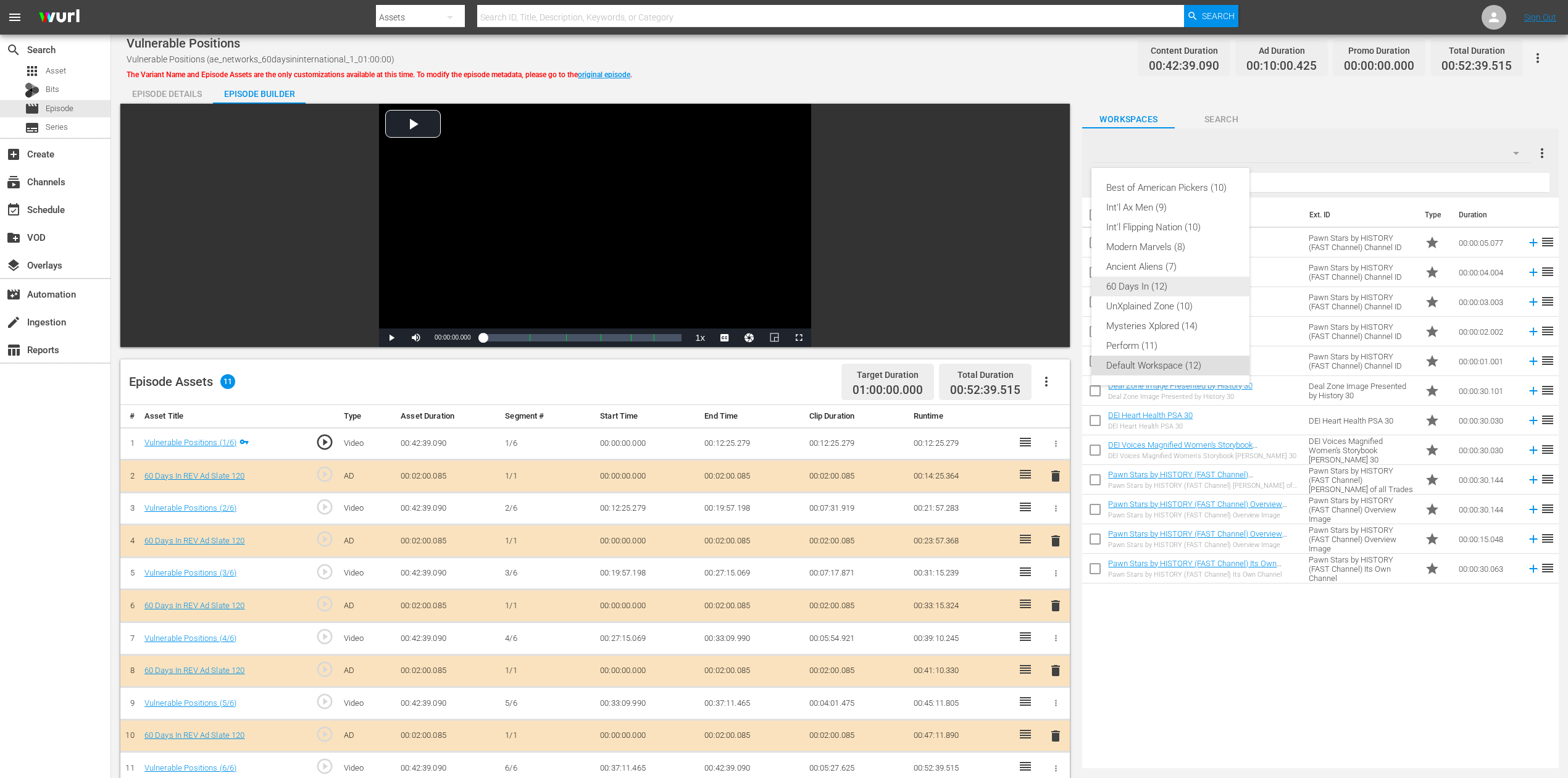
click at [1169, 292] on div "60 Days In (12)" at bounding box center [1170, 287] width 128 height 20
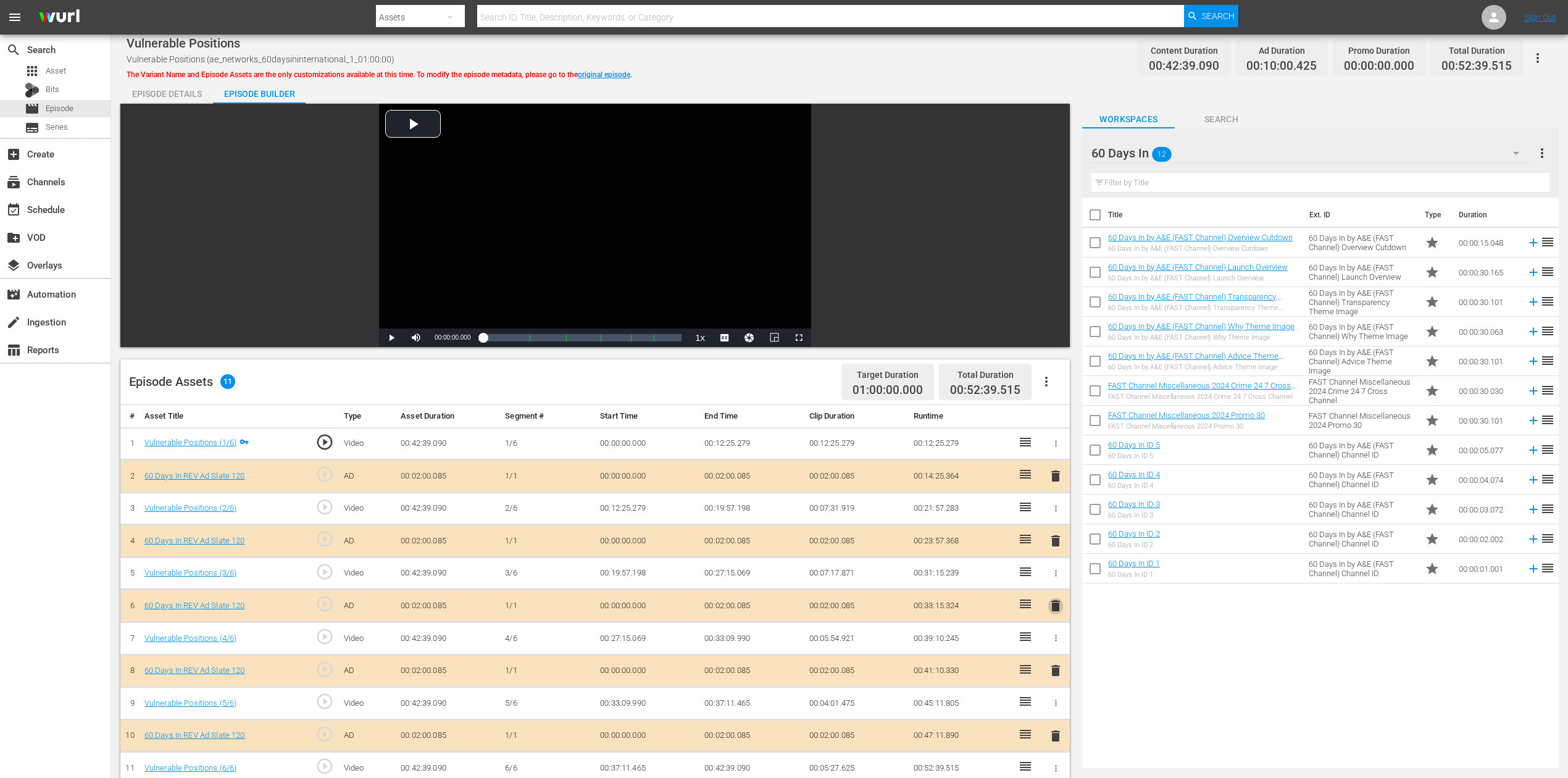
click at [1056, 583] on span "delete" at bounding box center [1056, 605] width 15 height 15
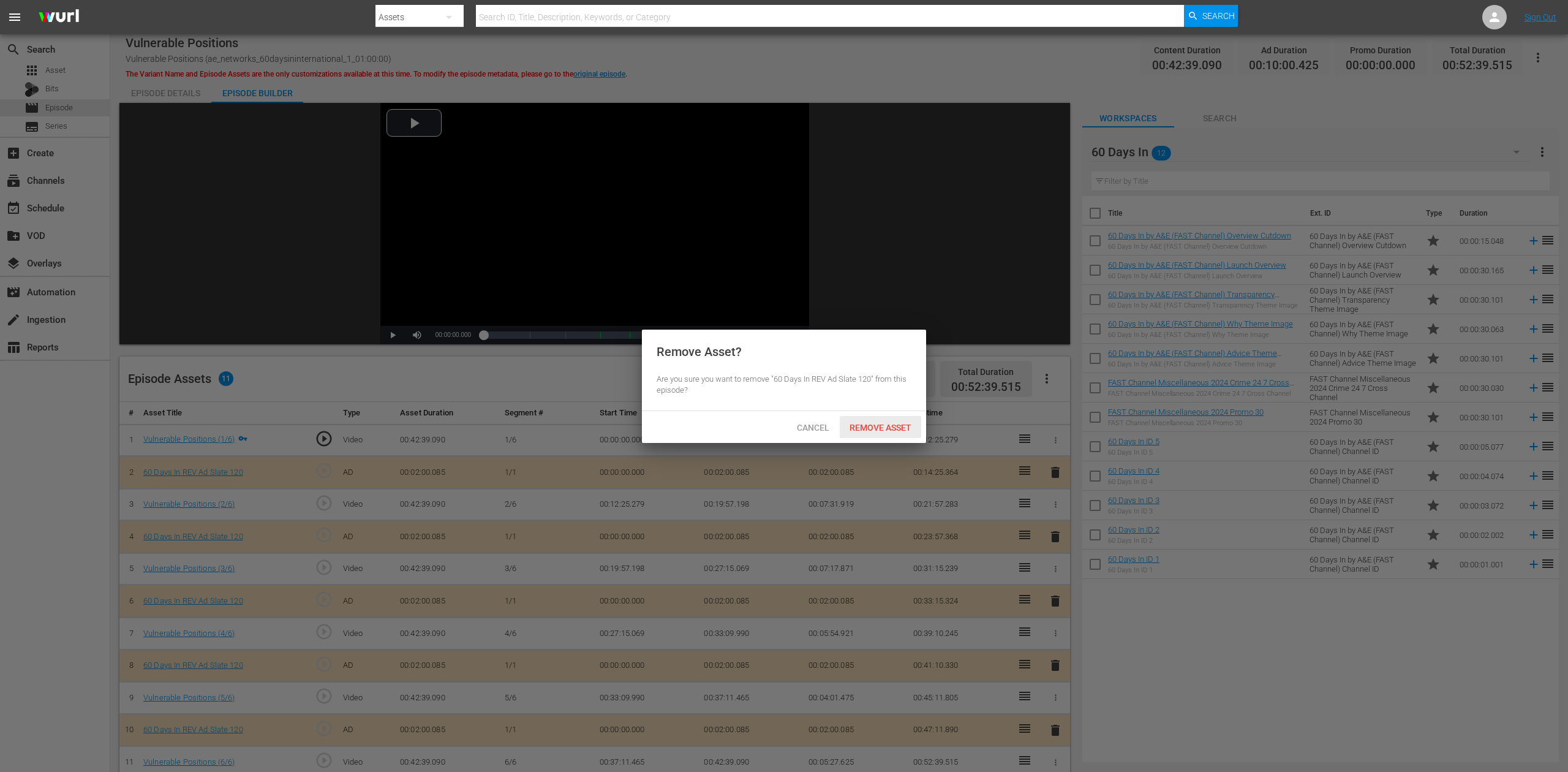
click at [907, 431] on span "Remove Asset" at bounding box center [880, 427] width 82 height 10
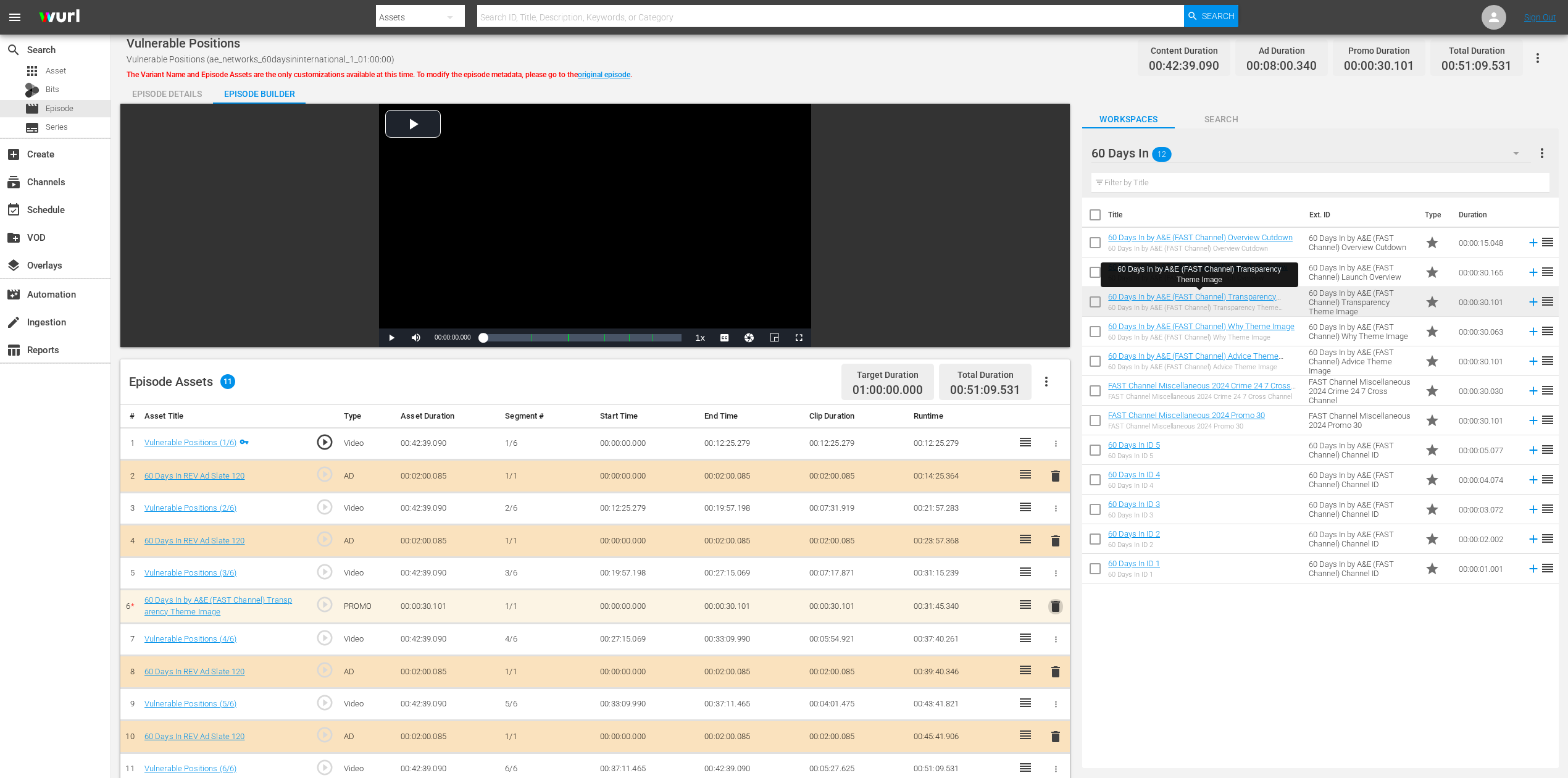
click at [1050, 583] on span "delete" at bounding box center [1056, 606] width 15 height 15
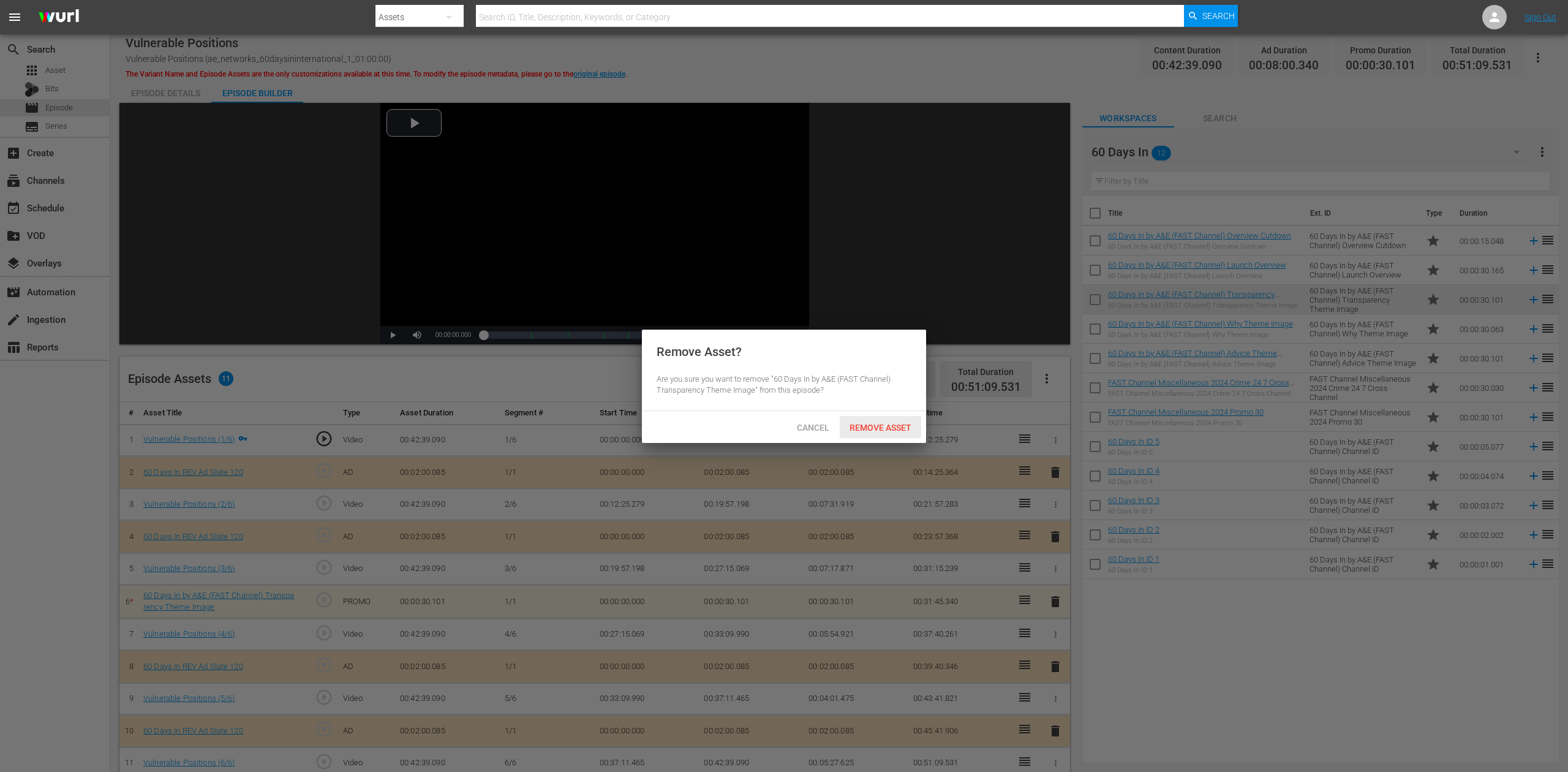
click at [880, 423] on span "Remove Asset" at bounding box center [880, 427] width 82 height 10
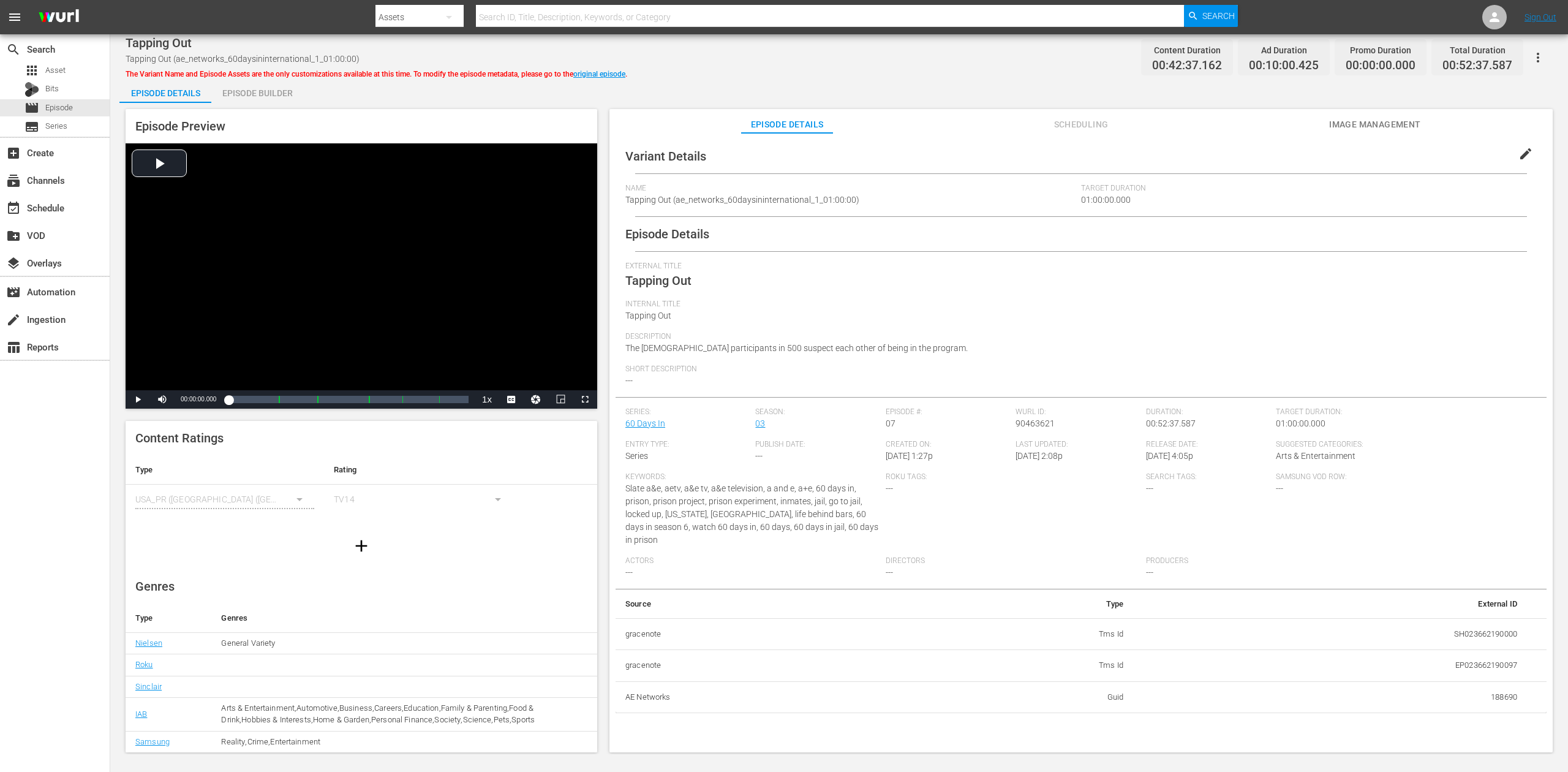
click at [249, 94] on div "Episode Builder" at bounding box center [257, 93] width 92 height 29
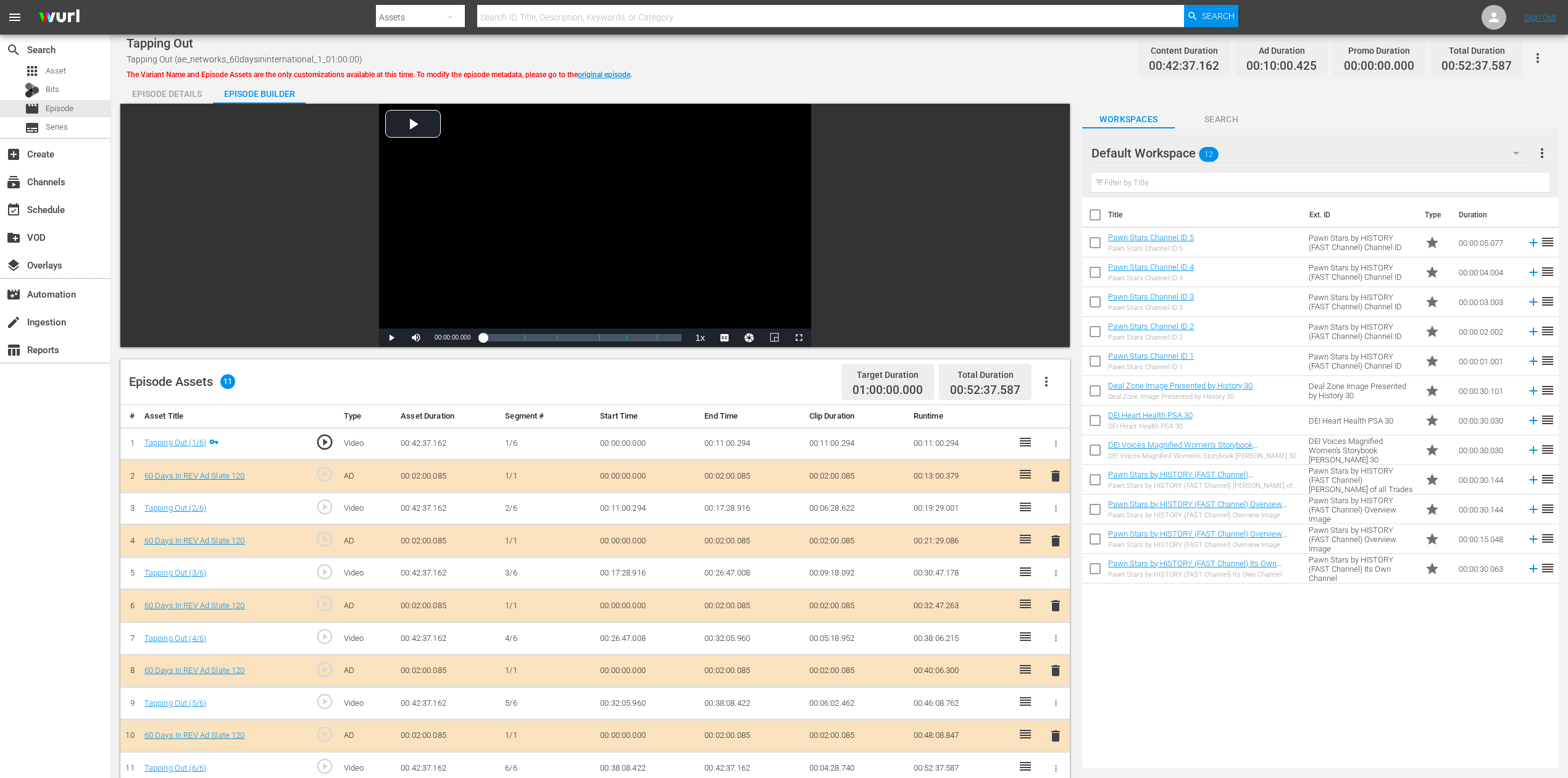
click at [1185, 149] on icon "button" at bounding box center [1517, 153] width 15 height 15
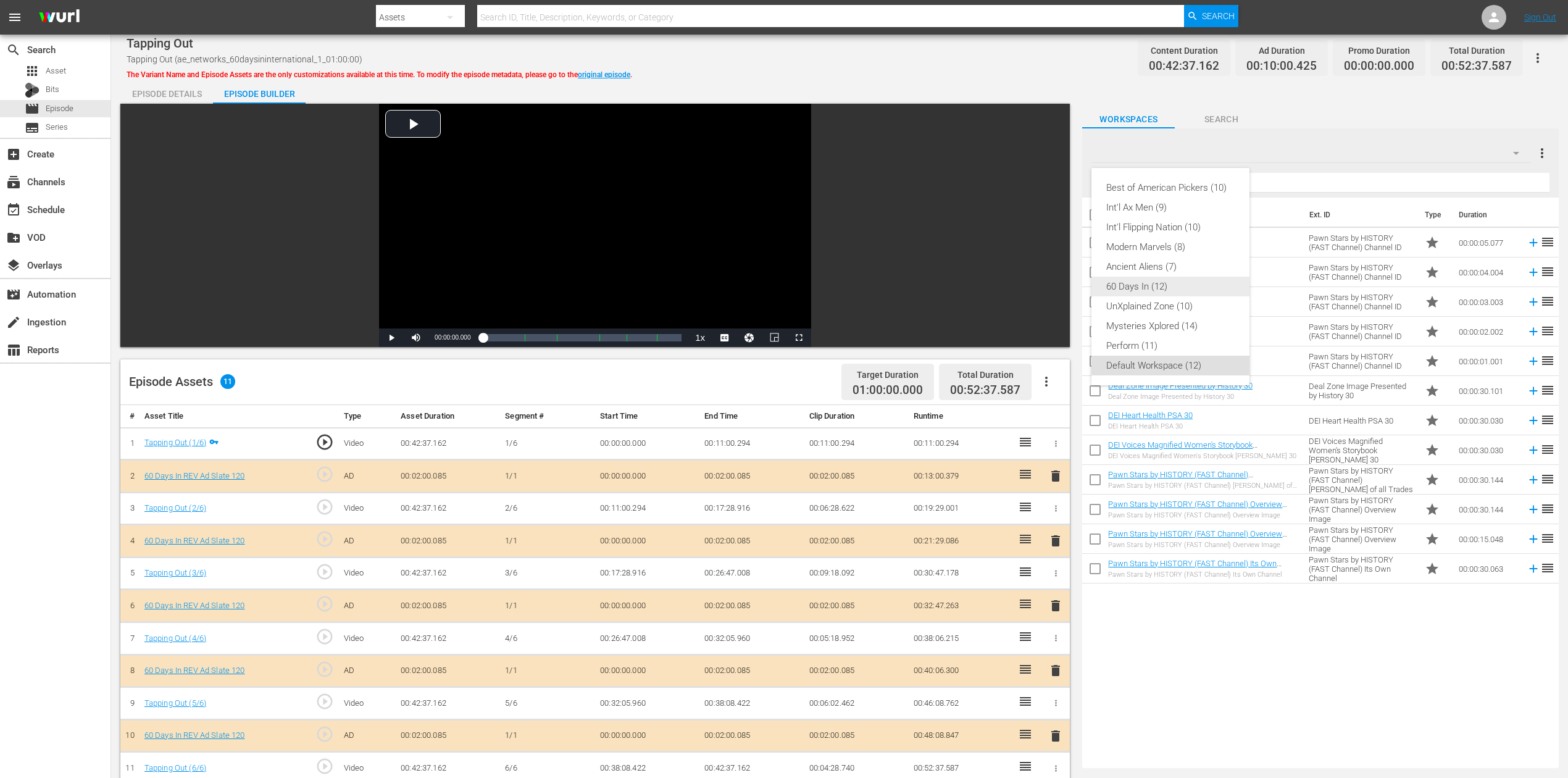
click at [1119, 278] on div "60 Days In (12)" at bounding box center [1170, 287] width 128 height 20
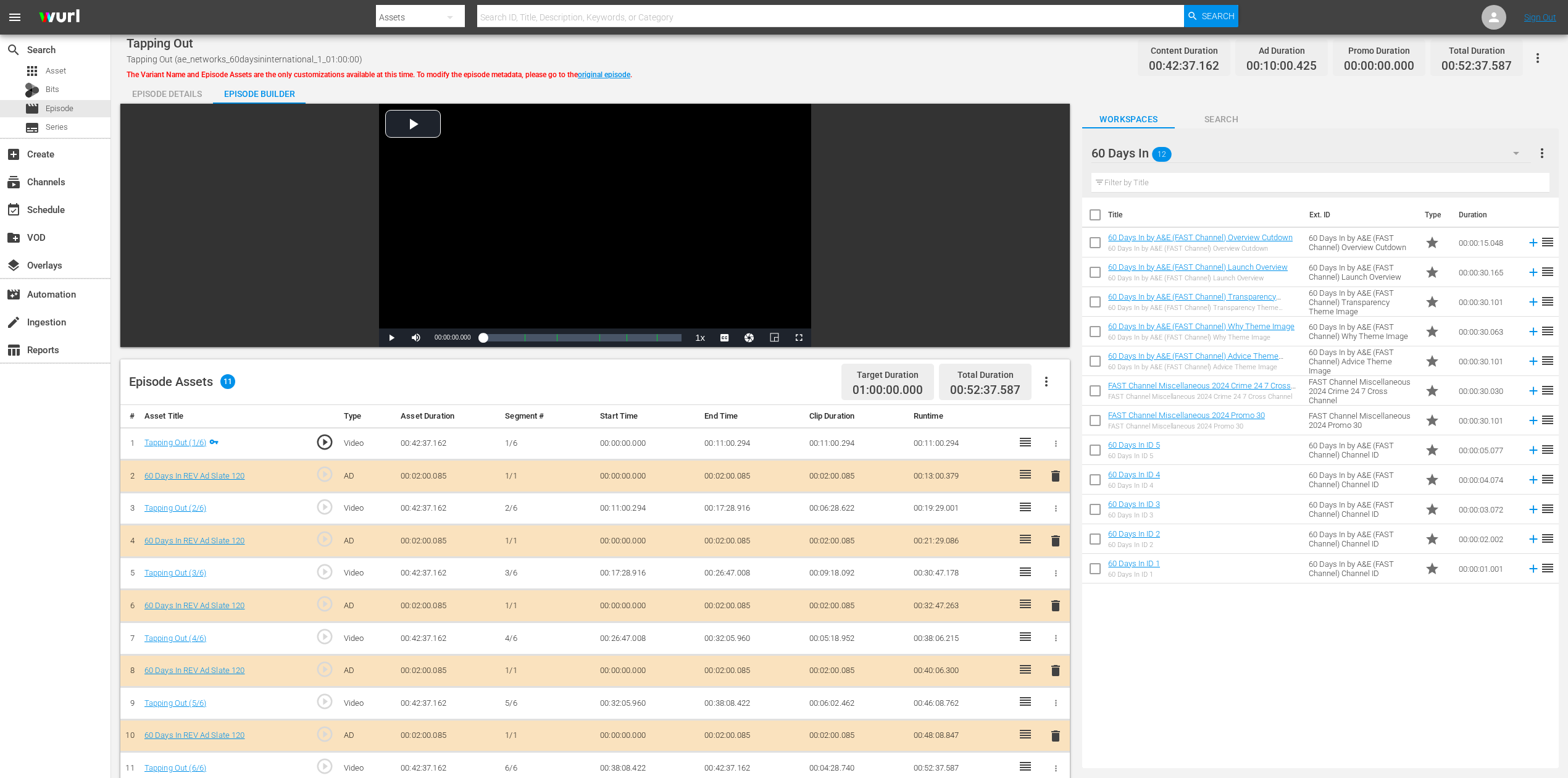
click at [1056, 583] on span "delete" at bounding box center [1056, 605] width 15 height 15
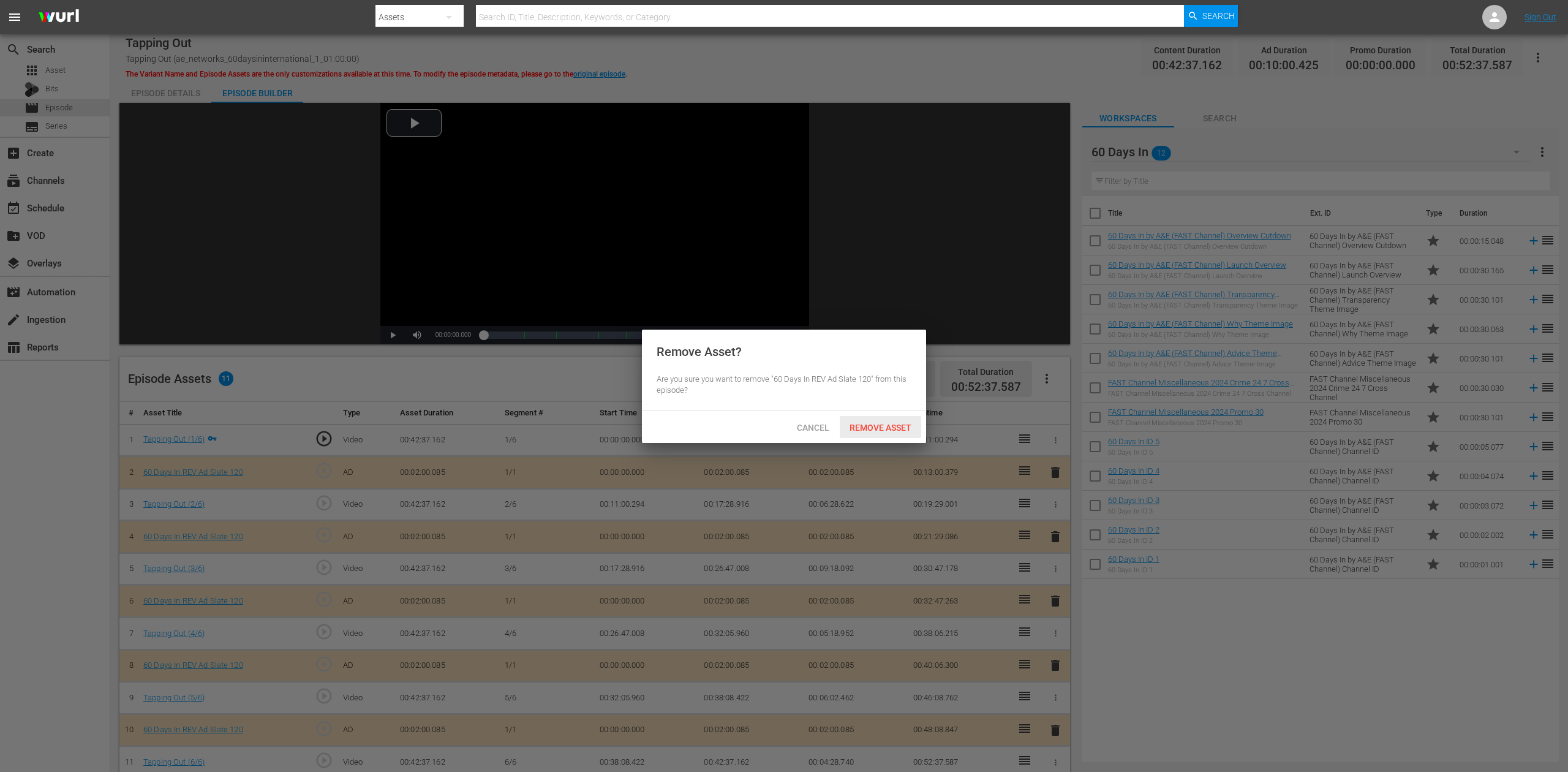
click at [864, 421] on div "Remove Asset" at bounding box center [880, 427] width 82 height 23
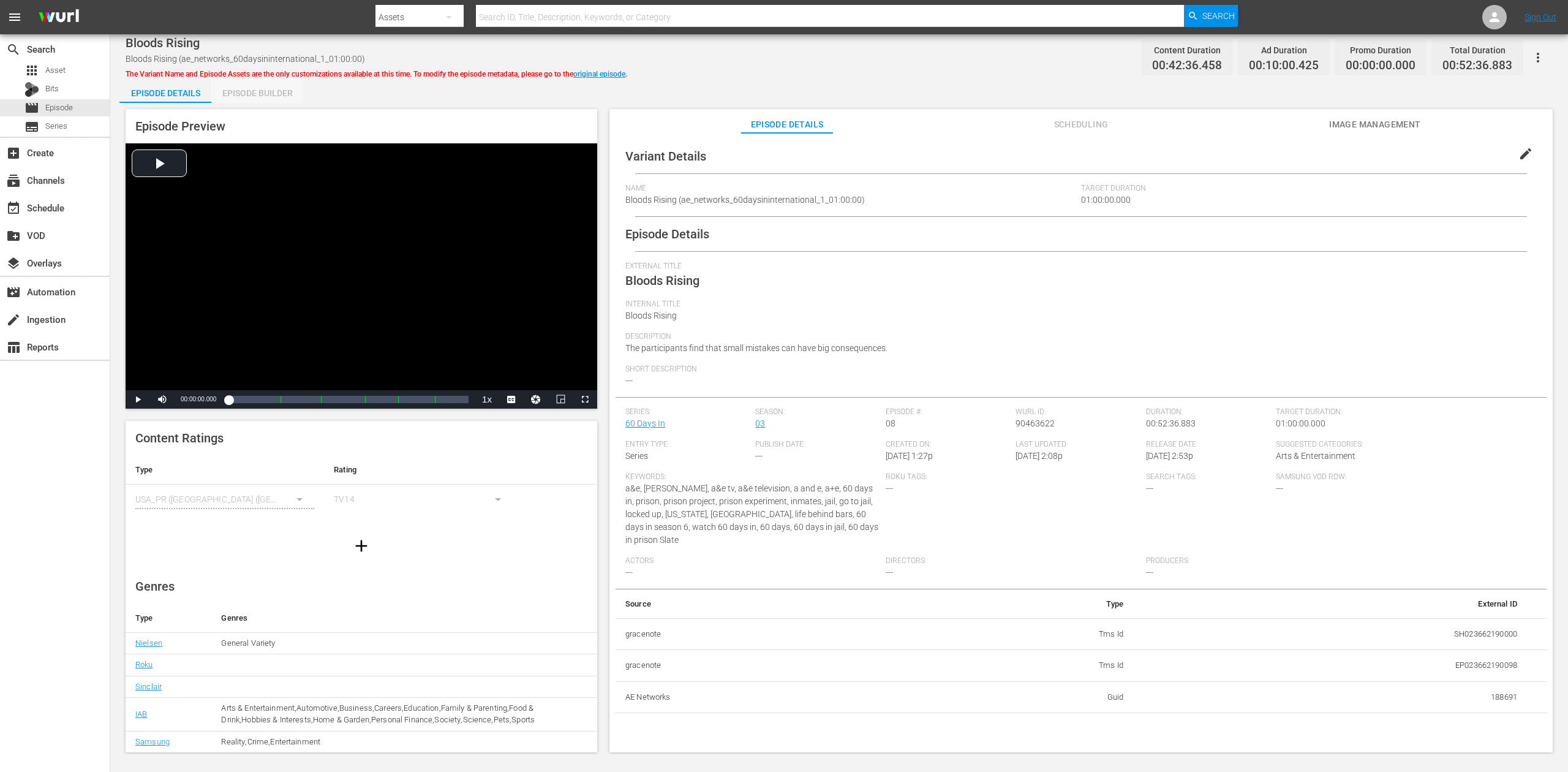
click at [270, 87] on div "Episode Builder" at bounding box center [257, 93] width 92 height 29
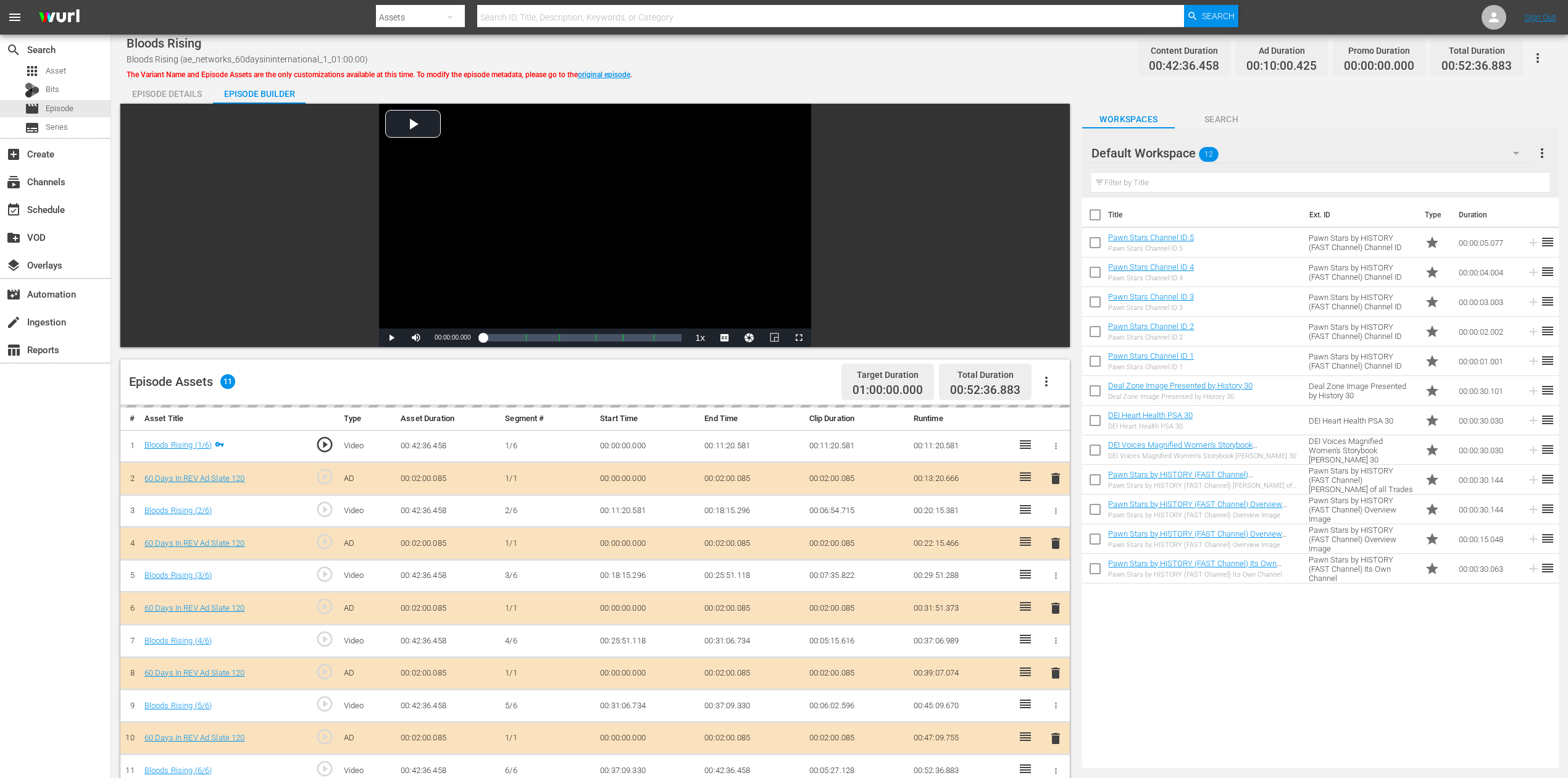
click at [1185, 148] on icon "button" at bounding box center [1517, 153] width 15 height 15
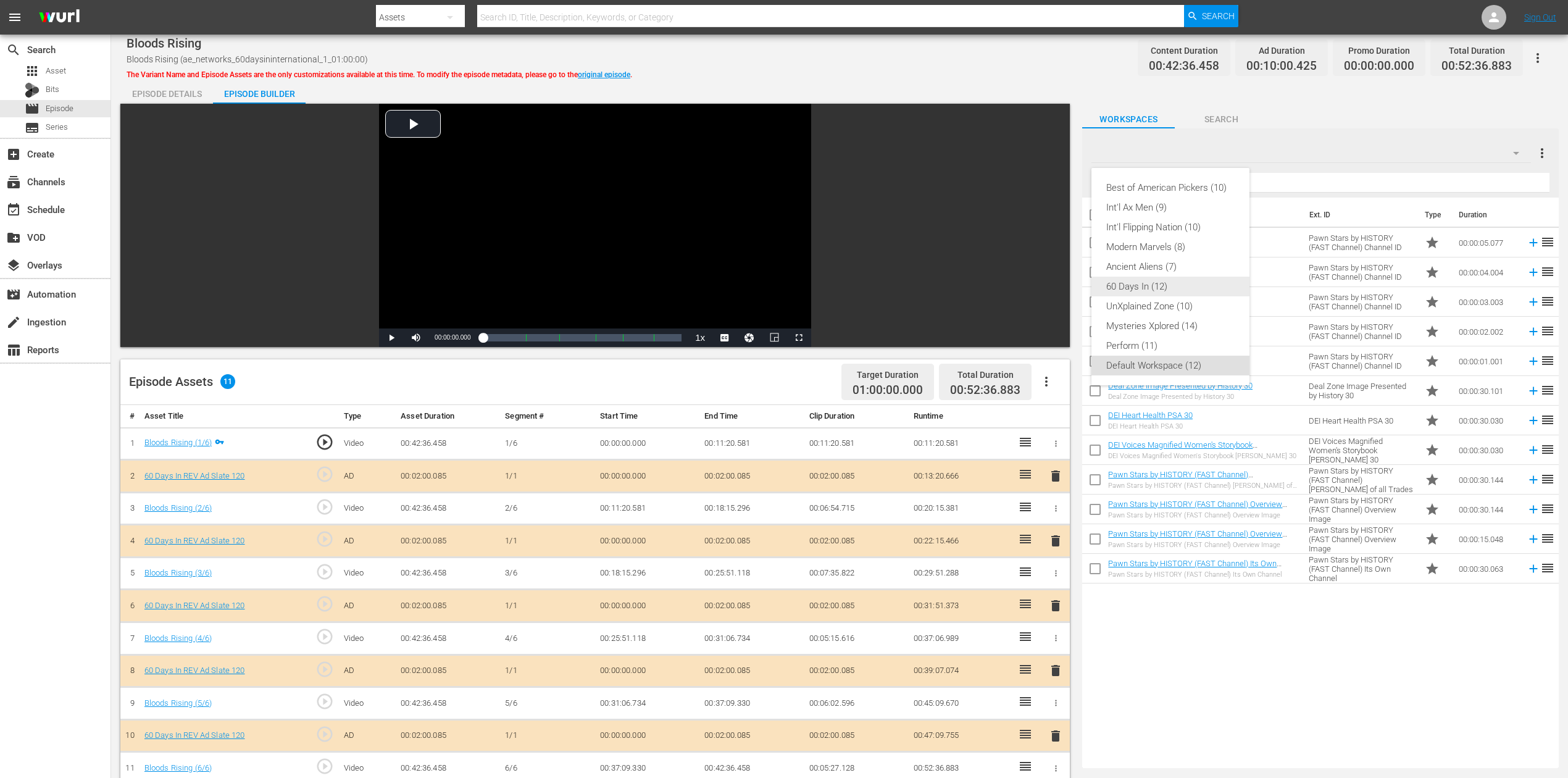
click at [1153, 282] on div "60 Days In (12)" at bounding box center [1170, 287] width 128 height 20
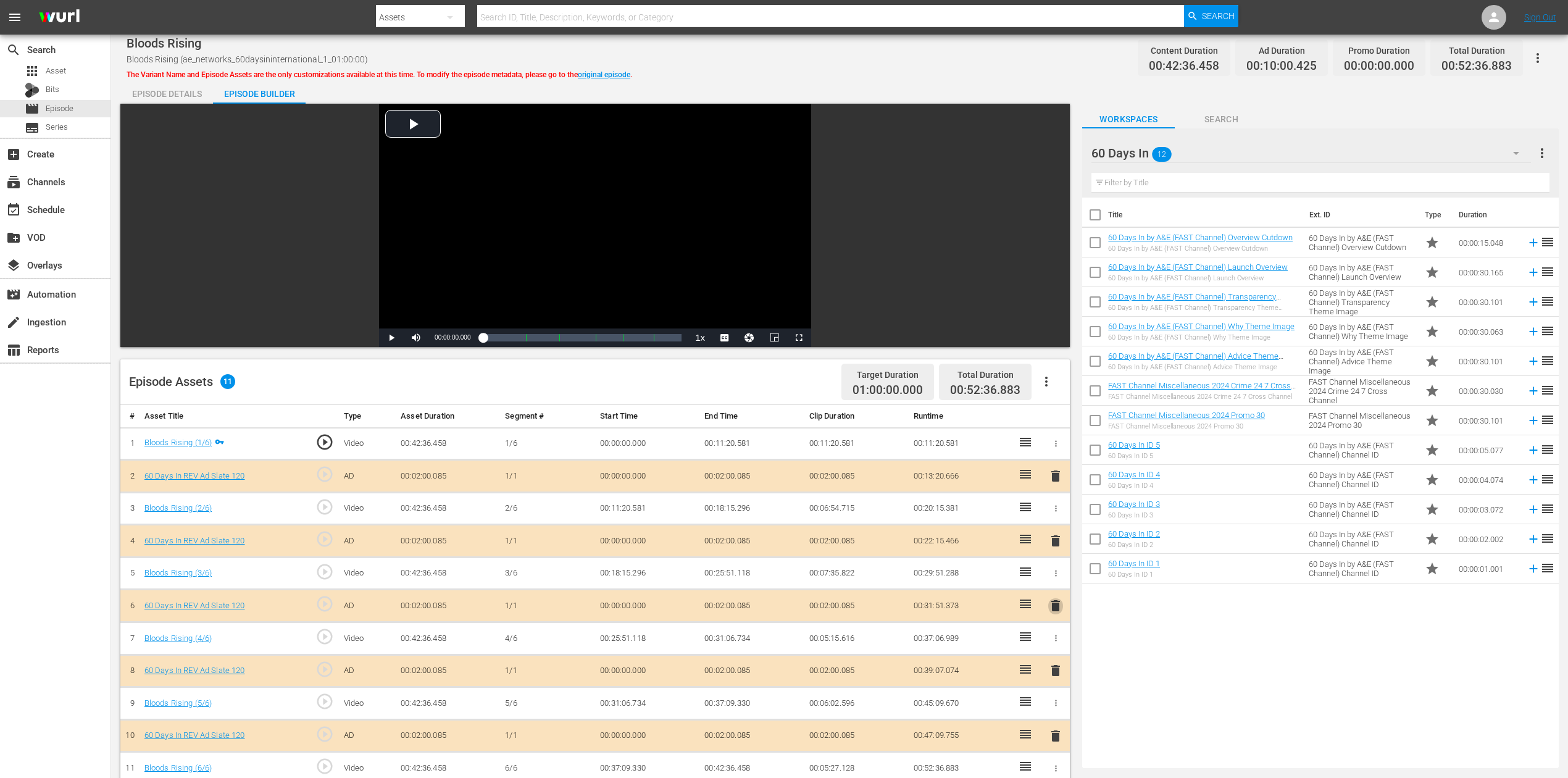
click at [1055, 583] on span "delete" at bounding box center [1056, 605] width 15 height 15
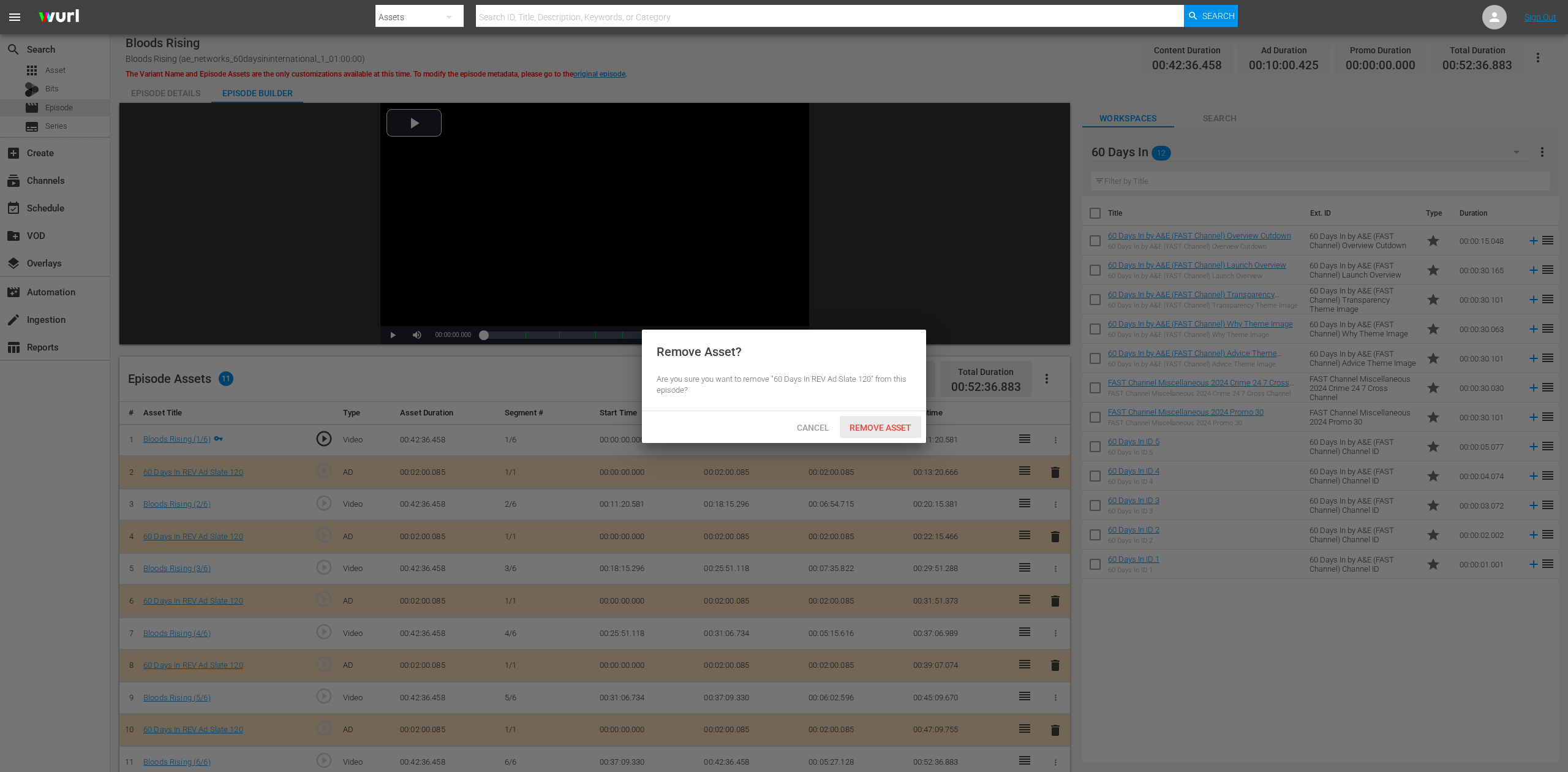
click at [891, 423] on span "Remove Asset" at bounding box center [880, 427] width 82 height 10
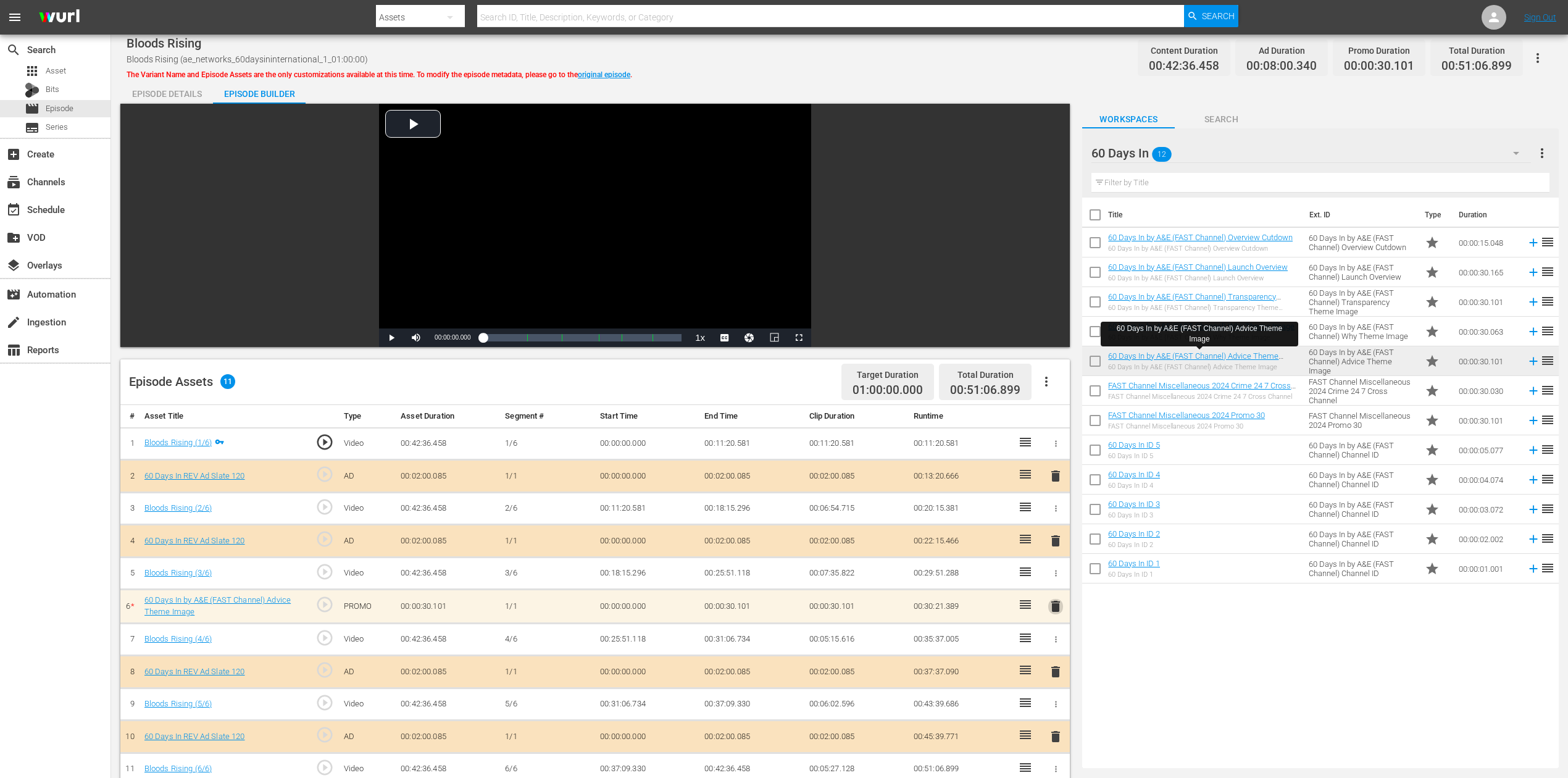
click at [1056, 583] on span "delete" at bounding box center [1056, 606] width 15 height 15
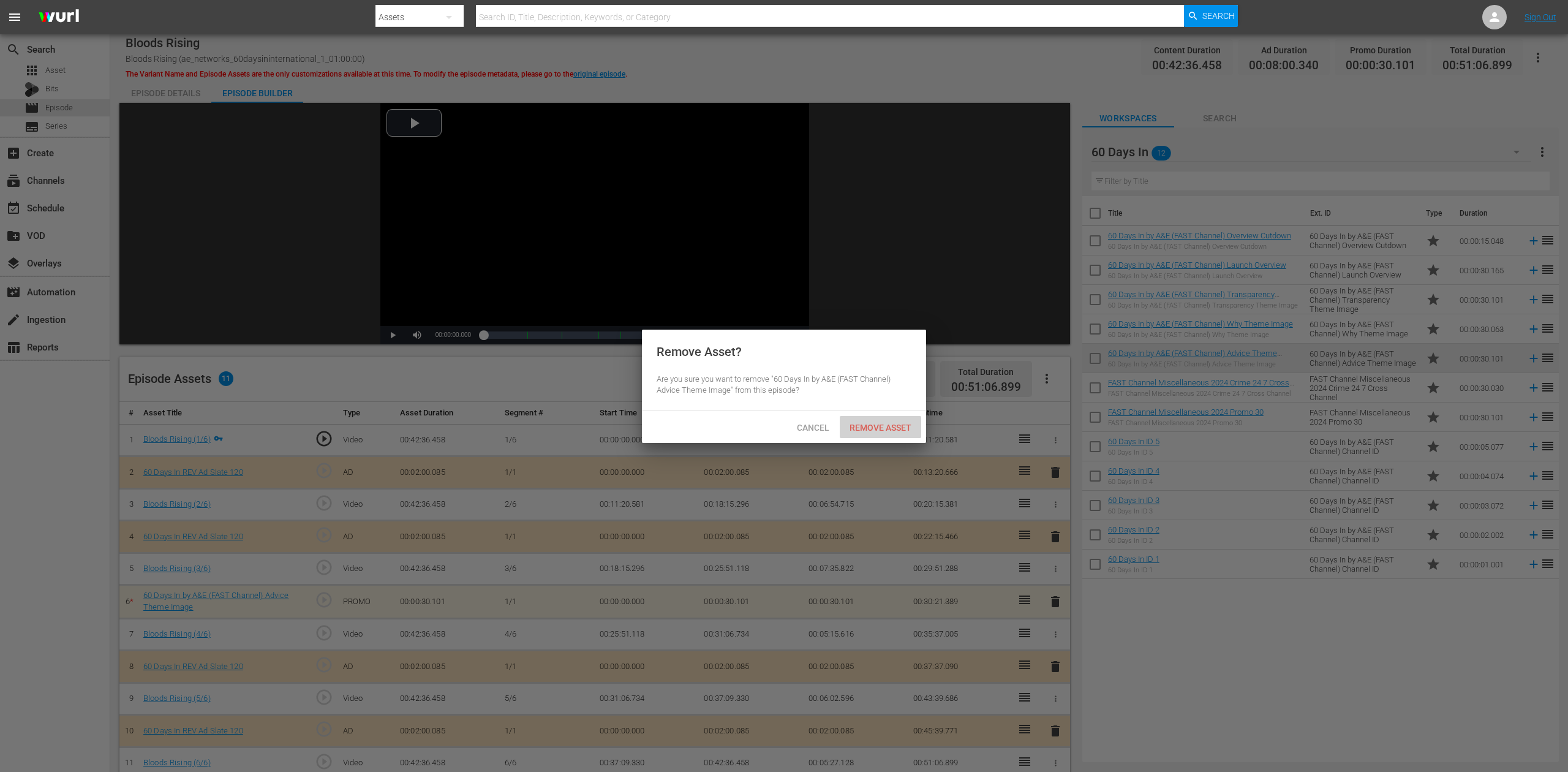
click at [907, 427] on span "Remove Asset" at bounding box center [880, 427] width 82 height 10
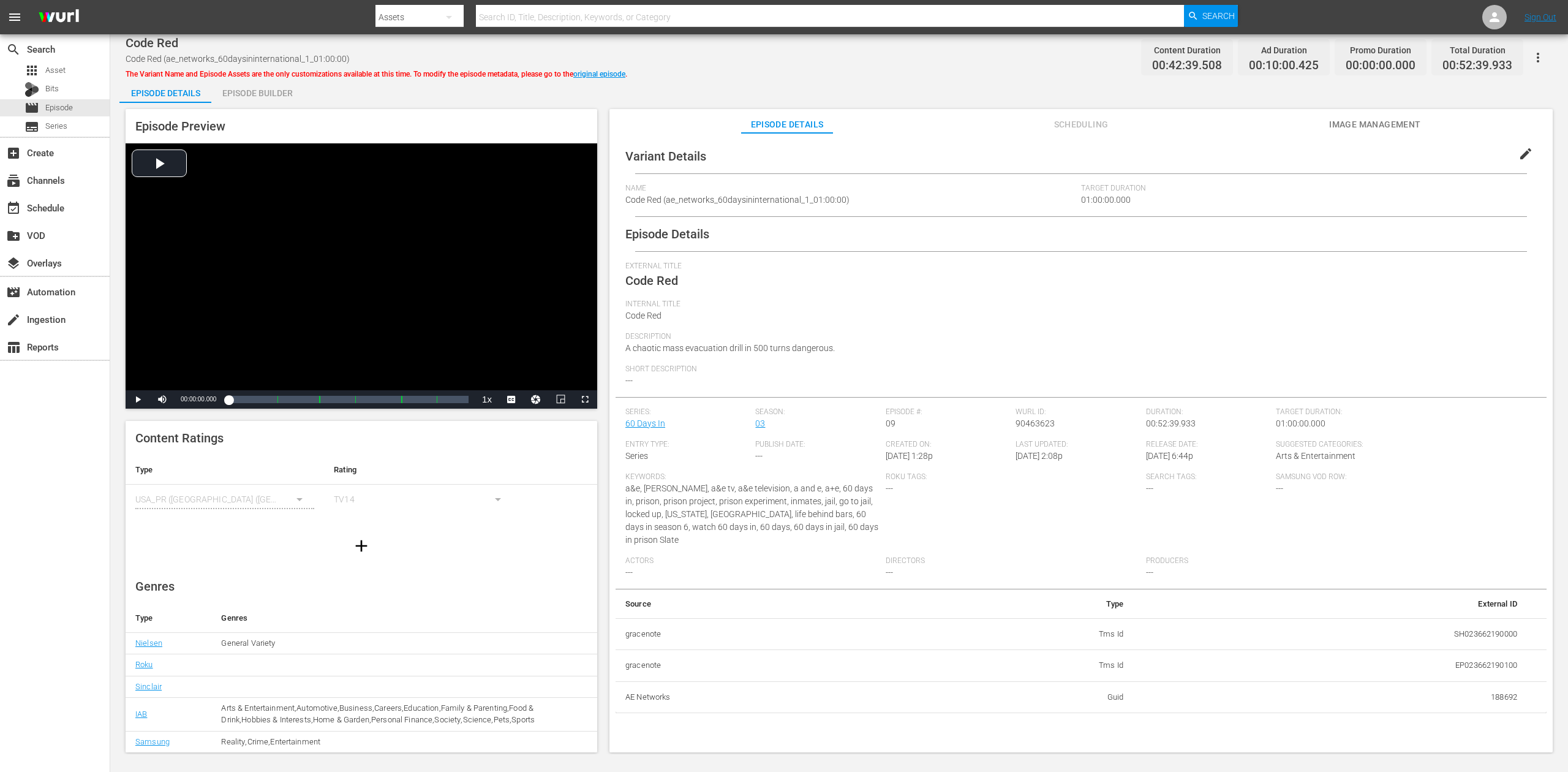
click at [268, 87] on div "Episode Builder" at bounding box center [257, 93] width 92 height 29
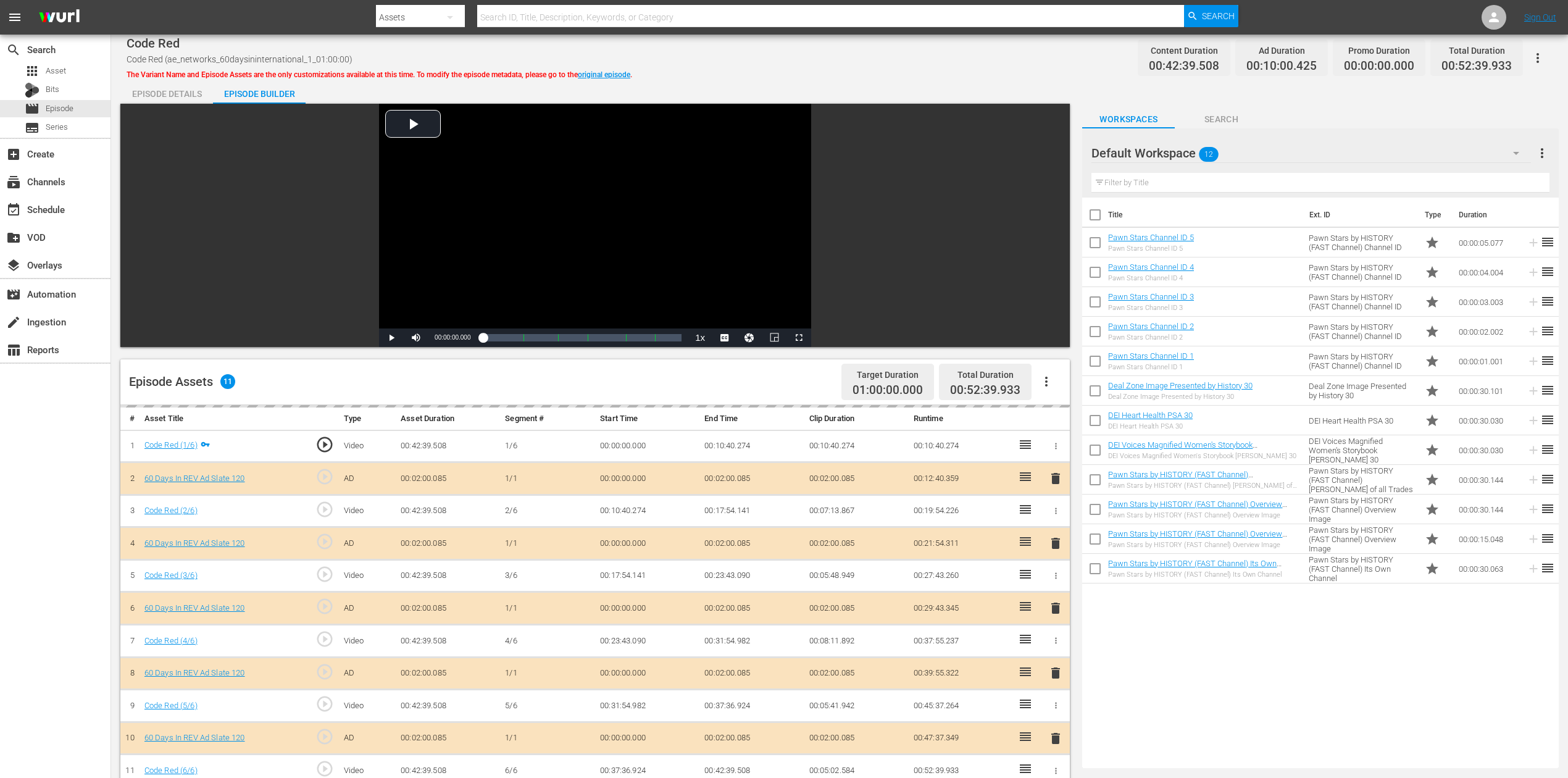
click at [1185, 155] on icon "button" at bounding box center [1517, 153] width 15 height 15
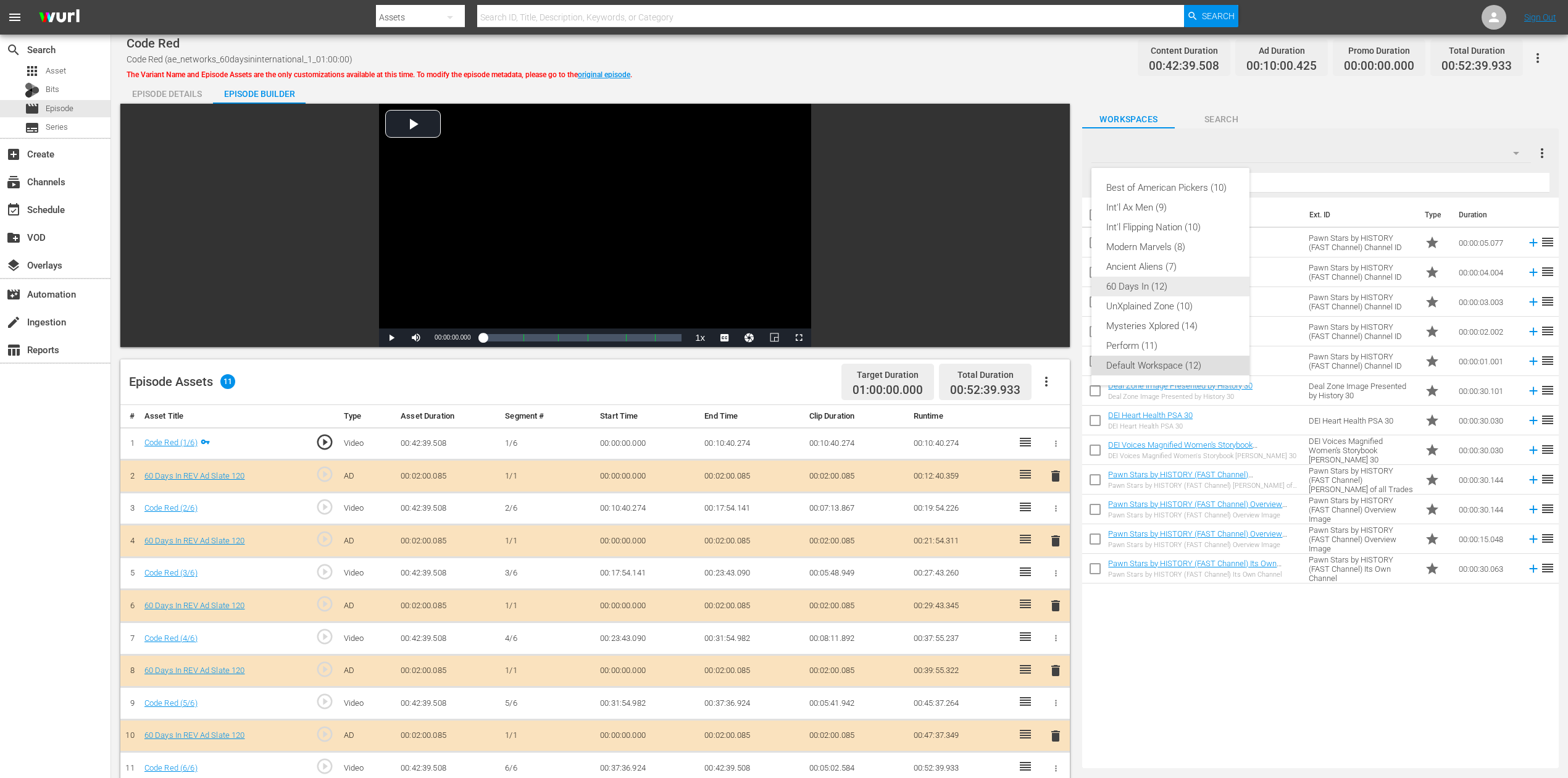
click at [1154, 290] on div "60 Days In (12)" at bounding box center [1170, 287] width 128 height 20
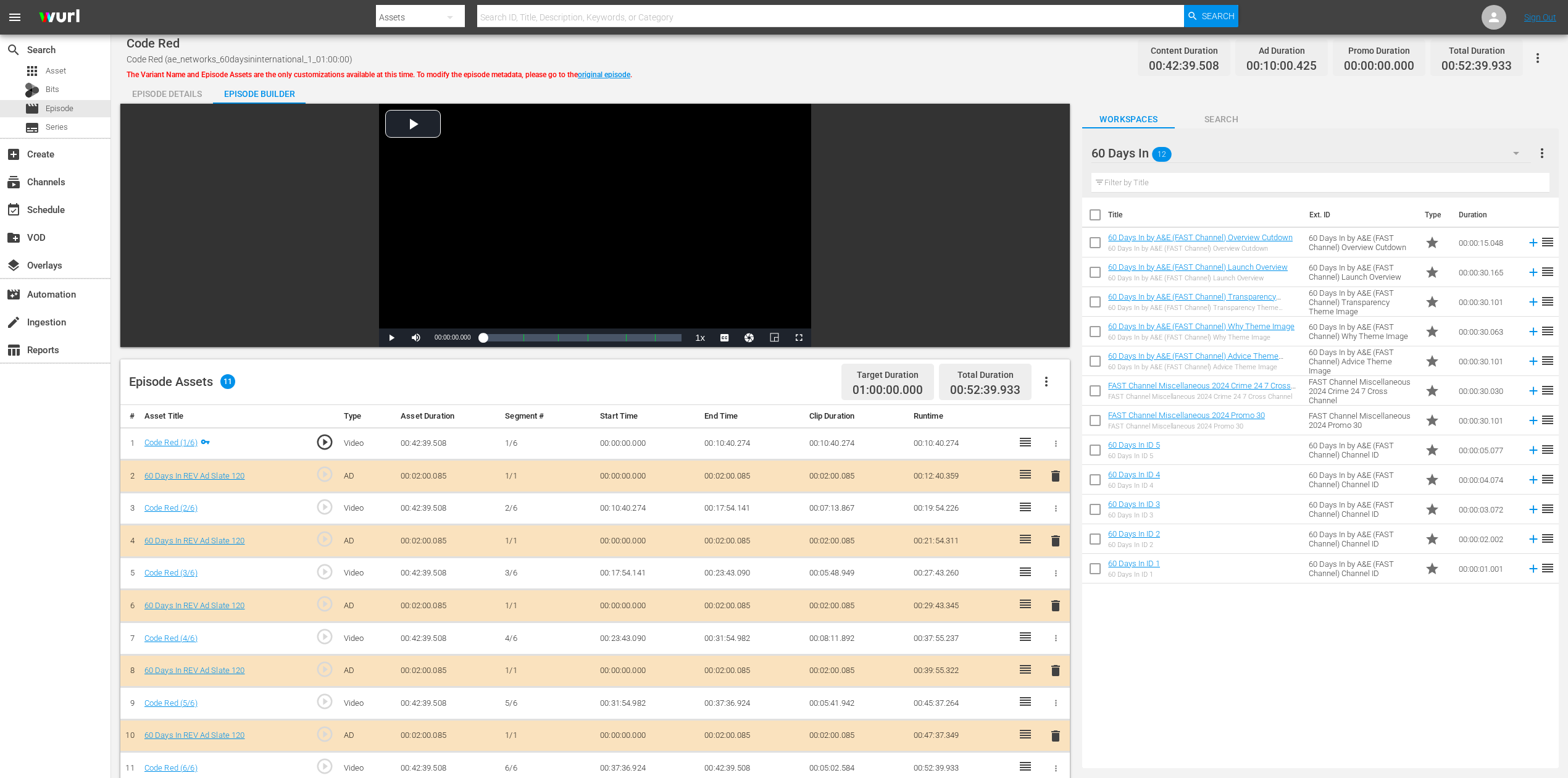
click at [1058, 583] on span "delete" at bounding box center [1056, 605] width 15 height 15
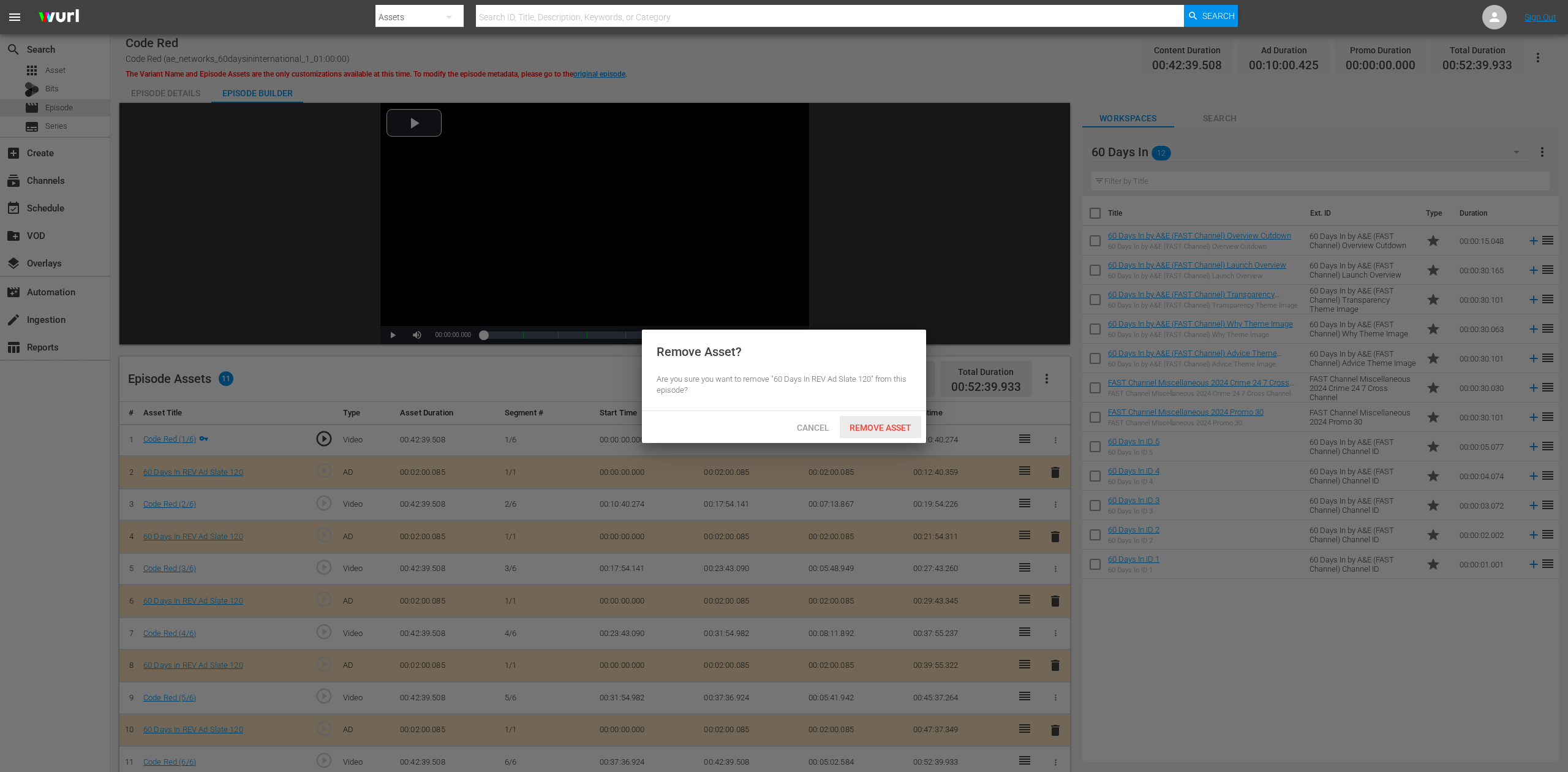
click at [876, 424] on span "Remove Asset" at bounding box center [880, 427] width 82 height 10
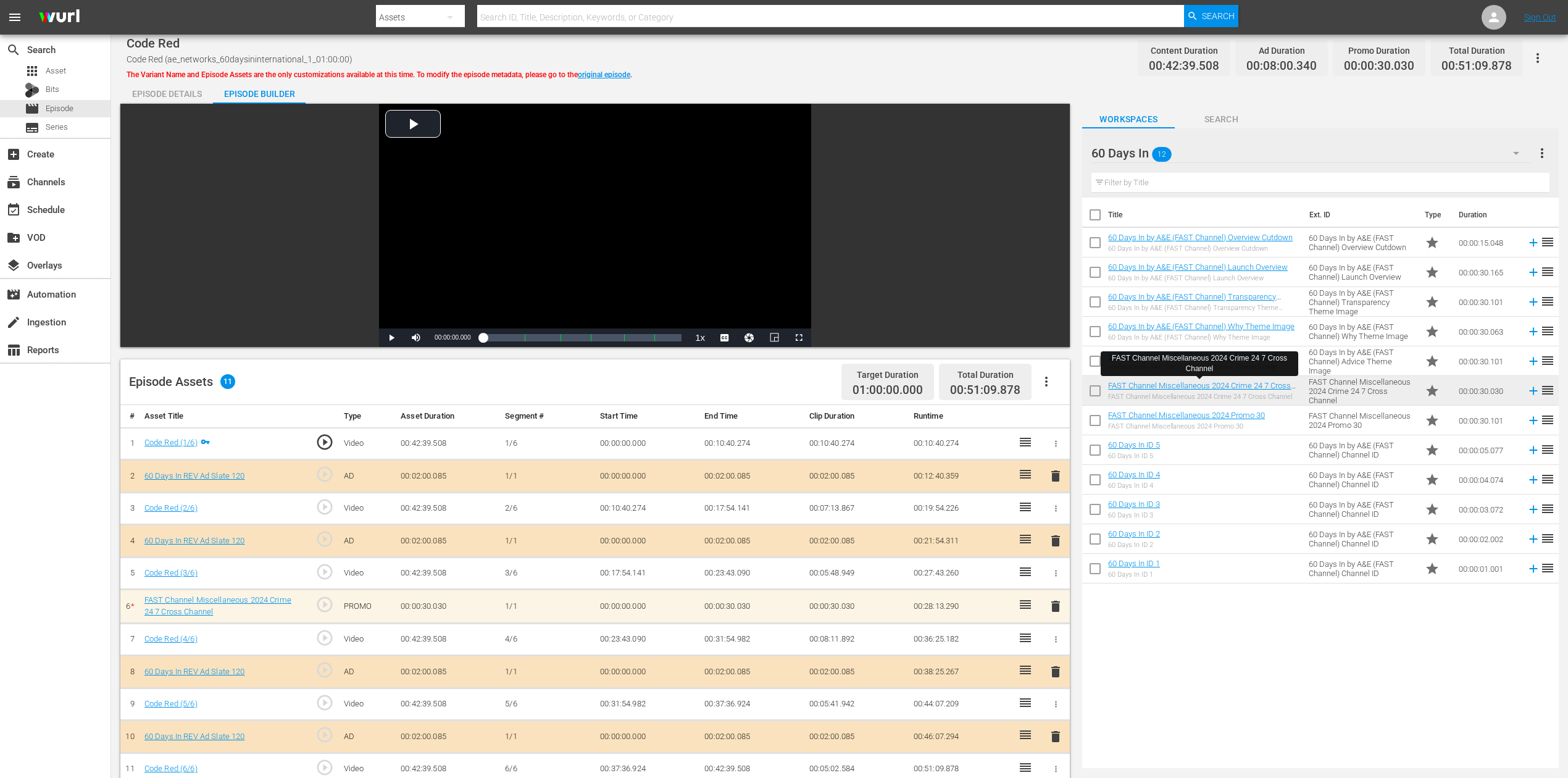
click at [1055, 583] on span "delete" at bounding box center [1056, 606] width 15 height 15
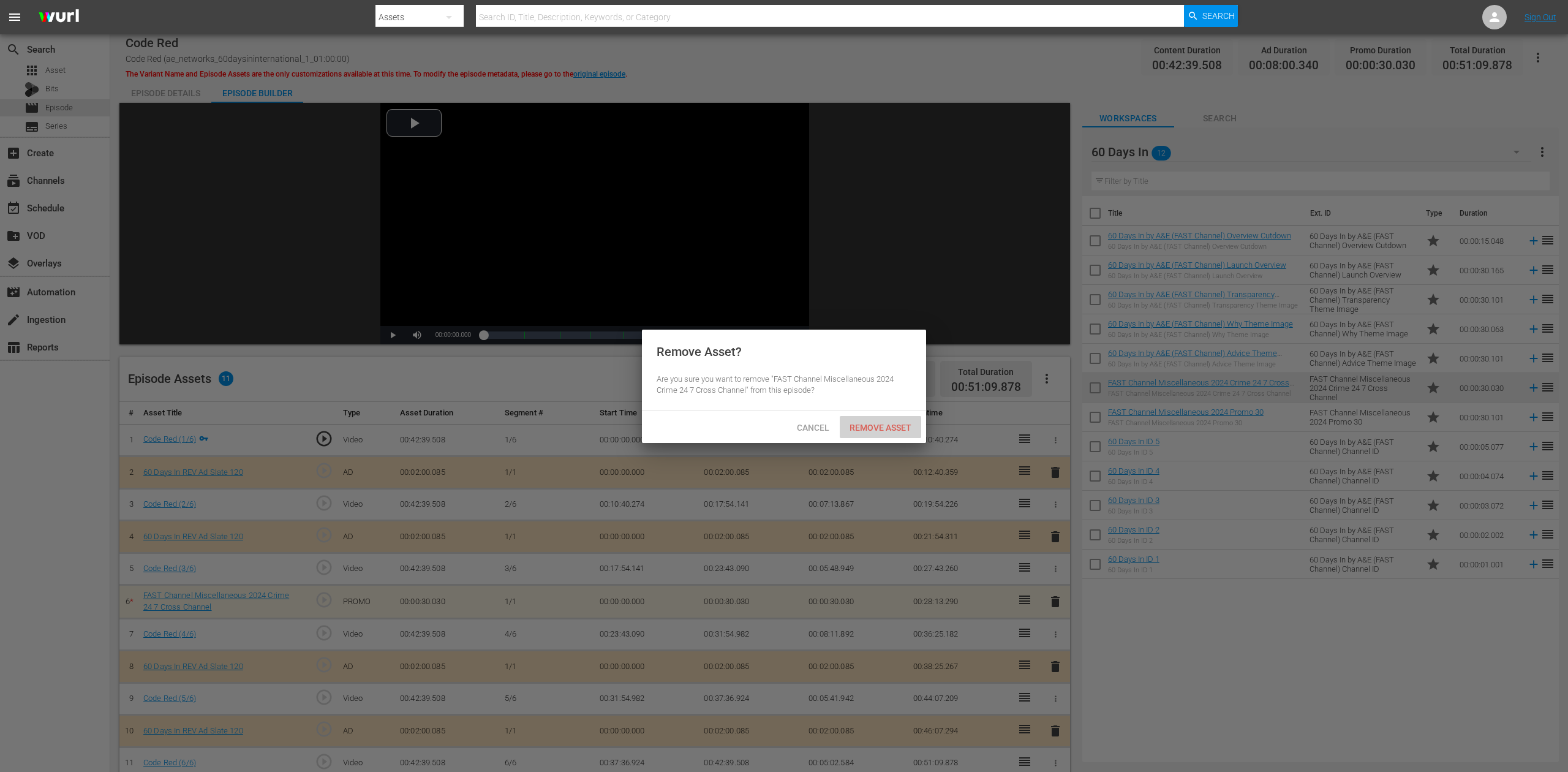
click at [881, 427] on span "Remove Asset" at bounding box center [880, 427] width 82 height 10
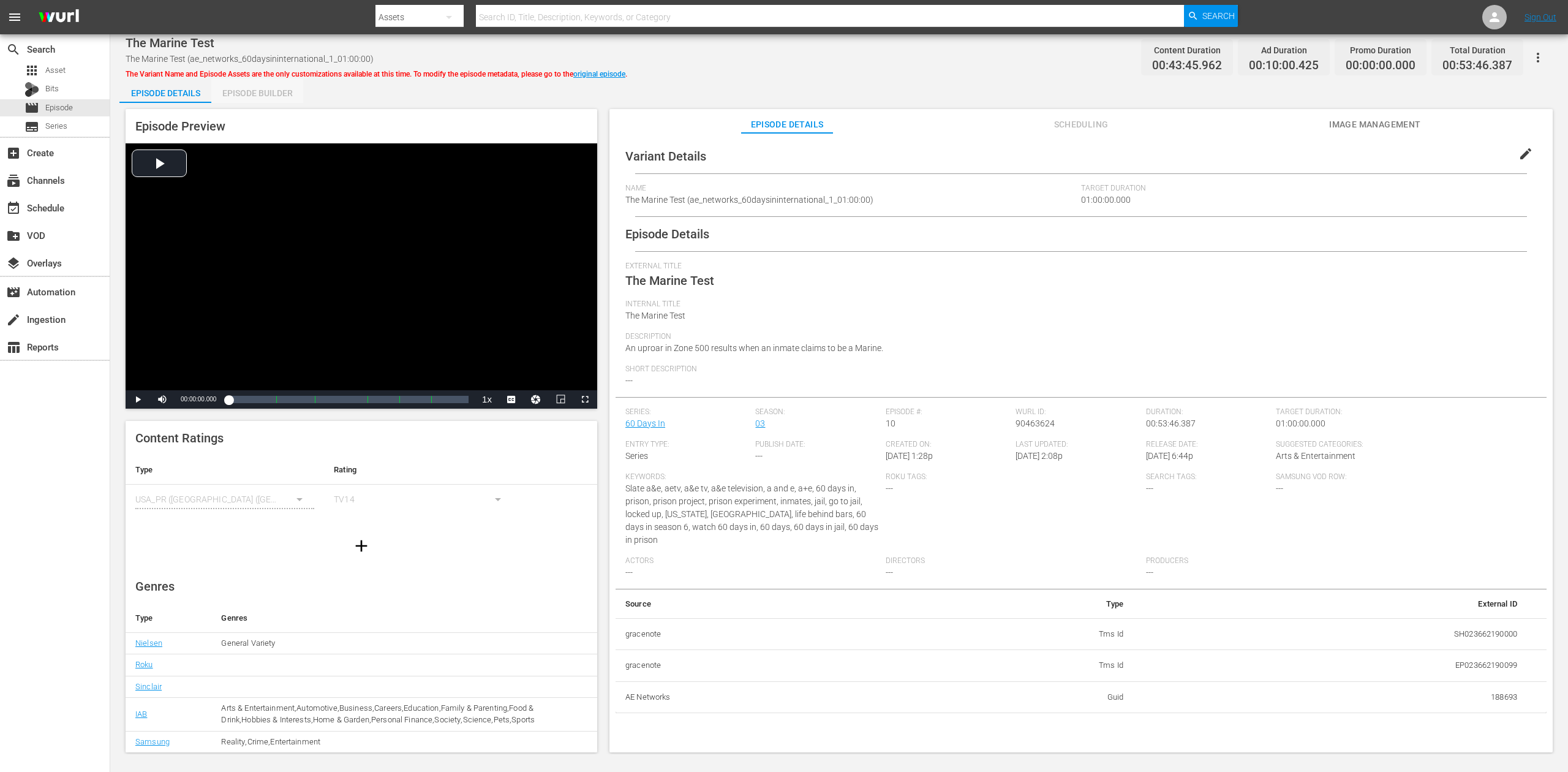
click at [275, 88] on div "Episode Builder" at bounding box center [257, 93] width 92 height 29
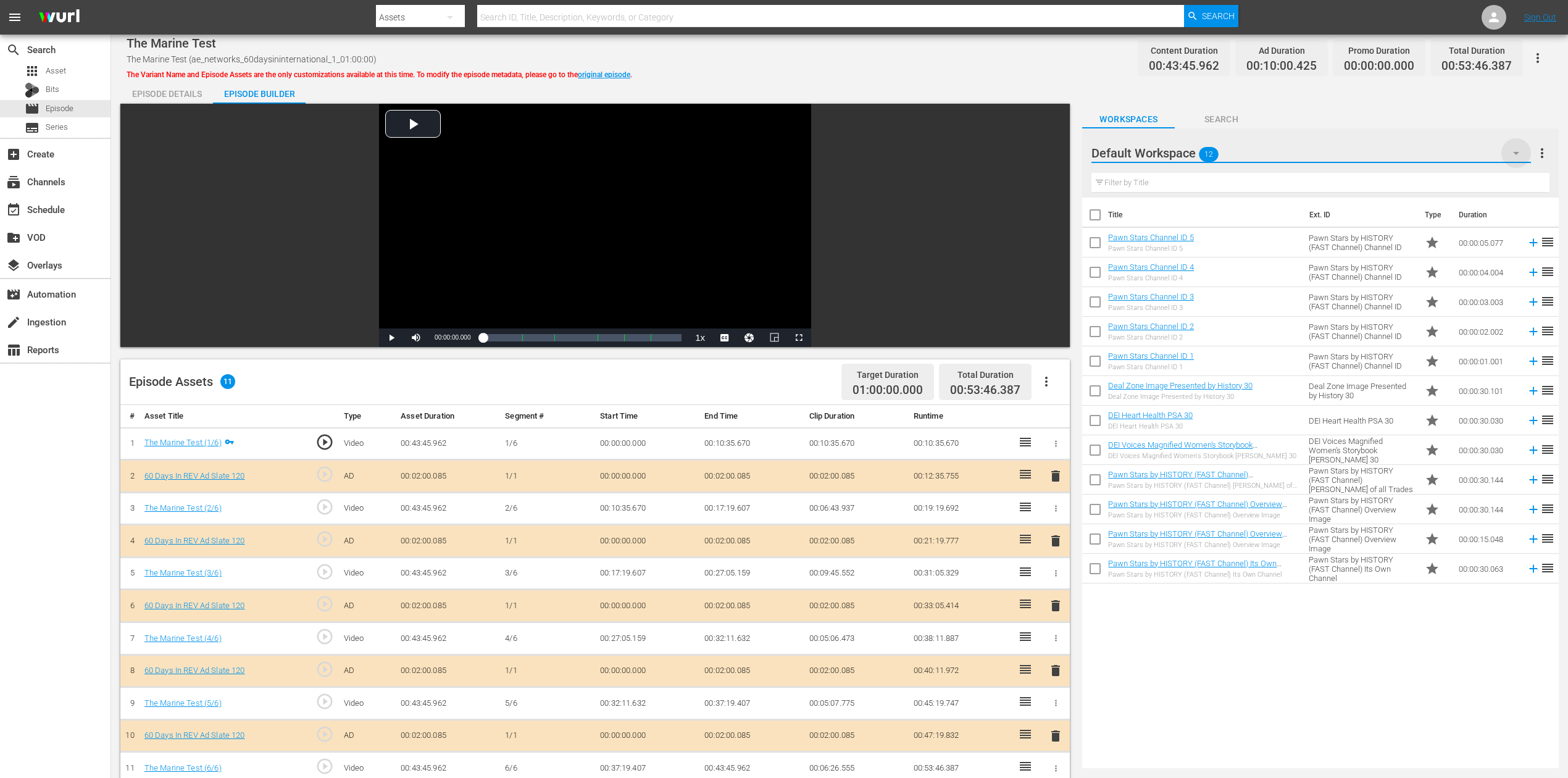
click at [1185, 151] on icon "button" at bounding box center [1517, 153] width 15 height 15
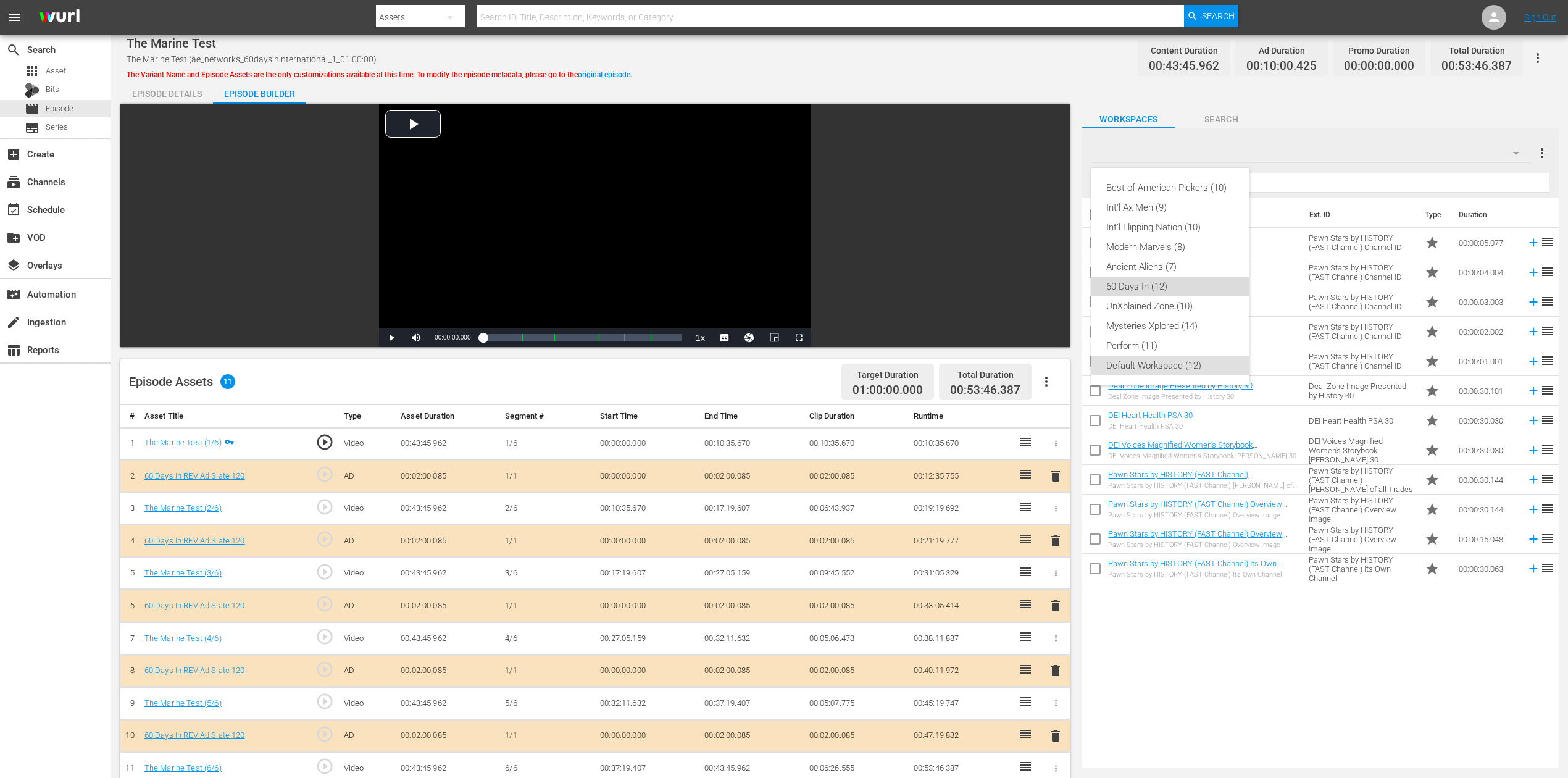
click at [1176, 284] on div "60 Days In (12)" at bounding box center [1170, 287] width 128 height 20
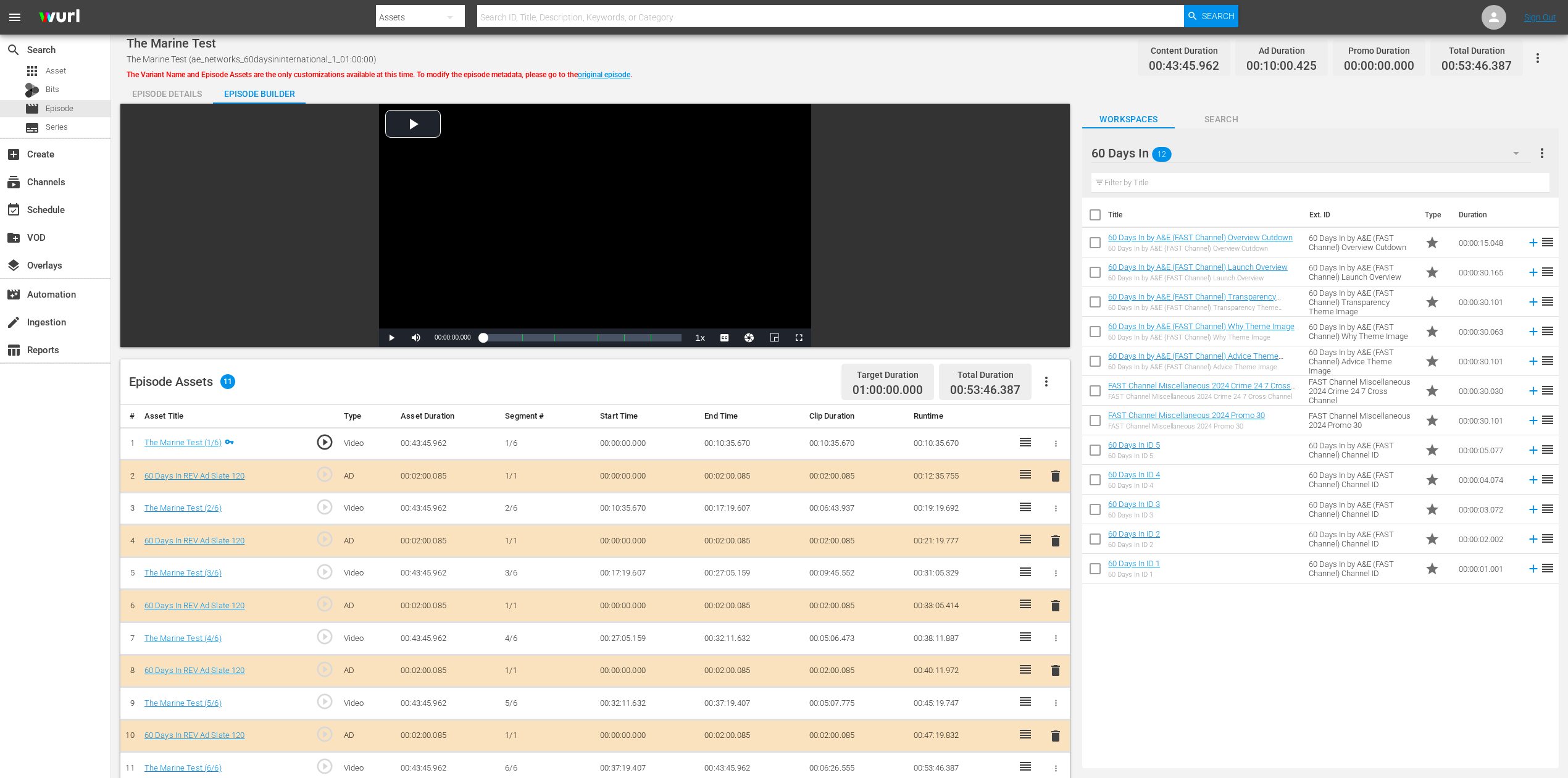
click at [1055, 583] on span "delete" at bounding box center [1056, 605] width 15 height 15
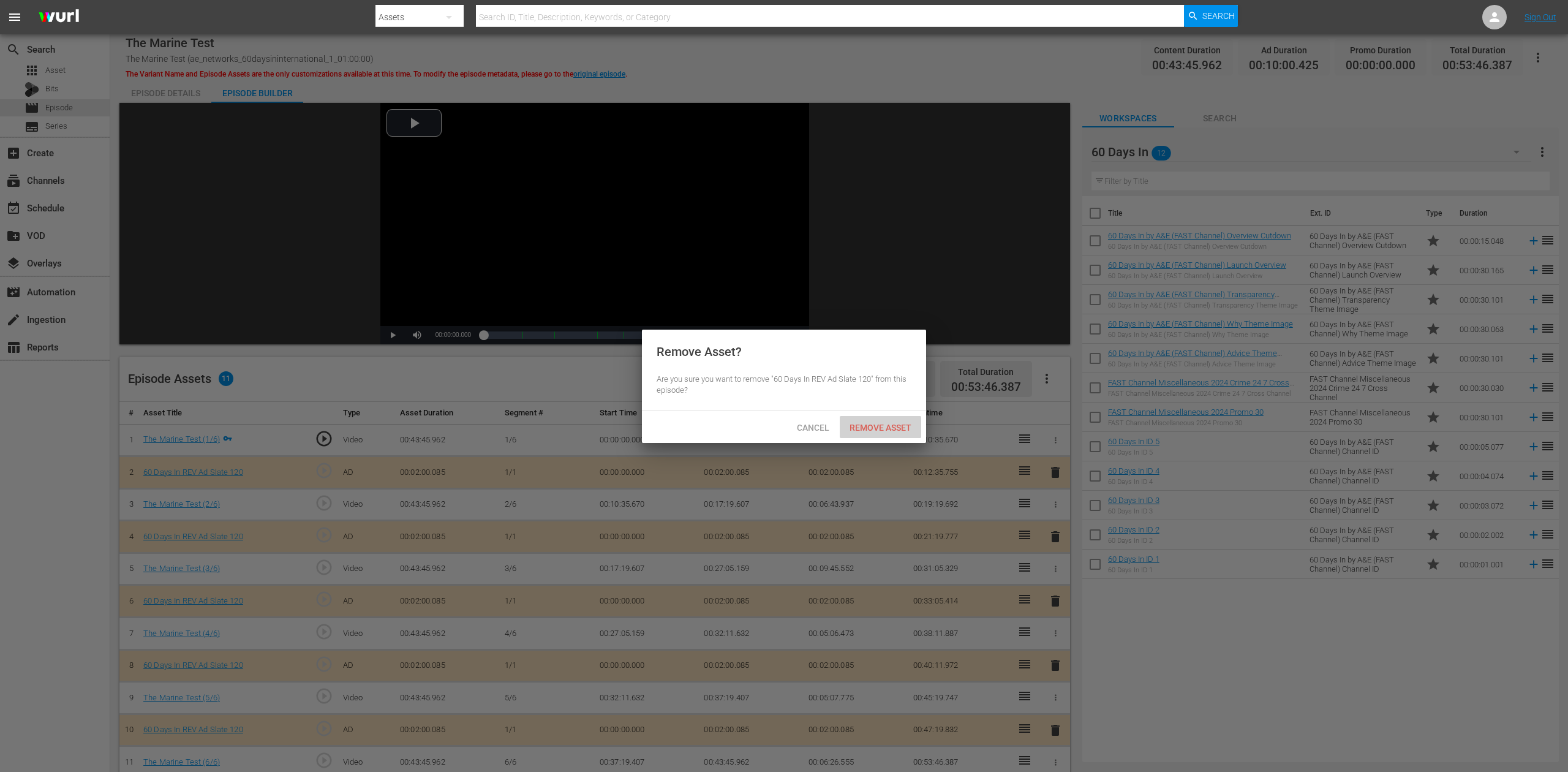
click at [875, 424] on span "Remove Asset" at bounding box center [880, 427] width 82 height 10
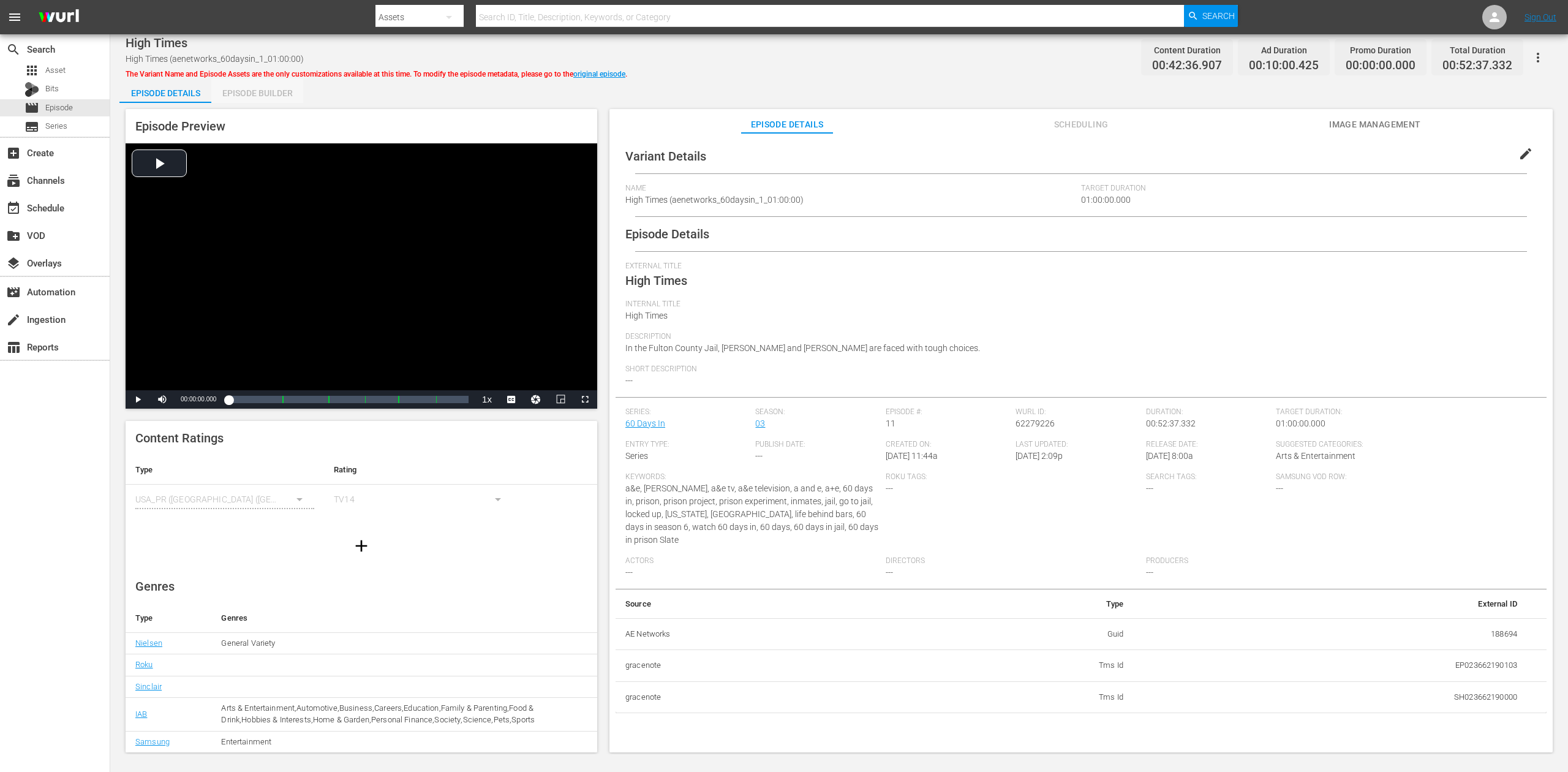
click at [257, 92] on div "Episode Builder" at bounding box center [257, 93] width 92 height 29
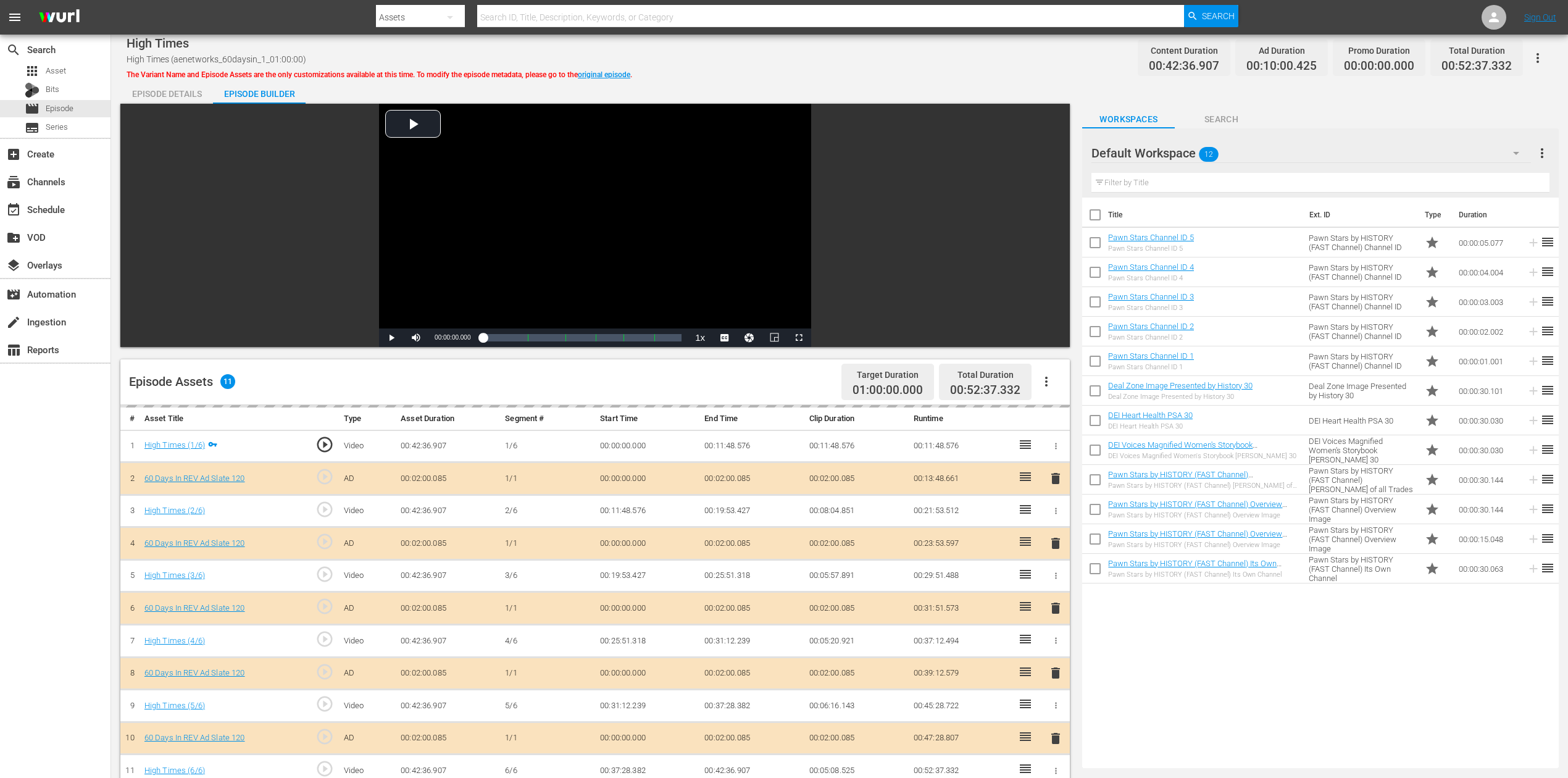
click at [1185, 149] on icon "button" at bounding box center [1517, 153] width 15 height 15
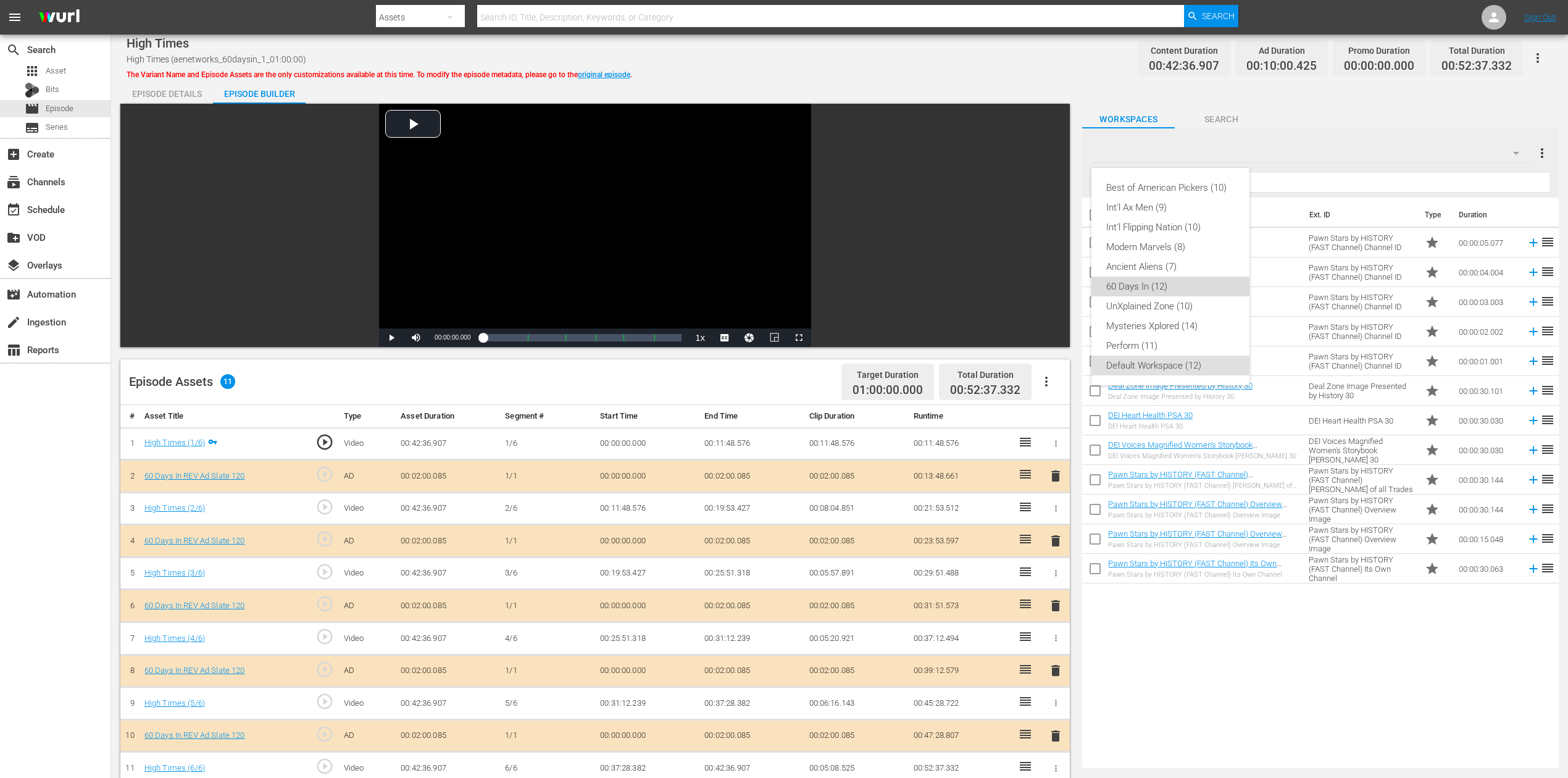
click at [1144, 283] on div "60 Days In (12)" at bounding box center [1170, 287] width 128 height 20
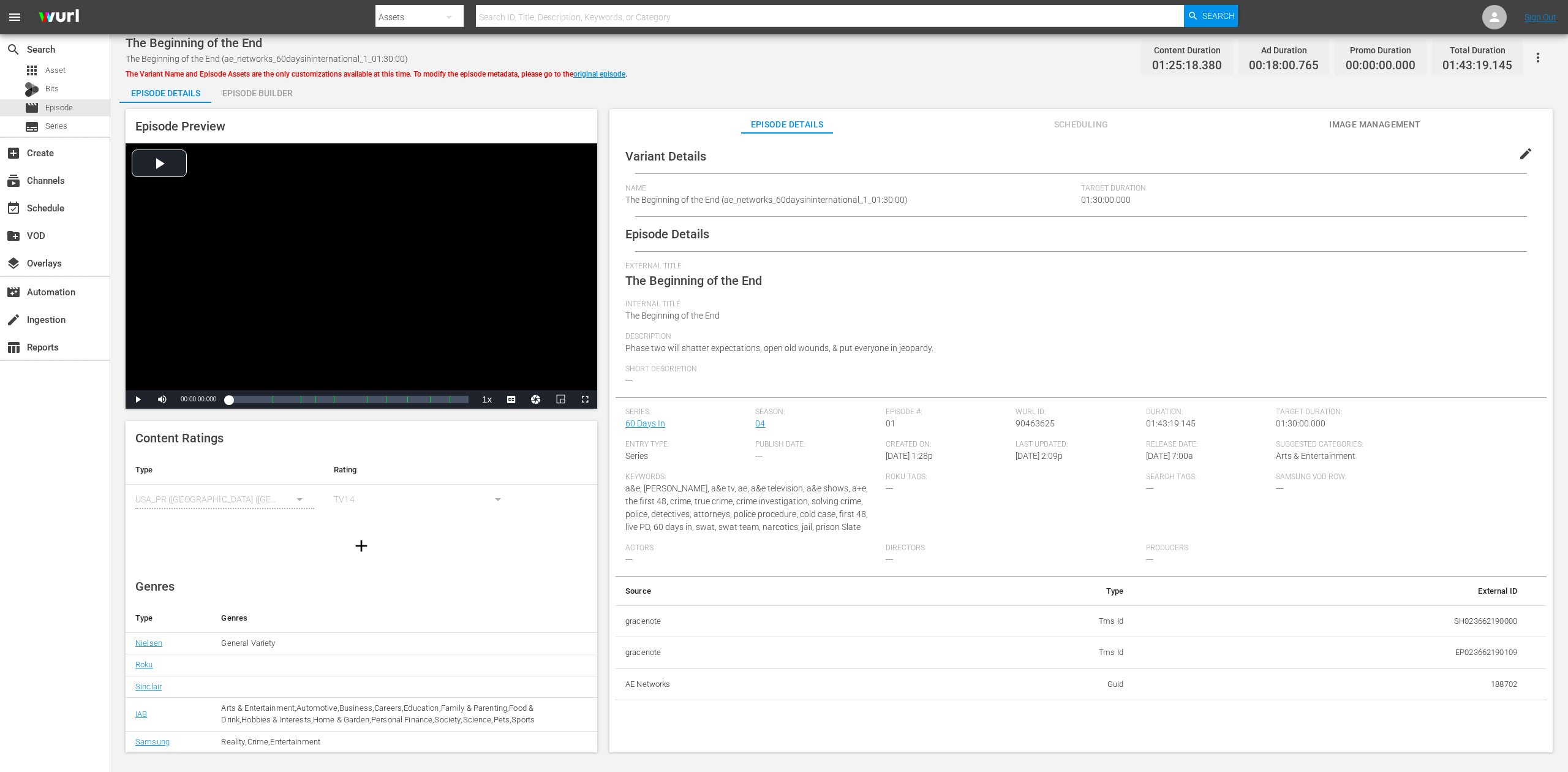
click at [255, 92] on div "Episode Builder" at bounding box center [257, 93] width 92 height 29
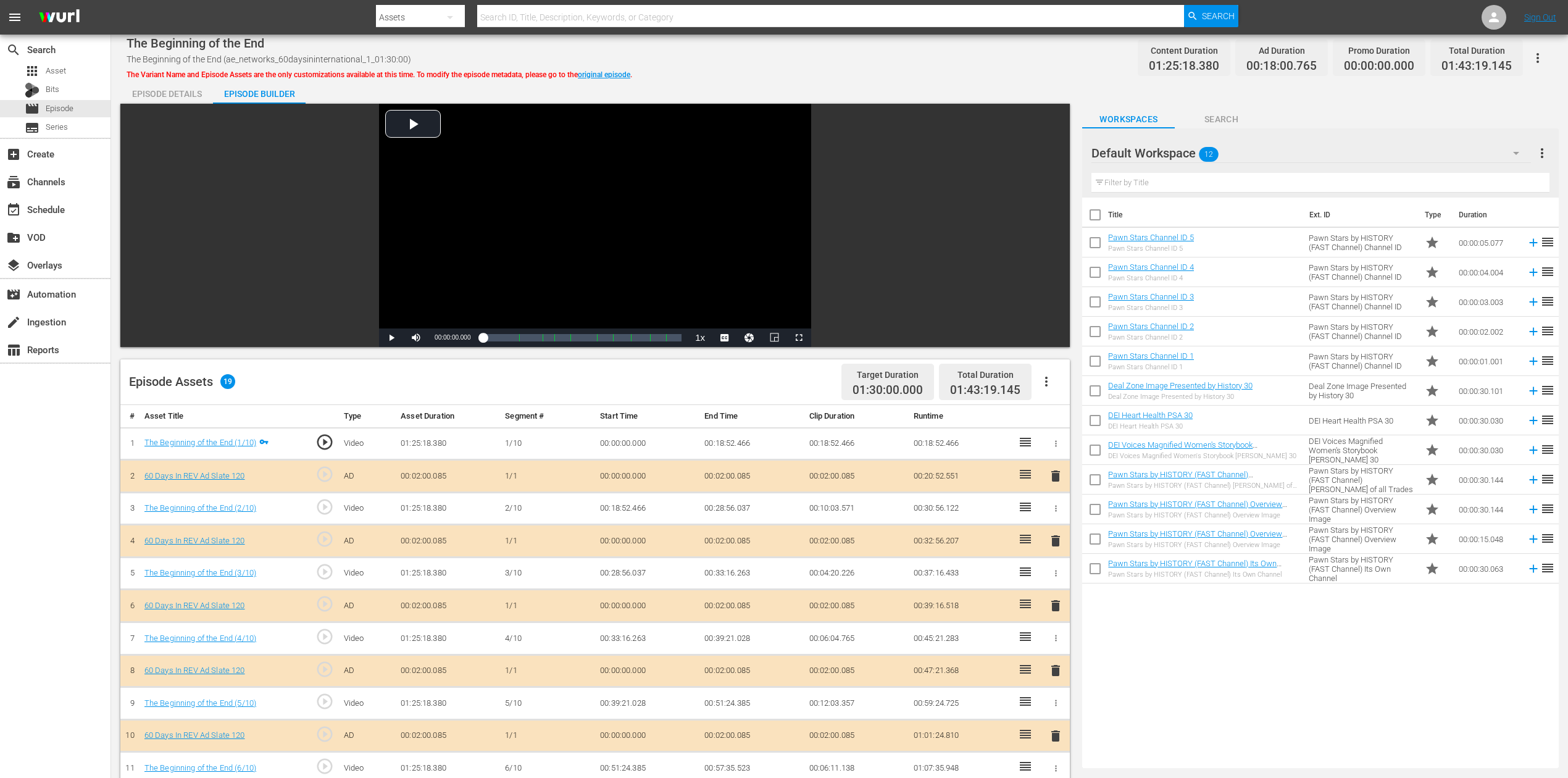
click at [1185, 153] on icon "button" at bounding box center [1517, 153] width 6 height 3
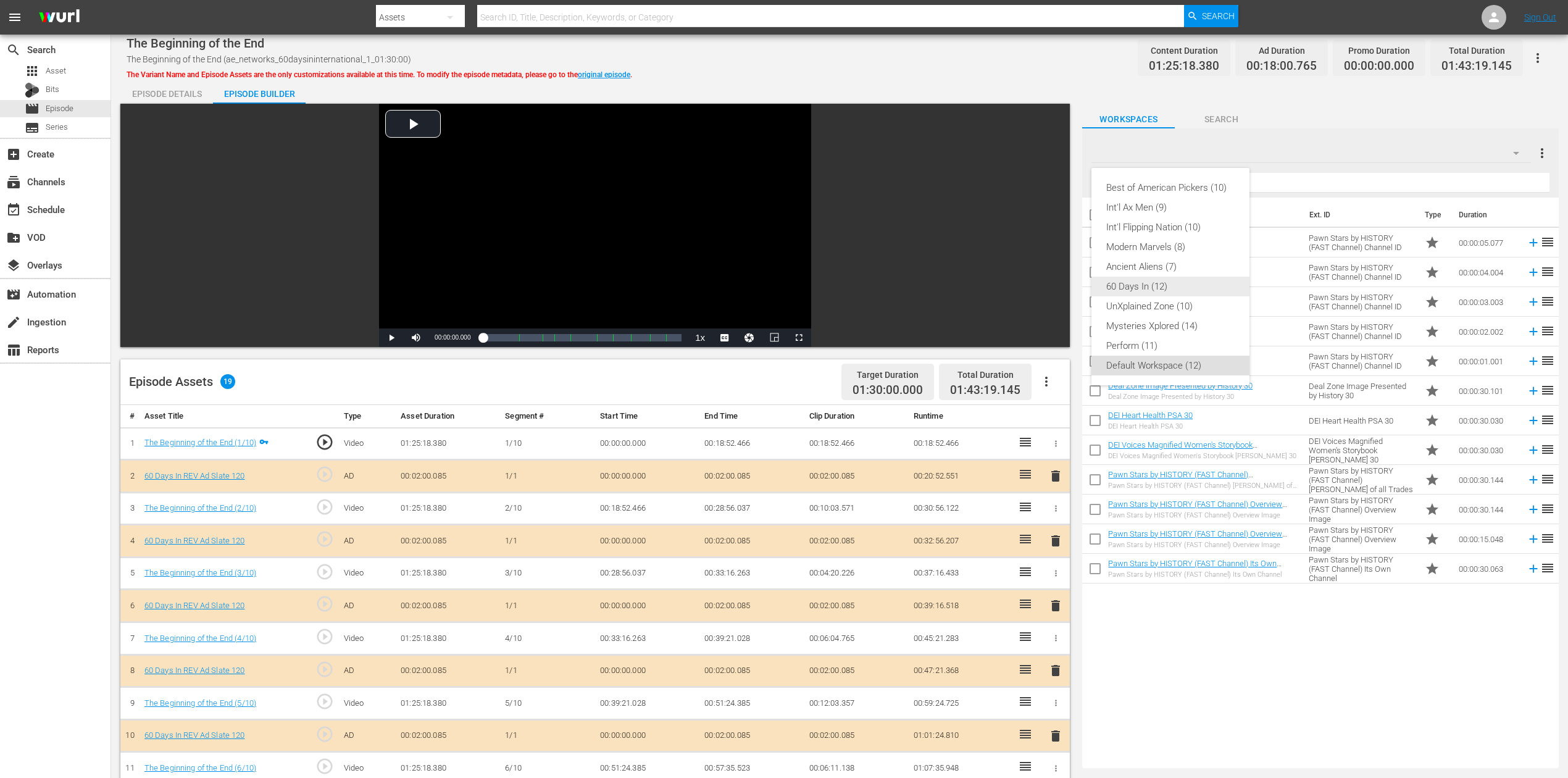
click at [1148, 287] on div "60 Days In (12)" at bounding box center [1170, 287] width 128 height 20
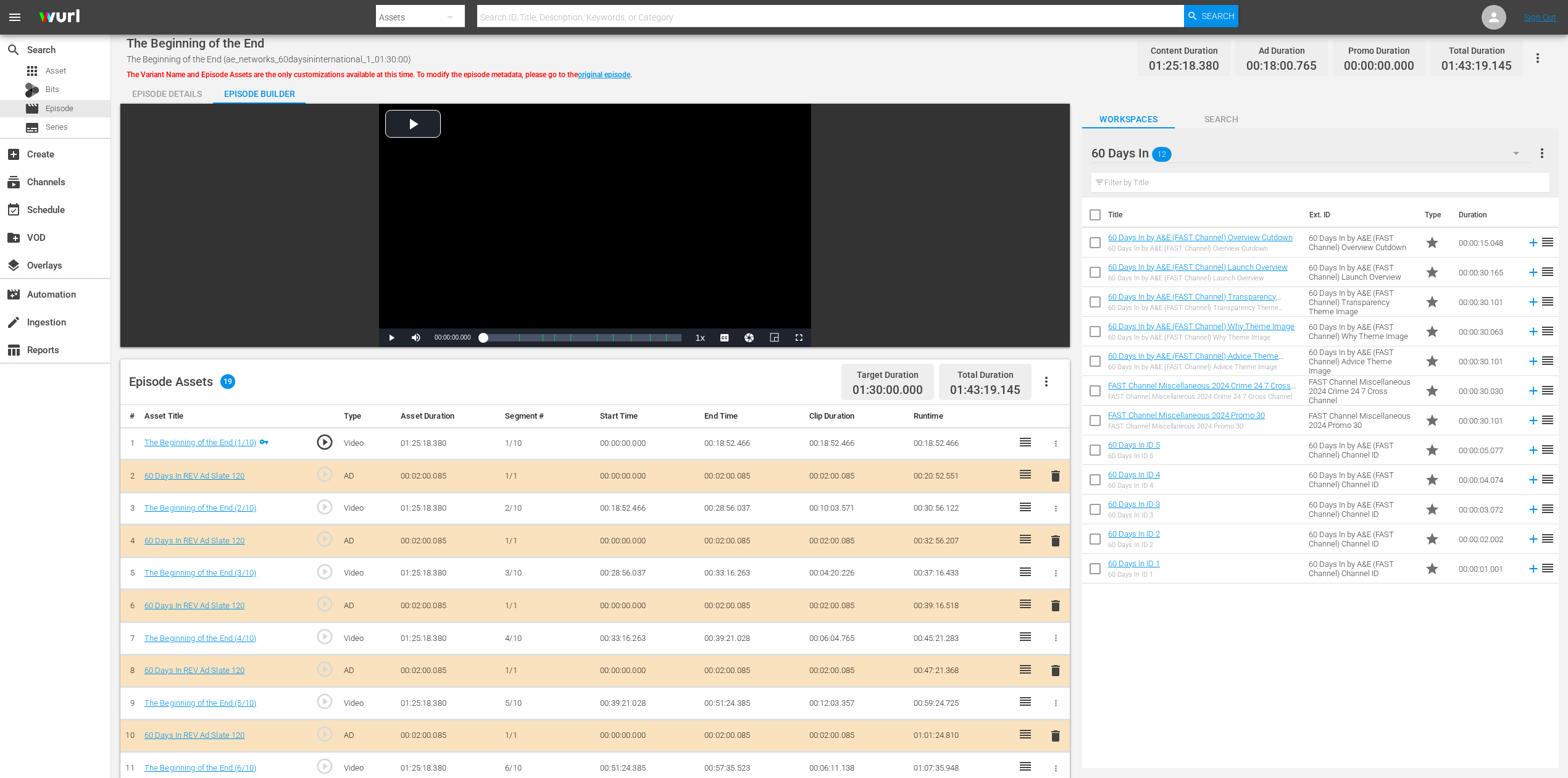
click at [1051, 583] on span "delete" at bounding box center [1056, 605] width 15 height 15
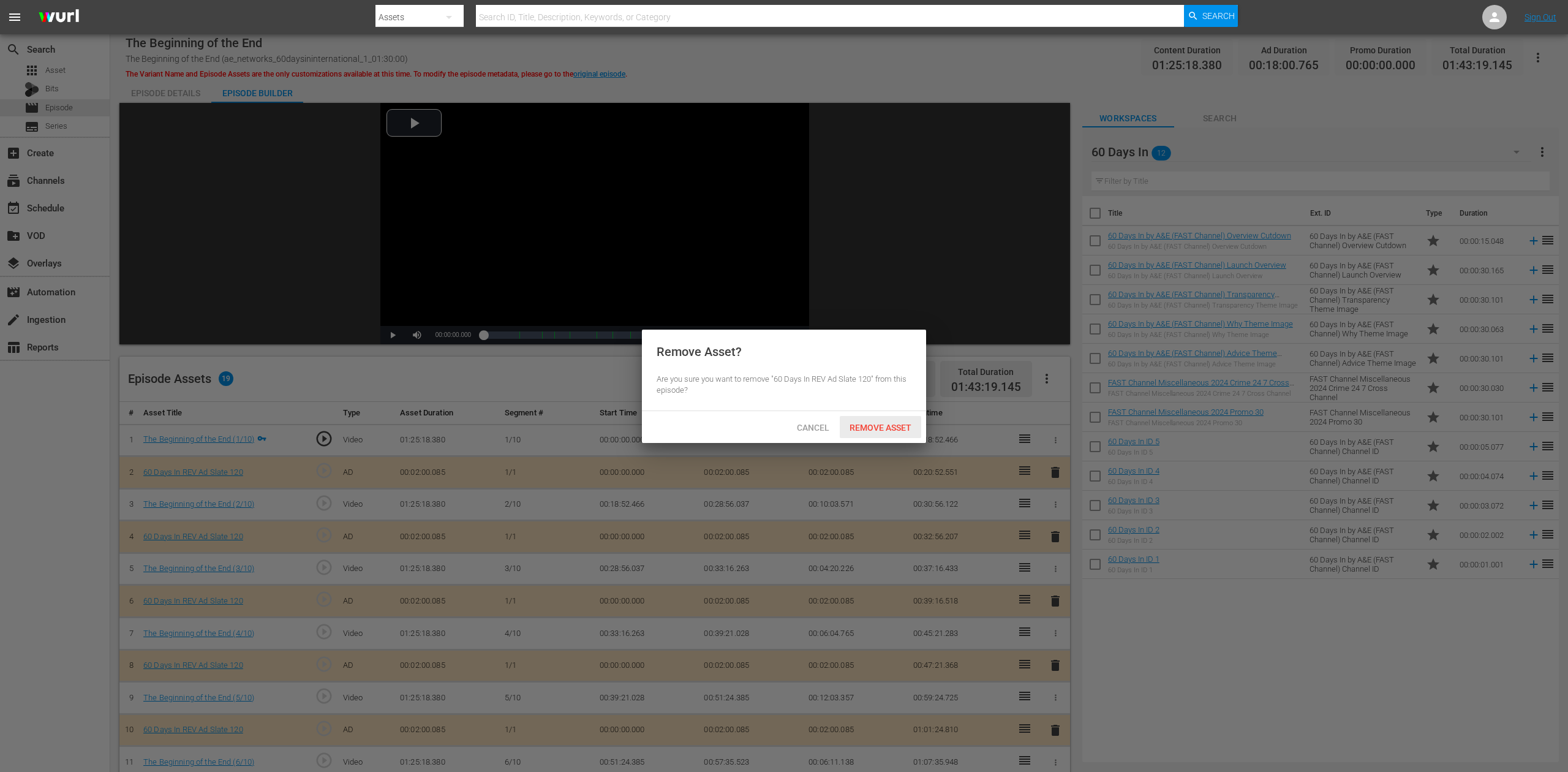
click at [875, 429] on span "Remove Asset" at bounding box center [880, 427] width 82 height 10
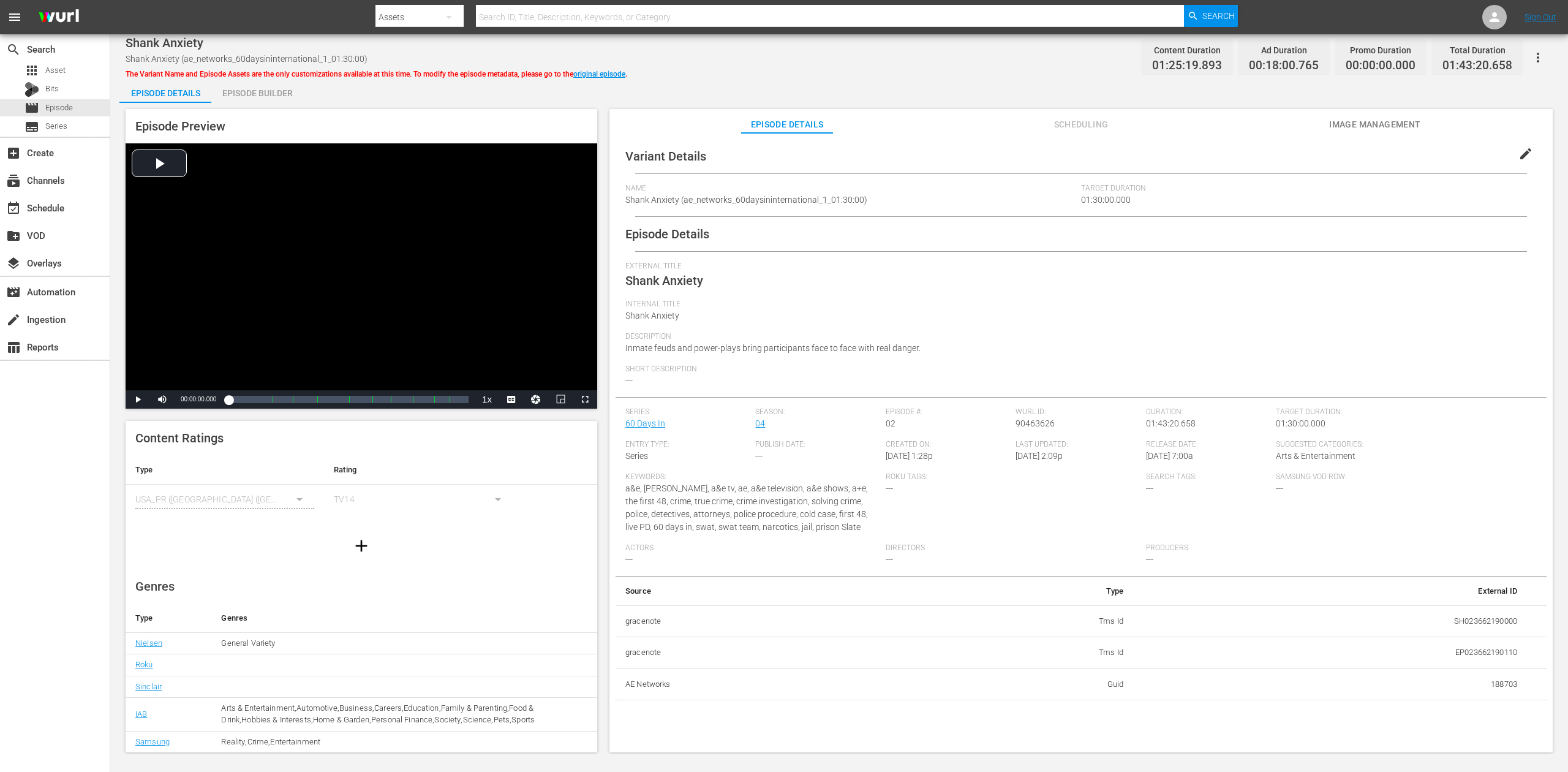
click at [251, 93] on div "Episode Builder" at bounding box center [257, 93] width 92 height 29
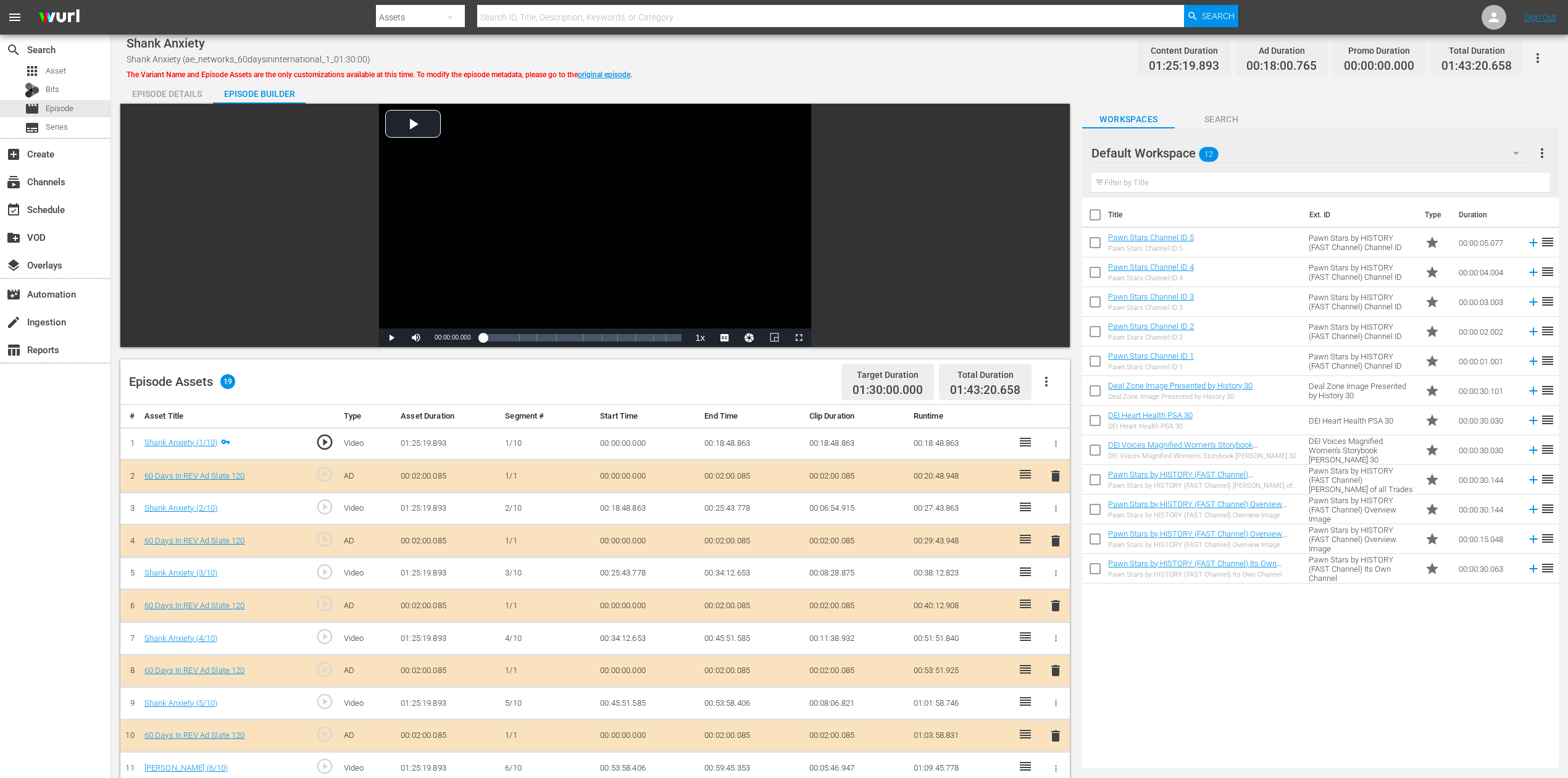
click at [1056, 583] on span "delete" at bounding box center [1056, 605] width 15 height 15
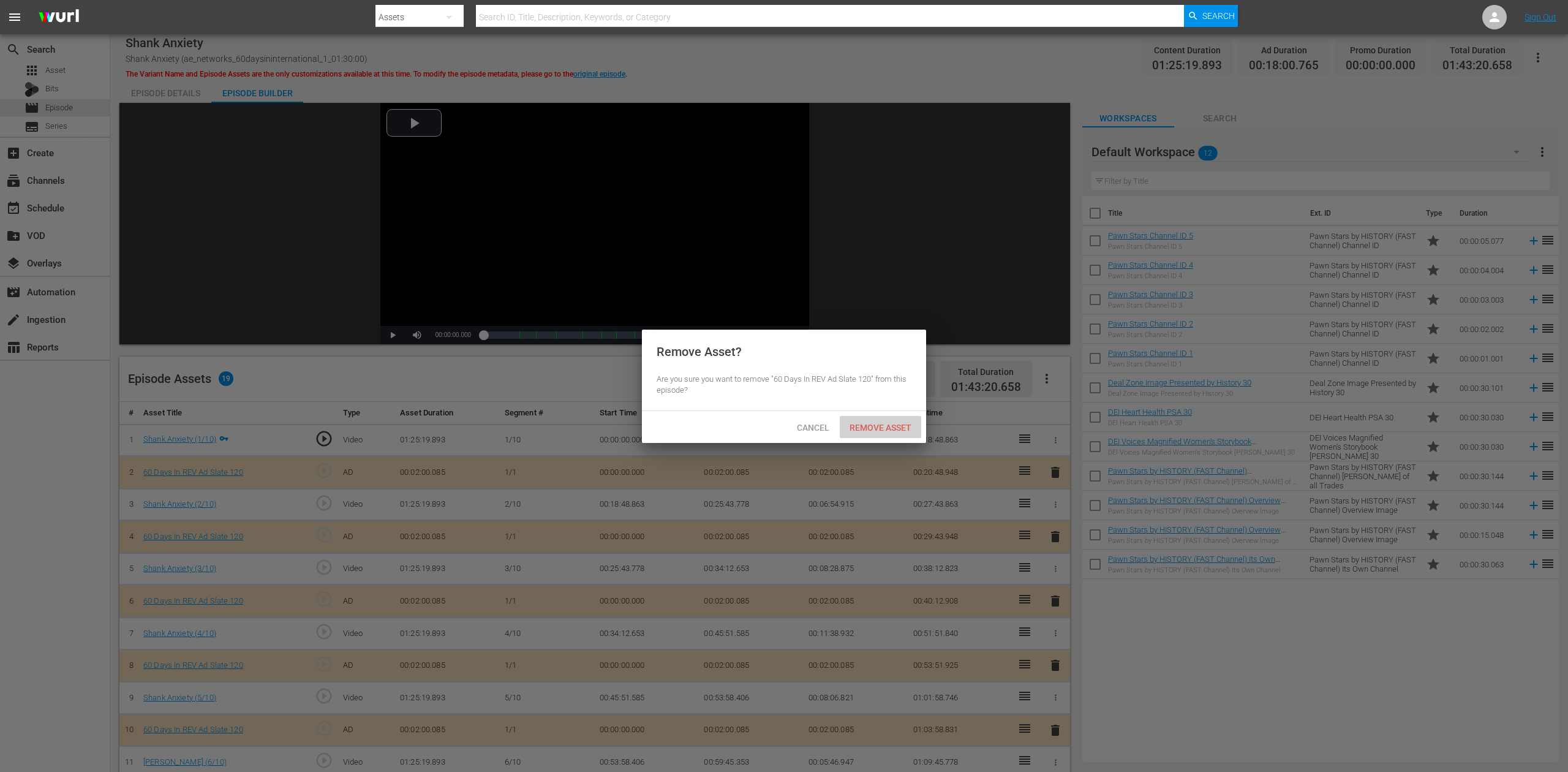
click at [888, 424] on span "Remove Asset" at bounding box center [880, 427] width 82 height 10
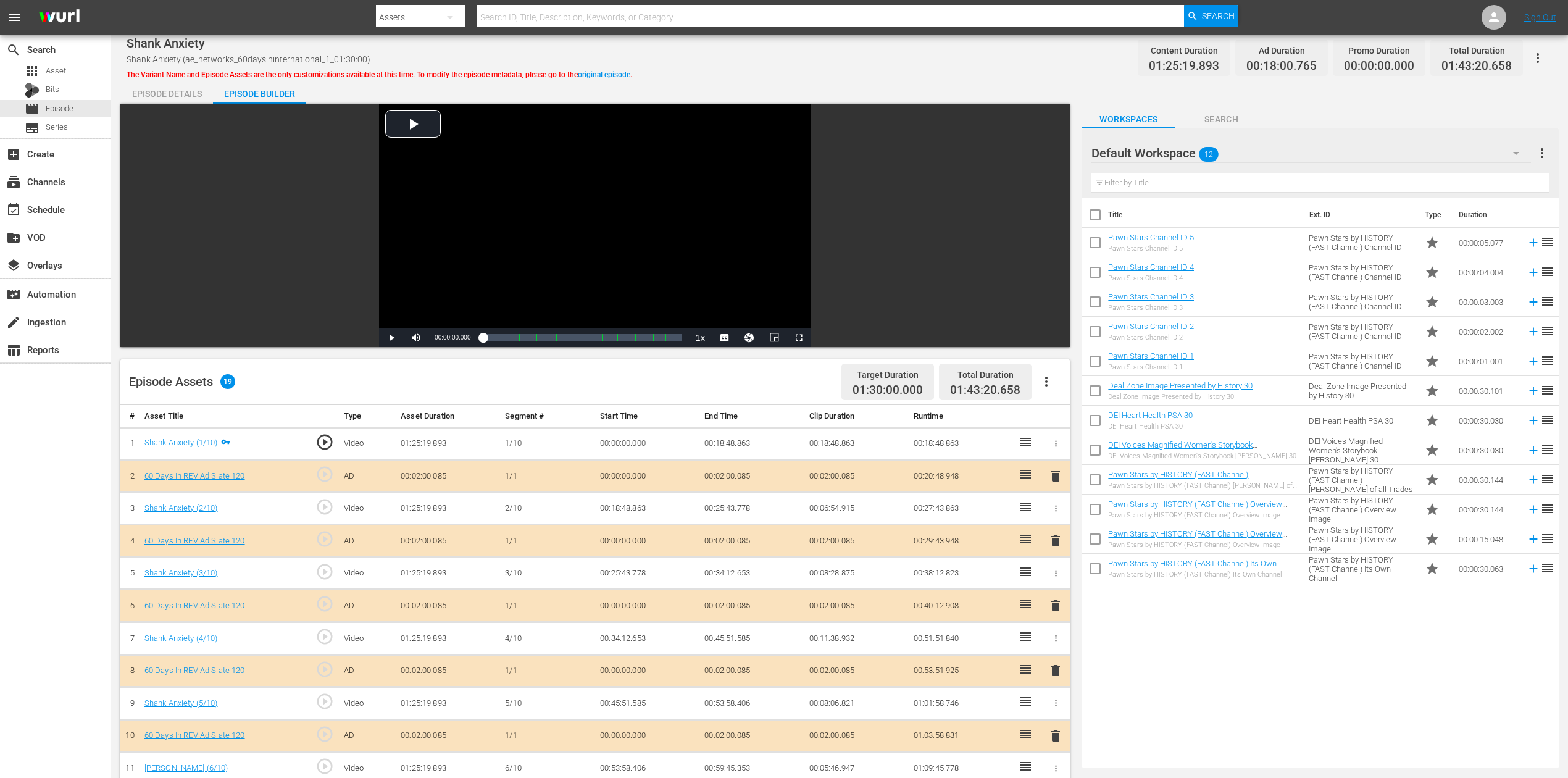
click at [1185, 151] on icon "button" at bounding box center [1517, 153] width 15 height 15
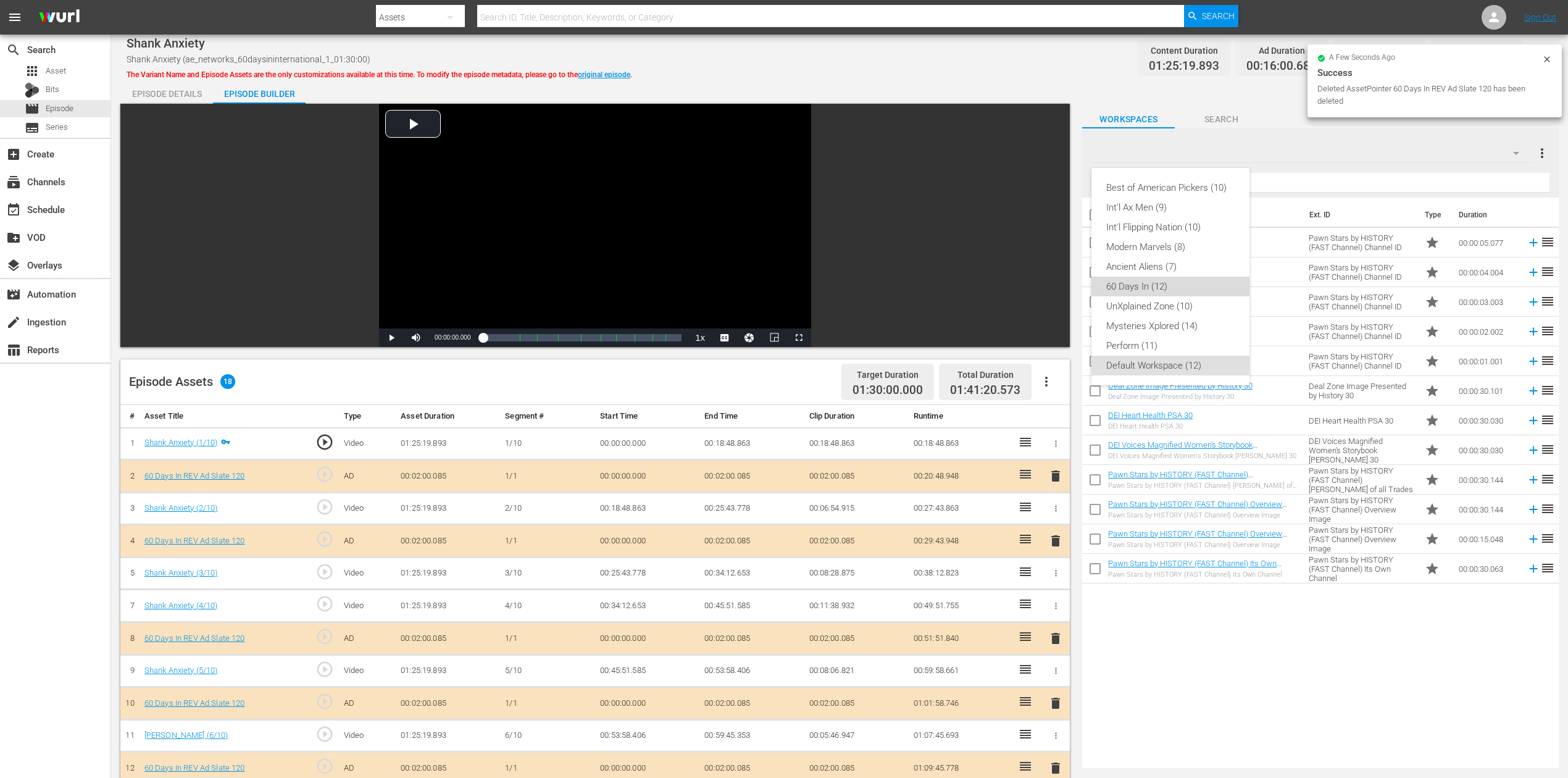
click at [1143, 279] on div "60 Days In (12)" at bounding box center [1170, 287] width 128 height 20
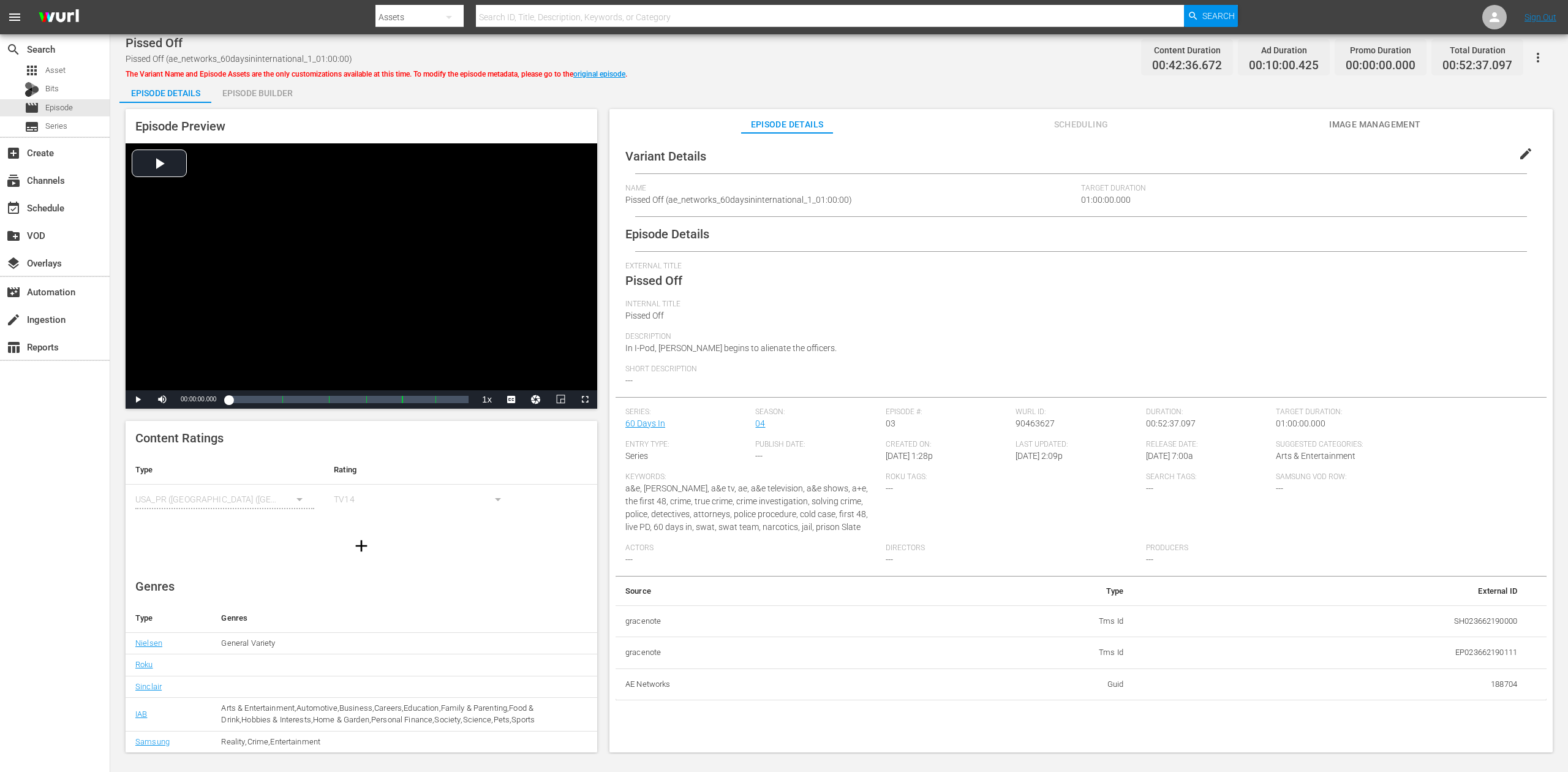
click at [268, 92] on div "Episode Builder" at bounding box center [257, 93] width 92 height 29
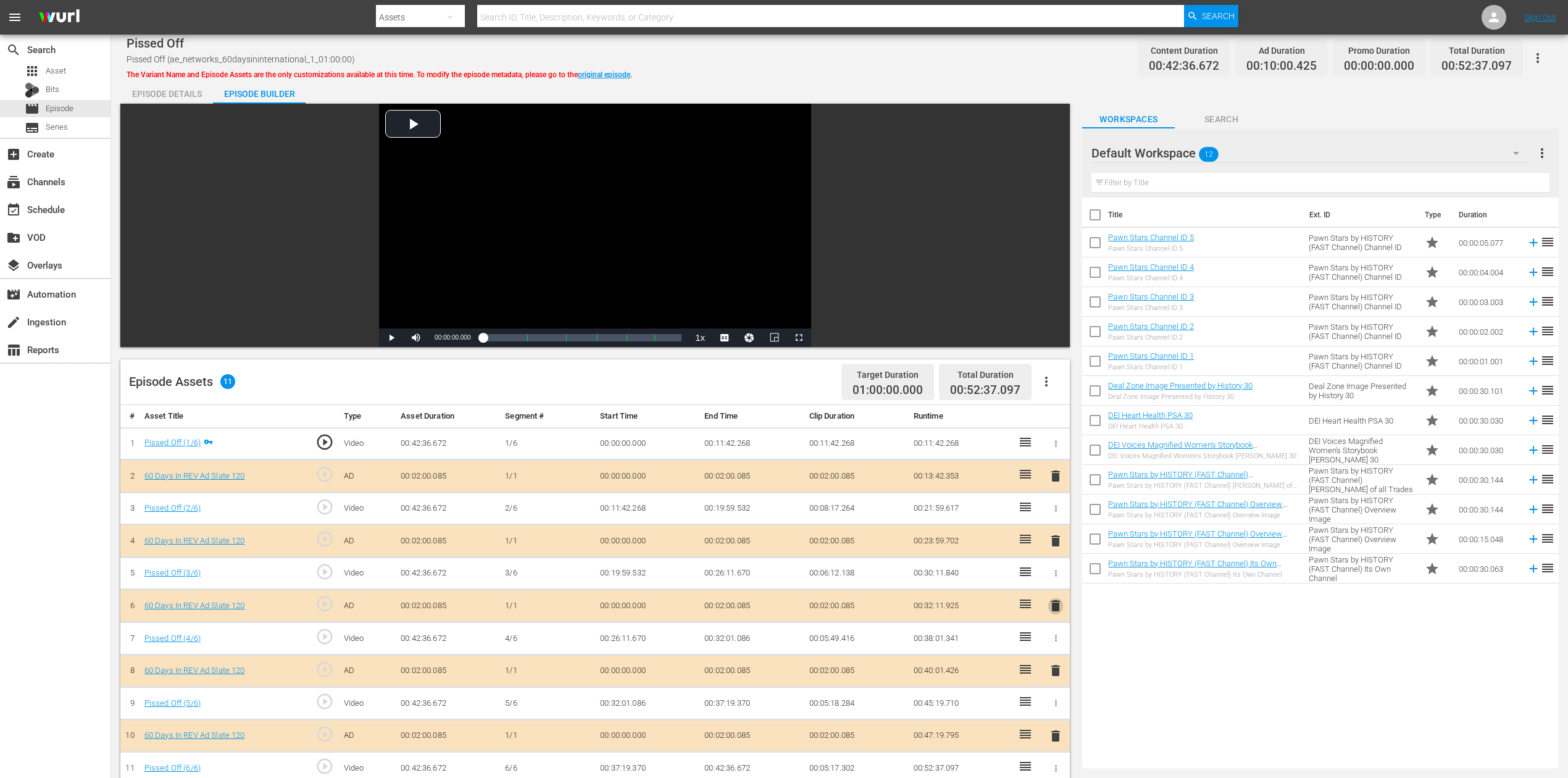
click at [1059, 583] on span "delete" at bounding box center [1056, 605] width 15 height 15
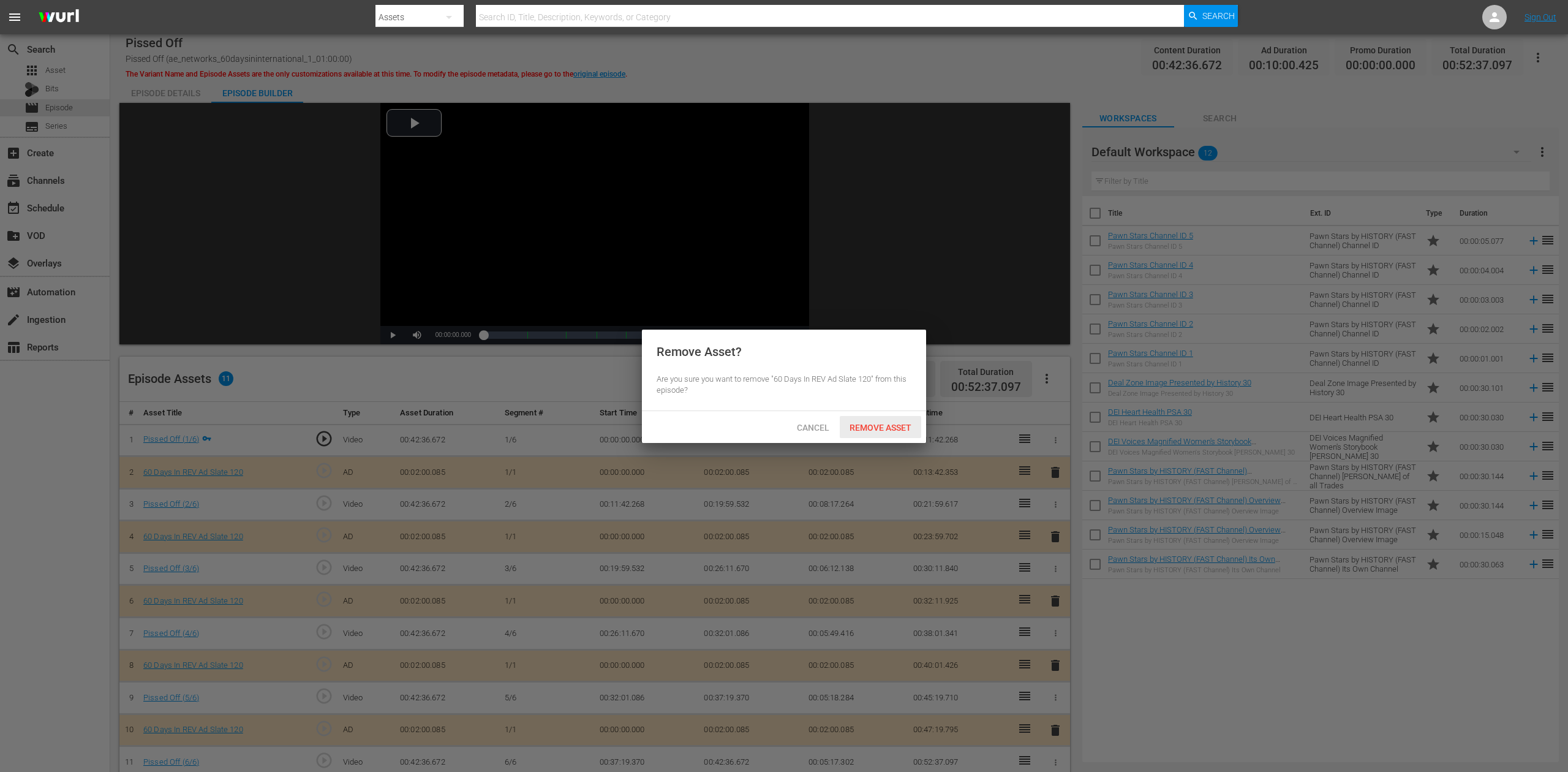
click at [880, 429] on span "Remove Asset" at bounding box center [880, 427] width 82 height 10
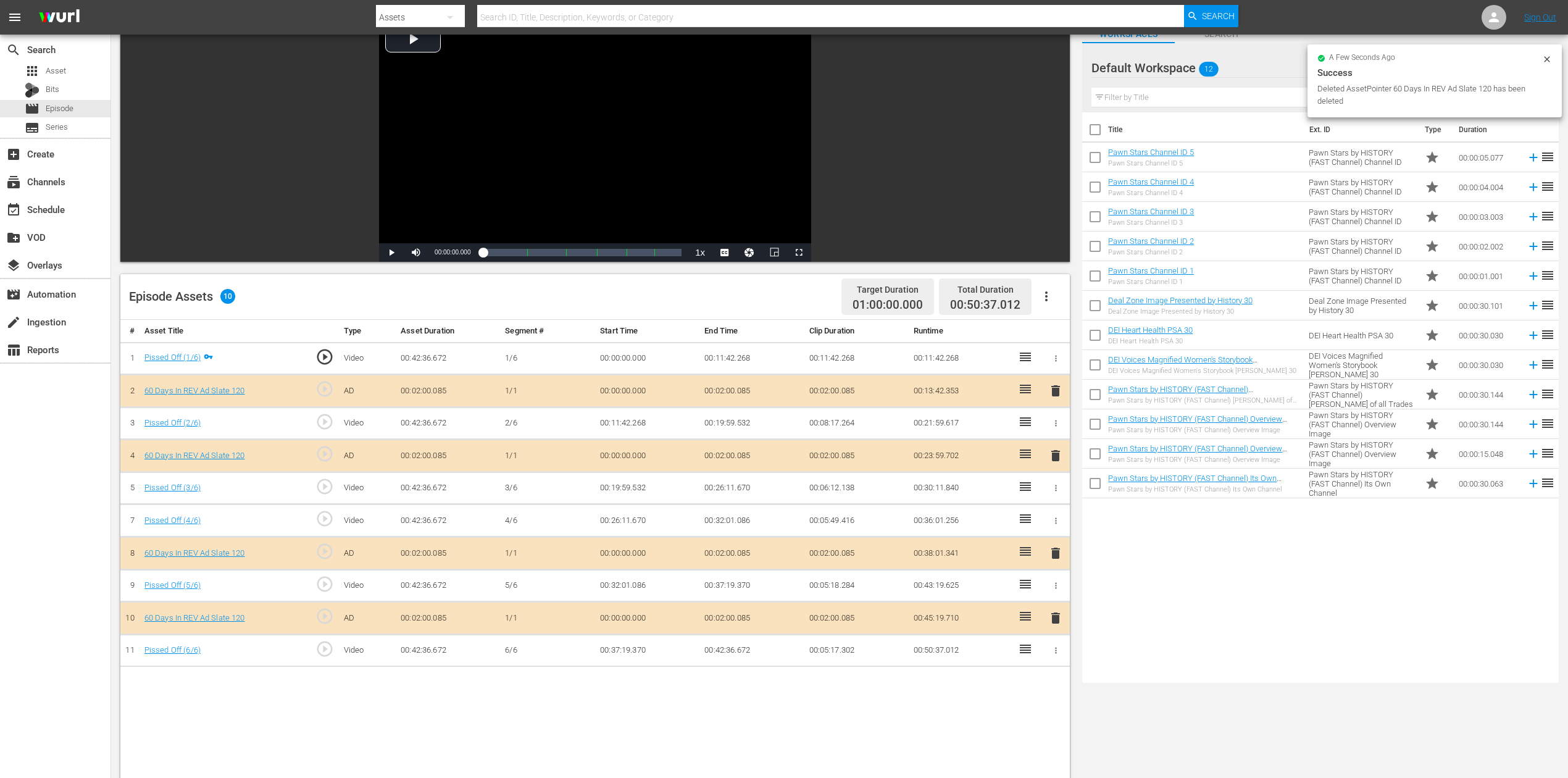
scroll to position [164, 0]
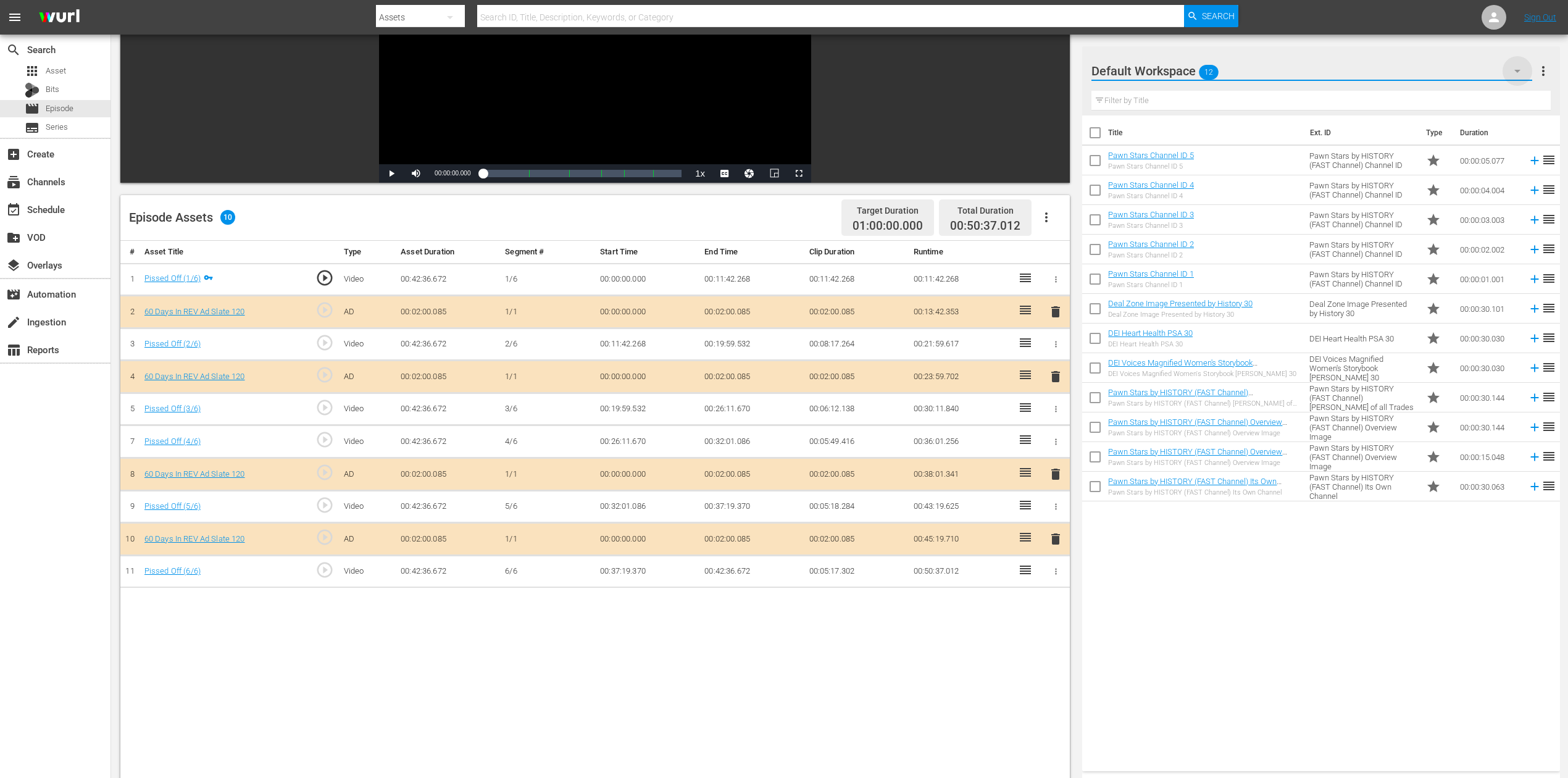
click at [1185, 71] on icon "button" at bounding box center [1518, 71] width 6 height 3
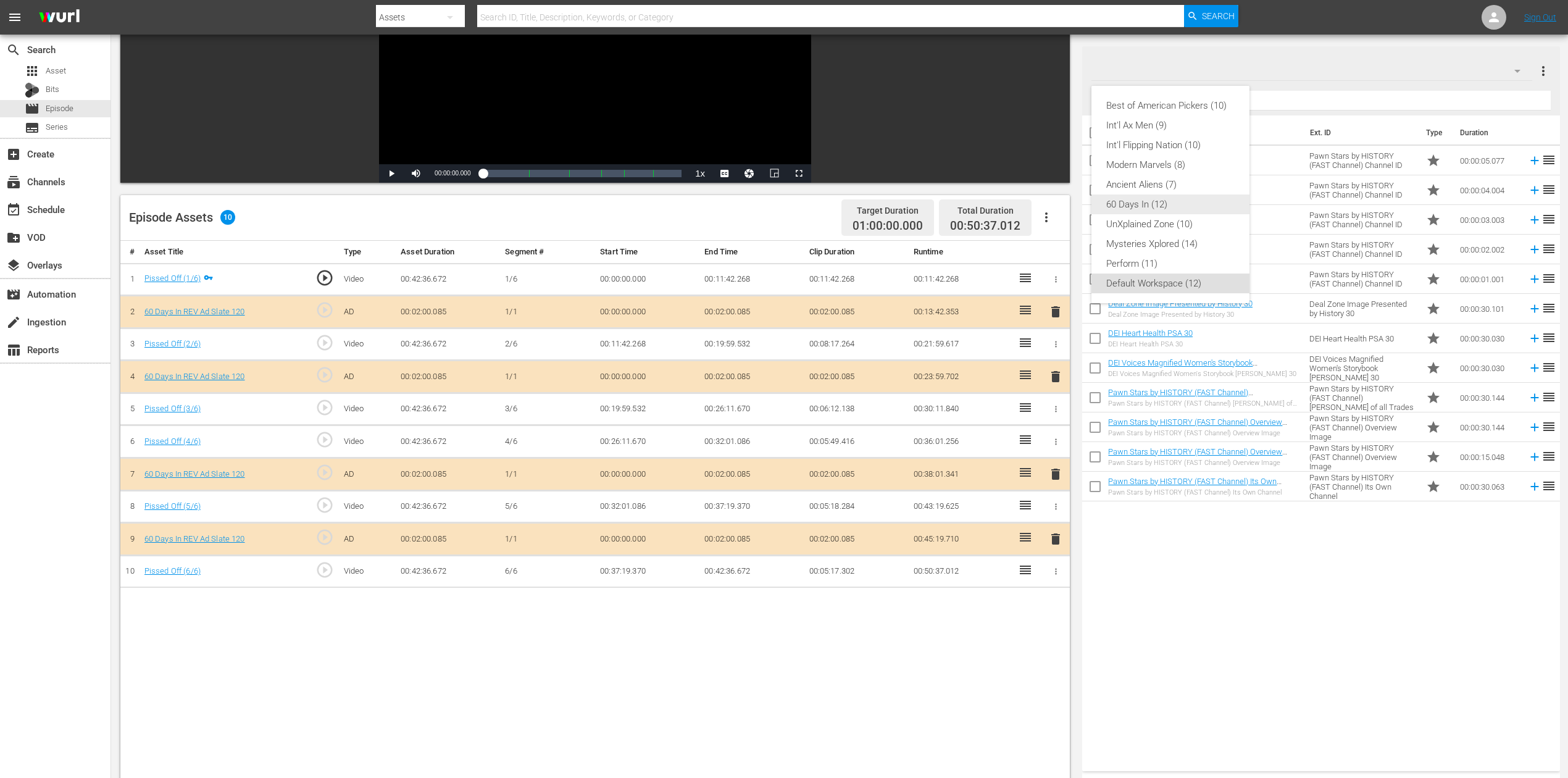
click at [1166, 205] on div "60 Days In (12)" at bounding box center [1170, 204] width 128 height 20
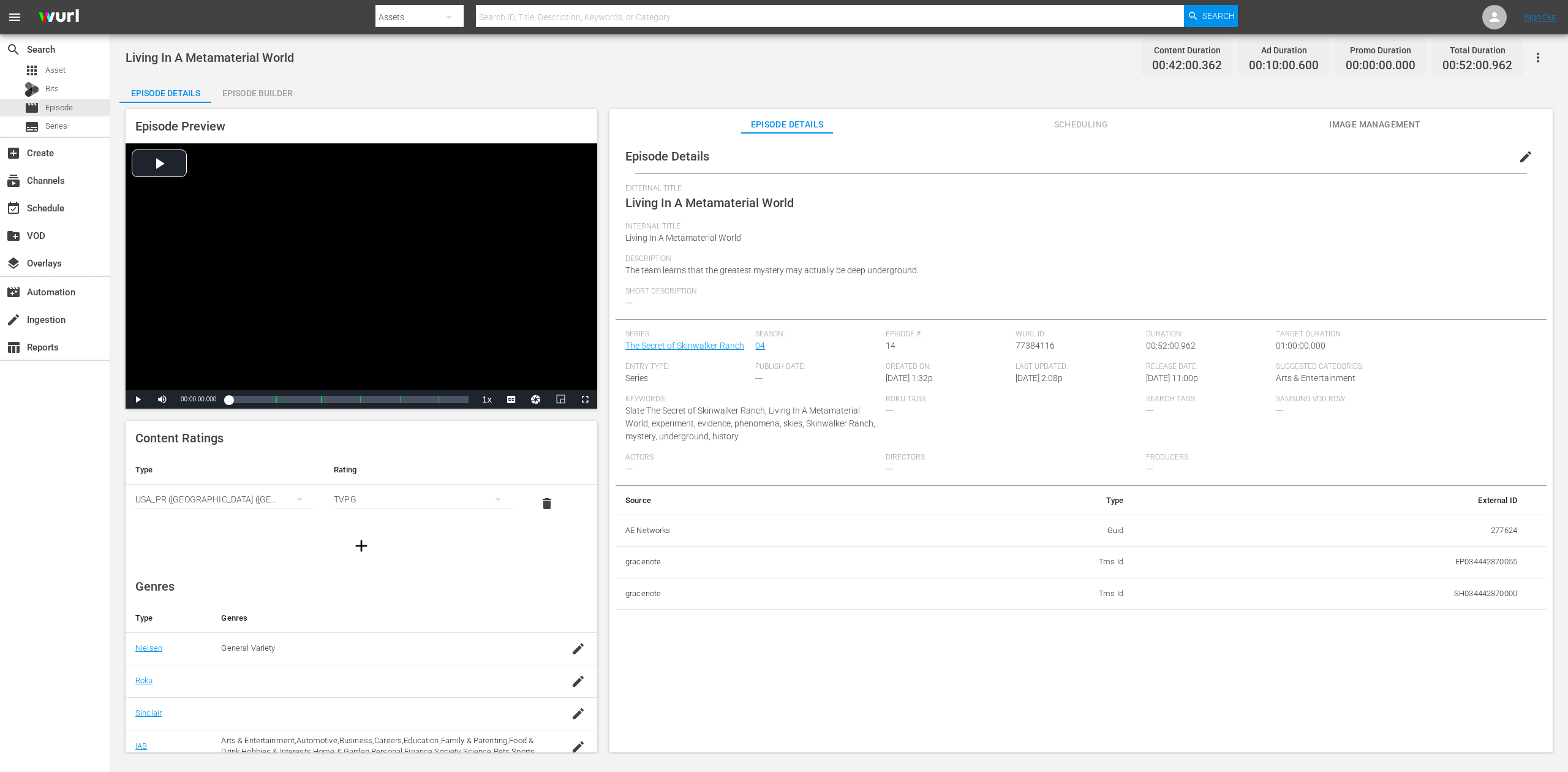
click at [248, 96] on div "Episode Builder" at bounding box center [257, 93] width 92 height 29
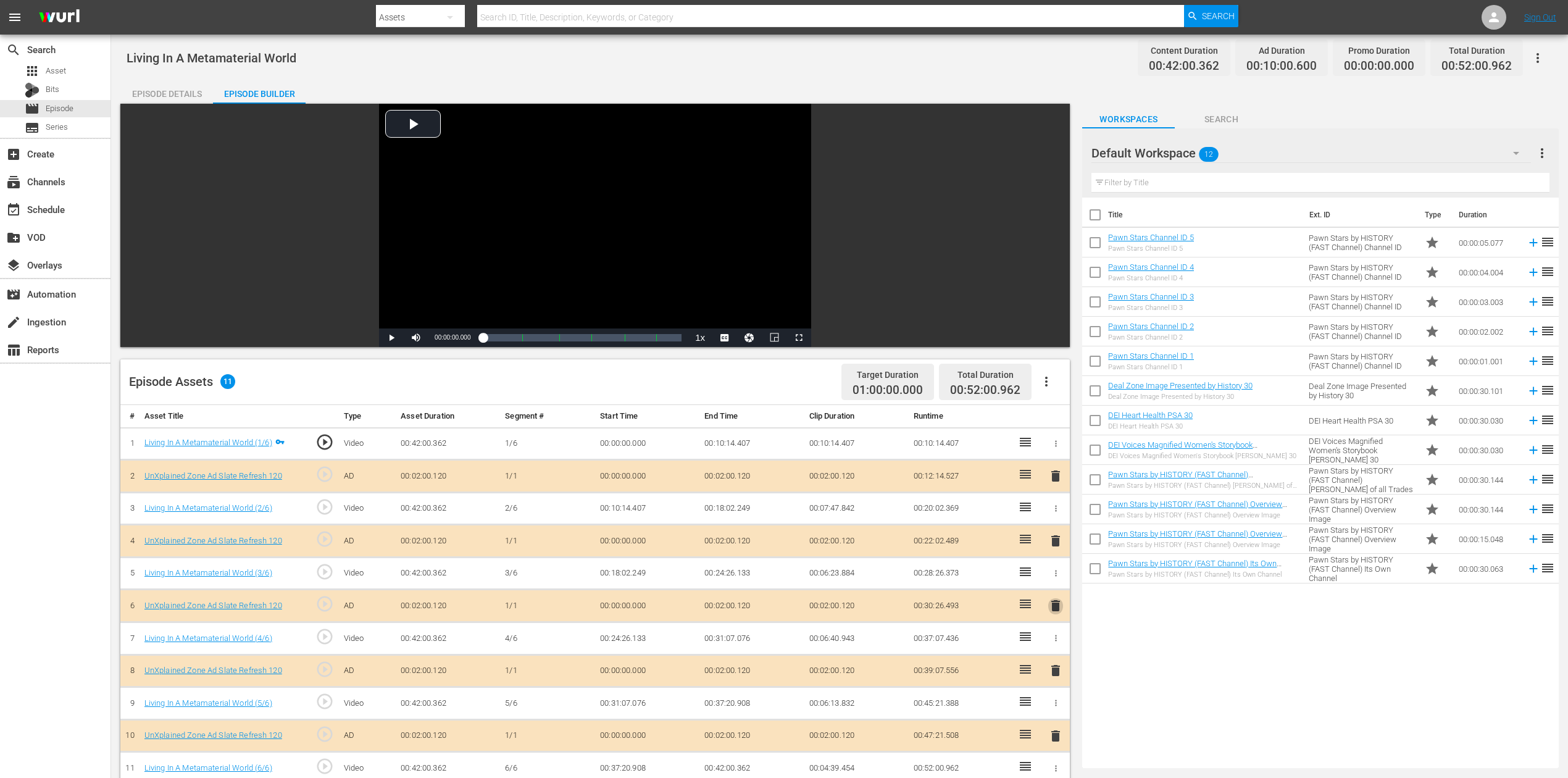
click at [1055, 583] on span "delete" at bounding box center [1056, 605] width 15 height 15
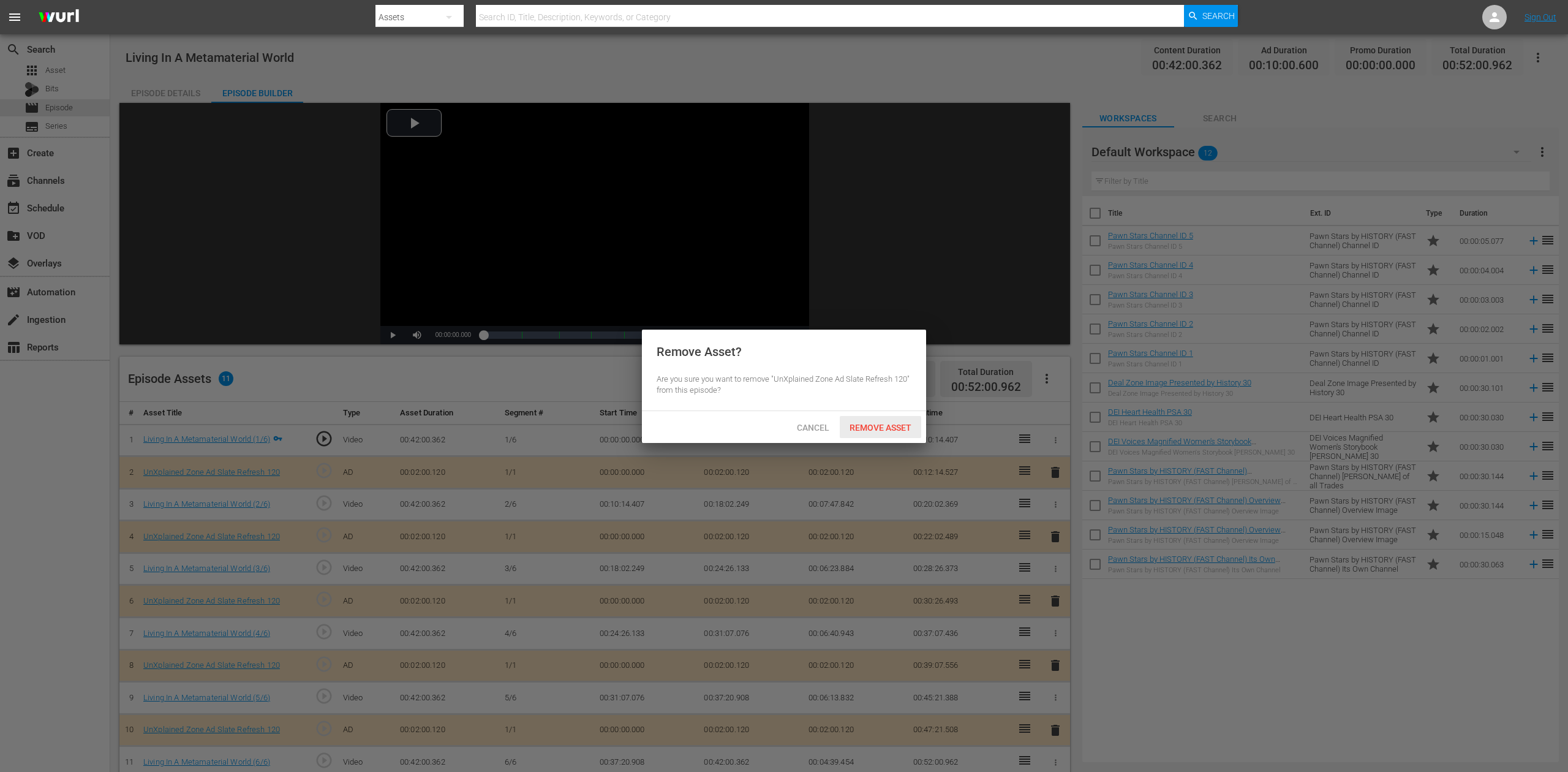
click at [887, 425] on span "Remove Asset" at bounding box center [880, 427] width 82 height 10
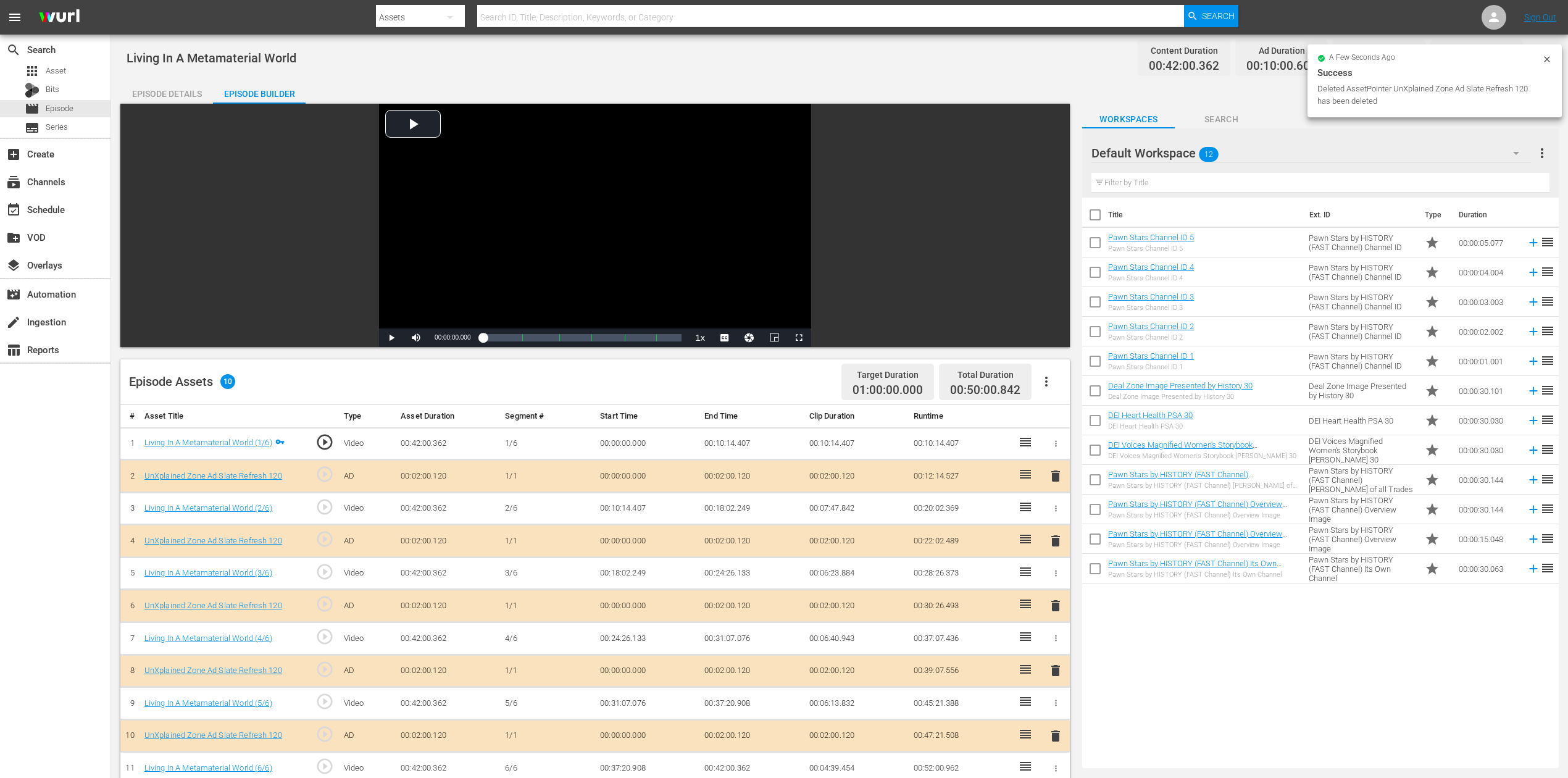
click at [1185, 153] on button "button" at bounding box center [1517, 153] width 30 height 30
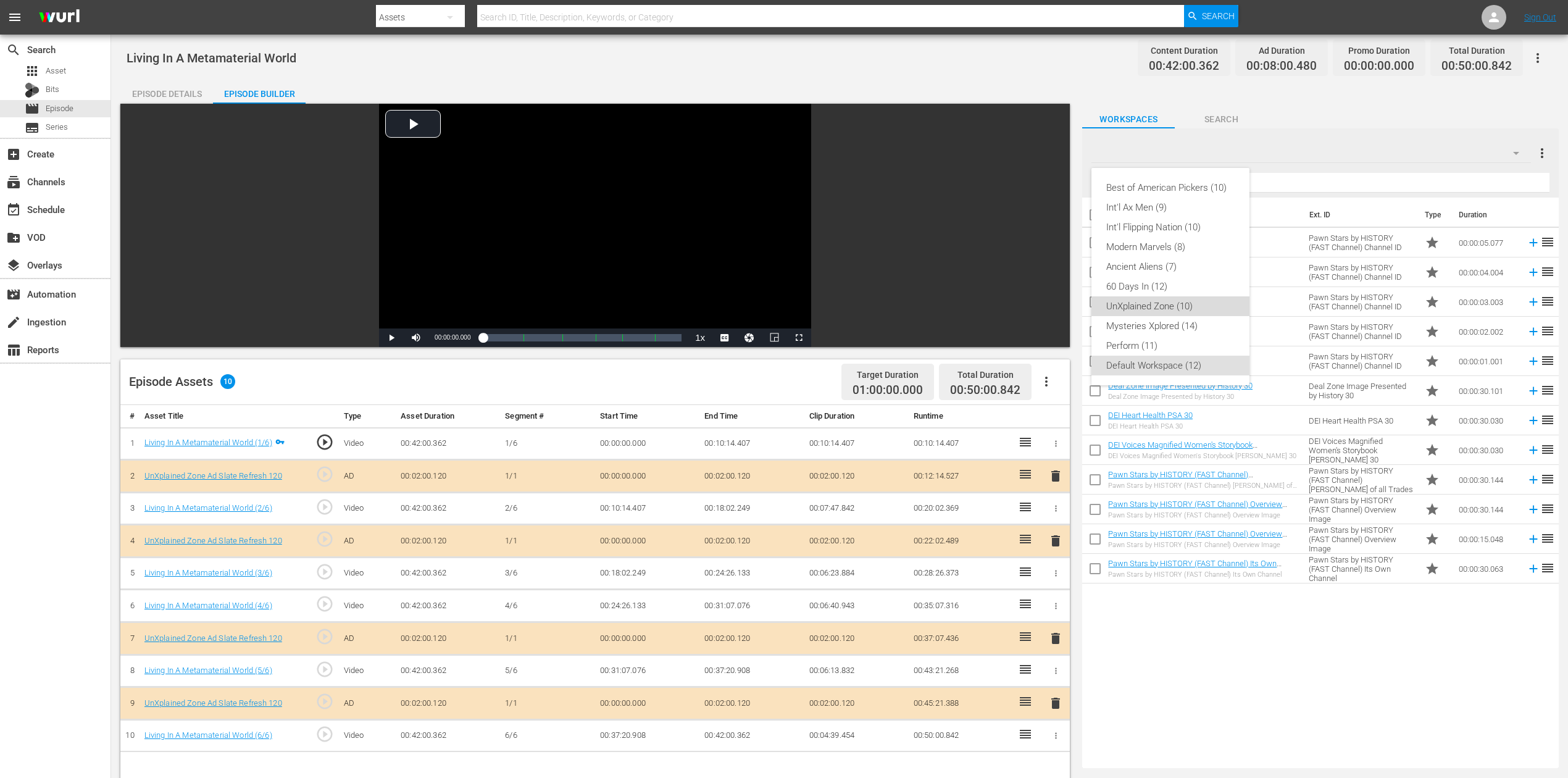
click at [1153, 308] on div "UnXplained Zone (10)" at bounding box center [1170, 306] width 128 height 20
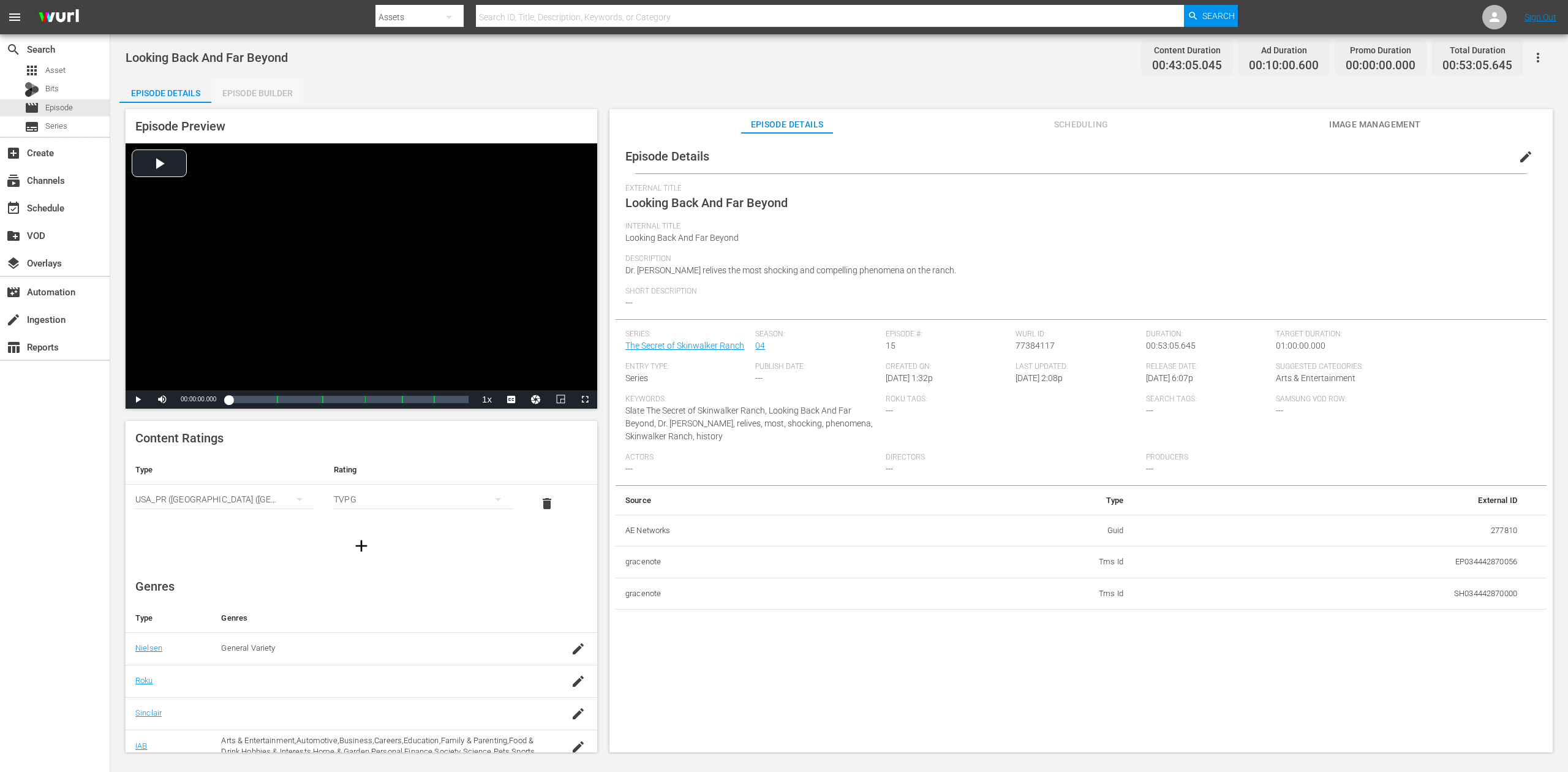
click at [251, 96] on div "Episode Builder" at bounding box center [257, 93] width 92 height 29
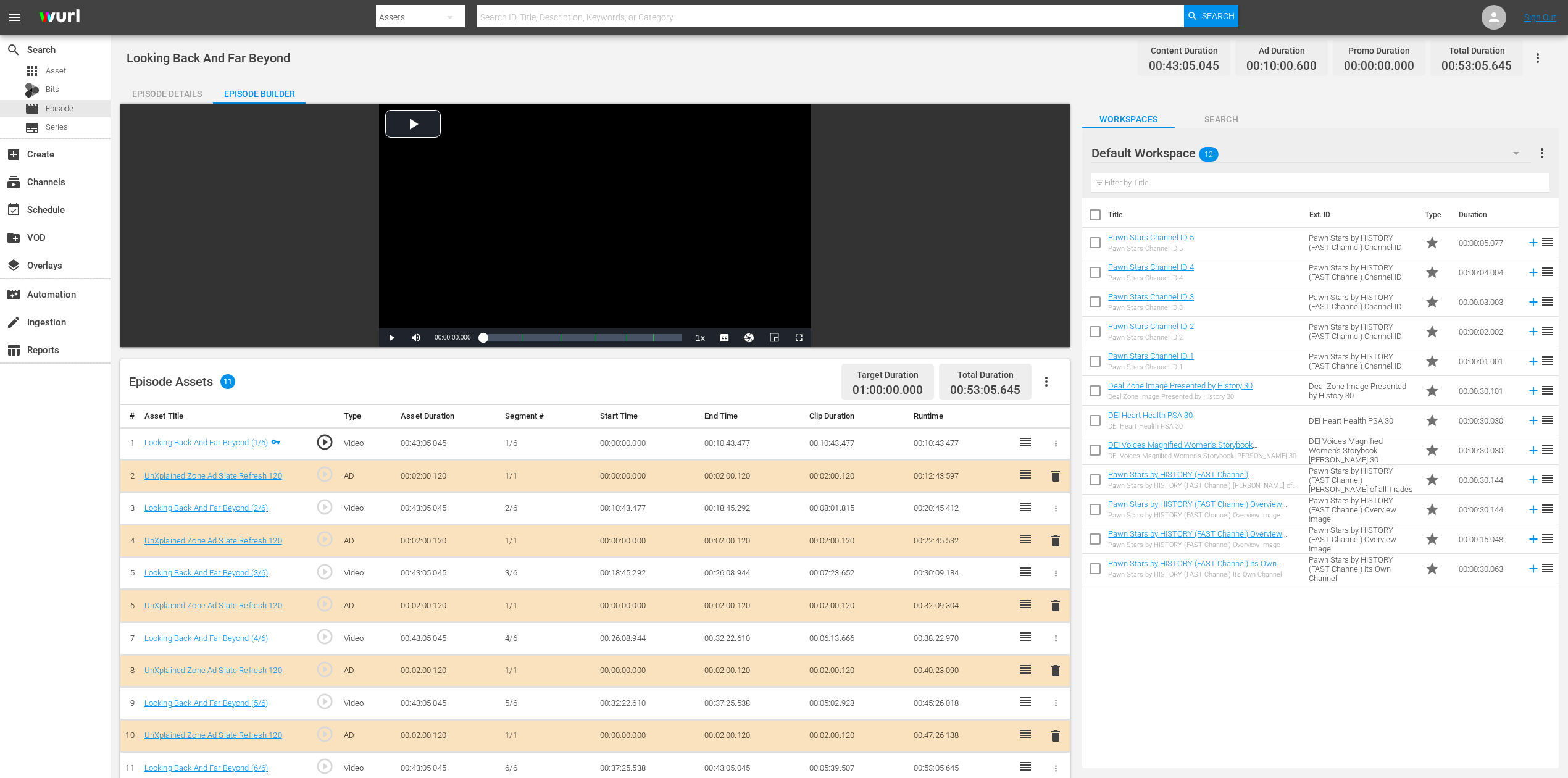
click at [1059, 583] on span "delete" at bounding box center [1056, 605] width 15 height 15
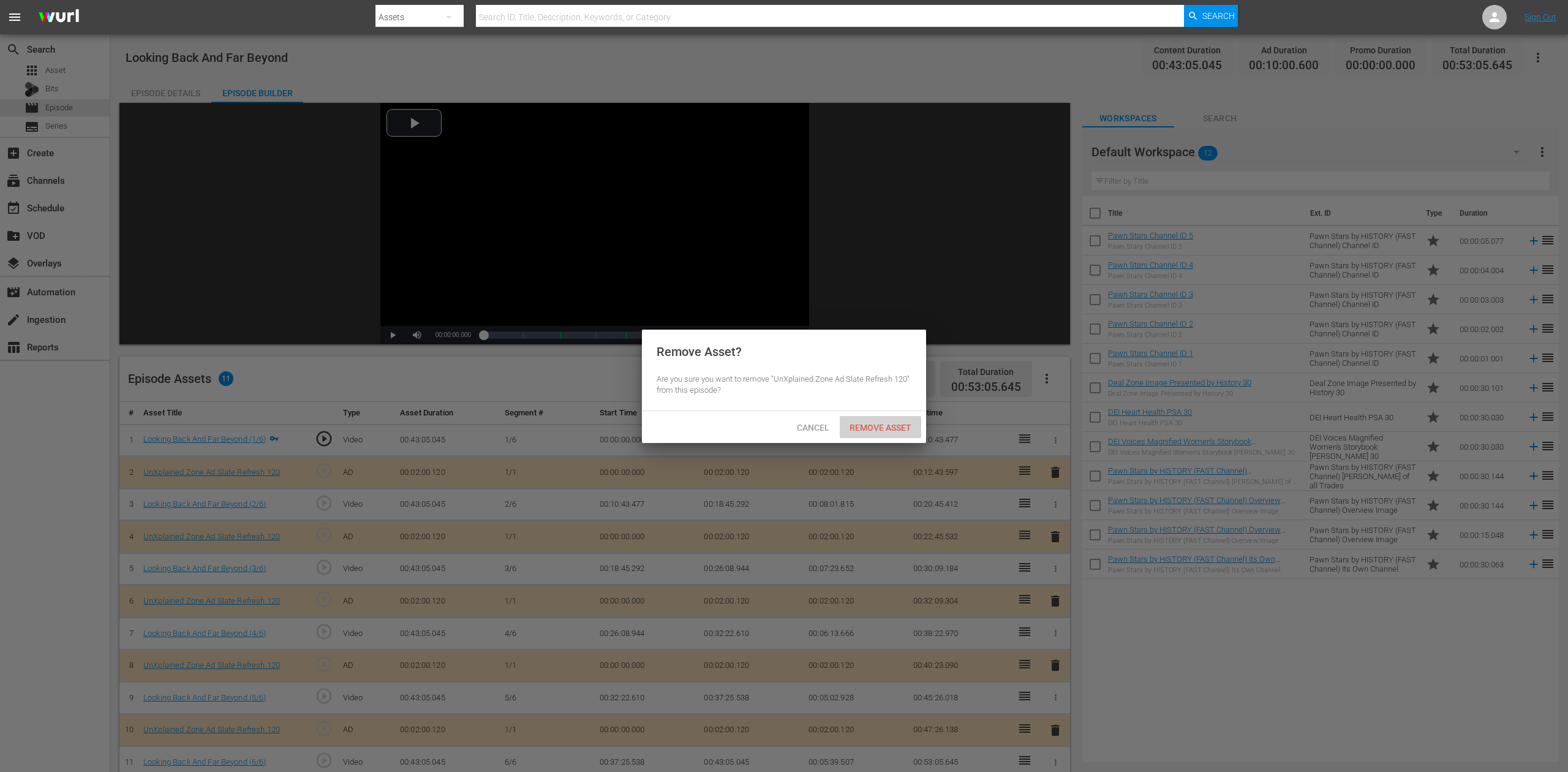
click at [887, 424] on span "Remove Asset" at bounding box center [880, 427] width 82 height 10
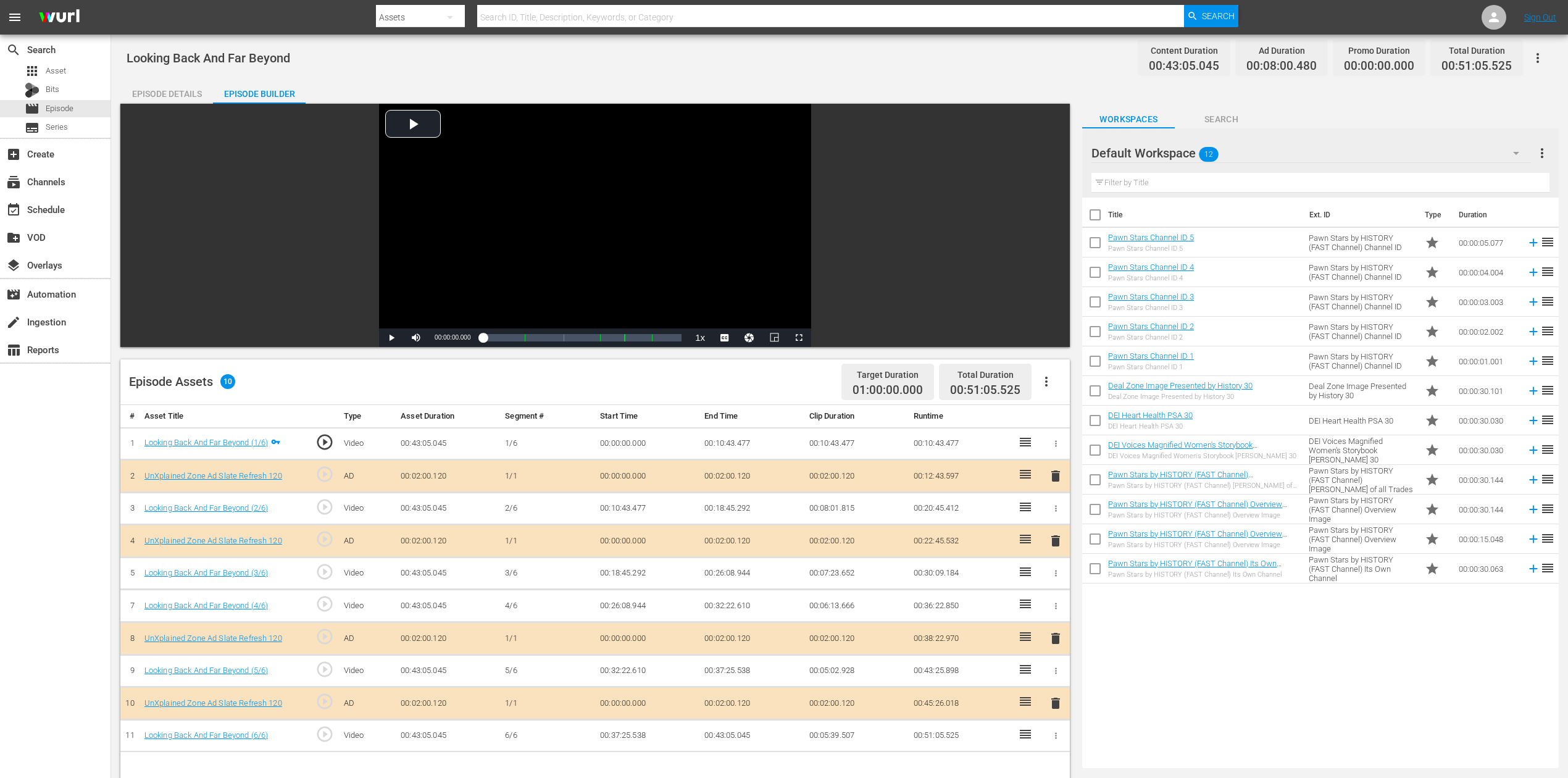
click at [1185, 149] on icon "button" at bounding box center [1517, 153] width 15 height 15
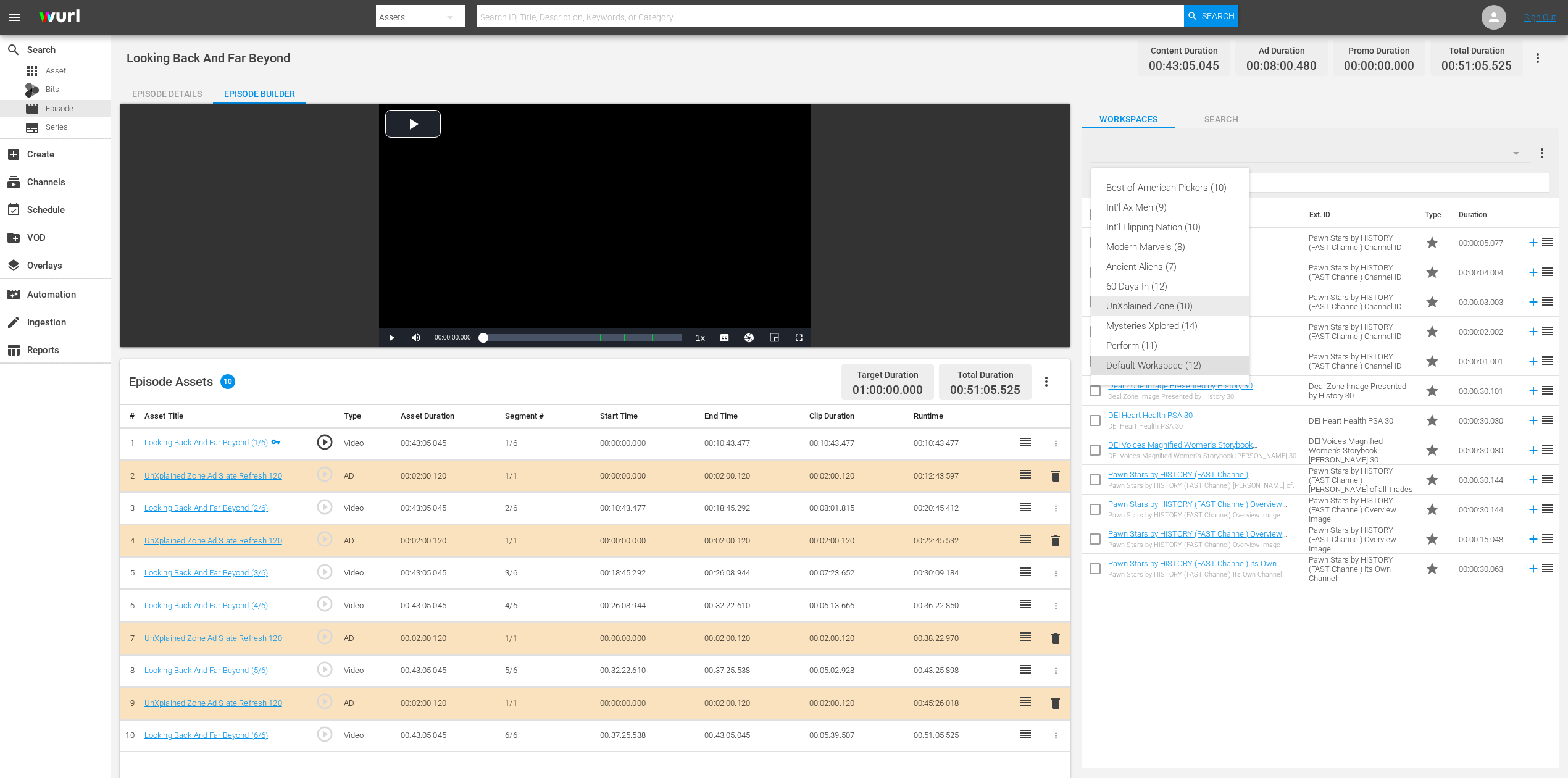
click at [1151, 310] on div "UnXplained Zone (10)" at bounding box center [1170, 306] width 128 height 20
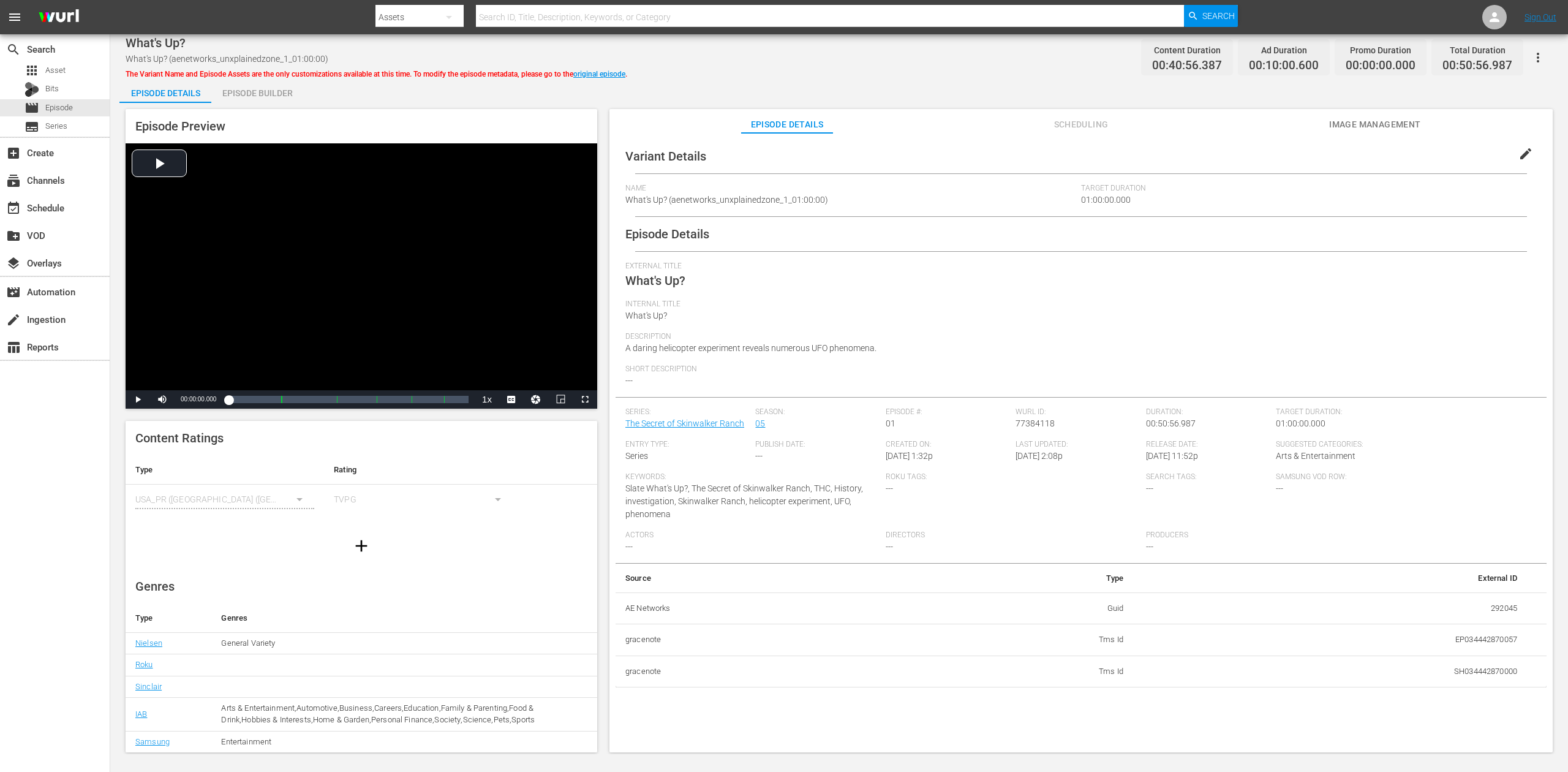
click at [248, 95] on div "Episode Builder" at bounding box center [257, 93] width 92 height 29
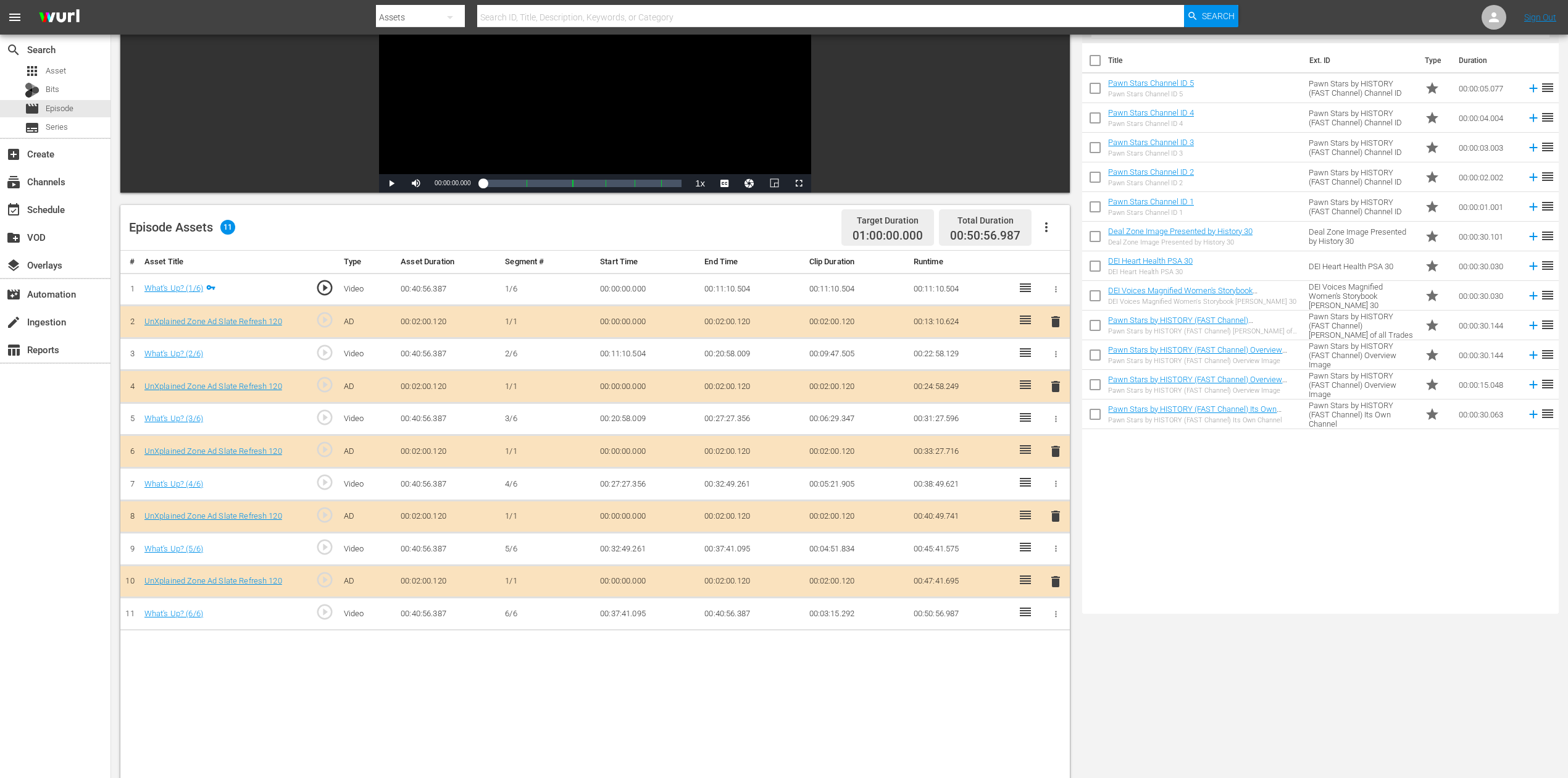
scroll to position [164, 0]
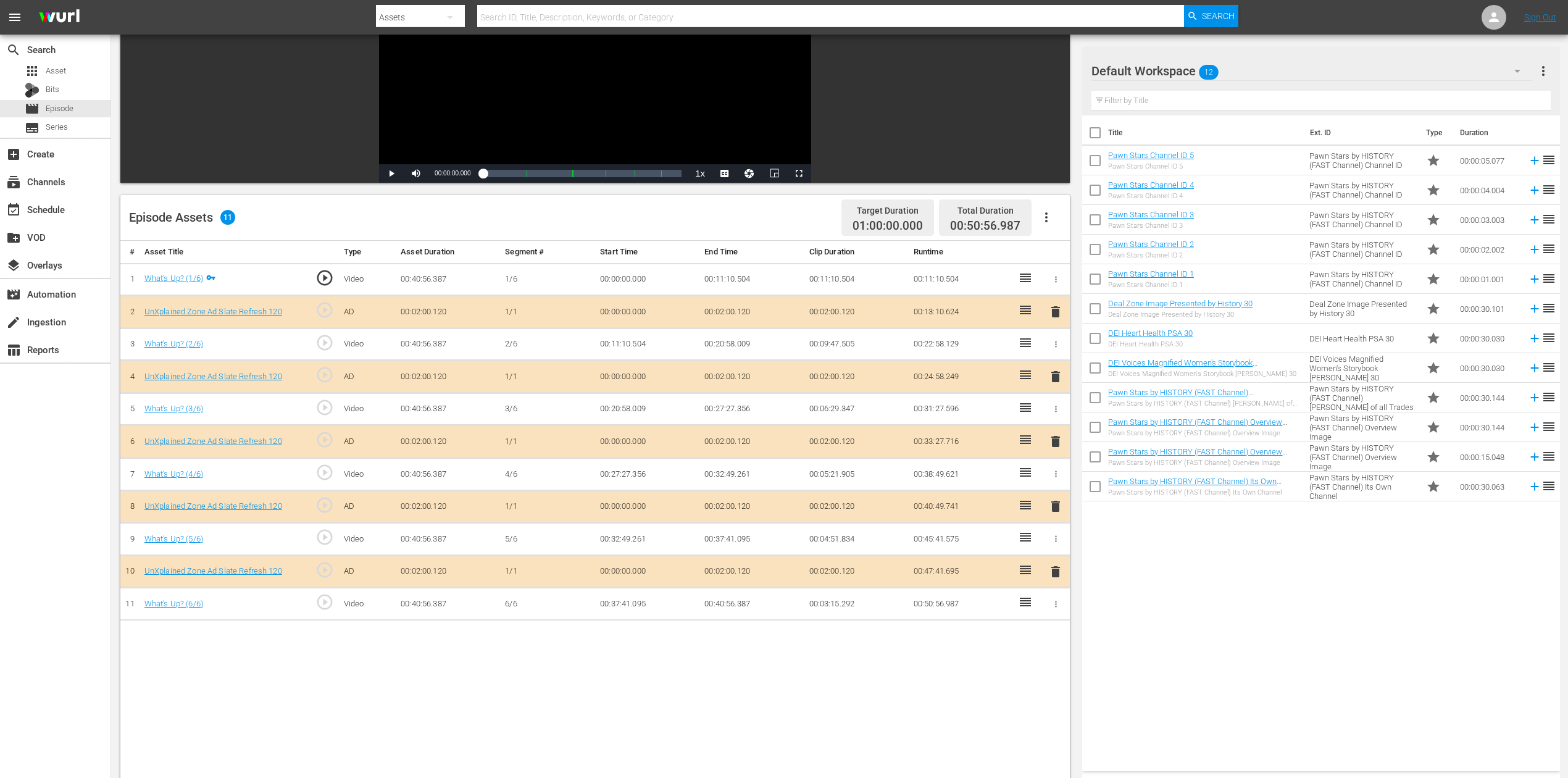
click at [1185, 67] on icon "button" at bounding box center [1518, 71] width 15 height 15
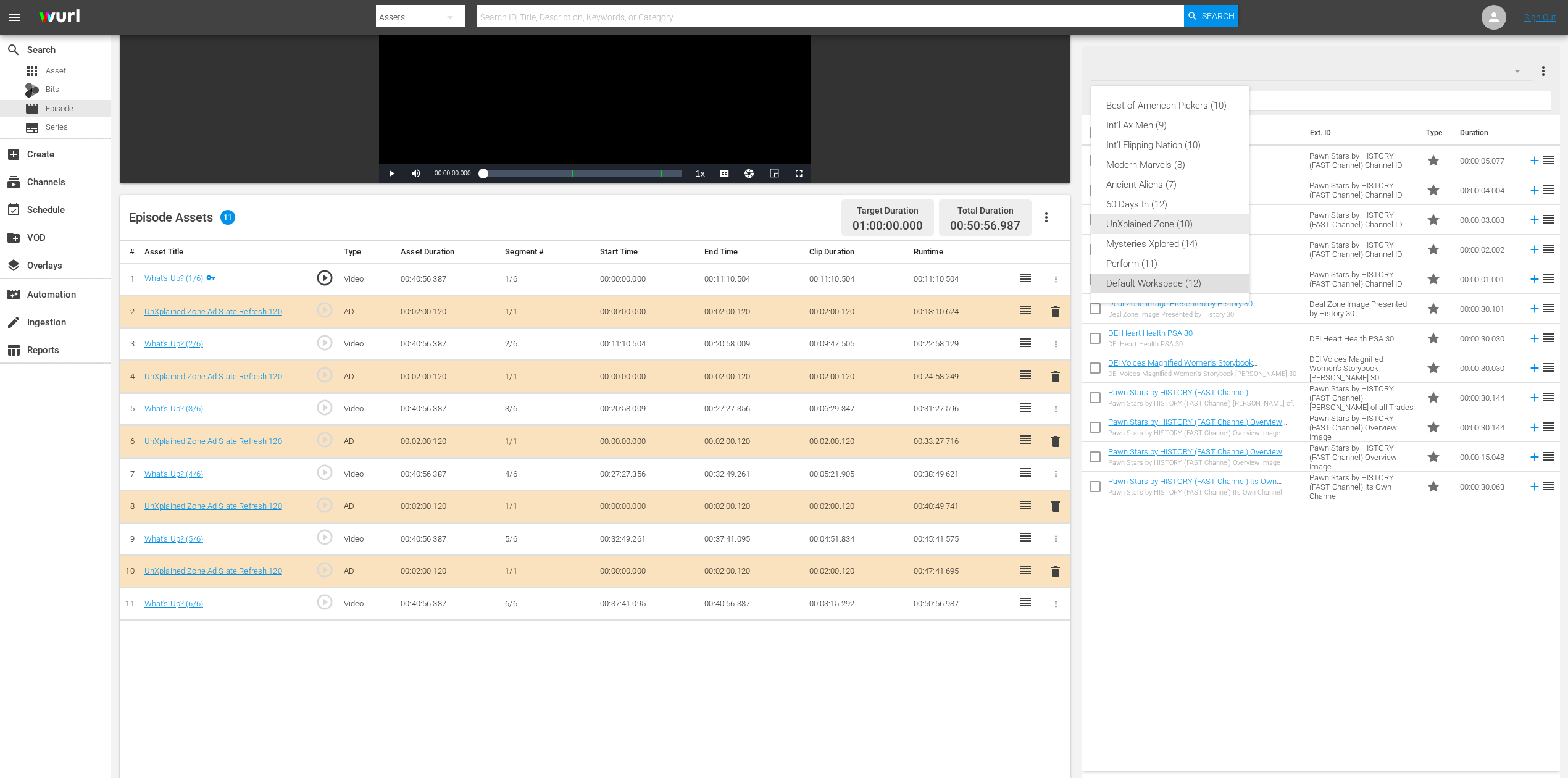
click at [1173, 228] on div "UnXplained Zone (10)" at bounding box center [1170, 224] width 128 height 20
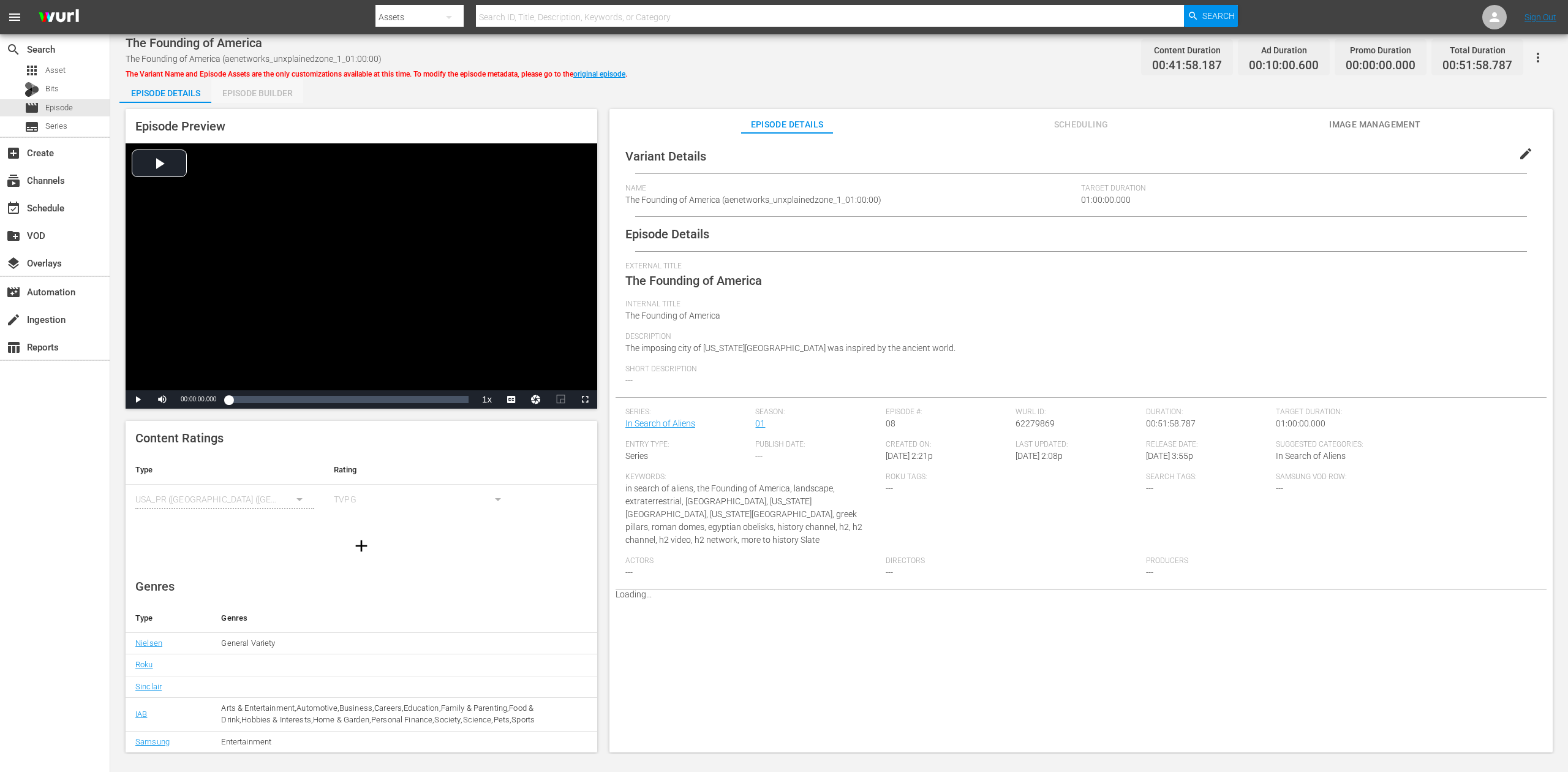
click at [273, 96] on div "Episode Builder" at bounding box center [257, 93] width 92 height 29
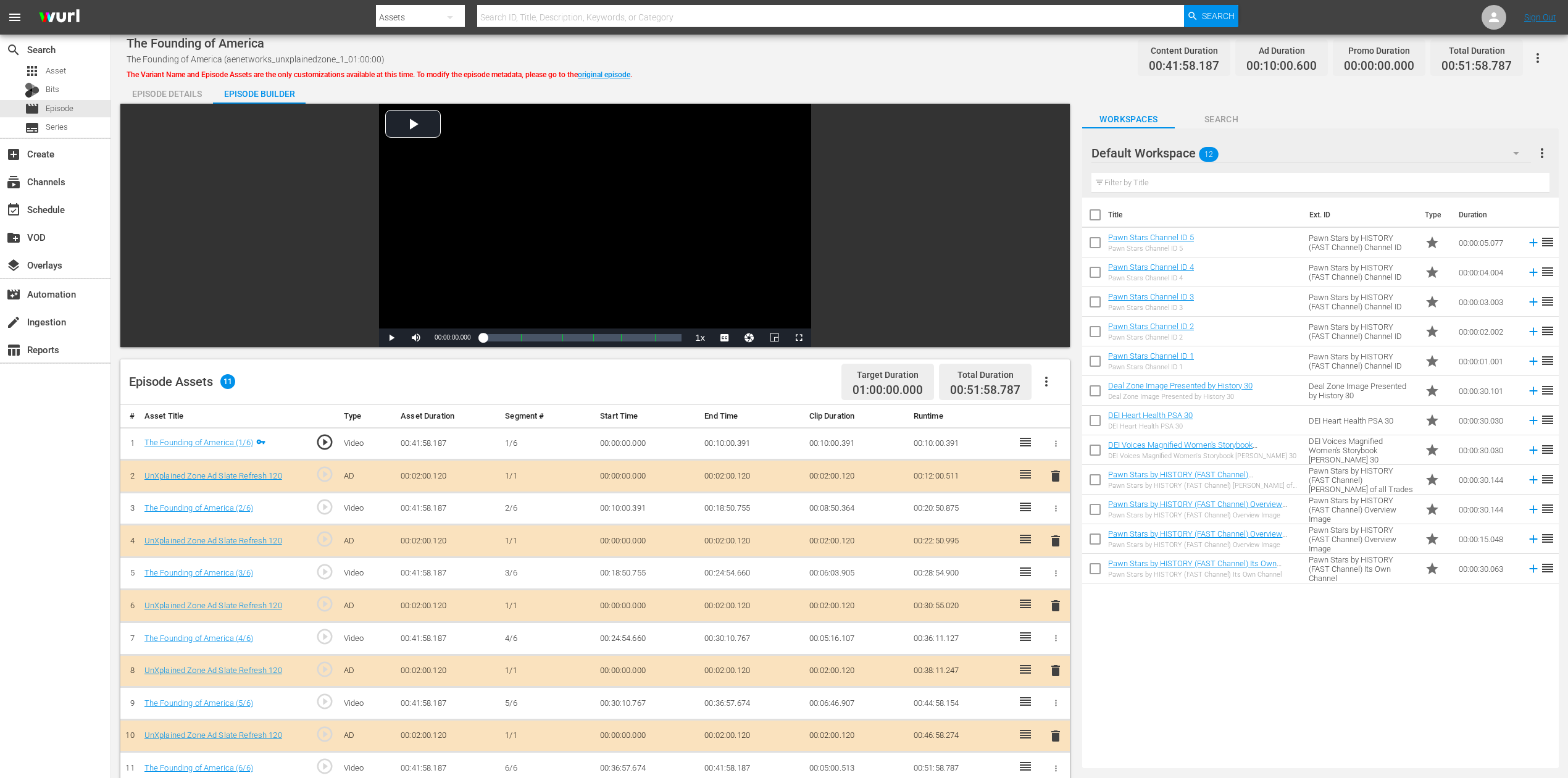
click at [1055, 583] on span "delete" at bounding box center [1056, 605] width 15 height 15
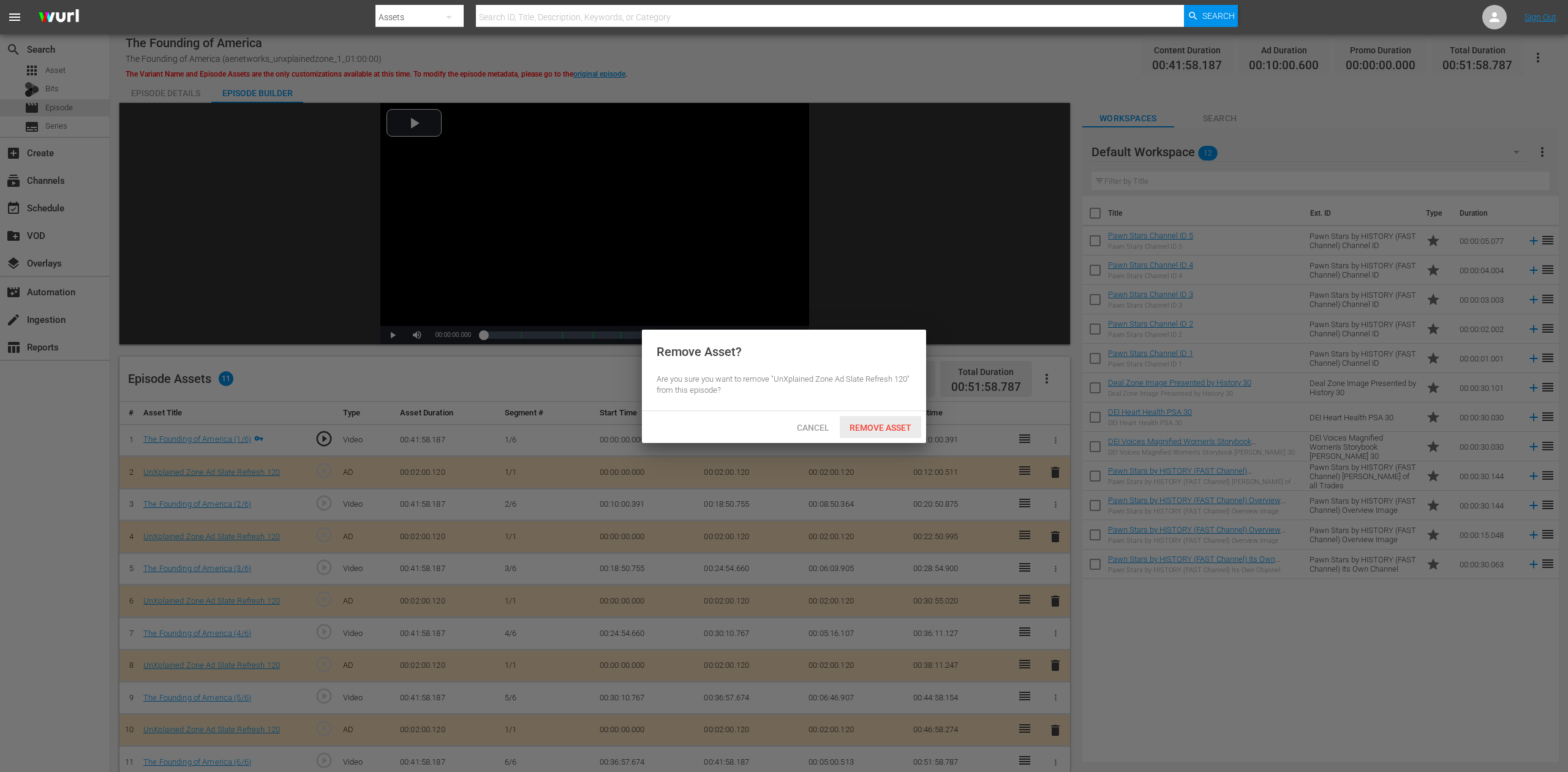
click at [866, 426] on span "Remove Asset" at bounding box center [880, 427] width 82 height 10
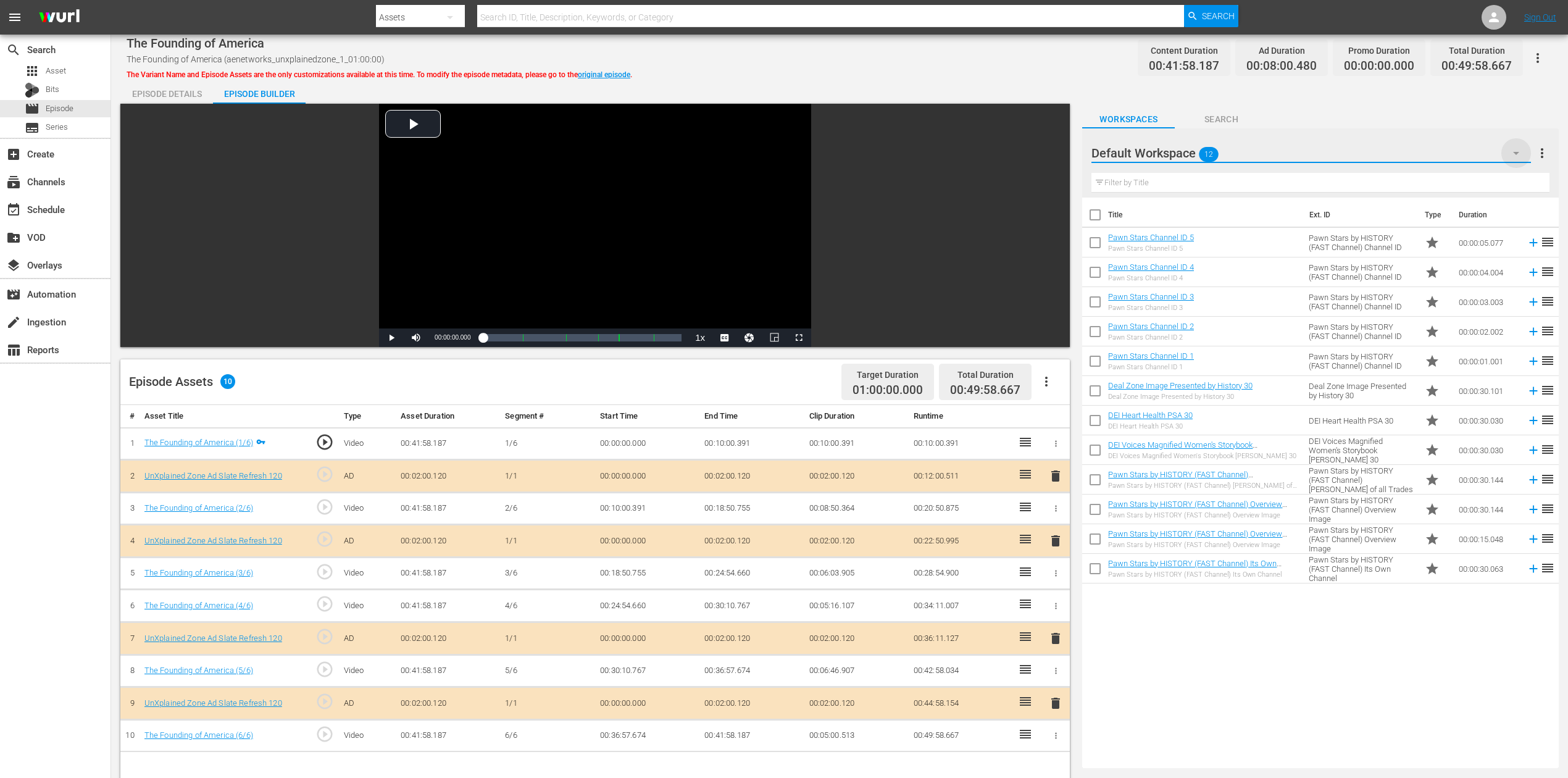
click at [1185, 149] on icon "button" at bounding box center [1517, 153] width 15 height 15
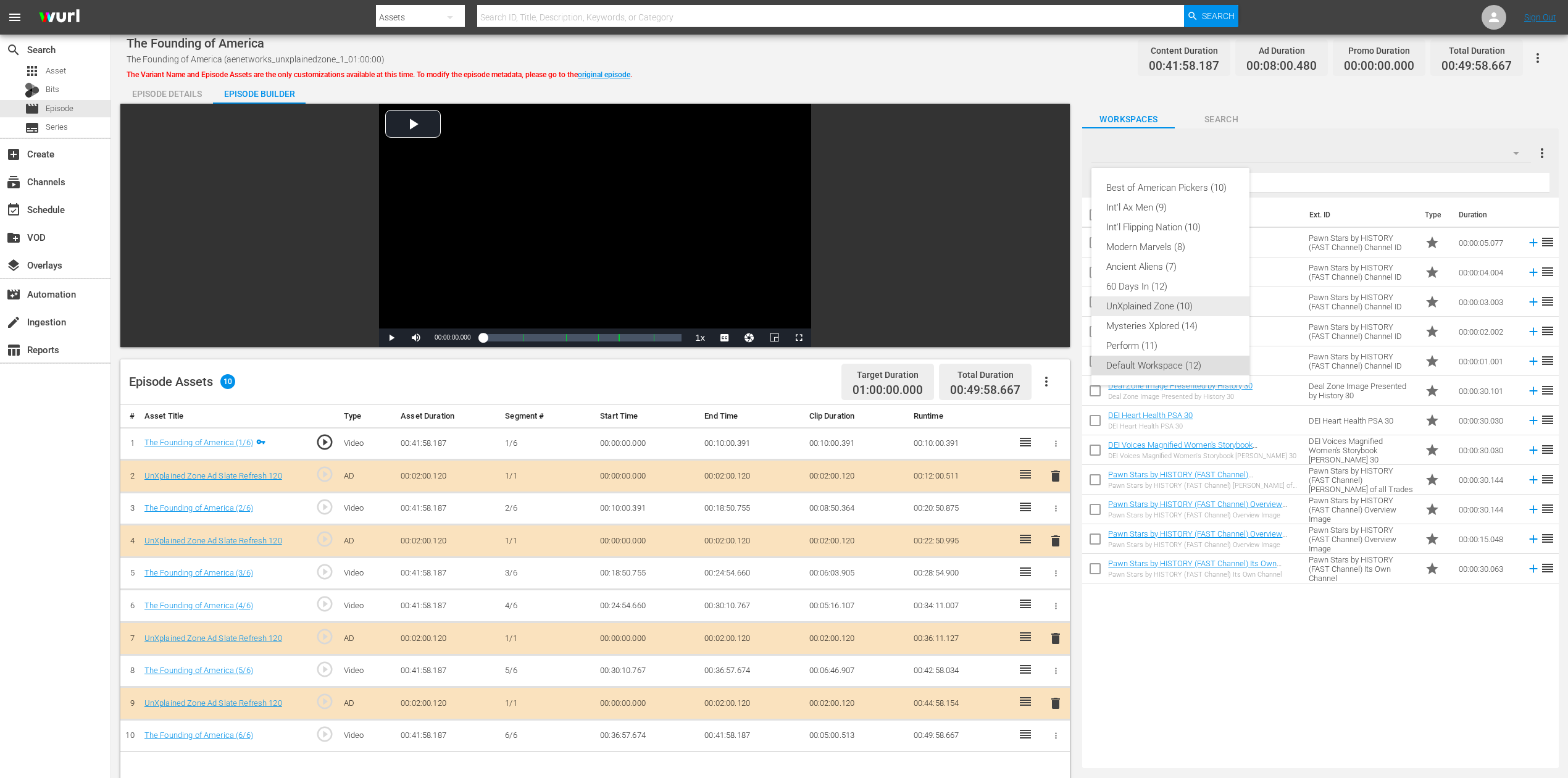
click at [1168, 310] on div "UnXplained Zone (10)" at bounding box center [1170, 306] width 128 height 20
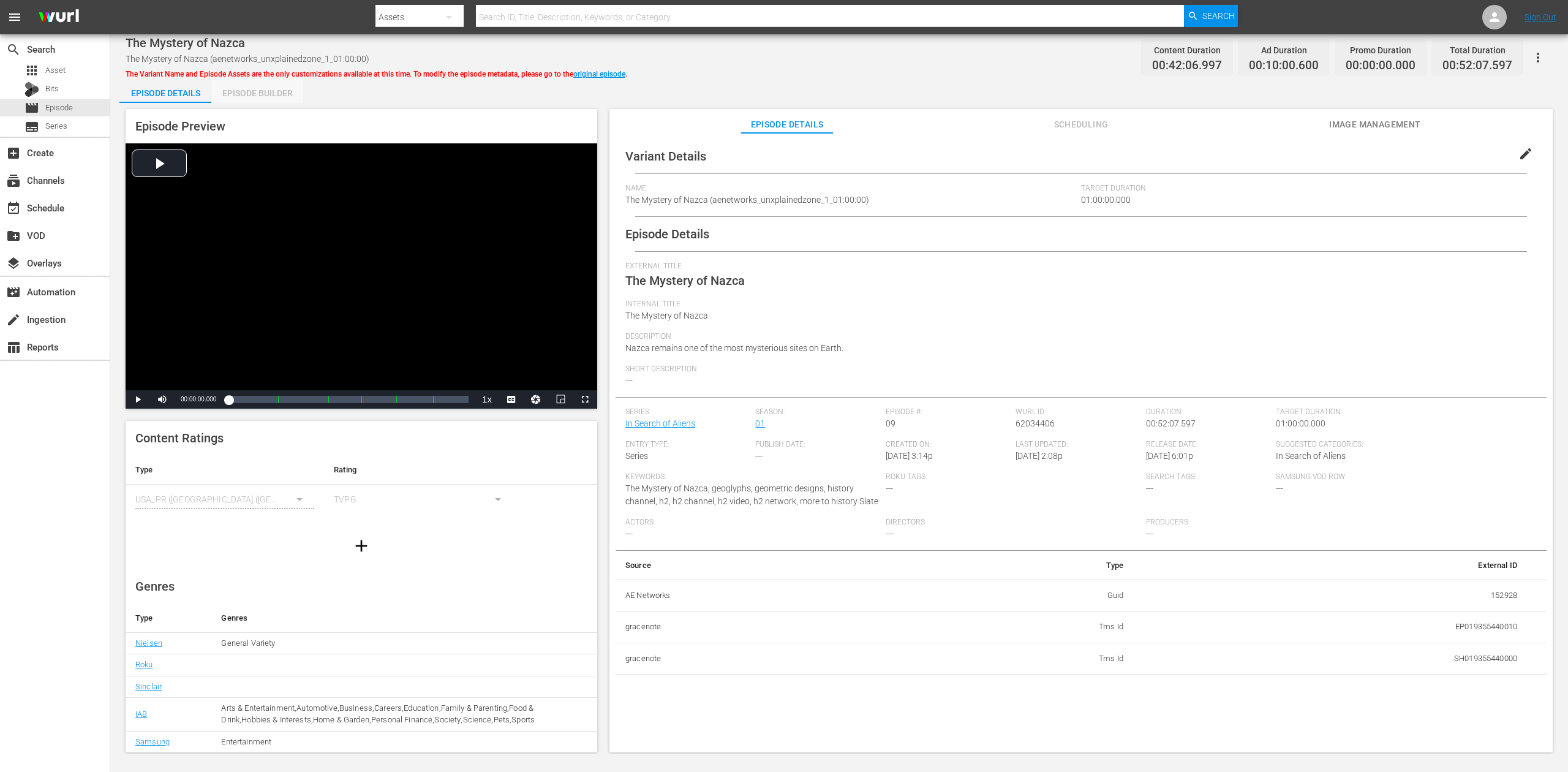
click at [284, 95] on div "Episode Builder" at bounding box center [257, 93] width 92 height 29
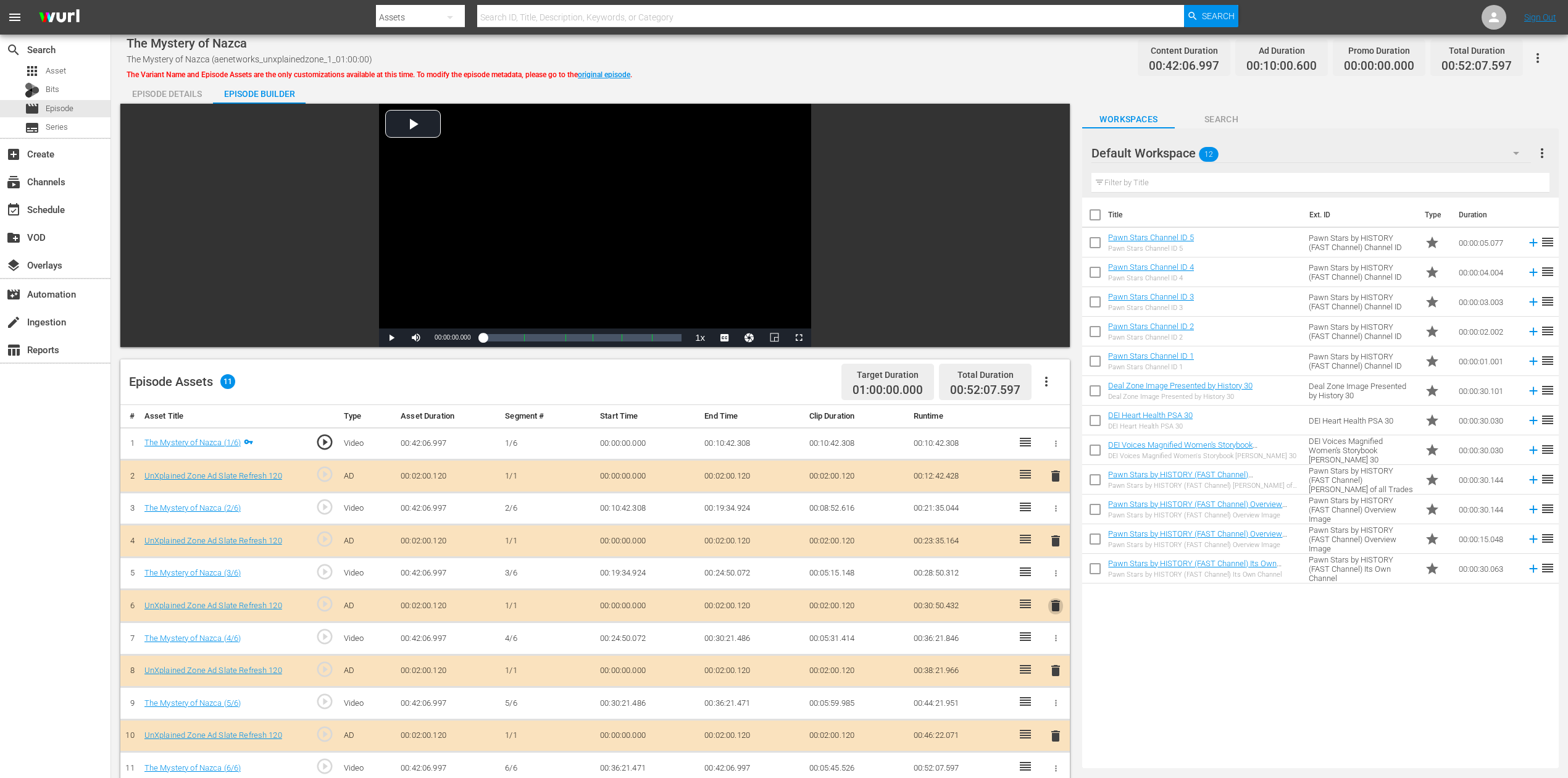
click at [1059, 583] on span "delete" at bounding box center [1056, 605] width 15 height 15
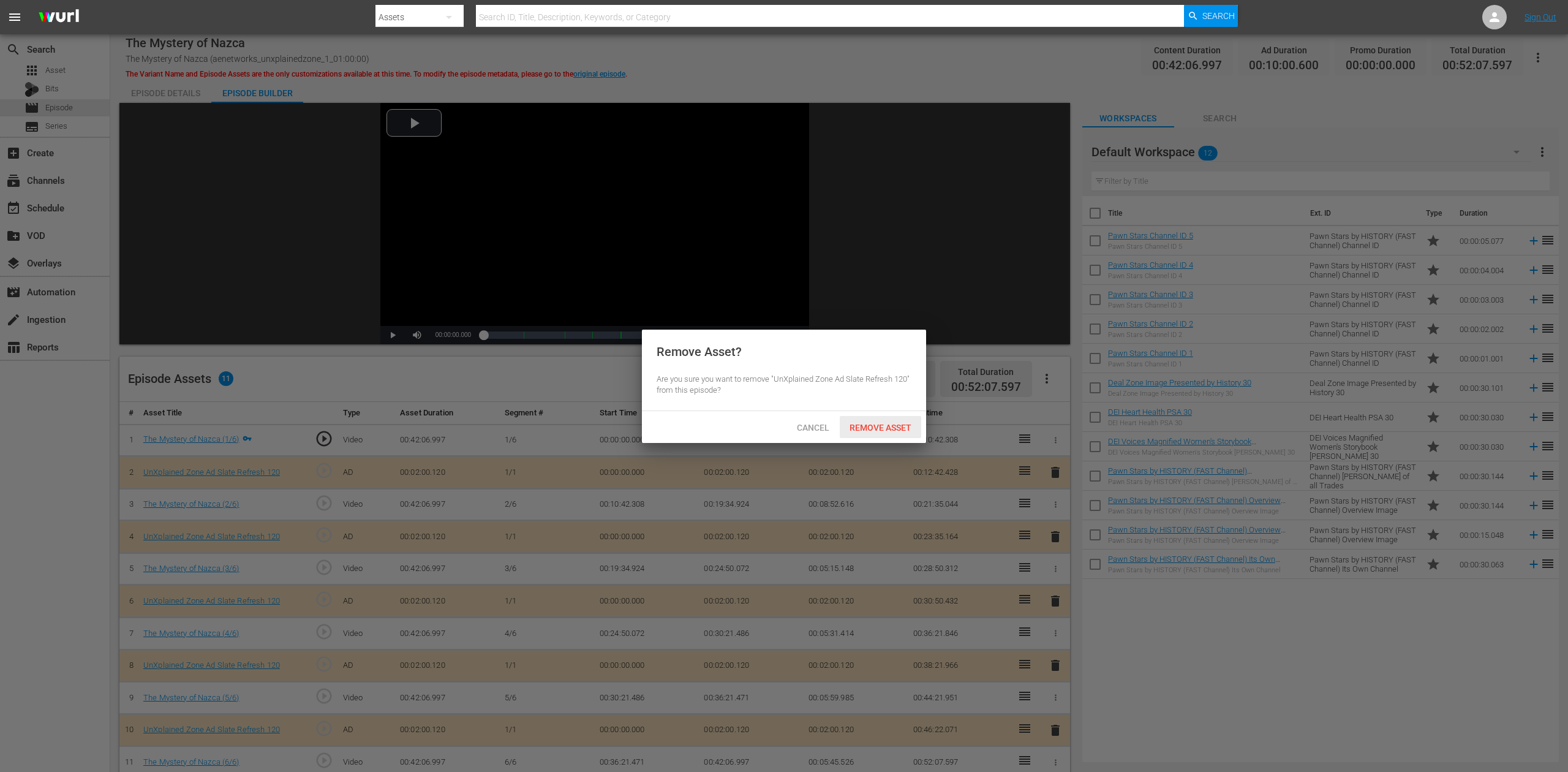
click at [868, 424] on span "Remove Asset" at bounding box center [880, 427] width 82 height 10
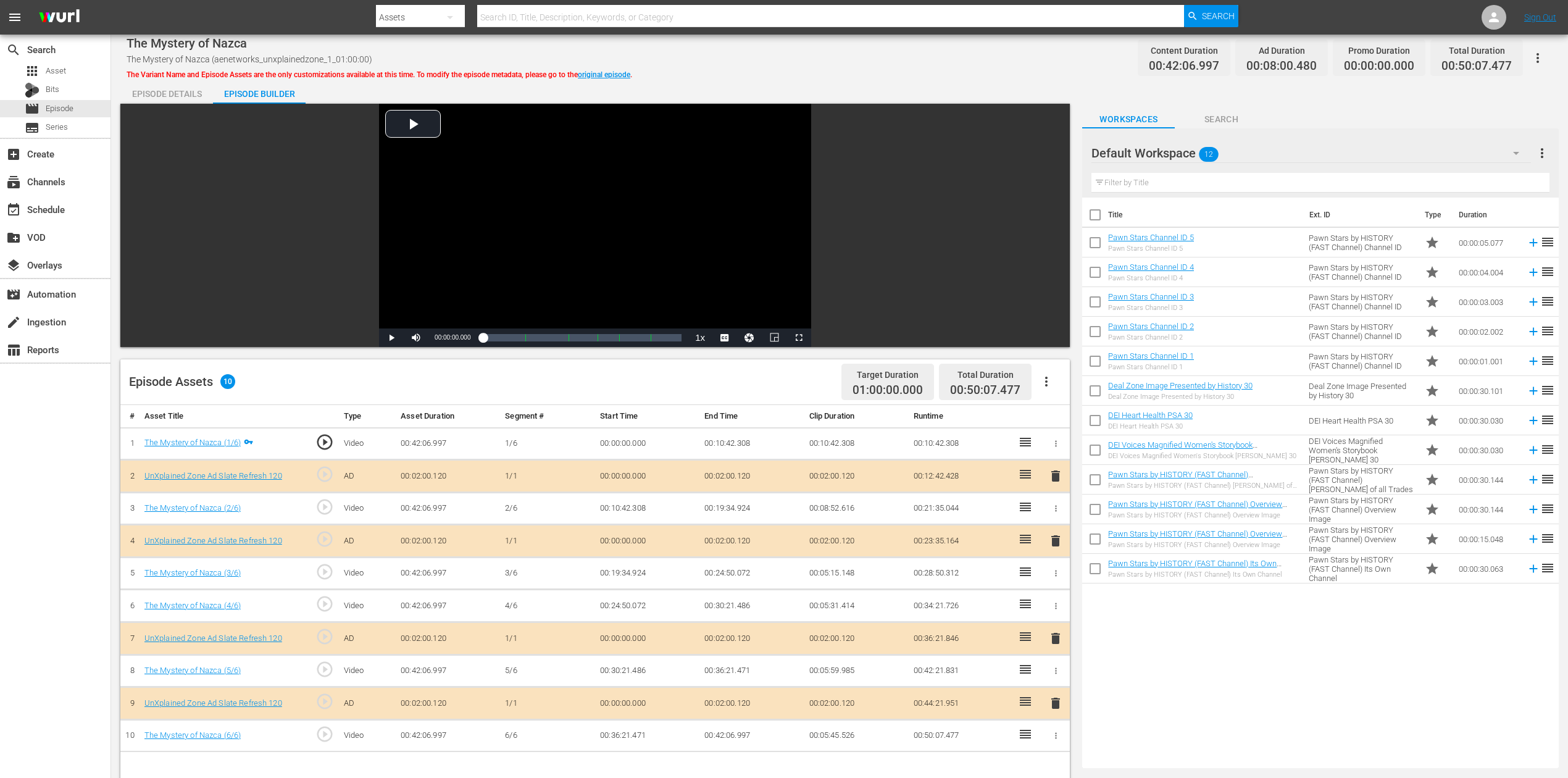
click at [1185, 149] on icon "button" at bounding box center [1517, 153] width 15 height 15
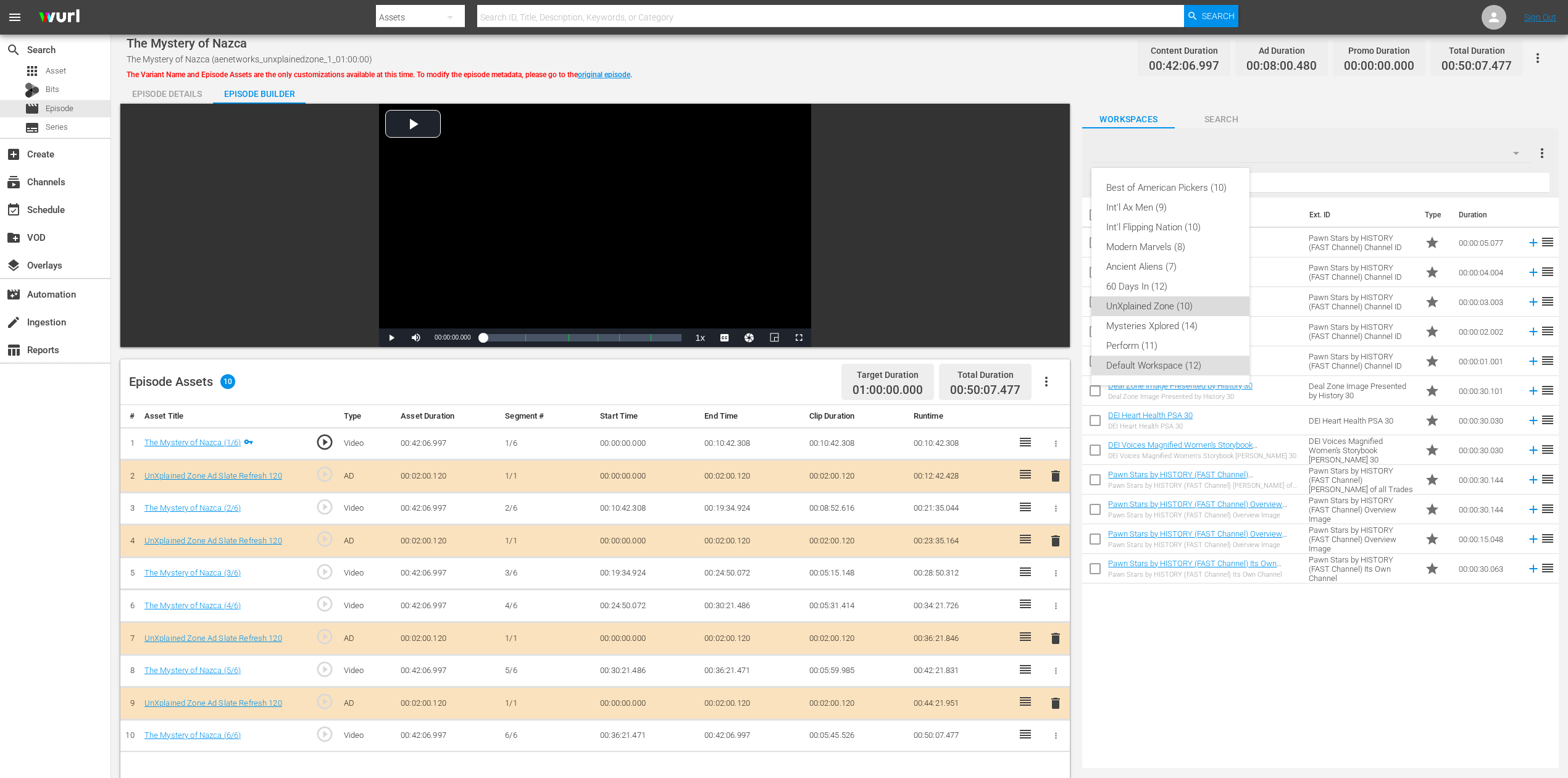
click at [1121, 303] on div "UnXplained Zone (10)" at bounding box center [1170, 306] width 128 height 20
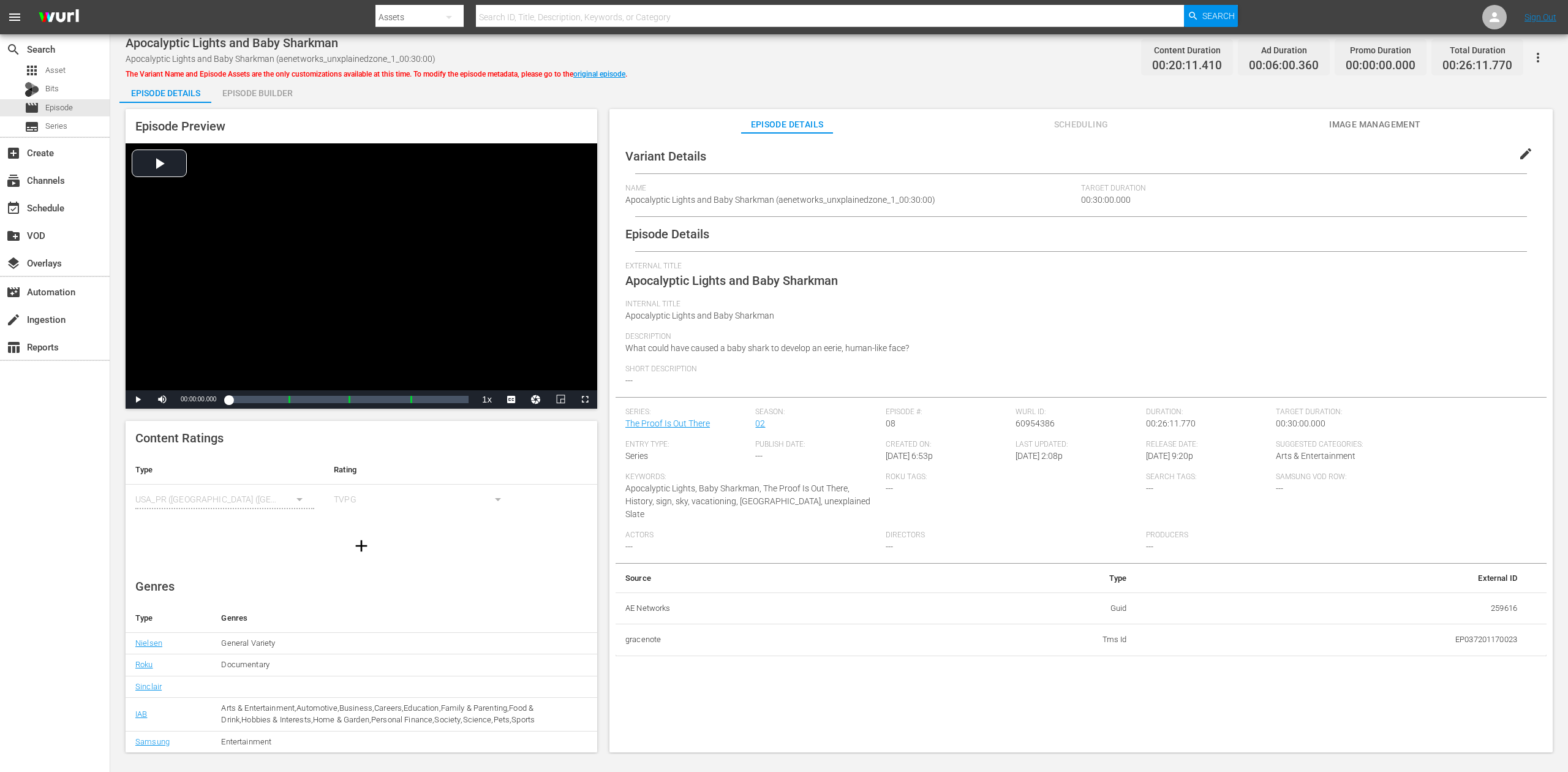
click at [276, 90] on div "Episode Builder" at bounding box center [257, 93] width 92 height 29
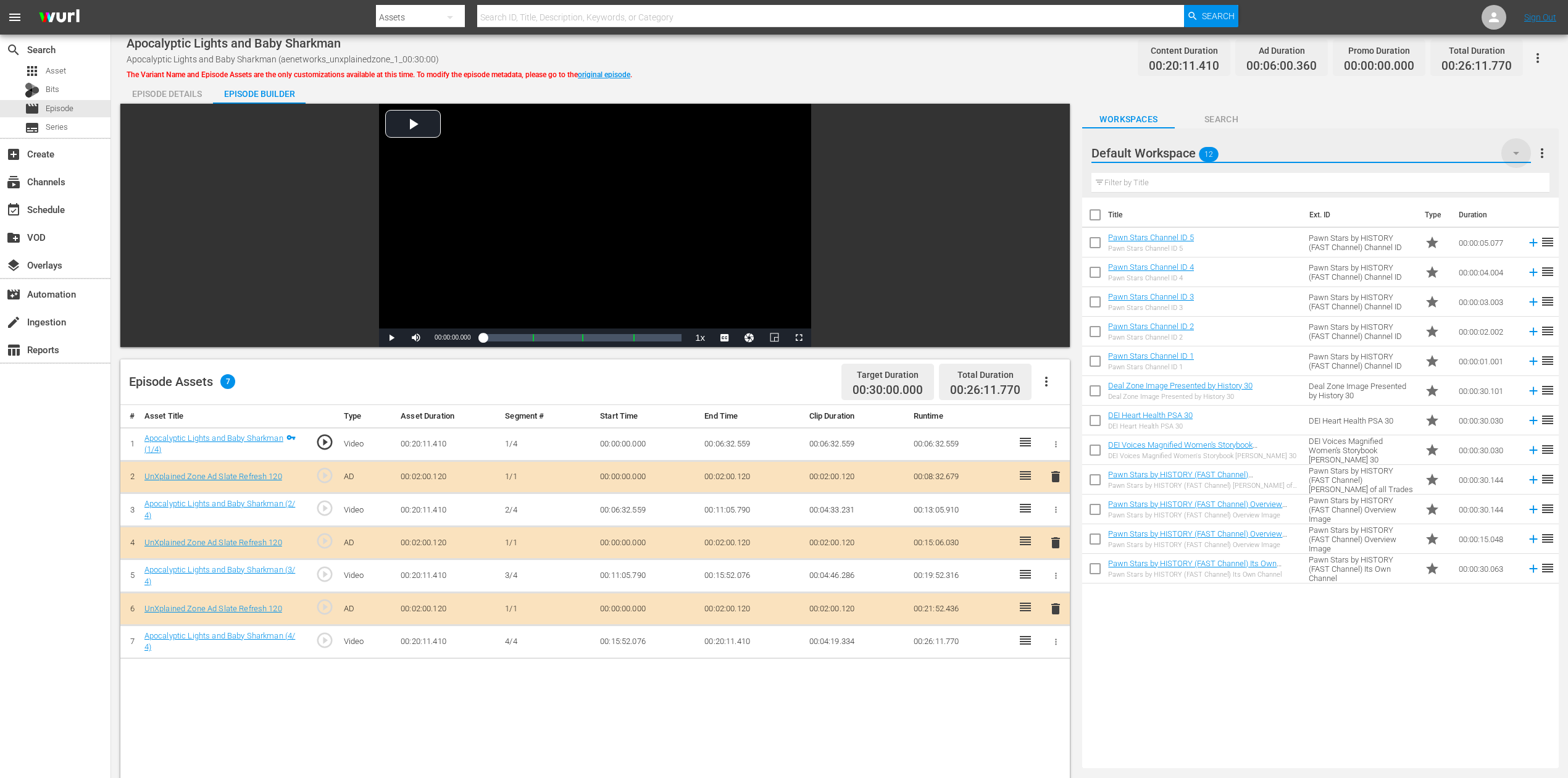
click at [1185, 158] on icon "button" at bounding box center [1517, 153] width 15 height 15
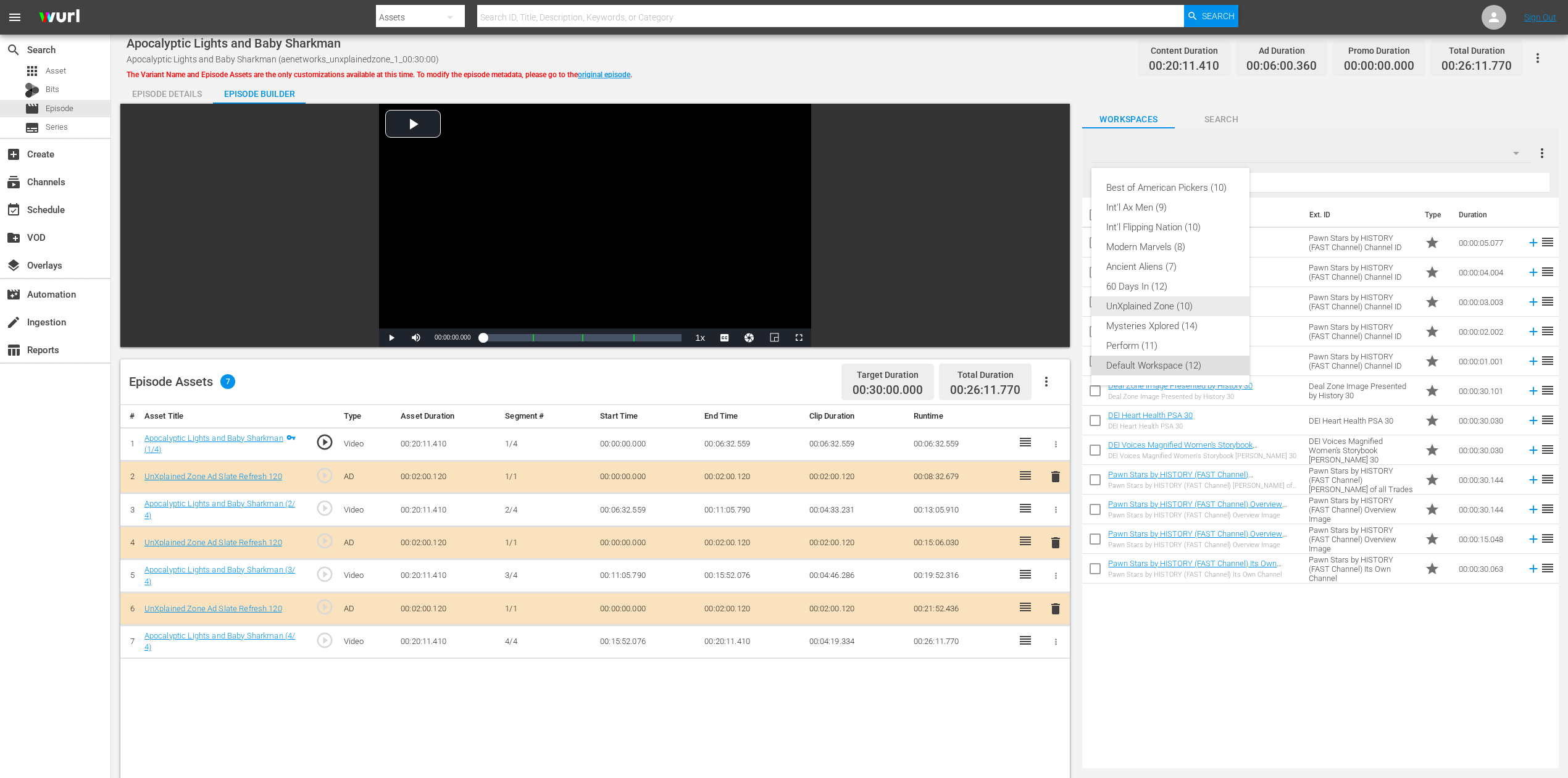
click at [1177, 306] on div "UnXplained Zone (10)" at bounding box center [1170, 306] width 128 height 20
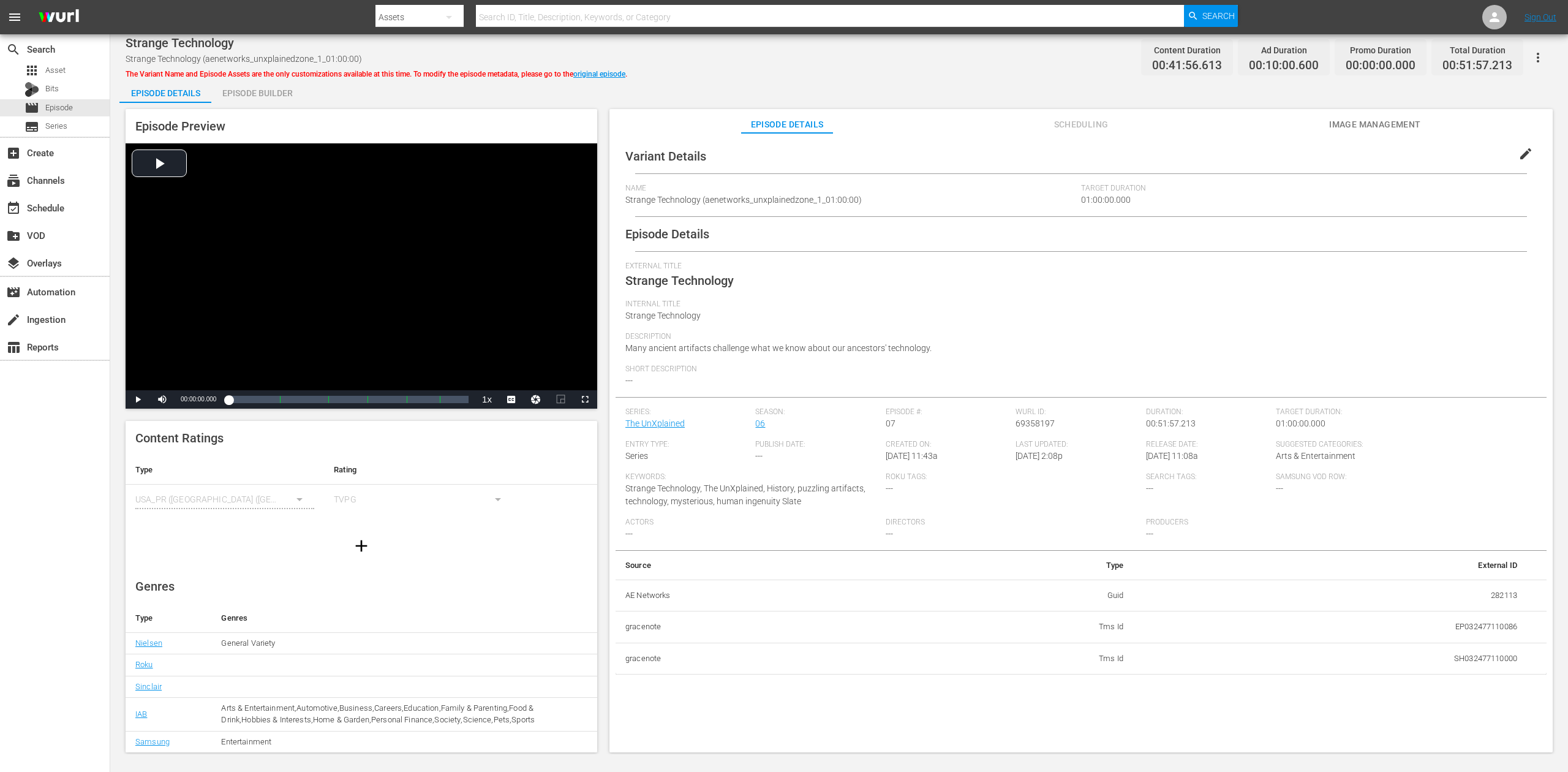
click at [241, 96] on div "Episode Builder" at bounding box center [257, 93] width 92 height 29
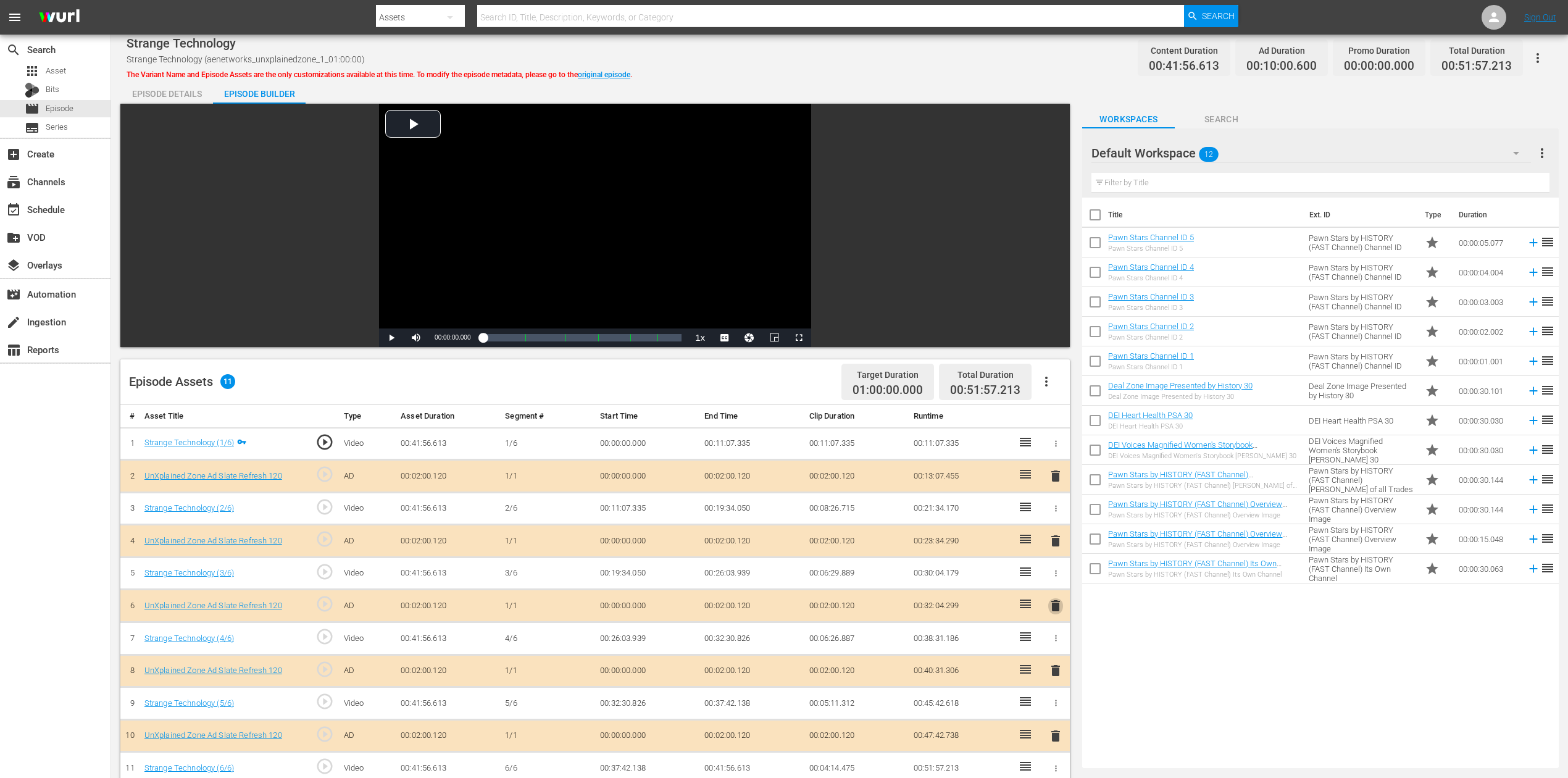
click at [1054, 583] on span "delete" at bounding box center [1056, 605] width 15 height 15
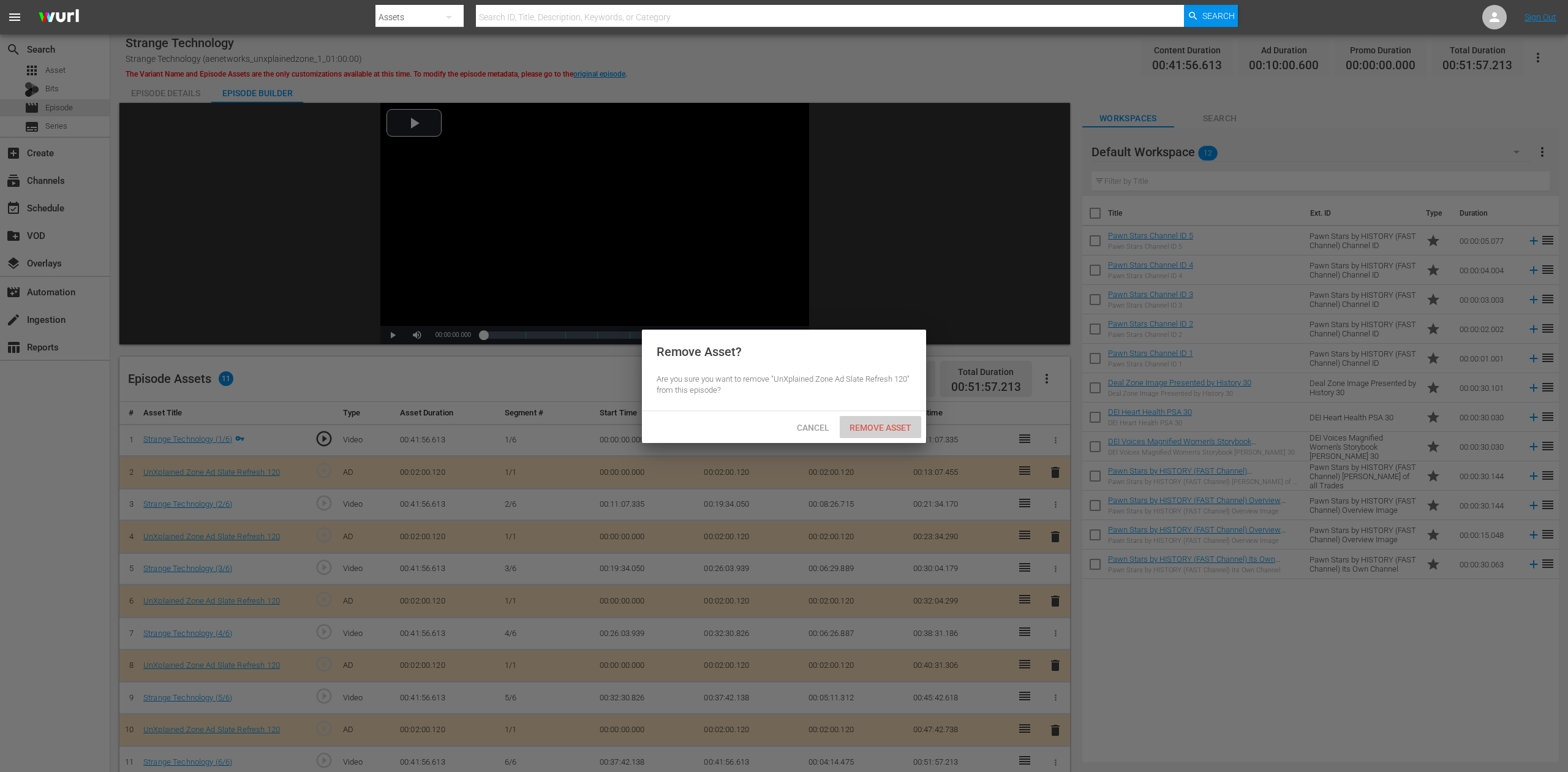
click at [892, 424] on span "Remove Asset" at bounding box center [880, 427] width 82 height 10
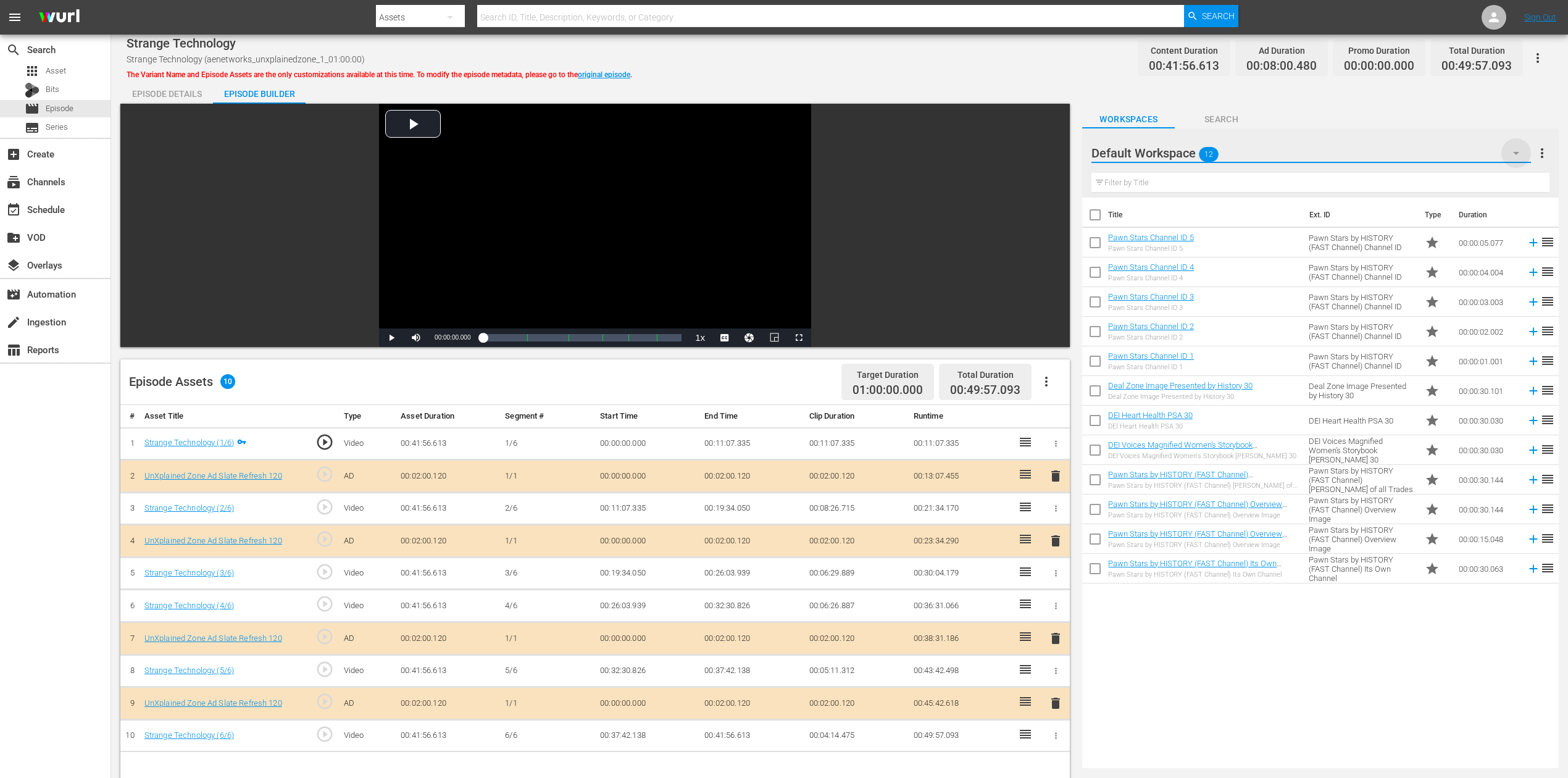
click at [1185, 152] on icon "button" at bounding box center [1517, 153] width 6 height 3
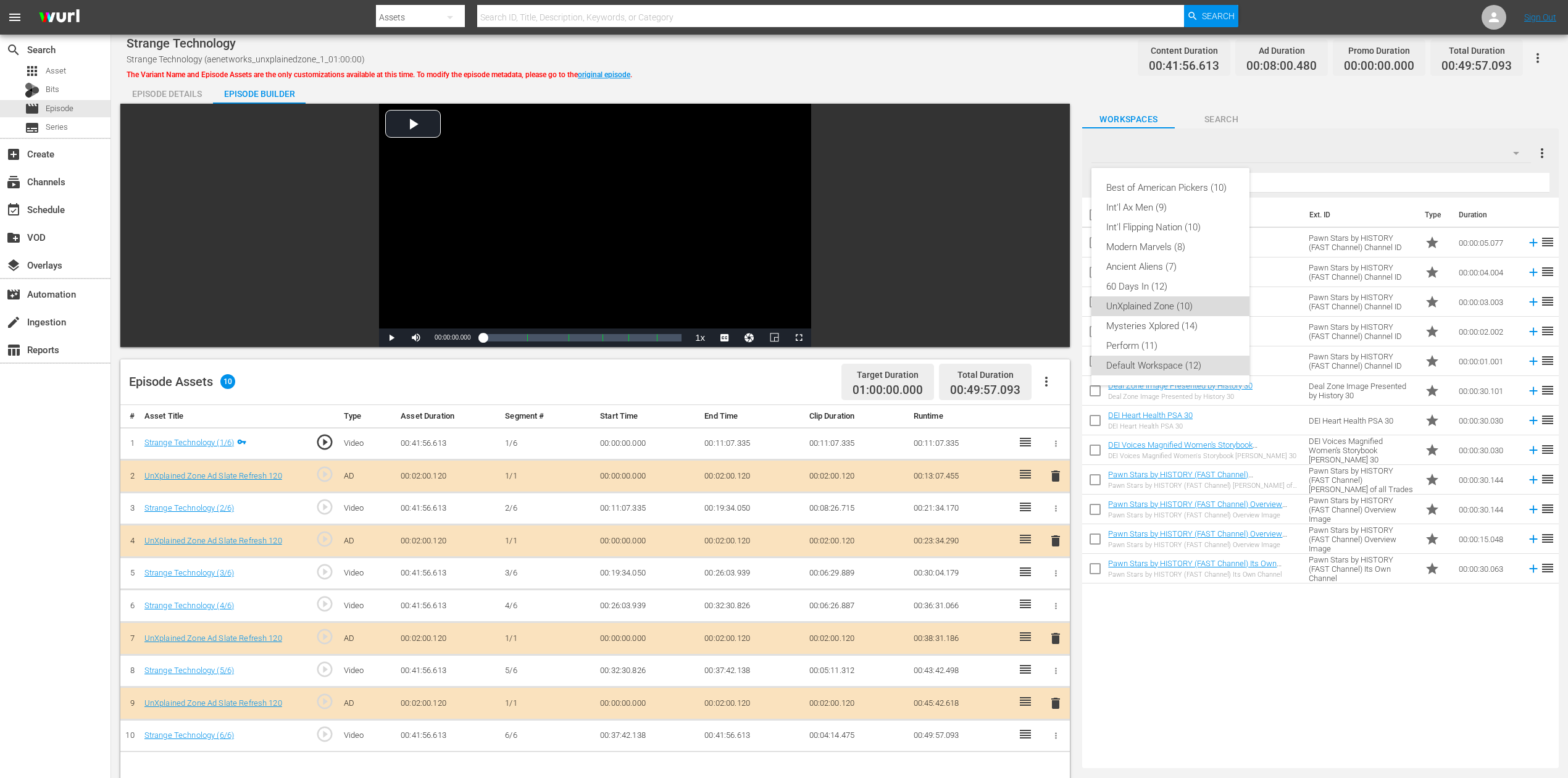
click at [1182, 304] on div "UnXplained Zone (10)" at bounding box center [1170, 306] width 128 height 20
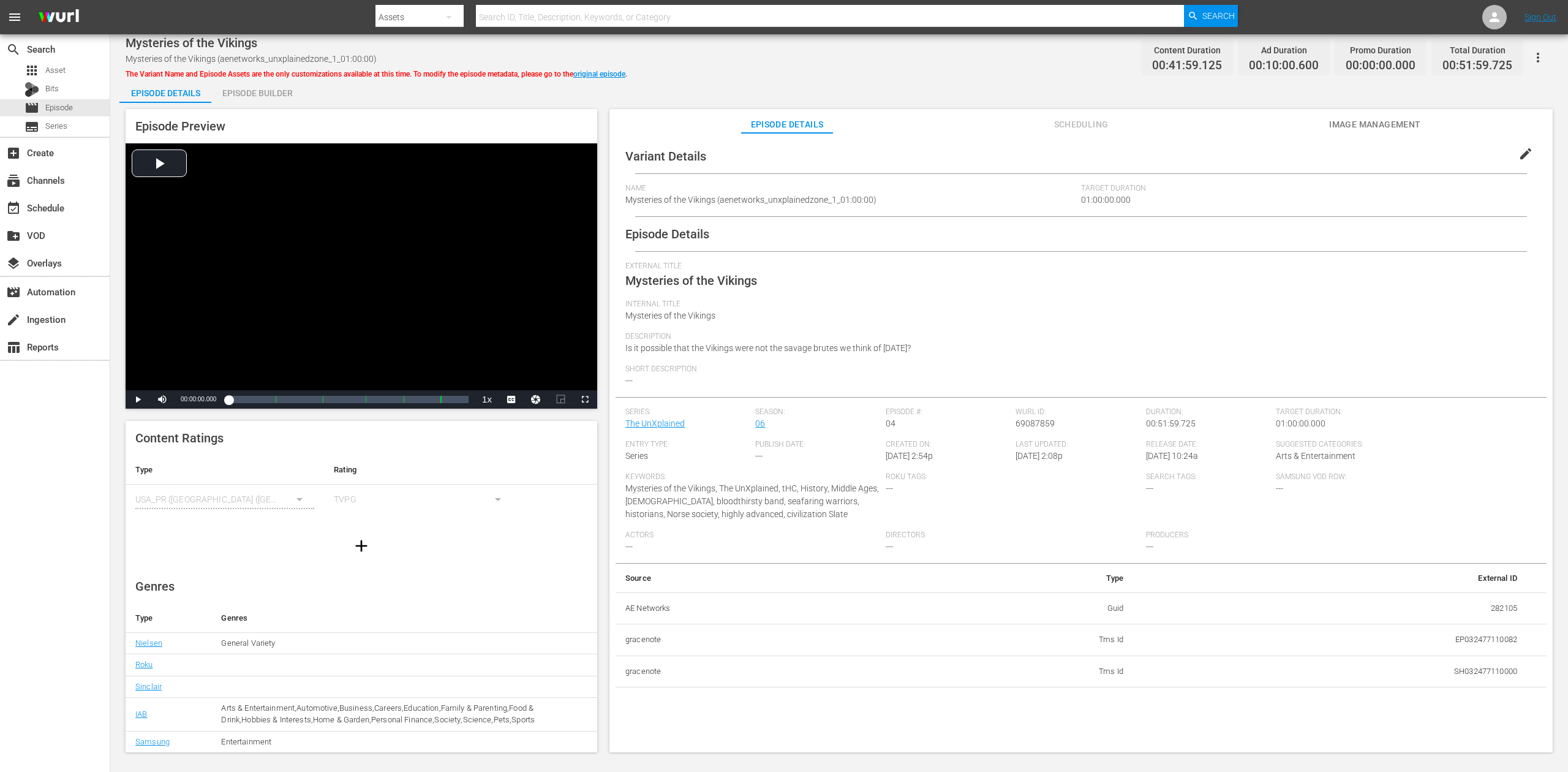
click at [256, 87] on div "Episode Builder" at bounding box center [257, 93] width 92 height 29
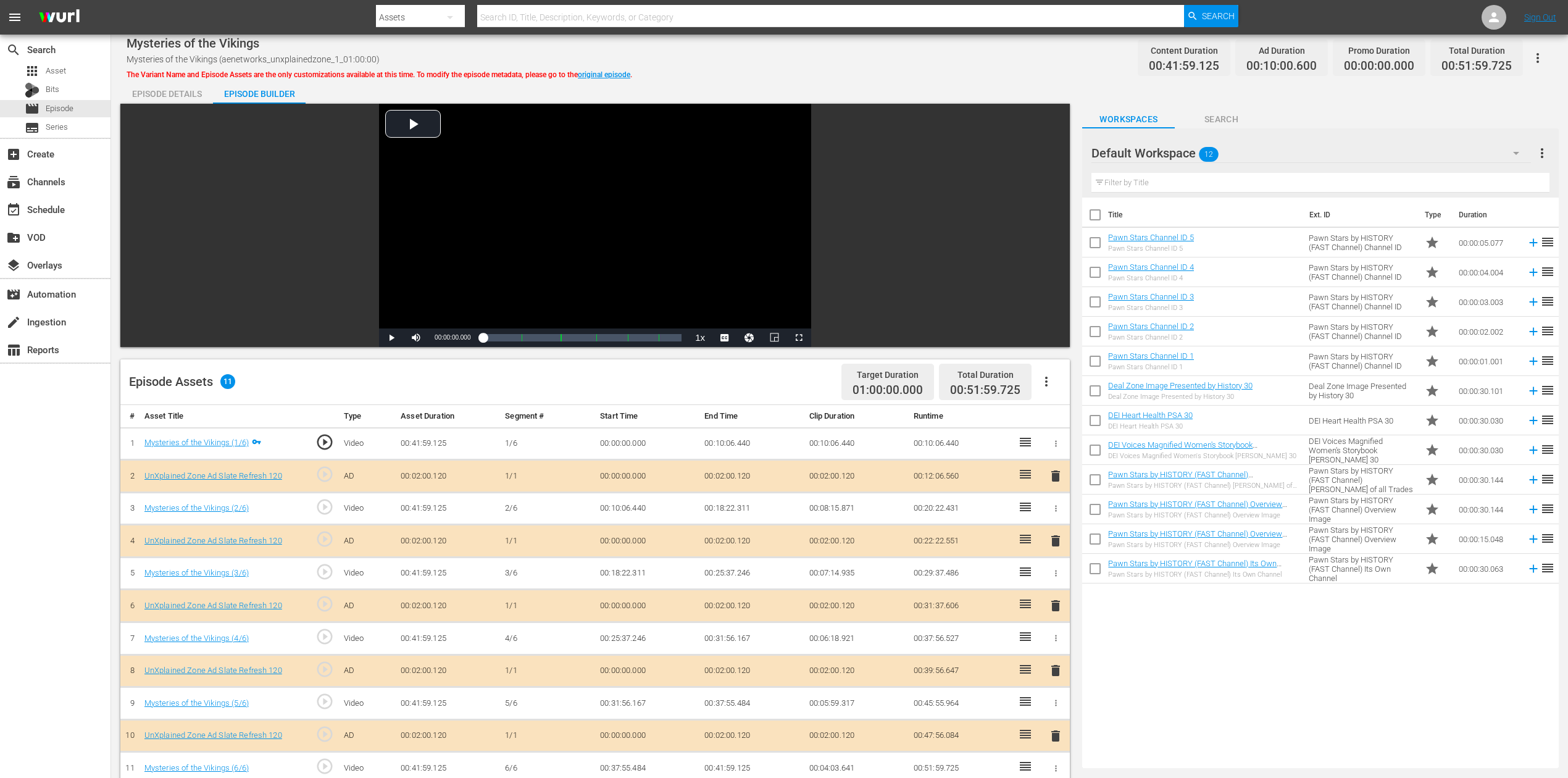
click at [1055, 583] on span "delete" at bounding box center [1056, 605] width 15 height 15
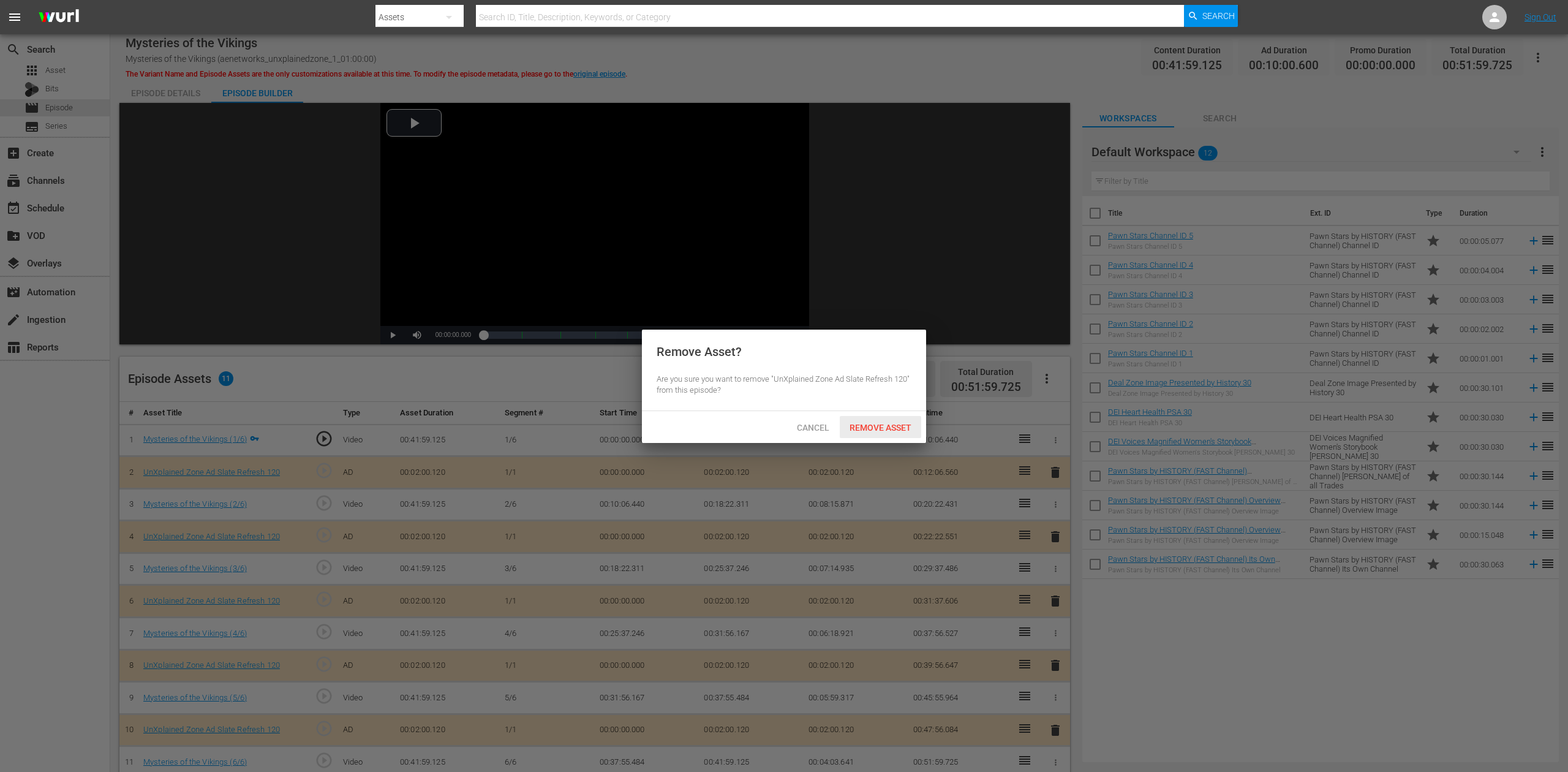
click at [900, 429] on span "Remove Asset" at bounding box center [880, 427] width 82 height 10
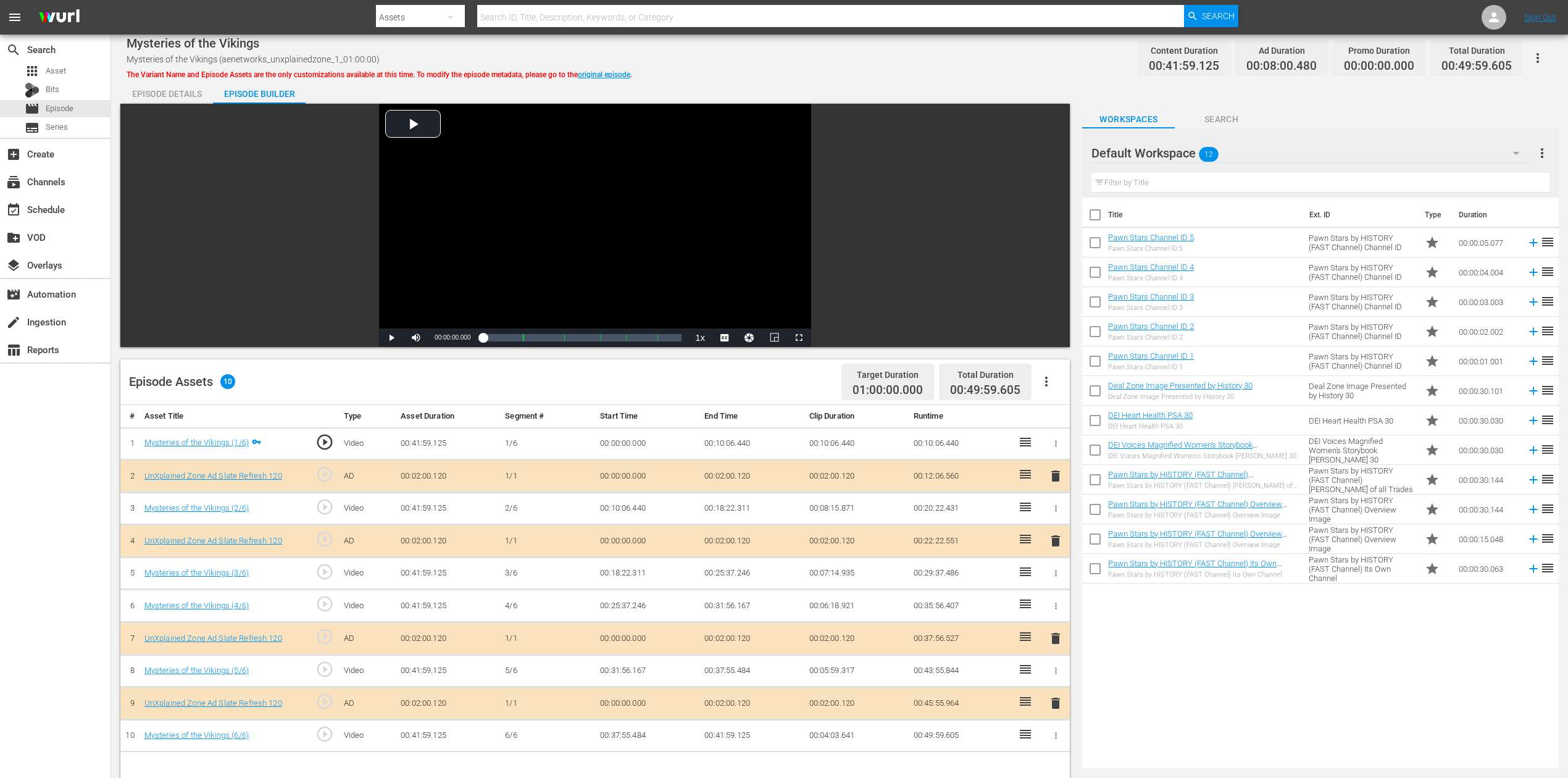
click at [1185, 151] on icon "button" at bounding box center [1517, 153] width 15 height 15
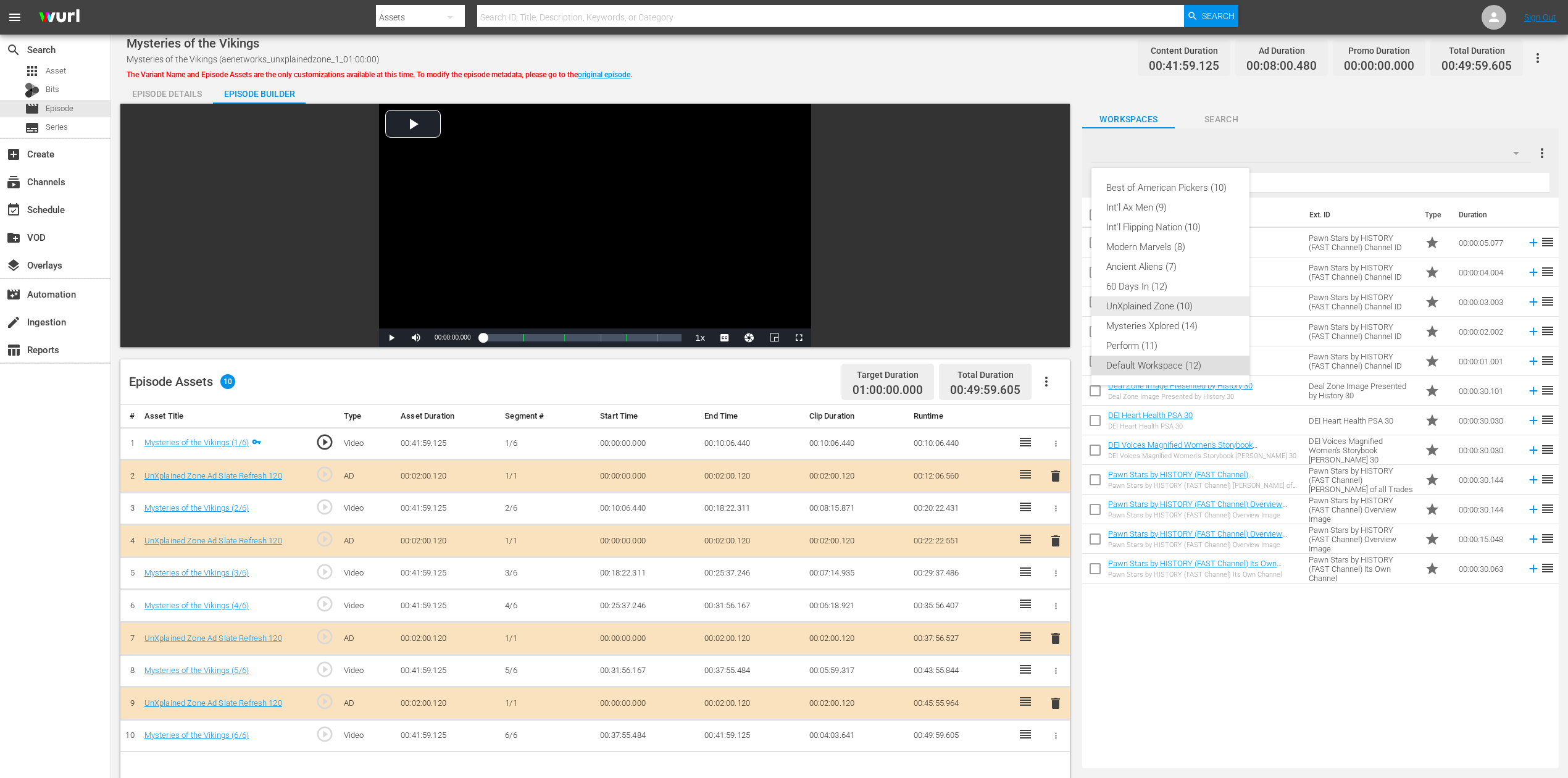
click at [1161, 308] on div "UnXplained Zone (10)" at bounding box center [1170, 306] width 128 height 20
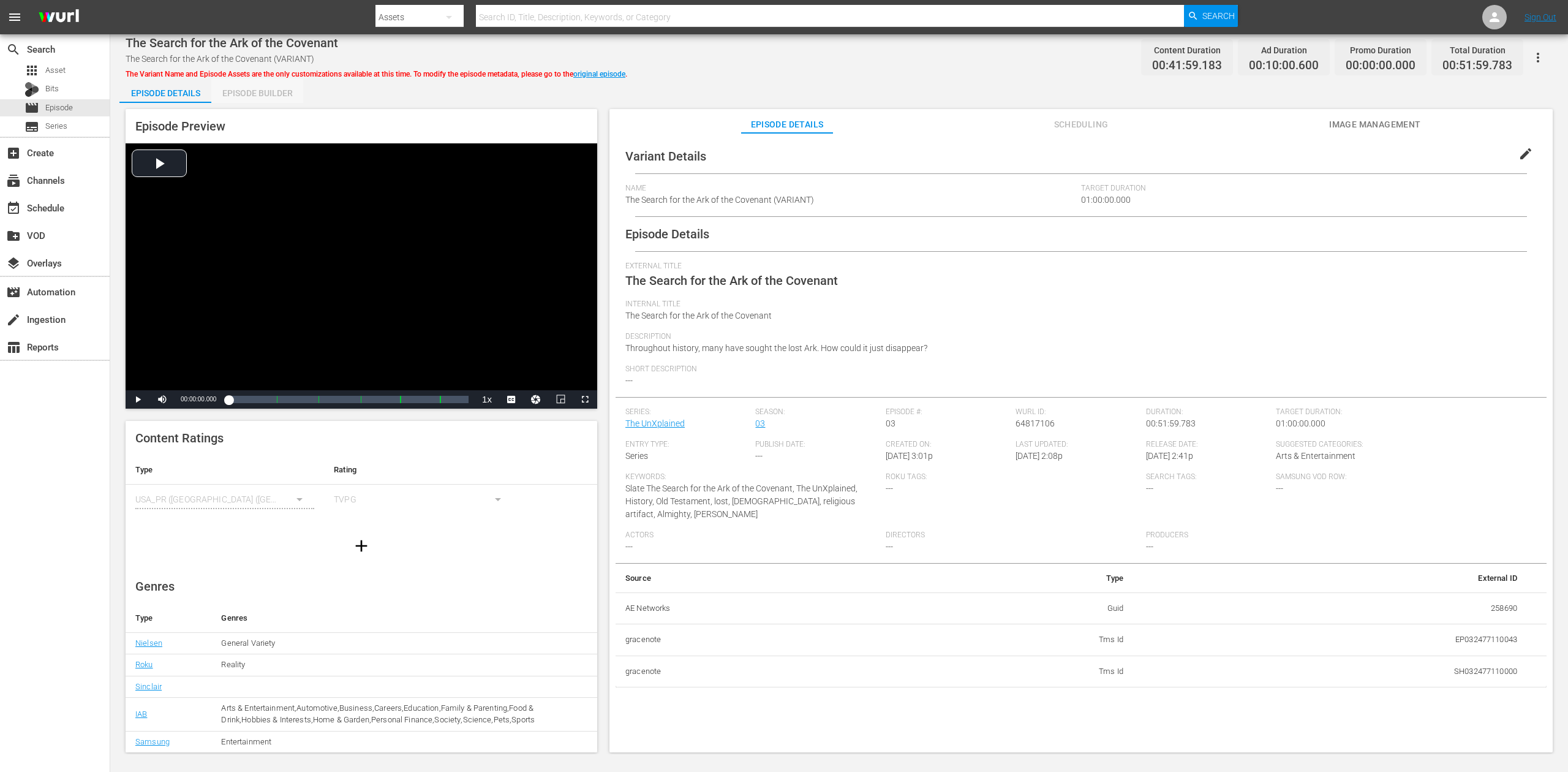
click at [249, 90] on div "Episode Builder" at bounding box center [257, 93] width 92 height 29
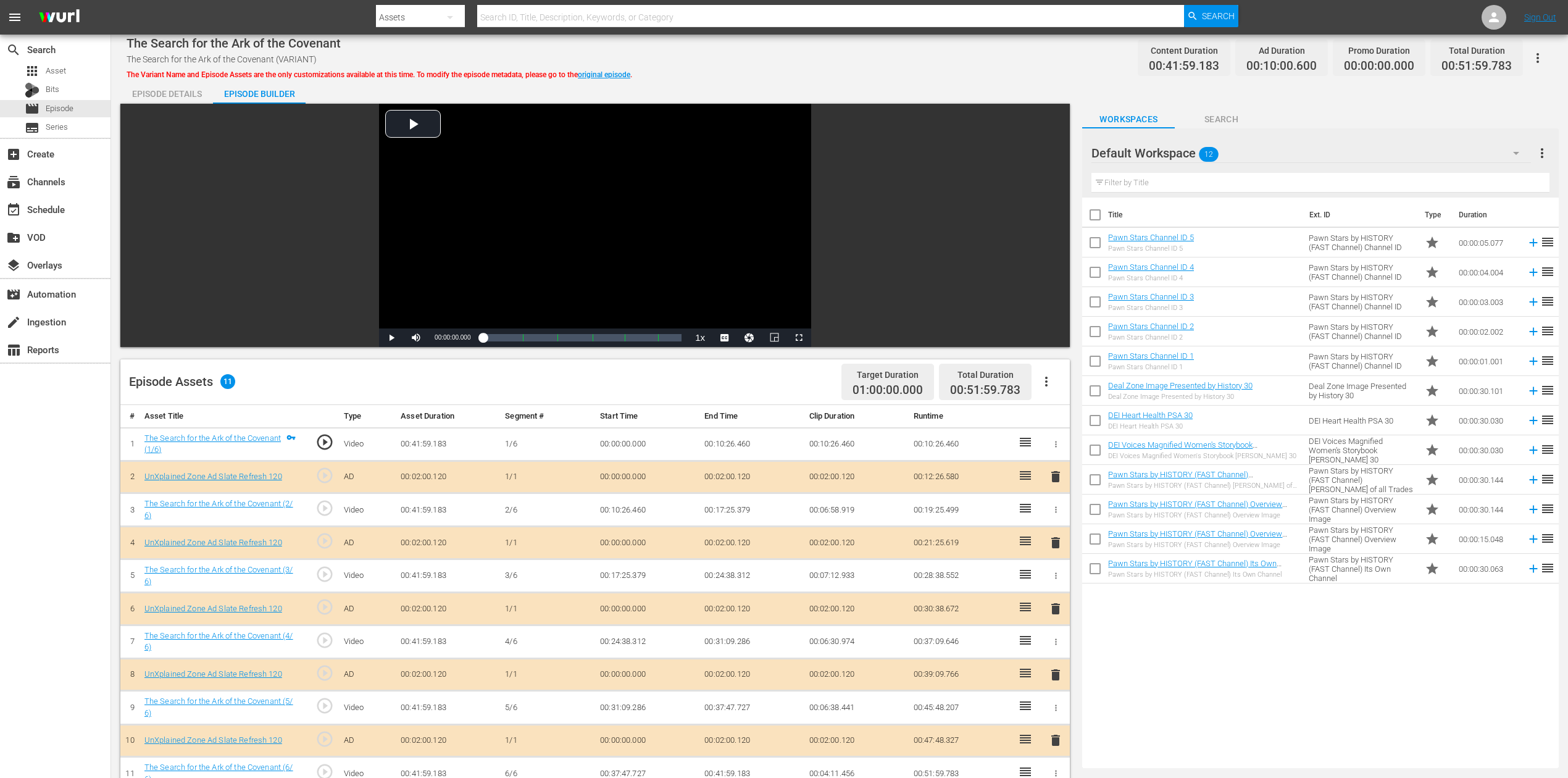
click at [1057, 583] on span "delete" at bounding box center [1056, 608] width 15 height 15
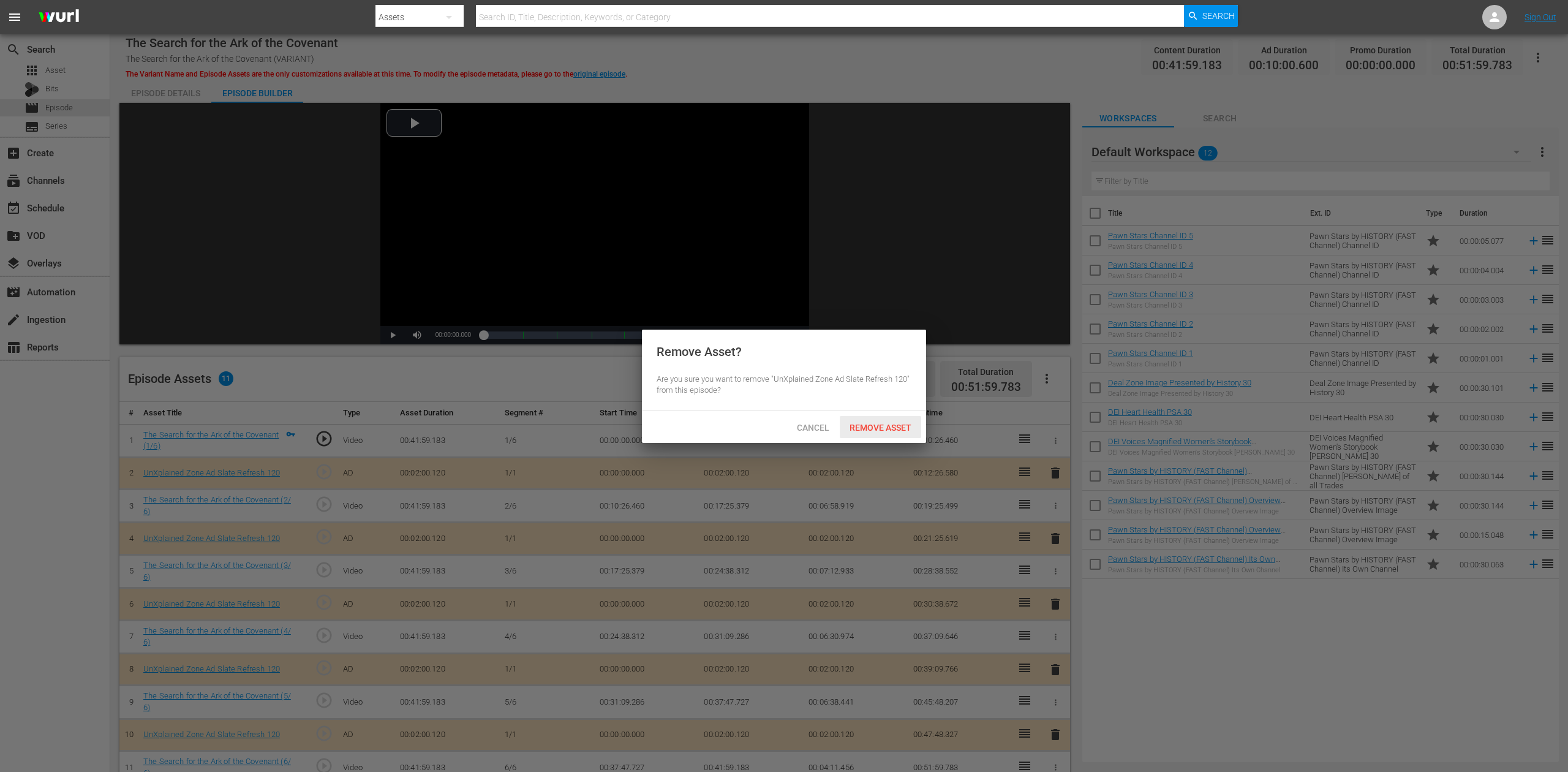
click at [883, 426] on span "Remove Asset" at bounding box center [880, 427] width 82 height 10
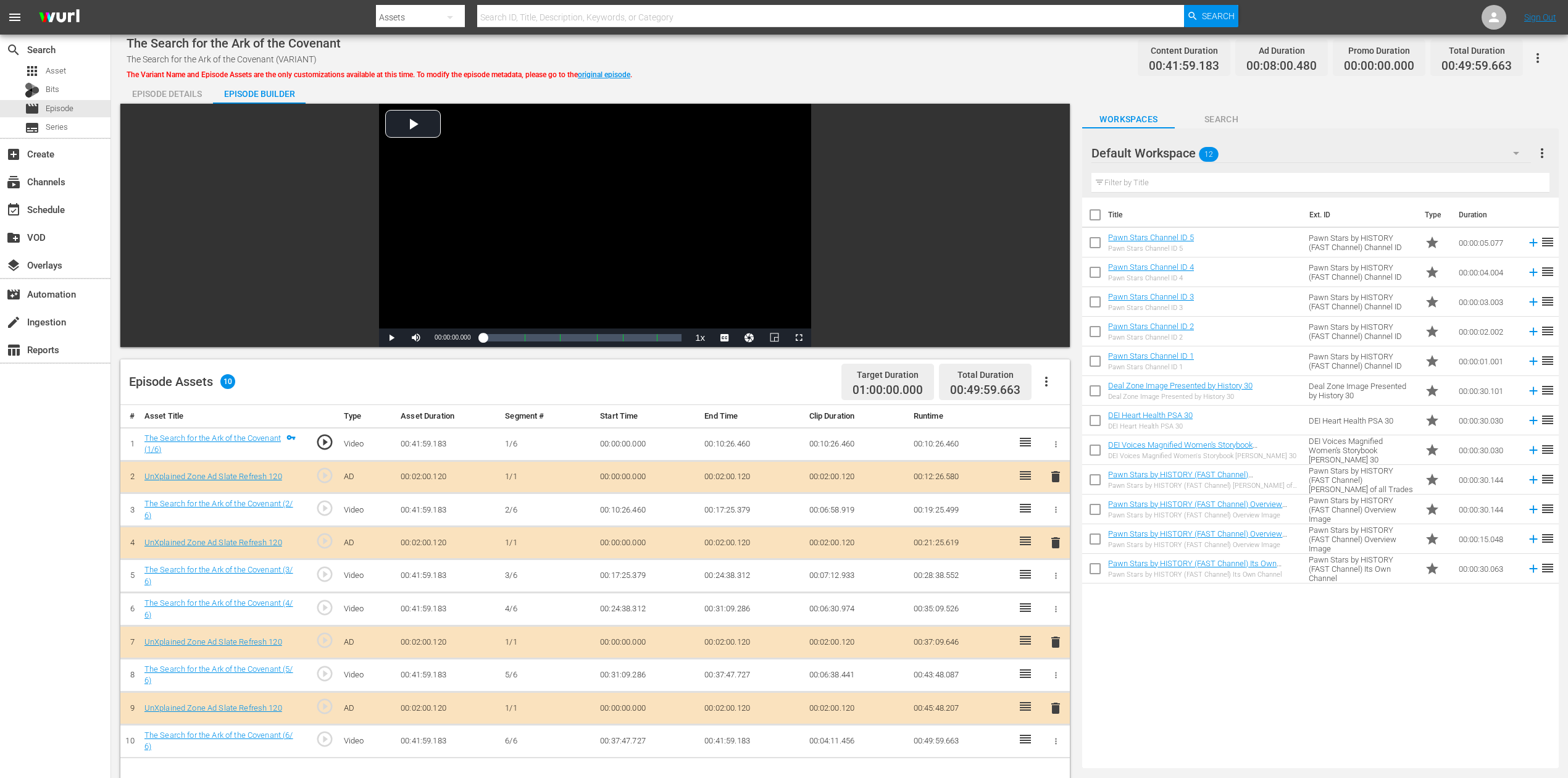
click at [1185, 152] on icon "button" at bounding box center [1517, 153] width 15 height 15
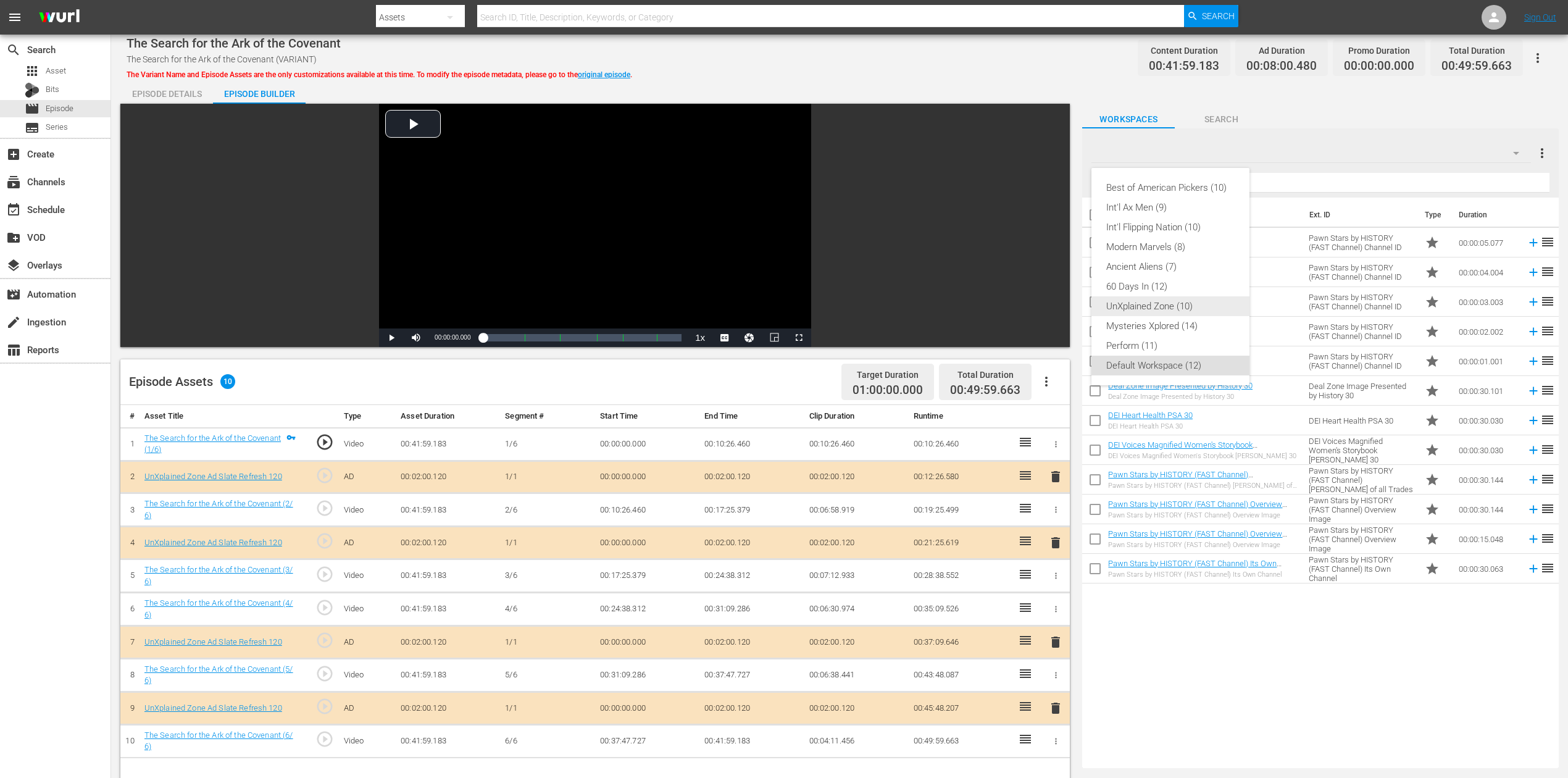
click at [1180, 303] on div "UnXplained Zone (10)" at bounding box center [1170, 306] width 128 height 20
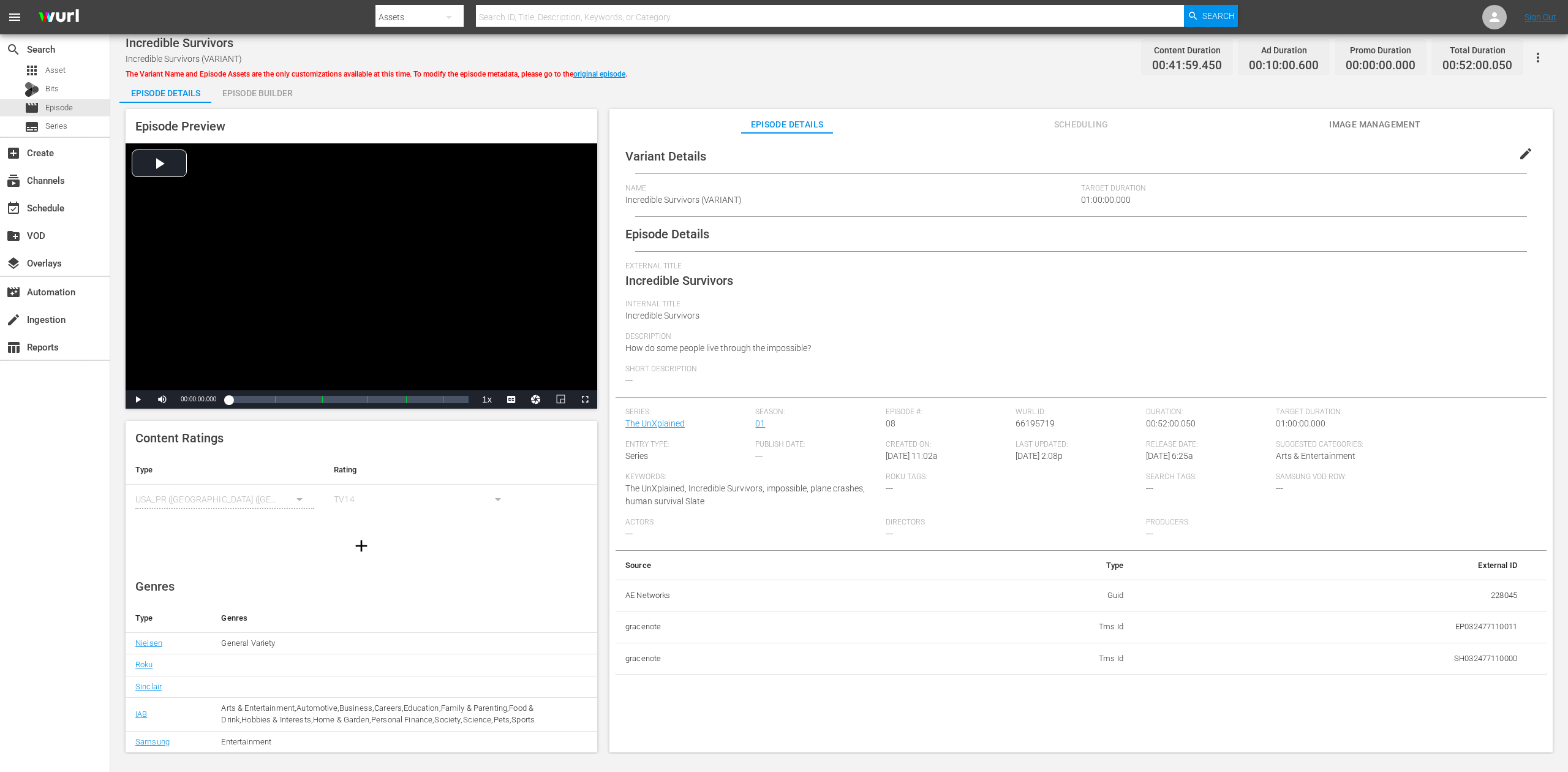
click at [265, 92] on div "Episode Builder" at bounding box center [257, 93] width 92 height 29
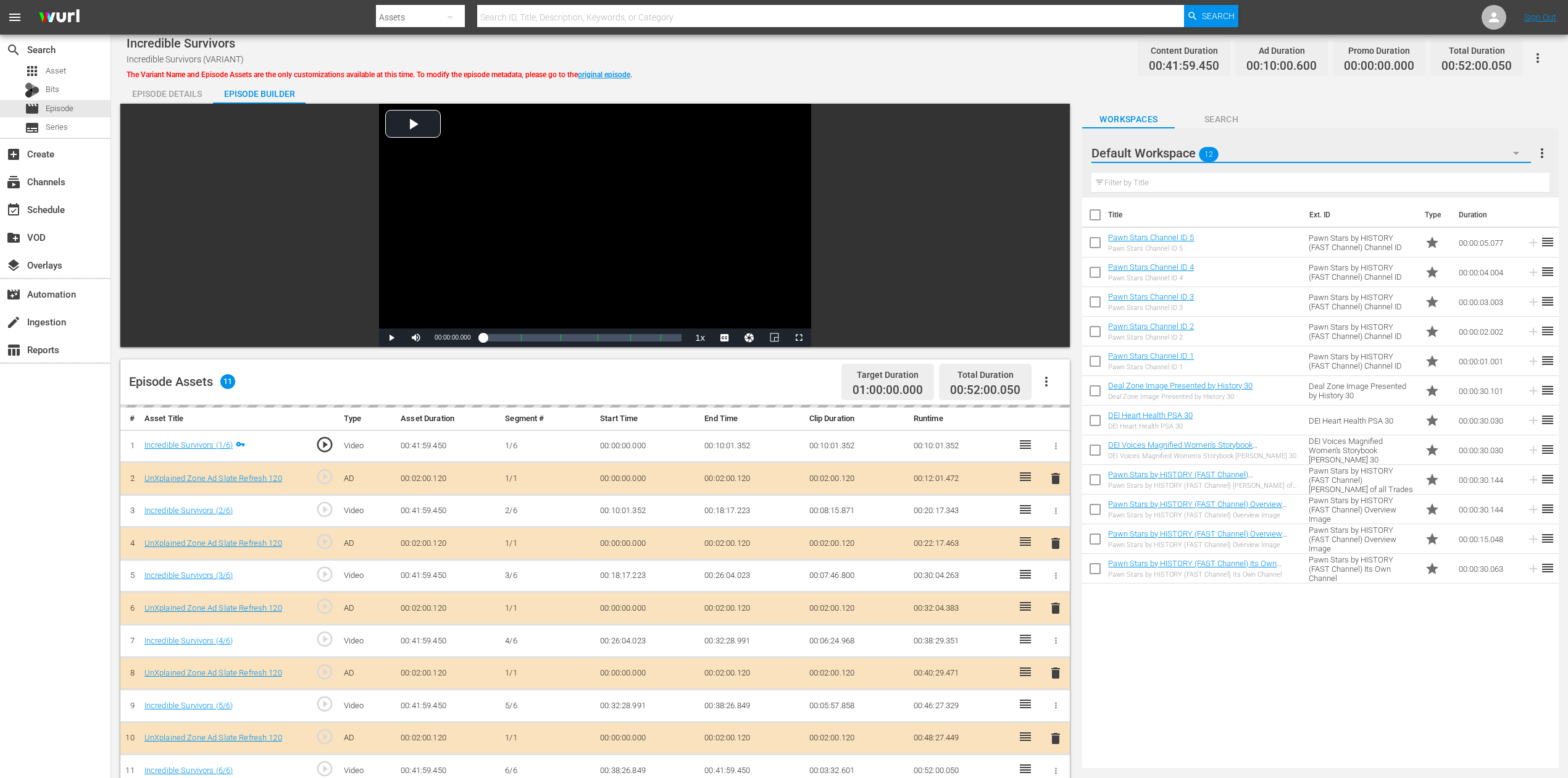
click at [1185, 150] on icon "button" at bounding box center [1517, 153] width 15 height 15
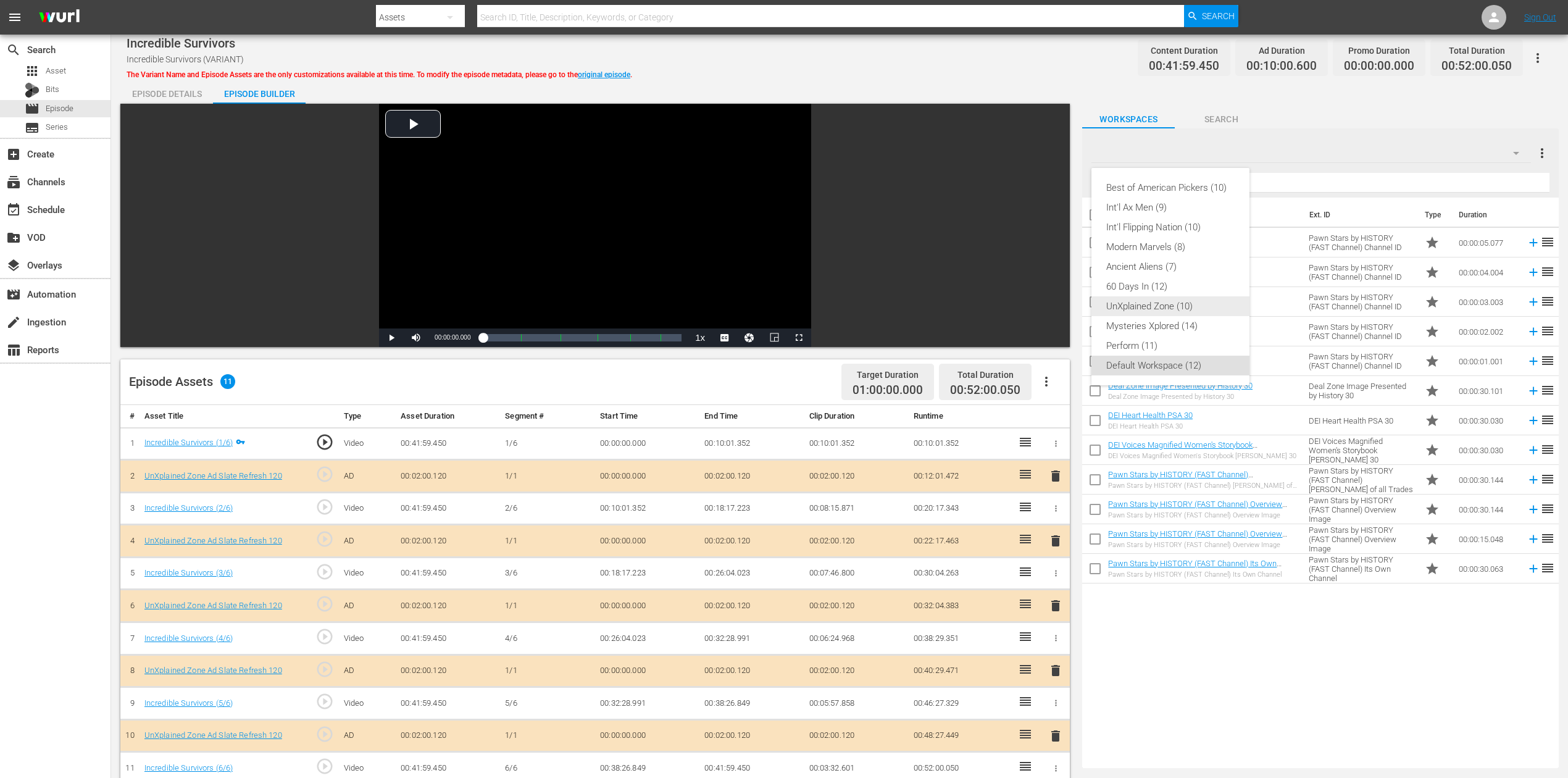
click at [1184, 303] on div "UnXplained Zone (10)" at bounding box center [1170, 306] width 128 height 20
